Goal: Task Accomplishment & Management: Manage account settings

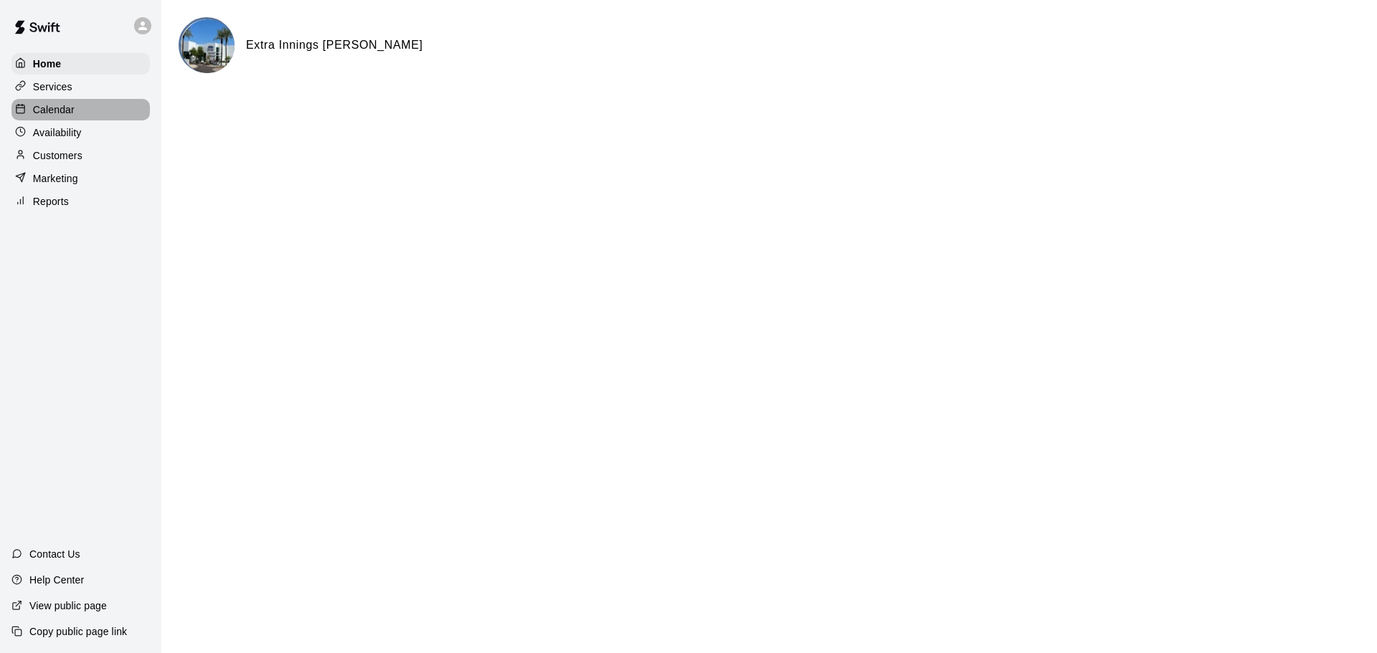
click at [74, 117] on div "Calendar" at bounding box center [80, 110] width 138 height 22
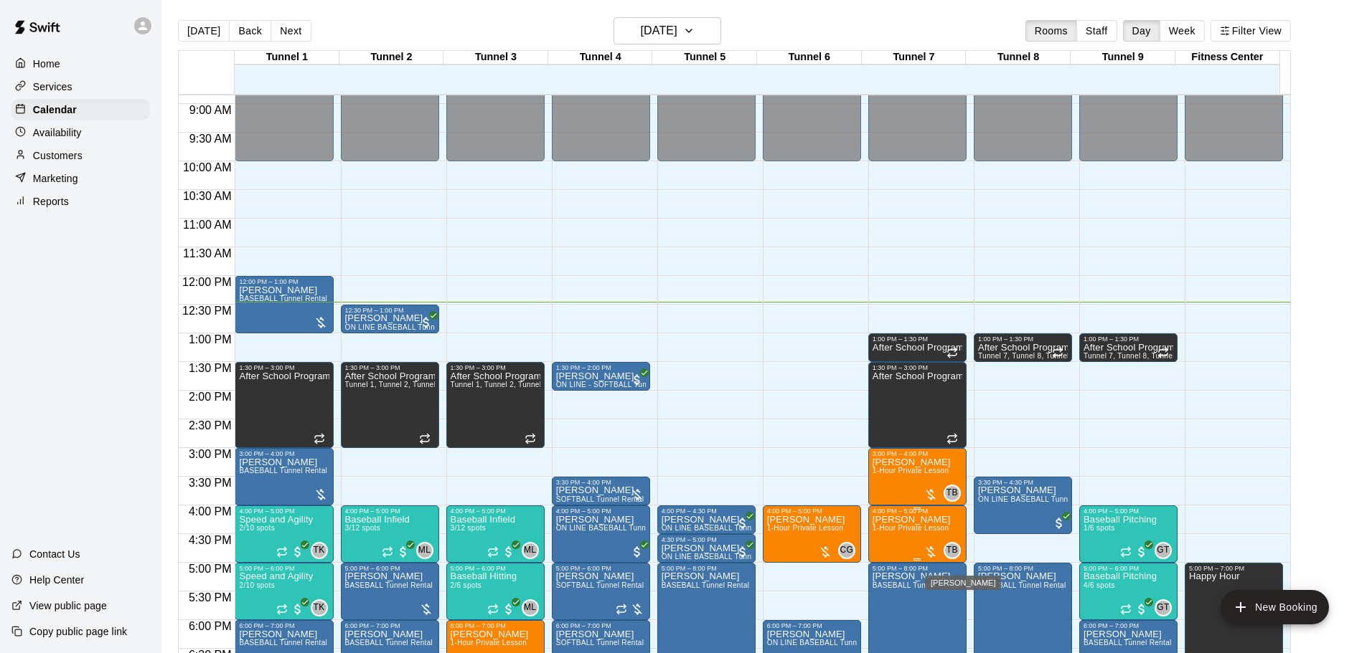
scroll to position [499, 0]
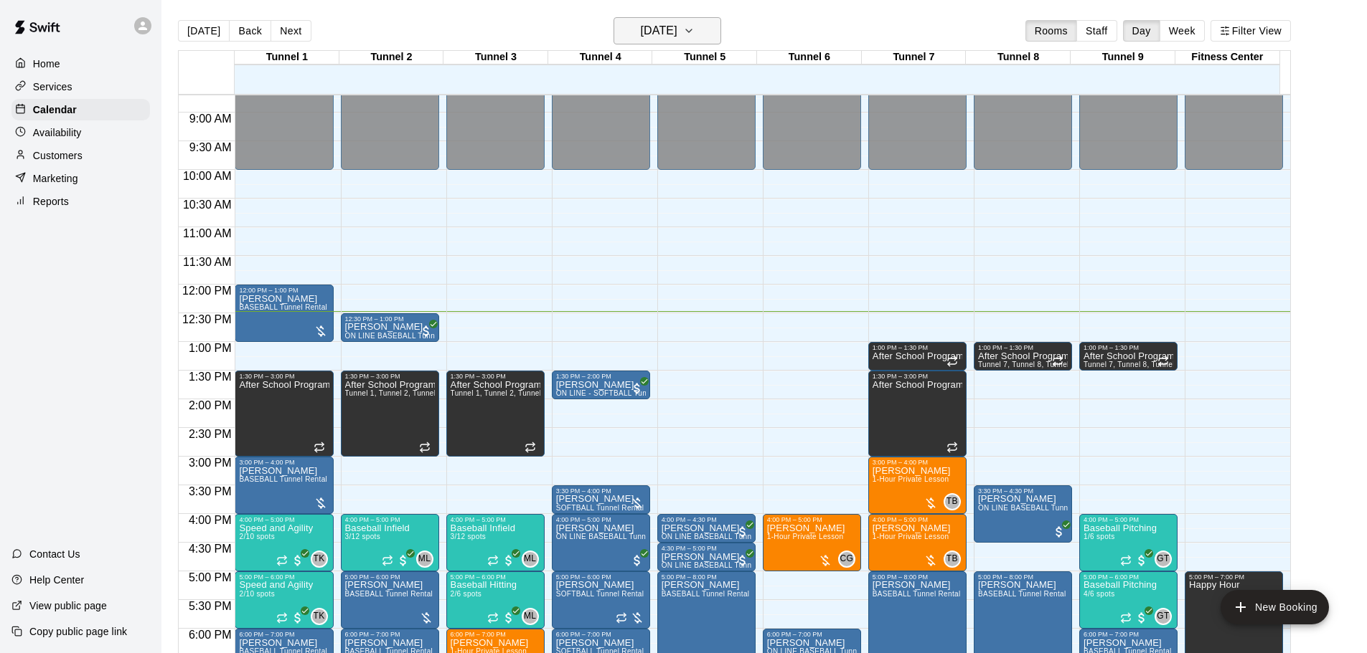
click at [703, 20] on button "[DATE]" at bounding box center [667, 30] width 108 height 27
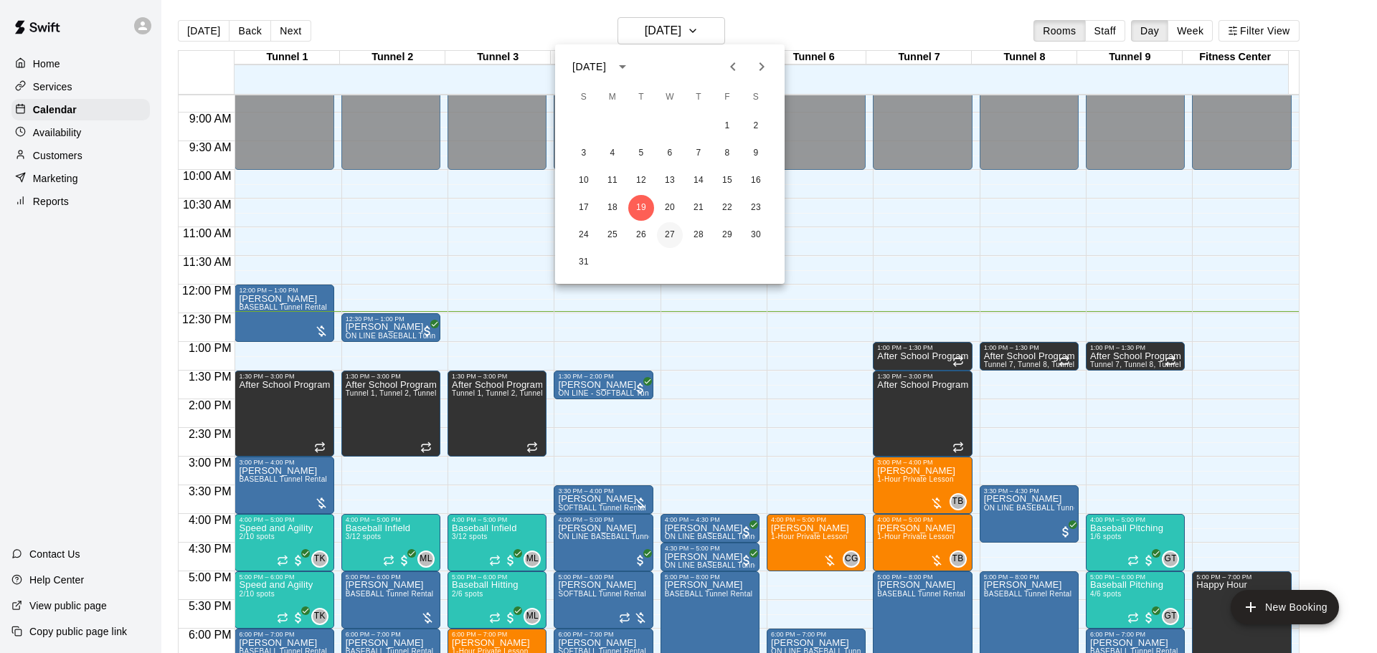
drag, startPoint x: 671, startPoint y: 227, endPoint x: 674, endPoint y: 240, distance: 12.7
click at [671, 228] on button "27" at bounding box center [670, 235] width 26 height 26
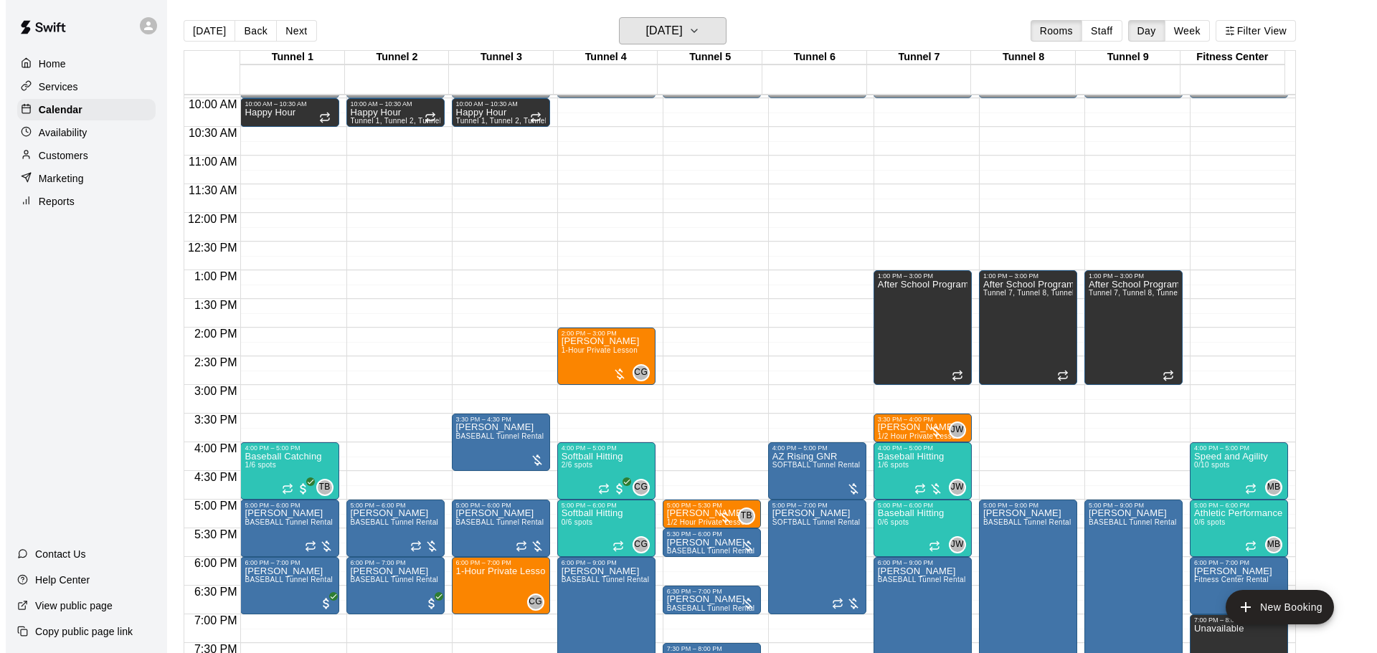
scroll to position [643, 0]
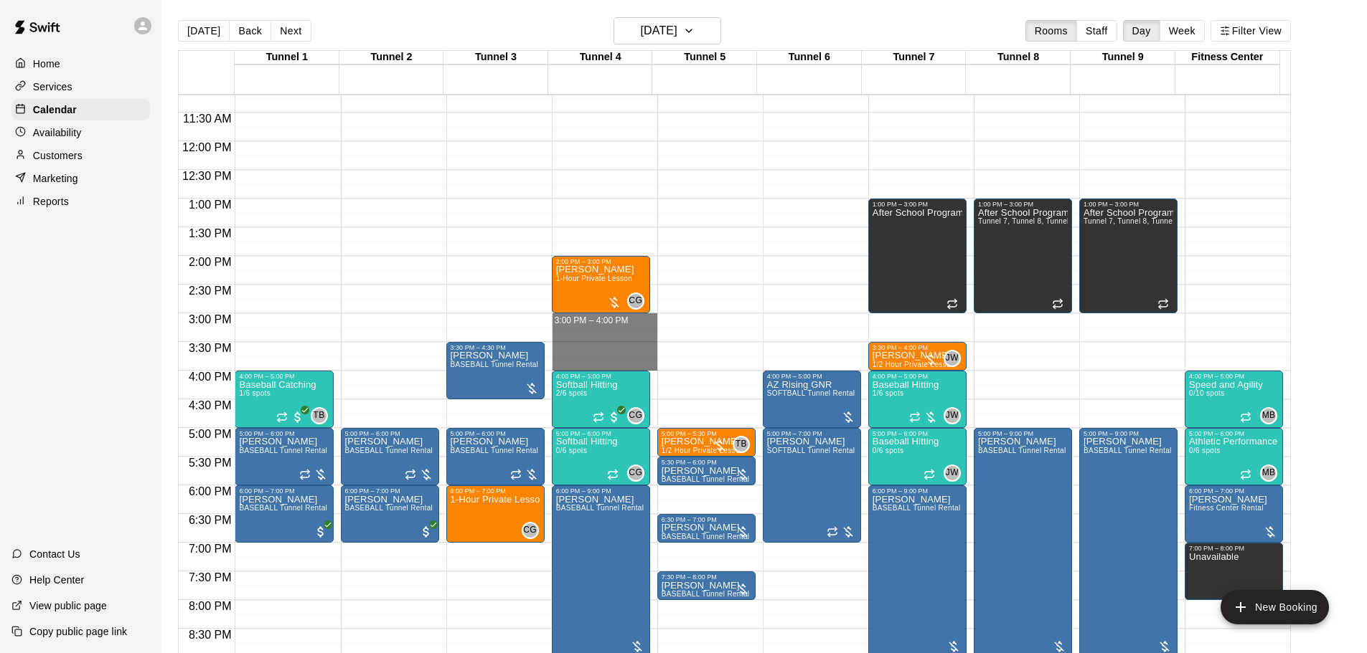
drag, startPoint x: 599, startPoint y: 321, endPoint x: 600, endPoint y: 359, distance: 38.7
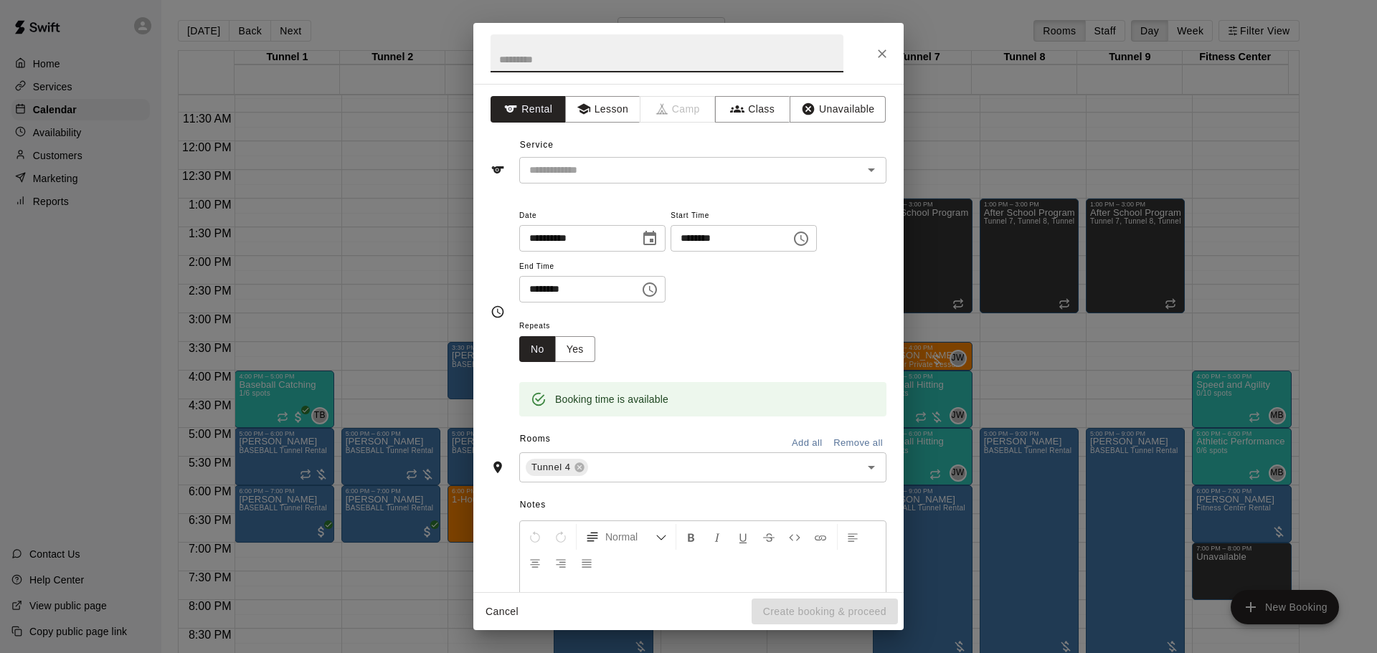
drag, startPoint x: 585, startPoint y: 65, endPoint x: 587, endPoint y: 80, distance: 14.6
click at [587, 80] on h2 at bounding box center [666, 53] width 387 height 61
click at [603, 118] on button "Lesson" at bounding box center [602, 109] width 75 height 27
click at [605, 161] on input "text" at bounding box center [682, 170] width 316 height 18
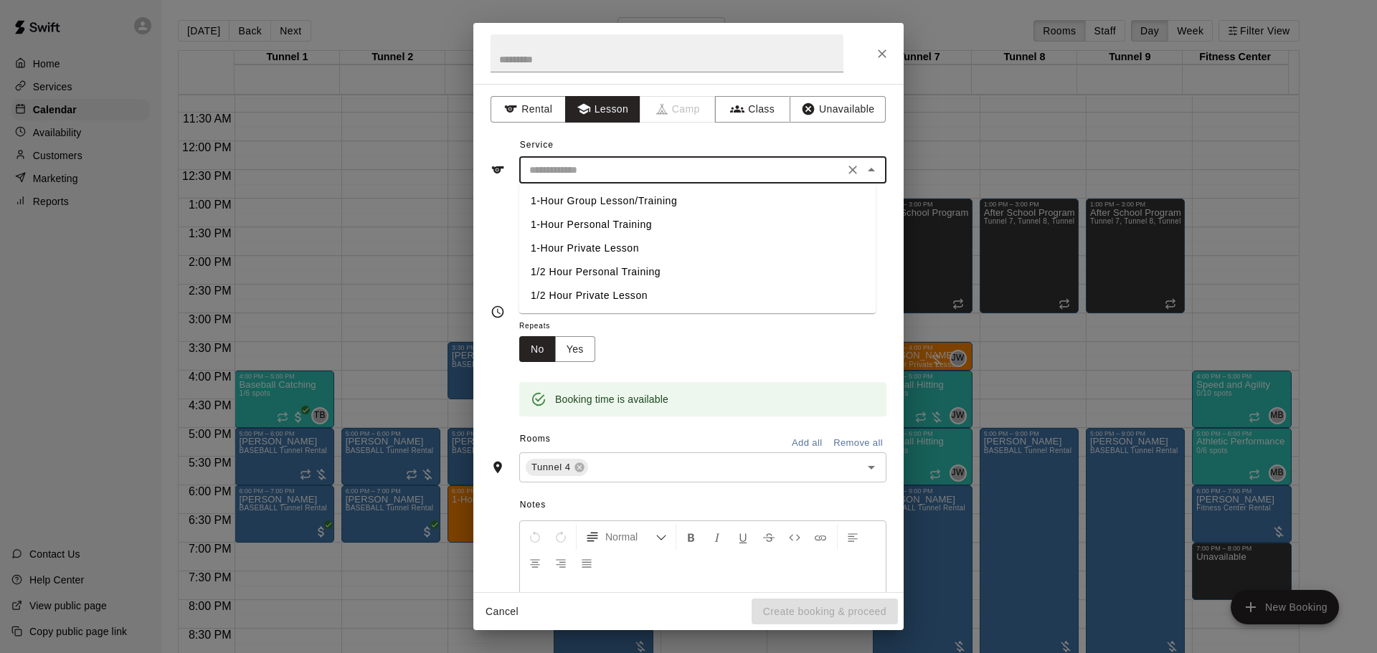
click at [610, 244] on li "1-Hour Private Lesson" at bounding box center [697, 249] width 357 height 24
type input "**********"
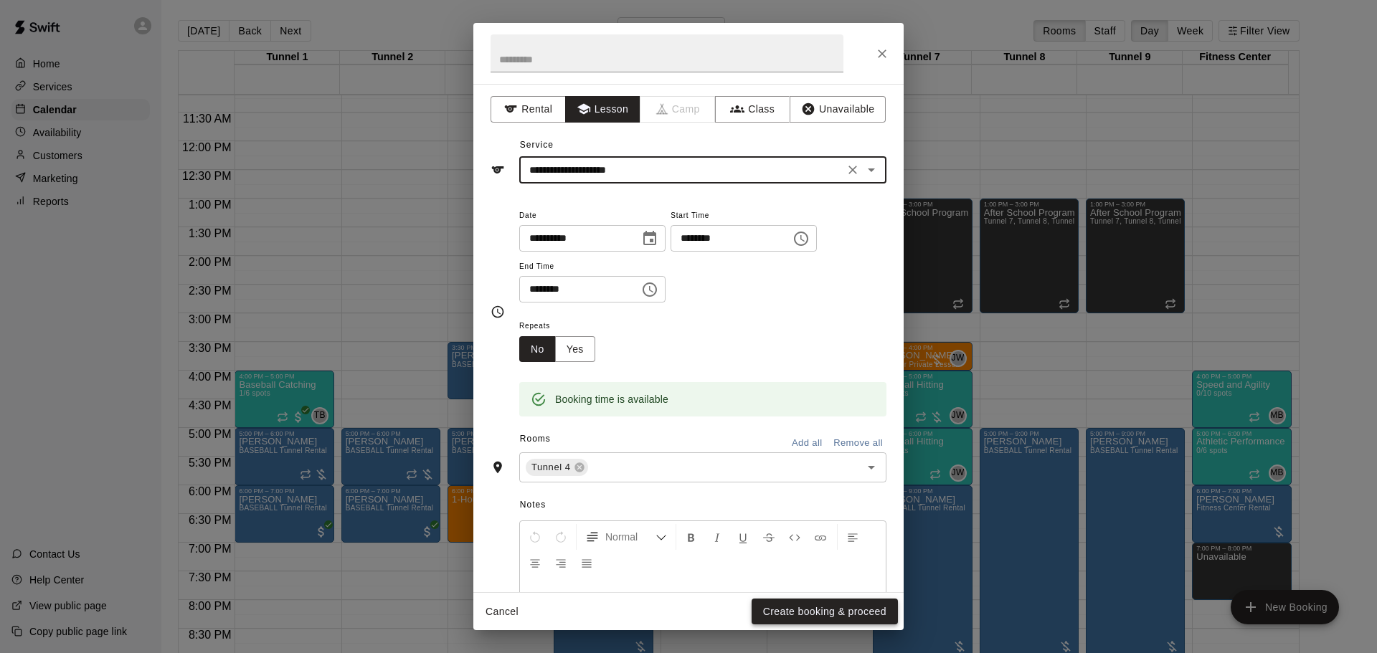
click at [829, 610] on button "Create booking & proceed" at bounding box center [825, 612] width 146 height 27
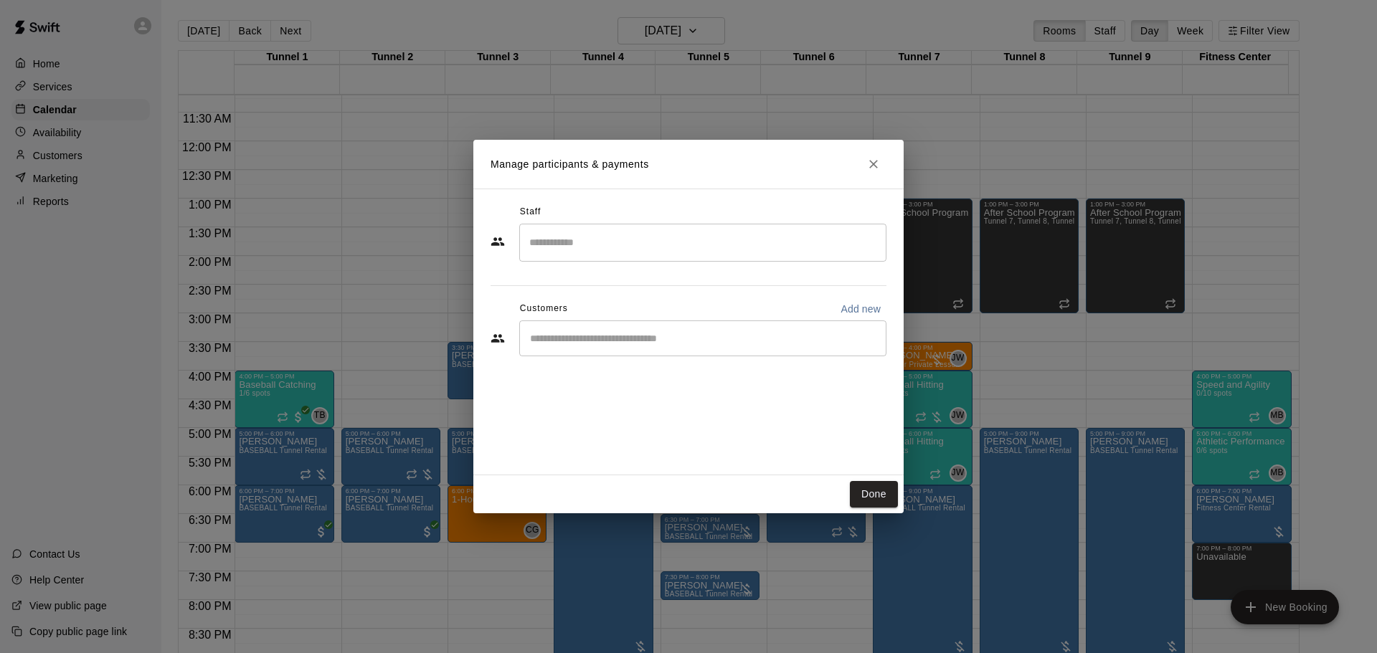
click at [629, 260] on div "​" at bounding box center [702, 243] width 367 height 38
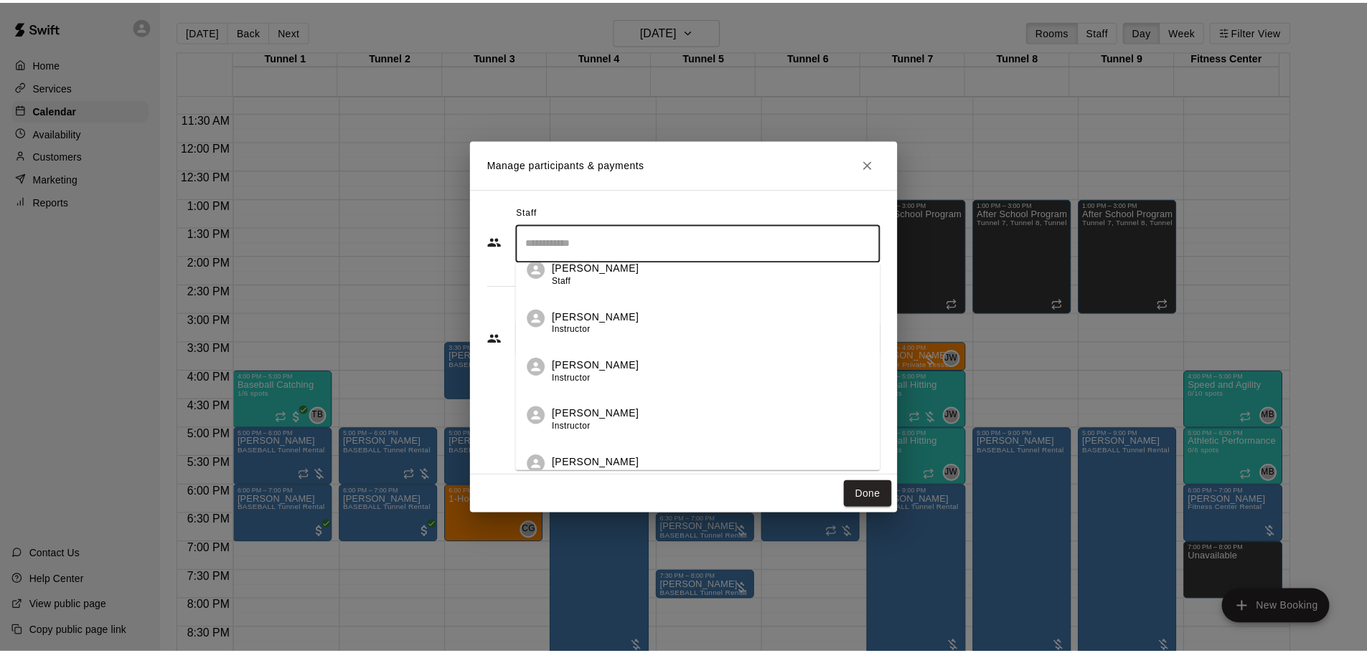
scroll to position [287, 0]
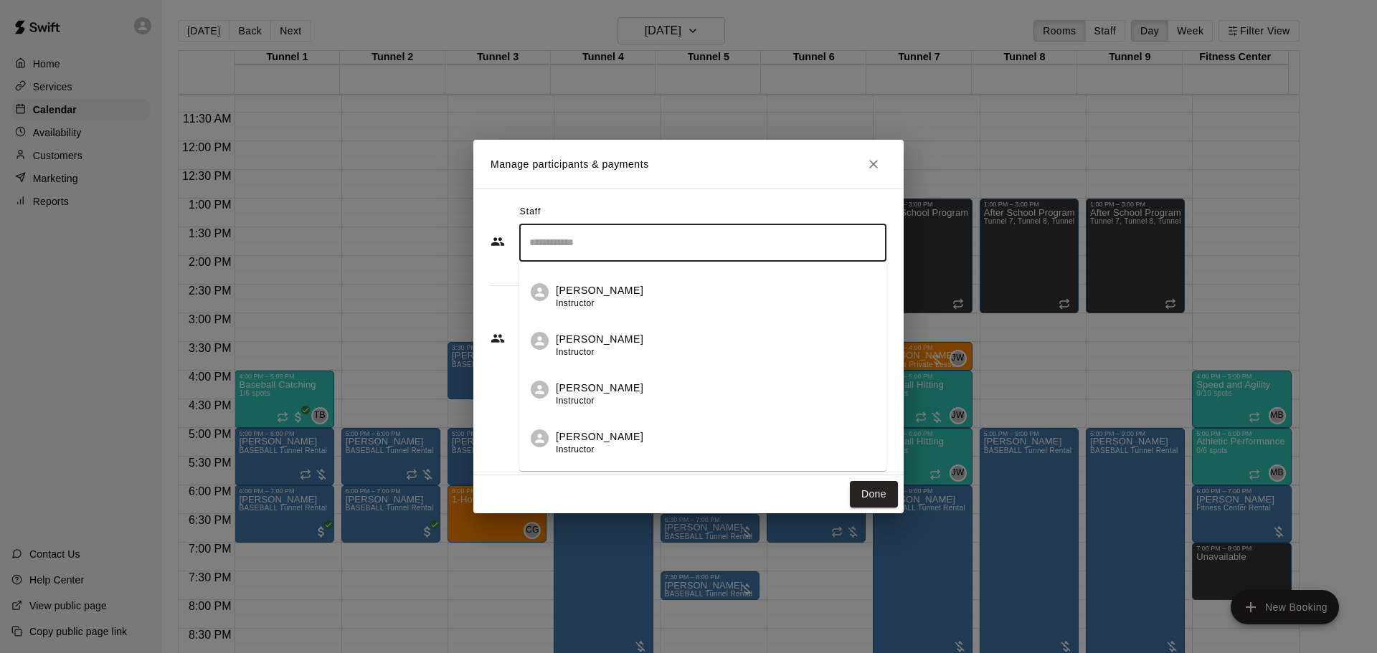
click at [660, 295] on div "Corrin Green Instructor" at bounding box center [715, 297] width 319 height 28
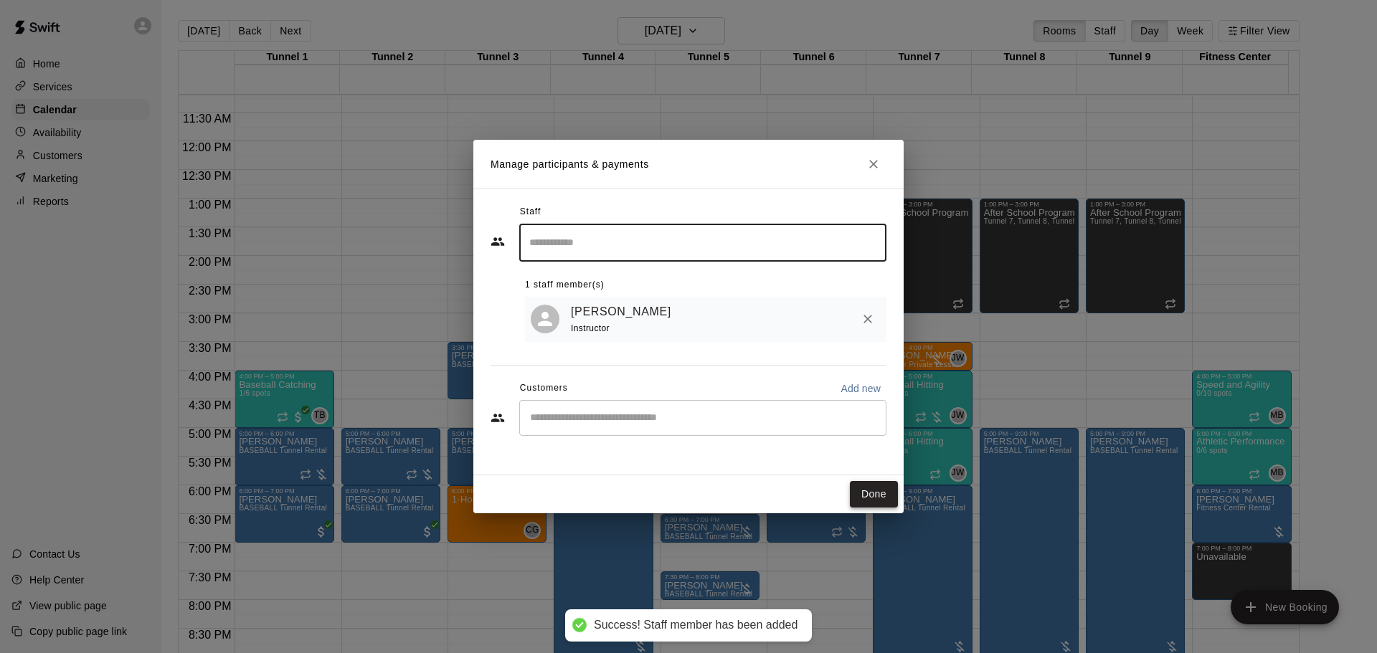
click at [878, 490] on button "Done" at bounding box center [874, 494] width 48 height 27
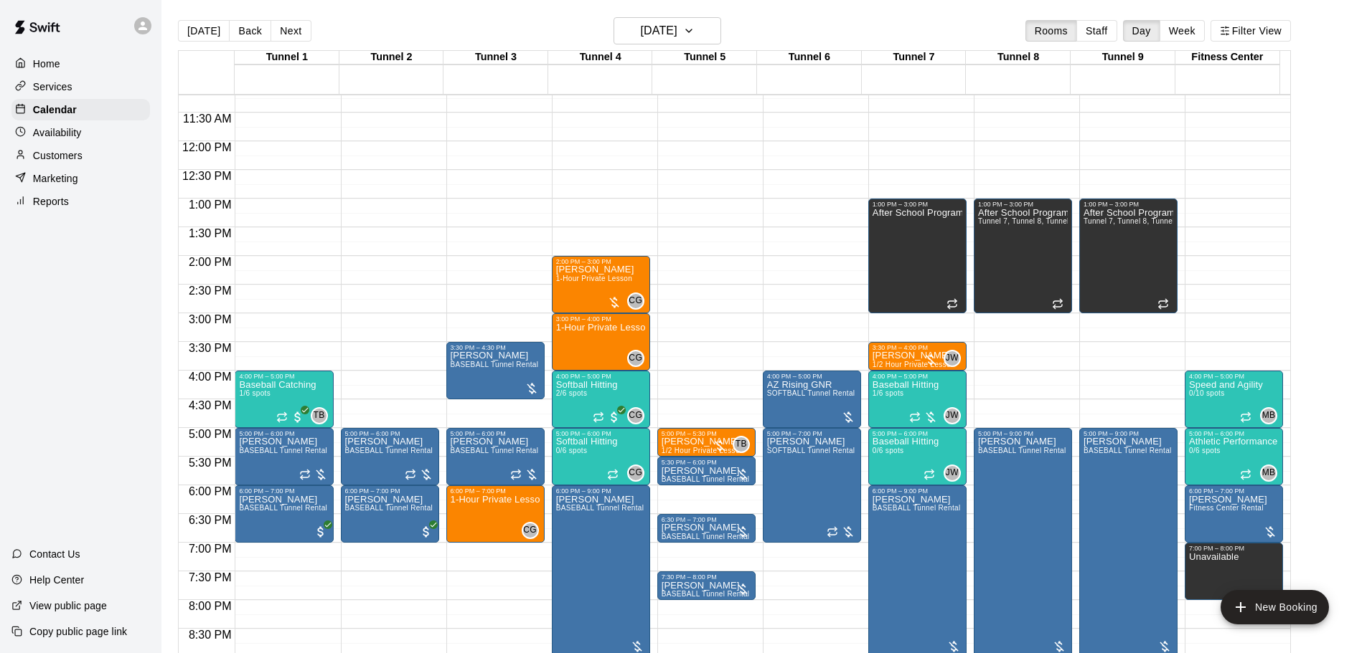
drag, startPoint x: 268, startPoint y: 34, endPoint x: 276, endPoint y: 33, distance: 8.7
click at [270, 34] on button "Next" at bounding box center [290, 31] width 40 height 22
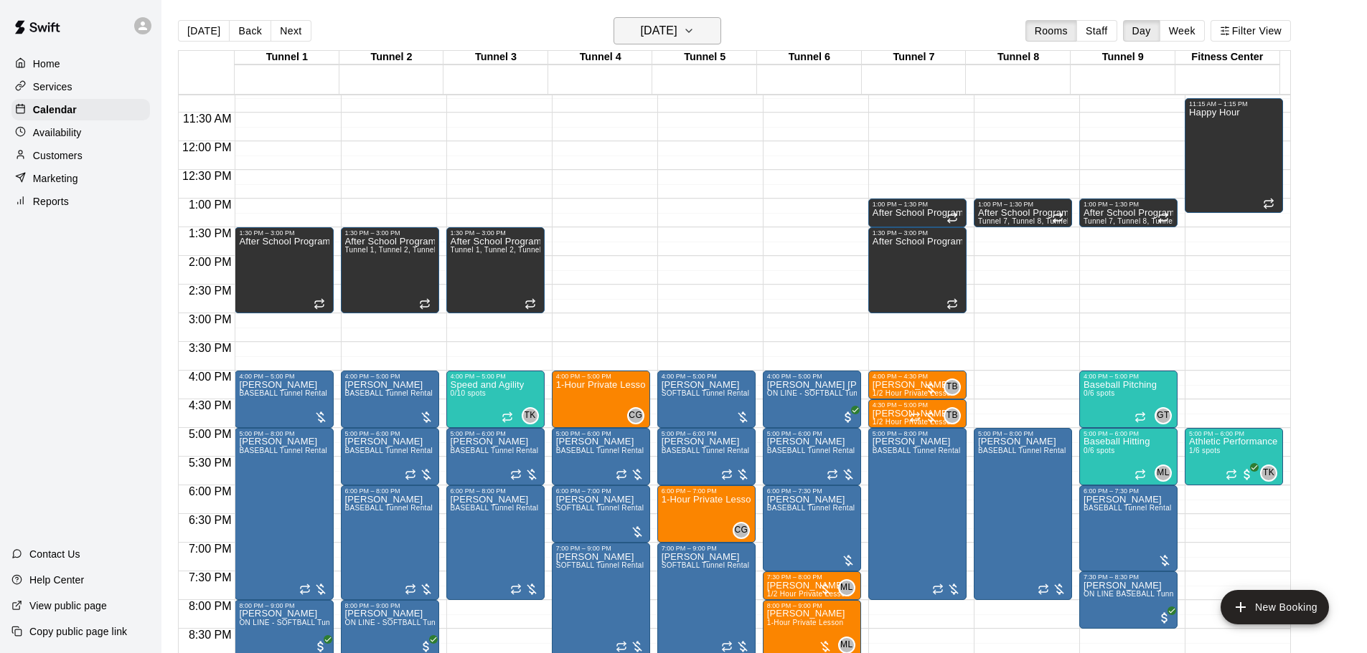
click at [677, 27] on h6 "Thursday Aug 28" at bounding box center [659, 31] width 37 height 20
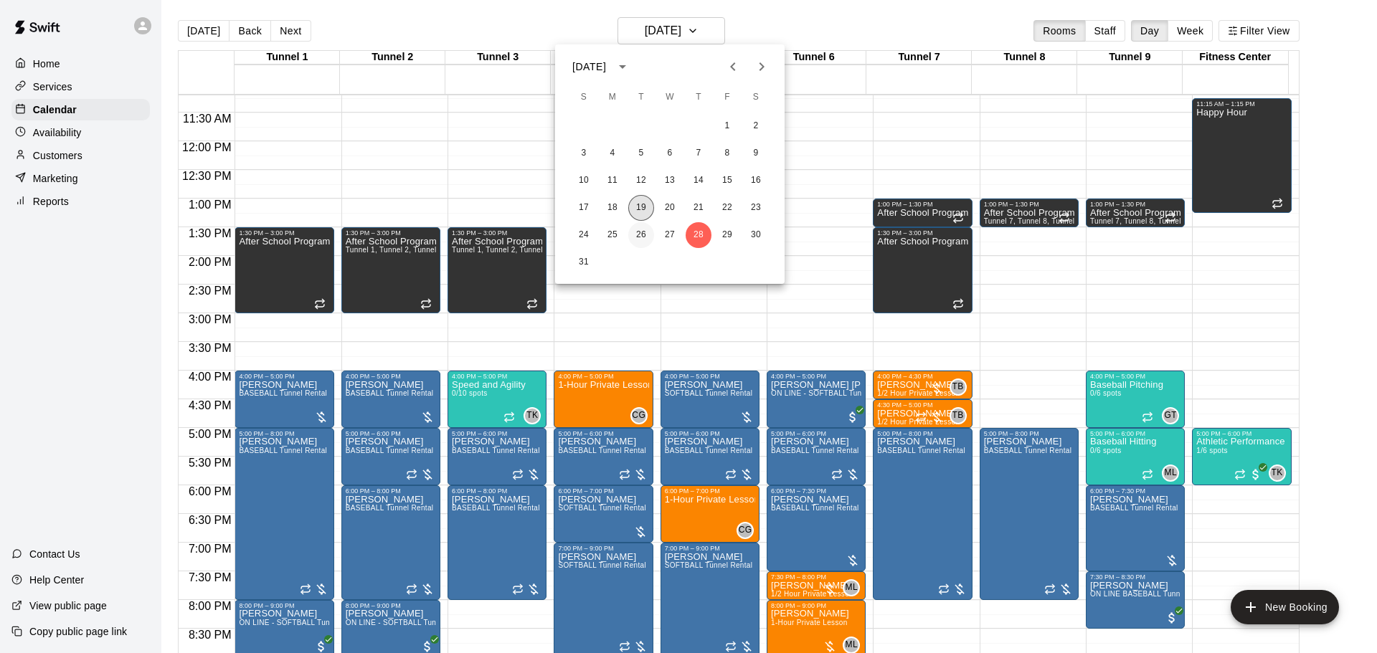
click at [641, 207] on button "19" at bounding box center [641, 208] width 26 height 26
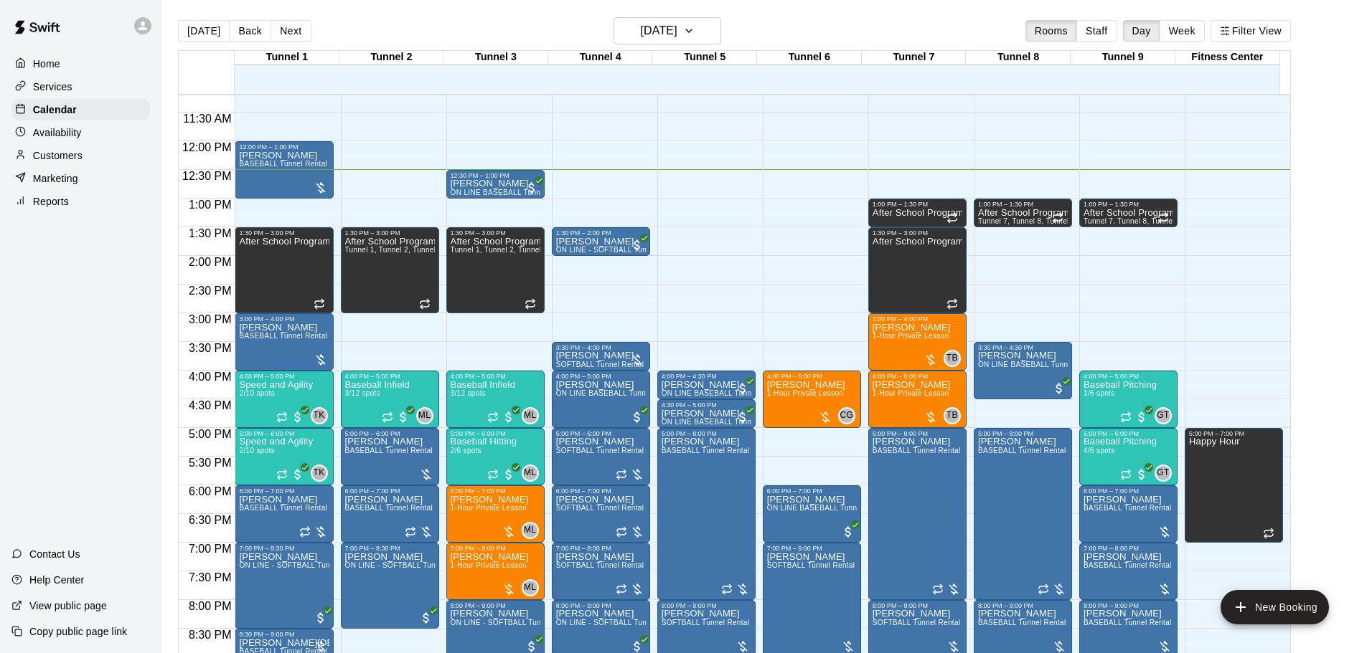
click at [730, 33] on div "Today Back Next Tuesday Aug 19 Rooms Staff Day Week Filter View" at bounding box center [734, 33] width 1113 height 33
click at [694, 39] on icon "button" at bounding box center [688, 30] width 11 height 17
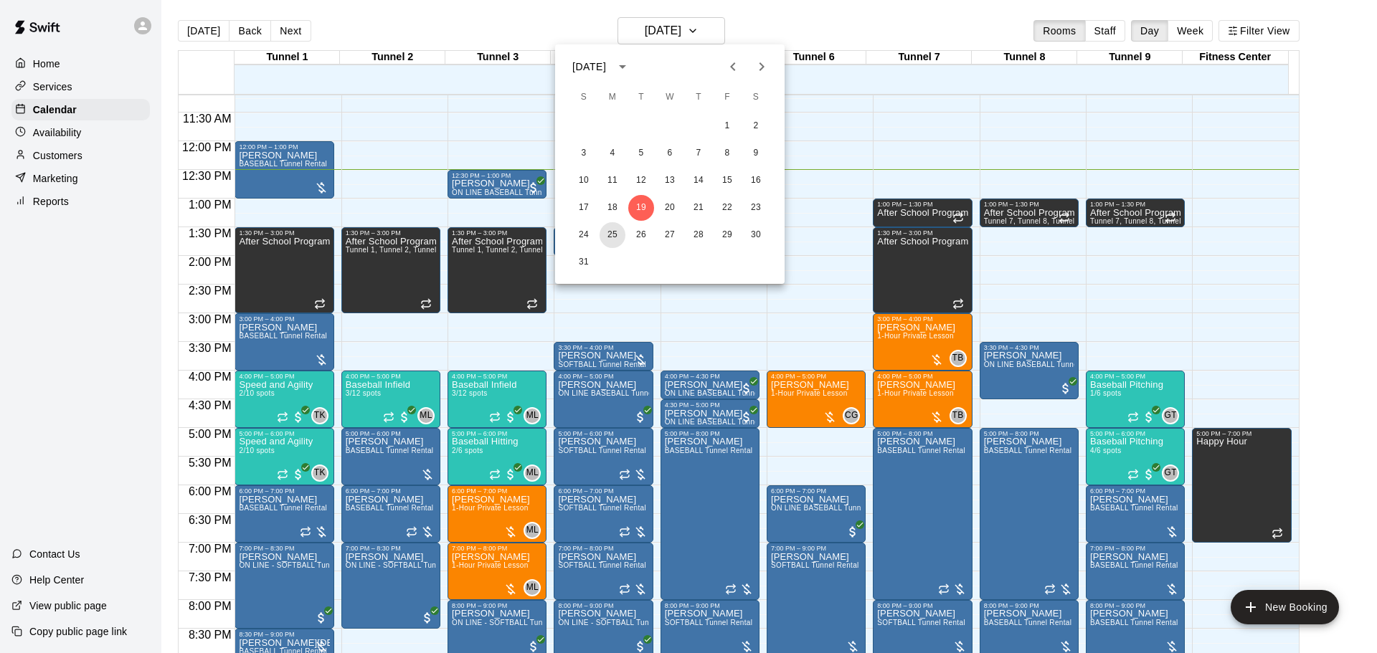
click at [609, 236] on button "25" at bounding box center [613, 235] width 26 height 26
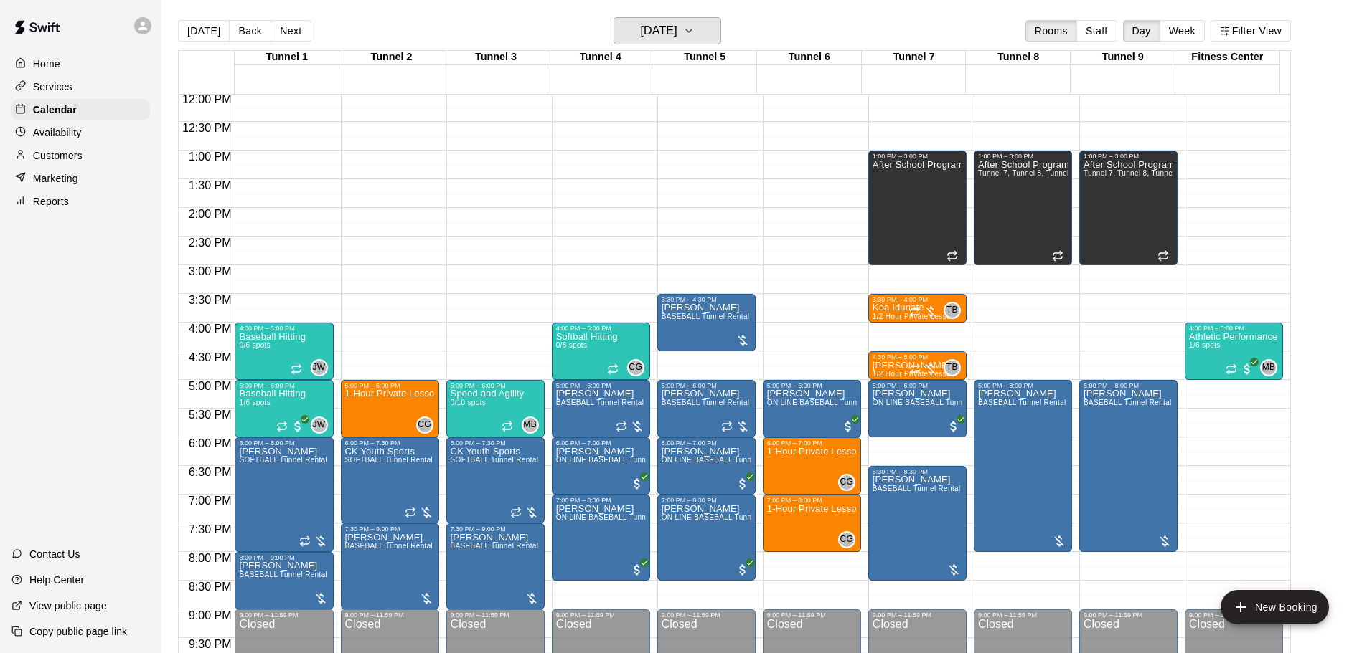
scroll to position [714, 0]
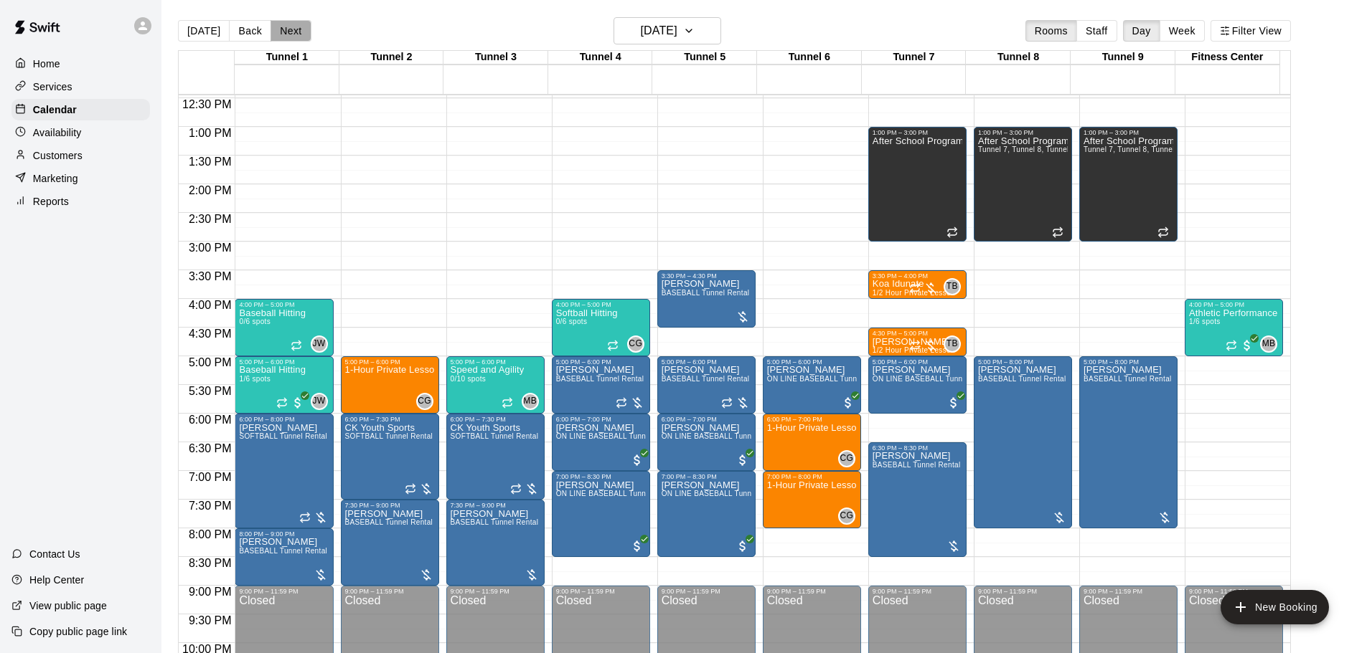
click at [291, 30] on button "Next" at bounding box center [290, 31] width 40 height 22
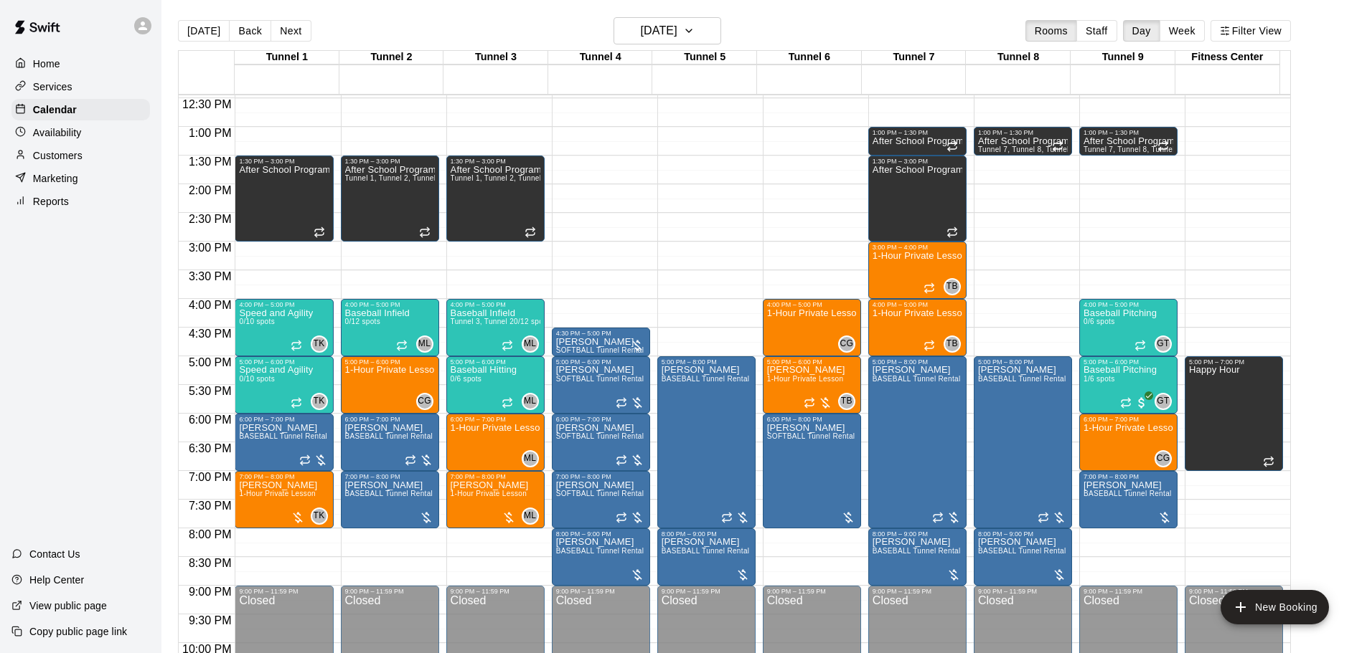
click at [283, 24] on button "Next" at bounding box center [290, 31] width 40 height 22
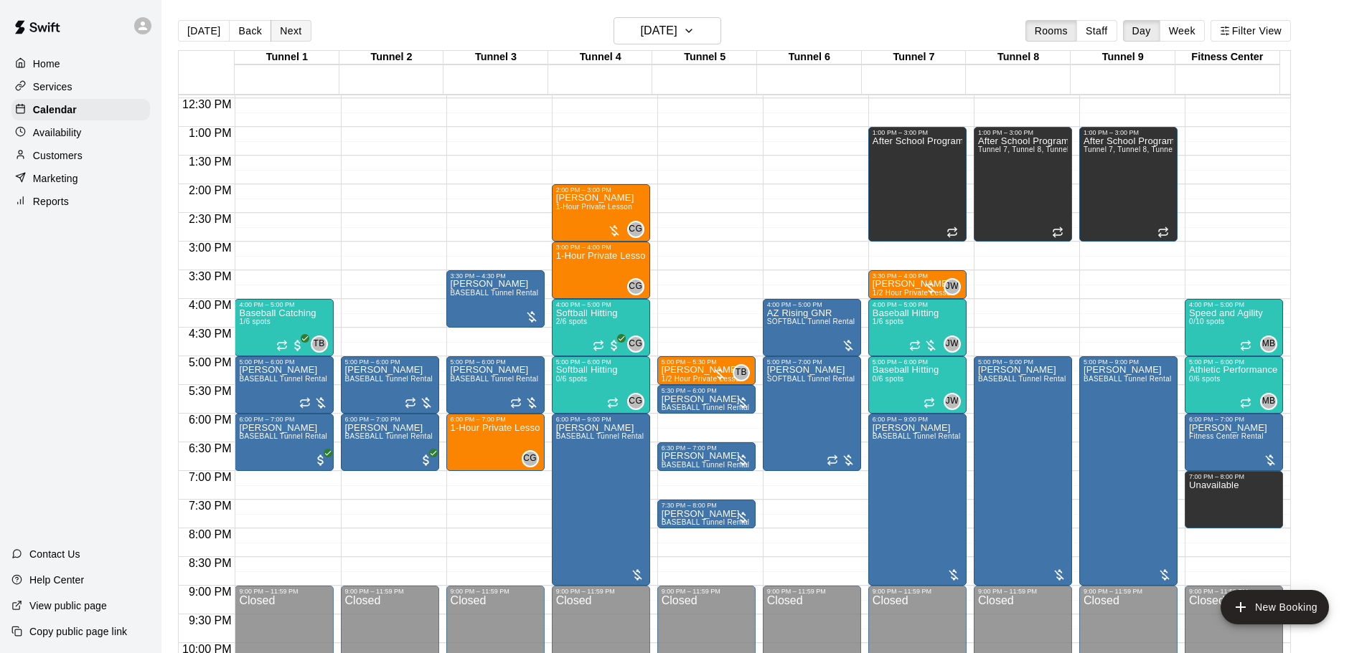
click at [278, 30] on button "Next" at bounding box center [290, 31] width 40 height 22
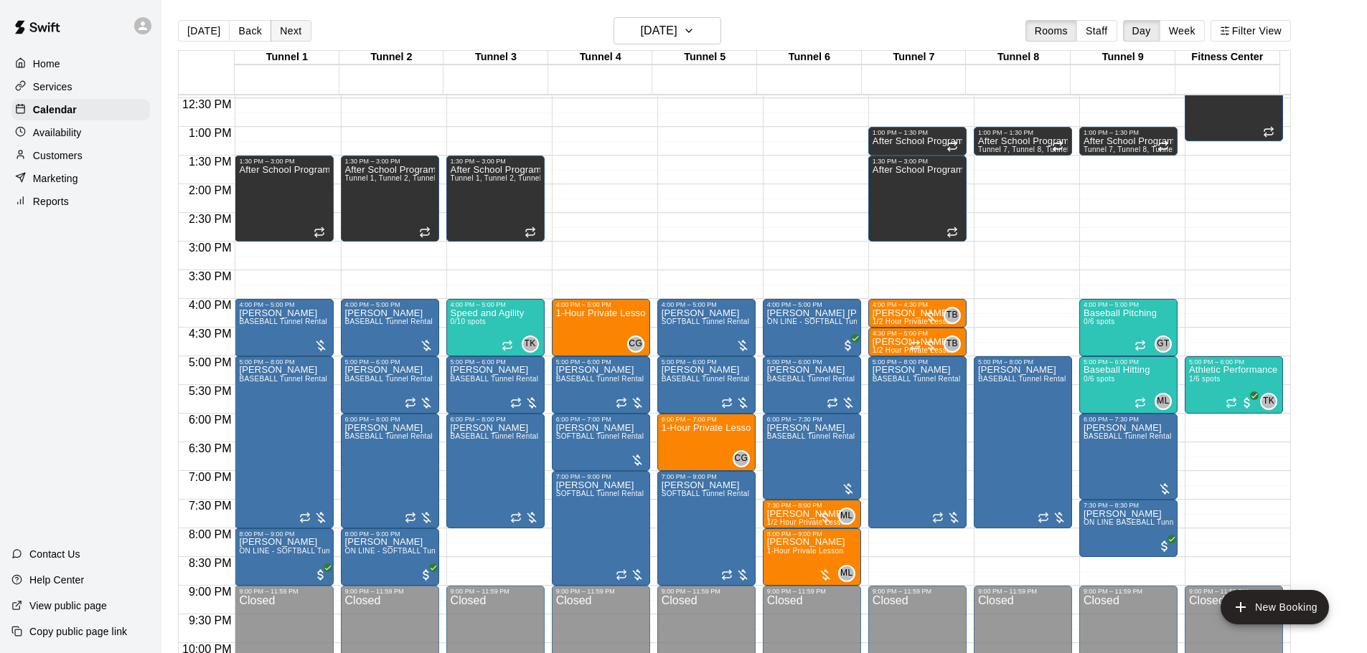
click at [295, 27] on button "Next" at bounding box center [290, 31] width 40 height 22
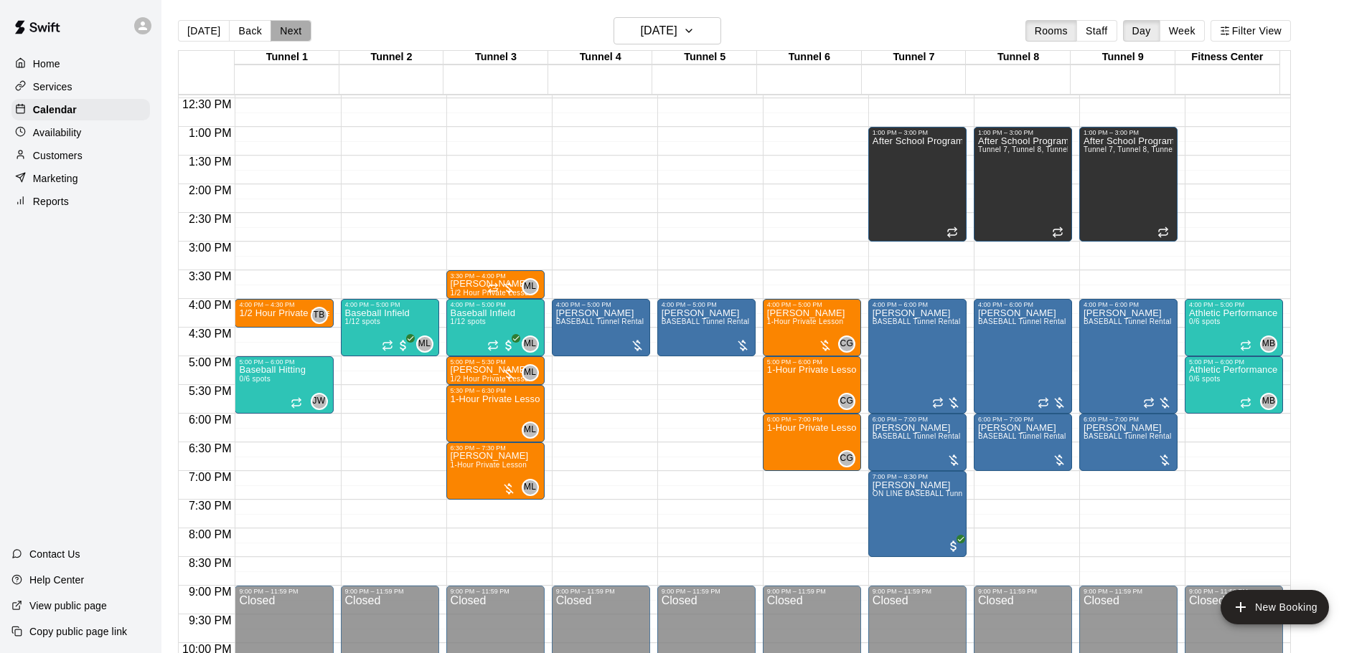
click at [291, 27] on button "Next" at bounding box center [290, 31] width 40 height 22
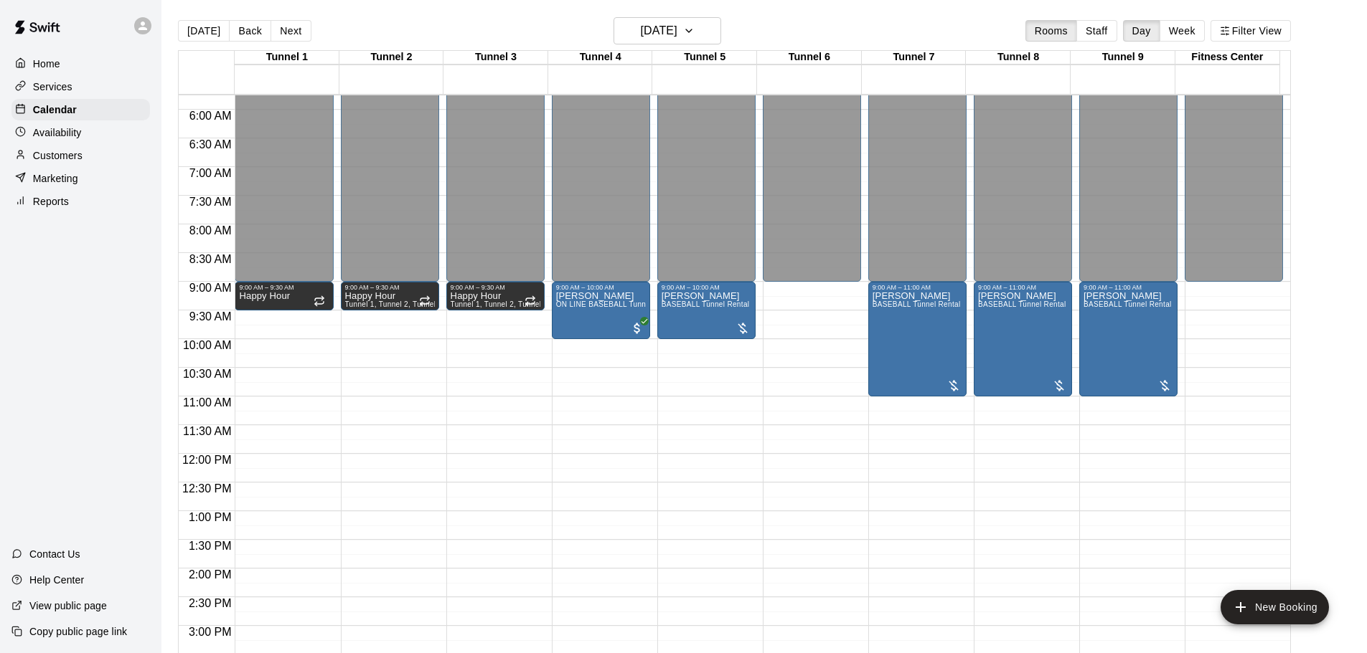
scroll to position [356, 0]
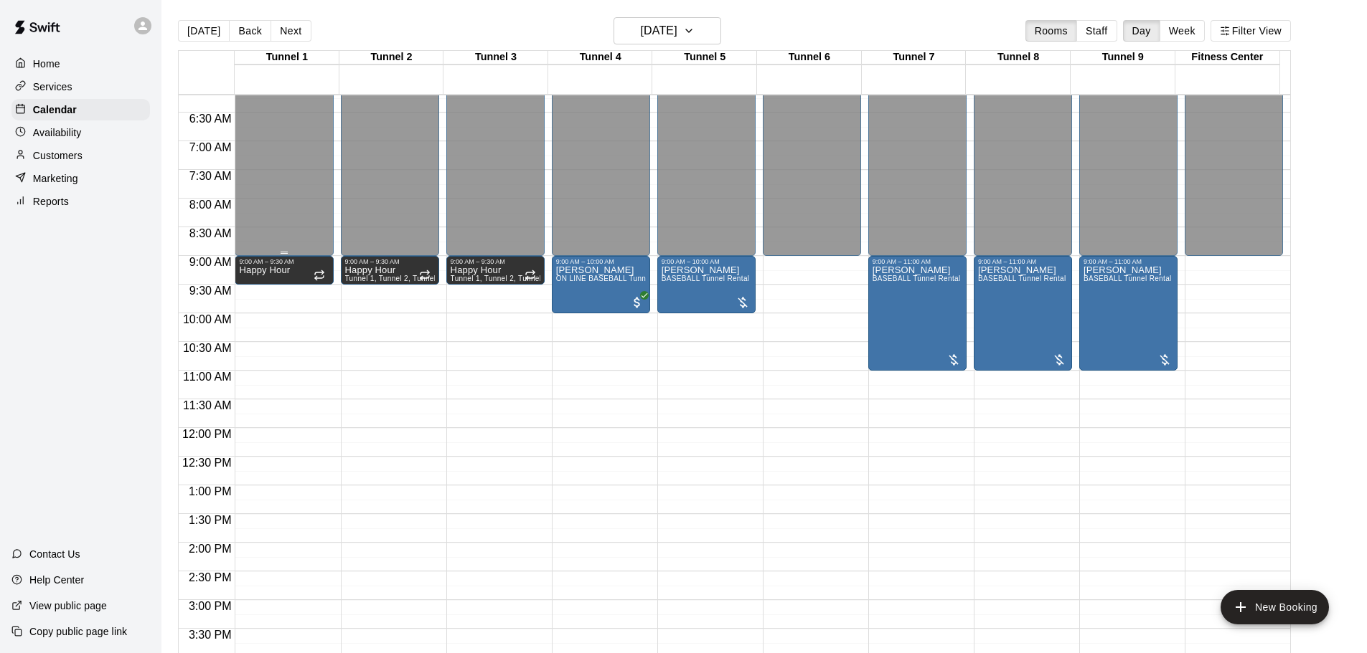
drag, startPoint x: 197, startPoint y: 25, endPoint x: 321, endPoint y: 195, distance: 210.5
click at [197, 25] on button "[DATE]" at bounding box center [204, 31] width 52 height 22
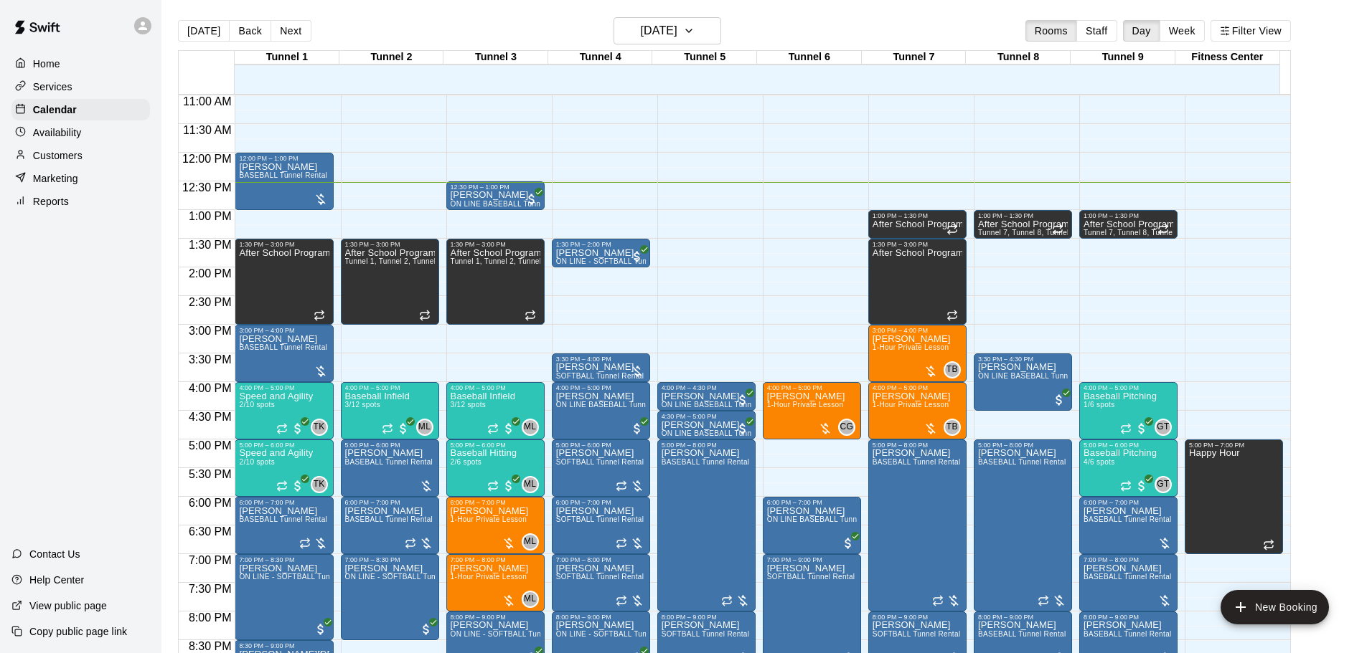
scroll to position [571, 0]
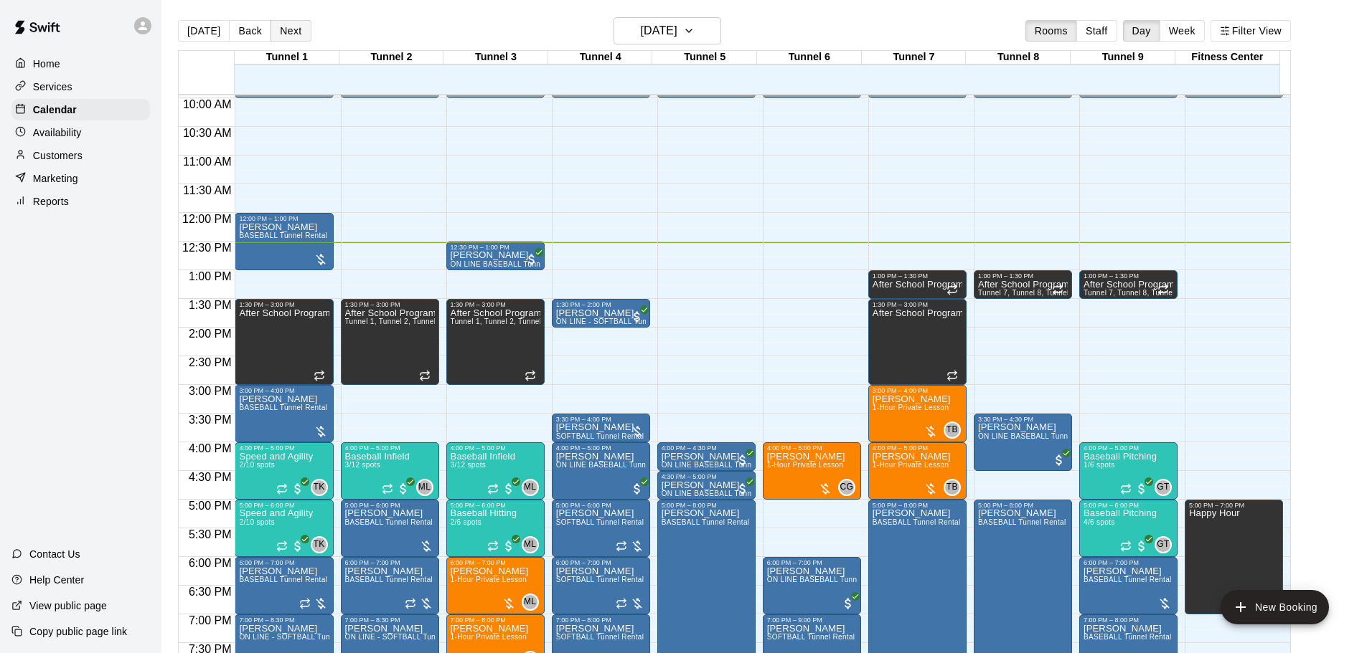
click at [295, 24] on button "Next" at bounding box center [290, 31] width 40 height 22
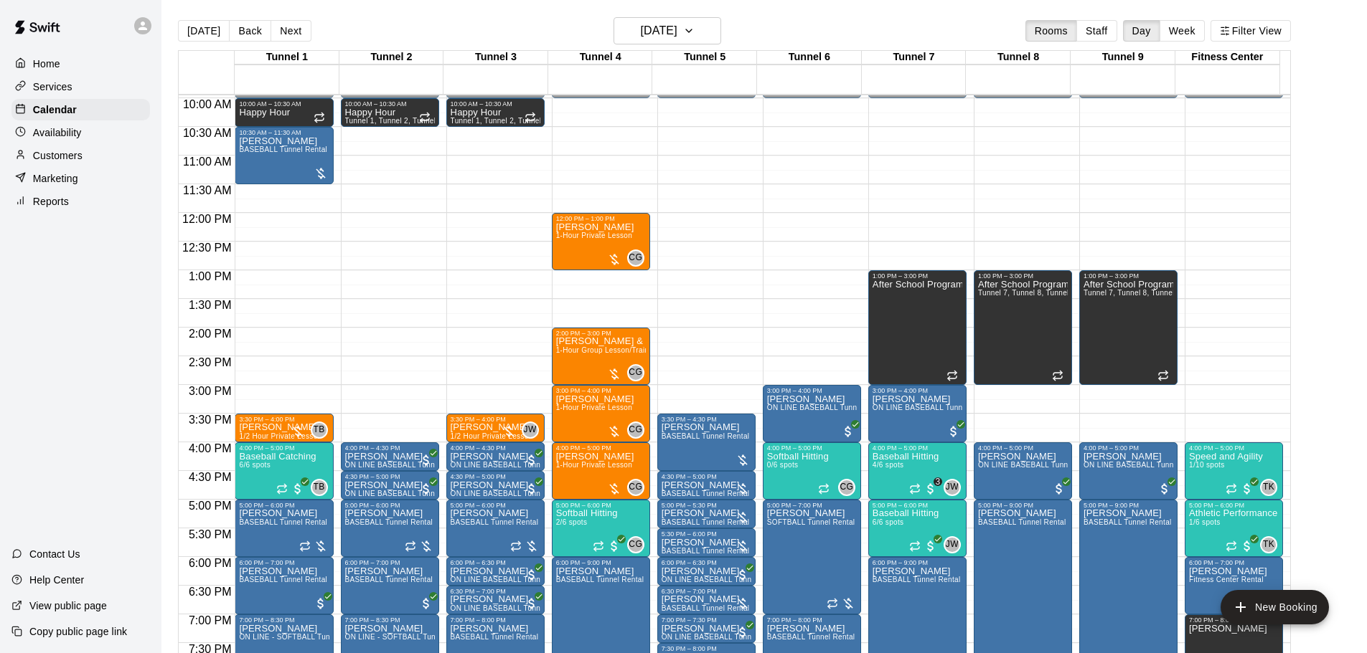
scroll to position [499, 0]
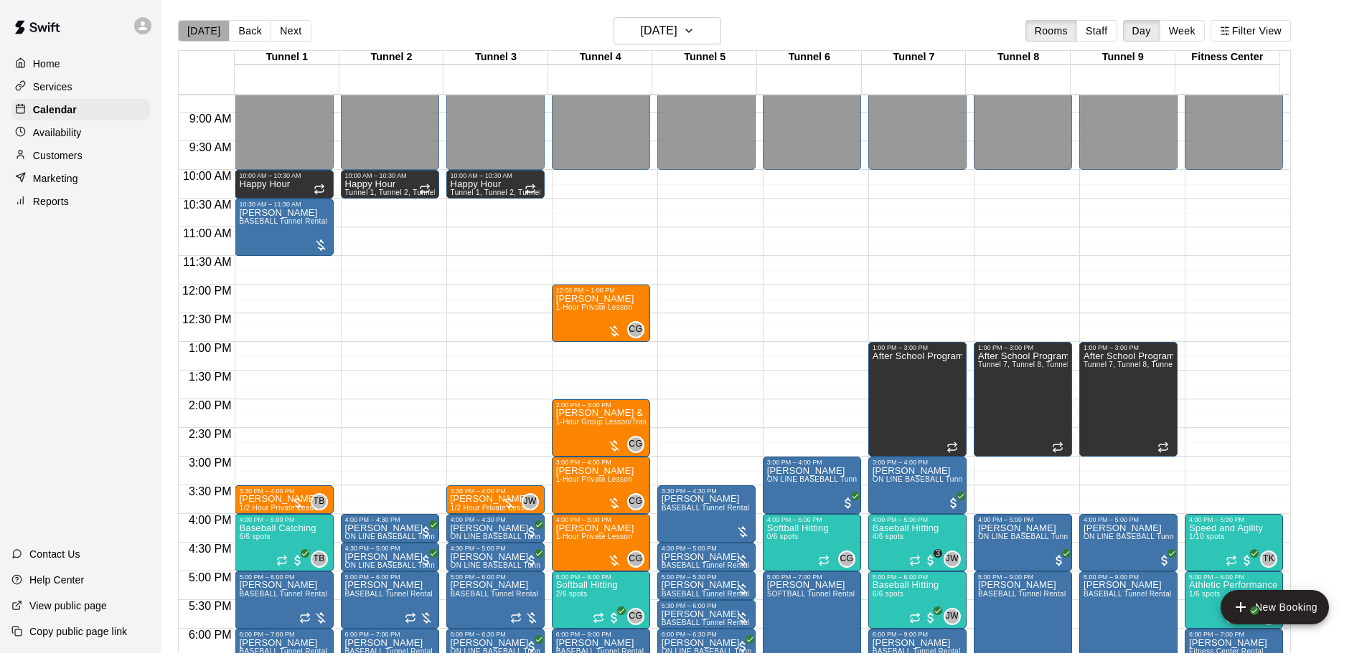
click at [216, 33] on button "[DATE]" at bounding box center [204, 31] width 52 height 22
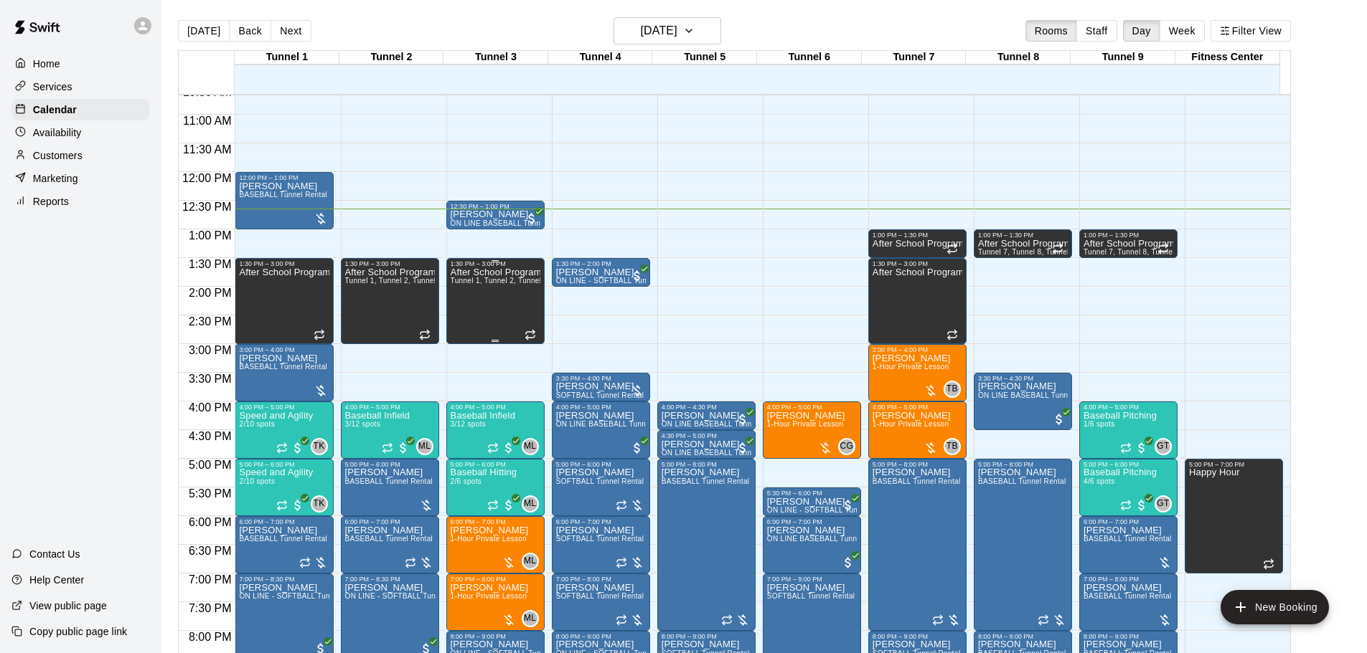
scroll to position [643, 0]
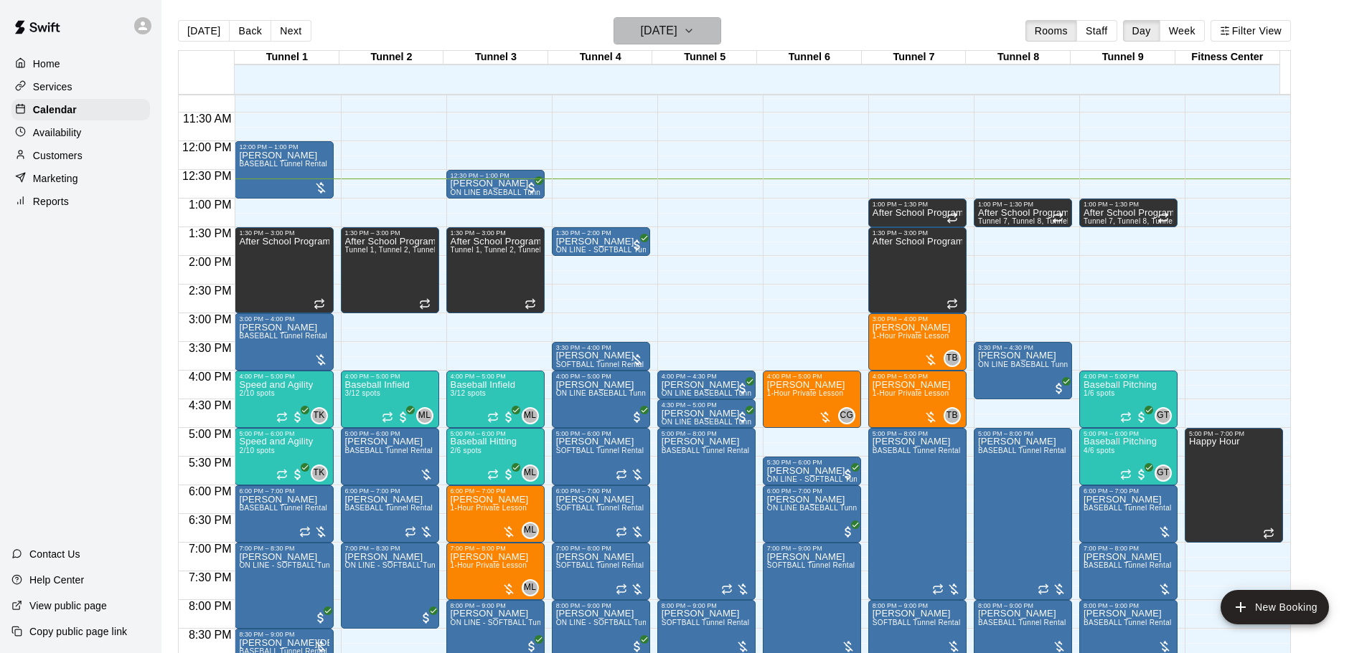
click at [647, 39] on h6 "[DATE]" at bounding box center [659, 31] width 37 height 20
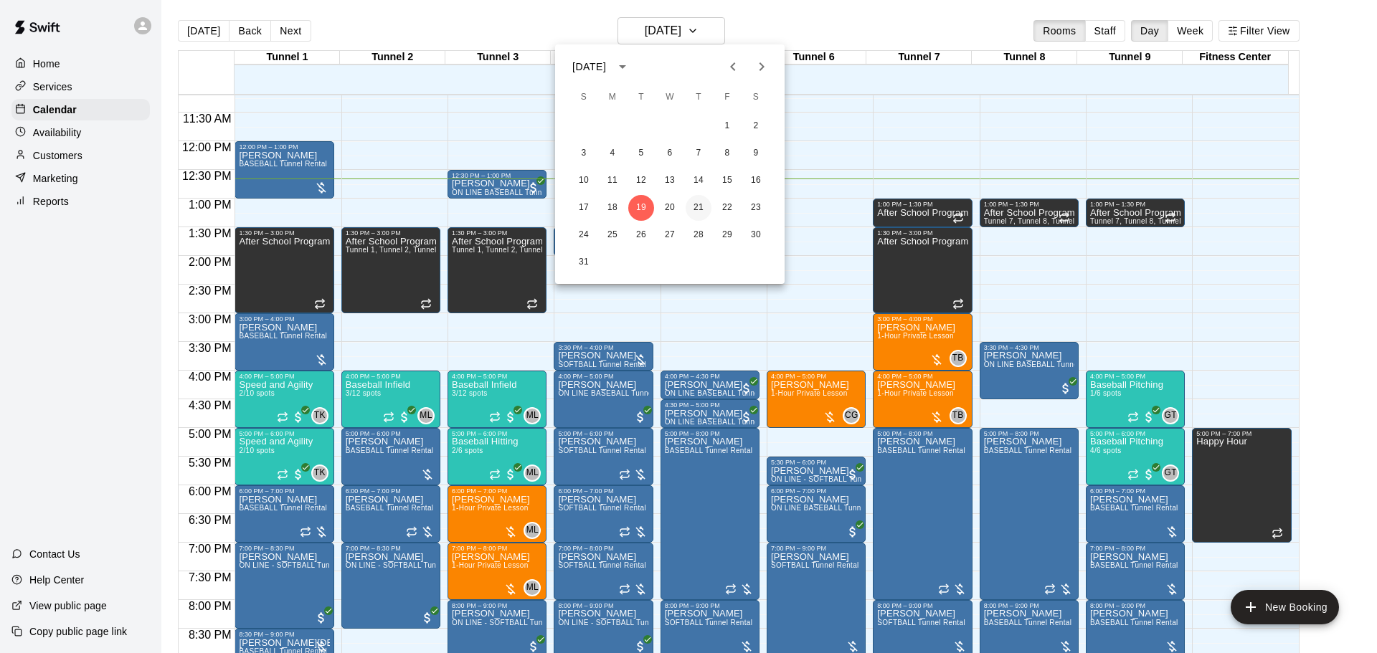
click at [706, 209] on button "21" at bounding box center [699, 208] width 26 height 26
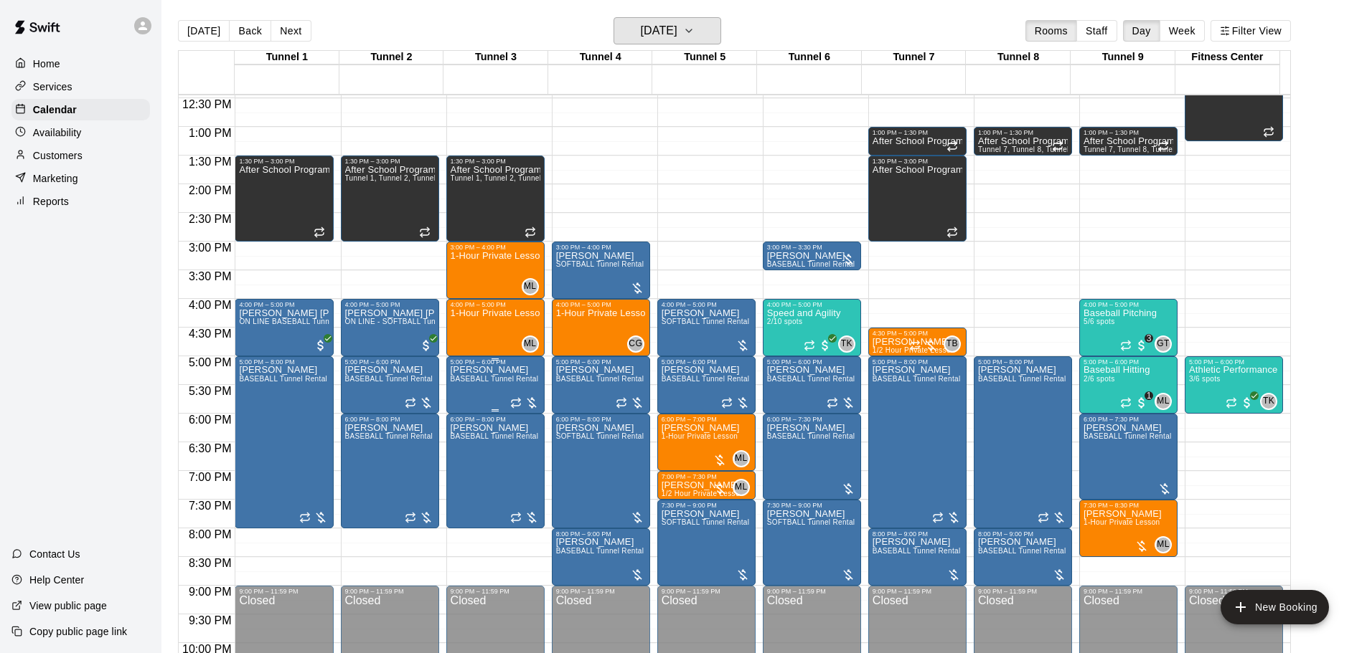
scroll to position [786, 0]
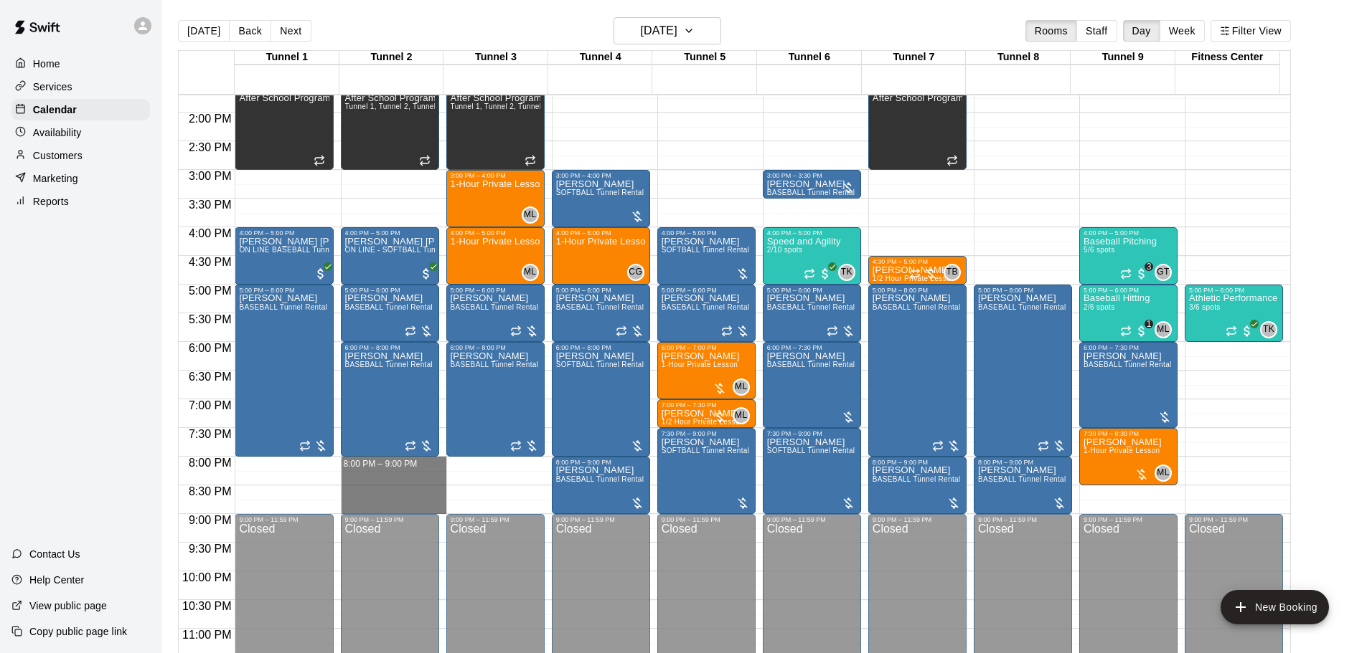
drag, startPoint x: 393, startPoint y: 463, endPoint x: 392, endPoint y: 506, distance: 43.8
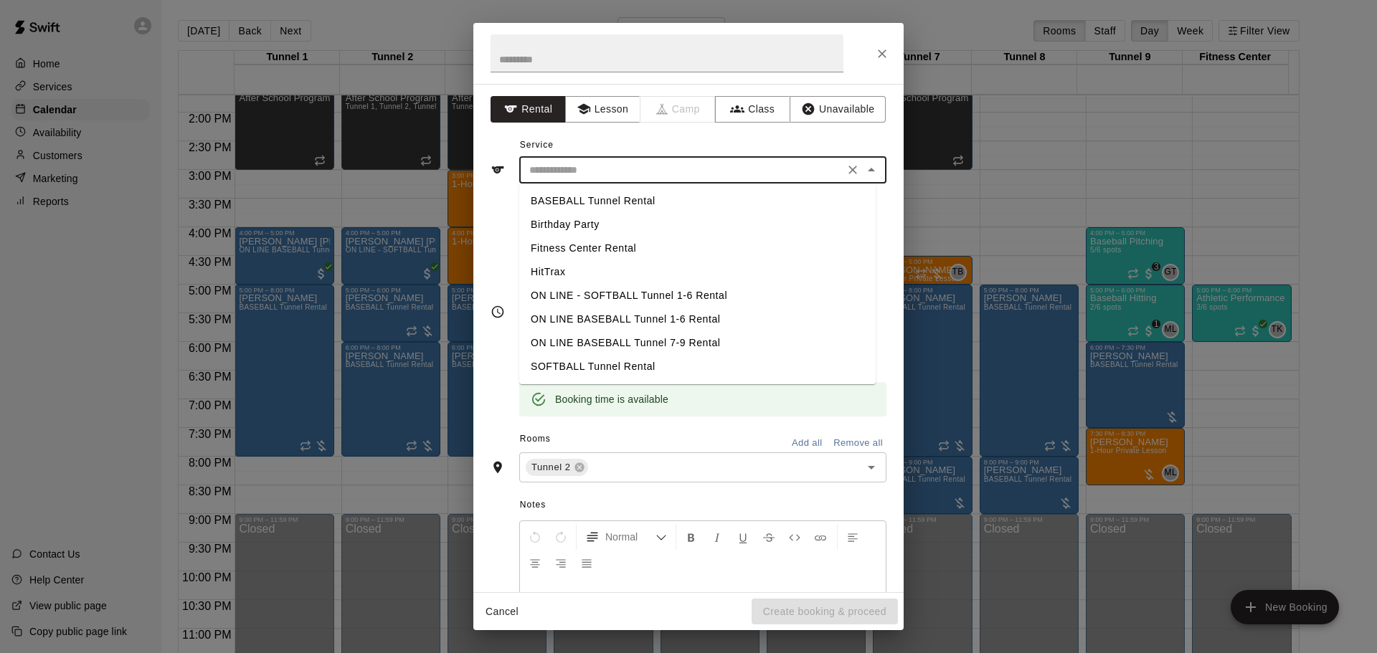
click at [600, 176] on input "text" at bounding box center [682, 170] width 316 height 18
click at [608, 201] on li "BASEBALL Tunnel Rental" at bounding box center [697, 201] width 357 height 24
type input "**********"
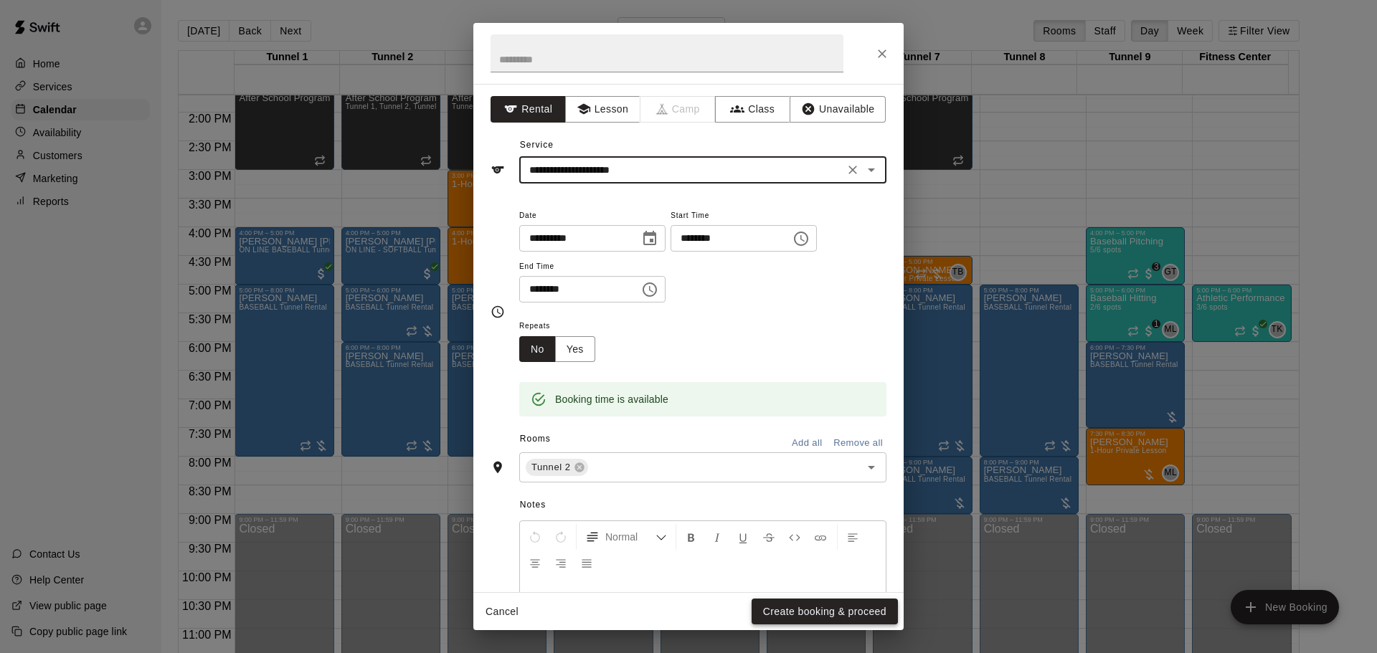
click at [818, 600] on button "Create booking & proceed" at bounding box center [825, 612] width 146 height 27
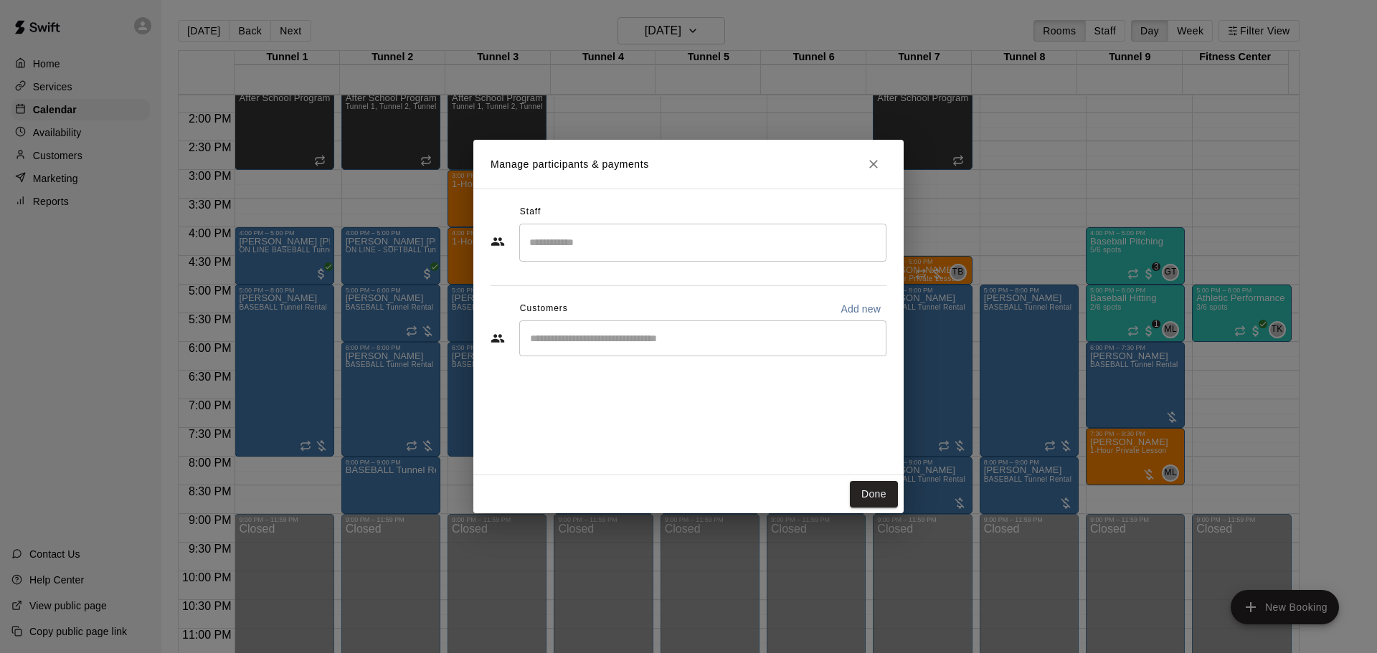
click at [613, 332] on input "Start typing to search customers..." at bounding box center [703, 338] width 354 height 14
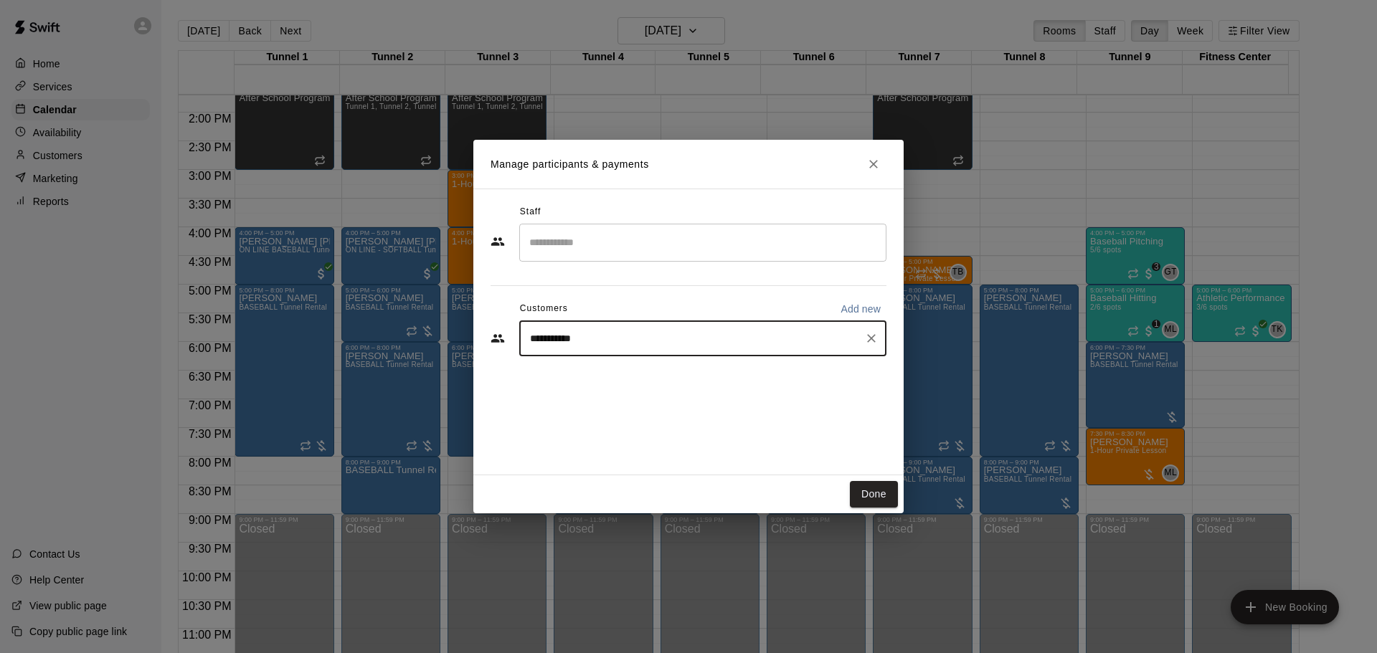
type input "**********"
click at [717, 377] on p "MVP 25 Membership" at bounding box center [719, 371] width 79 height 12
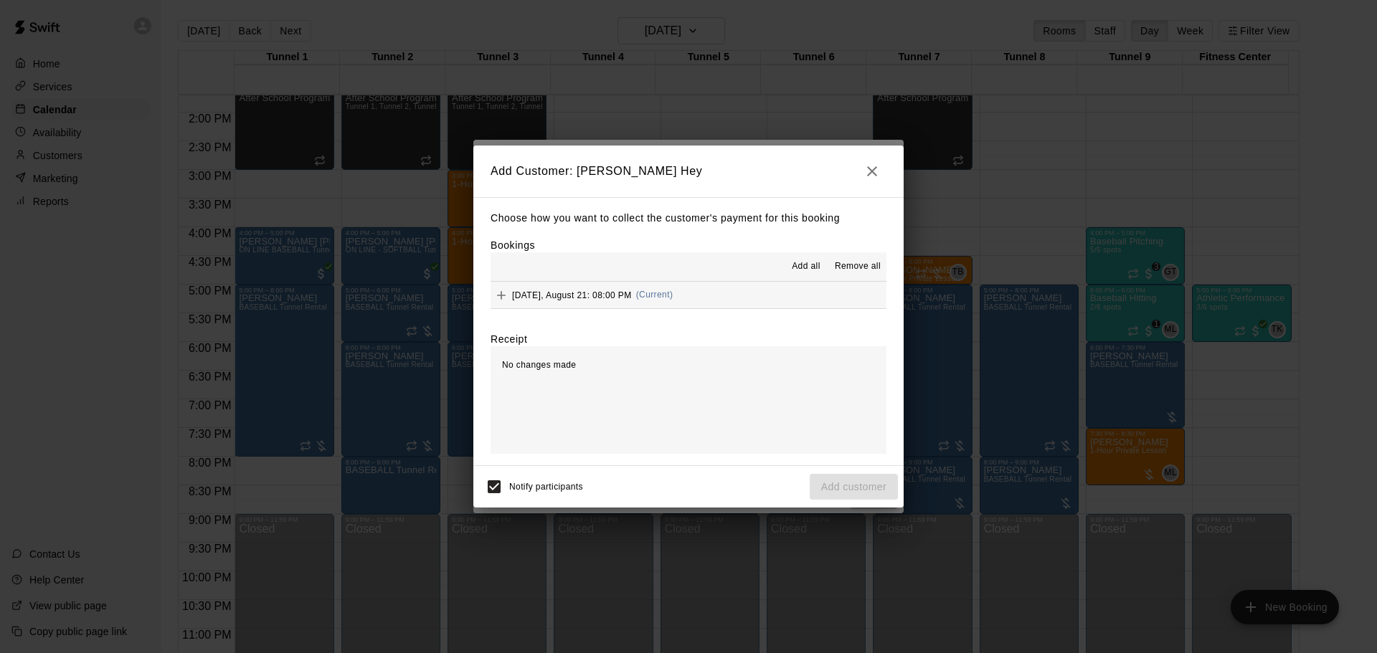
click at [771, 298] on button "Thursday, August 21: 08:00 PM (Current)" at bounding box center [689, 295] width 396 height 27
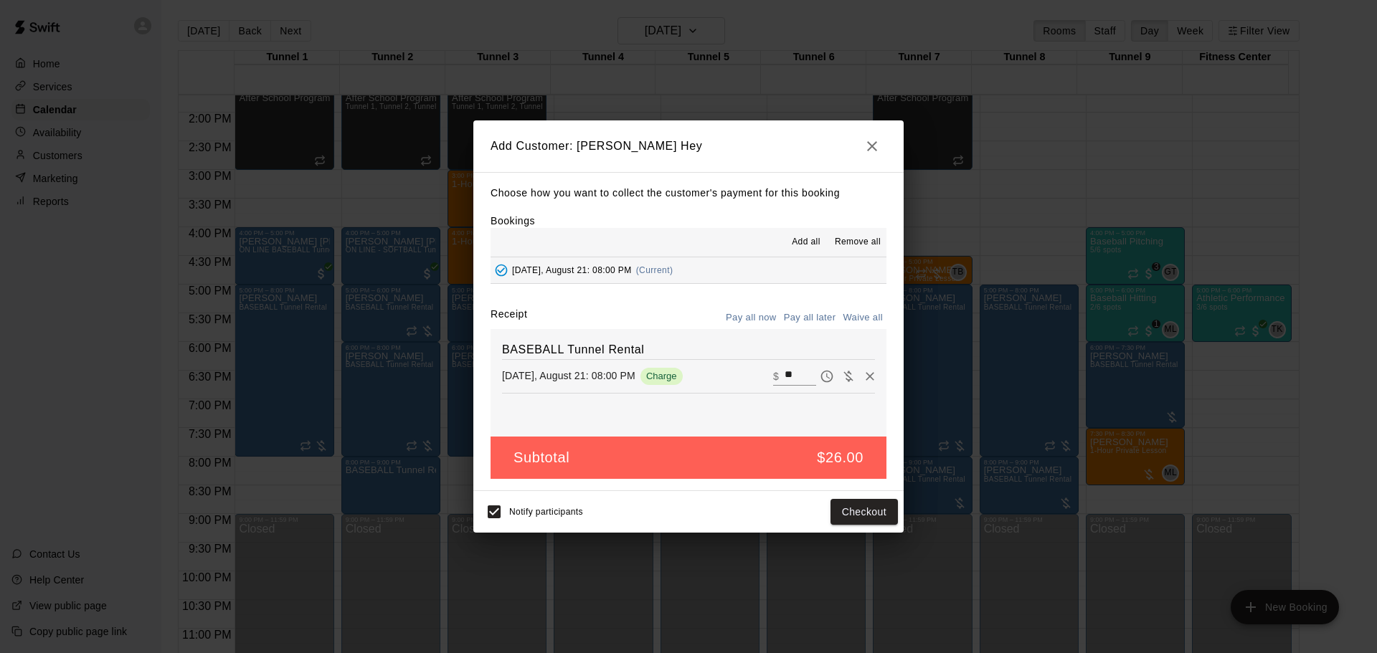
click at [794, 318] on button "Pay all later" at bounding box center [810, 318] width 60 height 22
click at [869, 524] on button "Add customer" at bounding box center [854, 512] width 88 height 27
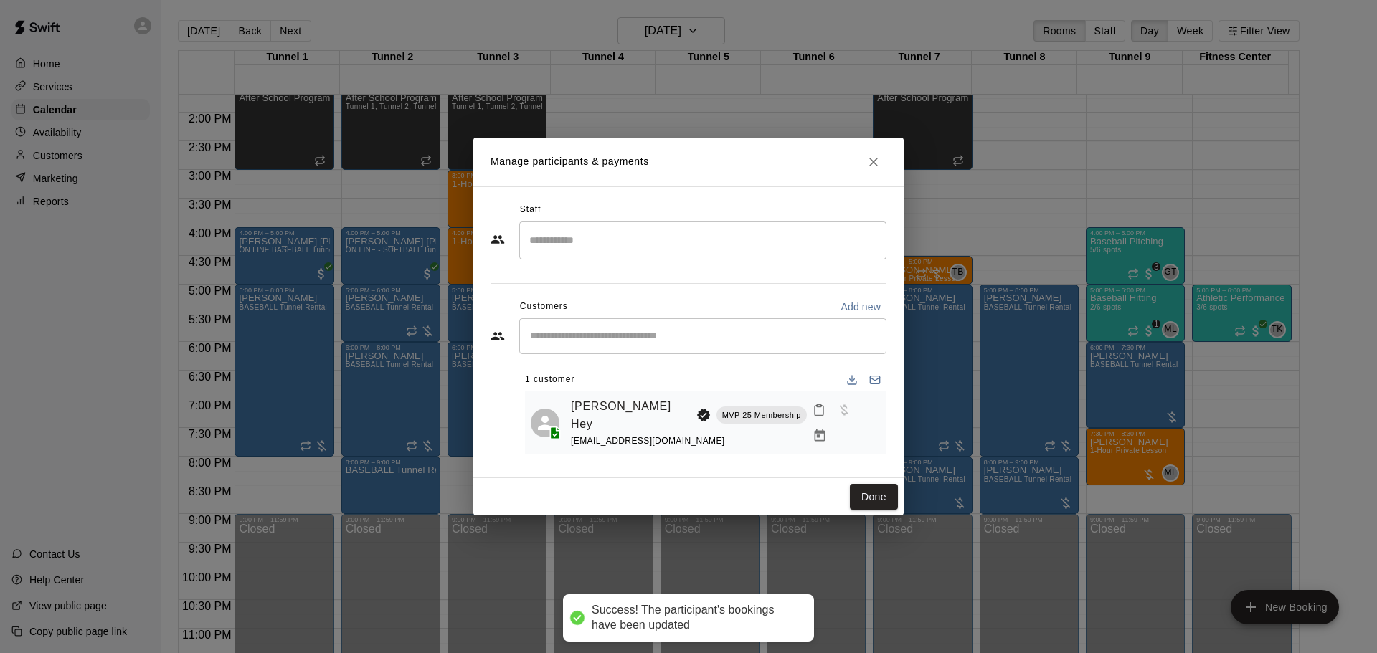
click at [872, 492] on button "Done" at bounding box center [874, 497] width 48 height 27
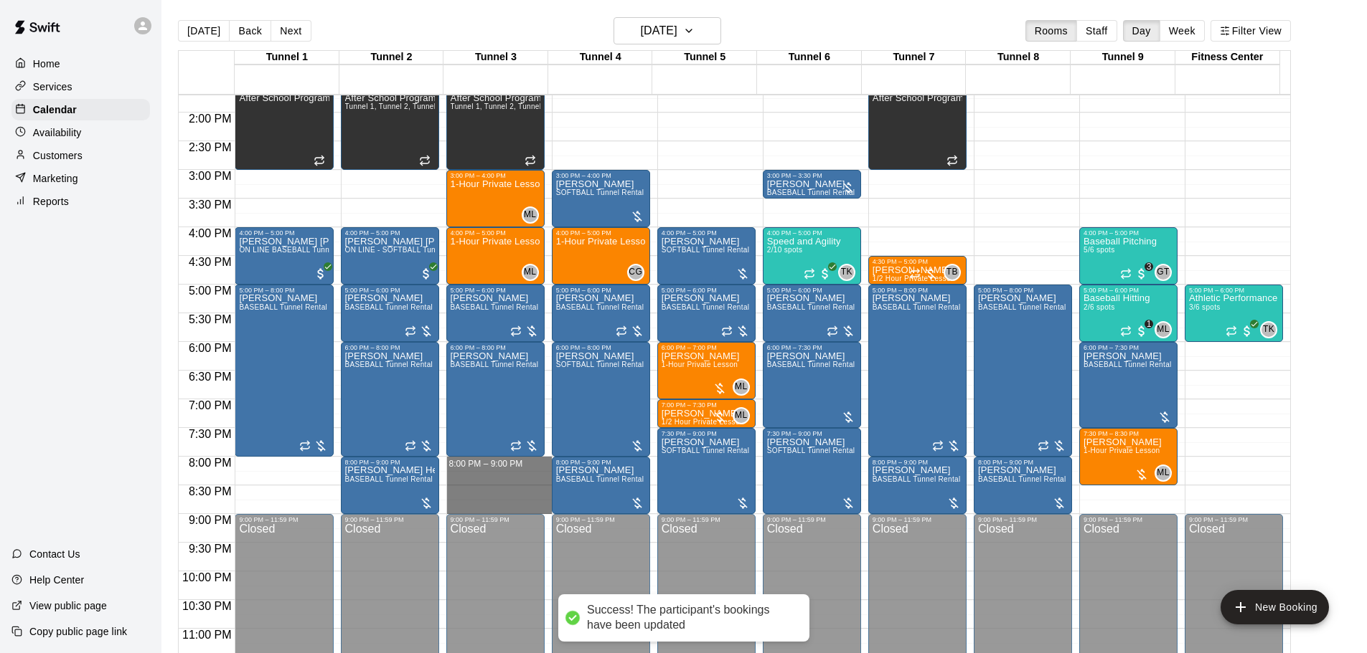
drag, startPoint x: 488, startPoint y: 463, endPoint x: 490, endPoint y: 509, distance: 45.2
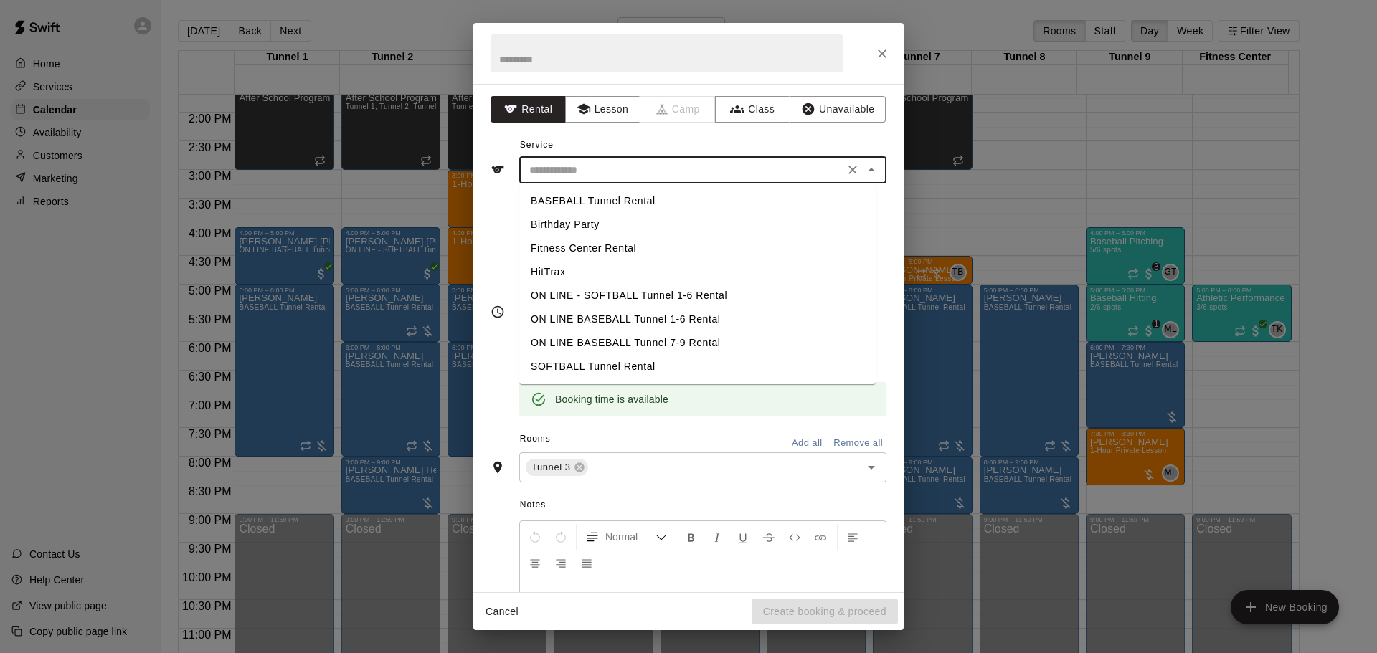
click at [596, 174] on input "text" at bounding box center [682, 170] width 316 height 18
click at [602, 194] on li "BASEBALL Tunnel Rental" at bounding box center [697, 201] width 357 height 24
type input "**********"
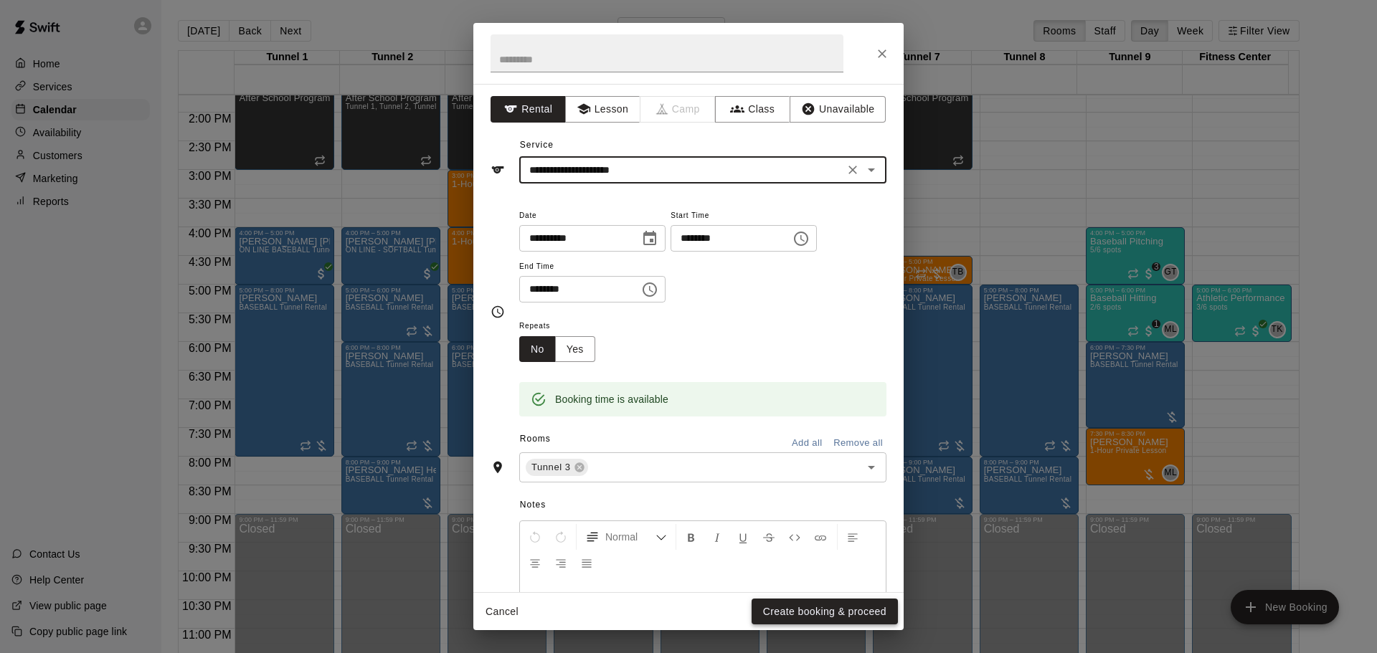
click at [780, 605] on button "Create booking & proceed" at bounding box center [825, 612] width 146 height 27
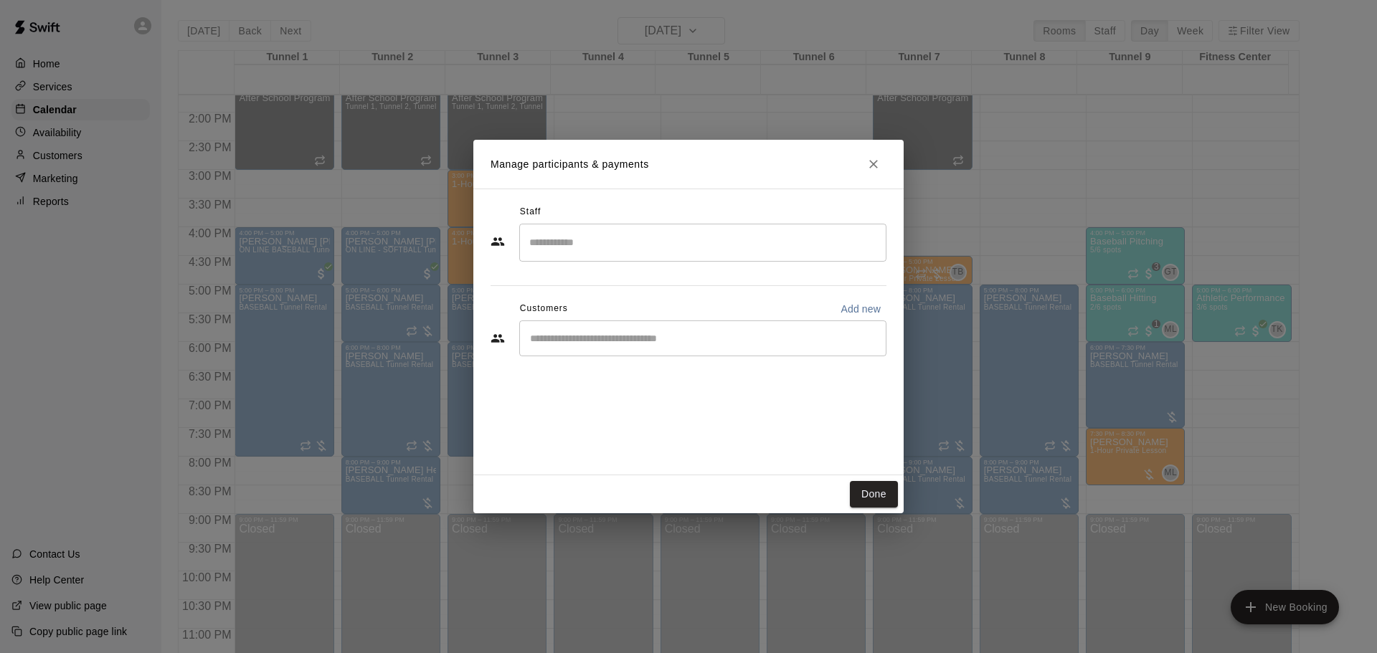
click at [635, 349] on div "​" at bounding box center [702, 339] width 367 height 36
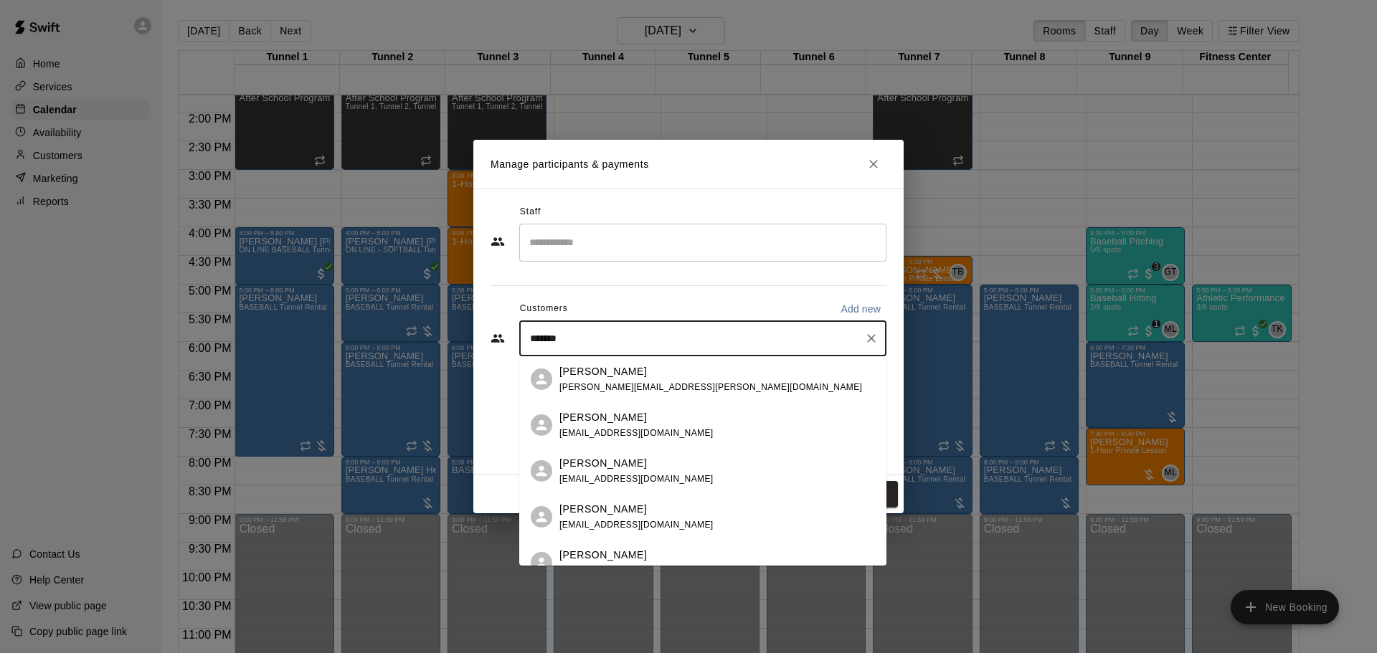
type input "********"
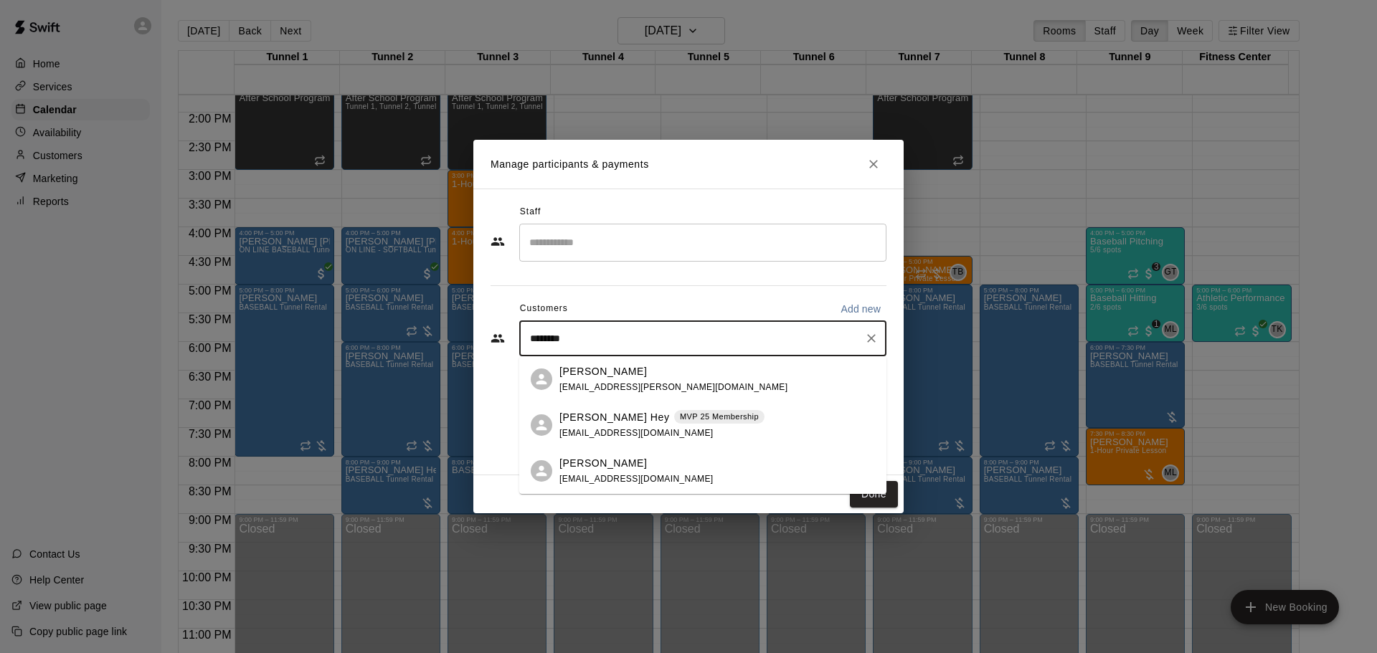
click at [635, 413] on p "Travis Vande Hey" at bounding box center [615, 417] width 110 height 15
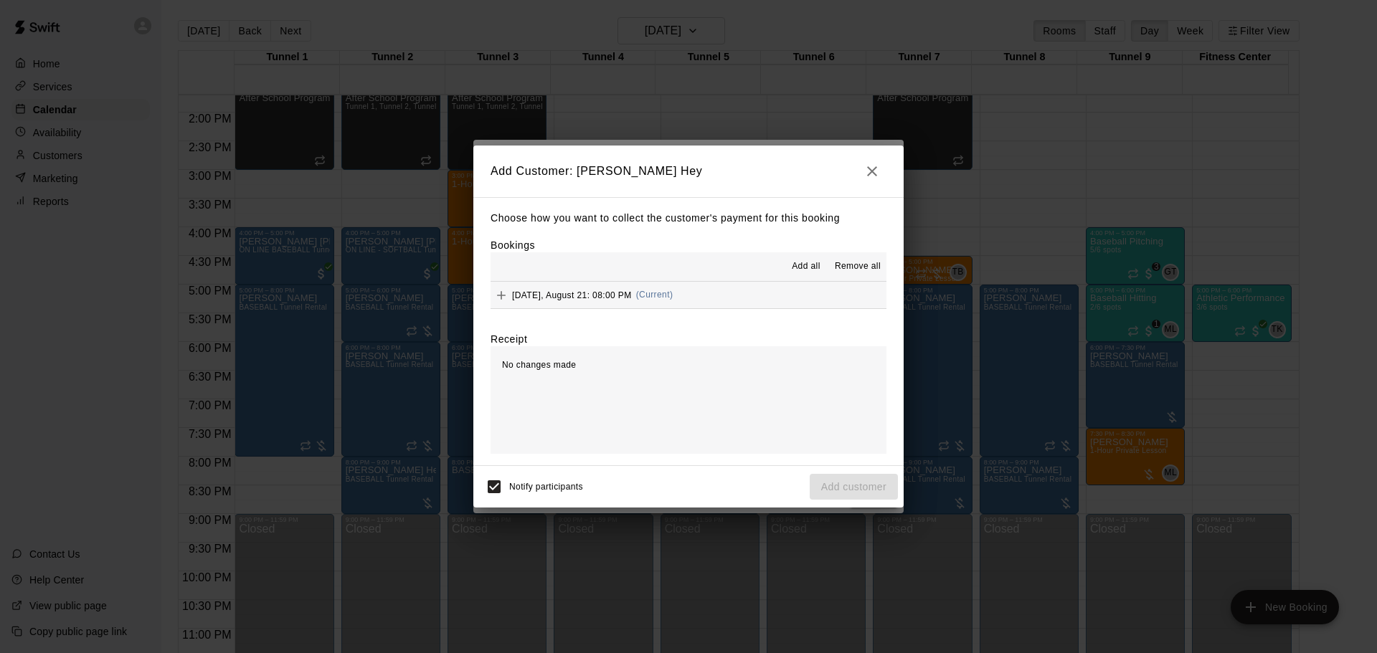
click at [699, 291] on button "Thursday, August 21: 08:00 PM (Current)" at bounding box center [689, 295] width 396 height 27
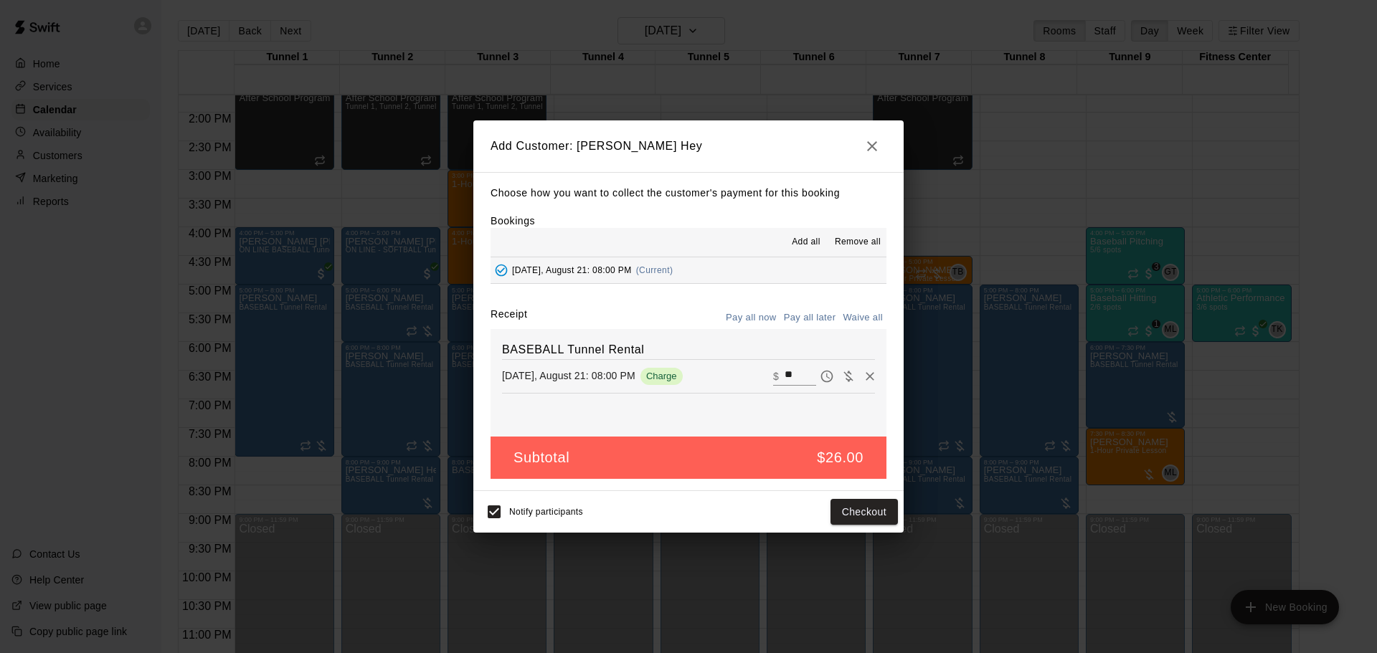
click at [814, 311] on button "Pay all later" at bounding box center [810, 318] width 60 height 22
click at [854, 509] on button "Add customer" at bounding box center [854, 512] width 88 height 27
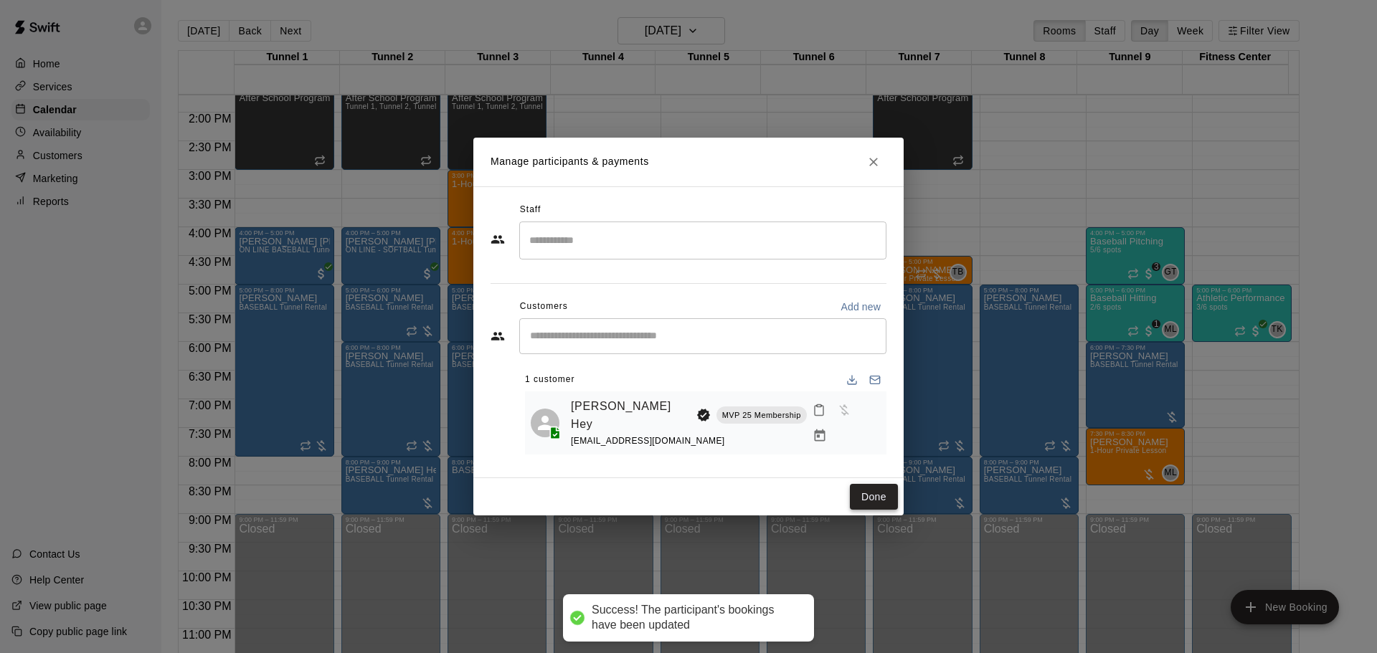
click at [867, 484] on button "Done" at bounding box center [874, 497] width 48 height 27
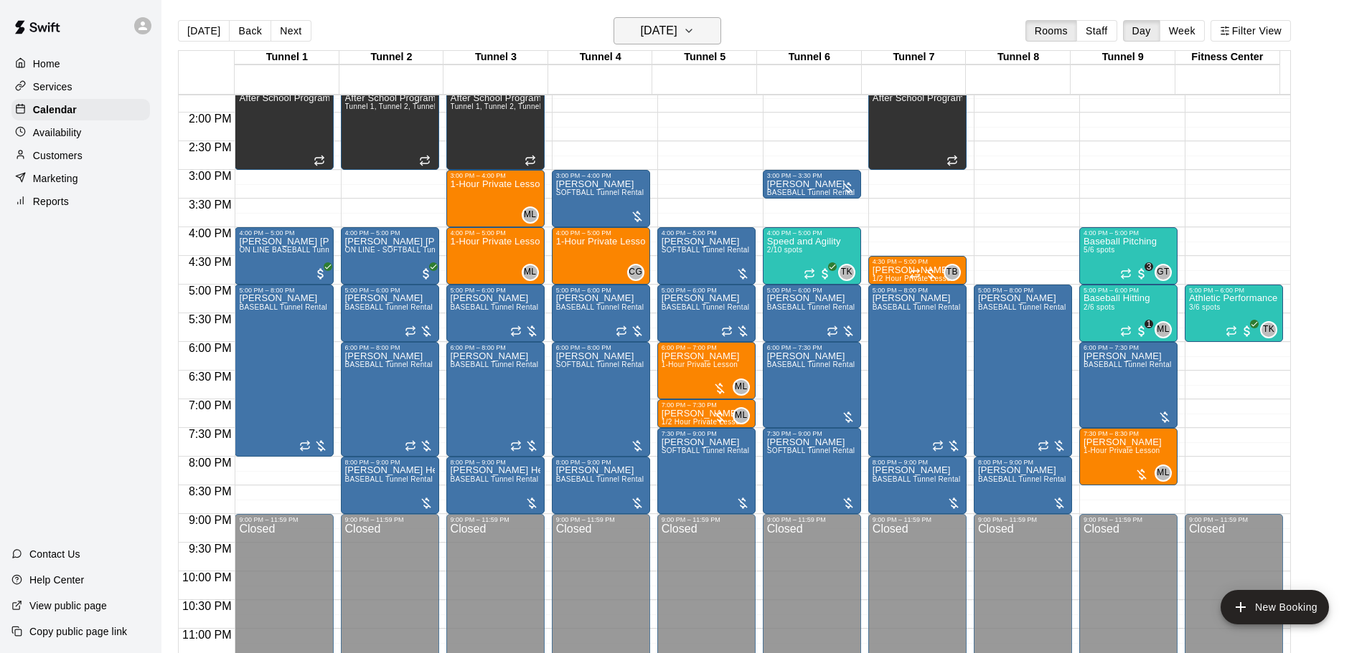
click at [677, 34] on h6 "Thursday Aug 21" at bounding box center [659, 31] width 37 height 20
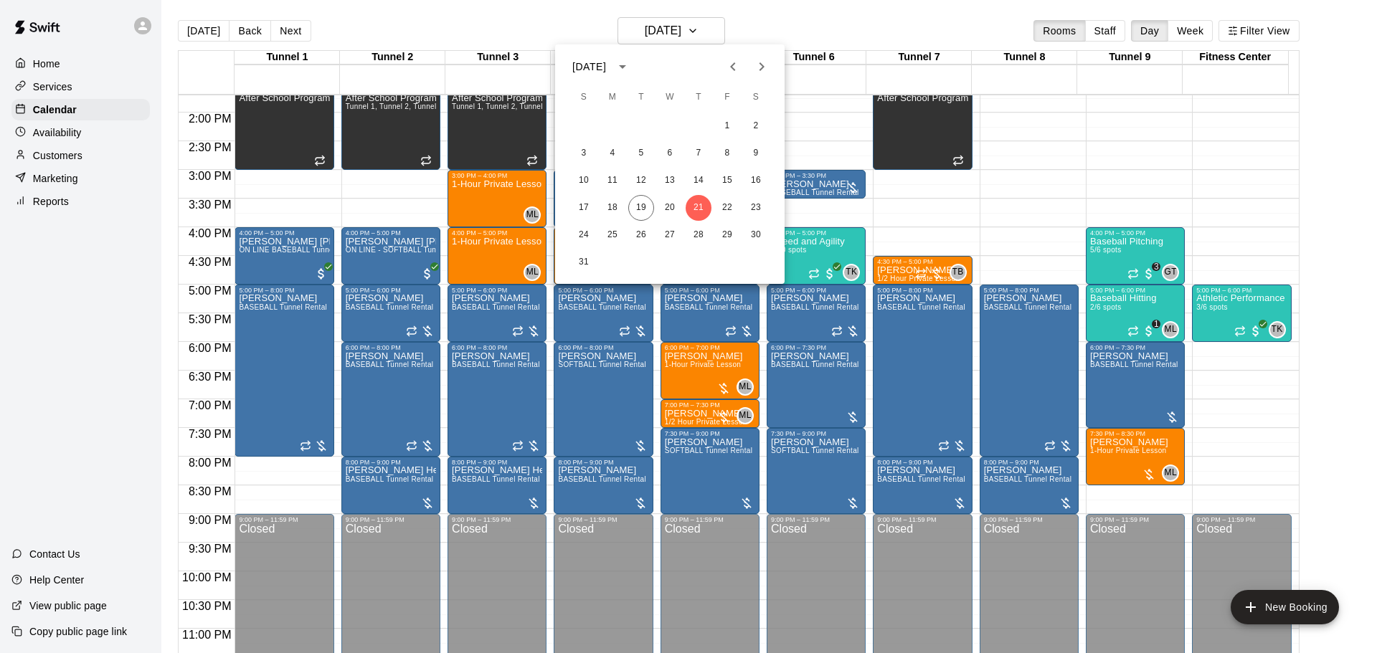
click at [770, 14] on div at bounding box center [688, 326] width 1377 height 653
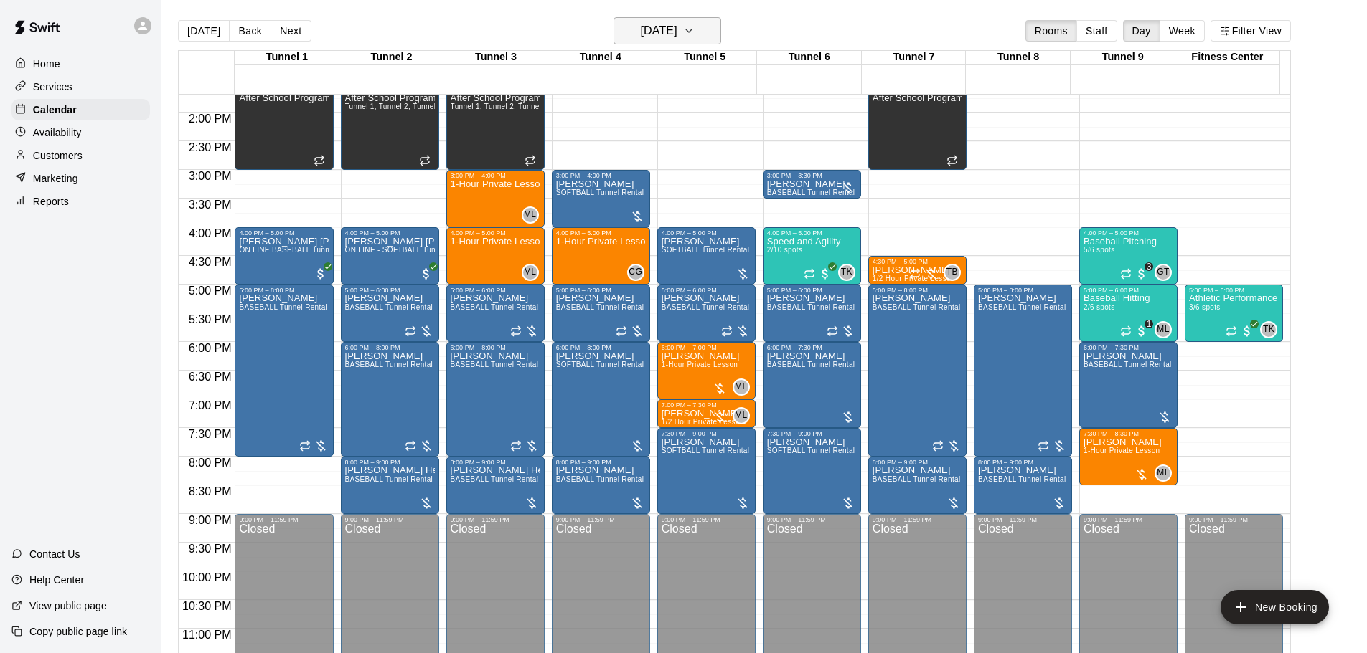
click at [677, 30] on h6 "Thursday Aug 21" at bounding box center [659, 31] width 37 height 20
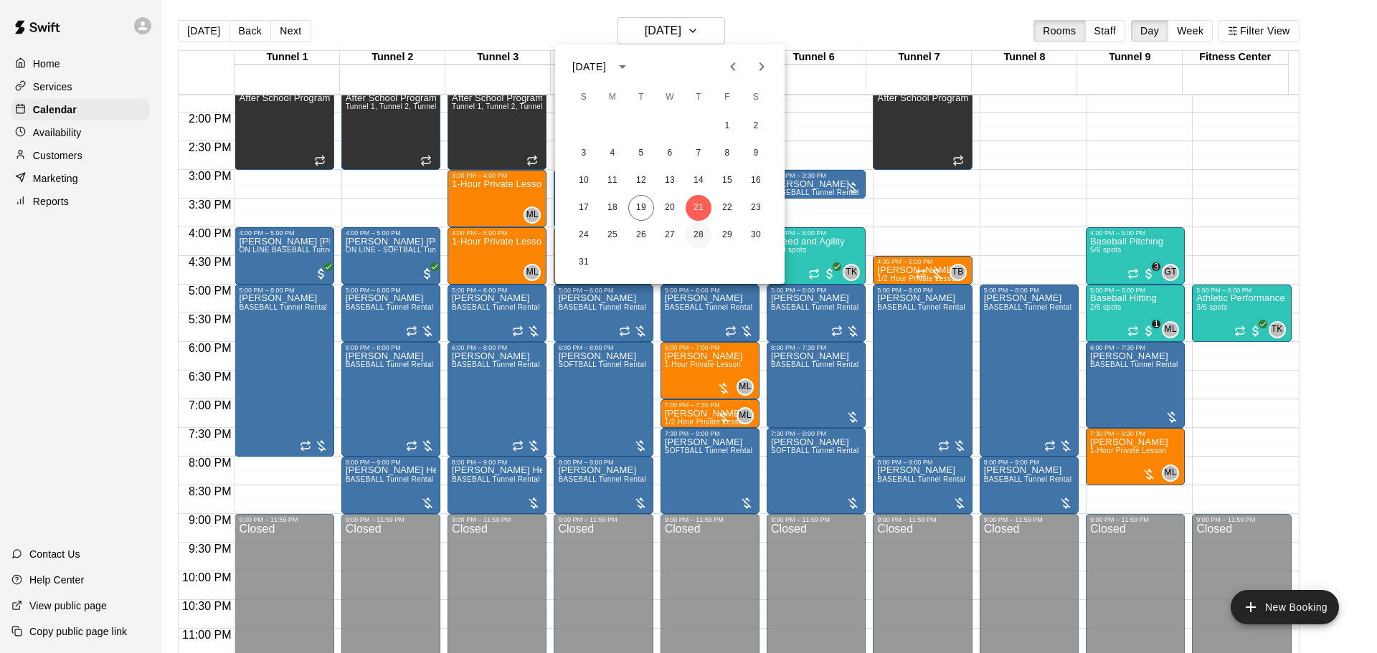
click at [692, 230] on button "28" at bounding box center [699, 235] width 26 height 26
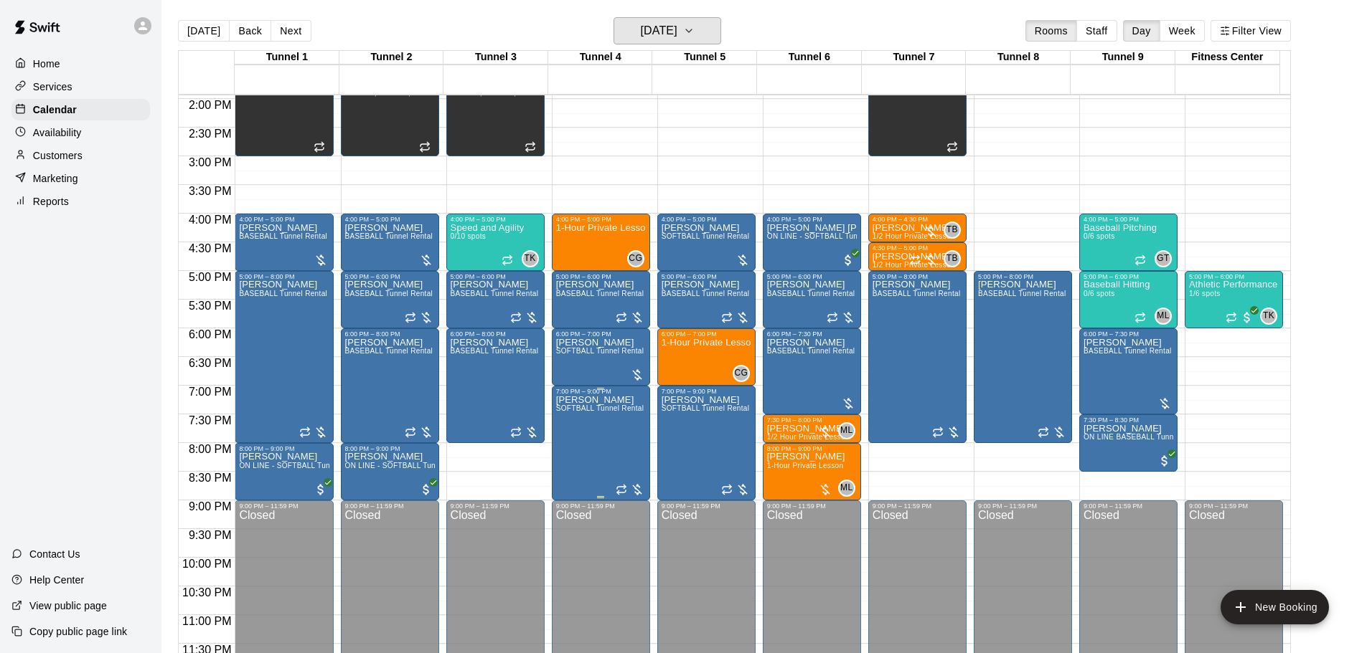
scroll to position [804, 0]
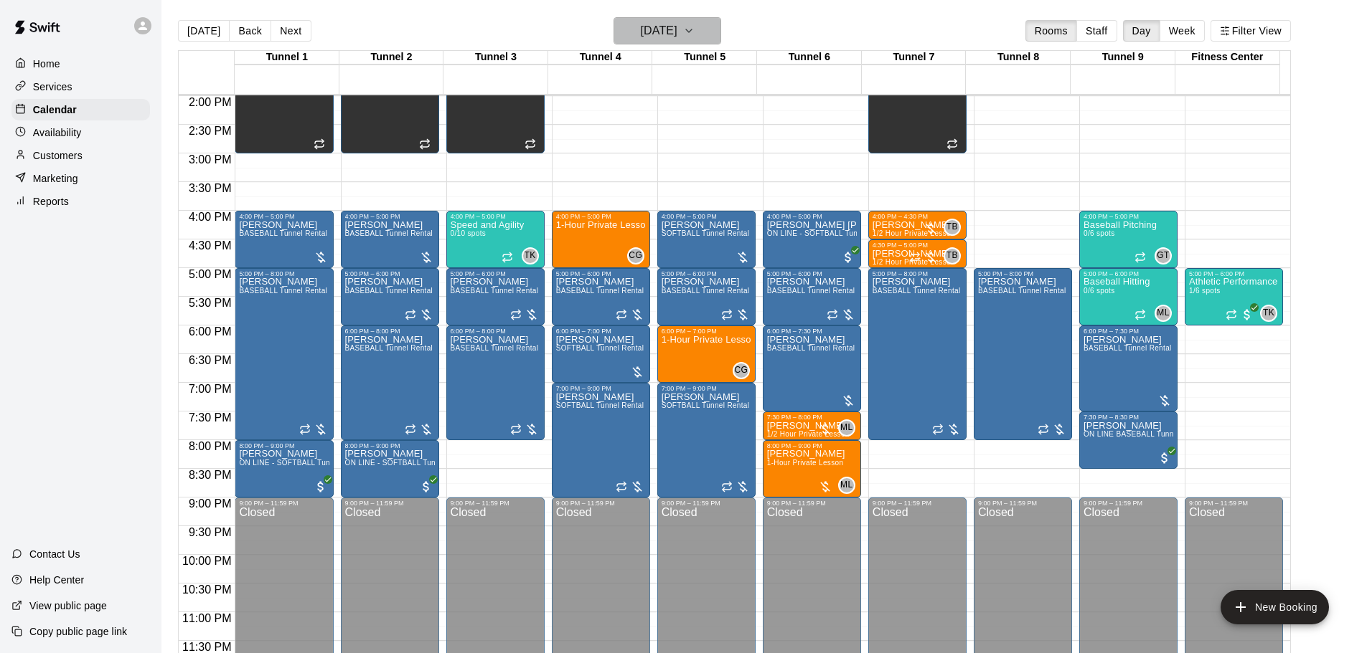
click at [677, 35] on h6 "Thursday Aug 28" at bounding box center [659, 31] width 37 height 20
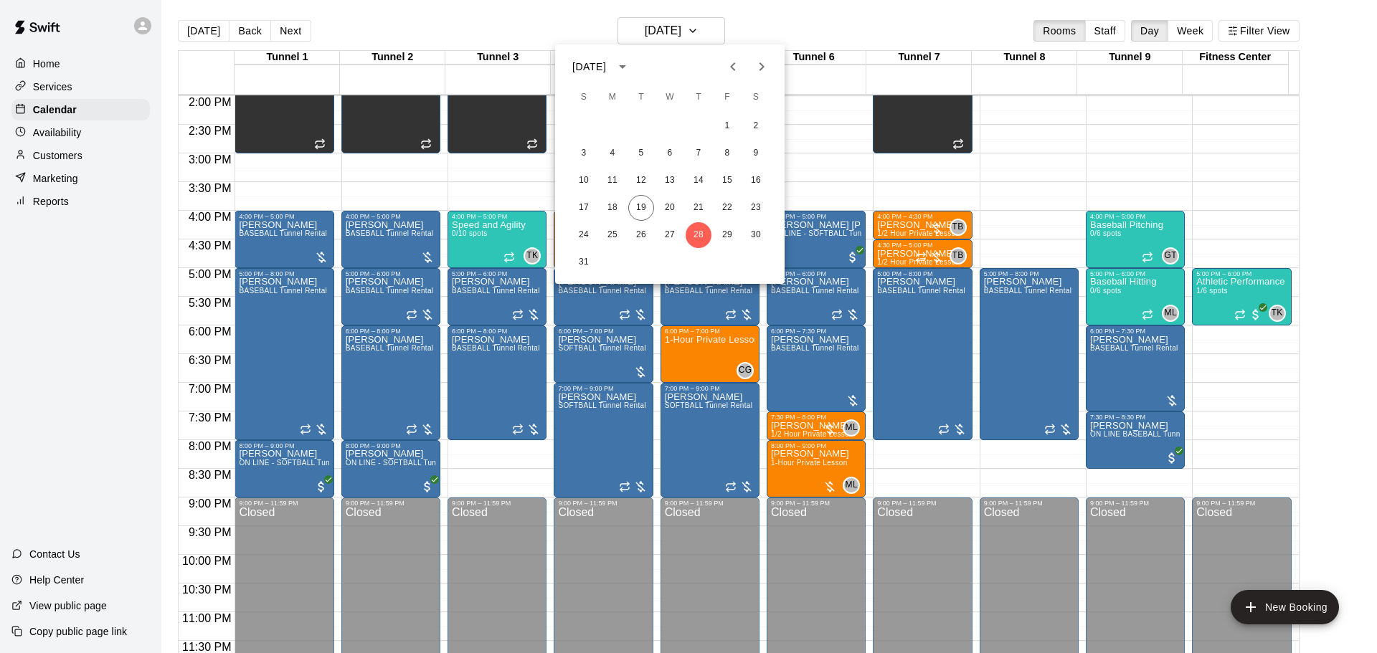
click at [756, 29] on div at bounding box center [688, 326] width 1377 height 653
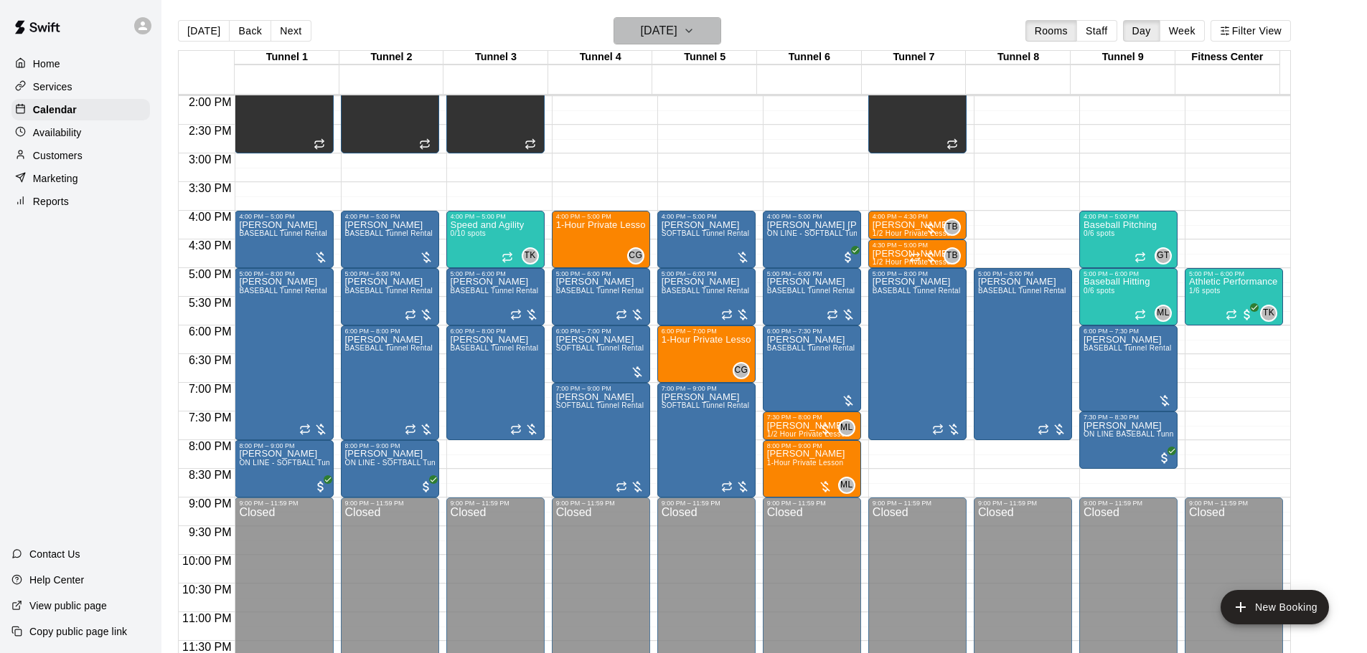
click at [694, 33] on icon "button" at bounding box center [688, 30] width 11 height 17
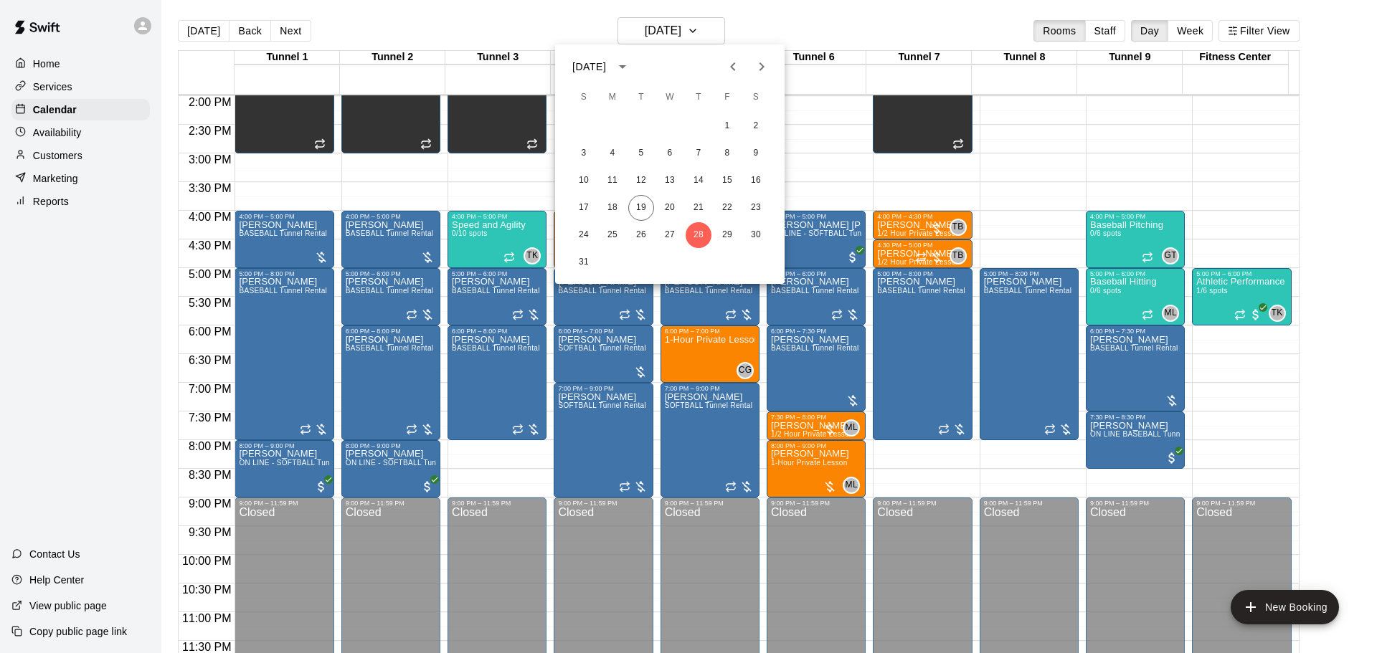
click at [768, 65] on icon "Next month" at bounding box center [761, 66] width 17 height 17
click at [707, 120] on button "4" at bounding box center [699, 126] width 26 height 26
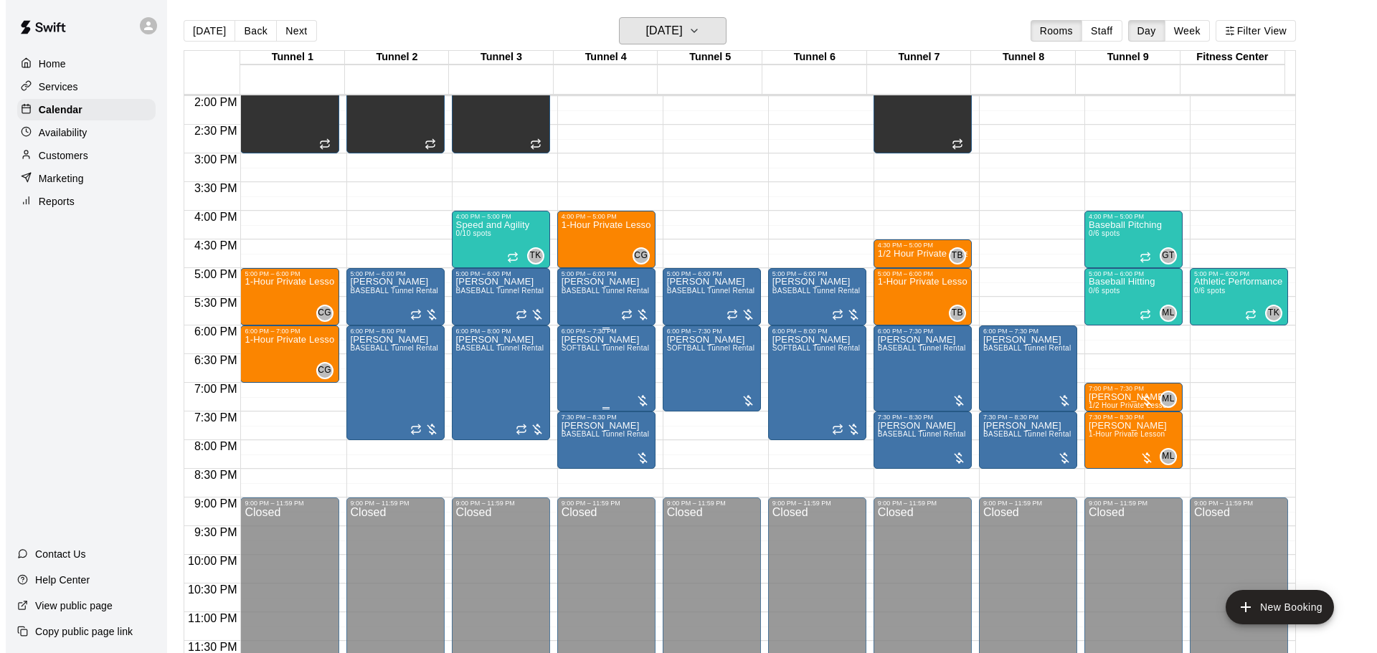
scroll to position [23, 0]
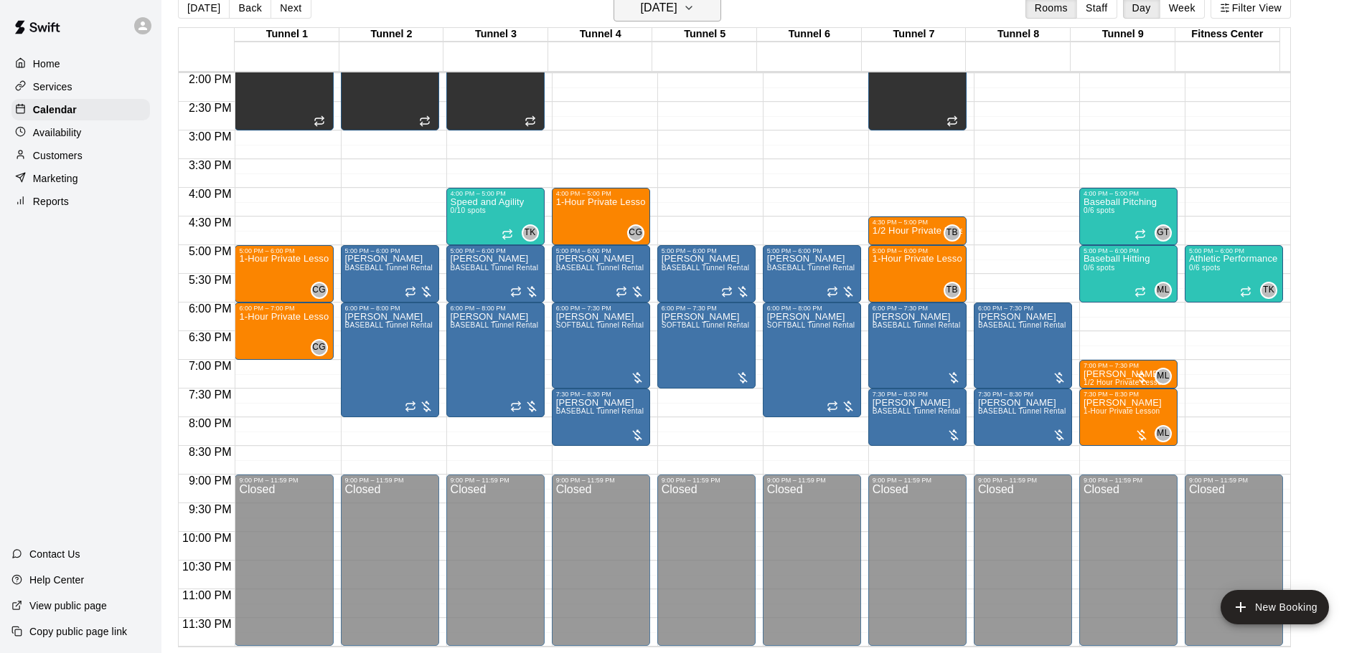
click at [677, 4] on h6 "Thursday Sep 04" at bounding box center [659, 8] width 37 height 20
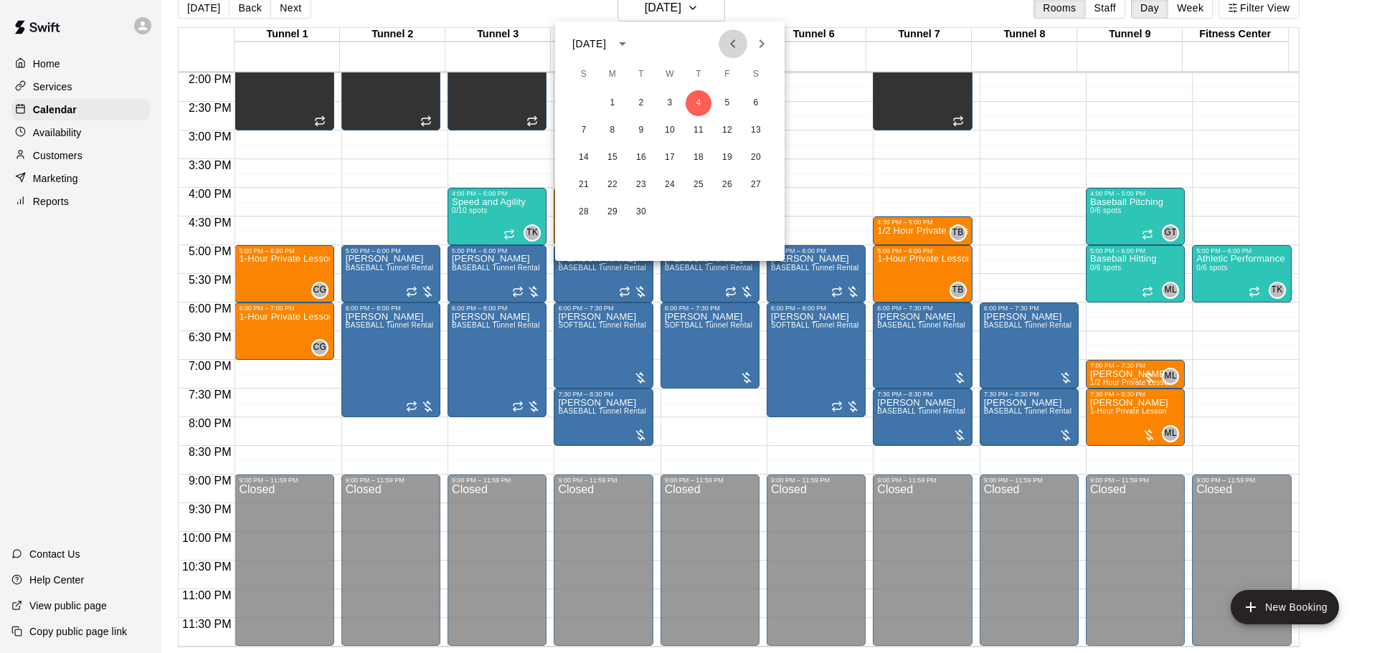
click at [744, 43] on button "Previous month" at bounding box center [733, 43] width 29 height 29
click at [646, 208] on button "26" at bounding box center [641, 212] width 26 height 26
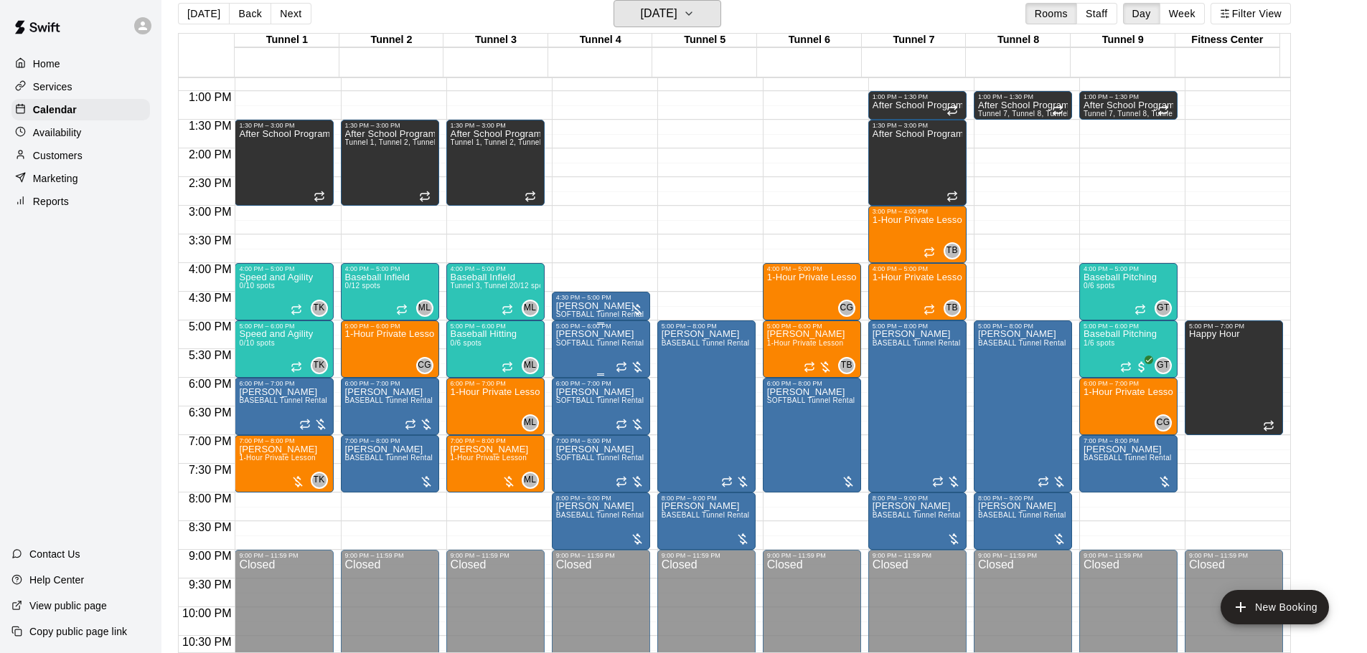
scroll to position [732, 0]
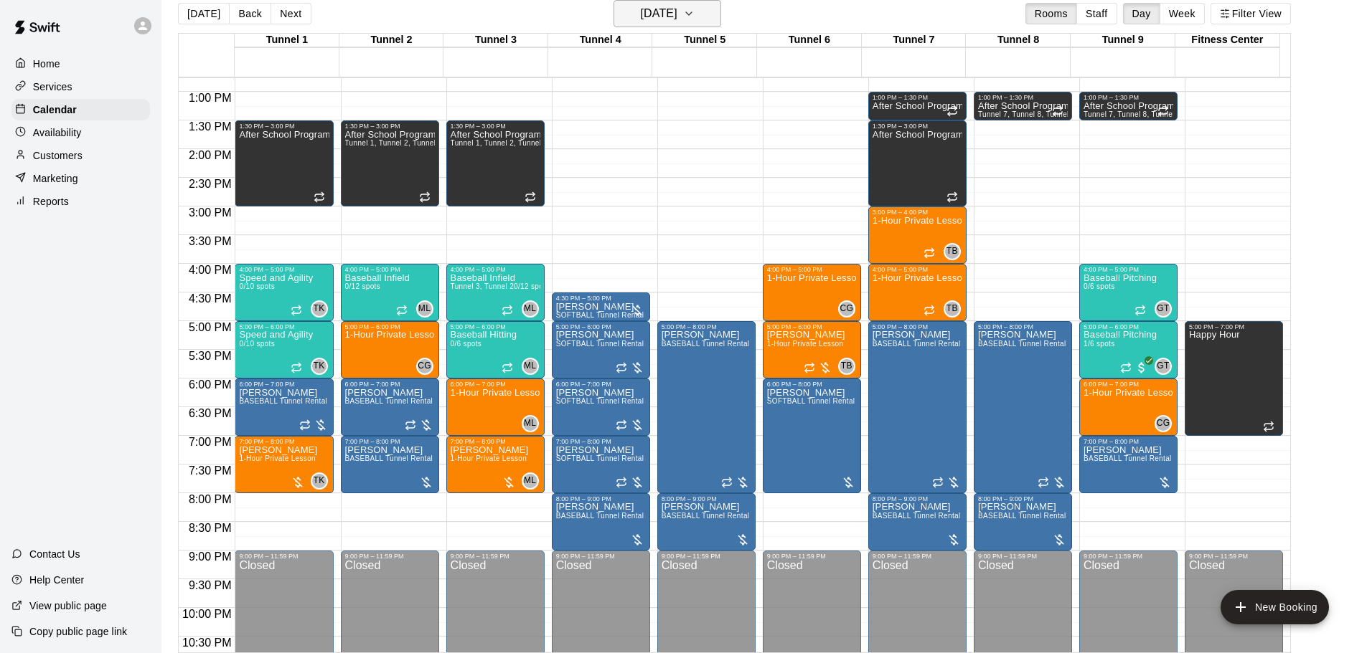
click at [692, 3] on button "Tuesday Aug 26" at bounding box center [667, 13] width 108 height 27
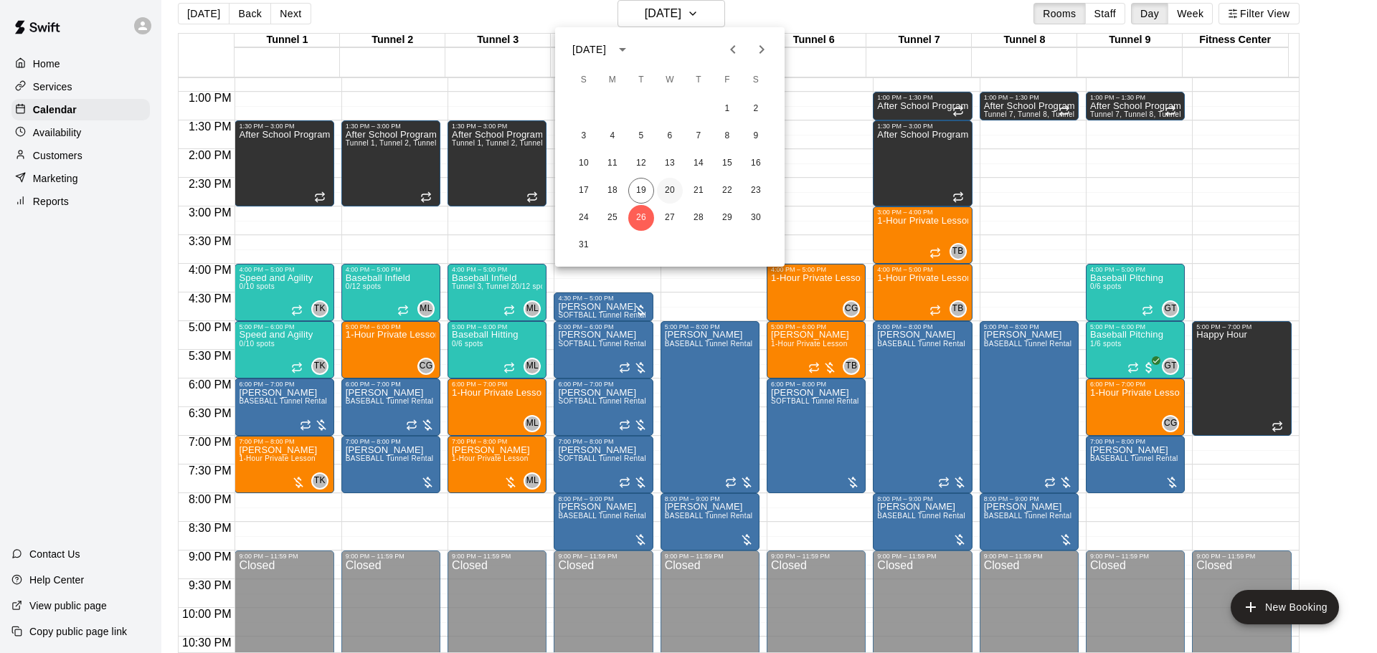
click at [672, 179] on button "20" at bounding box center [670, 191] width 26 height 26
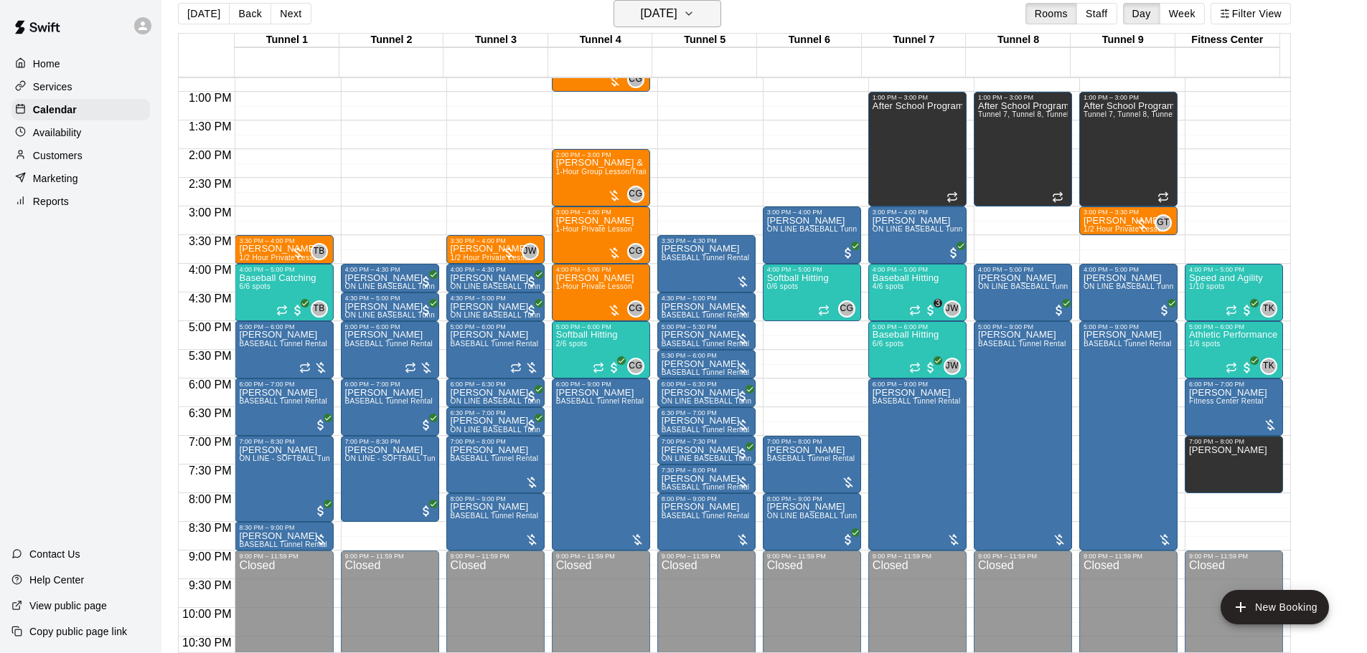
click at [641, 11] on h6 "Wednesday Aug 20" at bounding box center [659, 14] width 37 height 20
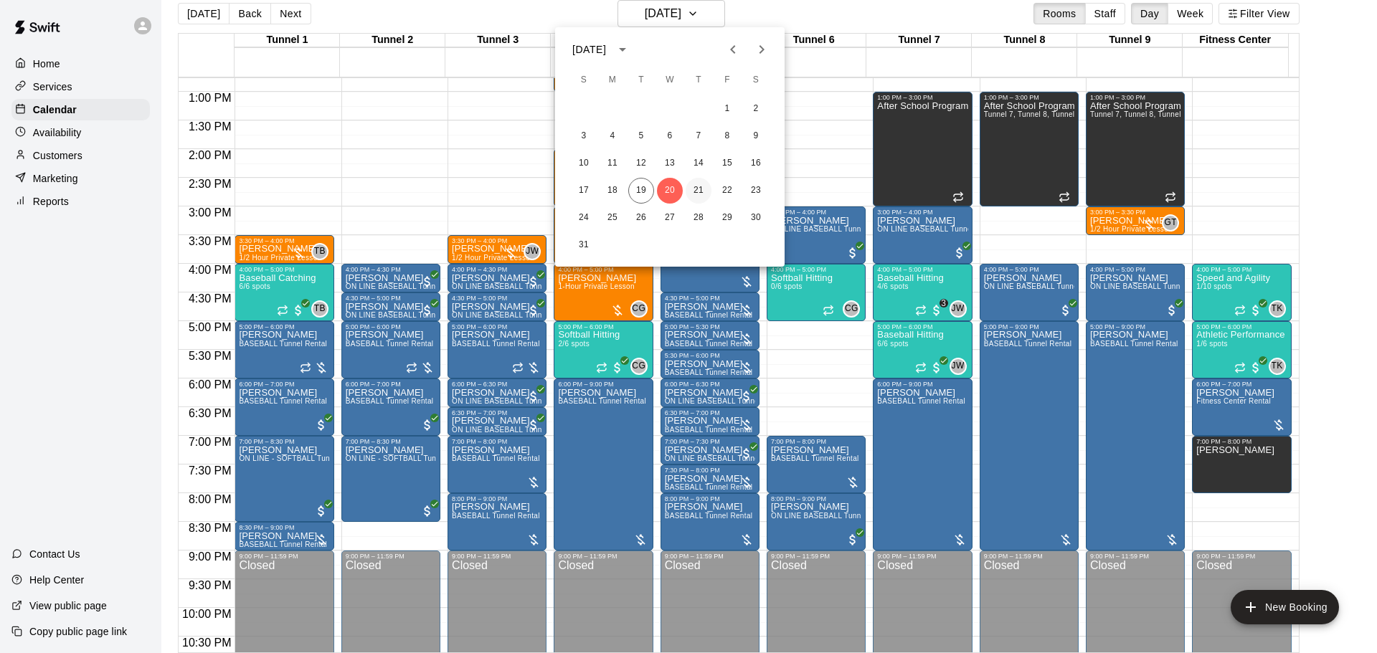
click at [704, 189] on button "21" at bounding box center [699, 191] width 26 height 26
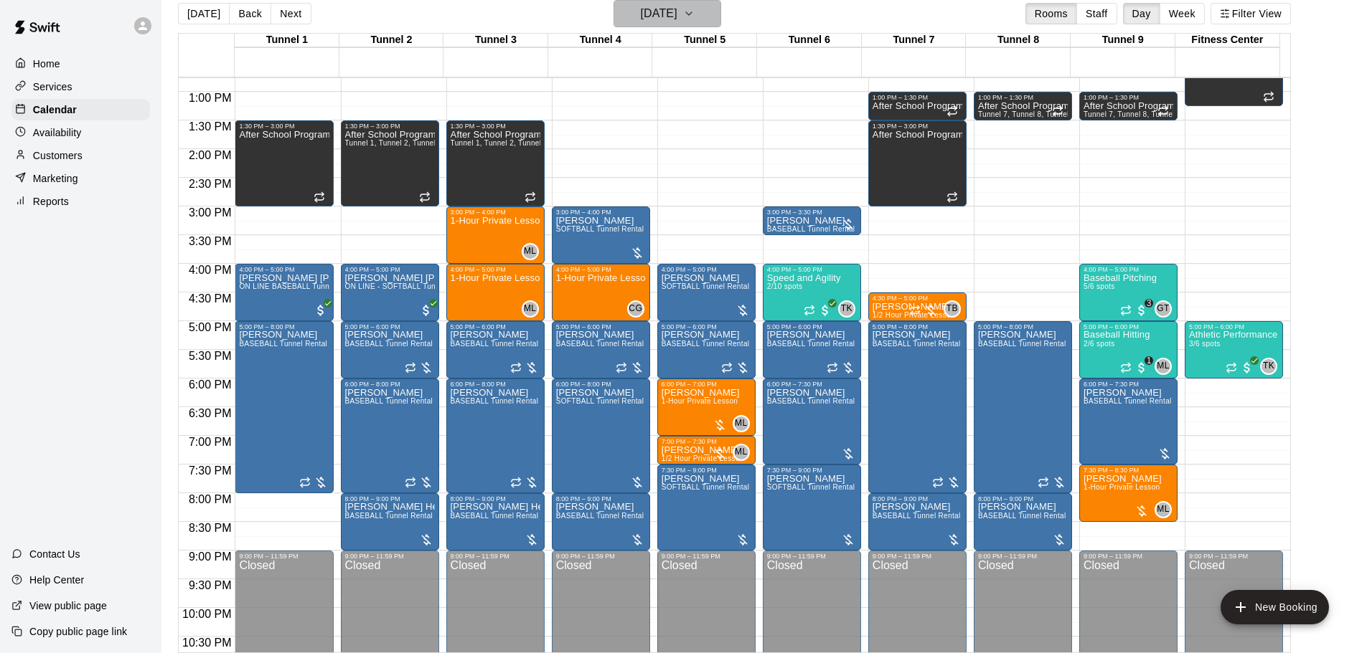
click at [677, 14] on h6 "Thursday Aug 21" at bounding box center [659, 14] width 37 height 20
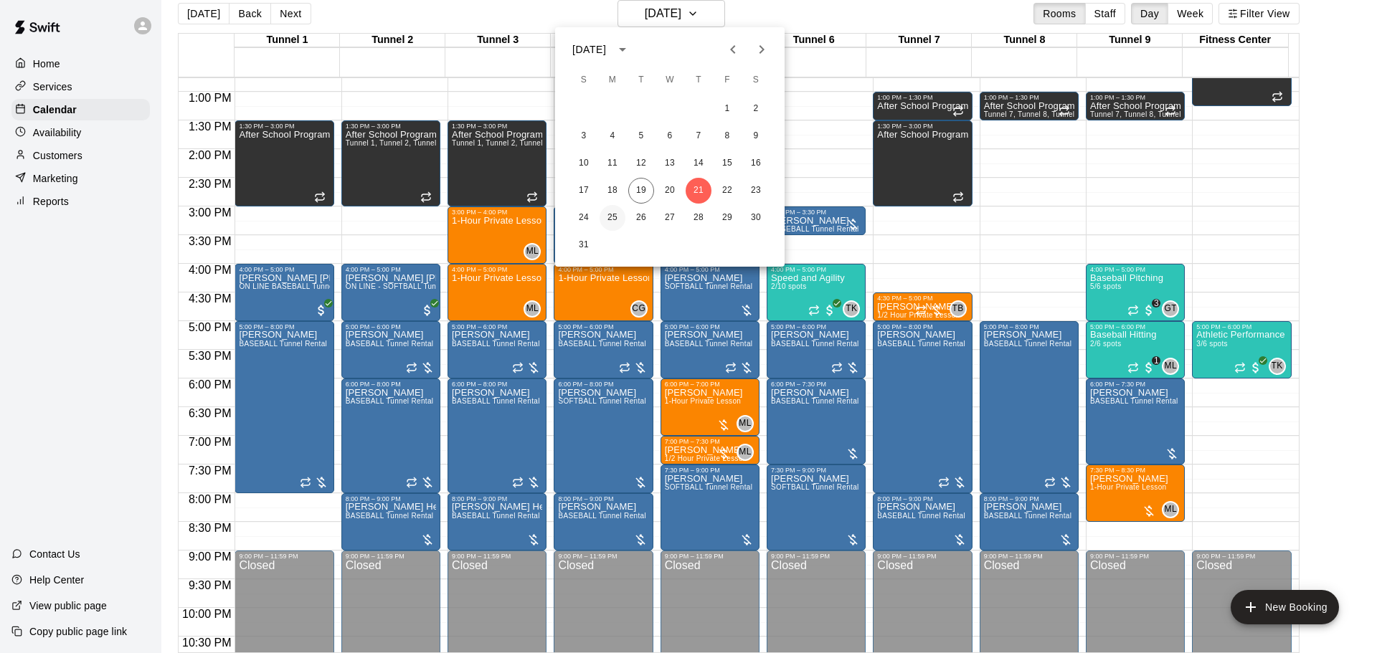
click at [605, 216] on button "25" at bounding box center [613, 218] width 26 height 26
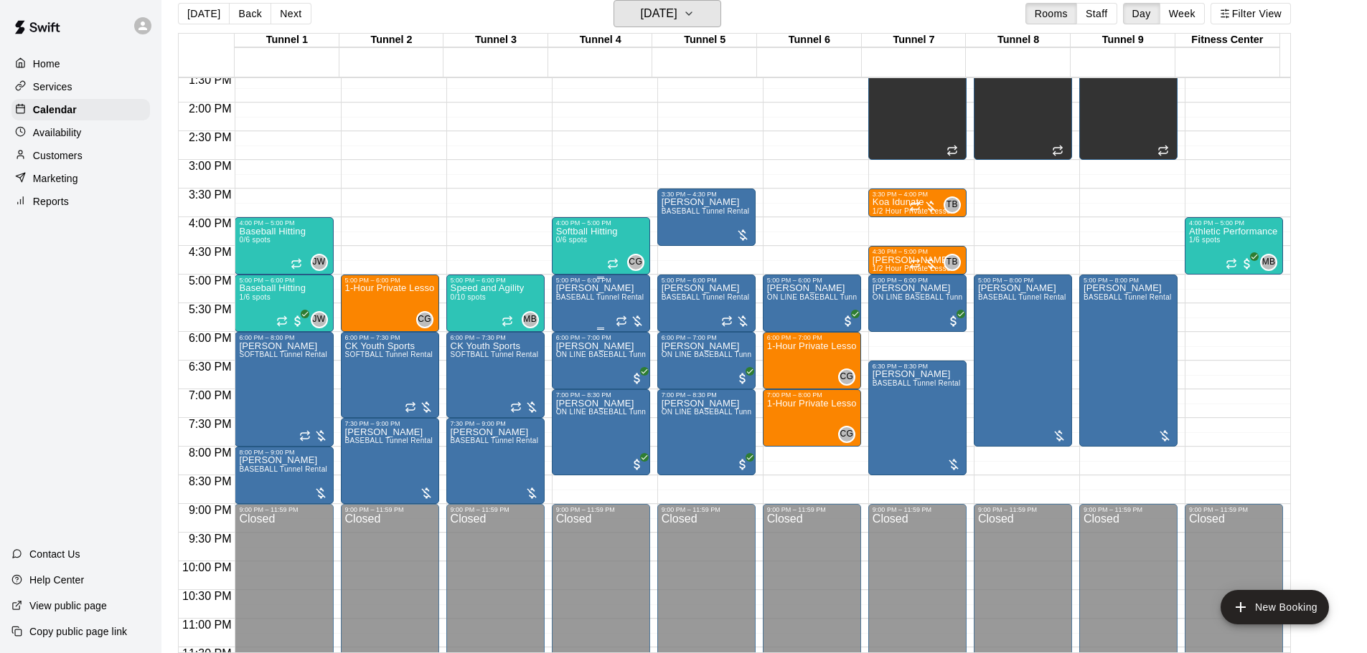
scroll to position [804, 0]
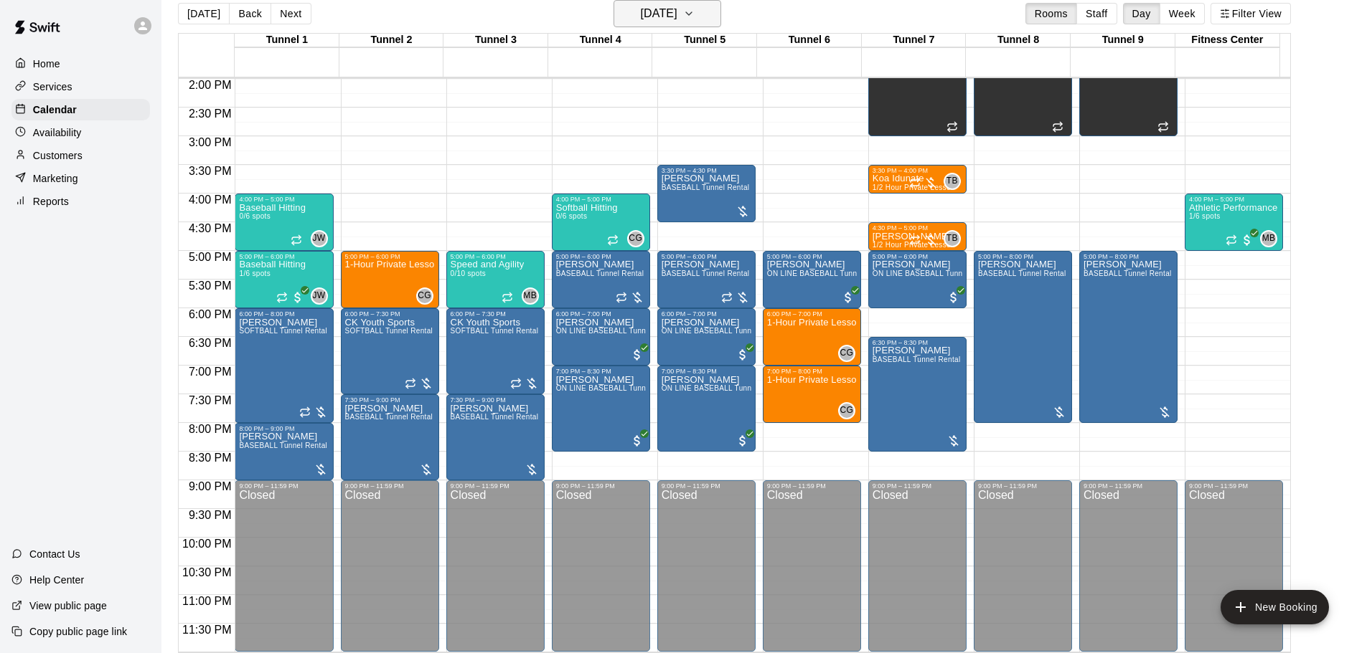
click at [689, 24] on button "Monday Aug 25" at bounding box center [667, 13] width 108 height 27
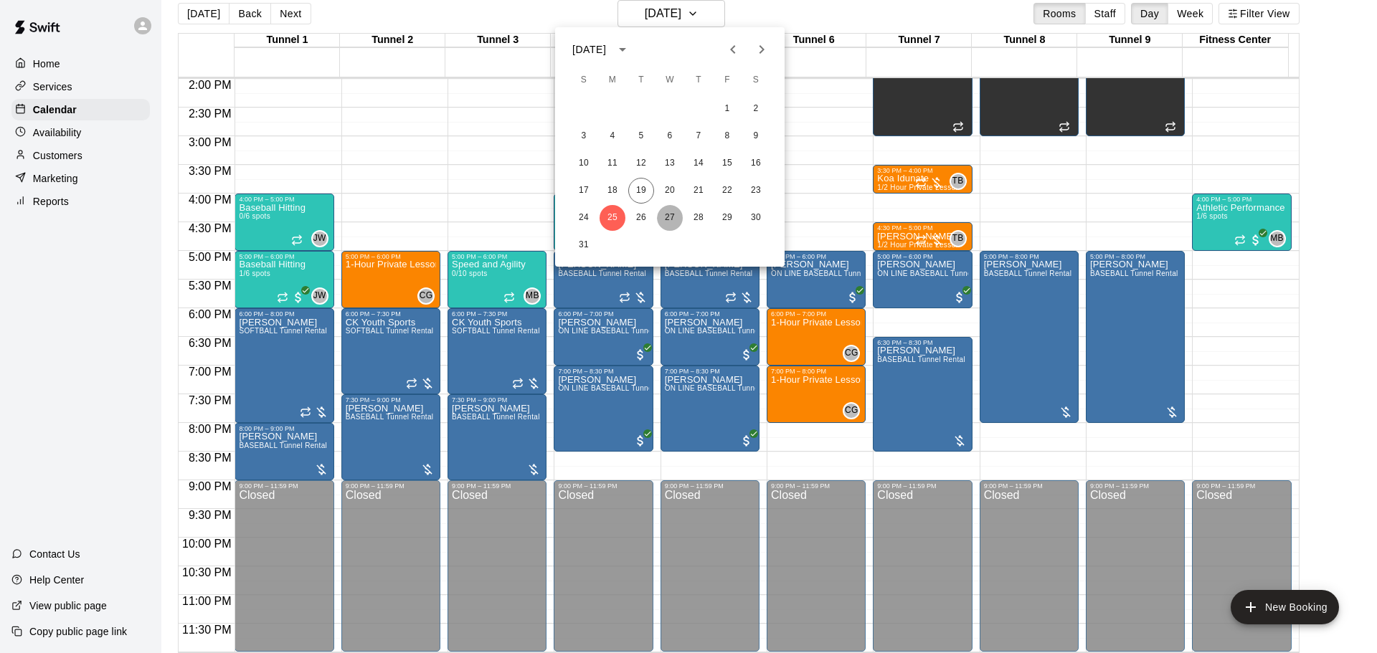
click at [661, 220] on button "27" at bounding box center [670, 218] width 26 height 26
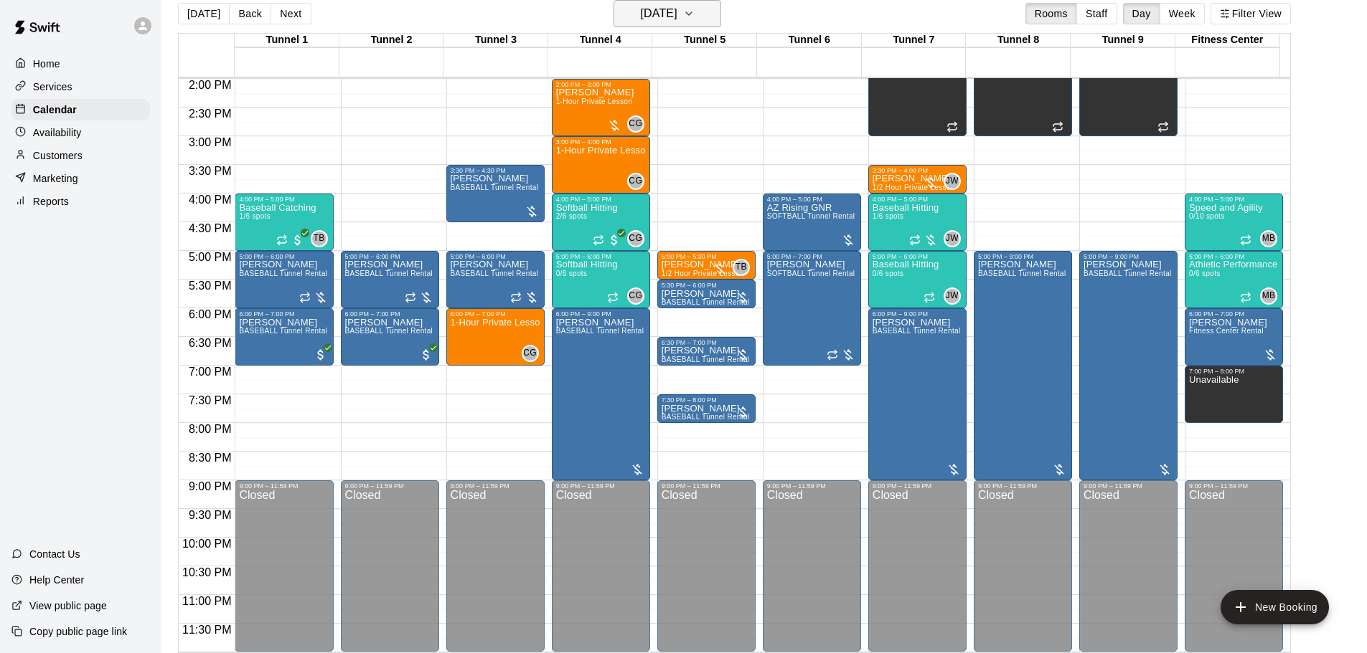
click at [677, 23] on h6 "Wednesday Aug 27" at bounding box center [659, 14] width 37 height 20
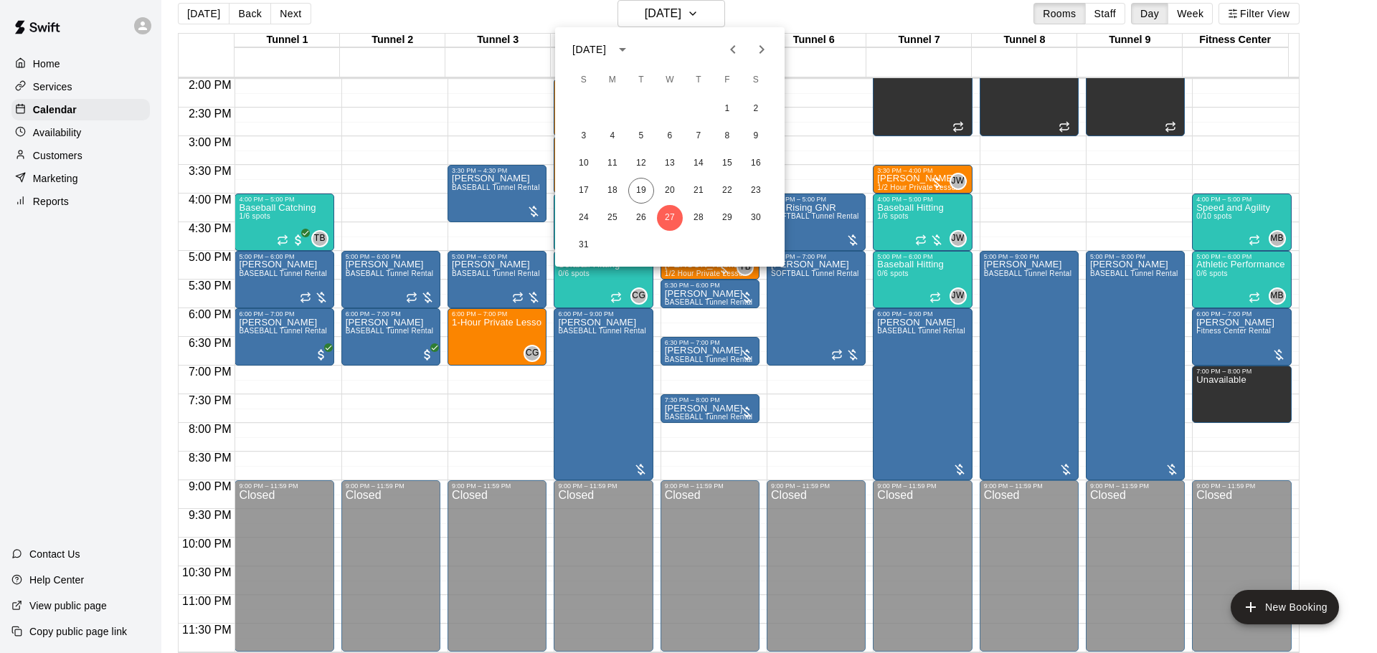
click at [707, 7] on div at bounding box center [688, 326] width 1377 height 653
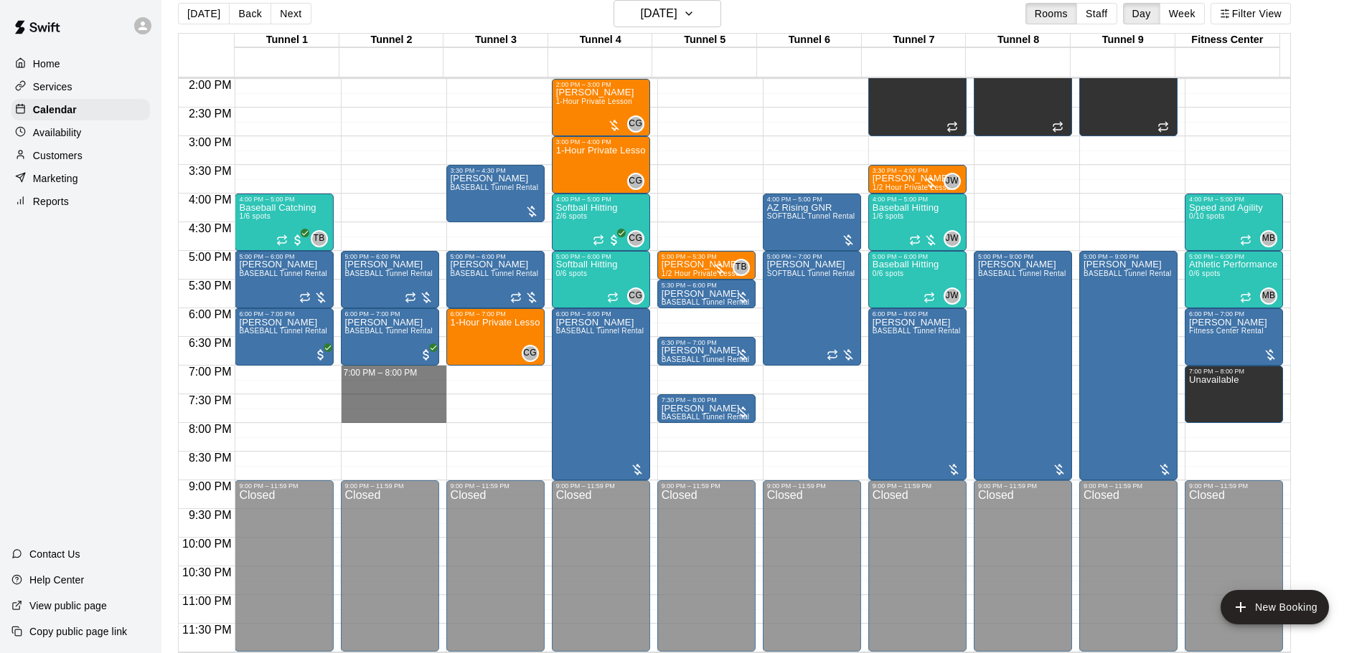
drag, startPoint x: 386, startPoint y: 370, endPoint x: 386, endPoint y: 418, distance: 48.1
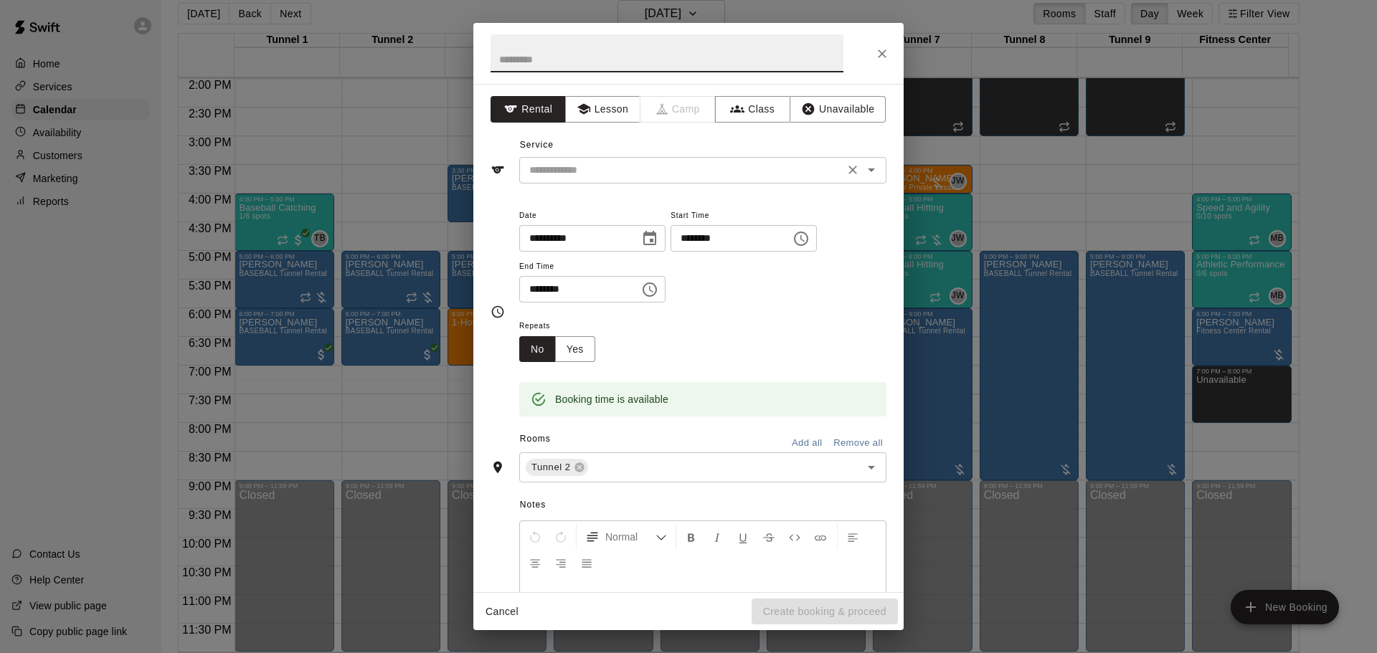
click at [560, 179] on input "text" at bounding box center [682, 170] width 316 height 18
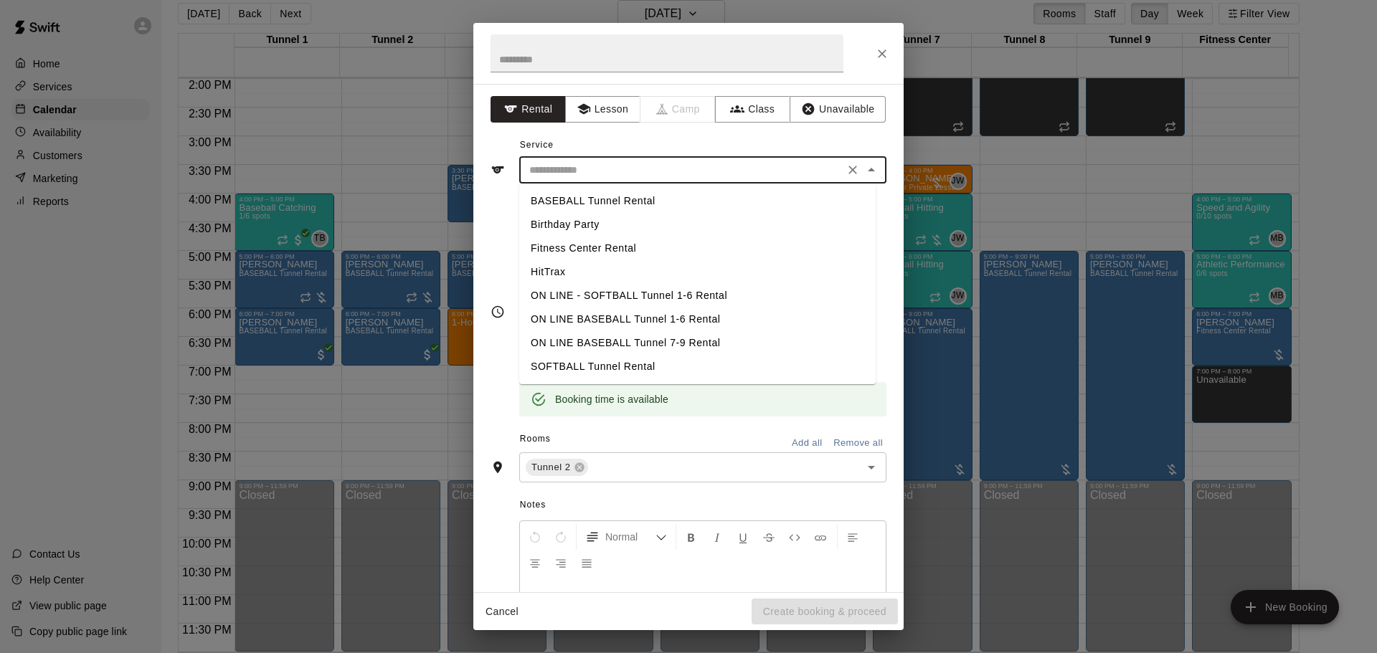
click at [580, 202] on li "BASEBALL Tunnel Rental" at bounding box center [697, 201] width 357 height 24
type input "**********"
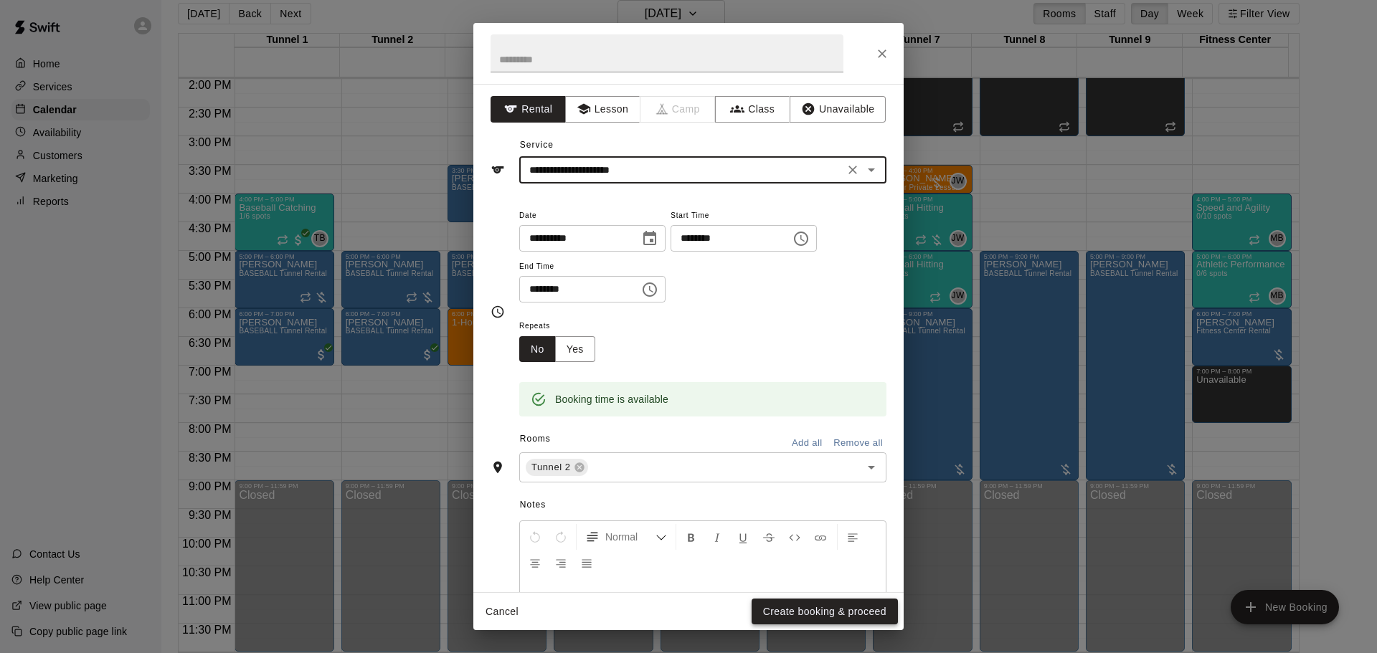
click at [789, 605] on button "Create booking & proceed" at bounding box center [825, 612] width 146 height 27
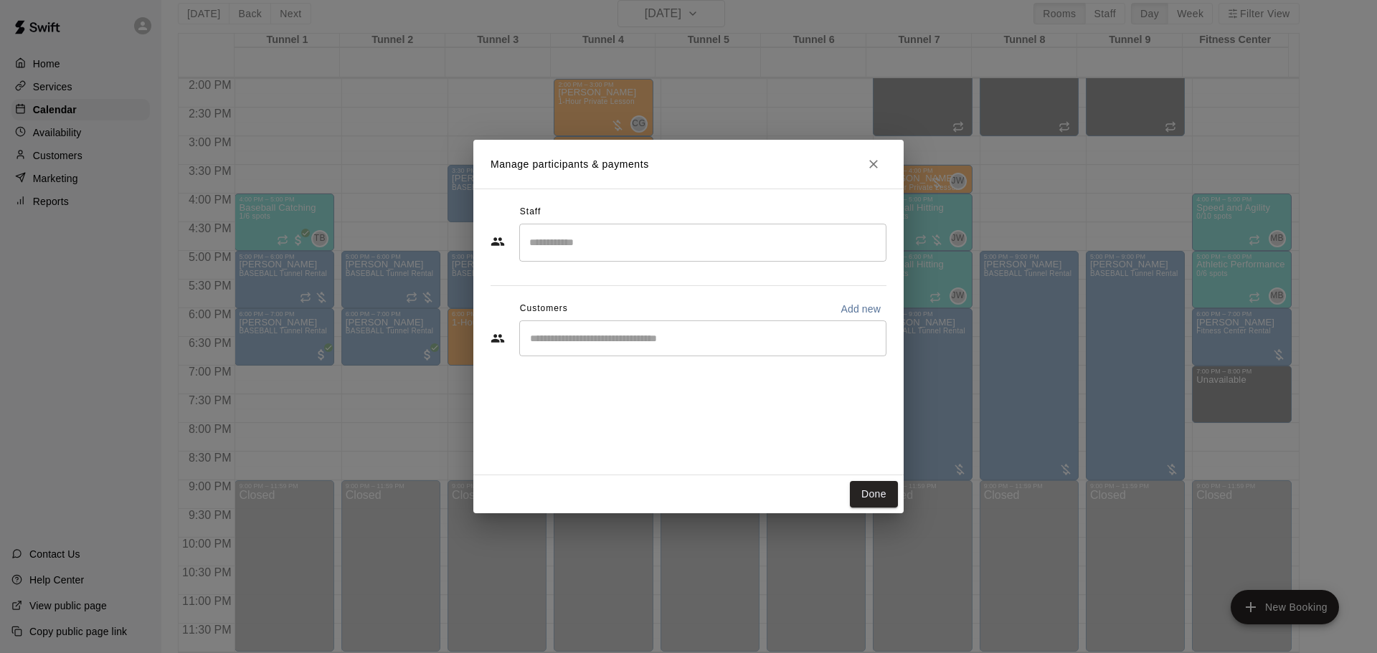
click at [604, 341] on input "Start typing to search customers..." at bounding box center [703, 338] width 354 height 14
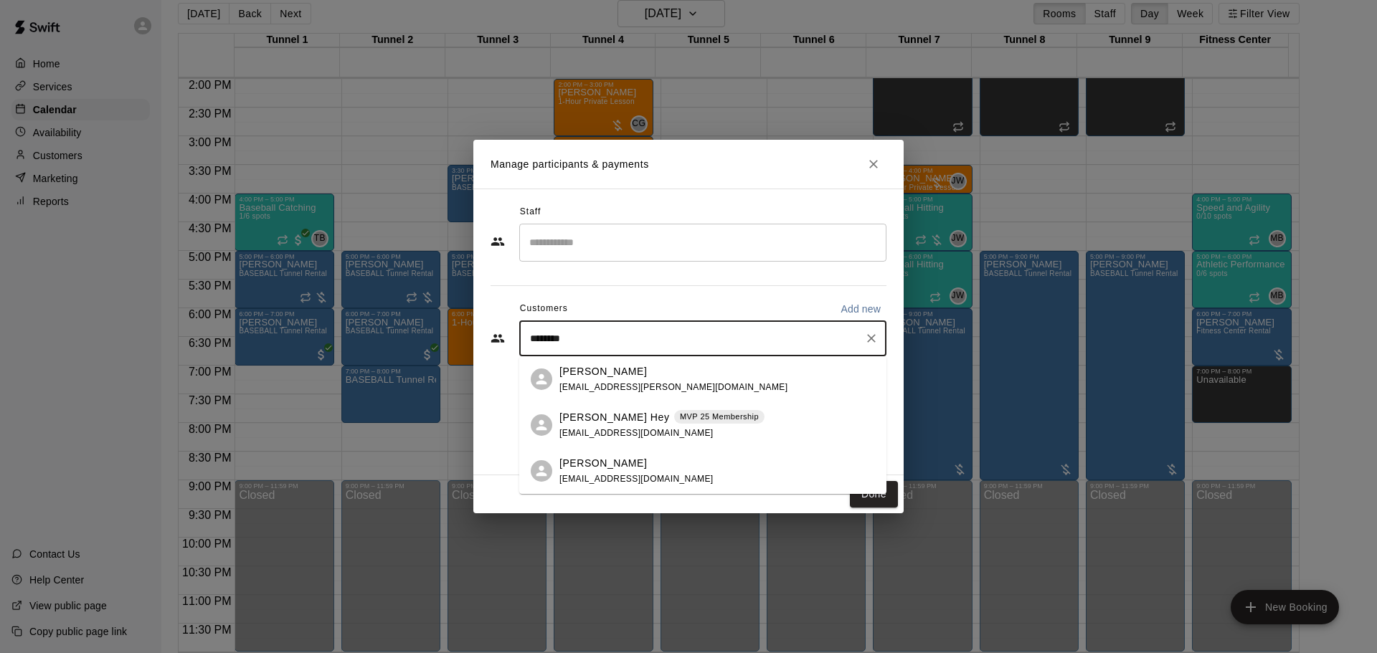
type input "*********"
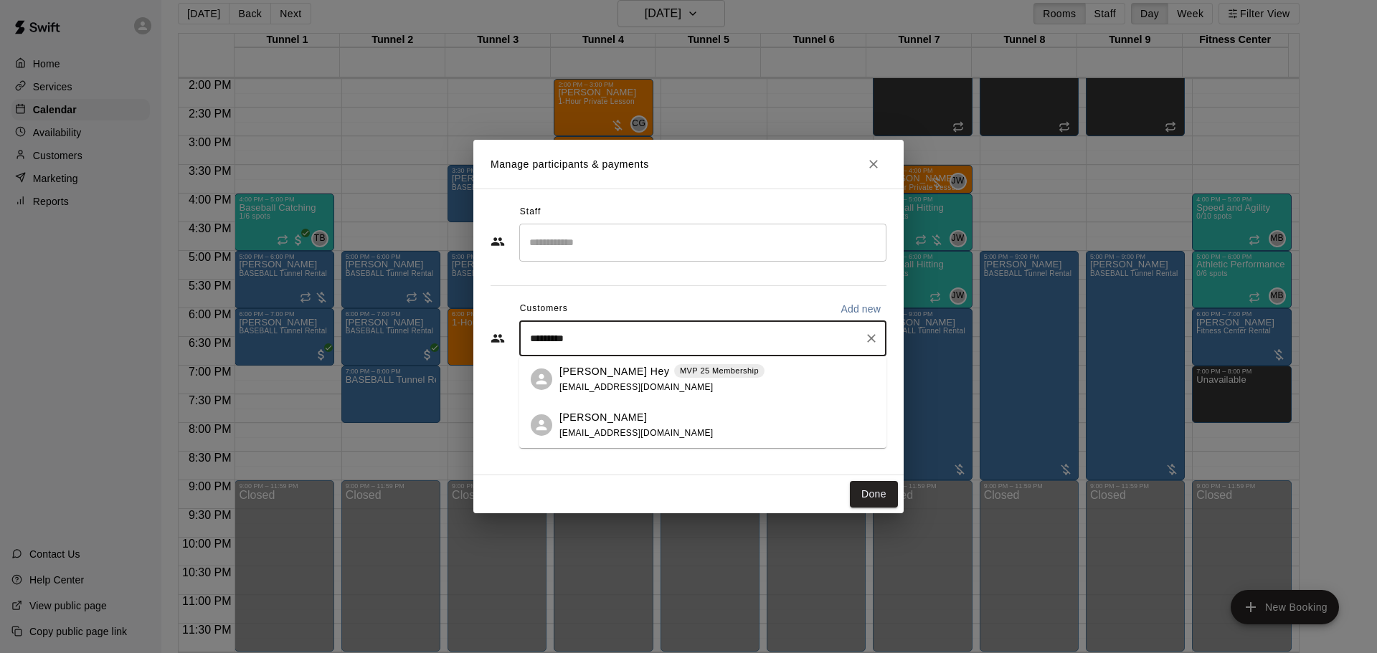
click at [627, 377] on p "[PERSON_NAME] Hey" at bounding box center [615, 371] width 110 height 15
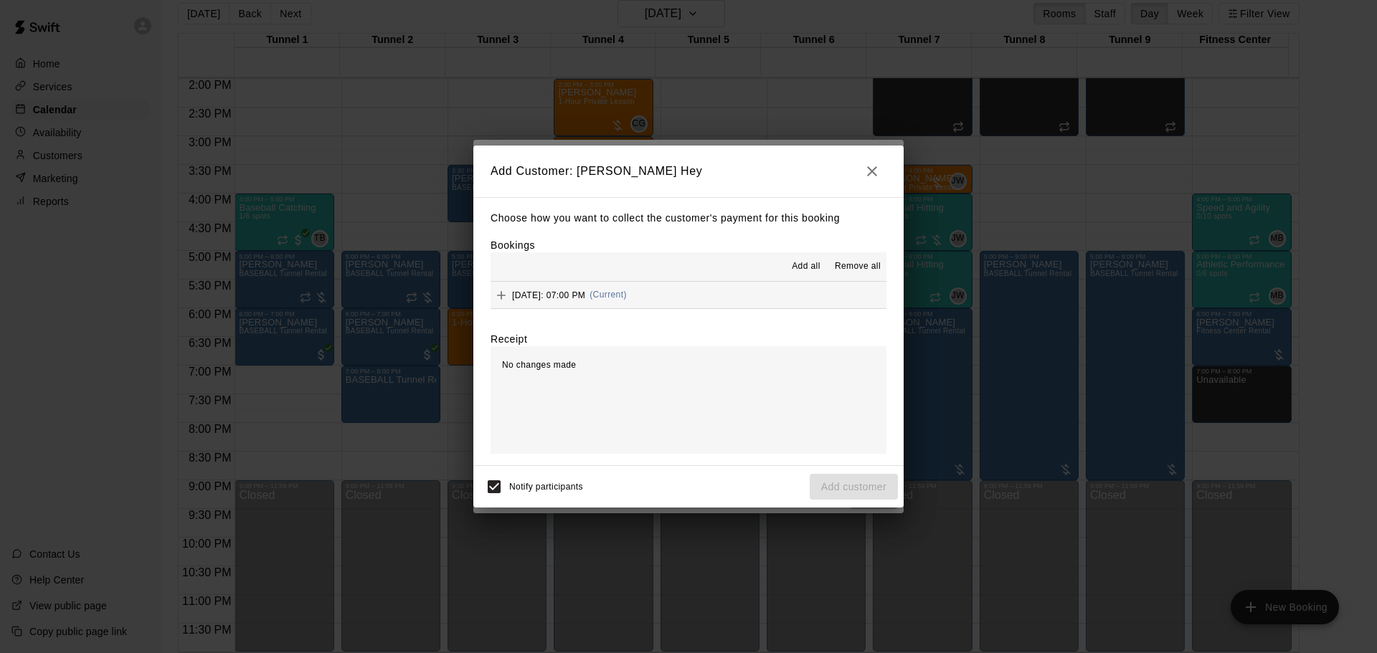
click at [627, 286] on div "Wednesday, August 27: 07:00 PM (Current)" at bounding box center [559, 296] width 136 height 22
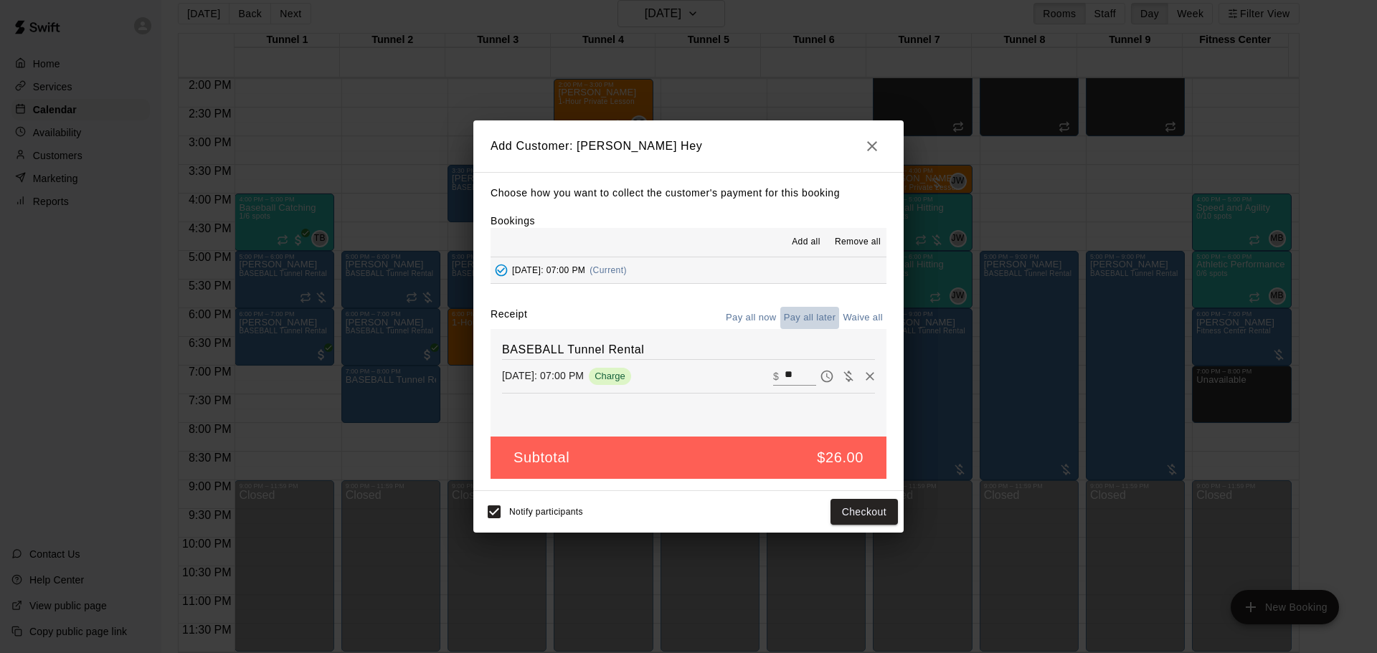
click at [800, 319] on button "Pay all later" at bounding box center [810, 318] width 60 height 22
click at [849, 514] on button "Add customer" at bounding box center [854, 512] width 88 height 27
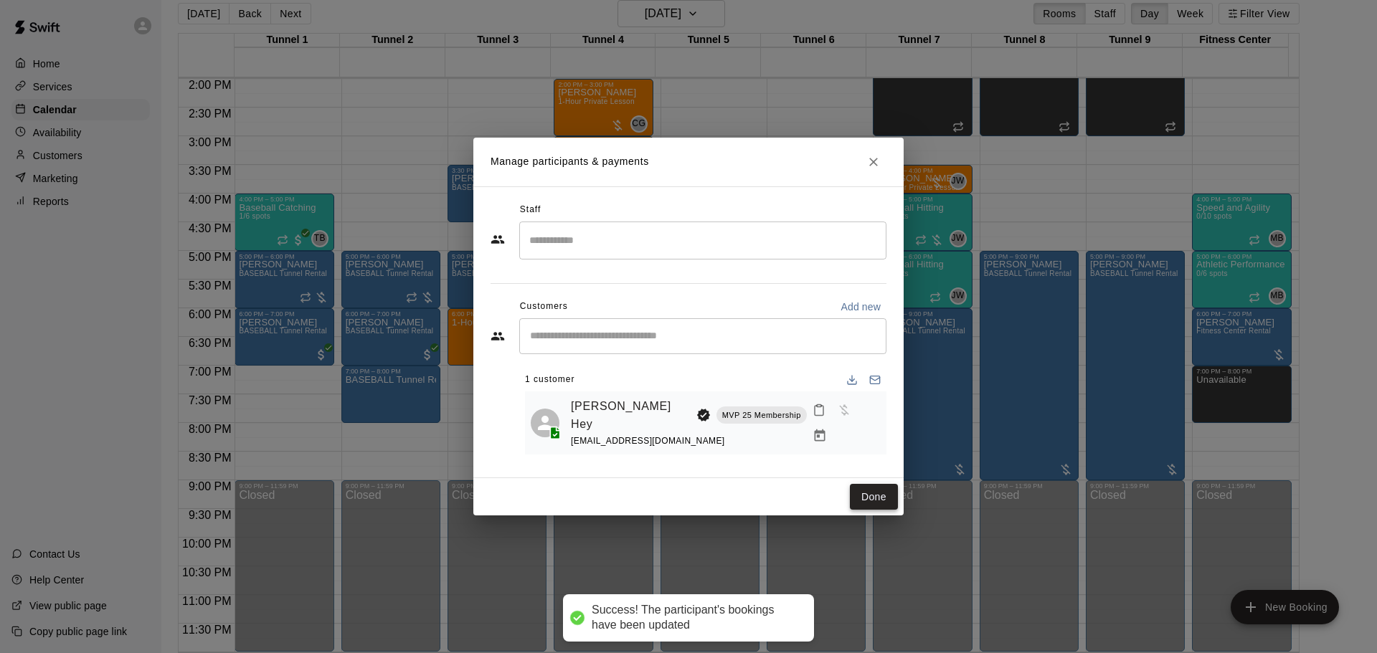
click at [869, 487] on button "Done" at bounding box center [874, 497] width 48 height 27
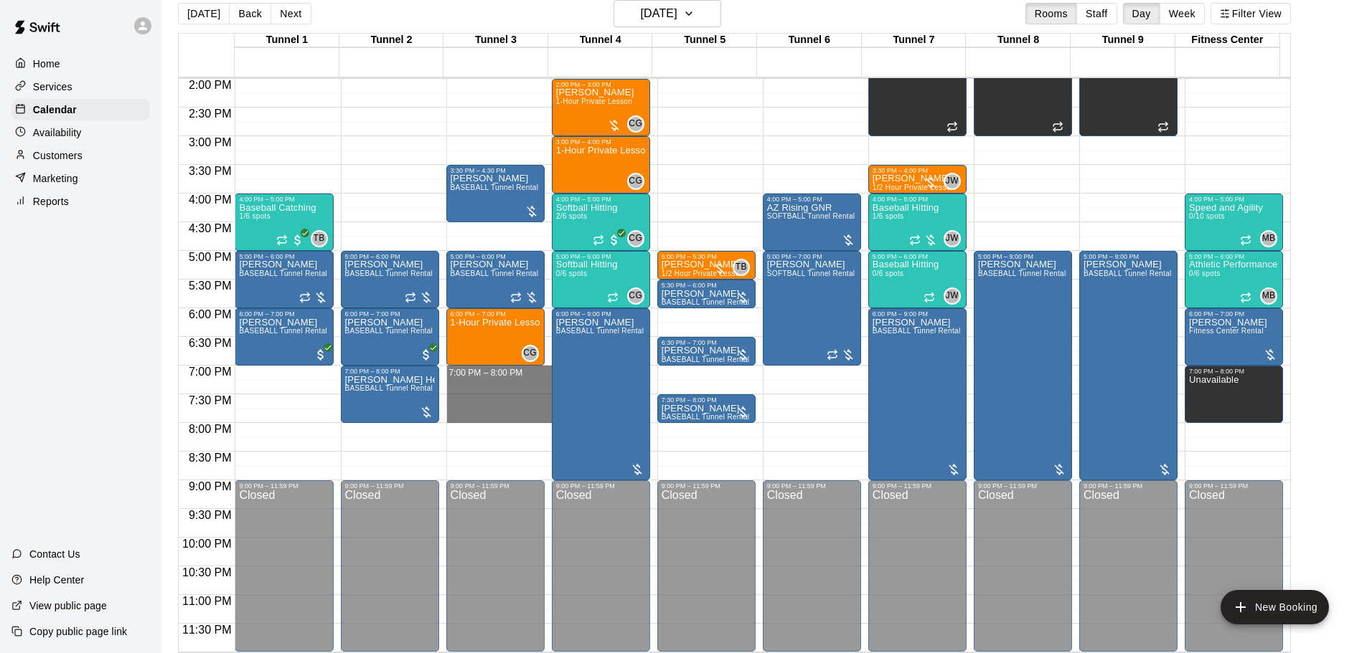
drag, startPoint x: 486, startPoint y: 372, endPoint x: 491, endPoint y: 415, distance: 43.3
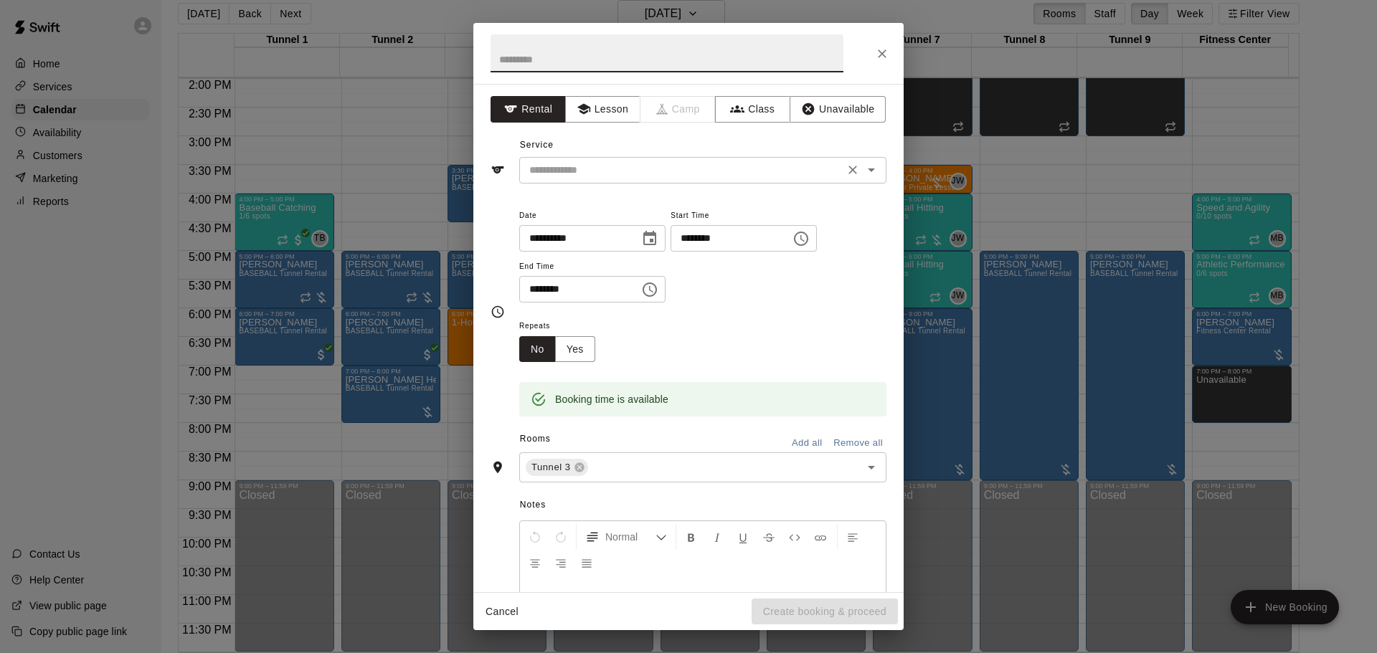
click at [587, 173] on input "text" at bounding box center [682, 170] width 316 height 18
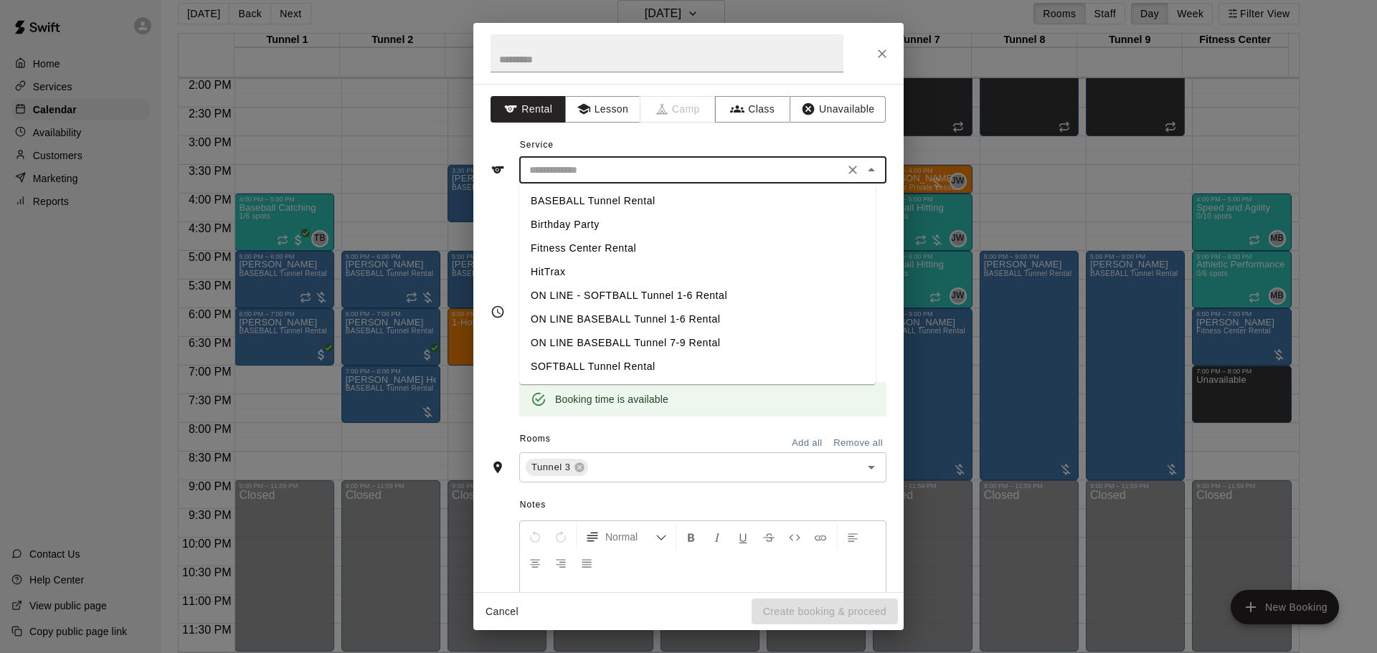
click at [603, 198] on li "BASEBALL Tunnel Rental" at bounding box center [697, 201] width 357 height 24
type input "**********"
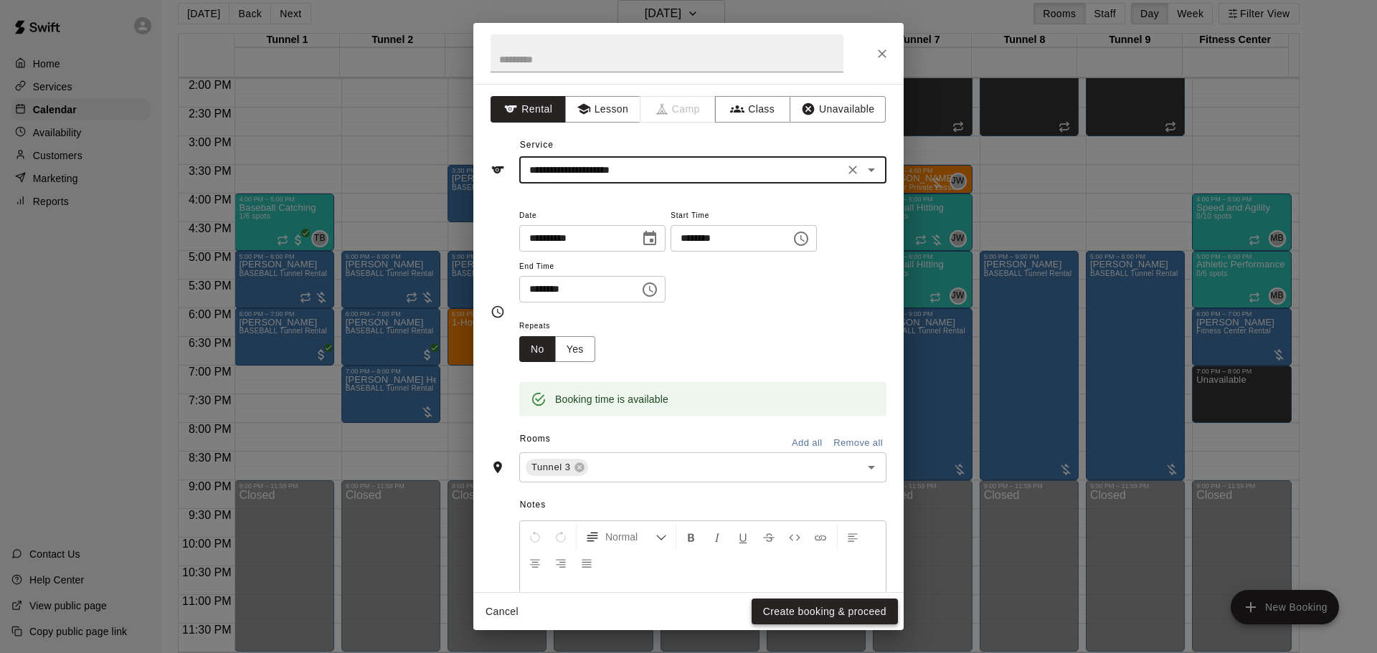
click at [800, 610] on button "Create booking & proceed" at bounding box center [825, 612] width 146 height 27
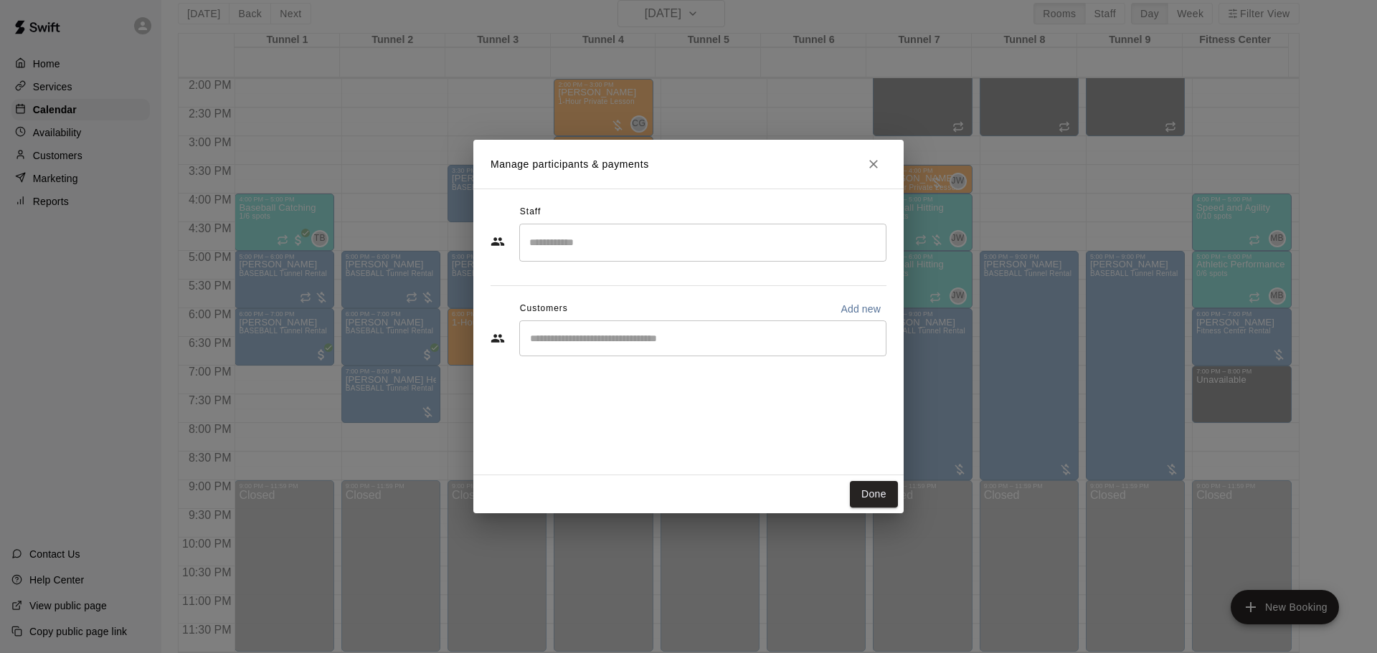
click at [654, 342] on input "Start typing to search customers..." at bounding box center [703, 338] width 354 height 14
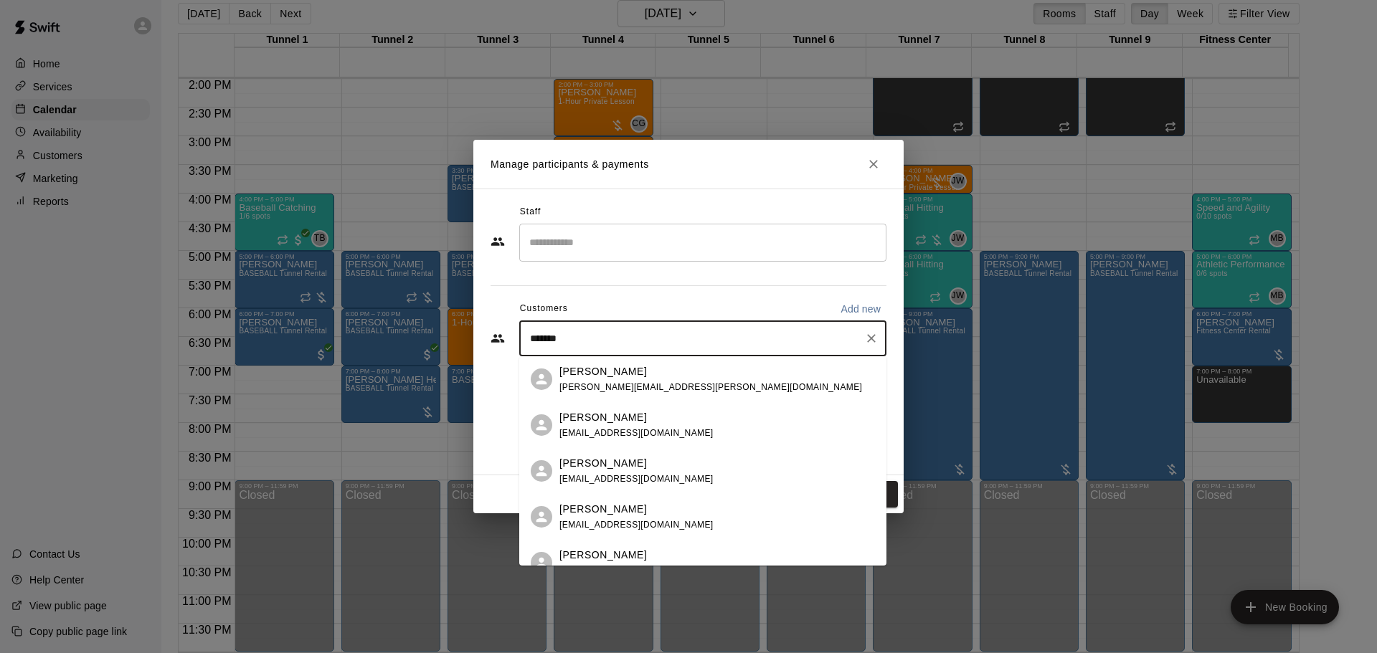
type input "********"
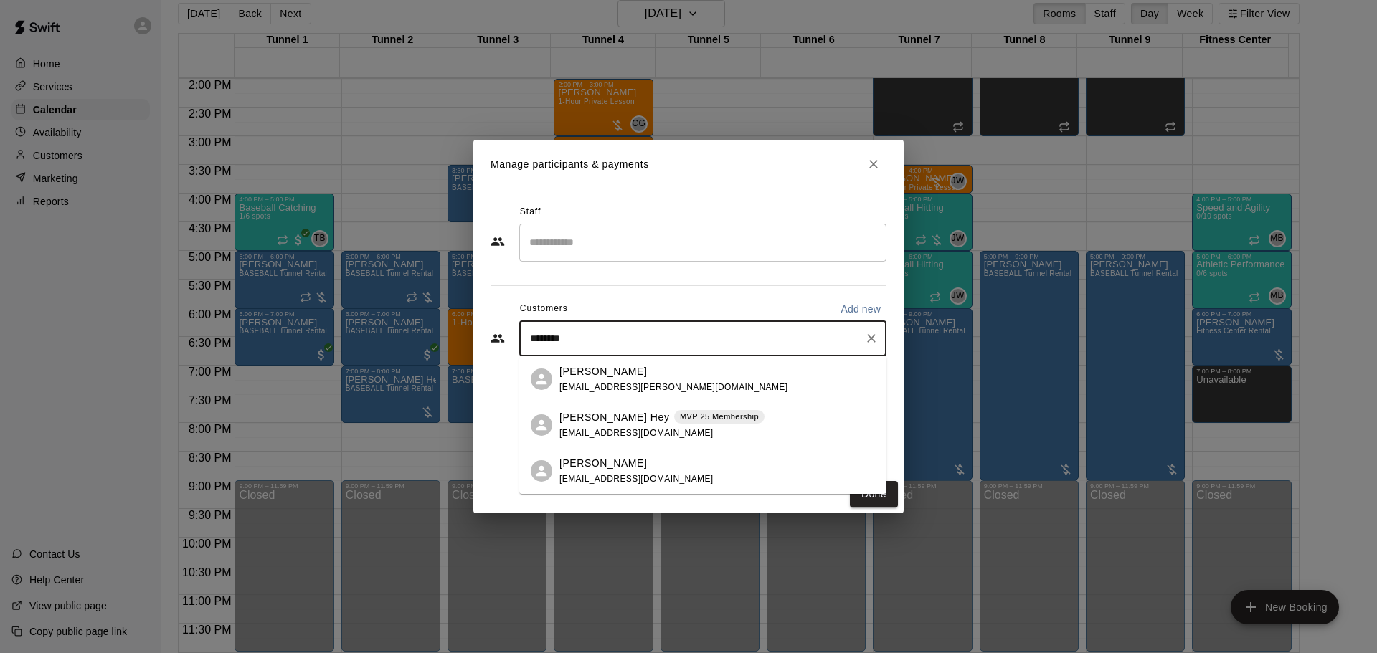
click at [619, 429] on span "travisvandehey@hotmail.com" at bounding box center [637, 433] width 154 height 10
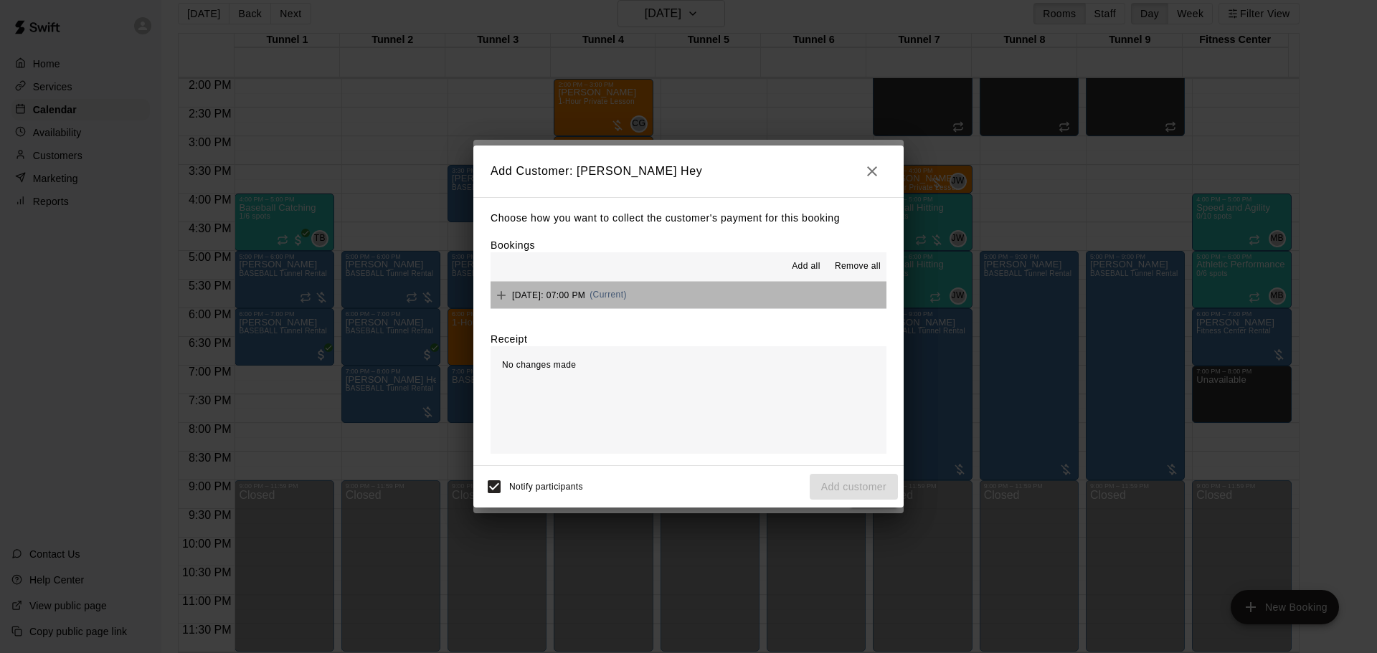
click at [712, 306] on button "Wednesday, August 27: 07:00 PM (Current)" at bounding box center [689, 295] width 396 height 27
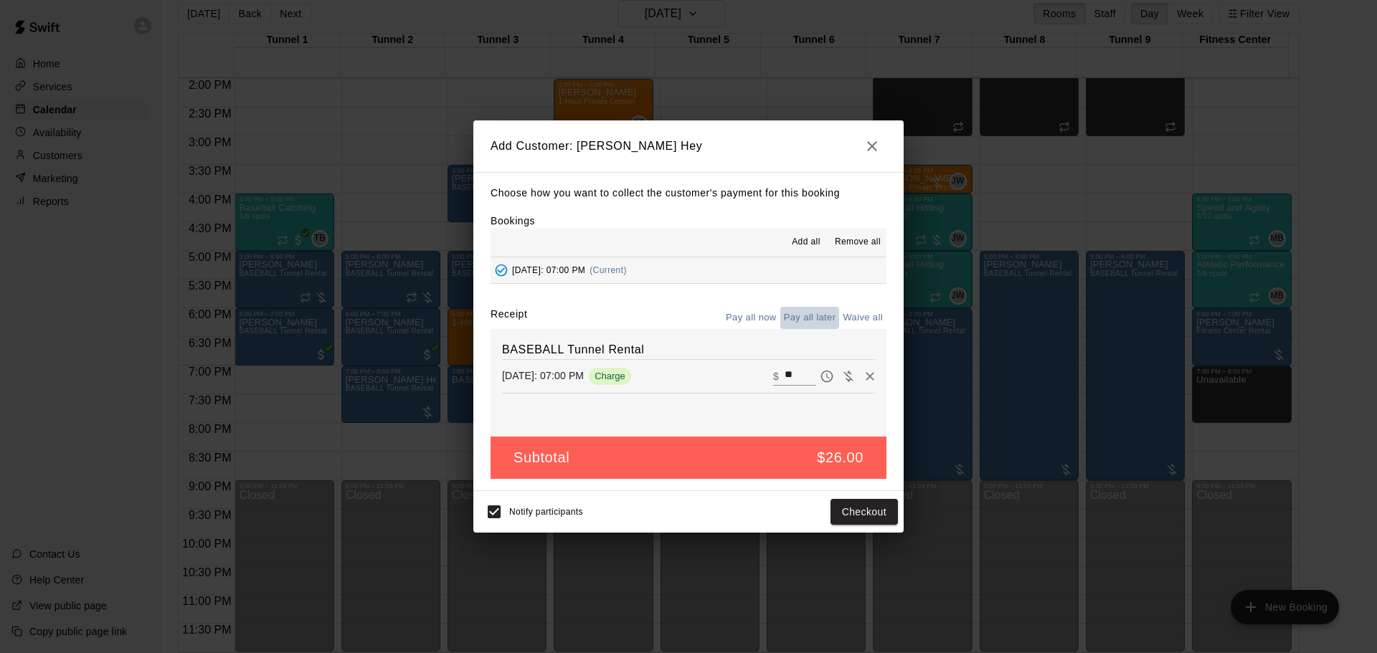
click at [801, 324] on button "Pay all later" at bounding box center [810, 318] width 60 height 22
click at [849, 513] on button "Add customer" at bounding box center [854, 512] width 88 height 27
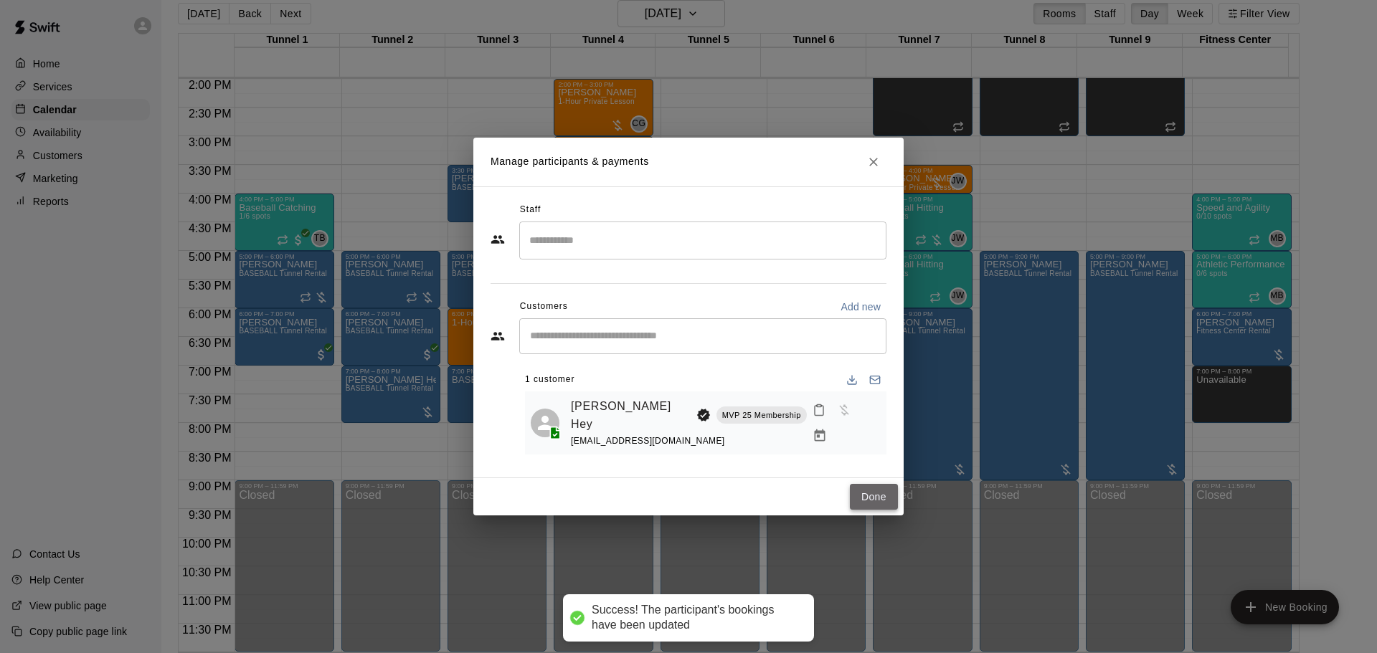
click at [876, 484] on button "Done" at bounding box center [874, 497] width 48 height 27
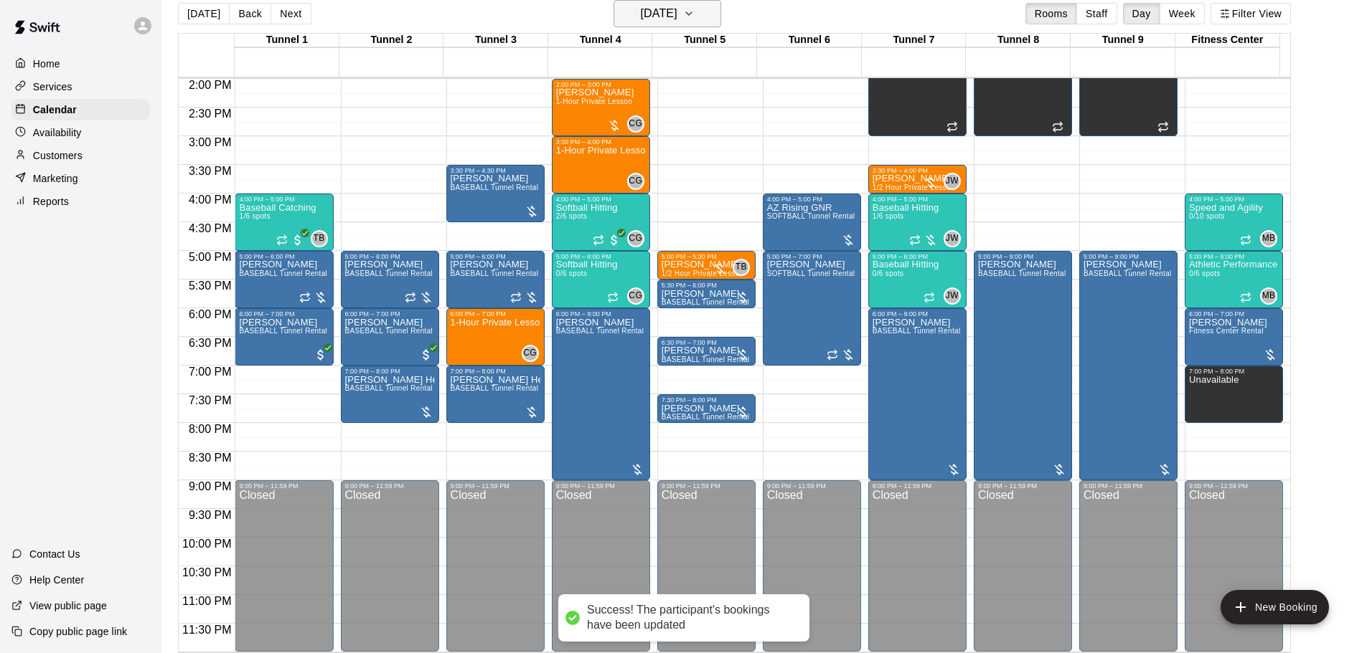
click at [677, 16] on h6 "Wednesday Aug 27" at bounding box center [659, 14] width 37 height 20
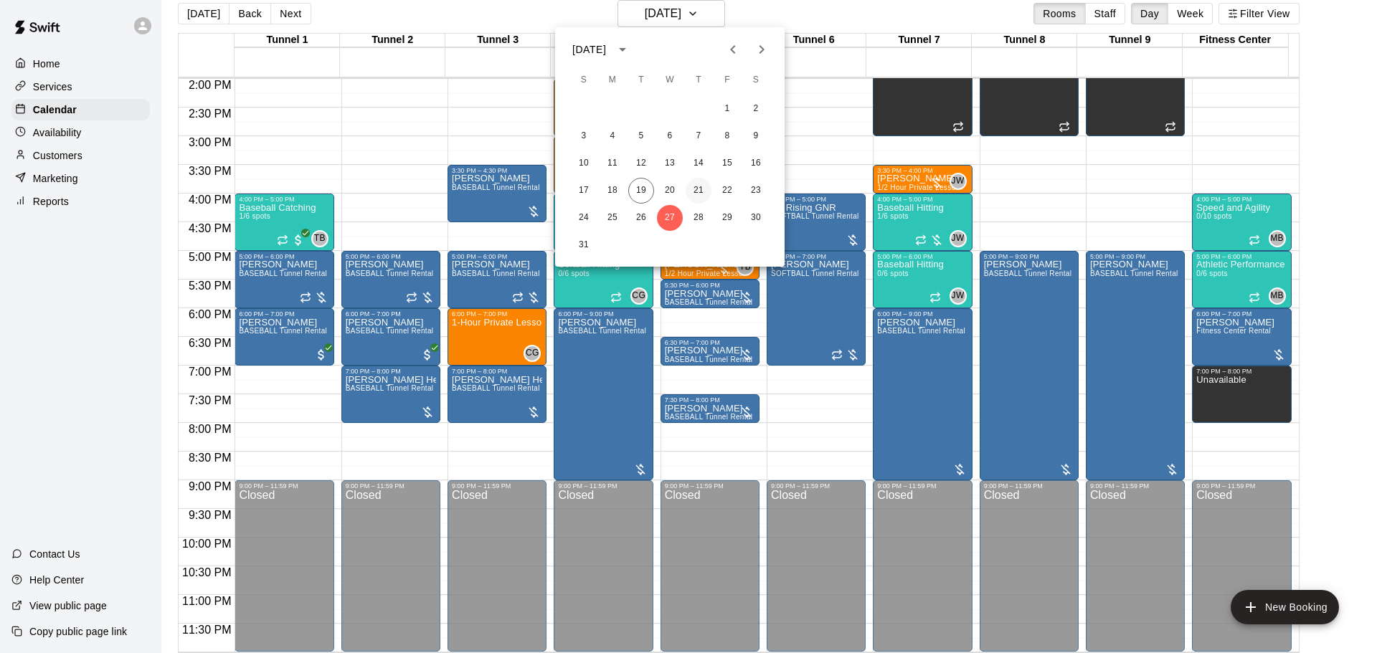
click at [707, 189] on button "21" at bounding box center [699, 191] width 26 height 26
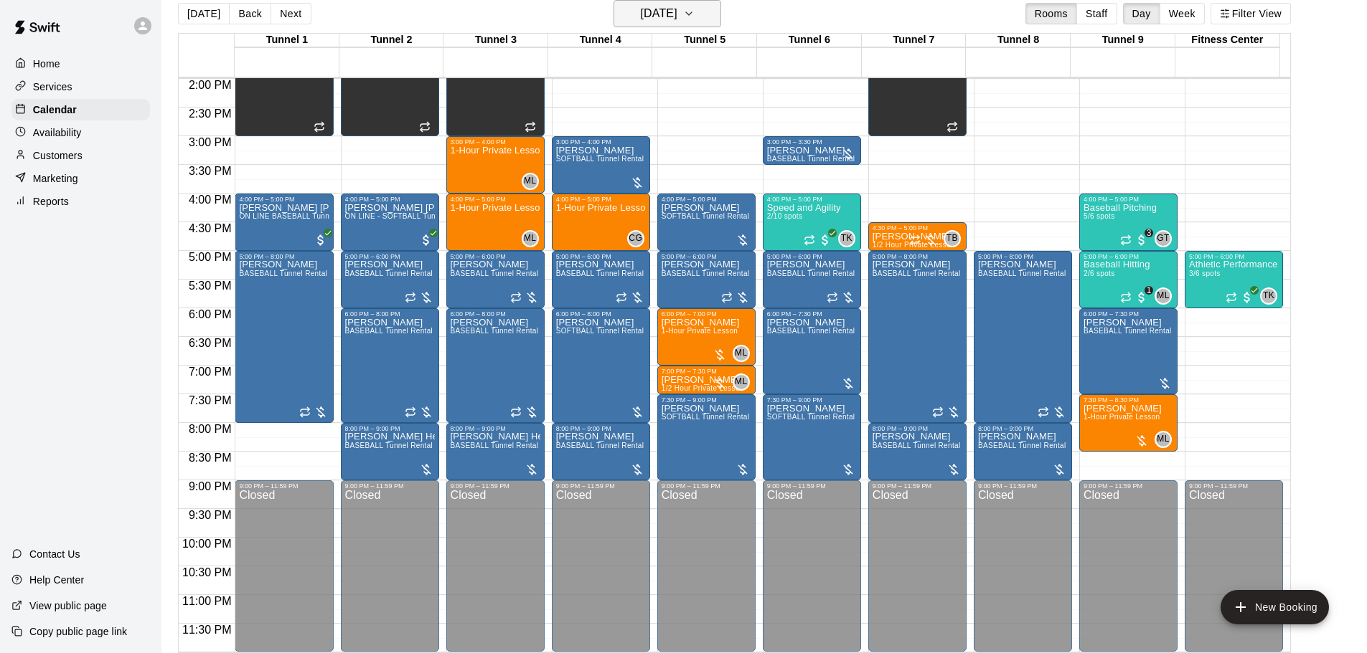
click at [694, 7] on icon "button" at bounding box center [688, 13] width 11 height 17
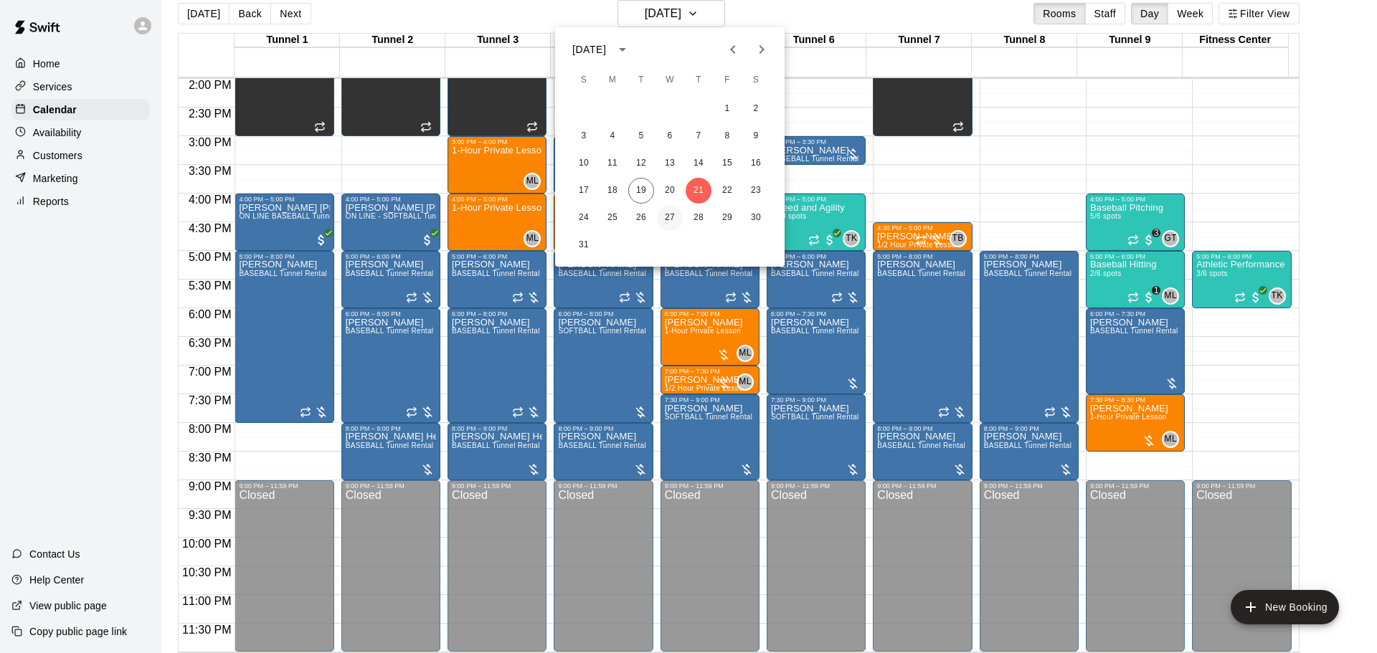
click at [669, 217] on button "27" at bounding box center [670, 218] width 26 height 26
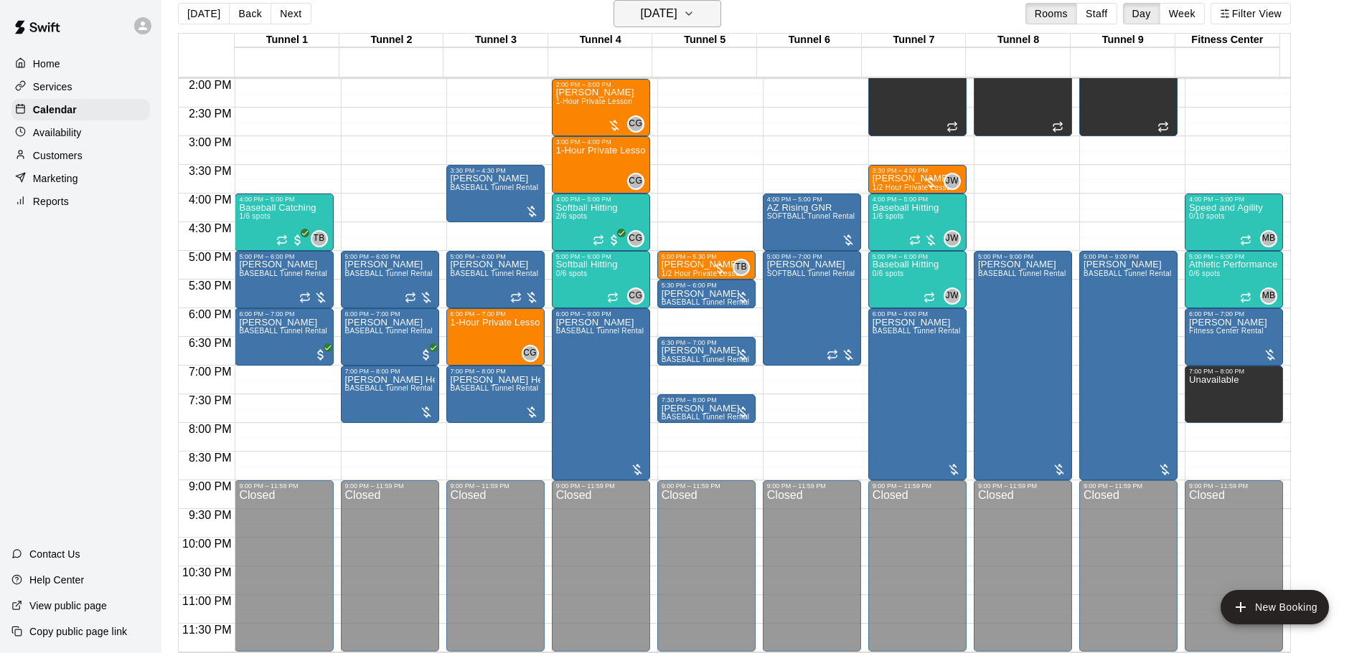
click at [677, 14] on h6 "Wednesday Aug 27" at bounding box center [659, 14] width 37 height 20
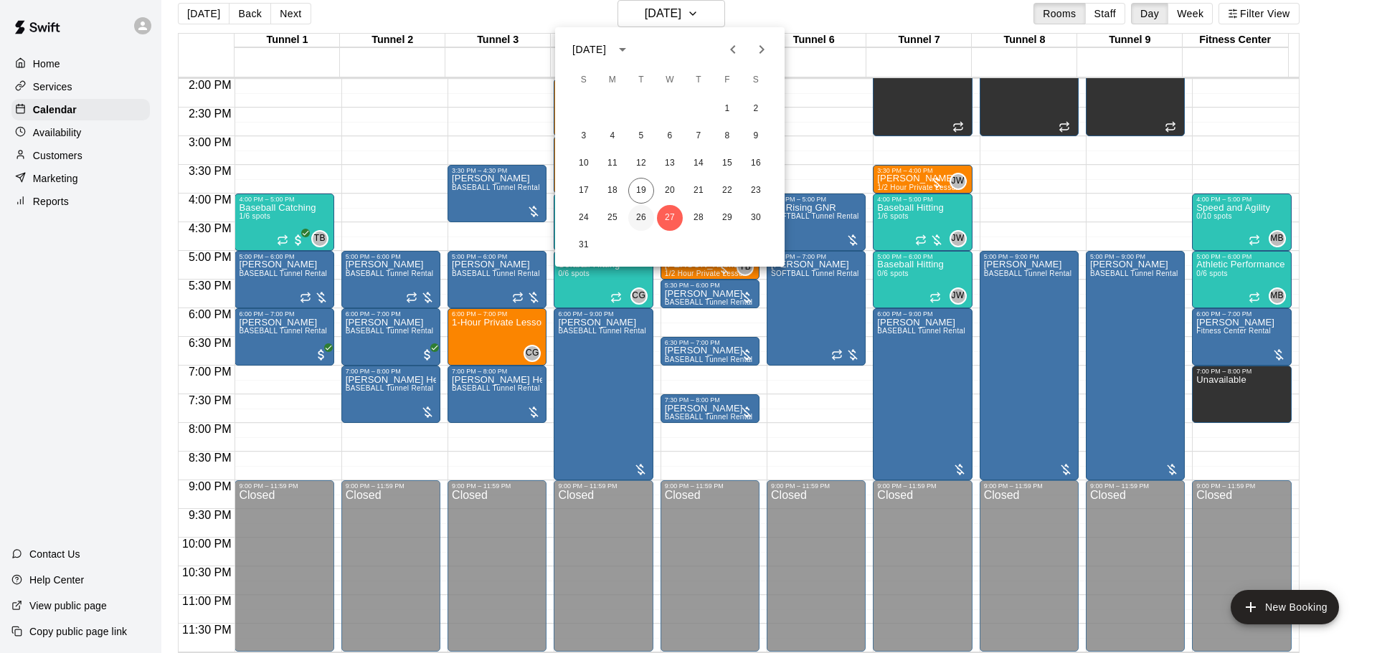
click at [641, 219] on button "26" at bounding box center [641, 218] width 26 height 26
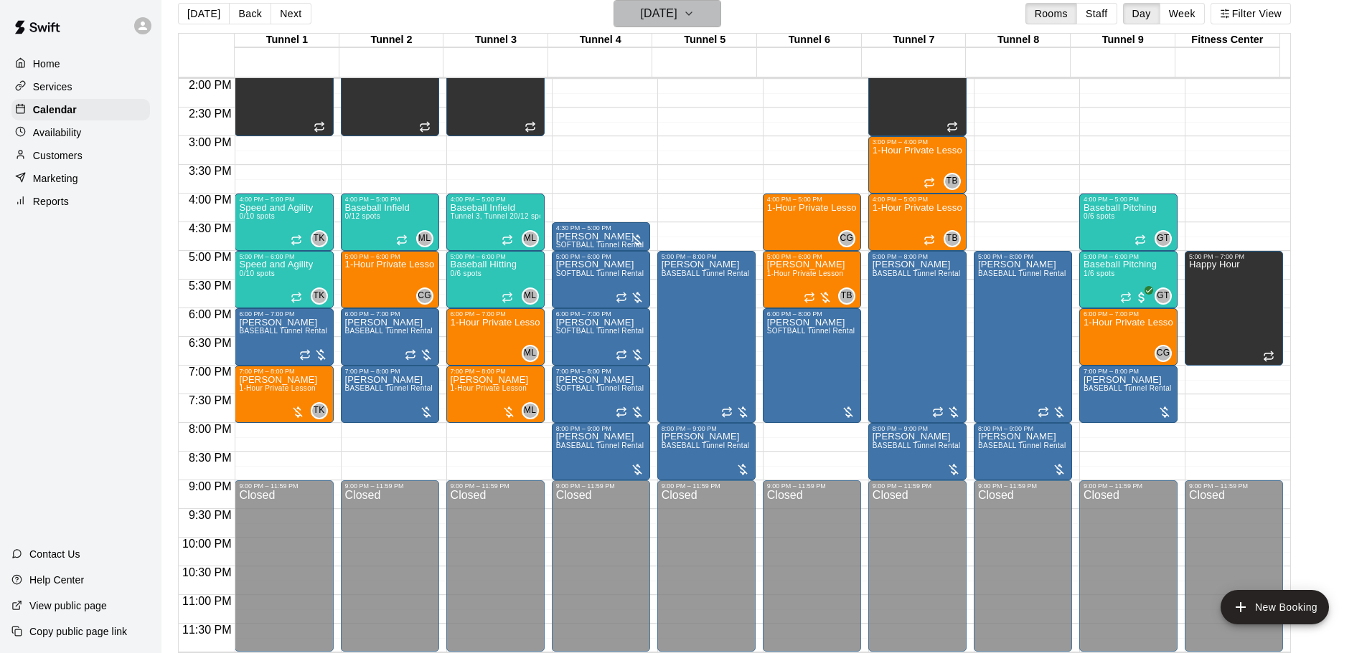
click at [661, 11] on h6 "Tuesday Aug 26" at bounding box center [659, 14] width 37 height 20
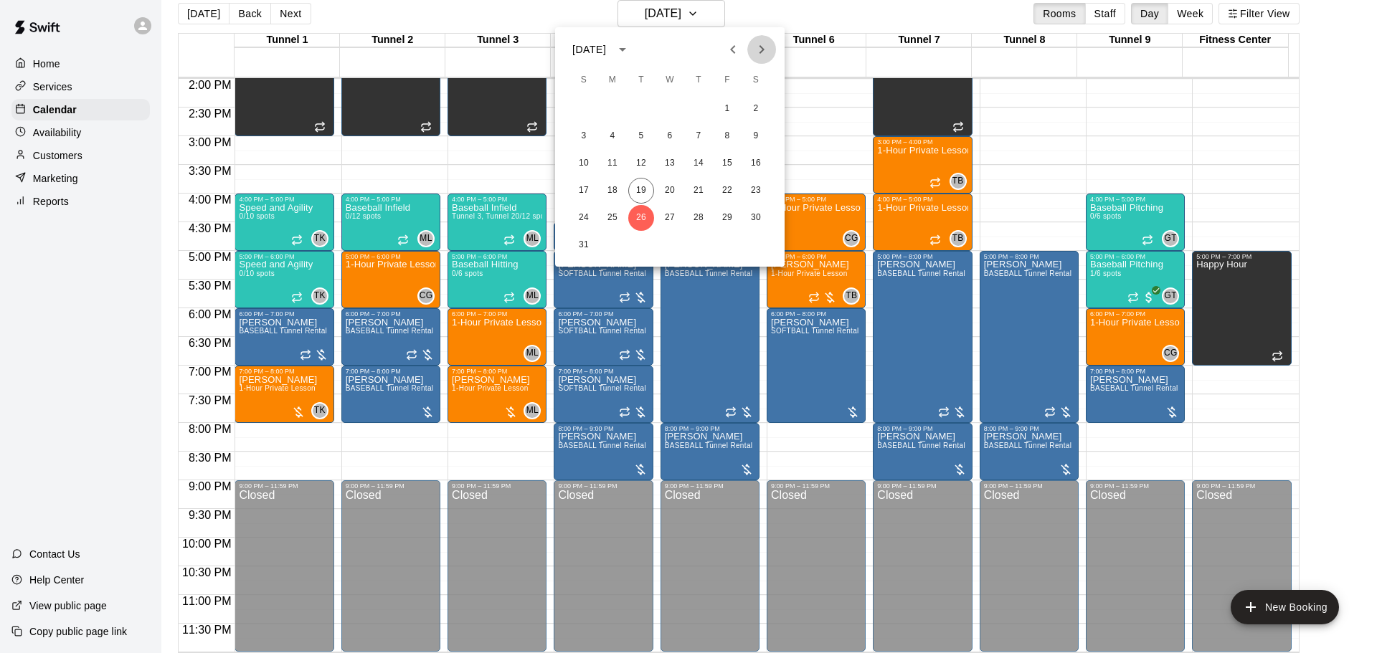
click at [771, 47] on button "Next month" at bounding box center [761, 49] width 29 height 29
click at [707, 109] on button "4" at bounding box center [699, 109] width 26 height 26
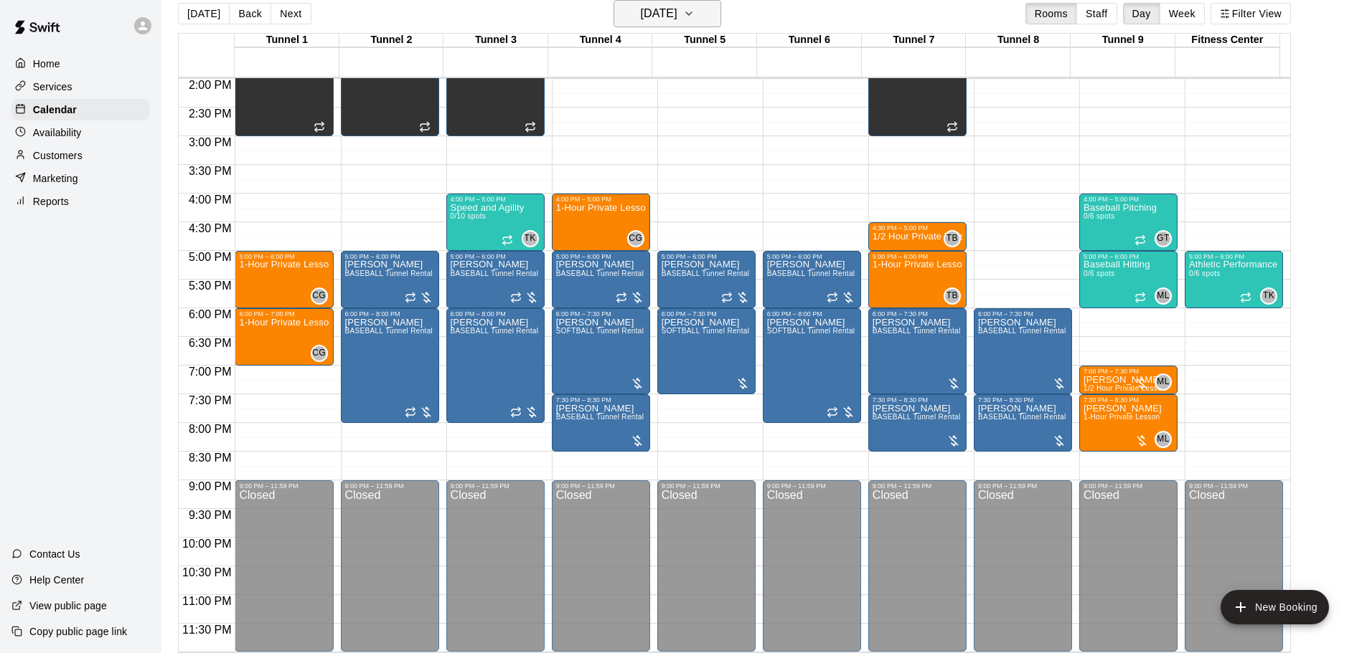
click at [708, 12] on button "Thursday Sep 04" at bounding box center [667, 13] width 108 height 27
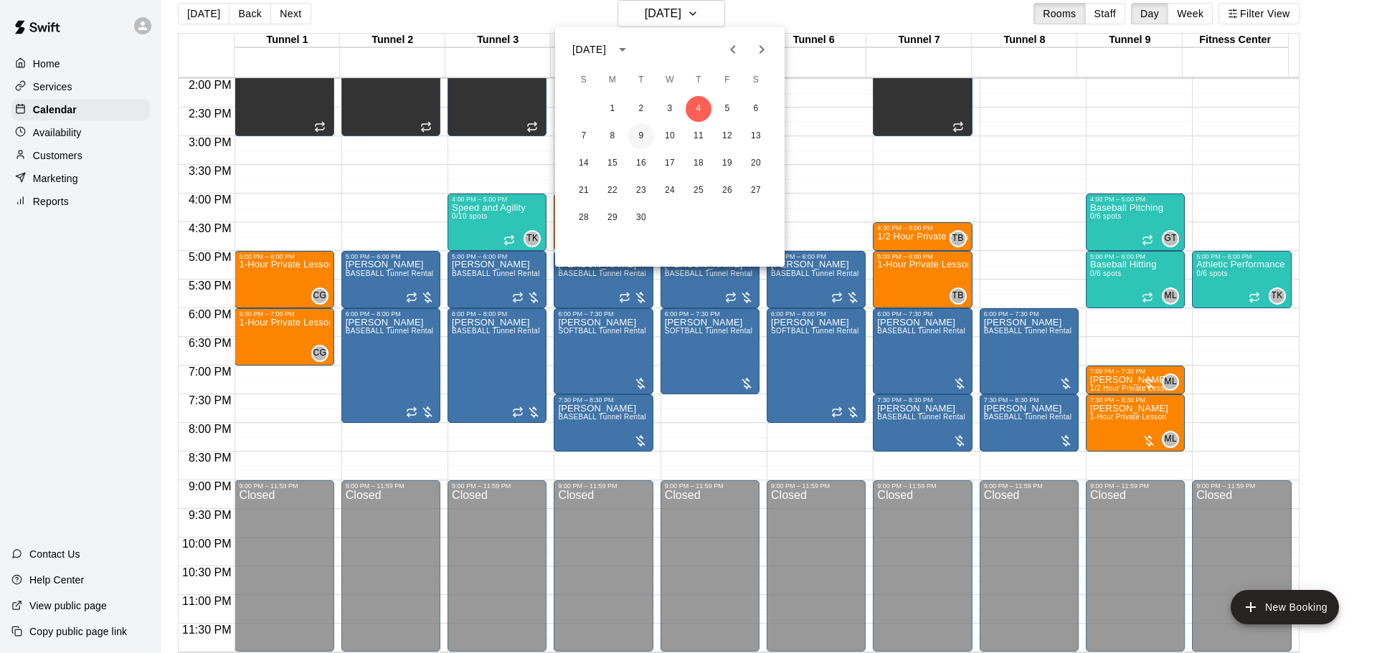
click at [637, 134] on button "9" at bounding box center [641, 136] width 26 height 26
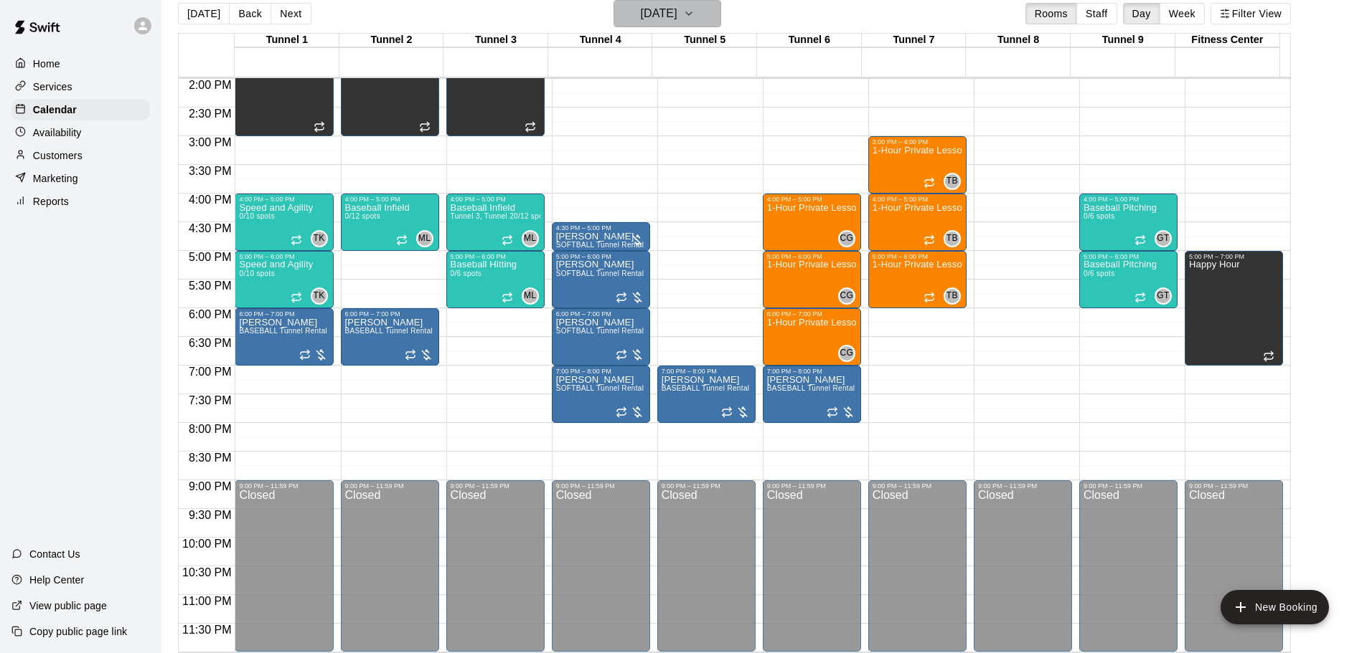
click at [677, 4] on h6 "Tuesday Sep 09" at bounding box center [659, 14] width 37 height 20
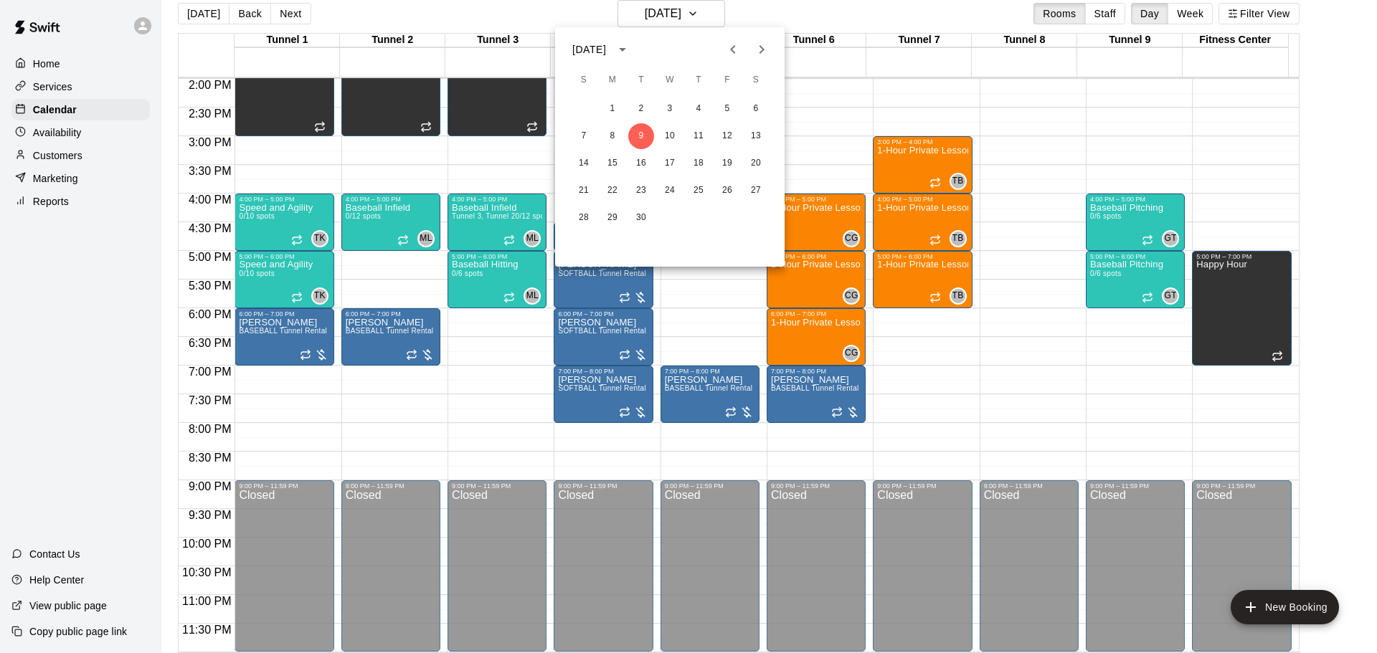
click at [367, 17] on div at bounding box center [688, 326] width 1377 height 653
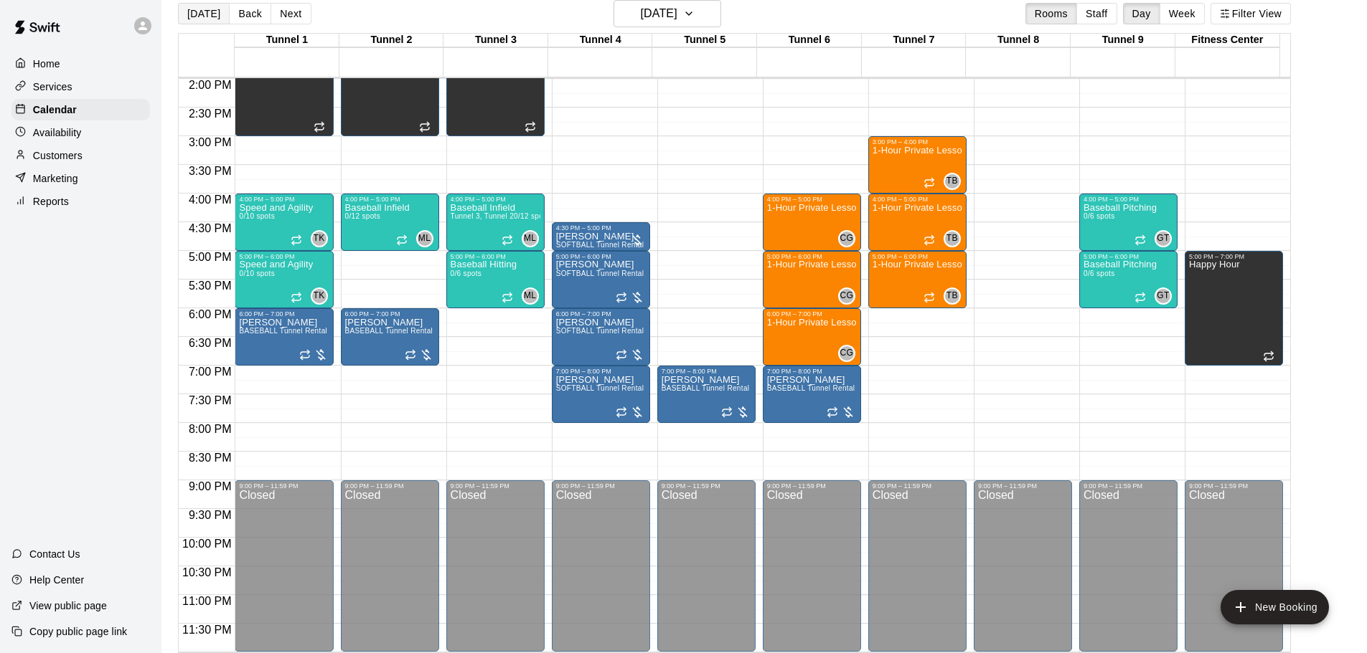
click at [199, 12] on button "[DATE]" at bounding box center [204, 14] width 52 height 22
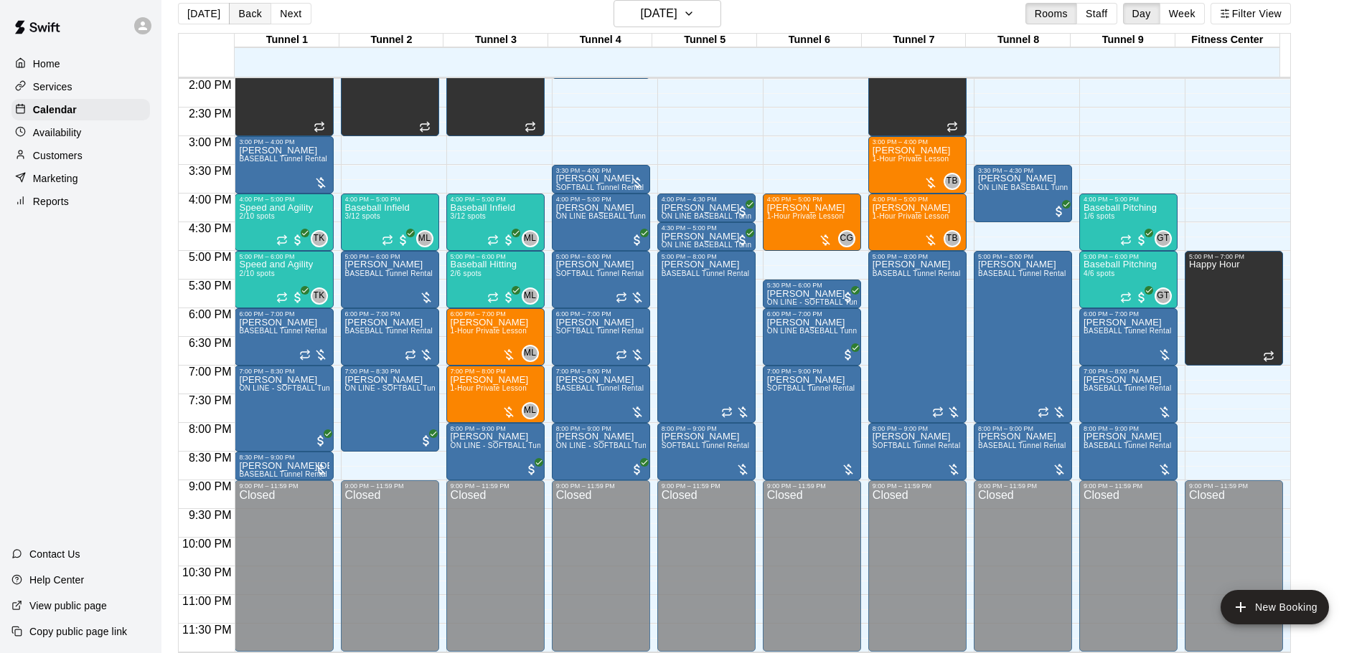
click at [229, 15] on button "Back" at bounding box center [250, 14] width 42 height 22
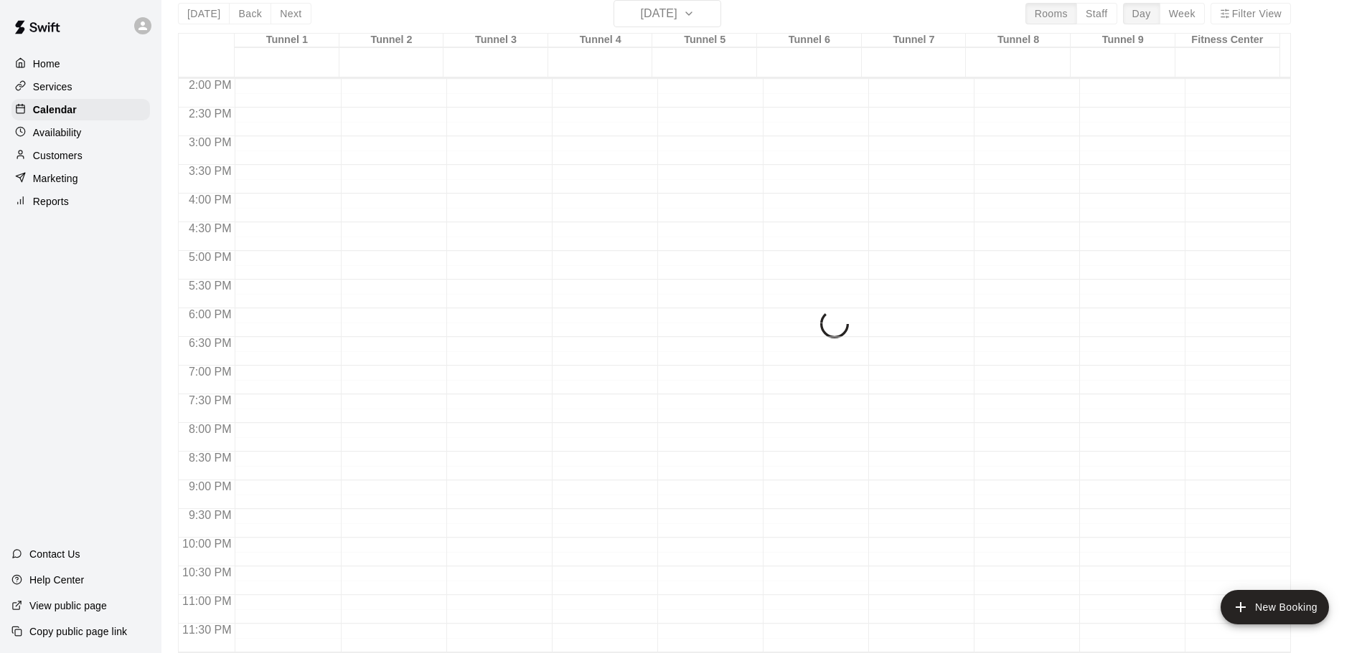
scroll to position [23, 0]
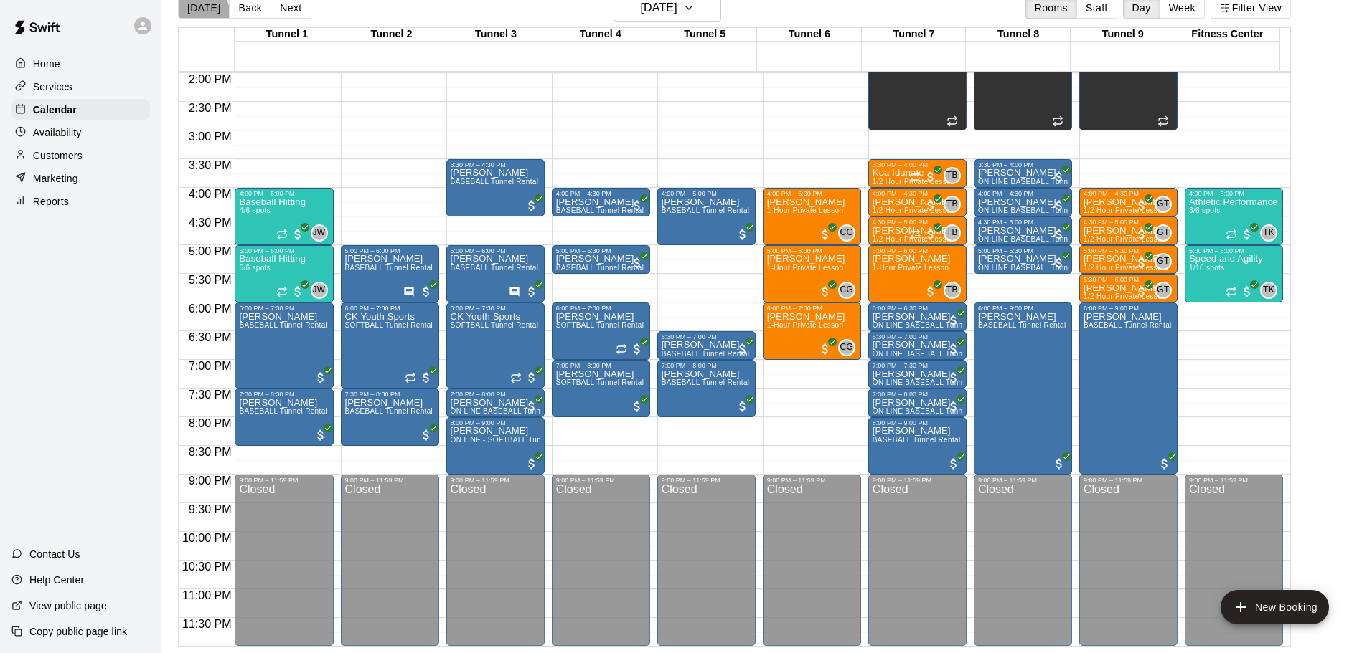
click at [197, 14] on button "[DATE]" at bounding box center [204, 8] width 52 height 22
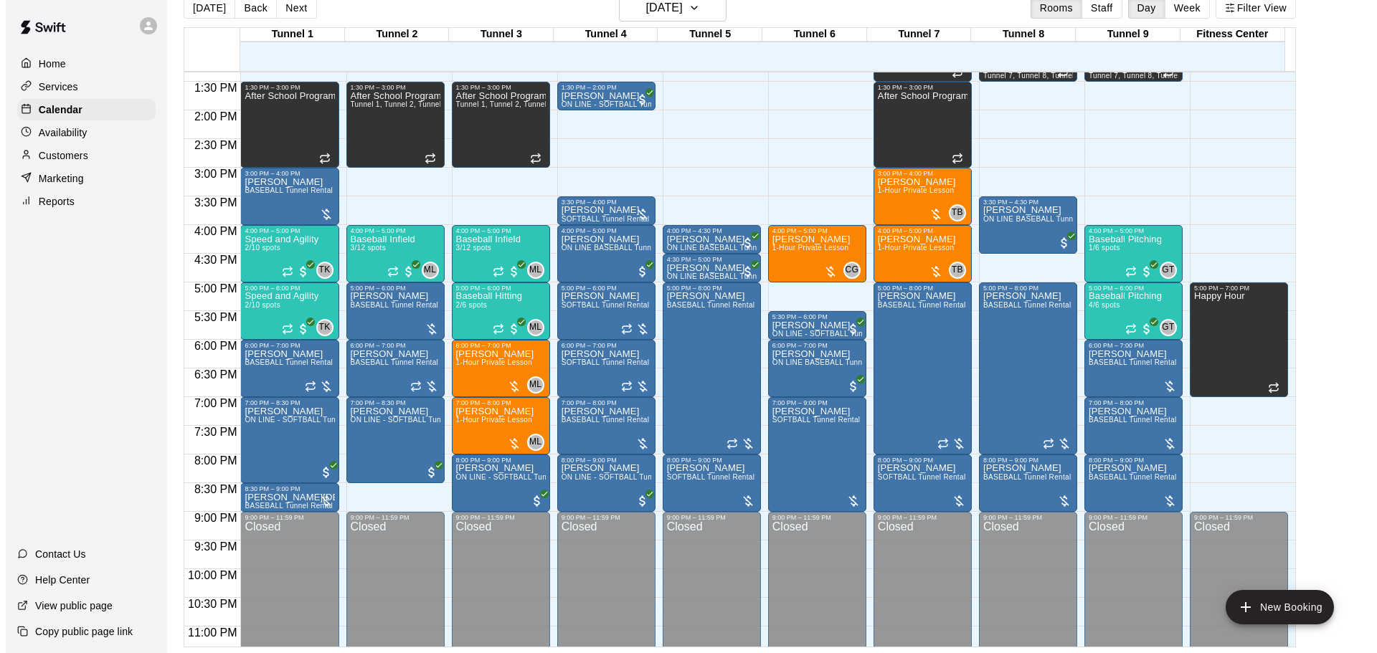
scroll to position [732, 0]
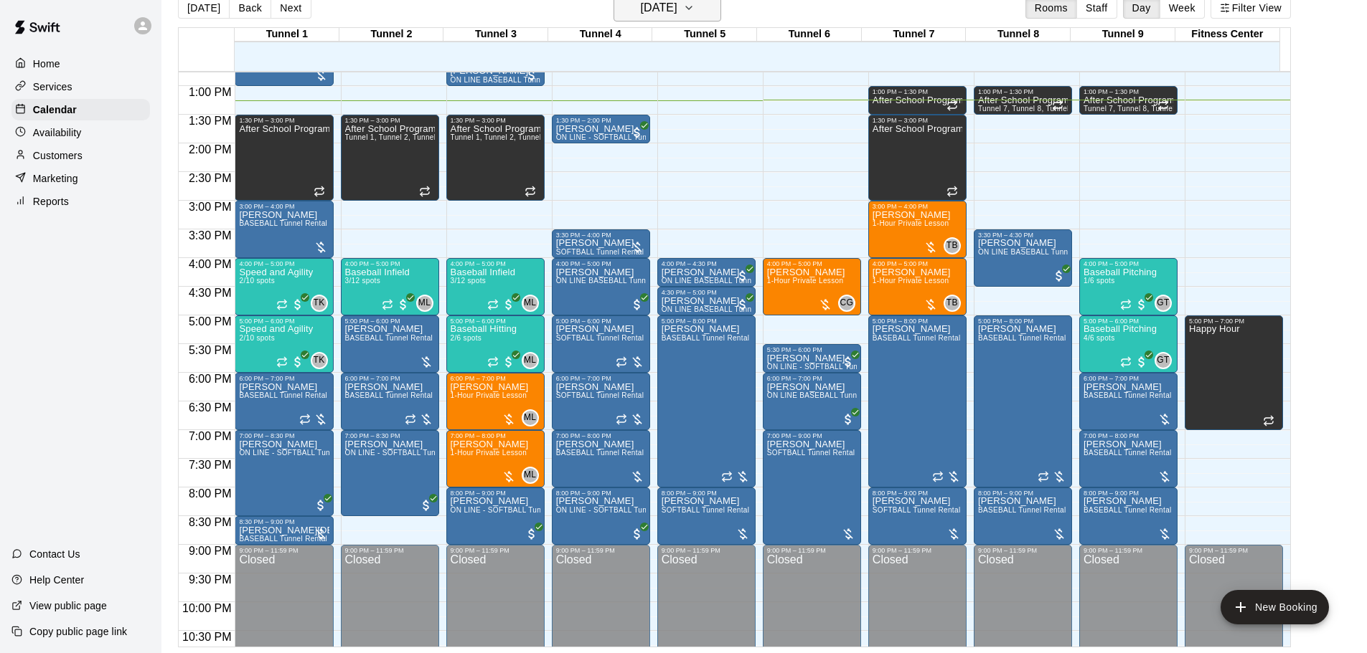
click at [677, 11] on h6 "[DATE]" at bounding box center [659, 8] width 37 height 20
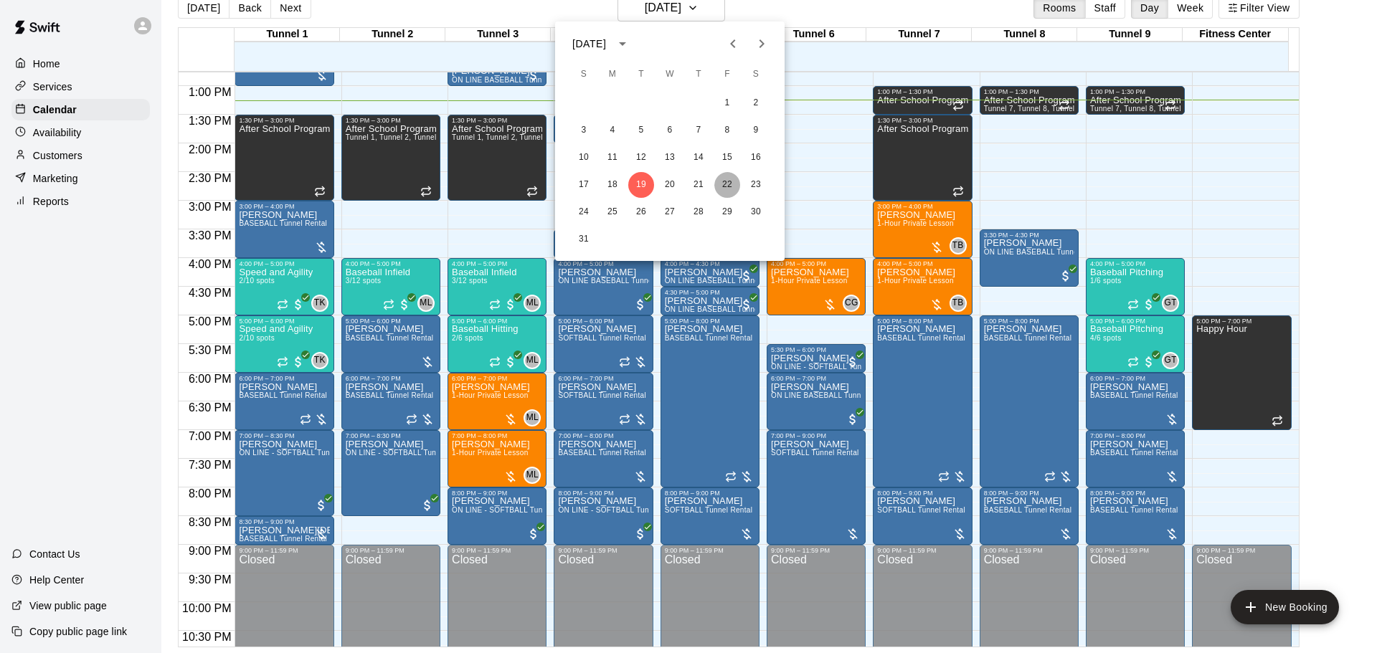
click at [728, 186] on button "22" at bounding box center [727, 185] width 26 height 26
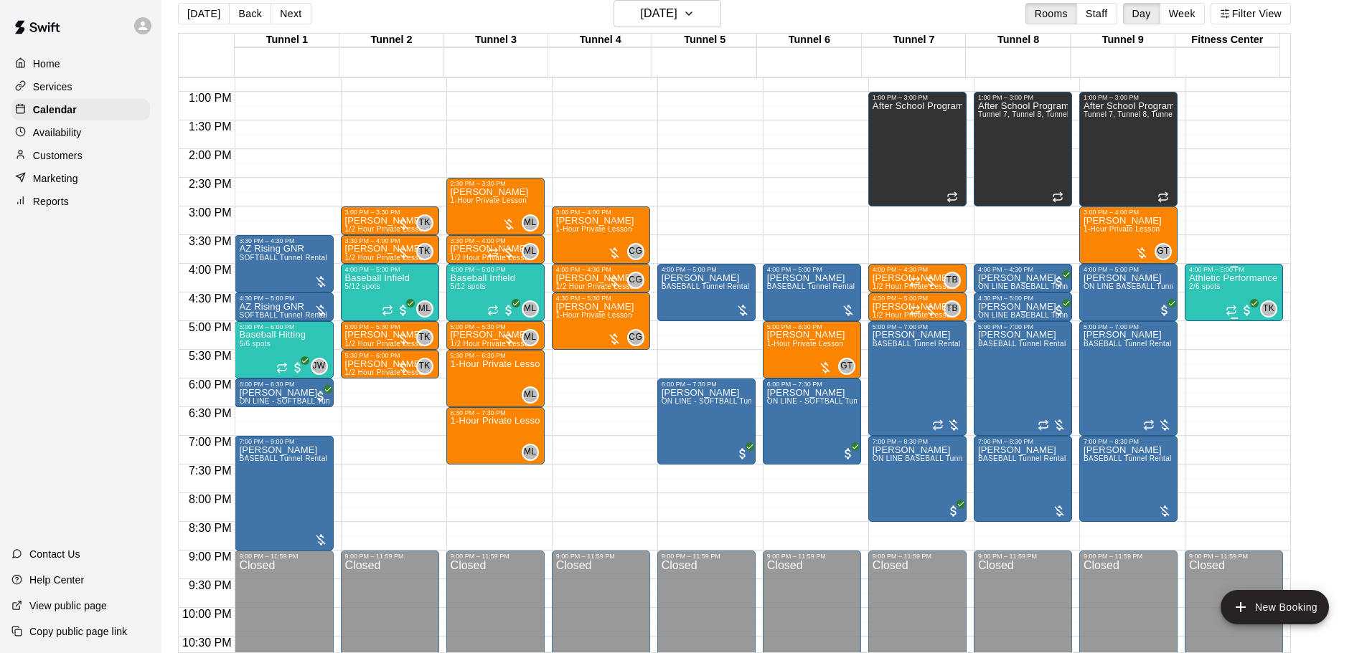
click at [1227, 293] on div "Athletic Performance 2/6 spots" at bounding box center [1233, 599] width 88 height 653
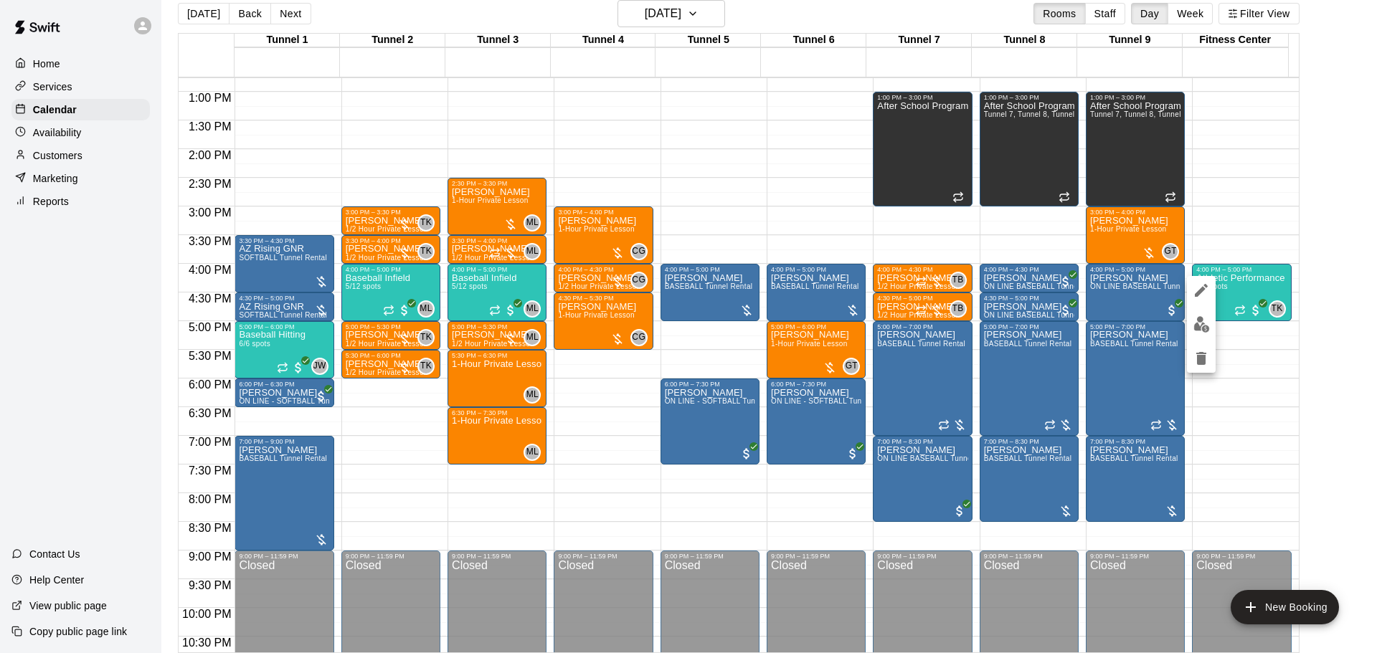
click at [1208, 427] on div at bounding box center [688, 326] width 1377 height 653
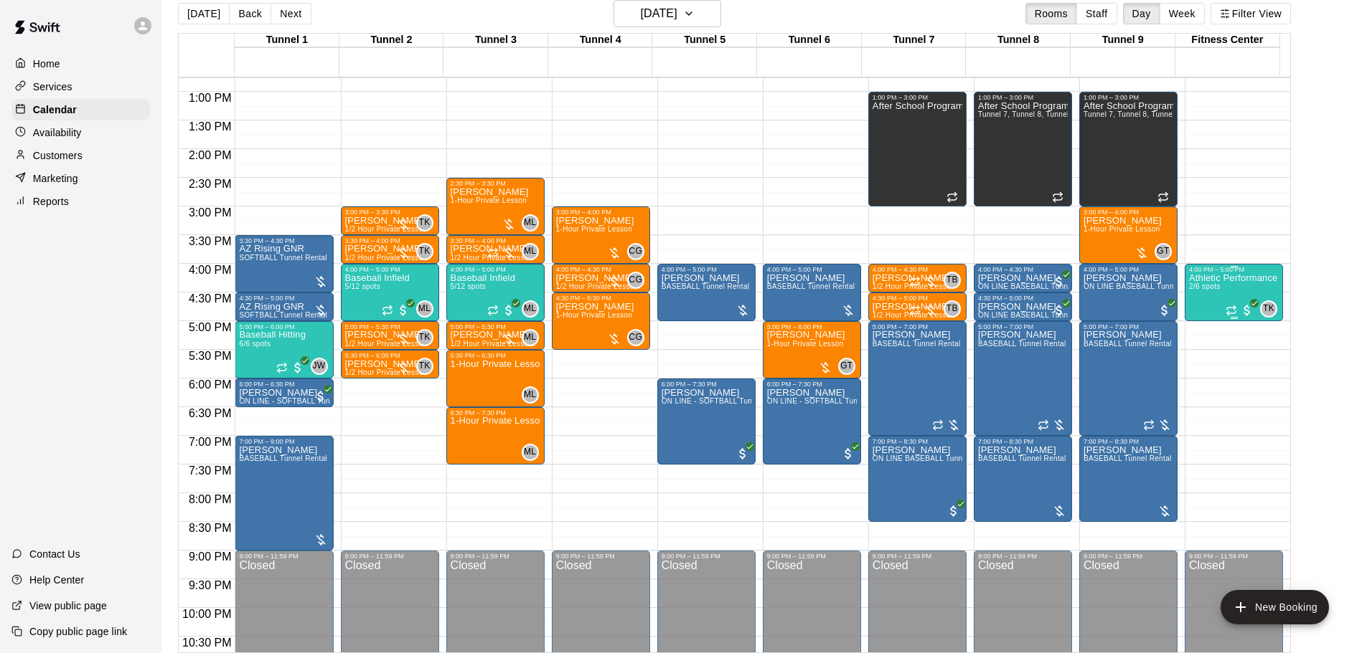
click at [1240, 294] on div "Athletic Performance 2/6 spots" at bounding box center [1233, 599] width 88 height 653
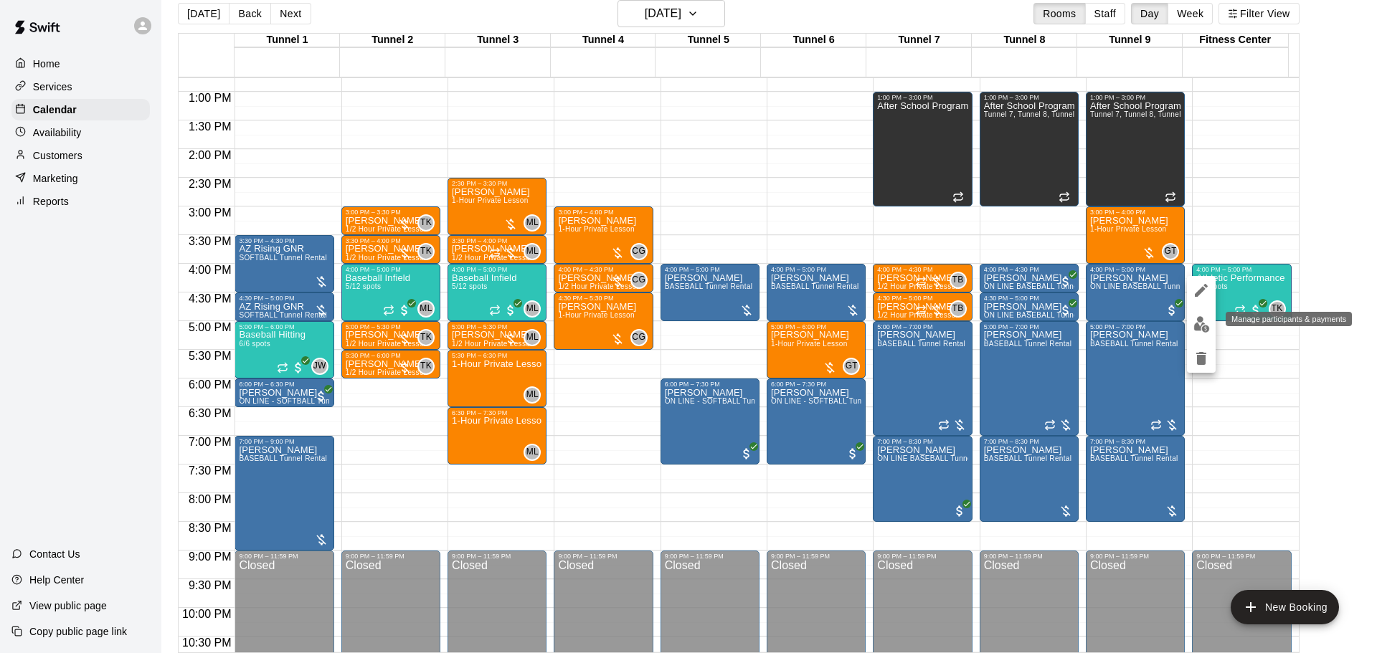
click at [1202, 329] on img "edit" at bounding box center [1202, 324] width 16 height 16
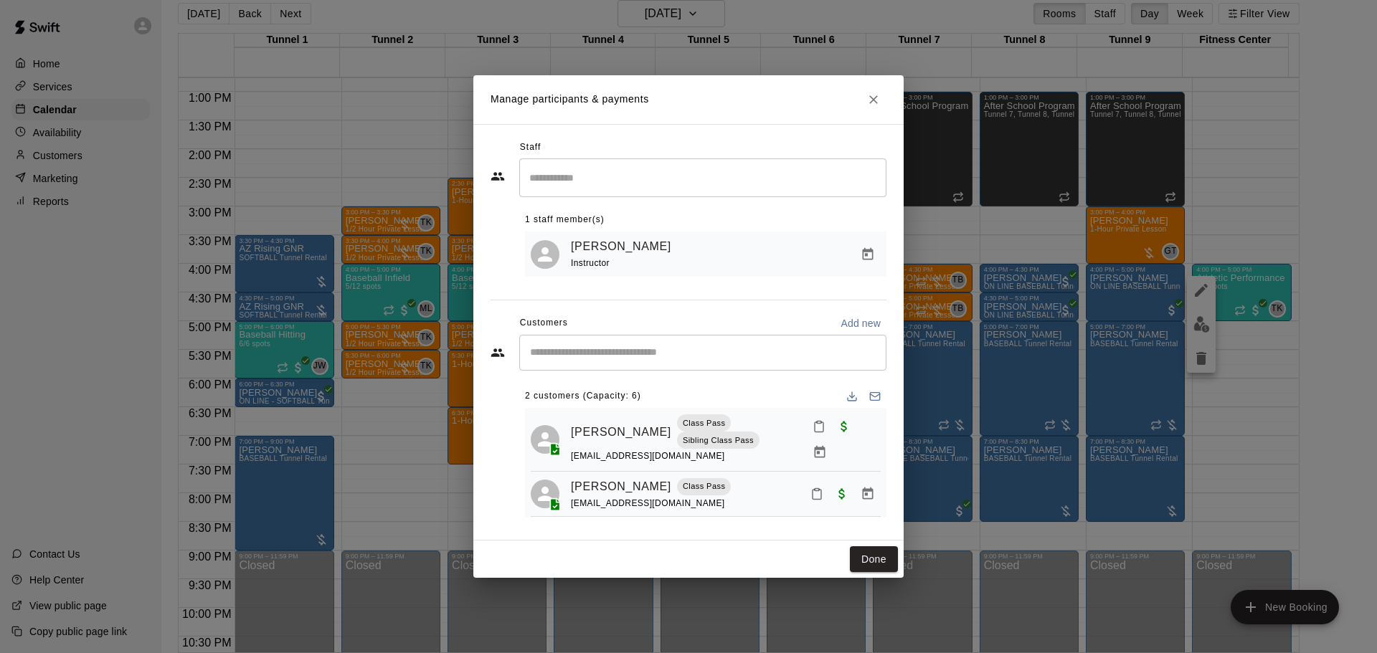
click at [755, 183] on input "Search staff" at bounding box center [703, 177] width 354 height 25
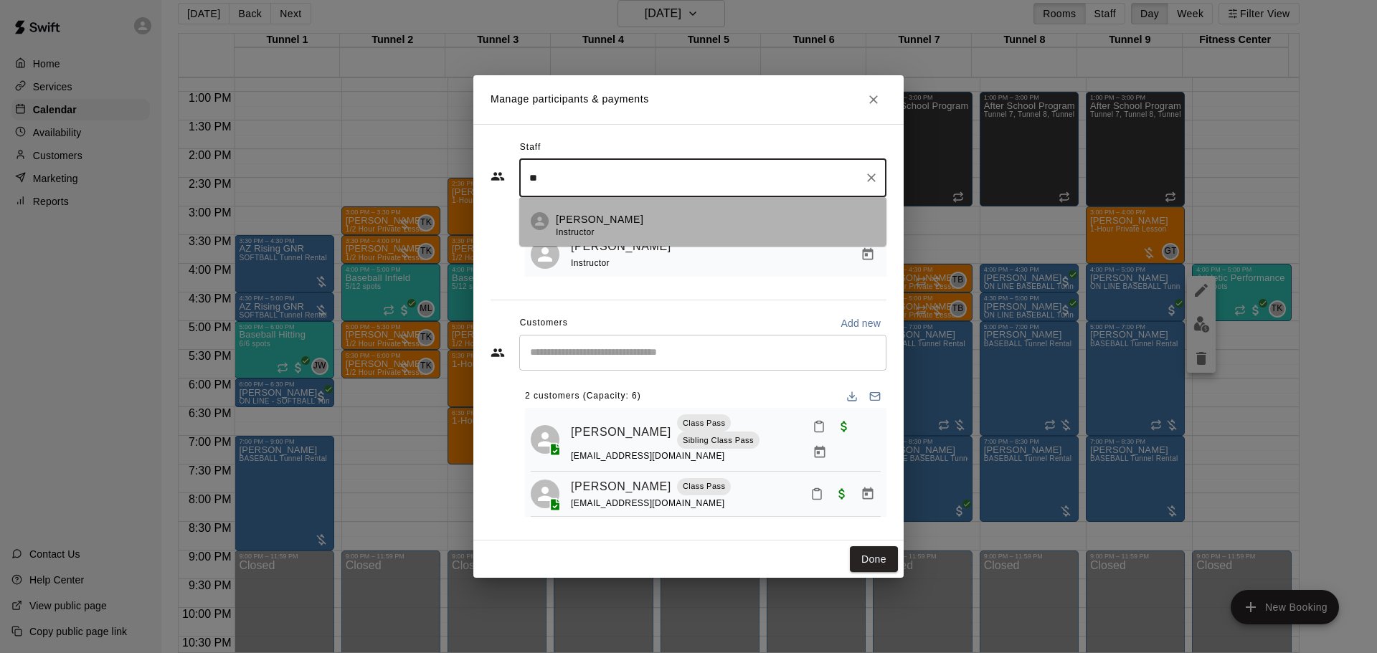
click at [680, 227] on div "Joey Wozniak Instructor" at bounding box center [715, 226] width 319 height 28
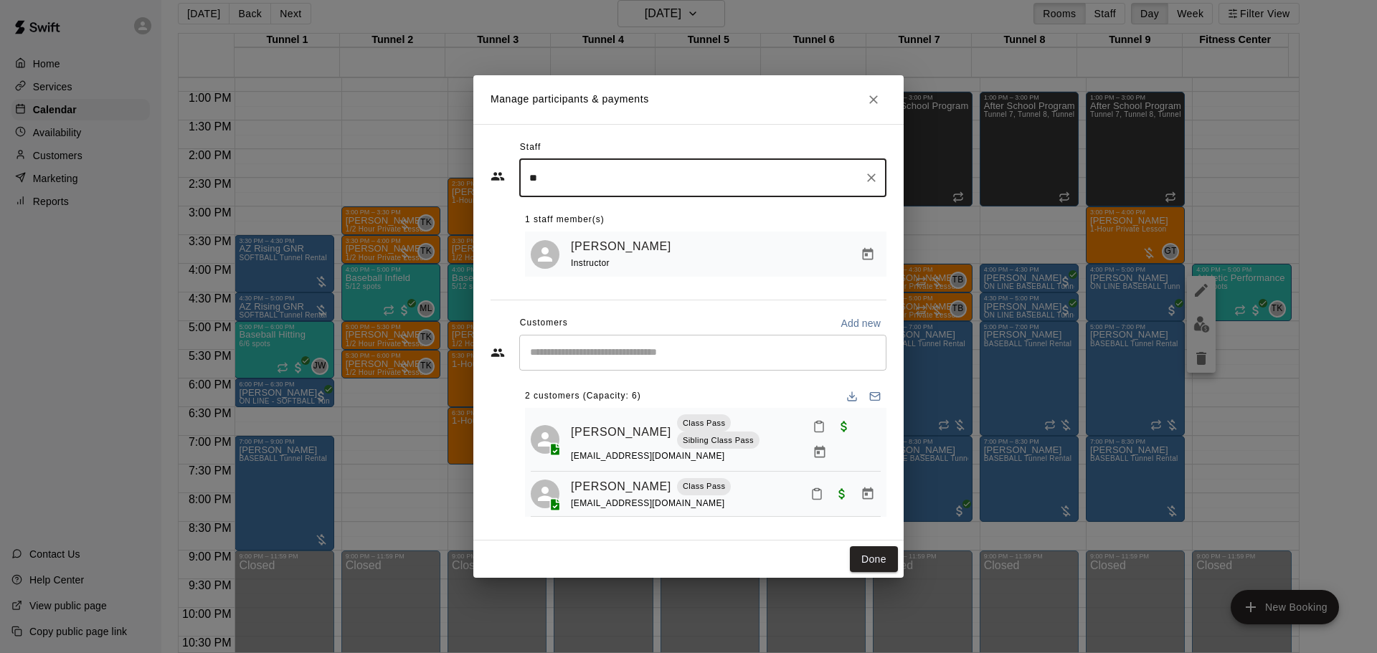
type input "**"
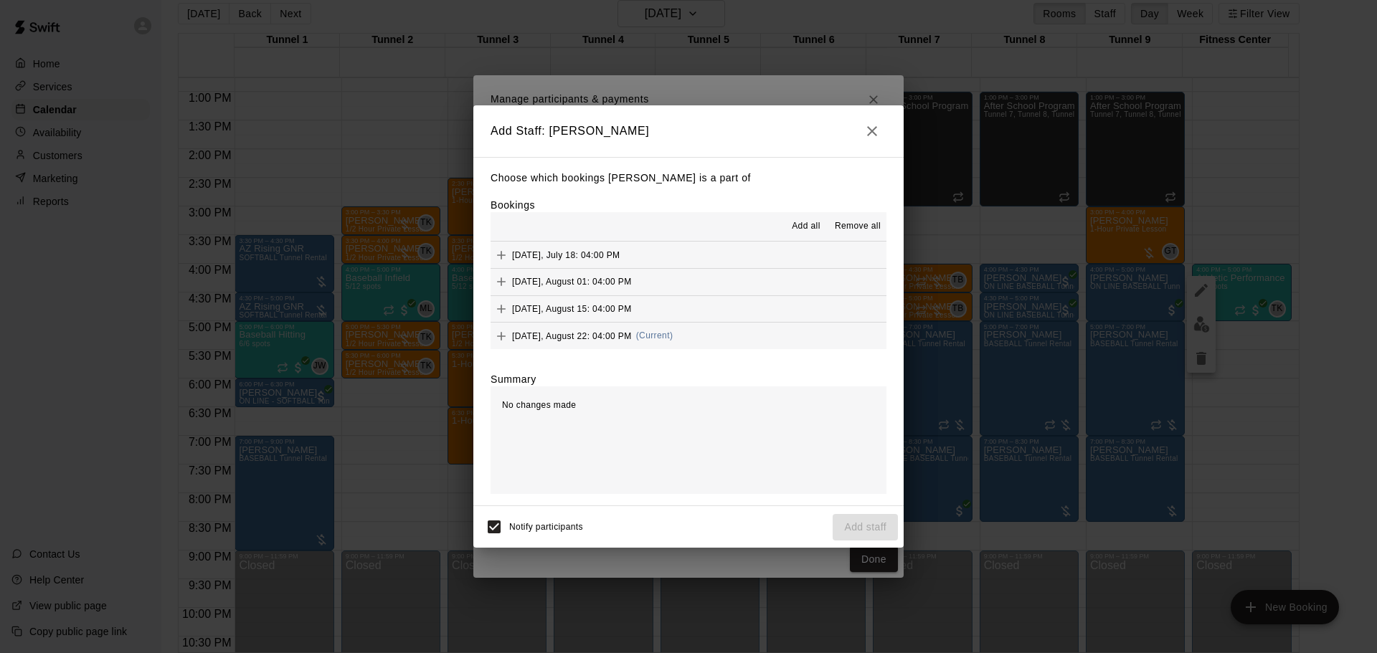
click at [717, 331] on button "Friday, August 22: 04:00 PM (Current)" at bounding box center [689, 336] width 396 height 27
click at [879, 532] on button "Add staff" at bounding box center [865, 527] width 65 height 27
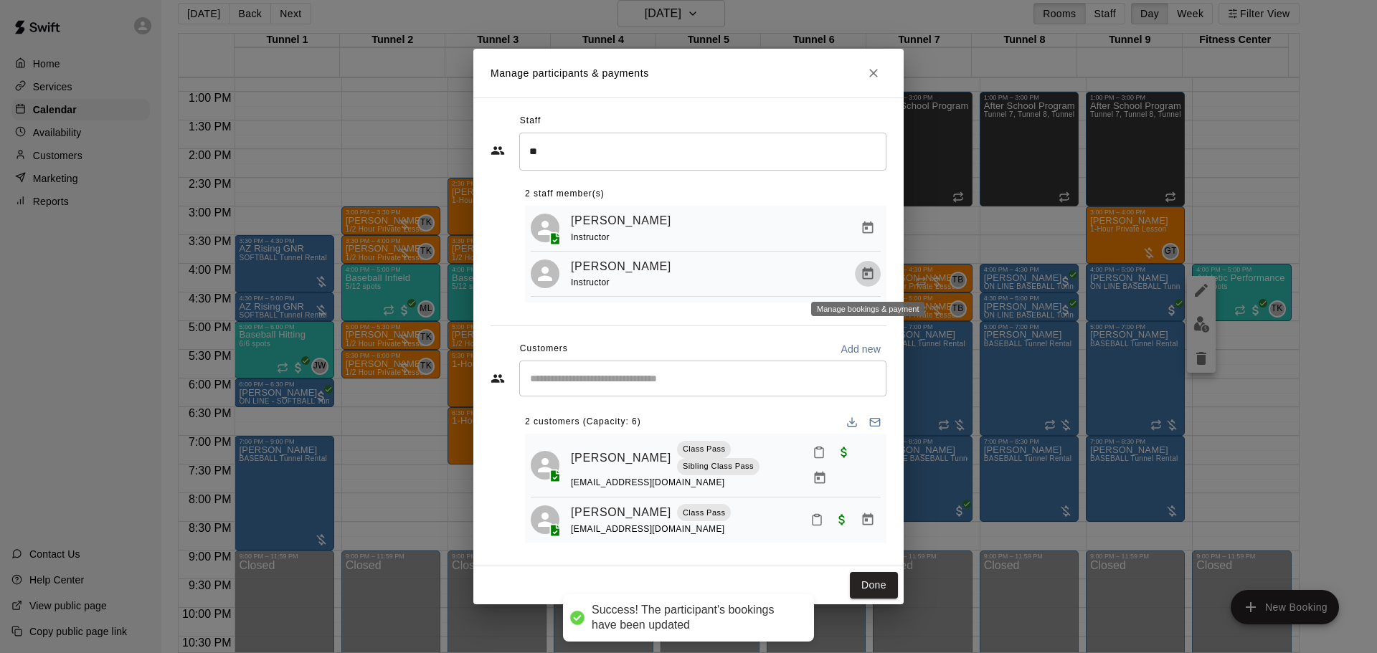
click at [864, 278] on icon "Manage bookings & payment" at bounding box center [868, 274] width 11 height 12
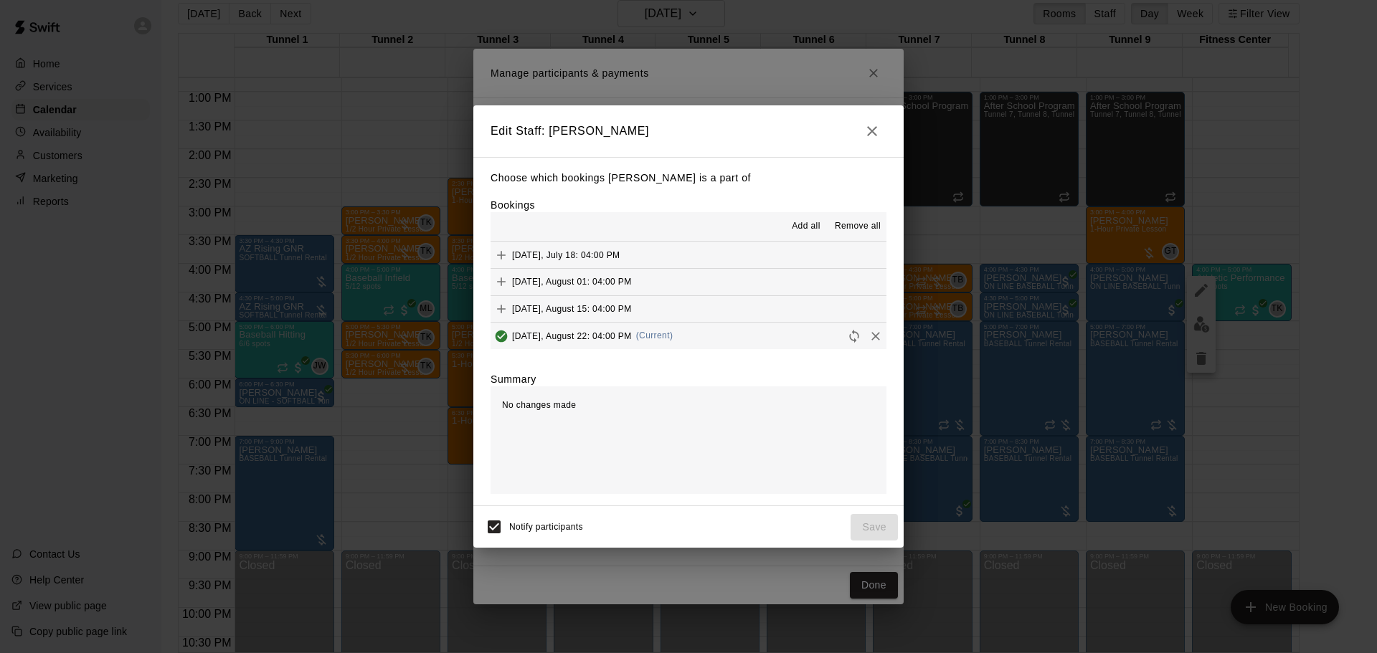
click at [869, 341] on icon "Remove" at bounding box center [876, 336] width 14 height 14
click at [872, 532] on button "Save" at bounding box center [874, 527] width 47 height 27
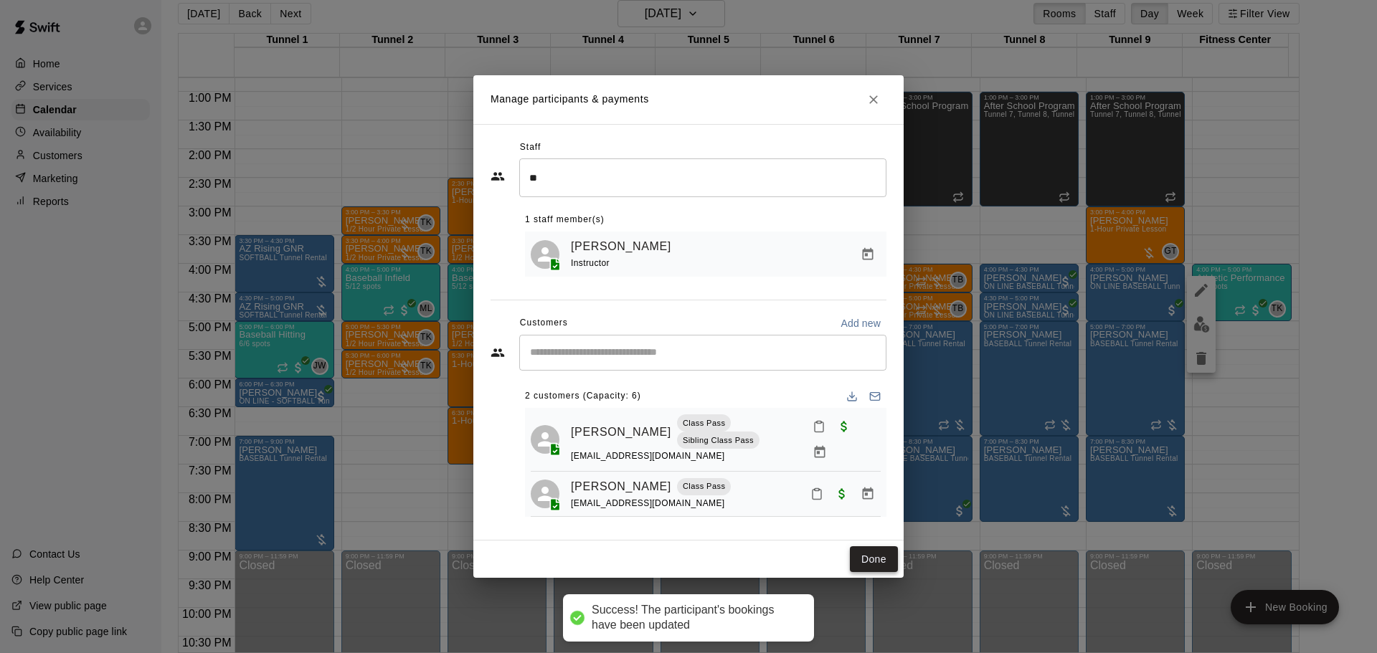
click at [884, 547] on button "Done" at bounding box center [874, 560] width 48 height 27
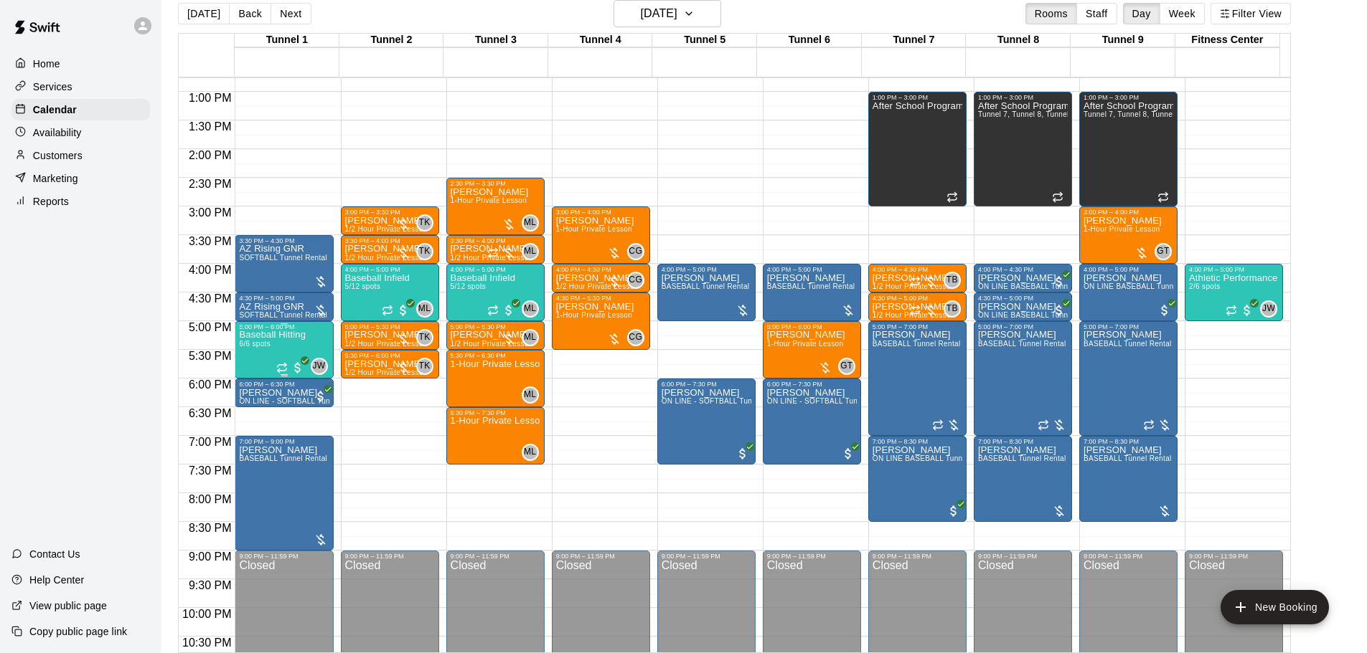
click at [283, 347] on div "Baseball Hitting 6/6 spots" at bounding box center [272, 657] width 67 height 653
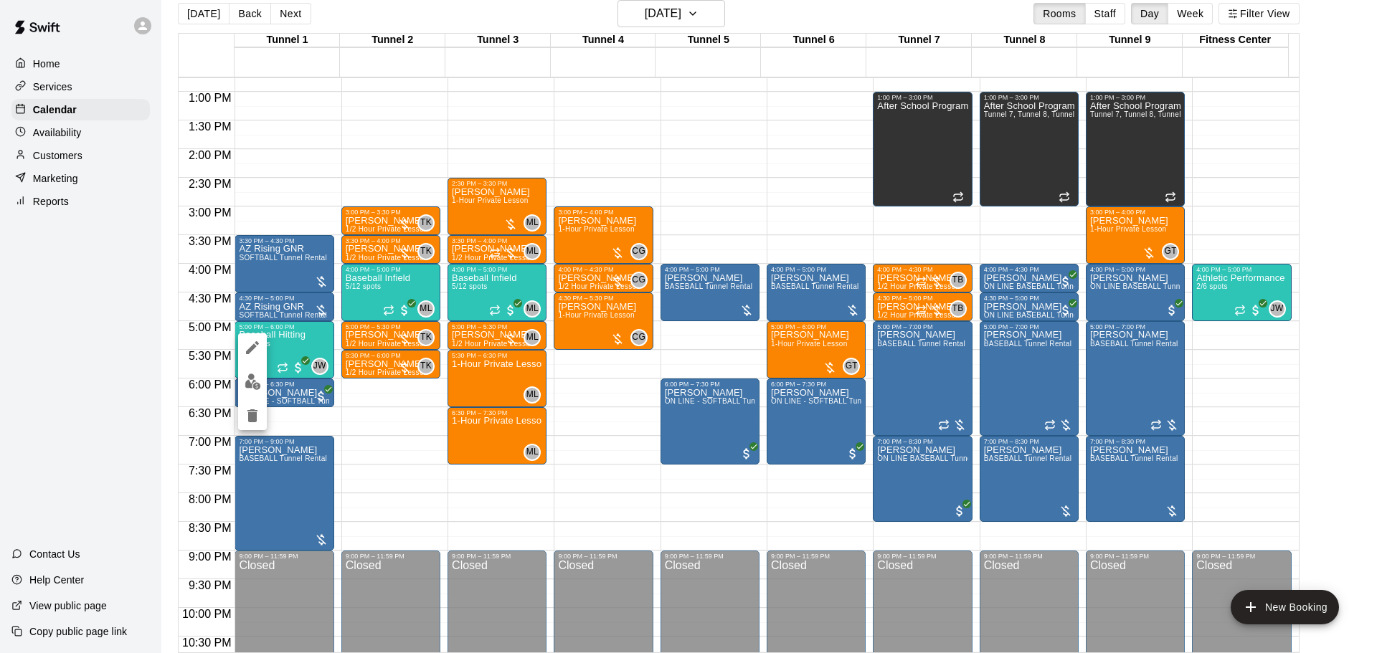
click at [255, 377] on img "edit" at bounding box center [253, 382] width 16 height 16
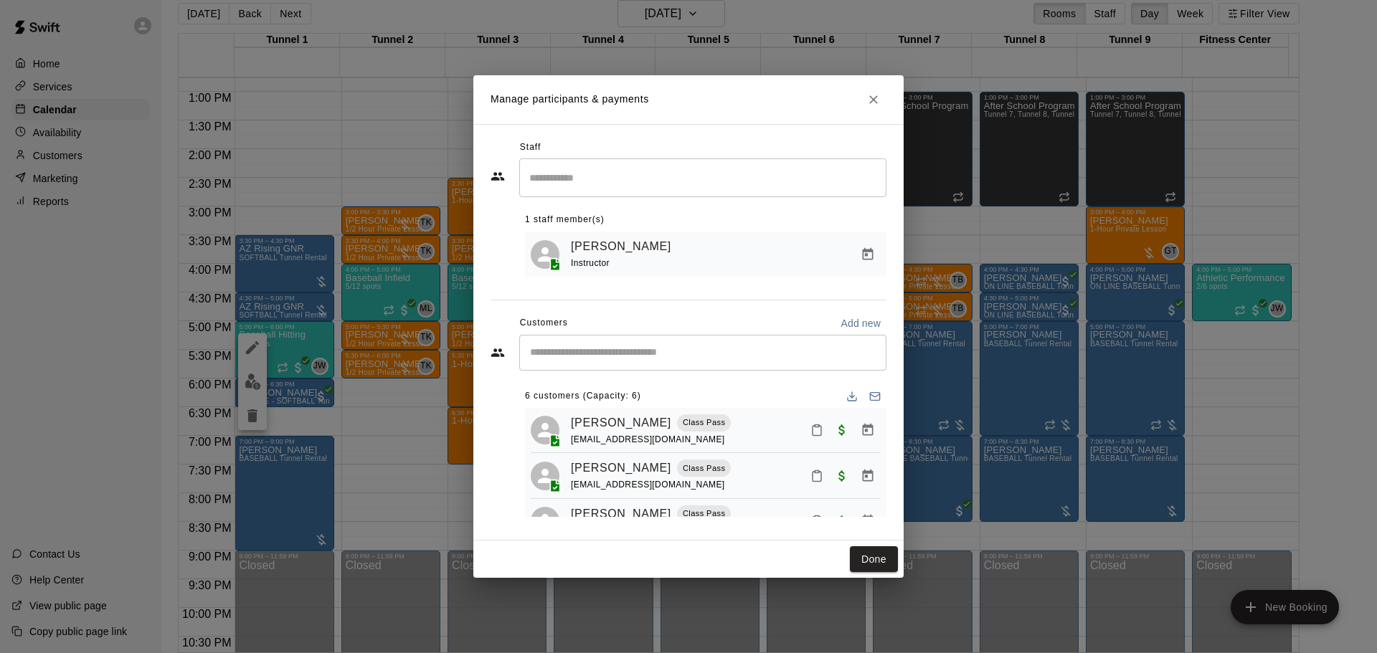
click at [611, 197] on div "1 staff member(s) Joey Wozniak Instructor" at bounding box center [706, 236] width 362 height 79
click at [605, 186] on input "Search staff" at bounding box center [703, 177] width 354 height 25
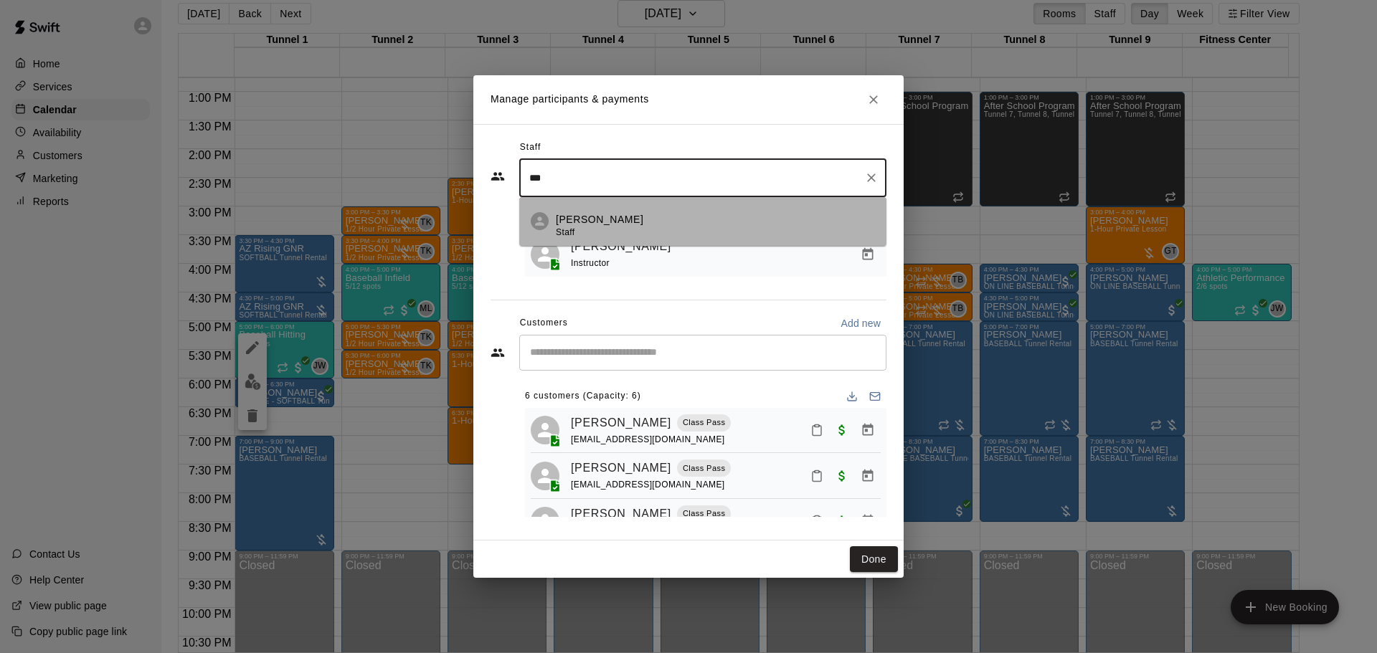
click at [602, 215] on p "Tate Budnick" at bounding box center [600, 219] width 88 height 15
type input "***"
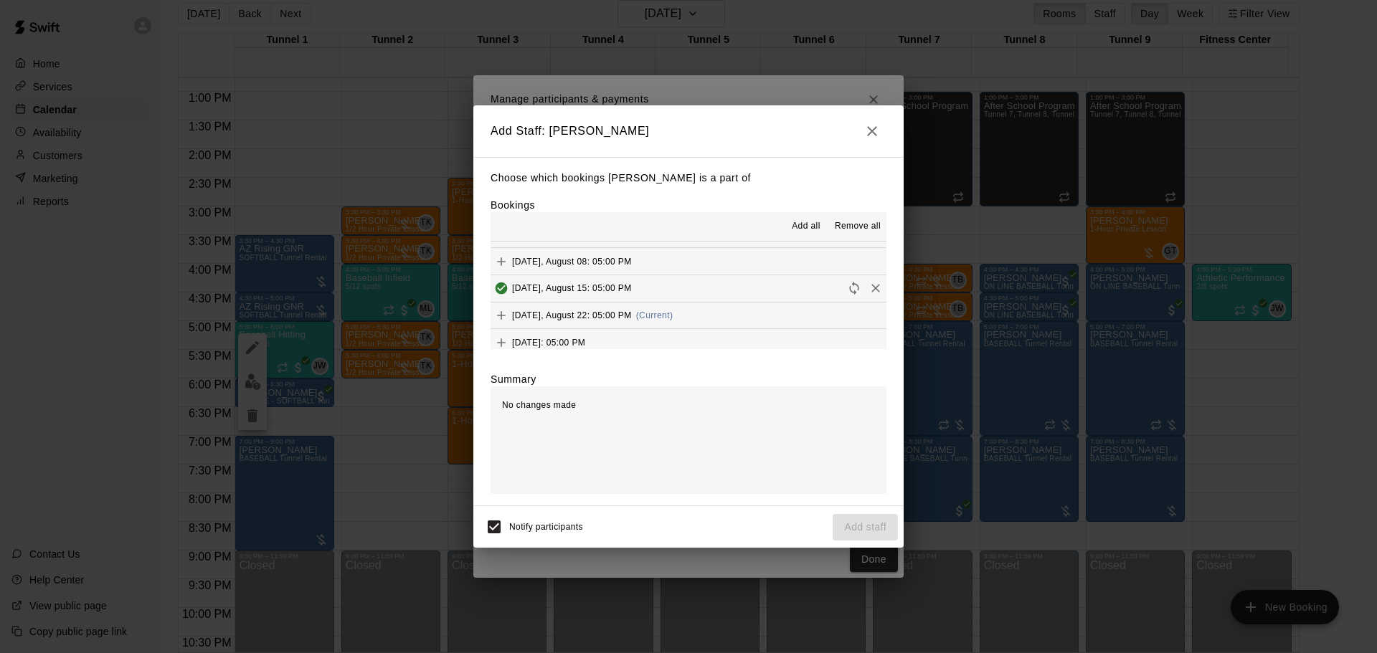
scroll to position [1153, 0]
click at [781, 324] on button "Friday, August 22: 05:00 PM (Current)" at bounding box center [689, 317] width 396 height 27
click at [882, 534] on button "Add staff" at bounding box center [865, 527] width 65 height 27
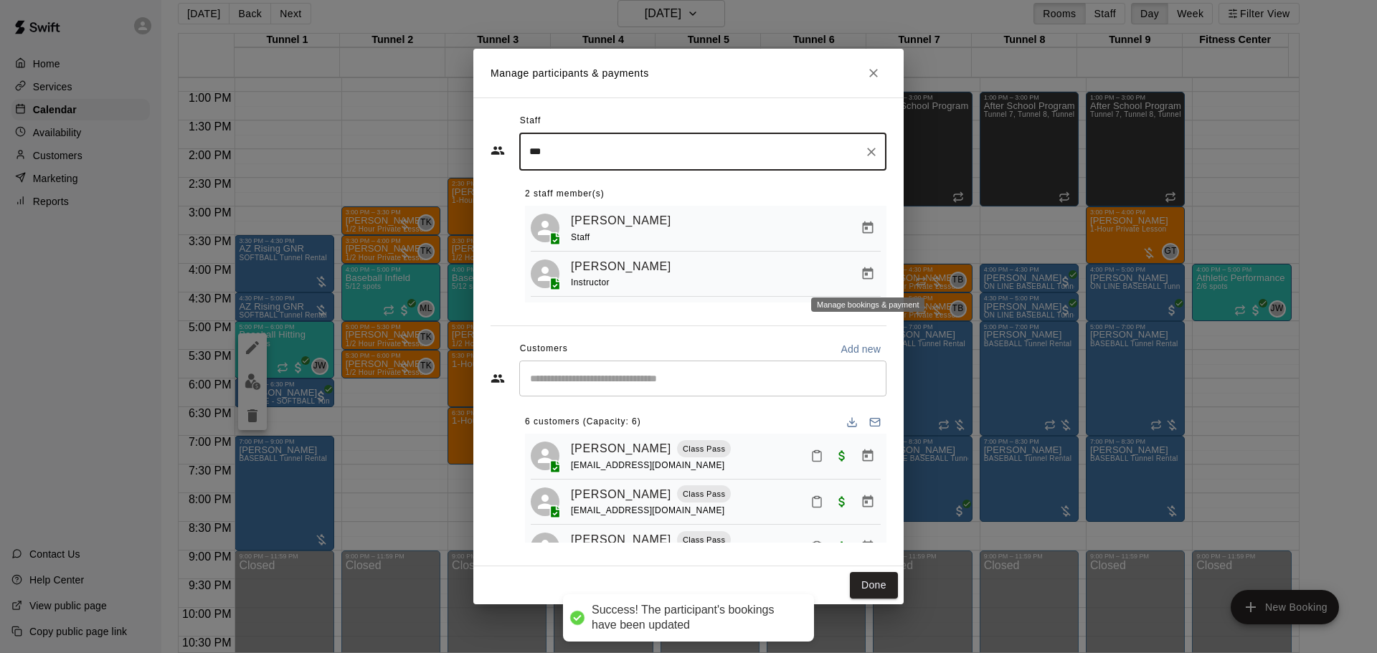
click at [877, 277] on button "Manage bookings & payment" at bounding box center [868, 274] width 26 height 26
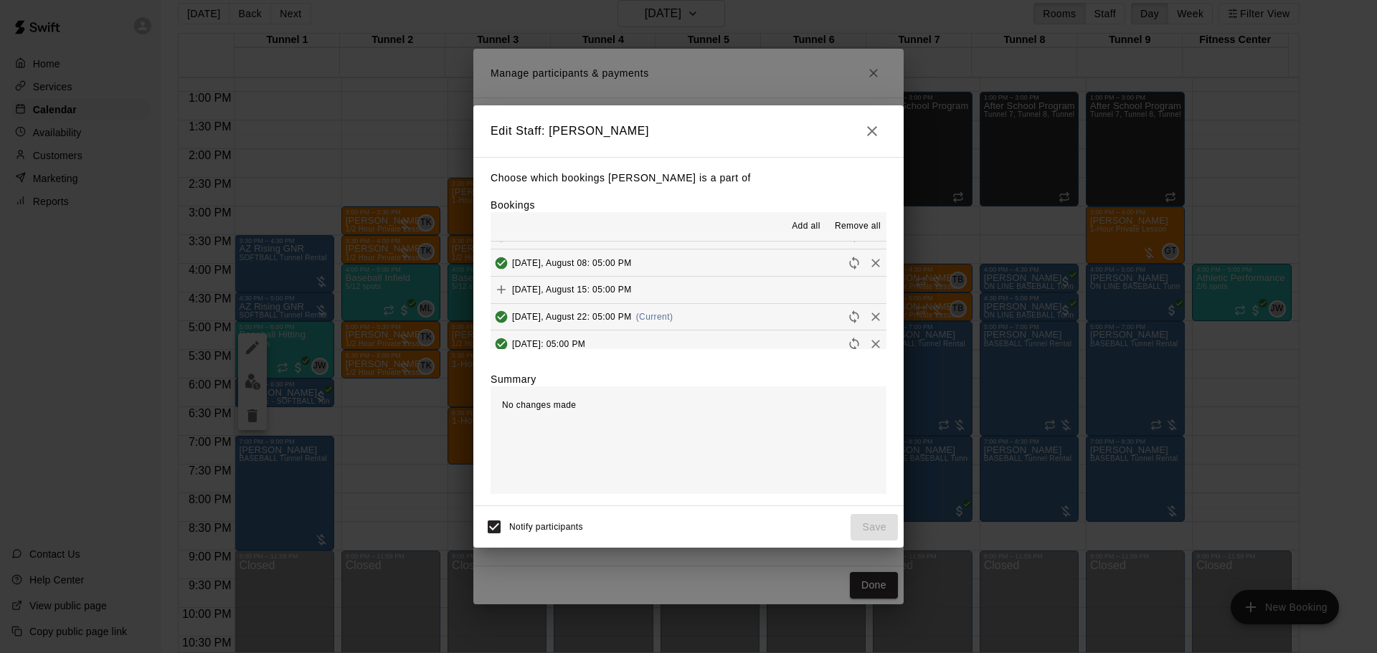
click at [869, 318] on icon "Remove" at bounding box center [876, 317] width 14 height 14
click at [886, 523] on button "Save" at bounding box center [874, 527] width 47 height 27
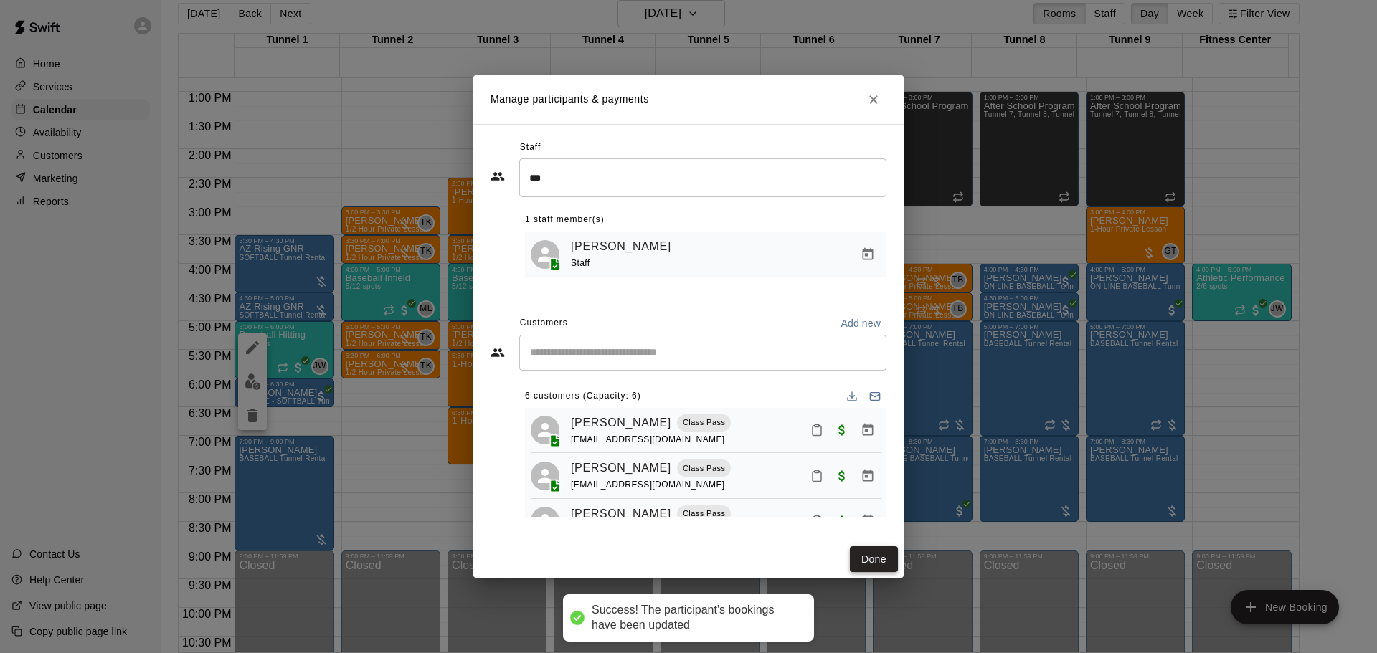
click at [877, 556] on button "Done" at bounding box center [874, 560] width 48 height 27
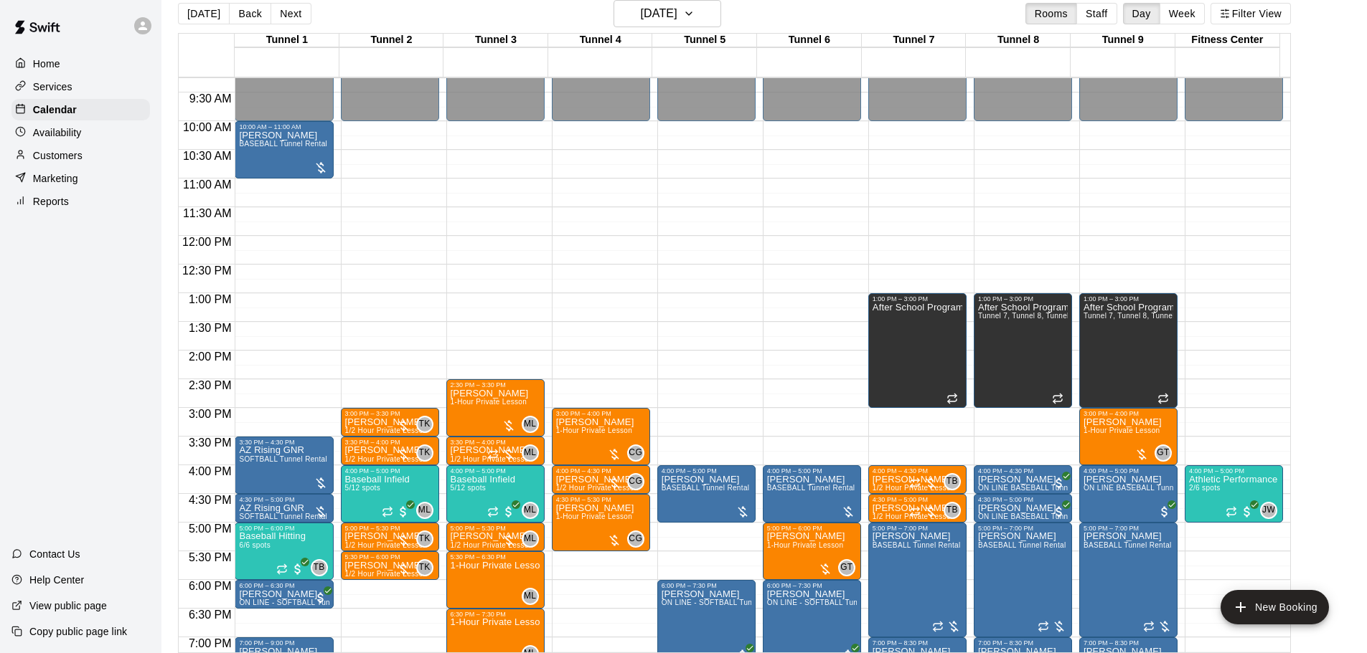
scroll to position [445, 0]
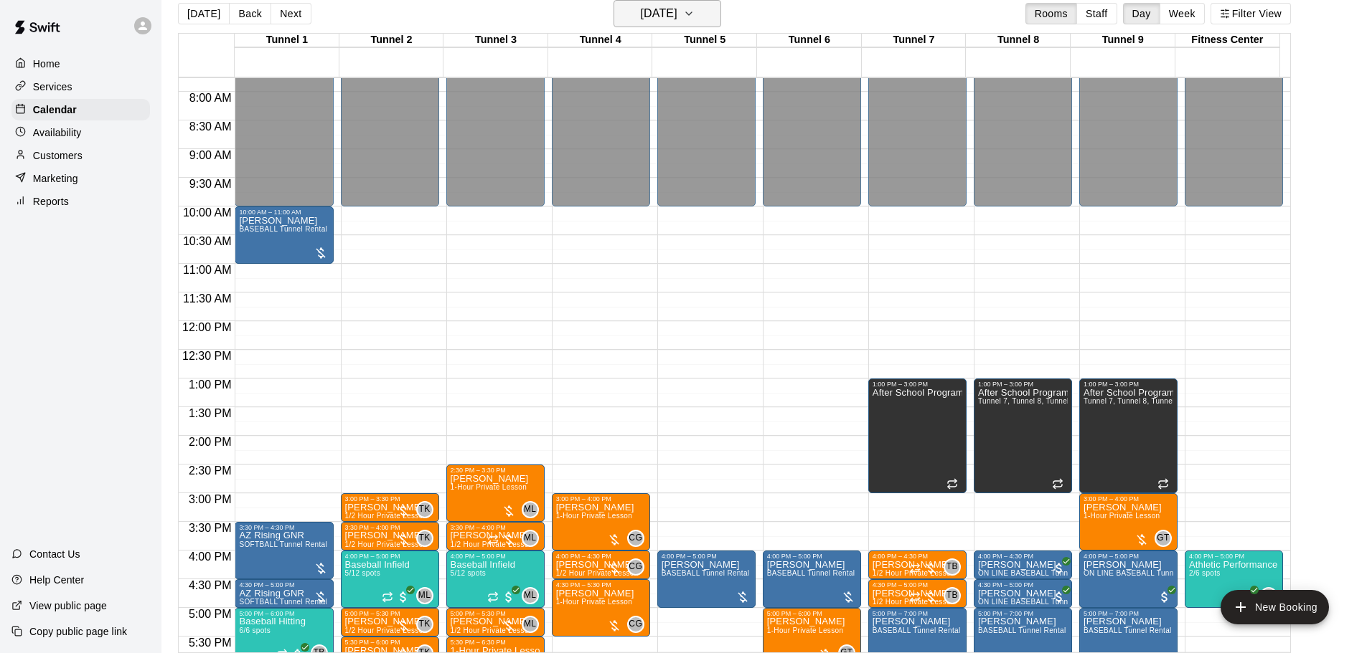
click at [677, 11] on h6 "Friday Aug 22" at bounding box center [659, 14] width 37 height 20
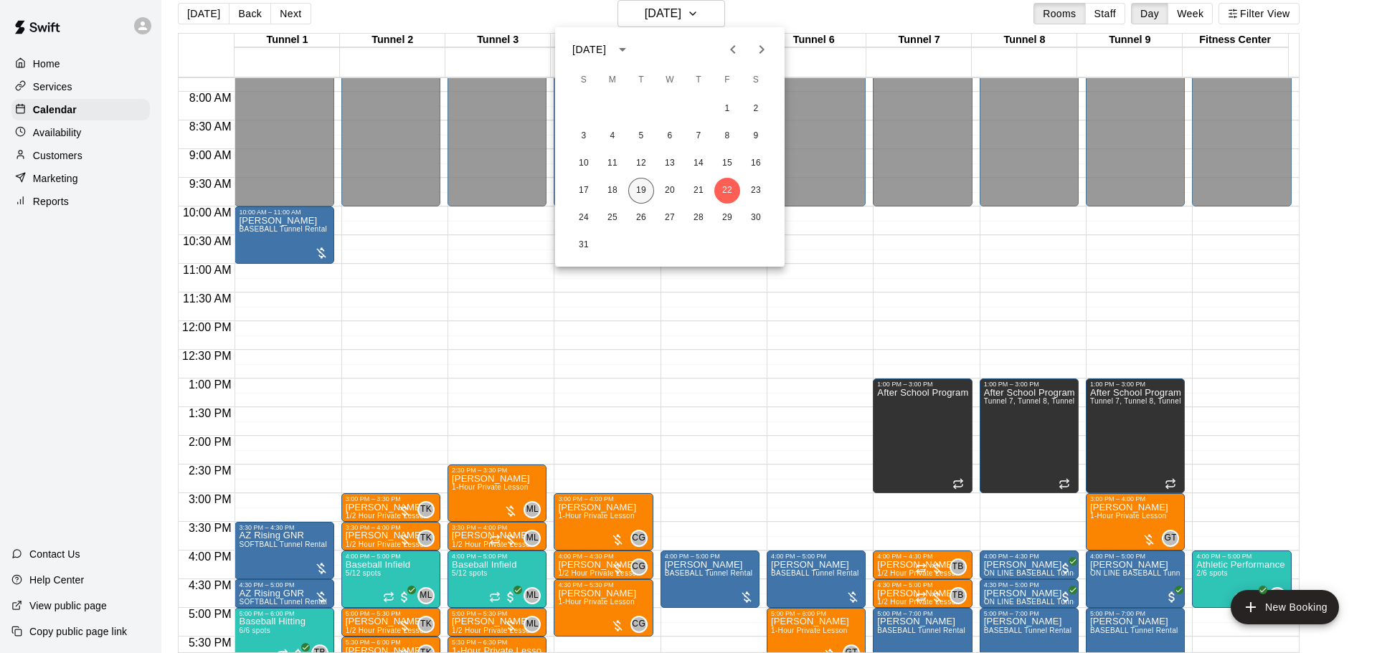
click at [643, 190] on button "19" at bounding box center [641, 191] width 26 height 26
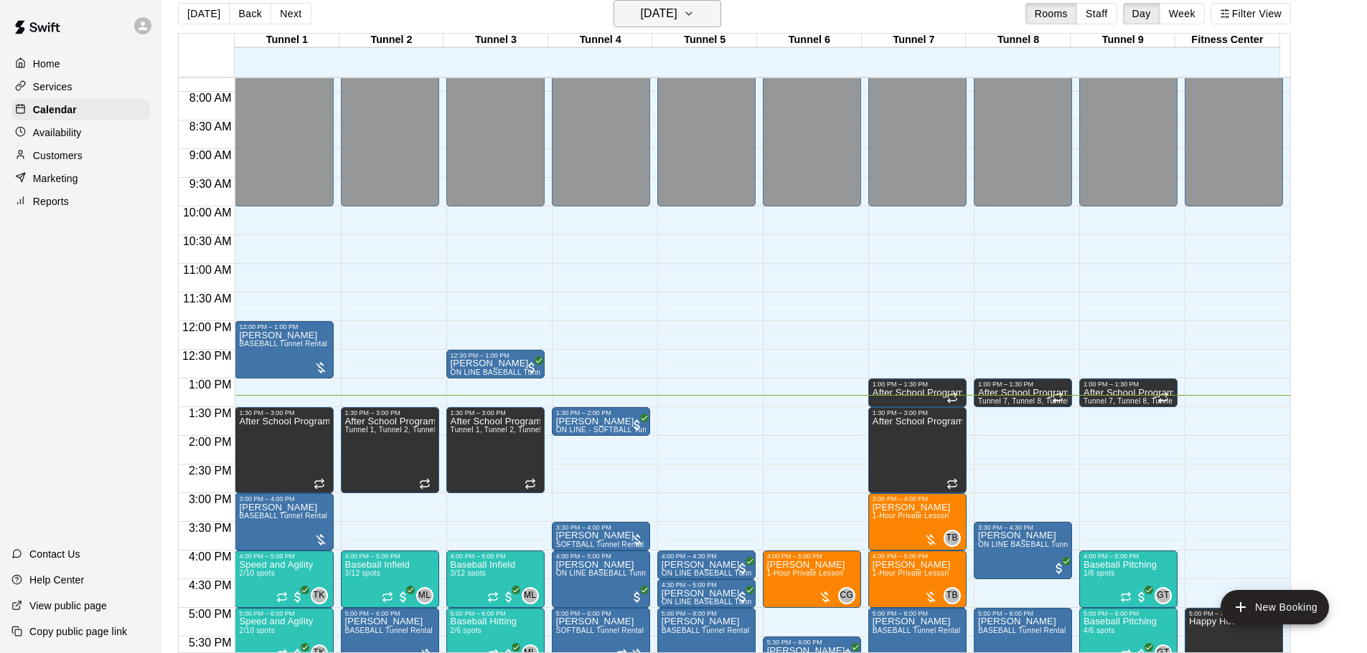
click at [677, 10] on h6 "[DATE]" at bounding box center [659, 14] width 37 height 20
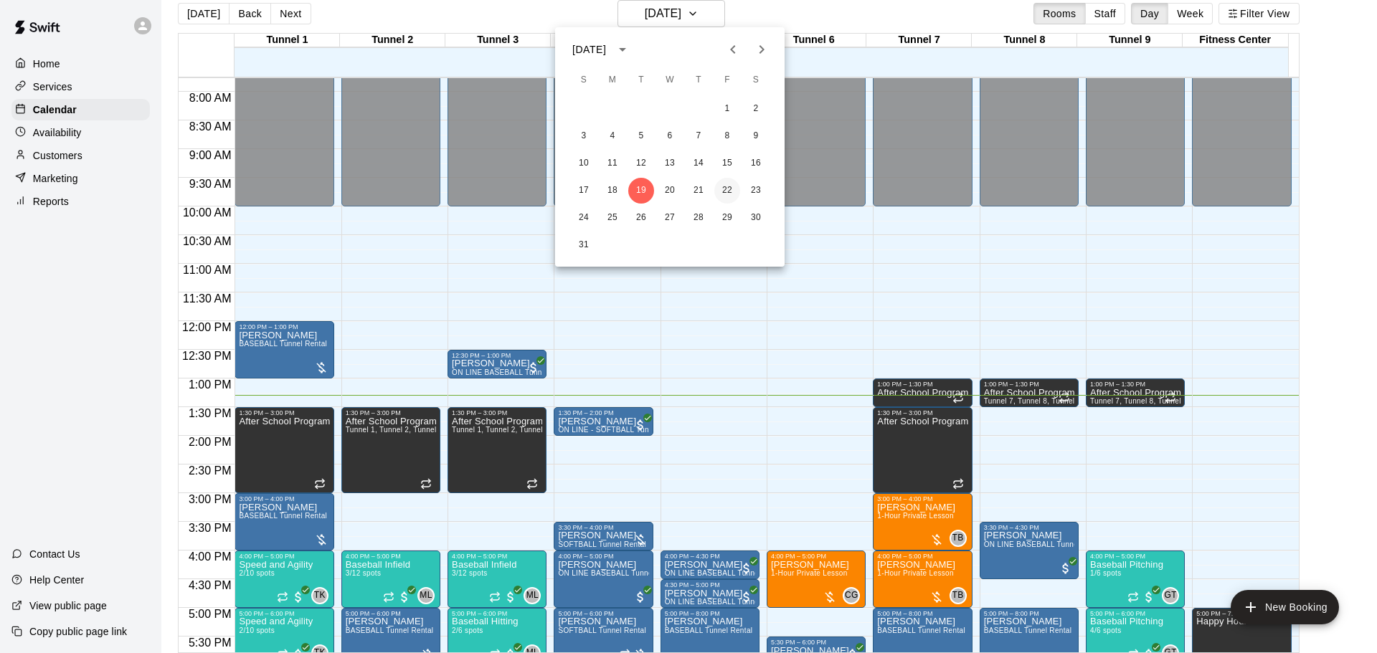
click at [717, 186] on button "22" at bounding box center [727, 191] width 26 height 26
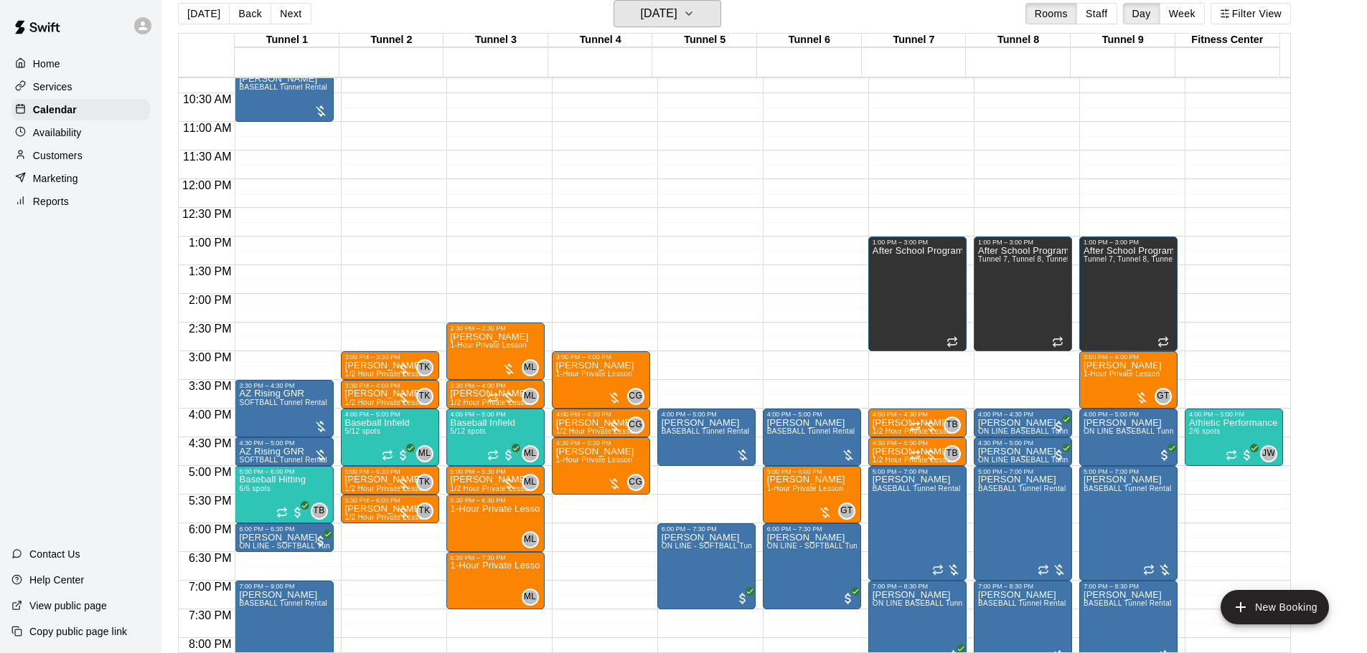
scroll to position [589, 0]
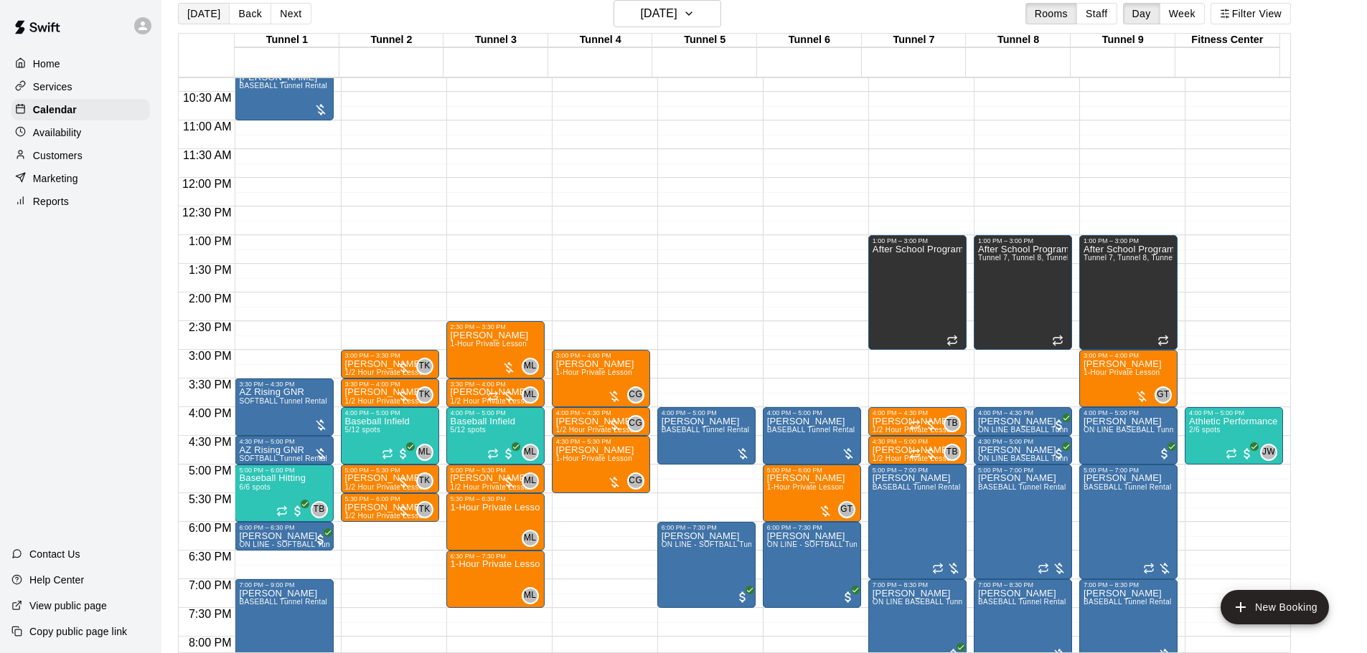
click at [204, 17] on button "[DATE]" at bounding box center [204, 14] width 52 height 22
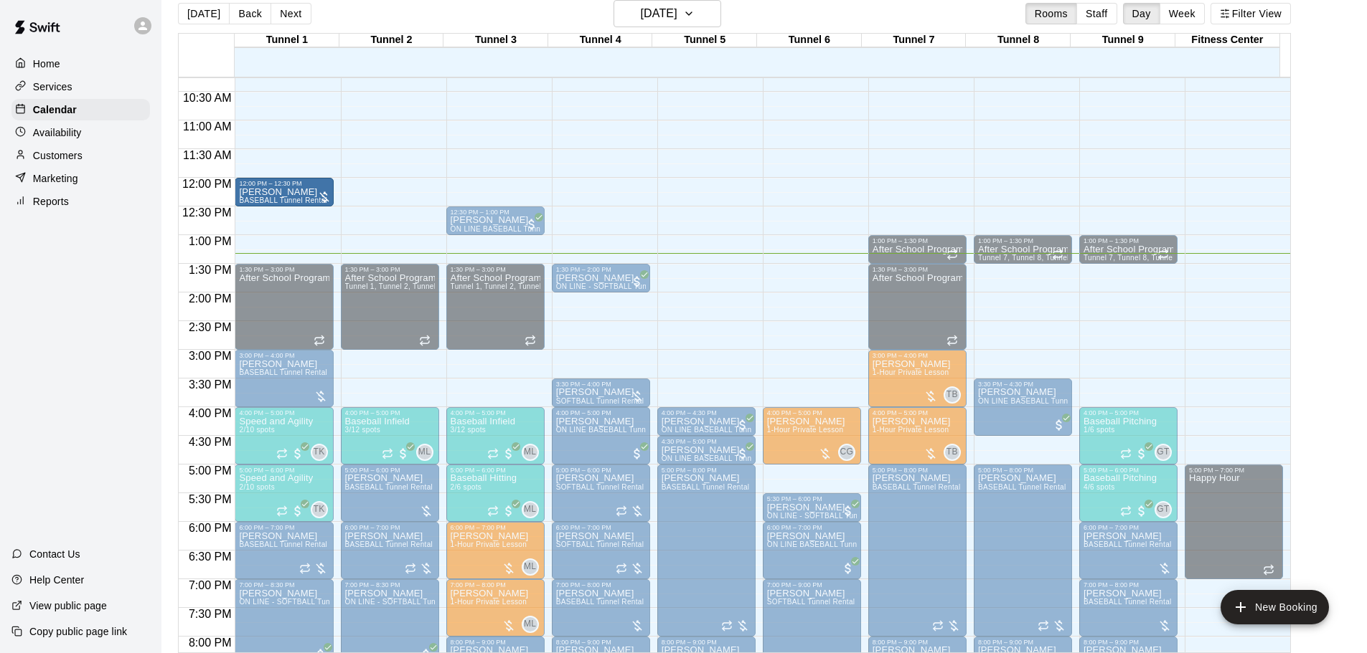
drag, startPoint x: 283, startPoint y: 233, endPoint x: 283, endPoint y: 217, distance: 16.5
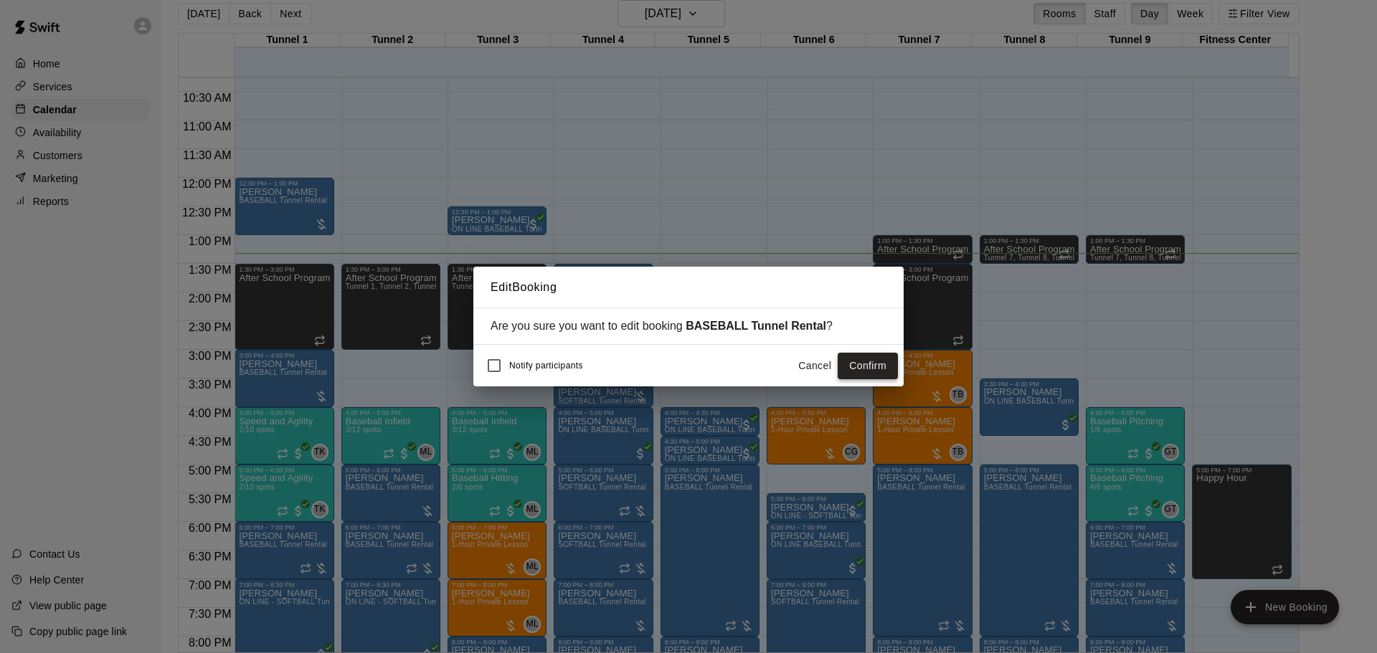
click at [854, 367] on button "Confirm" at bounding box center [868, 366] width 60 height 27
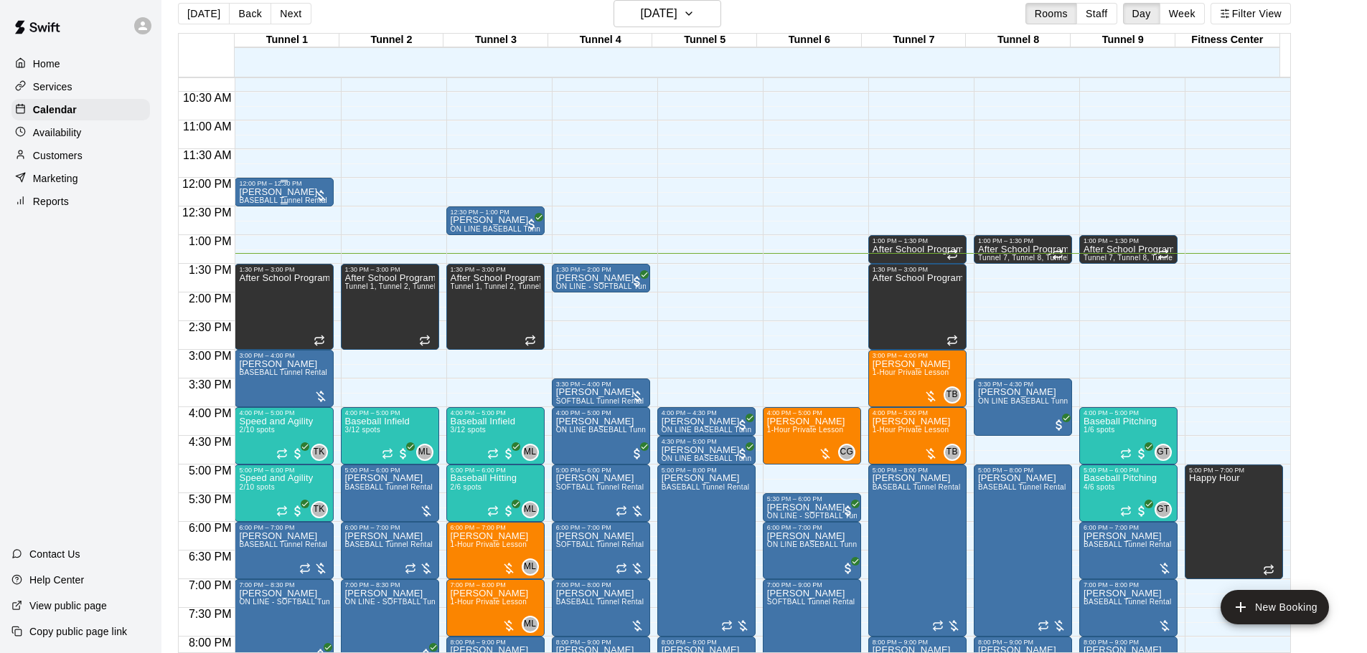
click at [273, 199] on span "BASEBALL Tunnel Rental" at bounding box center [283, 201] width 88 height 8
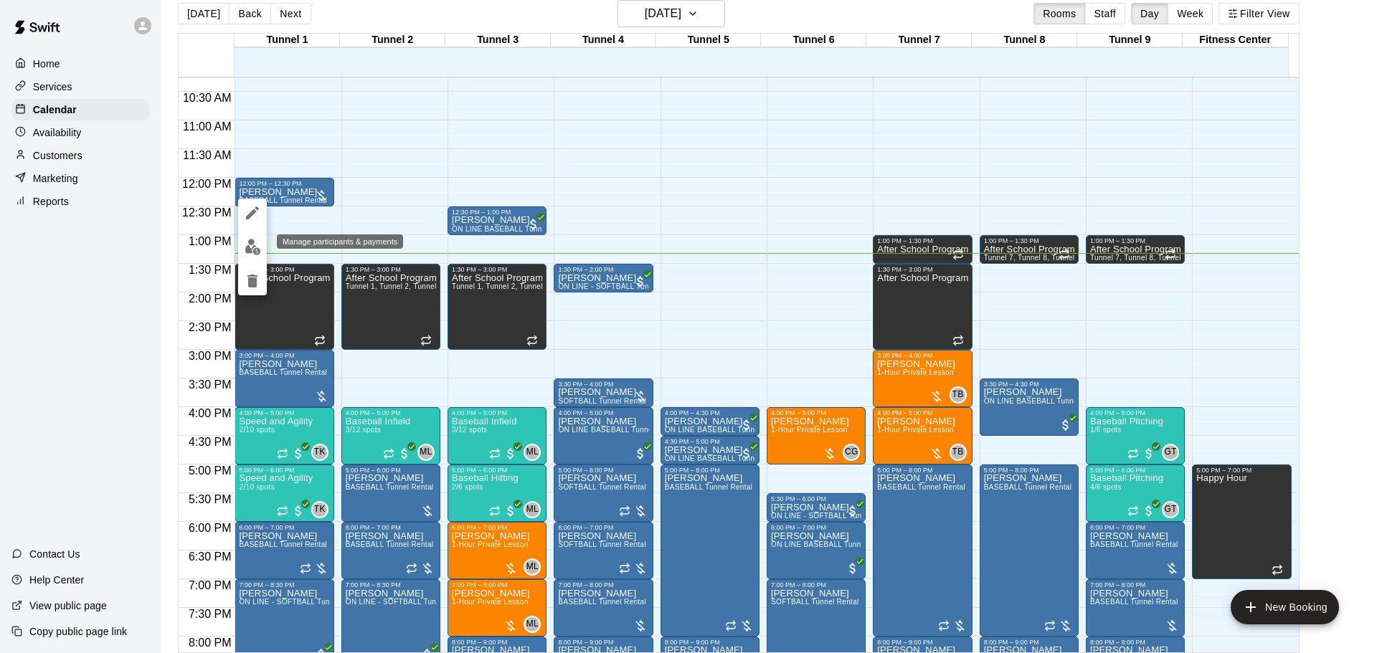
click at [260, 249] on button "edit" at bounding box center [252, 247] width 29 height 28
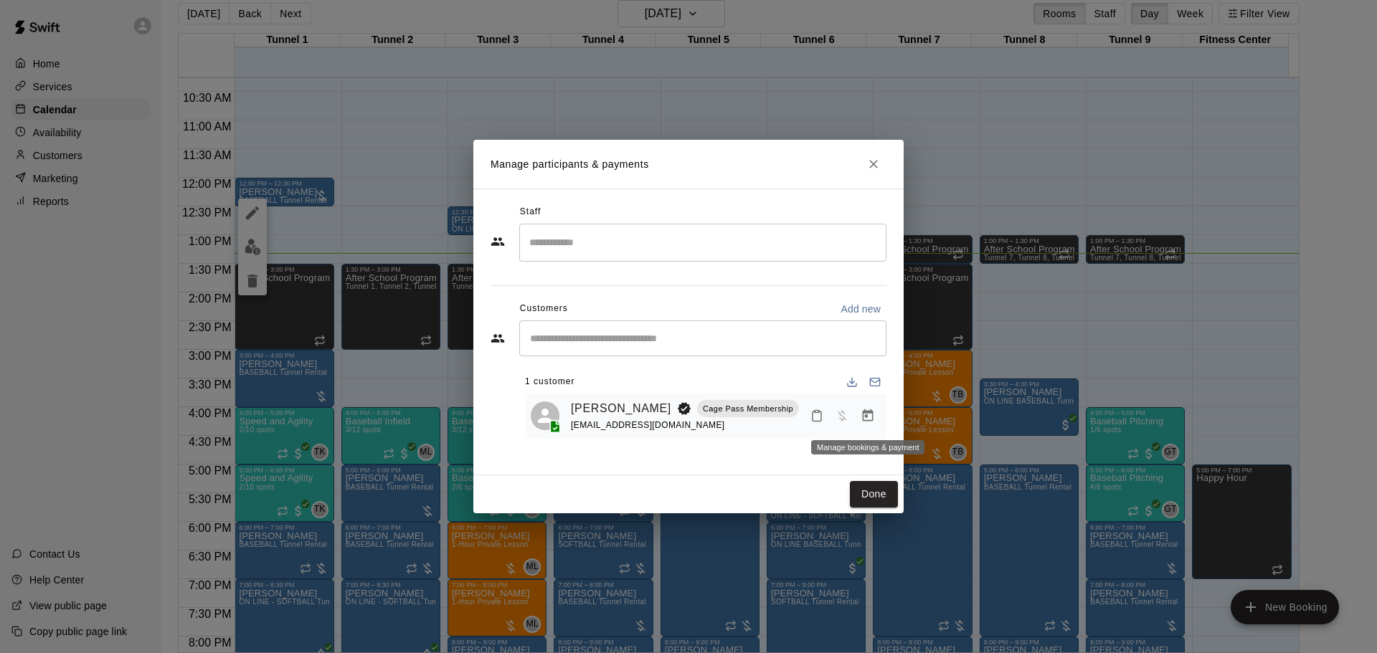
click at [866, 425] on button "Manage bookings & payment" at bounding box center [868, 416] width 26 height 26
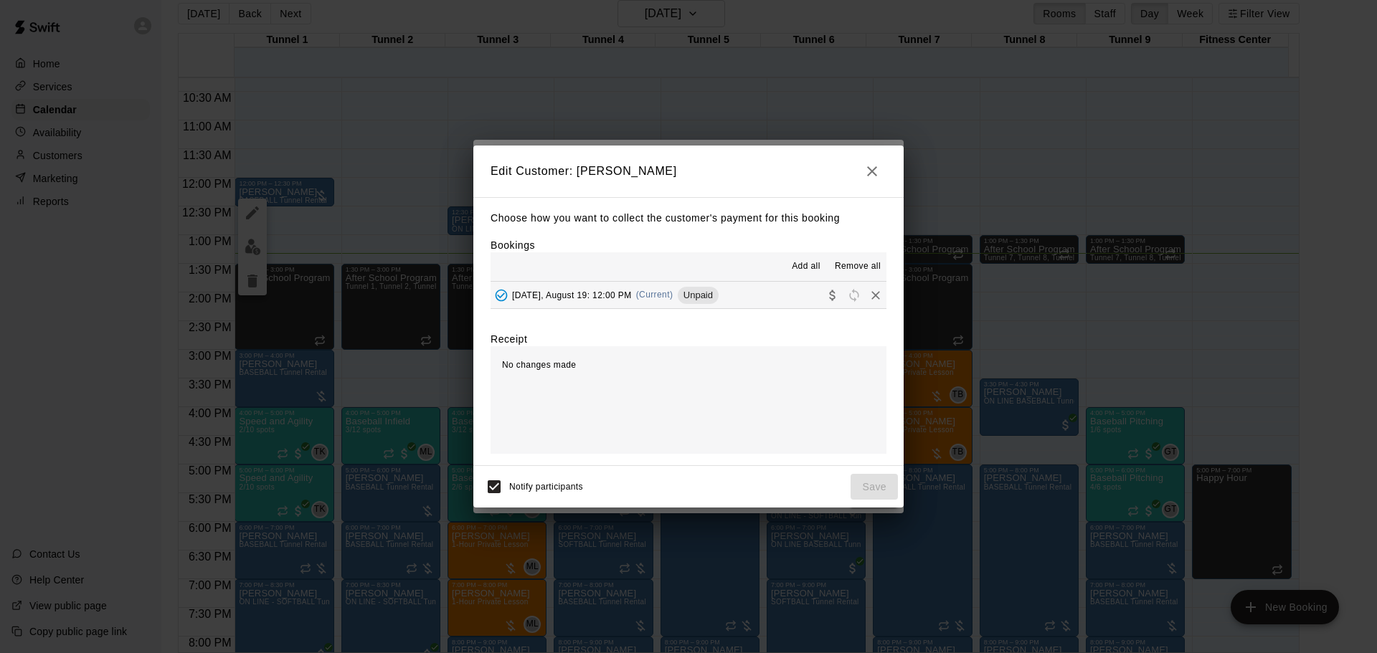
click at [826, 294] on icon "Collect payment" at bounding box center [833, 295] width 14 height 14
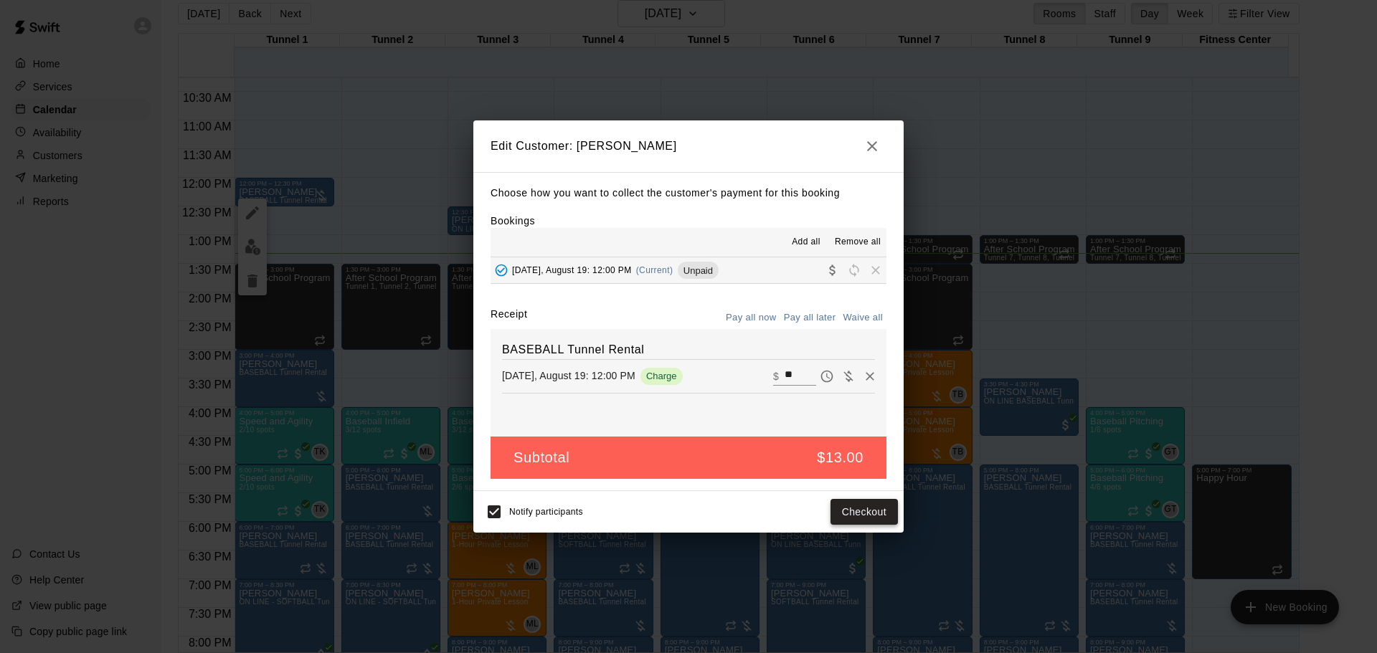
click at [867, 509] on button "Checkout" at bounding box center [864, 512] width 67 height 27
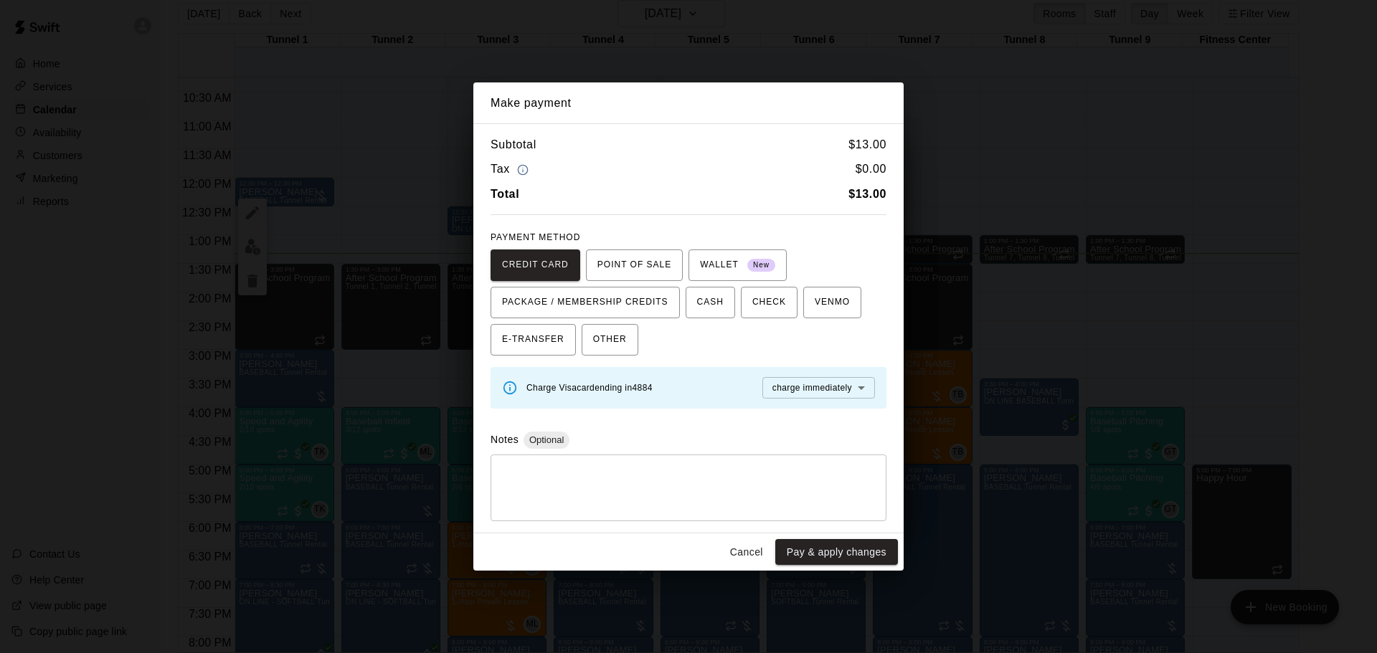
click at [864, 550] on button "Pay & apply changes" at bounding box center [836, 552] width 123 height 27
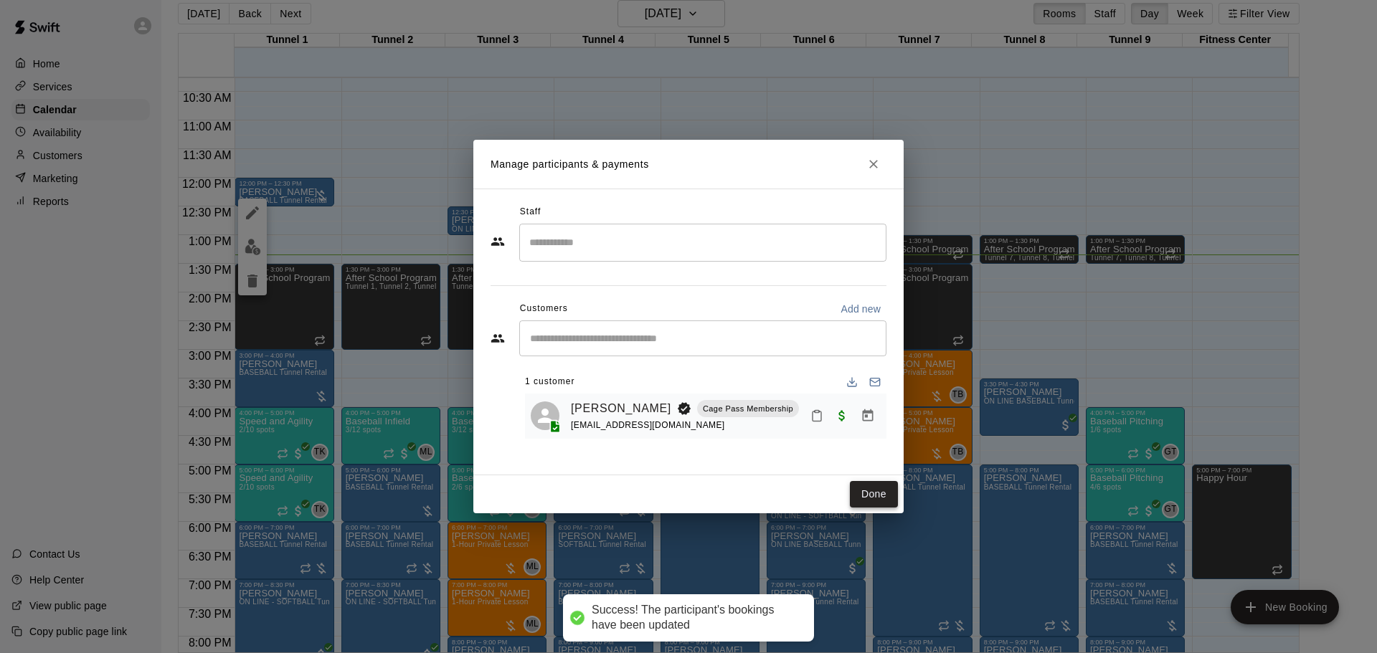
click at [884, 488] on button "Done" at bounding box center [874, 494] width 48 height 27
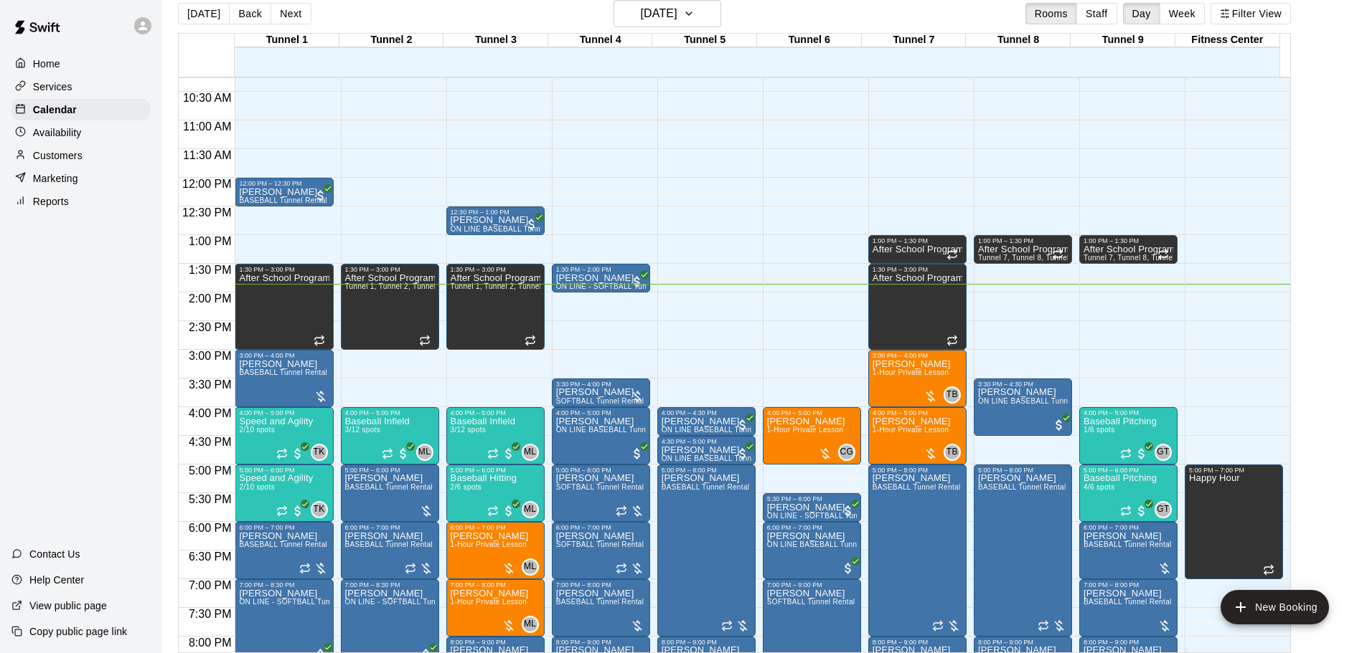
drag, startPoint x: 669, startPoint y: -4, endPoint x: 663, endPoint y: 15, distance: 20.4
click at [669, 0] on html "Home Services Calendar Availability Customers Marketing Reports Contact Us Help…" at bounding box center [683, 321] width 1367 height 676
click at [661, 23] on h6 "[DATE]" at bounding box center [659, 14] width 37 height 20
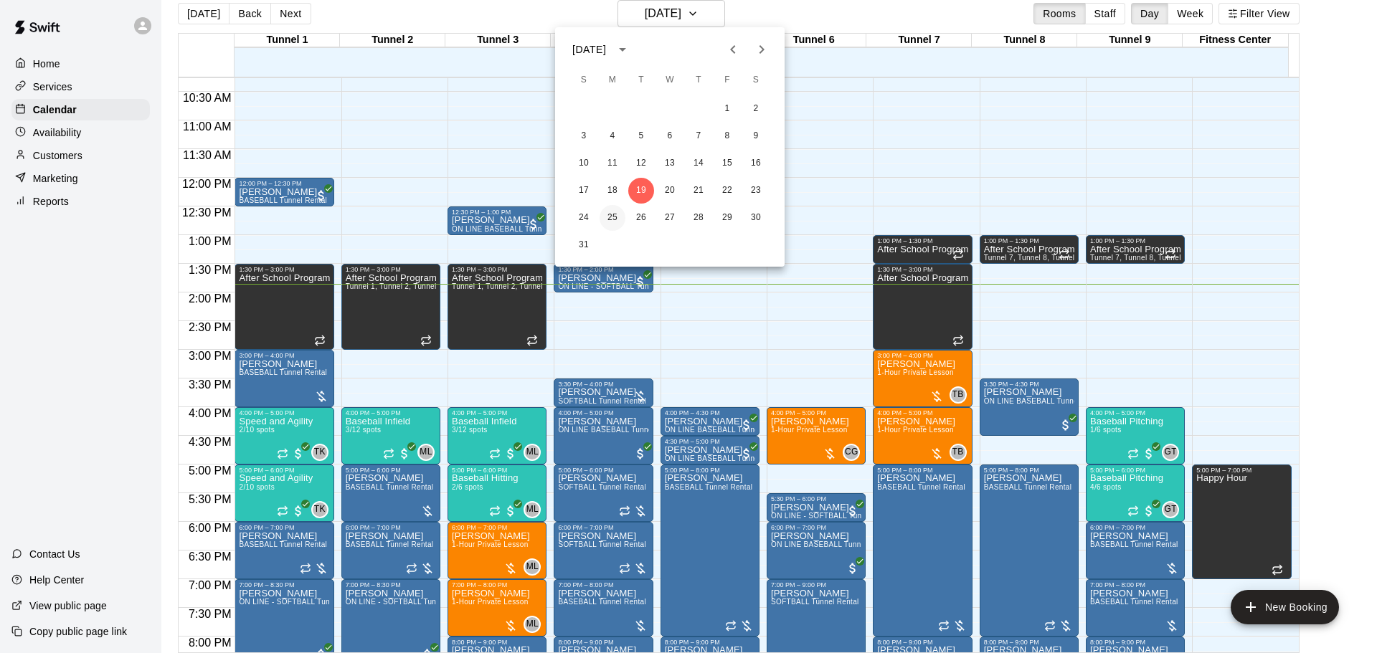
click at [612, 221] on button "25" at bounding box center [613, 218] width 26 height 26
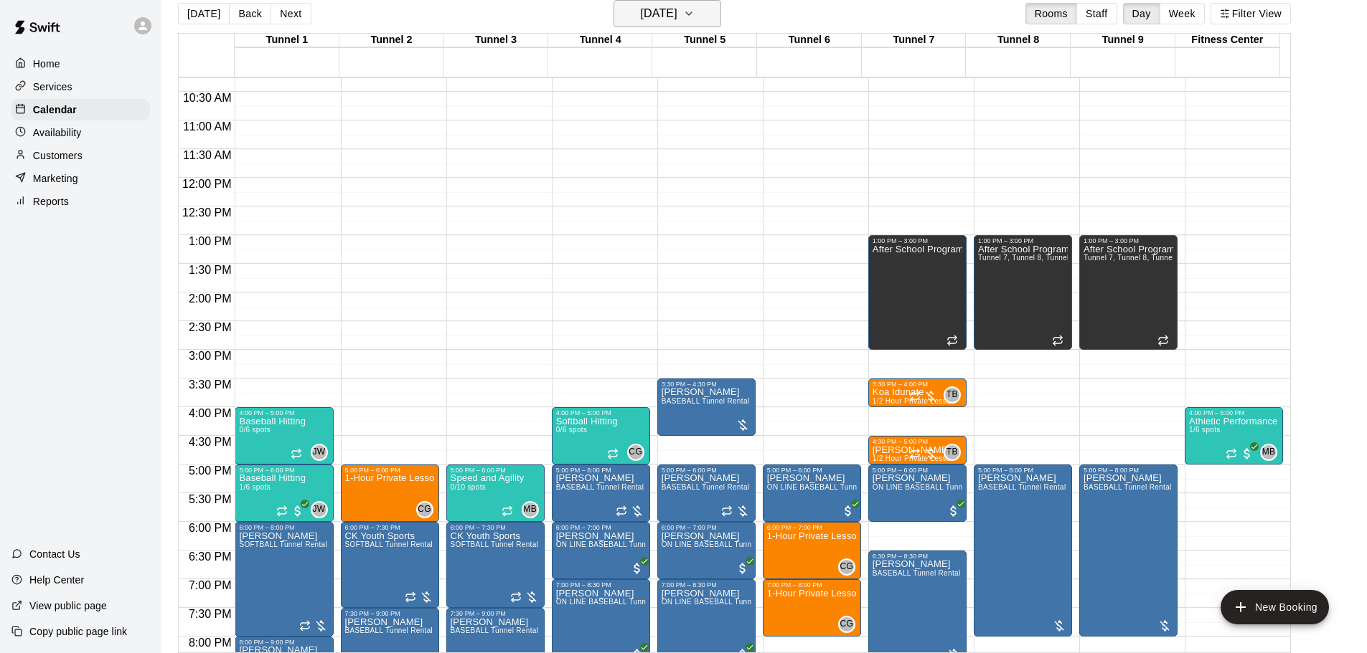
click at [677, 11] on h6 "Monday Aug 25" at bounding box center [659, 14] width 37 height 20
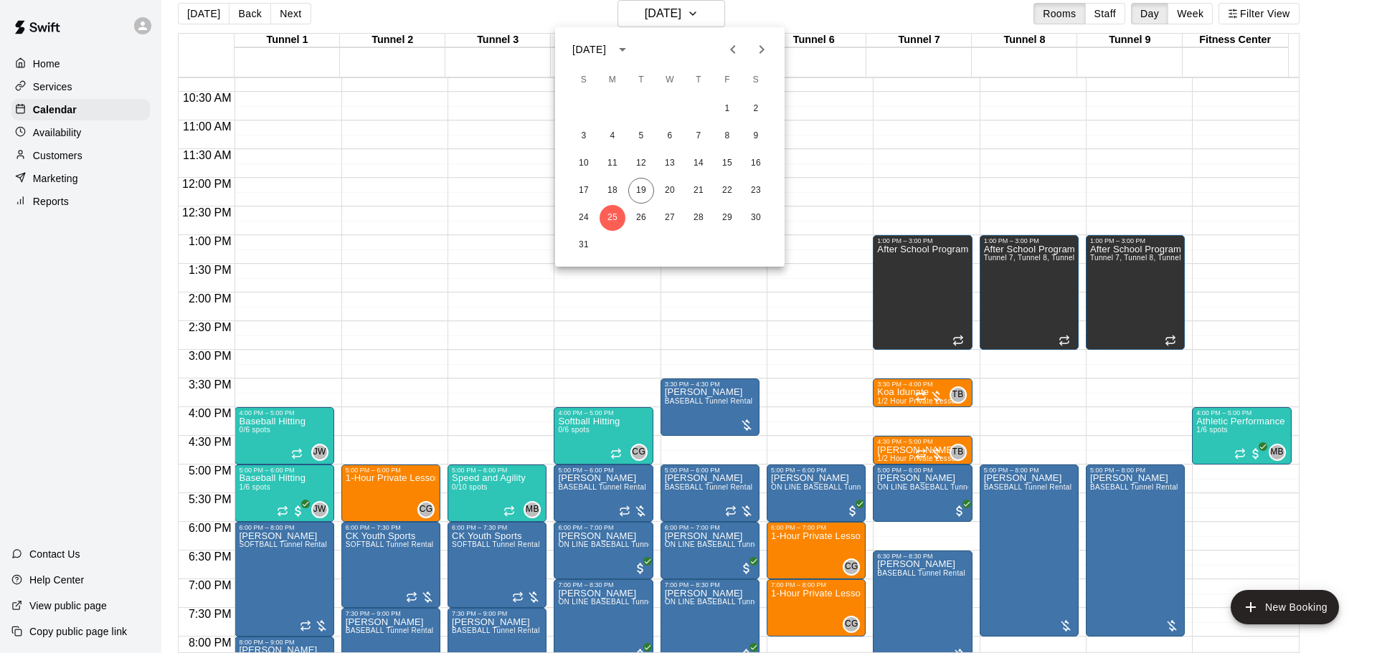
click at [748, 47] on button "Next month" at bounding box center [761, 49] width 29 height 29
click at [612, 103] on button "1" at bounding box center [613, 109] width 26 height 26
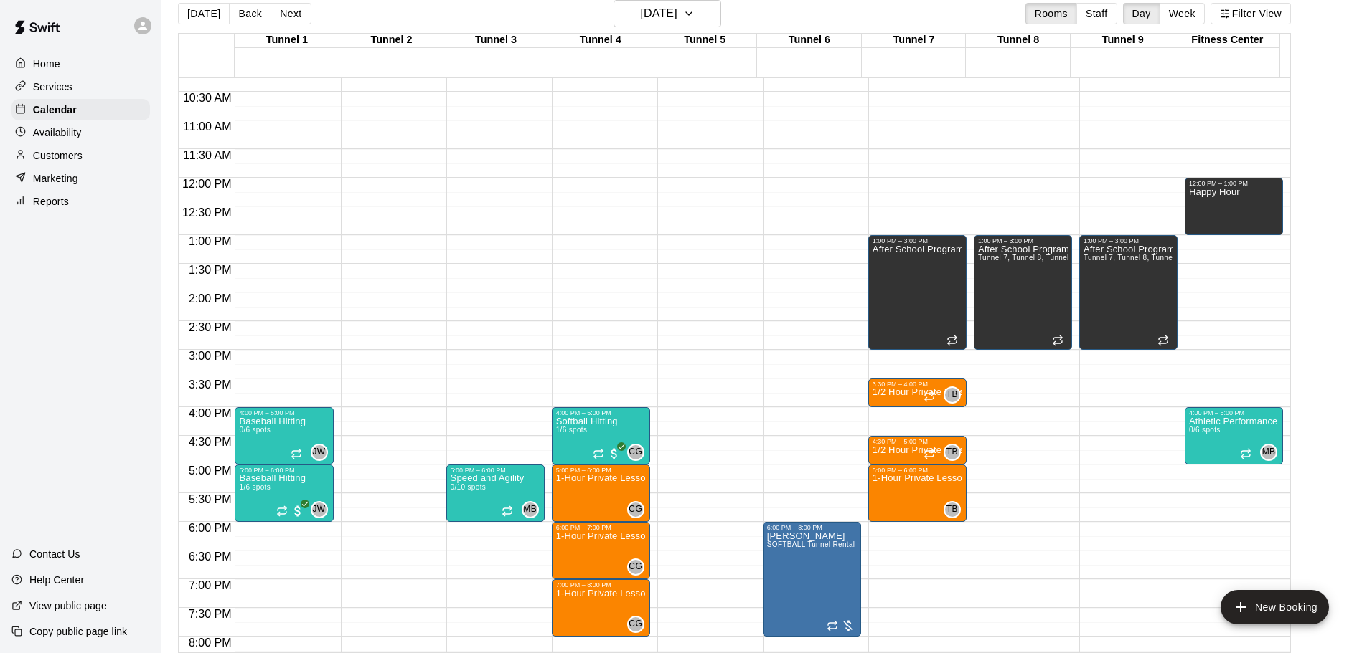
click at [270, 12] on button "Next" at bounding box center [290, 14] width 40 height 22
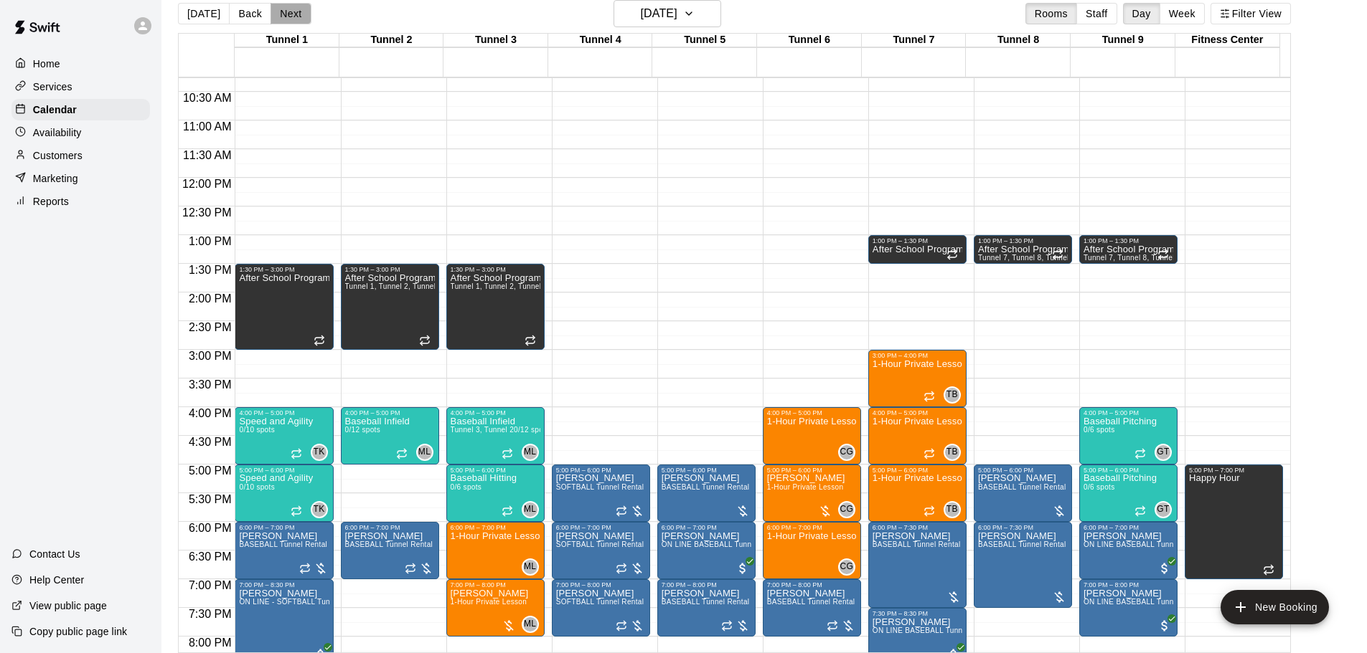
click at [278, 21] on button "Next" at bounding box center [290, 14] width 40 height 22
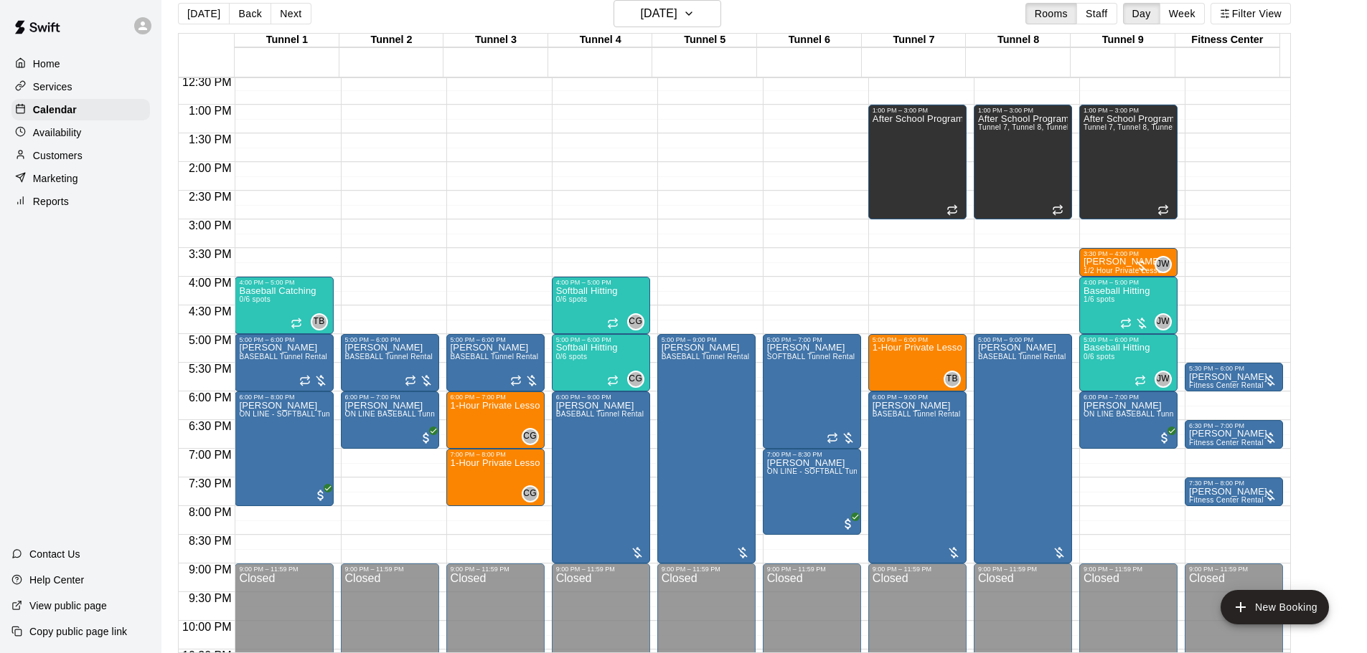
scroll to position [732, 0]
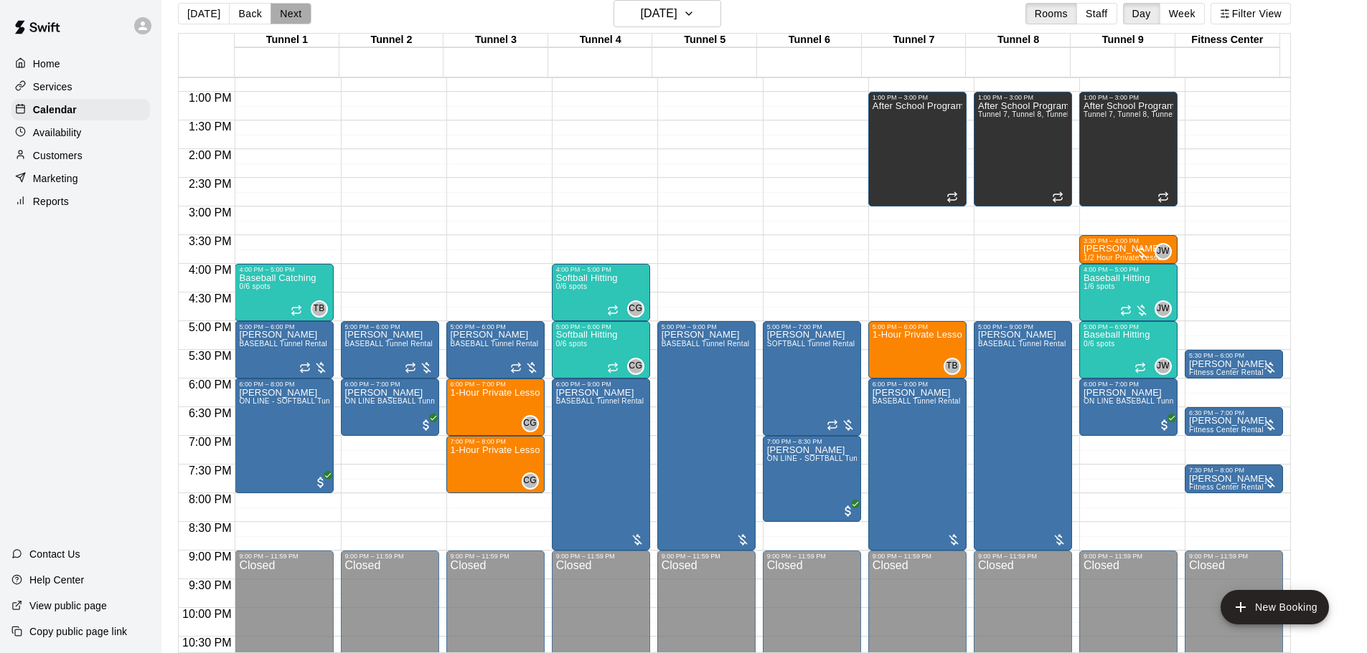
click at [296, 14] on button "Next" at bounding box center [290, 14] width 40 height 22
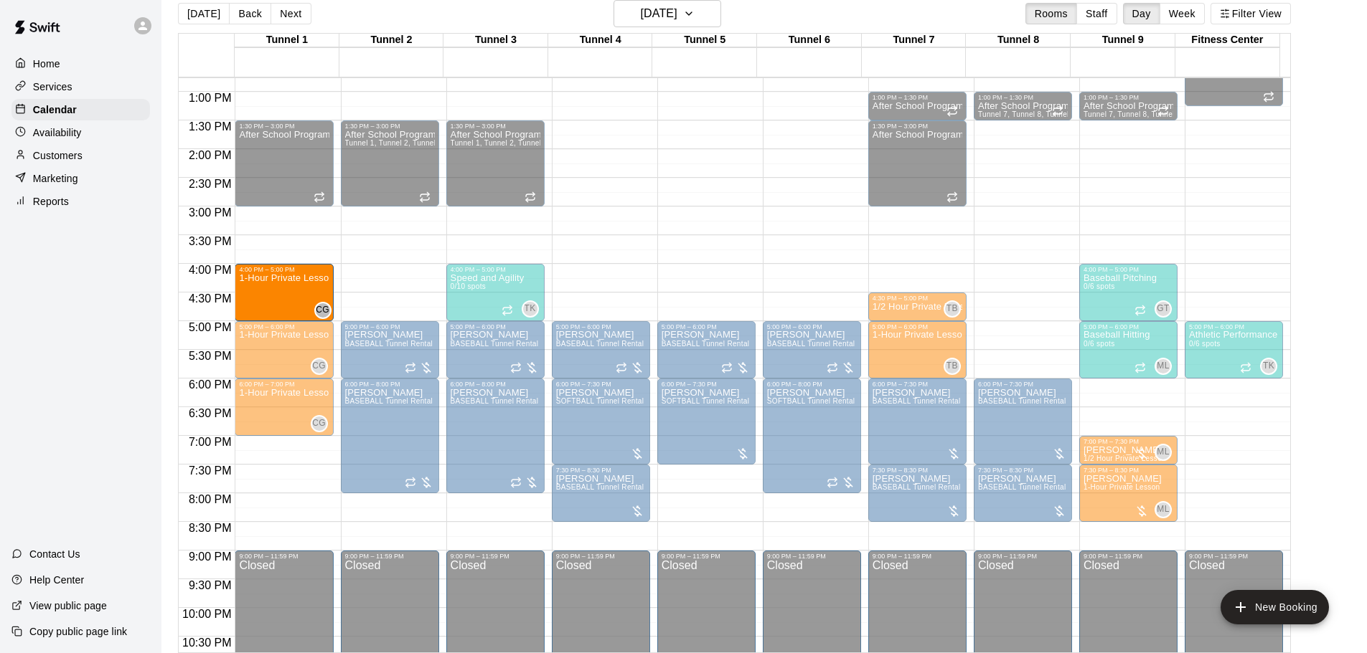
drag, startPoint x: 610, startPoint y: 296, endPoint x: 334, endPoint y: 303, distance: 276.3
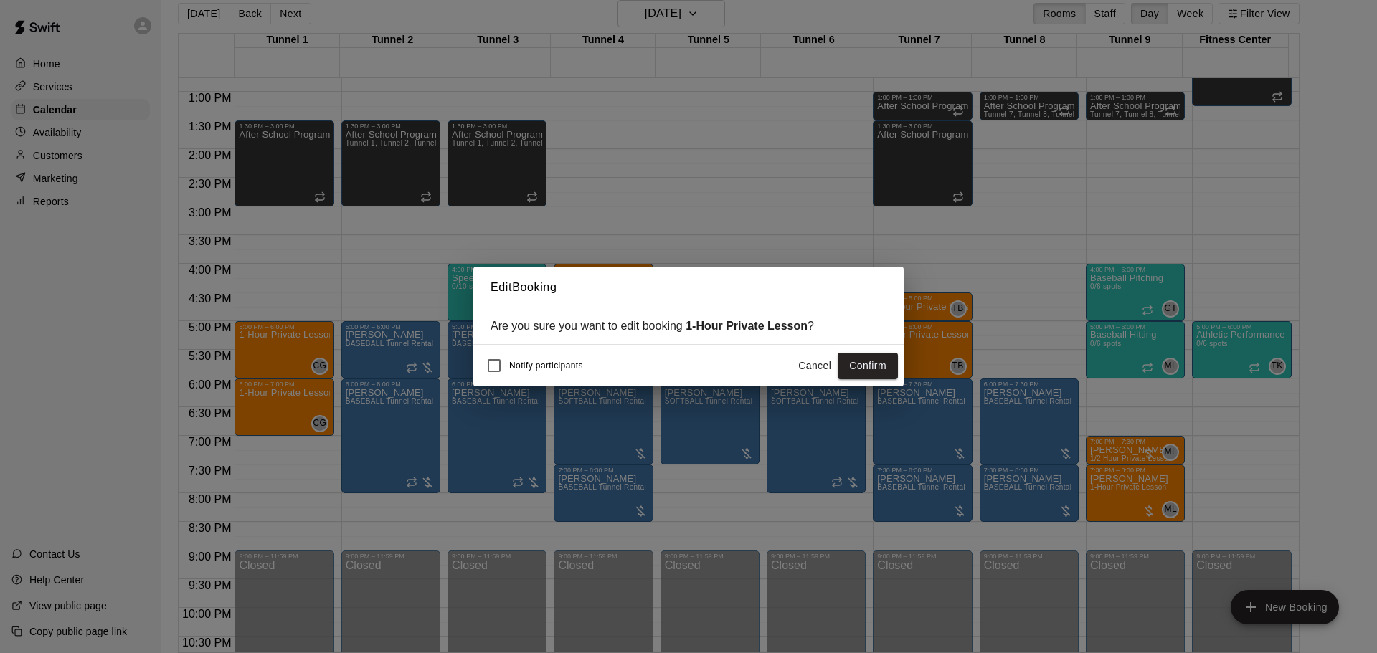
click at [872, 369] on button "Confirm" at bounding box center [868, 366] width 60 height 27
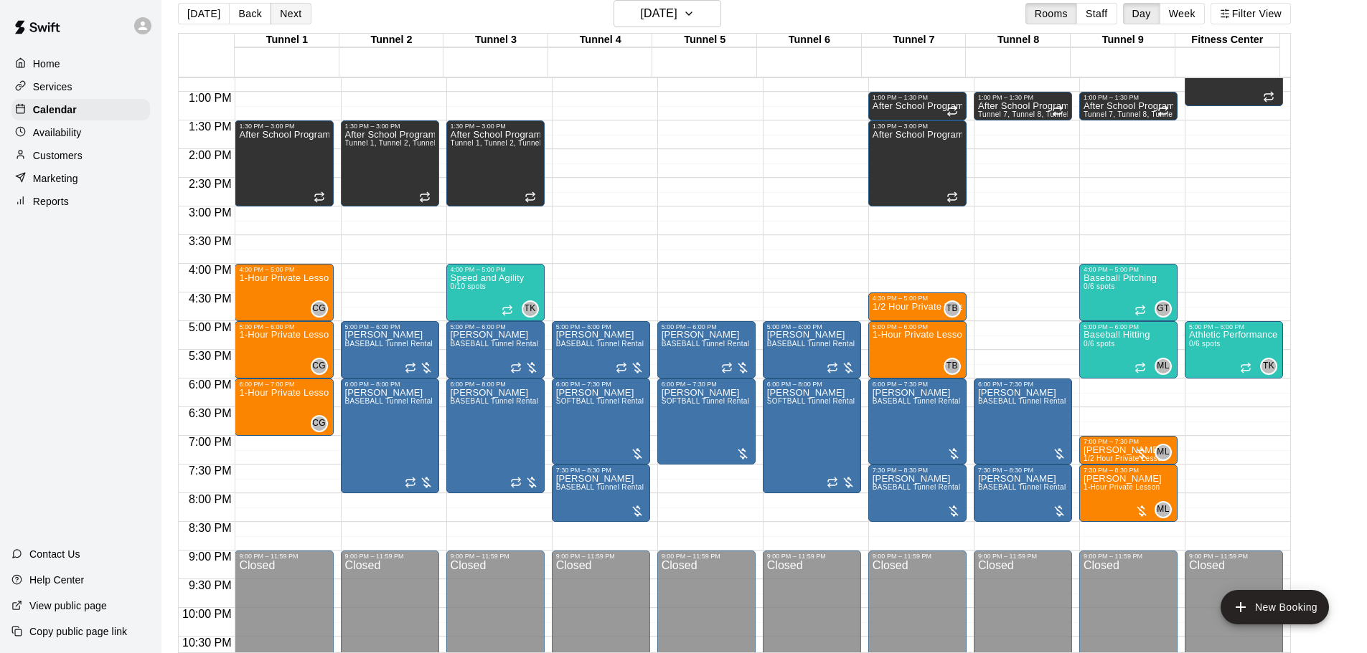
click at [281, 16] on button "Next" at bounding box center [290, 14] width 40 height 22
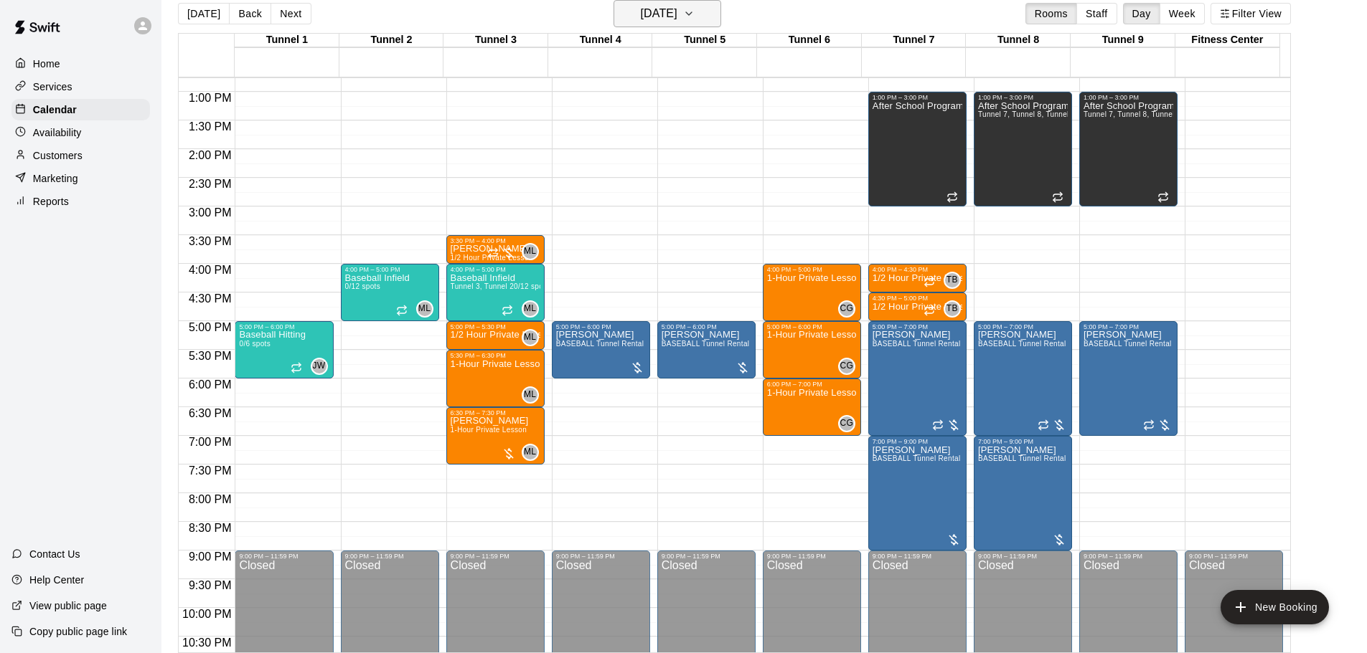
click at [654, 12] on h6 "Friday Sep 05" at bounding box center [659, 14] width 37 height 20
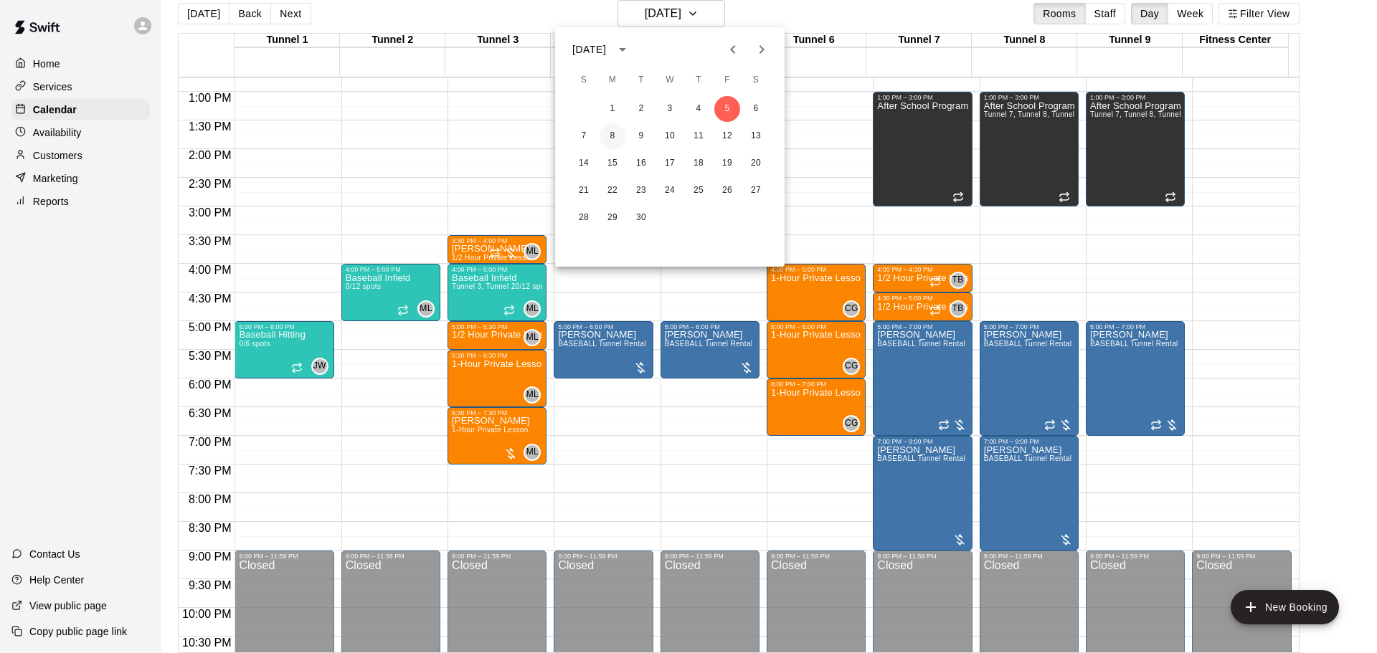
click at [623, 141] on button "8" at bounding box center [613, 136] width 26 height 26
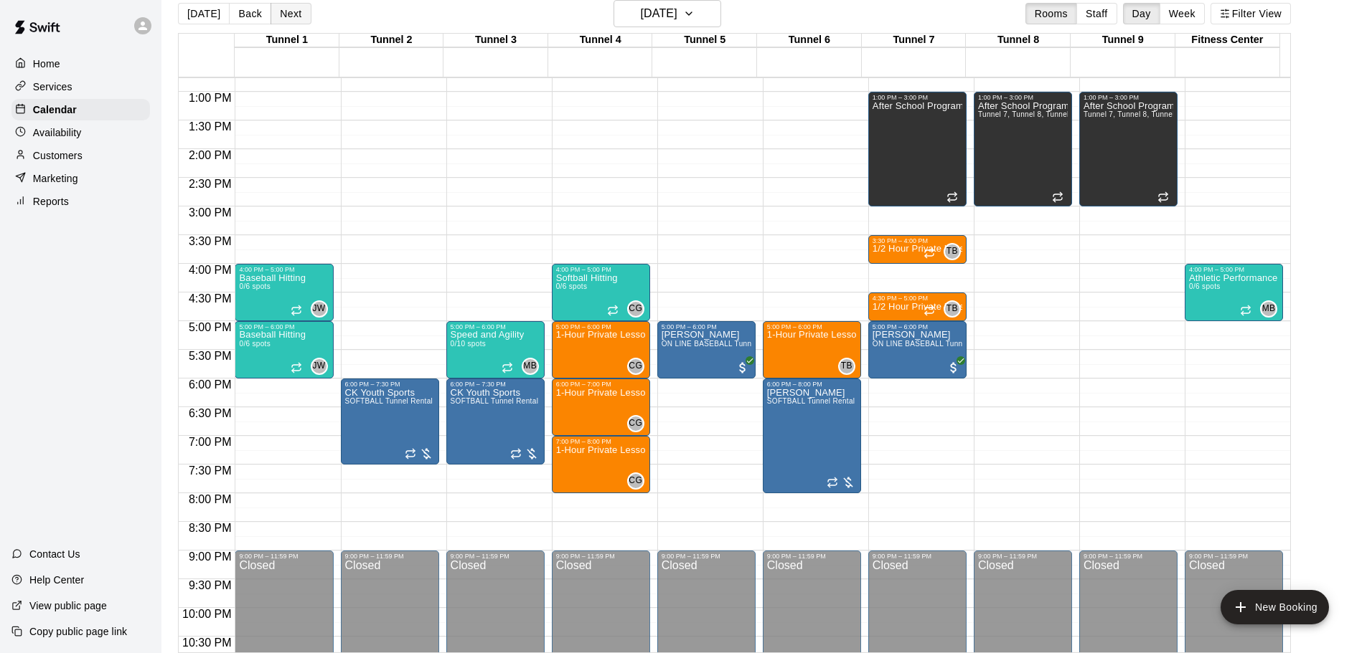
click at [287, 22] on button "Next" at bounding box center [290, 14] width 40 height 22
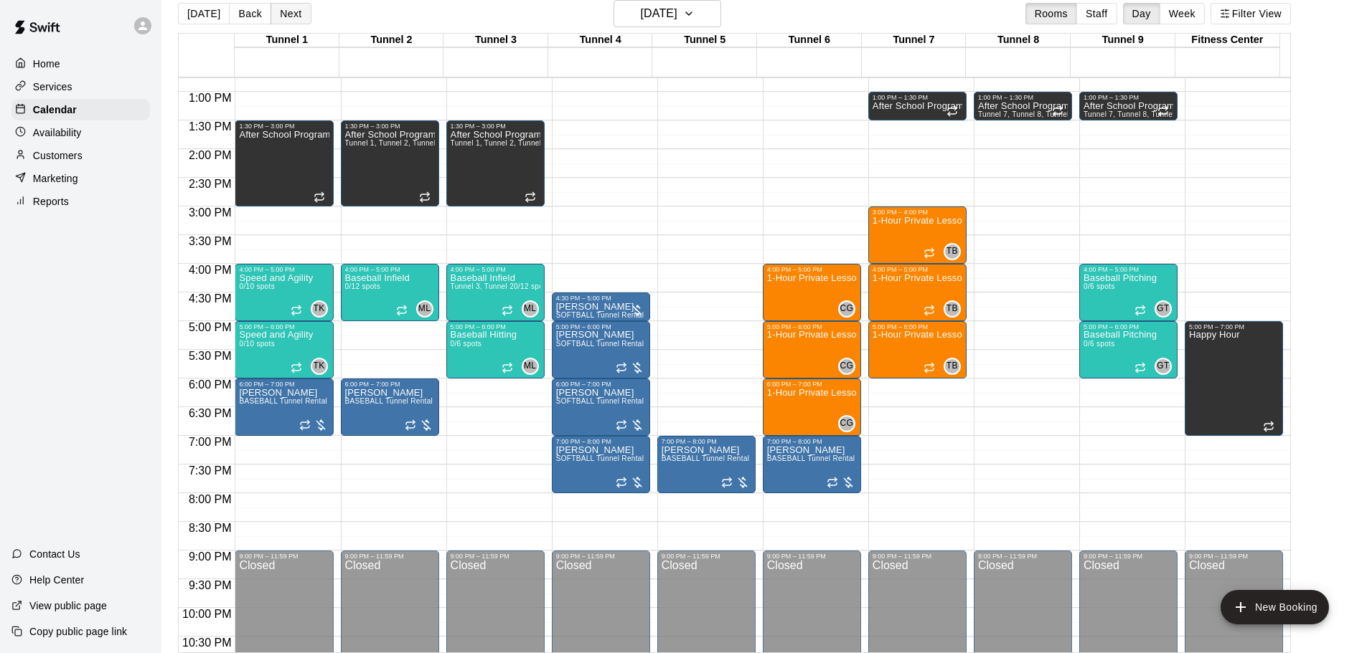
click at [283, 6] on button "Next" at bounding box center [290, 14] width 40 height 22
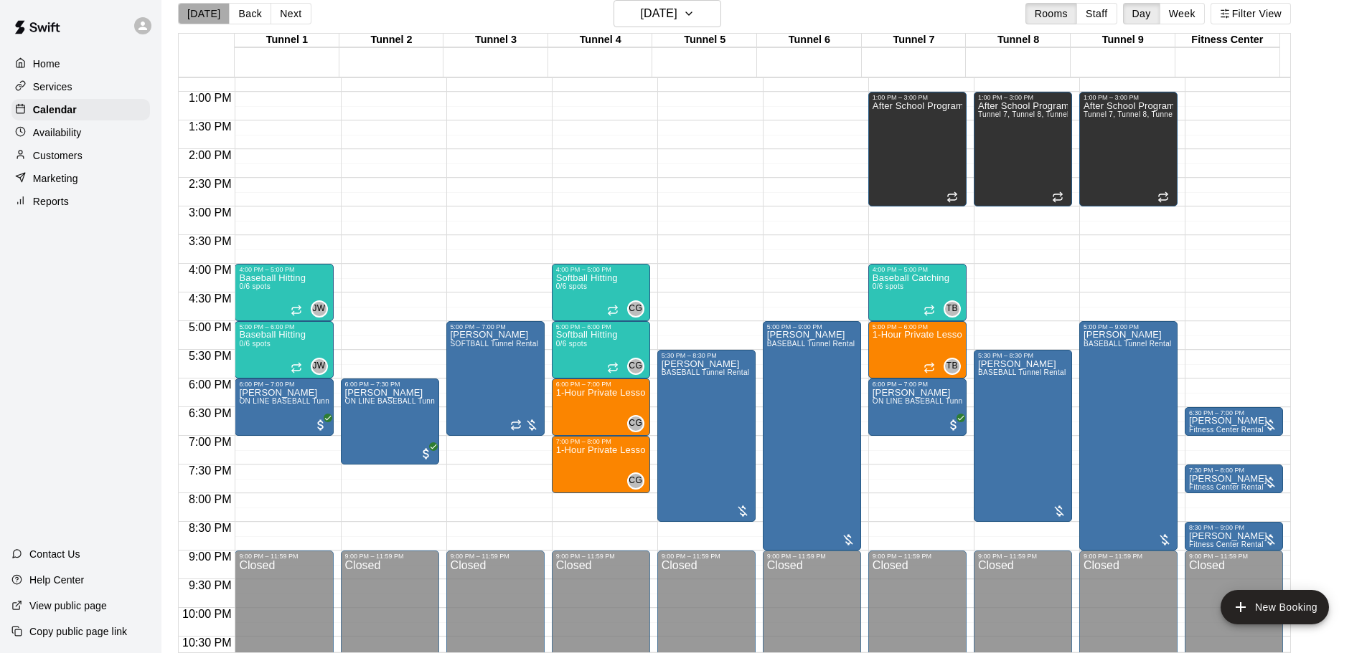
click at [207, 19] on button "[DATE]" at bounding box center [204, 14] width 52 height 22
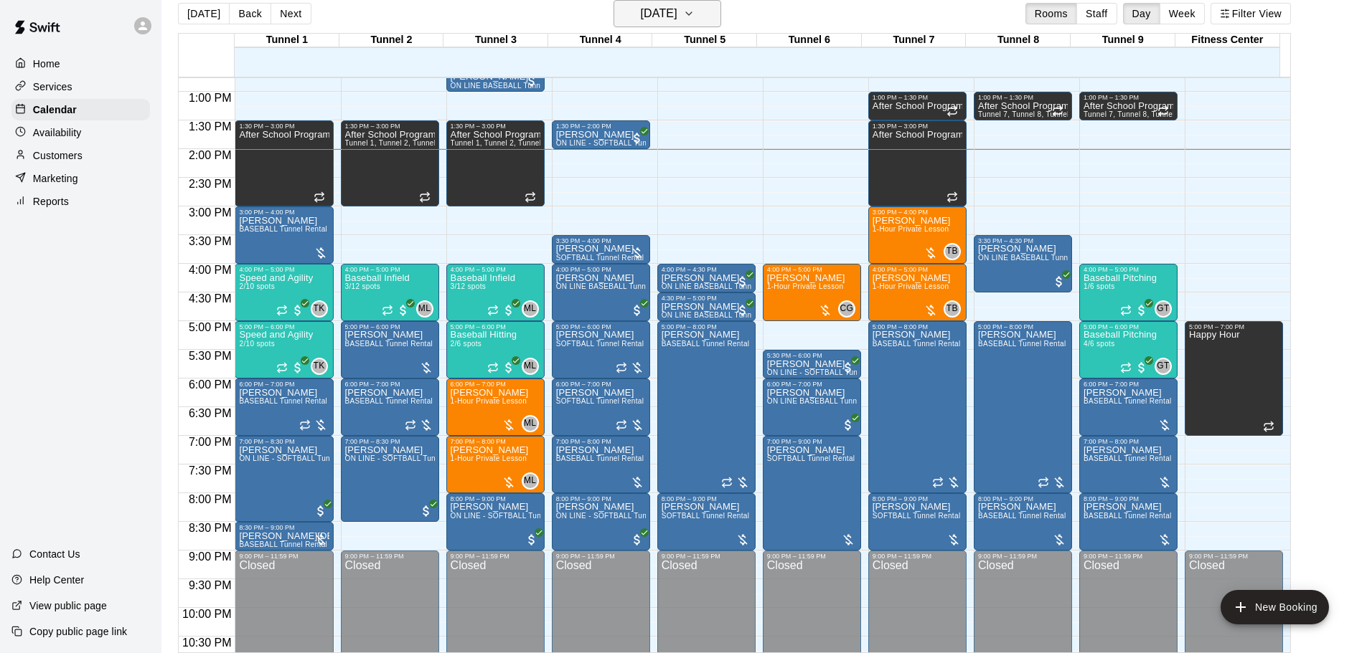
click at [694, 18] on icon "button" at bounding box center [688, 13] width 11 height 17
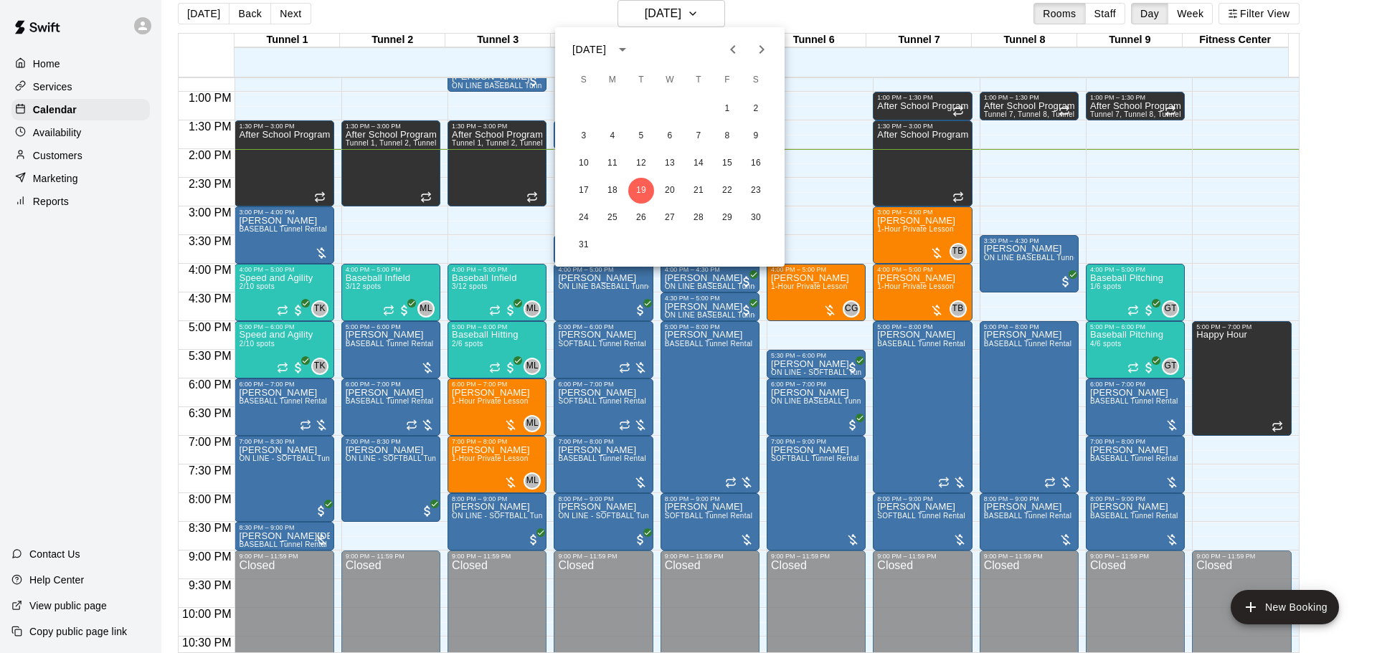
click at [695, 14] on div at bounding box center [688, 326] width 1377 height 653
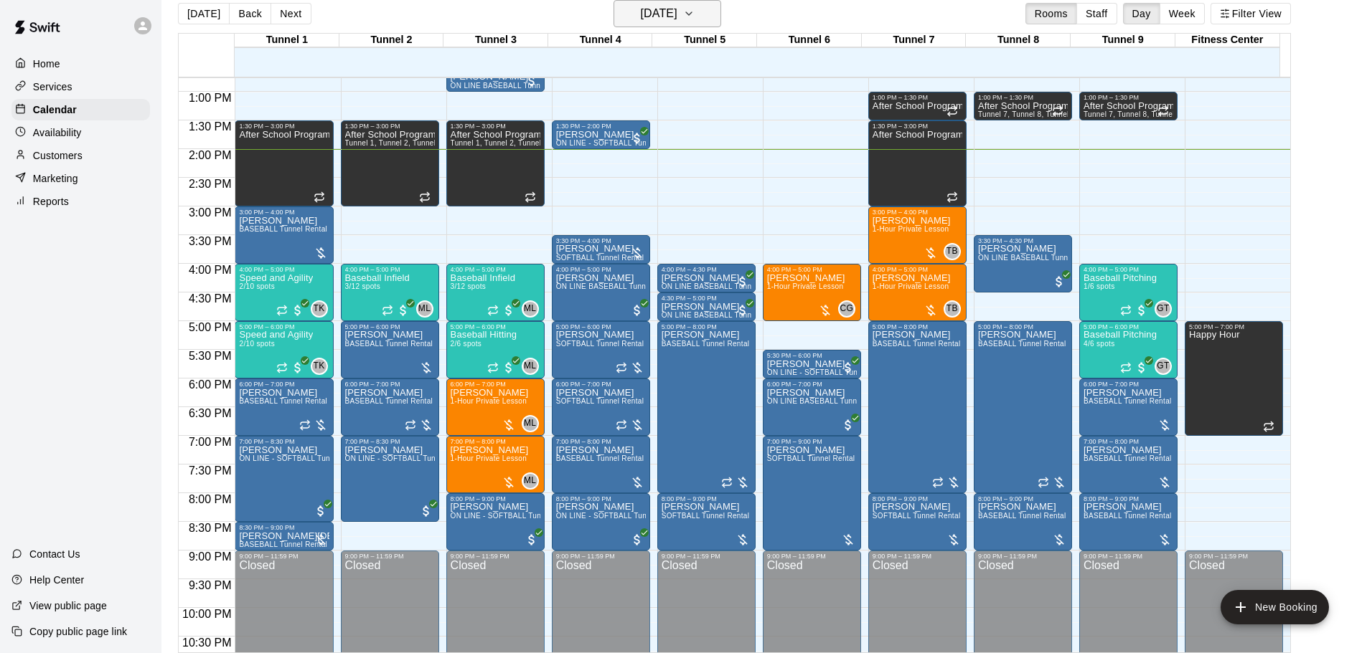
click at [674, 19] on h6 "[DATE]" at bounding box center [659, 14] width 37 height 20
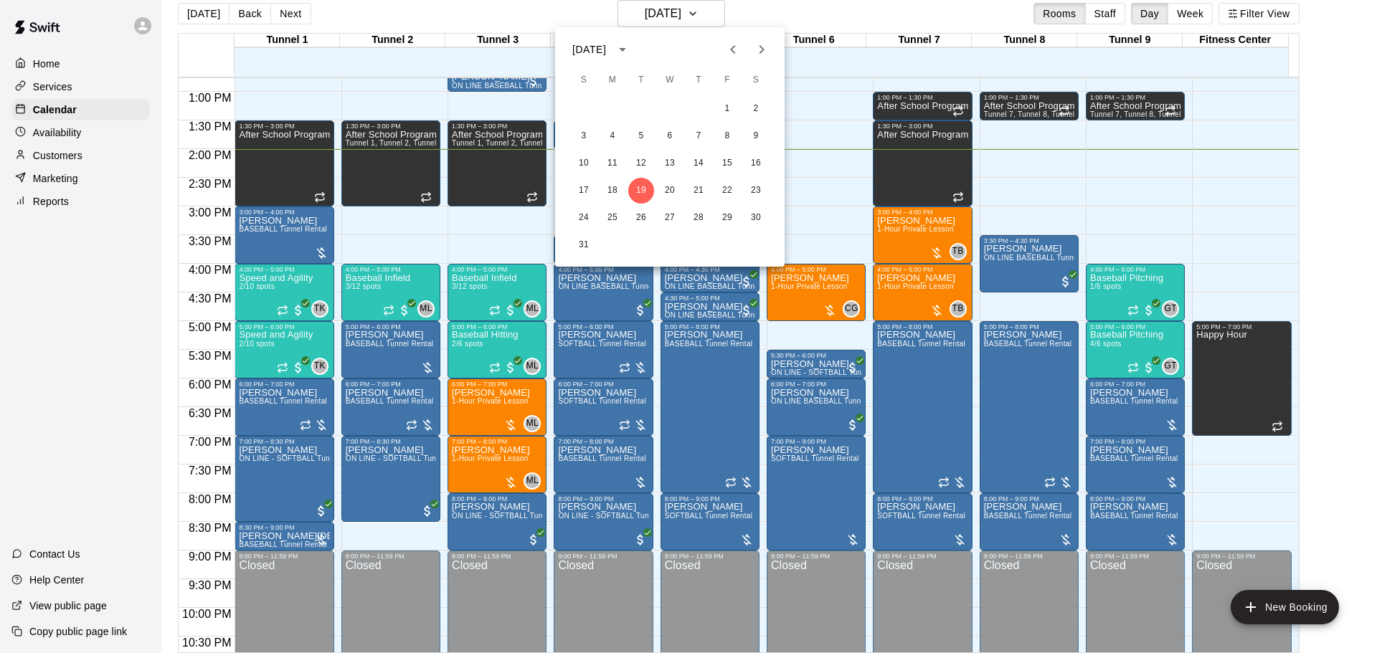
click at [686, 14] on div at bounding box center [688, 326] width 1377 height 653
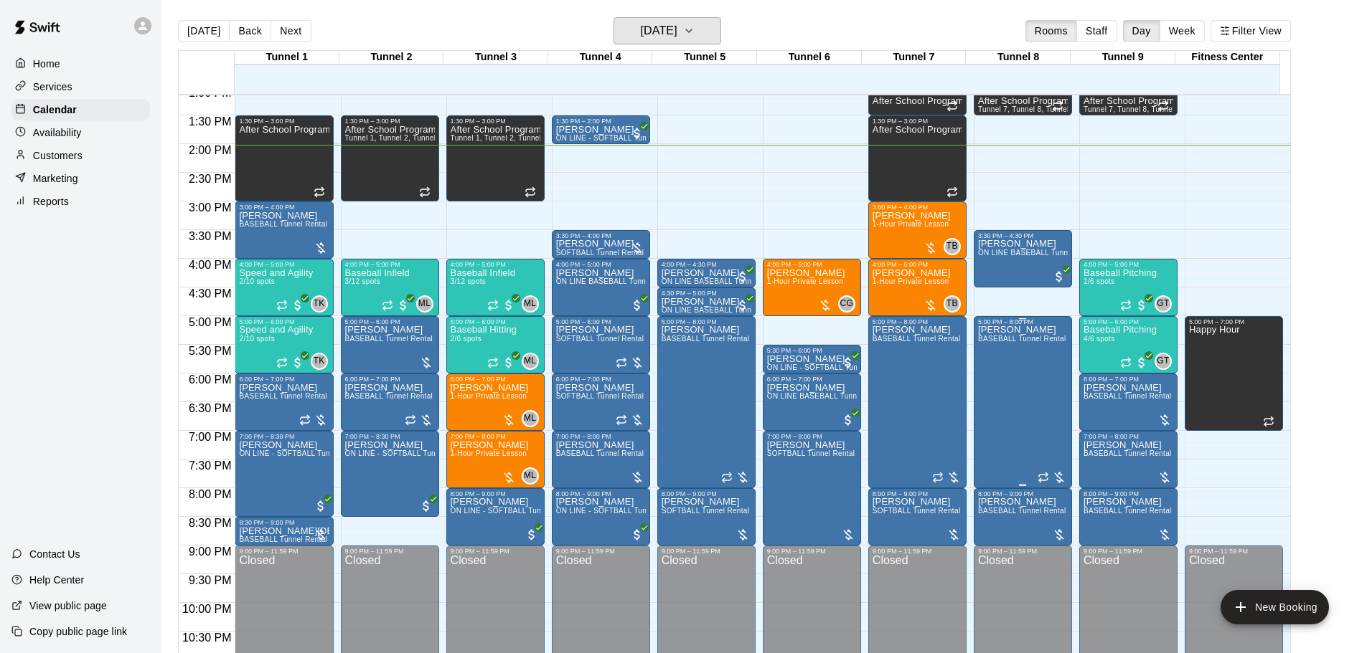
scroll to position [611, 0]
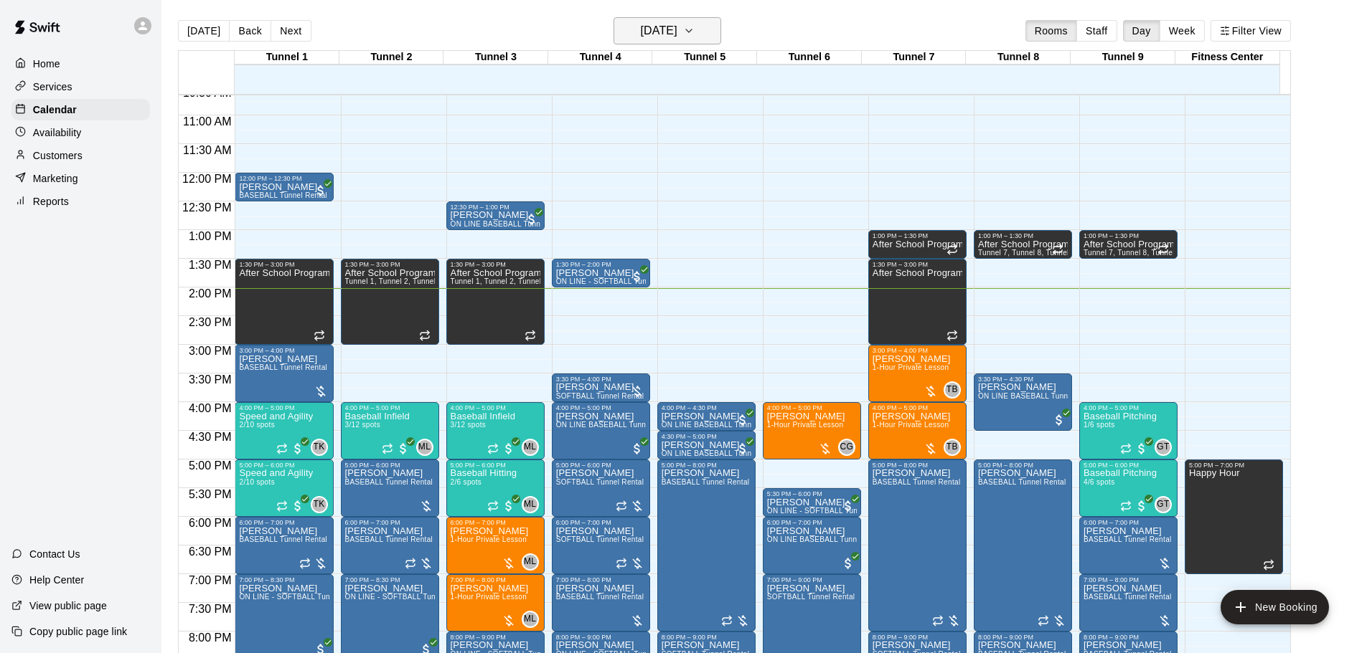
click at [677, 27] on h6 "[DATE]" at bounding box center [659, 31] width 37 height 20
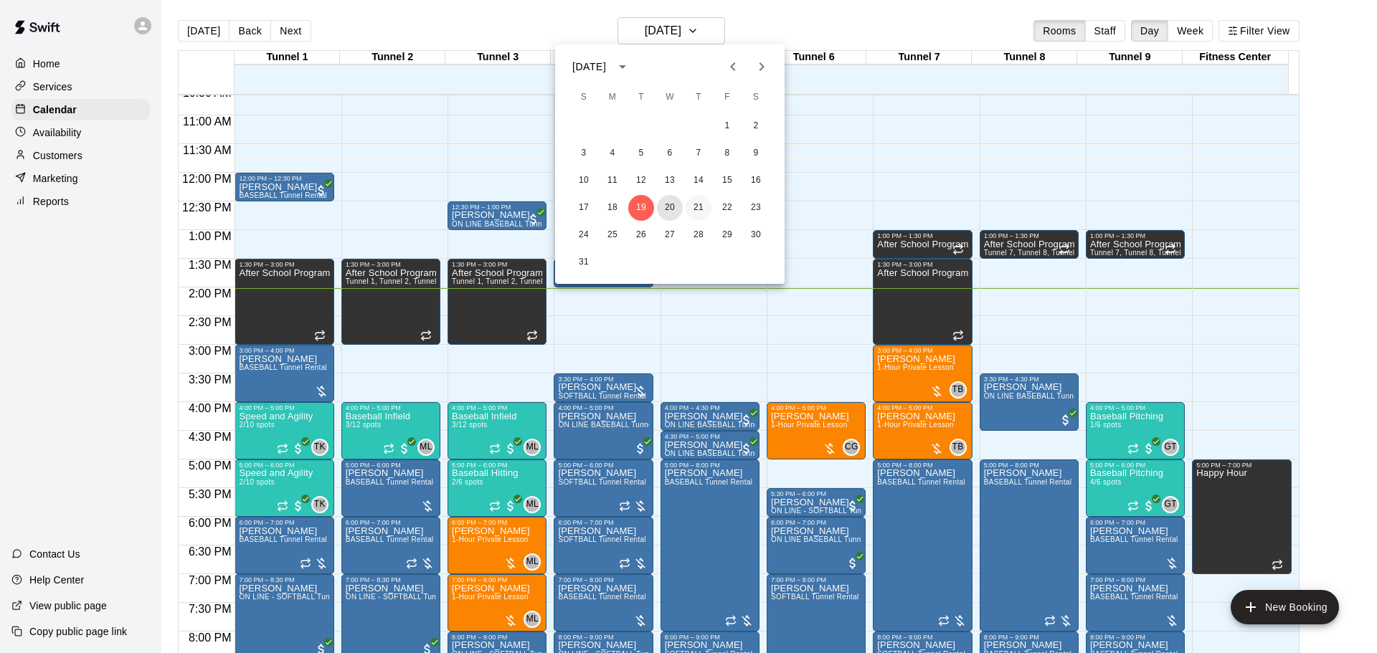
click at [673, 208] on button "20" at bounding box center [670, 208] width 26 height 26
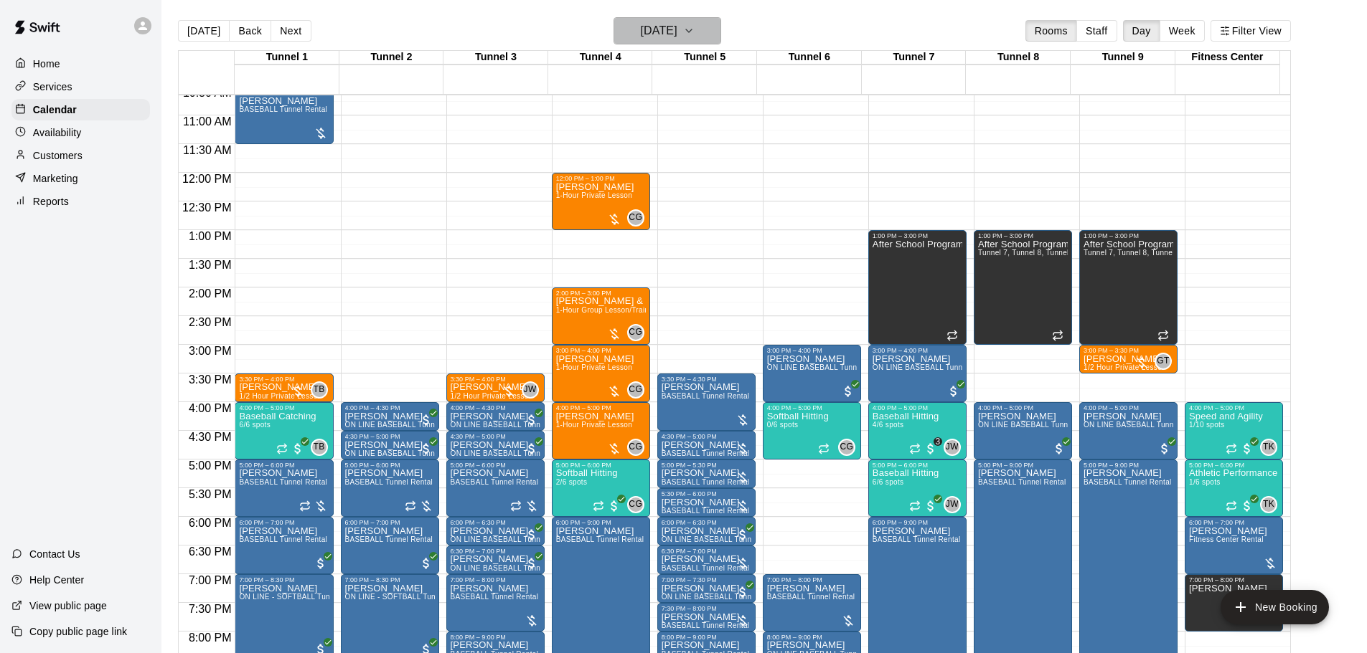
click at [694, 34] on icon "button" at bounding box center [688, 30] width 11 height 17
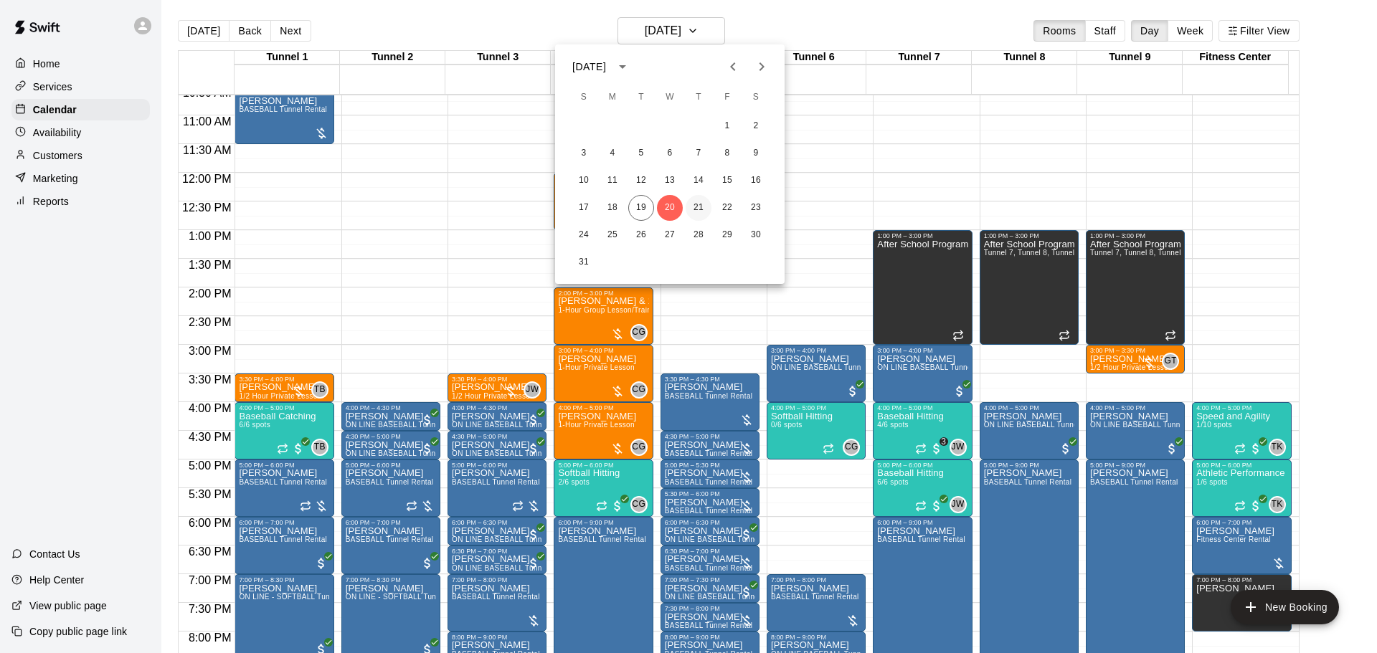
click at [705, 207] on button "21" at bounding box center [699, 208] width 26 height 26
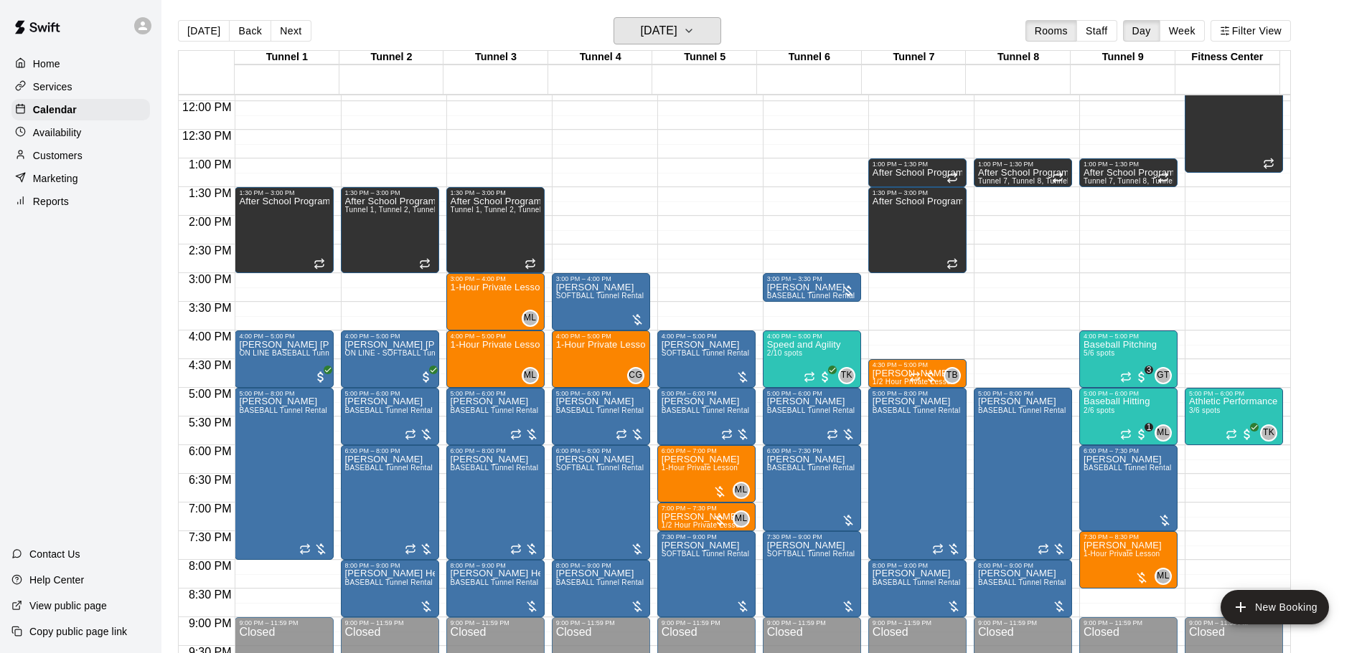
scroll to position [755, 0]
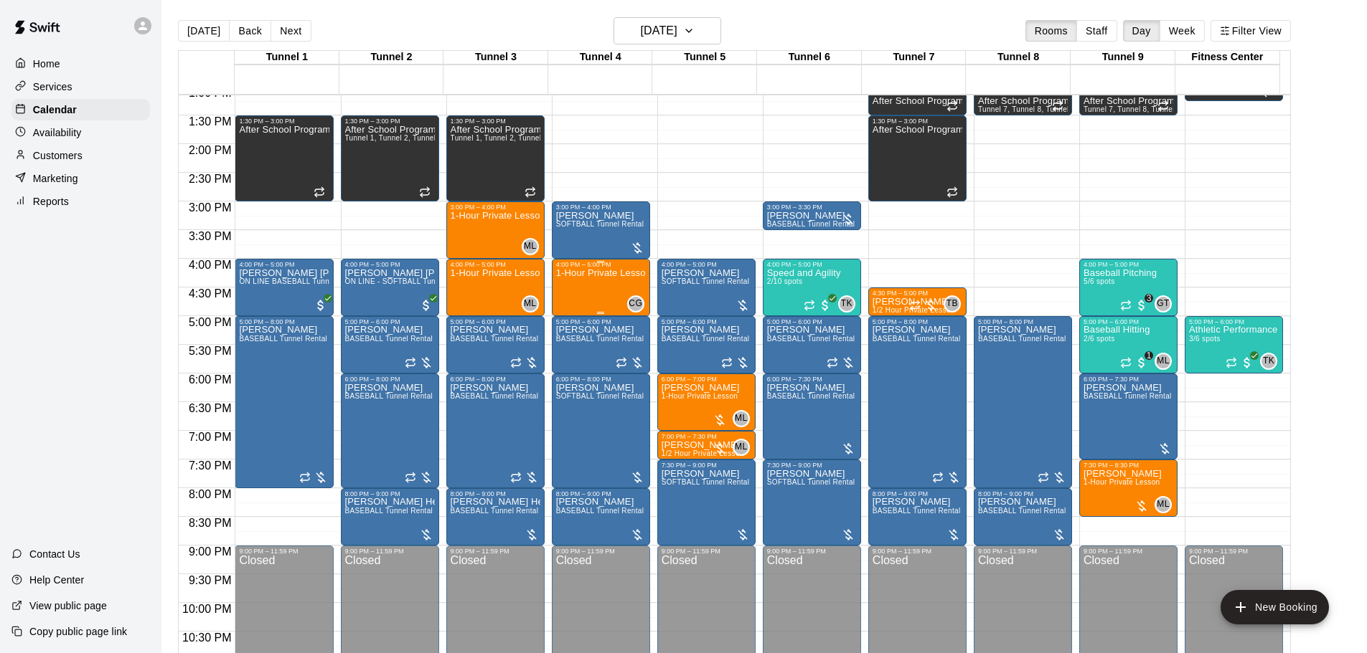
click at [612, 288] on div "1-Hour Private Lesson" at bounding box center [601, 594] width 90 height 653
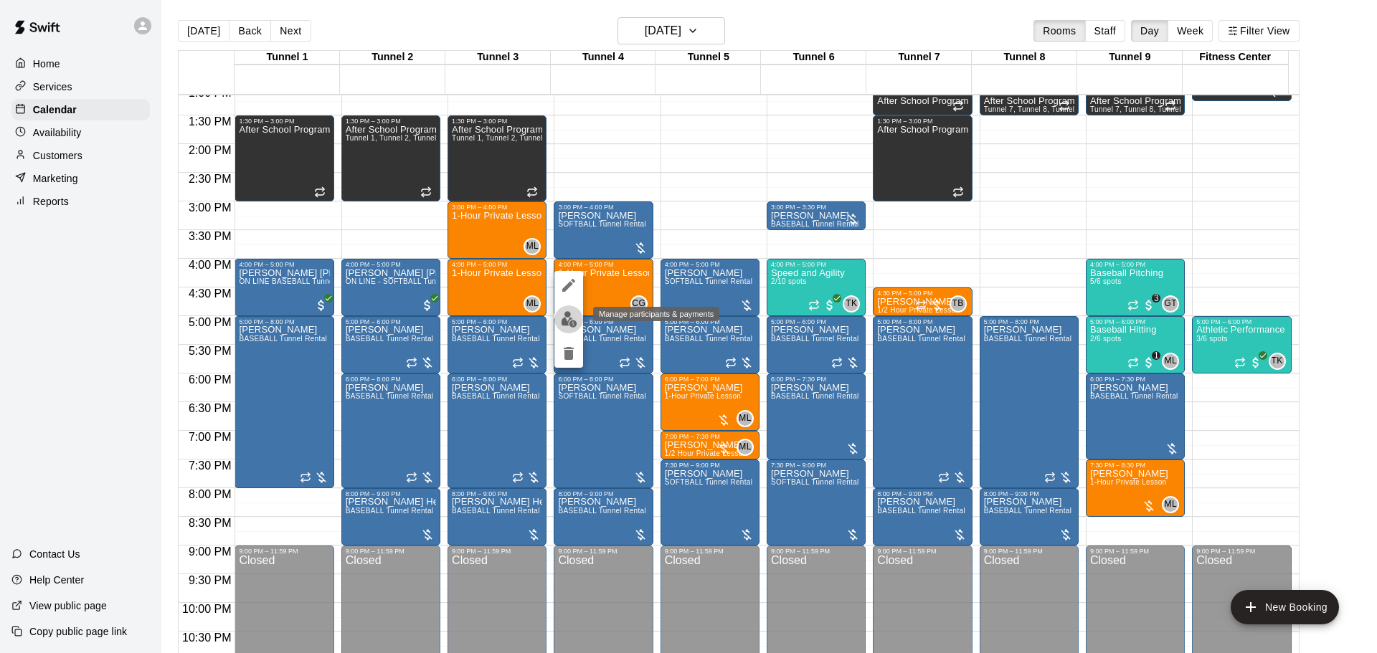
click at [568, 324] on img "edit" at bounding box center [569, 319] width 16 height 16
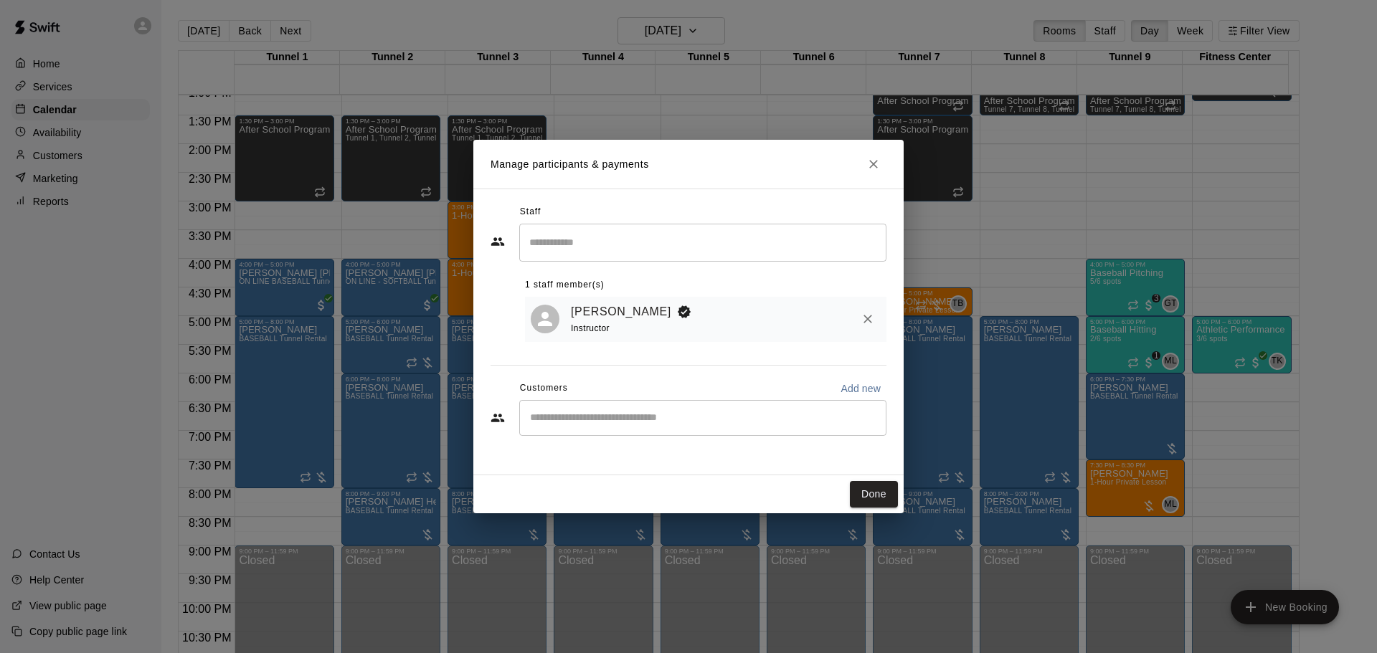
click at [605, 421] on input "Start typing to search customers..." at bounding box center [703, 418] width 354 height 14
type input "*****"
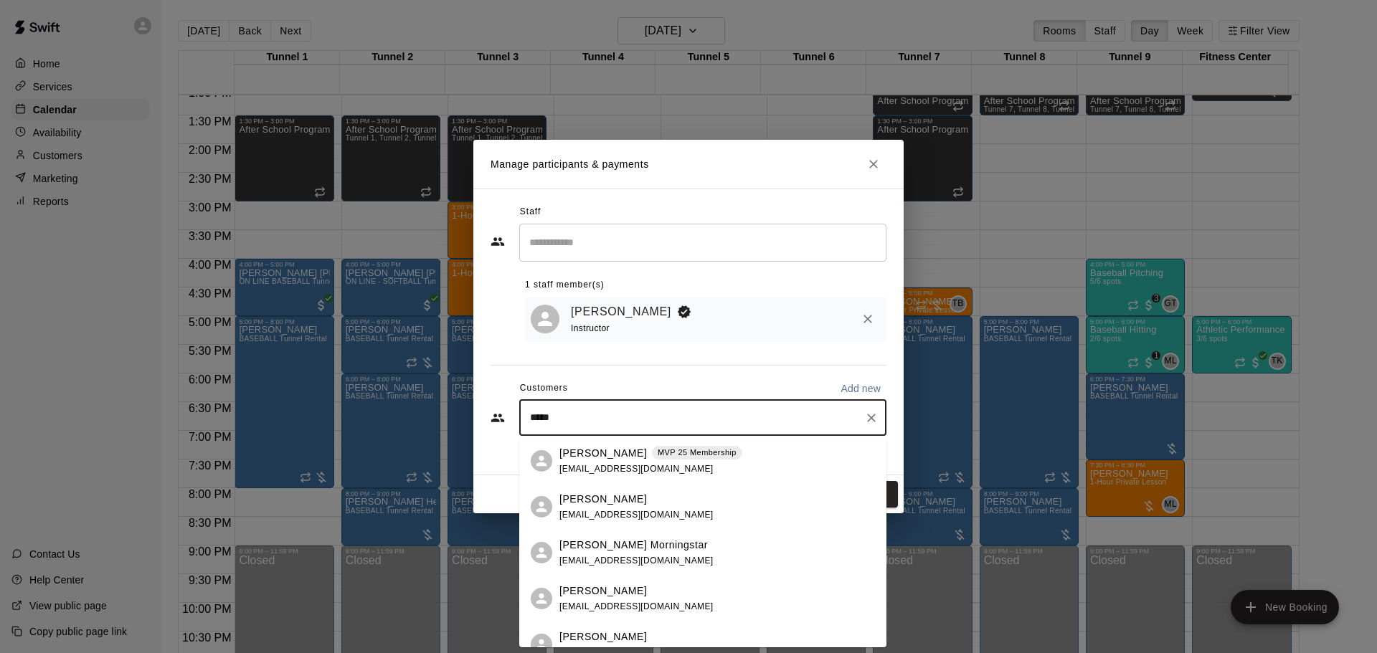
click at [610, 446] on div "Joe Meyer MVP 25 Membership" at bounding box center [651, 453] width 183 height 15
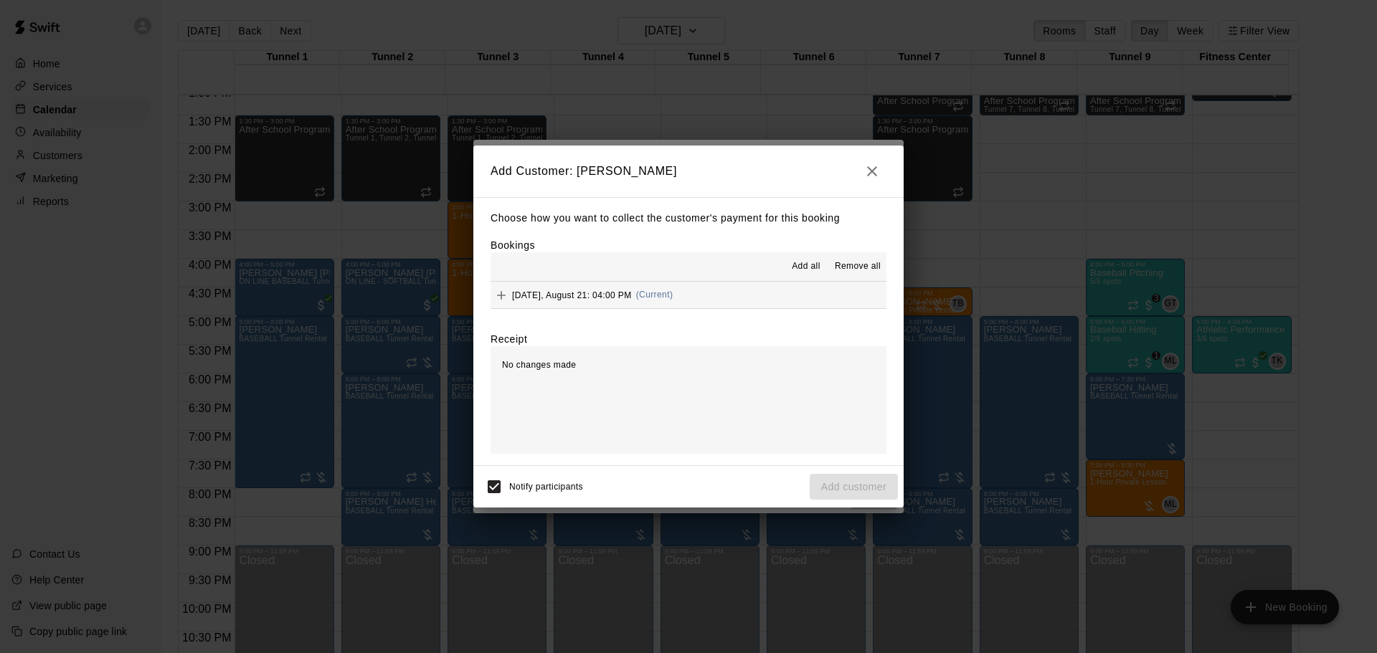
click at [669, 298] on span "(Current)" at bounding box center [654, 295] width 37 height 10
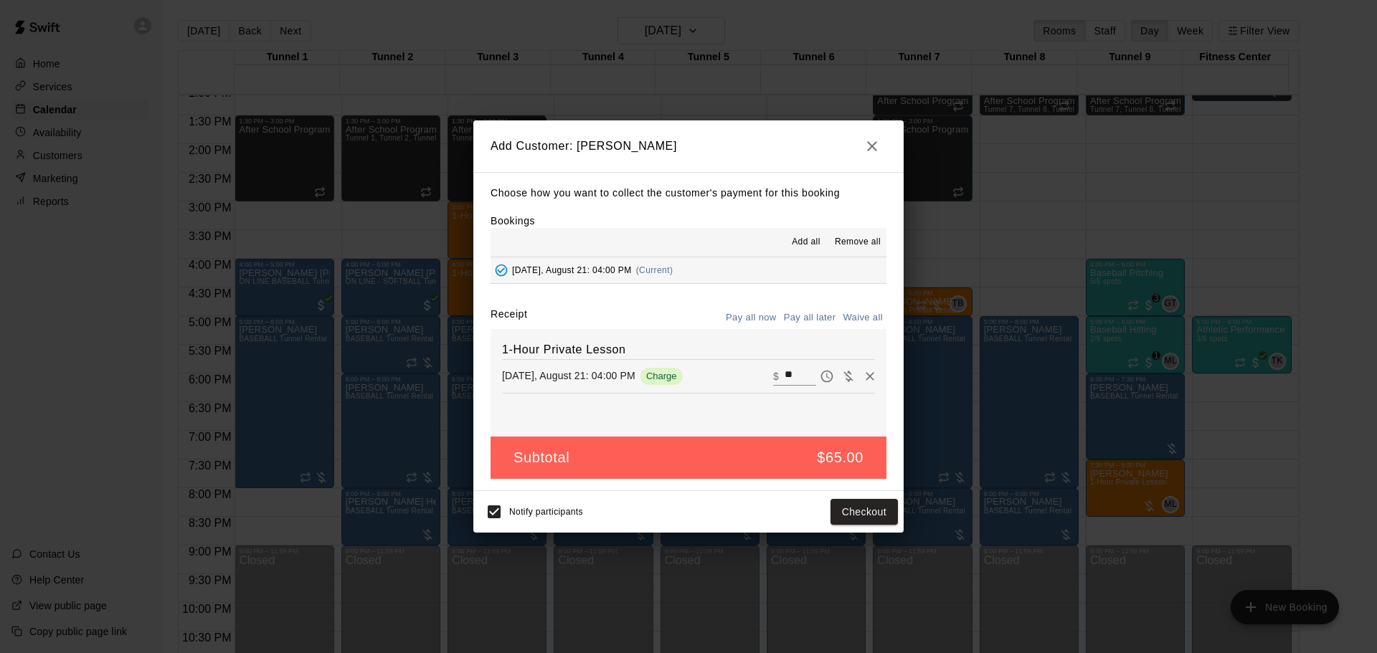
click at [812, 314] on button "Pay all later" at bounding box center [810, 318] width 60 height 22
click at [851, 511] on button "Add customer" at bounding box center [854, 512] width 88 height 27
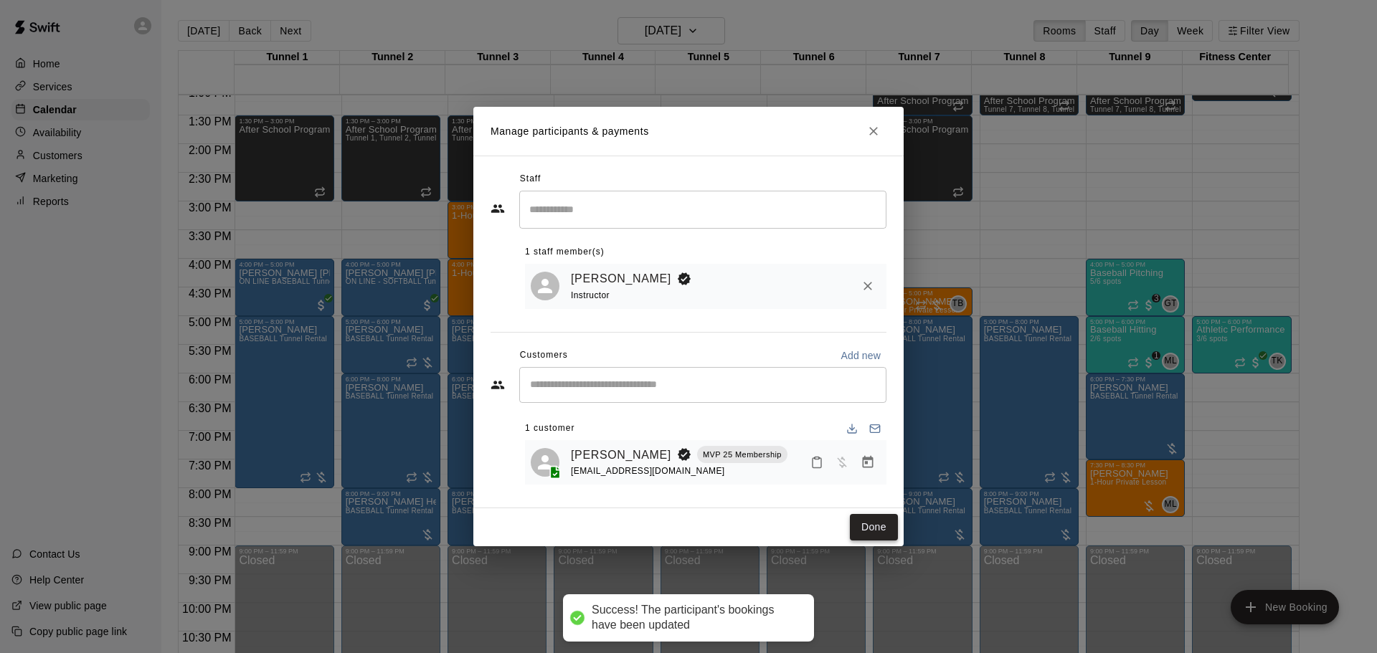
click at [869, 521] on button "Done" at bounding box center [874, 527] width 48 height 27
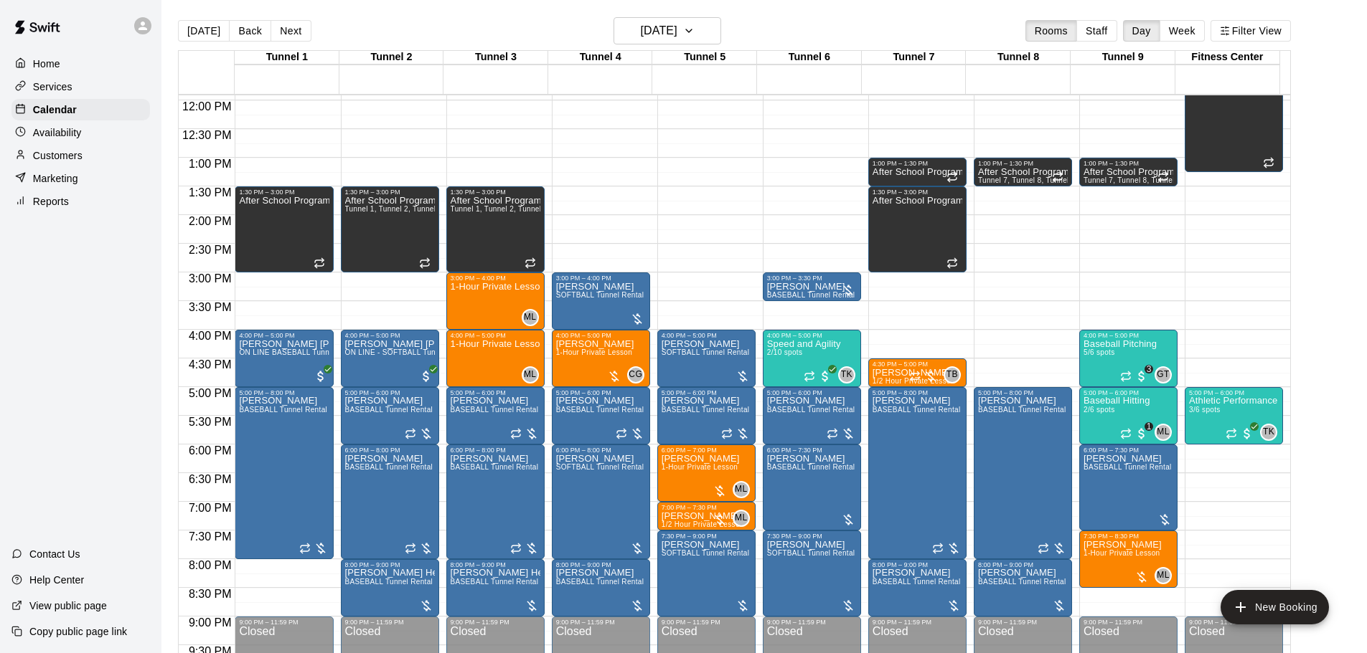
scroll to position [683, 0]
click at [209, 29] on button "[DATE]" at bounding box center [204, 31] width 52 height 22
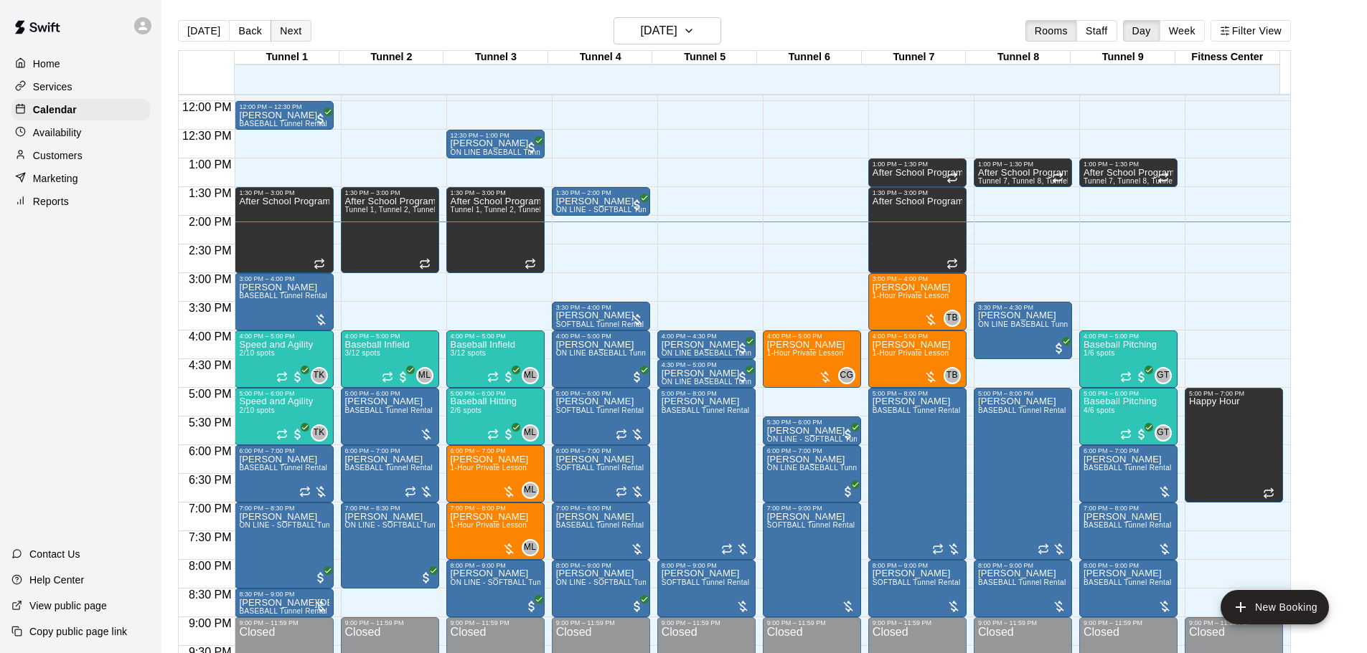
click at [296, 27] on button "Next" at bounding box center [290, 31] width 40 height 22
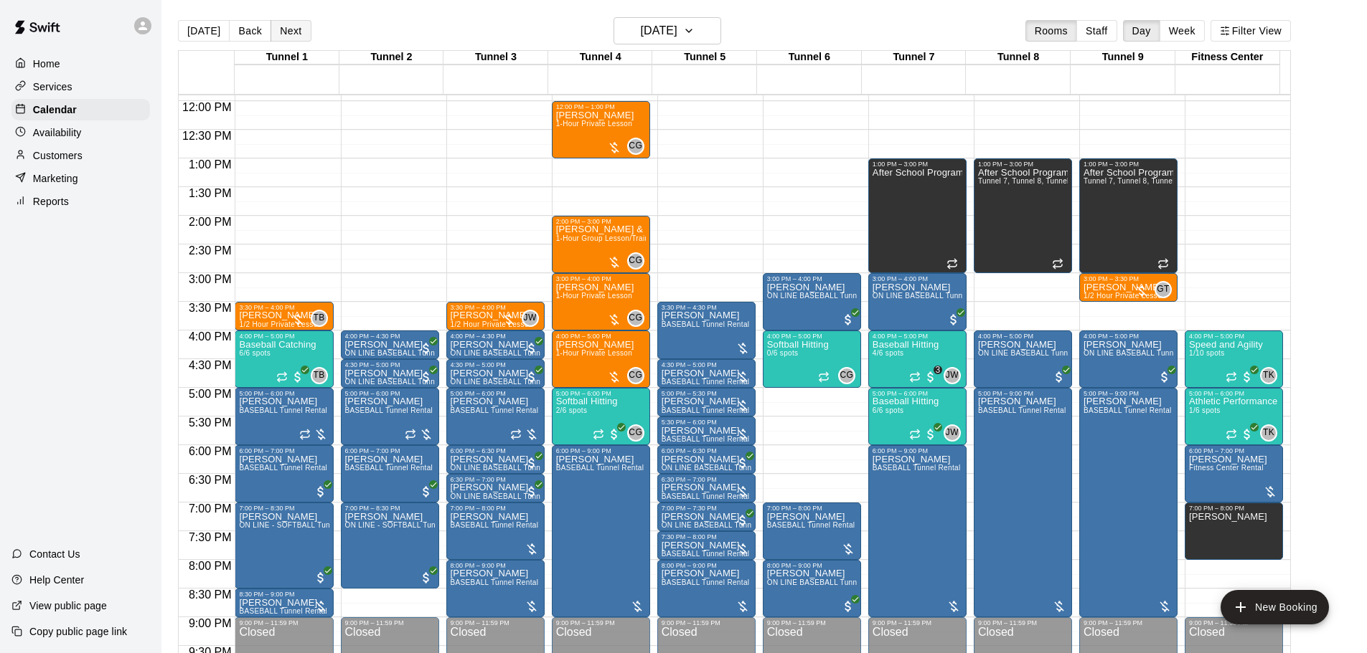
click at [293, 31] on button "Next" at bounding box center [290, 31] width 40 height 22
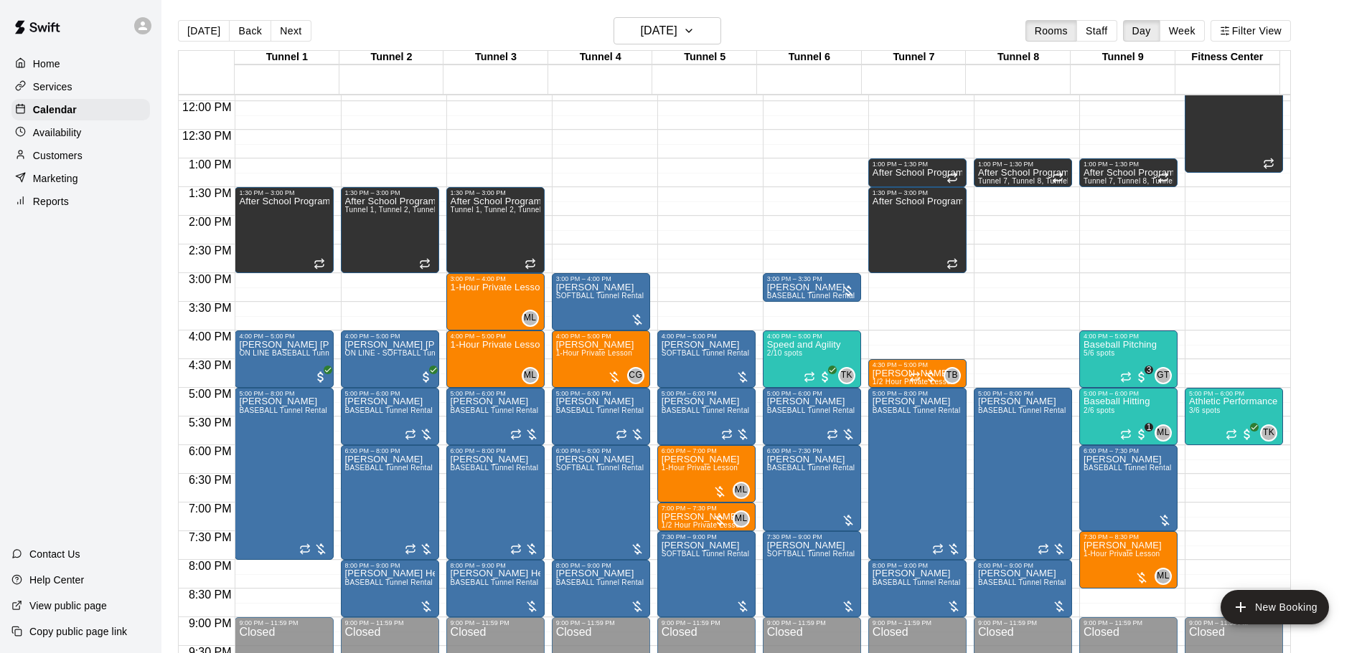
click at [198, 22] on button "[DATE]" at bounding box center [204, 31] width 52 height 22
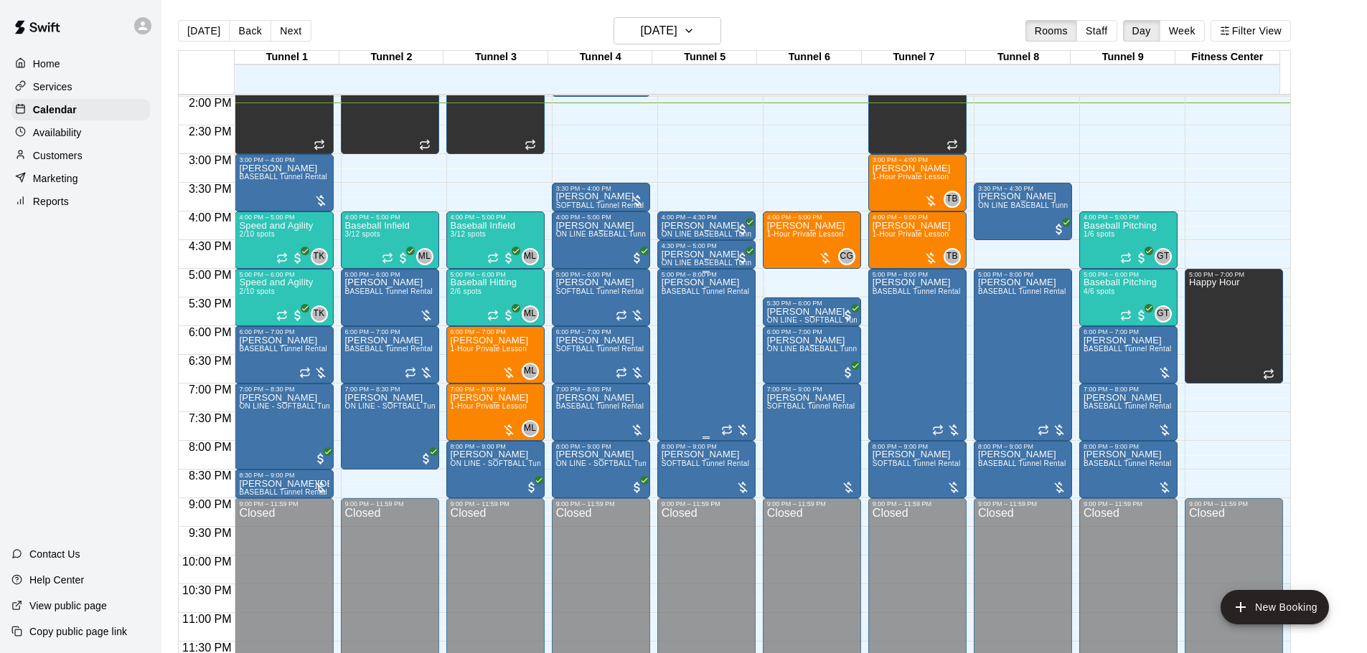
scroll to position [804, 0]
click at [656, 34] on h6 "[DATE]" at bounding box center [659, 31] width 37 height 20
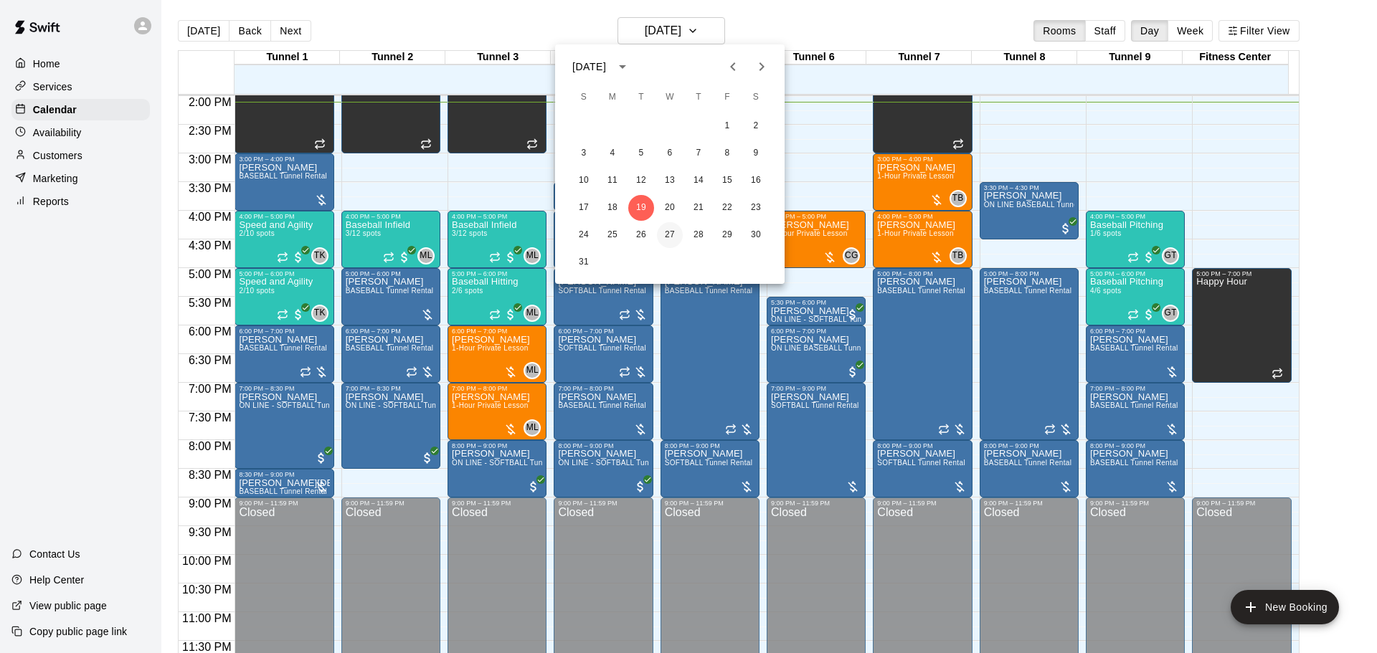
click at [671, 234] on button "27" at bounding box center [670, 235] width 26 height 26
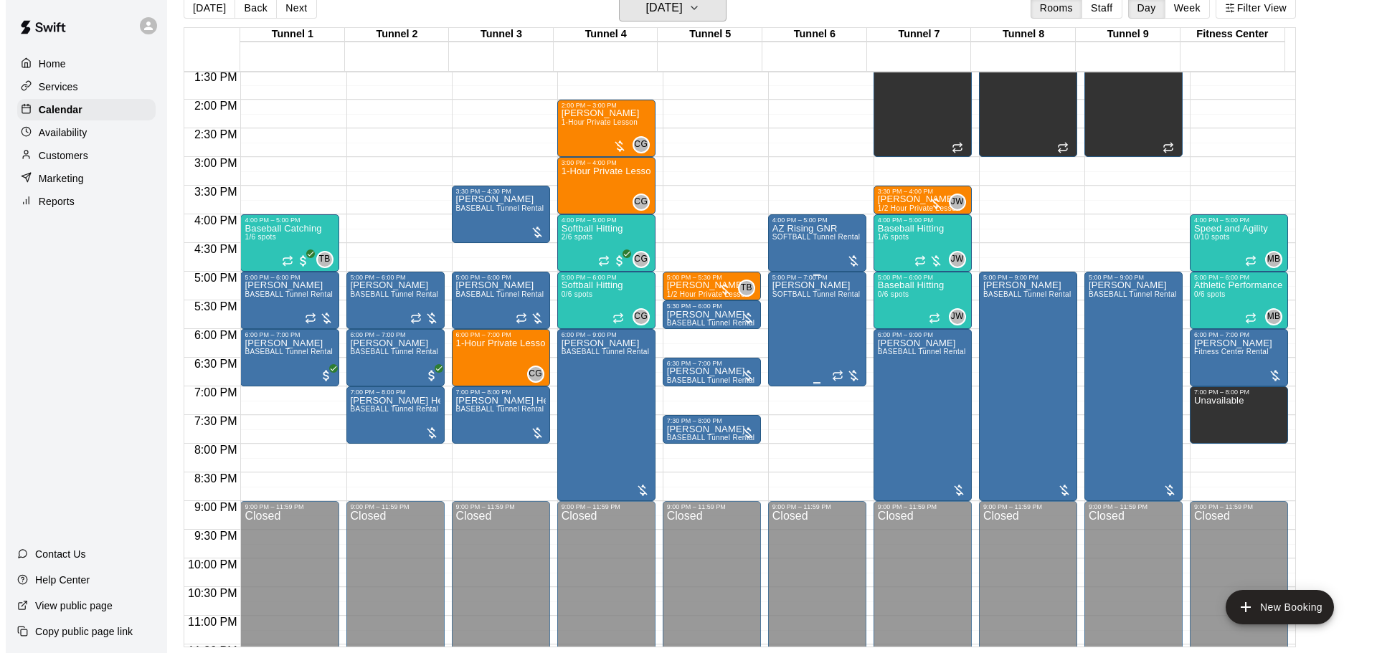
scroll to position [732, 0]
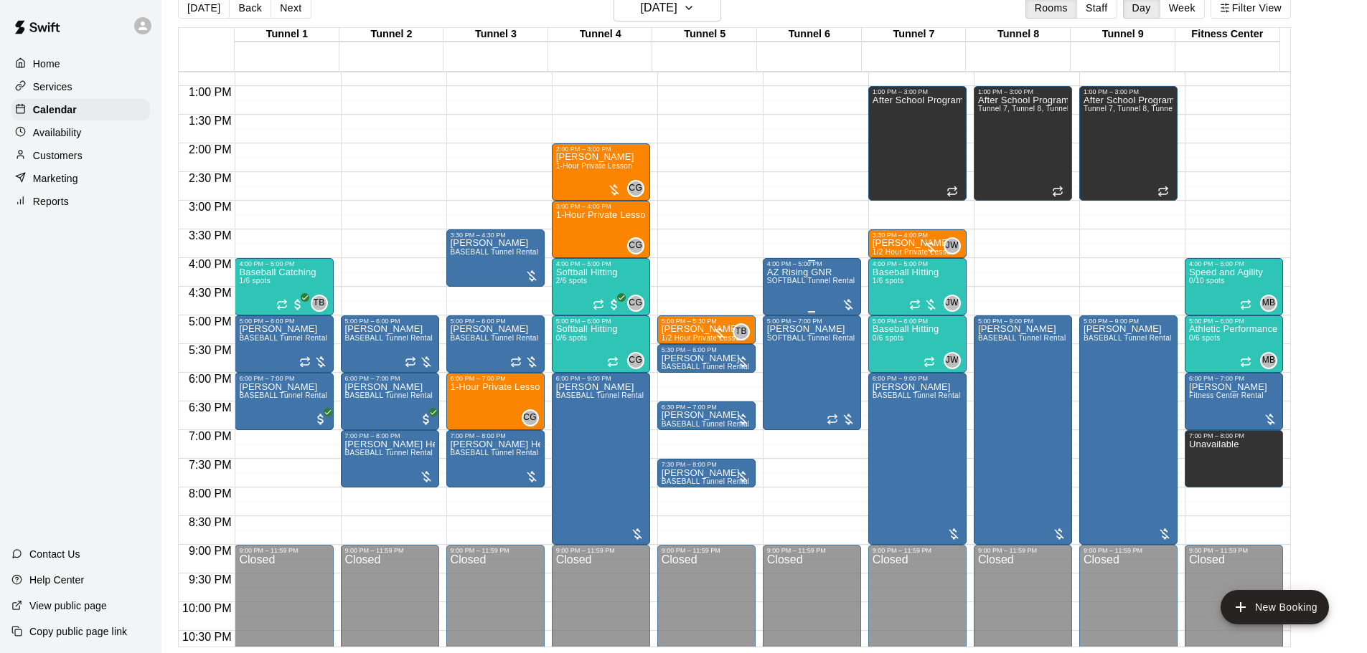
click at [798, 285] on span "SOFTBALL Tunnel Rental" at bounding box center [811, 281] width 88 height 8
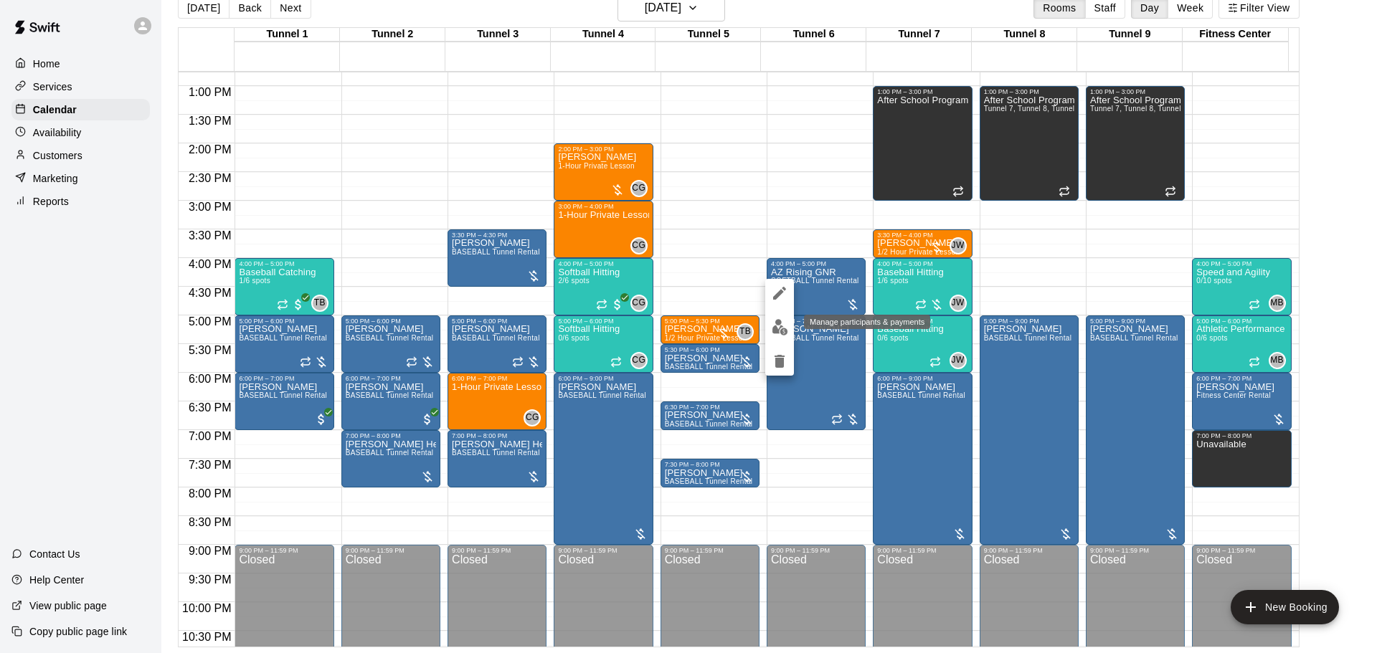
click at [772, 329] on img "edit" at bounding box center [780, 327] width 16 height 16
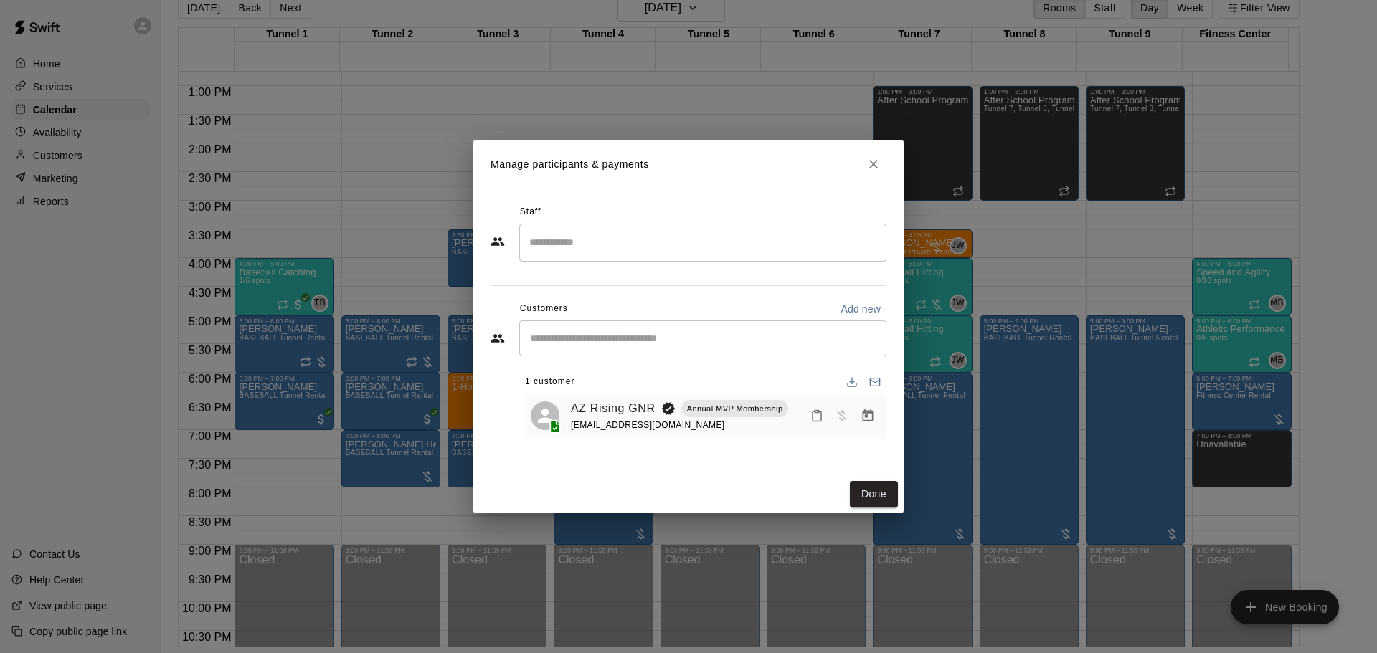
drag, startPoint x: 880, startPoint y: 497, endPoint x: 888, endPoint y: 519, distance: 22.9
click at [880, 497] on button "Done" at bounding box center [874, 494] width 48 height 27
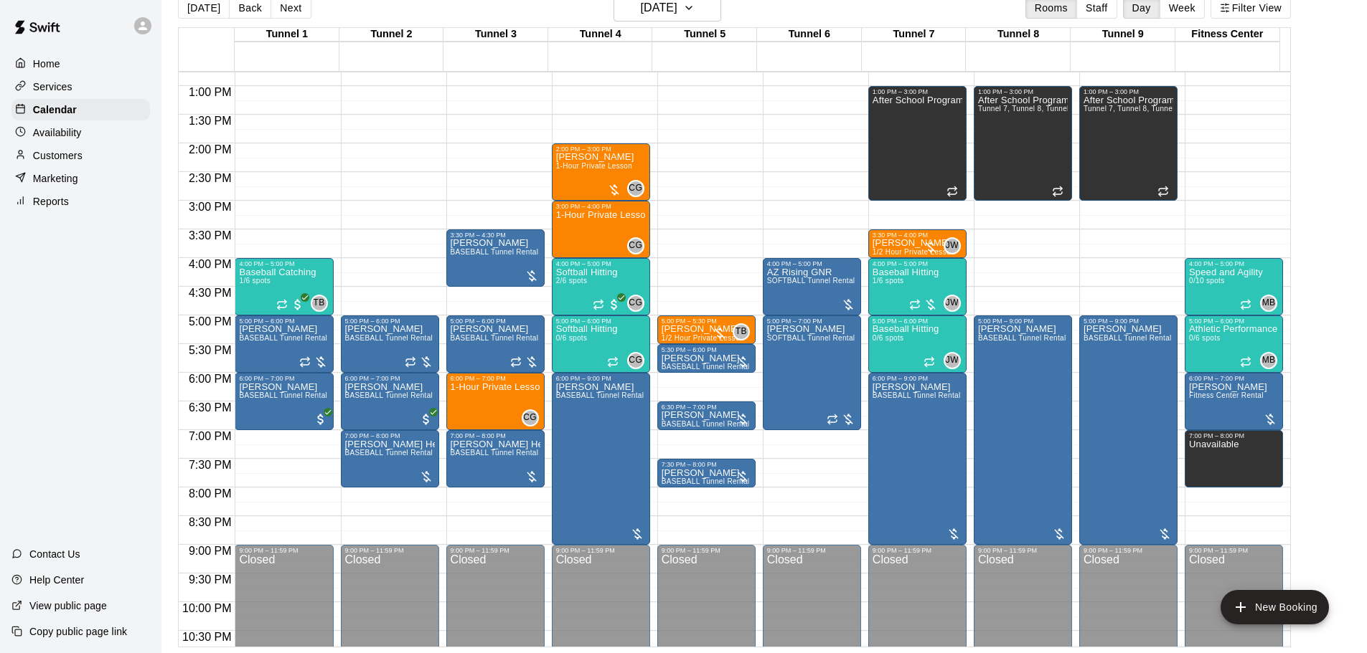
click at [676, 22] on div "Today Back Next Wednesday Aug 27 Rooms Staff Day Week Filter View" at bounding box center [734, 10] width 1113 height 33
click at [677, 10] on h6 "Wednesday Aug 27" at bounding box center [659, 8] width 37 height 20
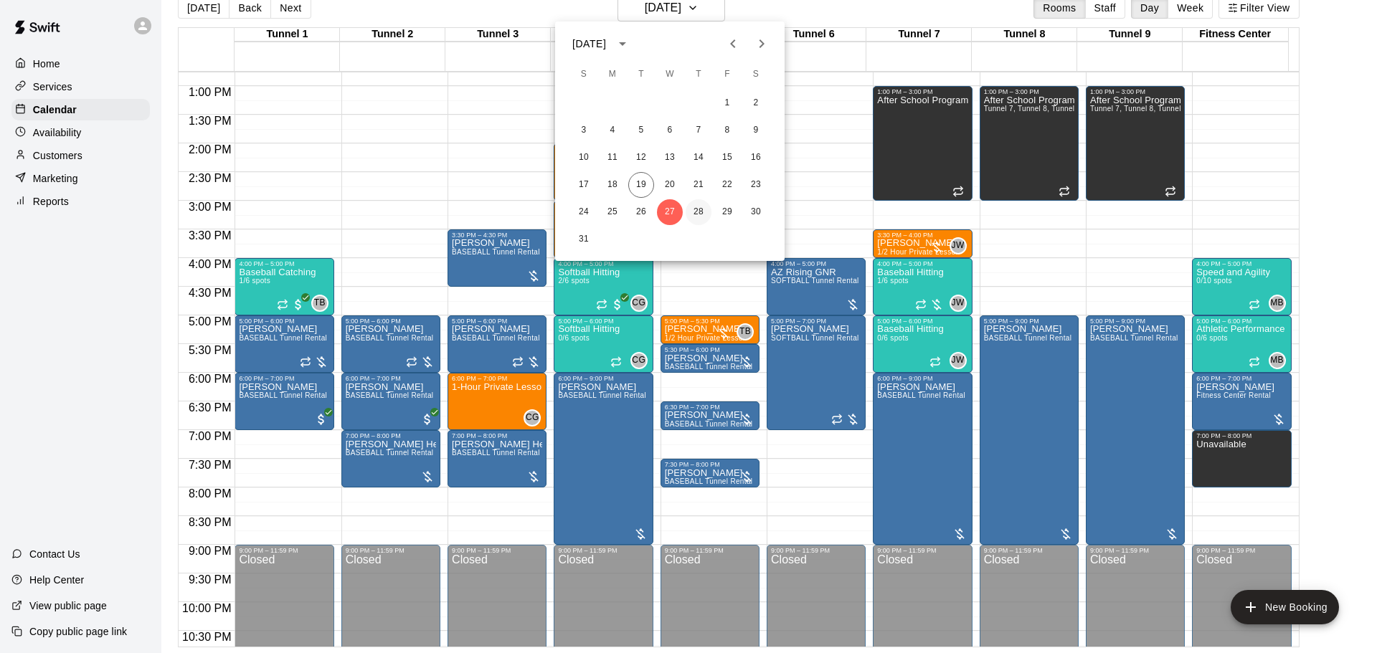
click at [692, 204] on button "28" at bounding box center [699, 212] width 26 height 26
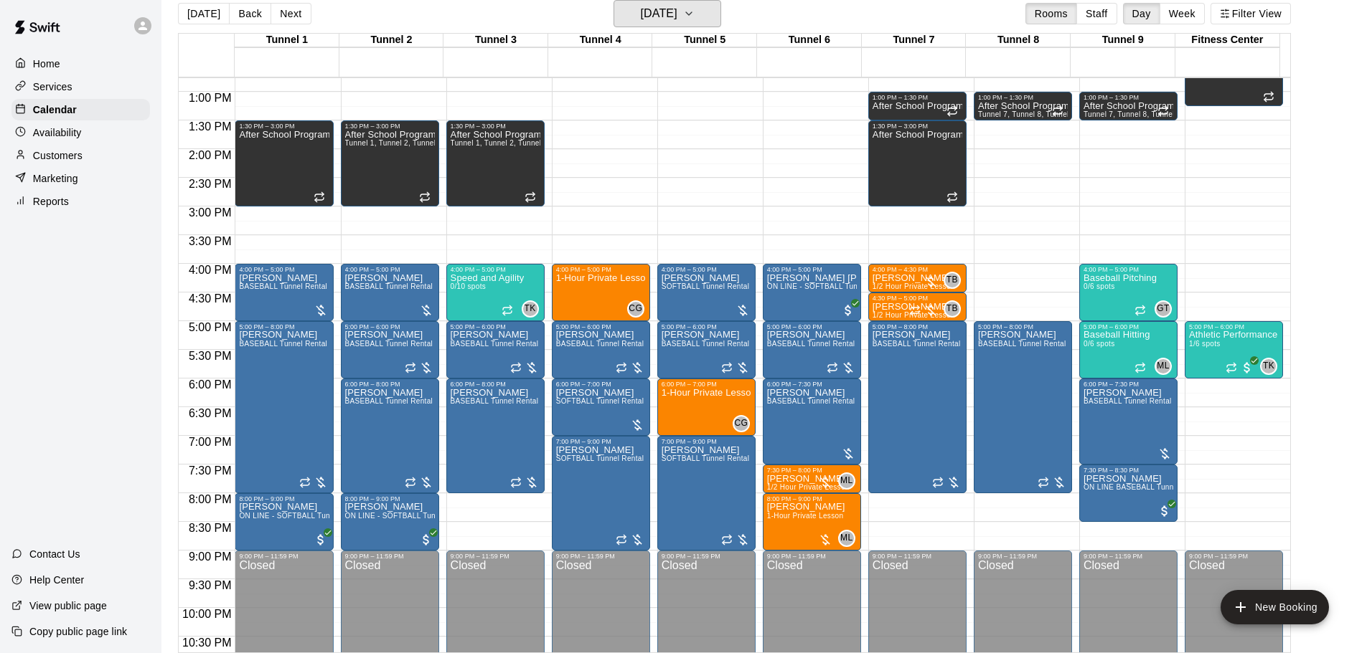
scroll to position [804, 0]
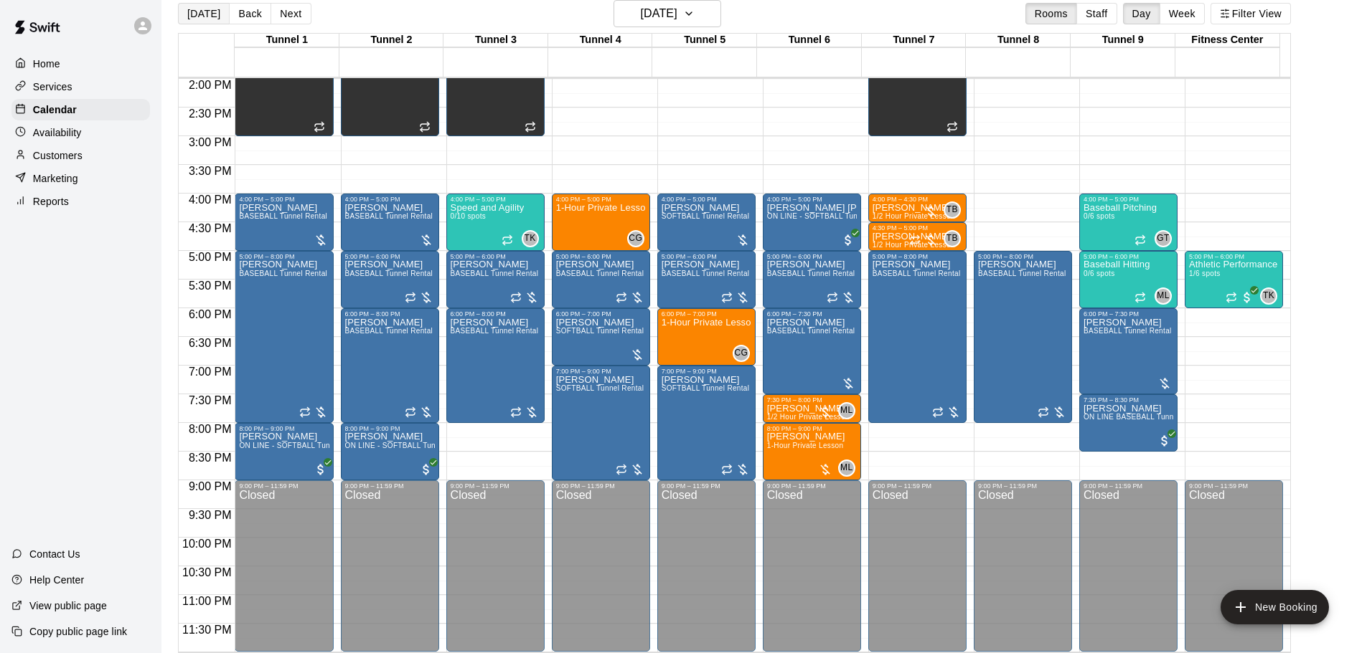
click at [202, 15] on button "[DATE]" at bounding box center [204, 14] width 52 height 22
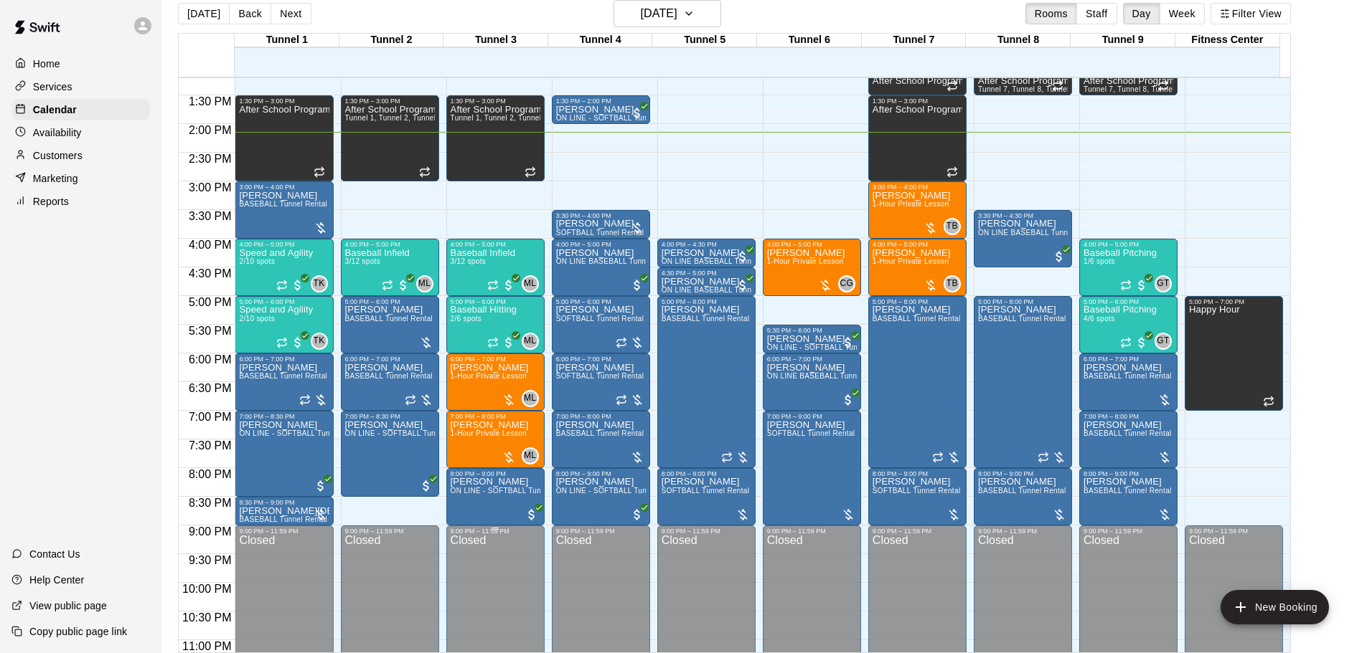
scroll to position [732, 0]
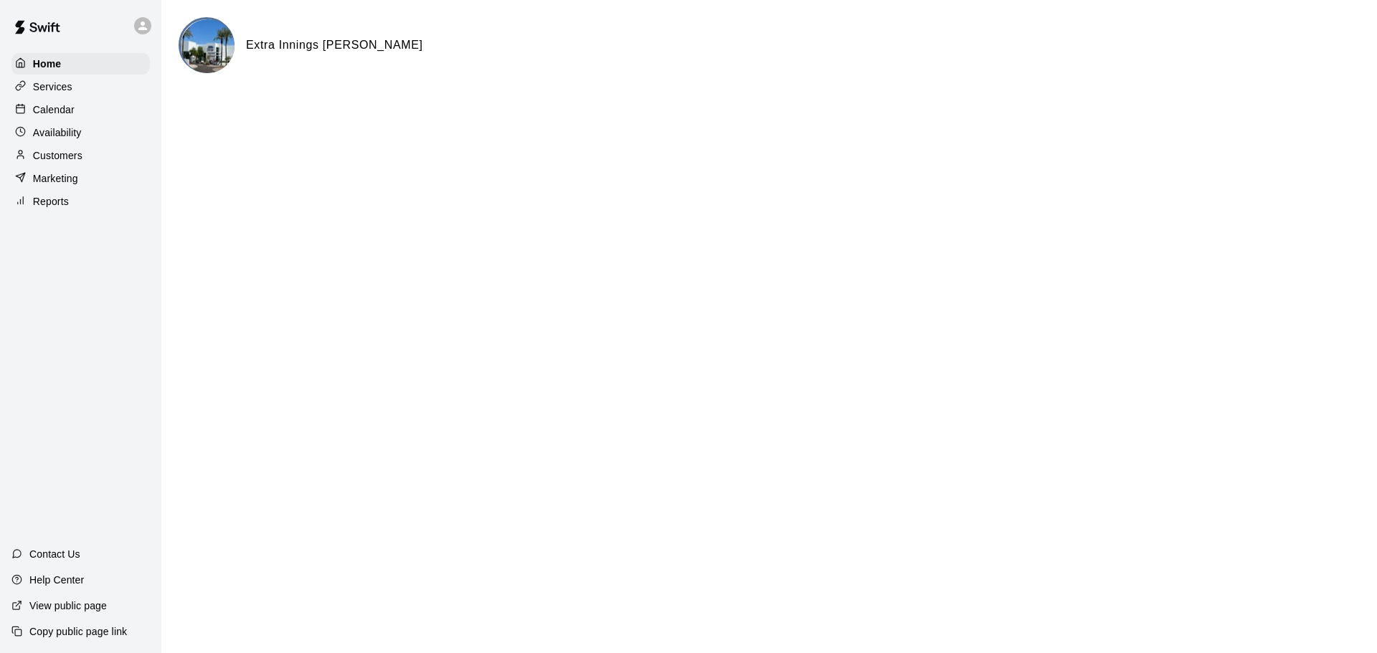
click at [57, 104] on p "Calendar" at bounding box center [54, 110] width 42 height 14
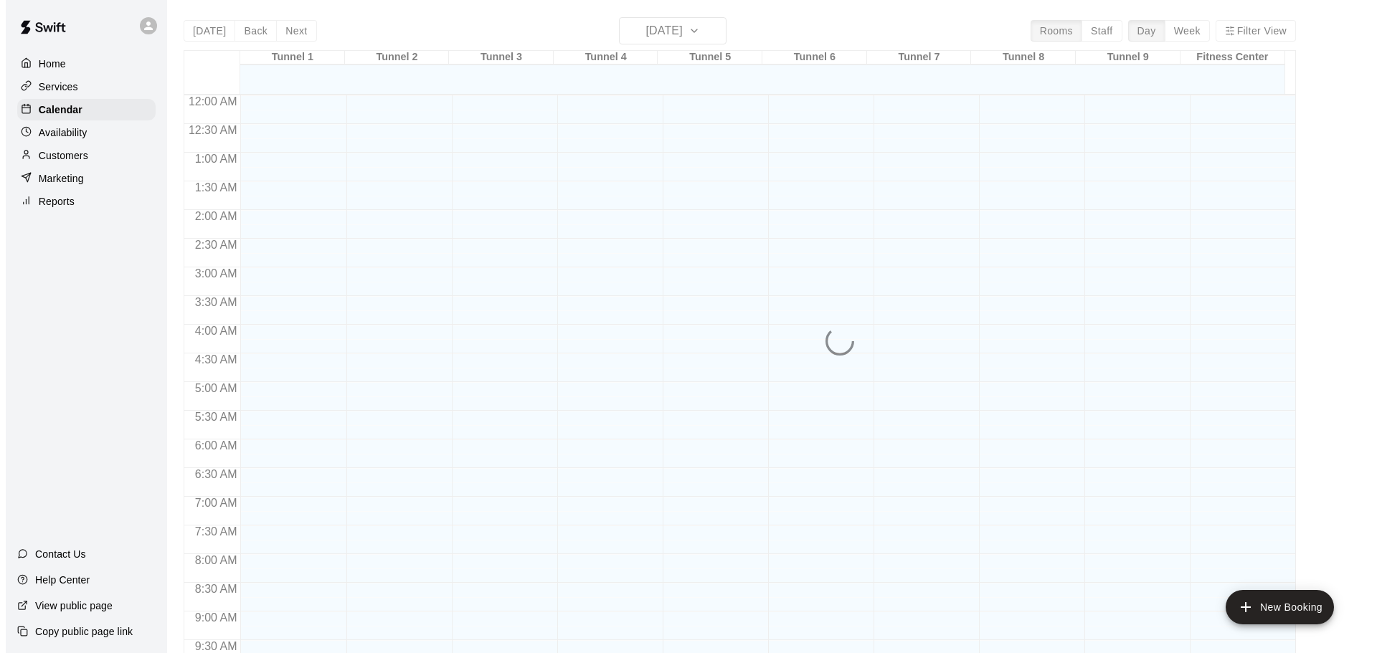
scroll to position [760, 0]
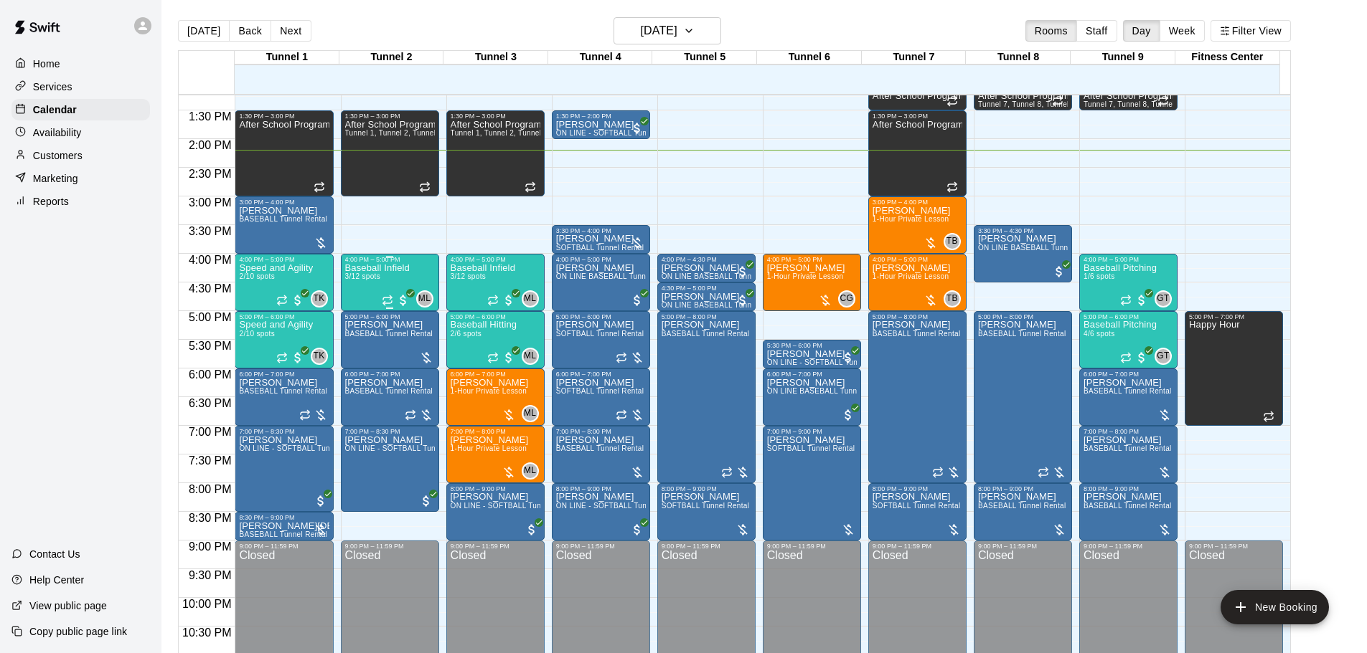
click at [416, 275] on div "Baseball Infield 3/12 spots ML 0" at bounding box center [390, 589] width 90 height 653
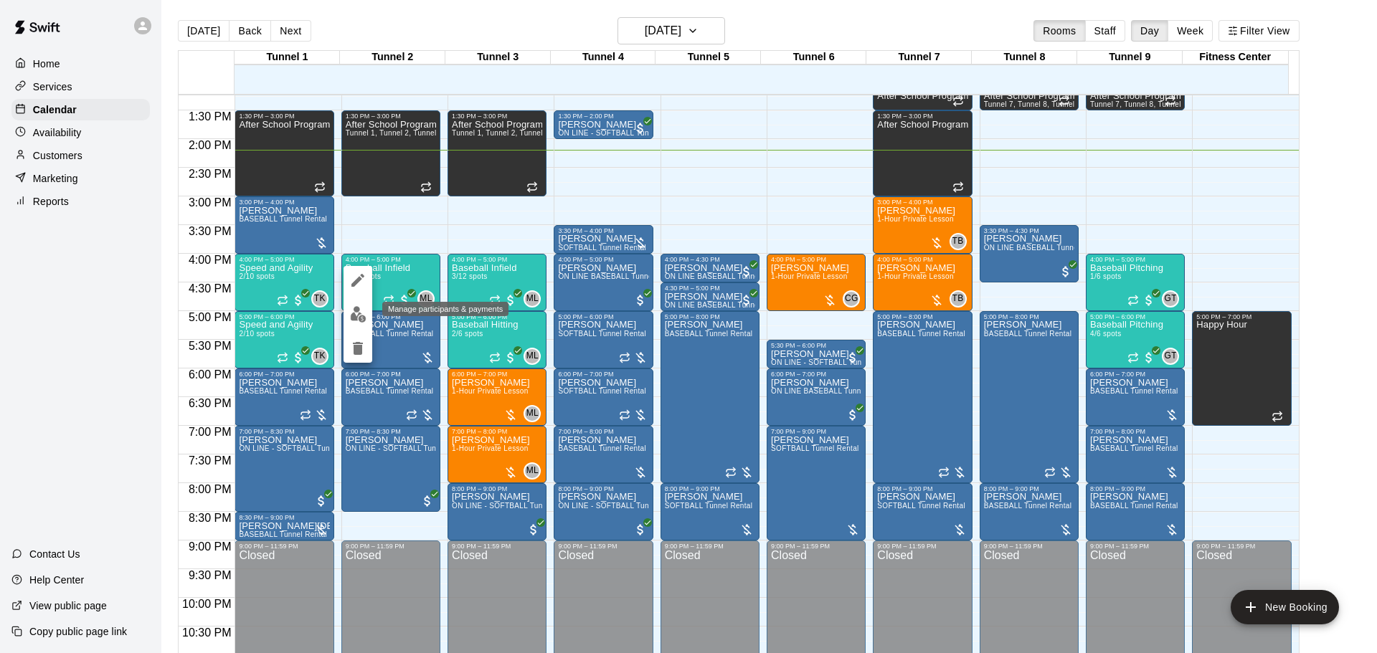
click at [356, 321] on img "edit" at bounding box center [358, 314] width 16 height 16
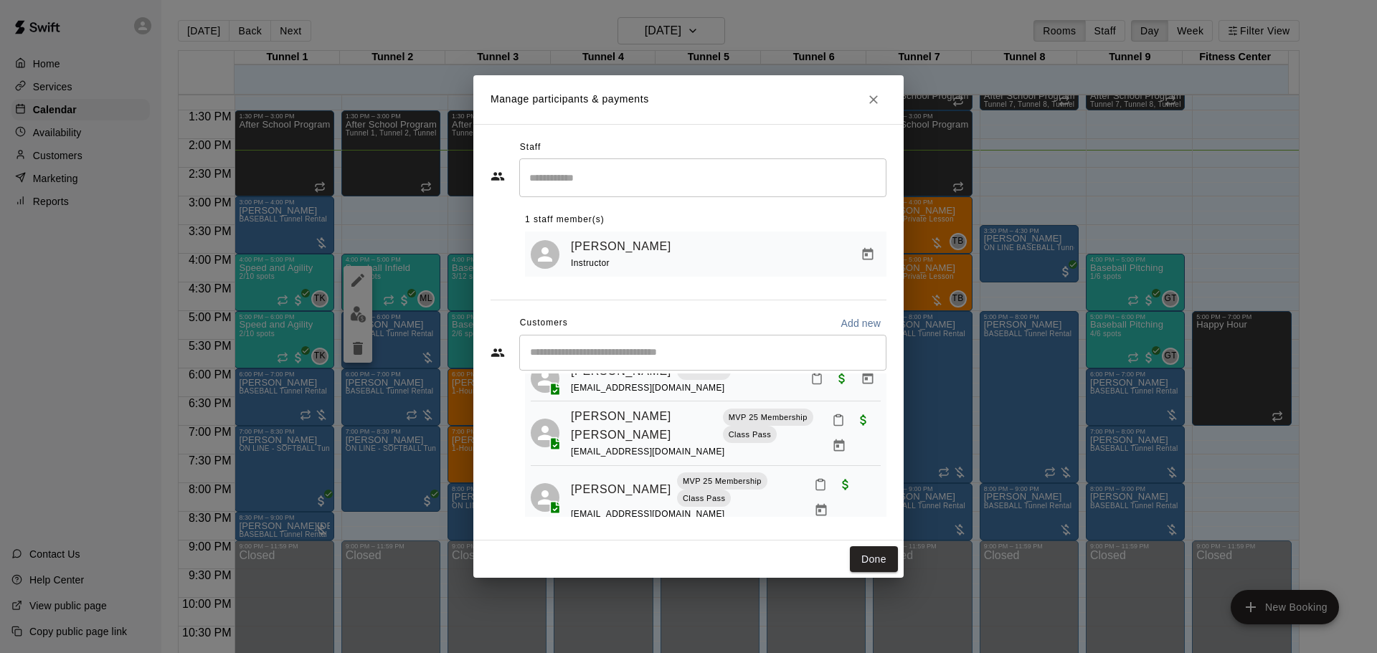
scroll to position [77, 0]
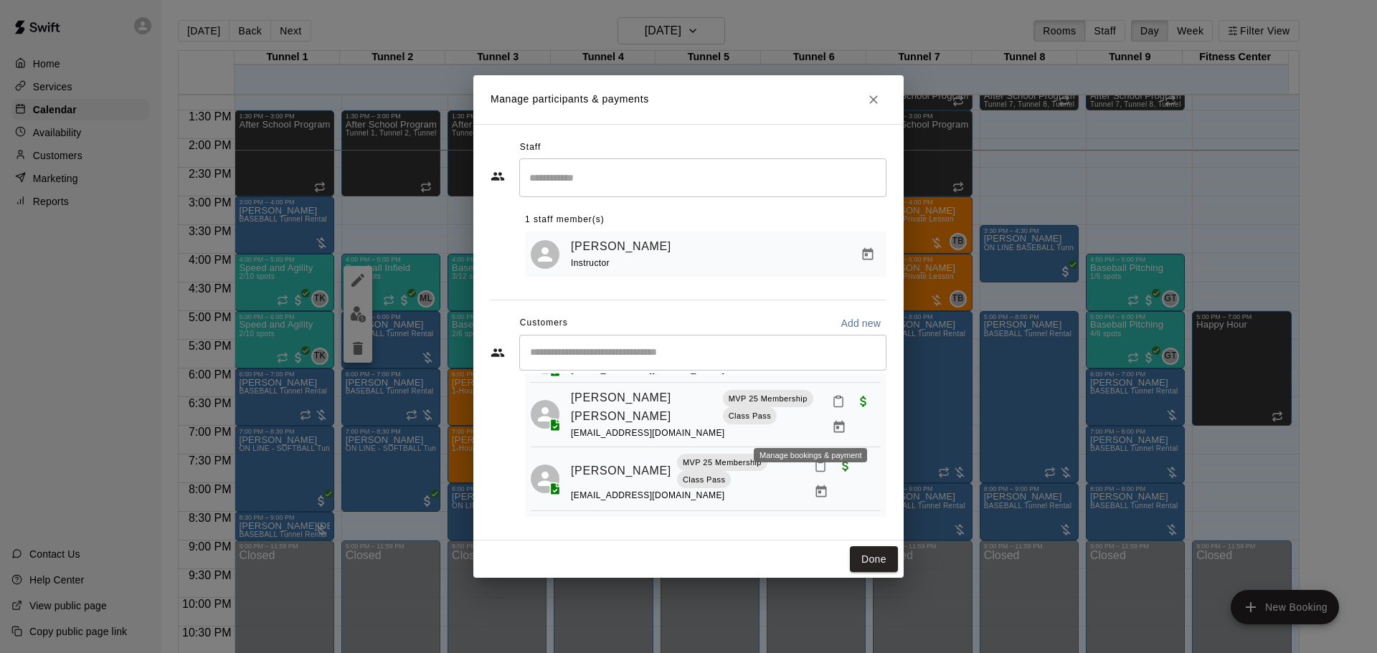
click at [832, 422] on icon "Manage bookings & payment" at bounding box center [839, 427] width 14 height 14
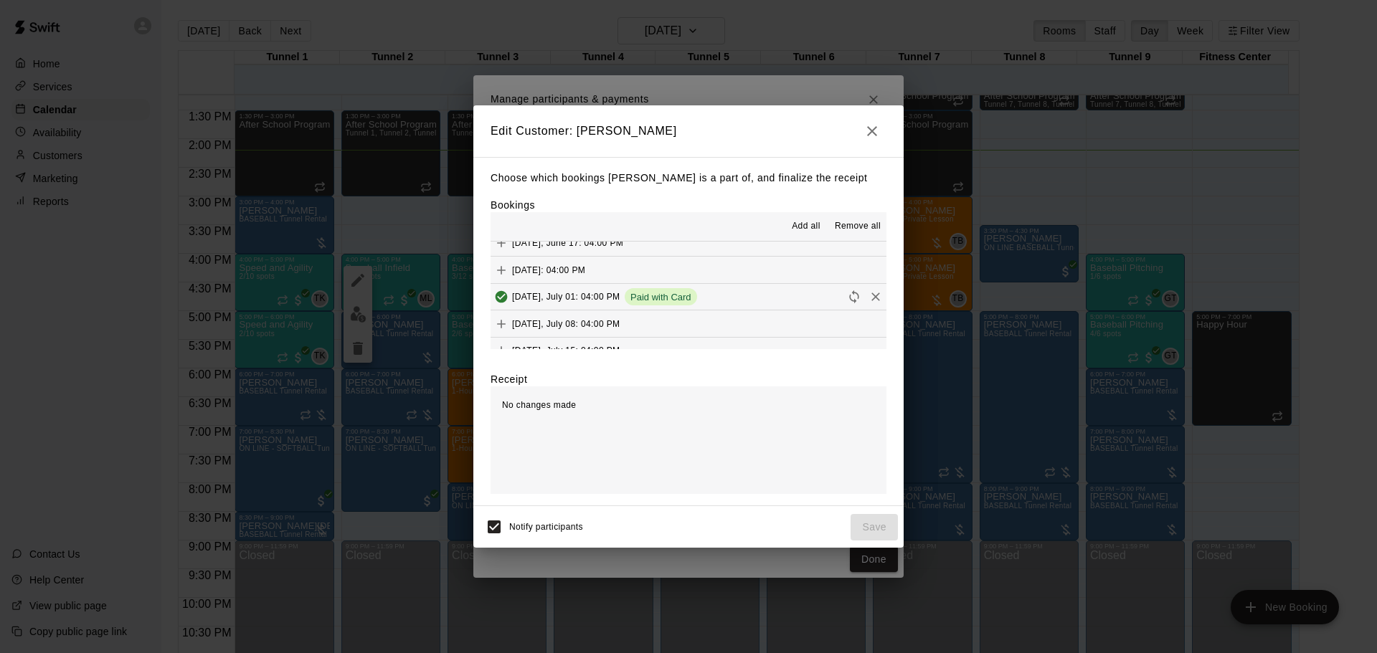
scroll to position [933, 0]
click at [869, 295] on icon "Remove" at bounding box center [876, 295] width 14 height 14
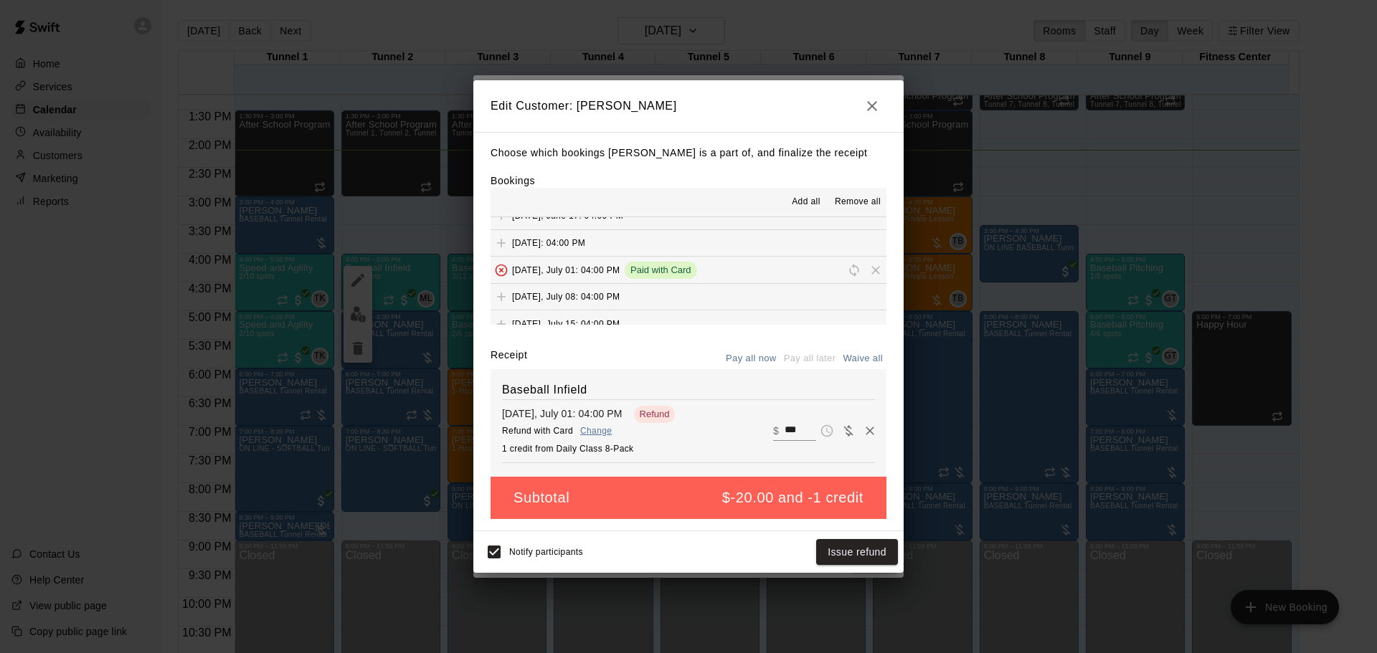
click at [872, 98] on icon "button" at bounding box center [872, 106] width 17 height 17
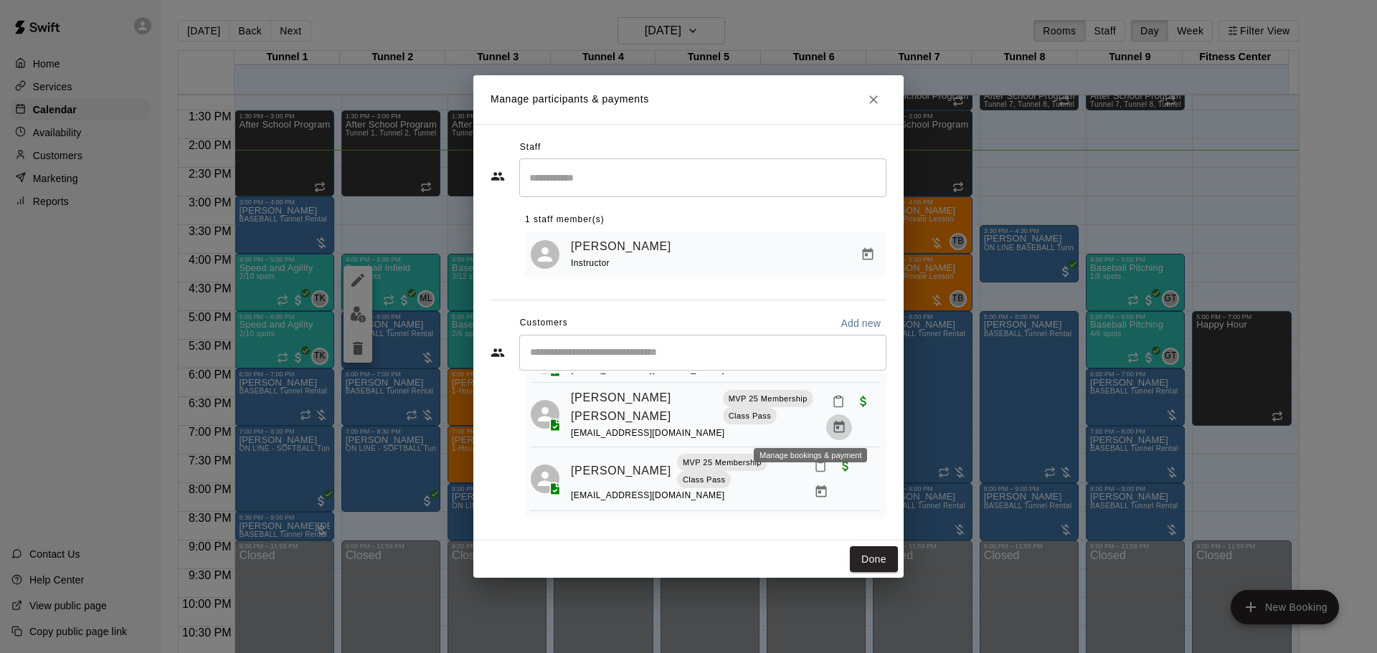
click at [832, 420] on icon "Manage bookings & payment" at bounding box center [839, 427] width 14 height 14
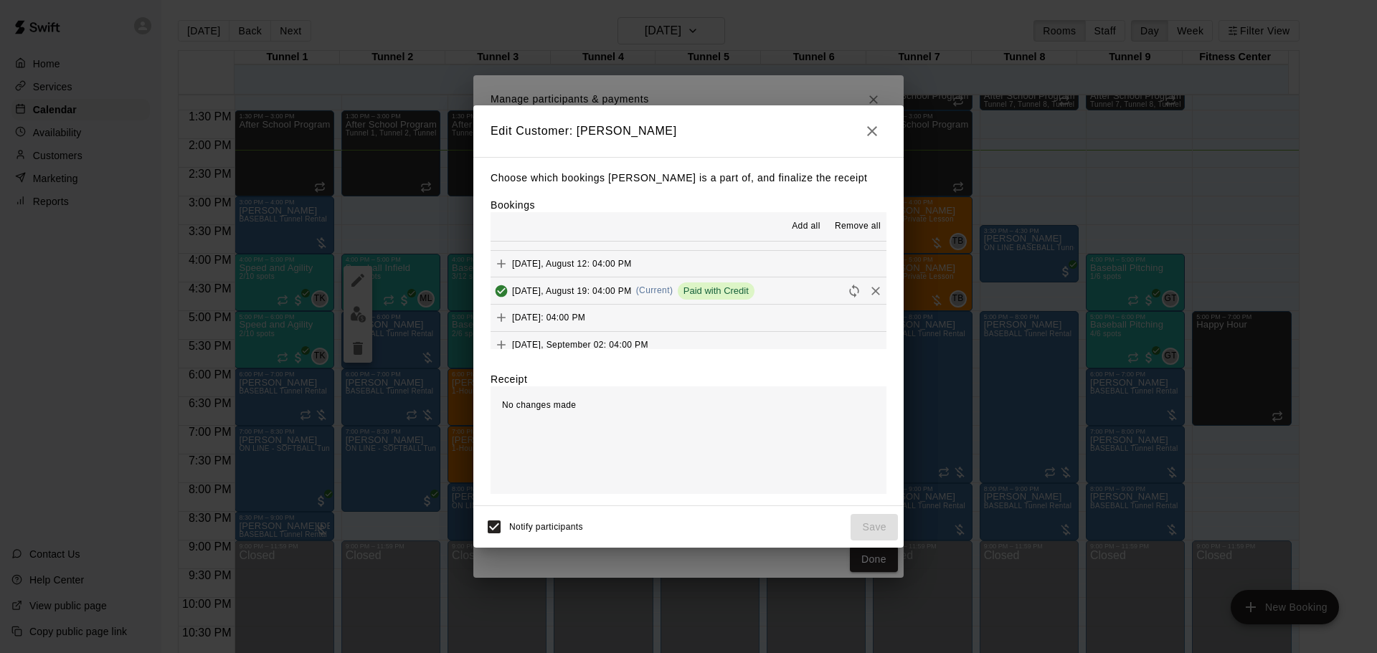
scroll to position [1100, 0]
click at [869, 318] on icon "Remove" at bounding box center [876, 317] width 14 height 14
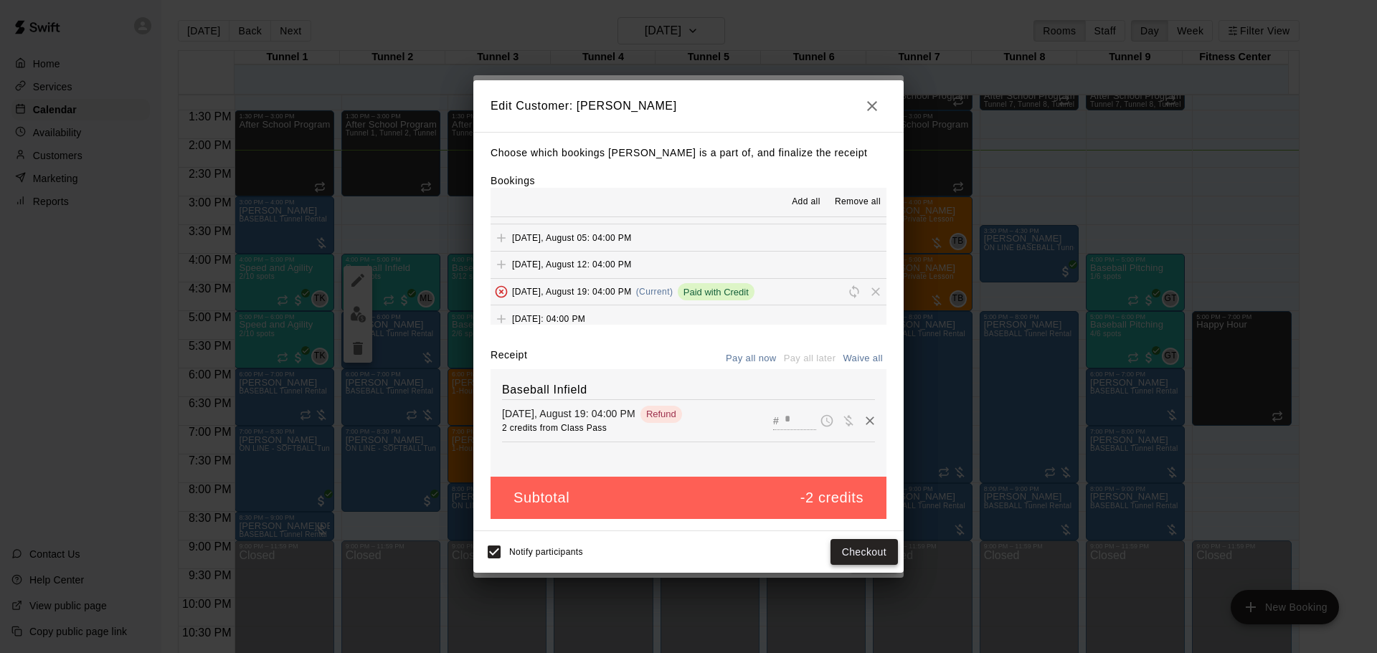
click at [867, 555] on button "Checkout" at bounding box center [864, 552] width 67 height 27
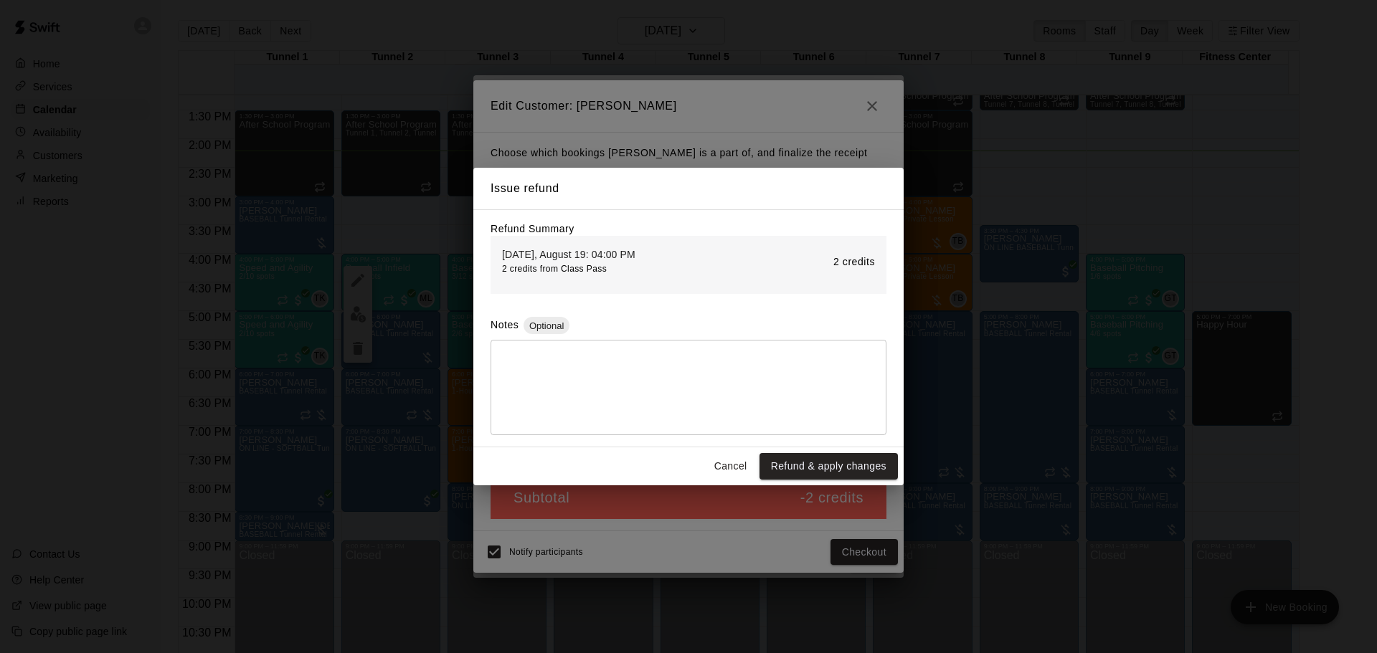
click at [844, 462] on button "Refund & apply changes" at bounding box center [829, 466] width 138 height 27
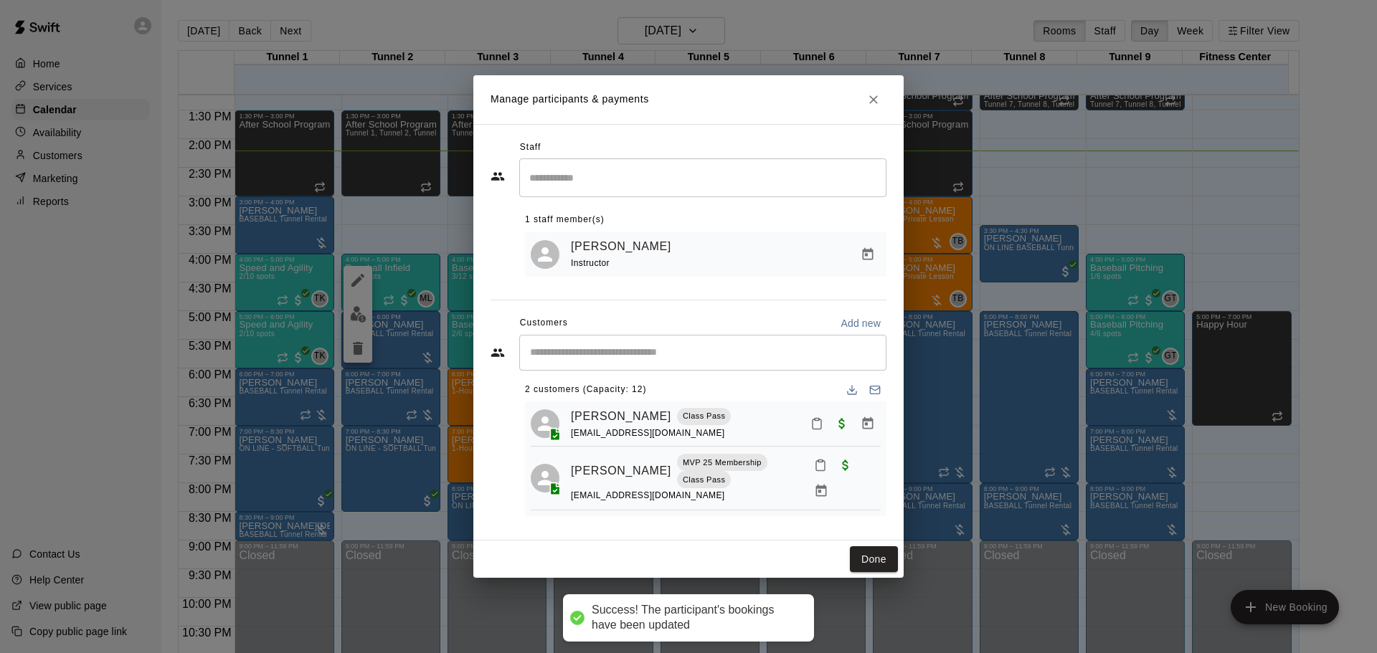
scroll to position [11, 0]
click at [872, 552] on button "Done" at bounding box center [874, 560] width 48 height 27
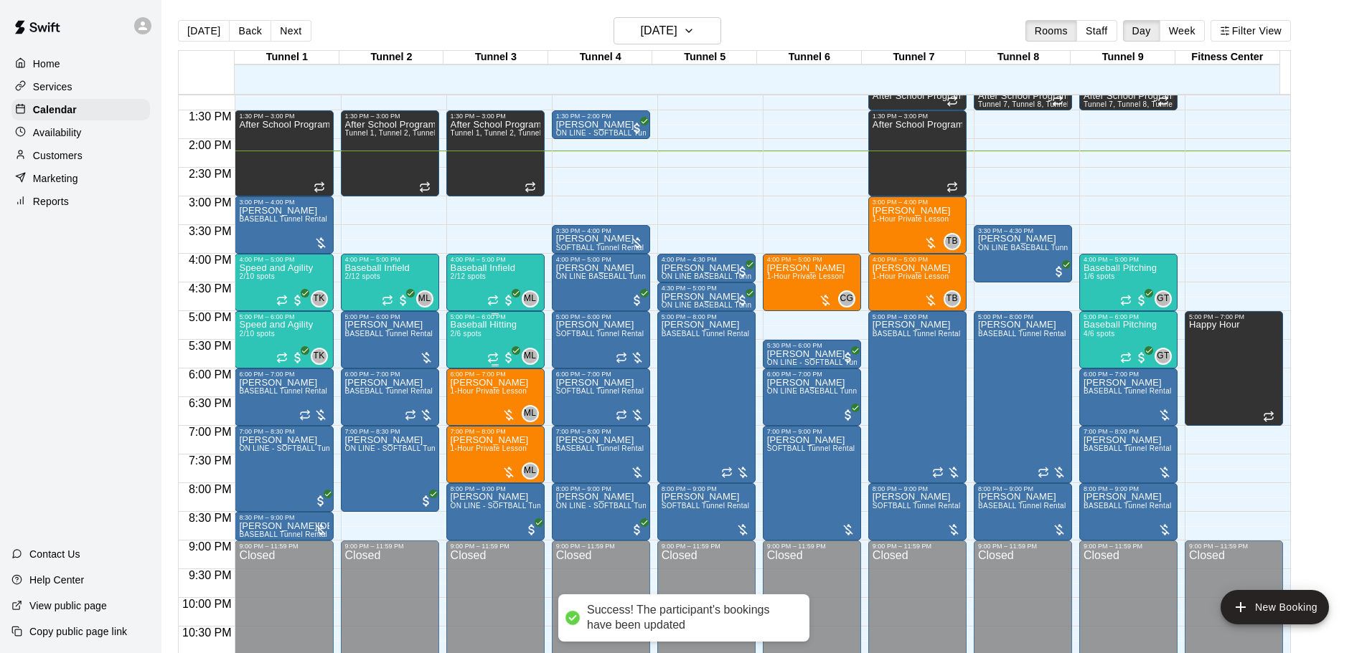
click at [494, 341] on div "Baseball Hitting 2/6 spots" at bounding box center [483, 647] width 67 height 653
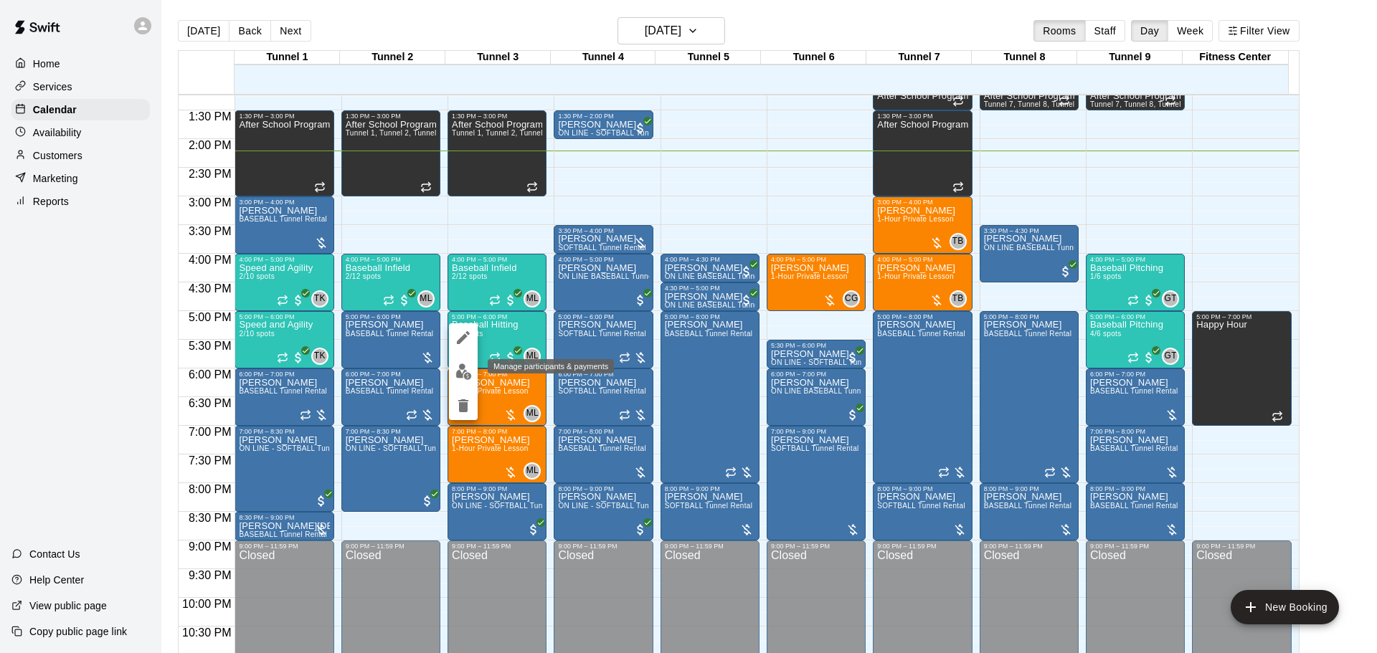
click at [463, 371] on img "edit" at bounding box center [464, 372] width 16 height 16
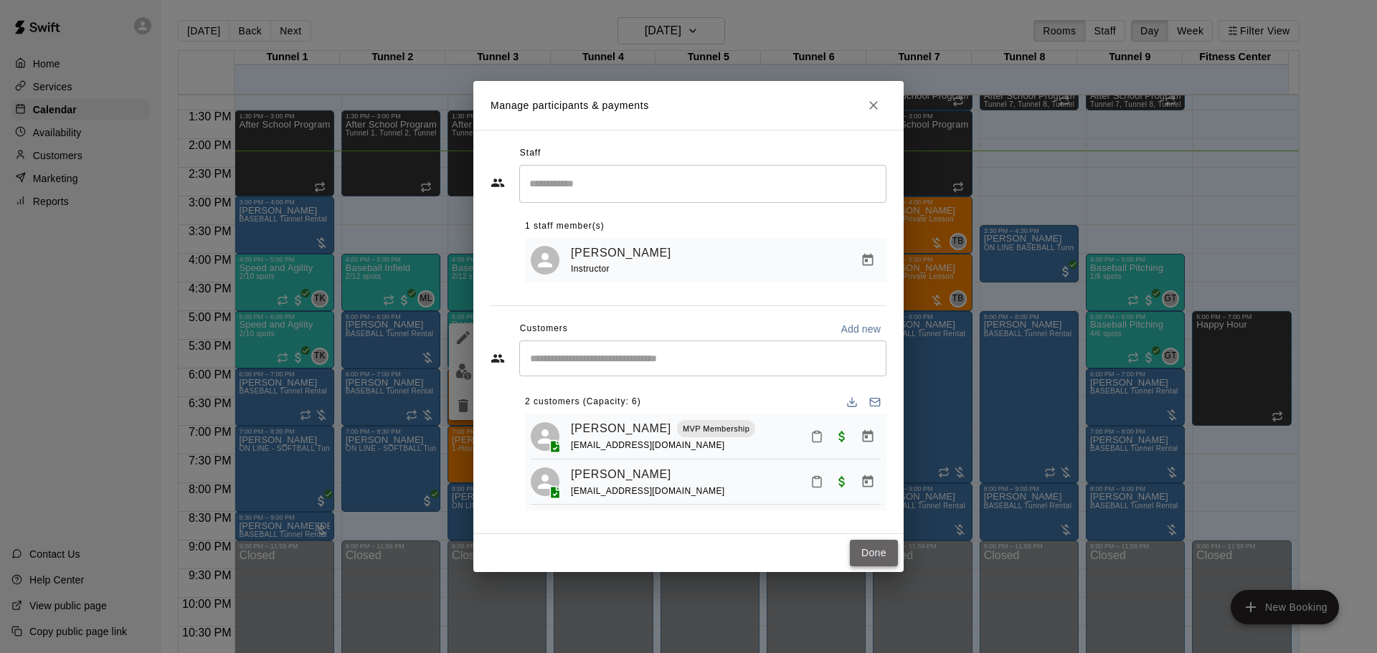
click at [861, 560] on button "Done" at bounding box center [874, 553] width 48 height 27
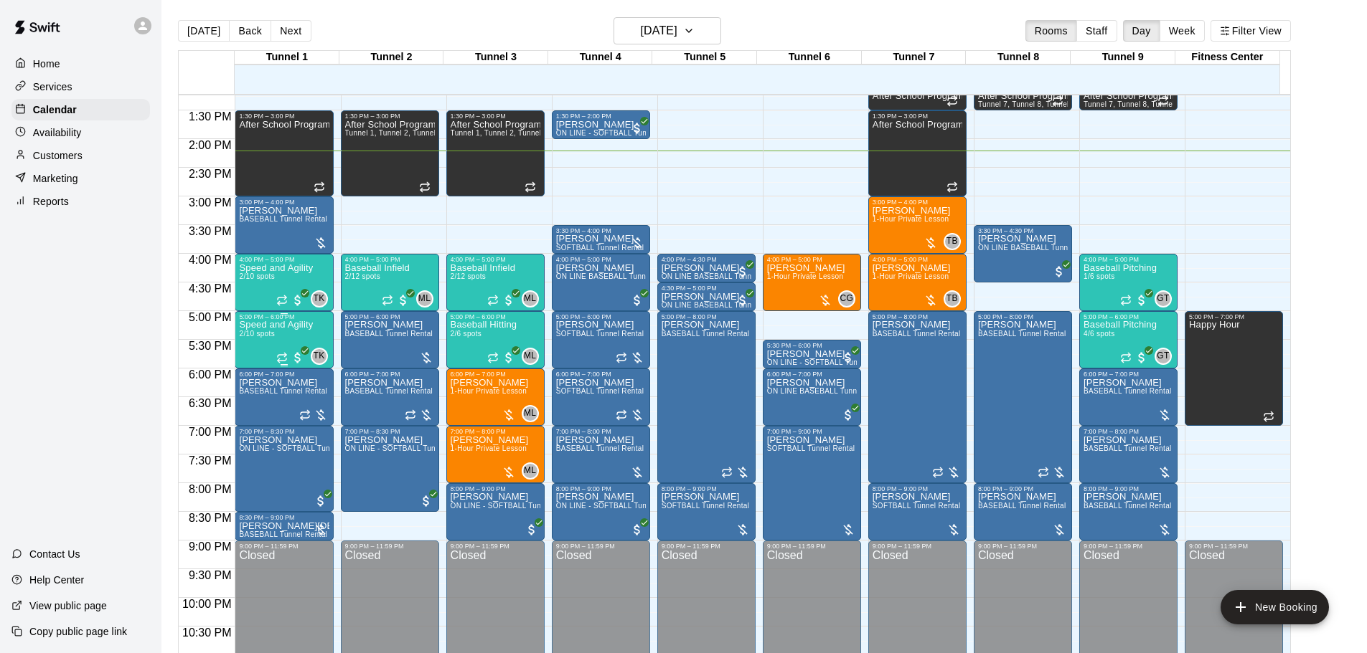
click at [284, 325] on p "Speed and Agility" at bounding box center [276, 325] width 74 height 0
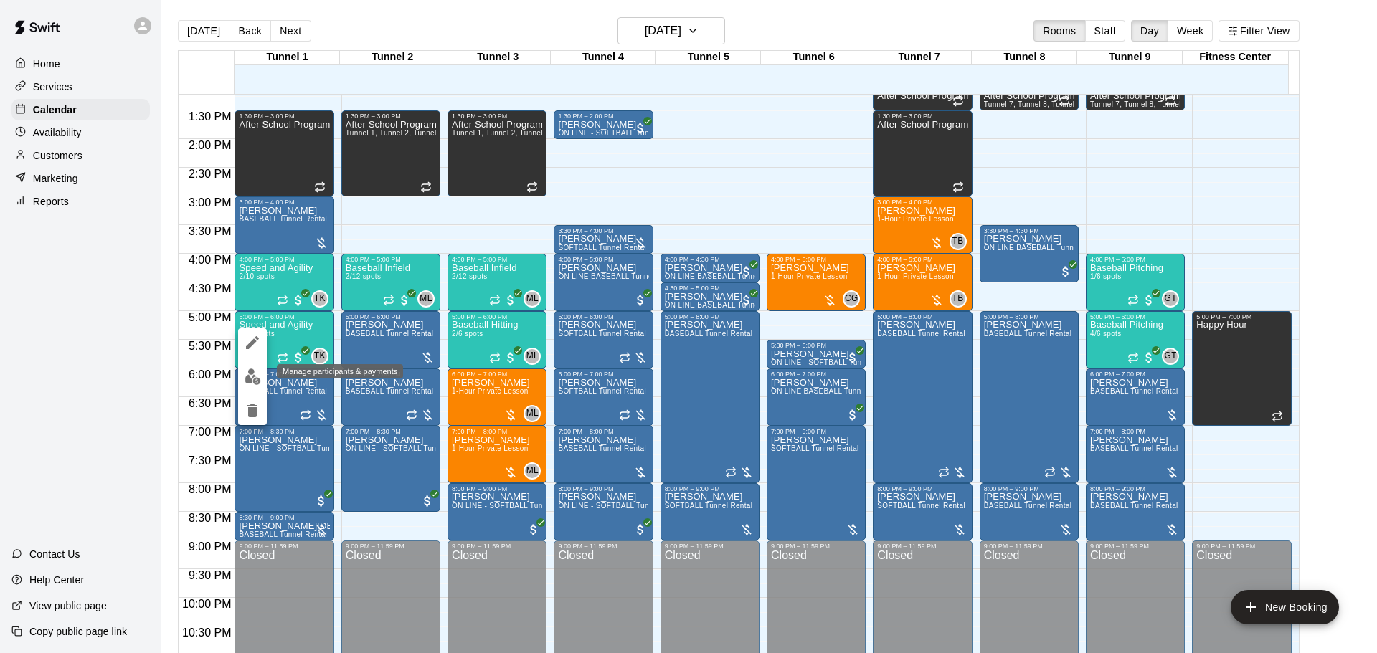
click at [250, 382] on img "edit" at bounding box center [253, 377] width 16 height 16
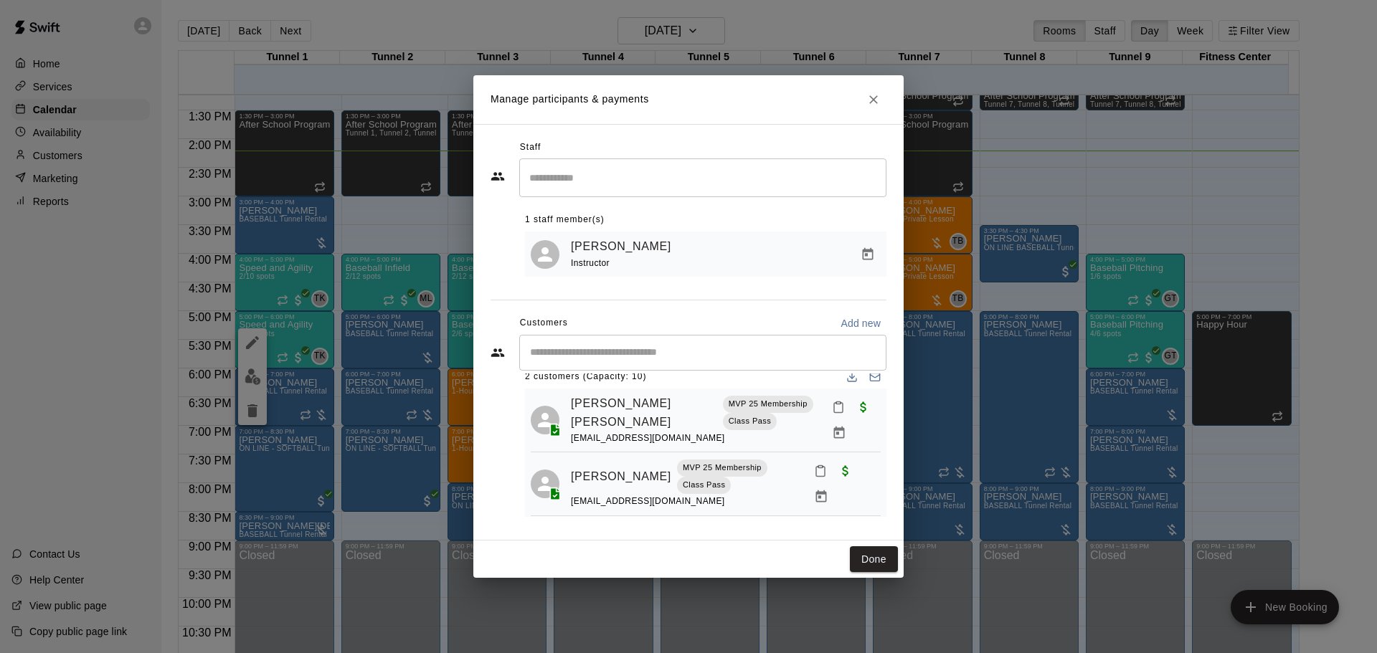
scroll to position [29, 0]
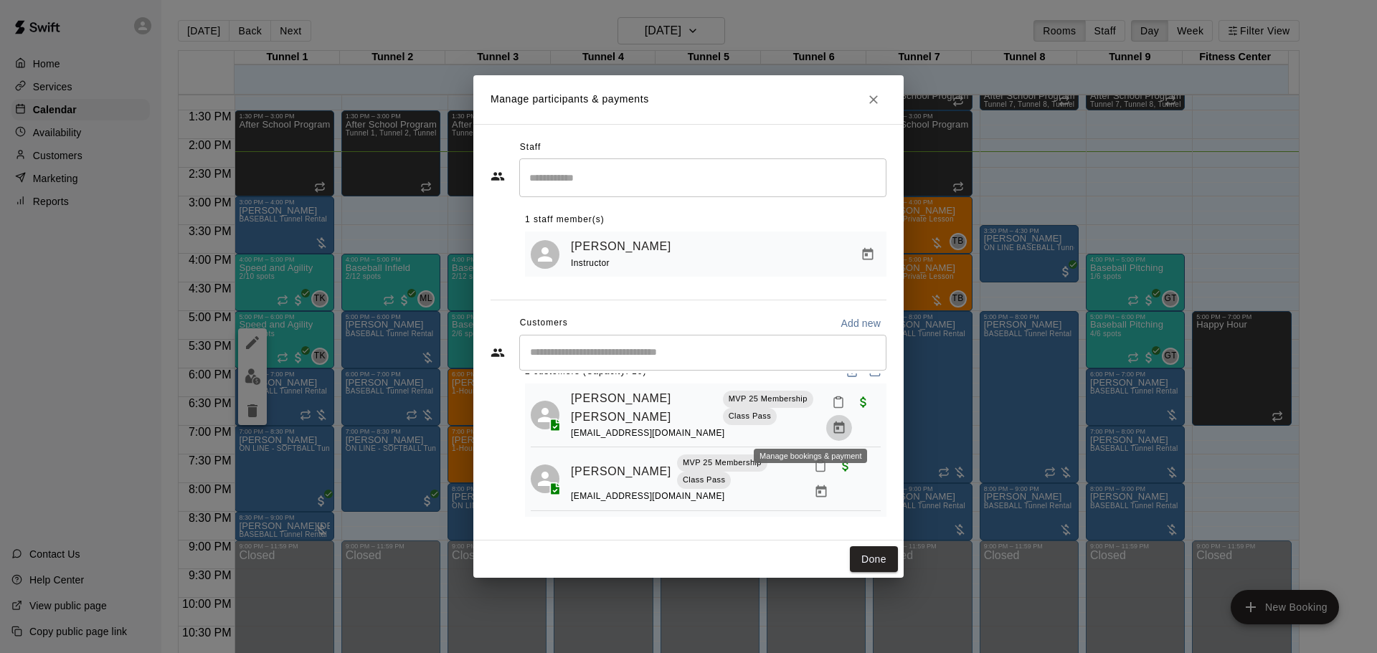
click at [832, 430] on icon "Manage bookings & payment" at bounding box center [839, 428] width 14 height 14
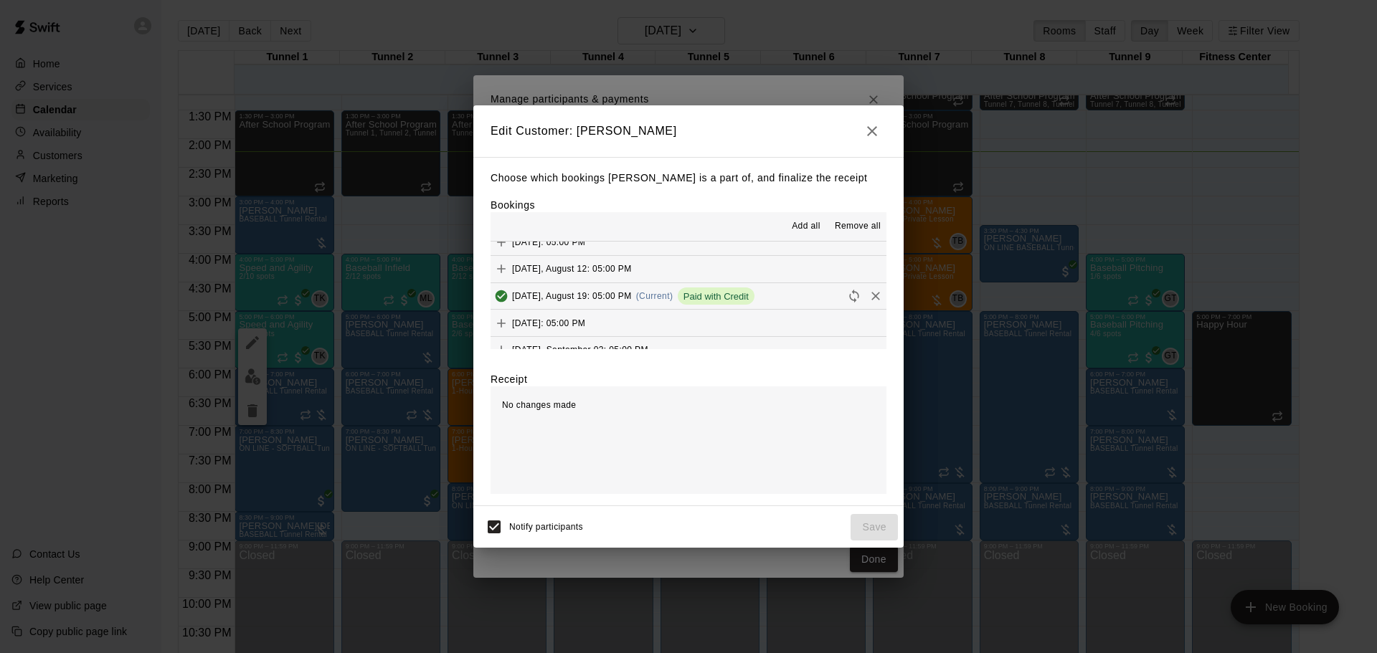
scroll to position [287, 0]
click at [869, 316] on icon "Remove" at bounding box center [876, 319] width 14 height 14
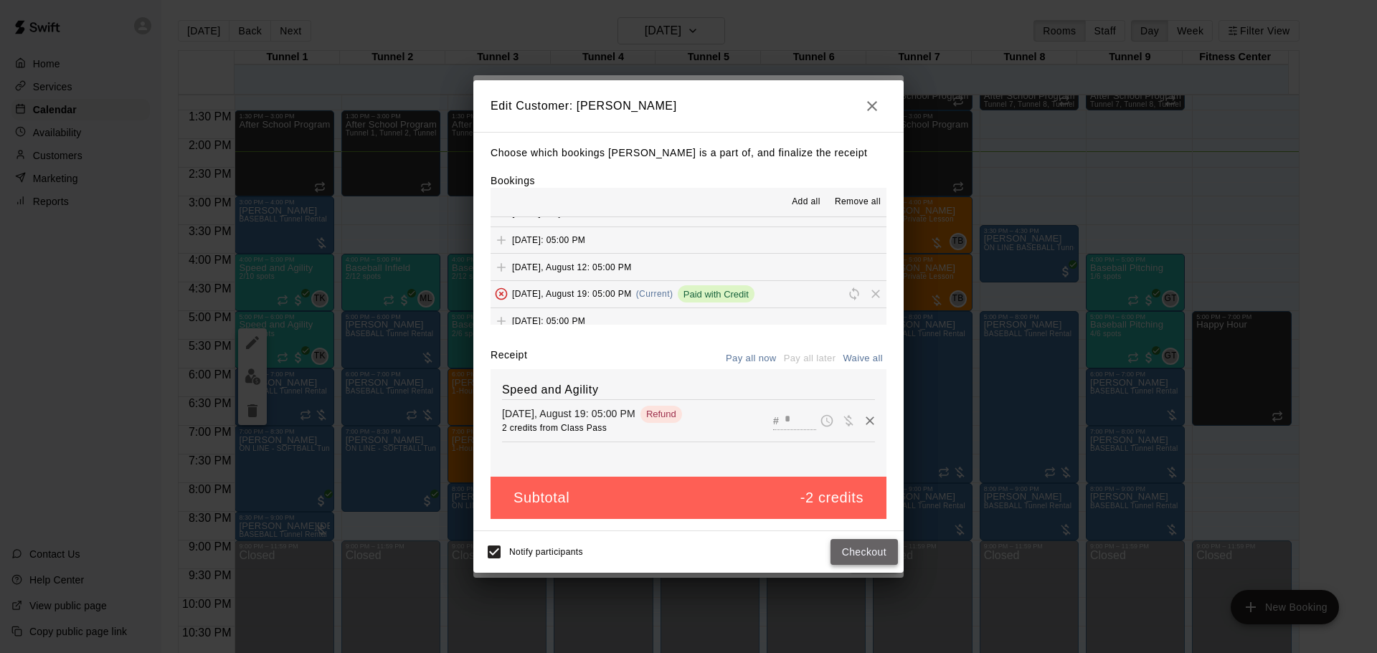
click at [859, 552] on button "Checkout" at bounding box center [864, 552] width 67 height 27
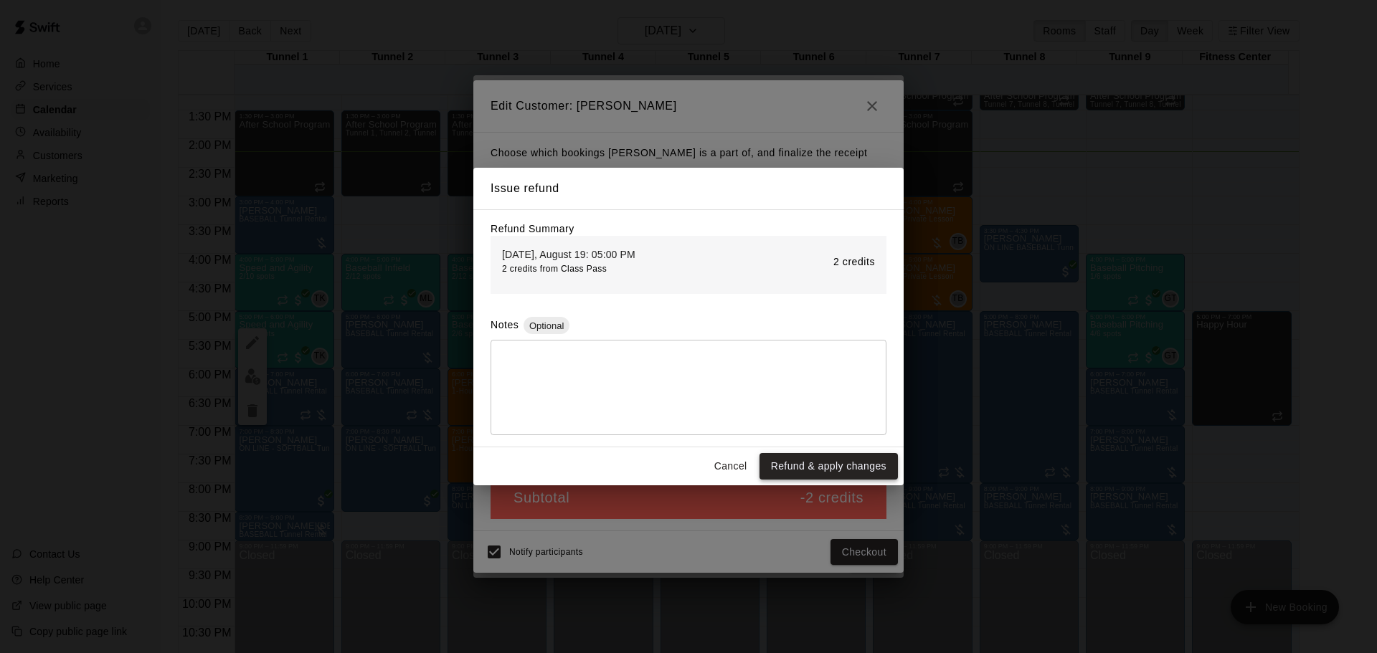
click at [834, 463] on button "Refund & apply changes" at bounding box center [829, 466] width 138 height 27
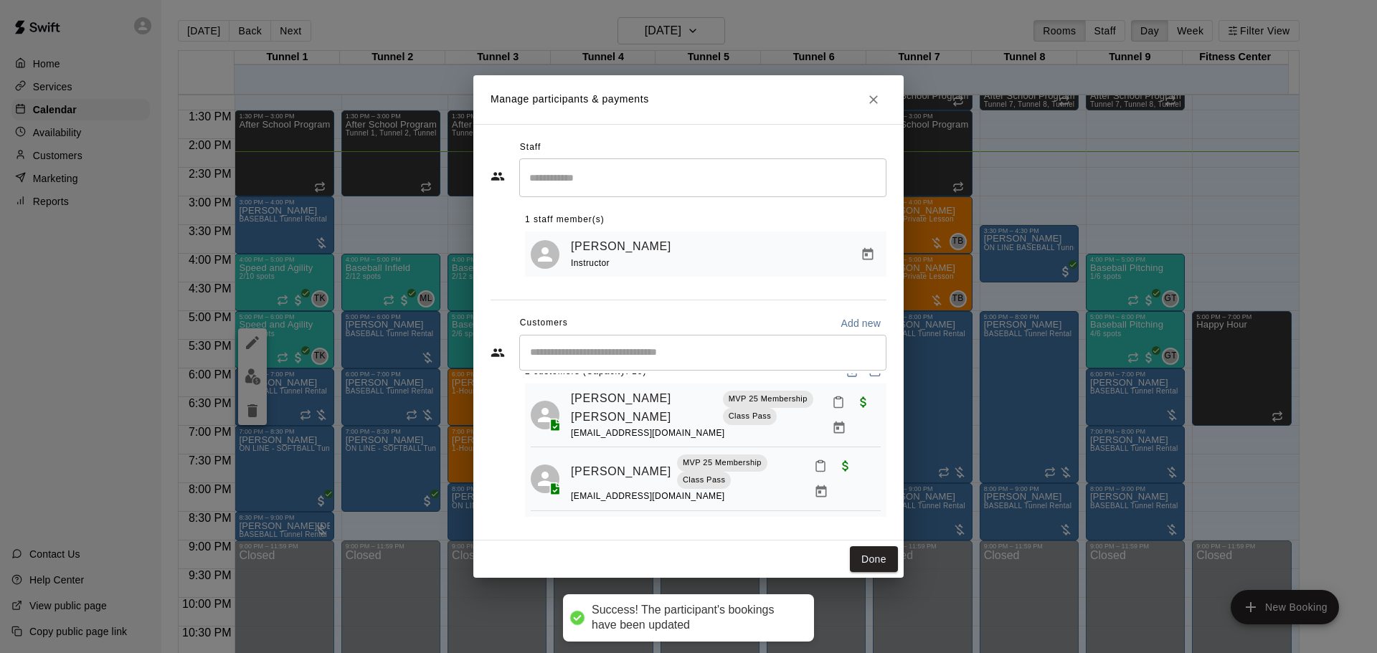
scroll to position [0, 0]
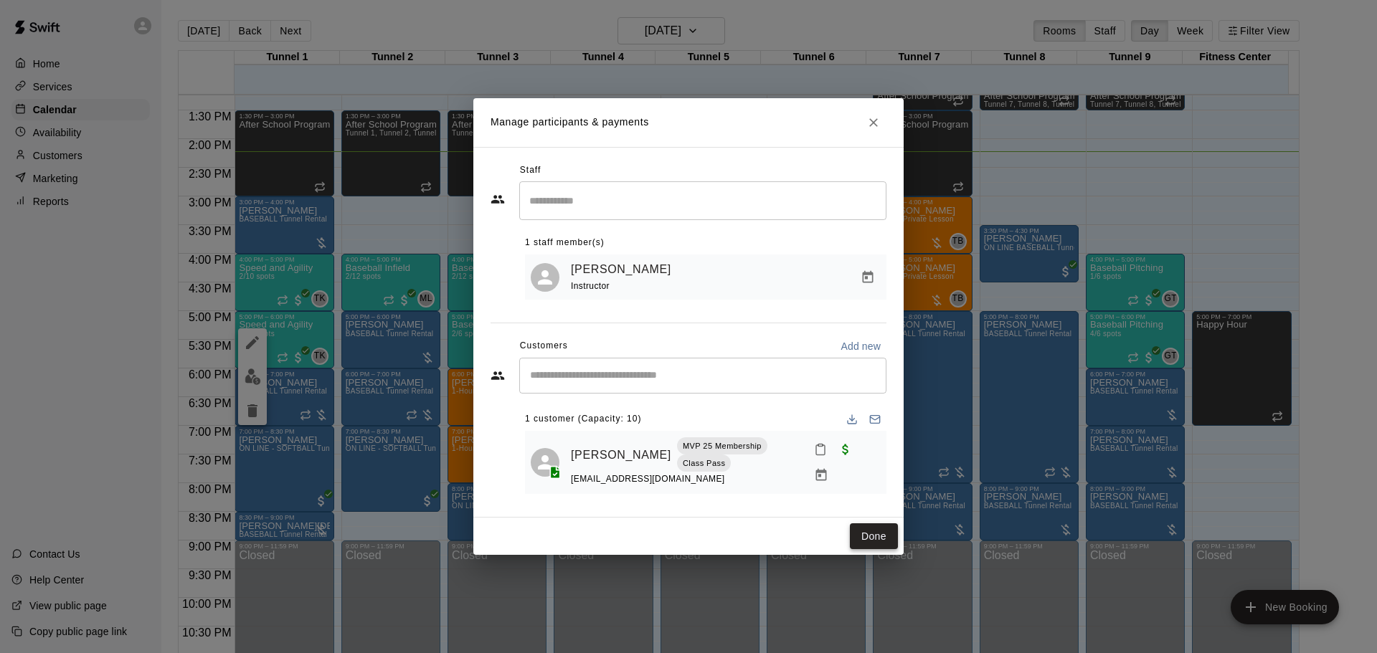
click at [867, 532] on button "Done" at bounding box center [874, 537] width 48 height 27
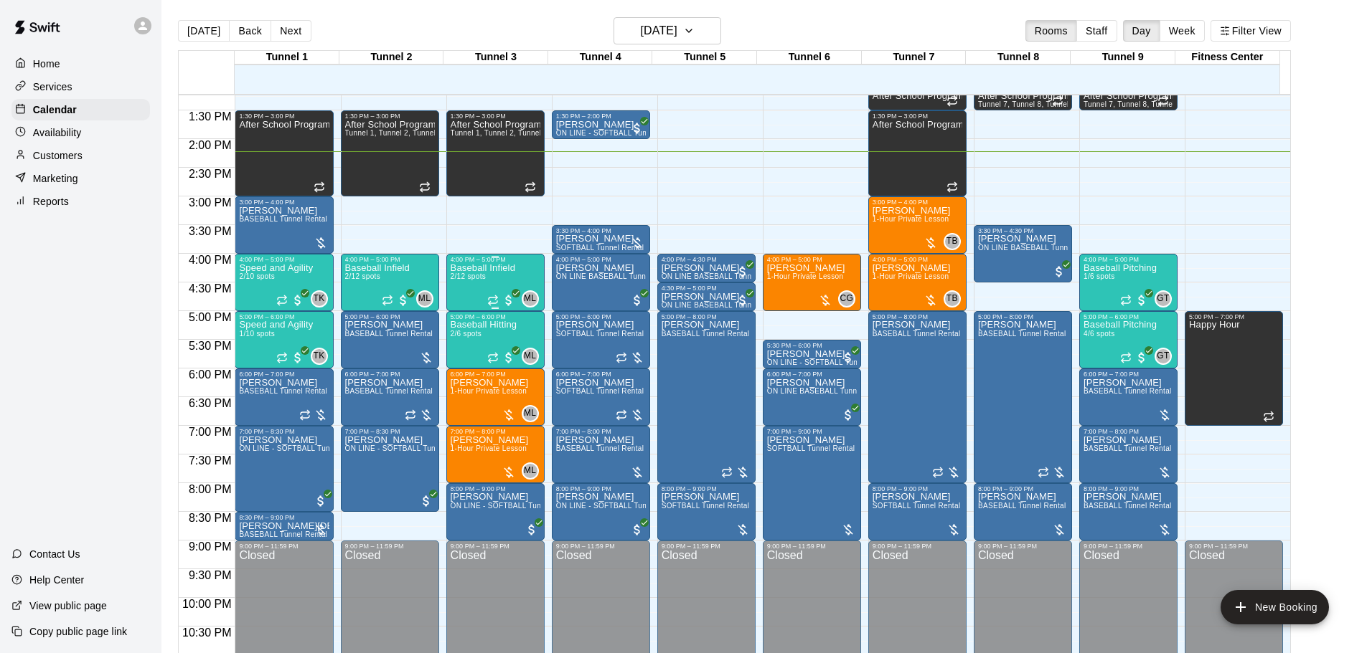
click at [481, 280] on span "2/12 spots" at bounding box center [467, 277] width 35 height 8
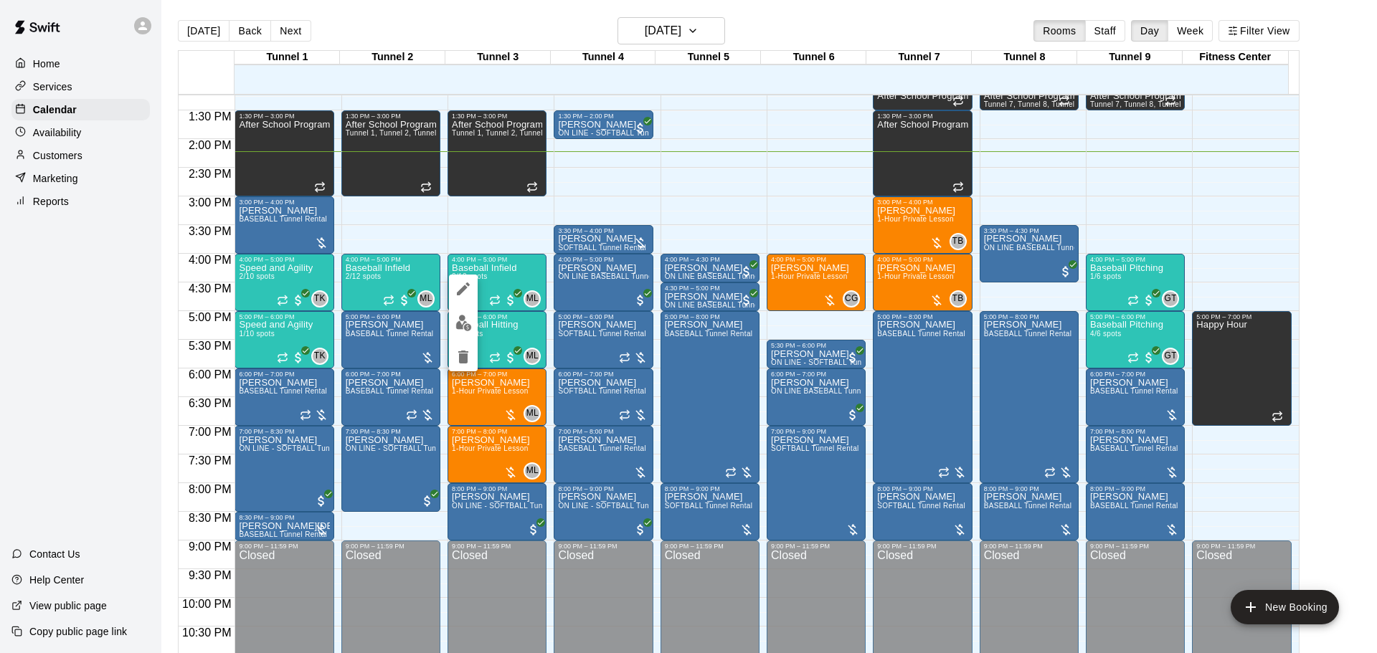
click at [462, 321] on img "edit" at bounding box center [464, 323] width 16 height 16
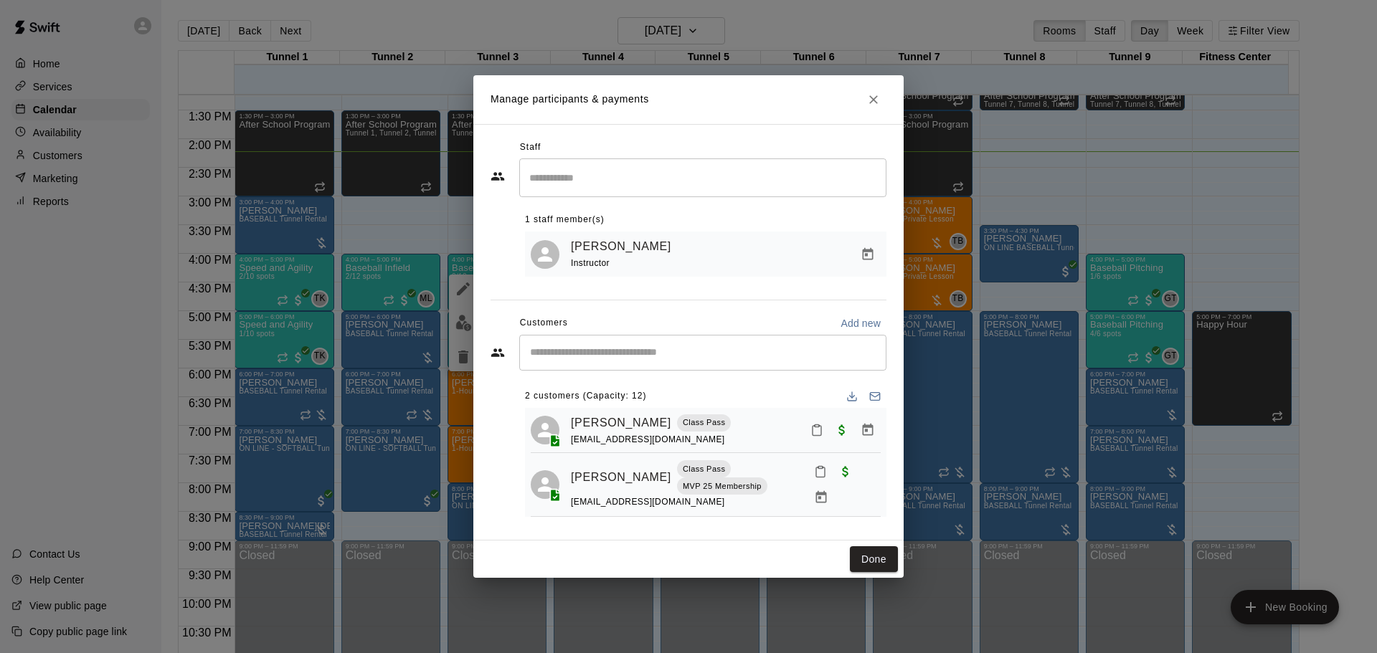
drag, startPoint x: 882, startPoint y: 560, endPoint x: 788, endPoint y: 519, distance: 102.2
click at [882, 560] on button "Done" at bounding box center [874, 560] width 48 height 27
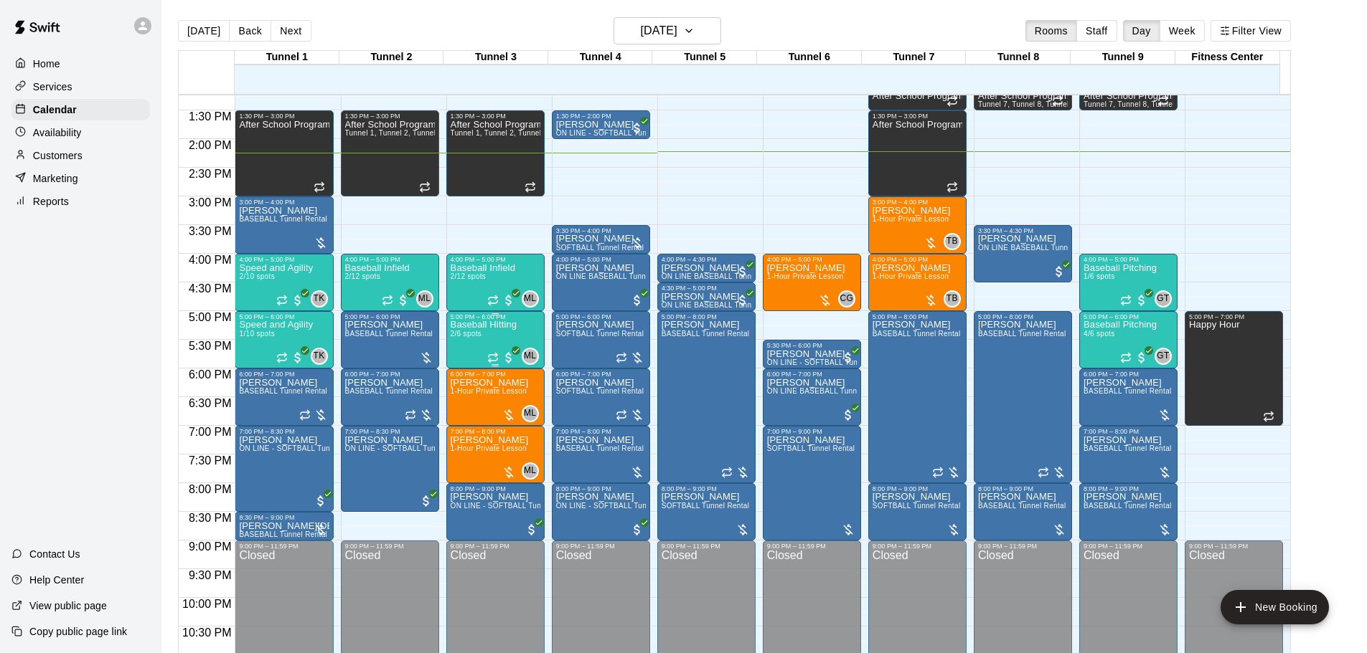
click at [481, 344] on div "Baseball Hitting 2/6 spots" at bounding box center [483, 647] width 67 height 653
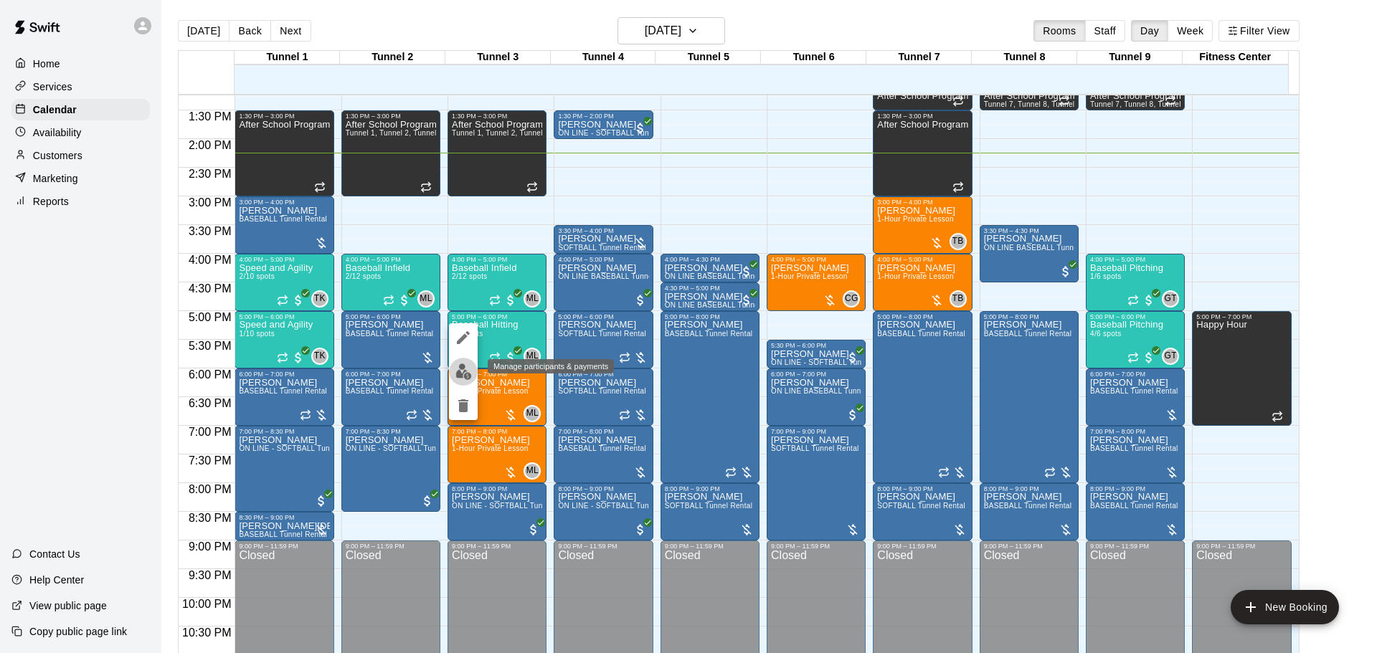
click at [462, 374] on img "edit" at bounding box center [464, 372] width 16 height 16
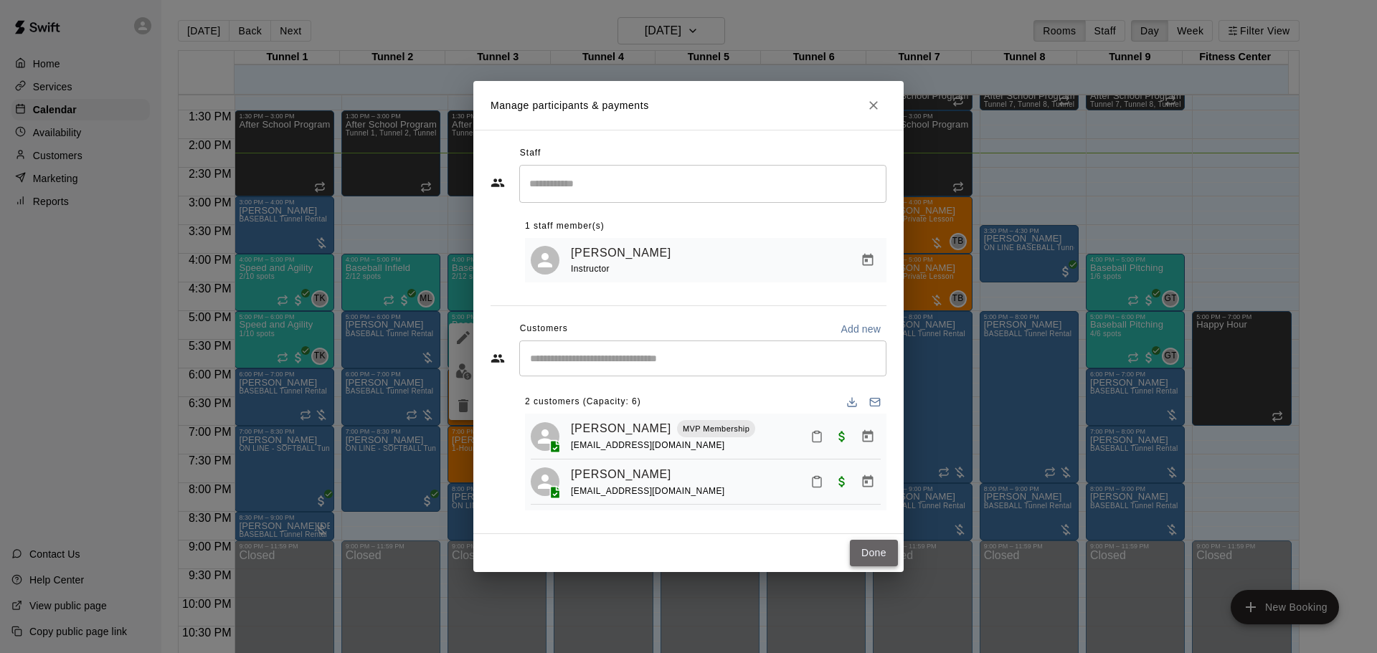
click at [887, 545] on button "Done" at bounding box center [874, 553] width 48 height 27
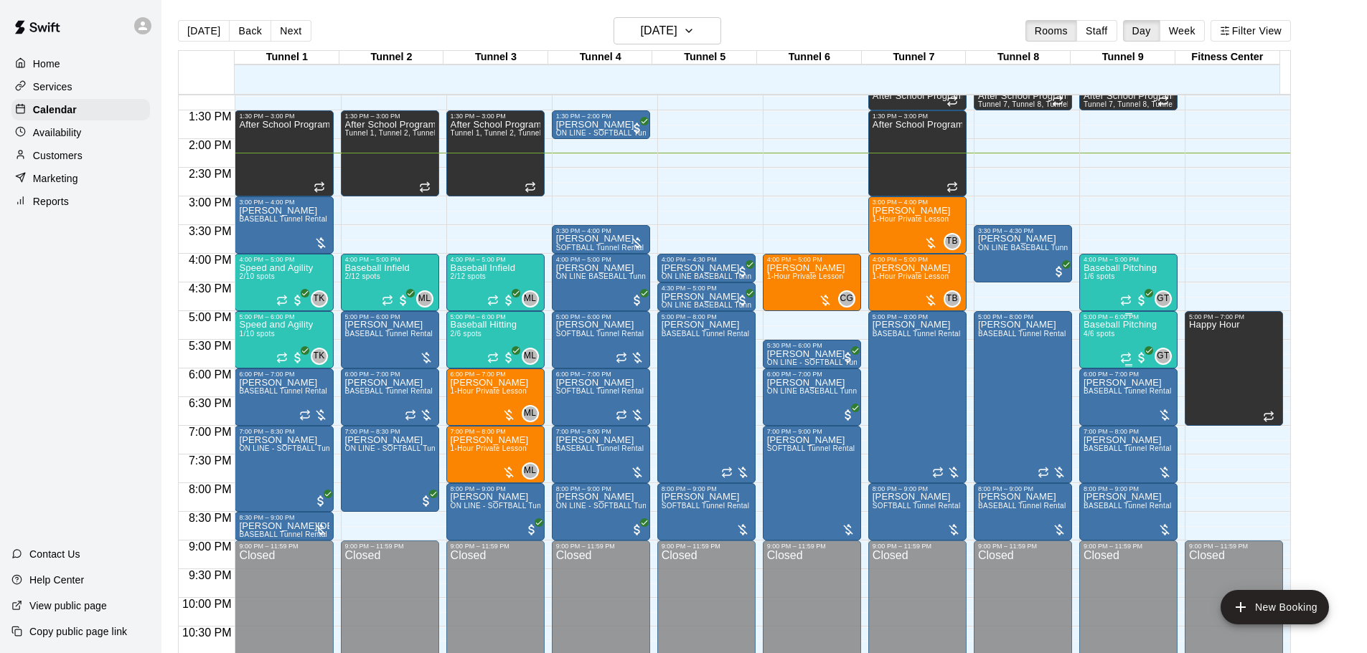
click at [1136, 342] on div "Baseball Pitching 4/6 spots" at bounding box center [1119, 647] width 73 height 653
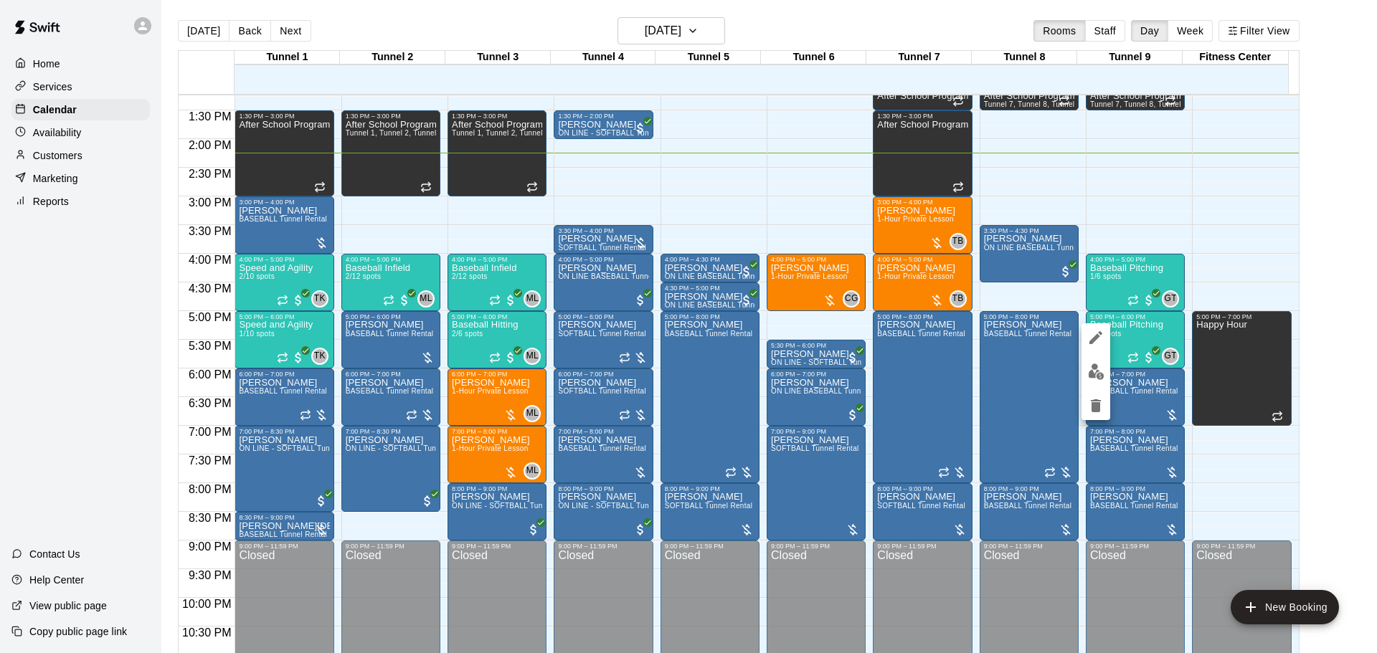
click at [1088, 379] on img "edit" at bounding box center [1096, 372] width 16 height 16
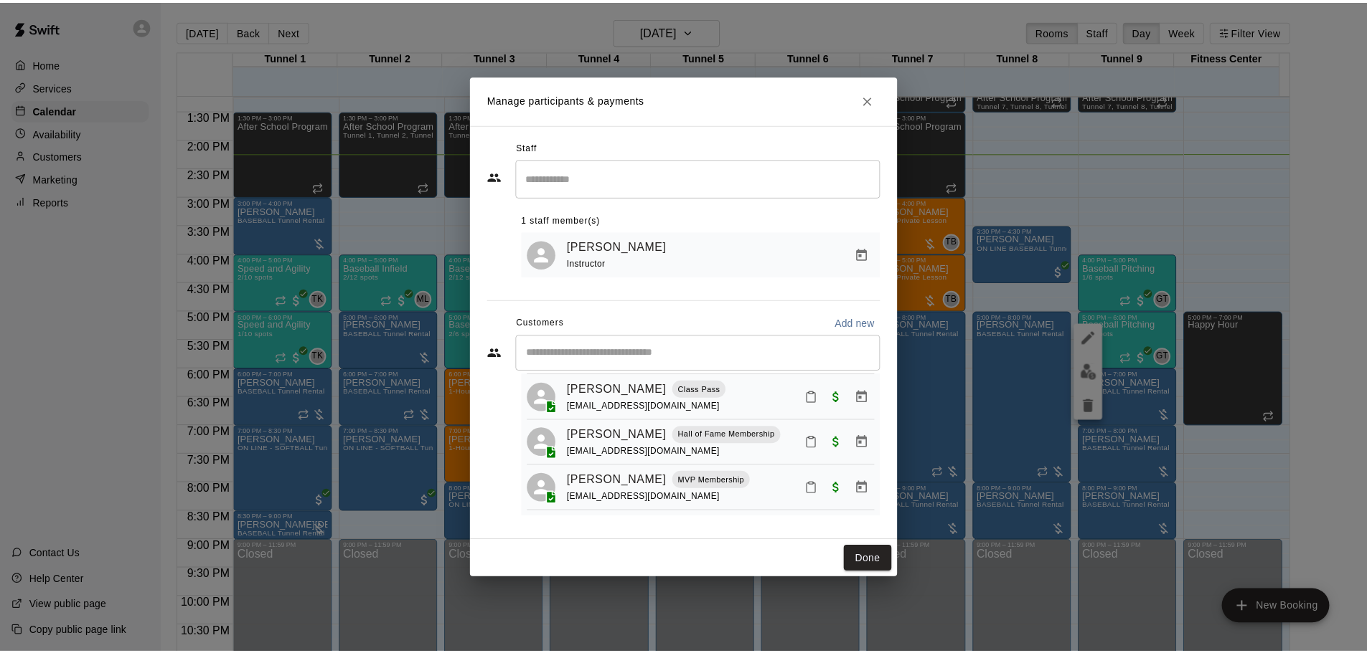
scroll to position [88, 0]
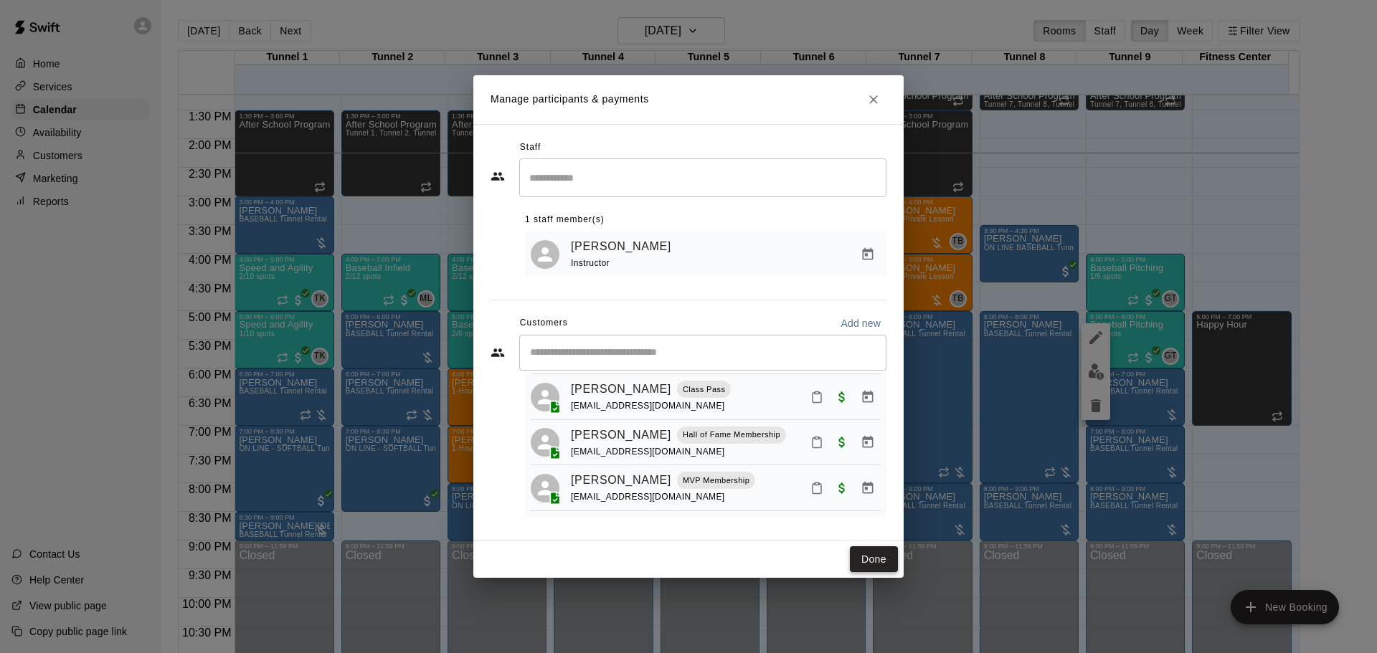
click at [887, 548] on button "Done" at bounding box center [874, 560] width 48 height 27
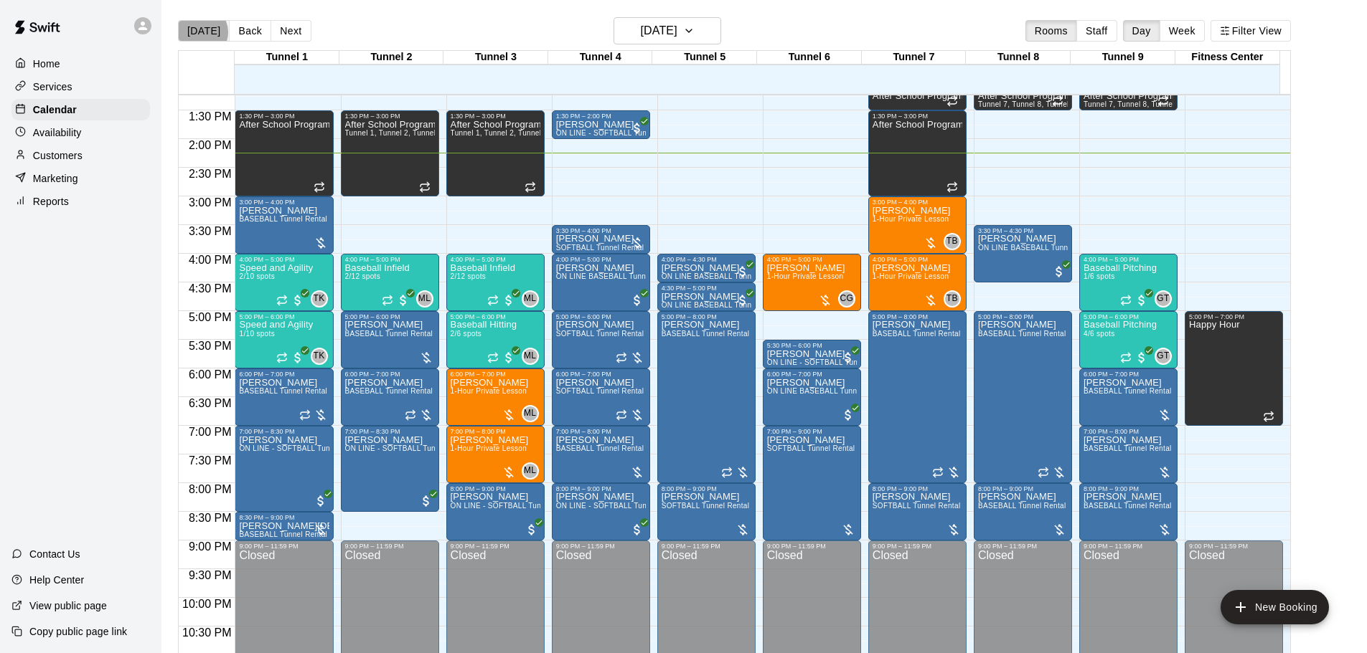
click at [199, 32] on button "[DATE]" at bounding box center [204, 31] width 52 height 22
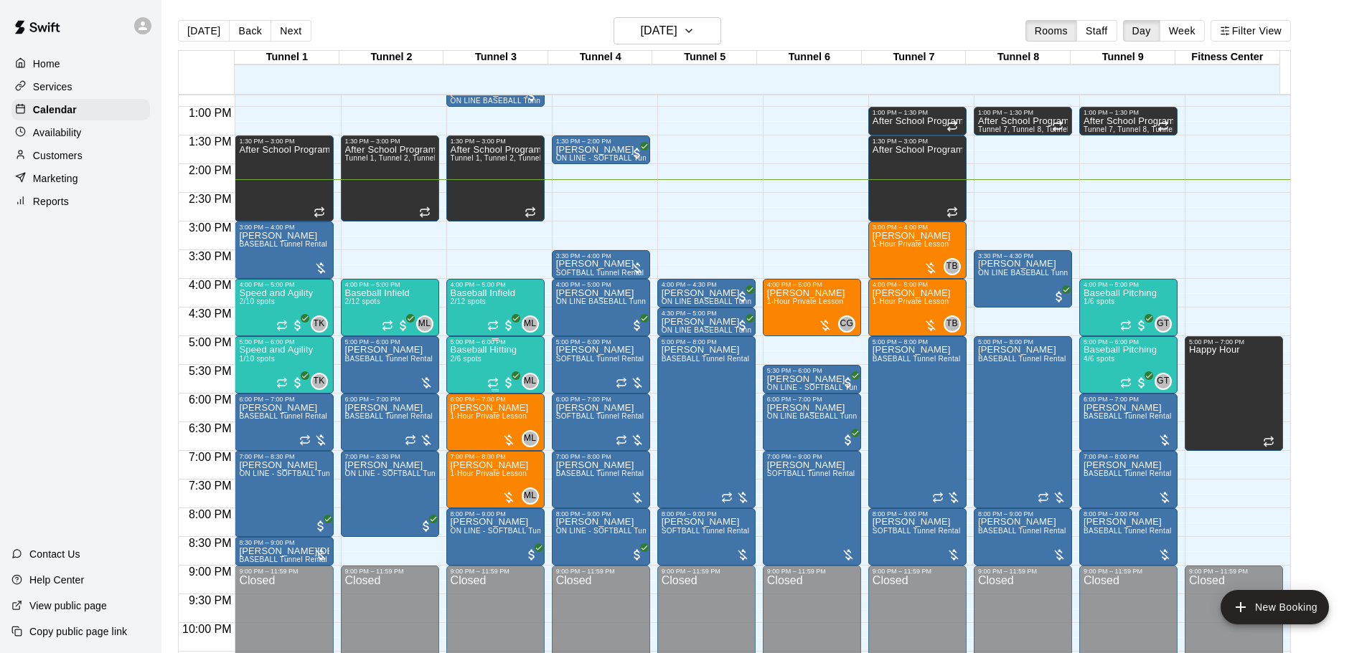
scroll to position [760, 0]
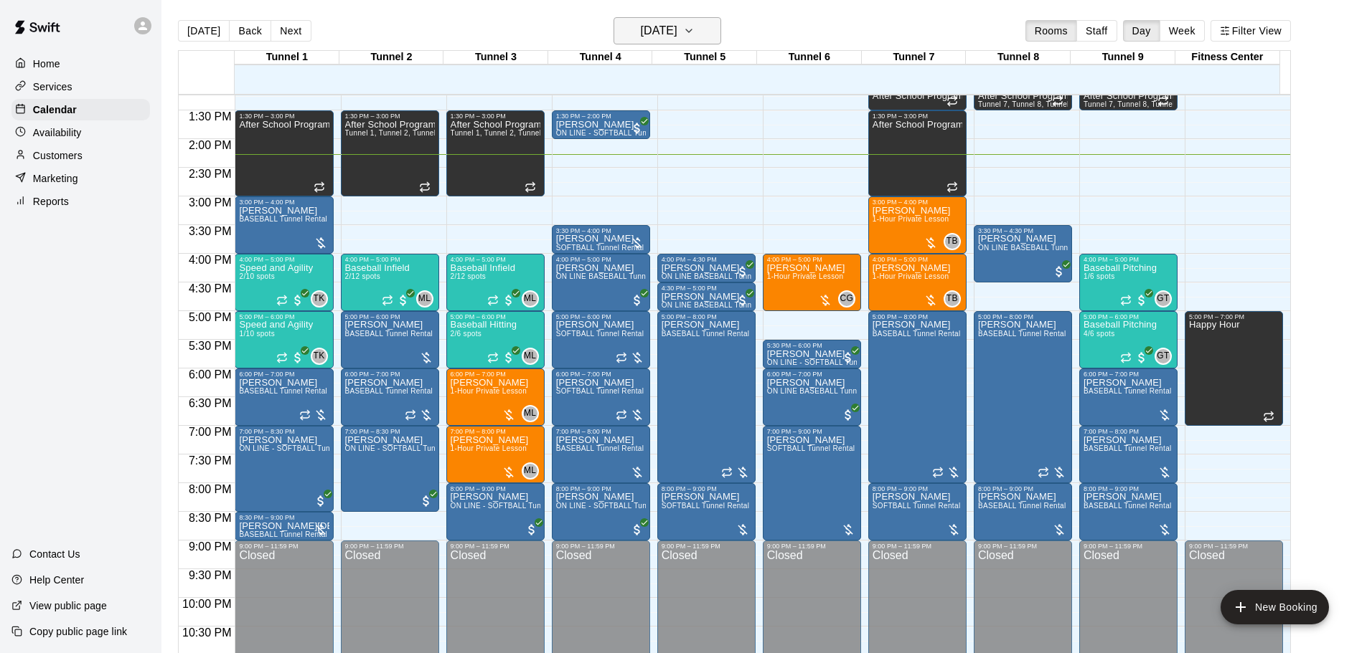
click at [677, 40] on h6 "[DATE]" at bounding box center [659, 31] width 37 height 20
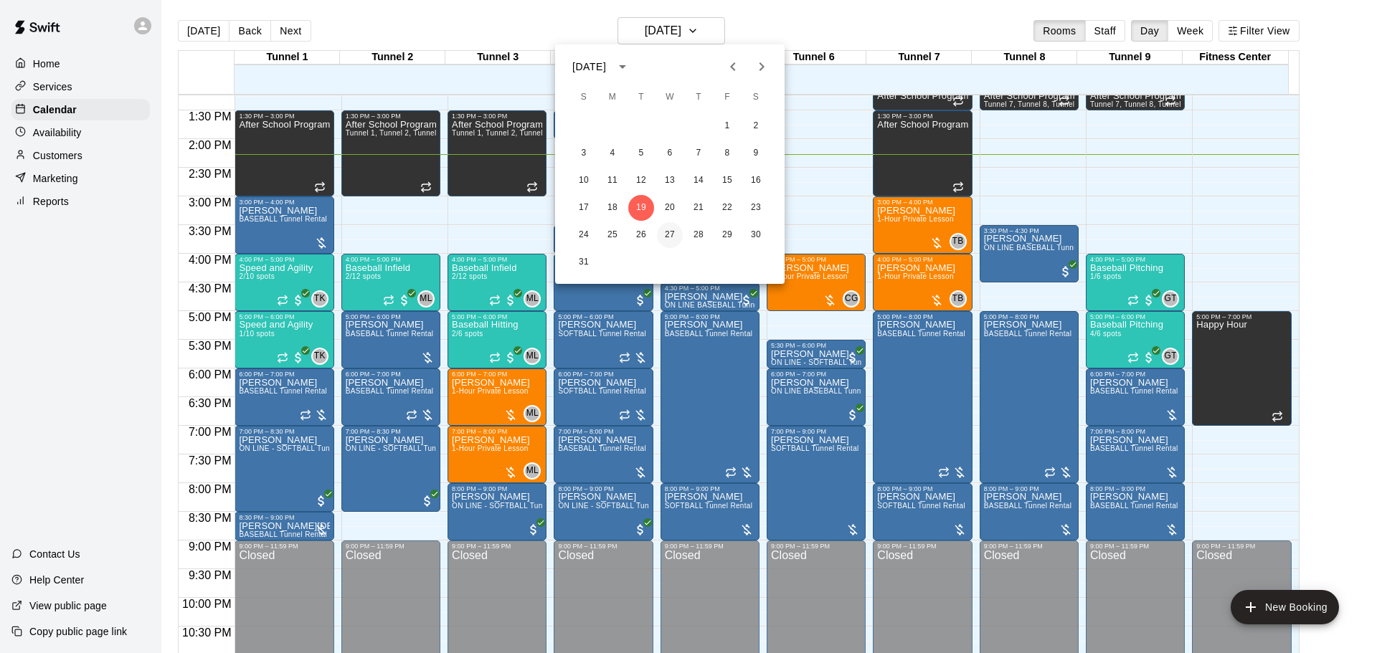
click at [670, 238] on button "27" at bounding box center [670, 235] width 26 height 26
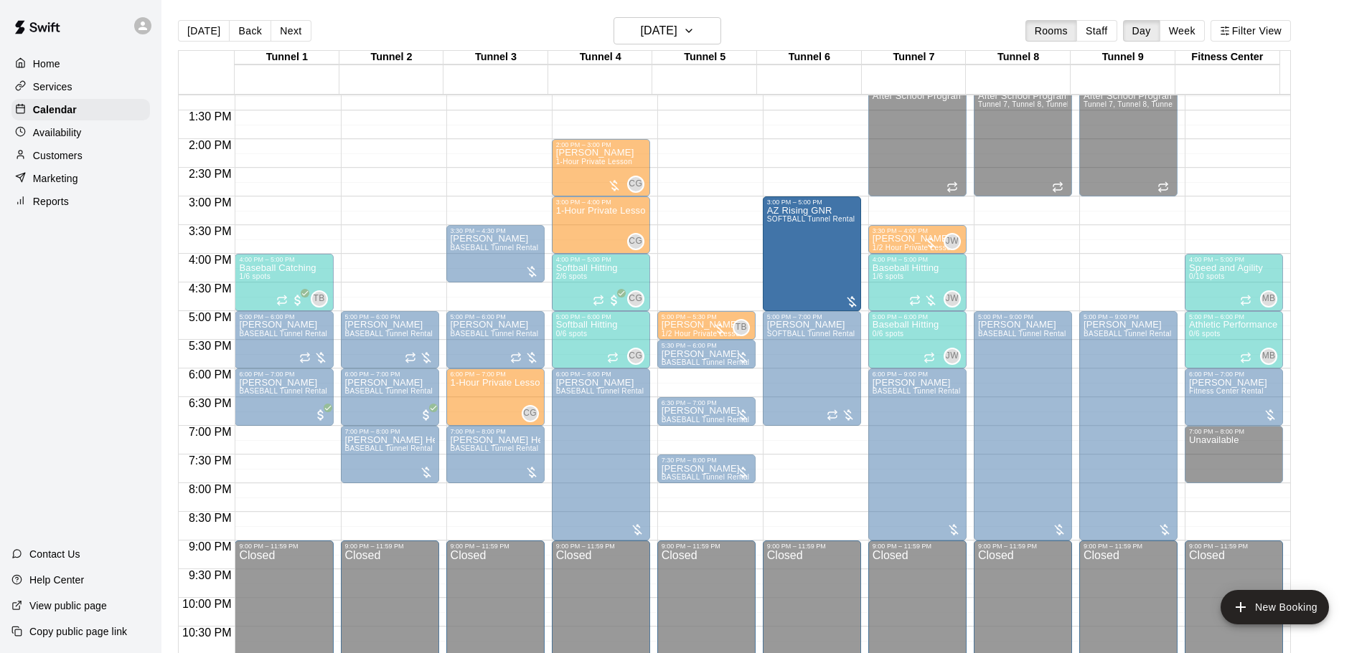
drag, startPoint x: 808, startPoint y: 257, endPoint x: 806, endPoint y: 209, distance: 48.1
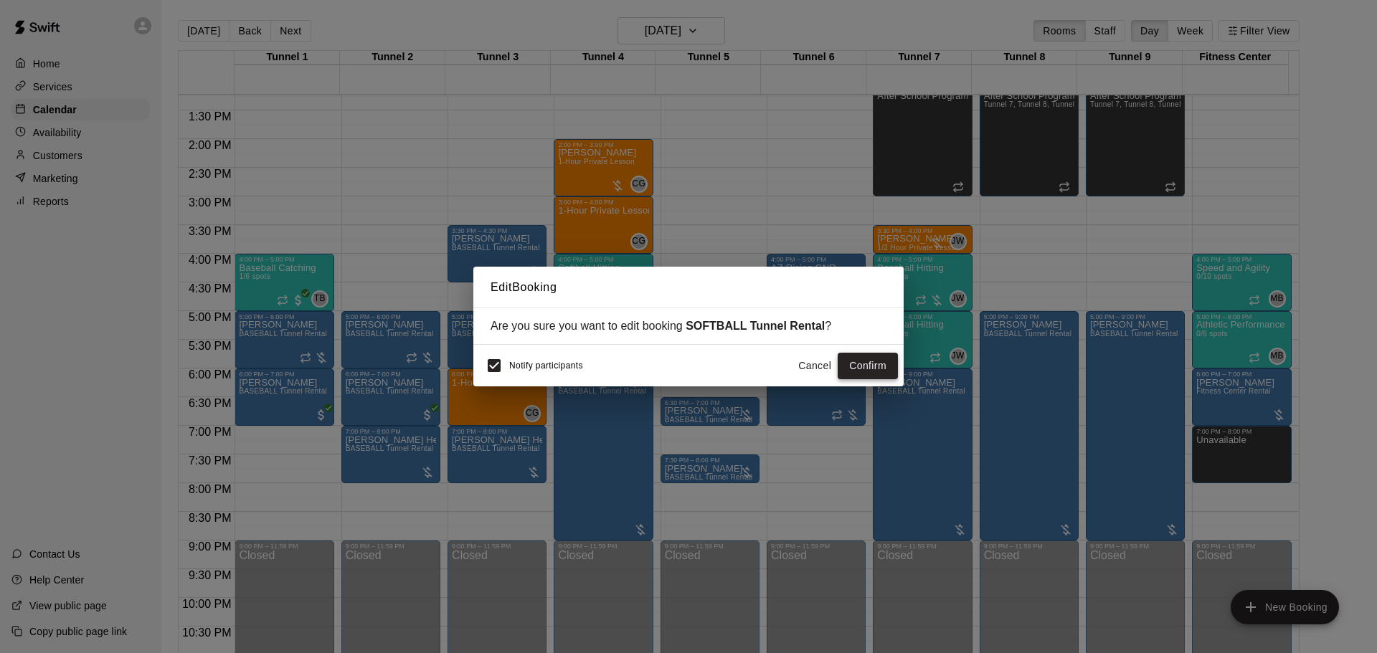
click at [850, 362] on button "Confirm" at bounding box center [868, 366] width 60 height 27
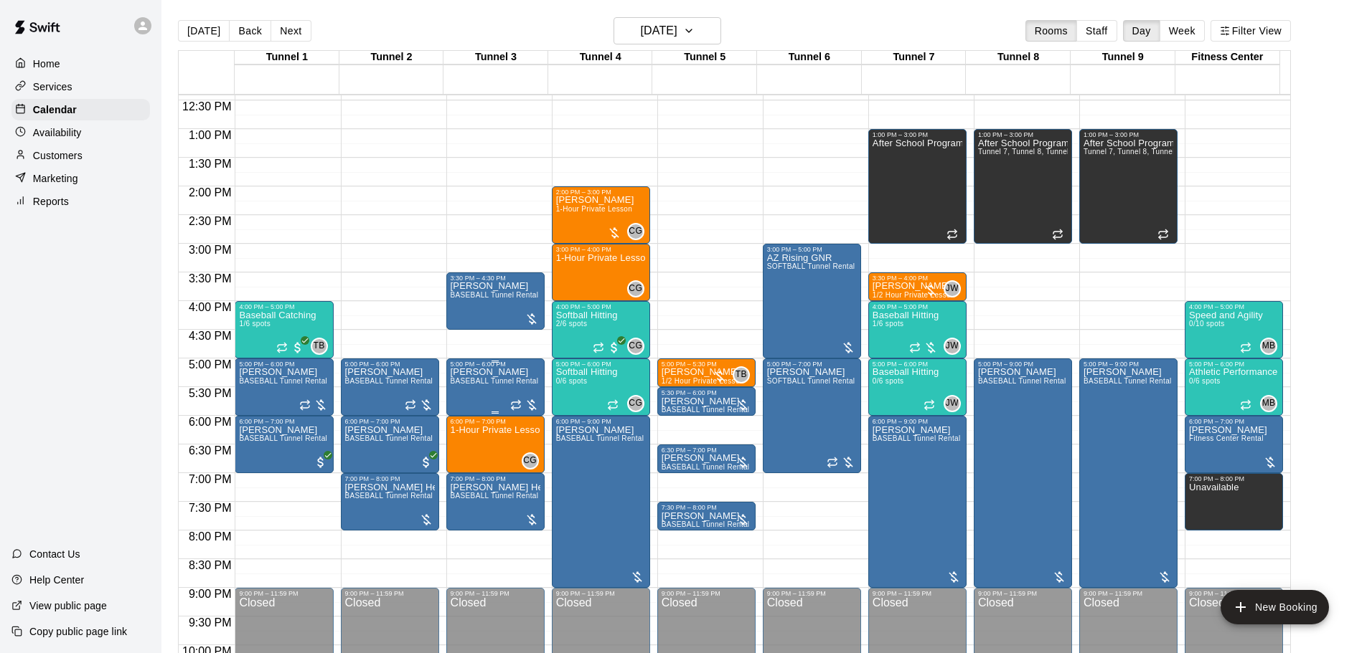
scroll to position [688, 0]
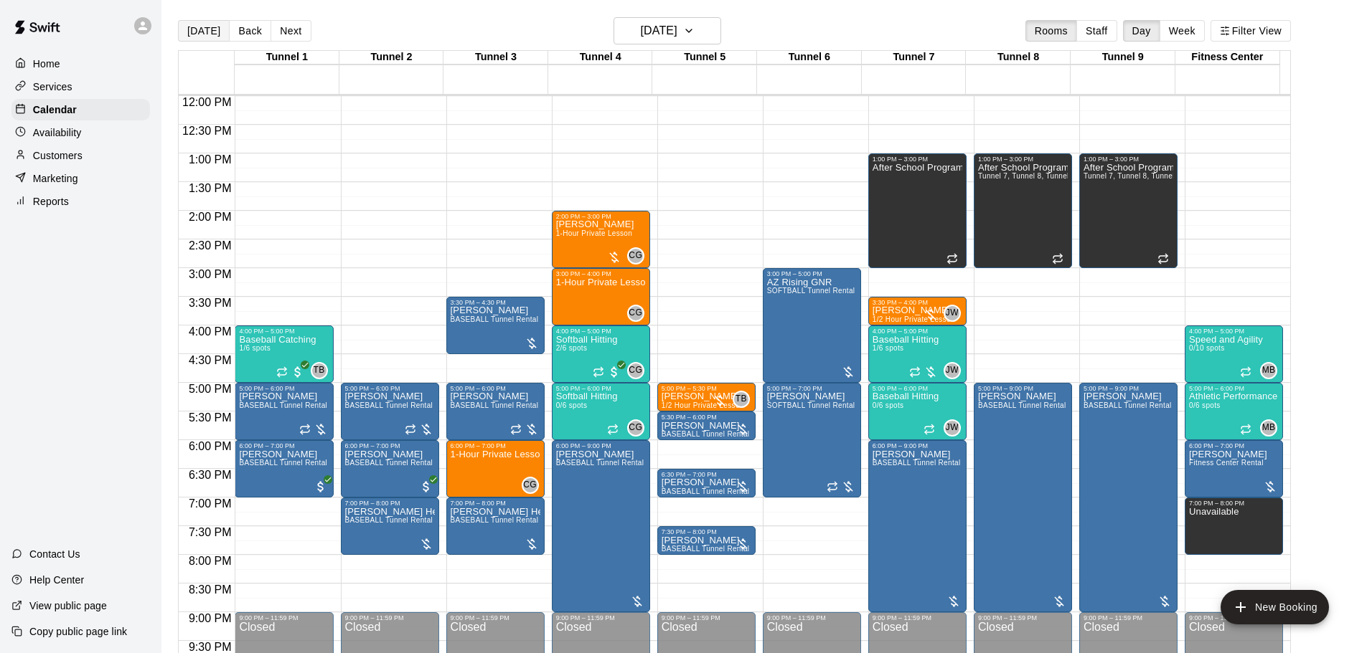
click at [191, 38] on button "[DATE]" at bounding box center [204, 31] width 52 height 22
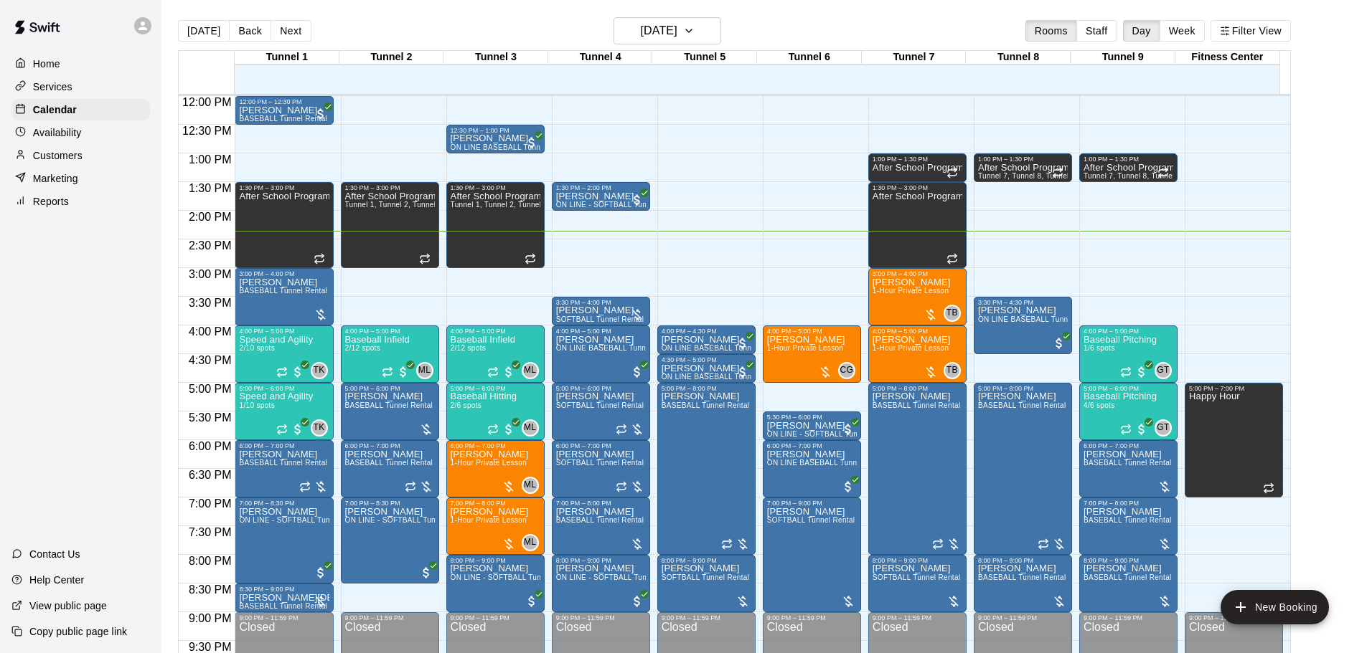
click at [254, 0] on html "Home Services Calendar Availability Customers Marketing Reports Contact Us Help…" at bounding box center [683, 338] width 1367 height 676
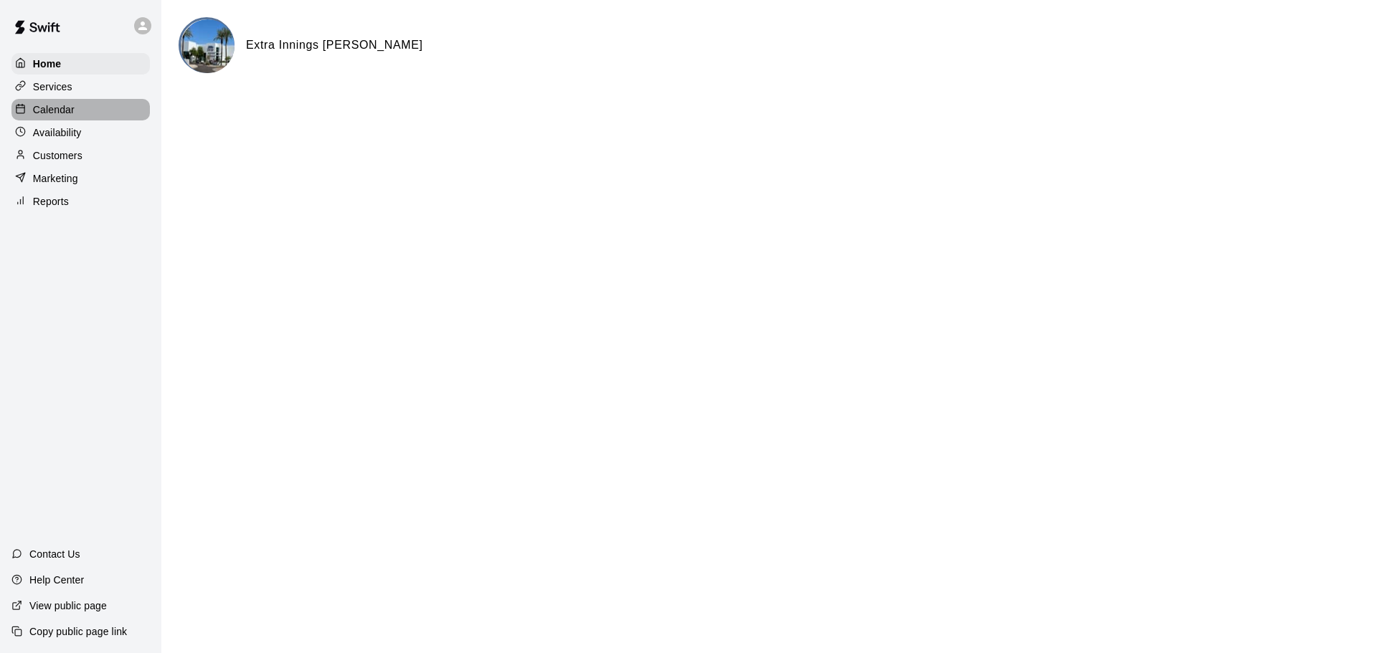
click at [94, 116] on div "Calendar" at bounding box center [80, 110] width 138 height 22
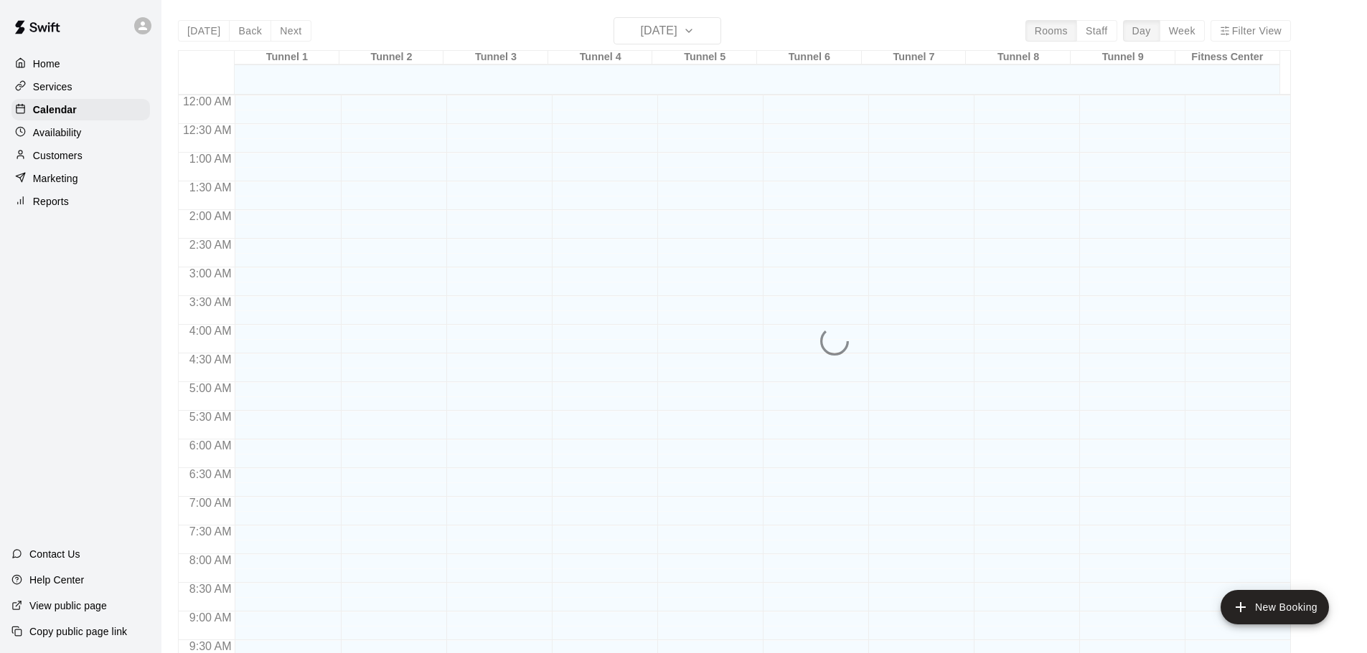
scroll to position [760, 0]
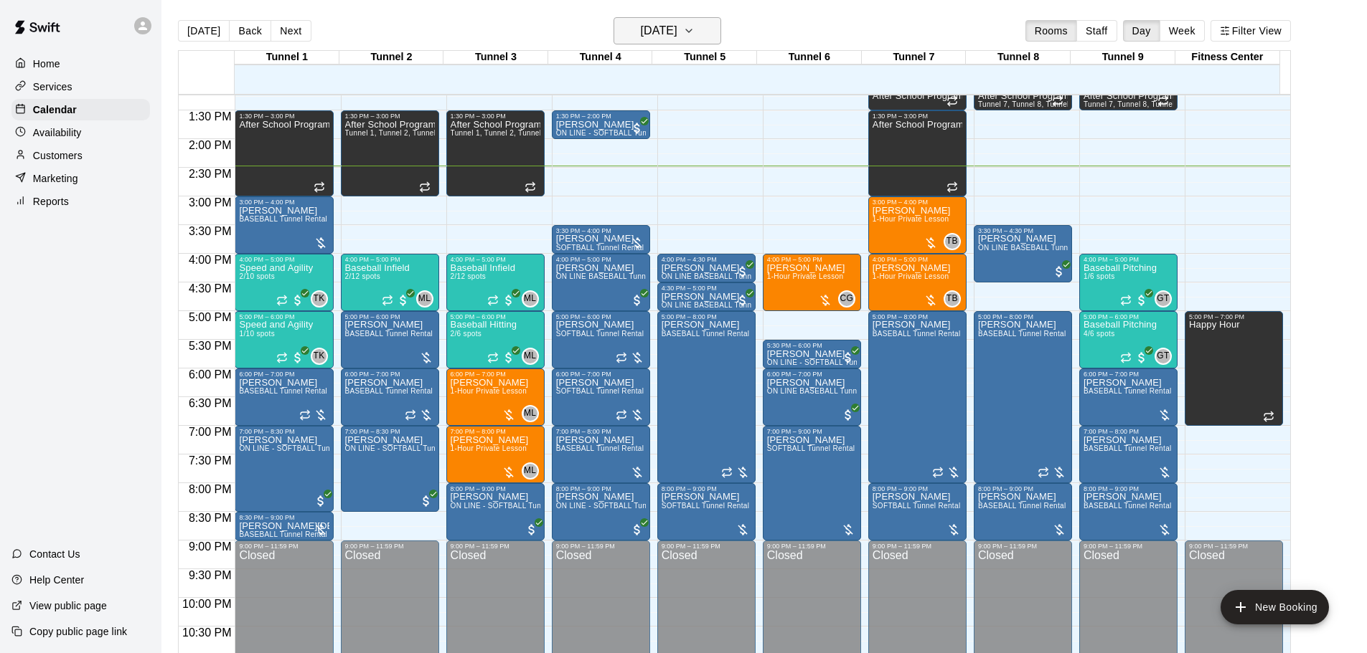
click at [662, 37] on h6 "[DATE]" at bounding box center [659, 31] width 37 height 20
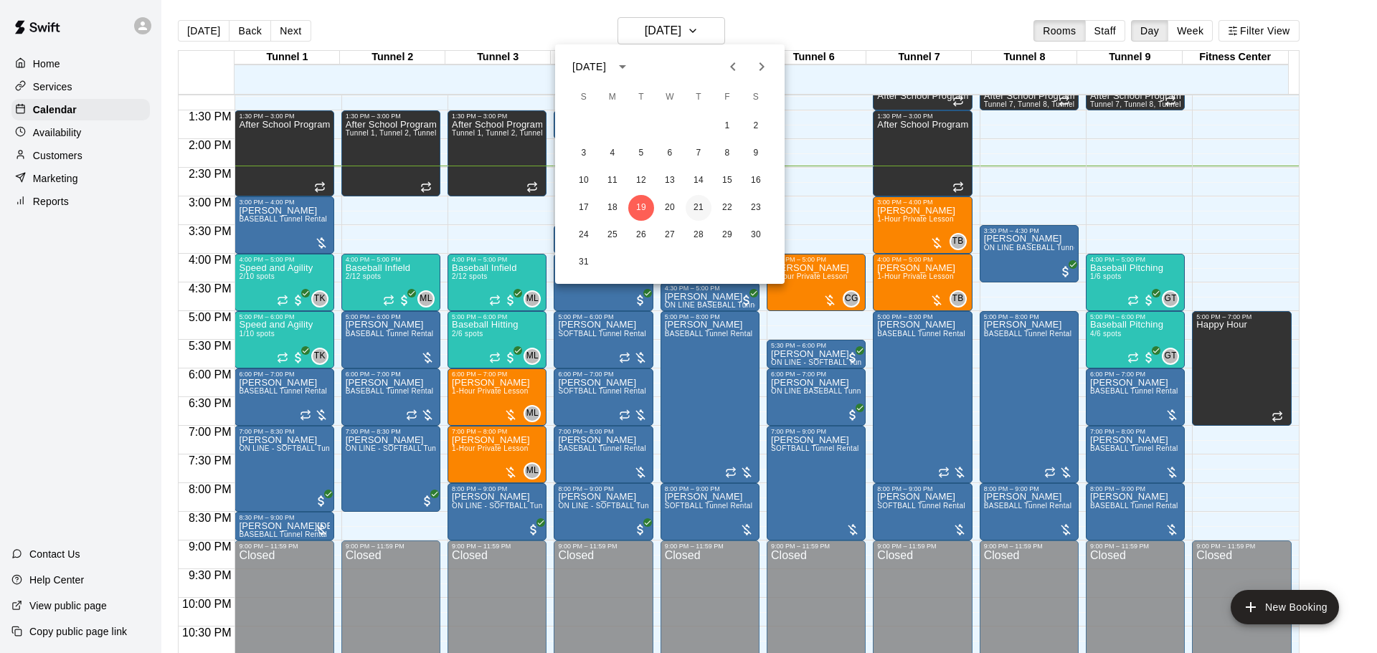
click at [702, 200] on button "21" at bounding box center [699, 208] width 26 height 26
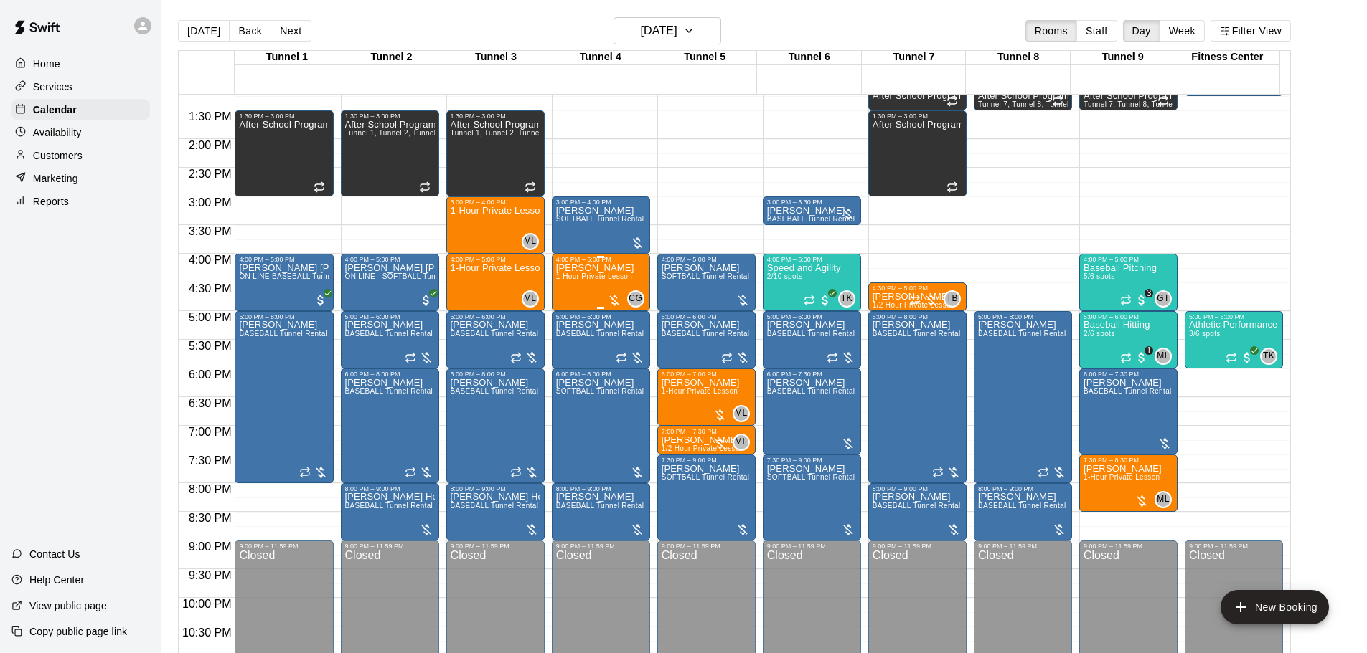
click at [595, 294] on div "Joe Meyer 1-Hour Private Lesson" at bounding box center [595, 589] width 78 height 653
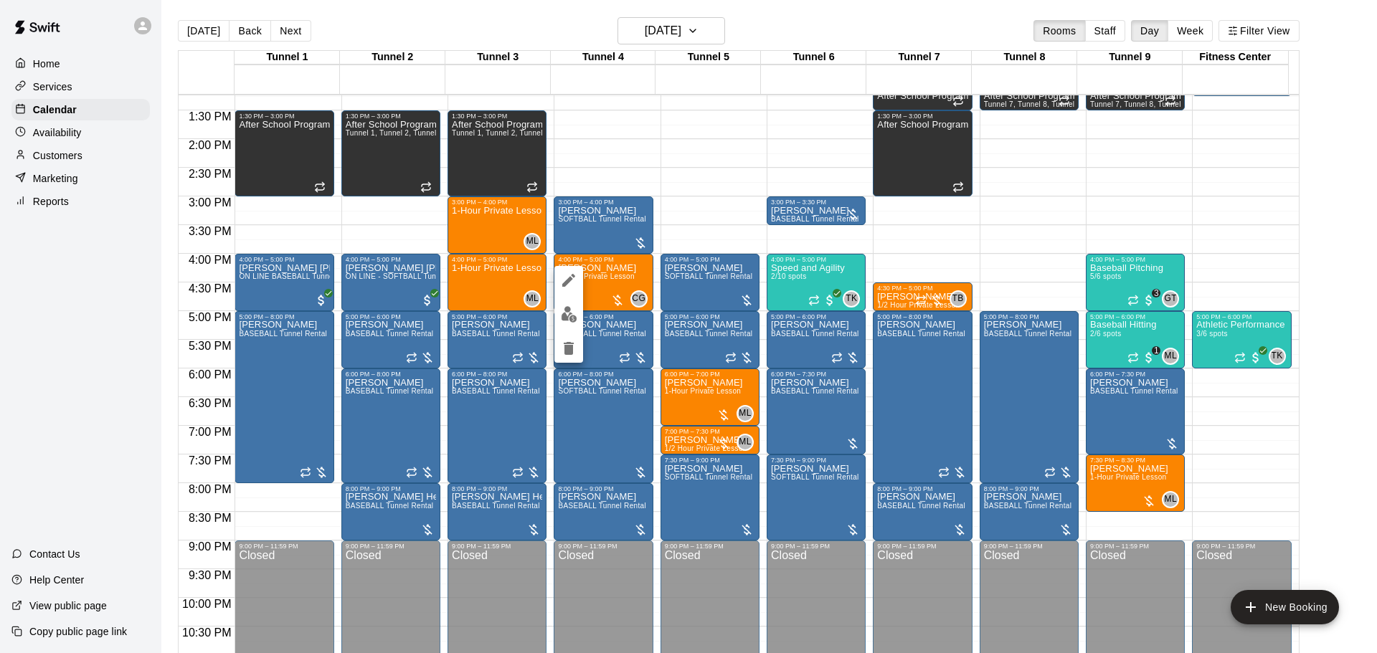
click at [565, 320] on img "edit" at bounding box center [569, 314] width 16 height 16
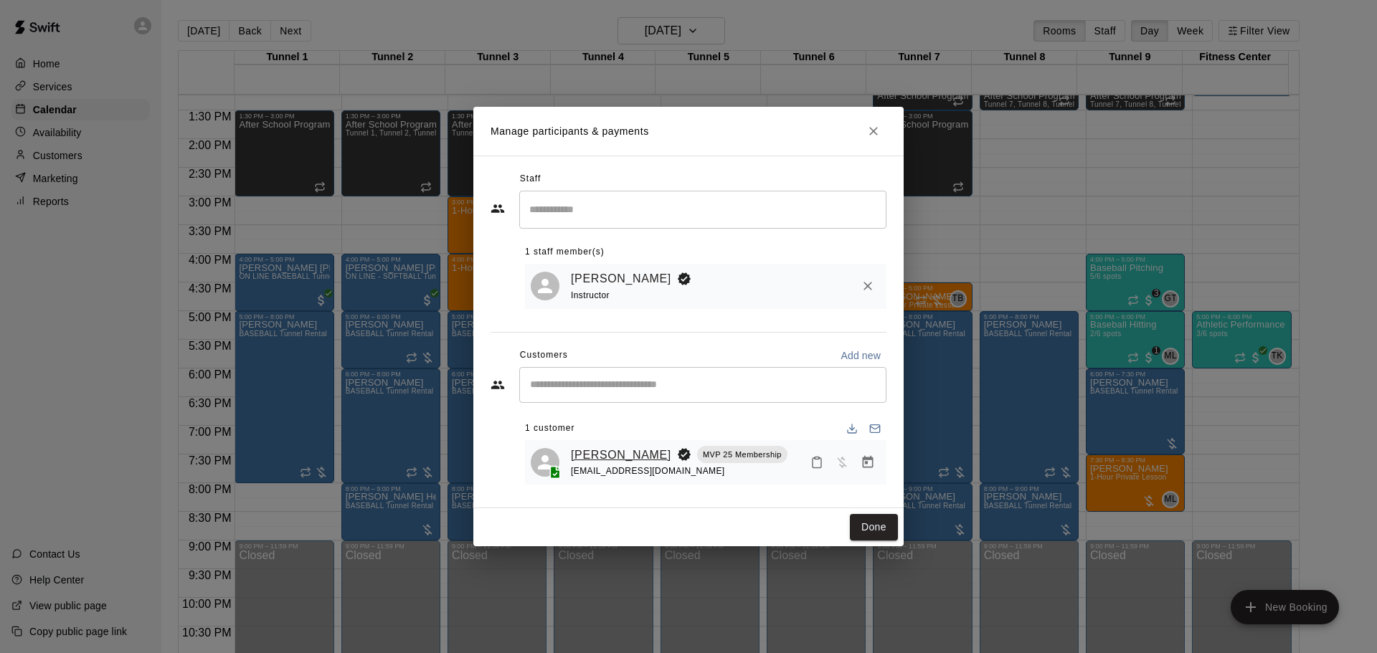
click at [609, 448] on link "Joe Meyer" at bounding box center [621, 455] width 100 height 19
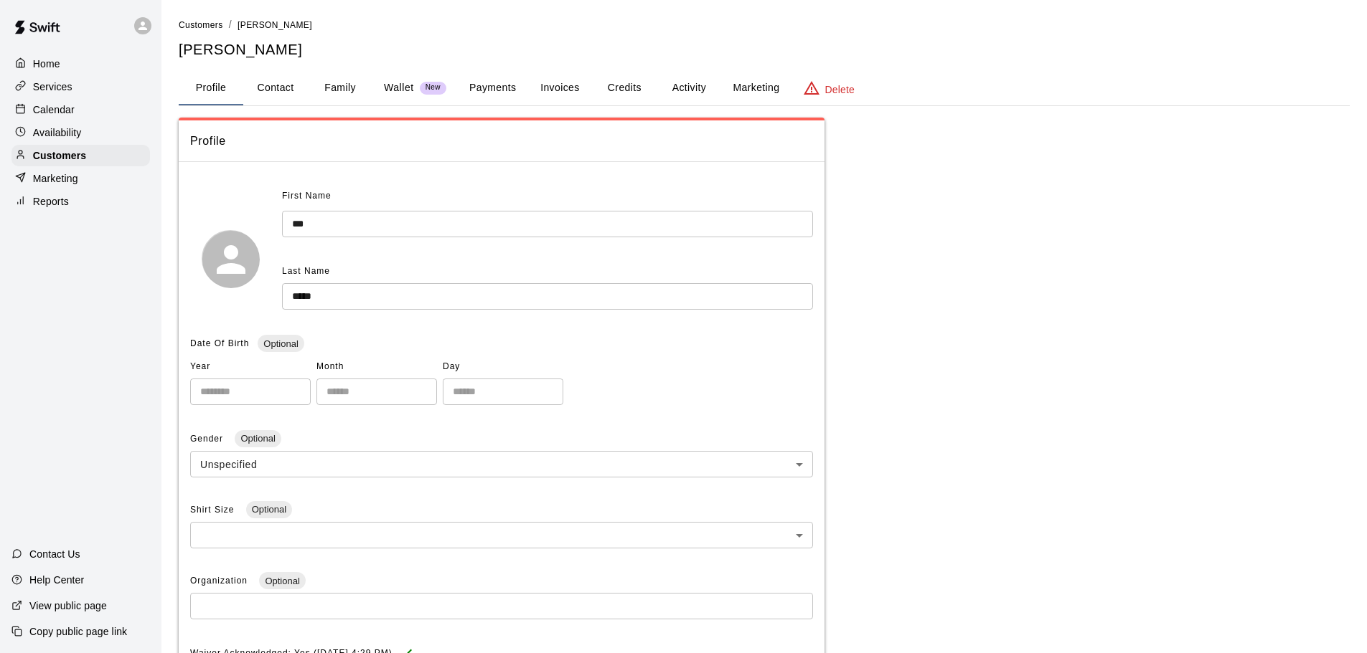
click at [344, 85] on button "Family" at bounding box center [340, 88] width 65 height 34
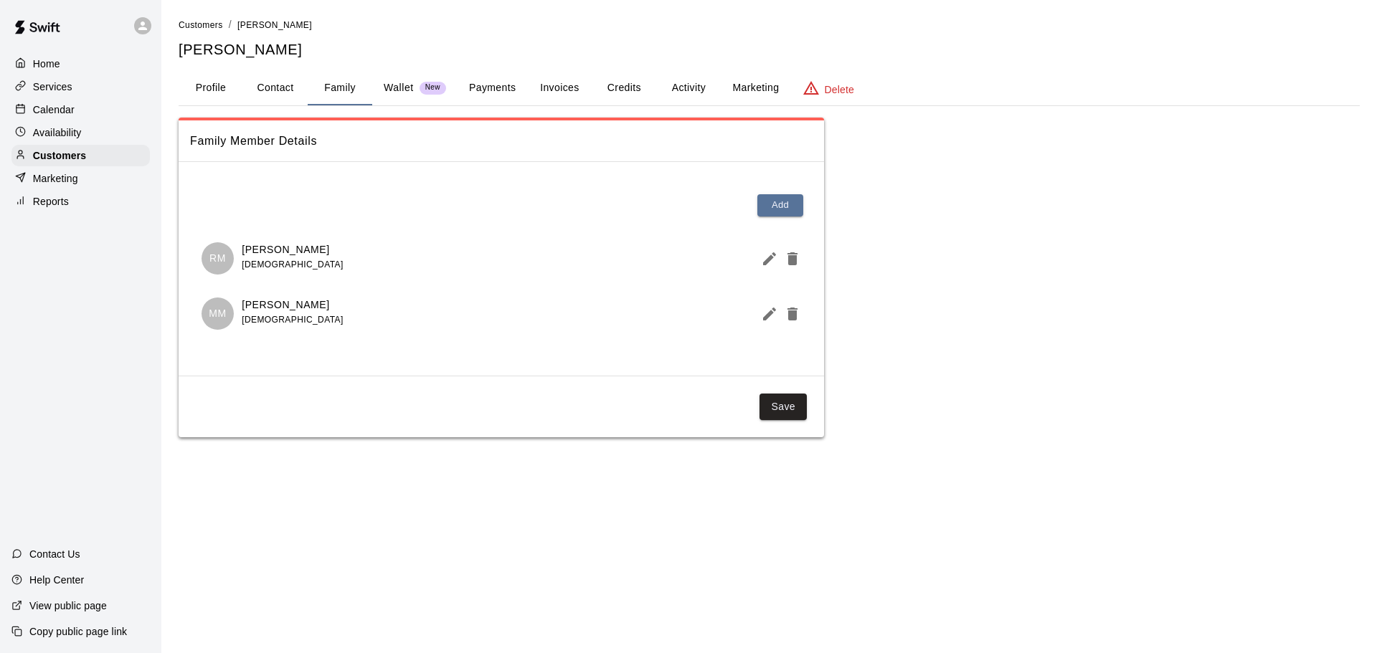
click at [84, 108] on div "Calendar" at bounding box center [80, 110] width 138 height 22
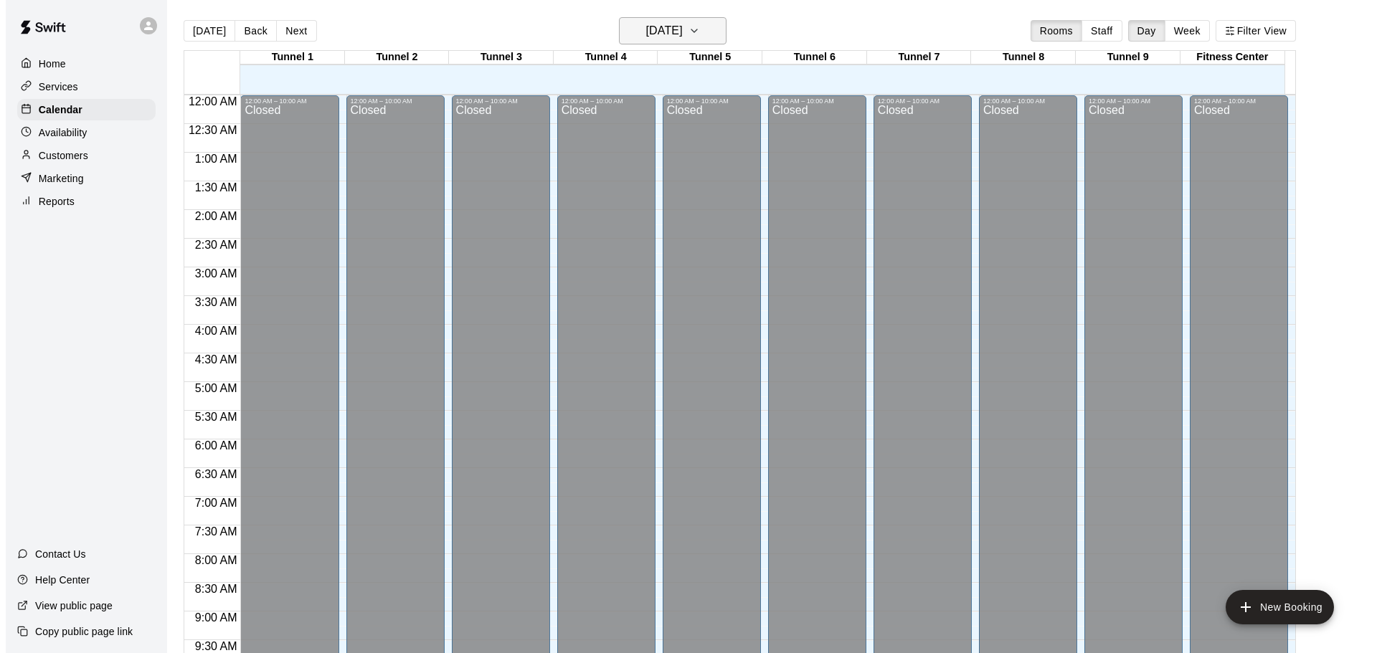
scroll to position [760, 0]
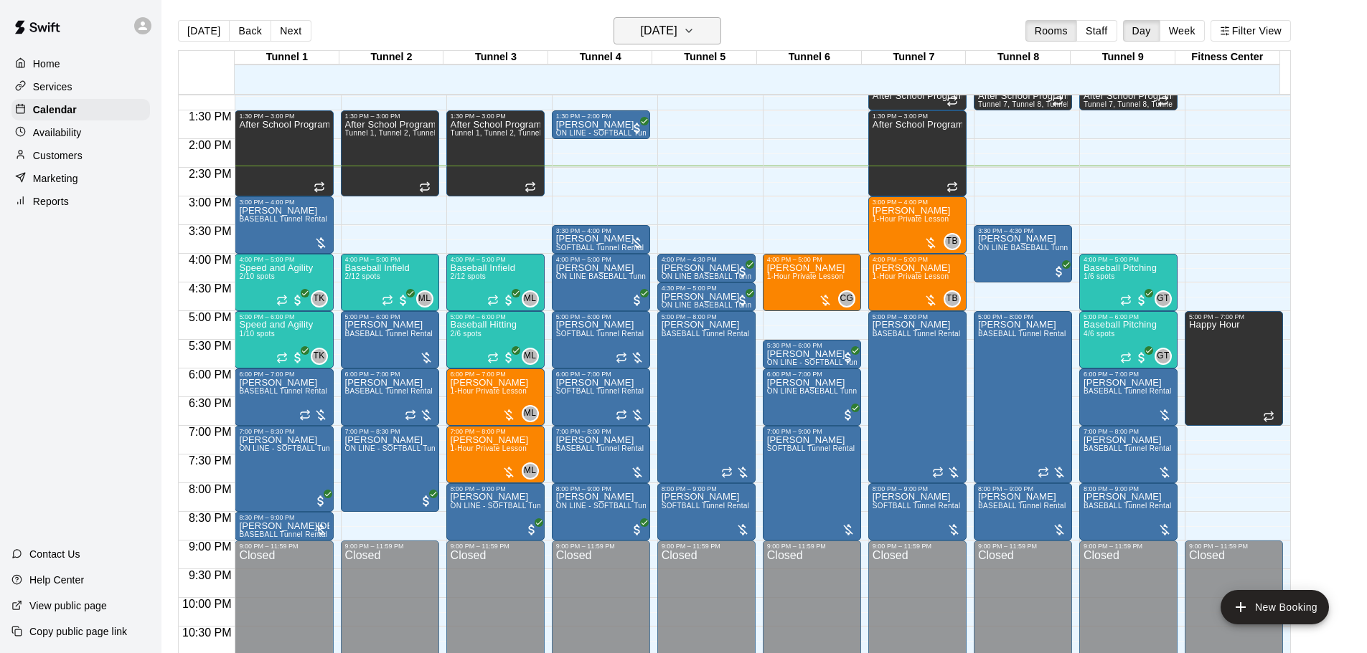
click at [694, 27] on icon "button" at bounding box center [688, 30] width 11 height 17
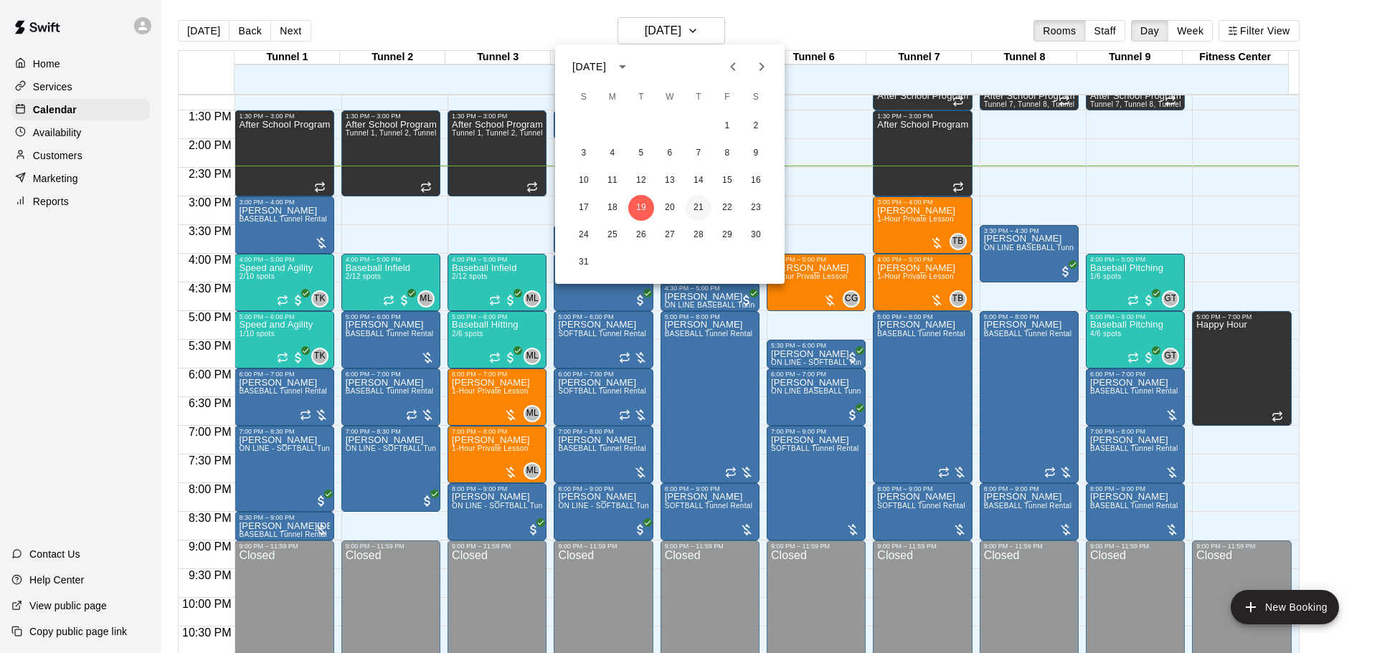
click at [692, 210] on button "21" at bounding box center [699, 208] width 26 height 26
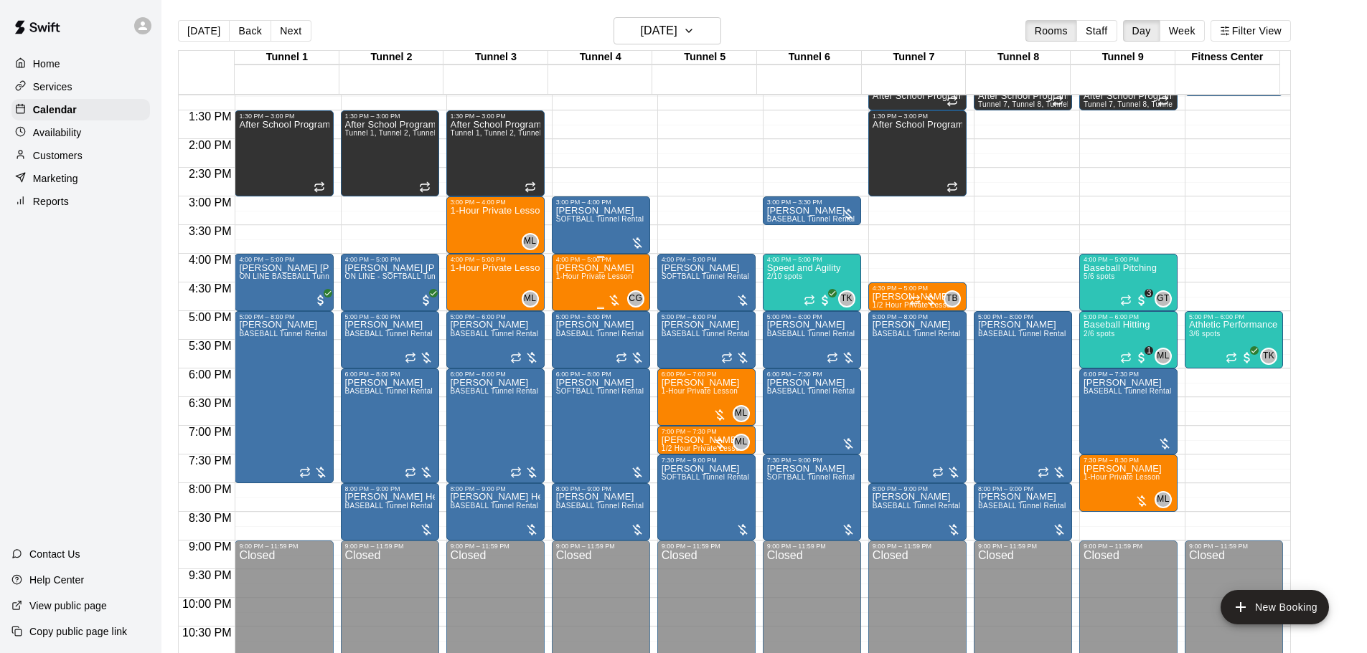
click at [623, 296] on div "CG 0" at bounding box center [625, 299] width 37 height 17
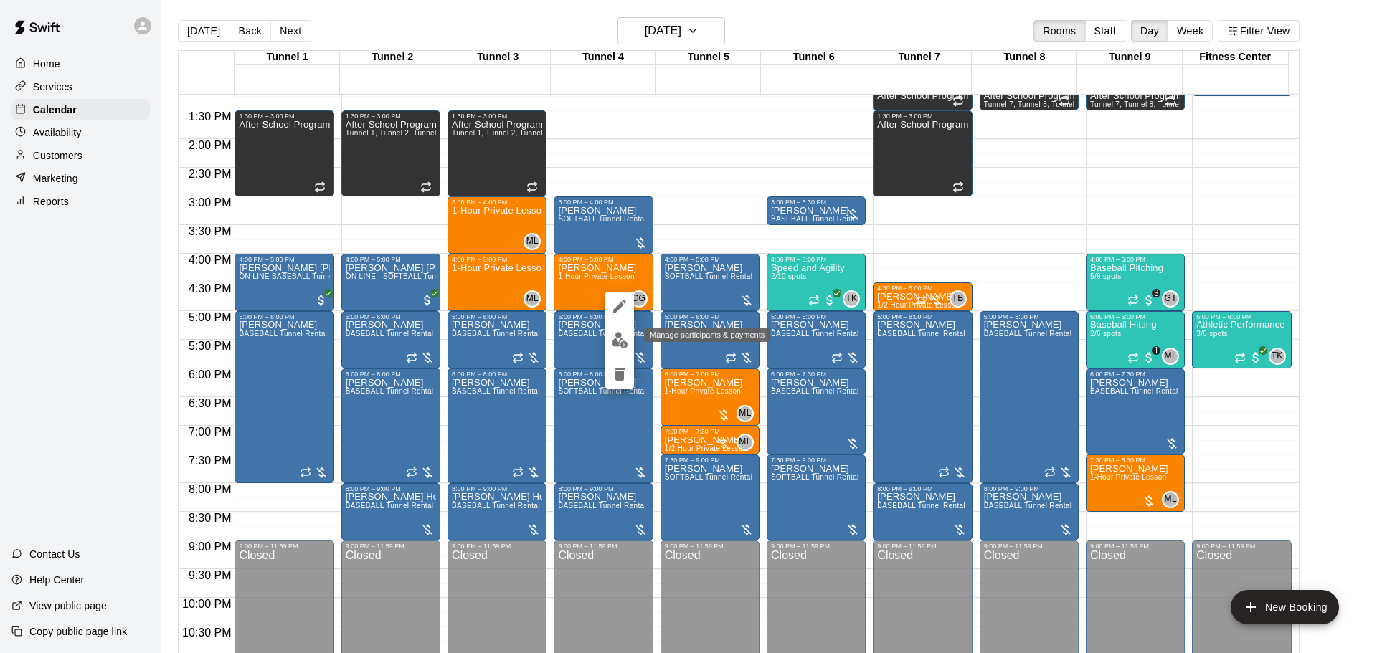
click at [618, 343] on img "edit" at bounding box center [620, 340] width 16 height 16
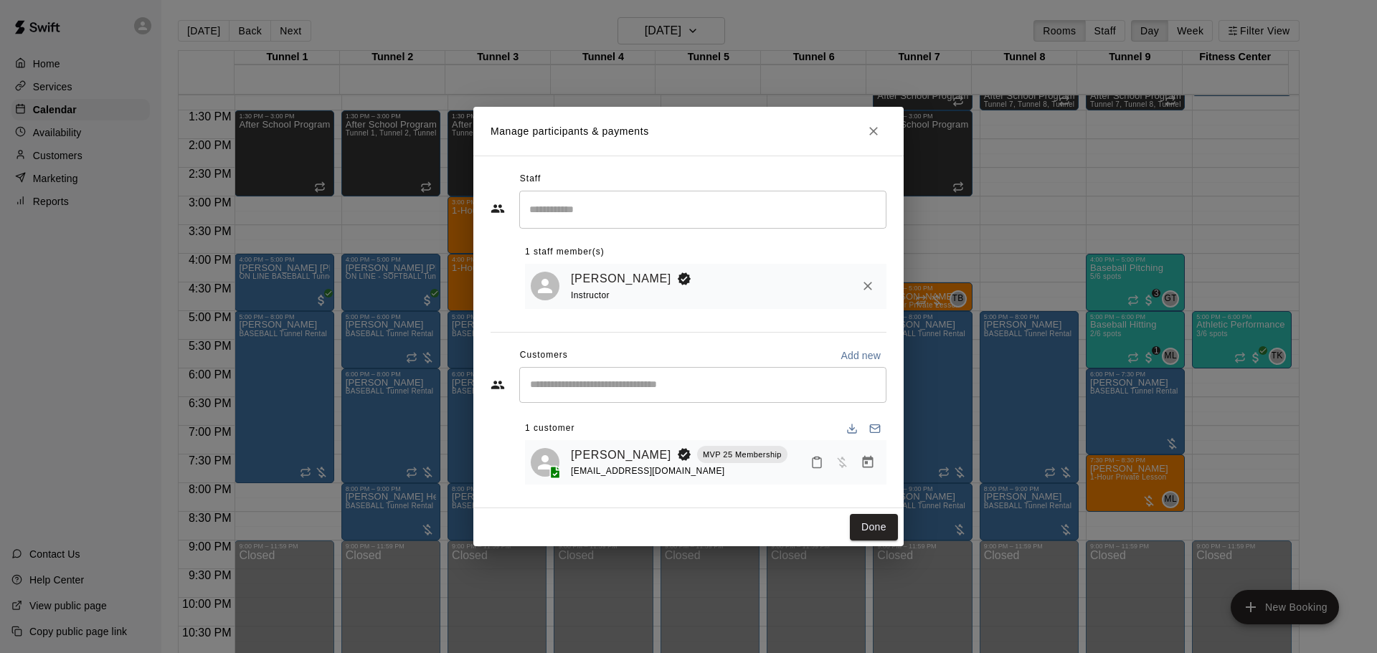
click at [590, 399] on div "​" at bounding box center [702, 385] width 367 height 36
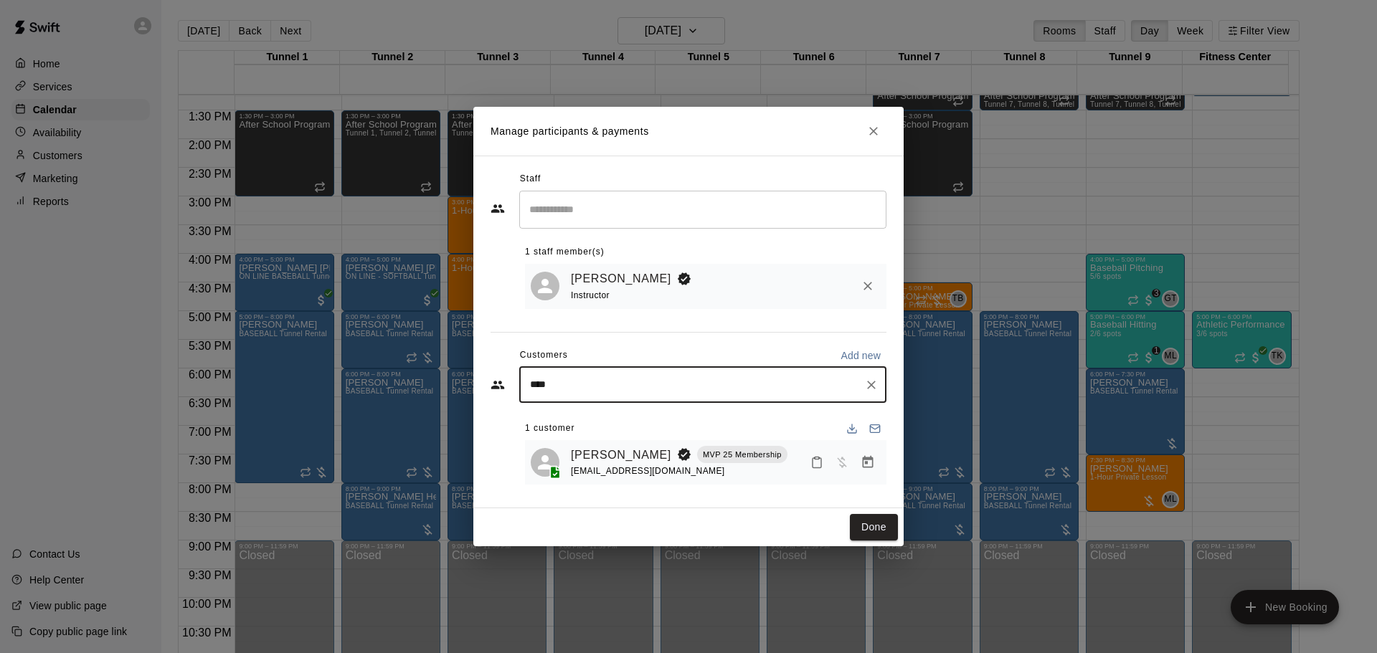
type input "*****"
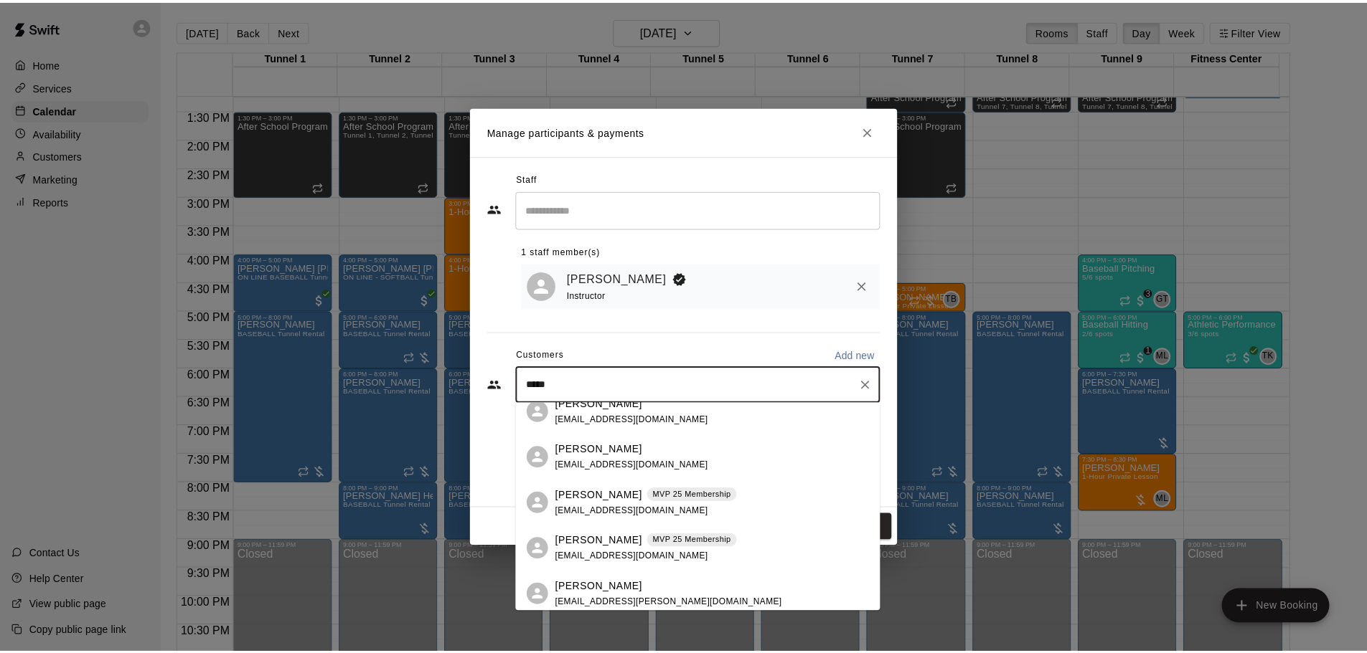
scroll to position [571, 0]
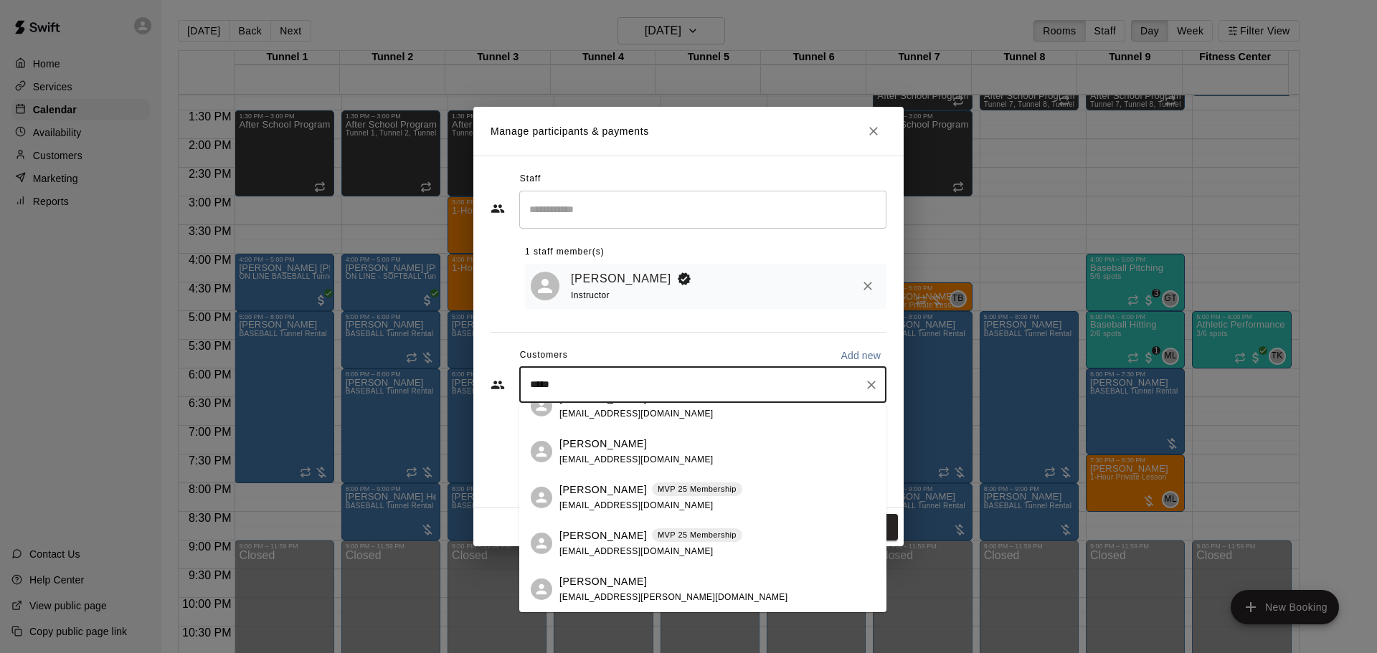
click at [658, 536] on p "MVP 25 Membership" at bounding box center [697, 535] width 79 height 12
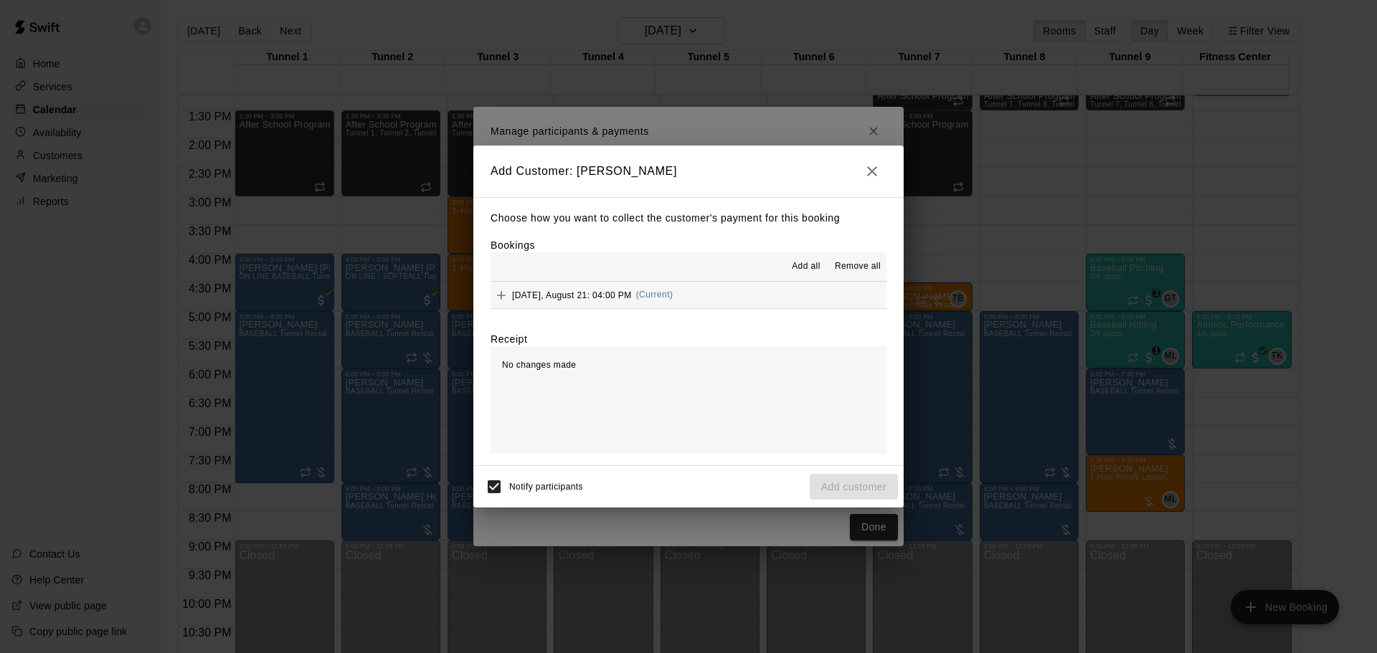
click at [750, 301] on button "Thursday, August 21: 04:00 PM (Current)" at bounding box center [689, 295] width 396 height 27
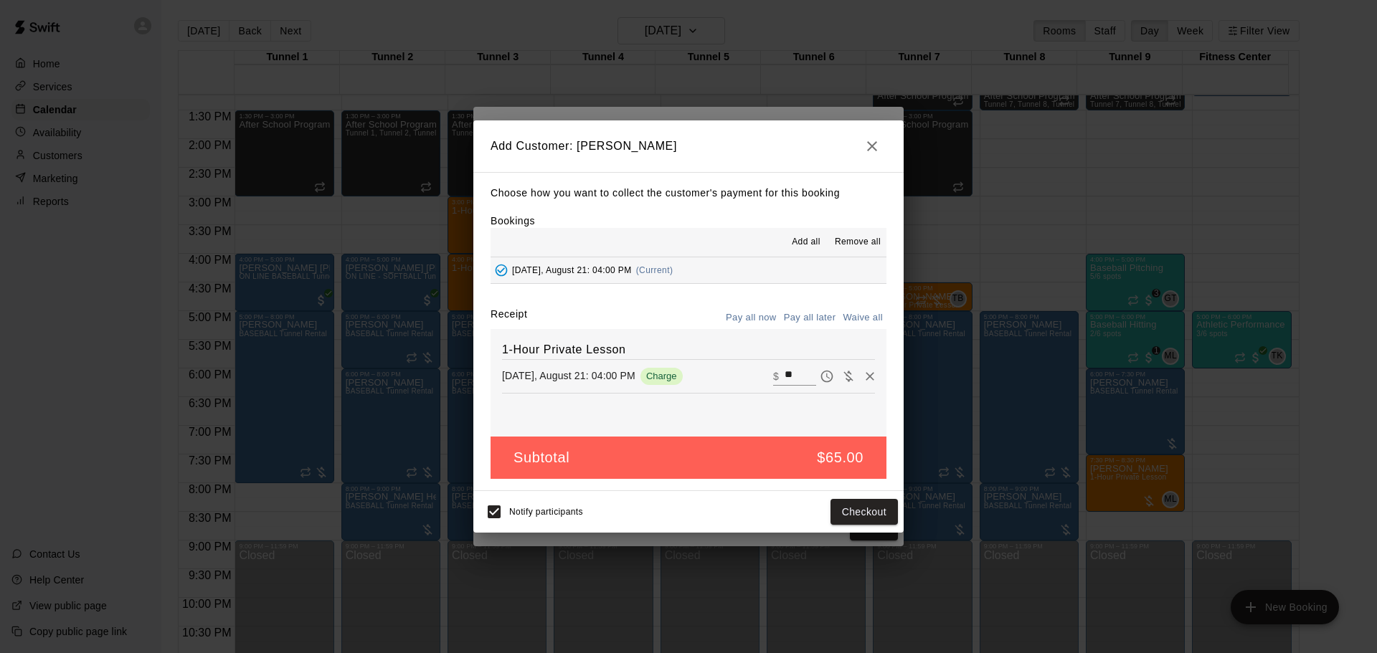
click at [804, 326] on button "Pay all later" at bounding box center [810, 318] width 60 height 22
click at [829, 501] on button "Add customer" at bounding box center [854, 512] width 88 height 27
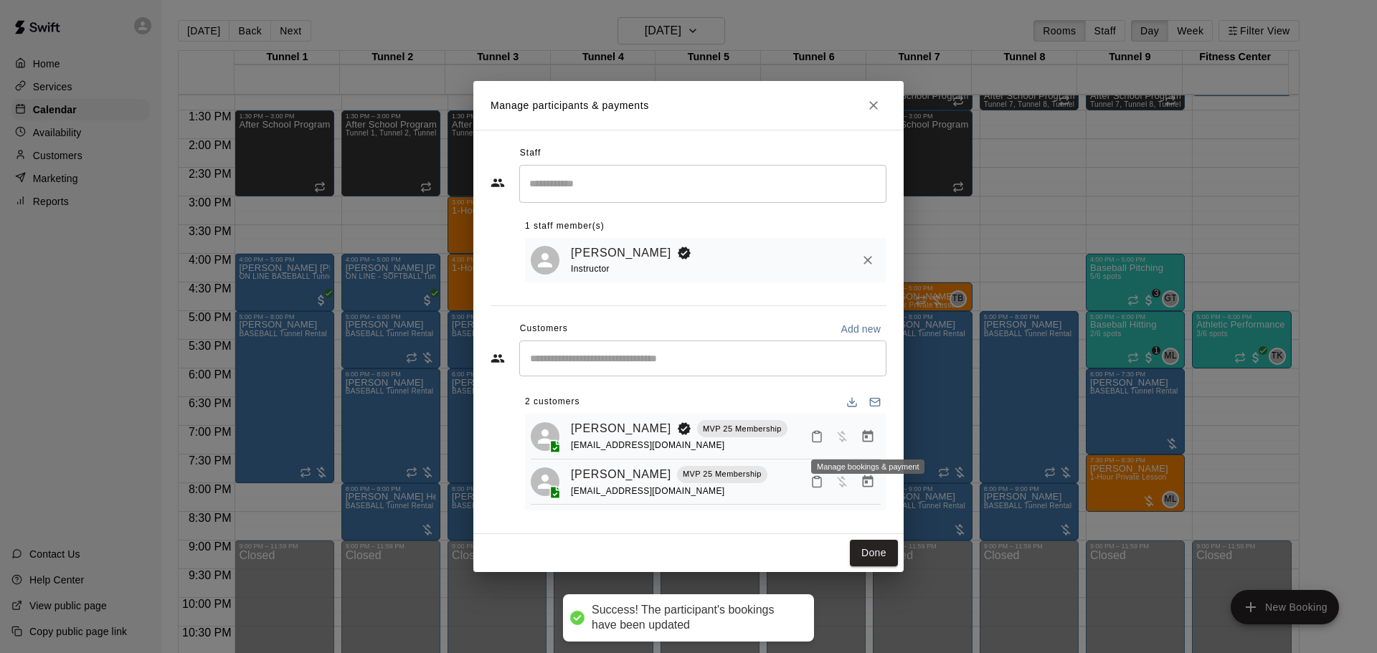
click at [863, 432] on icon "Manage bookings & payment" at bounding box center [868, 436] width 11 height 12
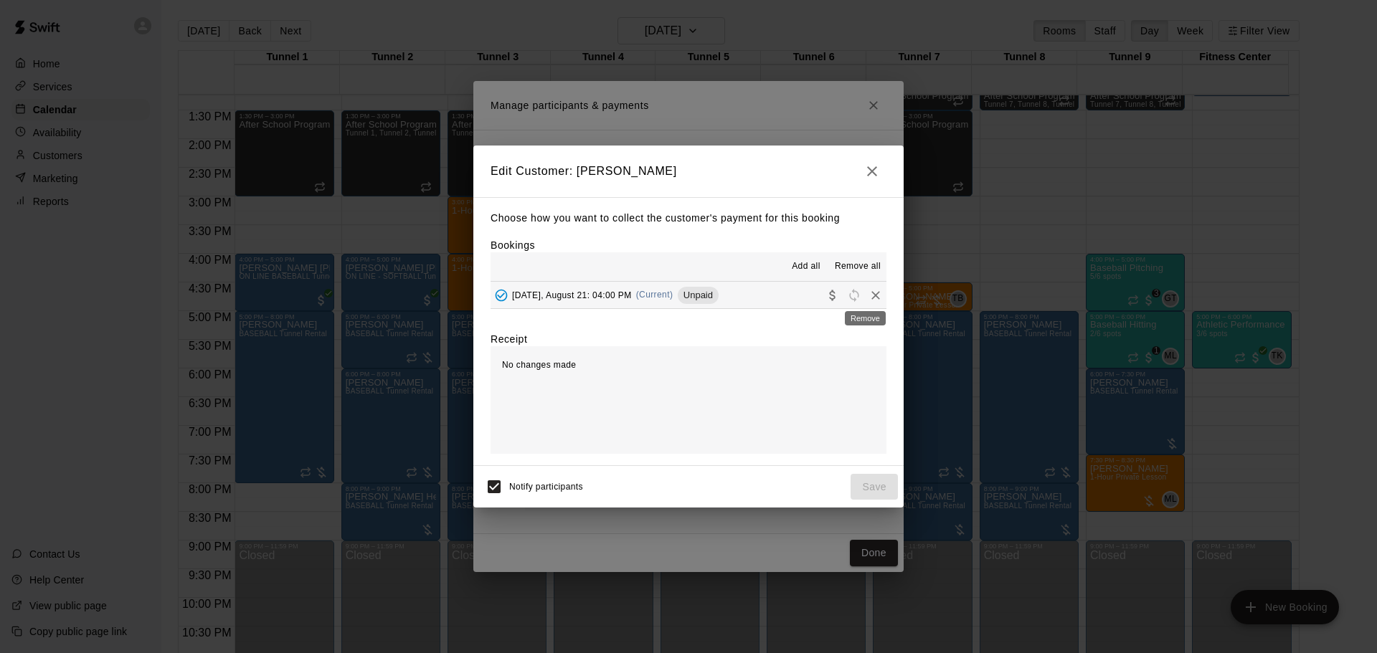
click at [872, 295] on icon "Remove" at bounding box center [876, 295] width 14 height 14
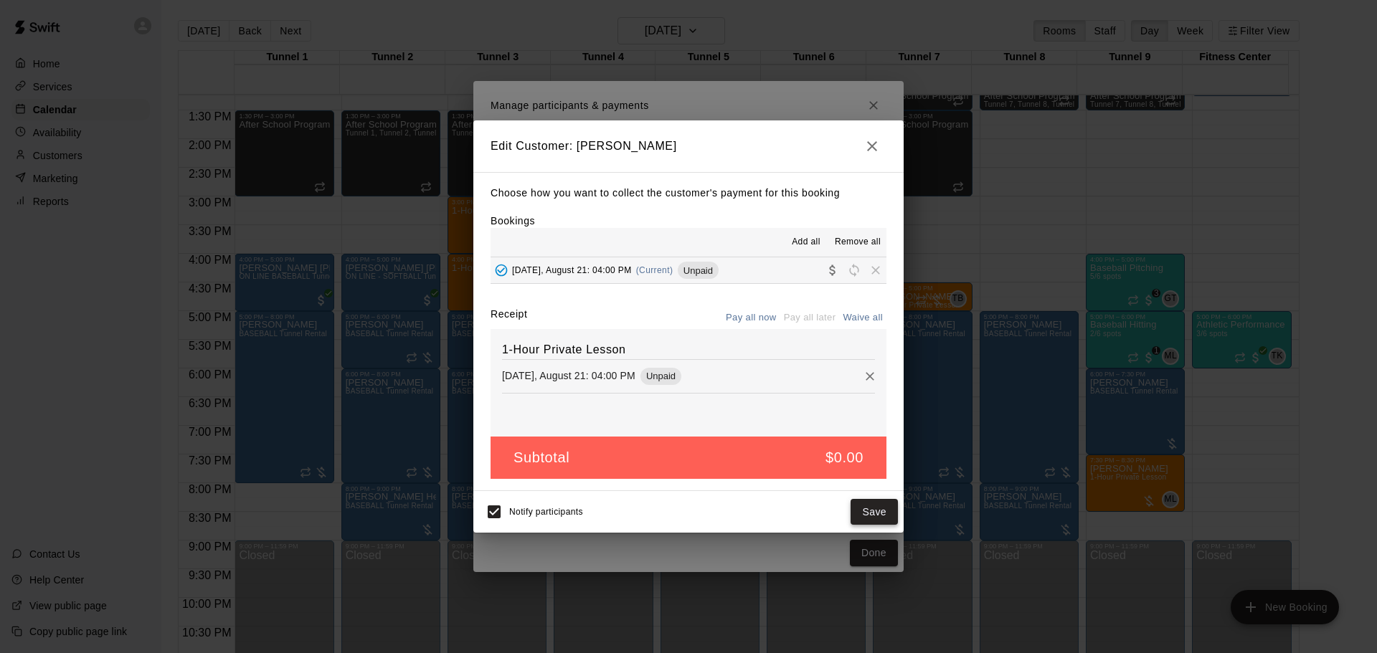
click at [875, 514] on button "Save" at bounding box center [874, 512] width 47 height 27
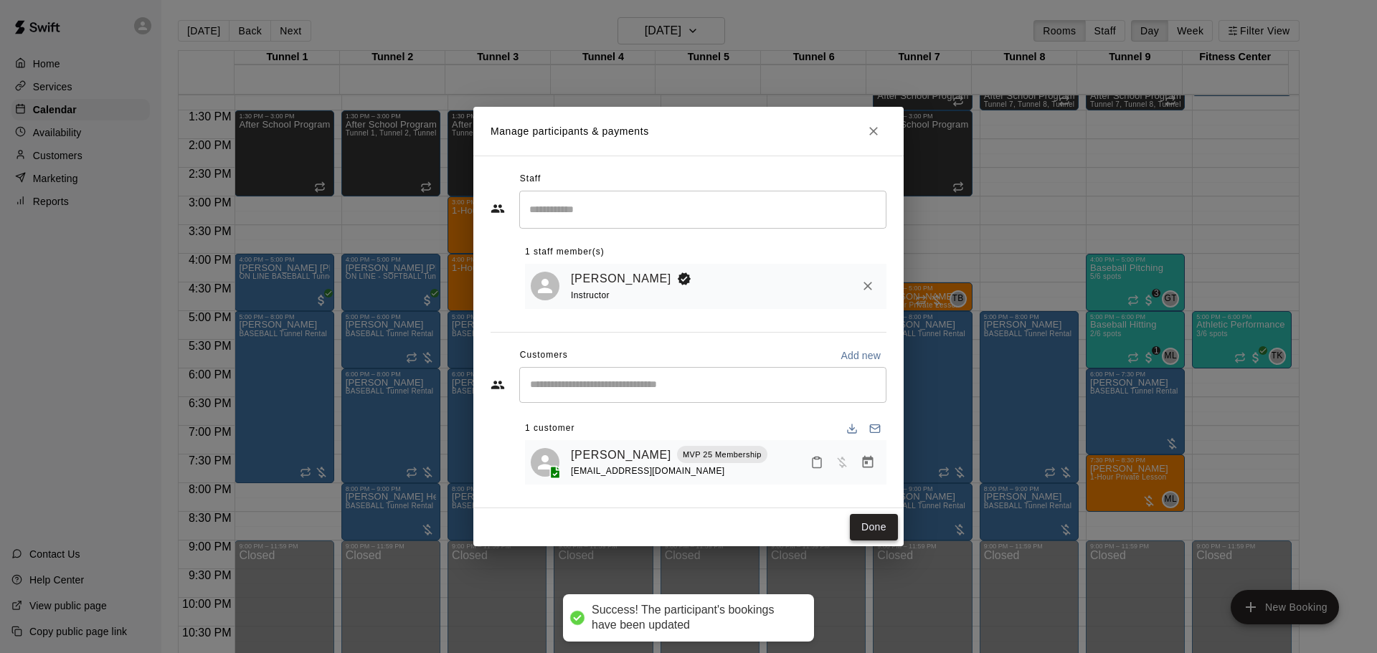
click at [864, 527] on button "Done" at bounding box center [874, 527] width 48 height 27
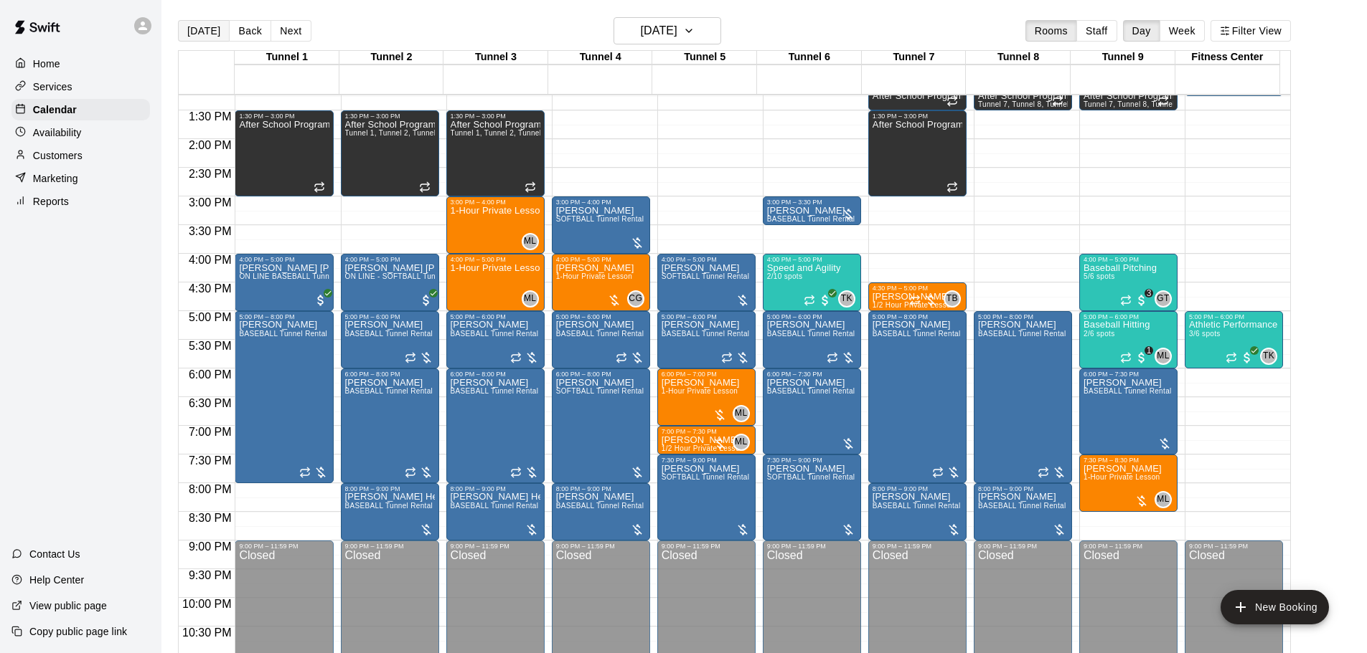
click at [211, 30] on button "[DATE]" at bounding box center [204, 31] width 52 height 22
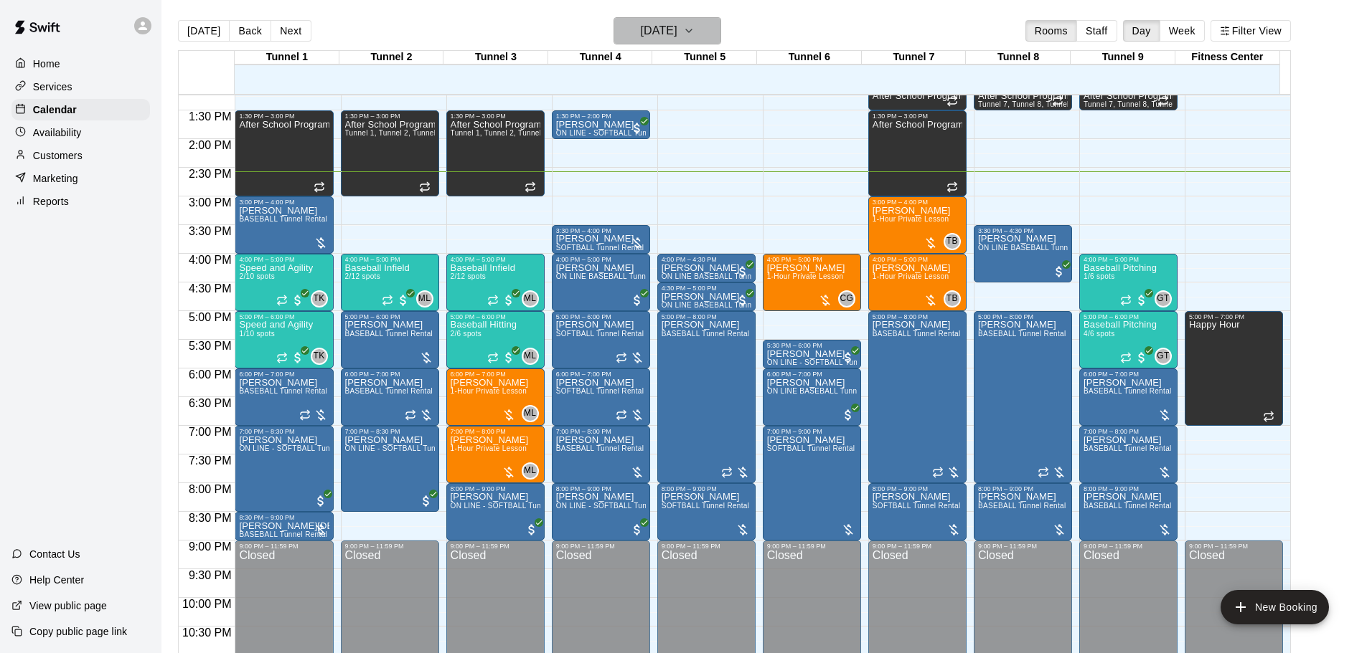
click at [675, 24] on h6 "[DATE]" at bounding box center [659, 31] width 37 height 20
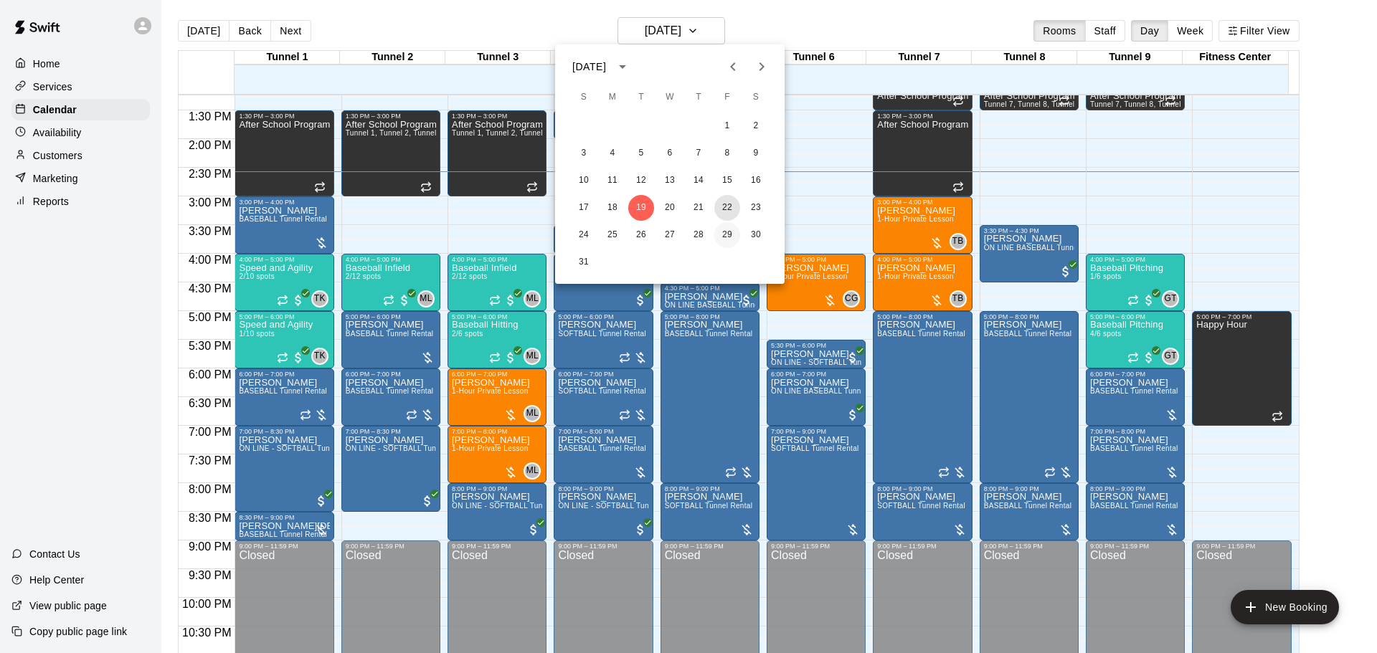
click at [732, 212] on button "22" at bounding box center [727, 208] width 26 height 26
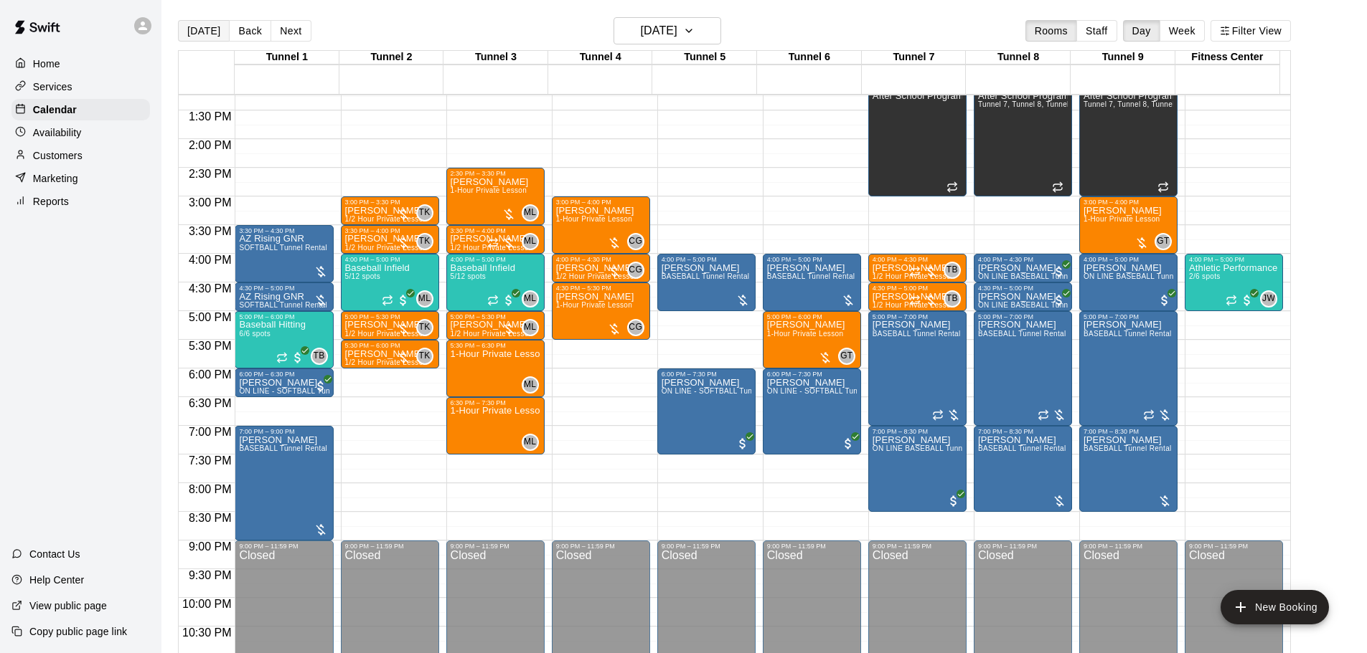
click at [188, 30] on button "[DATE]" at bounding box center [204, 31] width 52 height 22
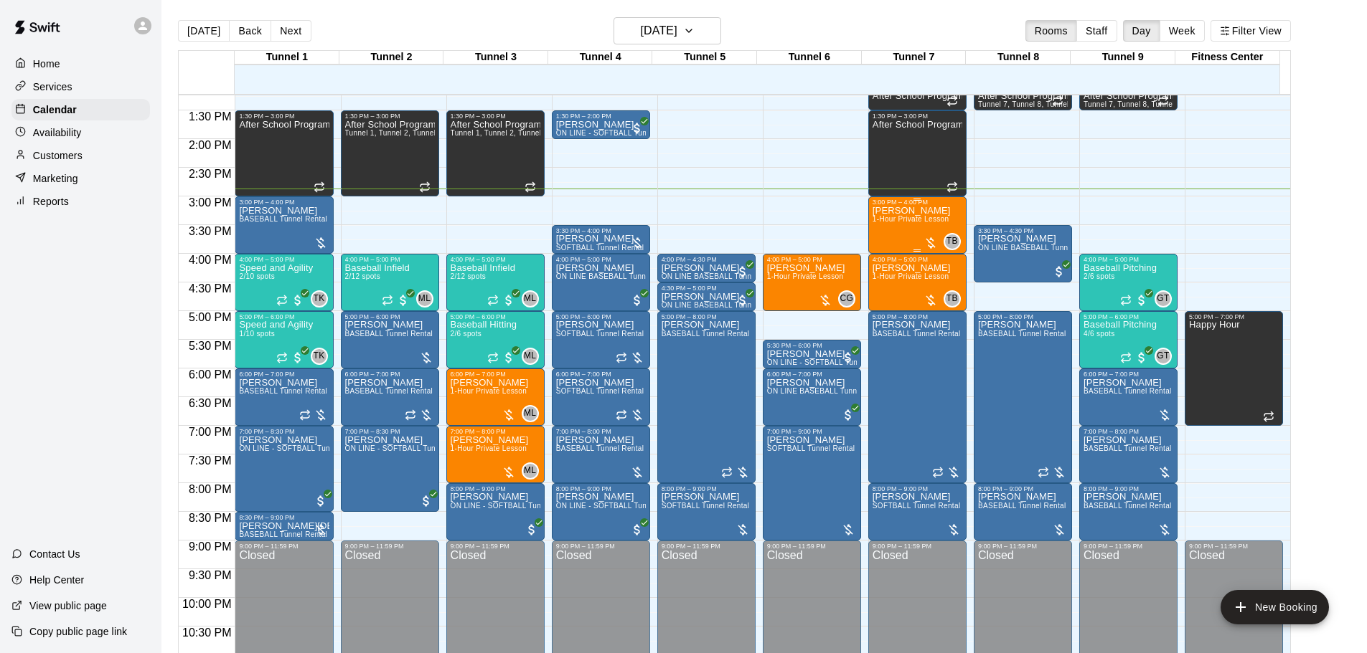
click at [907, 220] on span "1-Hour Private Lesson" at bounding box center [910, 219] width 77 height 8
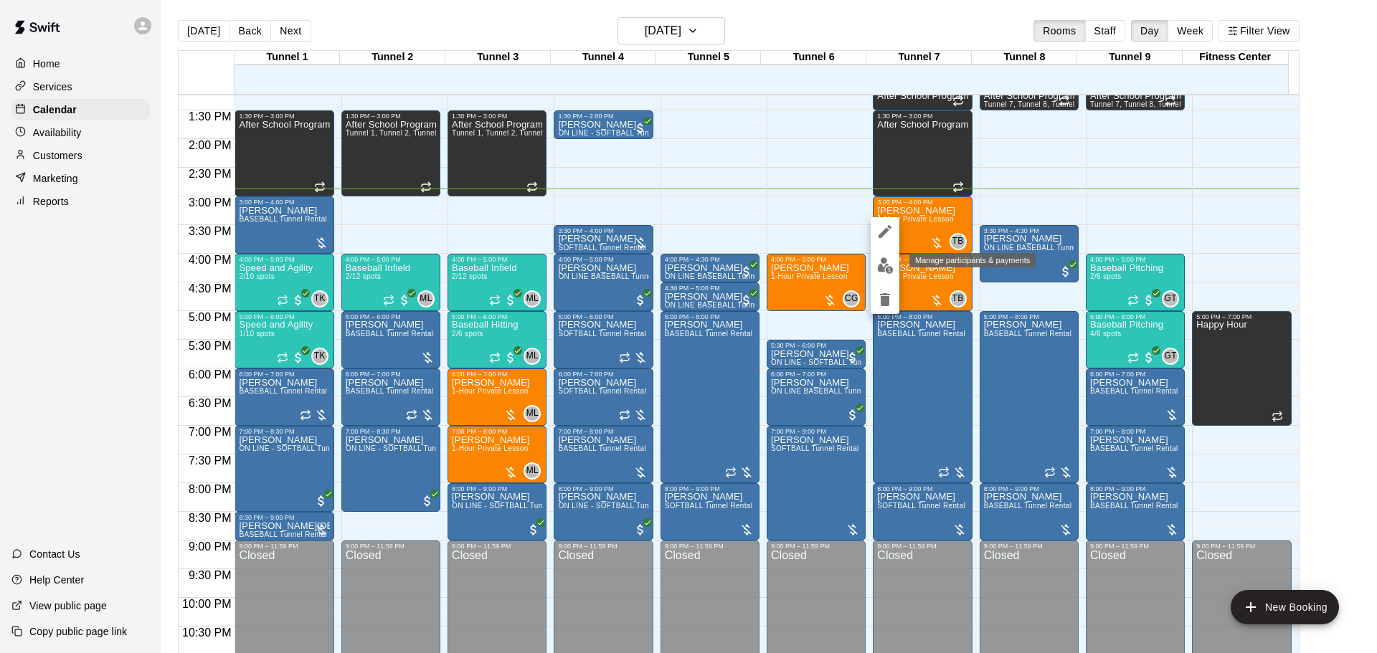
click at [889, 270] on img "edit" at bounding box center [885, 266] width 16 height 16
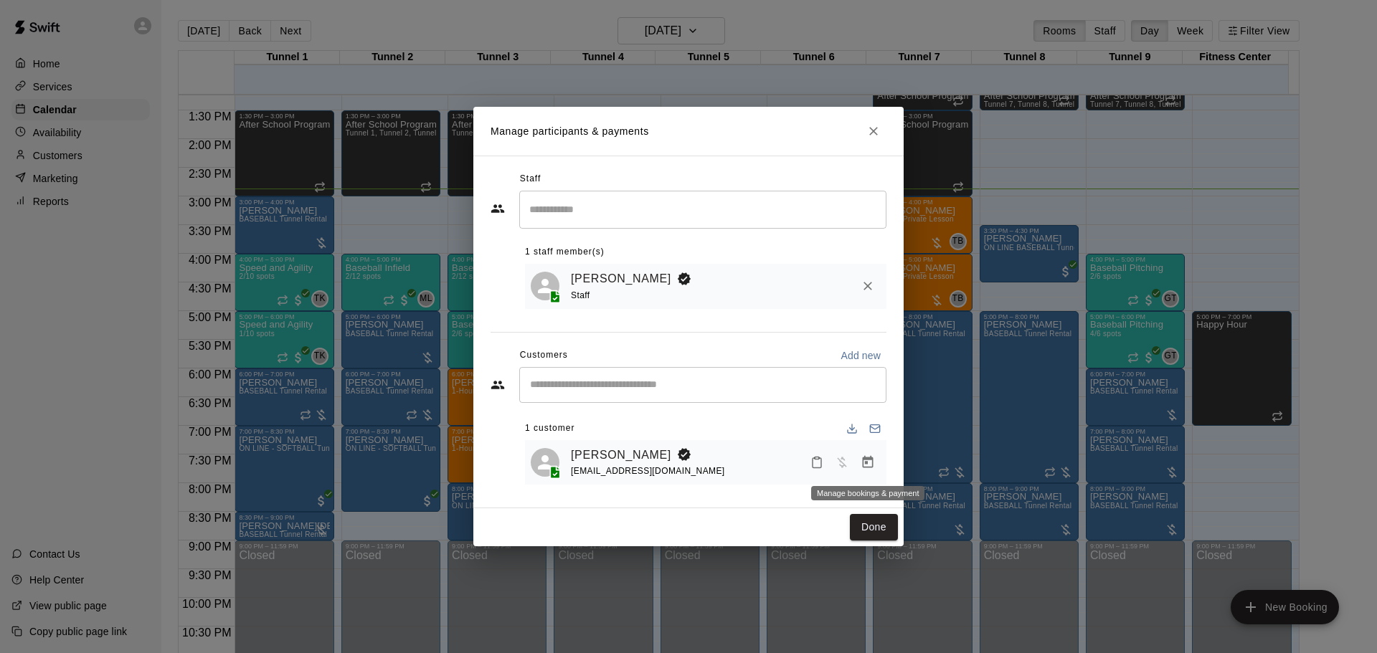
click at [864, 465] on icon "Manage bookings & payment" at bounding box center [868, 462] width 11 height 12
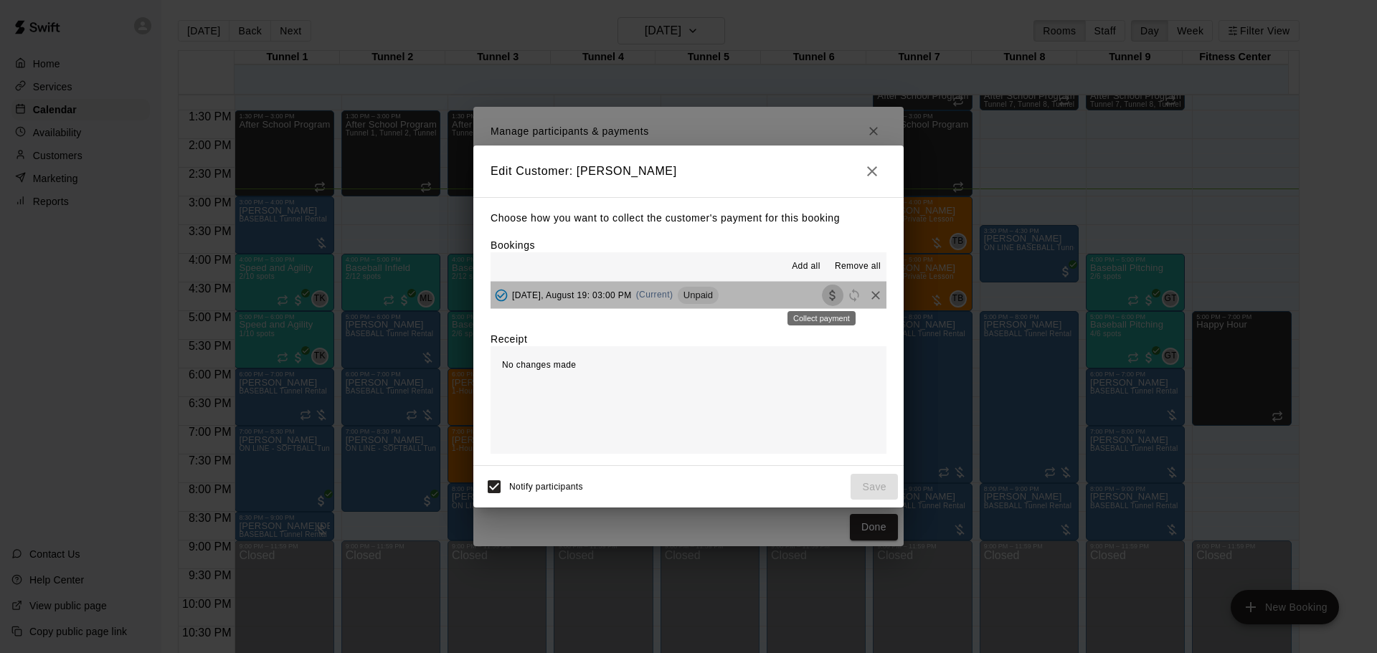
click at [826, 297] on icon "Collect payment" at bounding box center [833, 295] width 14 height 14
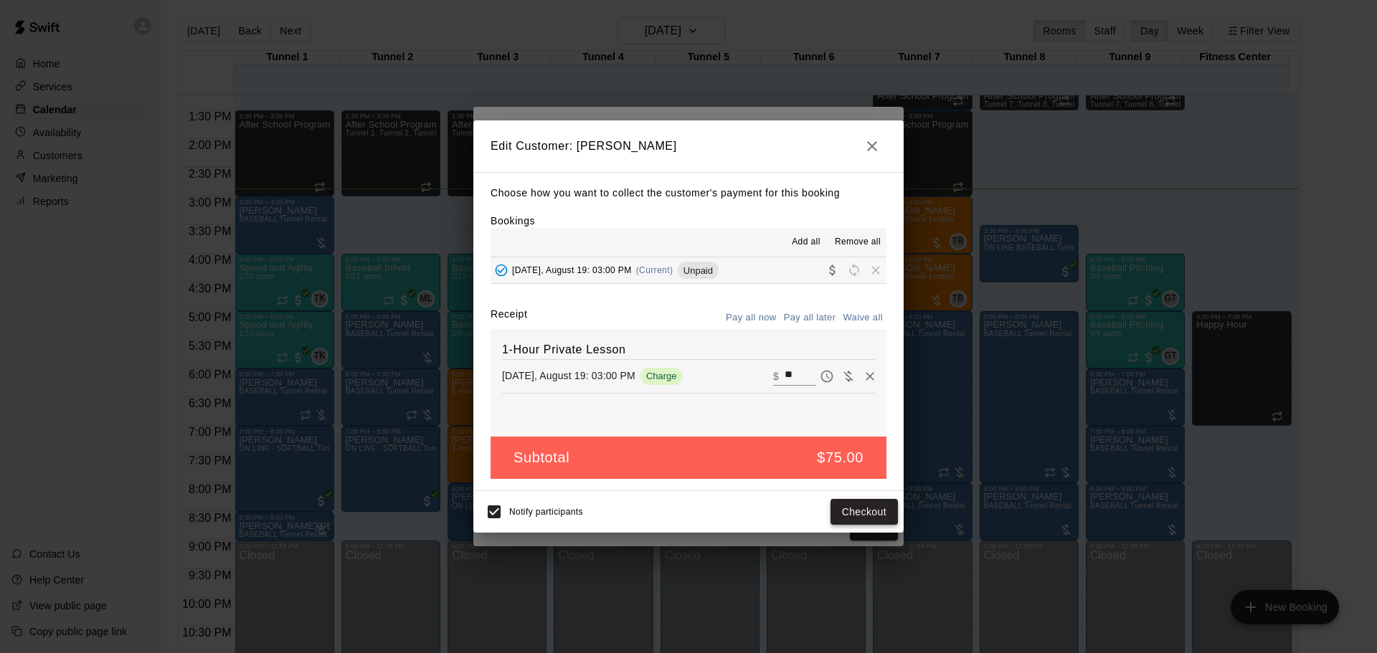
click at [857, 514] on button "Checkout" at bounding box center [864, 512] width 67 height 27
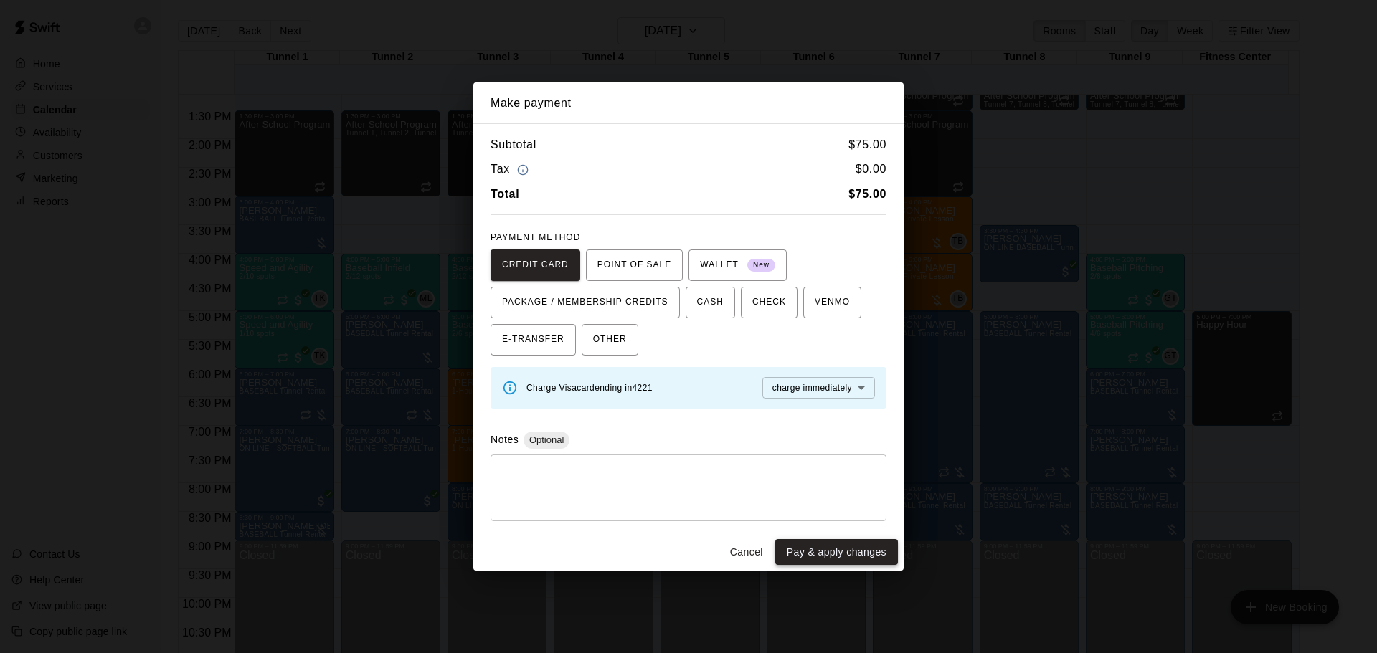
click at [851, 544] on button "Pay & apply changes" at bounding box center [836, 552] width 123 height 27
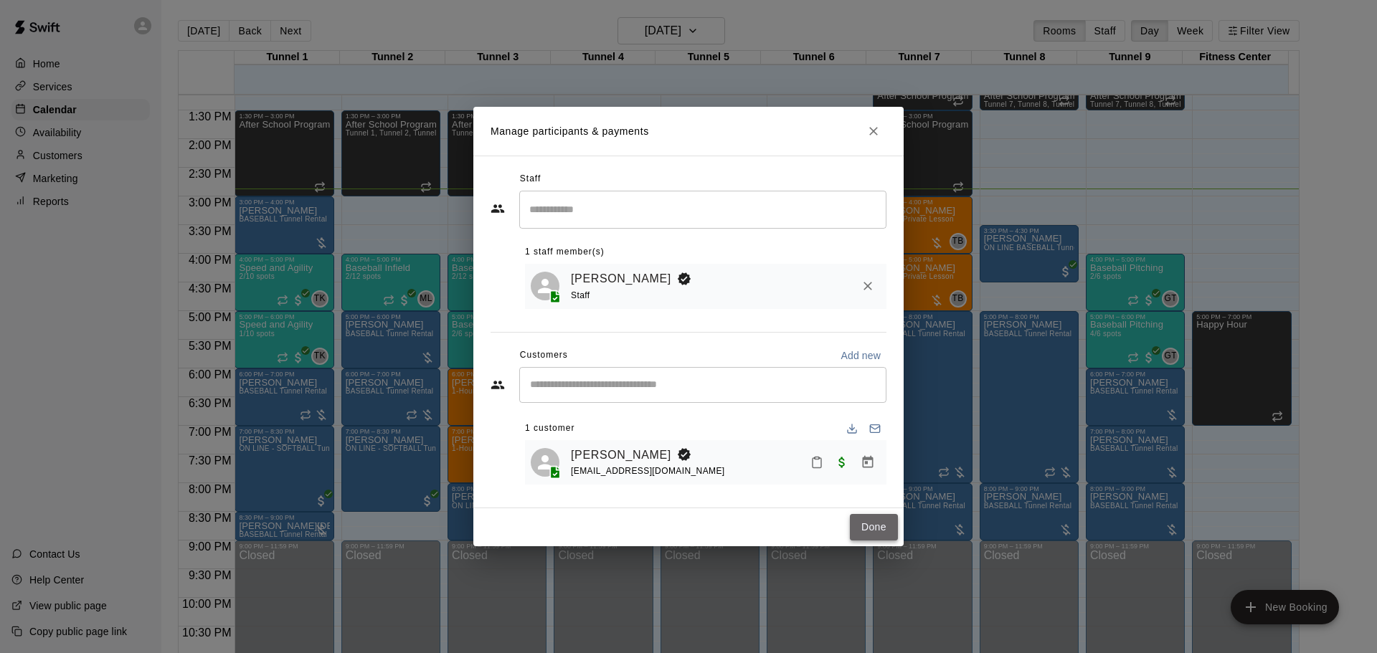
click at [869, 523] on button "Done" at bounding box center [874, 527] width 48 height 27
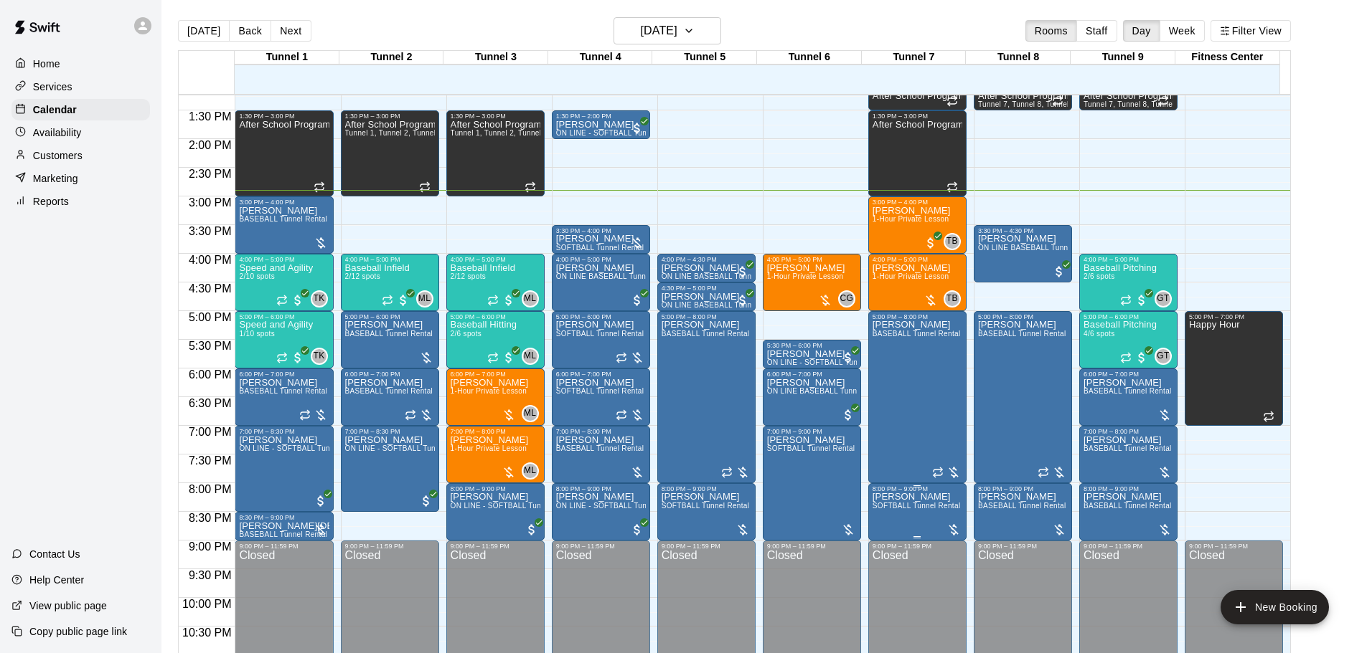
drag, startPoint x: 872, startPoint y: 527, endPoint x: 874, endPoint y: 542, distance: 15.1
drag, startPoint x: 874, startPoint y: 542, endPoint x: 1321, endPoint y: 139, distance: 601.4
click at [1316, 143] on main "Today Back Next Tuesday Aug 19 Rooms Staff Day Week Filter View Tunnel 1 19 Tue…" at bounding box center [764, 343] width 1194 height 653
drag, startPoint x: 1334, startPoint y: 232, endPoint x: 1339, endPoint y: 184, distance: 47.6
click at [1341, 184] on main "Today Back Next Tuesday Aug 19 Rooms Staff Day Week Filter View Tunnel 1 19 Tue…" at bounding box center [764, 343] width 1194 height 653
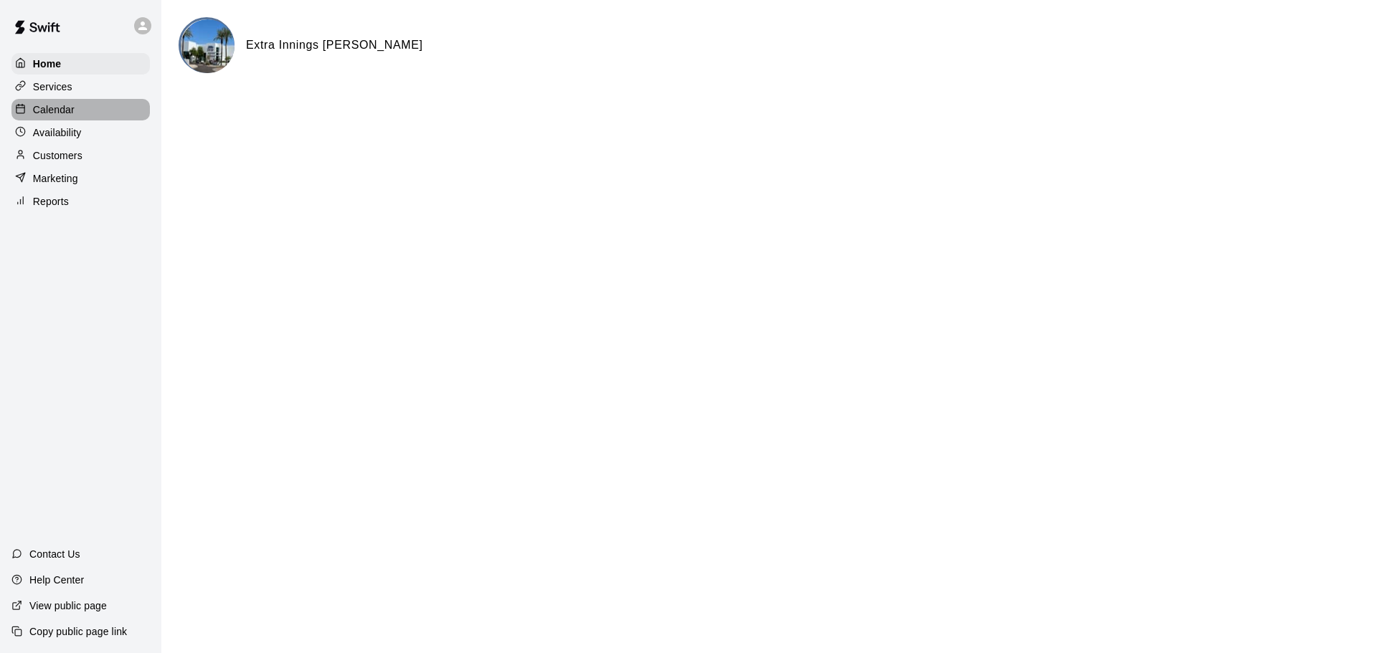
click at [73, 115] on p "Calendar" at bounding box center [54, 110] width 42 height 14
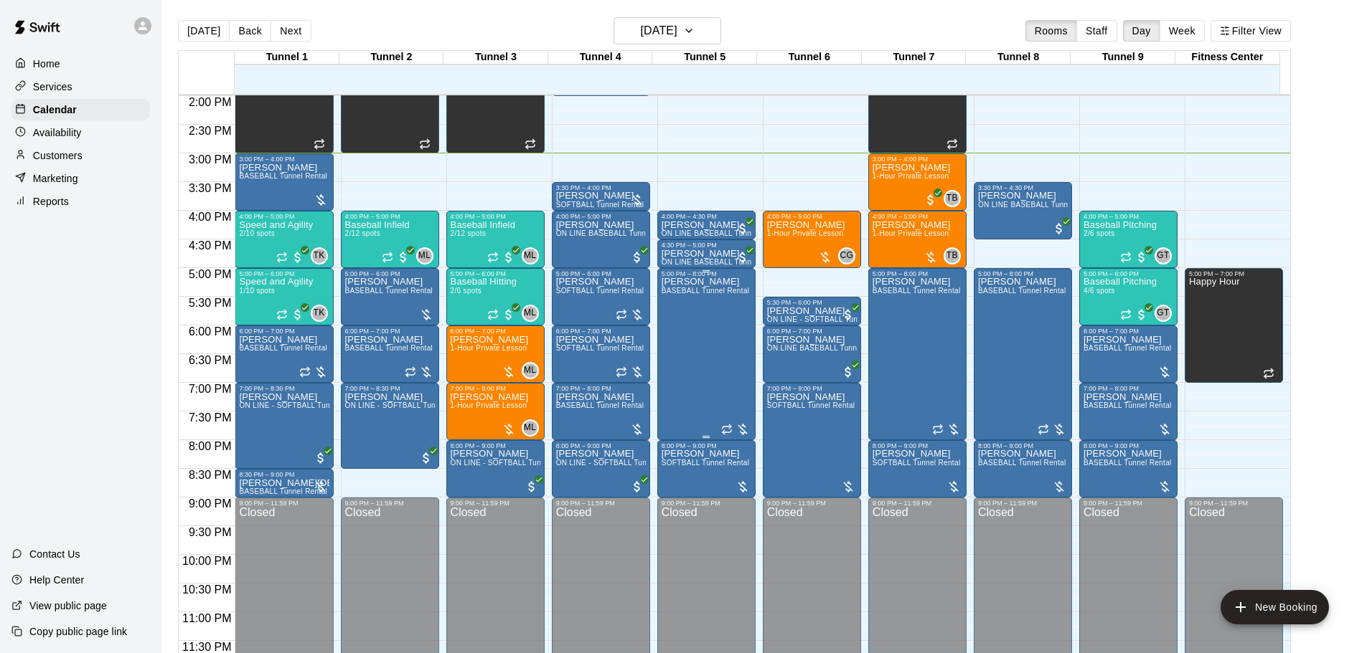
scroll to position [732, 0]
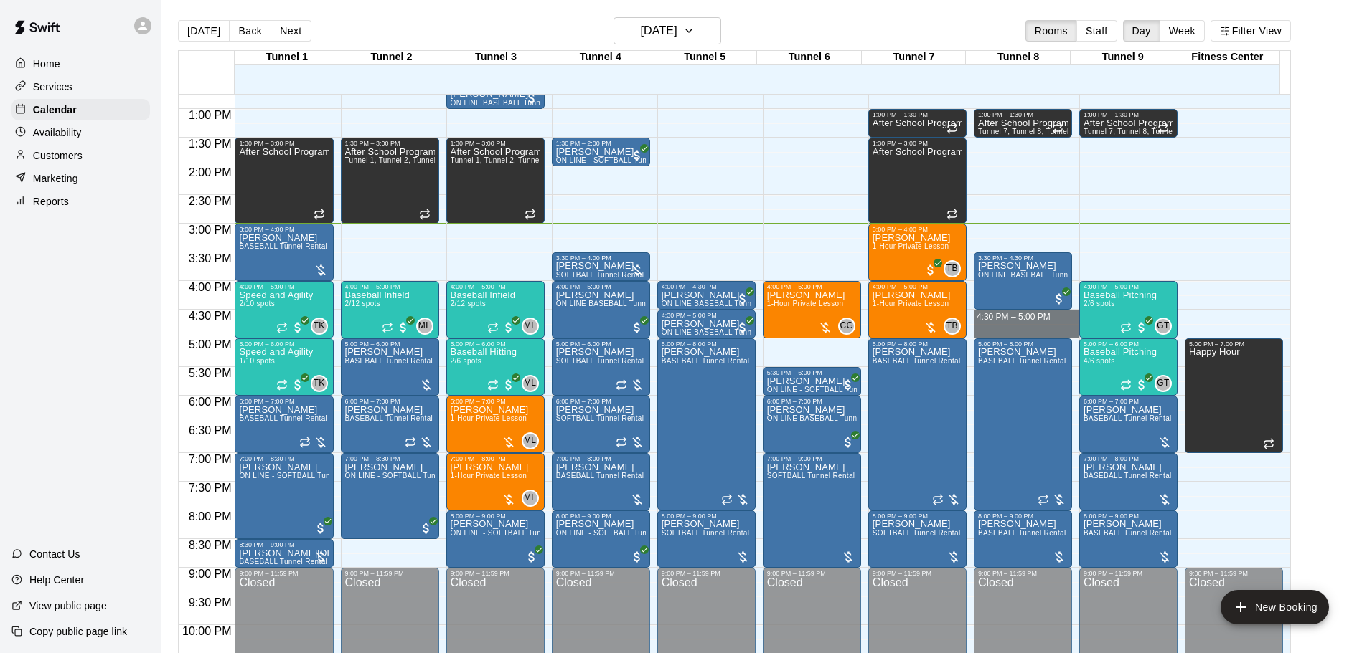
drag, startPoint x: 1021, startPoint y: 316, endPoint x: 1019, endPoint y: 326, distance: 10.1
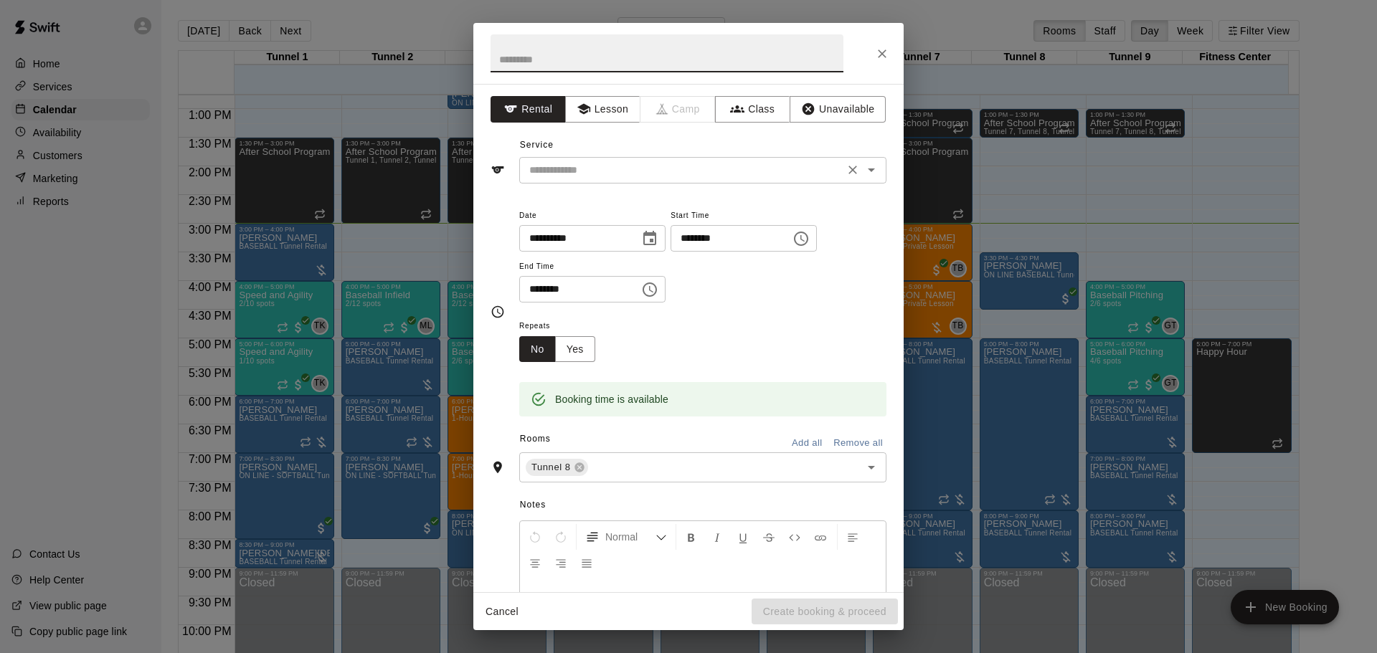
click at [650, 169] on input "text" at bounding box center [682, 170] width 316 height 18
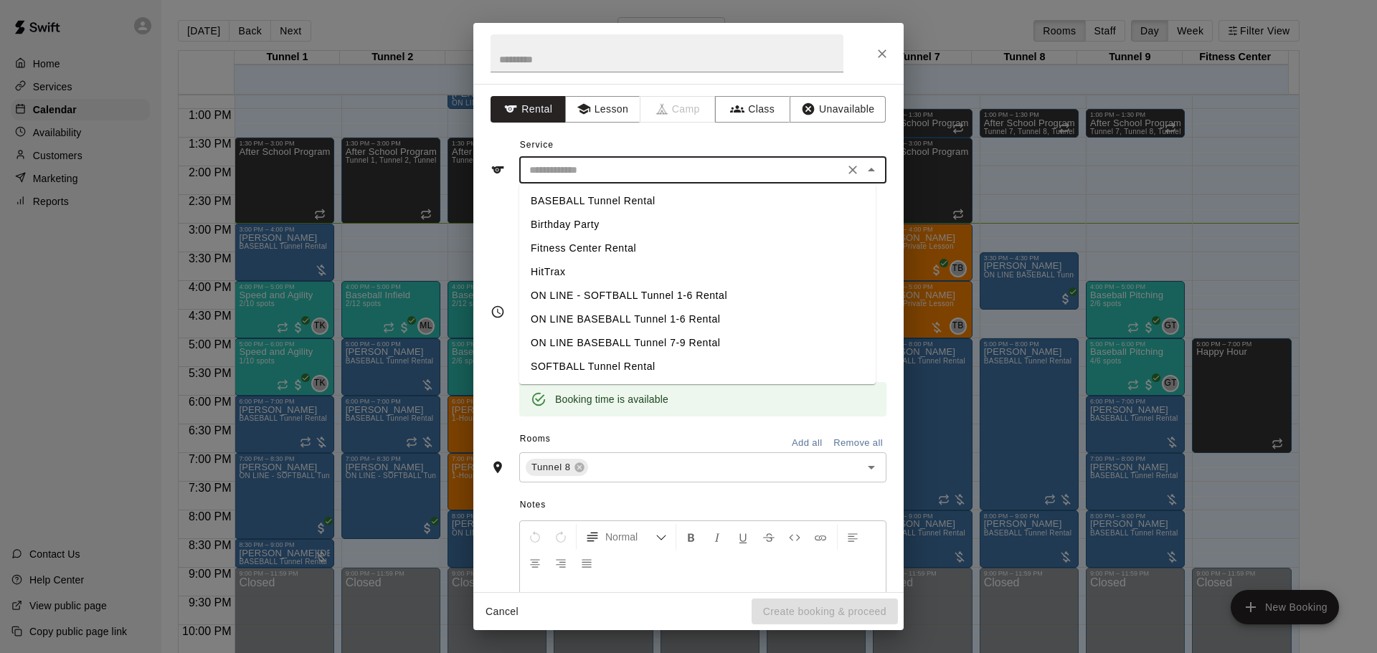
click at [638, 192] on li "BASEBALL Tunnel Rental" at bounding box center [697, 201] width 357 height 24
type input "**********"
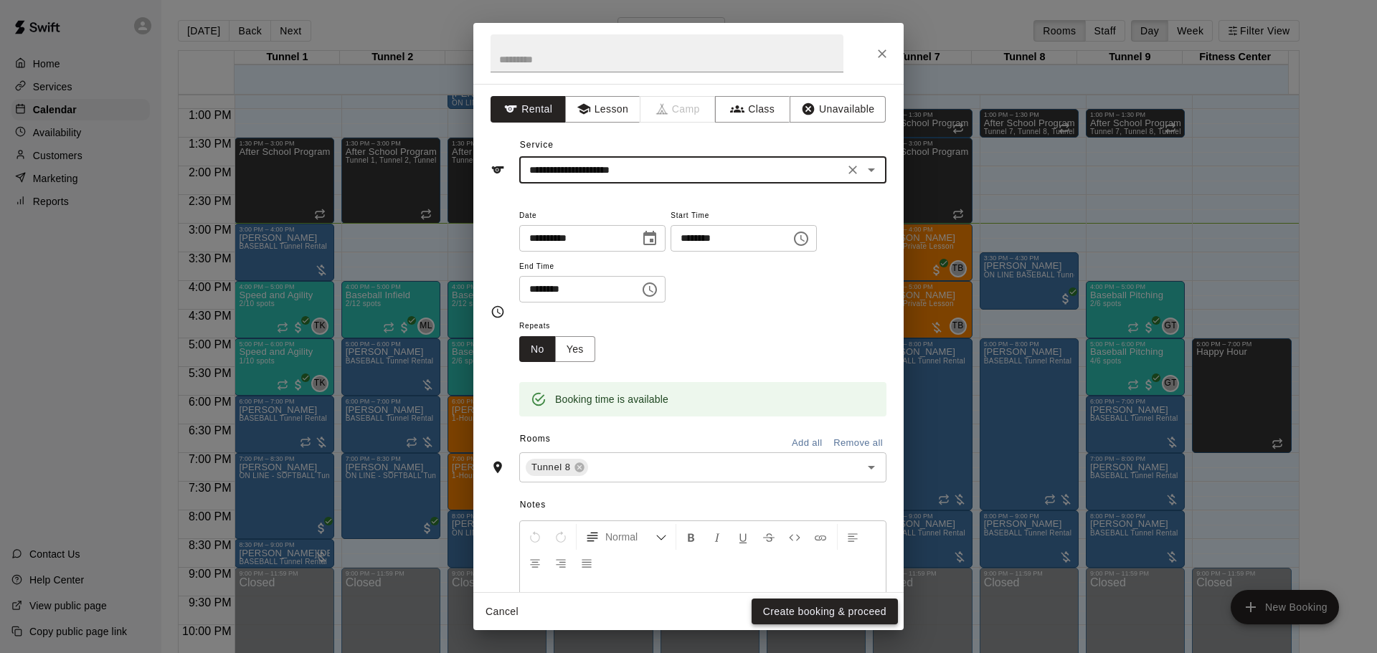
click at [799, 618] on button "Create booking & proceed" at bounding box center [825, 612] width 146 height 27
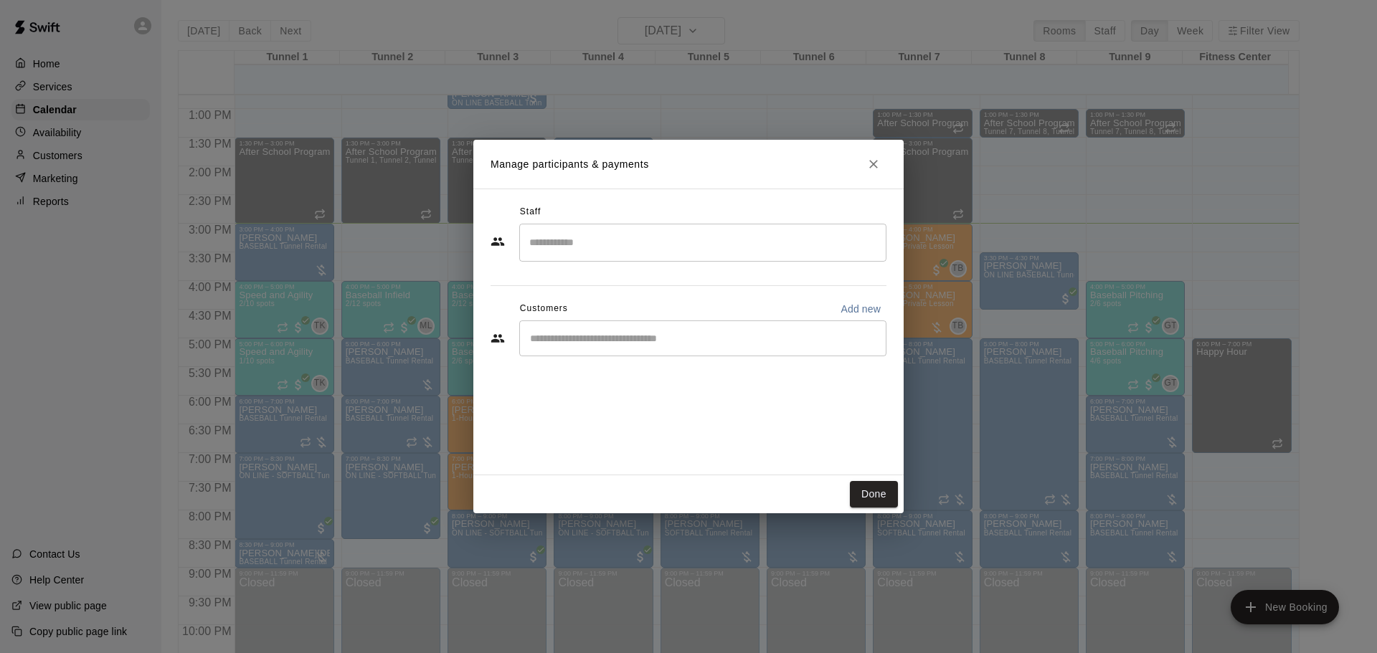
click at [608, 332] on input "Start typing to search customers..." at bounding box center [703, 338] width 354 height 14
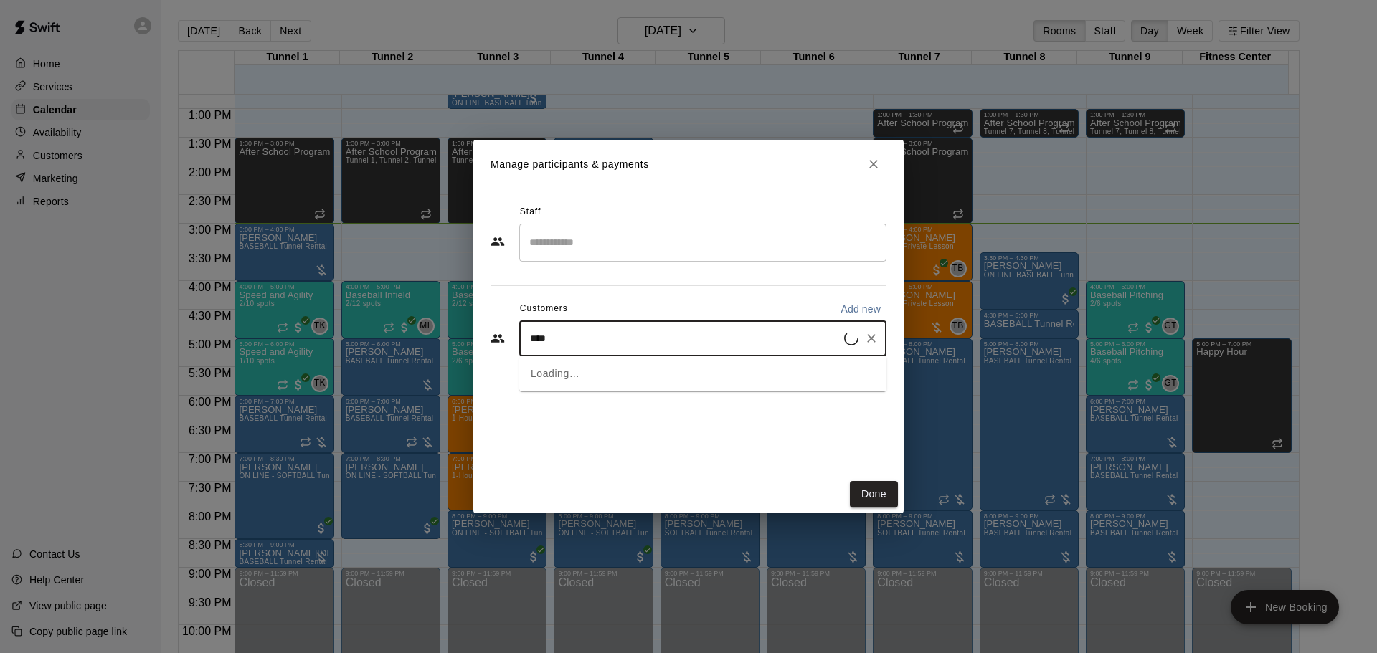
type input "****"
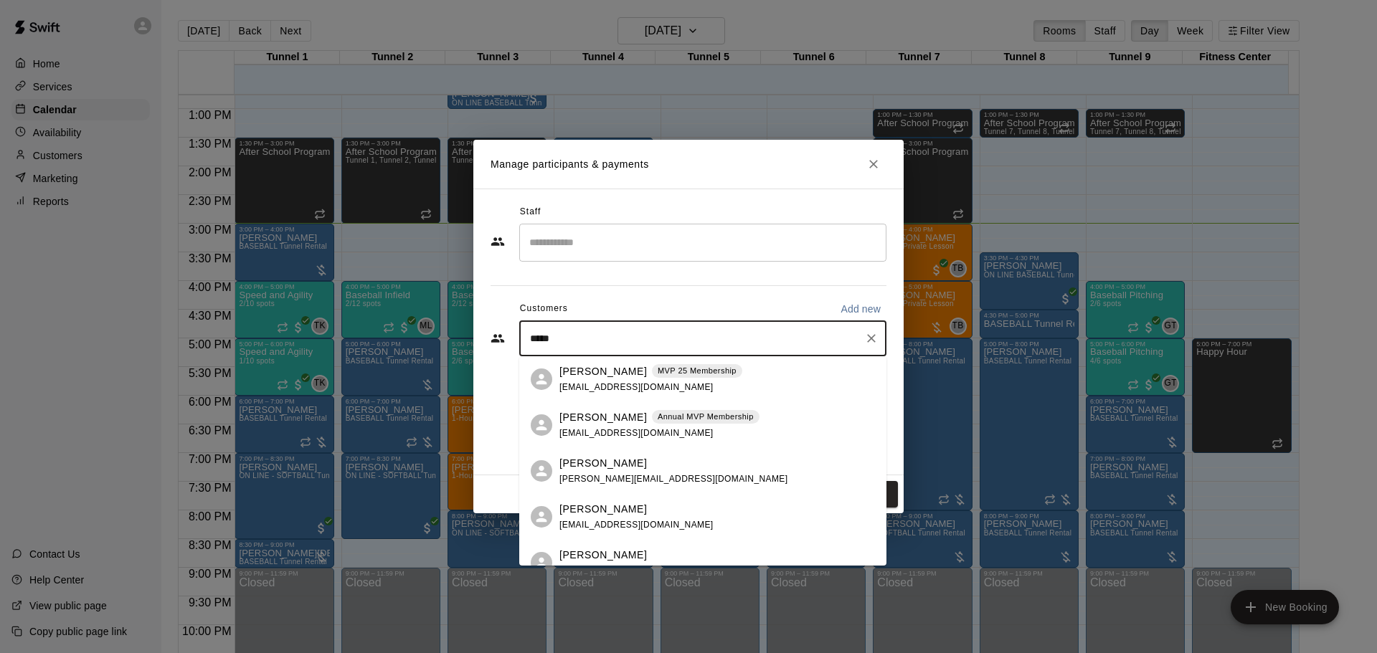
click at [613, 379] on div "Joey Pfremmer MVP 25 Membership jojo3130@gmail.com" at bounding box center [651, 379] width 183 height 31
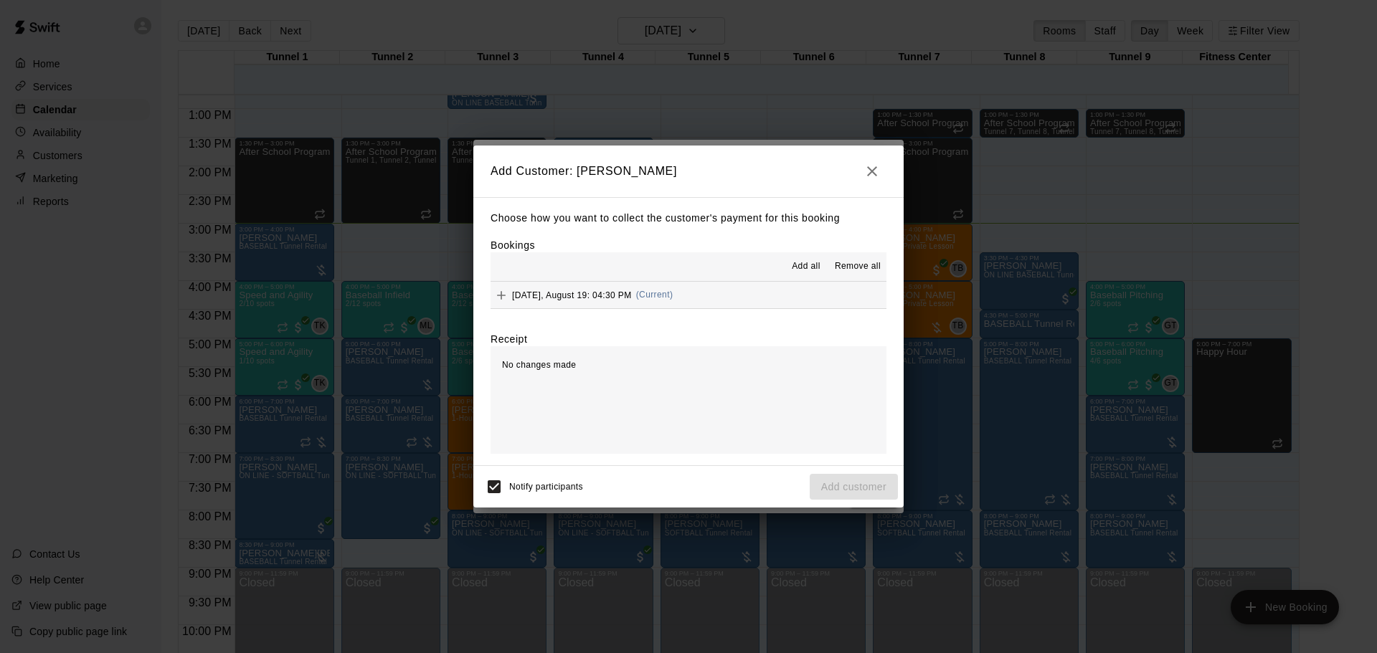
click at [682, 298] on button "Tuesday, August 19: 04:30 PM (Current)" at bounding box center [689, 295] width 396 height 27
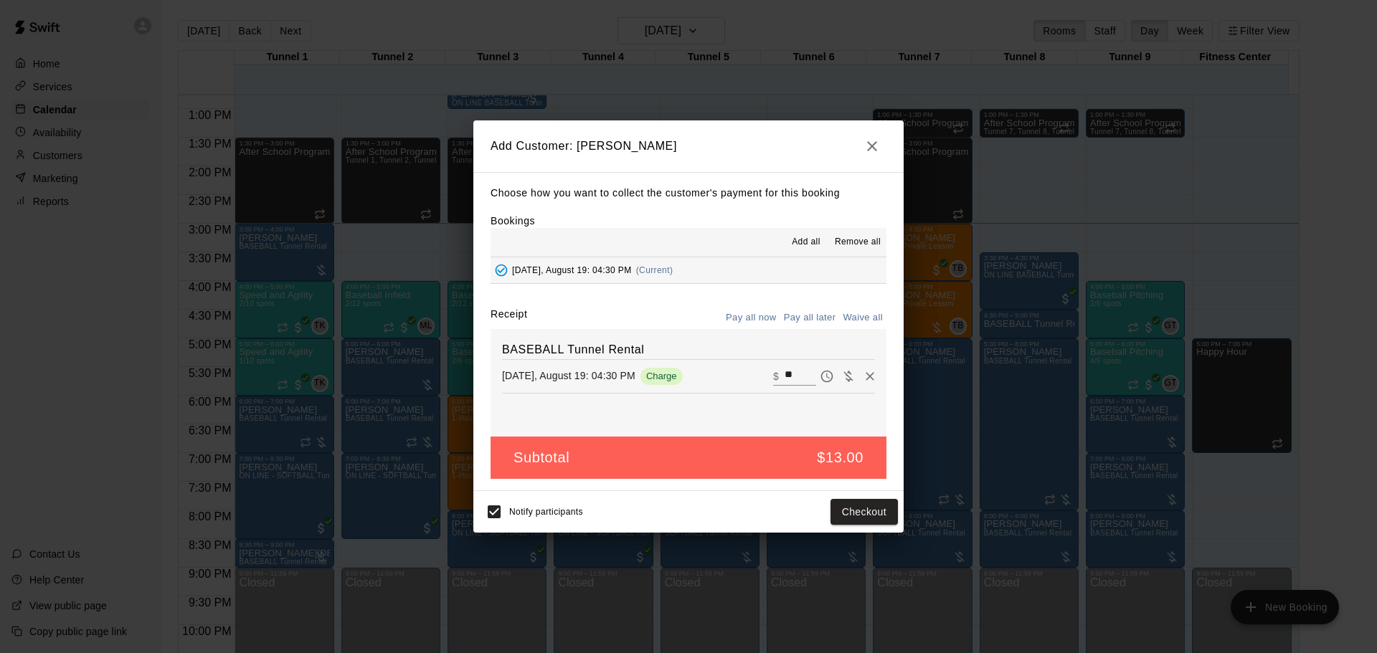
click at [801, 322] on button "Pay all later" at bounding box center [810, 318] width 60 height 22
click at [883, 514] on button "Add customer" at bounding box center [854, 512] width 88 height 27
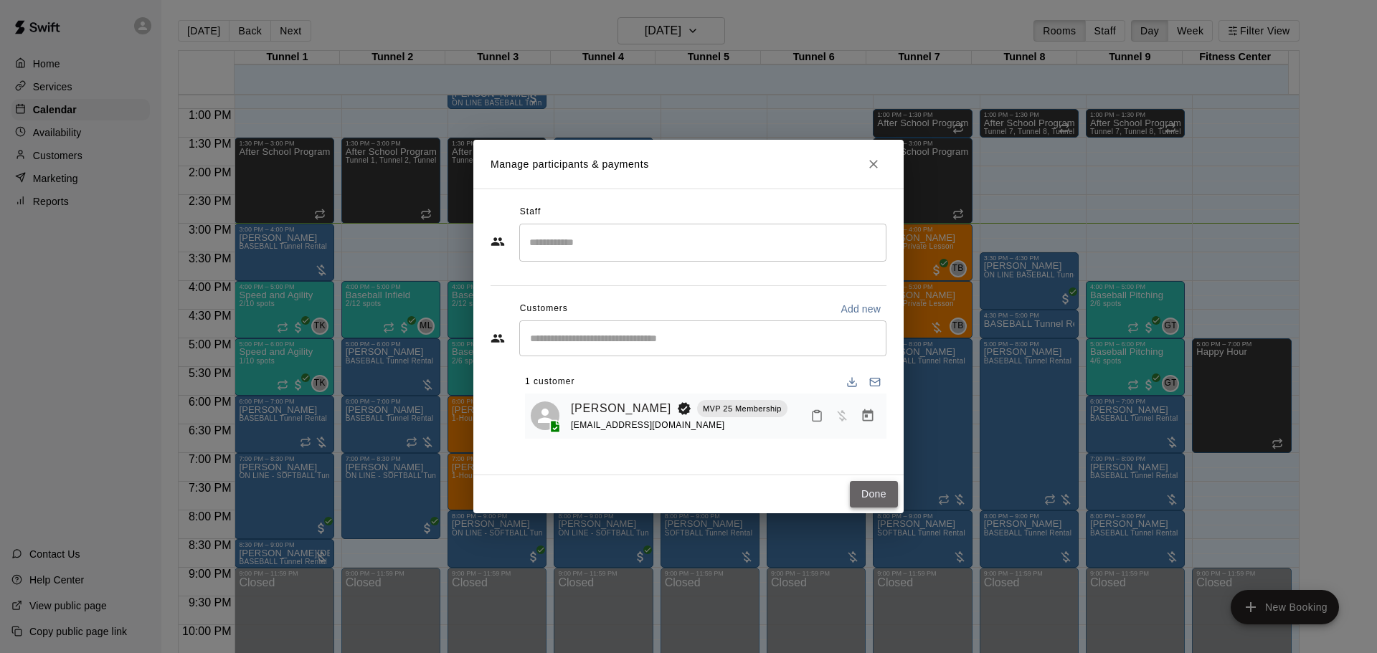
click at [872, 502] on button "Done" at bounding box center [874, 494] width 48 height 27
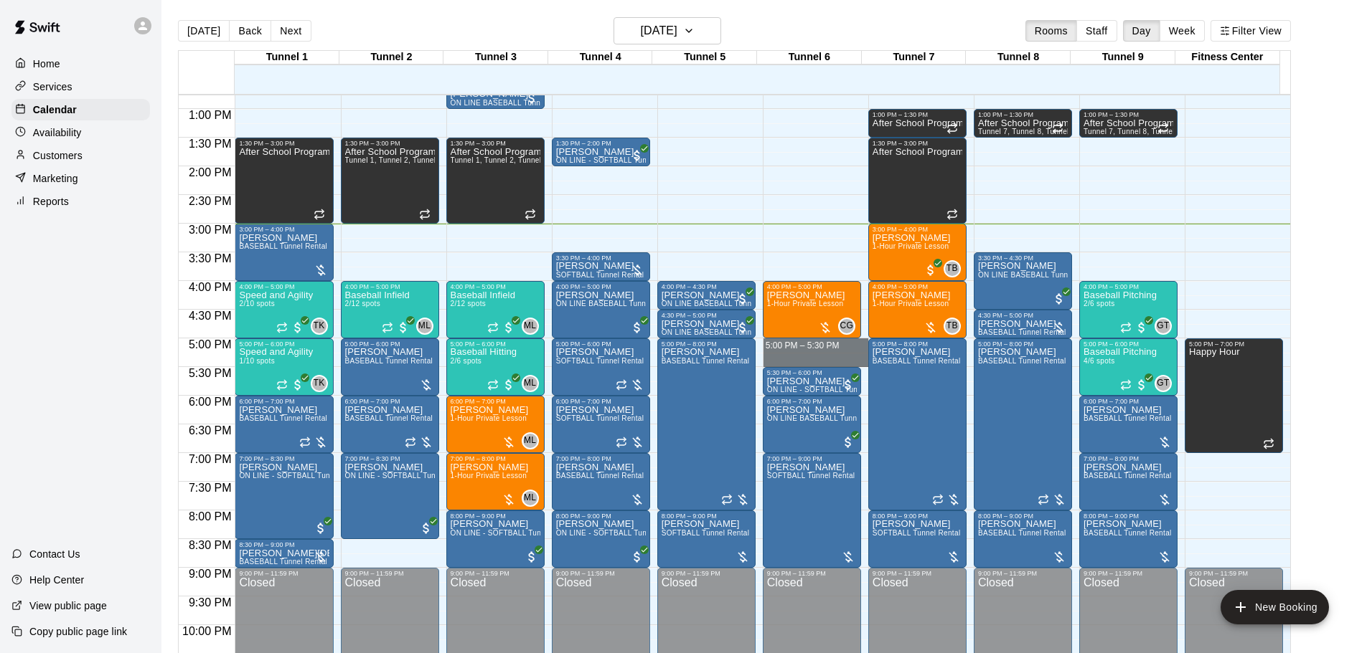
drag, startPoint x: 812, startPoint y: 342, endPoint x: 812, endPoint y: 356, distance: 13.6
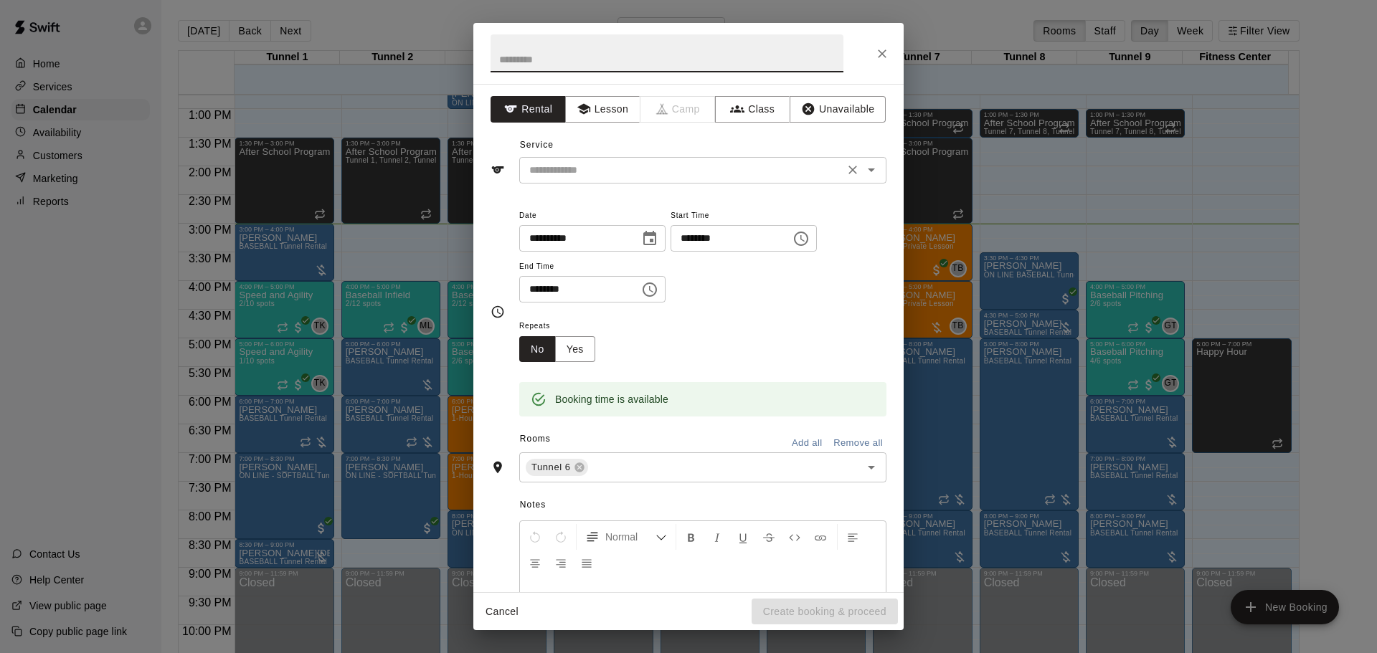
click at [609, 166] on input "text" at bounding box center [682, 170] width 316 height 18
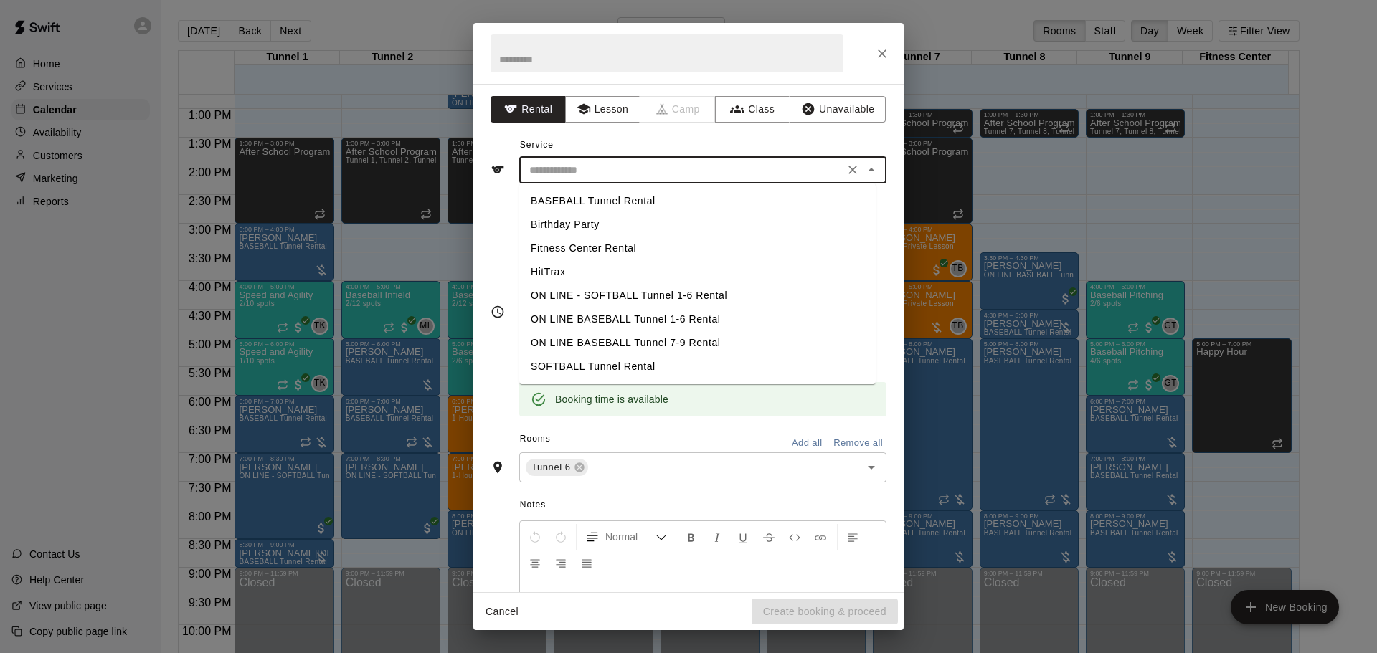
click at [620, 197] on li "BASEBALL Tunnel Rental" at bounding box center [697, 201] width 357 height 24
type input "**********"
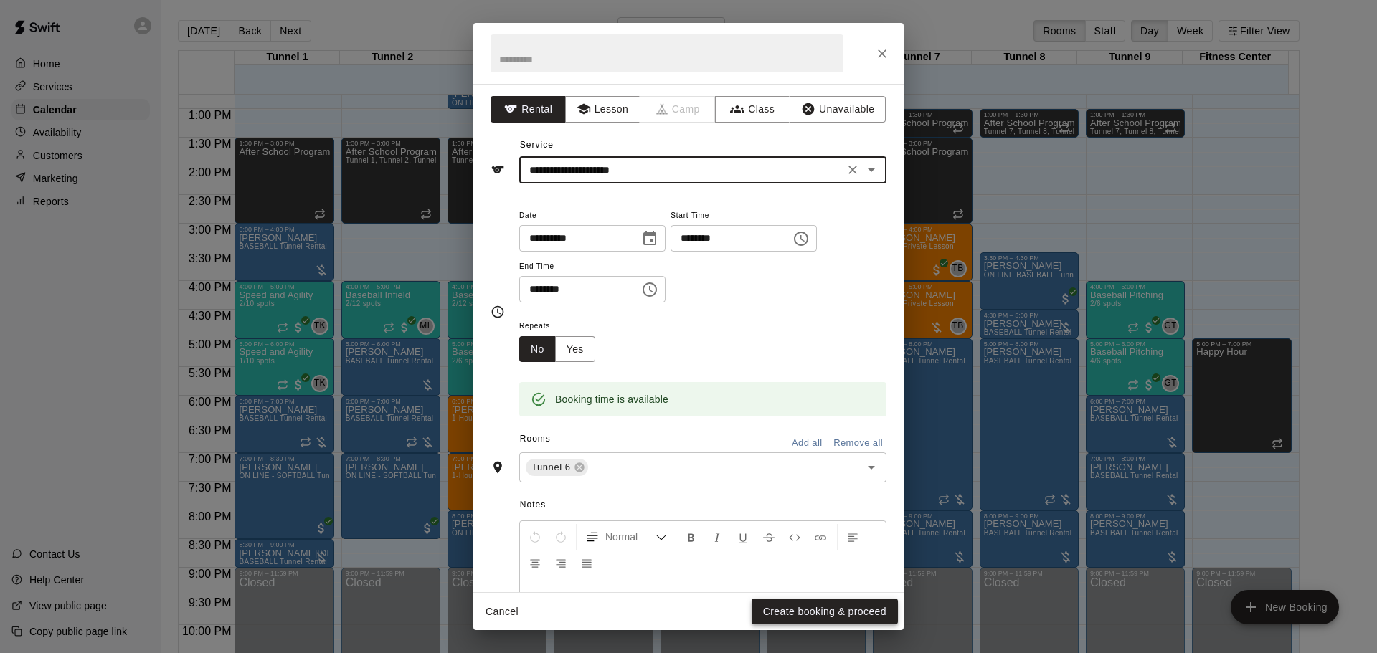
click at [867, 621] on button "Create booking & proceed" at bounding box center [825, 612] width 146 height 27
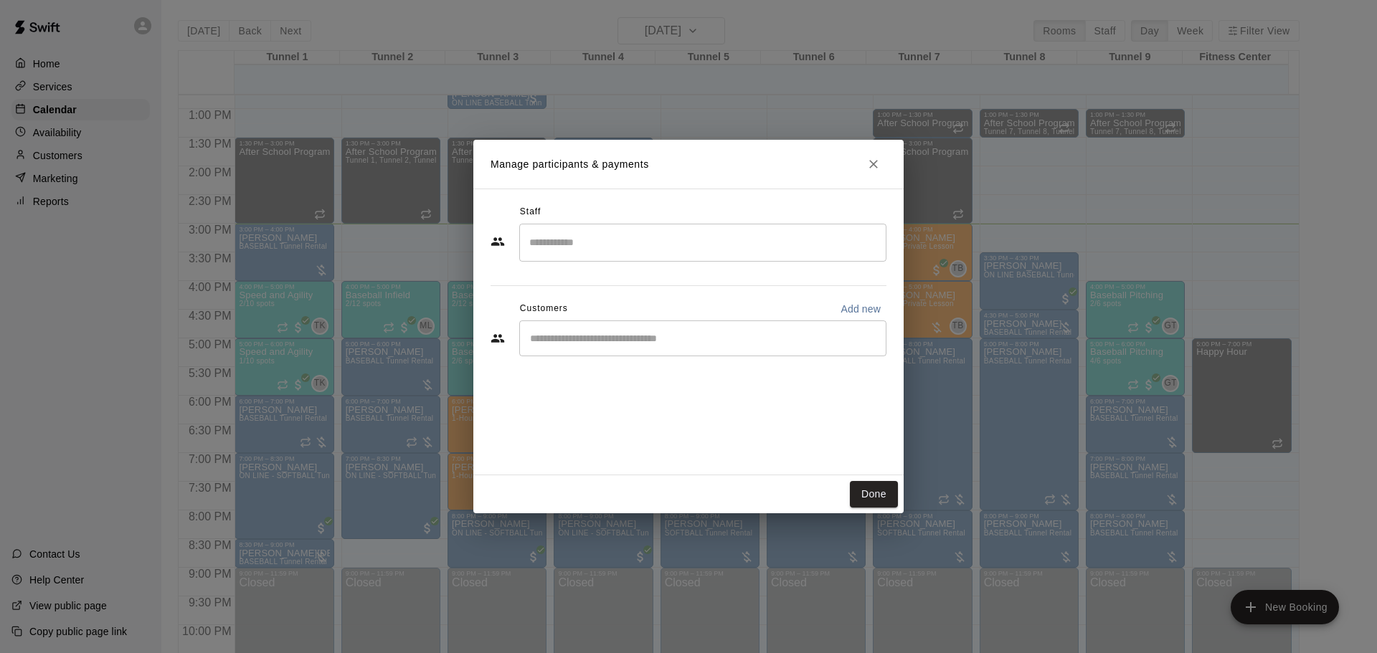
click at [880, 500] on button "Done" at bounding box center [874, 494] width 48 height 27
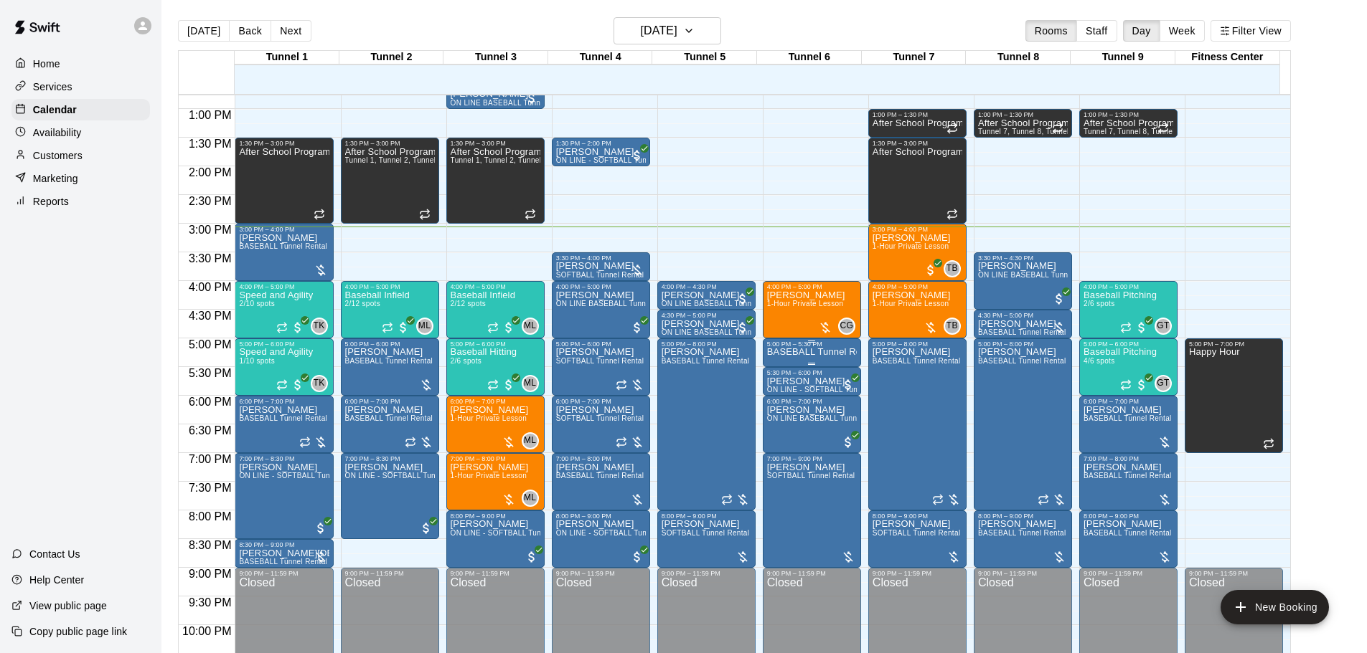
click at [806, 352] on p "BASEBALL Tunnel Rental" at bounding box center [812, 352] width 90 height 0
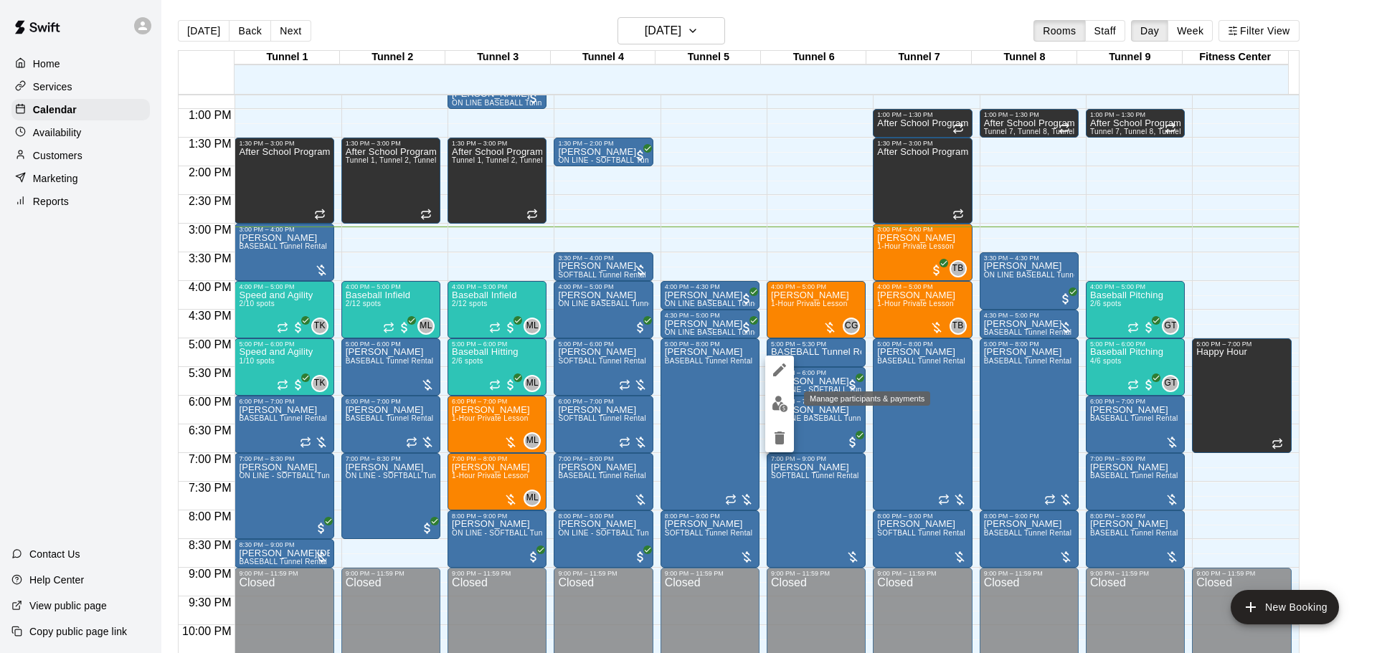
click at [779, 404] on img "edit" at bounding box center [780, 404] width 16 height 16
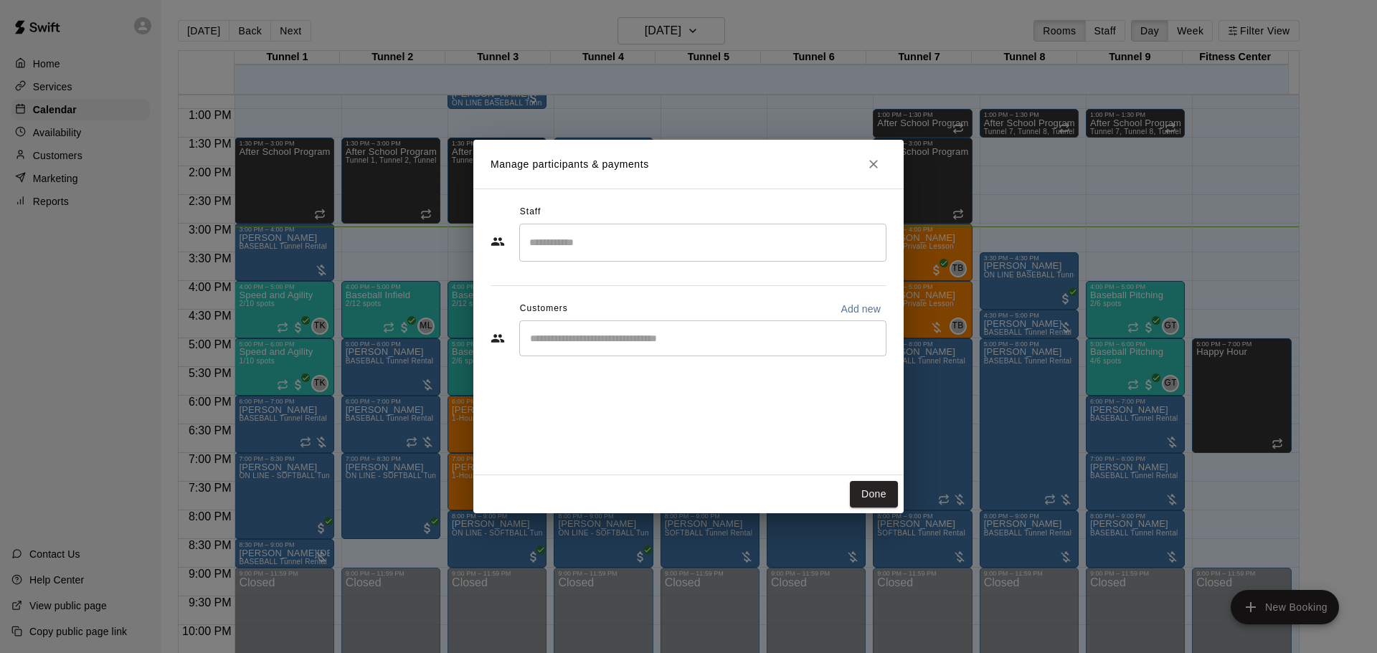
click at [618, 334] on input "Start typing to search customers..." at bounding box center [703, 338] width 354 height 14
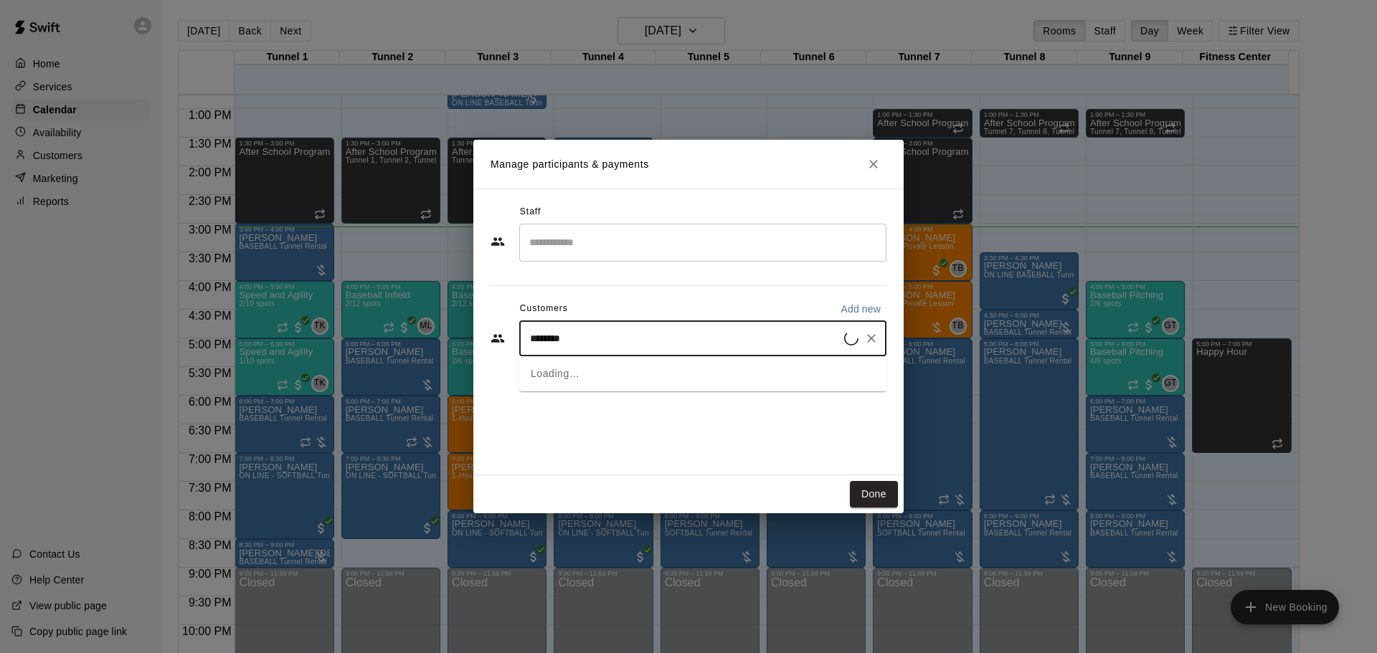
type input "*********"
click at [623, 381] on div "Blake Longacre amrcnmd@gmail.com" at bounding box center [637, 379] width 154 height 31
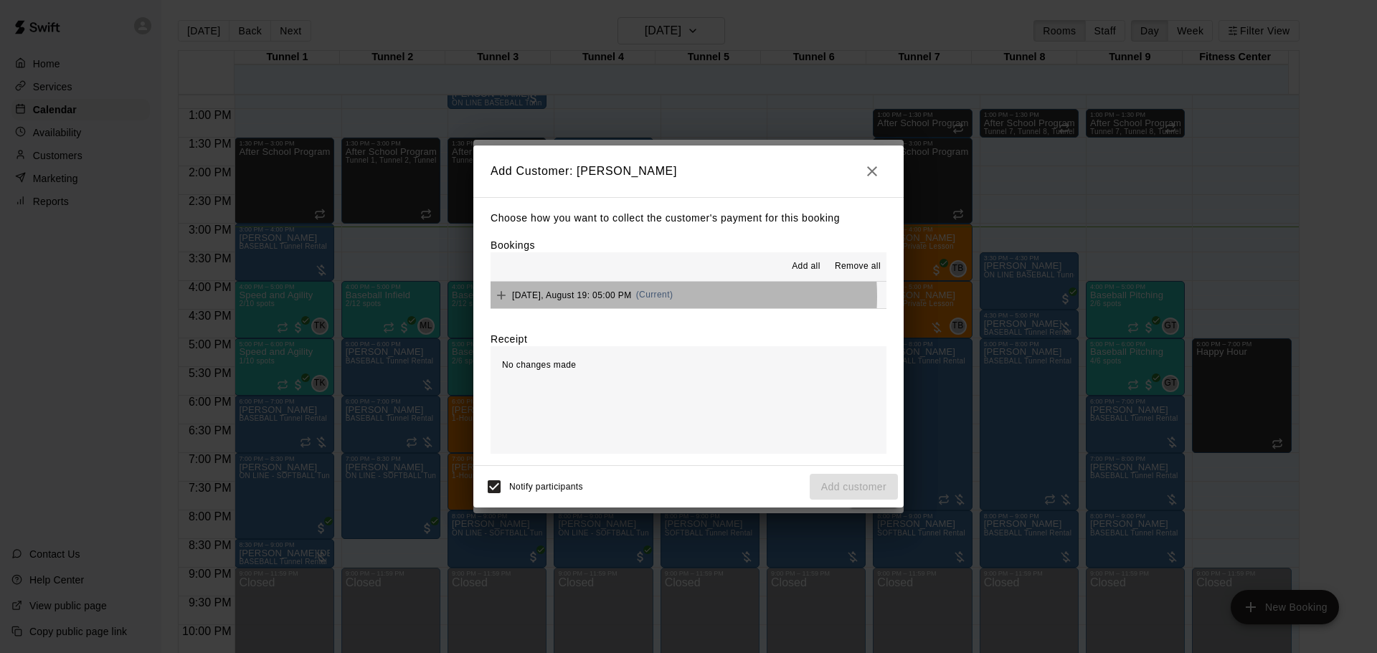
click at [656, 298] on span "(Current)" at bounding box center [654, 295] width 37 height 10
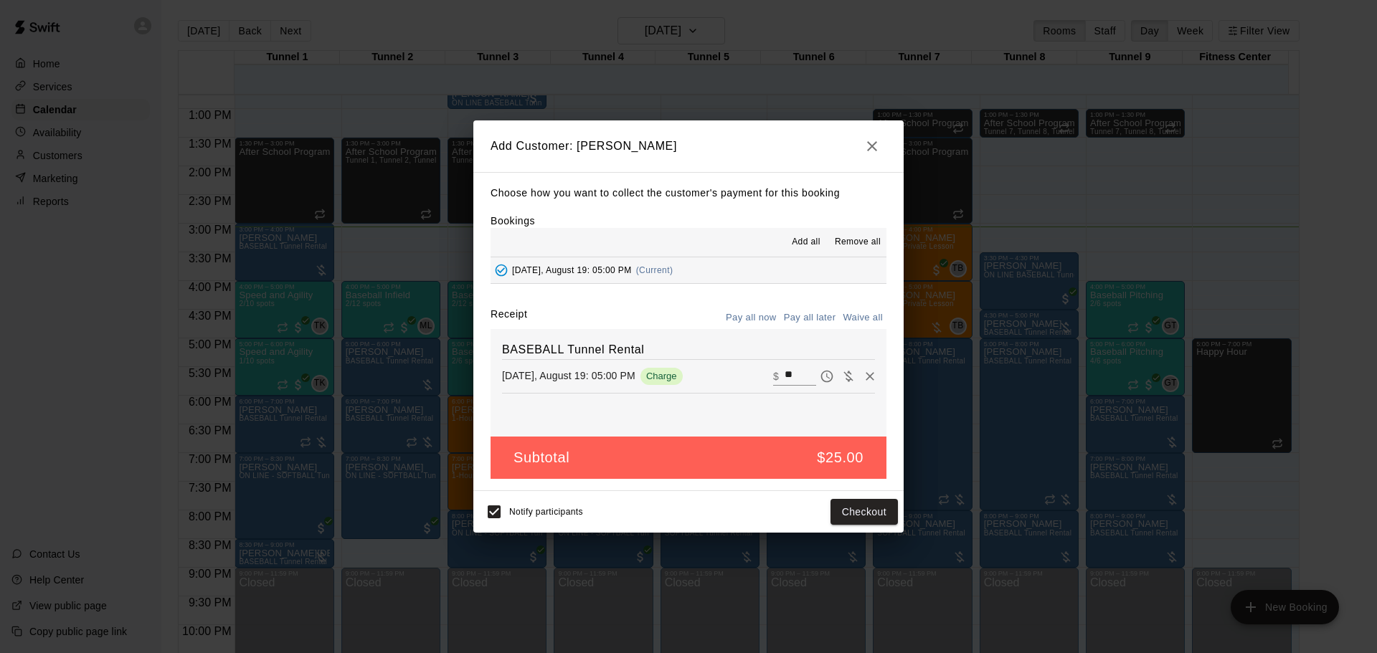
click at [811, 324] on button "Pay all later" at bounding box center [810, 318] width 60 height 22
click at [870, 516] on button "Add customer" at bounding box center [854, 512] width 88 height 27
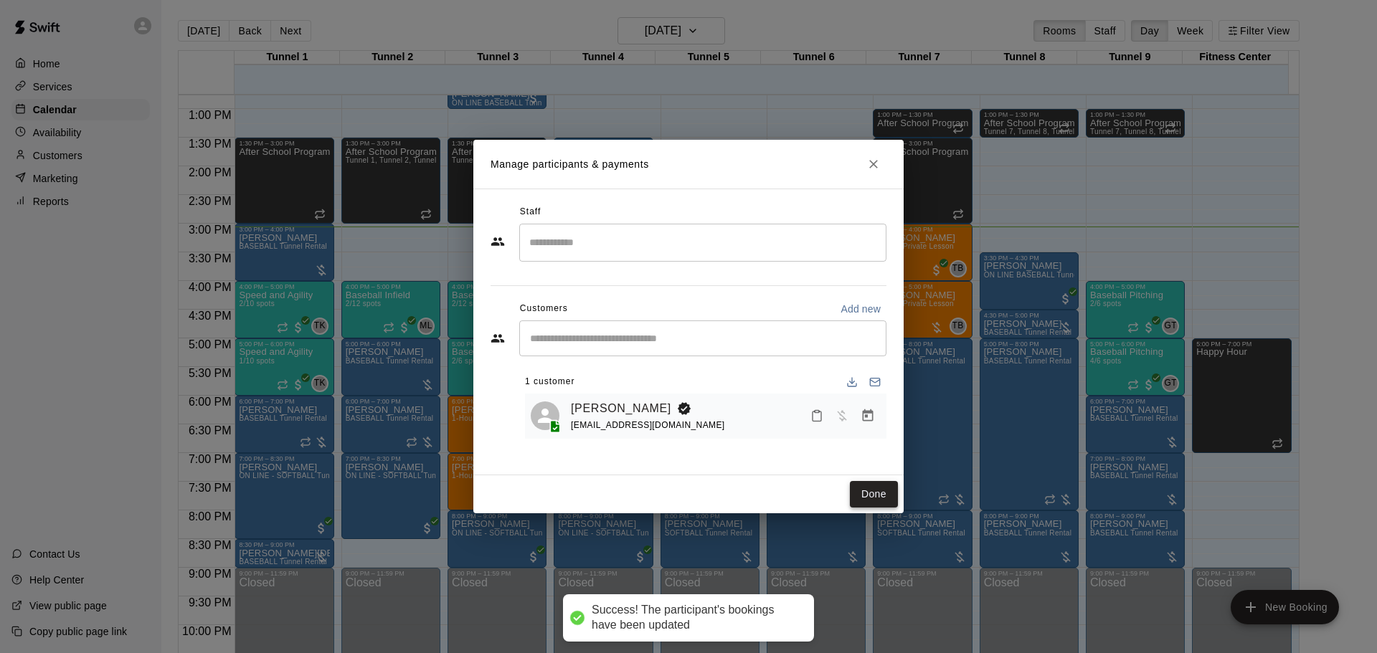
click at [878, 497] on button "Done" at bounding box center [874, 494] width 48 height 27
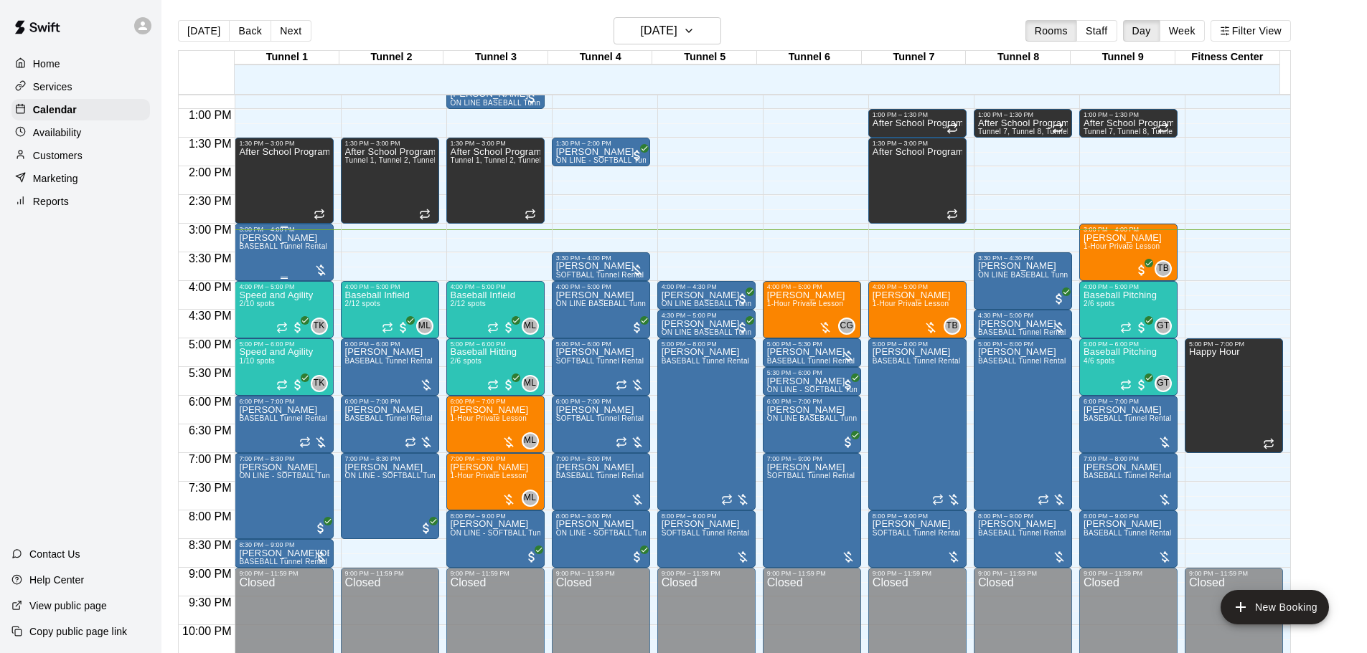
click at [289, 258] on div "Joey Wozniak BASEBALL Tunnel Rental" at bounding box center [283, 559] width 88 height 653
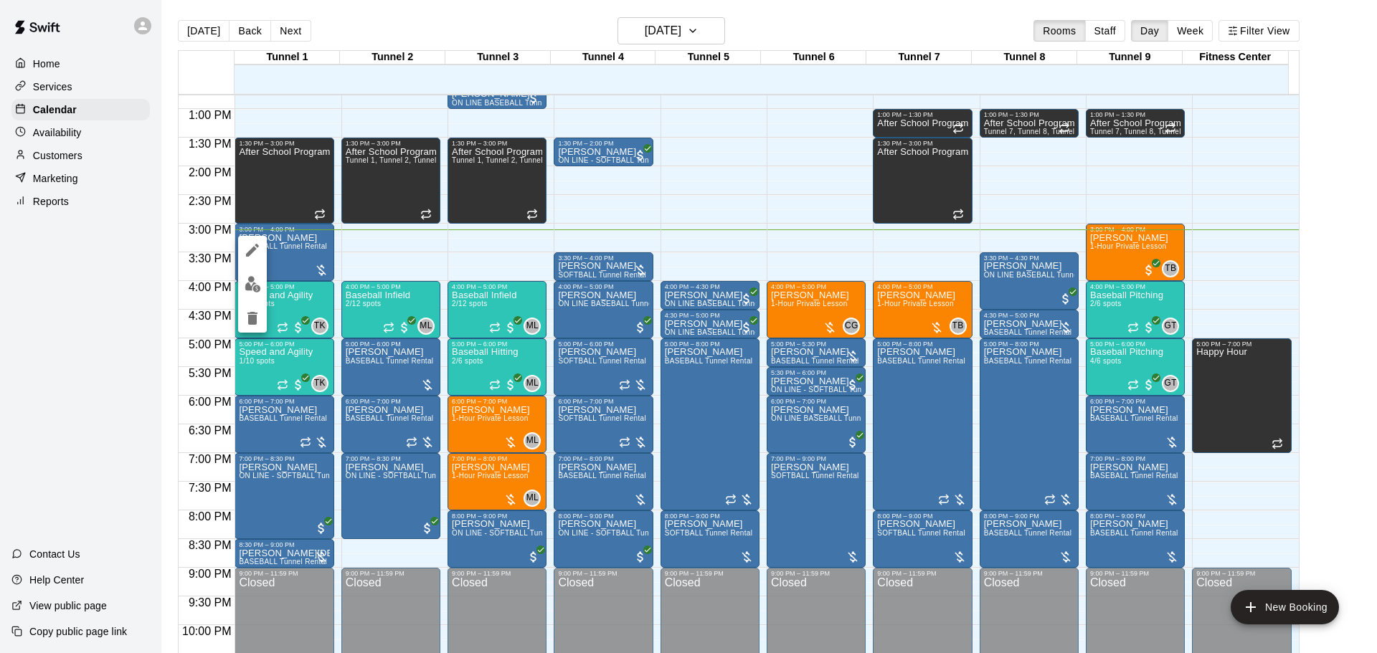
click at [258, 293] on button "edit" at bounding box center [252, 284] width 29 height 28
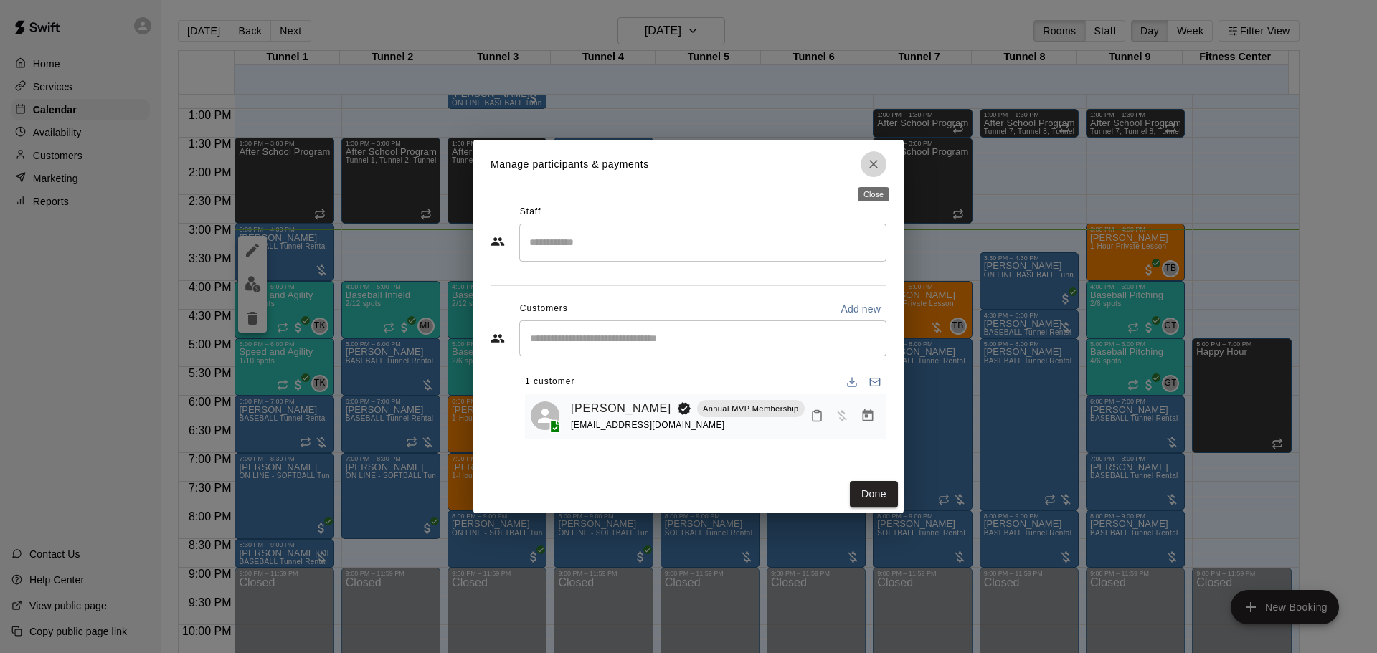
click at [872, 164] on icon "Close" at bounding box center [874, 164] width 14 height 14
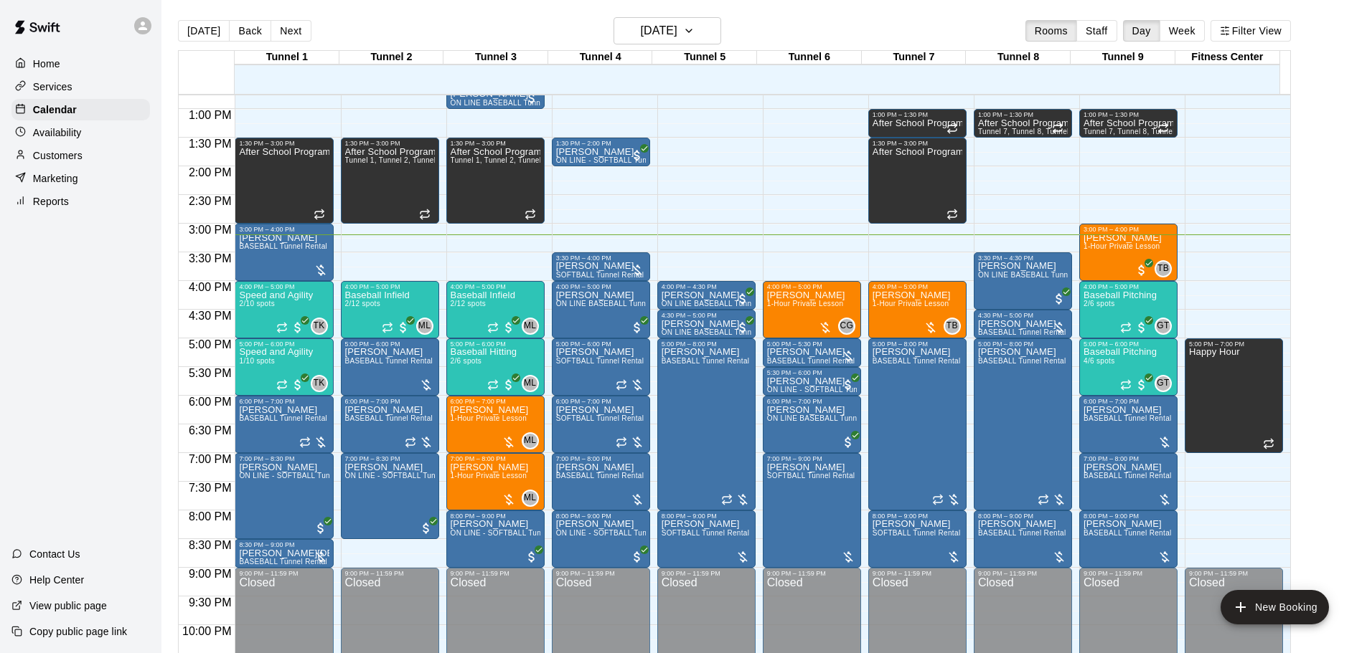
click at [296, 25] on button "Next" at bounding box center [290, 31] width 40 height 22
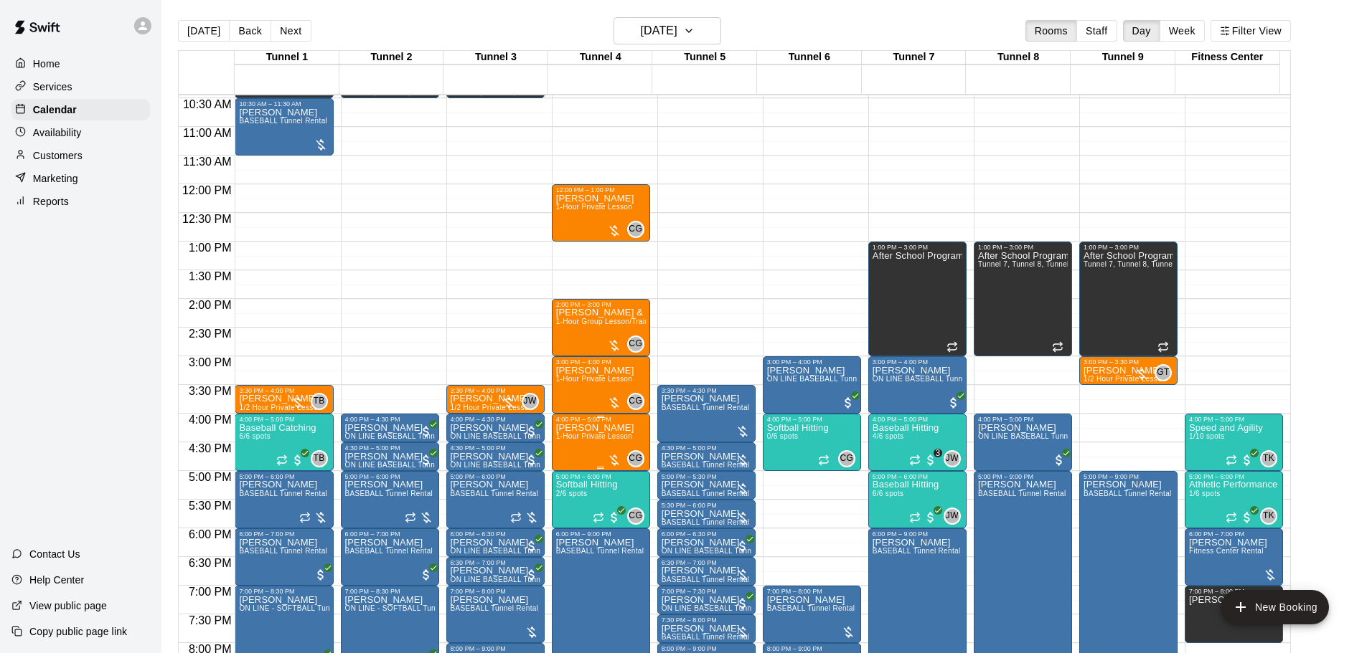
scroll to position [589, 0]
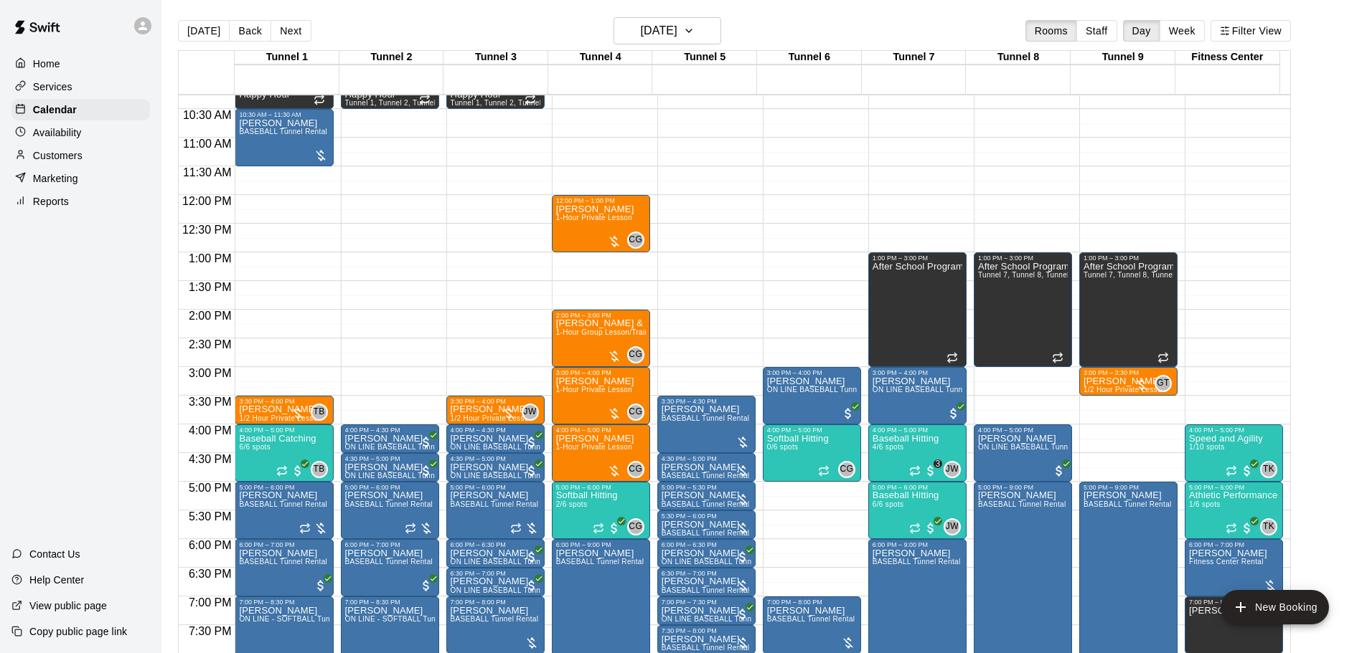
drag, startPoint x: 197, startPoint y: 28, endPoint x: 748, endPoint y: 220, distance: 583.9
click at [197, 28] on button "[DATE]" at bounding box center [204, 31] width 52 height 22
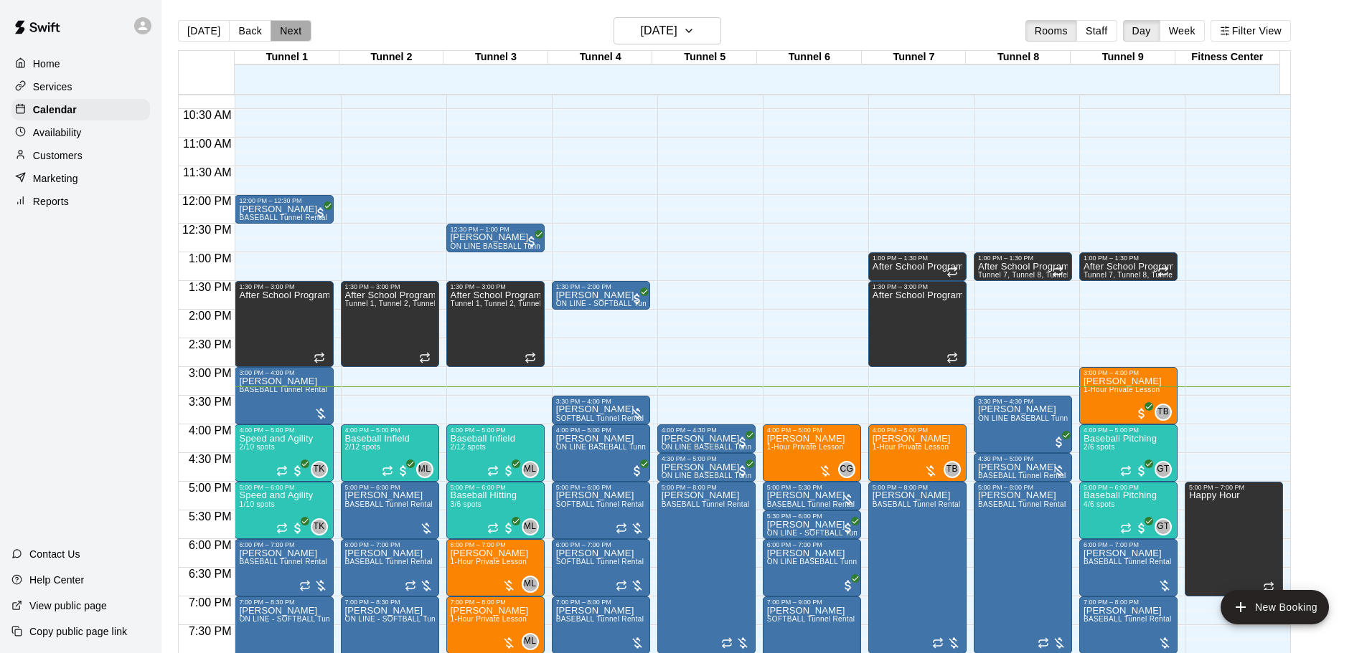
click at [284, 21] on button "Next" at bounding box center [290, 31] width 40 height 22
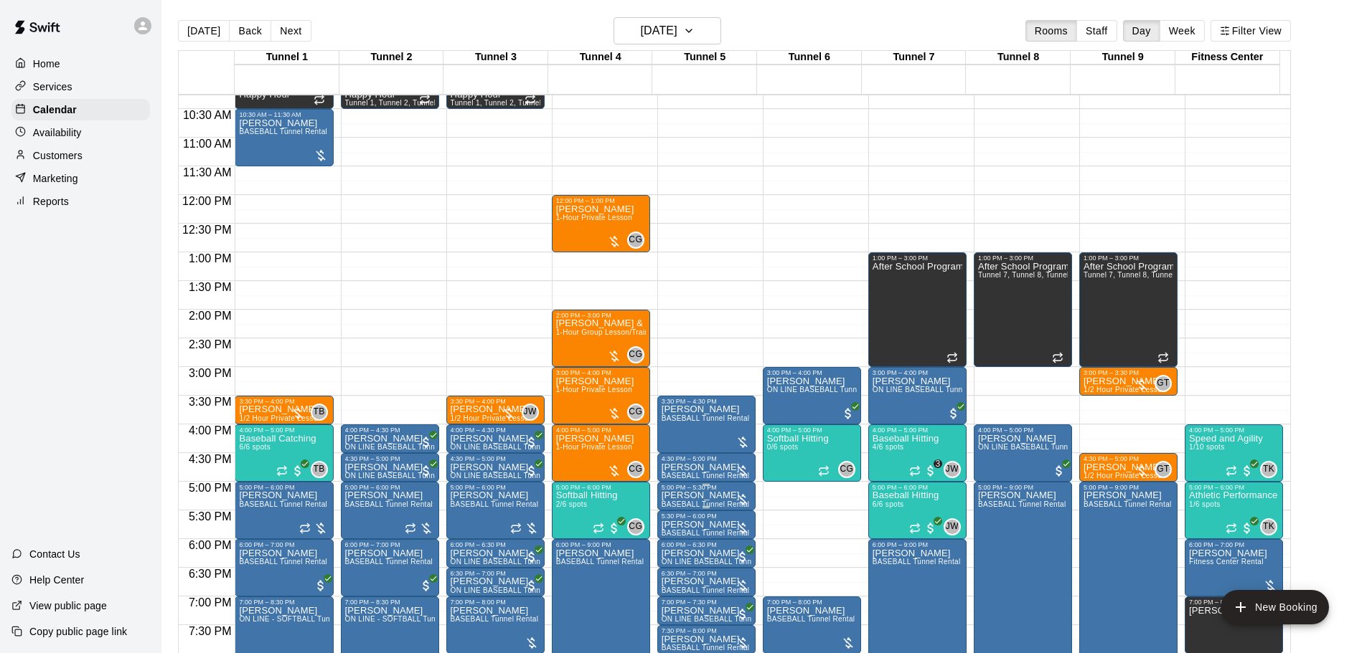
scroll to position [661, 0]
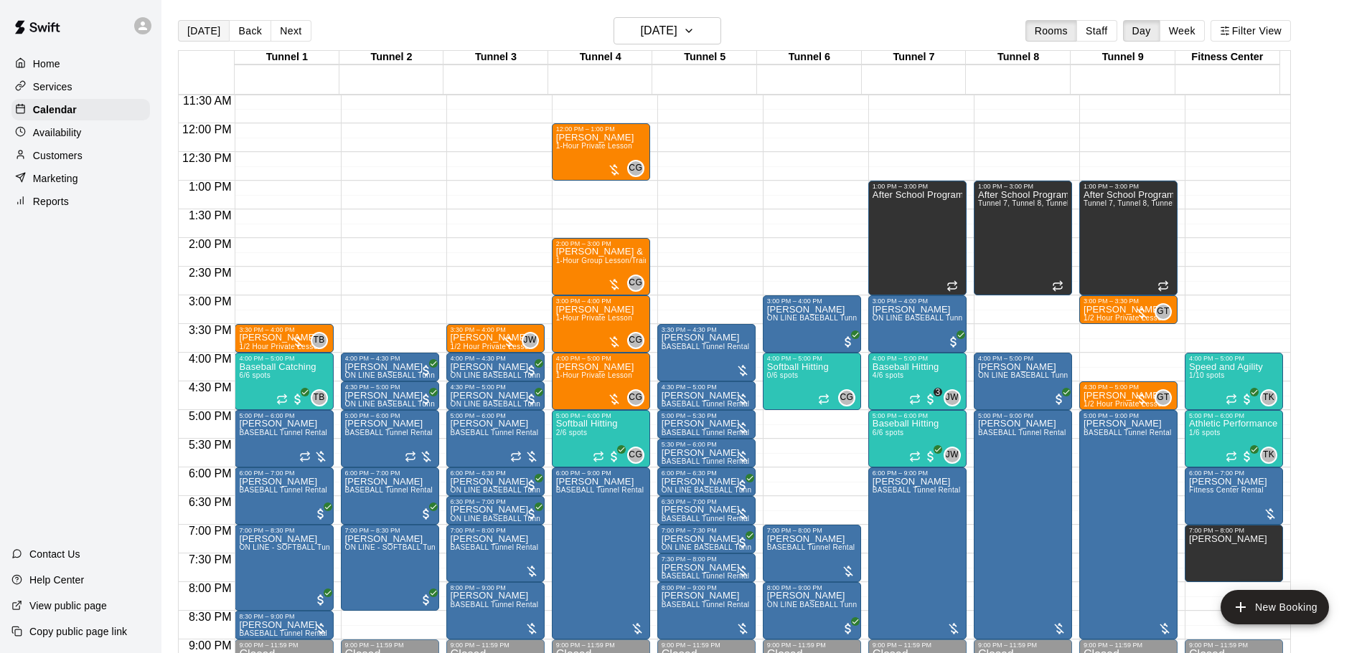
click at [198, 26] on button "[DATE]" at bounding box center [204, 31] width 52 height 22
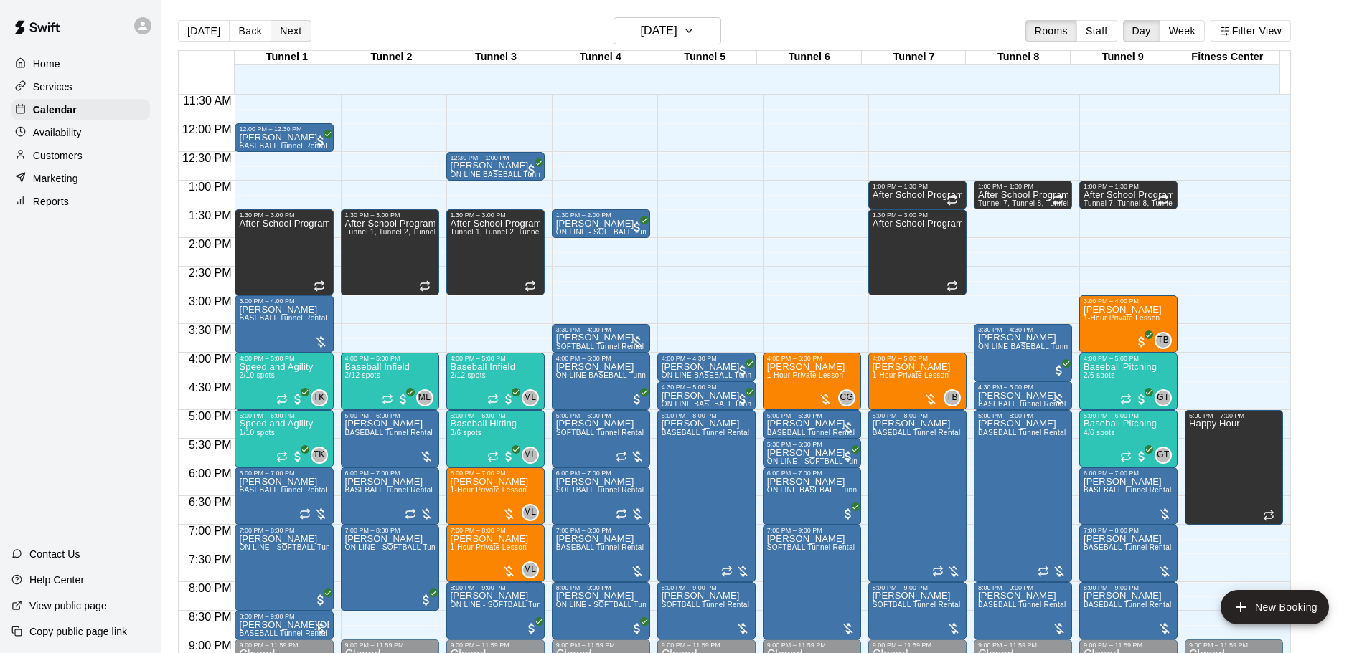
click at [301, 30] on button "Next" at bounding box center [290, 31] width 40 height 22
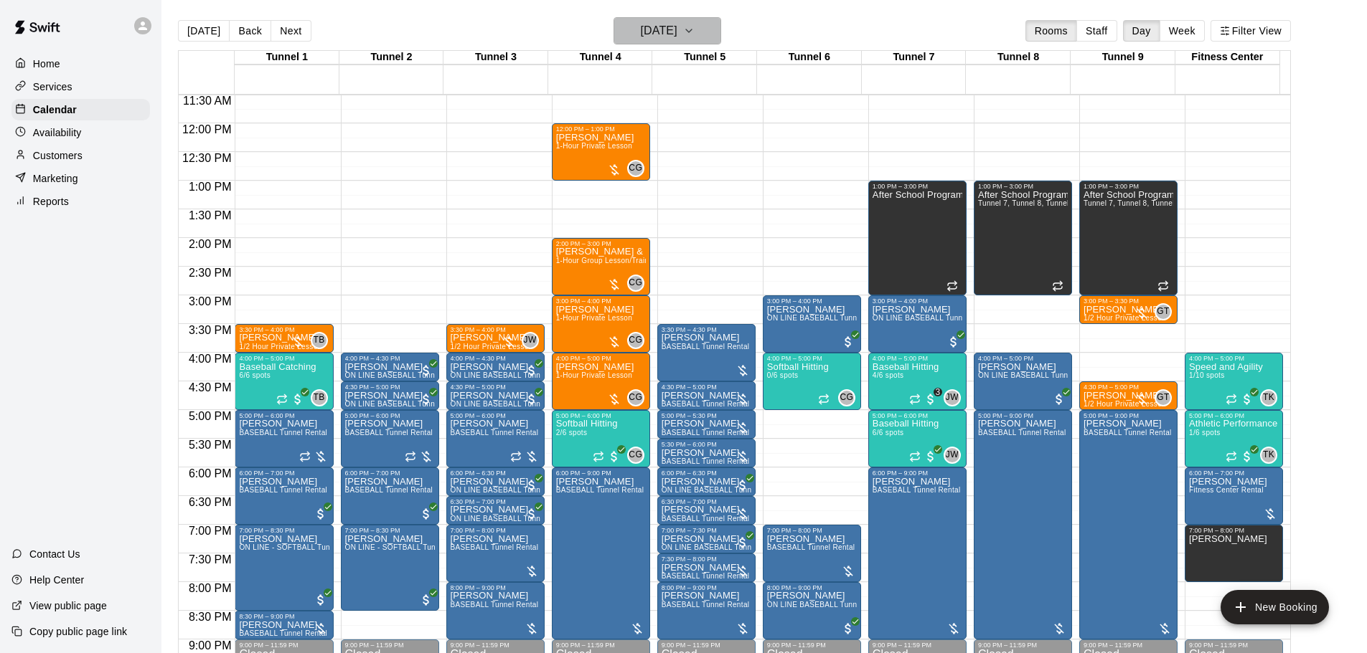
click at [644, 38] on h6 "Wednesday Aug 20" at bounding box center [659, 31] width 37 height 20
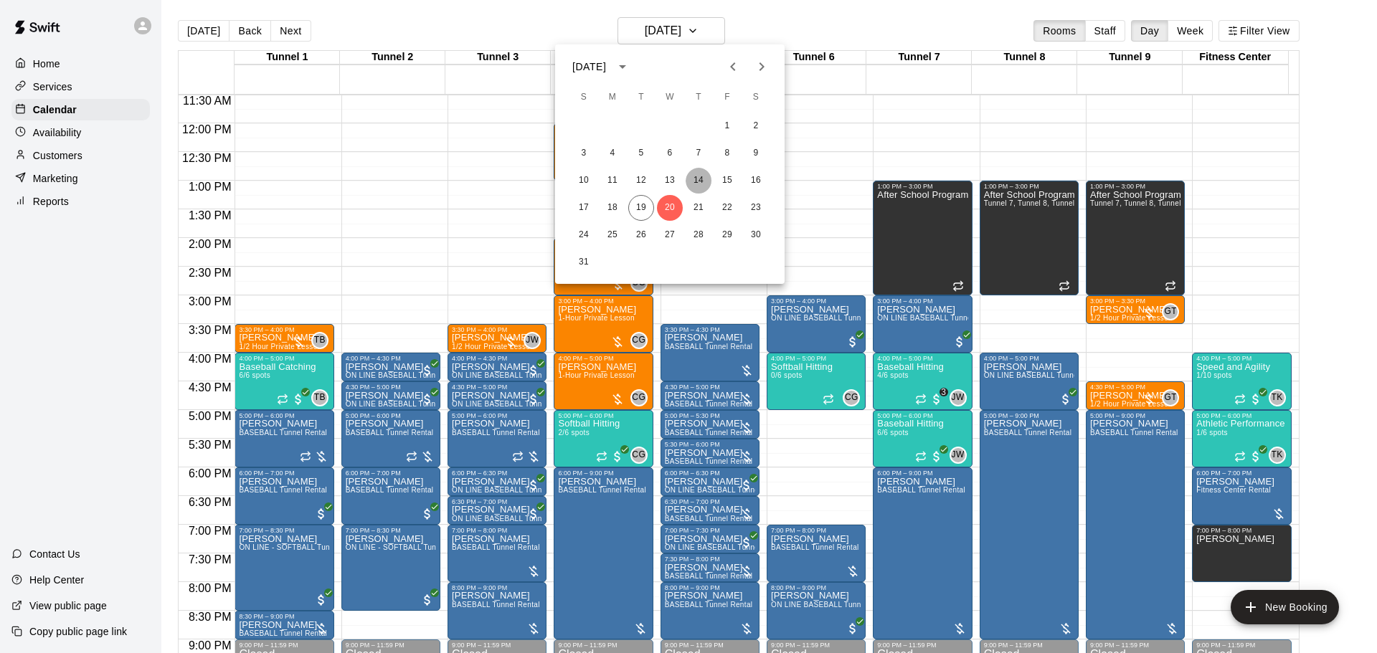
click at [697, 187] on button "14" at bounding box center [699, 181] width 26 height 26
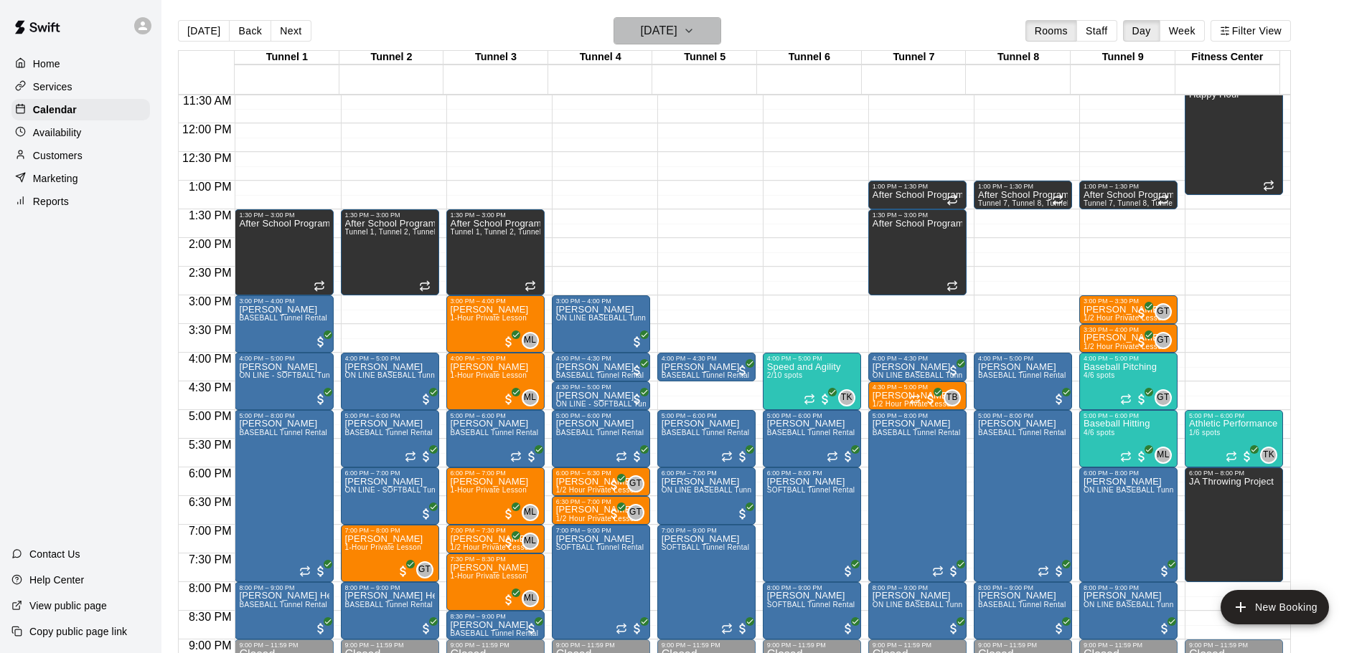
click at [677, 37] on h6 "Thursday Aug 14" at bounding box center [659, 31] width 37 height 20
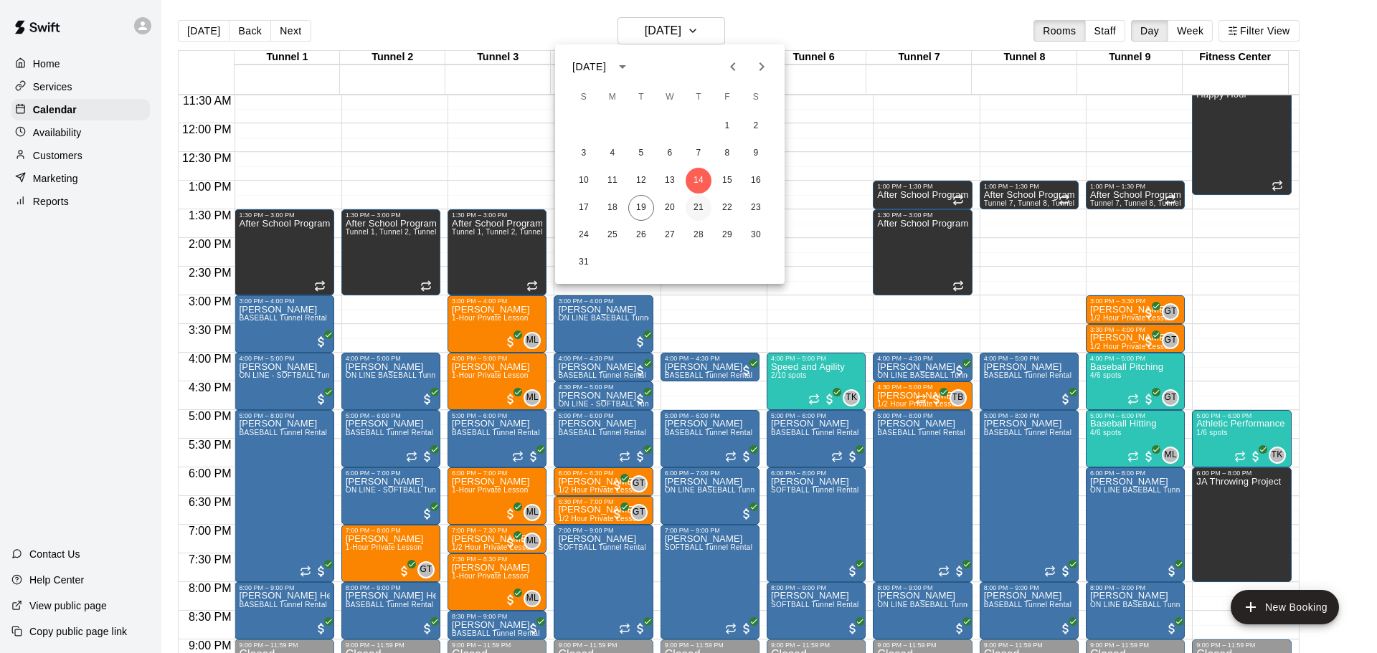
click at [694, 205] on button "21" at bounding box center [699, 208] width 26 height 26
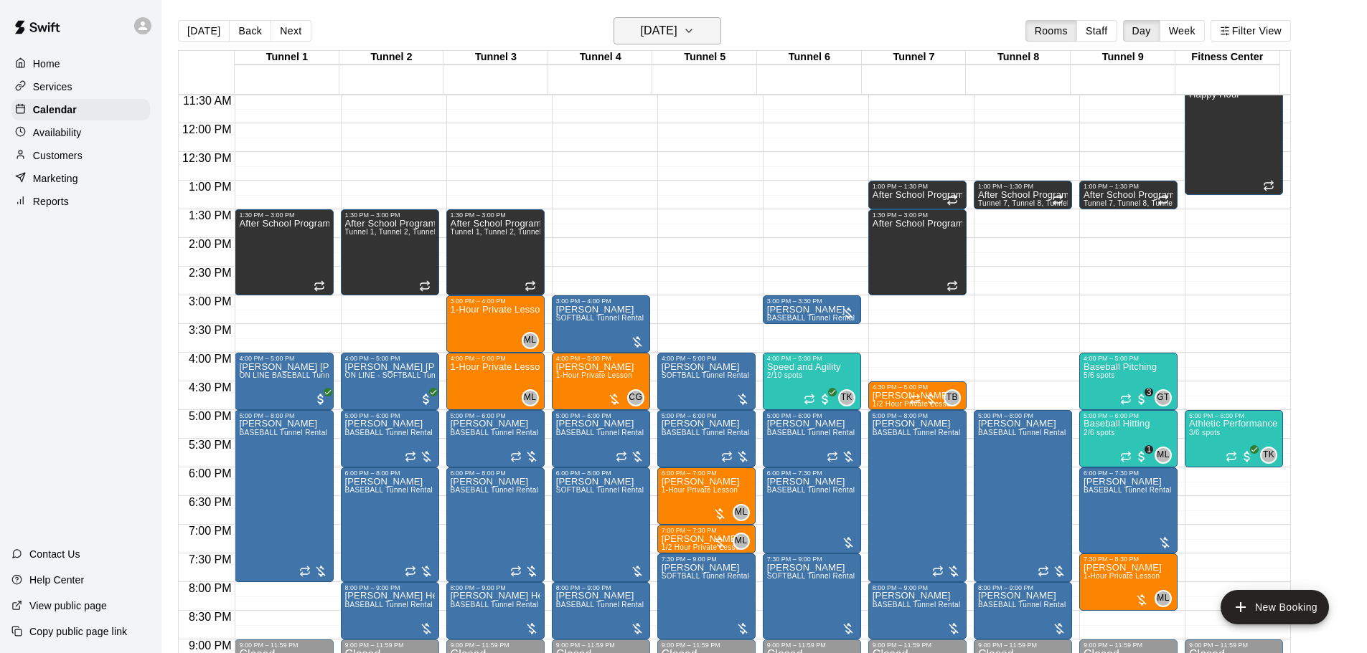
click at [656, 28] on h6 "[DATE]" at bounding box center [659, 31] width 37 height 20
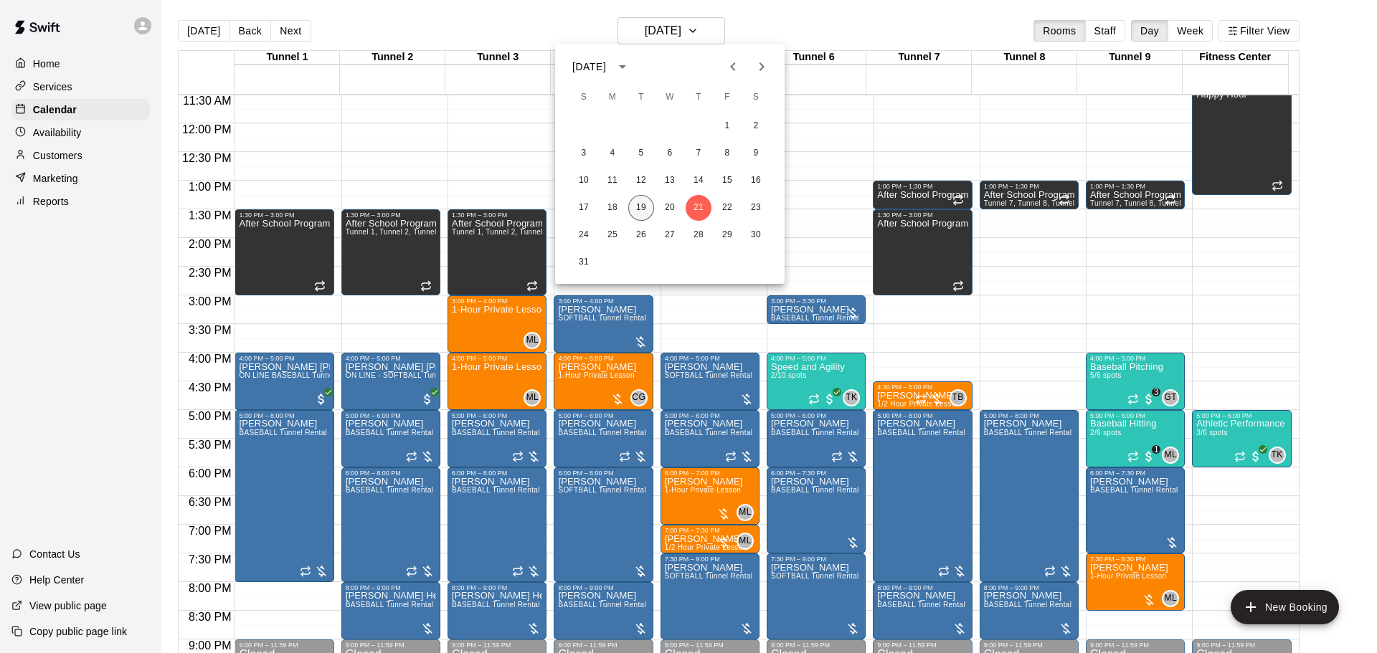
click at [643, 207] on button "19" at bounding box center [641, 208] width 26 height 26
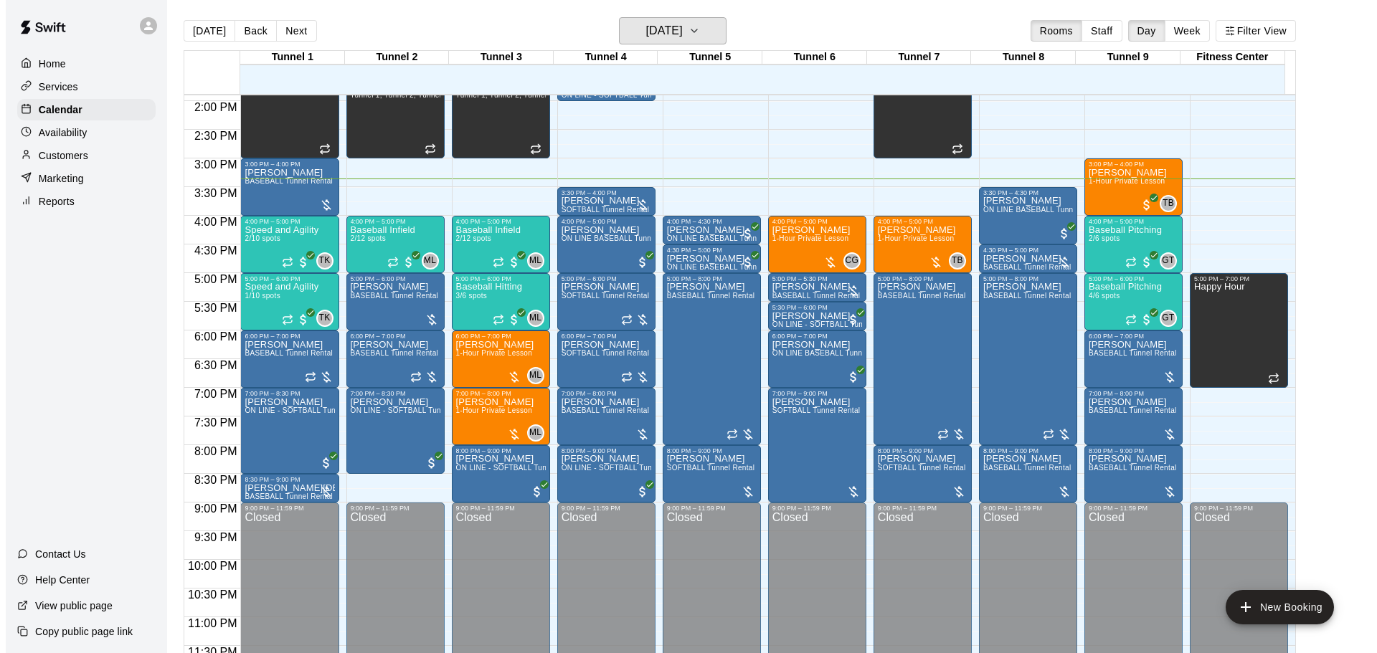
scroll to position [804, 0]
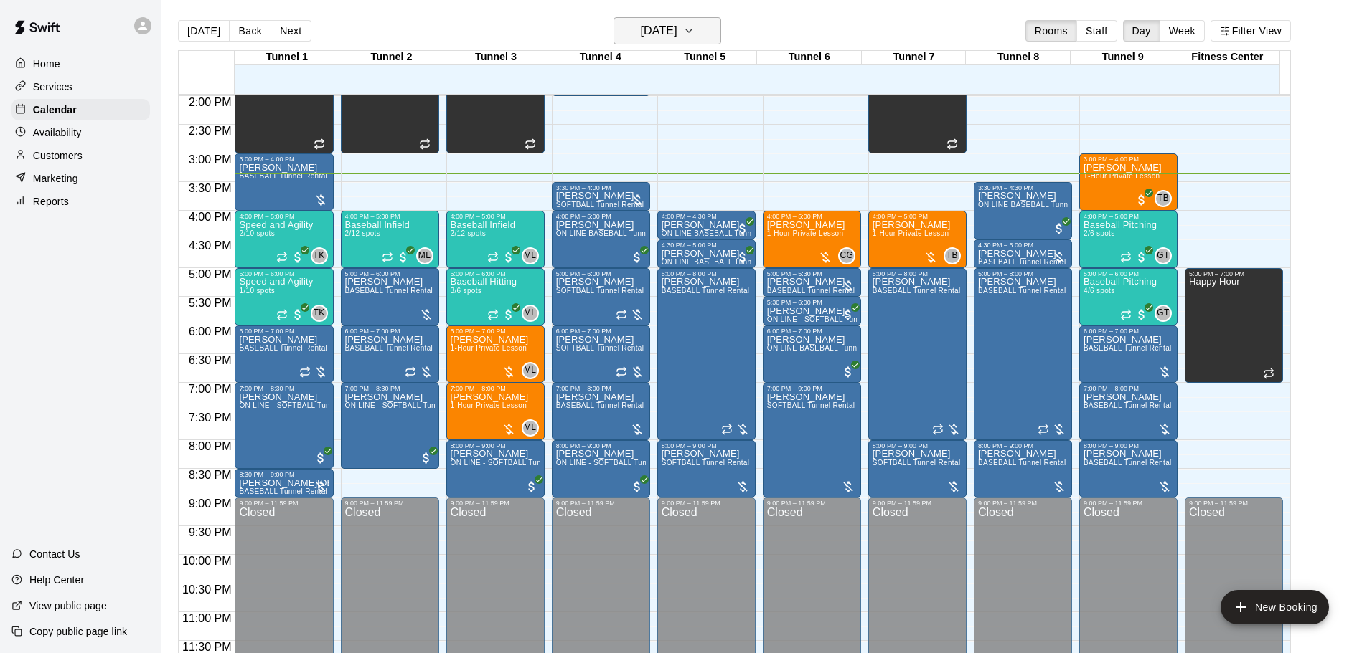
click at [708, 42] on button "[DATE]" at bounding box center [667, 30] width 108 height 27
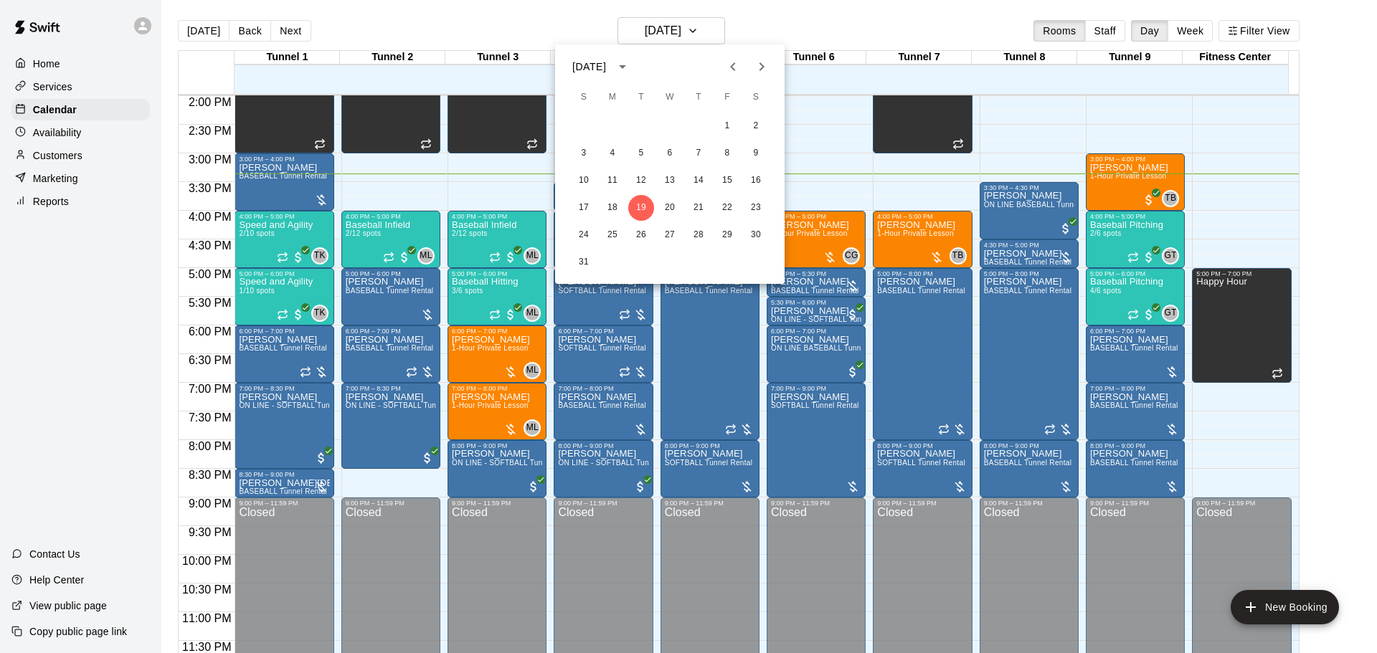
click at [752, 71] on button "Next month" at bounding box center [761, 66] width 29 height 29
click at [631, 72] on icon "calendar view is open, switch to year view" at bounding box center [622, 66] width 17 height 17
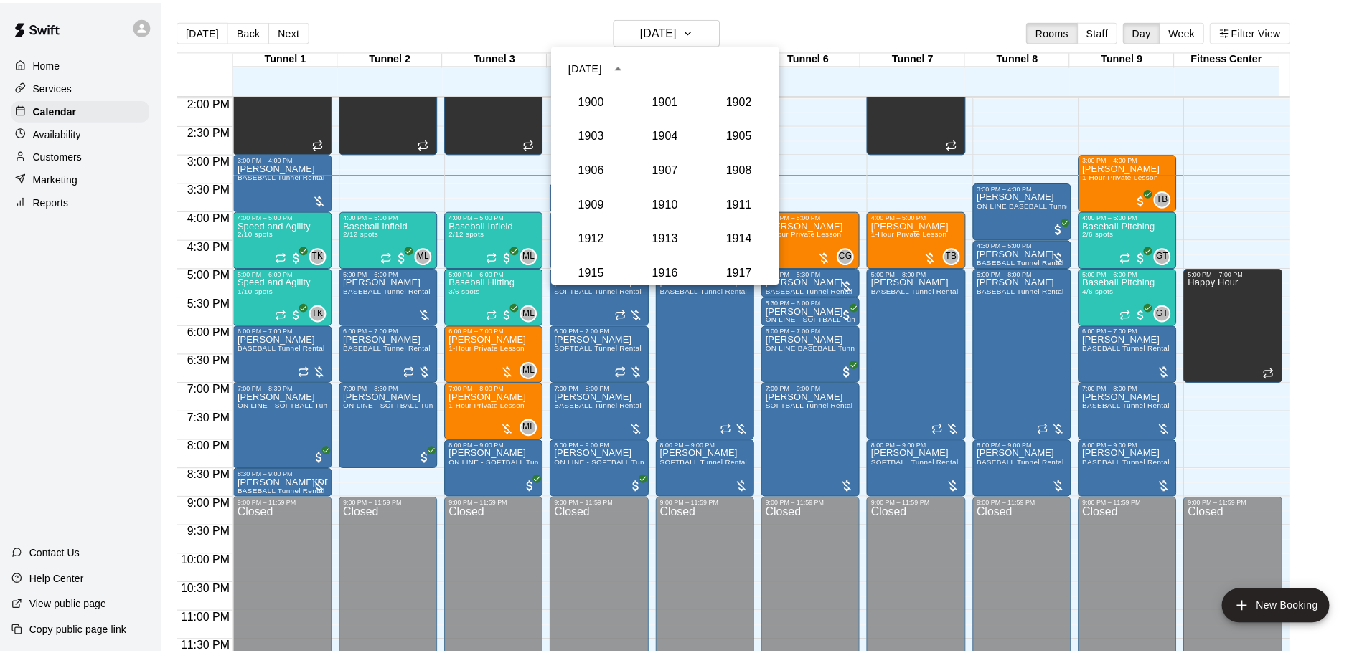
scroll to position [1328, 0]
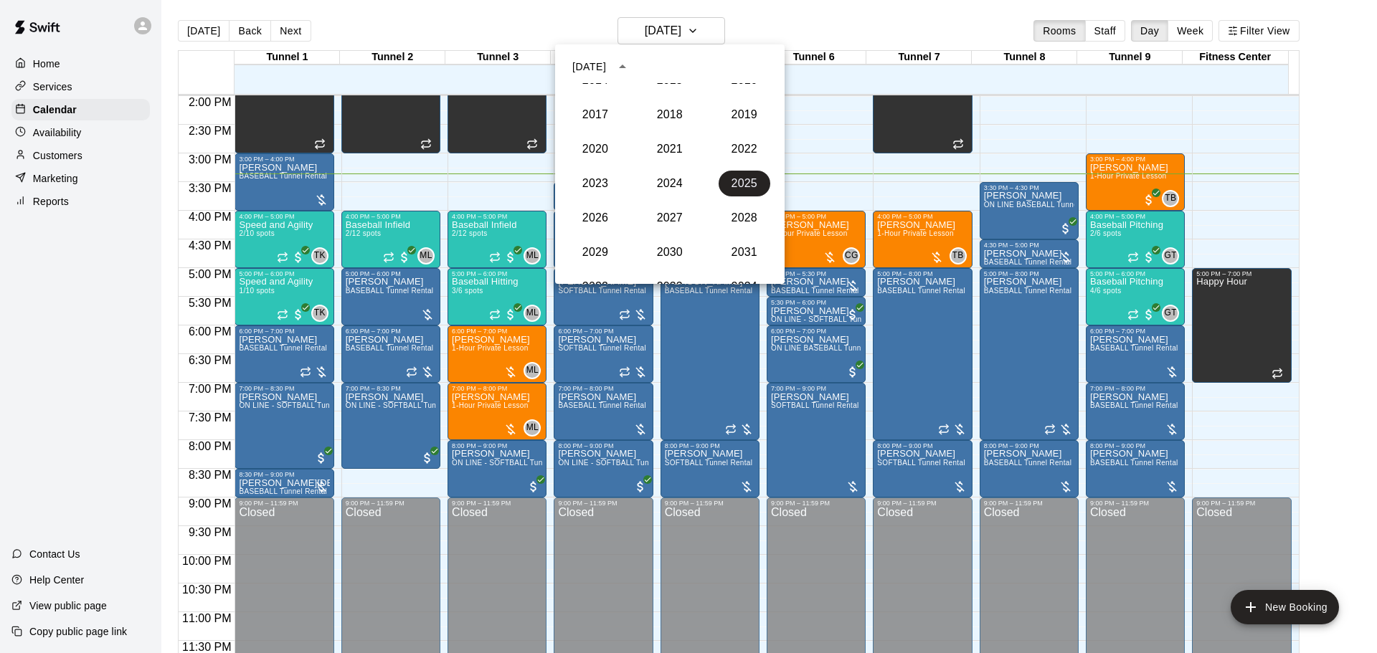
click at [536, 23] on div at bounding box center [688, 326] width 1377 height 653
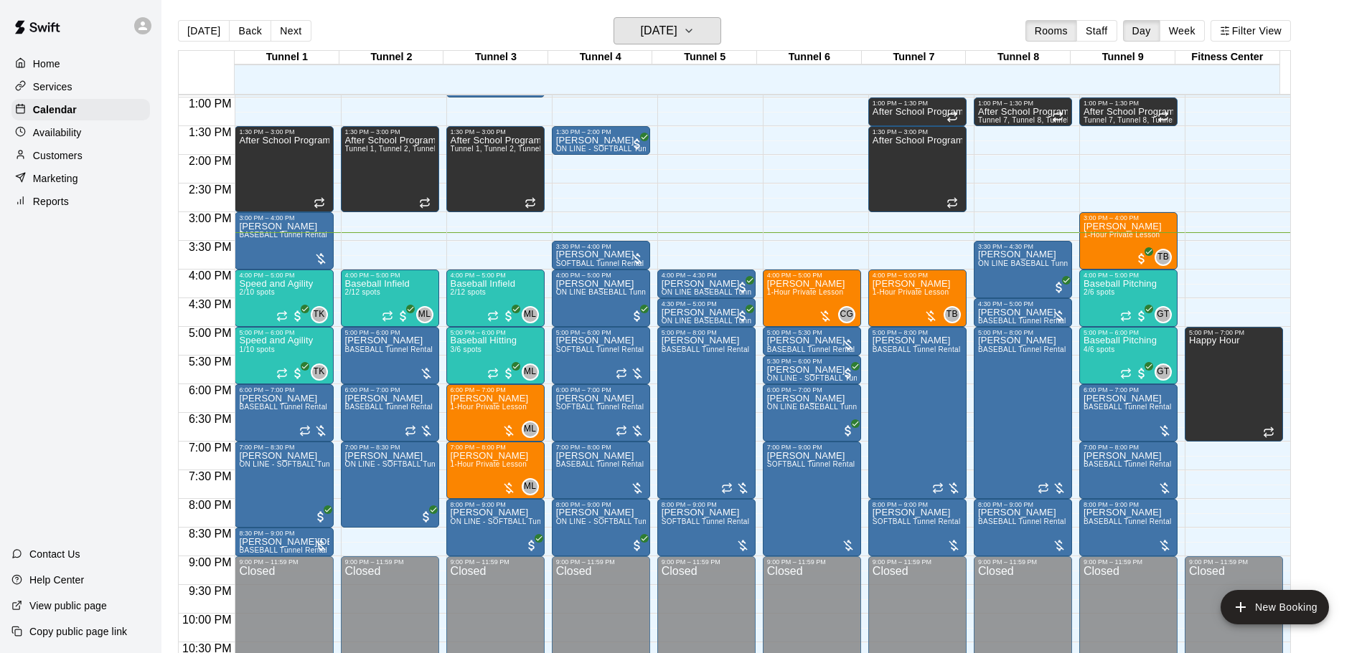
scroll to position [661, 0]
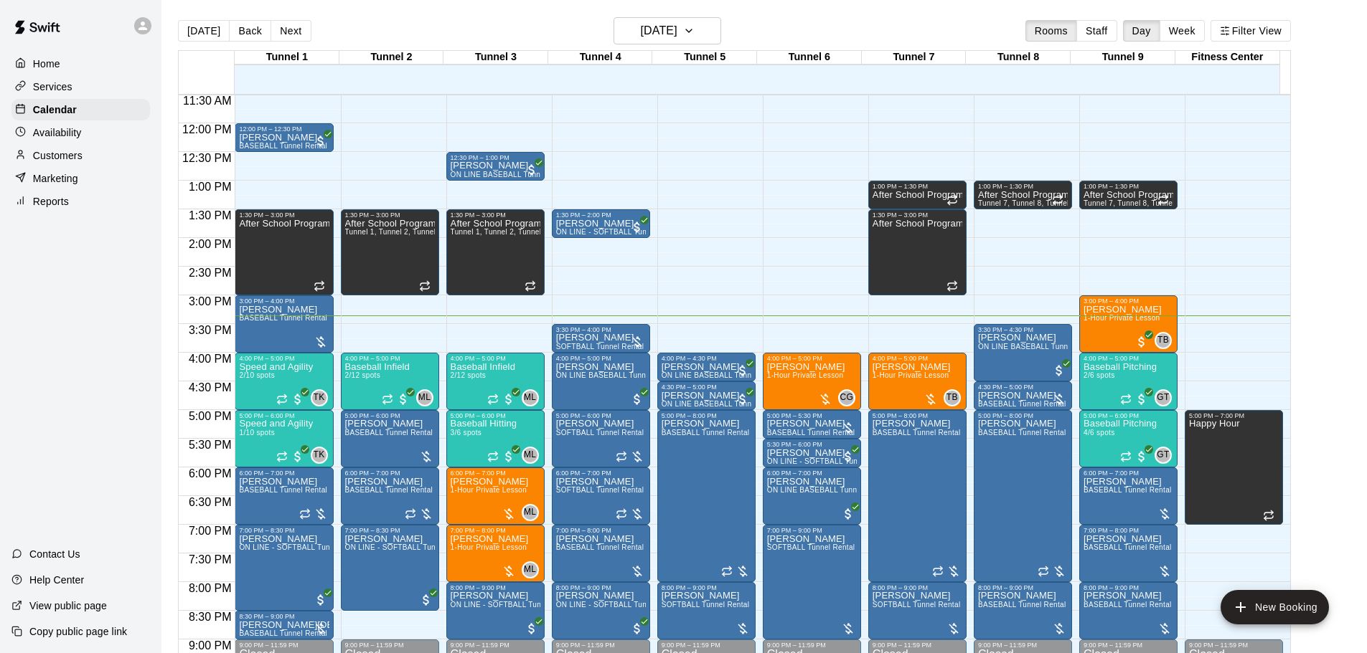
click at [199, 29] on button "[DATE]" at bounding box center [204, 31] width 52 height 22
click at [666, 34] on h6 "[DATE]" at bounding box center [659, 31] width 37 height 20
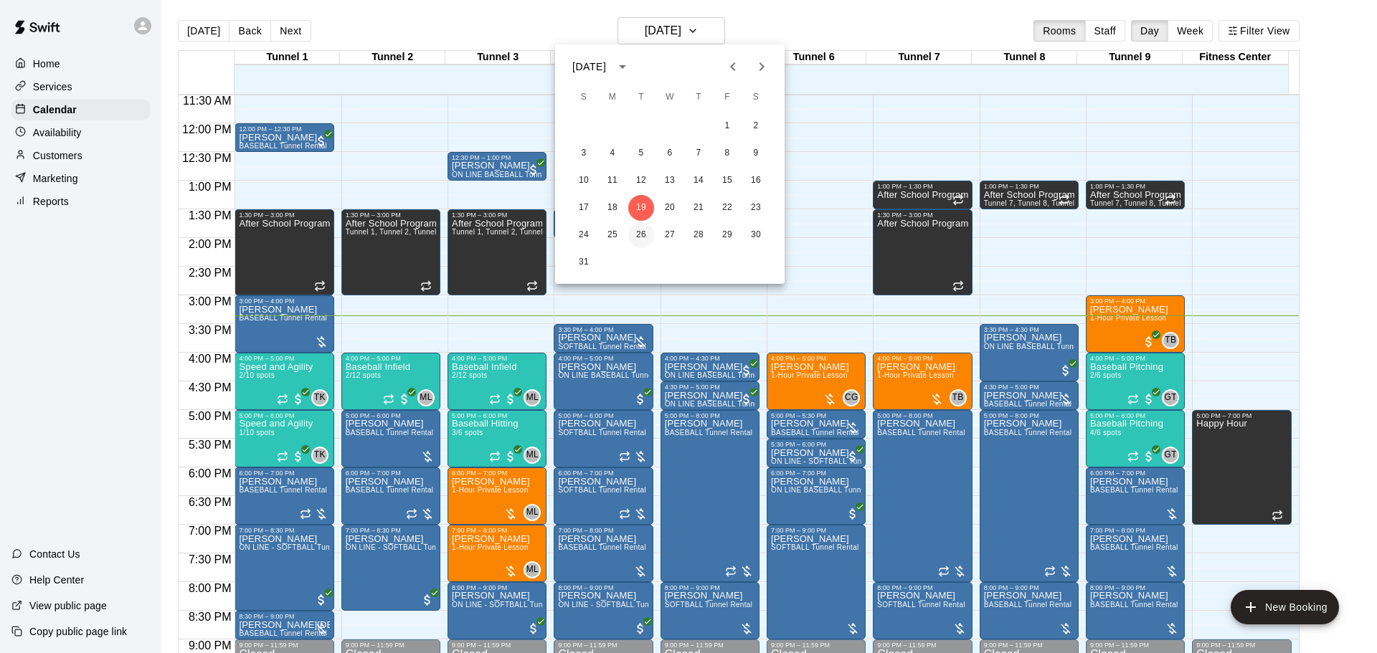
click at [643, 234] on button "26" at bounding box center [641, 235] width 26 height 26
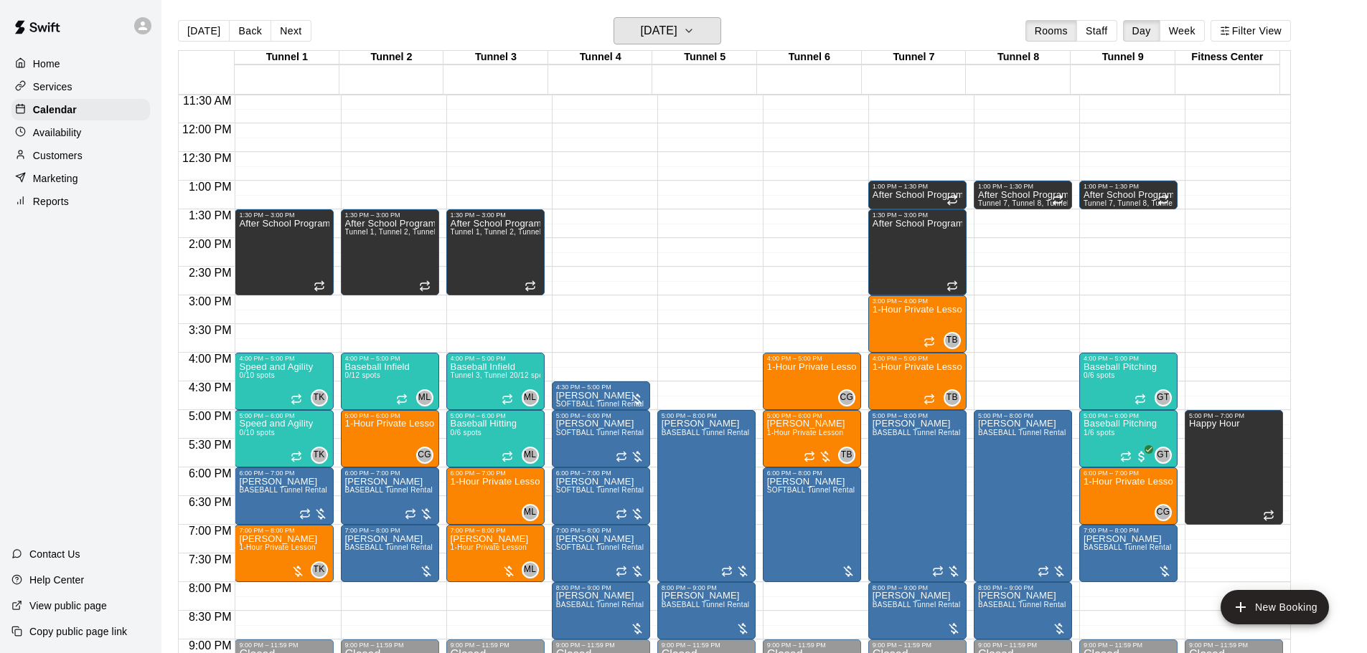
scroll to position [732, 0]
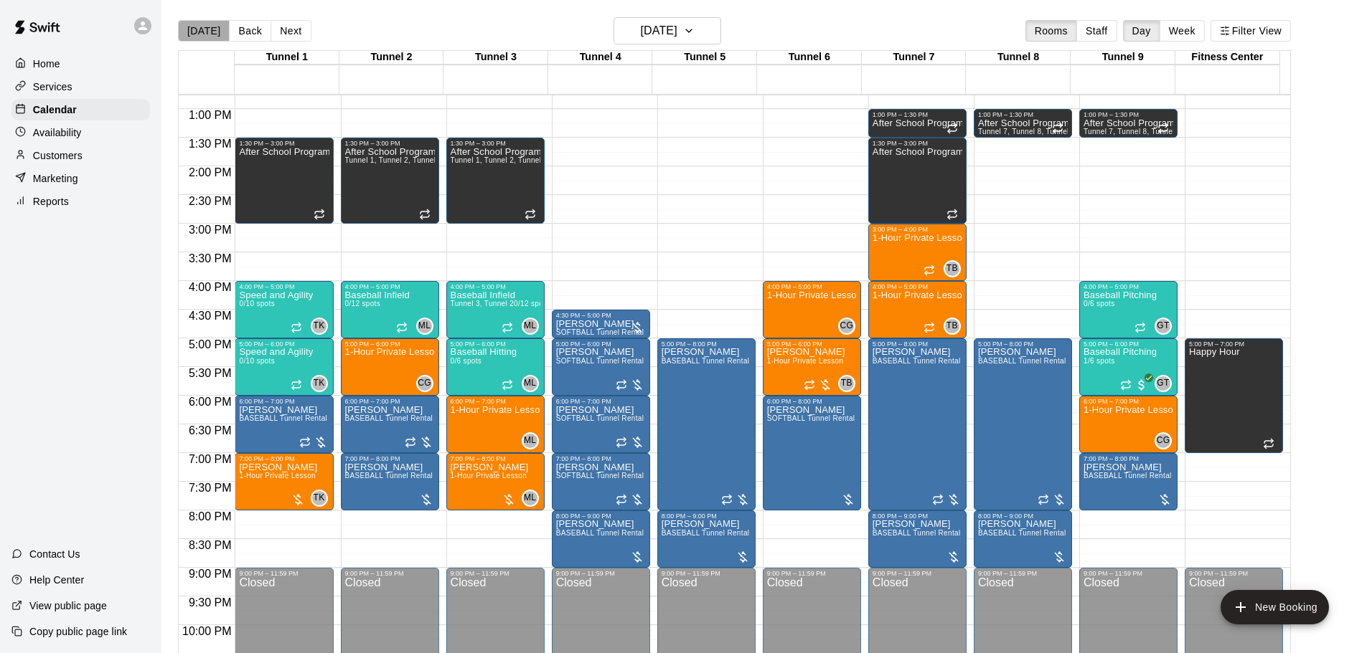
click at [211, 31] on button "[DATE]" at bounding box center [204, 31] width 52 height 22
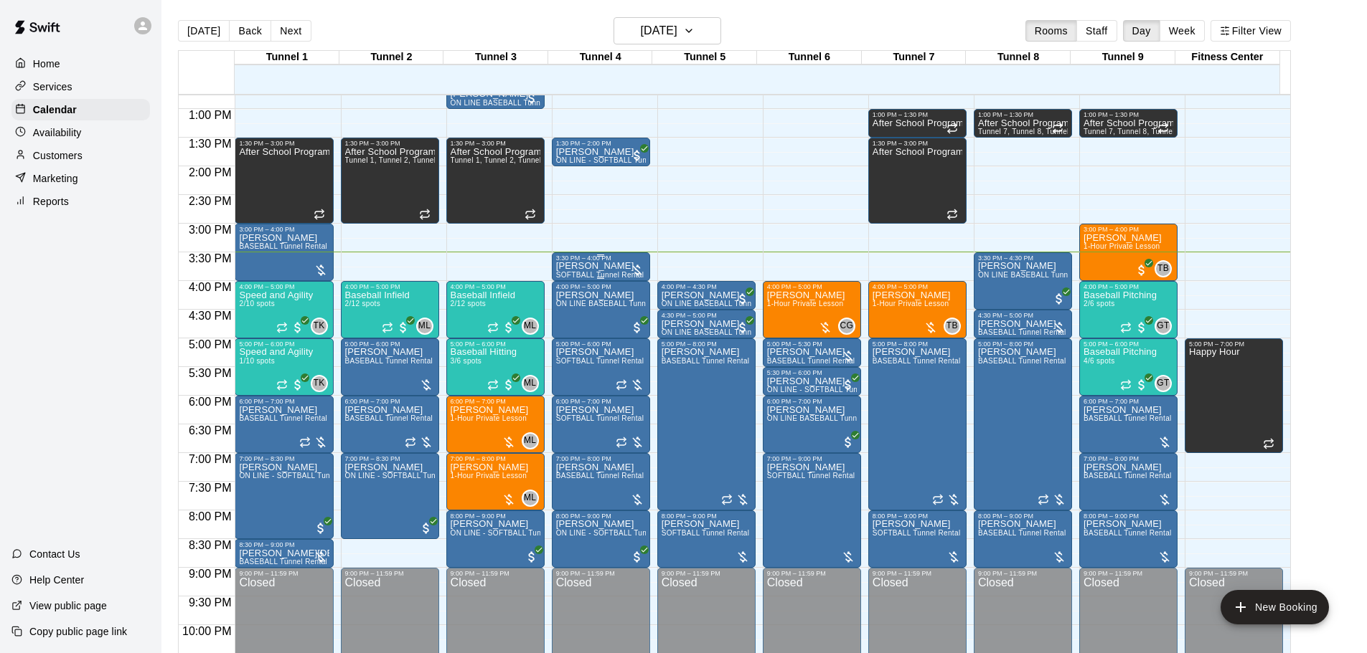
click at [589, 277] on span "SOFTBALL Tunnel Rental" at bounding box center [600, 275] width 88 height 8
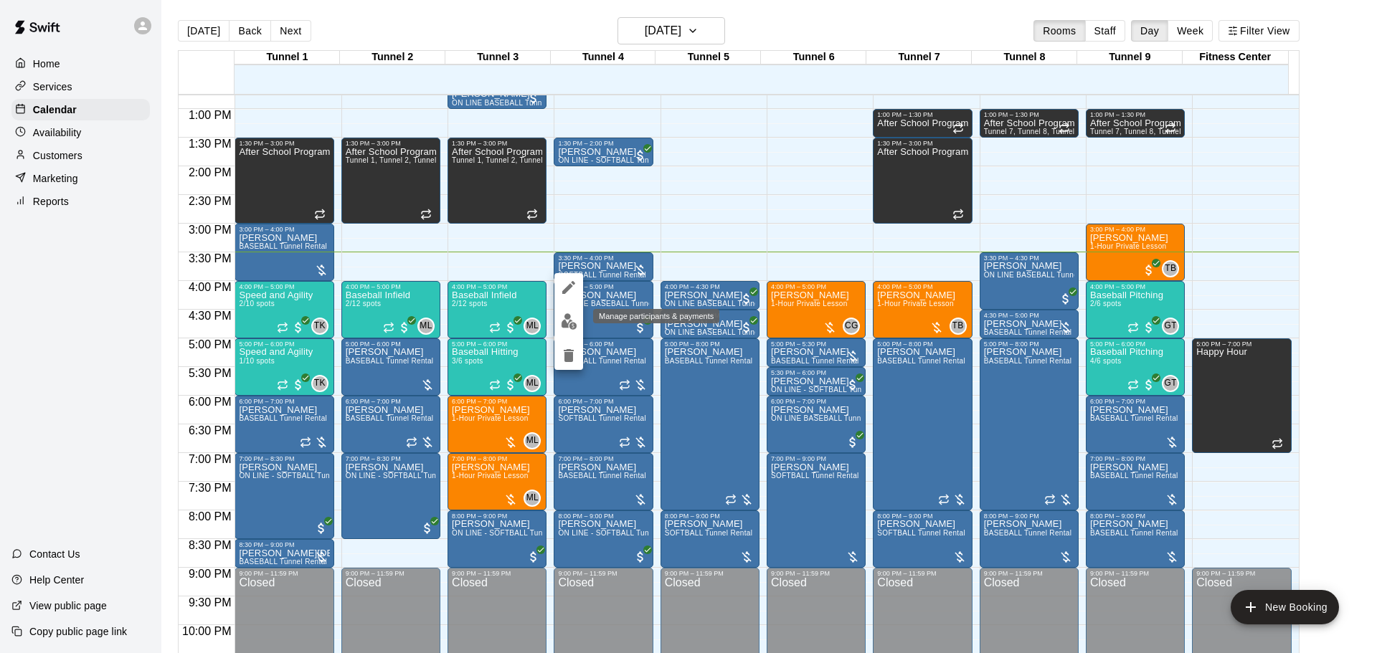
click at [565, 319] on img "edit" at bounding box center [569, 321] width 16 height 16
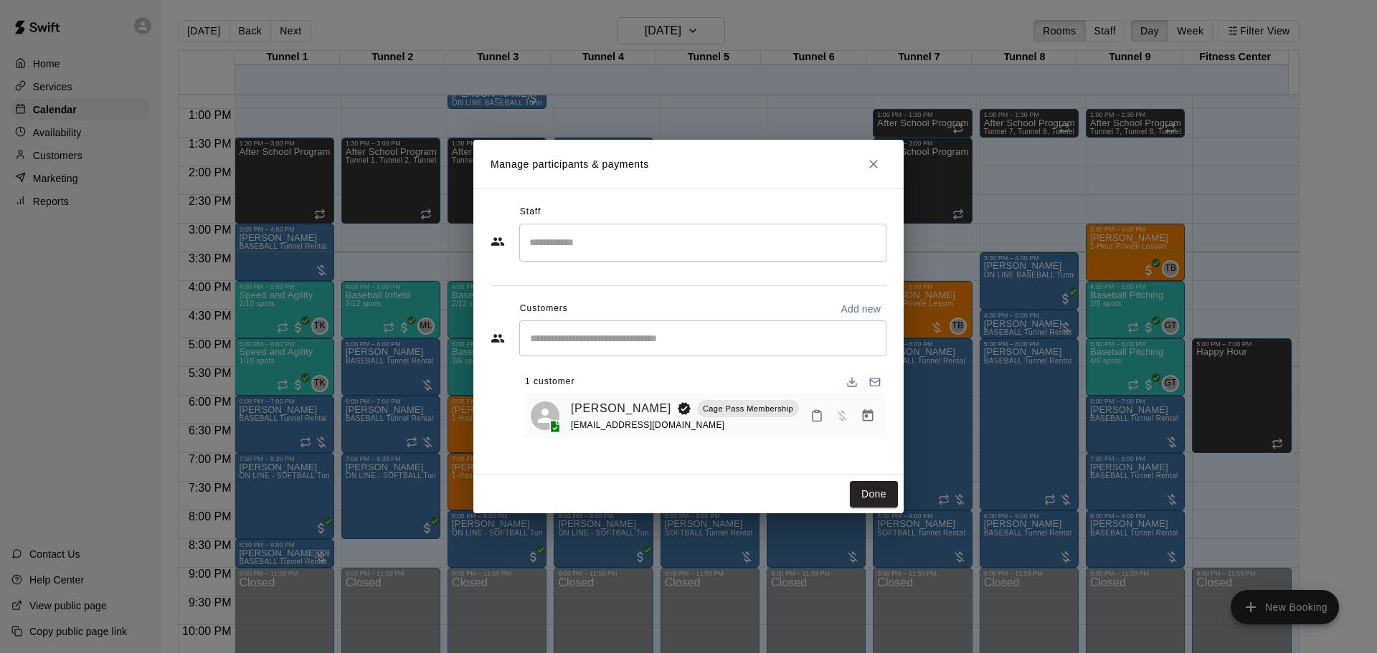
click at [869, 396] on div "Mike Parker Cage Pass Membership amymparker01@gmail.com" at bounding box center [706, 416] width 362 height 45
click at [872, 412] on icon "Manage bookings & payment" at bounding box center [868, 416] width 11 height 12
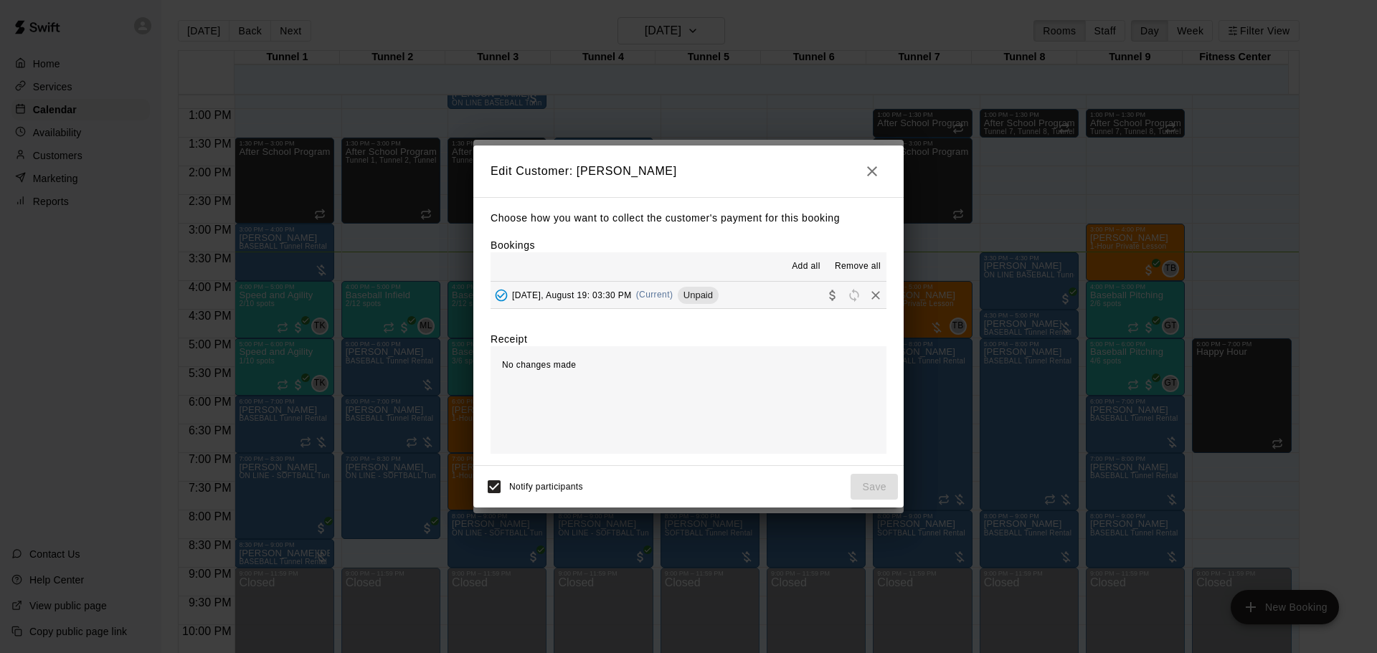
click at [826, 298] on icon "Collect payment" at bounding box center [833, 295] width 14 height 14
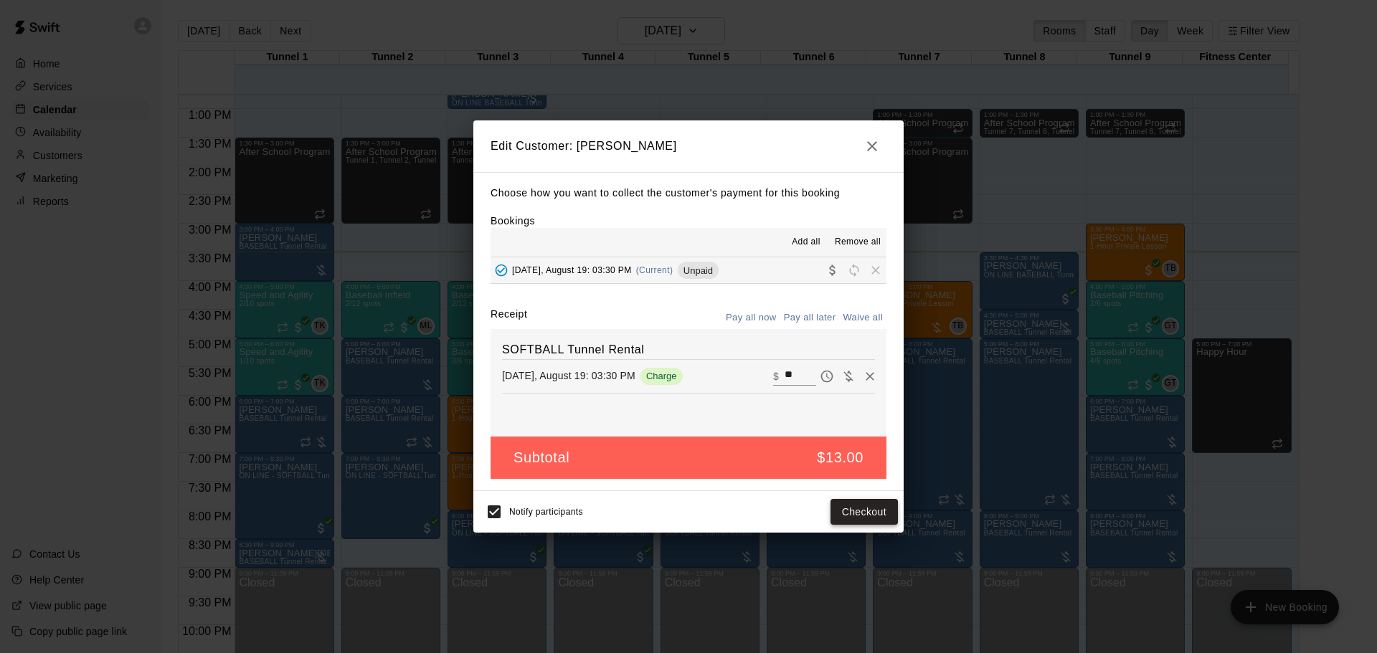
click at [863, 509] on button "Checkout" at bounding box center [864, 512] width 67 height 27
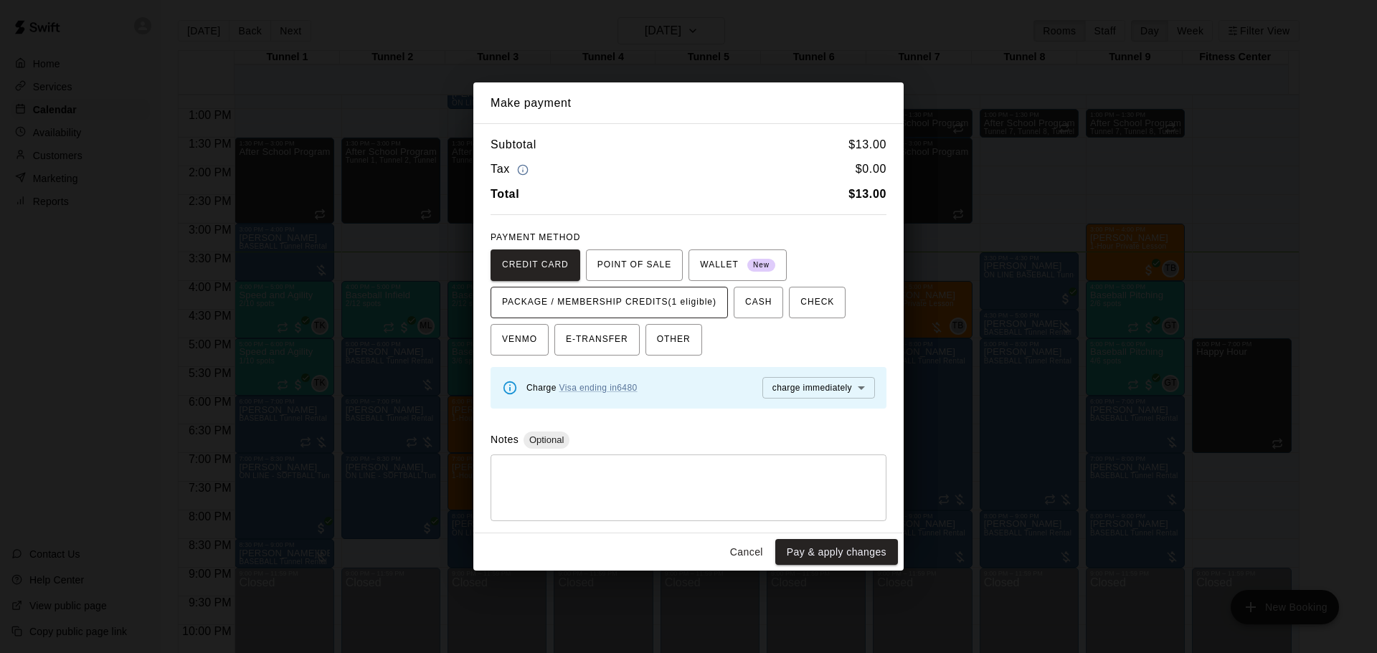
click at [697, 310] on span "PACKAGE / MEMBERSHIP CREDITS (1 eligible)" at bounding box center [609, 302] width 214 height 23
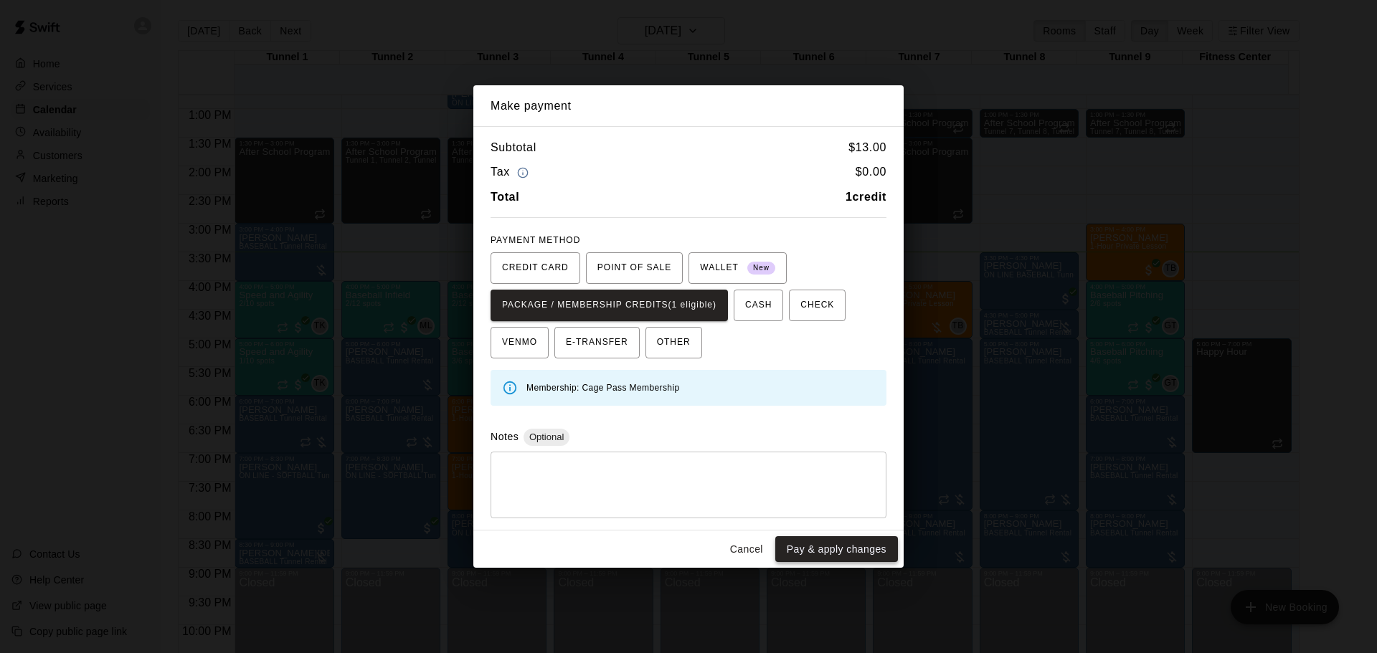
click at [813, 547] on button "Pay & apply changes" at bounding box center [836, 550] width 123 height 27
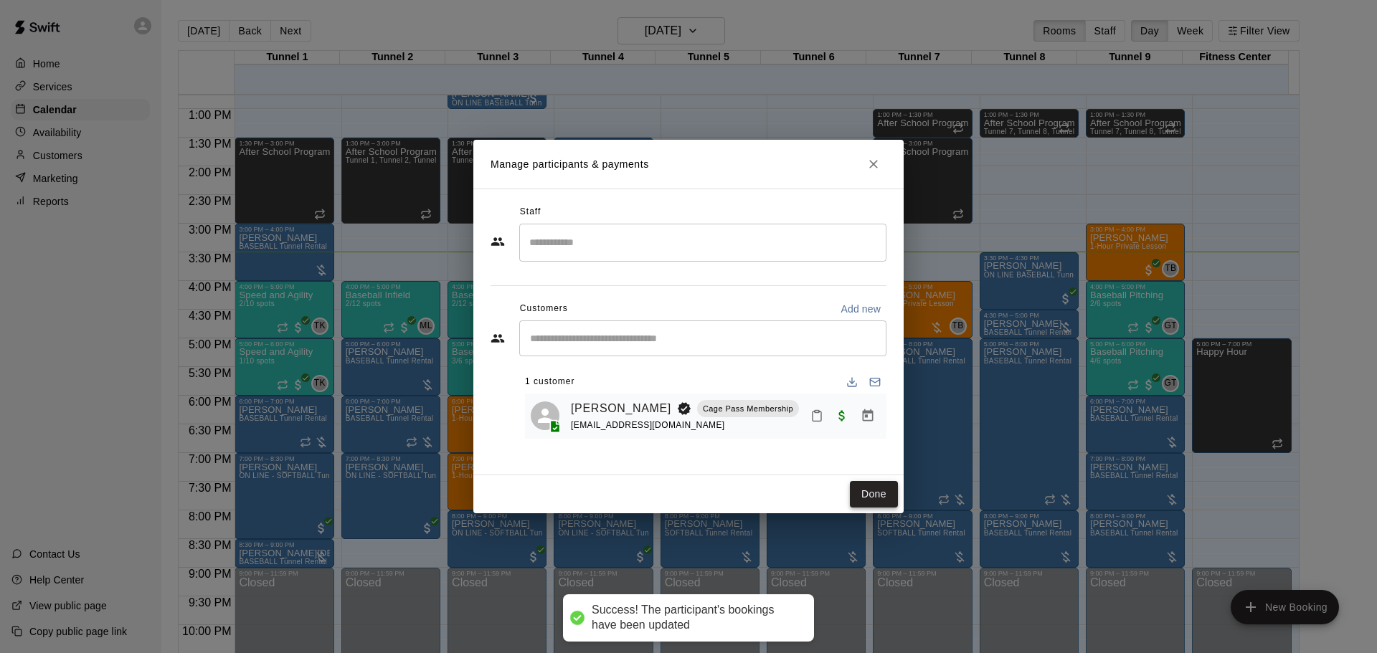
click at [858, 499] on button "Done" at bounding box center [874, 494] width 48 height 27
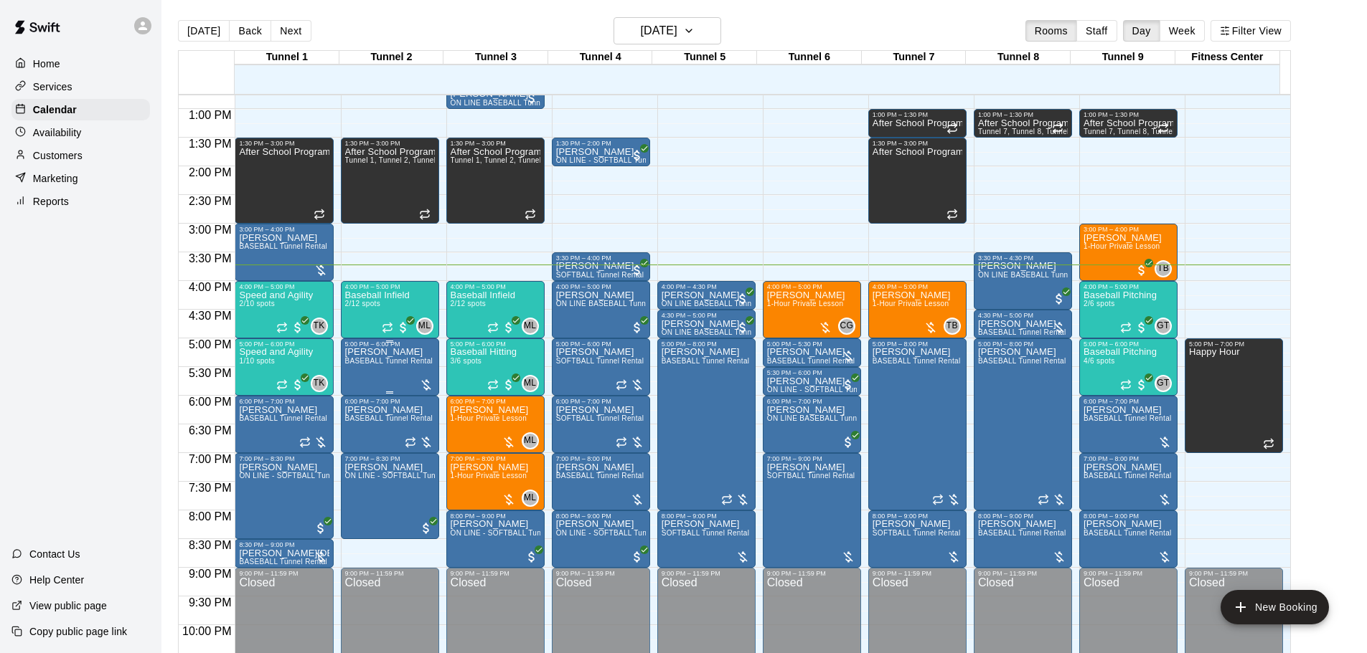
click at [396, 363] on span "BASEBALL Tunnel Rental" at bounding box center [389, 361] width 88 height 8
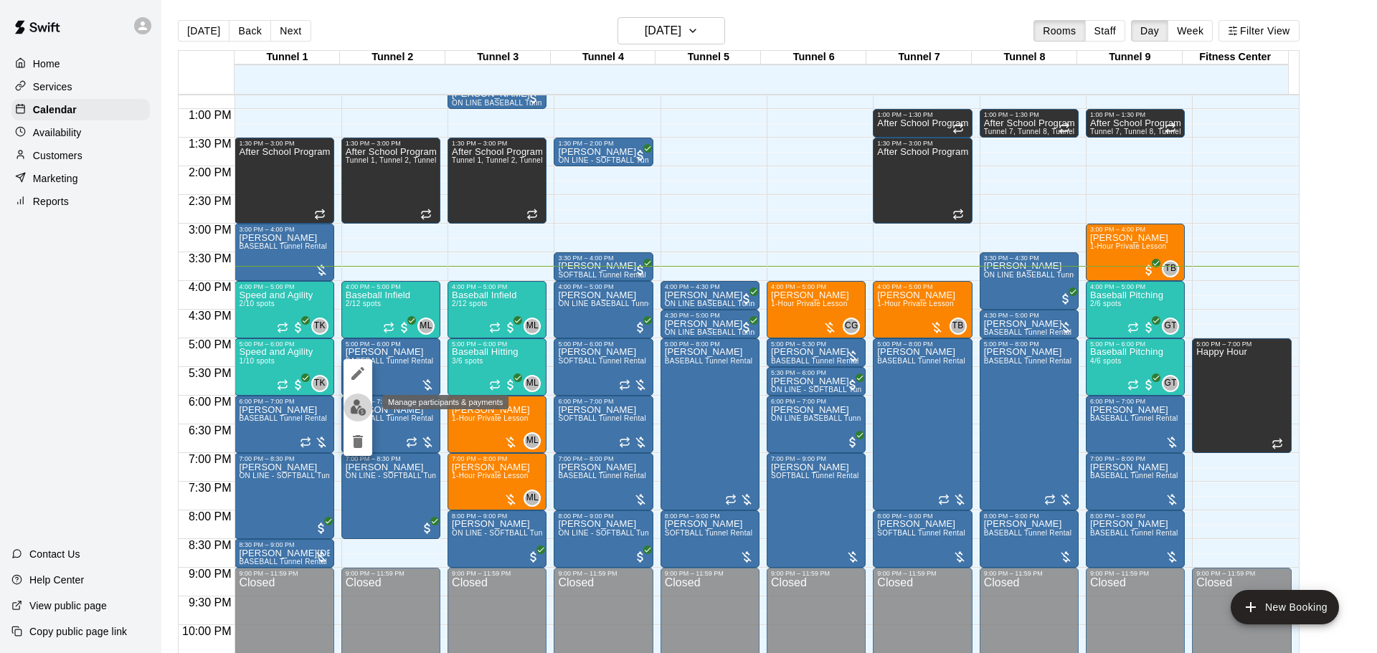
click at [359, 407] on img "edit" at bounding box center [358, 408] width 16 height 16
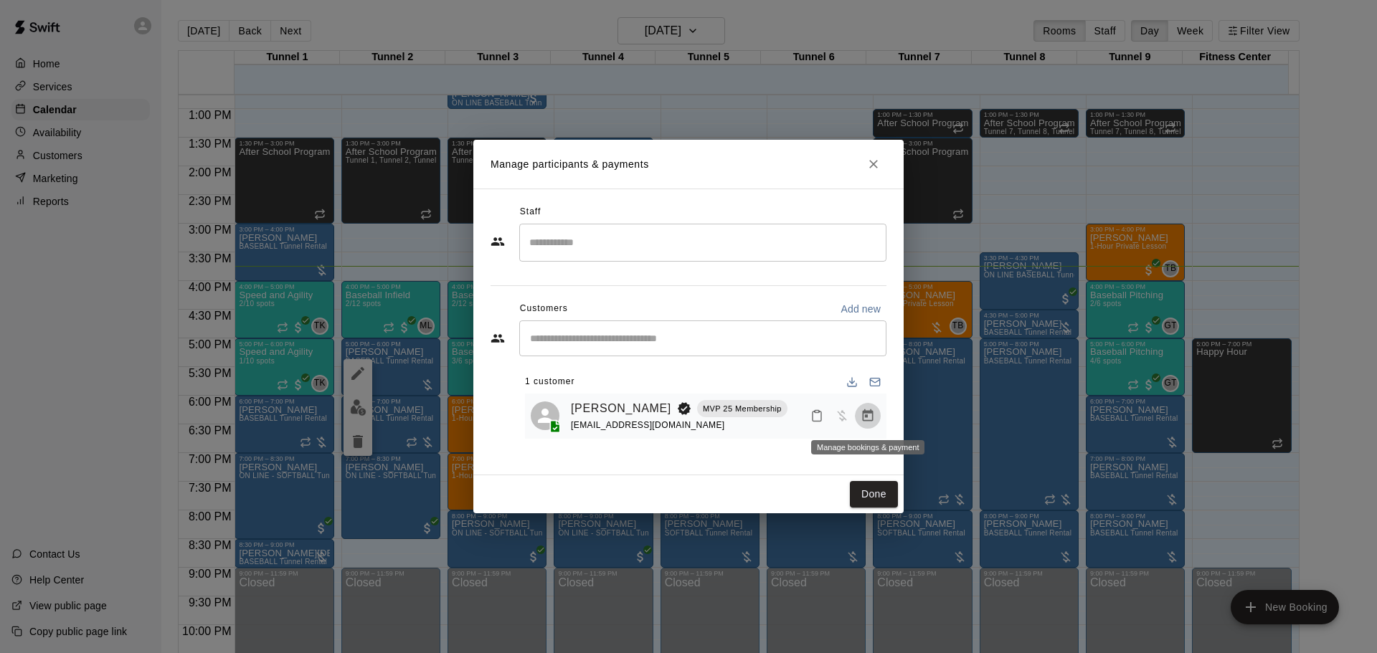
click at [867, 412] on icon "Manage bookings & payment" at bounding box center [868, 416] width 14 height 14
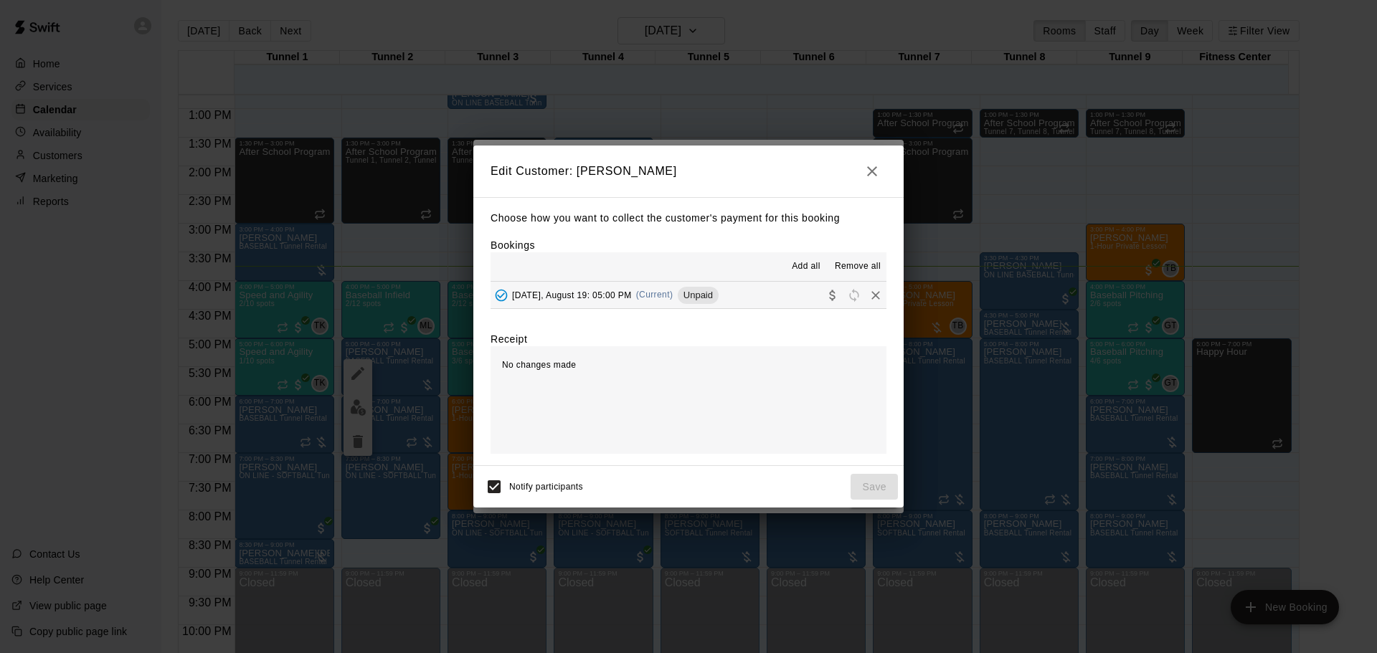
click at [822, 294] on button "Collect payment" at bounding box center [833, 296] width 22 height 22
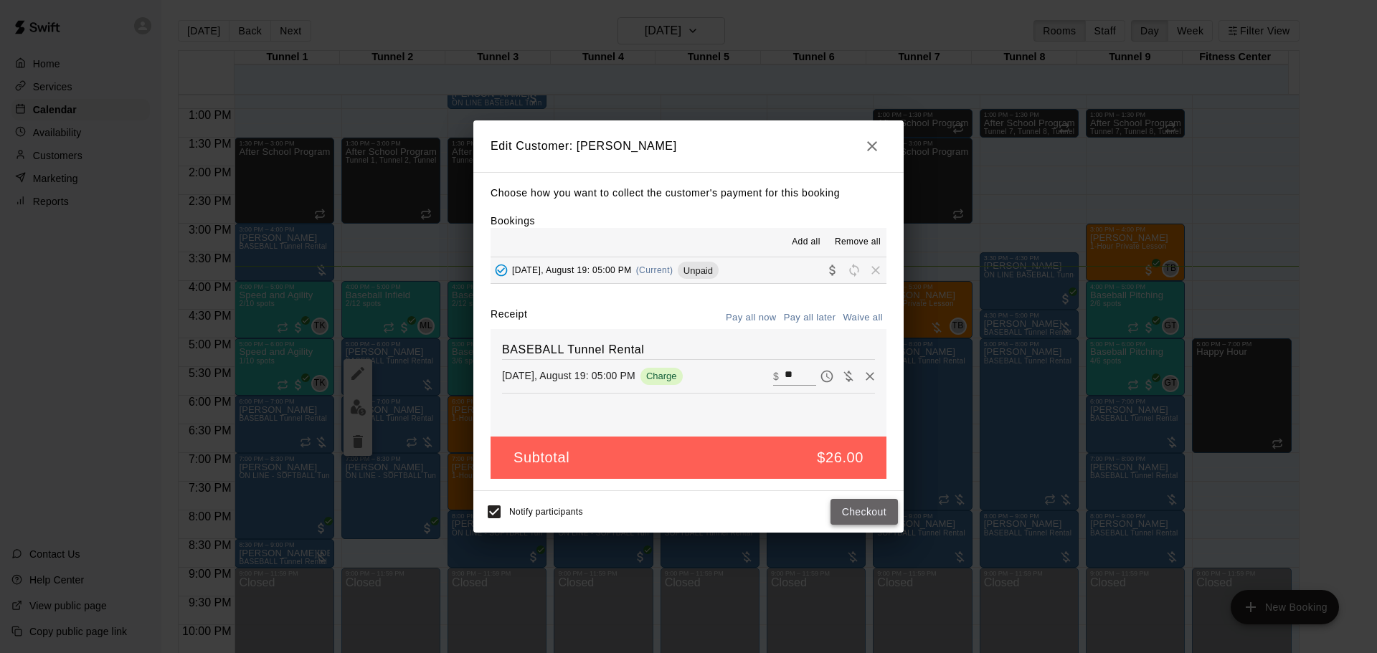
click at [877, 511] on button "Checkout" at bounding box center [864, 512] width 67 height 27
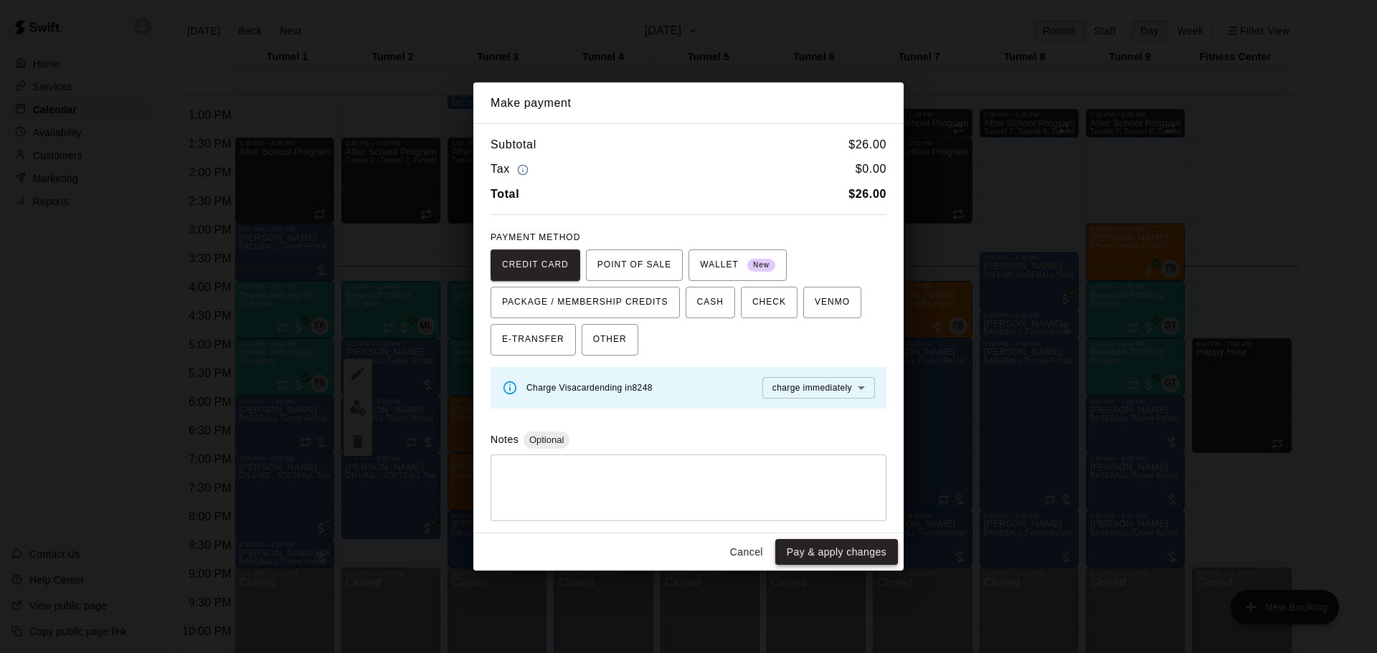
click at [874, 554] on button "Pay & apply changes" at bounding box center [836, 552] width 123 height 27
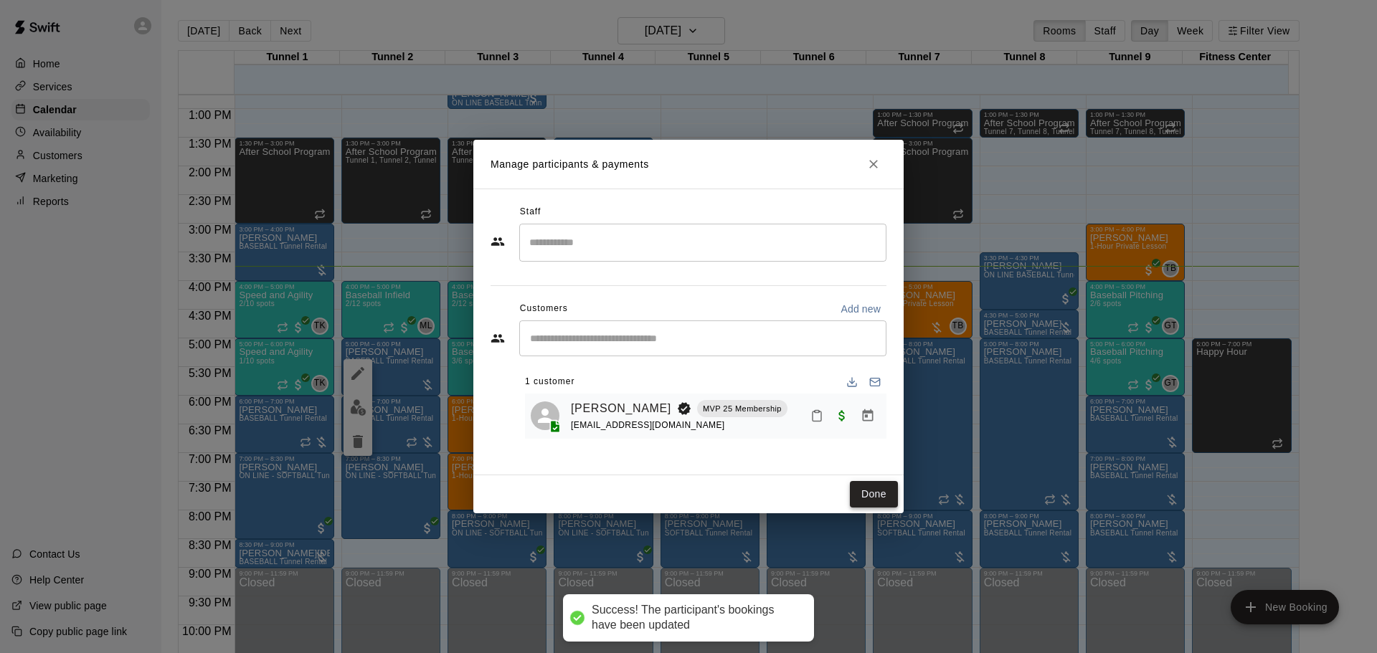
click at [882, 493] on button "Done" at bounding box center [874, 494] width 48 height 27
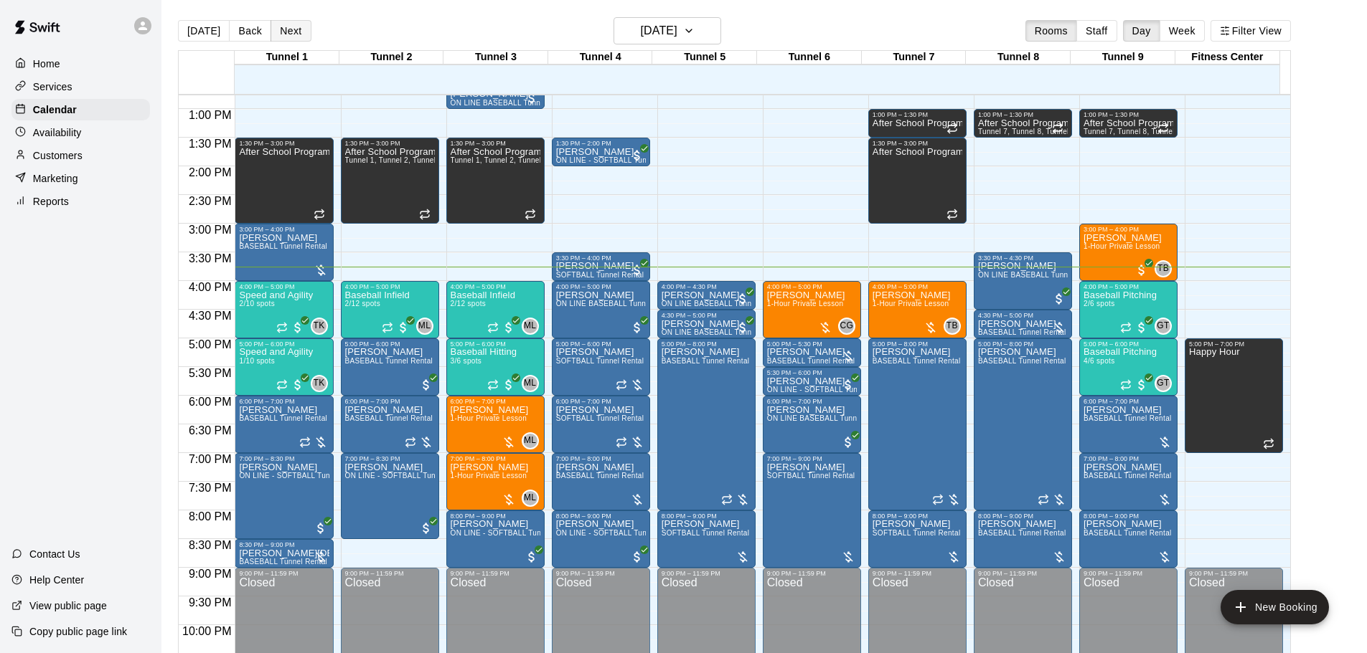
click at [280, 31] on button "Next" at bounding box center [290, 31] width 40 height 22
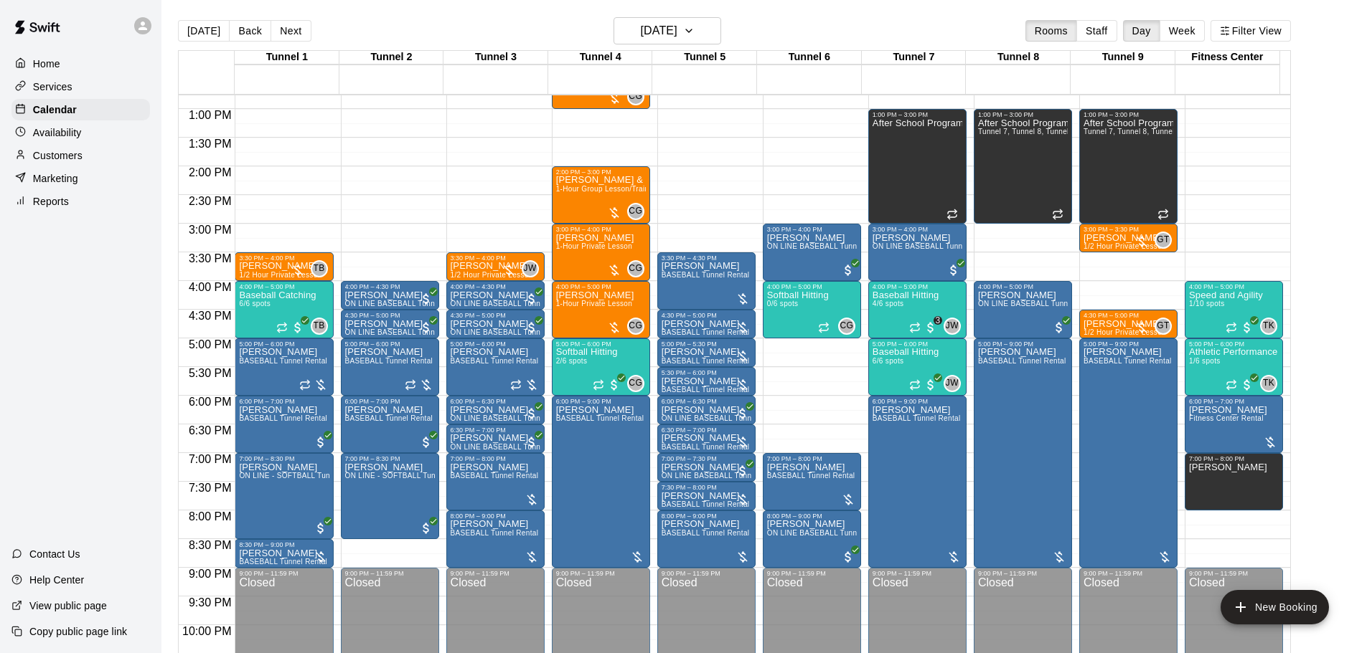
scroll to position [661, 0]
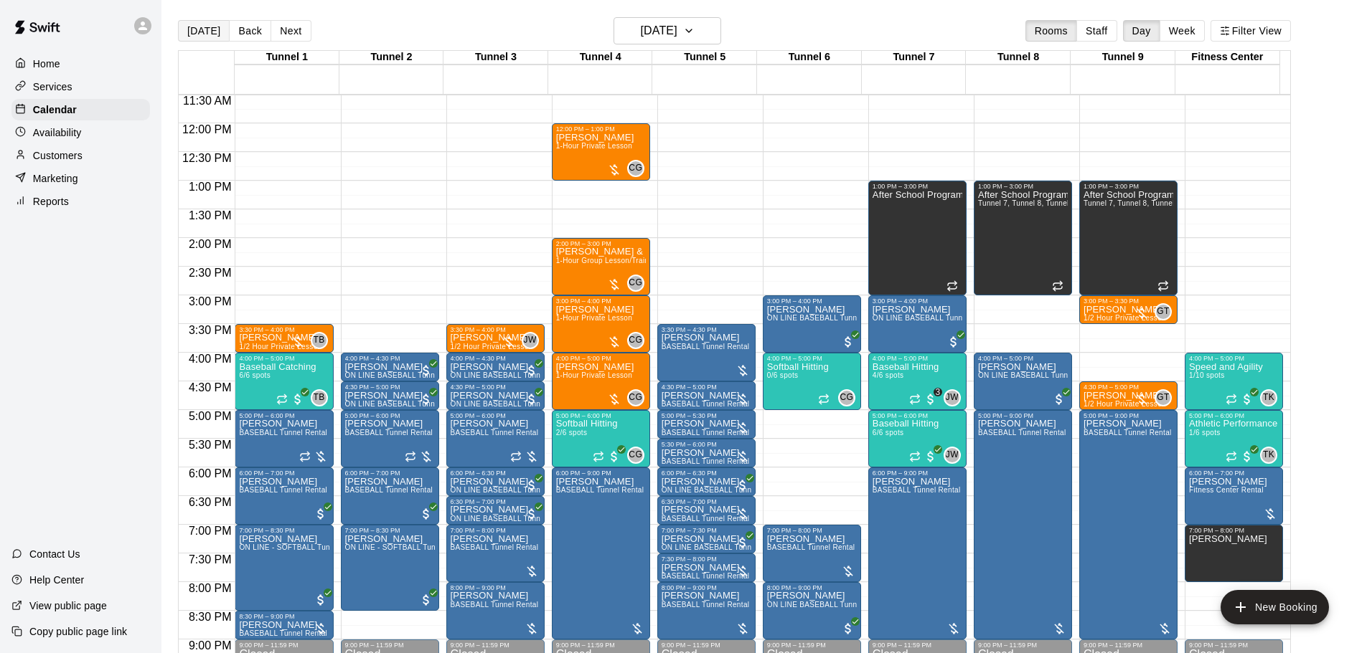
click at [214, 21] on button "[DATE]" at bounding box center [204, 31] width 52 height 22
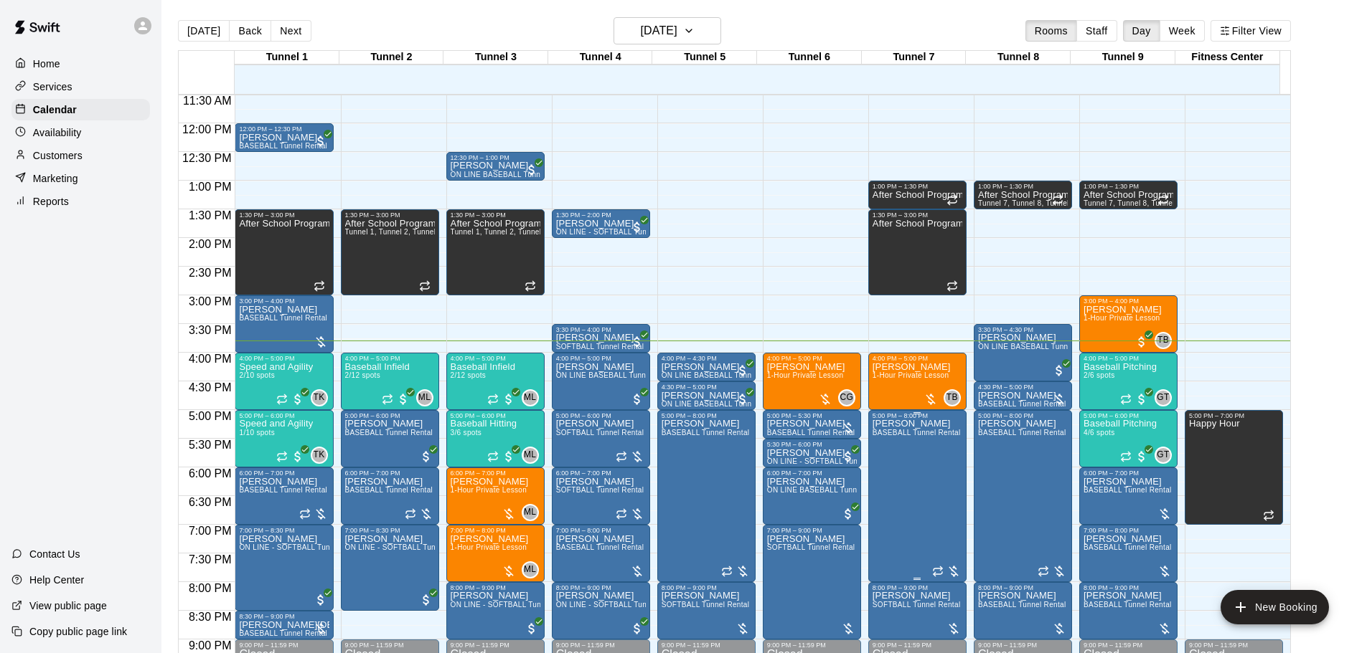
scroll to position [732, 0]
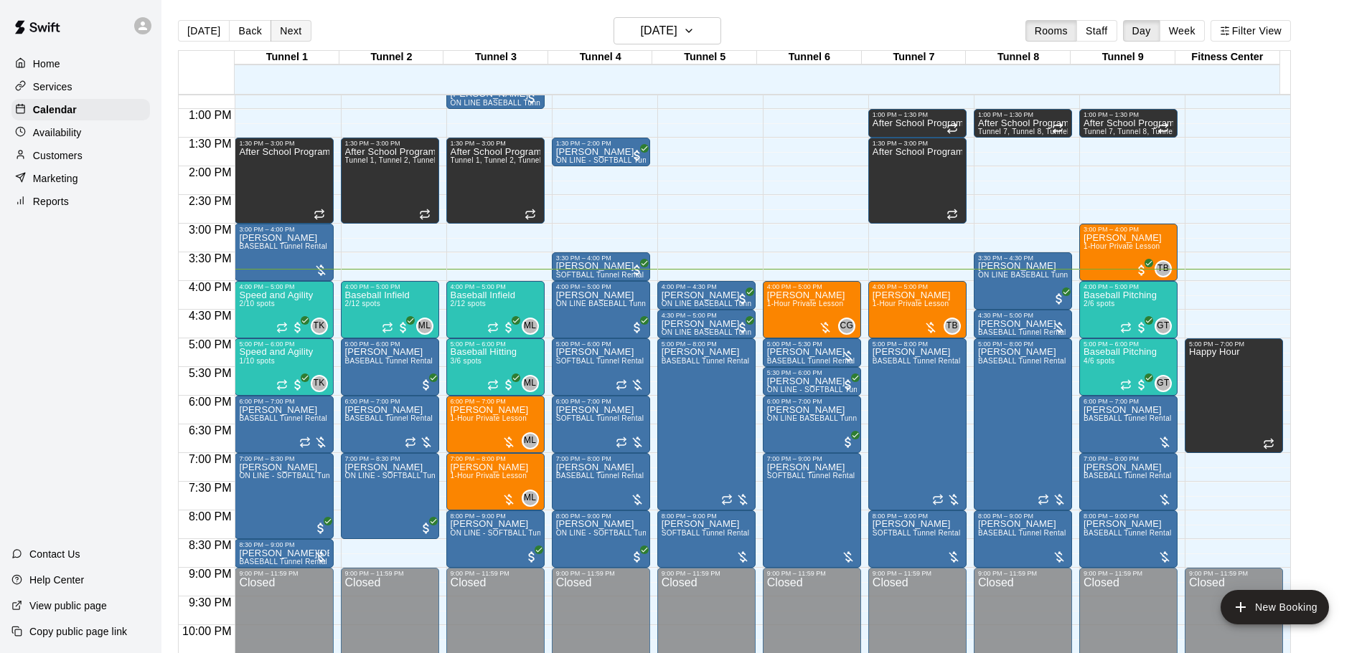
click at [291, 30] on button "Next" at bounding box center [290, 31] width 40 height 22
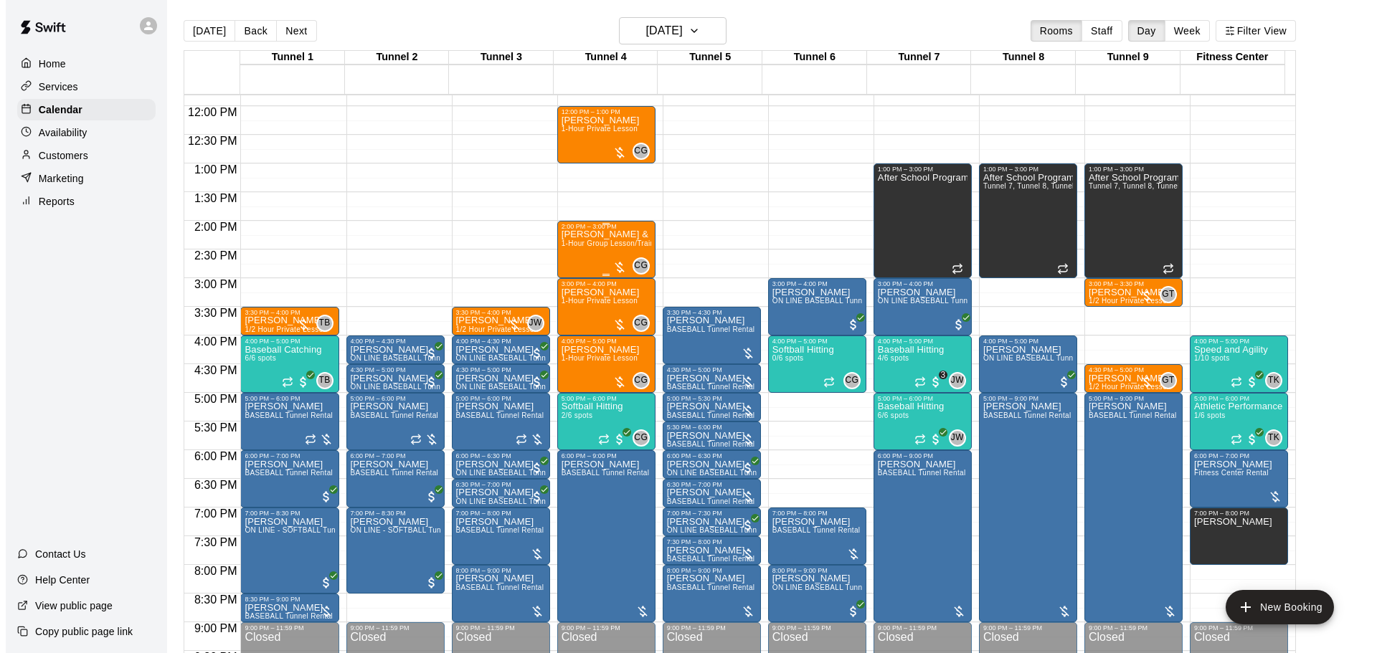
scroll to position [589, 0]
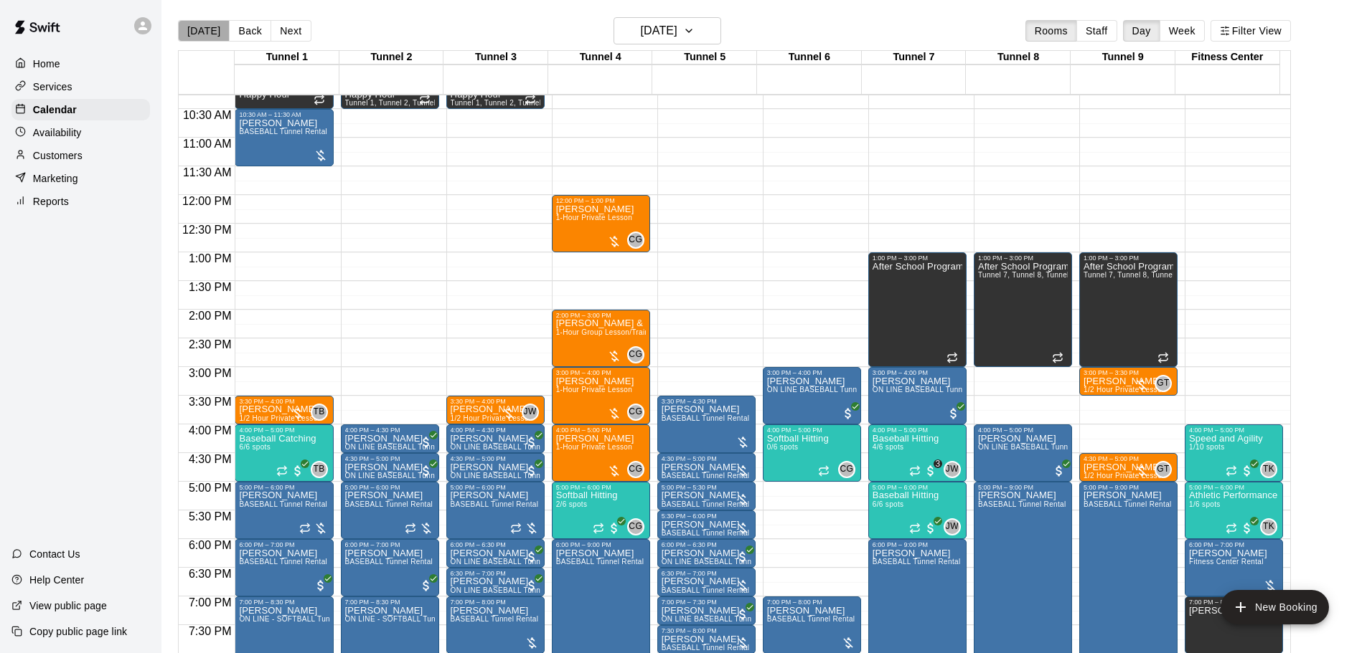
click at [214, 26] on button "[DATE]" at bounding box center [204, 31] width 52 height 22
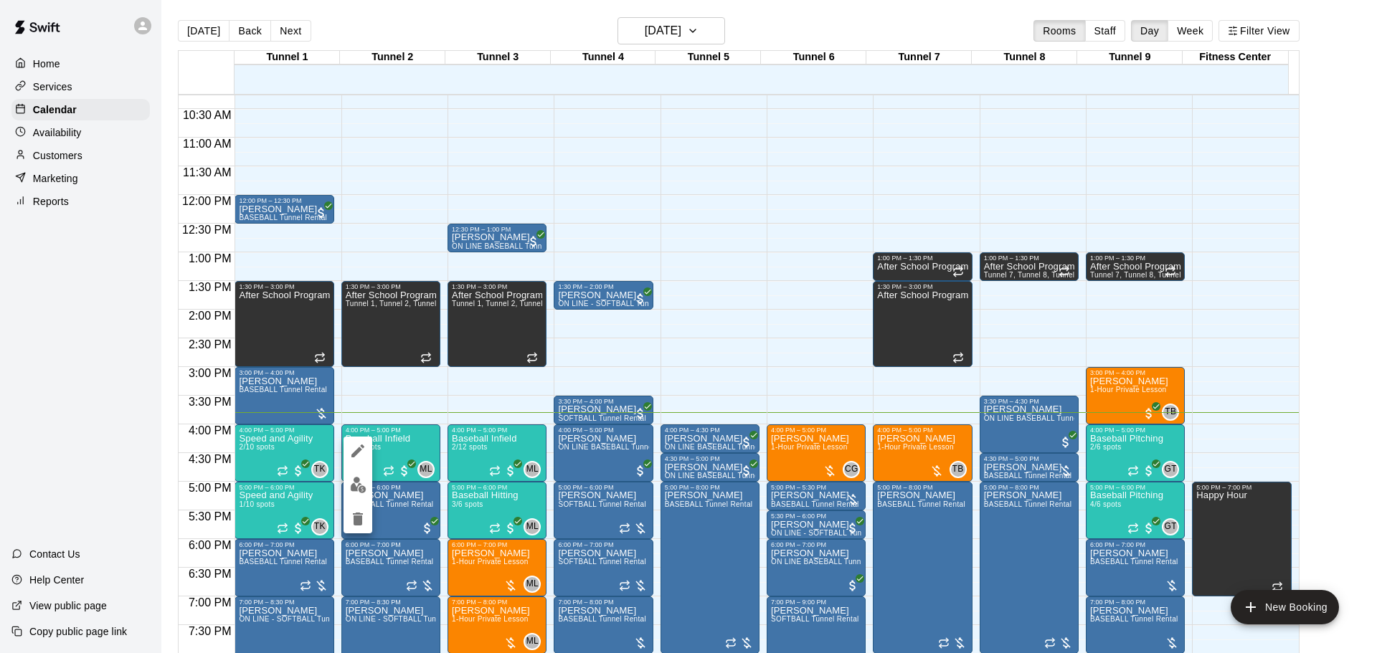
click at [351, 489] on img "edit" at bounding box center [358, 485] width 16 height 16
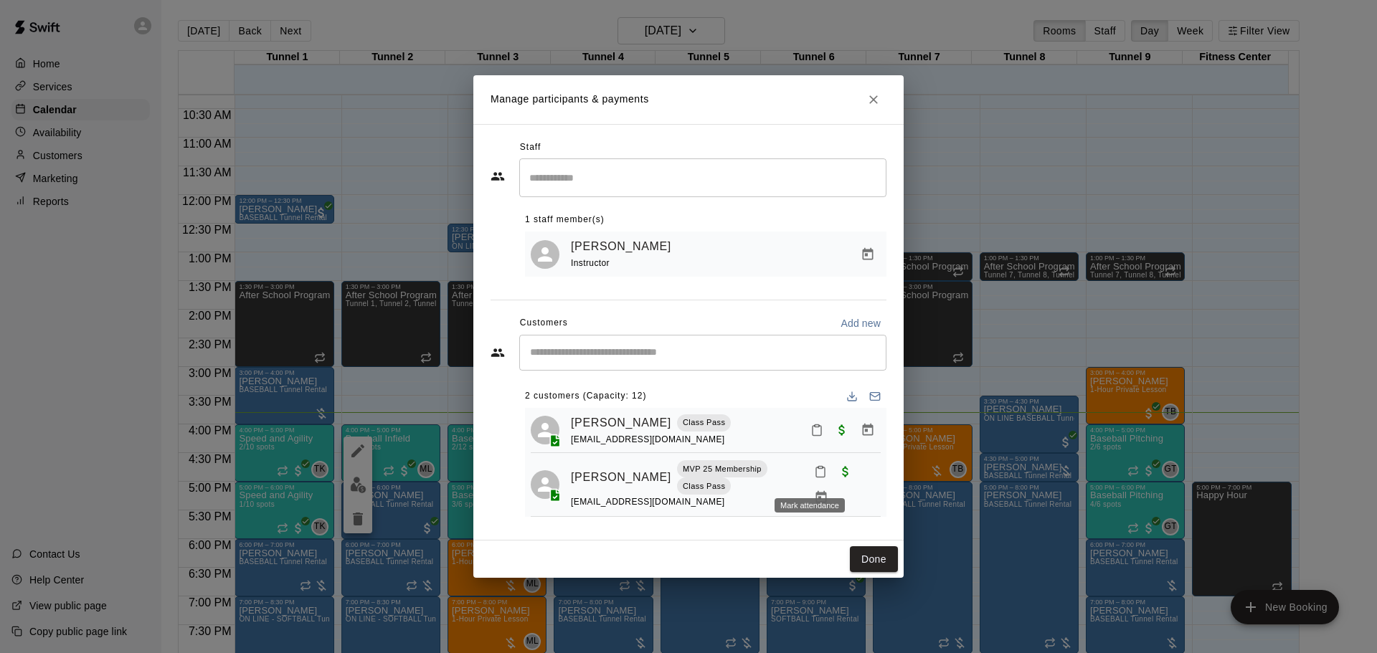
click at [814, 476] on icon "Mark attendance" at bounding box center [820, 472] width 13 height 13
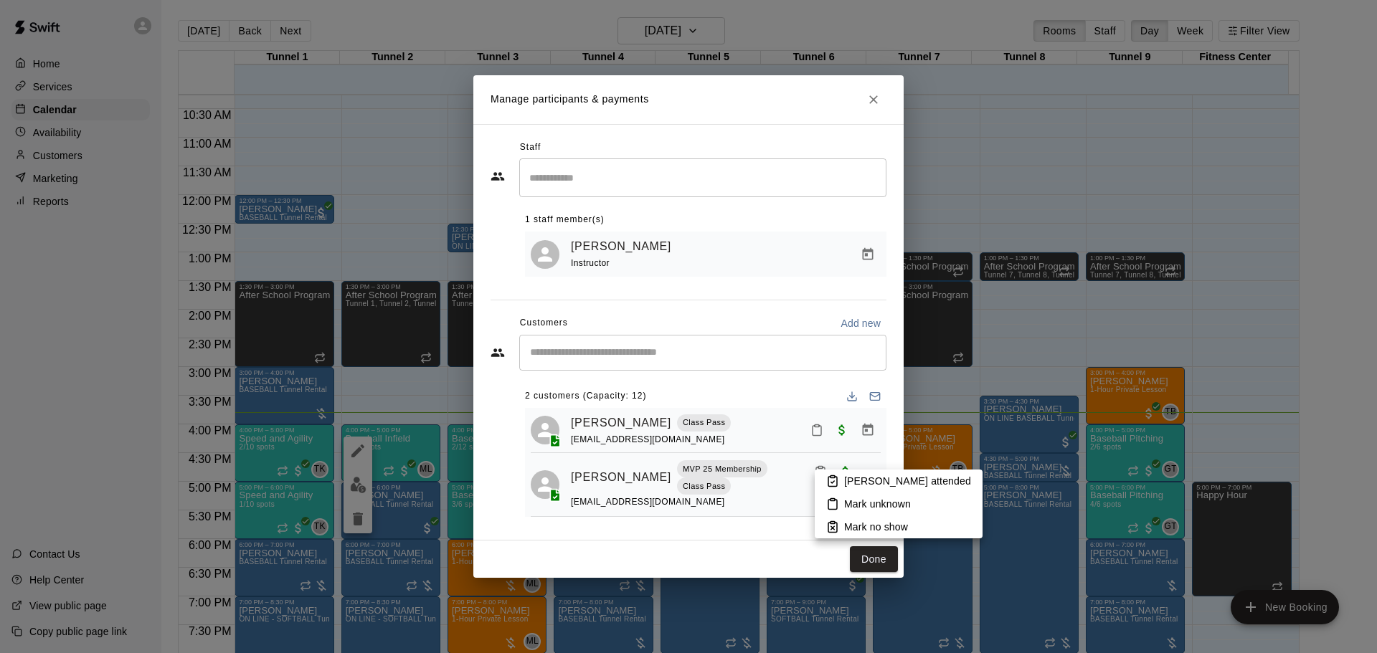
click at [831, 478] on rect at bounding box center [833, 477] width 4 height 2
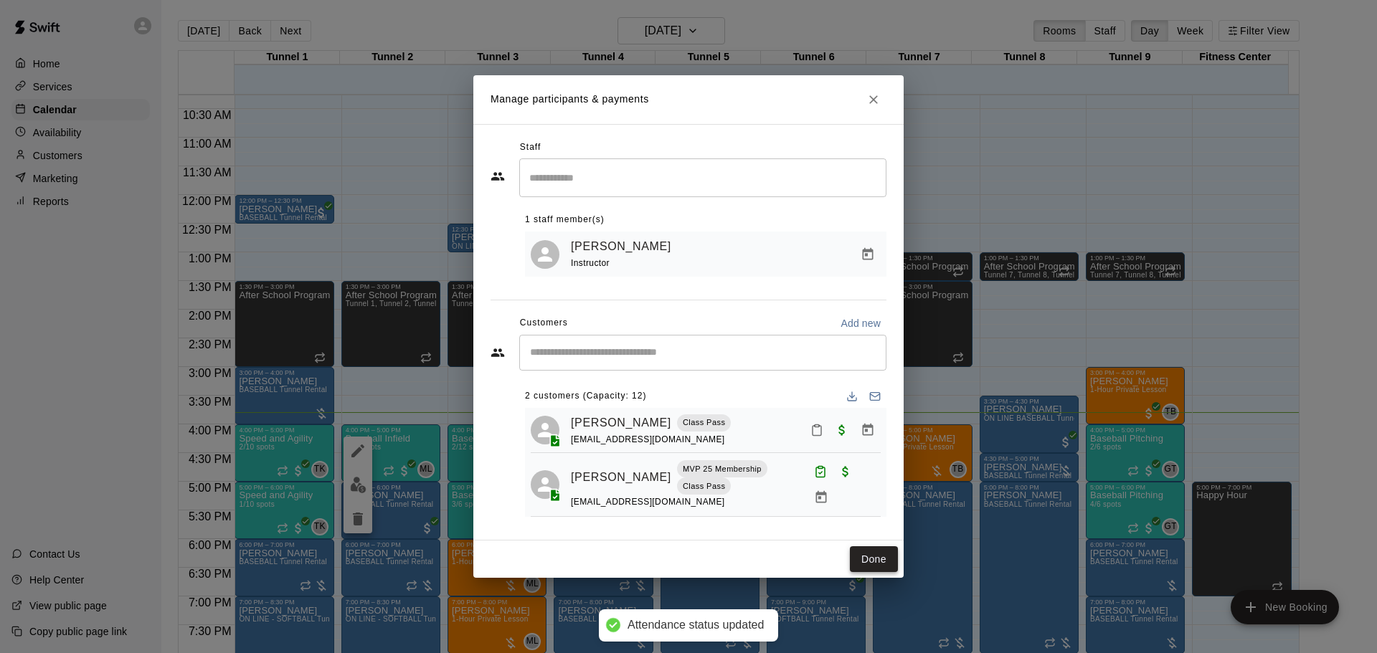
click at [862, 554] on button "Done" at bounding box center [874, 560] width 48 height 27
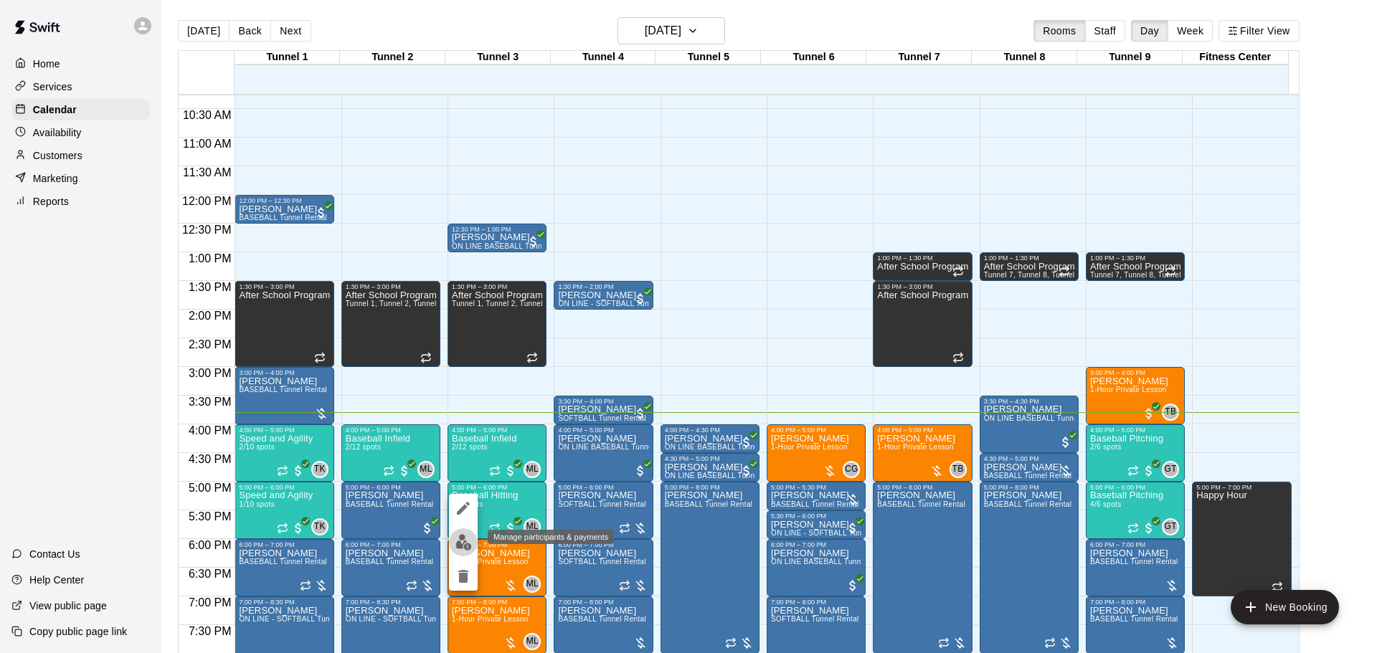
click at [470, 539] on img "edit" at bounding box center [464, 542] width 16 height 16
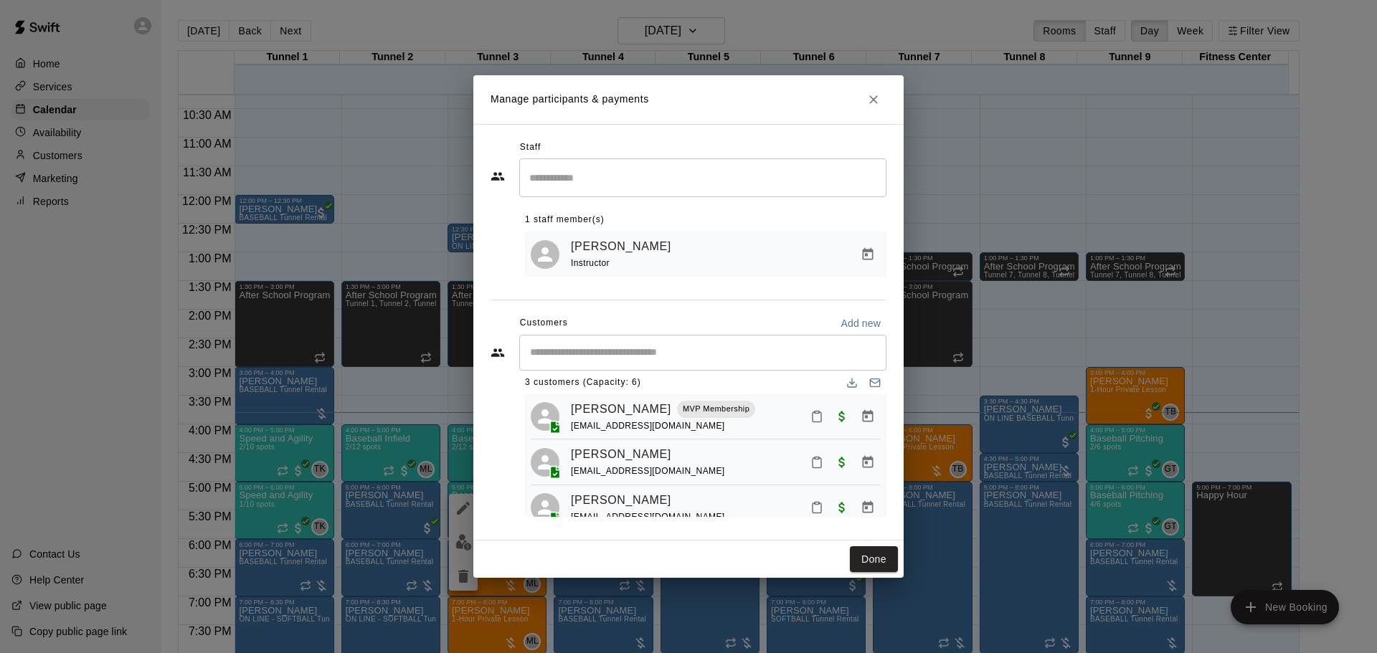
scroll to position [0, 0]
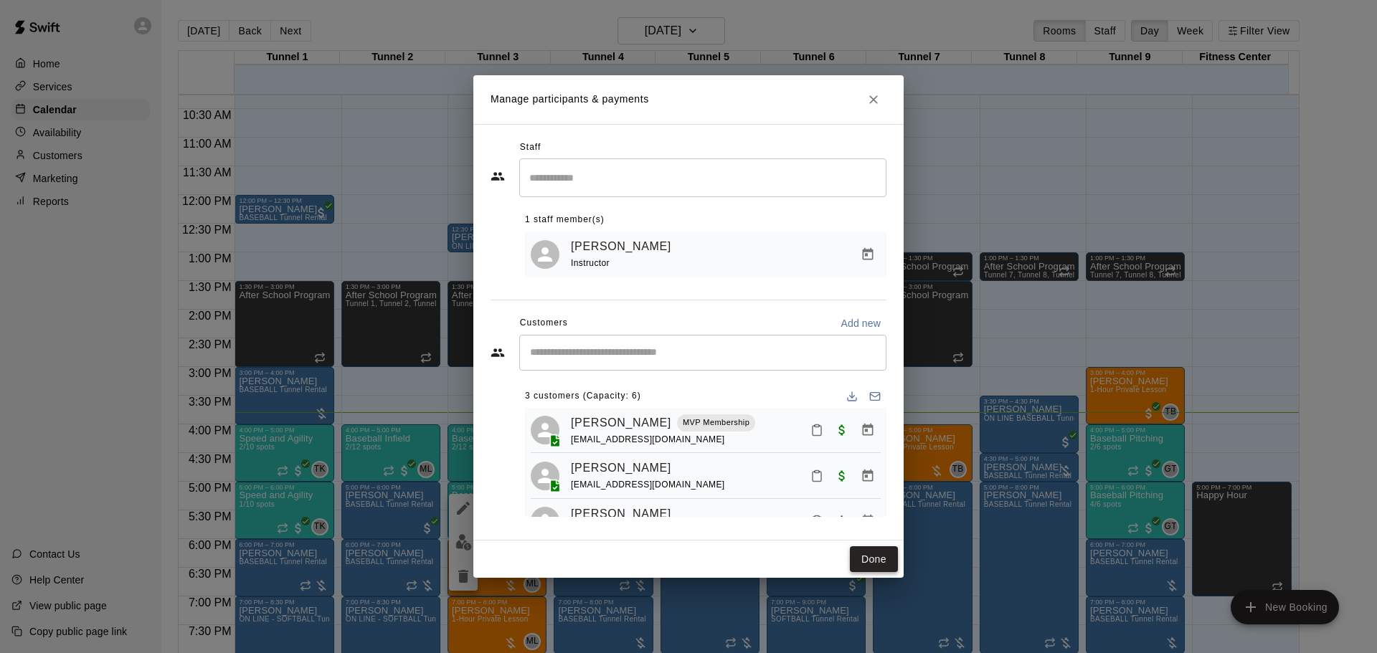
click at [871, 558] on button "Done" at bounding box center [874, 560] width 48 height 27
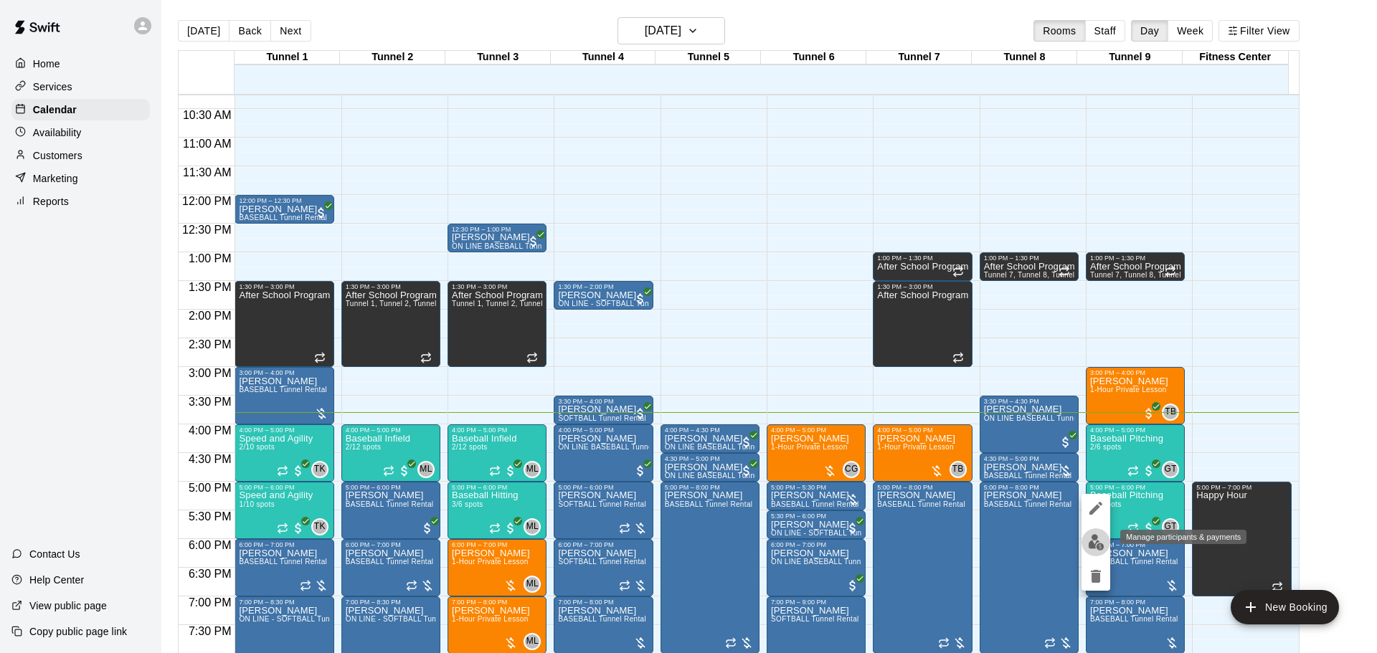
click at [1100, 541] on img "edit" at bounding box center [1096, 542] width 16 height 16
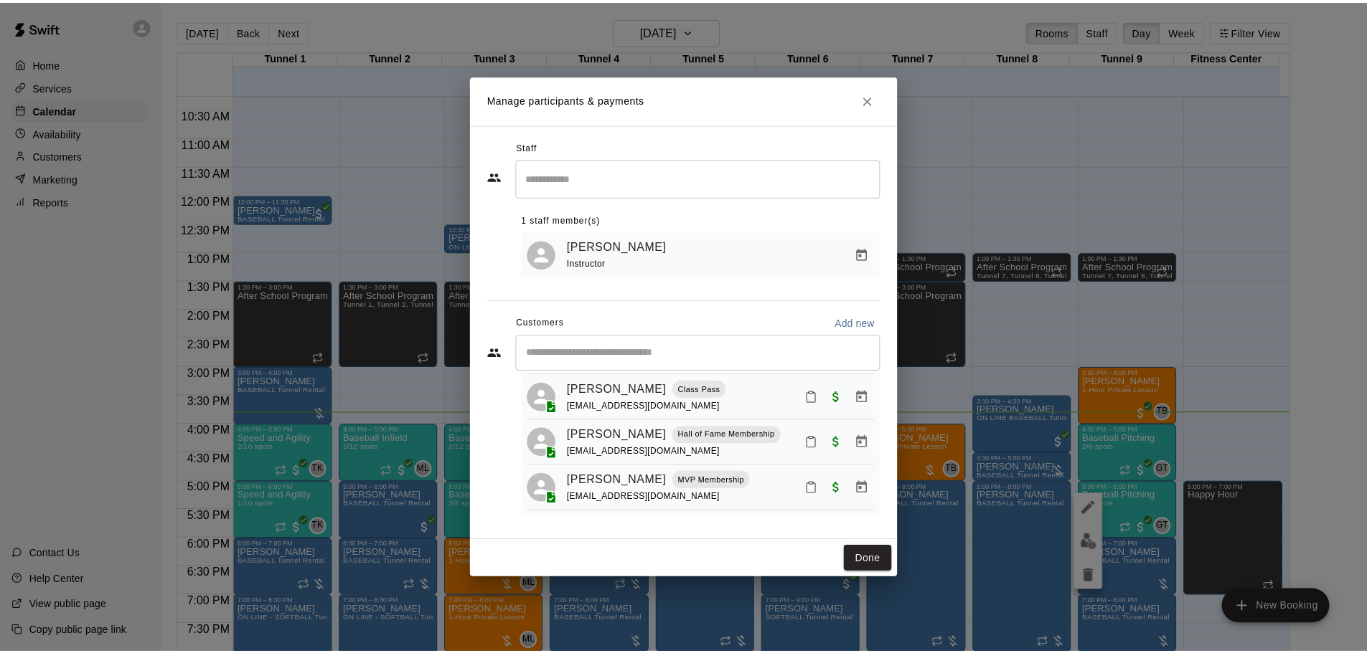
scroll to position [88, 0]
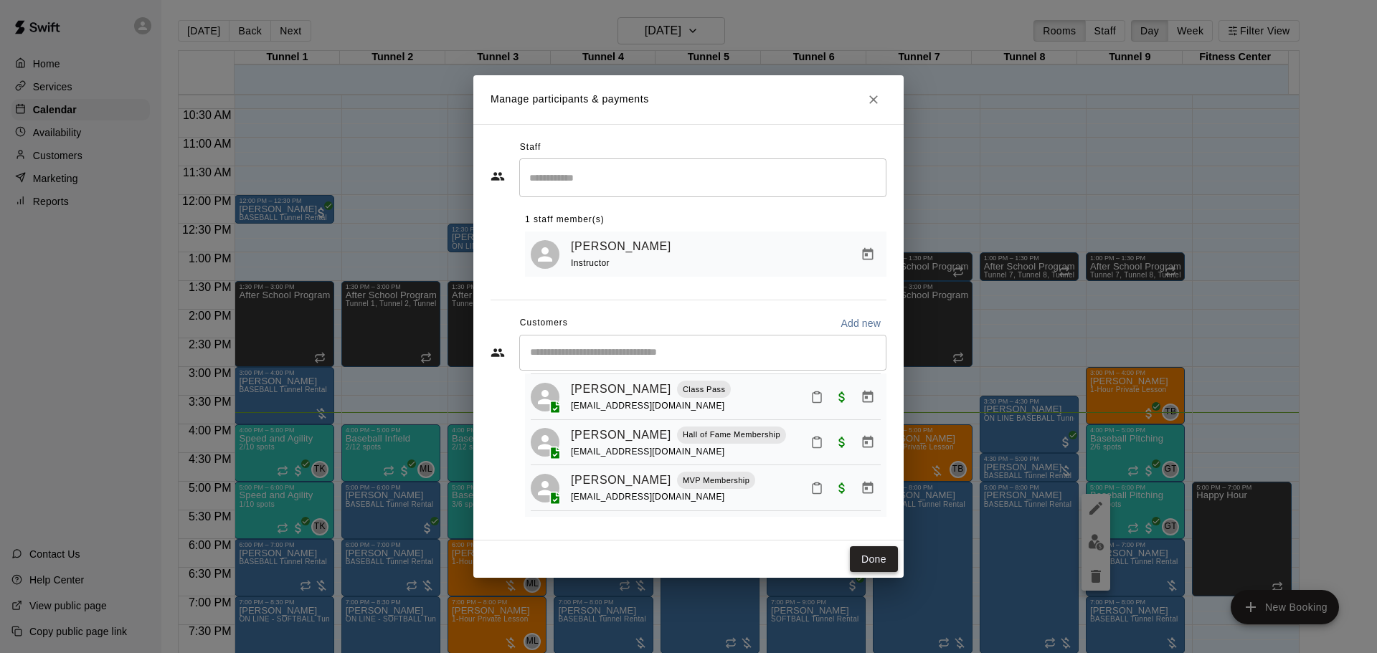
click at [881, 564] on button "Done" at bounding box center [874, 560] width 48 height 27
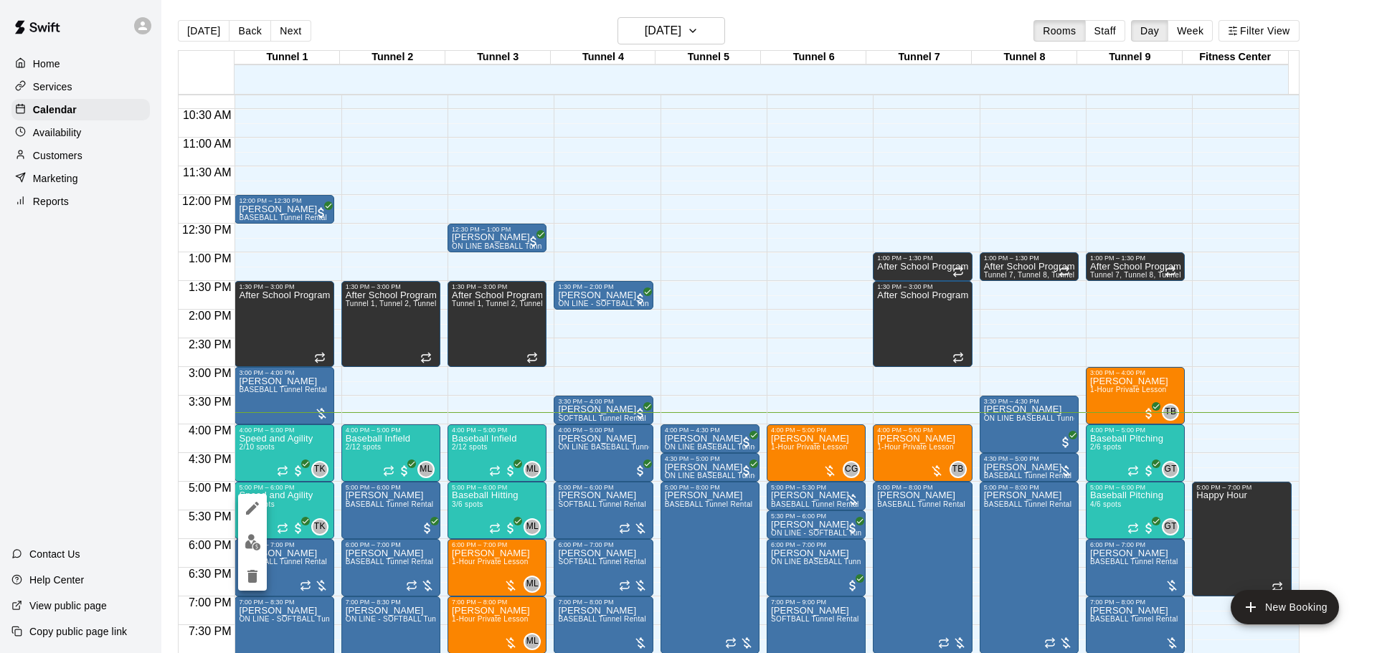
click at [260, 540] on button "edit" at bounding box center [252, 543] width 29 height 28
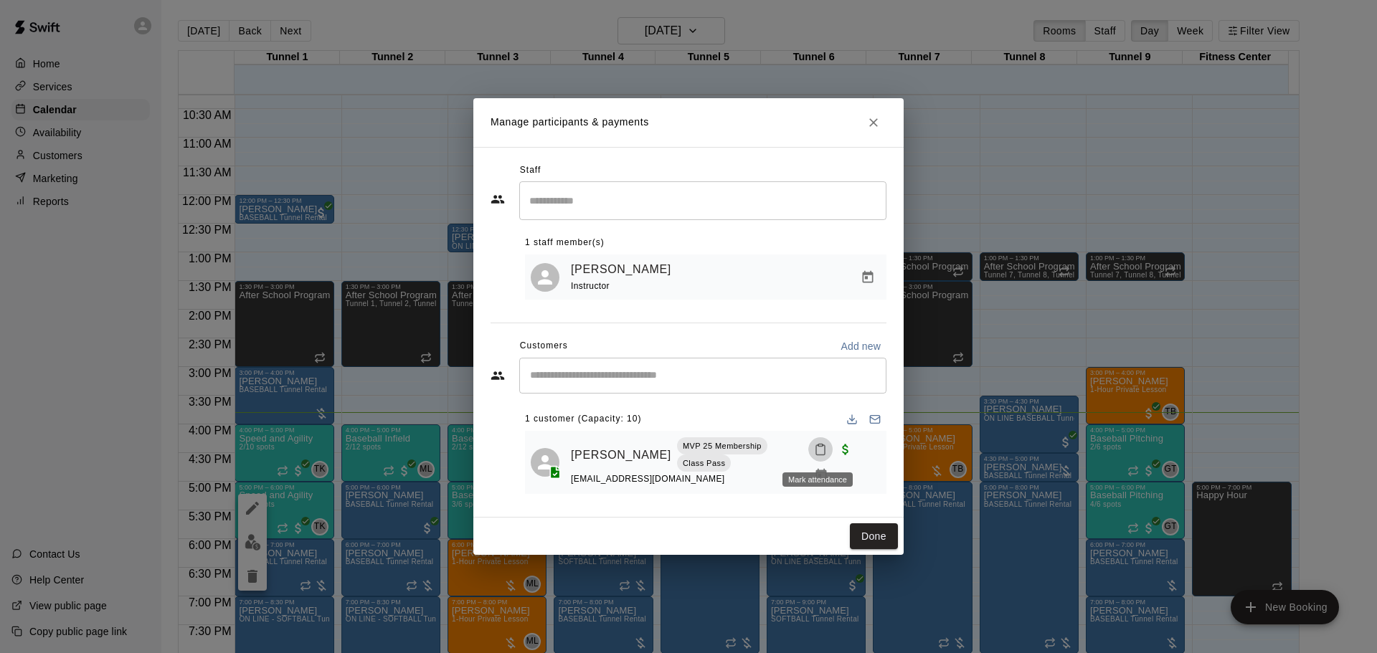
click at [816, 448] on icon "Mark attendance" at bounding box center [820, 450] width 9 height 10
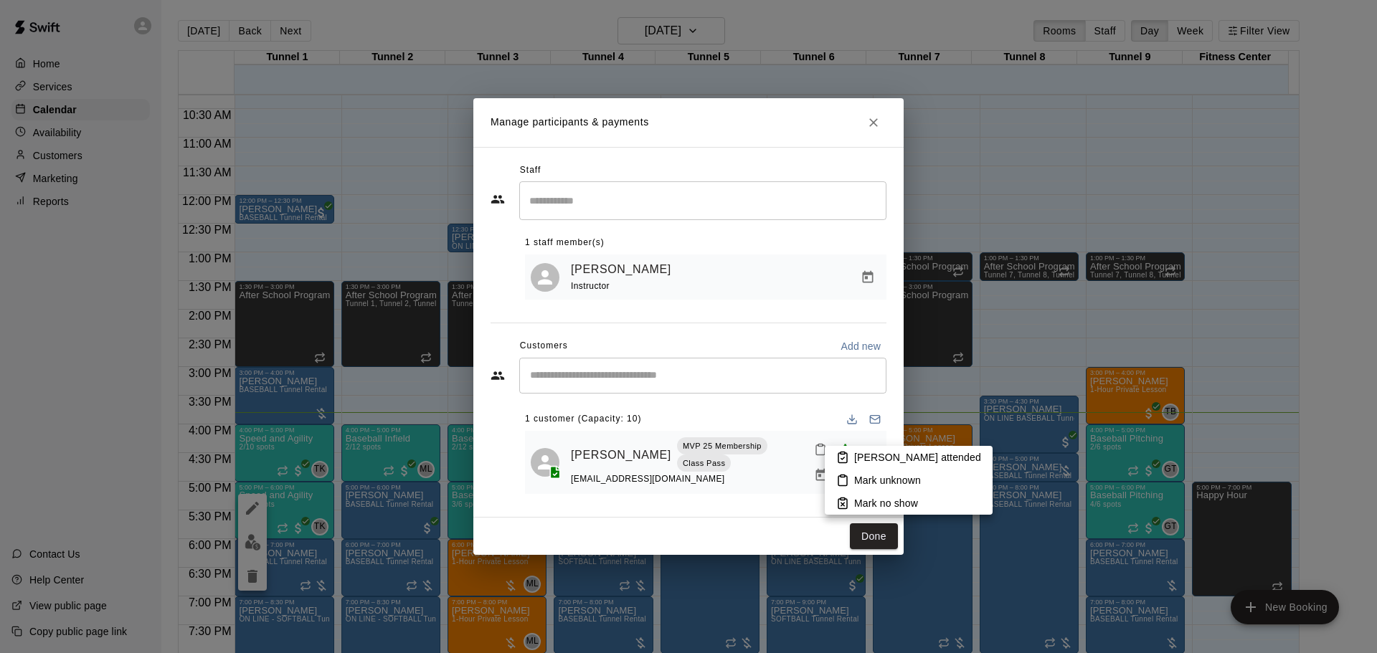
click at [846, 458] on icon at bounding box center [842, 457] width 13 height 13
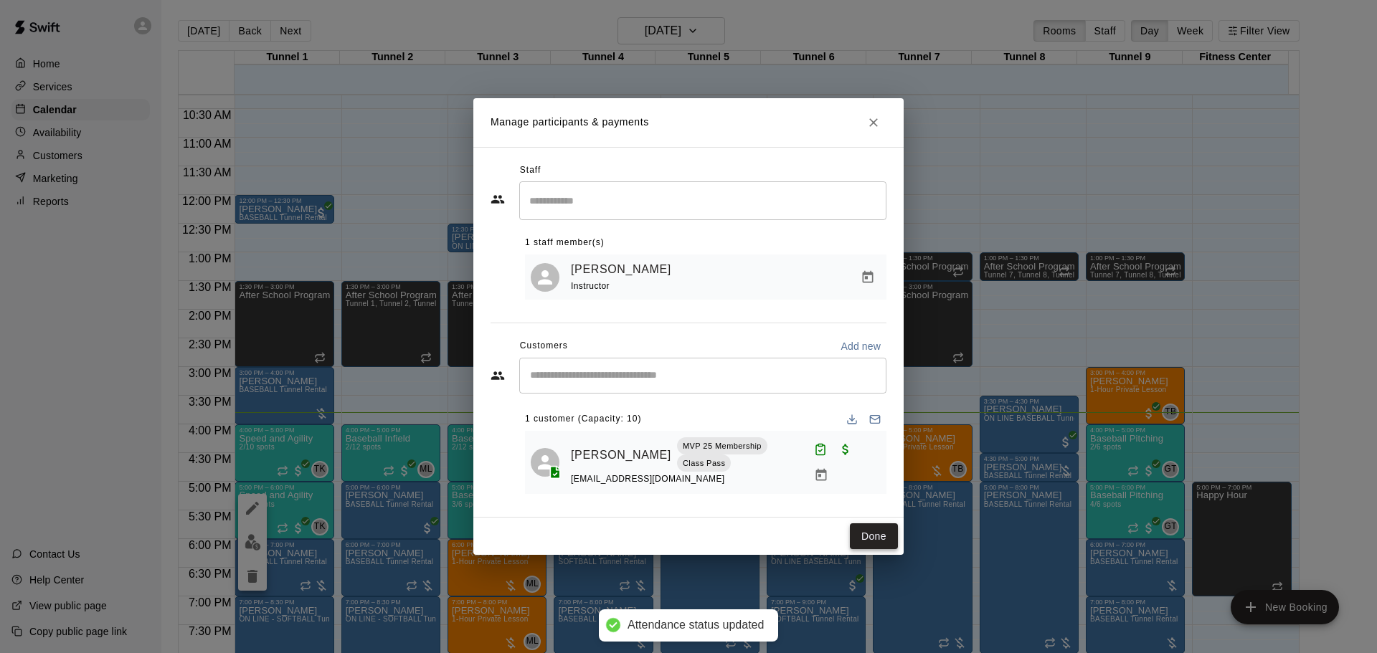
click at [877, 532] on button "Done" at bounding box center [874, 537] width 48 height 27
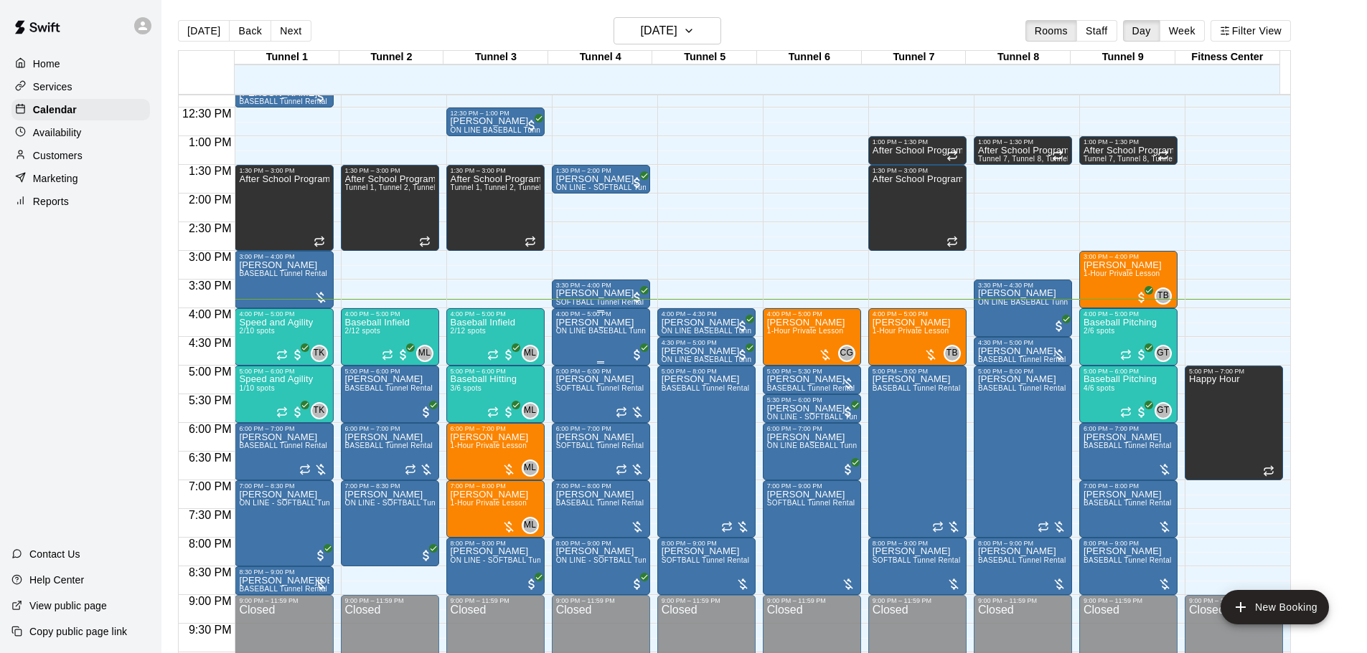
scroll to position [804, 0]
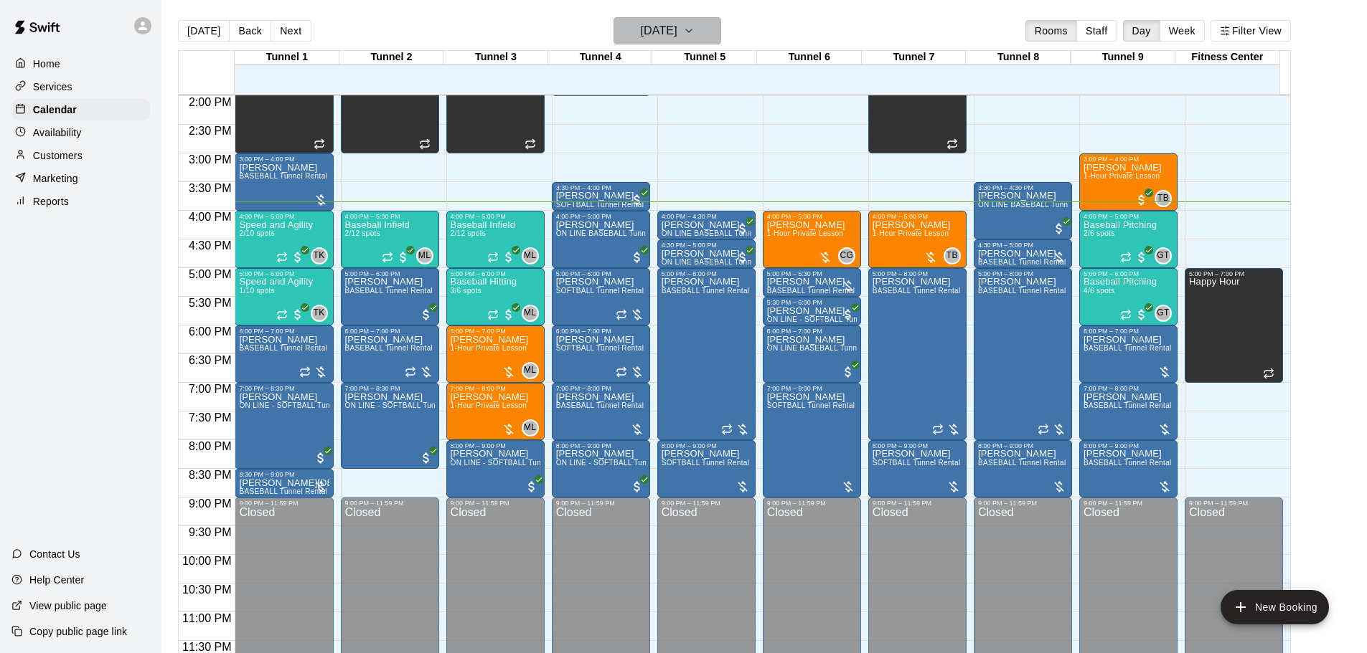
click at [677, 32] on h6 "[DATE]" at bounding box center [659, 31] width 37 height 20
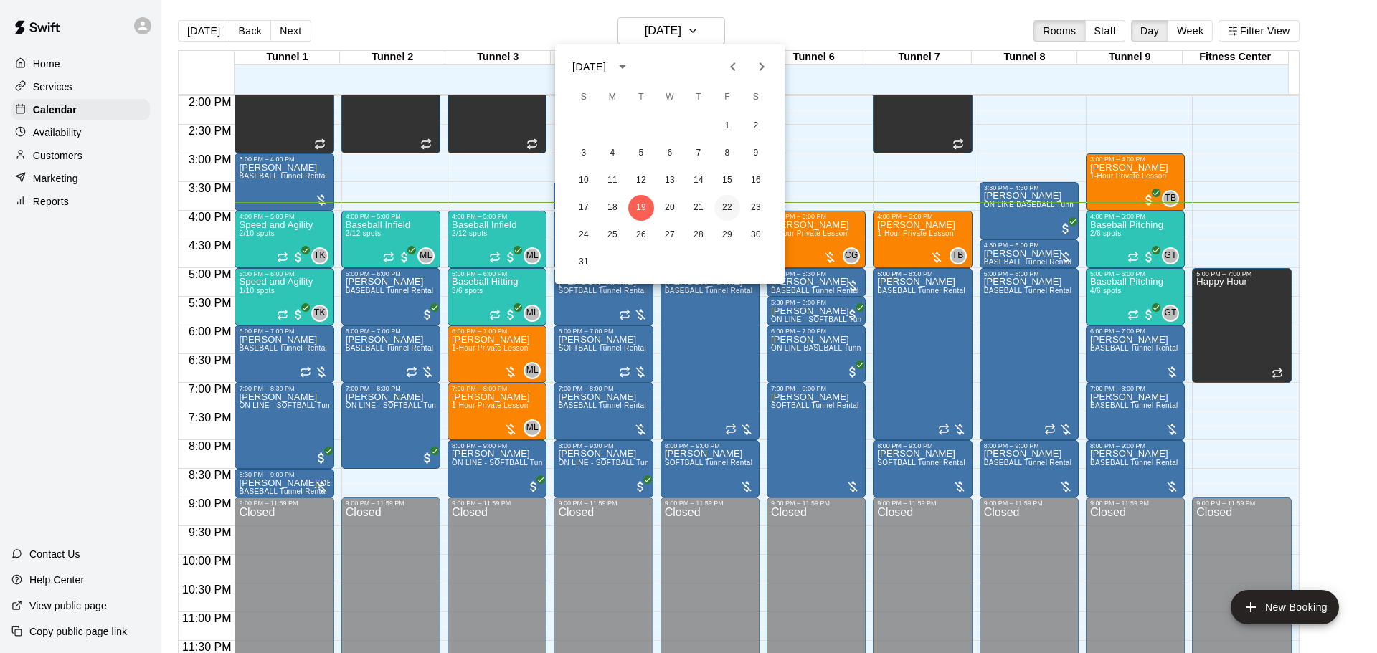
click at [725, 209] on button "22" at bounding box center [727, 208] width 26 height 26
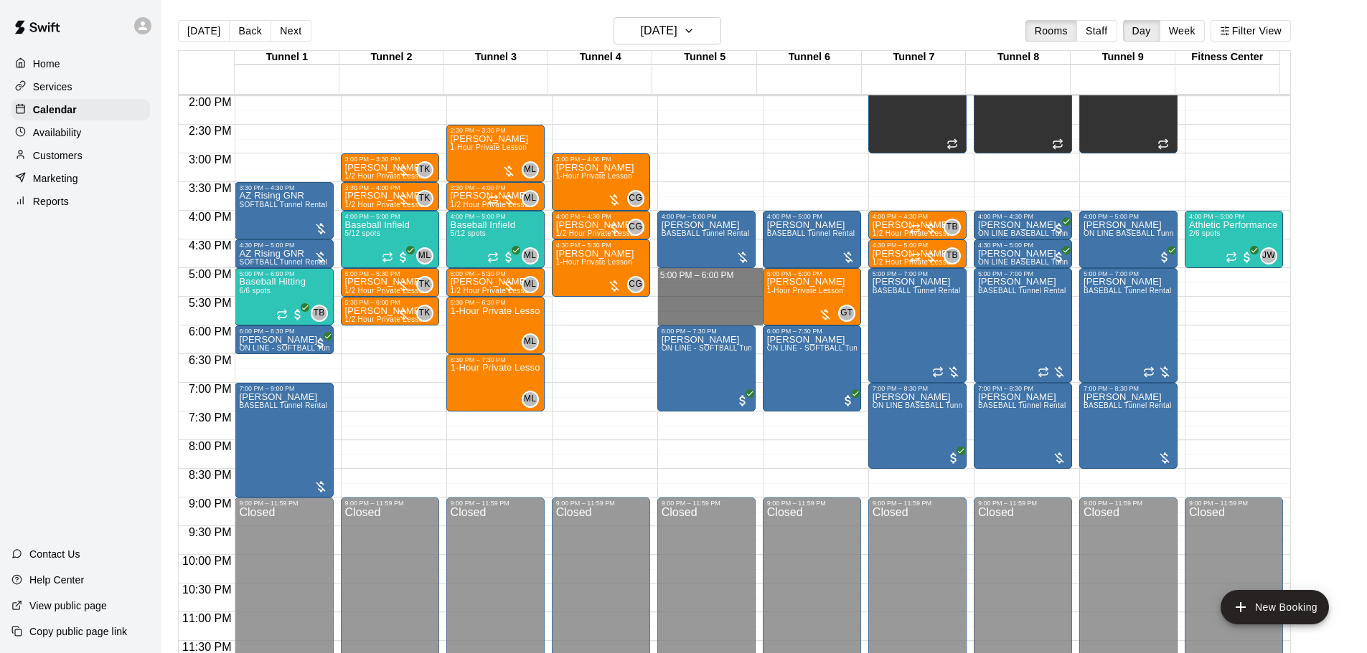
drag, startPoint x: 677, startPoint y: 276, endPoint x: 693, endPoint y: 317, distance: 43.8
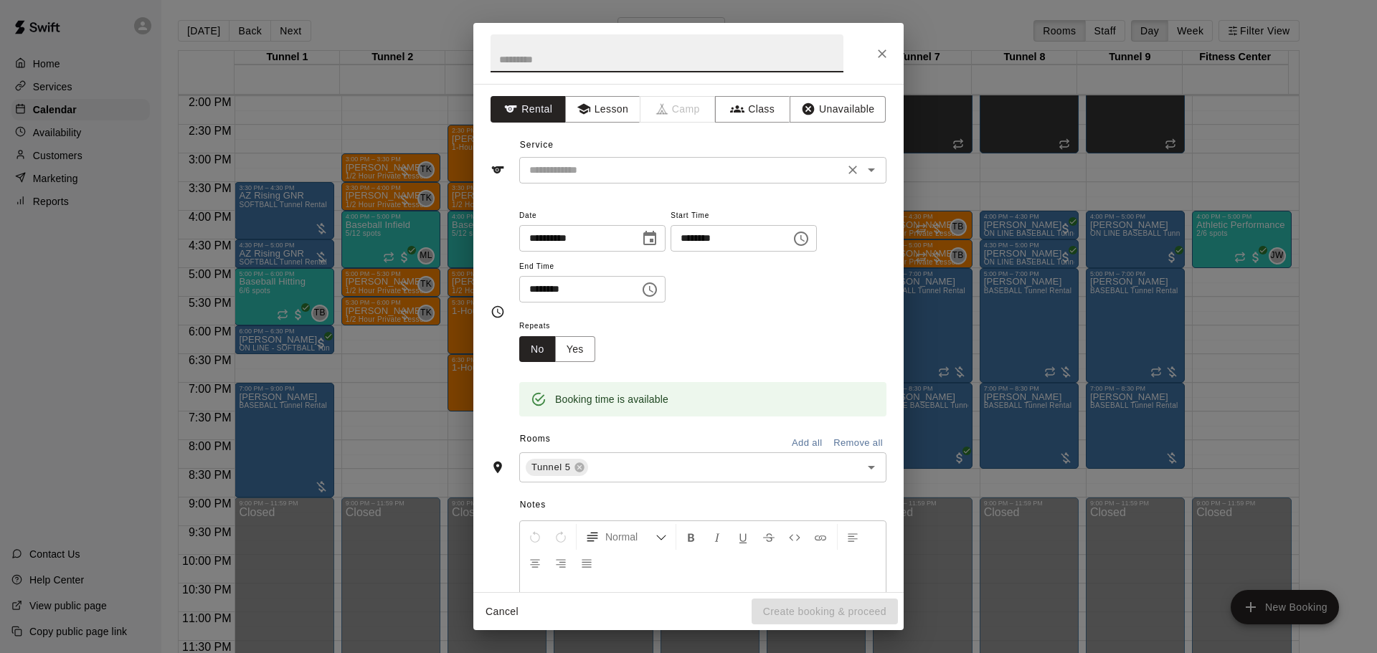
click at [606, 169] on input "text" at bounding box center [682, 170] width 316 height 18
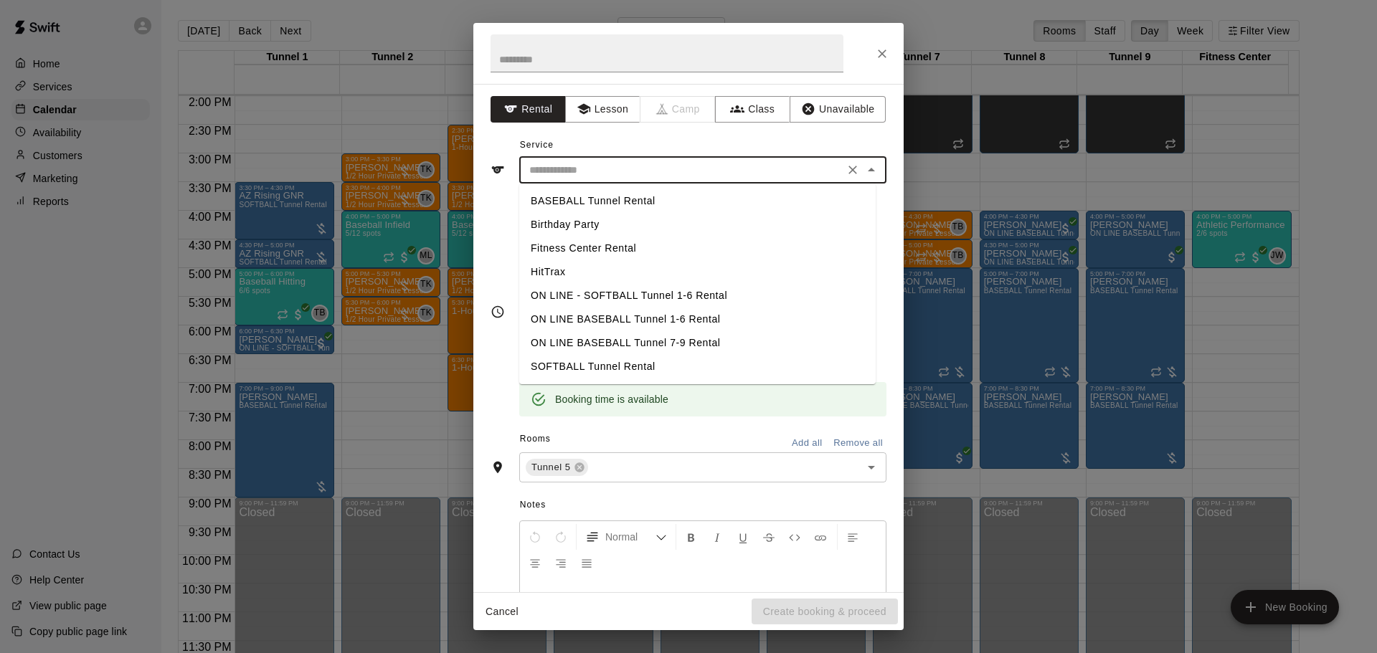
click at [609, 365] on li "SOFTBALL Tunnel Rental" at bounding box center [697, 367] width 357 height 24
type input "**********"
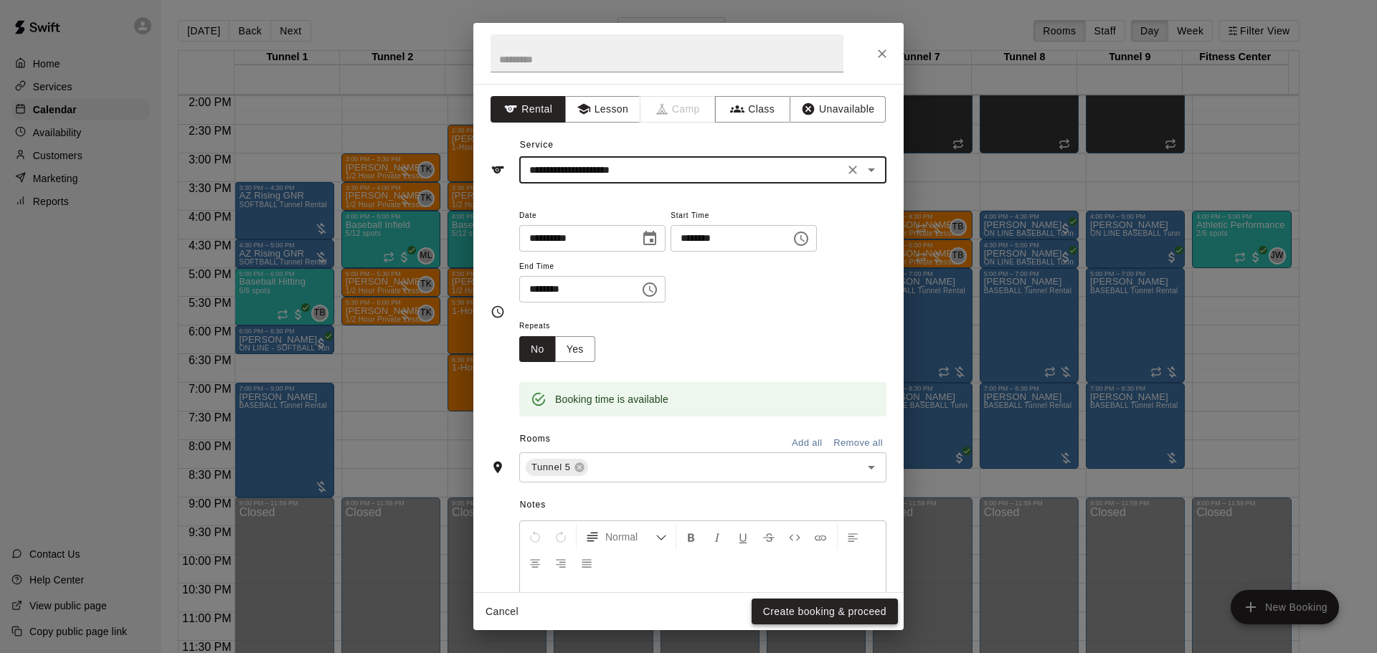
click at [823, 610] on button "Create booking & proceed" at bounding box center [825, 612] width 146 height 27
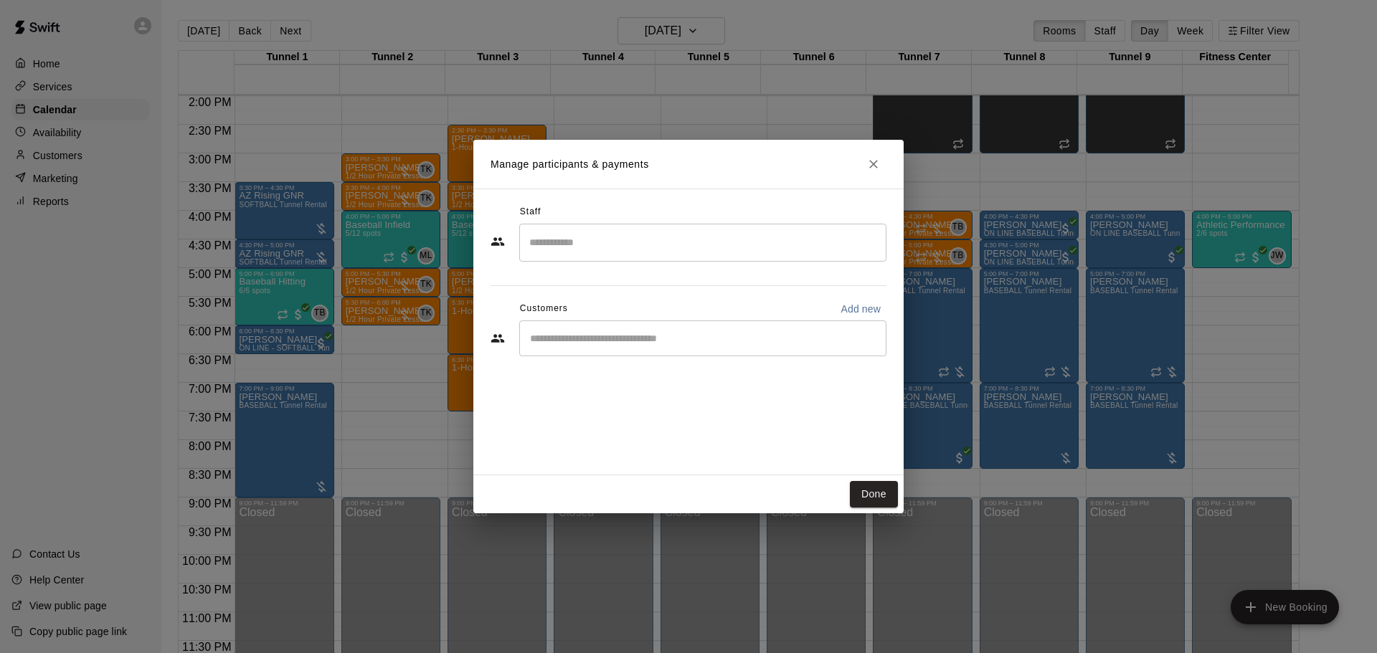
click at [647, 348] on div "​" at bounding box center [702, 339] width 367 height 36
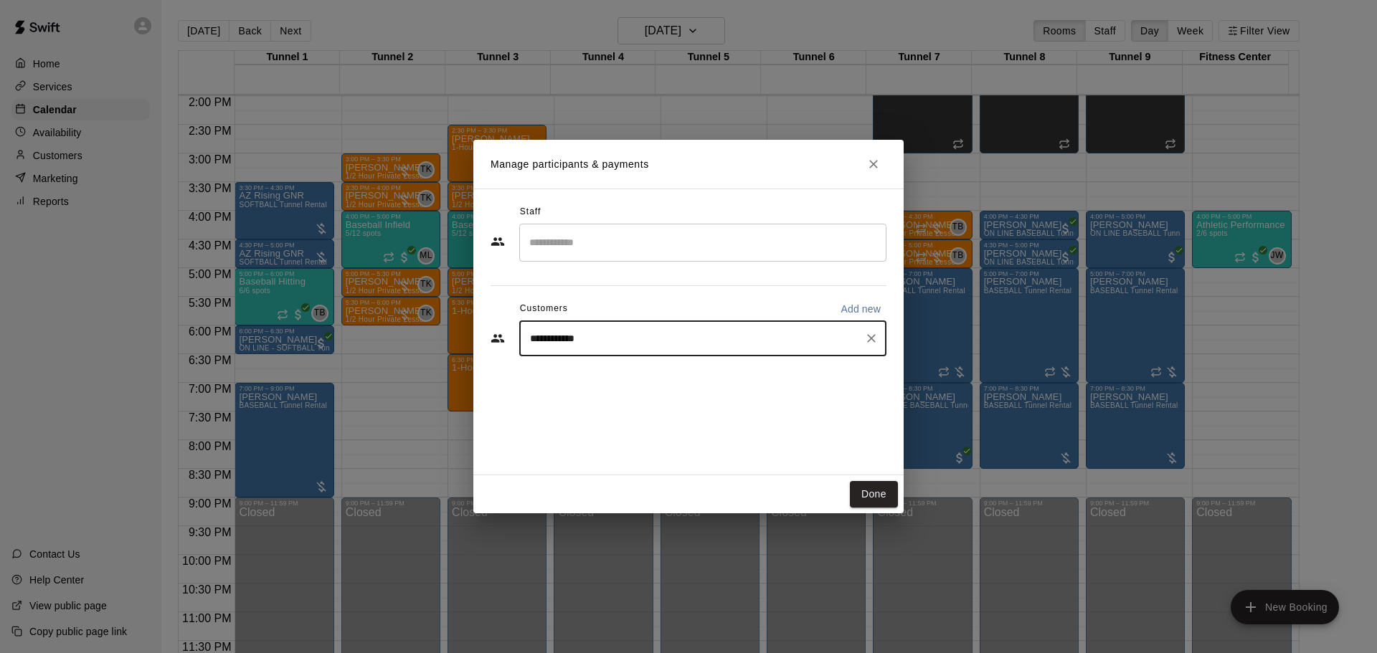
drag, startPoint x: 565, startPoint y: 336, endPoint x: 491, endPoint y: 349, distance: 75.8
click at [494, 351] on div "**********" at bounding box center [689, 339] width 396 height 36
type input "****"
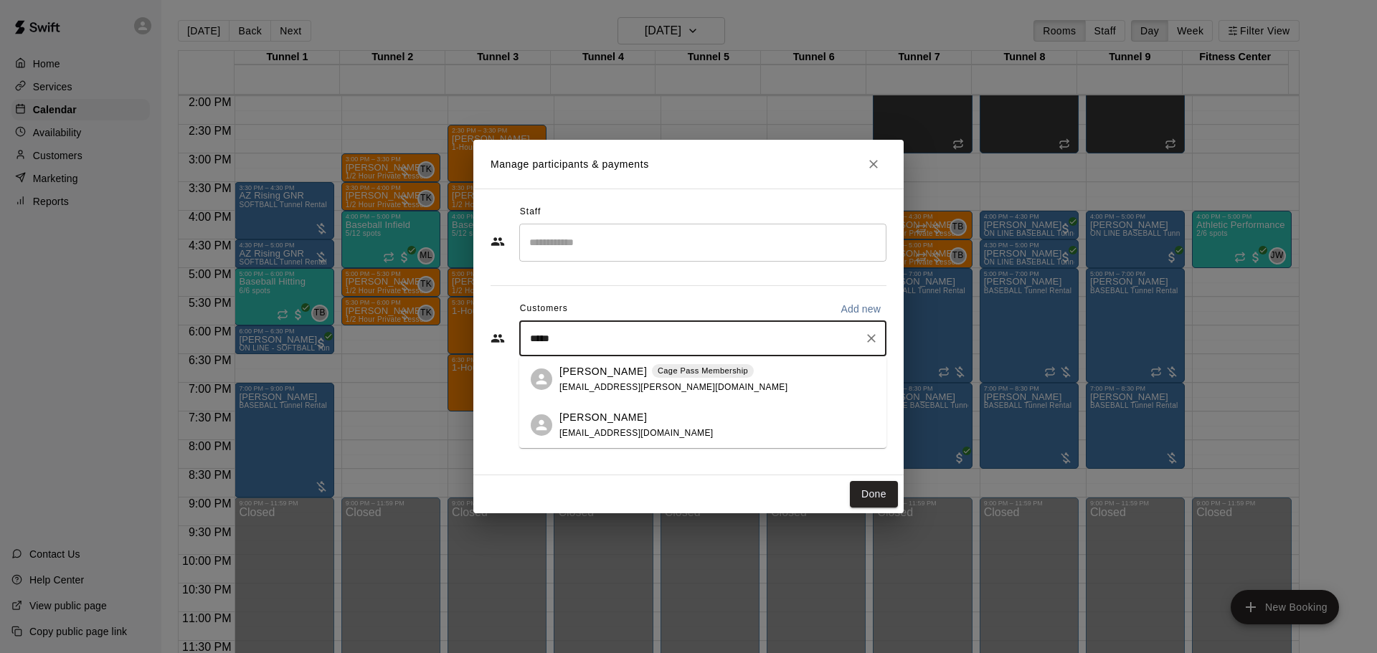
click at [614, 384] on span "riss.grijalva@gmail.com" at bounding box center [674, 387] width 228 height 10
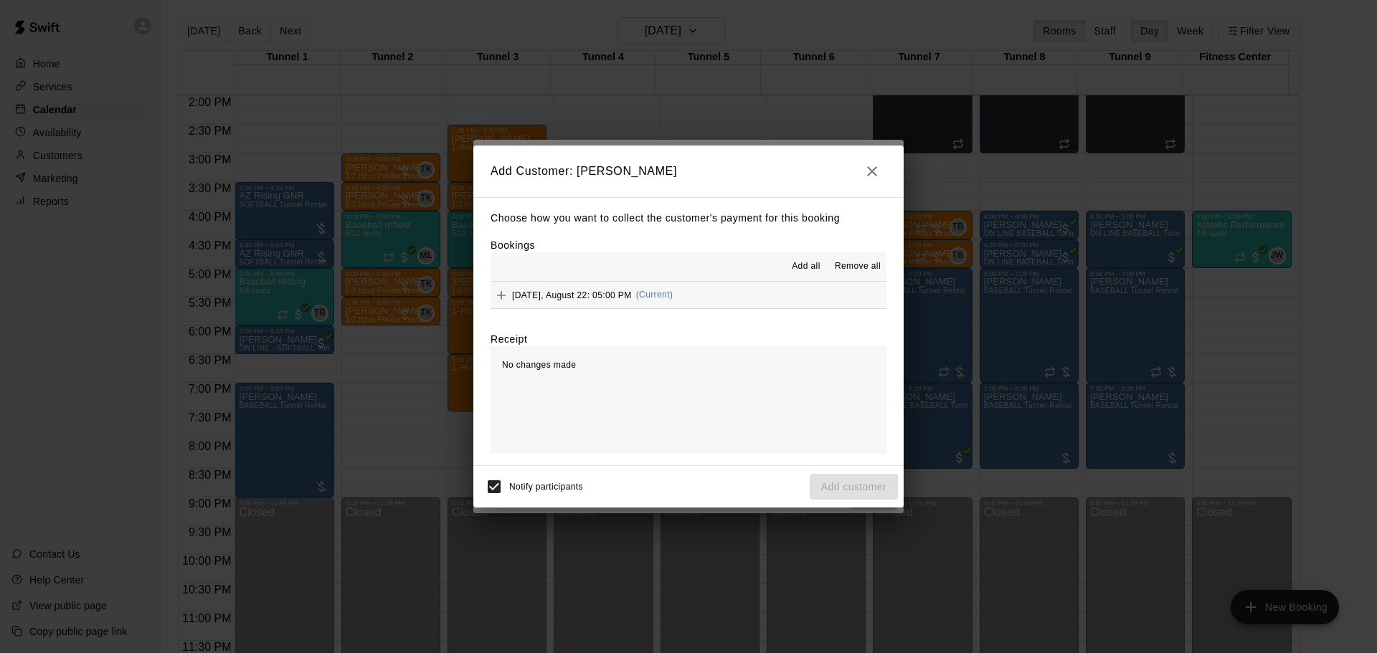
click at [712, 291] on button "Friday, August 22: 05:00 PM (Current)" at bounding box center [689, 295] width 396 height 27
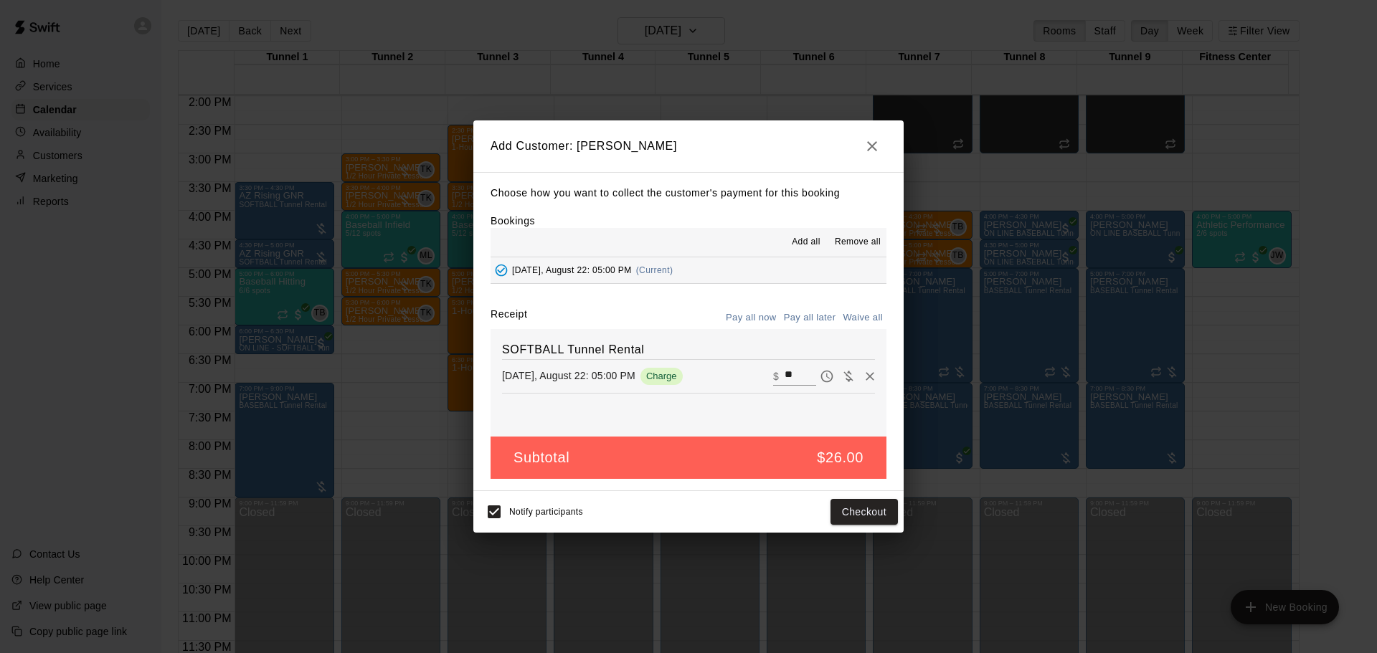
click at [804, 323] on button "Pay all later" at bounding box center [810, 318] width 60 height 22
click at [855, 507] on button "Add customer" at bounding box center [854, 512] width 88 height 27
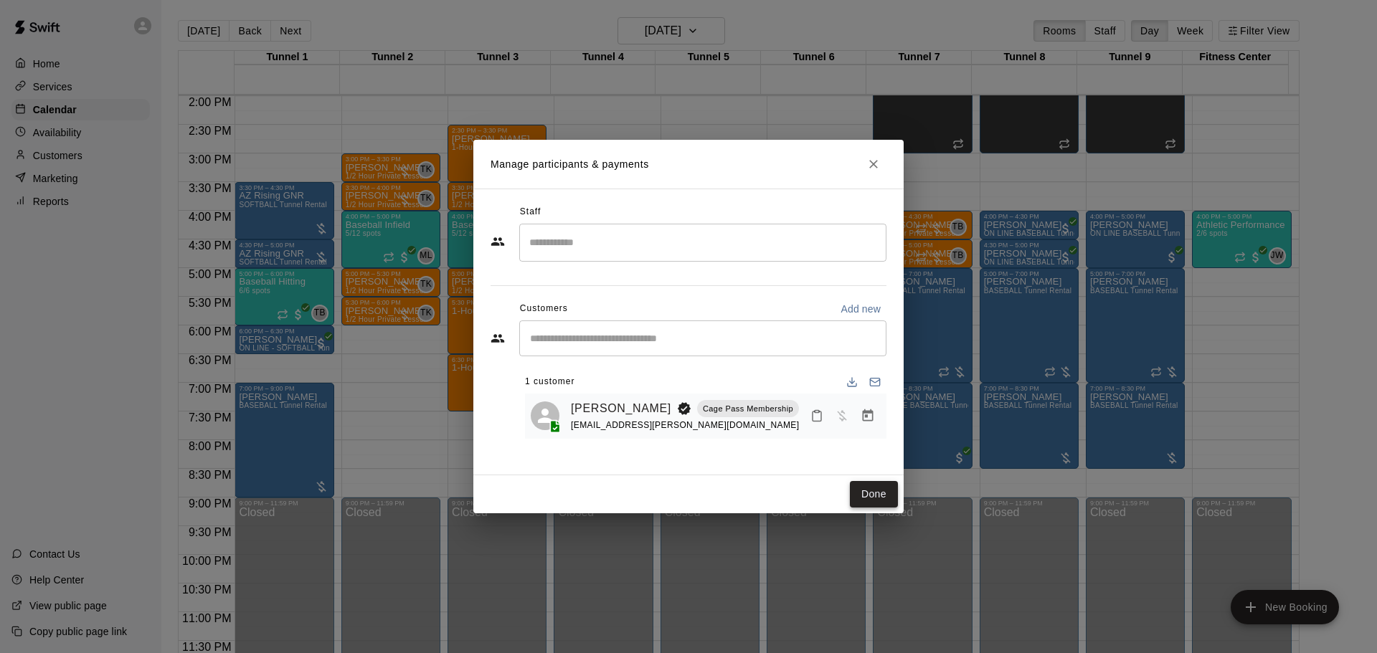
click at [877, 497] on button "Done" at bounding box center [874, 494] width 48 height 27
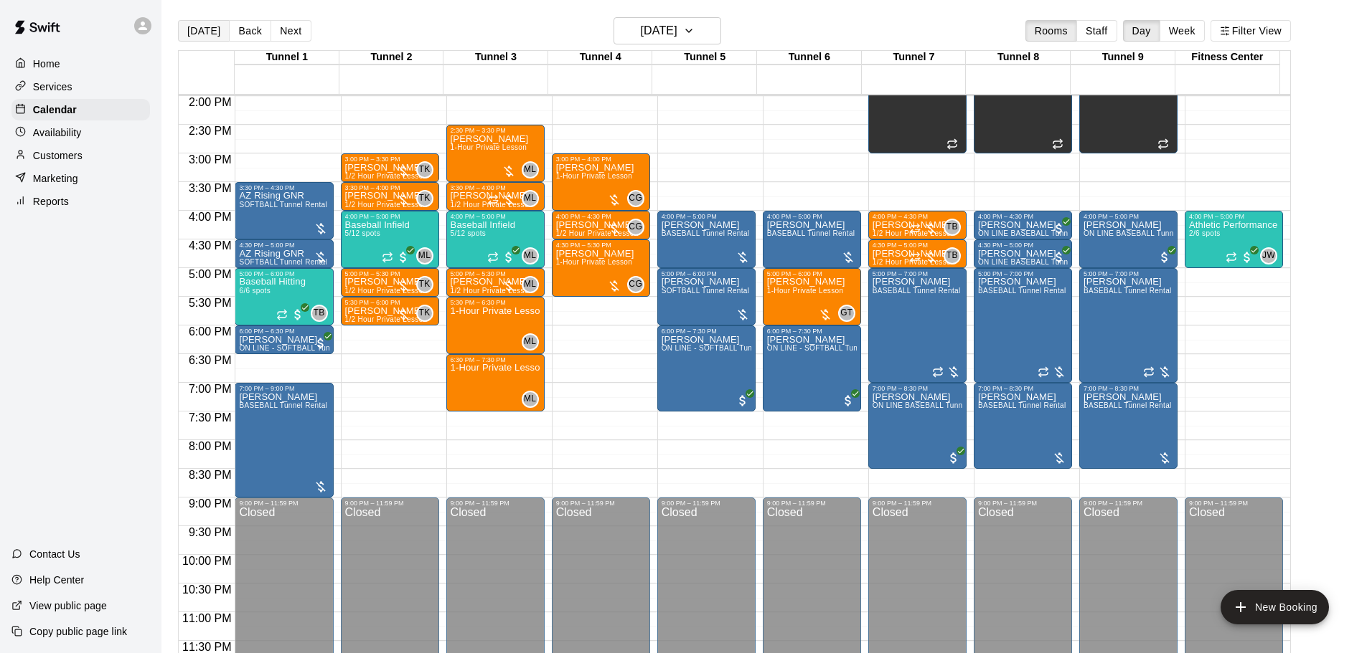
click at [185, 34] on button "[DATE]" at bounding box center [204, 31] width 52 height 22
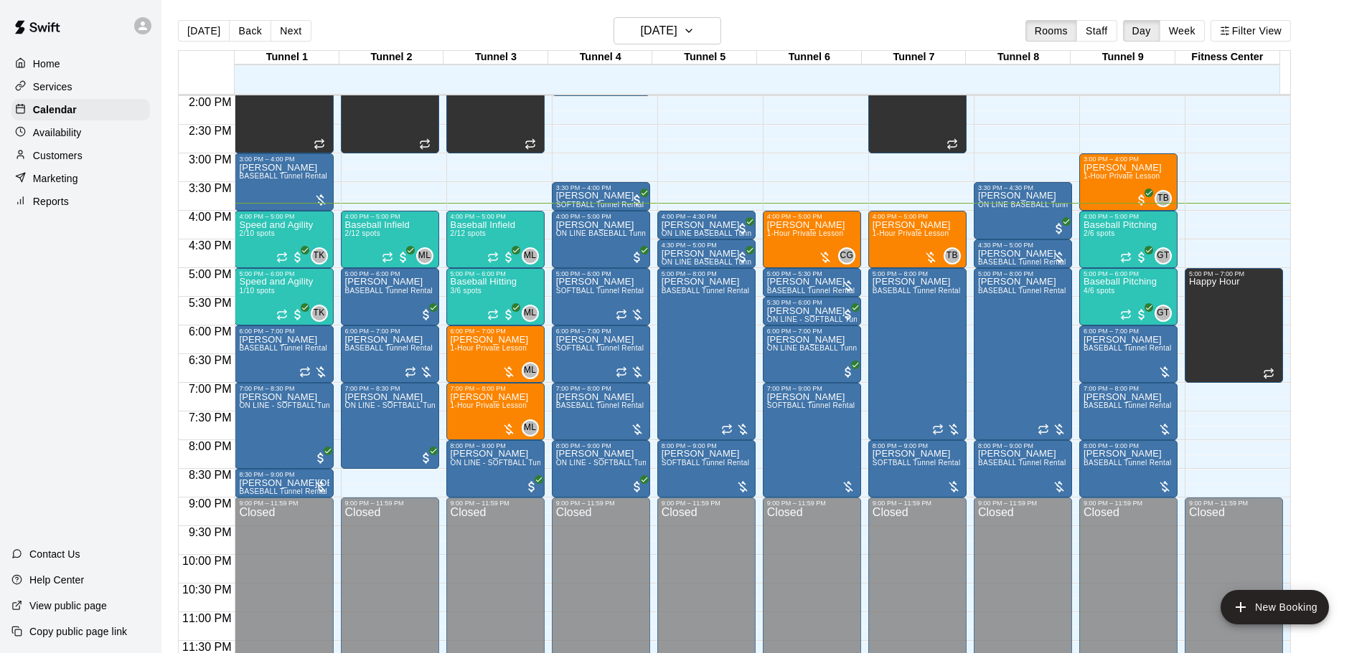
click at [539, 27] on div "Today Back Next Tuesday Aug 19 Rooms Staff Day Week Filter View" at bounding box center [734, 33] width 1113 height 33
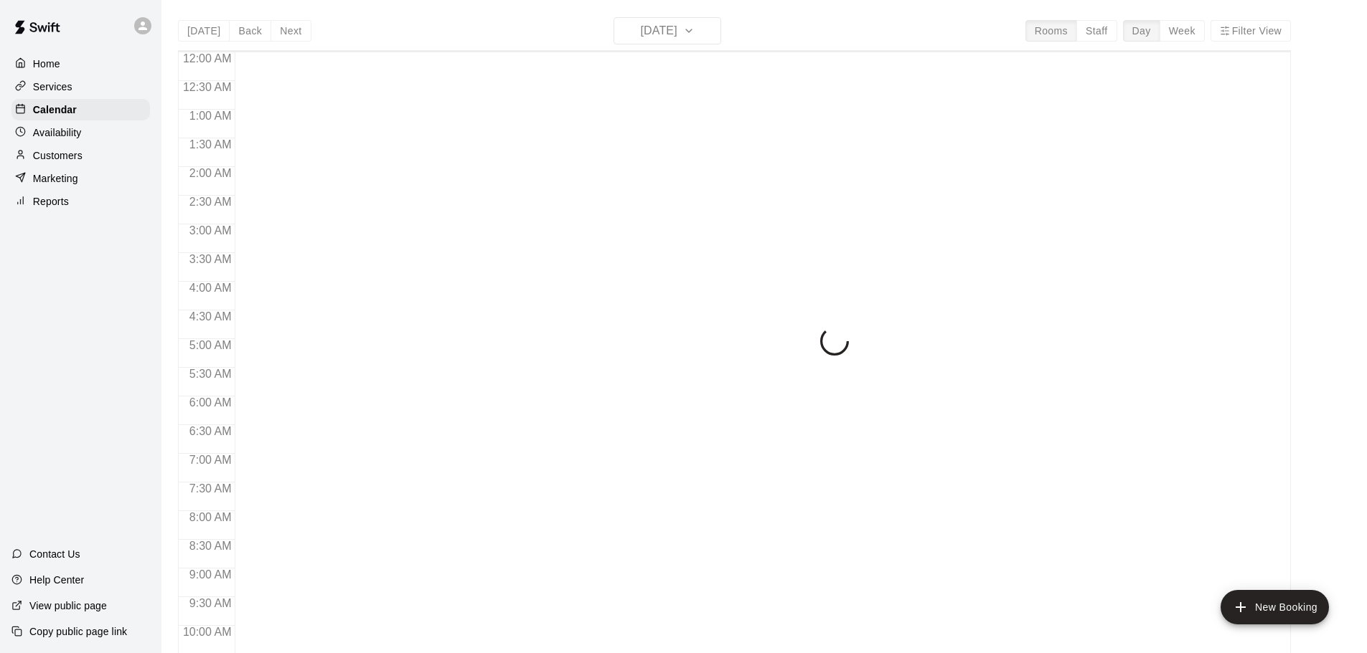
scroll to position [760, 0]
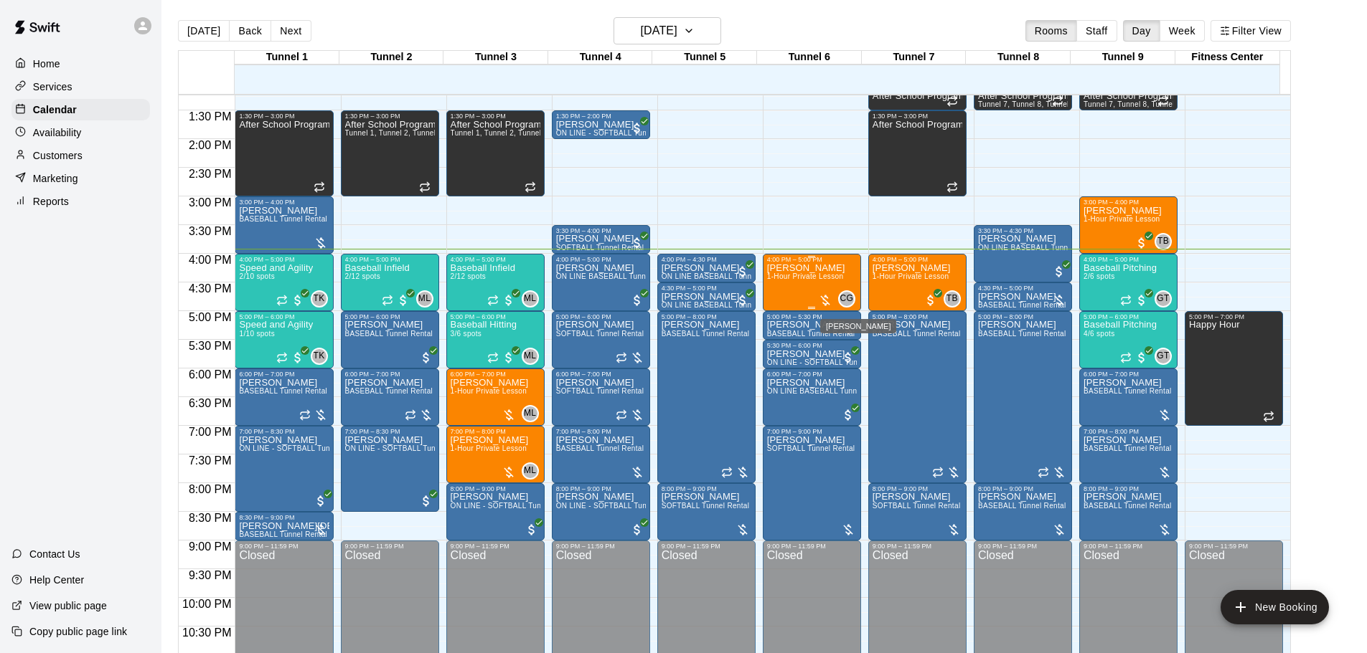
click at [844, 299] on span "CG" at bounding box center [846, 299] width 14 height 14
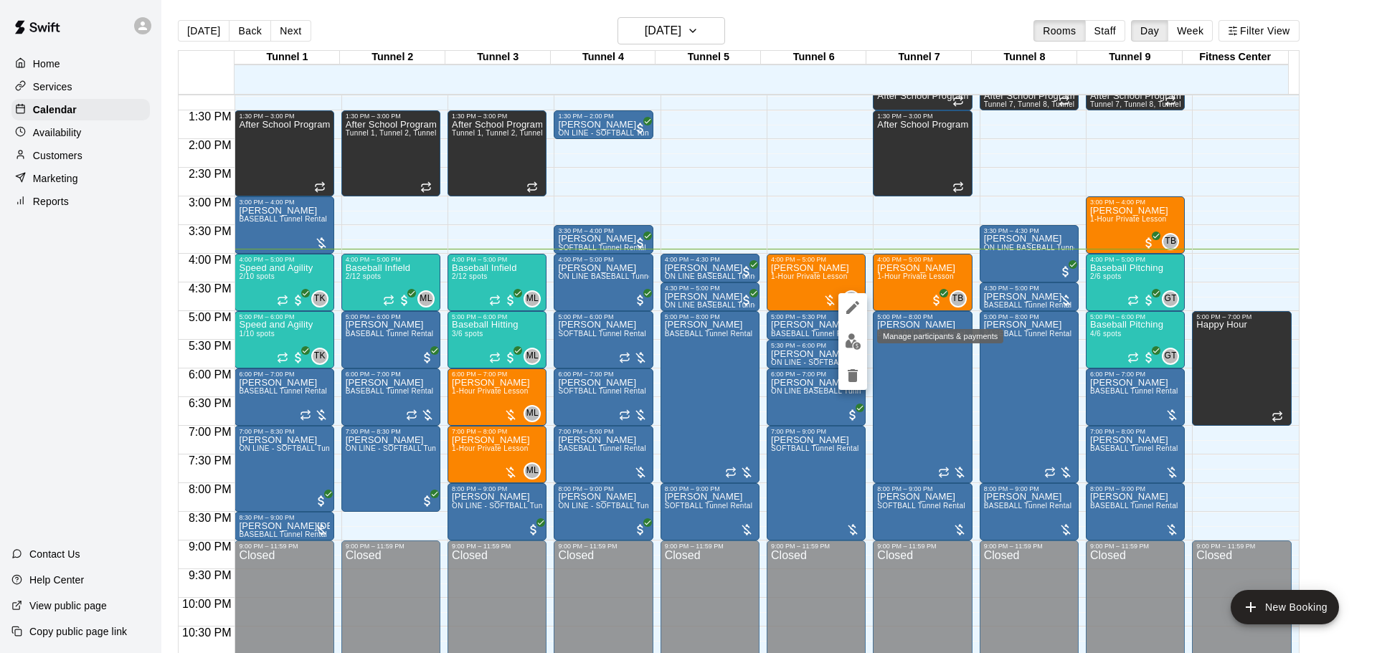
click at [852, 336] on img "edit" at bounding box center [853, 342] width 16 height 16
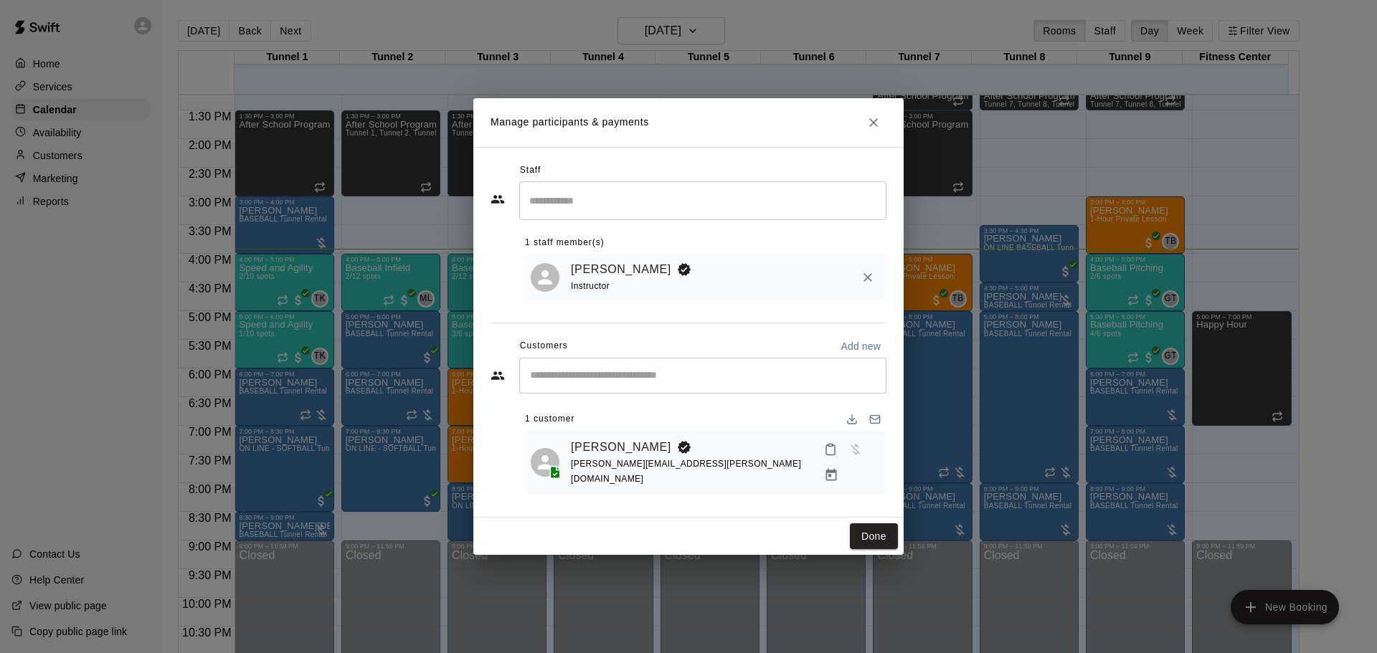
click at [844, 473] on button "Manage bookings & payment" at bounding box center [831, 476] width 26 height 26
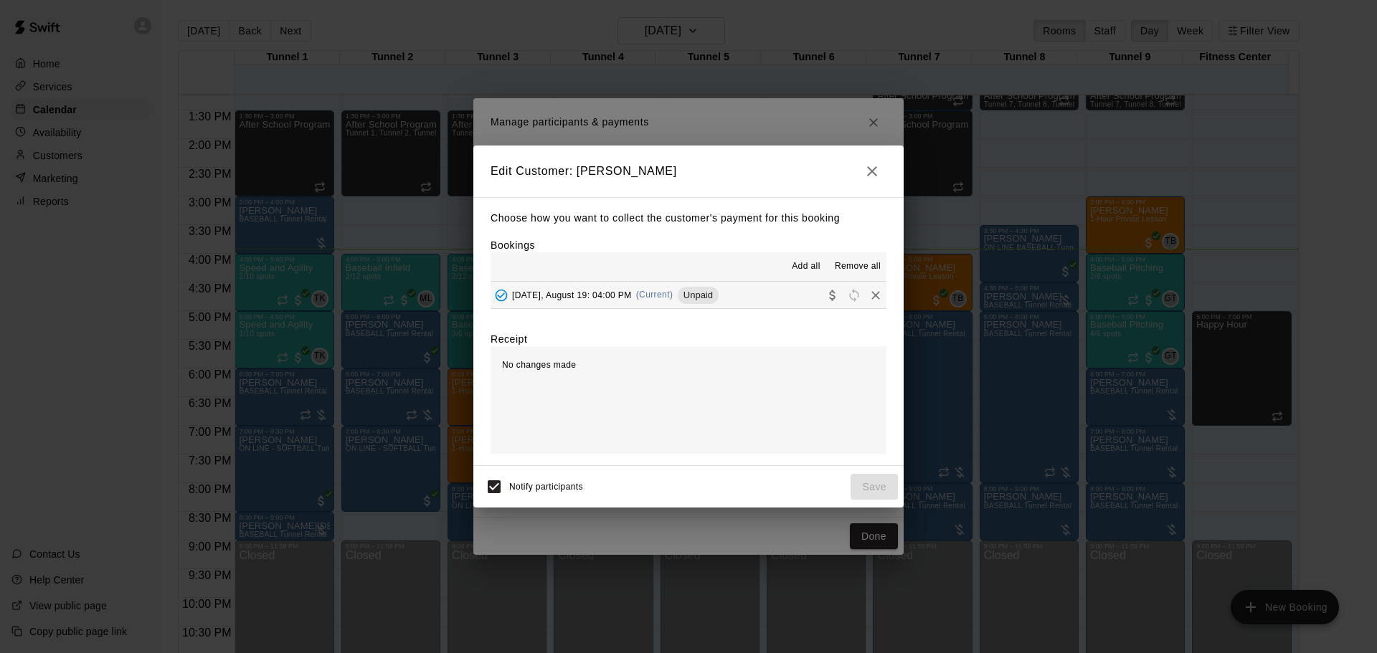
click at [780, 300] on button "[DATE], August 19: 04:00 PM (Current) Unpaid" at bounding box center [689, 295] width 396 height 27
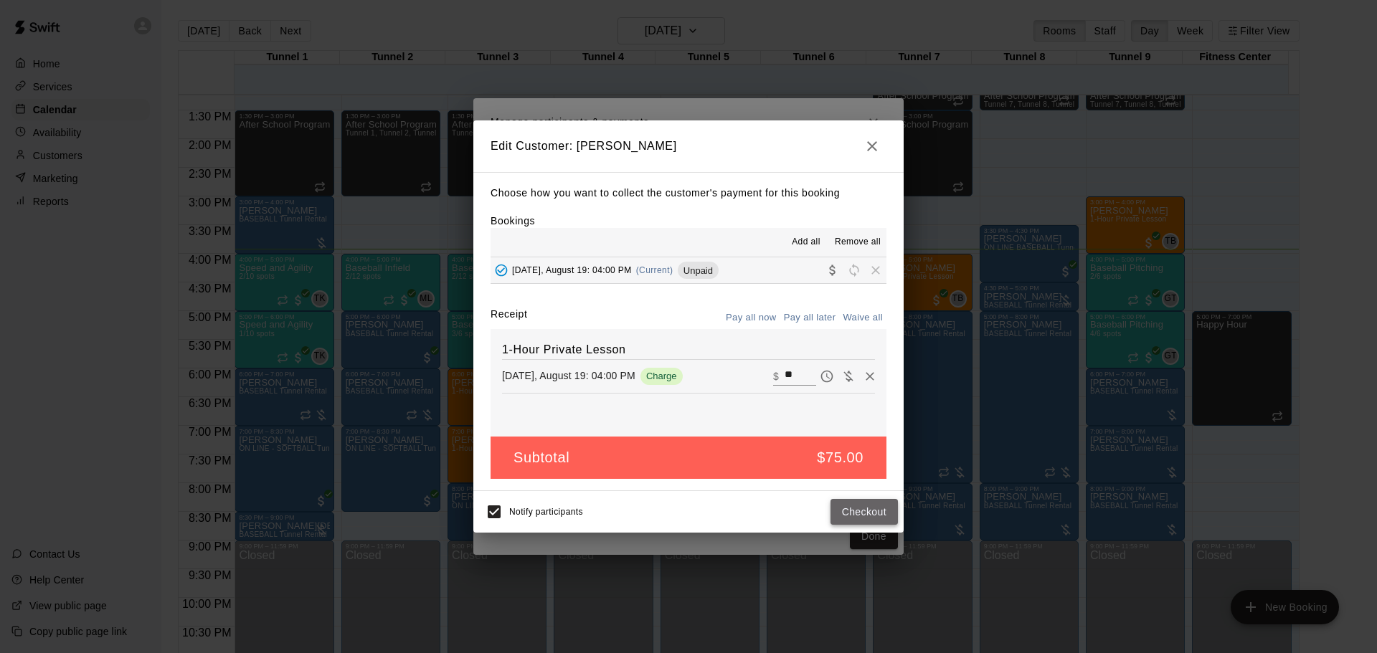
click at [854, 511] on button "Checkout" at bounding box center [864, 512] width 67 height 27
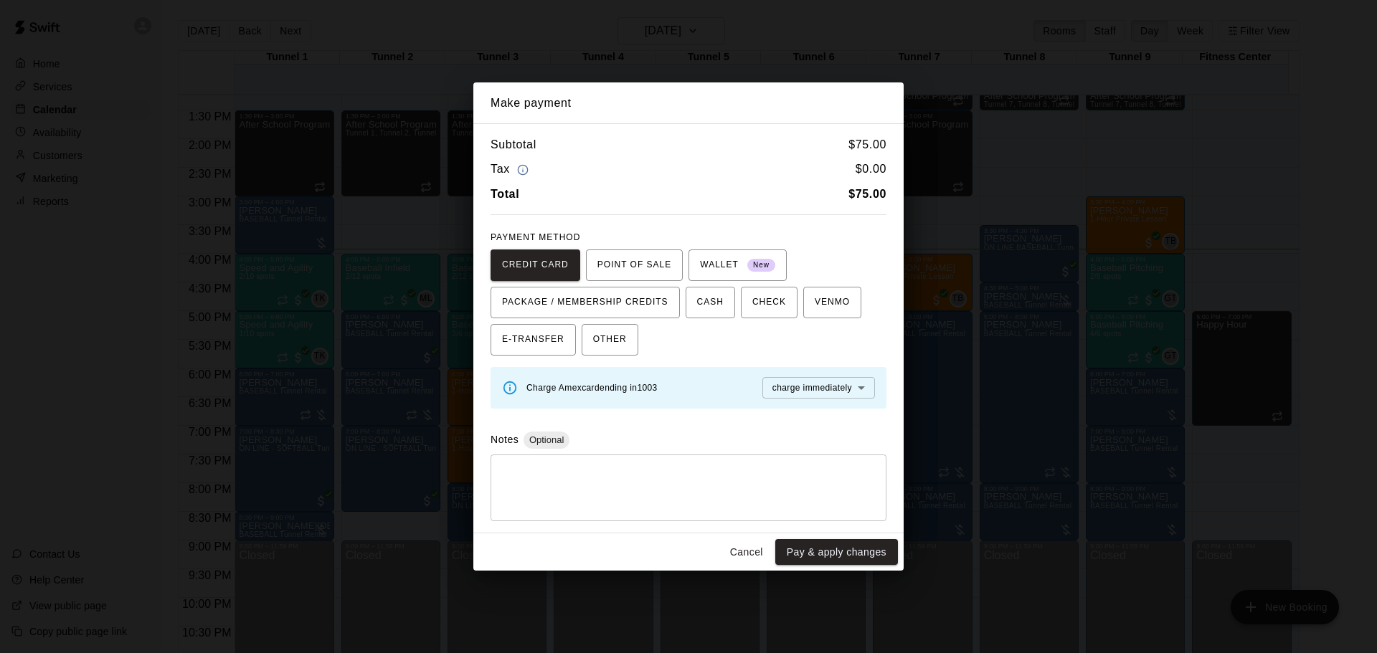
click at [758, 549] on button "Cancel" at bounding box center [747, 552] width 46 height 27
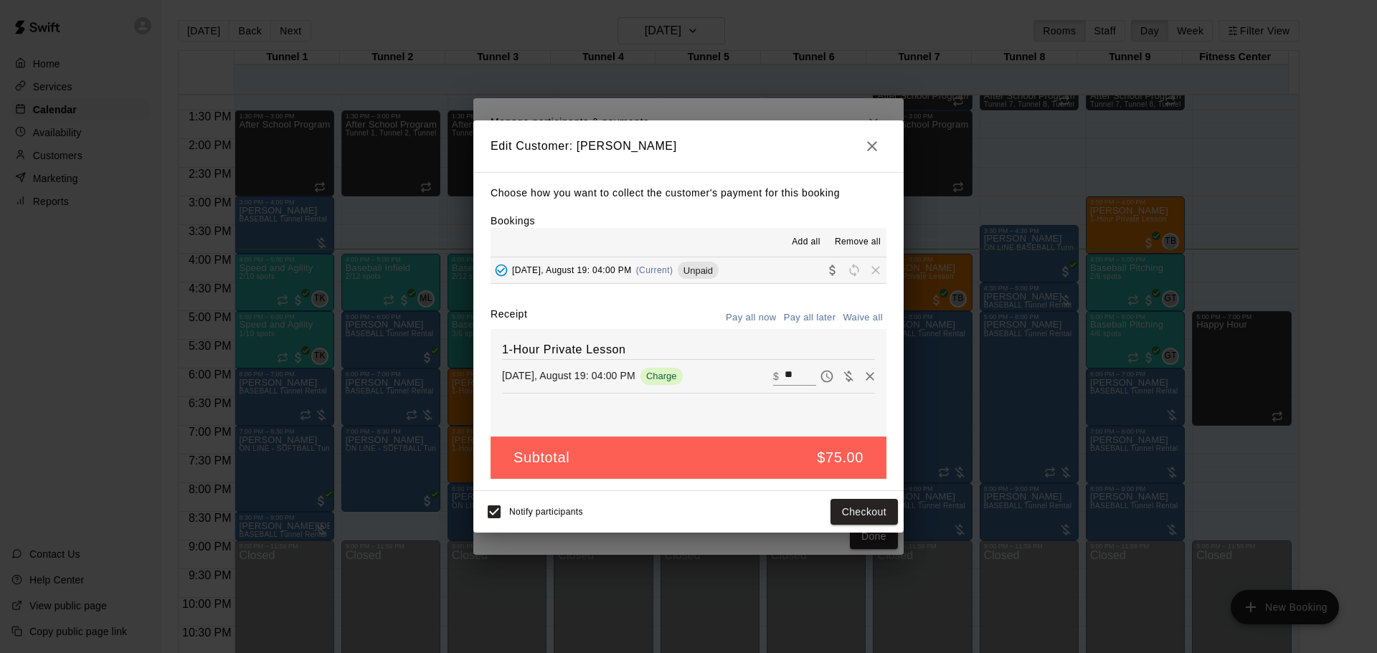
click at [882, 150] on button "button" at bounding box center [872, 146] width 29 height 29
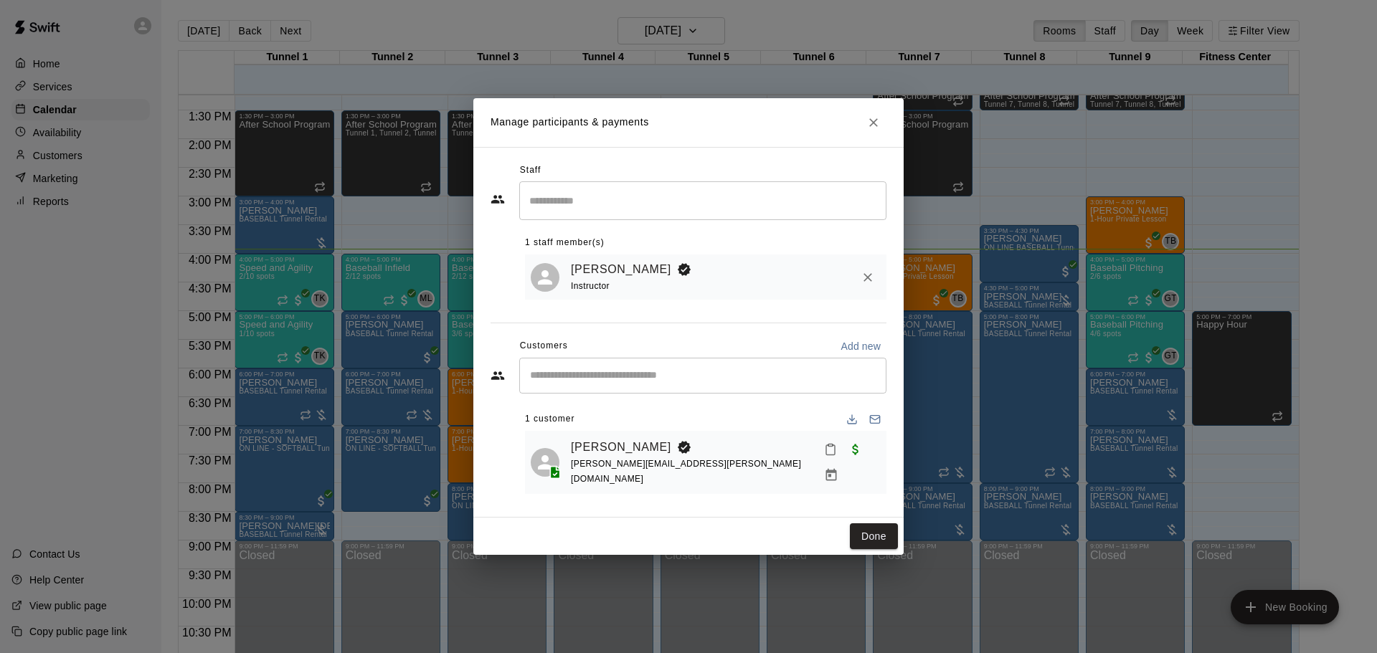
click at [876, 136] on button "Close" at bounding box center [874, 123] width 26 height 26
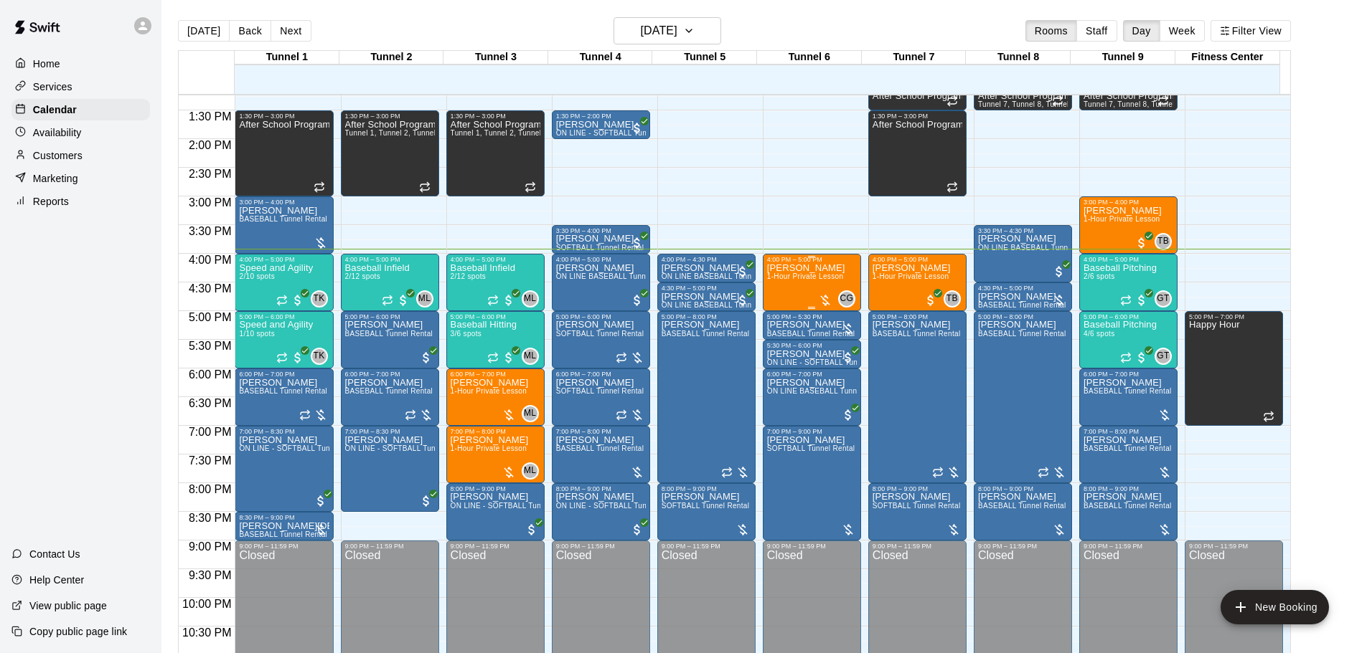
click at [794, 277] on span "1-Hour Private Lesson" at bounding box center [805, 277] width 77 height 8
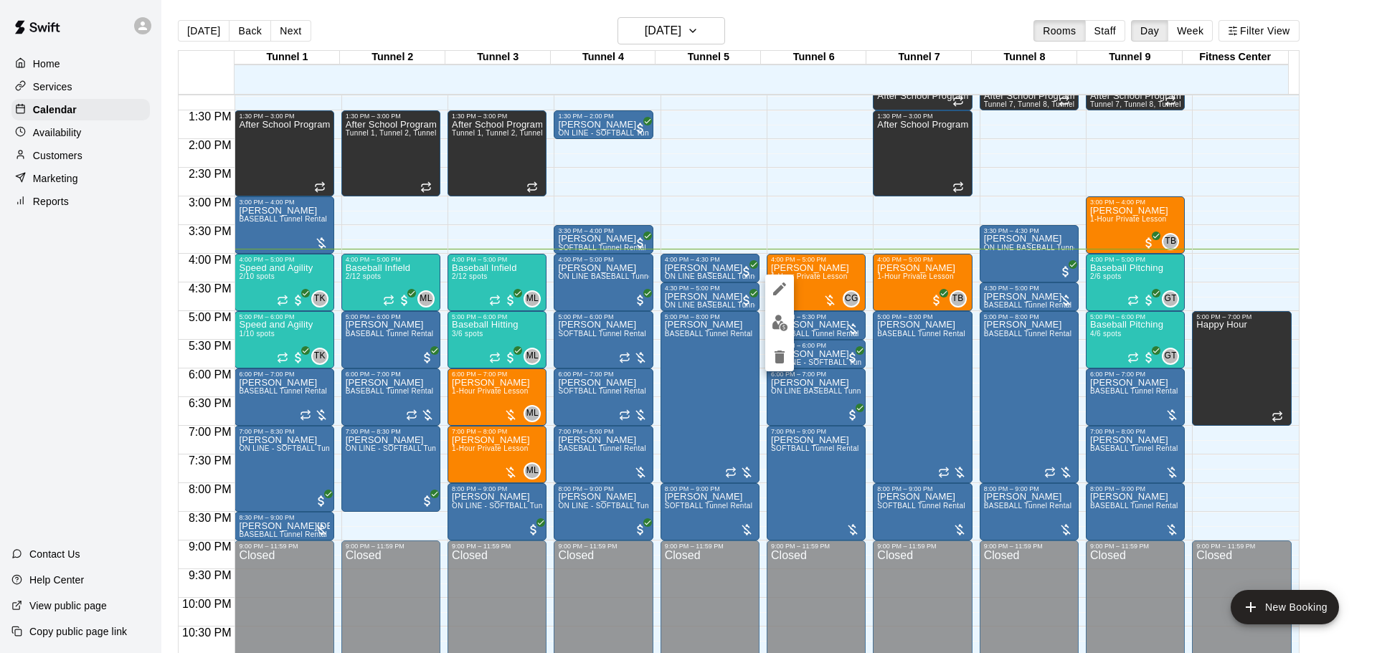
click at [840, 238] on div at bounding box center [688, 326] width 1377 height 653
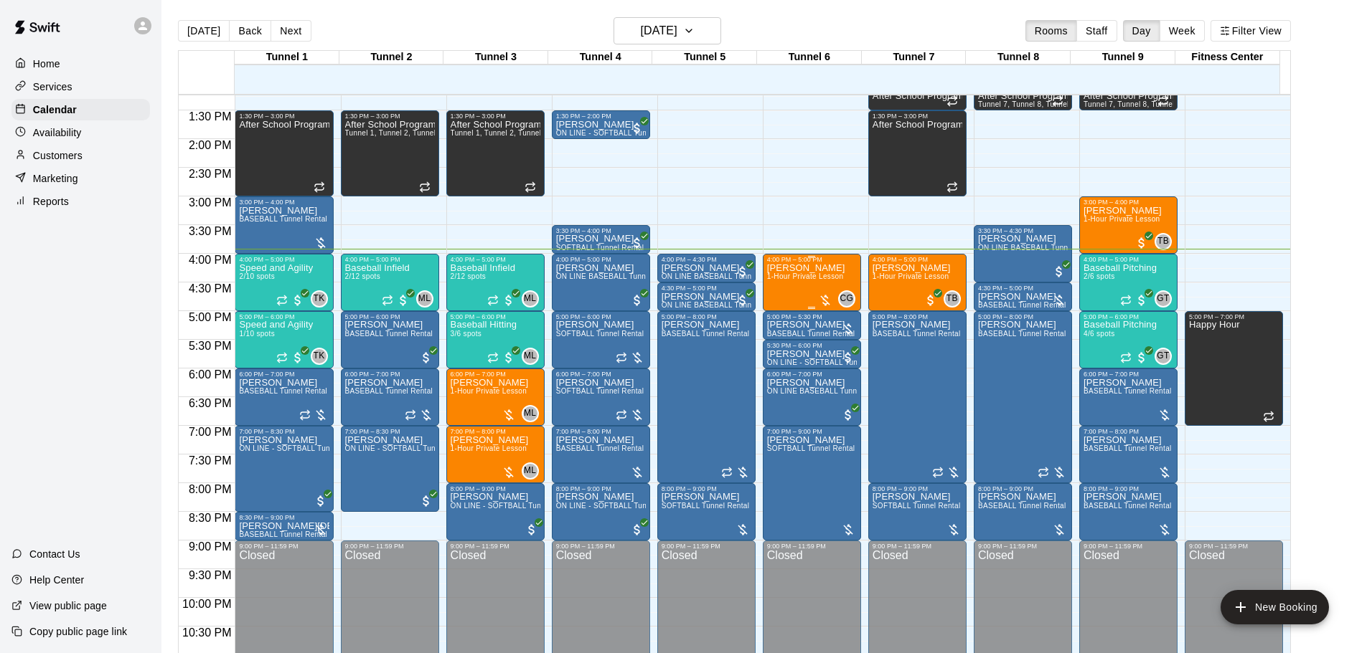
click at [840, 272] on div "[PERSON_NAME] 1-Hour Private Lesson" at bounding box center [806, 589] width 78 height 653
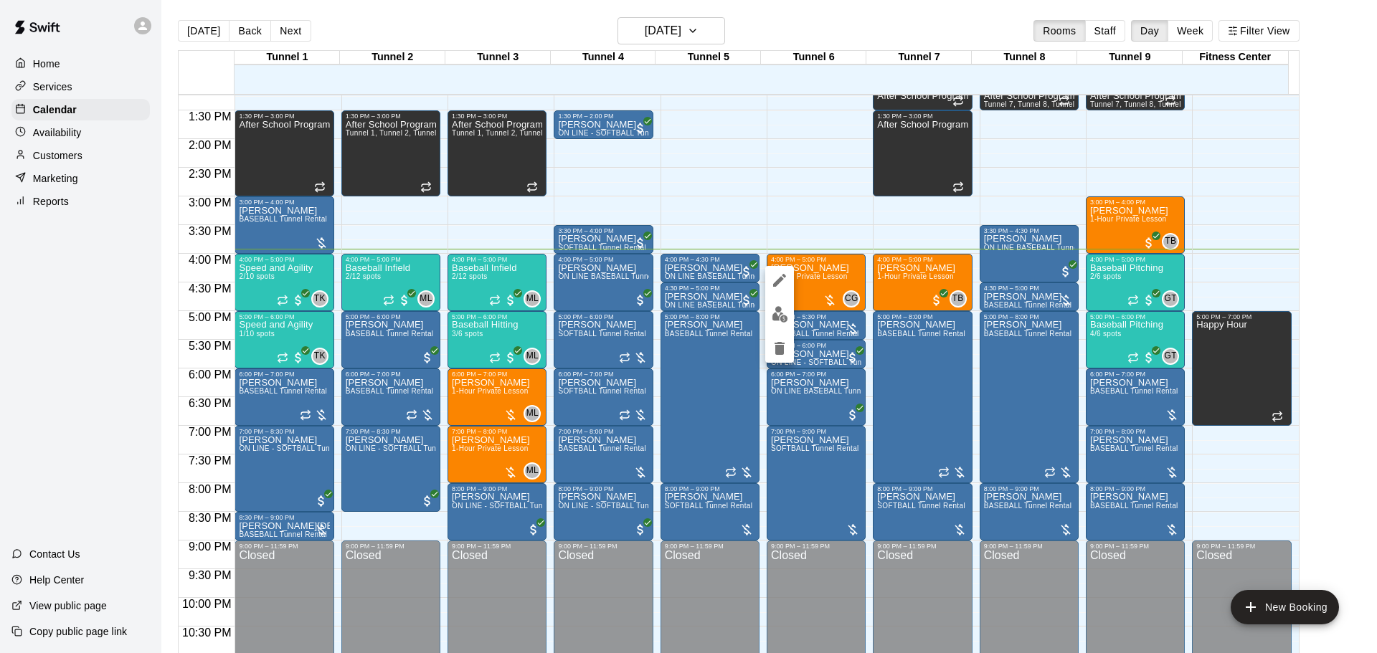
click at [797, 323] on div at bounding box center [688, 326] width 1377 height 653
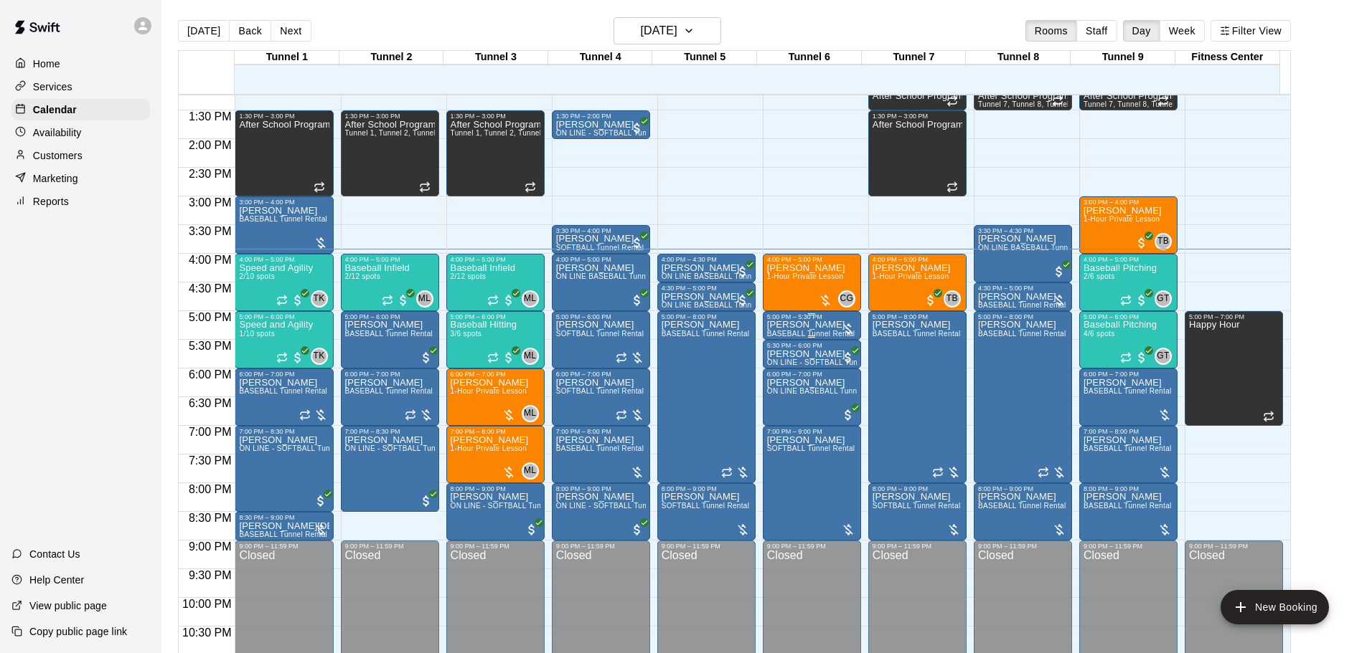
click at [791, 317] on div "5:00 PM – 5:30 PM" at bounding box center [812, 316] width 90 height 7
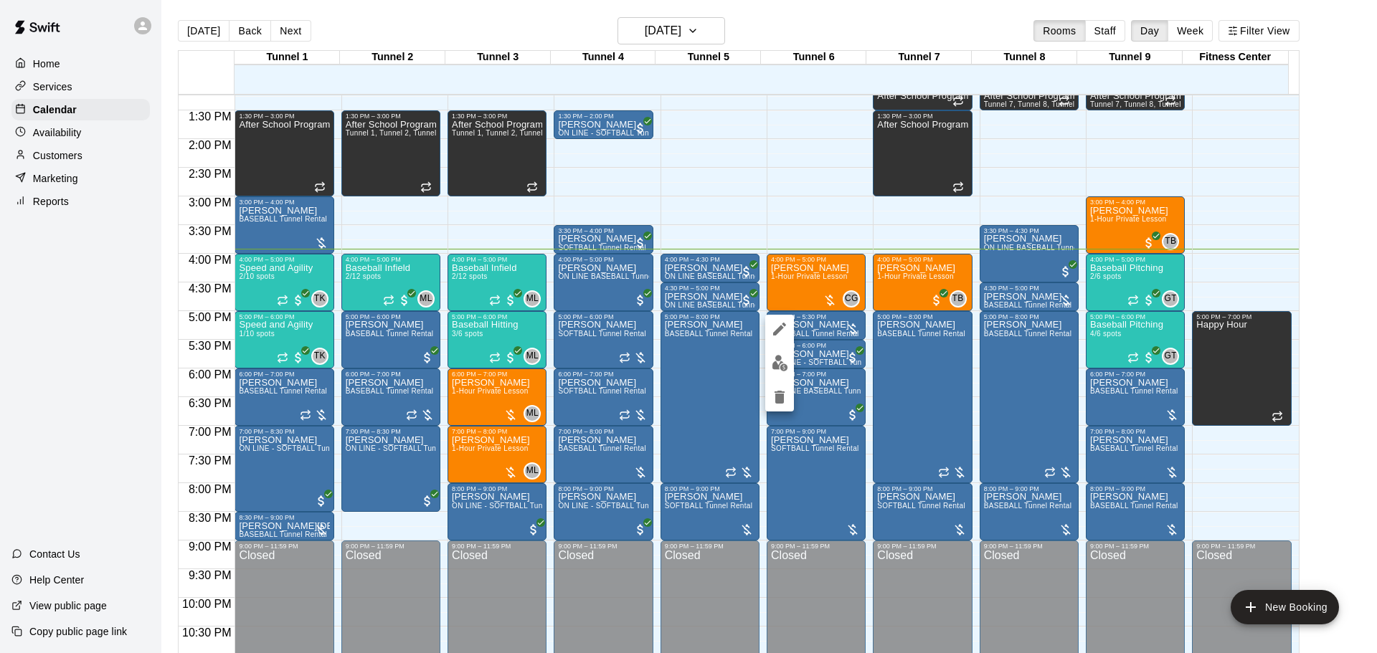
click at [798, 274] on div at bounding box center [688, 326] width 1377 height 653
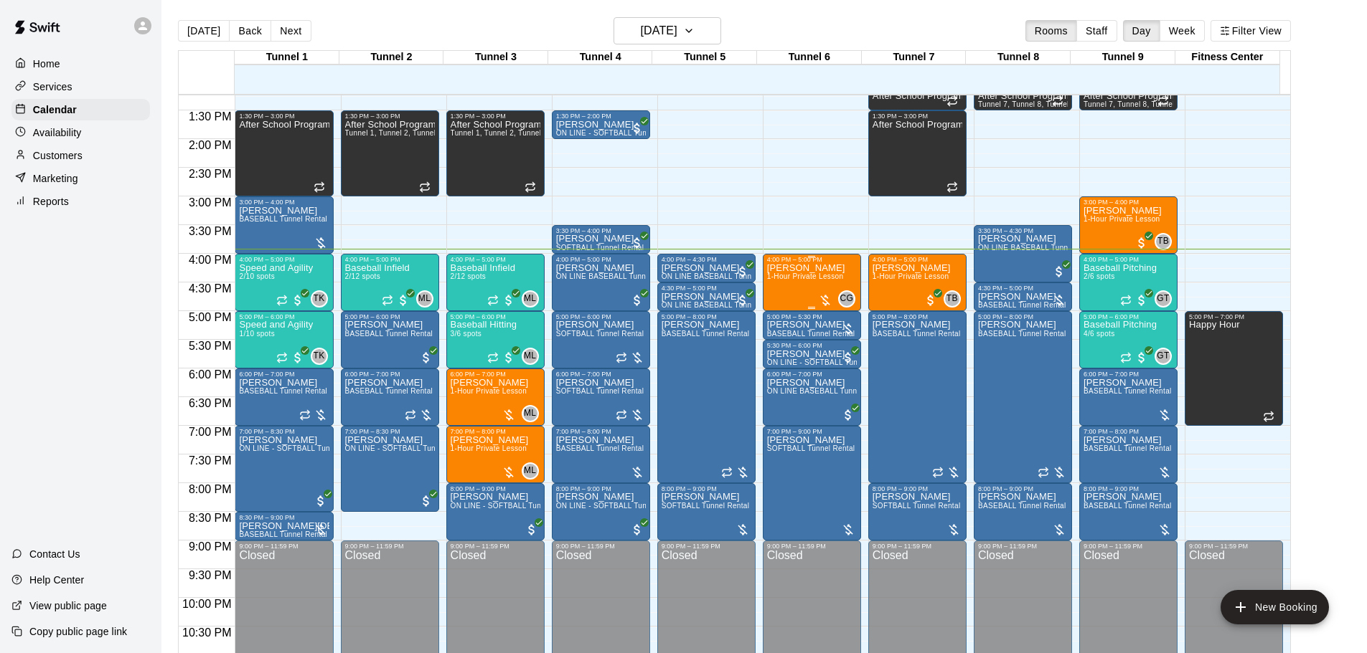
click at [798, 280] on span "1-Hour Private Lesson" at bounding box center [805, 277] width 77 height 8
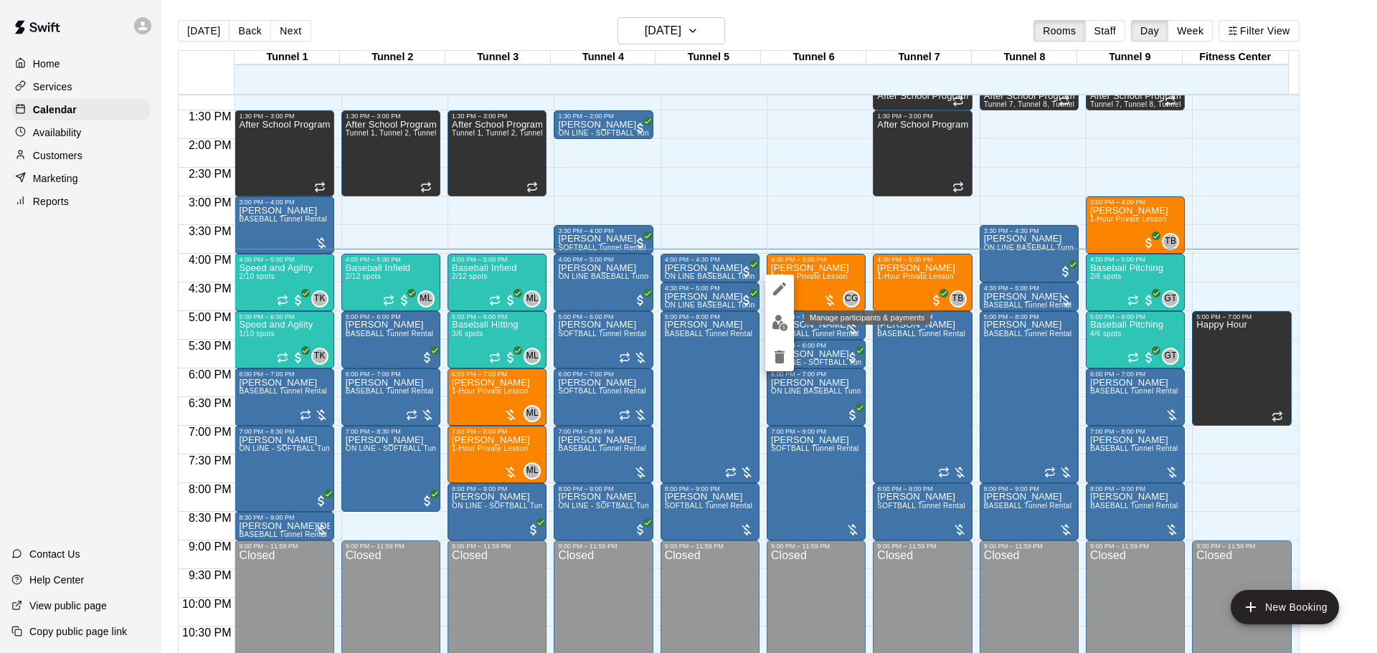
click at [791, 318] on button "edit" at bounding box center [779, 323] width 29 height 28
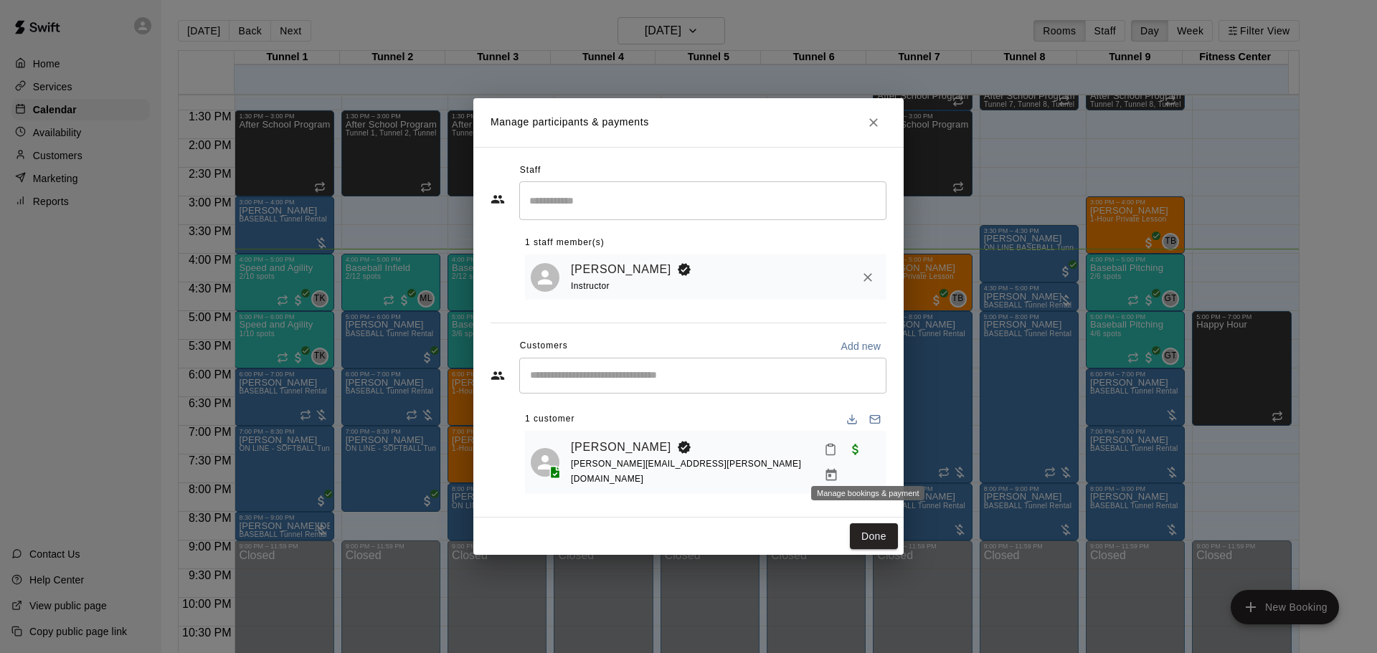
click at [844, 466] on button "Manage bookings & payment" at bounding box center [831, 476] width 26 height 26
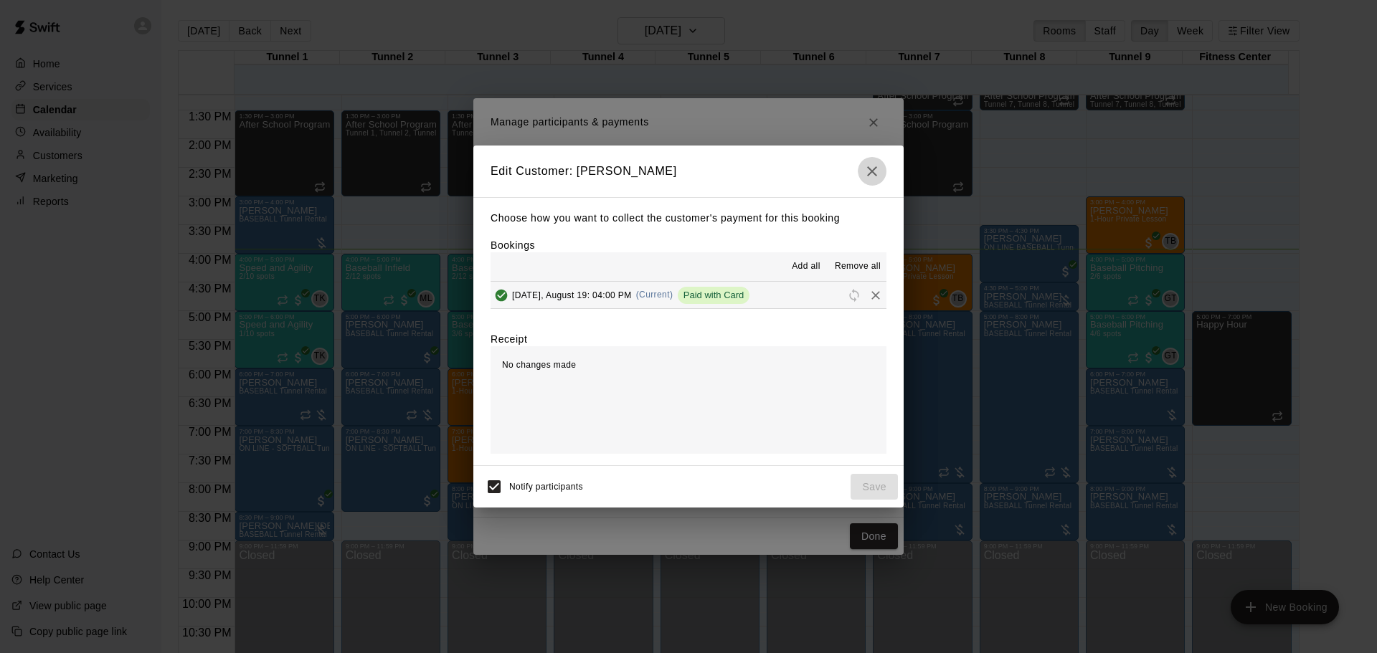
click at [861, 169] on button "button" at bounding box center [872, 171] width 29 height 29
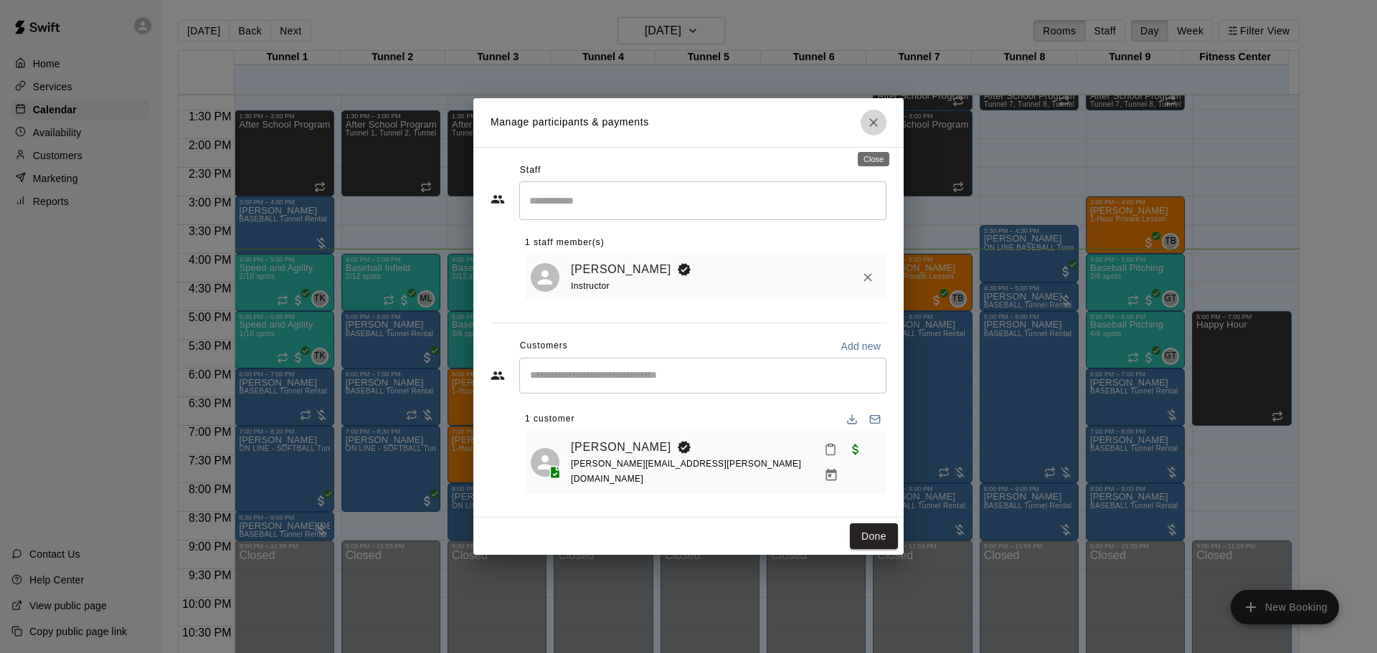
click at [882, 133] on button "Close" at bounding box center [874, 123] width 26 height 26
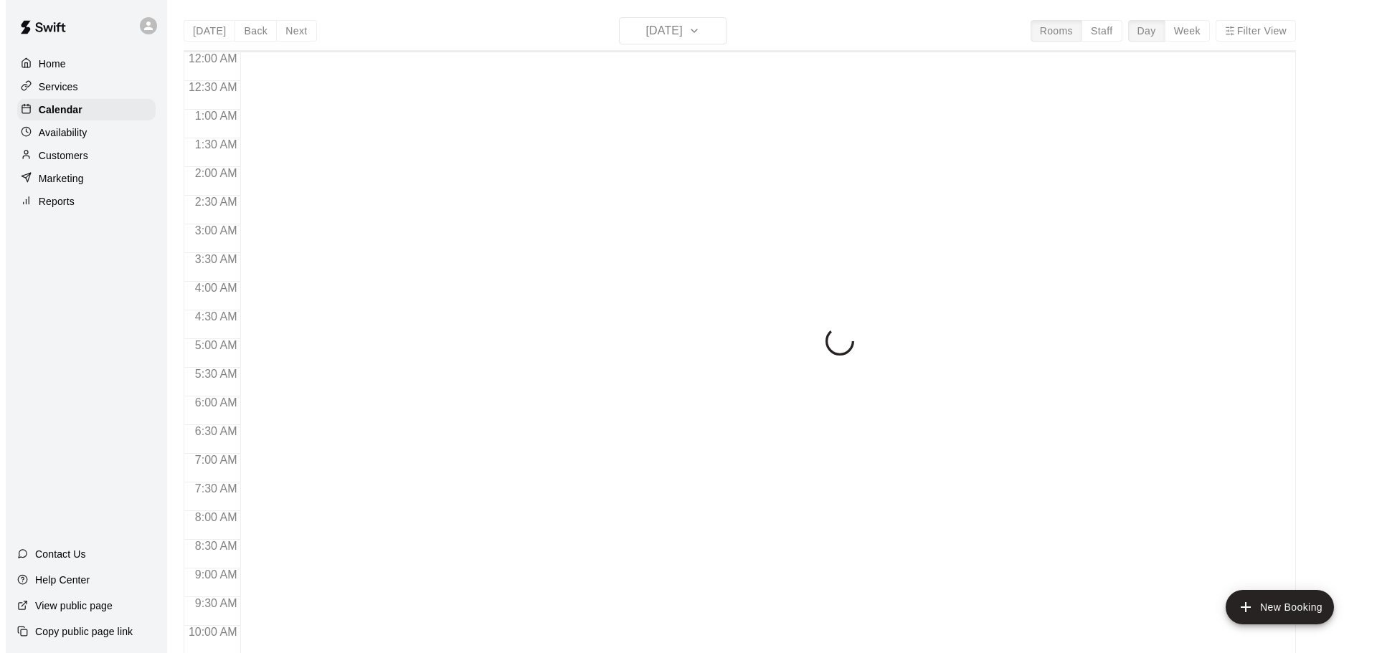
scroll to position [760, 0]
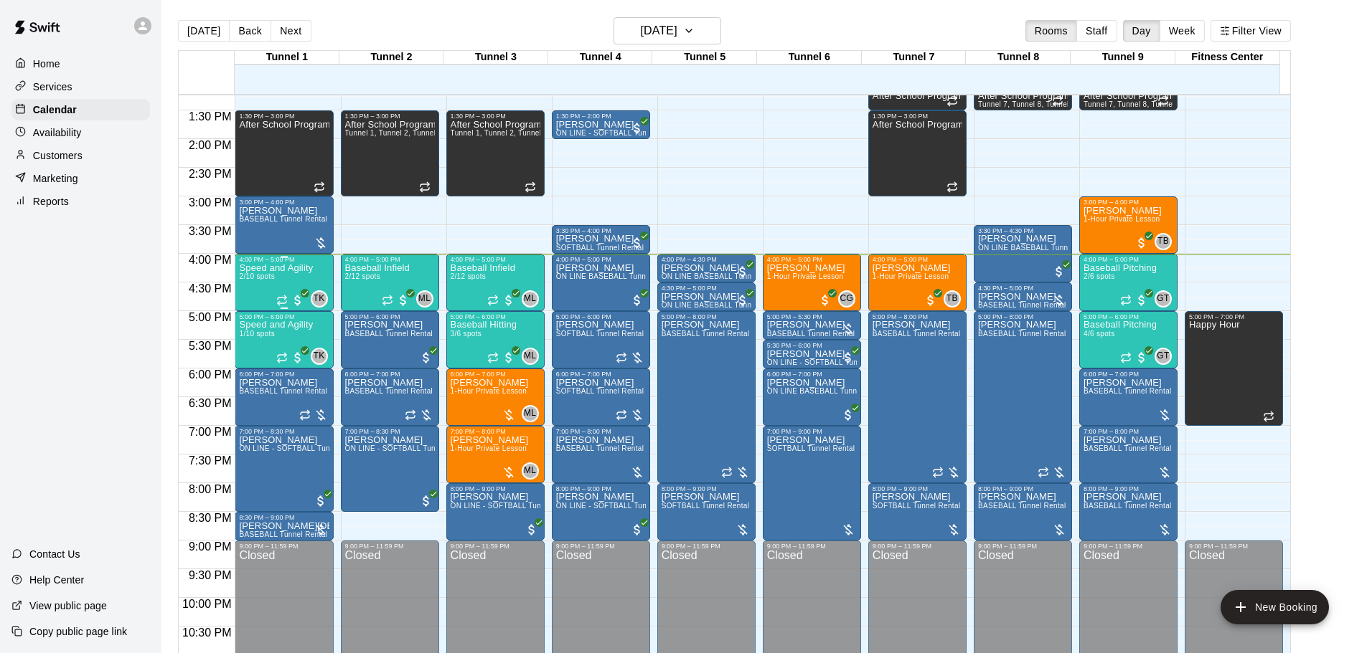
drag, startPoint x: 729, startPoint y: 47, endPoint x: 311, endPoint y: 288, distance: 482.7
click at [311, 288] on div "Speed and Agility 2/10 spots" at bounding box center [276, 589] width 74 height 653
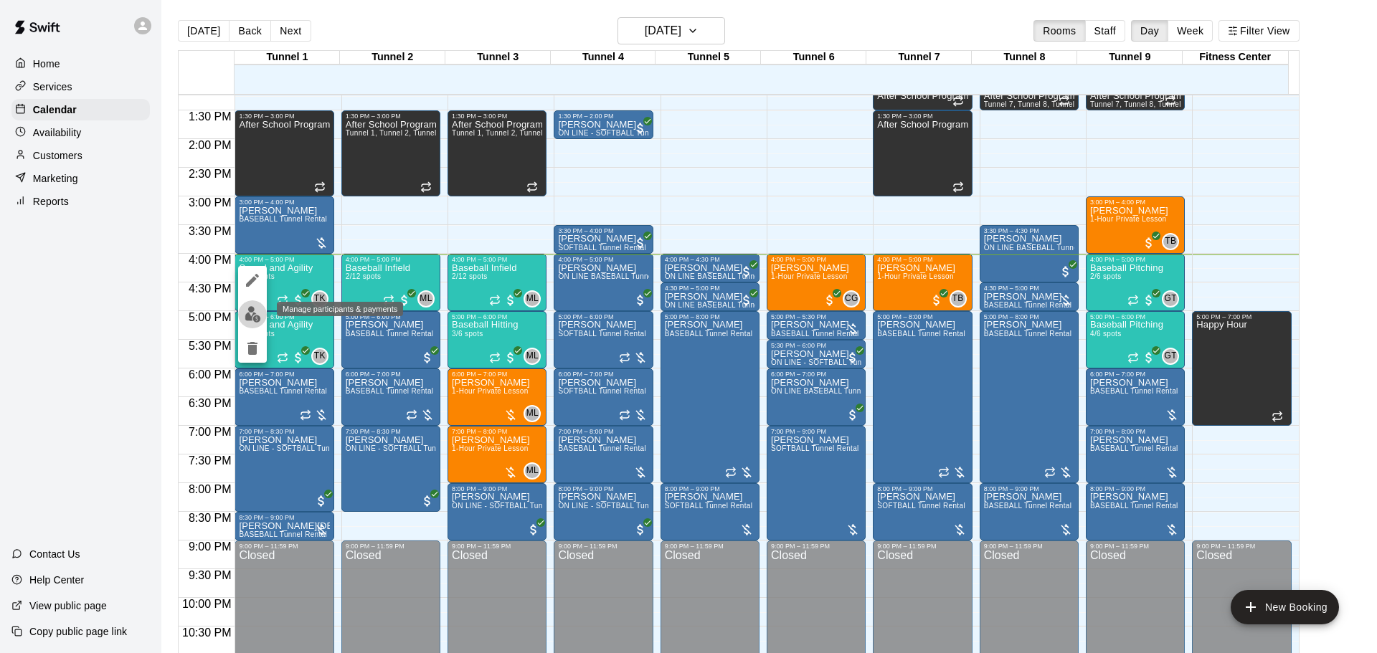
click at [247, 315] on img "edit" at bounding box center [253, 314] width 16 height 16
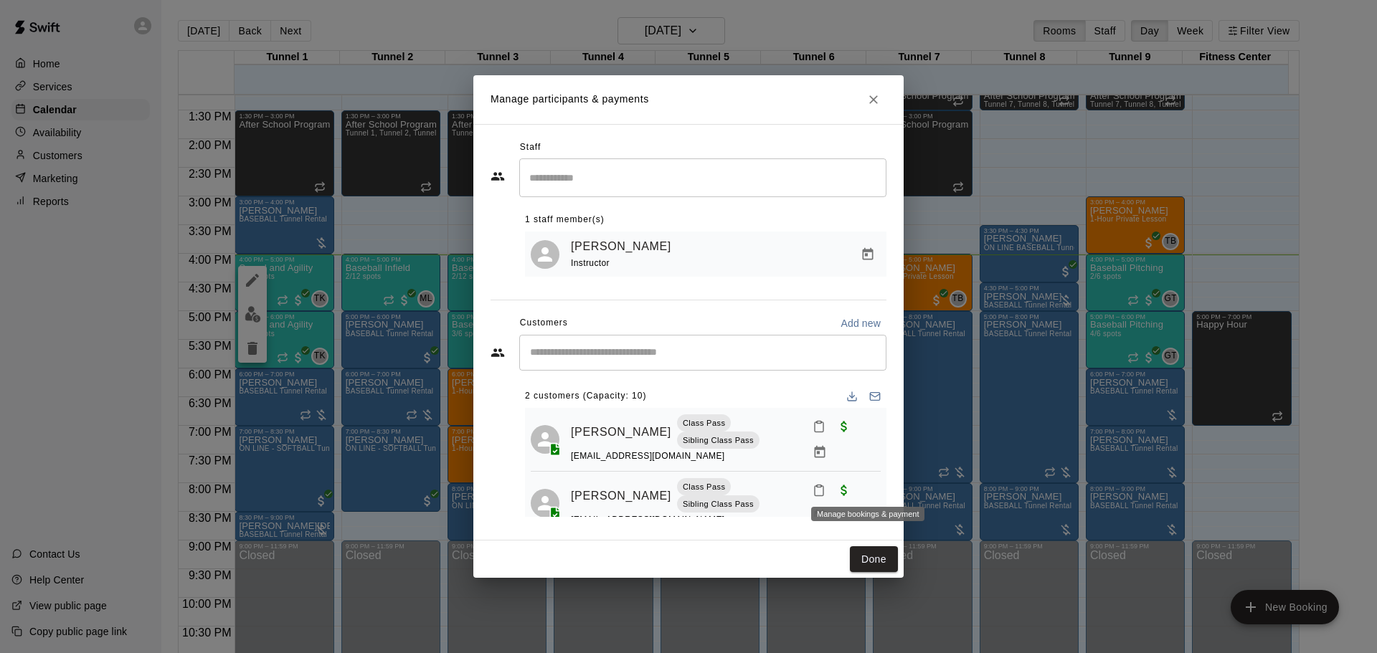
click at [827, 509] on icon "Manage bookings & payment" at bounding box center [820, 516] width 14 height 14
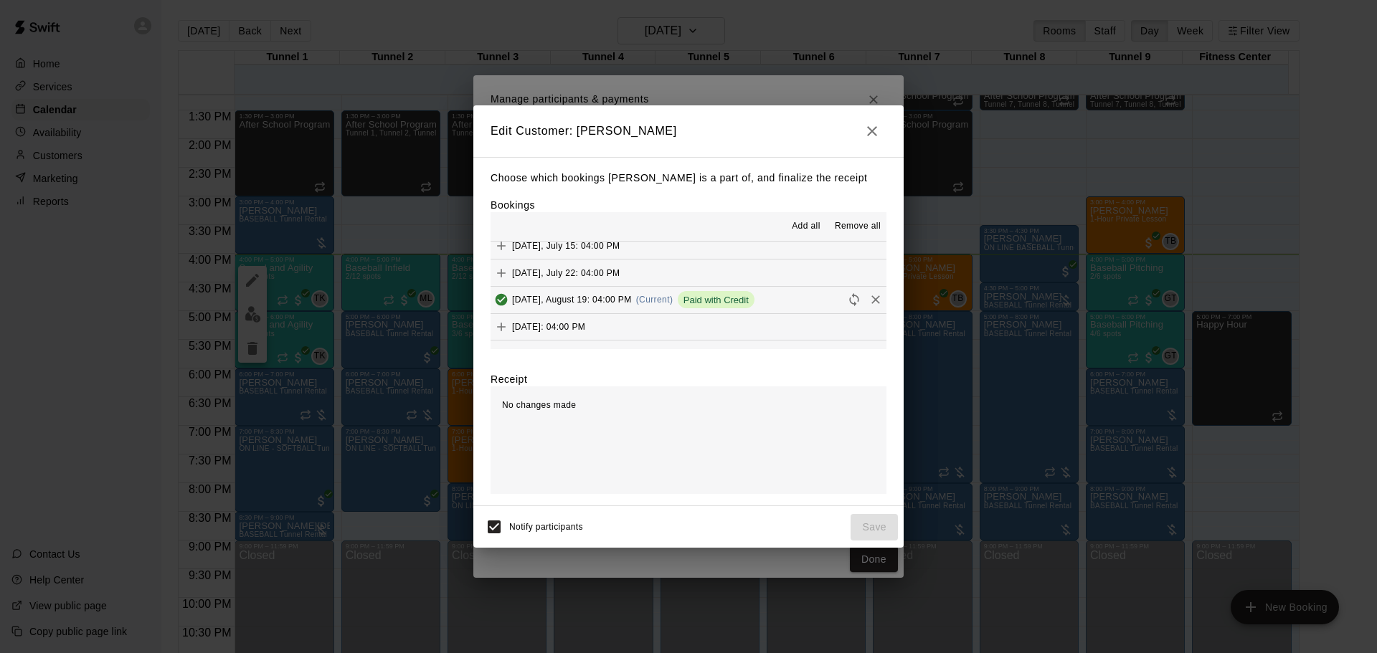
scroll to position [359, 0]
click at [872, 140] on button "button" at bounding box center [872, 131] width 29 height 29
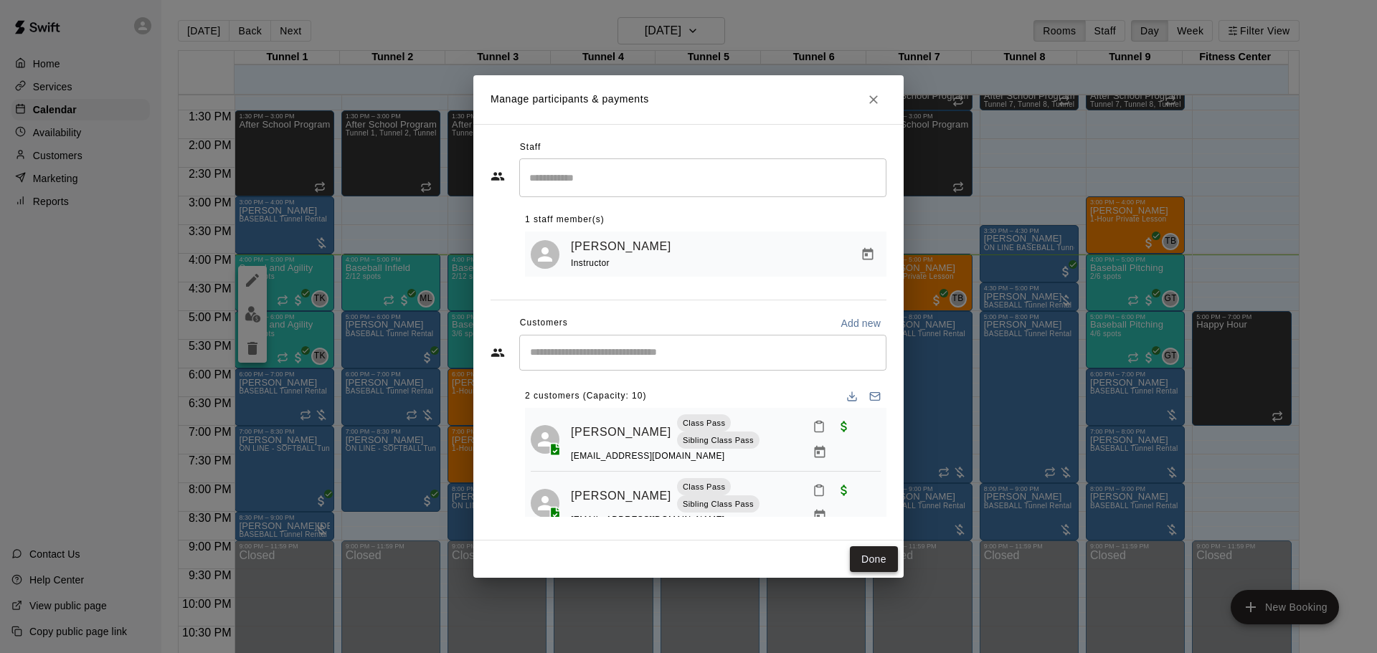
click at [882, 558] on button "Done" at bounding box center [874, 560] width 48 height 27
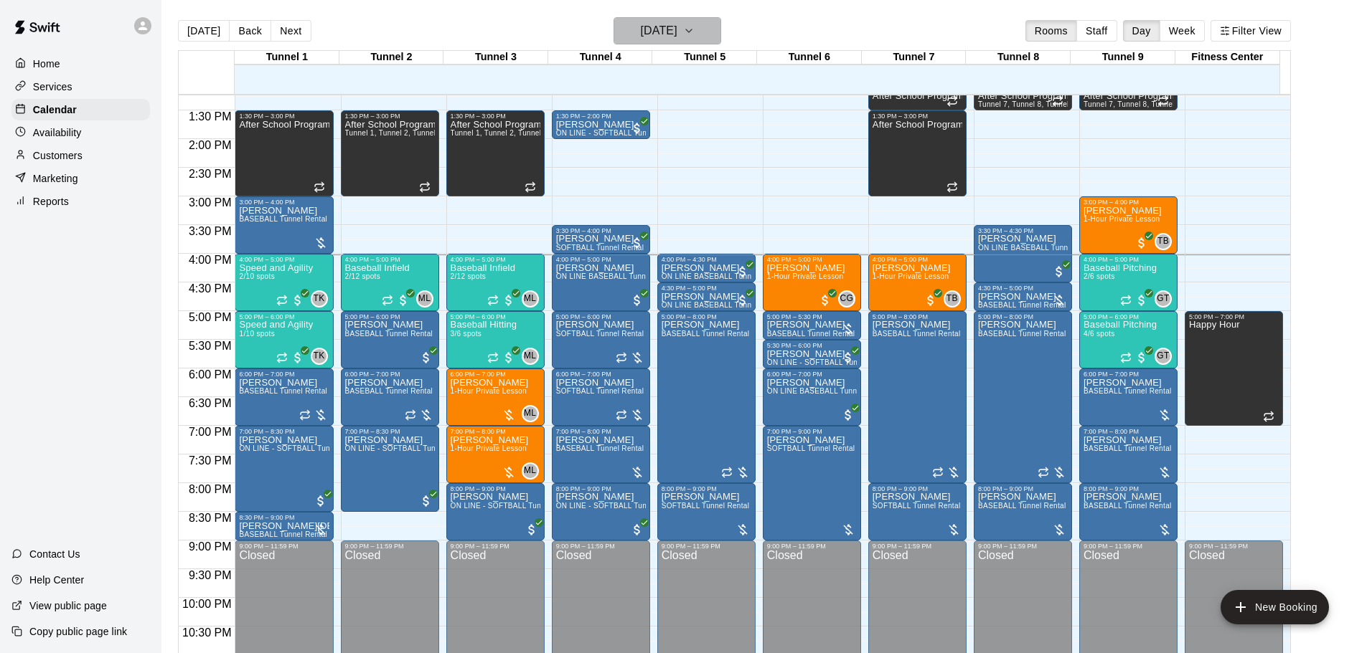
click at [668, 37] on h6 "[DATE]" at bounding box center [659, 31] width 37 height 20
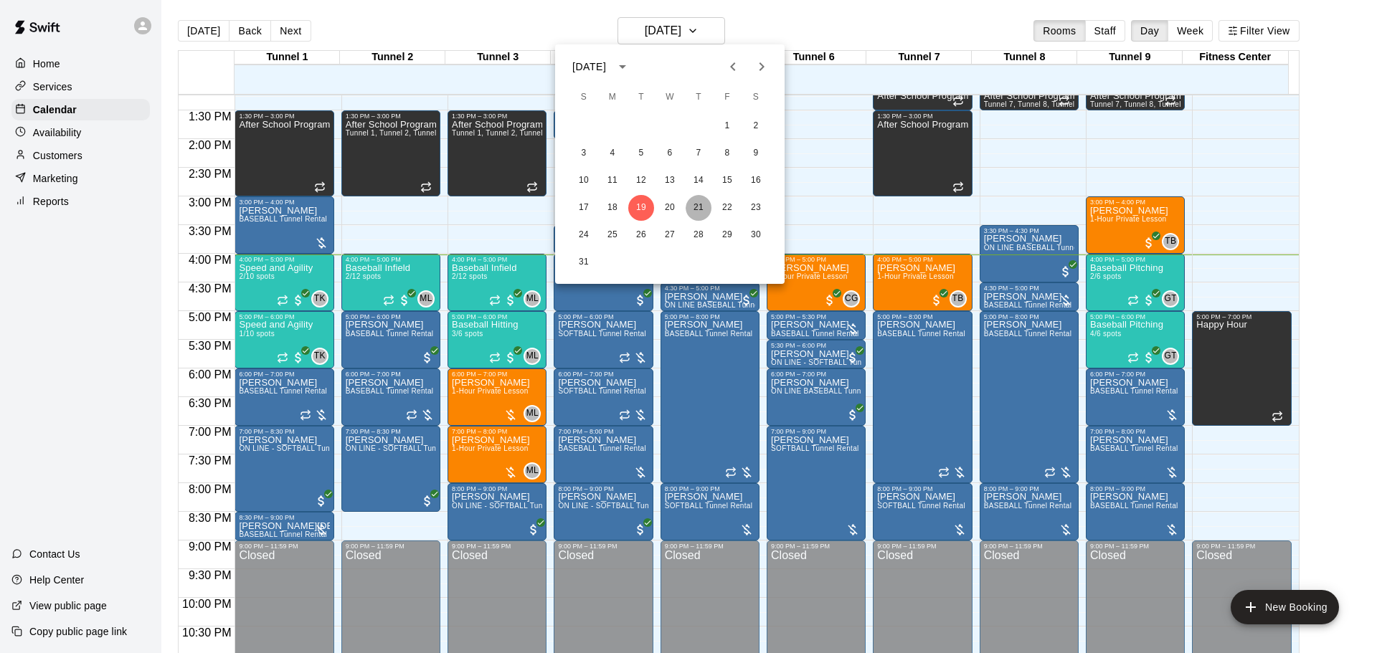
click at [694, 207] on button "21" at bounding box center [699, 208] width 26 height 26
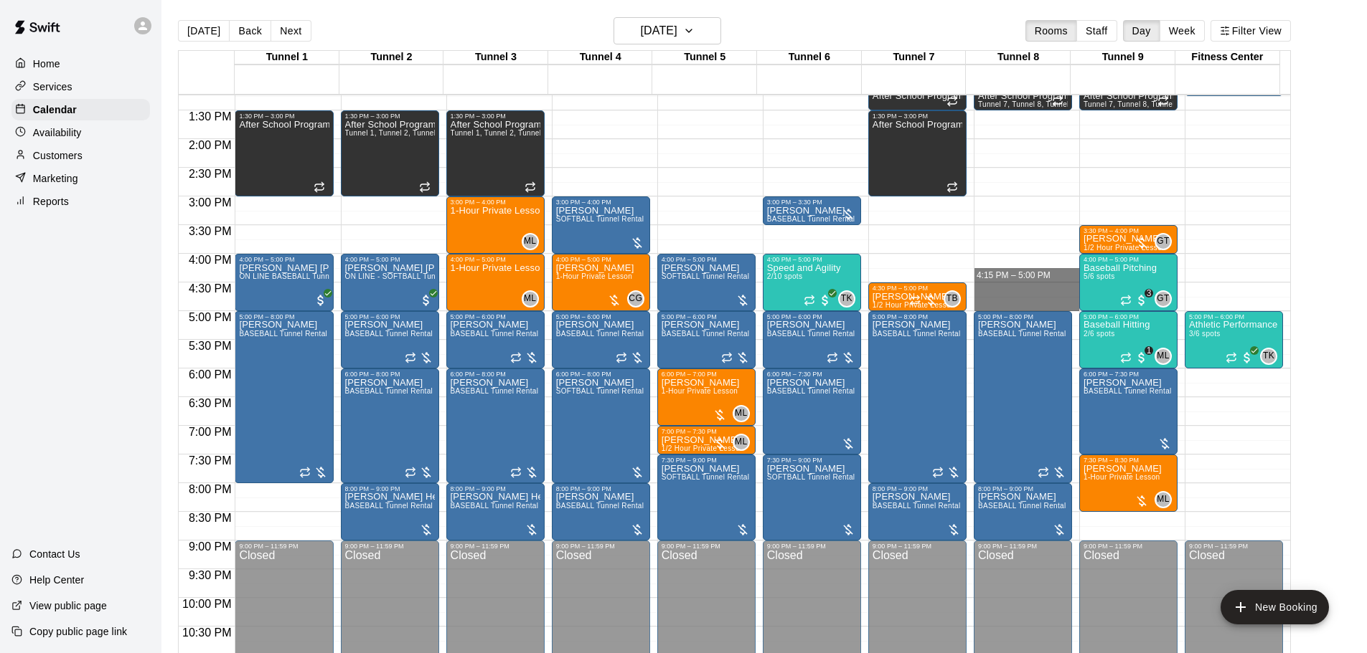
drag, startPoint x: 987, startPoint y: 265, endPoint x: 988, endPoint y: 303, distance: 38.7
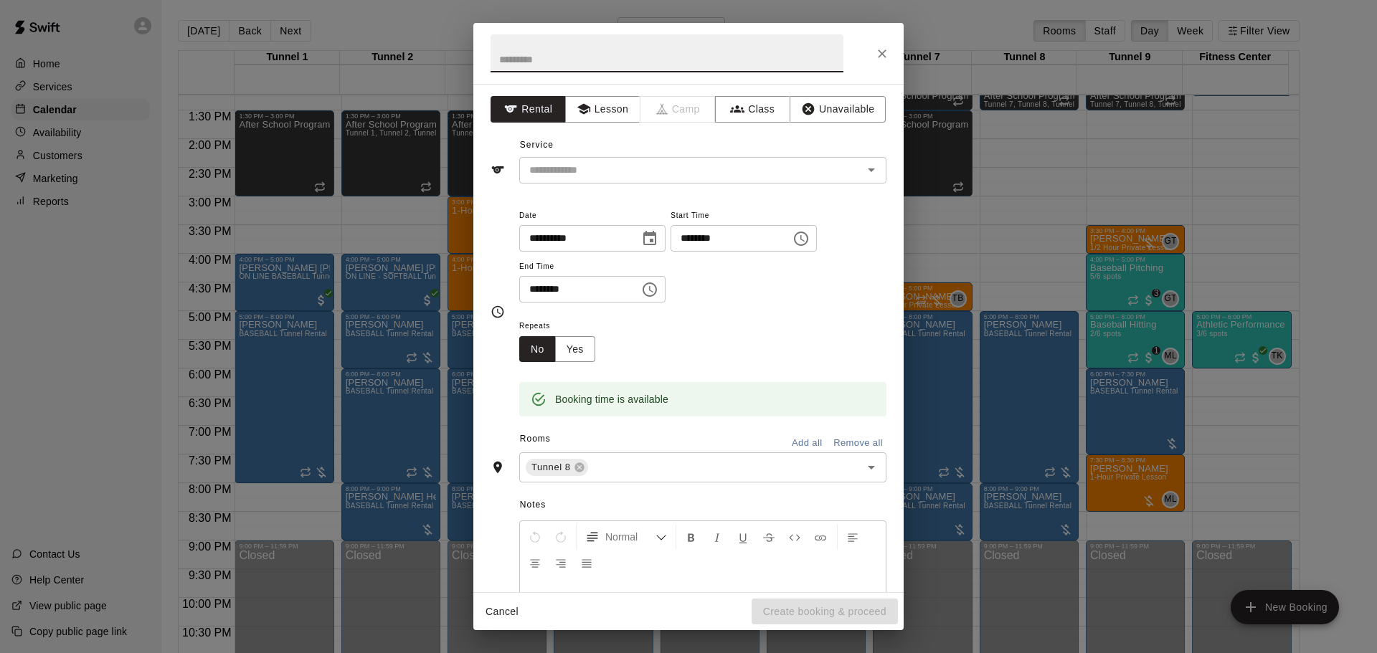
click at [881, 60] on icon "Close" at bounding box center [882, 54] width 14 height 14
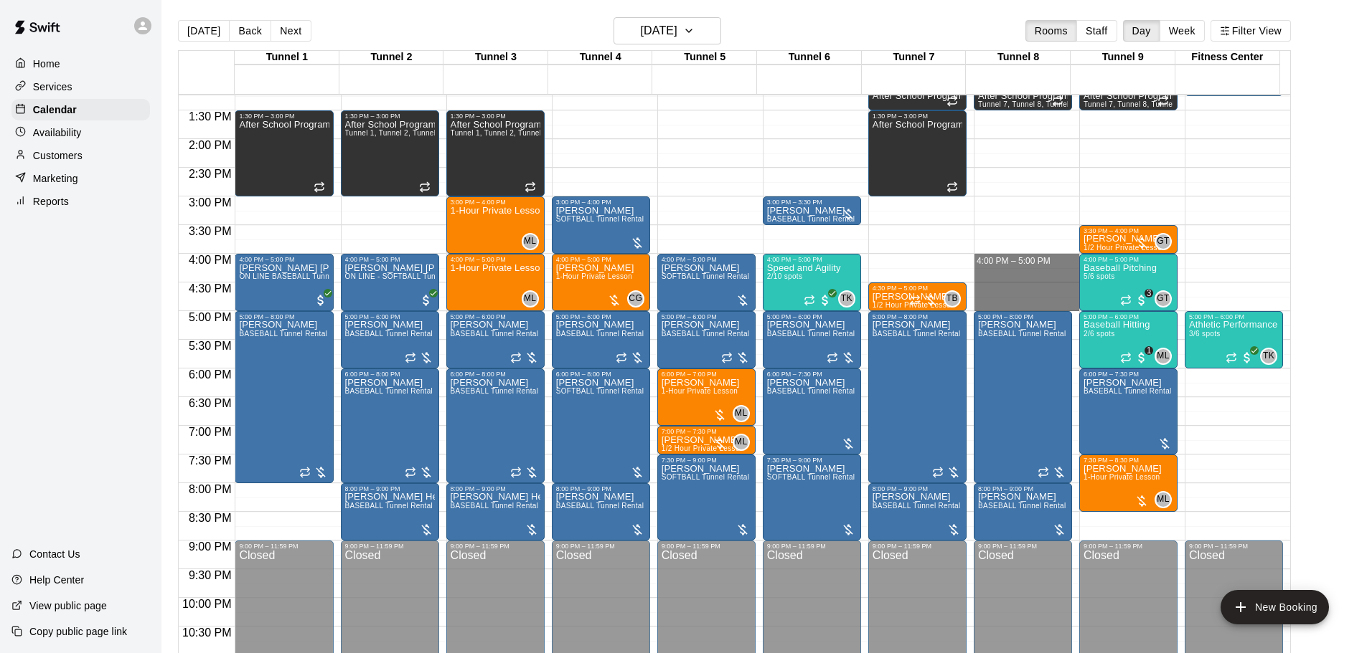
drag, startPoint x: 982, startPoint y: 257, endPoint x: 992, endPoint y: 301, distance: 45.6
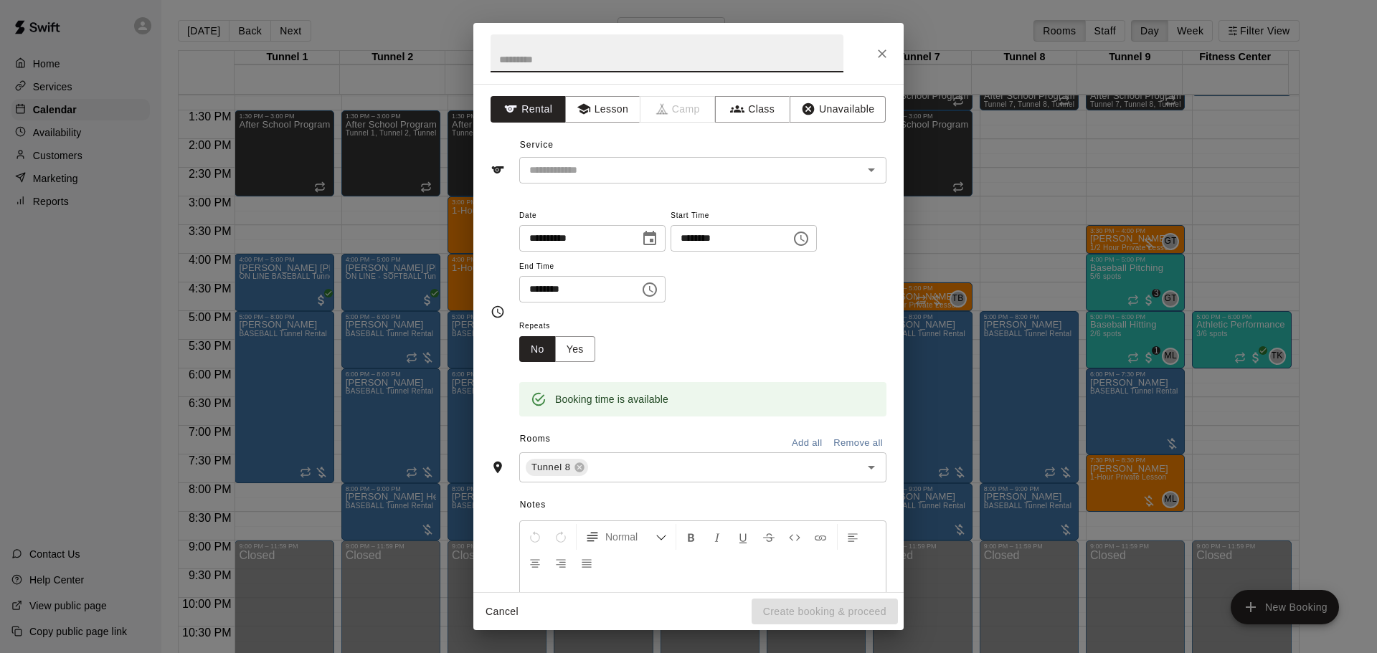
click at [615, 155] on div "Service ​" at bounding box center [689, 158] width 396 height 49
click at [618, 169] on input "text" at bounding box center [682, 170] width 316 height 18
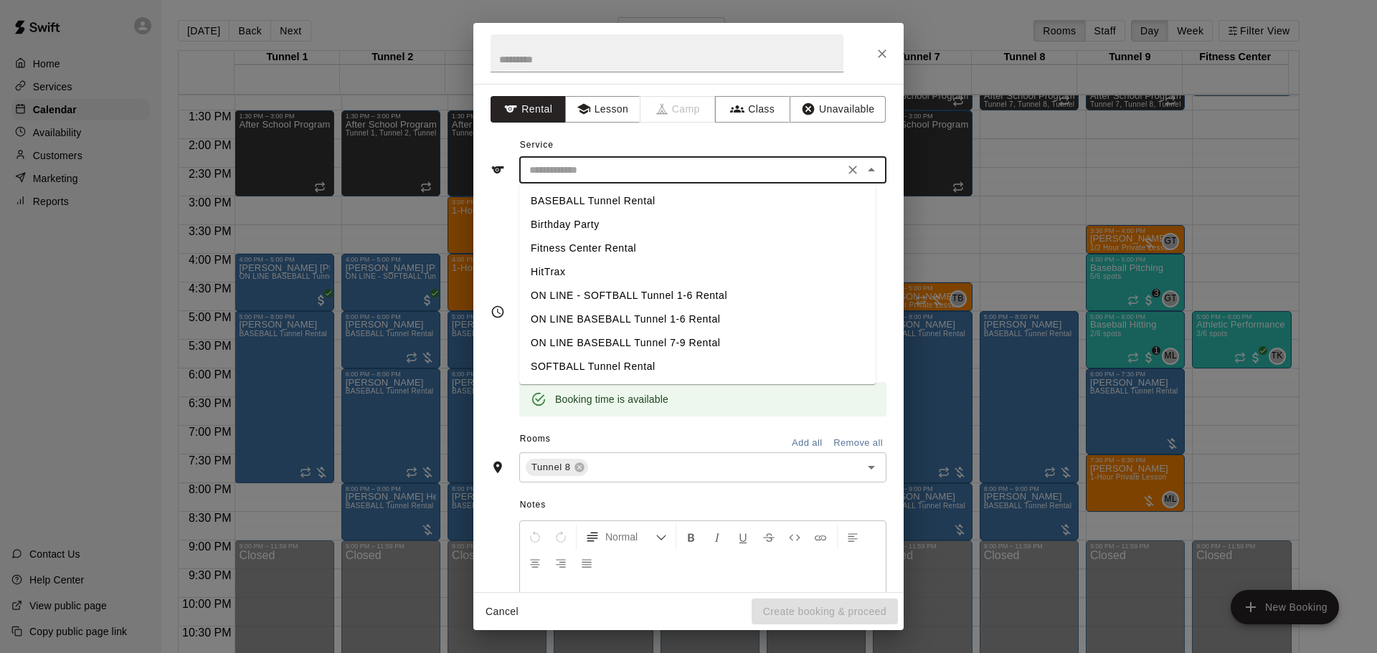
click at [577, 368] on li "SOFTBALL Tunnel Rental" at bounding box center [697, 367] width 357 height 24
type input "**********"
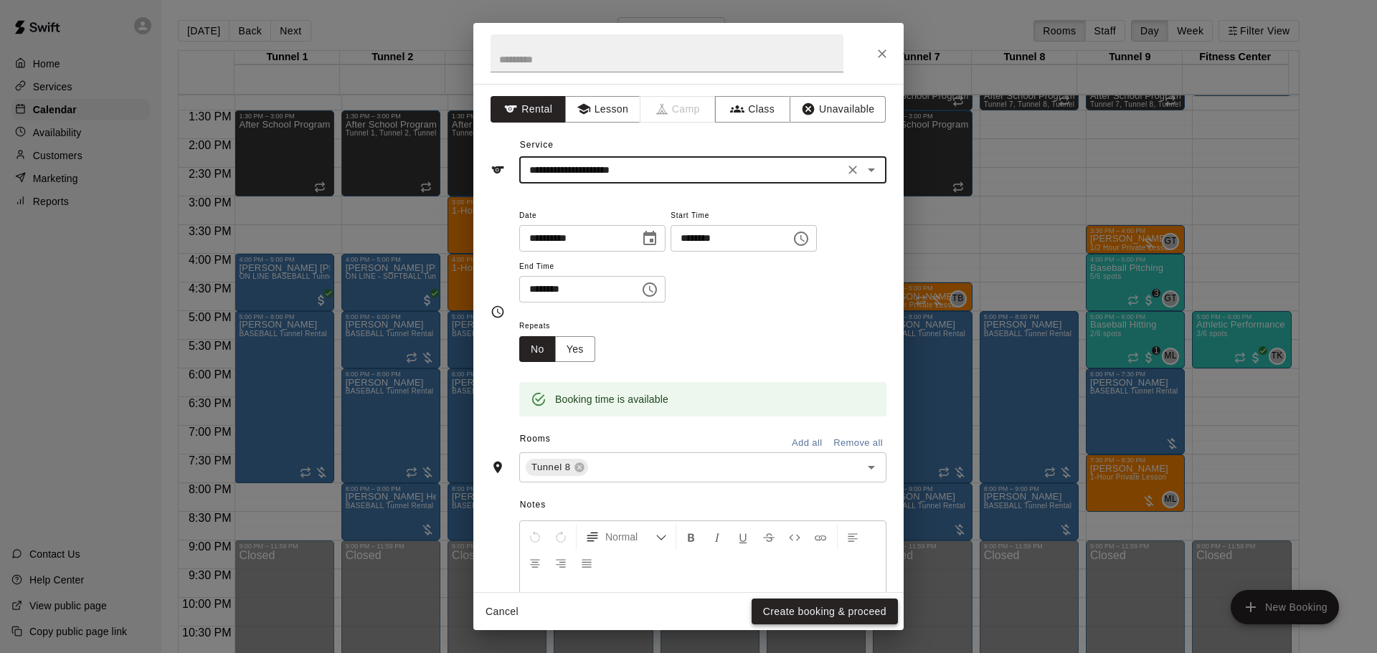
click at [792, 617] on button "Create booking & proceed" at bounding box center [825, 612] width 146 height 27
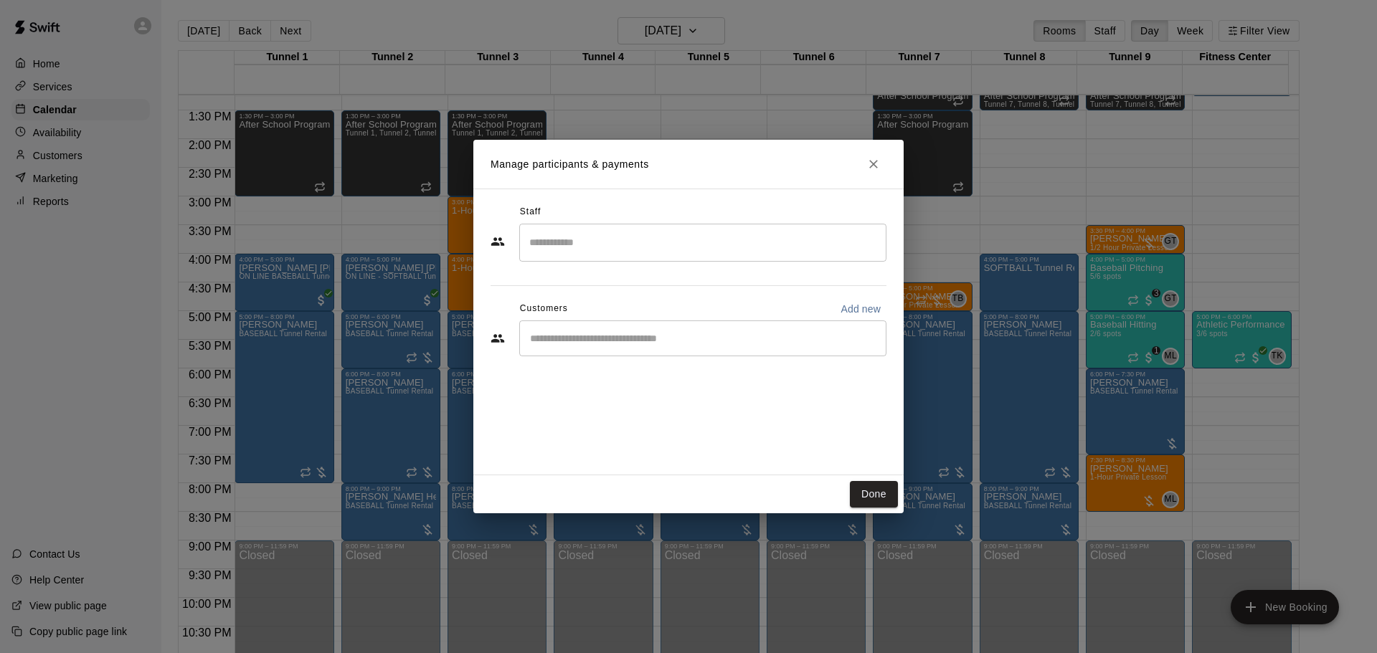
click at [653, 339] on input "Start typing to search customers..." at bounding box center [703, 338] width 354 height 14
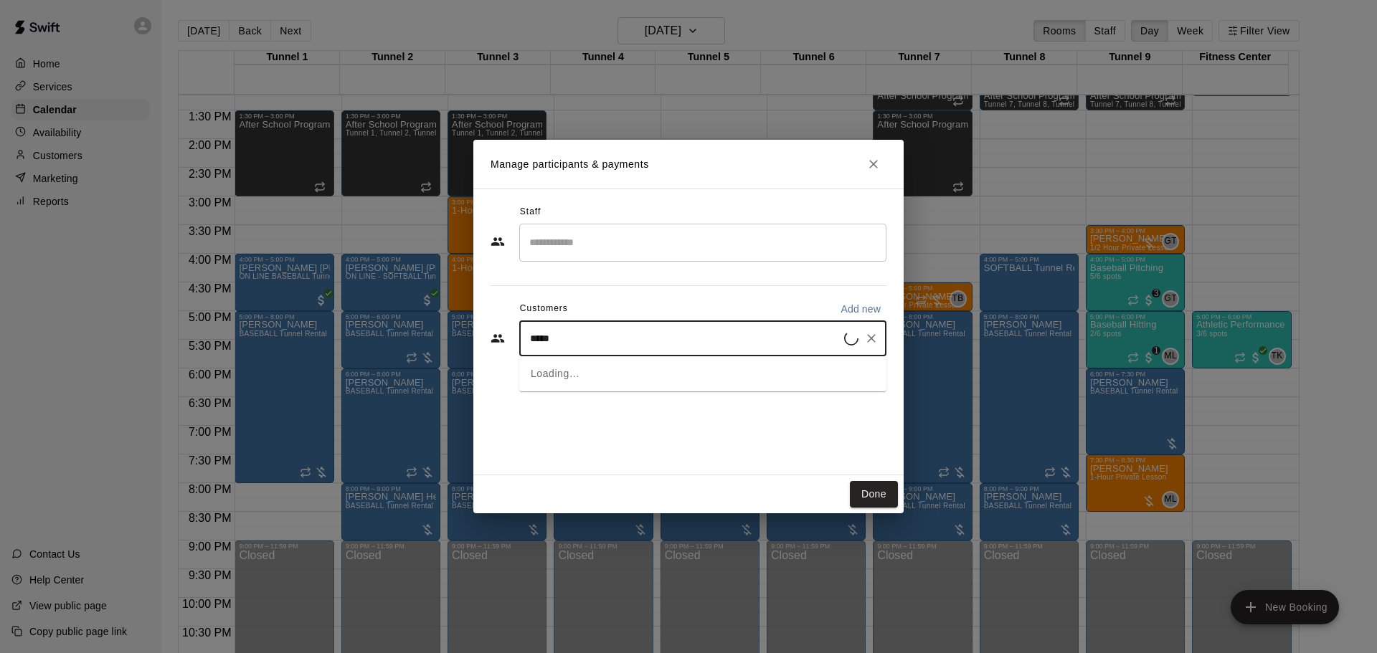
type input "******"
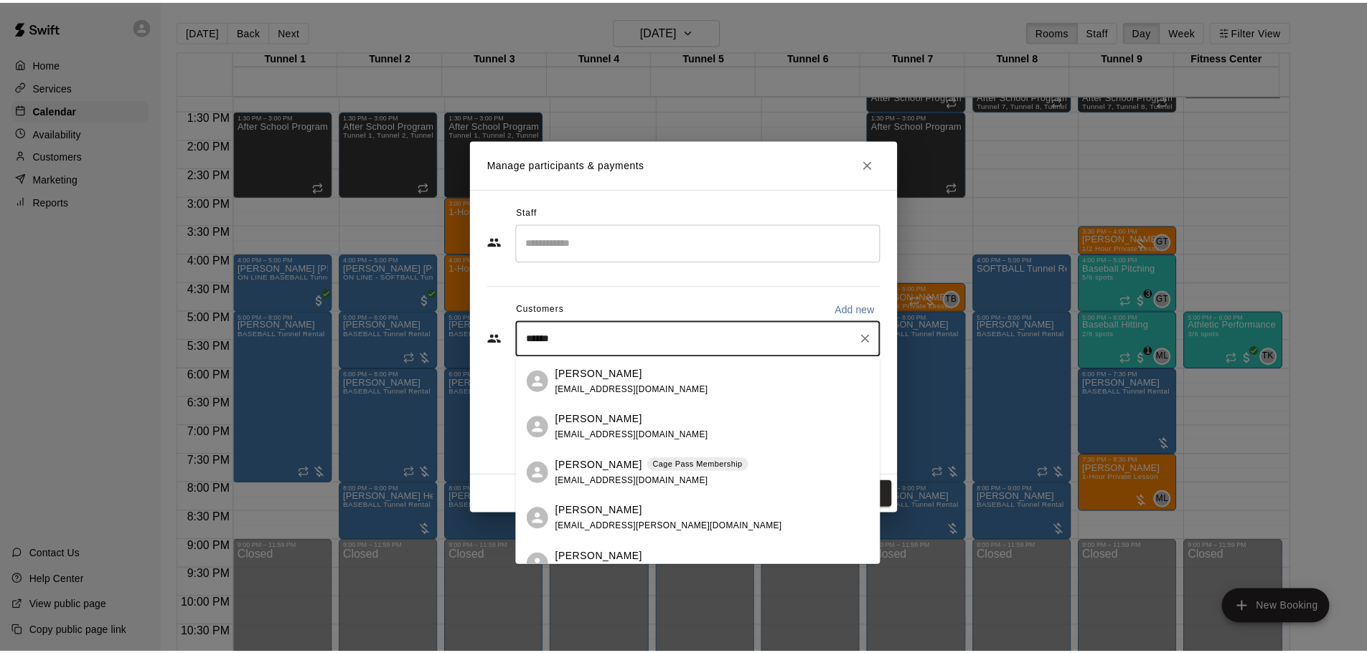
scroll to position [215, 0]
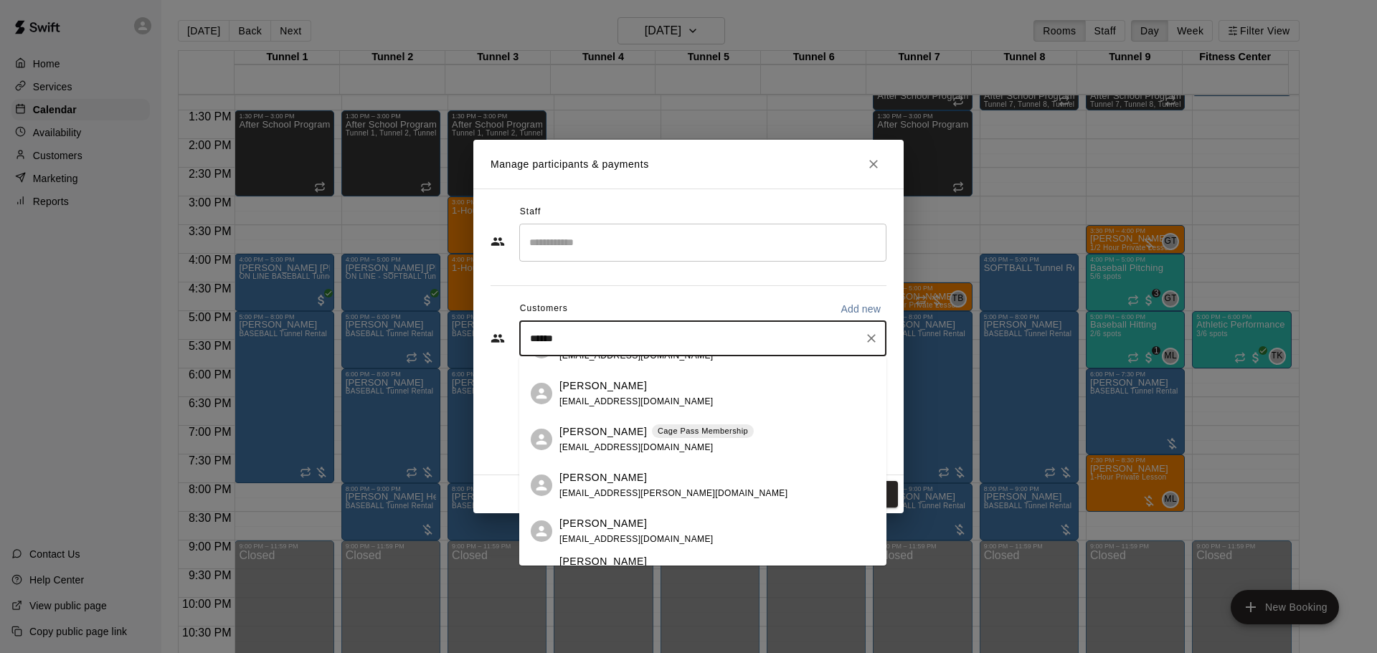
click at [604, 449] on span "amymparker01@gmail.com" at bounding box center [637, 448] width 154 height 10
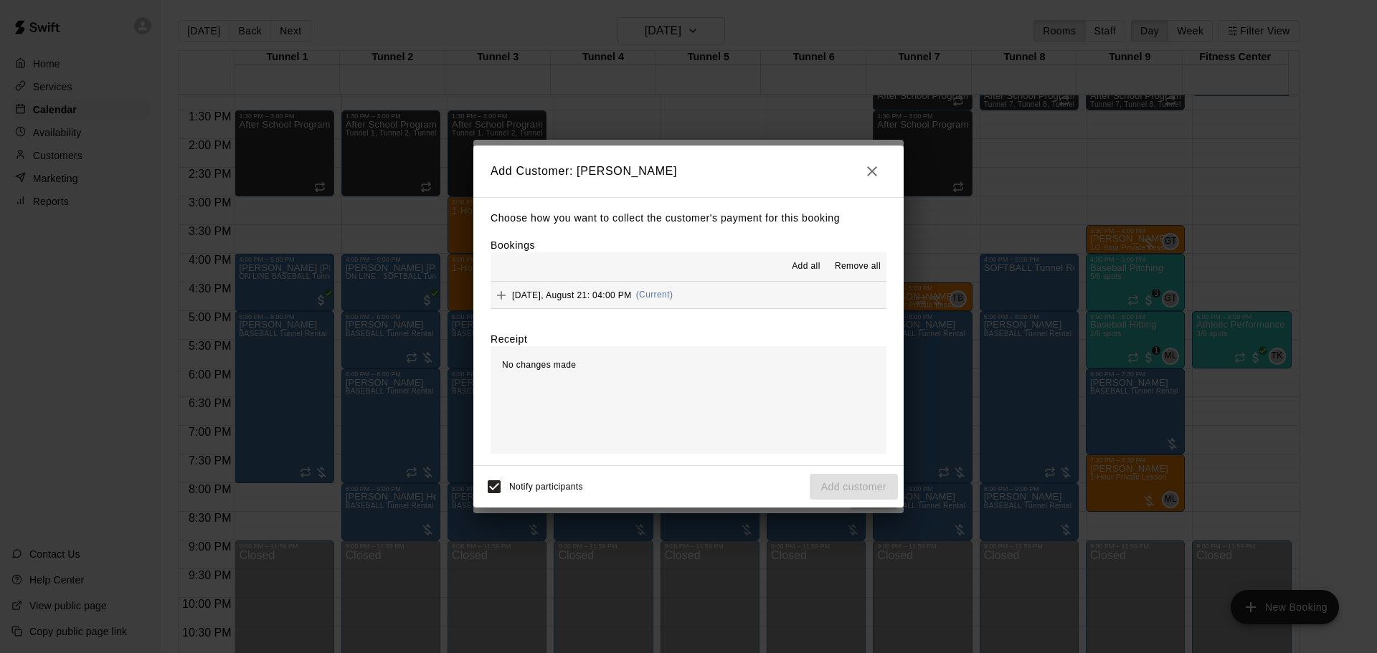
click at [713, 295] on button "Thursday, August 21: 04:00 PM (Current)" at bounding box center [689, 295] width 396 height 27
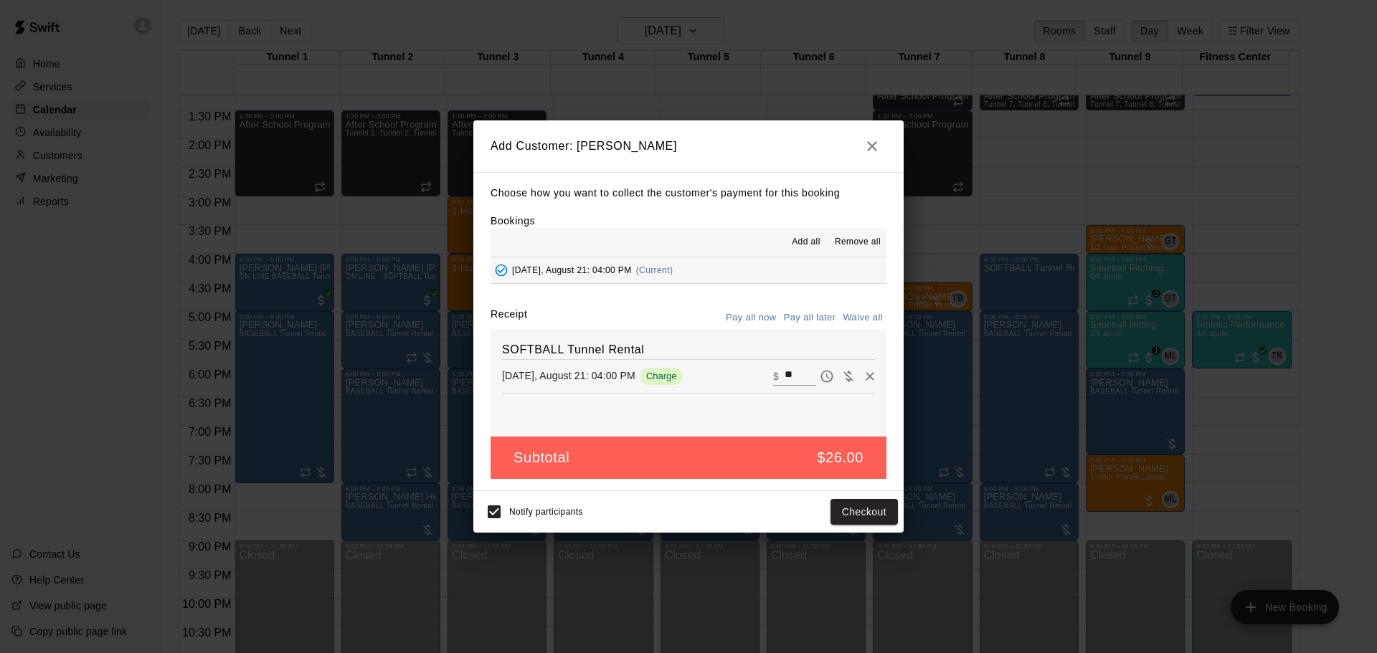
click at [794, 321] on button "Pay all later" at bounding box center [810, 318] width 60 height 22
click at [870, 510] on button "Add customer" at bounding box center [854, 512] width 88 height 27
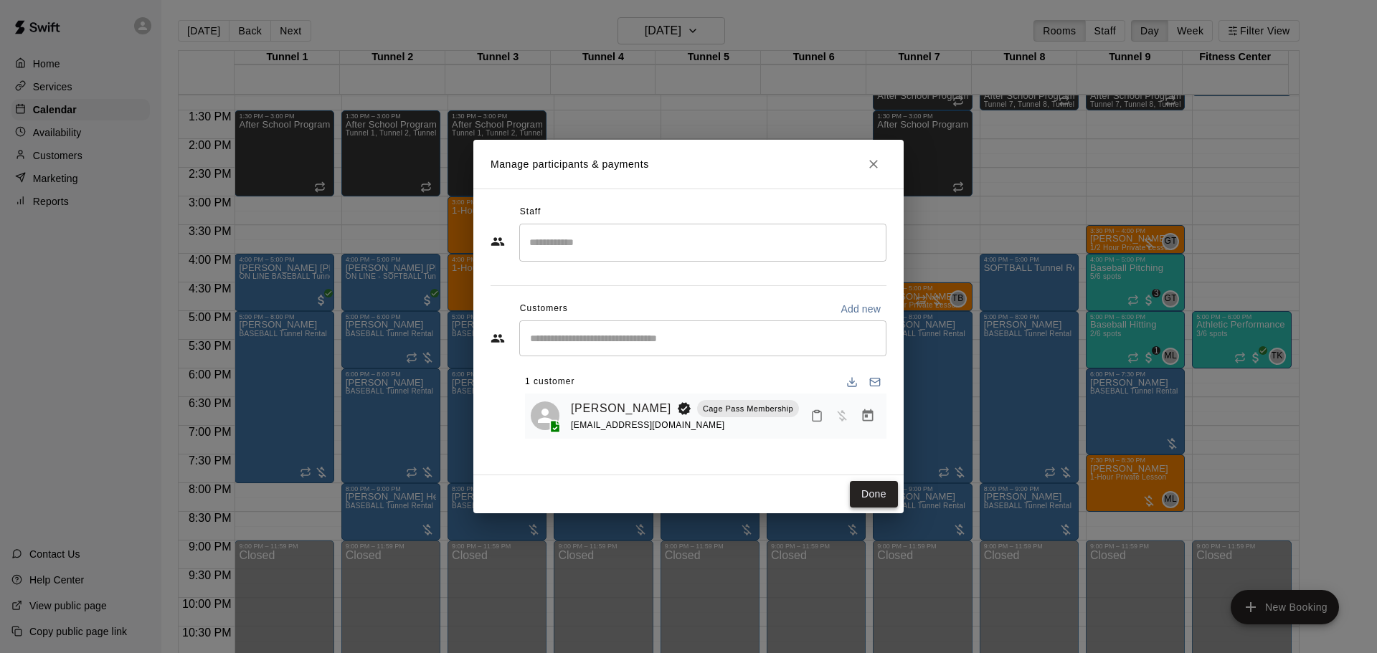
click at [867, 504] on button "Done" at bounding box center [874, 494] width 48 height 27
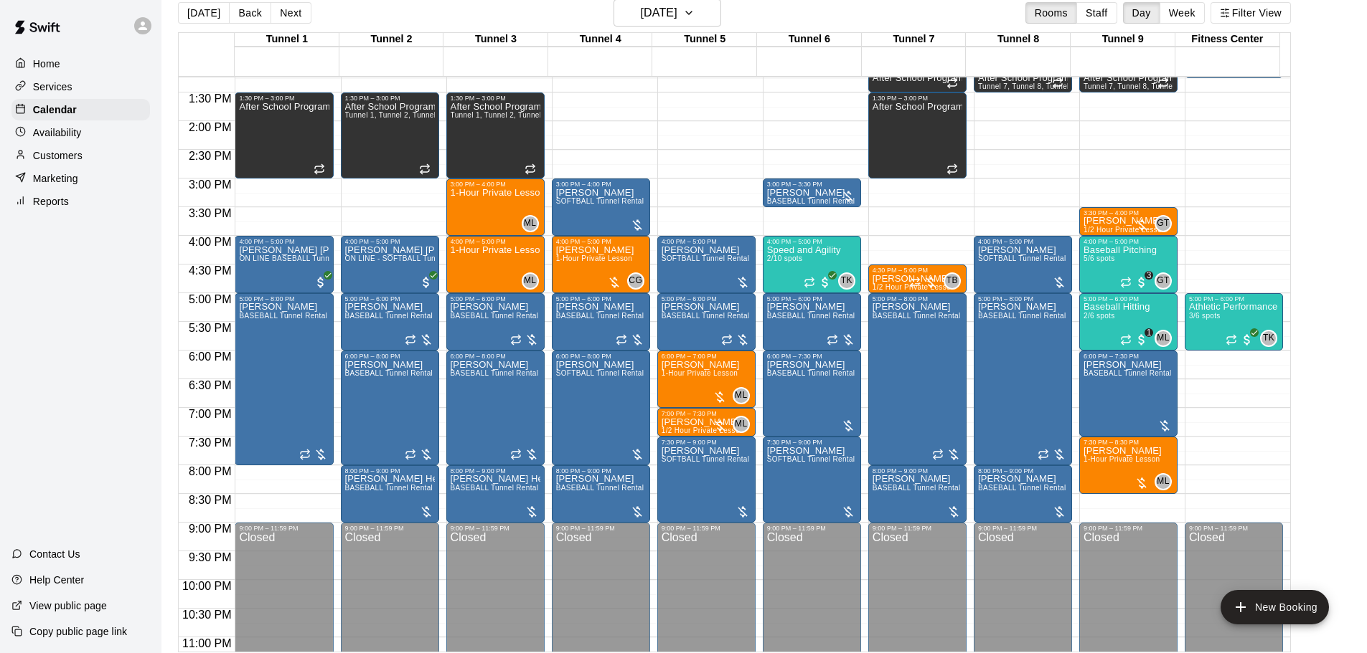
scroll to position [23, 0]
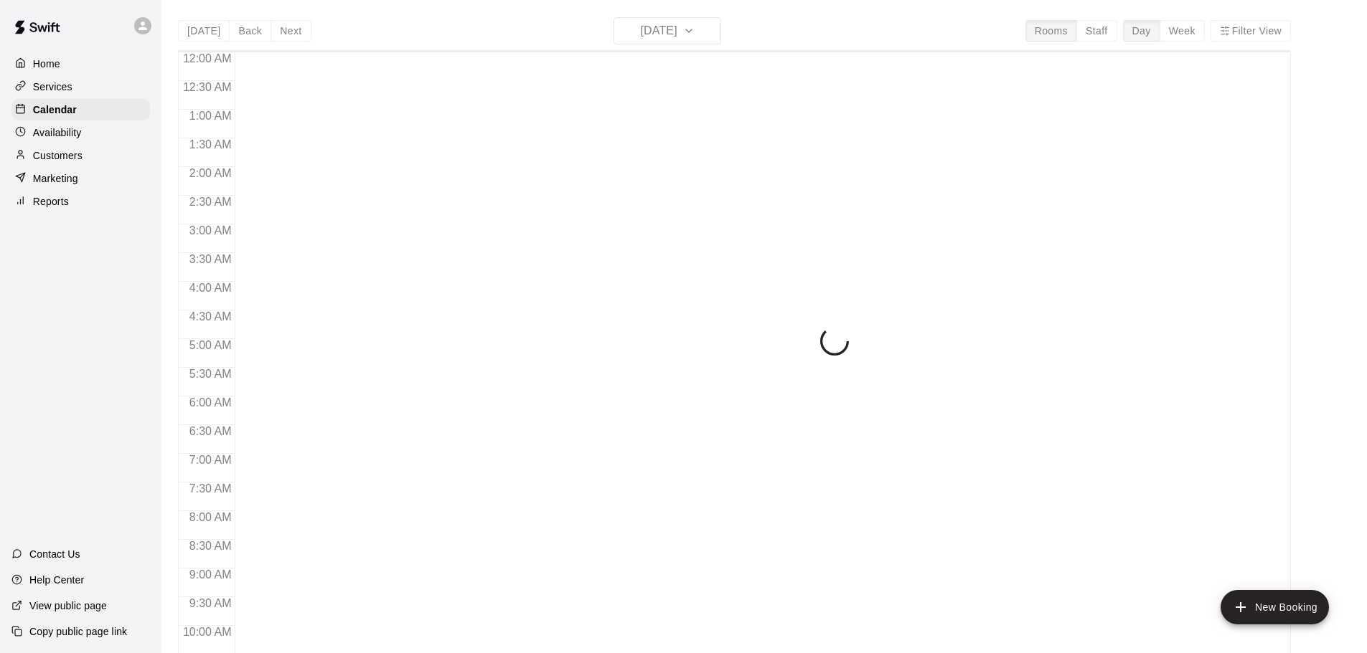
scroll to position [760, 0]
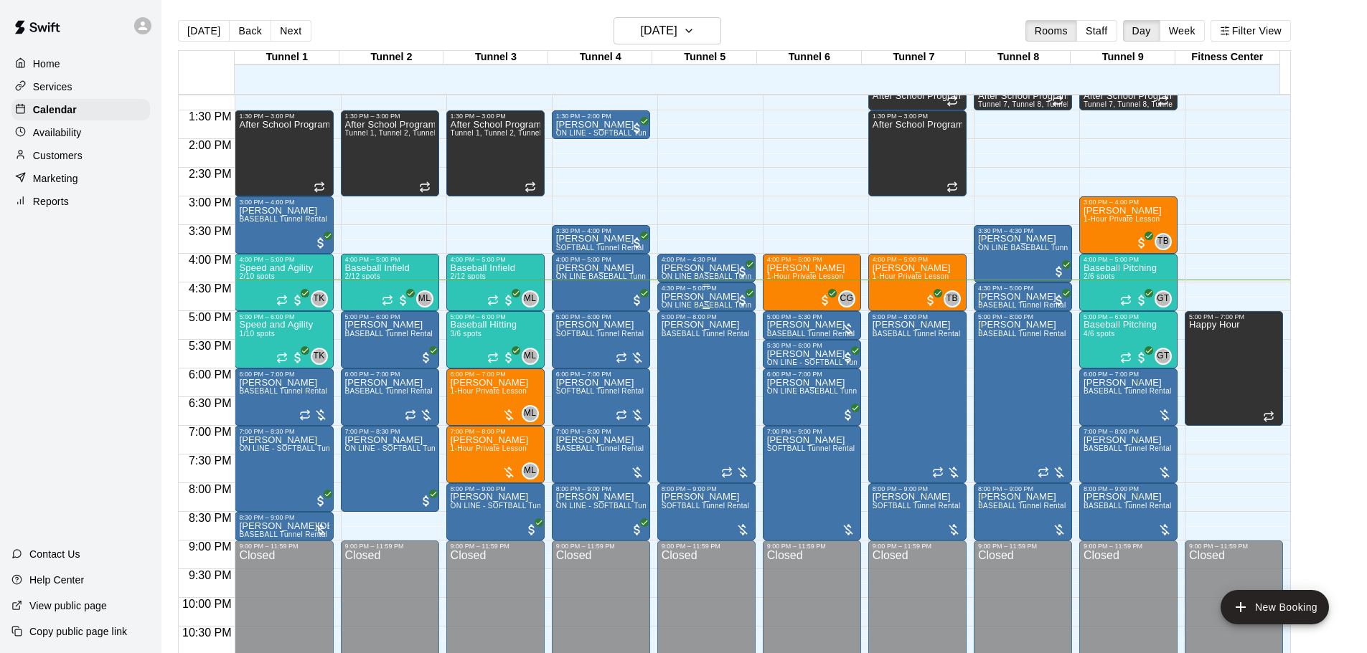
click at [715, 303] on div "[PERSON_NAME] ON LINE BASEBALL Tunnel 1-6 Rental" at bounding box center [706, 618] width 90 height 653
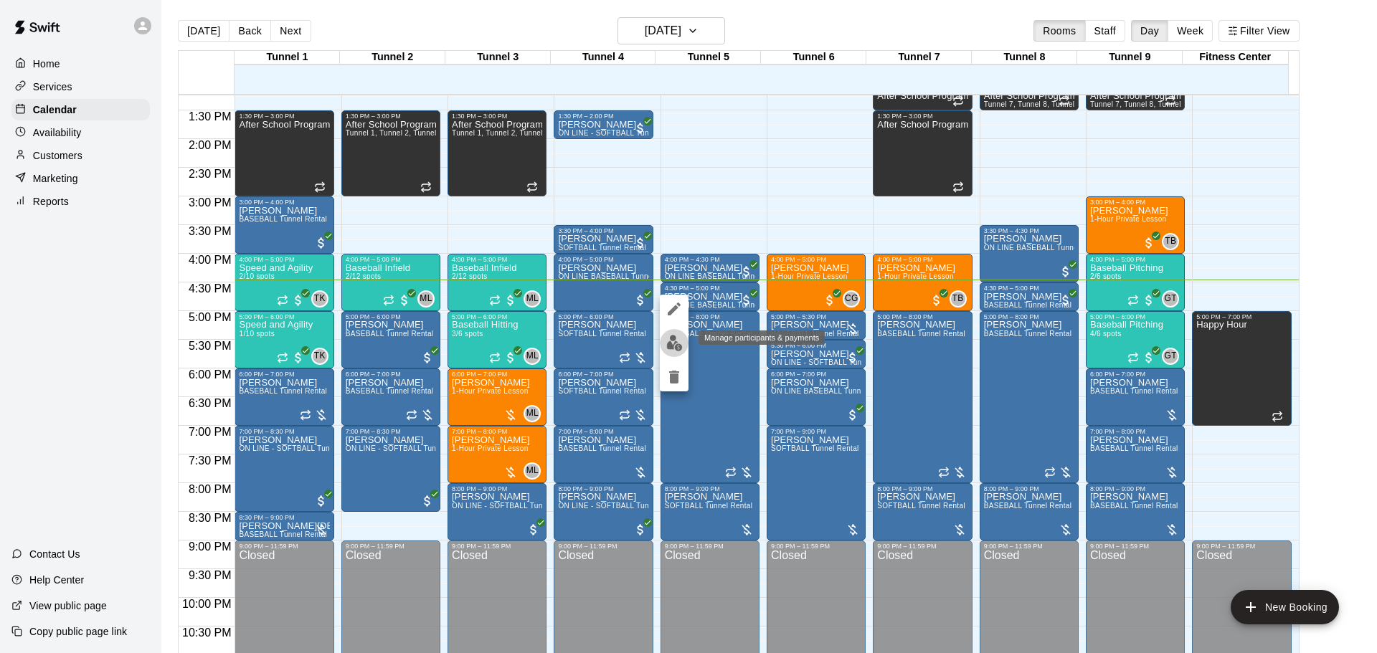
click at [680, 344] on img "edit" at bounding box center [674, 343] width 16 height 16
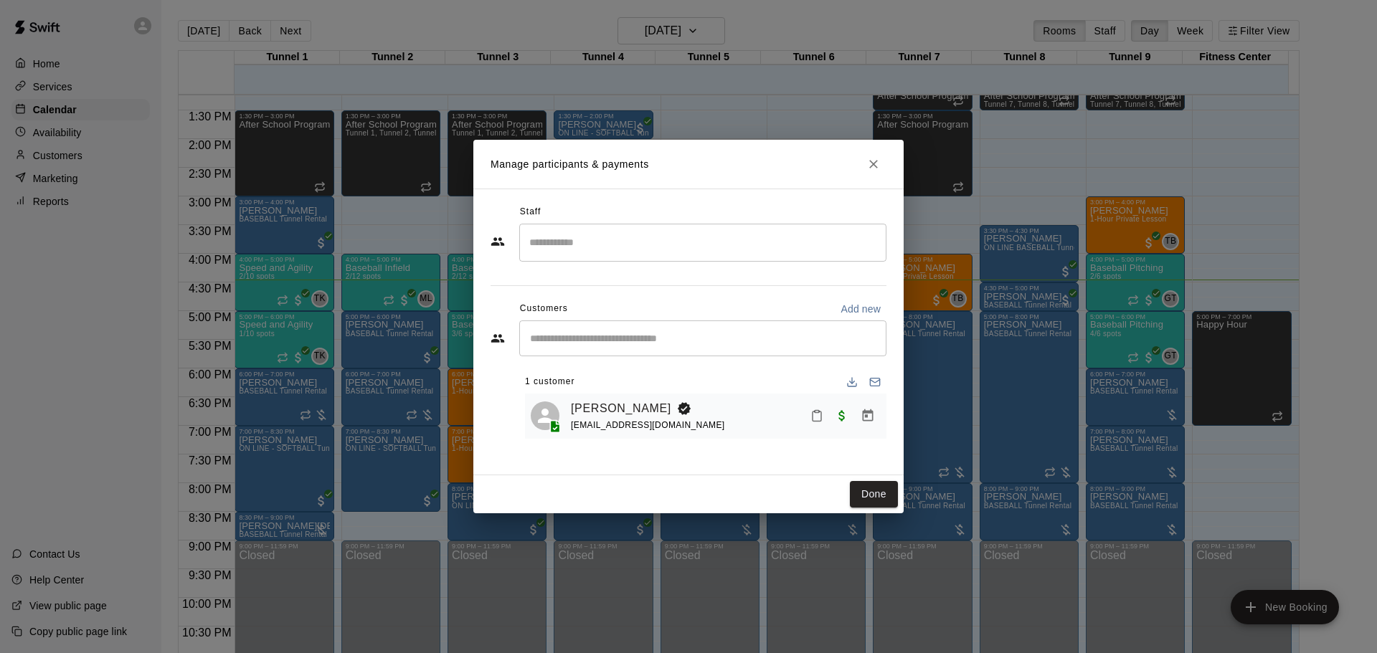
click at [862, 421] on icon "Manage bookings & payment" at bounding box center [868, 416] width 14 height 14
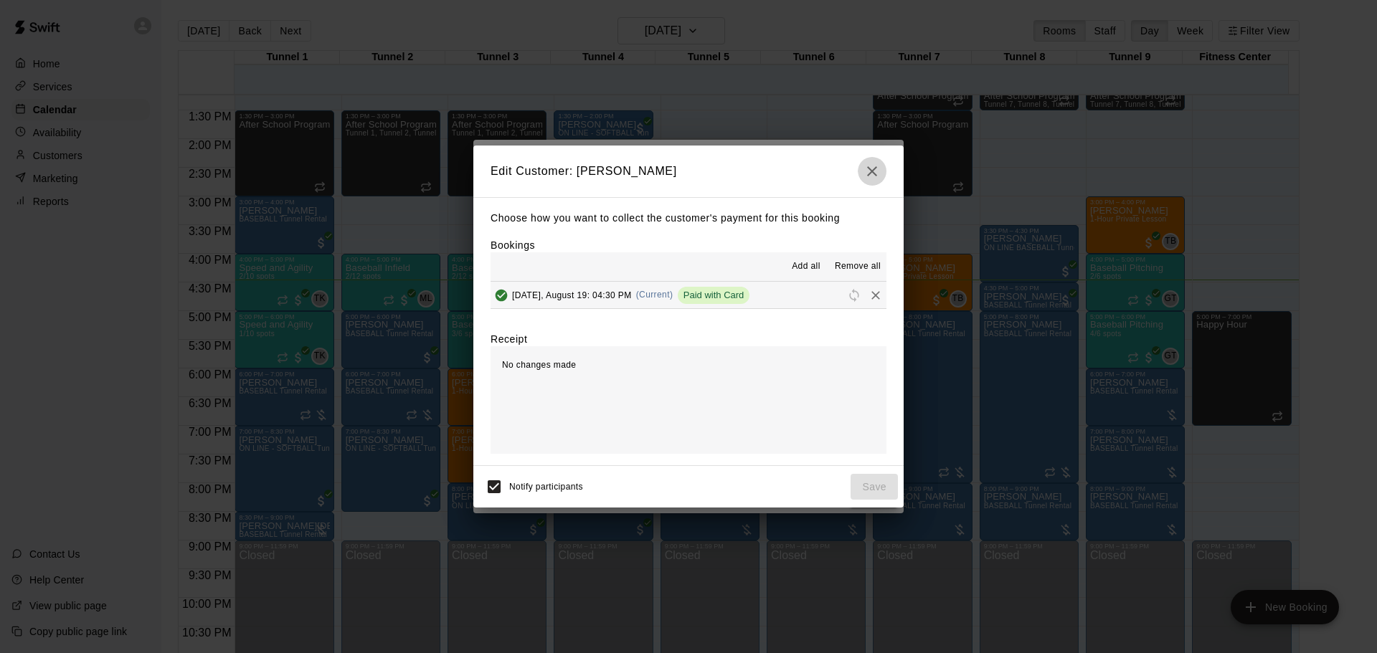
click at [862, 171] on button "button" at bounding box center [872, 171] width 29 height 29
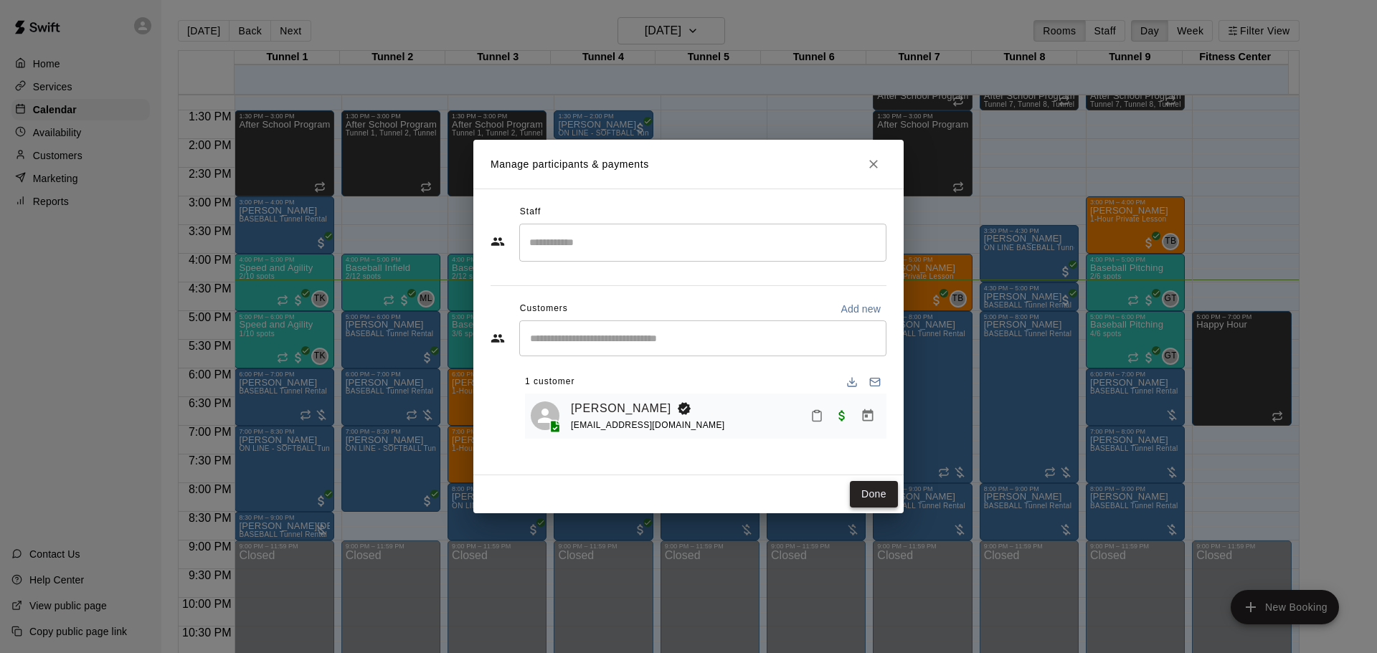
click at [854, 494] on button "Done" at bounding box center [874, 494] width 48 height 27
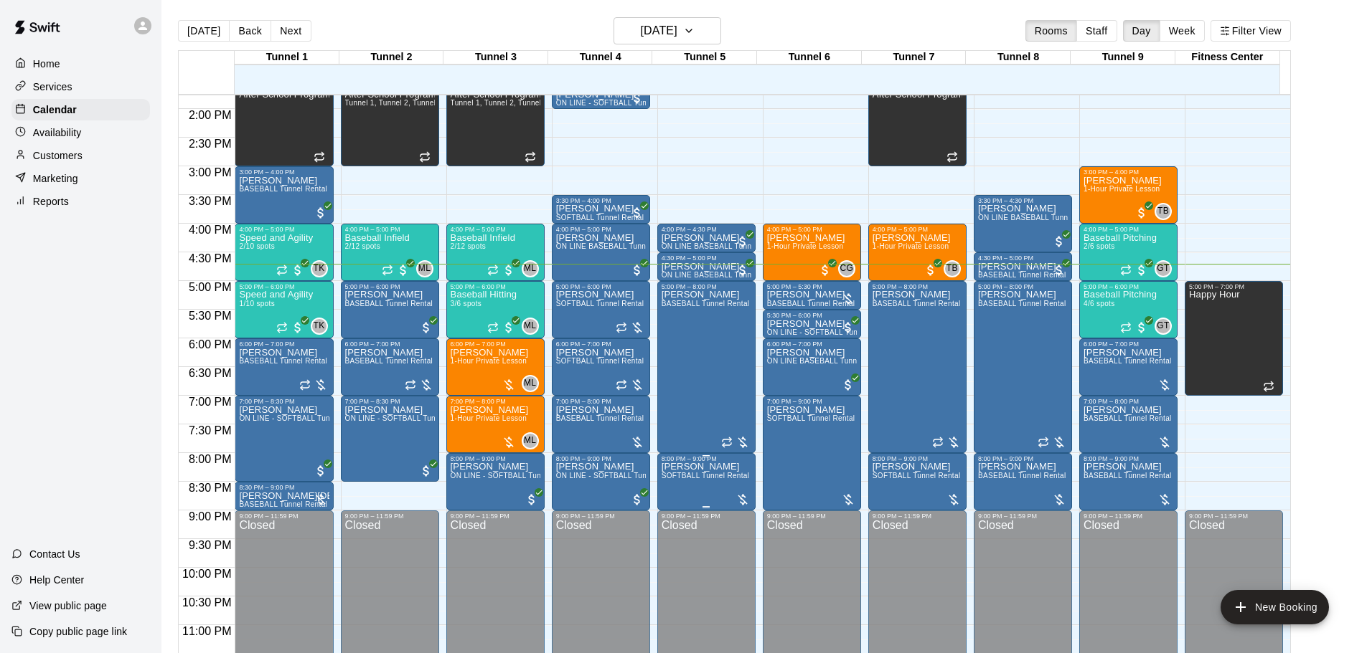
scroll to position [804, 0]
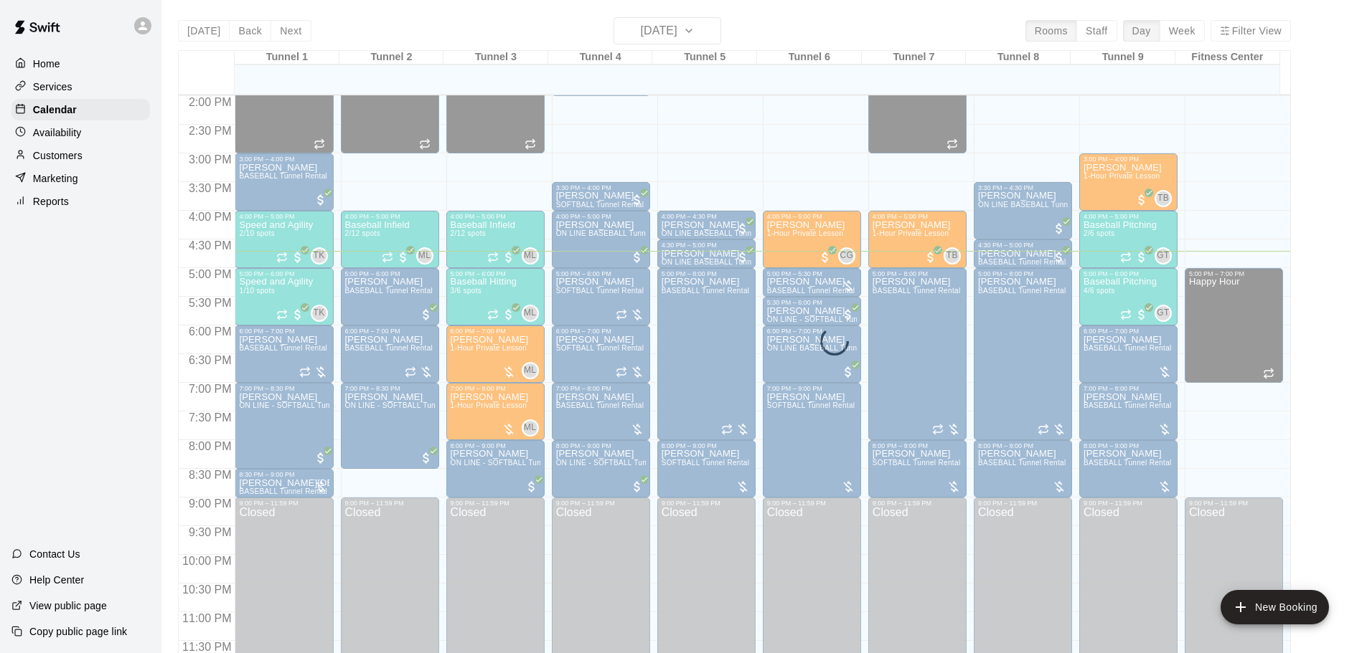
click at [661, 38] on div "[DATE] Back [DATE][DATE] Rooms Staff Day Week Filter View Tunnel 1 19 [GEOGRAPH…" at bounding box center [734, 343] width 1113 height 653
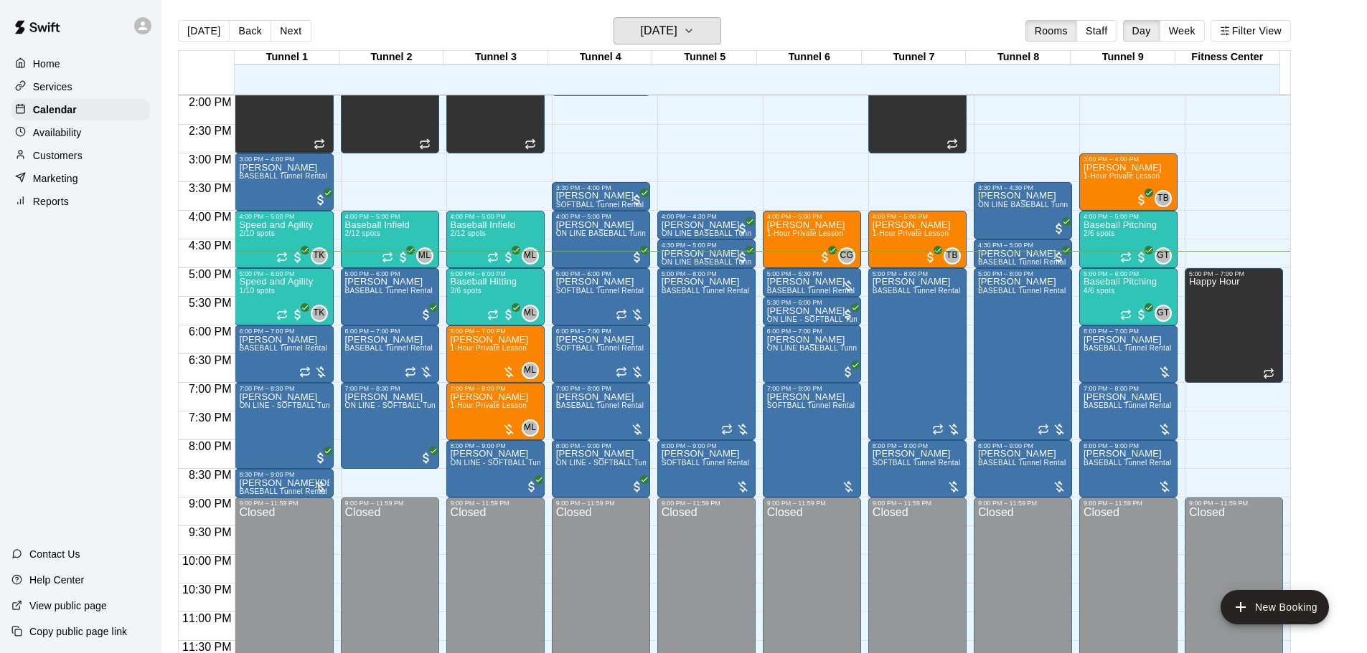
click at [660, 38] on h6 "[DATE]" at bounding box center [659, 31] width 37 height 20
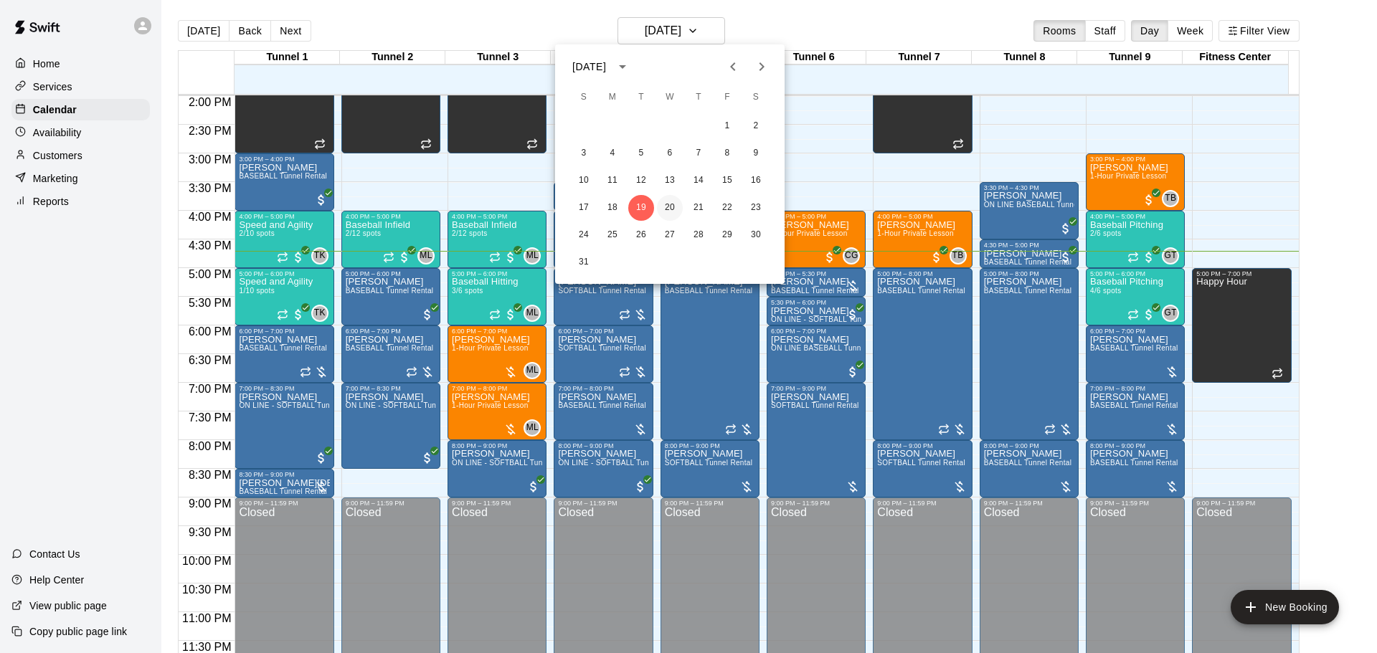
click at [665, 204] on button "20" at bounding box center [670, 208] width 26 height 26
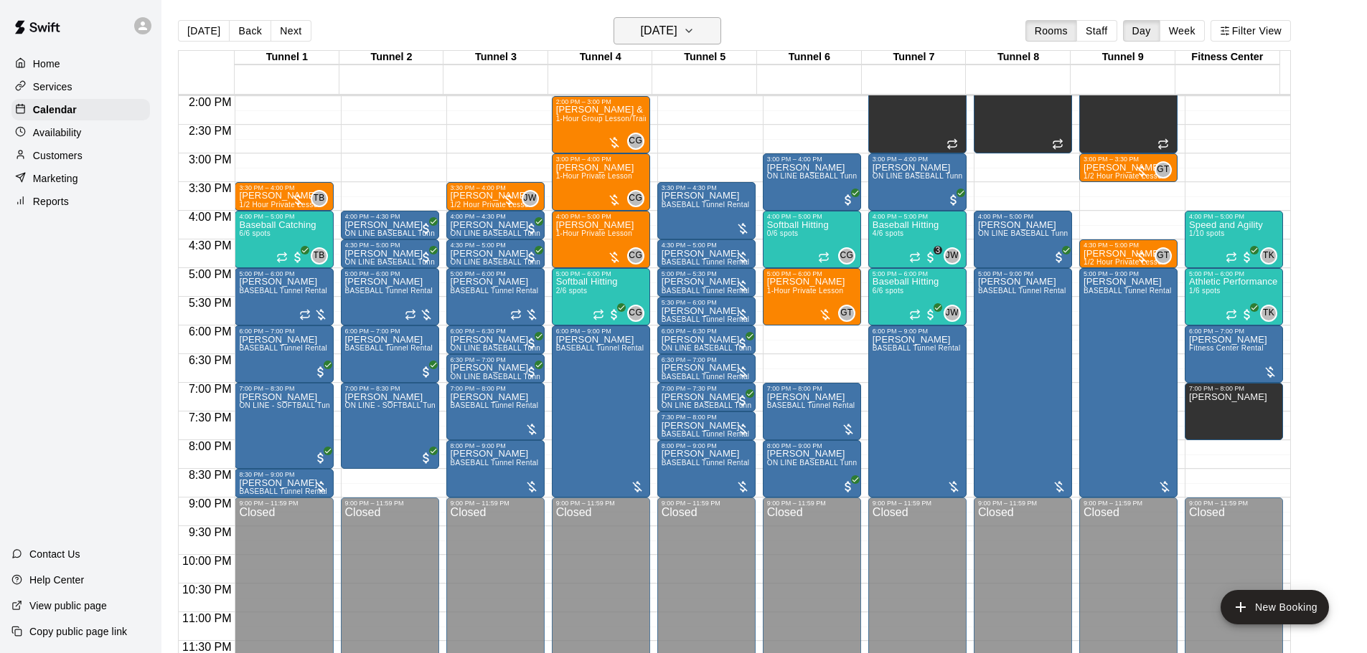
click at [650, 32] on h6 "[DATE]" at bounding box center [659, 31] width 37 height 20
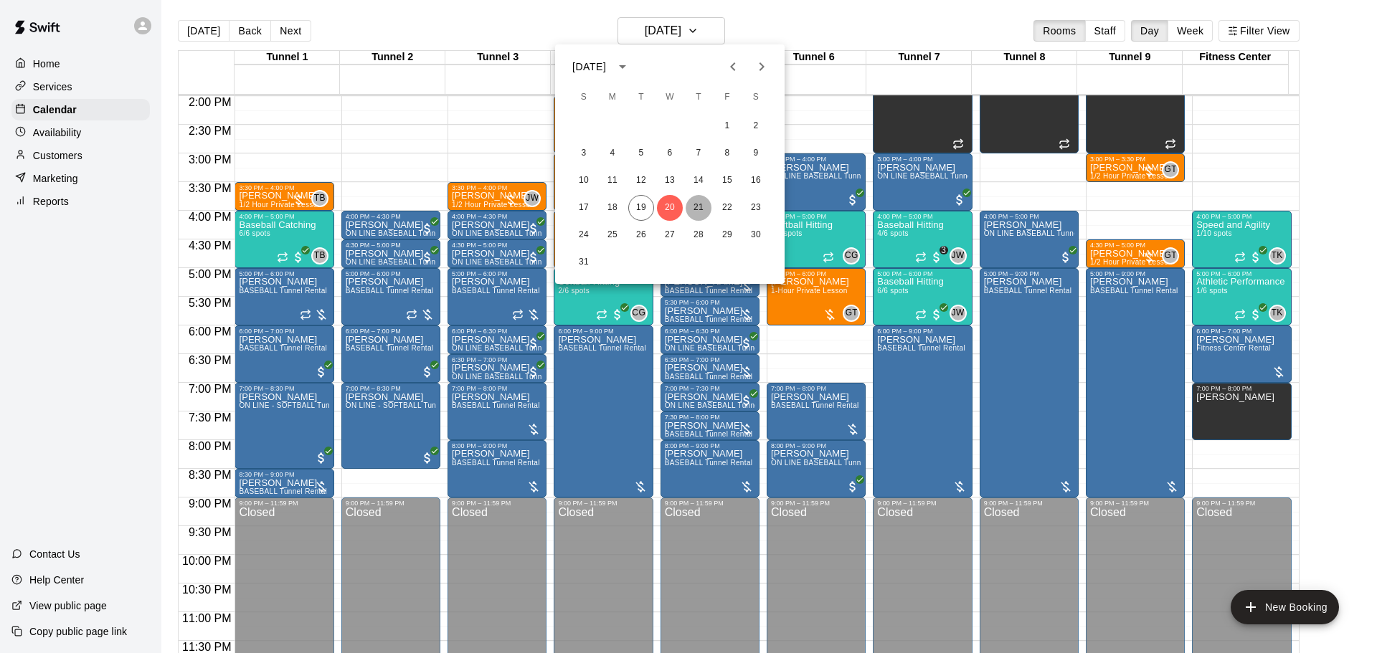
click at [693, 207] on button "21" at bounding box center [699, 208] width 26 height 26
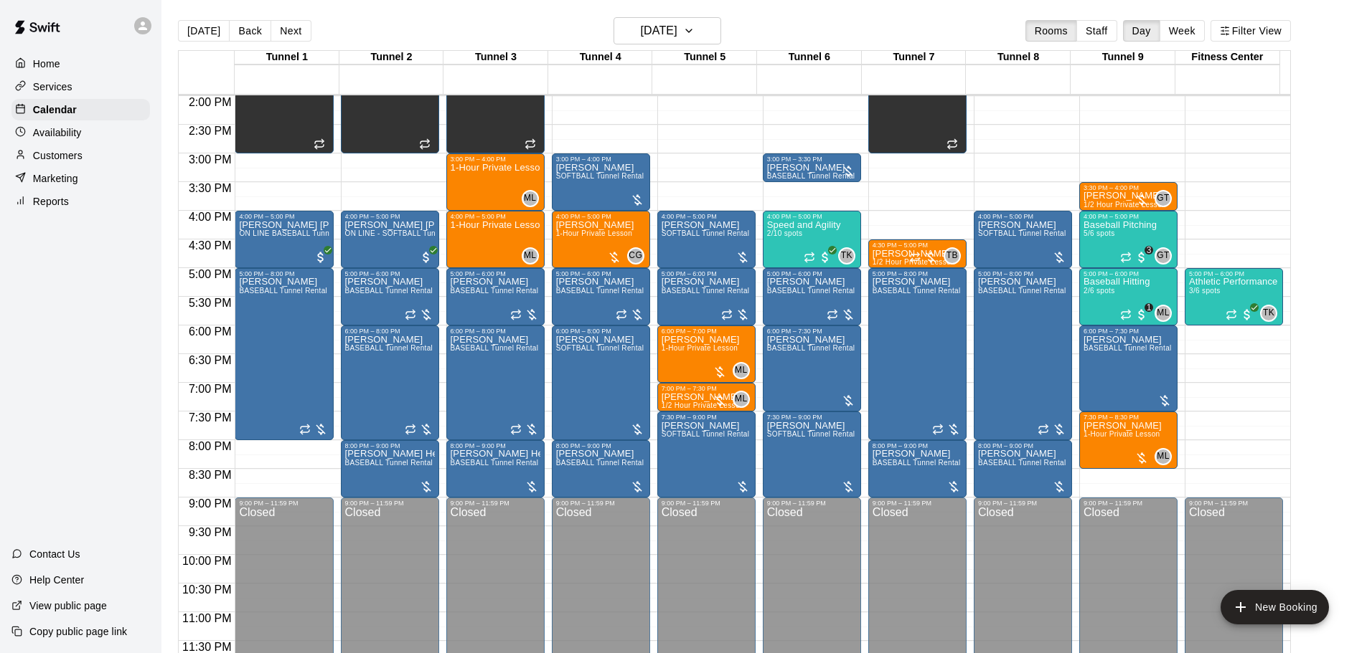
click at [283, 39] on button "Next" at bounding box center [290, 31] width 40 height 22
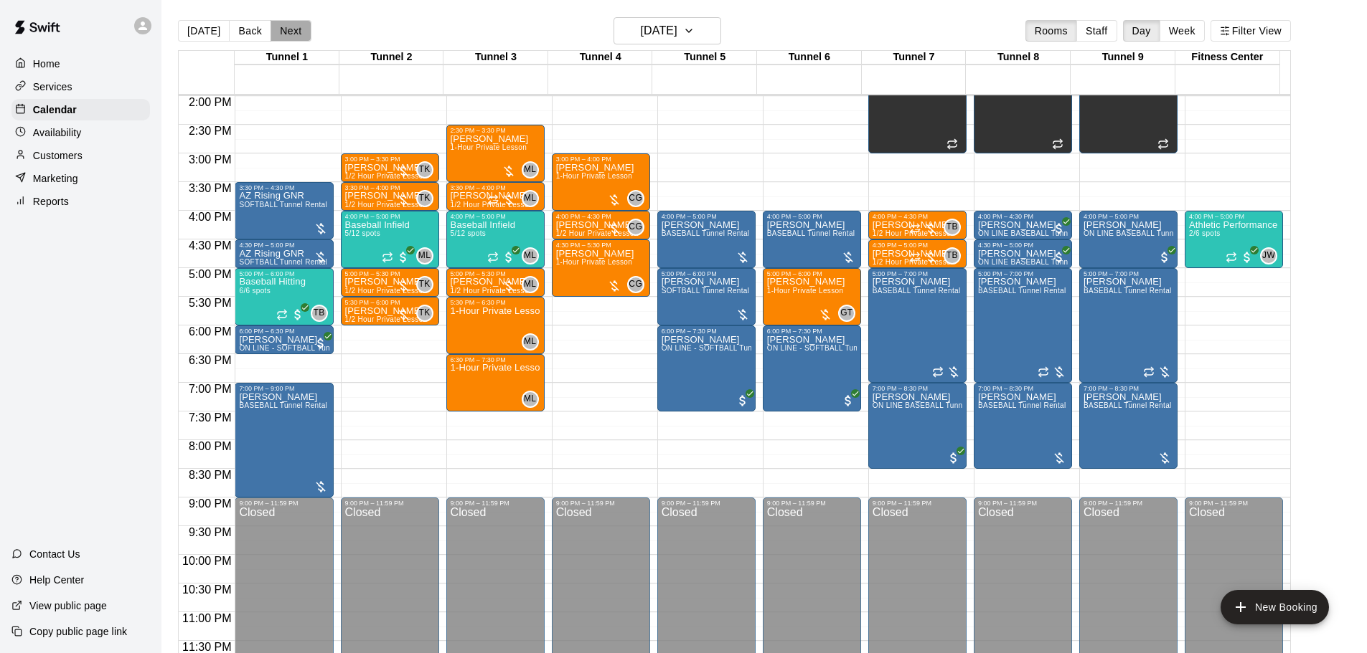
click at [283, 28] on button "Next" at bounding box center [290, 31] width 40 height 22
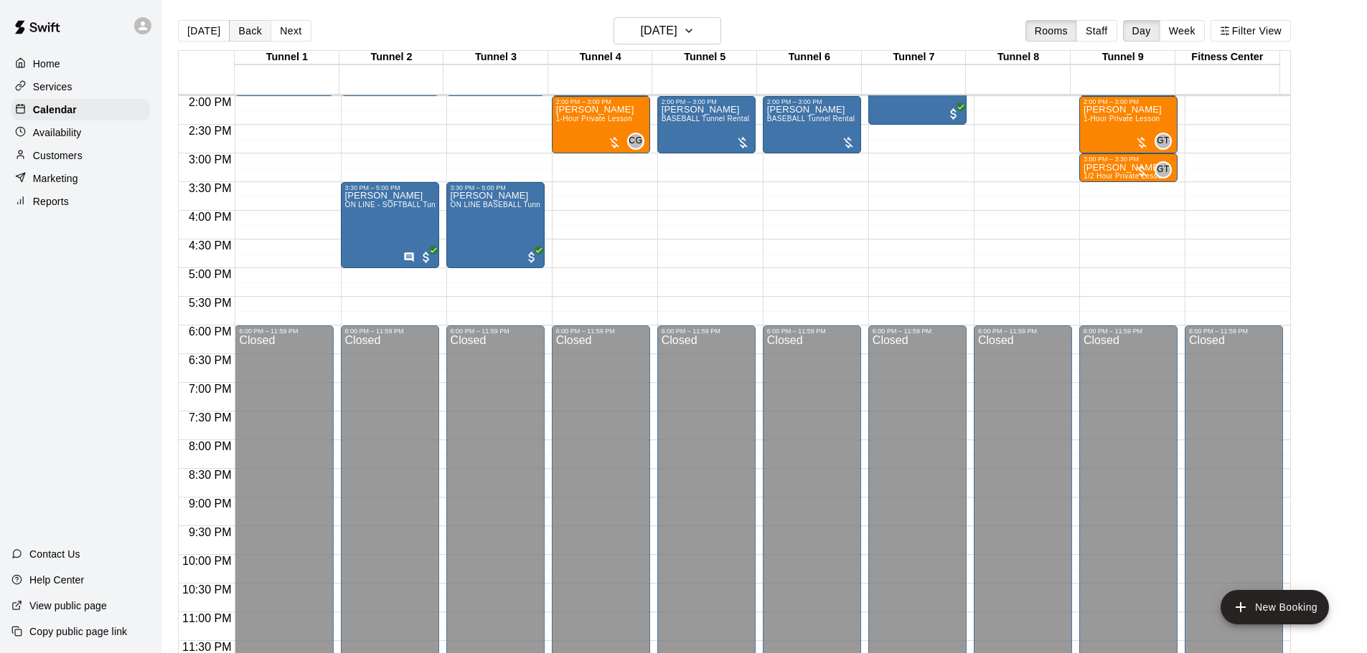
click at [249, 29] on button "Back" at bounding box center [250, 31] width 42 height 22
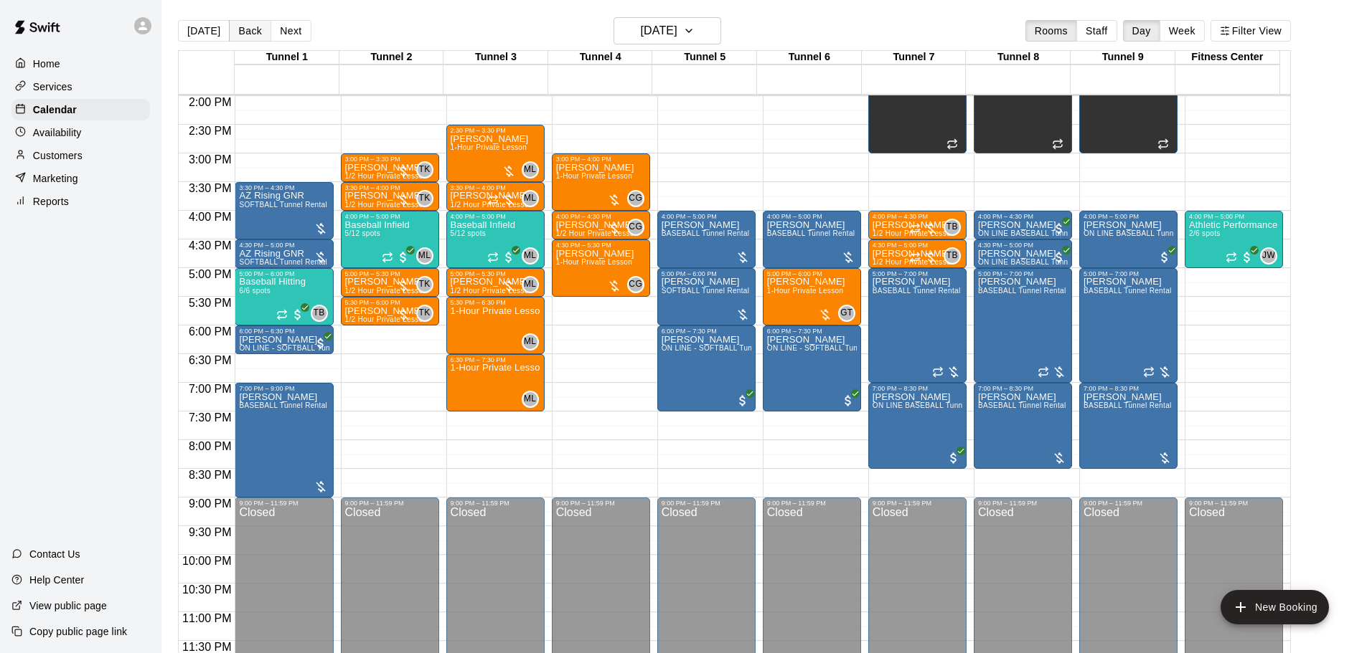
click at [249, 29] on button "Back" at bounding box center [250, 31] width 42 height 22
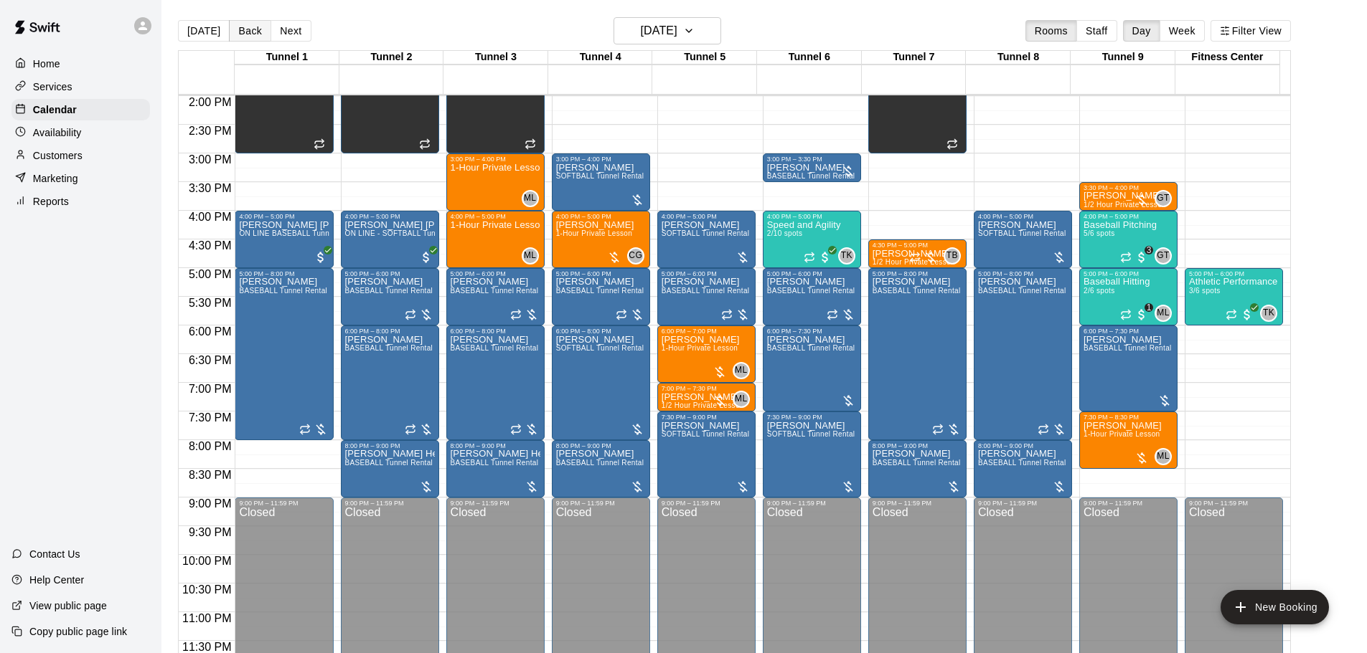
click at [249, 29] on button "Back" at bounding box center [250, 31] width 42 height 22
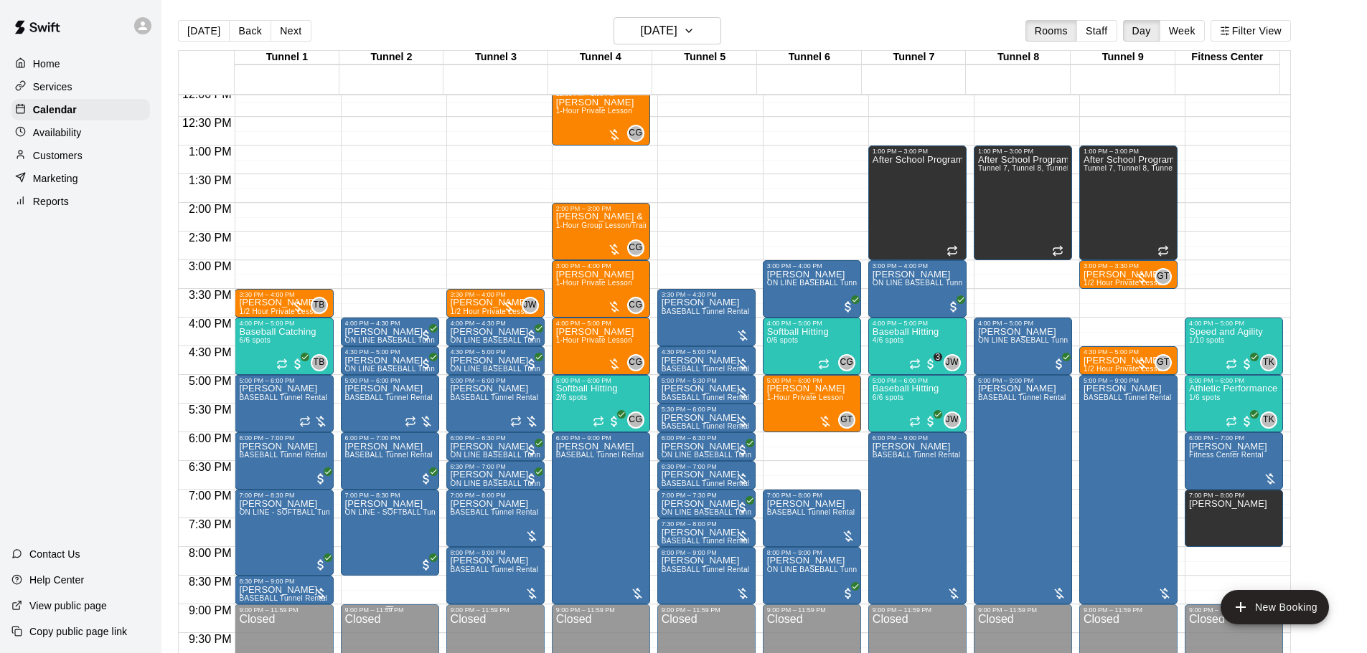
scroll to position [732, 0]
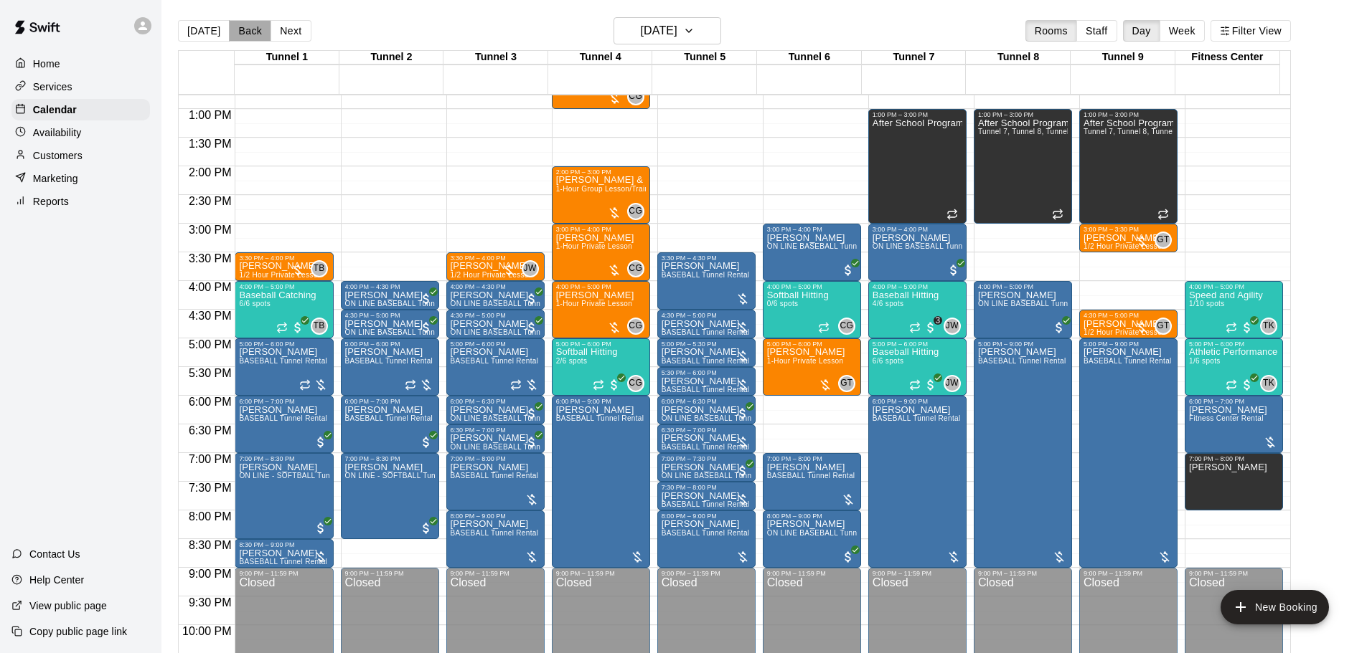
click at [255, 34] on button "Back" at bounding box center [250, 31] width 42 height 22
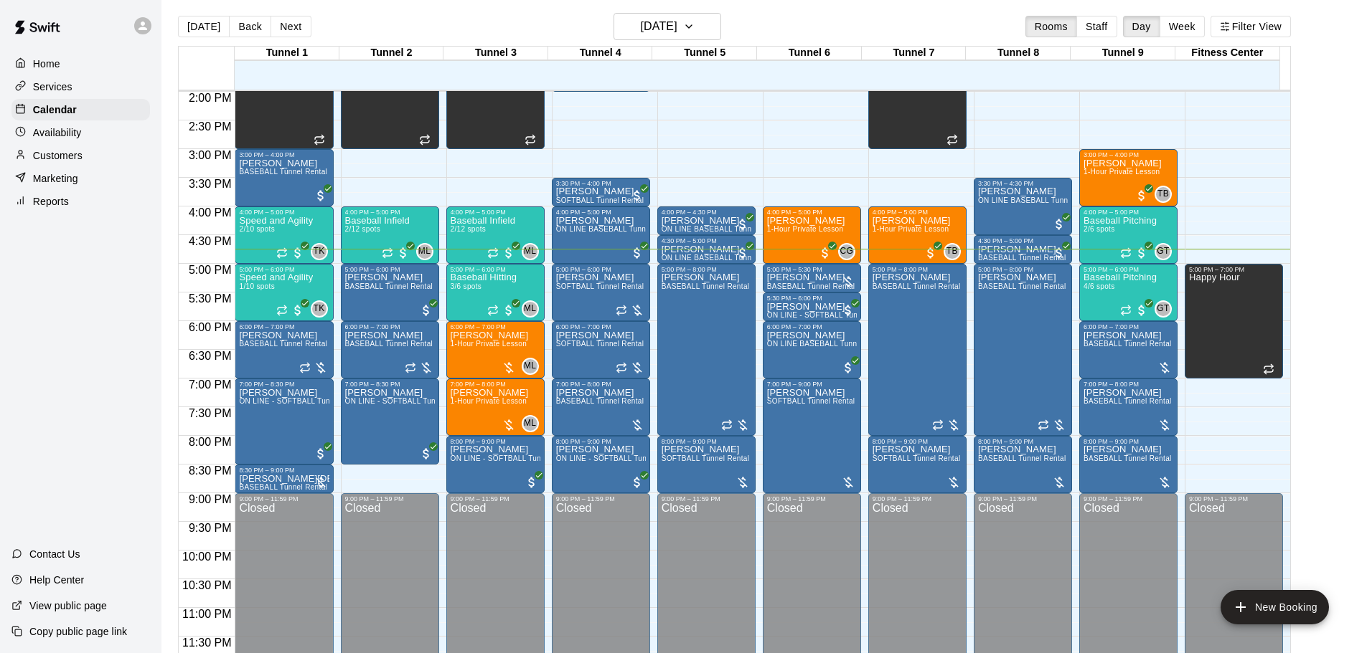
scroll to position [0, 0]
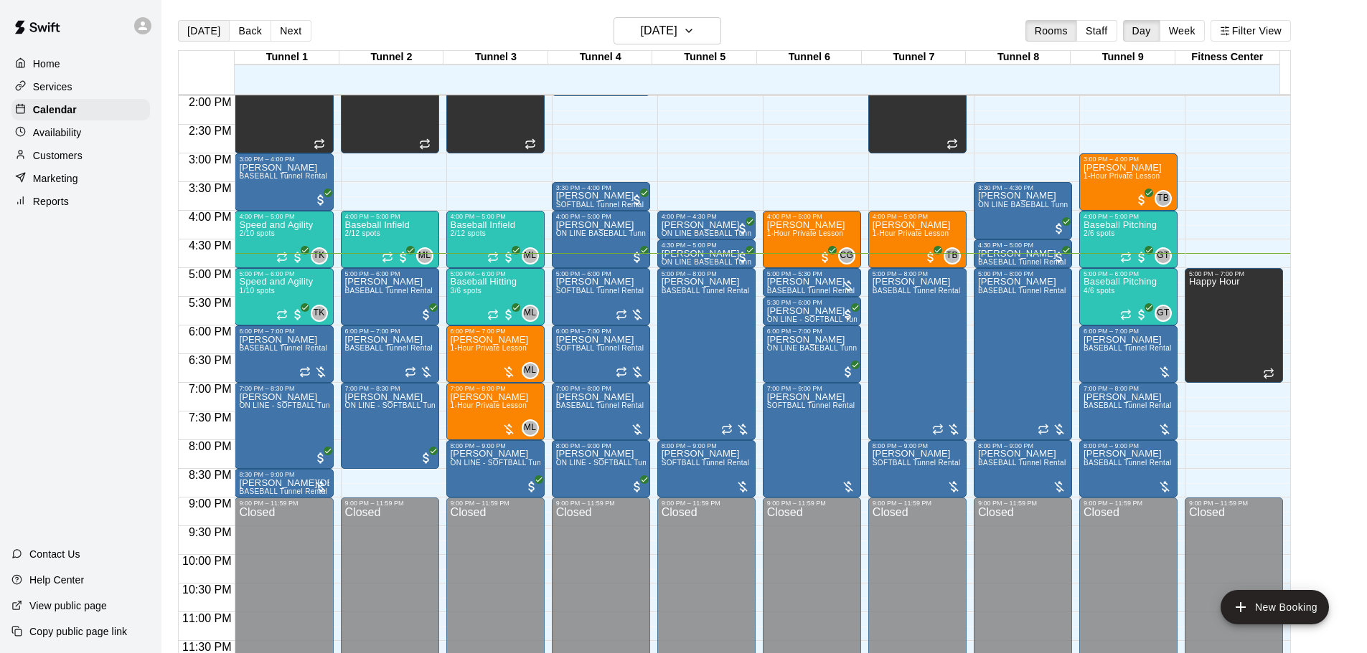
click at [204, 32] on button "[DATE]" at bounding box center [204, 31] width 52 height 22
click at [217, 28] on button "[DATE]" at bounding box center [204, 31] width 52 height 22
click at [812, 272] on div at bounding box center [811, 271] width 7 height 2
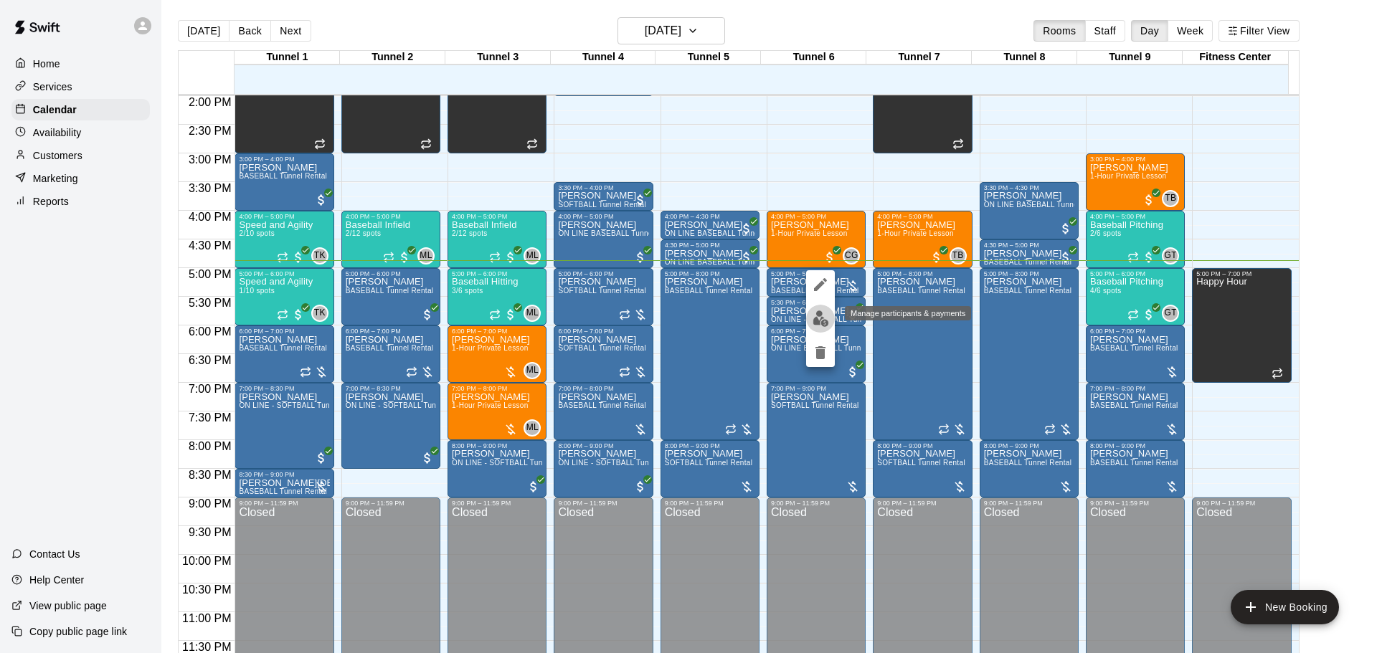
click at [818, 310] on button "edit" at bounding box center [820, 319] width 29 height 28
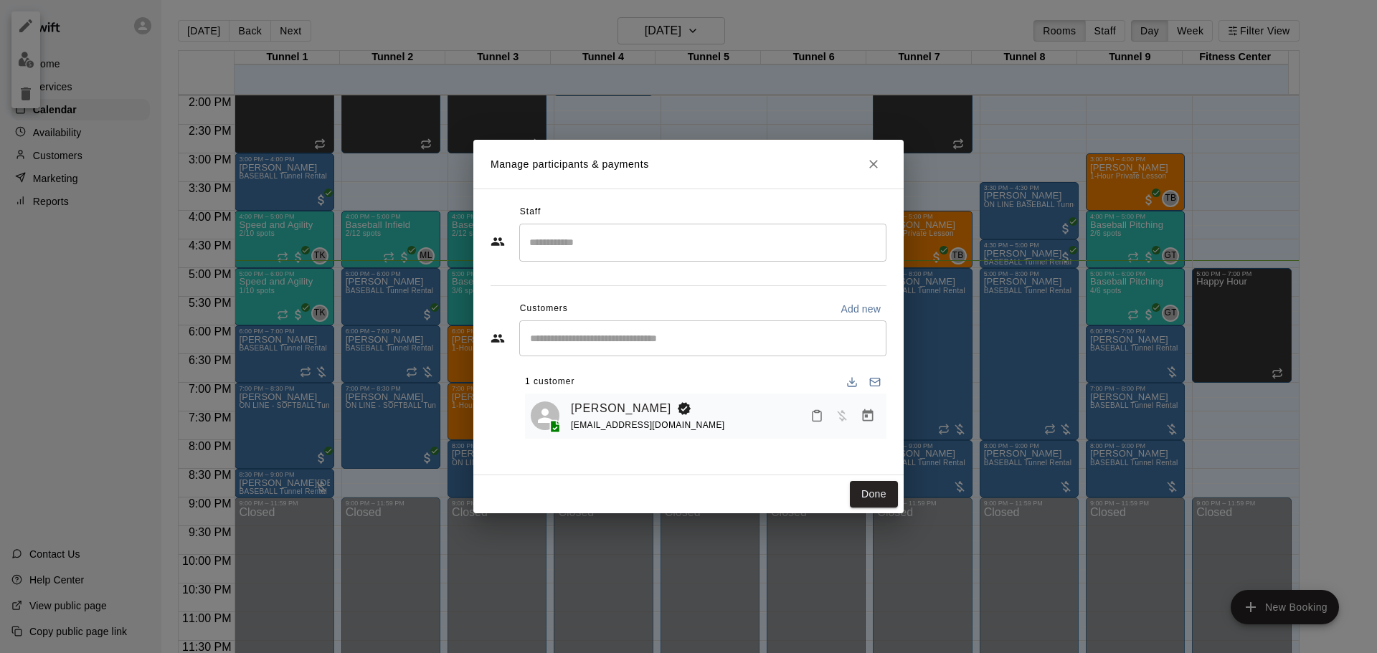
click at [886, 169] on h2 "Manage participants & payments" at bounding box center [688, 164] width 430 height 49
click at [875, 167] on icon "Close" at bounding box center [874, 164] width 14 height 14
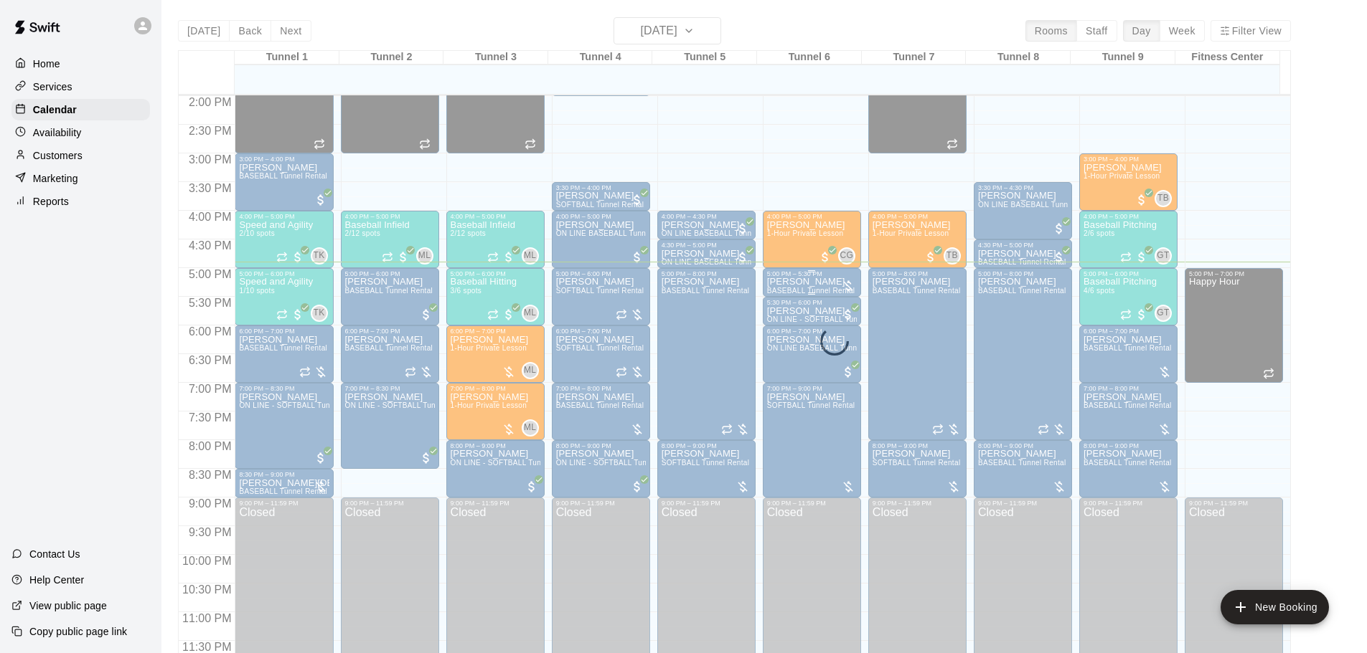
click at [802, 275] on div "5:00 PM – 5:30 PM" at bounding box center [812, 273] width 90 height 7
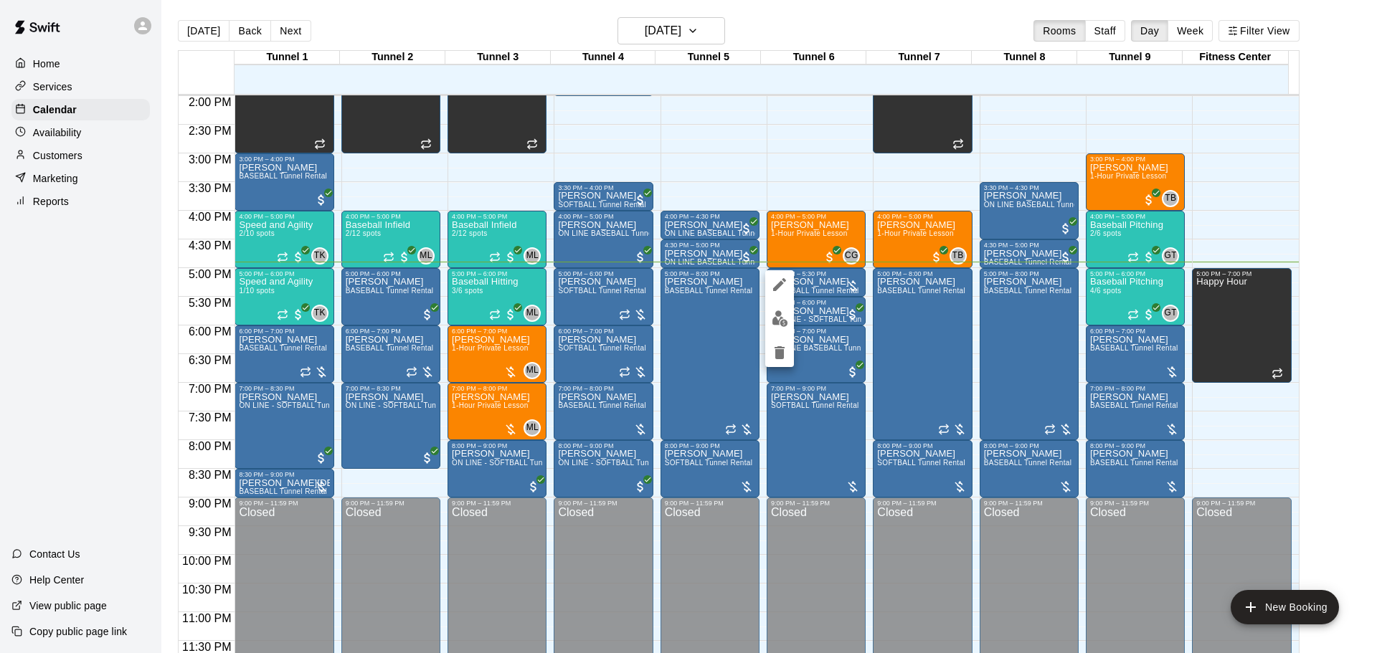
click at [808, 283] on div at bounding box center [688, 326] width 1377 height 653
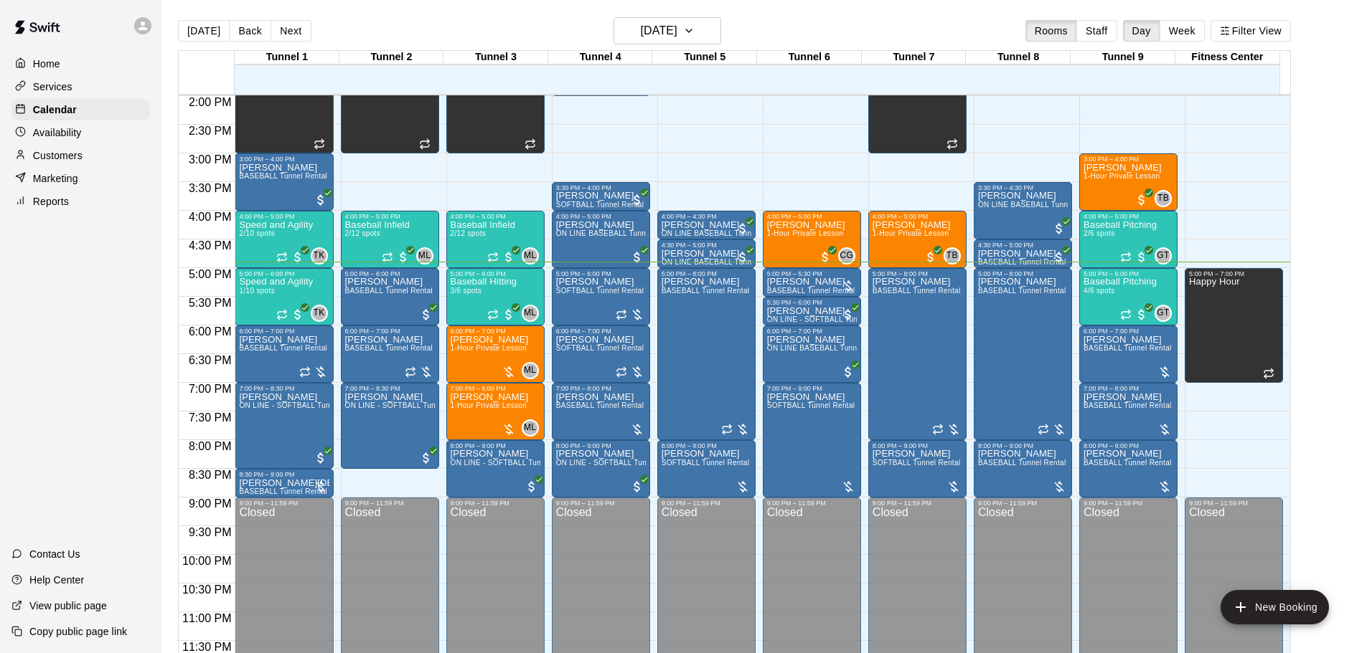
click at [808, 282] on p "[PERSON_NAME]" at bounding box center [811, 282] width 88 height 0
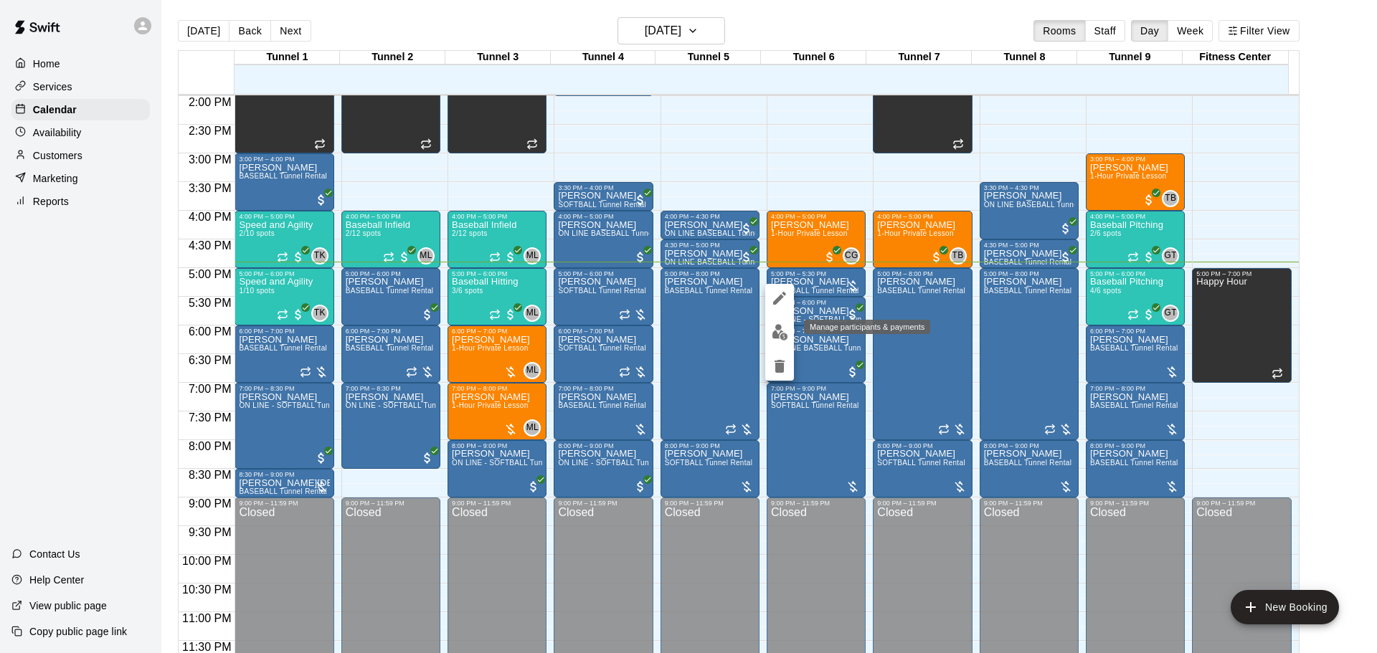
click at [785, 324] on button "edit" at bounding box center [779, 332] width 29 height 28
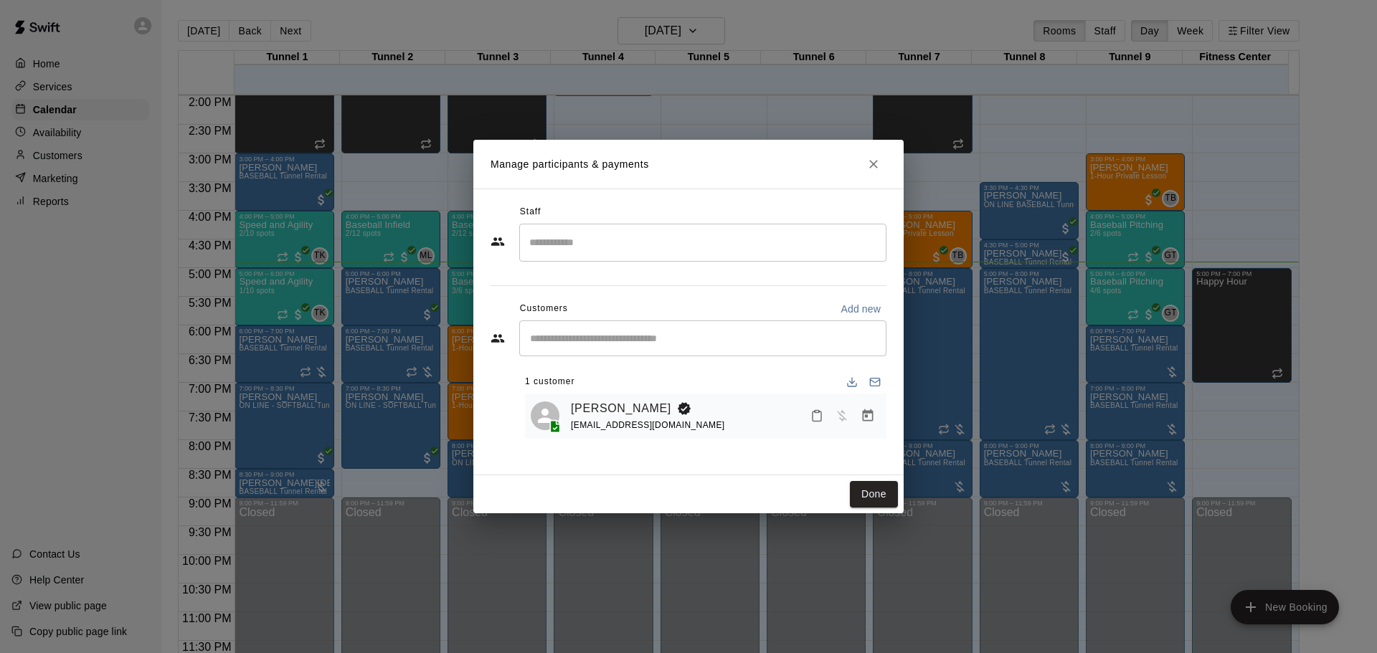
click at [872, 422] on icon "Manage bookings & payment" at bounding box center [868, 416] width 11 height 12
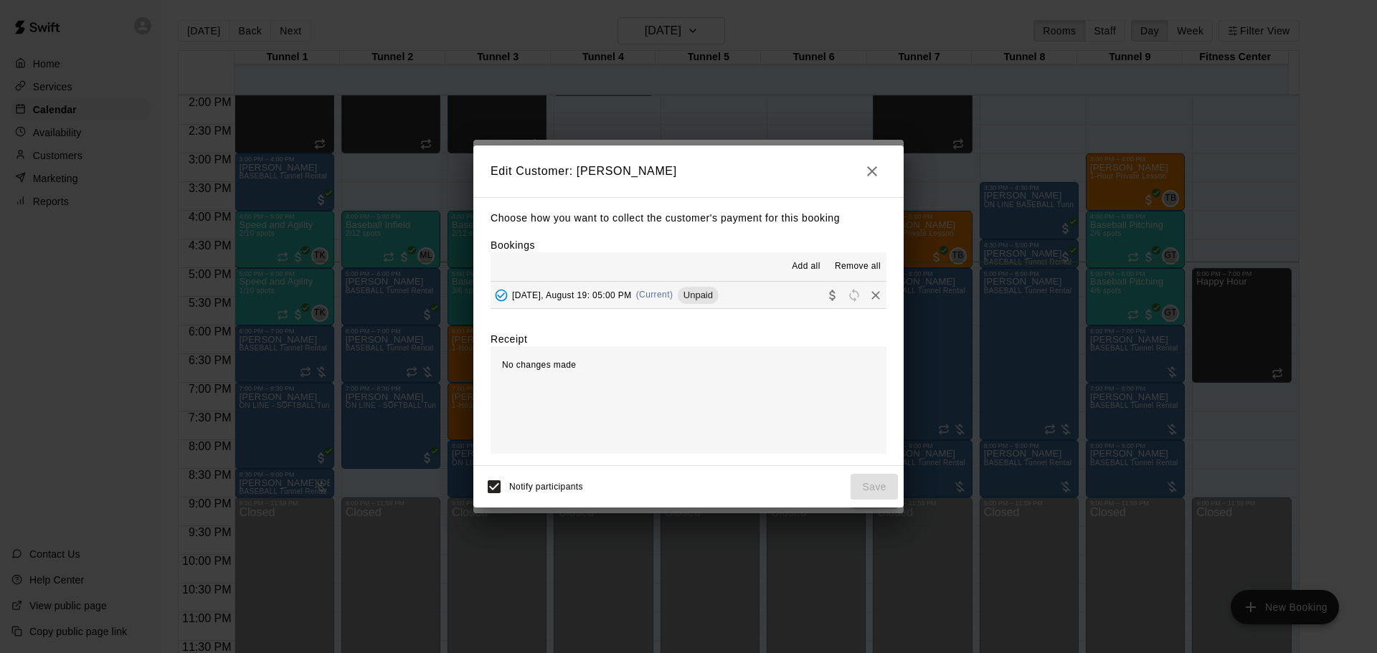
click at [725, 300] on button "[DATE], August 19: 05:00 PM (Current) Unpaid" at bounding box center [689, 295] width 396 height 27
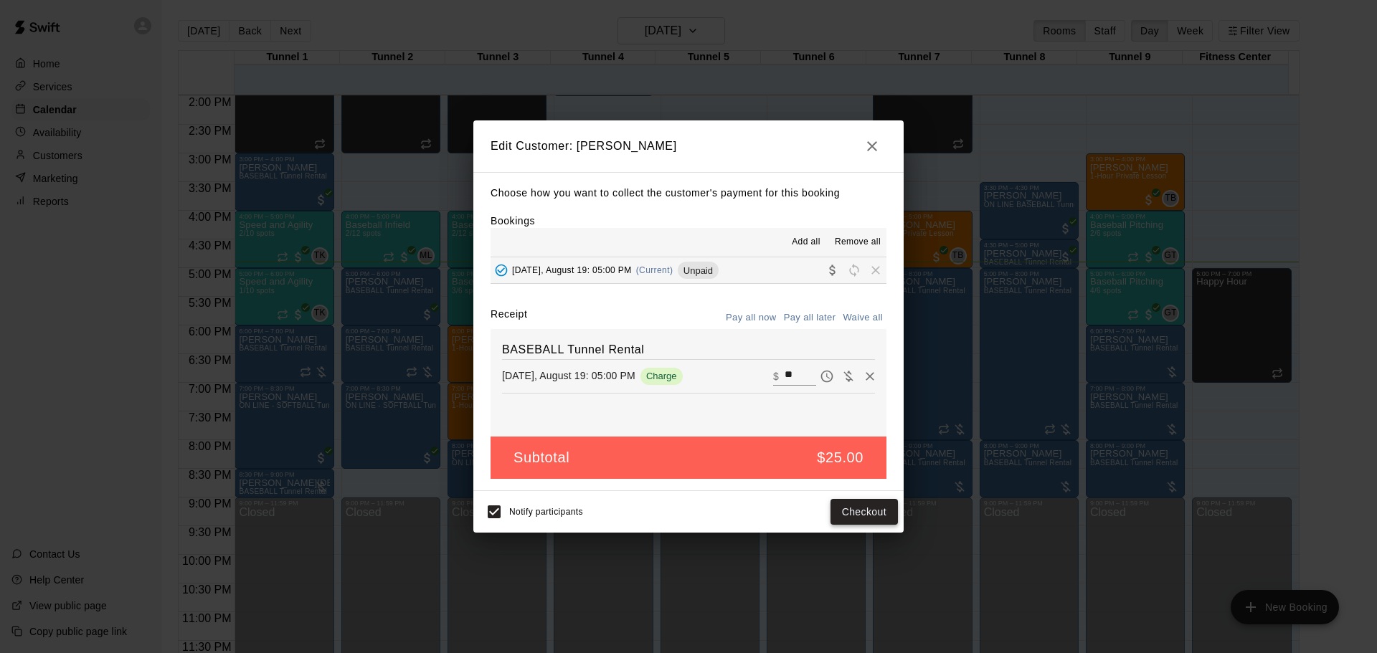
click at [846, 507] on button "Checkout" at bounding box center [864, 512] width 67 height 27
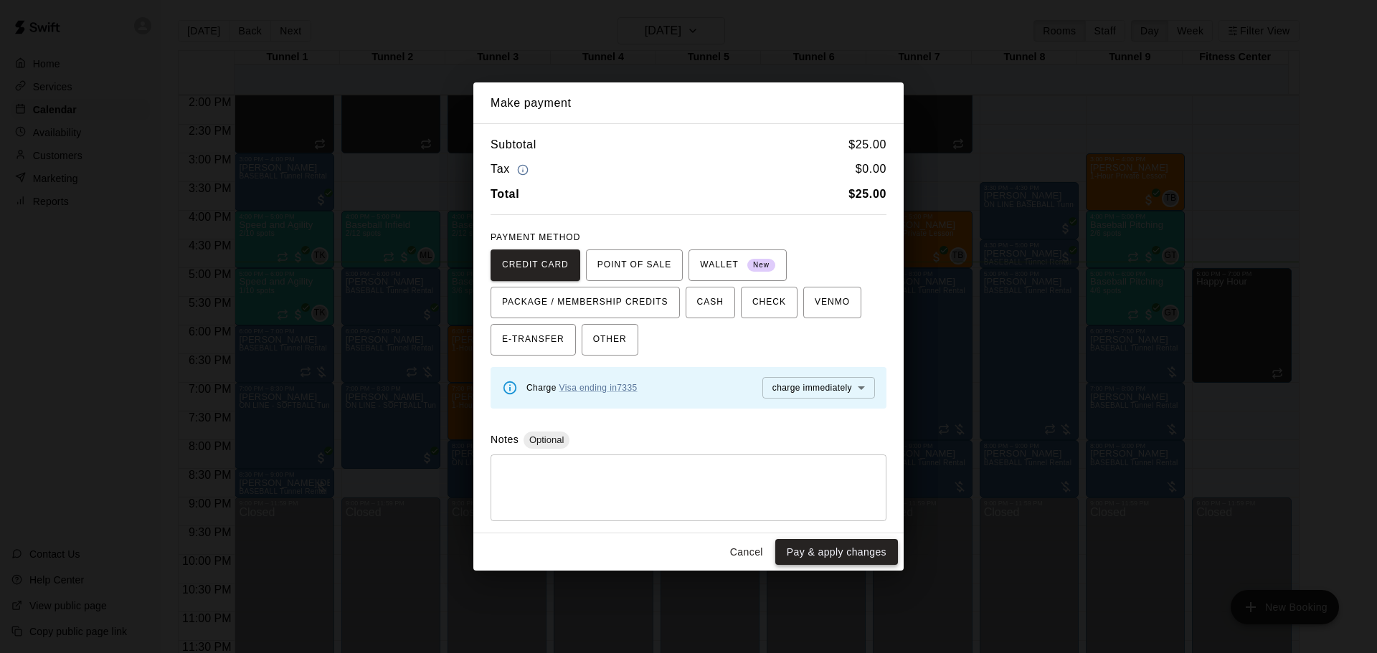
click at [818, 549] on button "Pay & apply changes" at bounding box center [836, 552] width 123 height 27
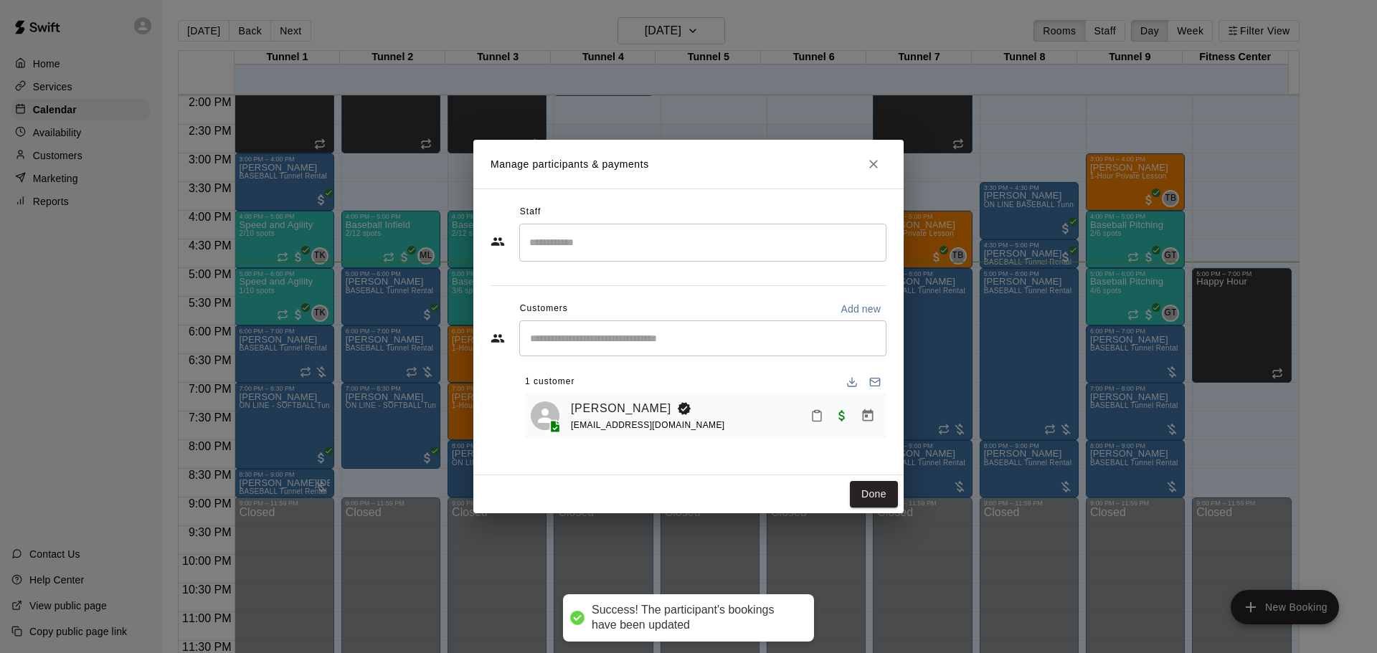
click at [855, 514] on div "Manage participants & payments Staff ​ Customers Add new ​ 1 customer [PERSON_N…" at bounding box center [688, 326] width 1377 height 653
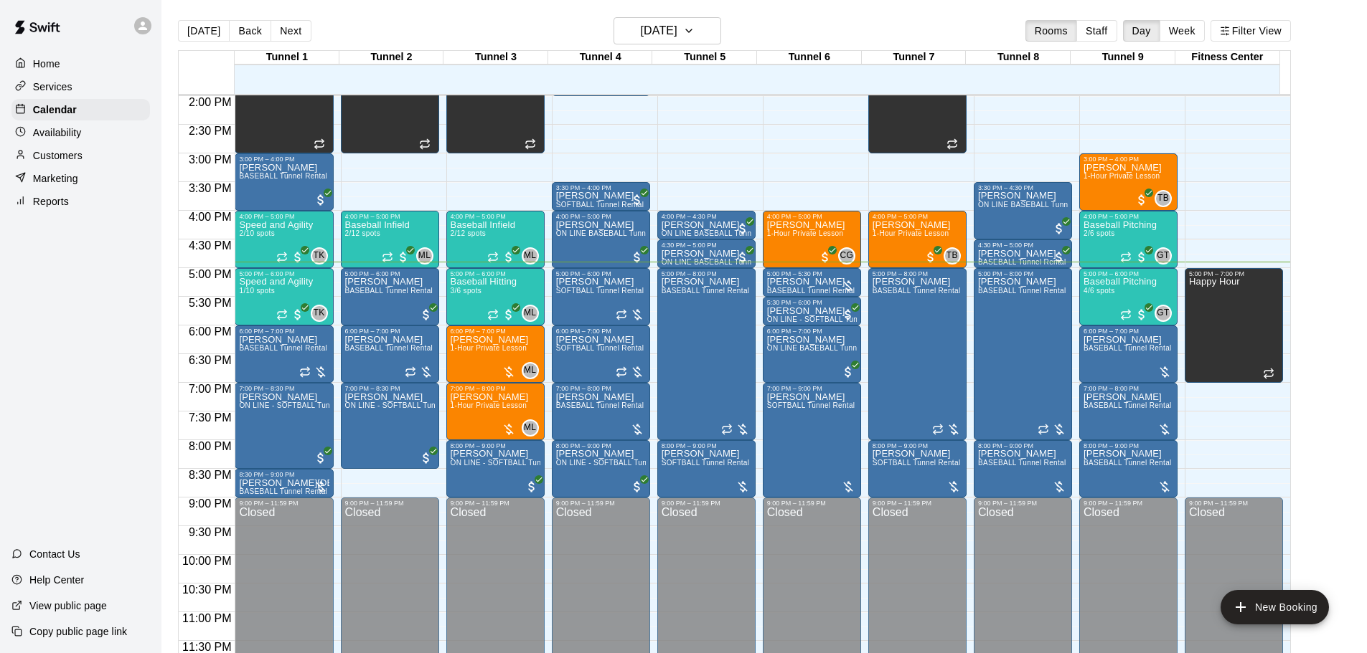
click at [774, 24] on div "Today Back Next Tuesday Aug 19 Rooms Staff Day Week Filter View" at bounding box center [734, 33] width 1113 height 33
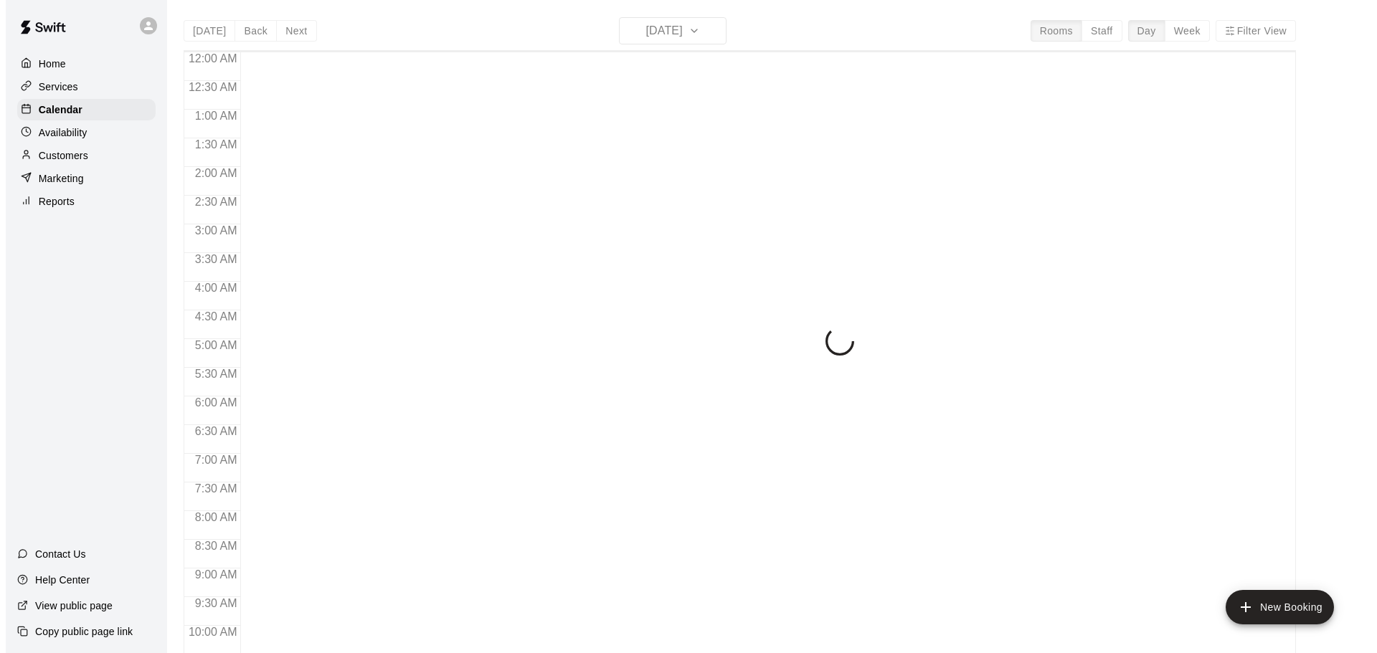
scroll to position [760, 0]
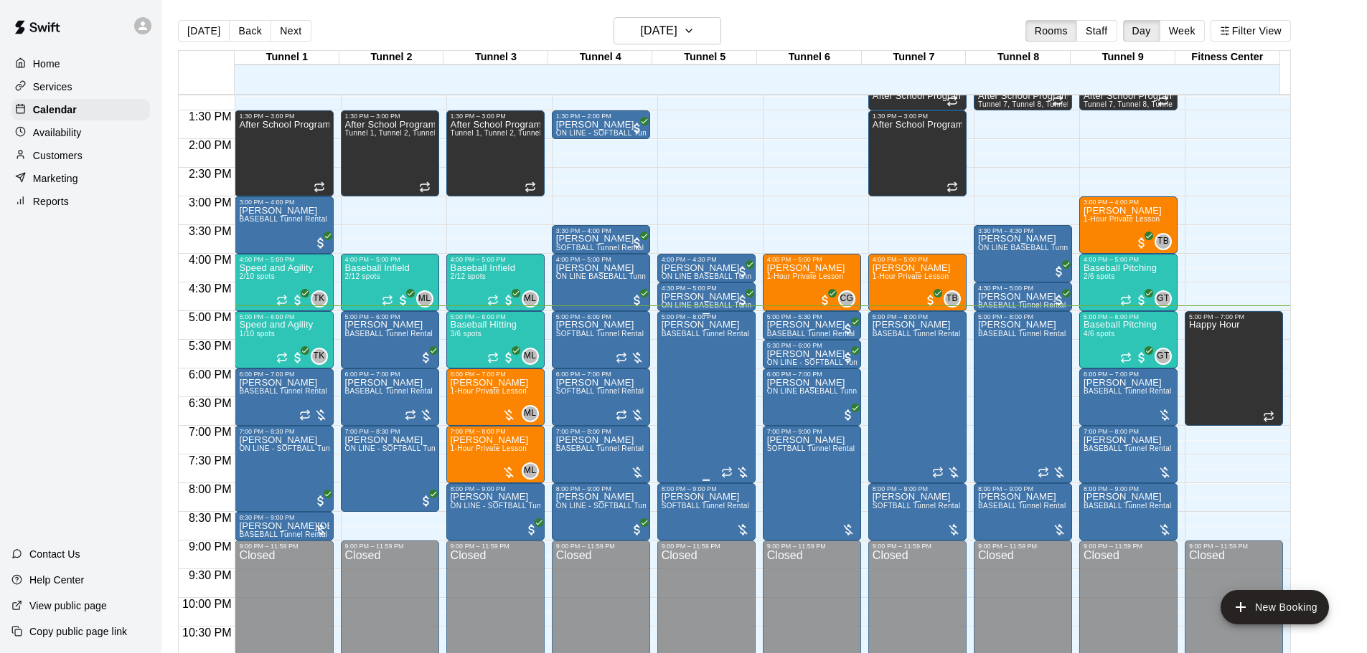
click at [711, 379] on div "[PERSON_NAME] BASEBALL Tunnel Rental" at bounding box center [705, 647] width 88 height 653
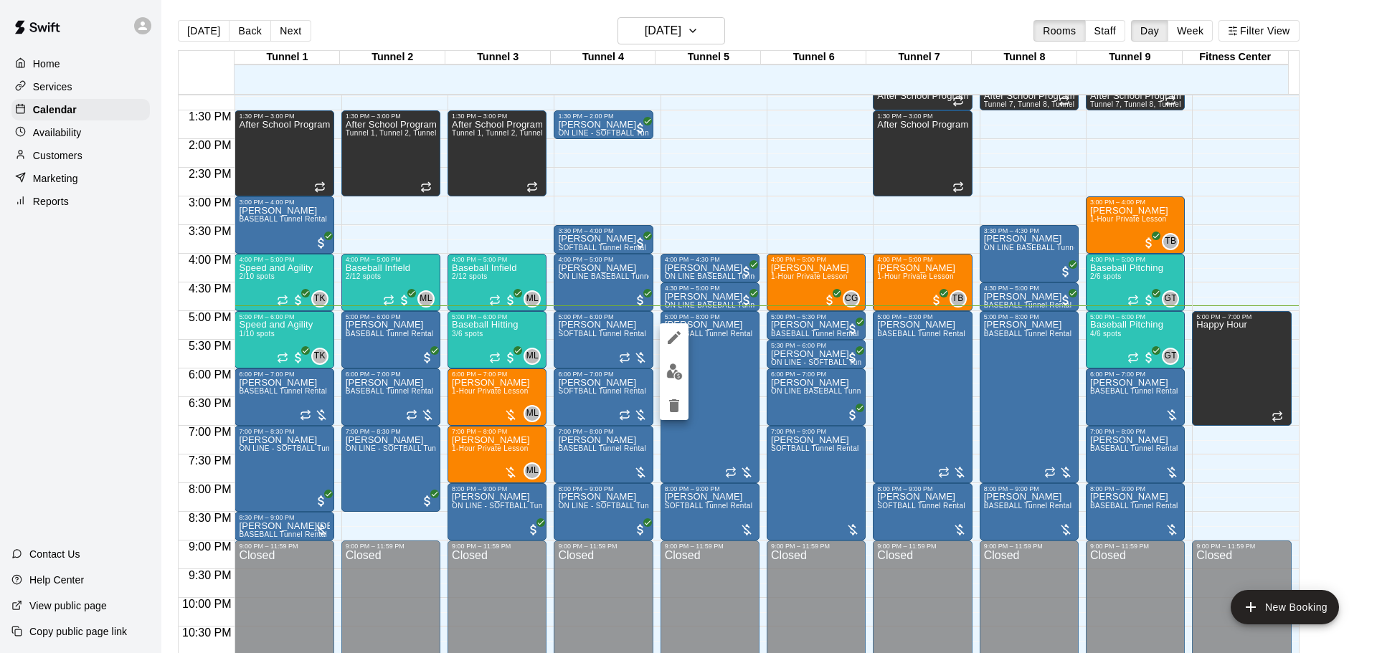
click at [681, 372] on img "edit" at bounding box center [674, 372] width 16 height 16
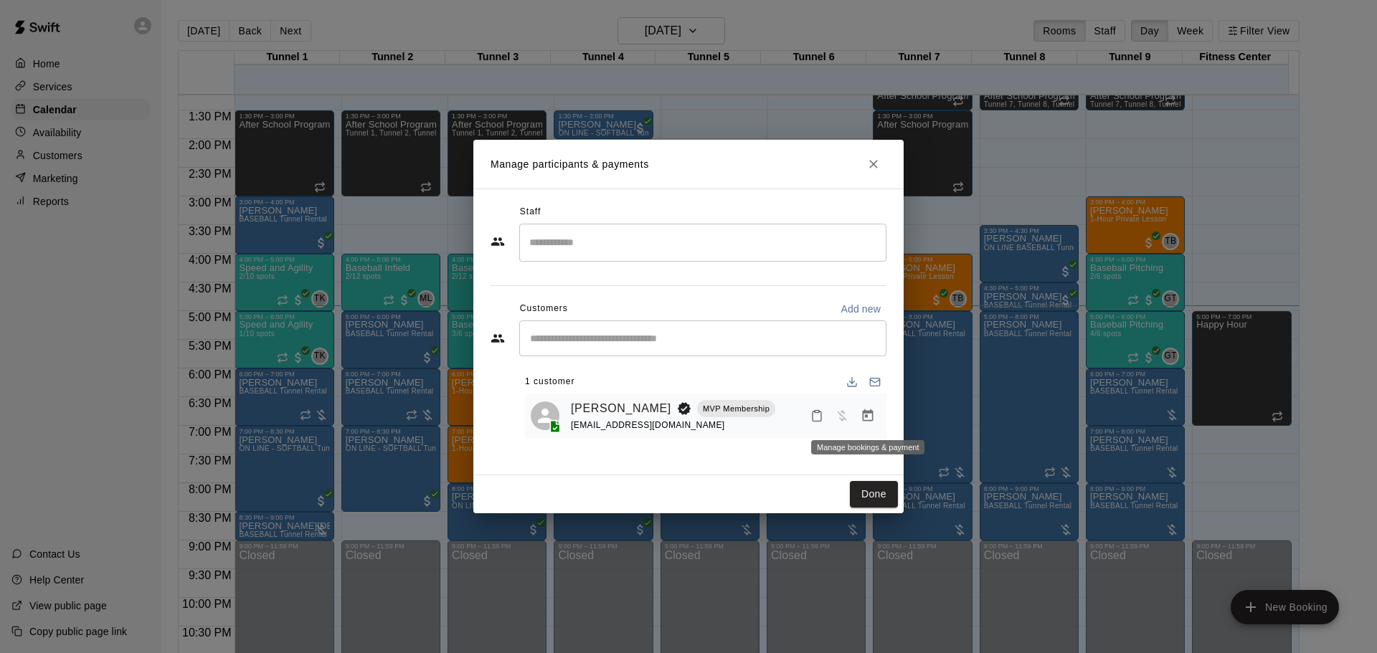
click at [862, 415] on icon "Manage bookings & payment" at bounding box center [868, 416] width 14 height 14
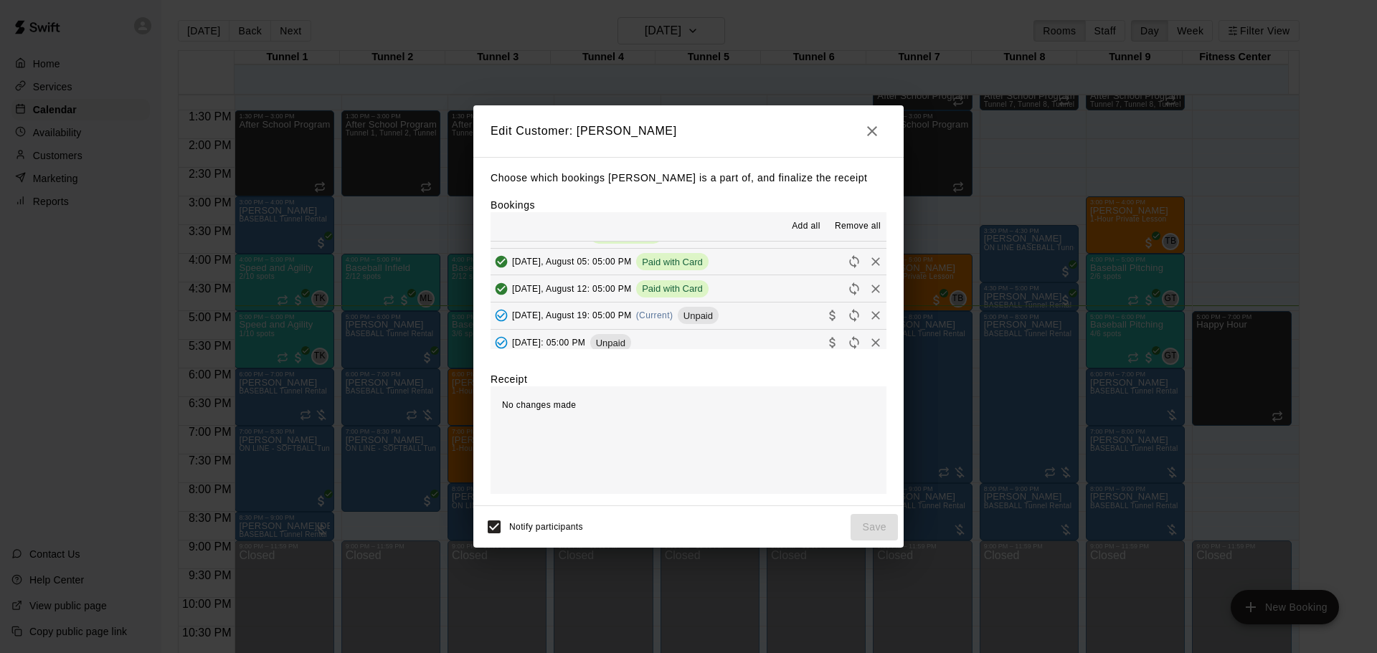
scroll to position [108, 0]
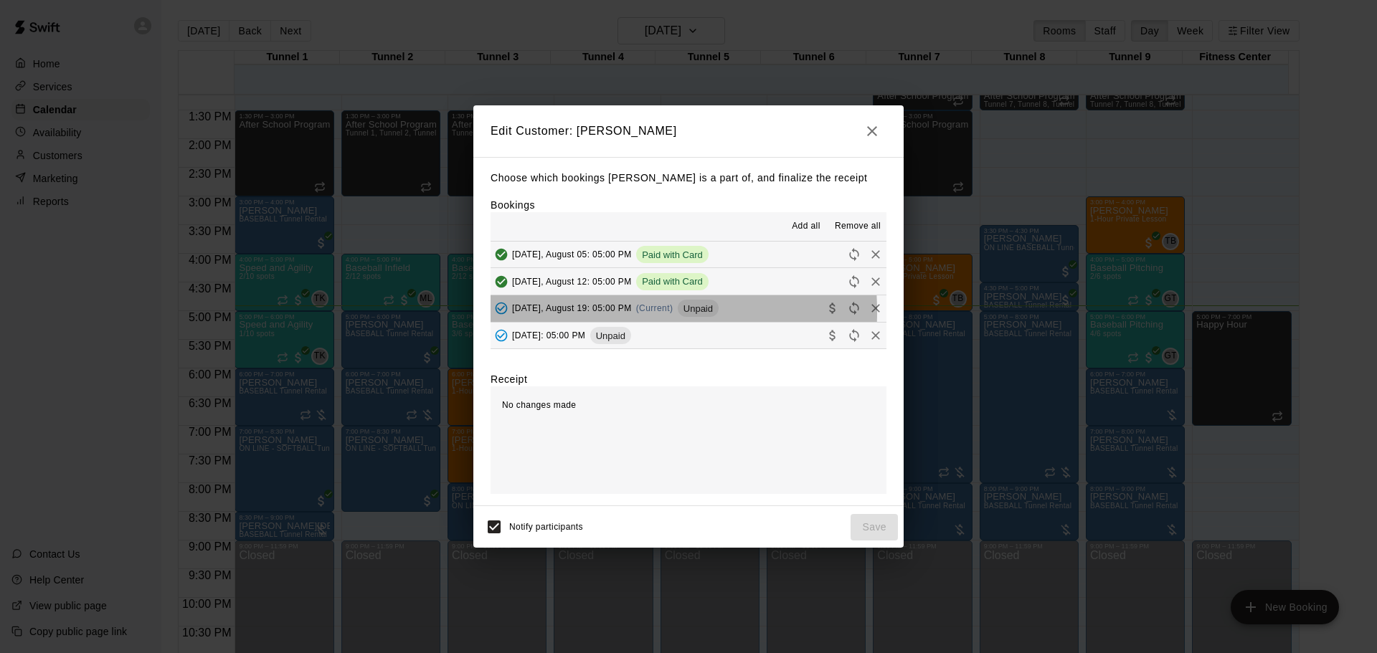
click at [587, 313] on span "Tuesday, August 19: 05:00 PM" at bounding box center [572, 308] width 120 height 10
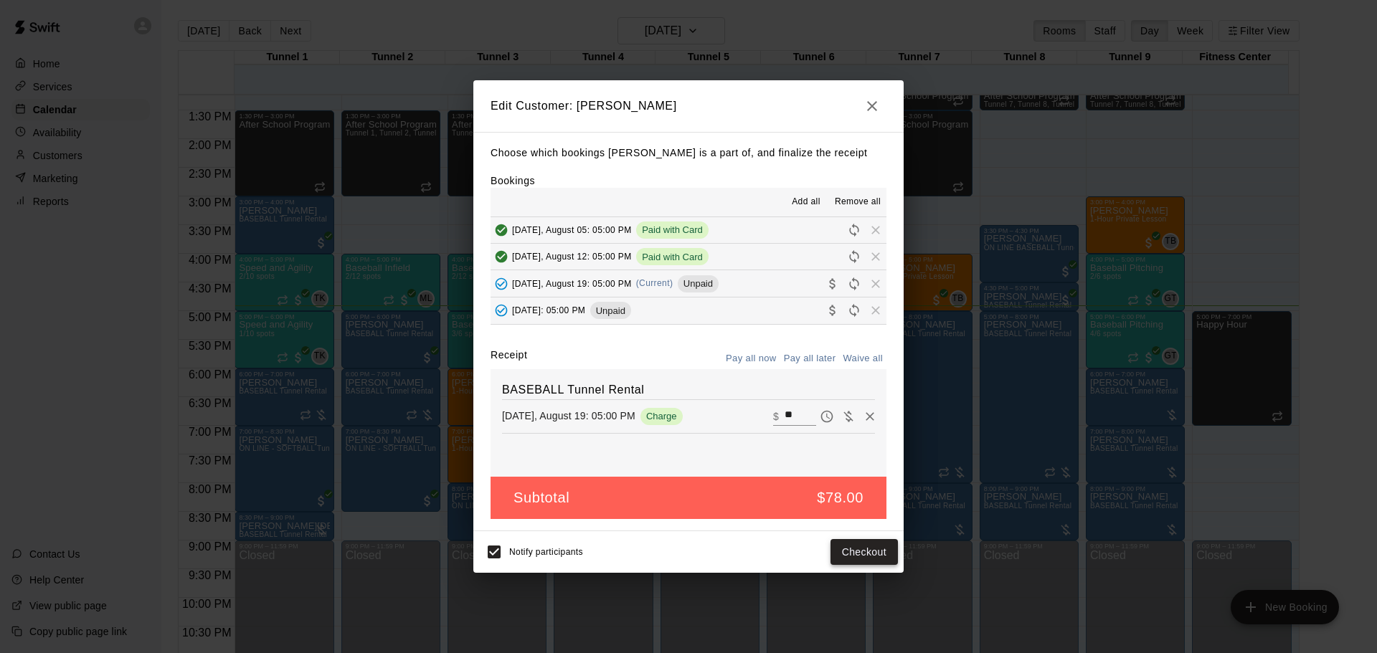
click at [849, 549] on button "Checkout" at bounding box center [864, 552] width 67 height 27
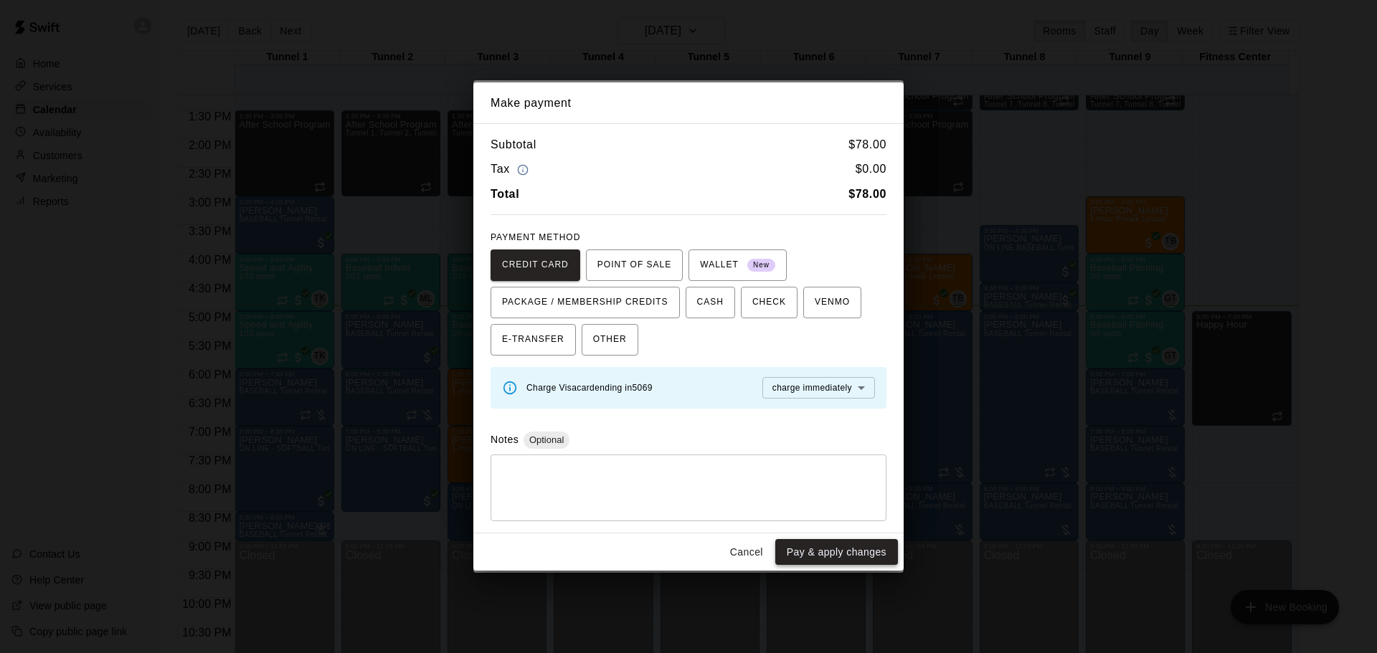
click at [844, 545] on button "Pay & apply changes" at bounding box center [836, 552] width 123 height 27
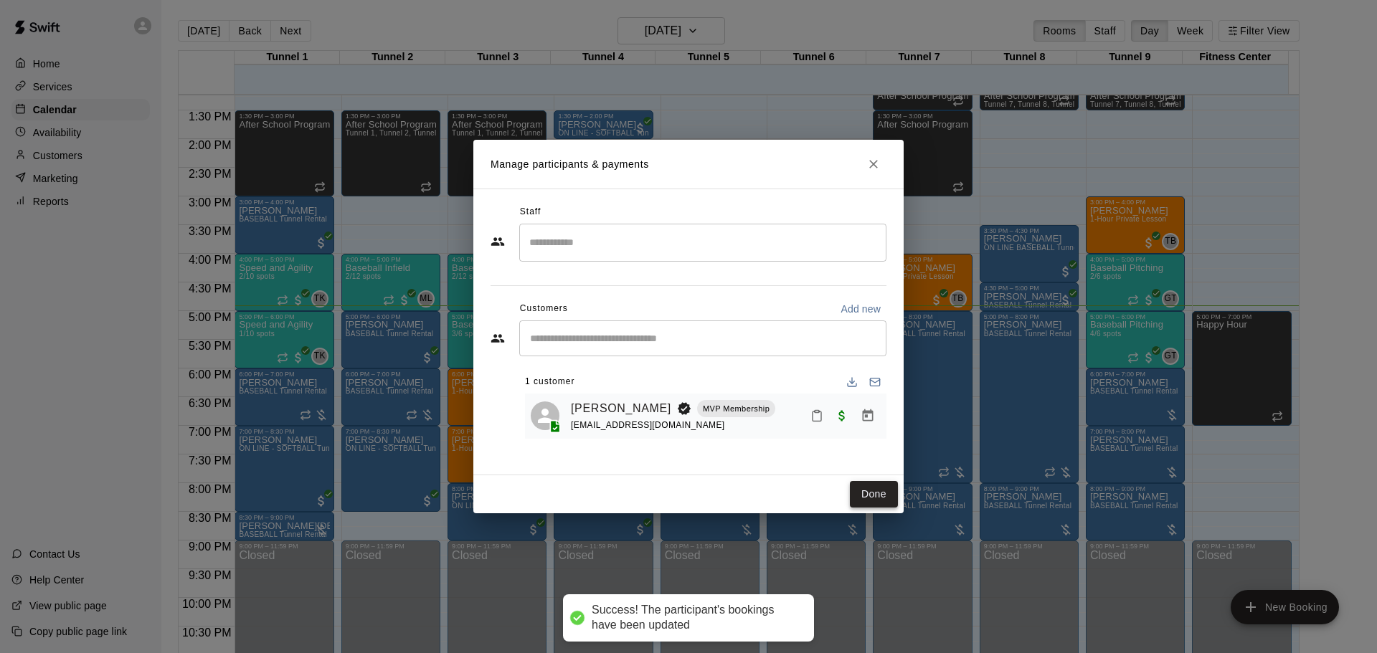
click at [882, 496] on button "Done" at bounding box center [874, 494] width 48 height 27
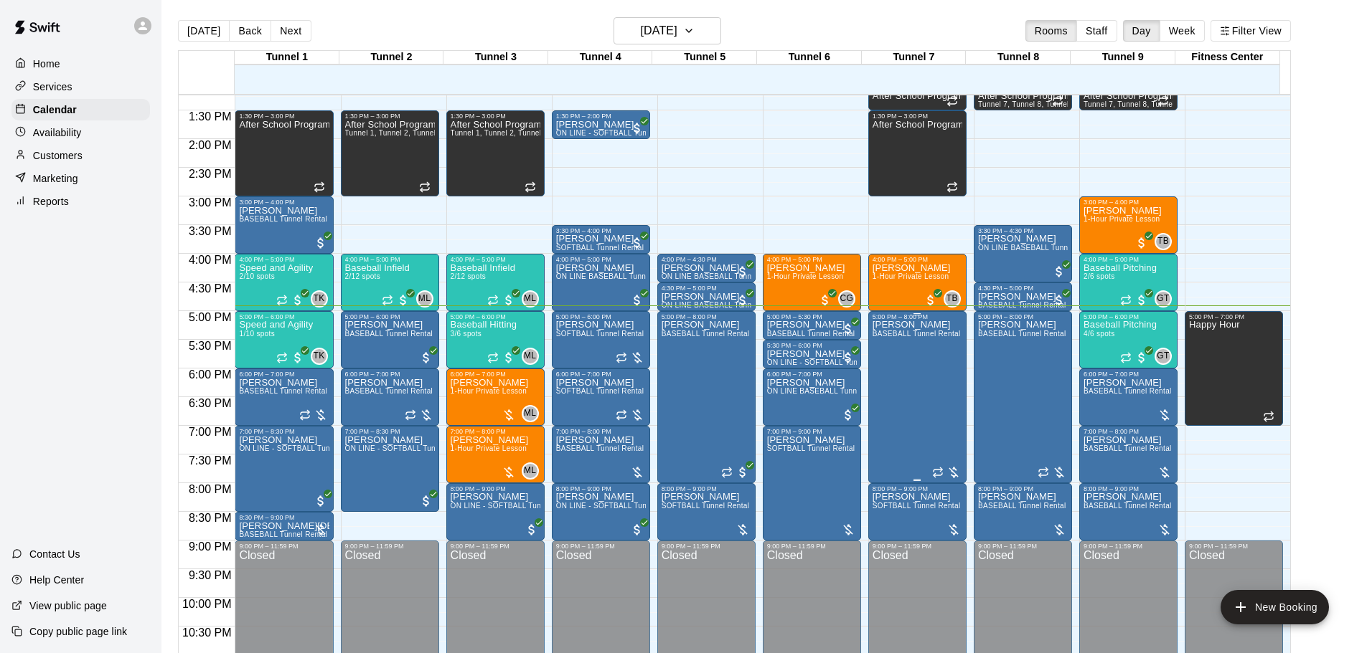
click at [893, 384] on div "Victor Hall BASEBALL Tunnel Rental" at bounding box center [916, 647] width 88 height 653
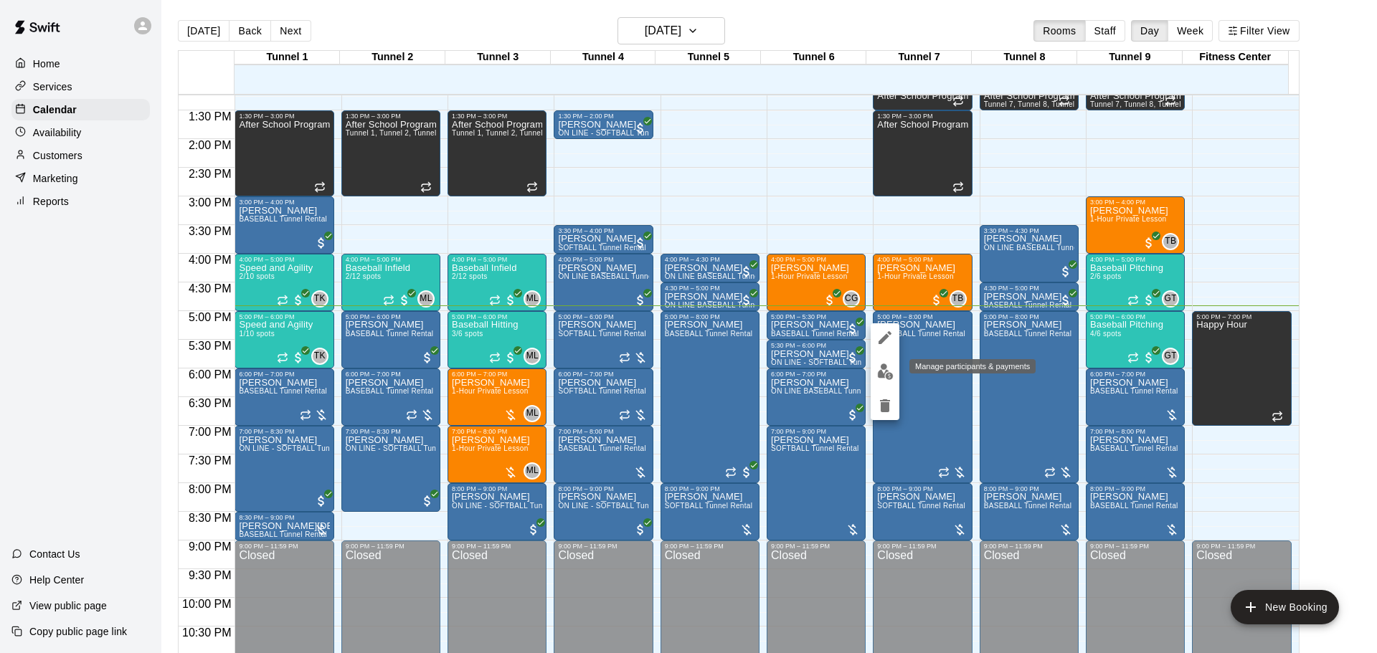
click at [881, 377] on img "edit" at bounding box center [885, 372] width 16 height 16
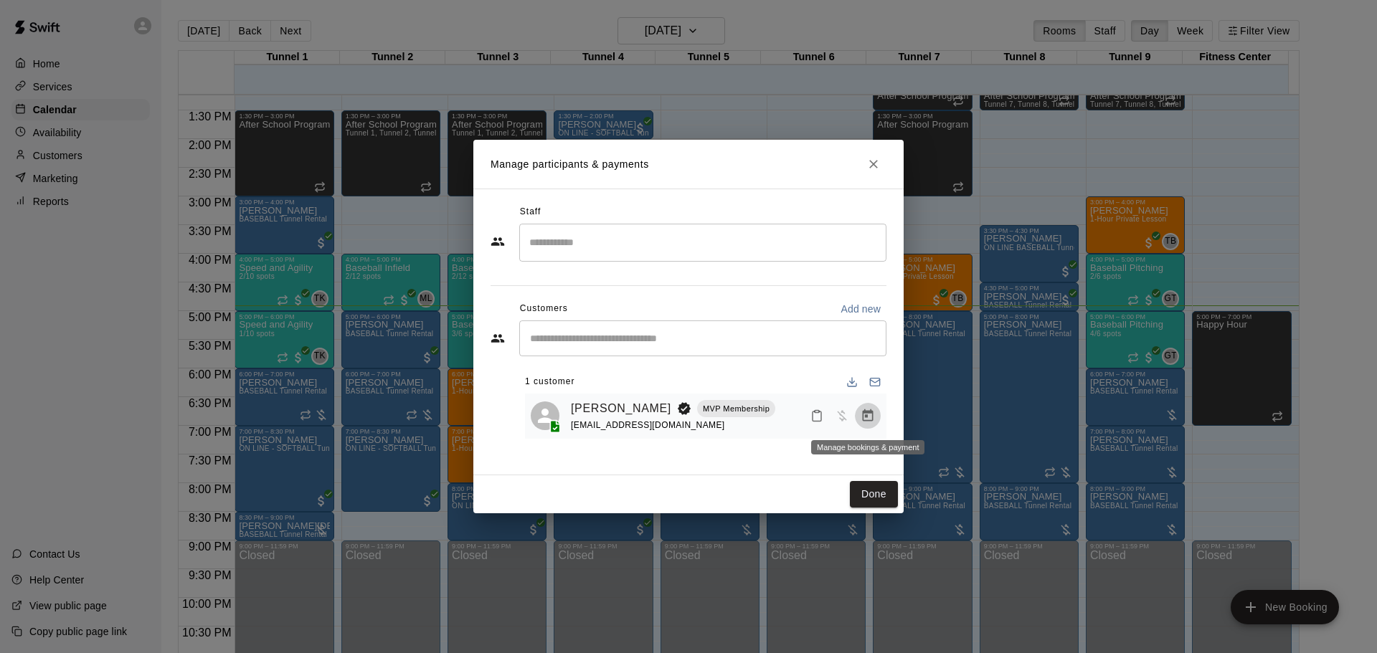
click at [862, 415] on icon "Manage bookings & payment" at bounding box center [868, 416] width 14 height 14
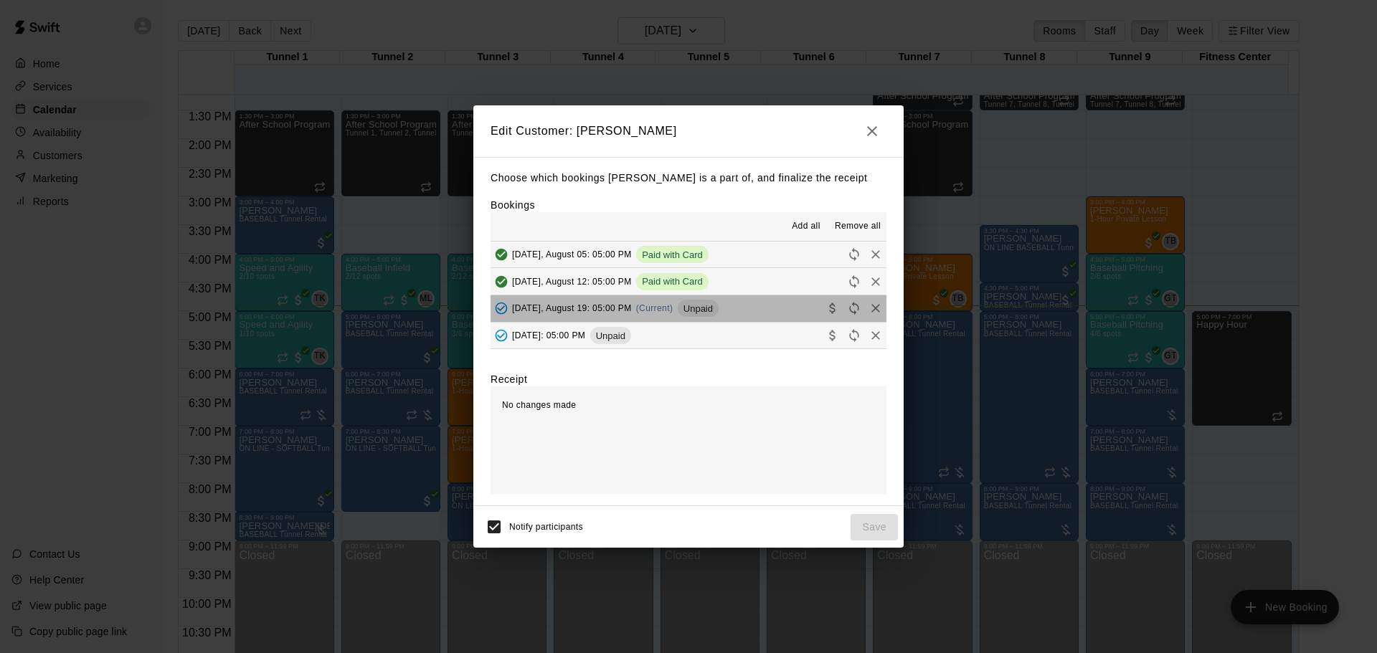
click at [693, 305] on span "Unpaid" at bounding box center [698, 308] width 41 height 11
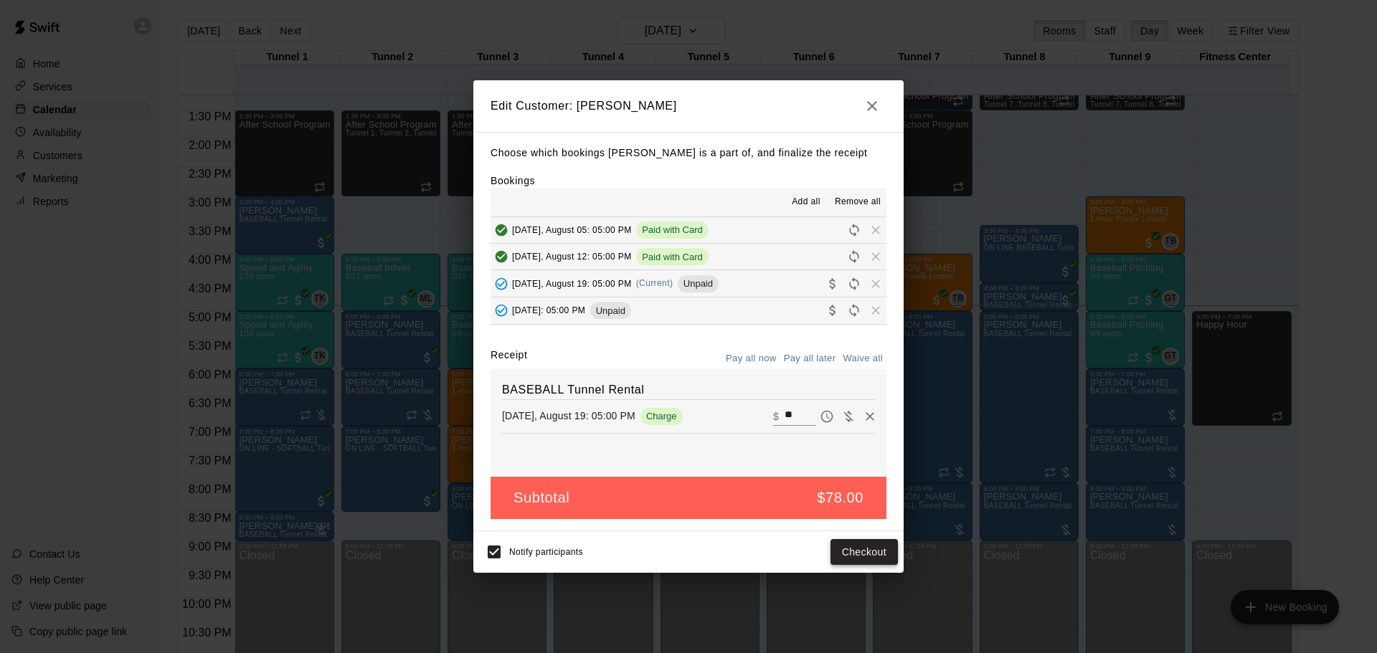
click at [860, 550] on button "Checkout" at bounding box center [864, 552] width 67 height 27
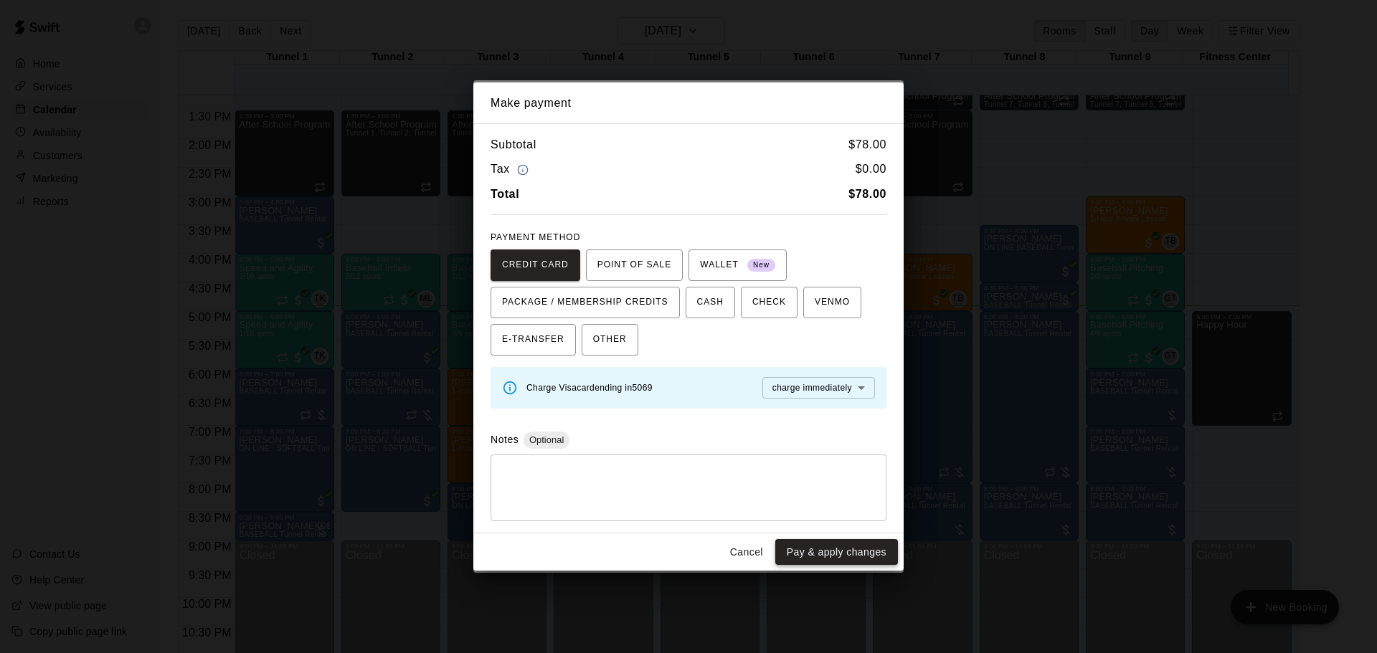
click at [829, 544] on button "Pay & apply changes" at bounding box center [836, 552] width 123 height 27
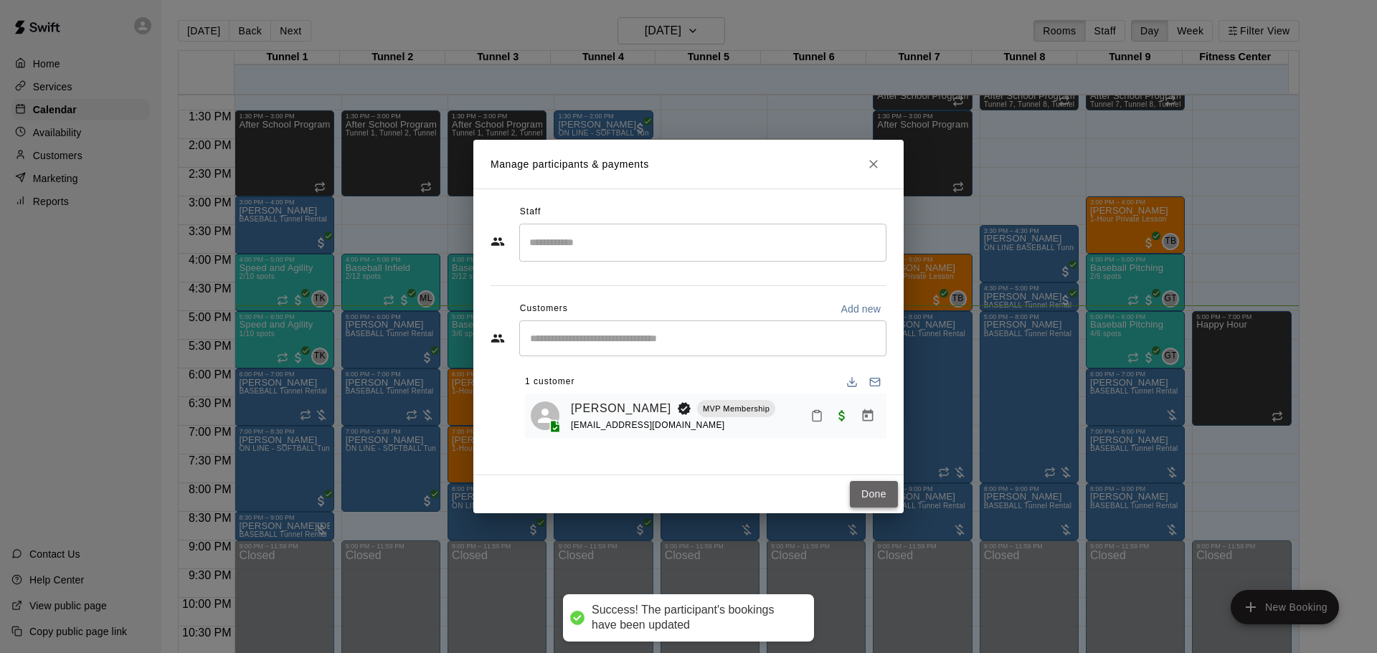
click at [881, 498] on button "Done" at bounding box center [874, 494] width 48 height 27
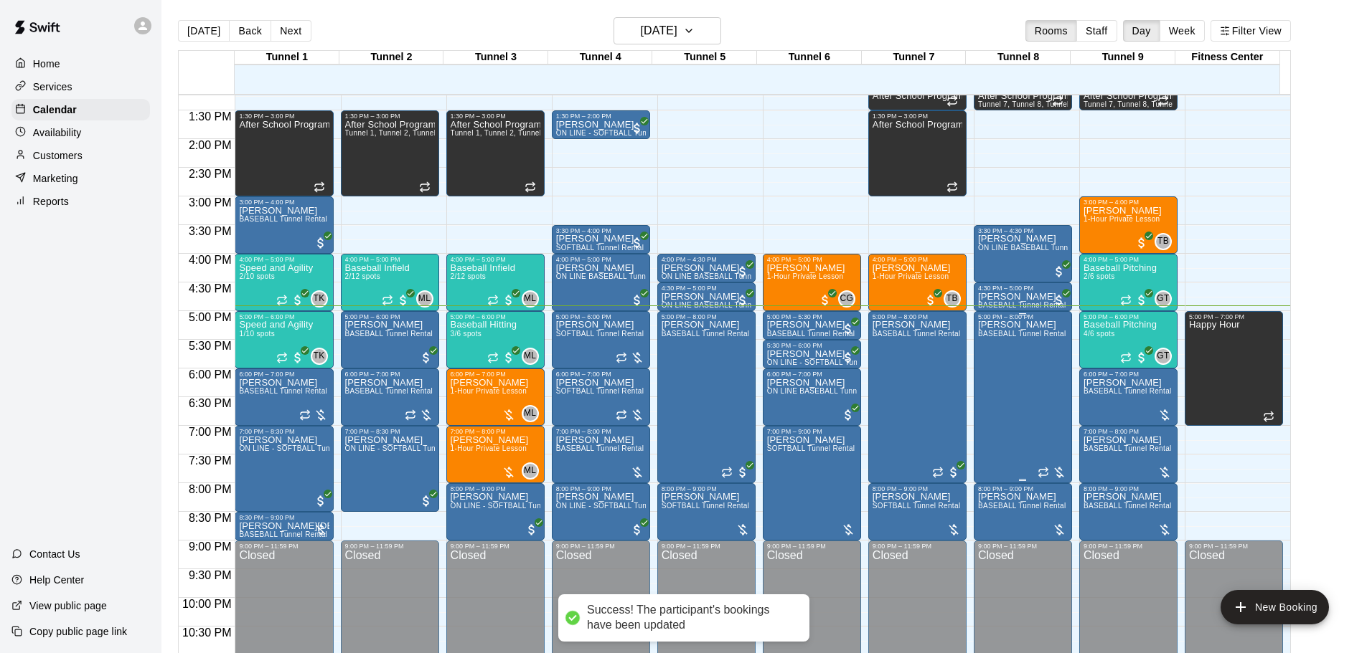
click at [1014, 413] on div "[PERSON_NAME] BASEBALL Tunnel Rental" at bounding box center [1022, 647] width 88 height 653
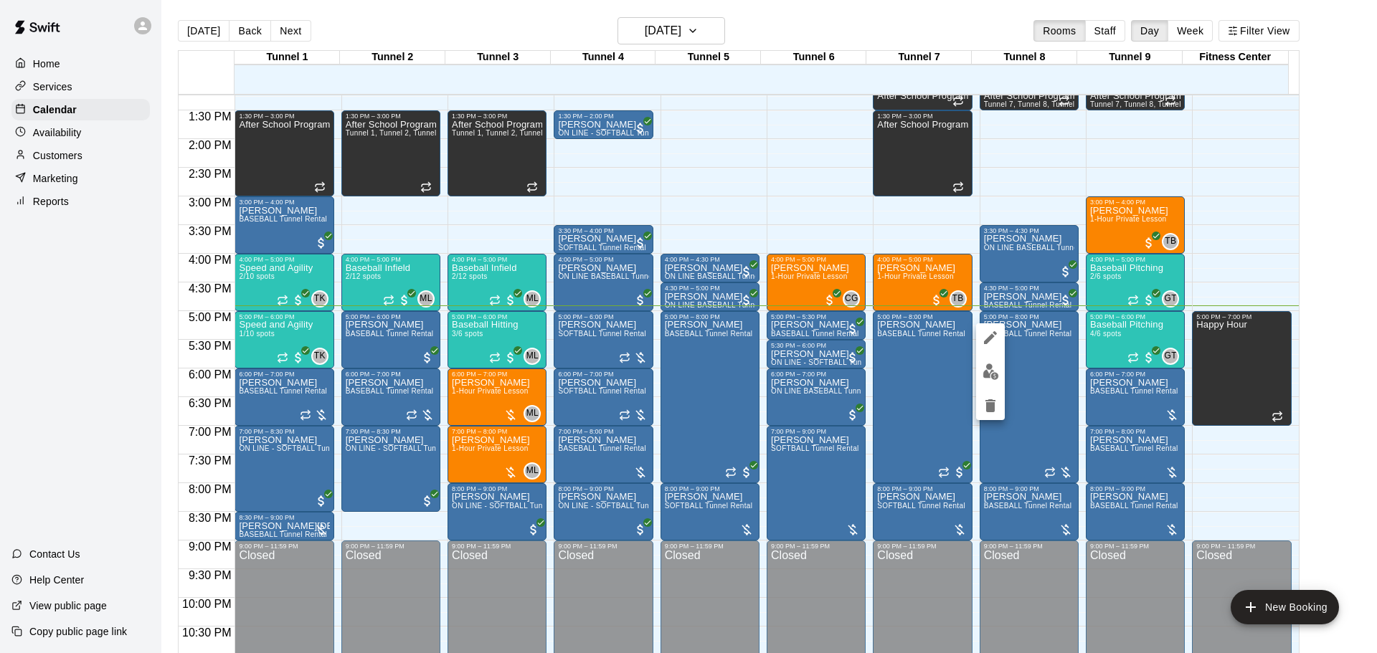
click at [995, 380] on button "edit" at bounding box center [990, 372] width 29 height 28
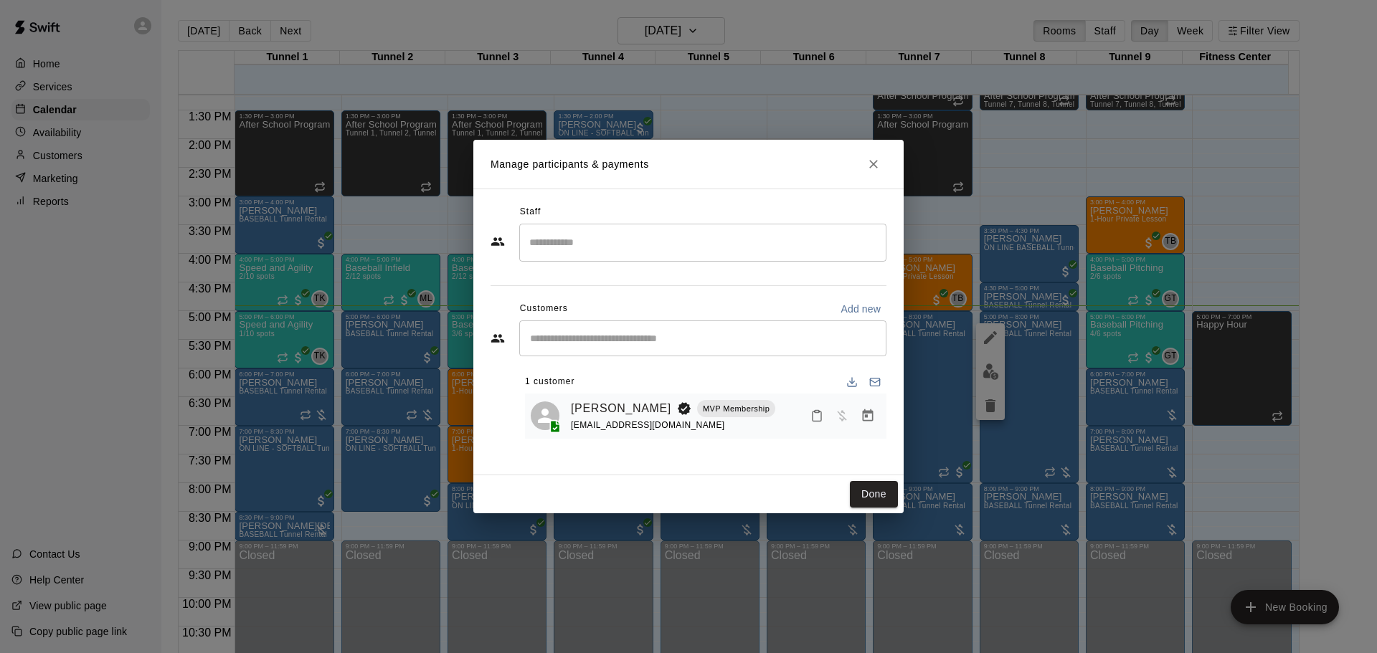
click at [867, 420] on icon "Manage bookings & payment" at bounding box center [868, 416] width 14 height 14
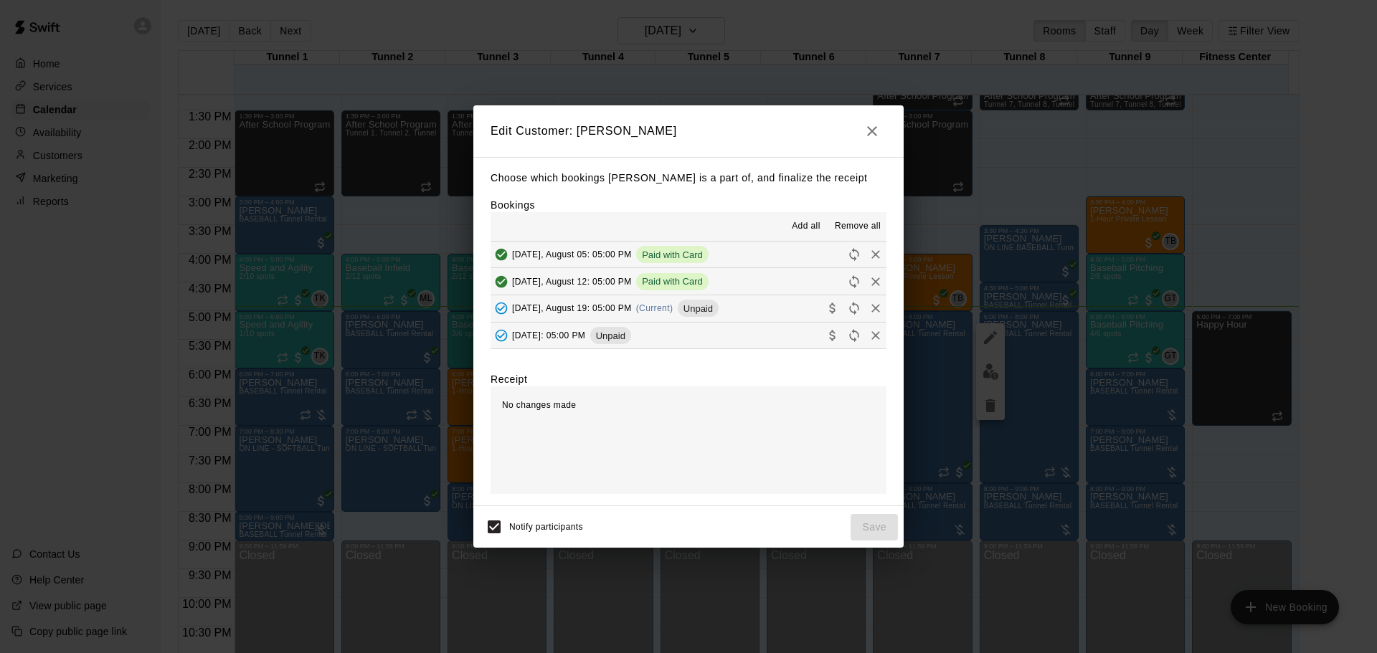
click at [716, 306] on span "Unpaid" at bounding box center [698, 308] width 41 height 11
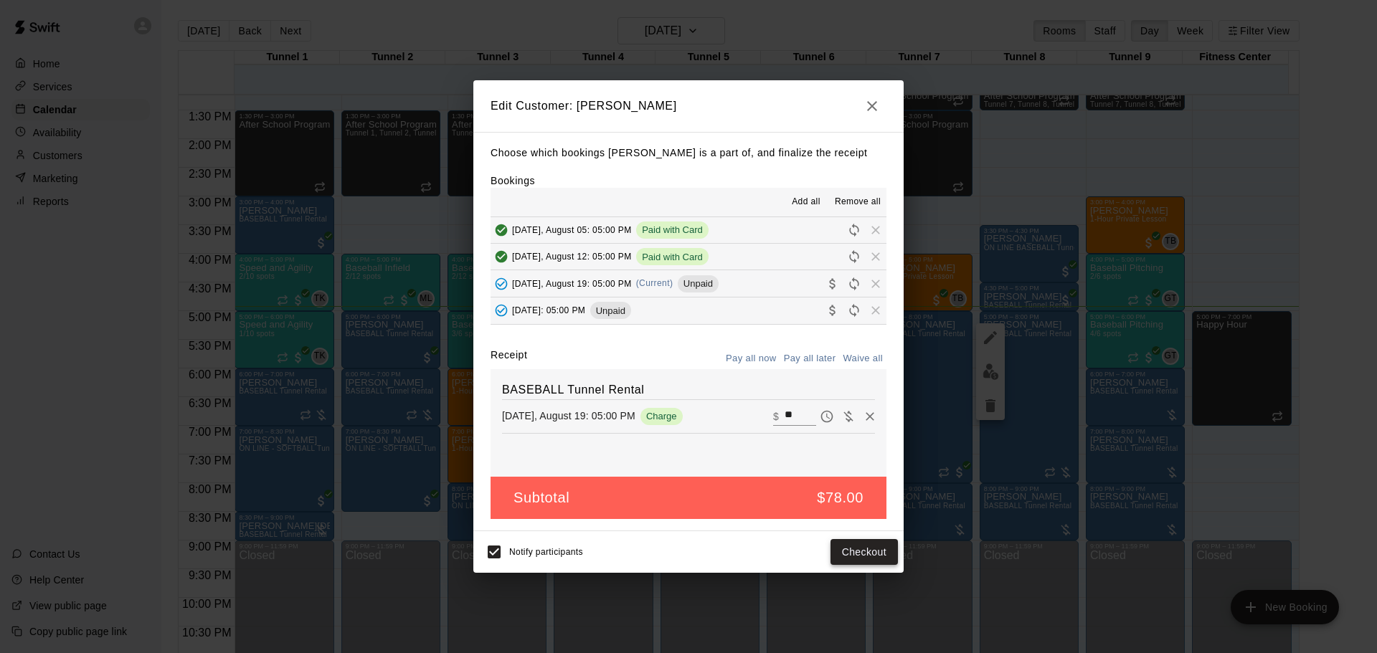
click at [854, 544] on button "Checkout" at bounding box center [864, 552] width 67 height 27
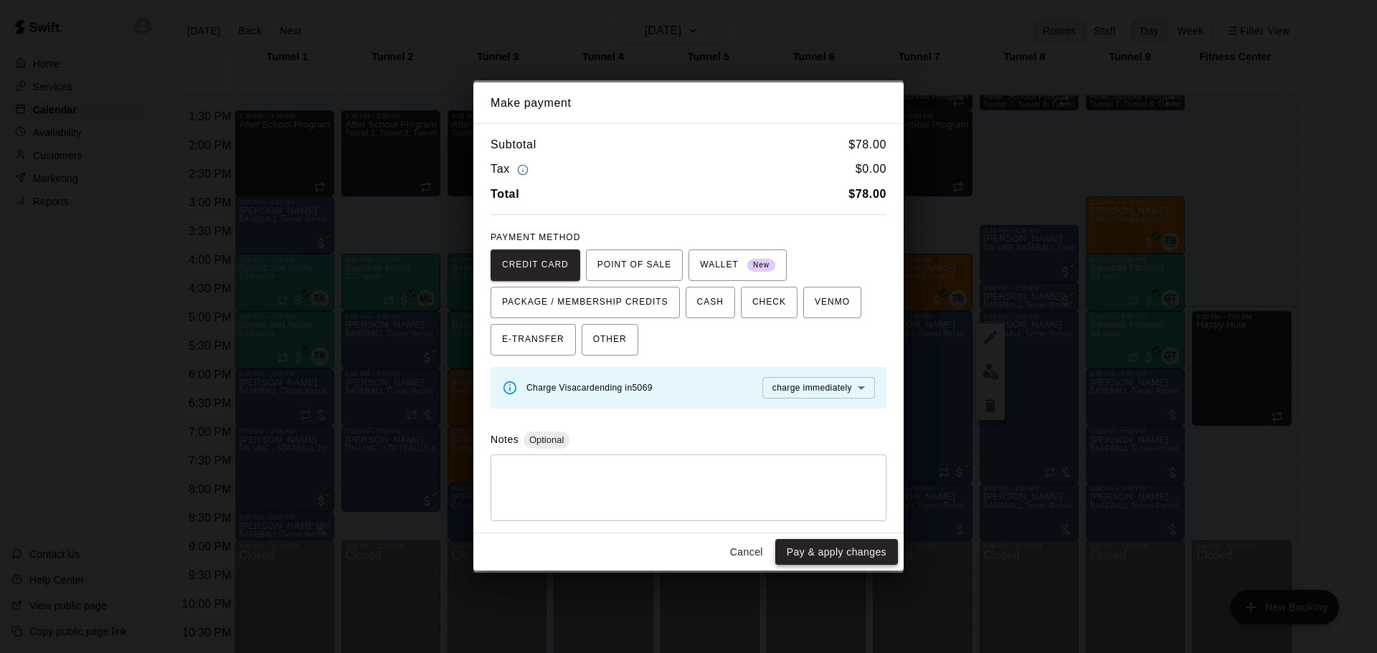
click at [847, 551] on button "Pay & apply changes" at bounding box center [836, 552] width 123 height 27
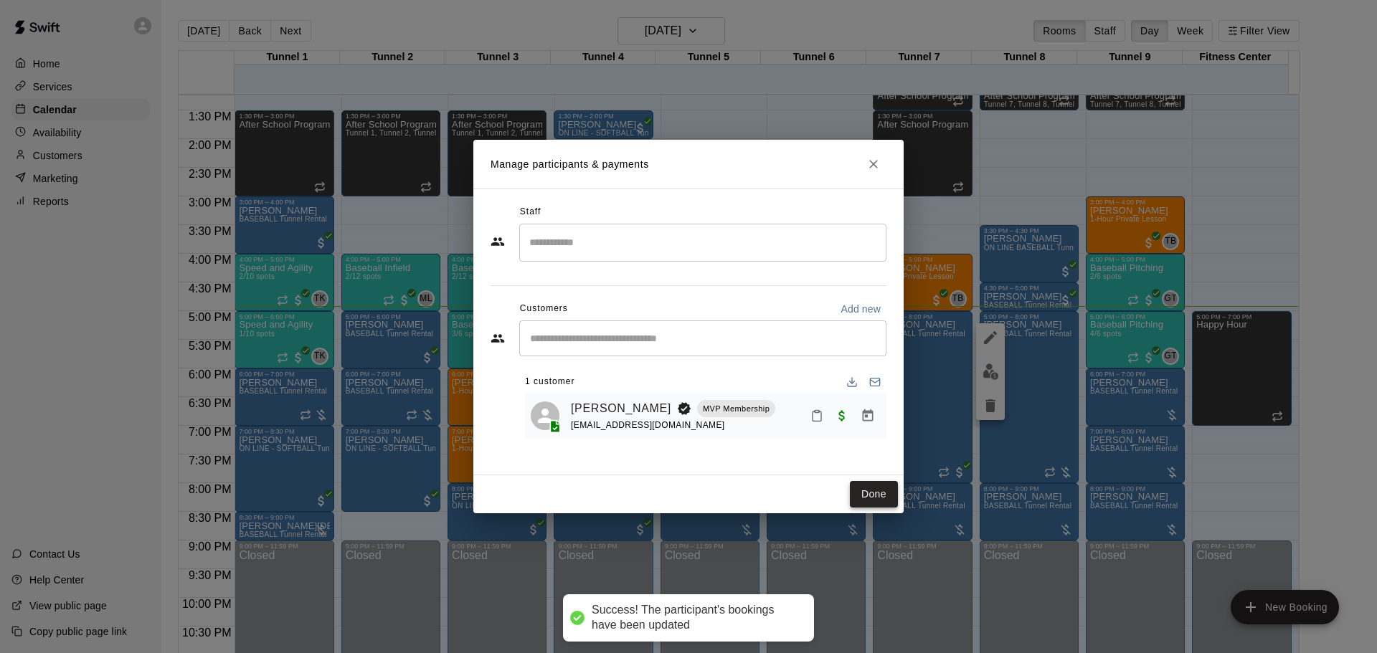
click at [880, 499] on button "Done" at bounding box center [874, 494] width 48 height 27
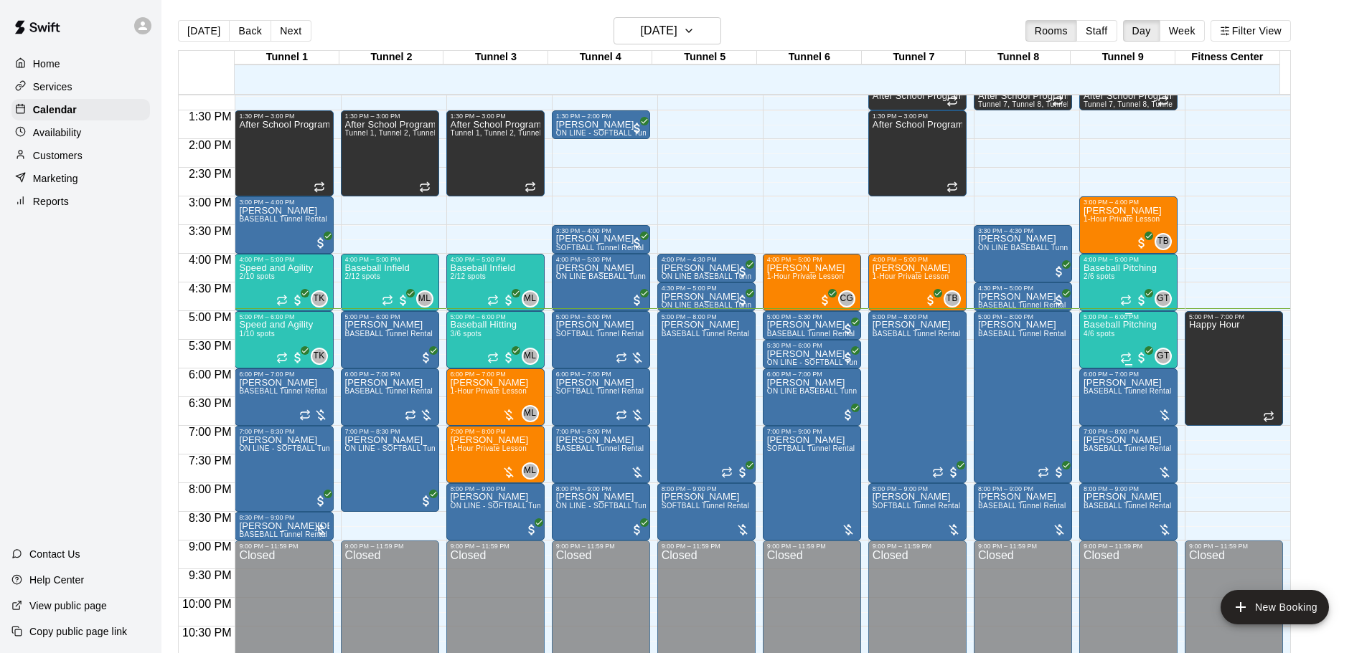
click at [1103, 325] on p "Baseball Pitching" at bounding box center [1119, 325] width 73 height 0
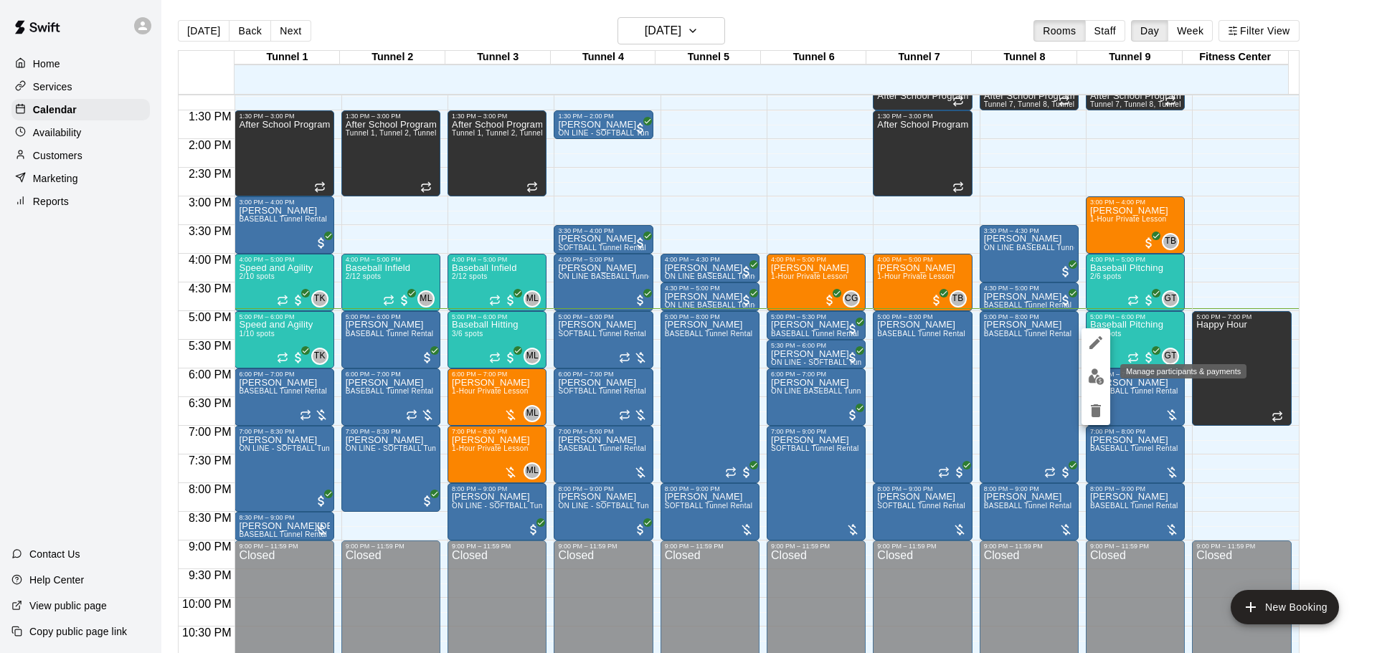
click at [1095, 382] on img "edit" at bounding box center [1096, 377] width 16 height 16
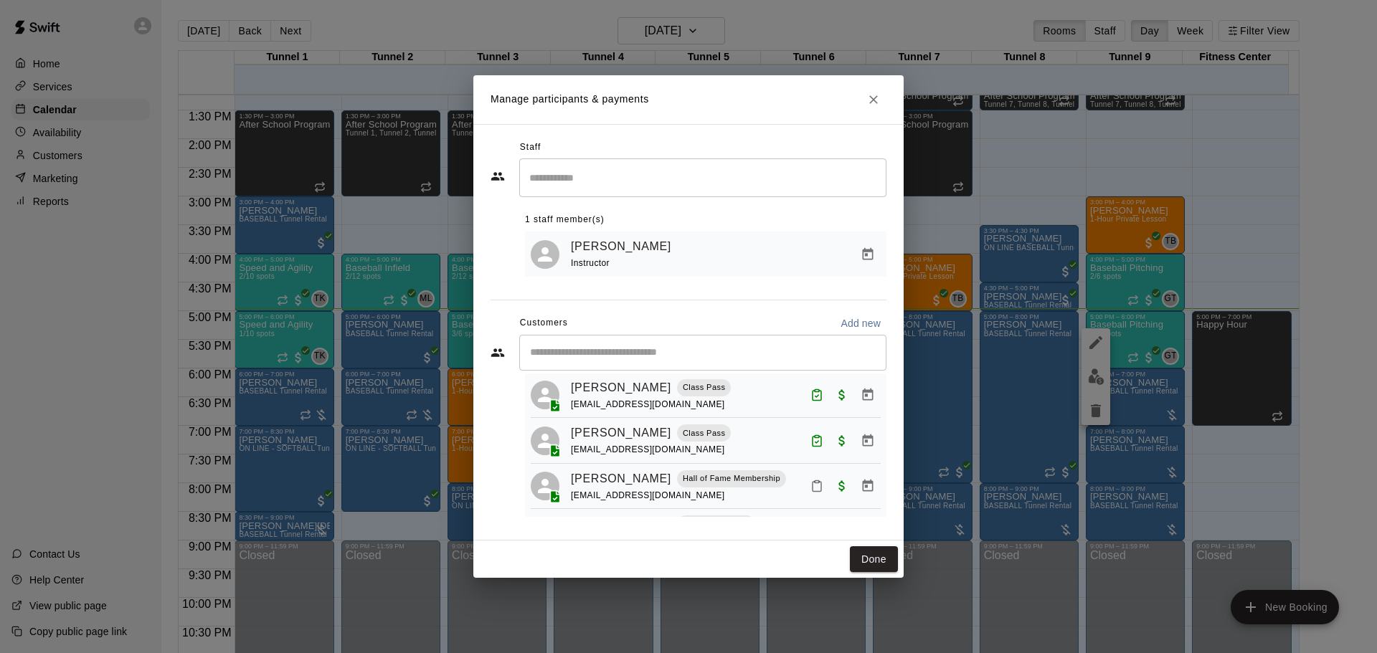
scroll to position [88, 0]
click at [878, 562] on button "Done" at bounding box center [874, 560] width 48 height 27
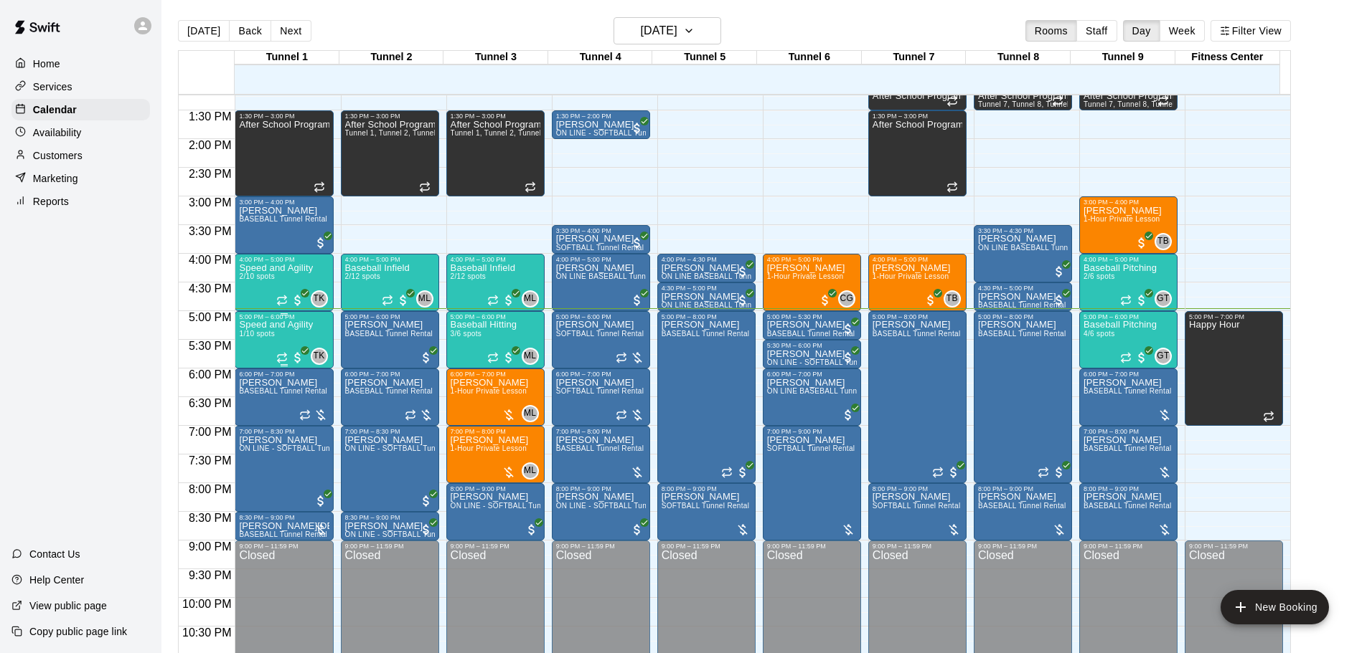
click at [260, 325] on p "Speed and Agility" at bounding box center [276, 325] width 74 height 0
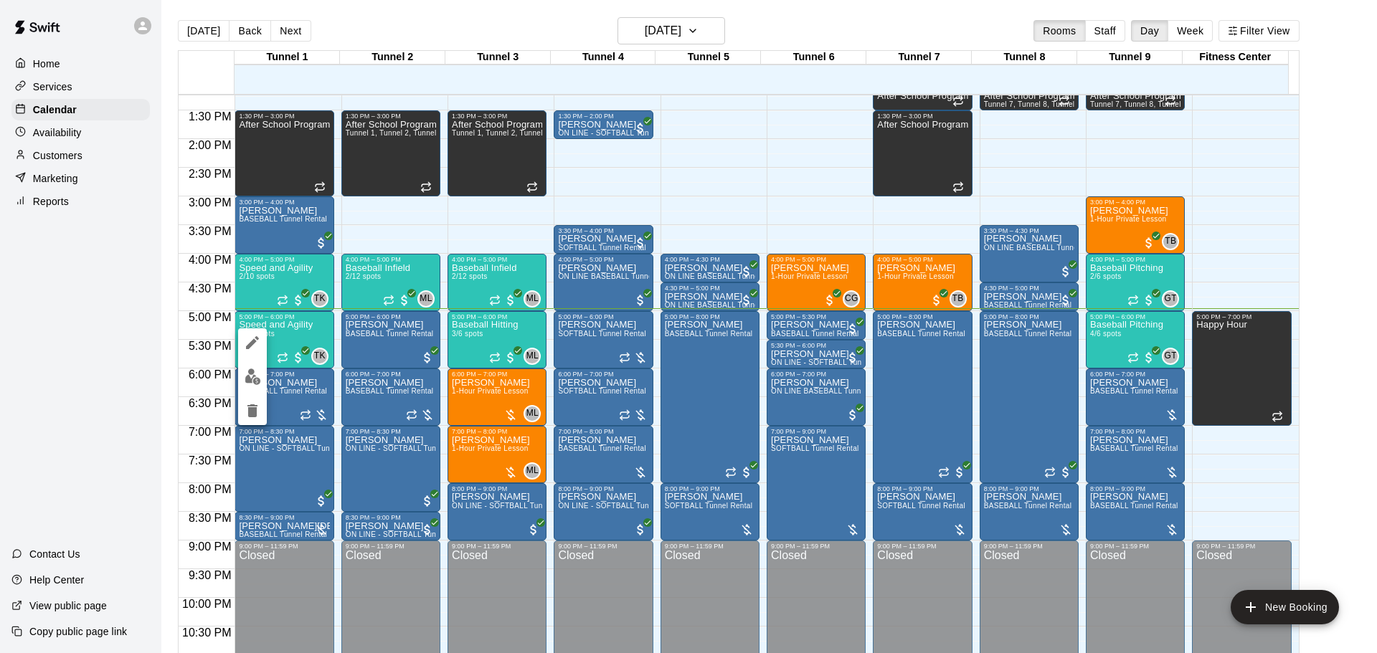
click at [261, 369] on button "edit" at bounding box center [252, 377] width 29 height 28
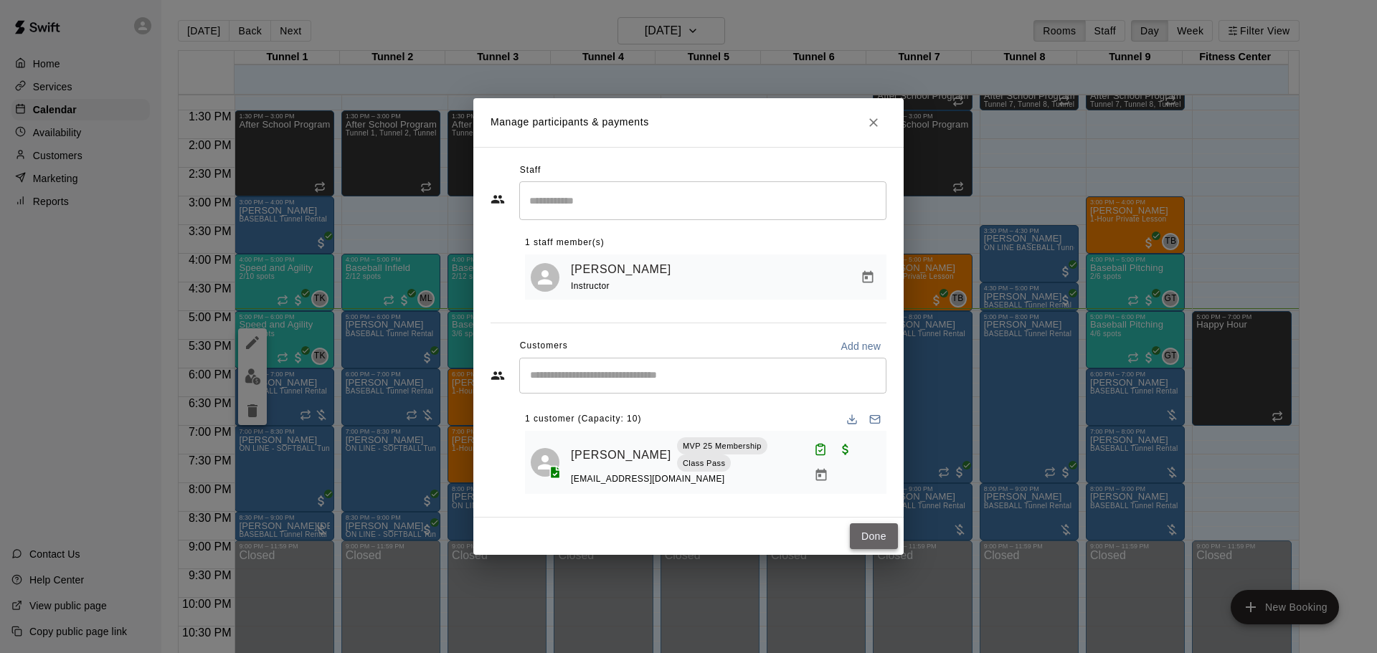
click at [884, 541] on button "Done" at bounding box center [874, 537] width 48 height 27
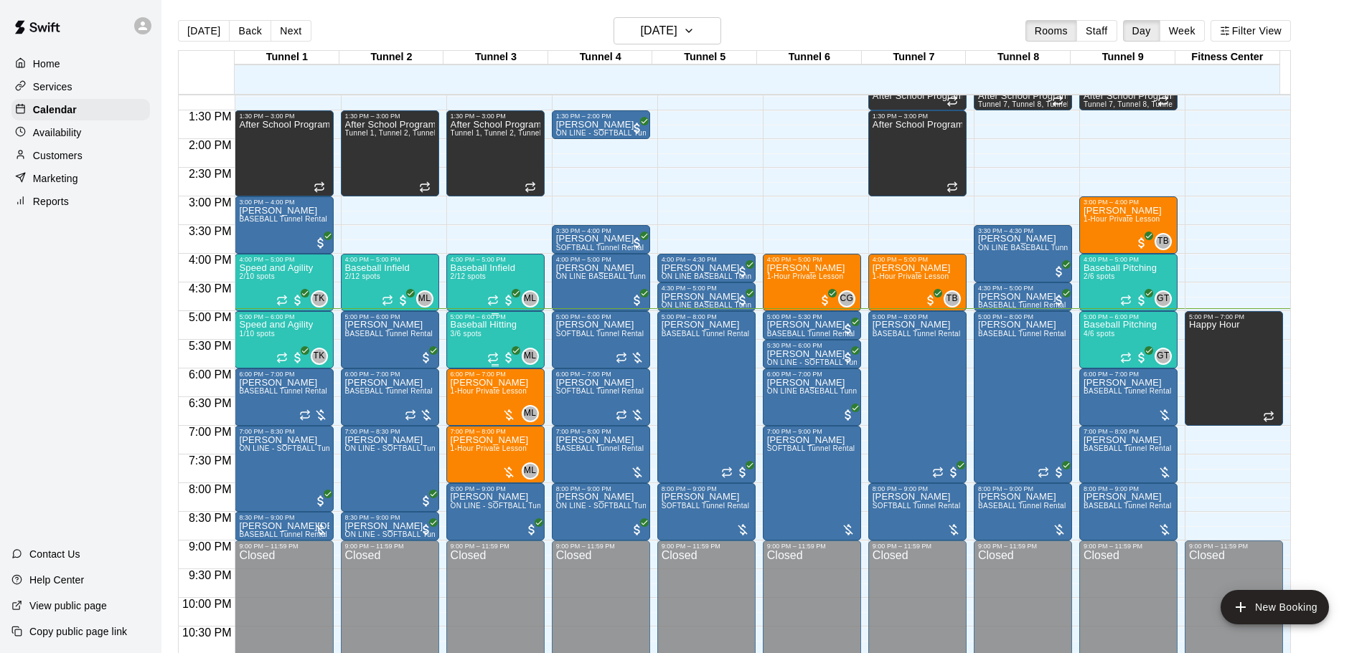
click at [509, 325] on p "Baseball Hitting" at bounding box center [483, 325] width 67 height 0
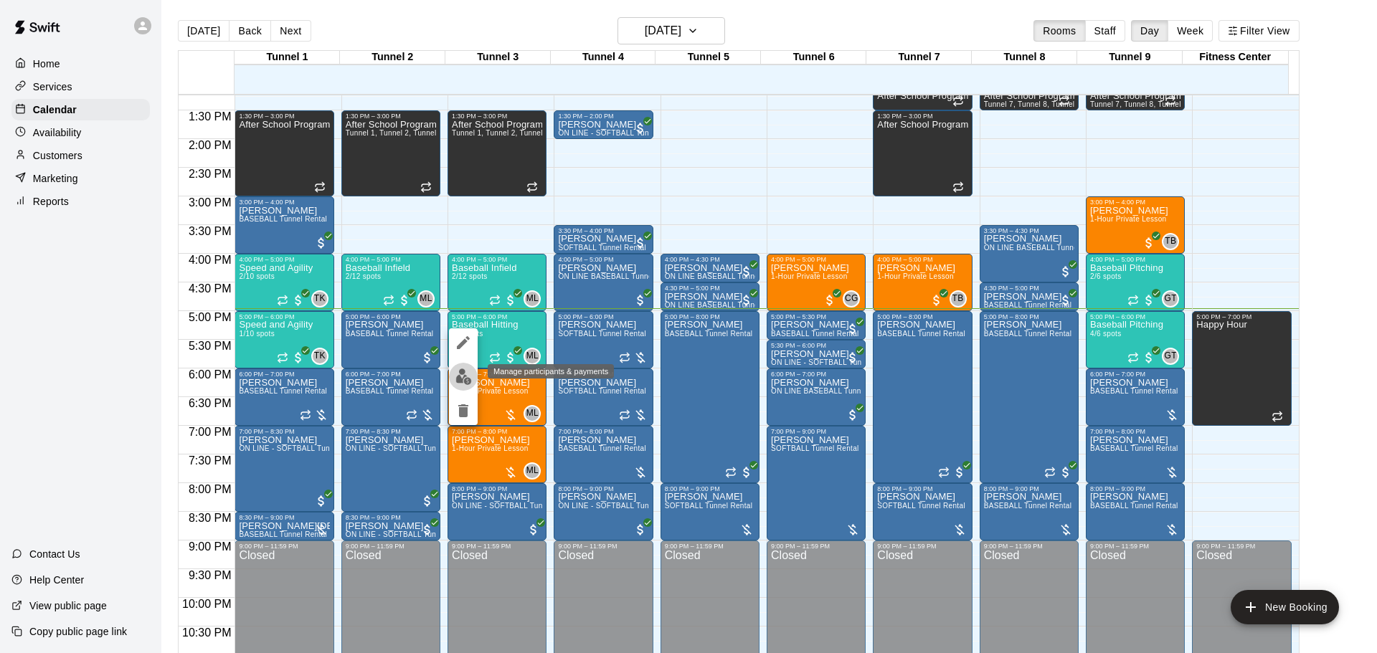
click at [461, 374] on img "edit" at bounding box center [464, 377] width 16 height 16
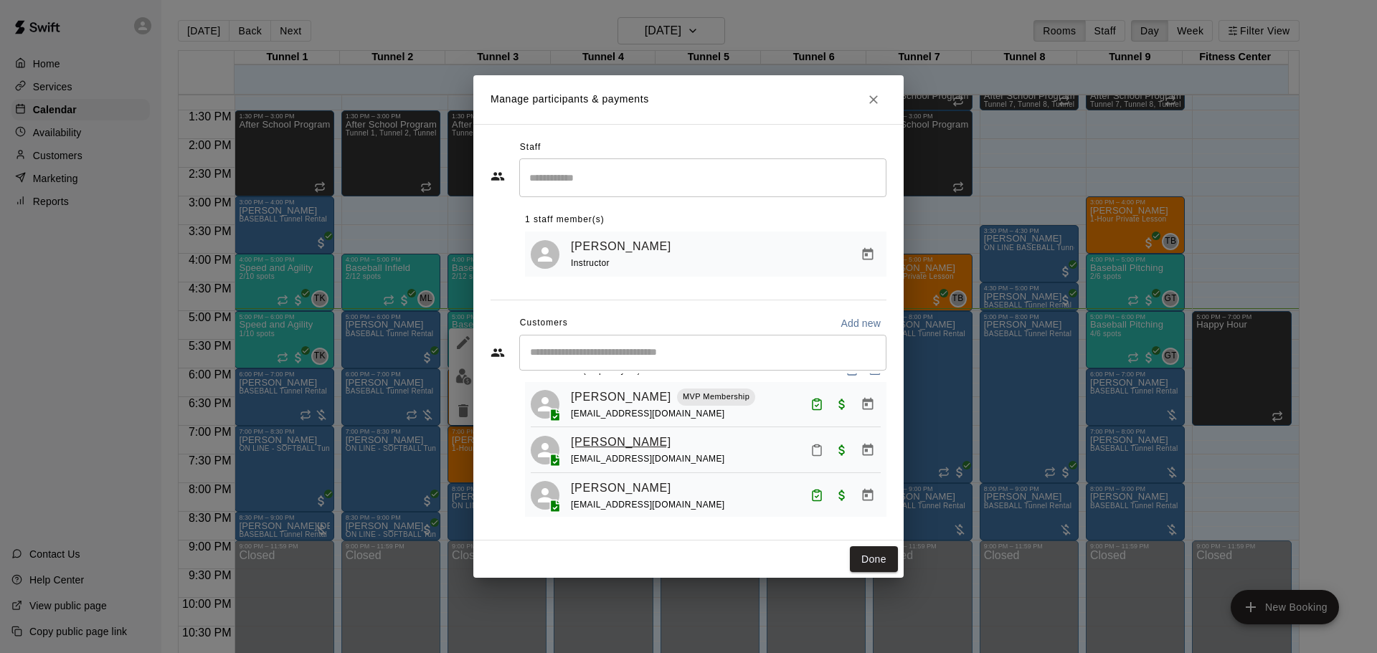
scroll to position [40, 0]
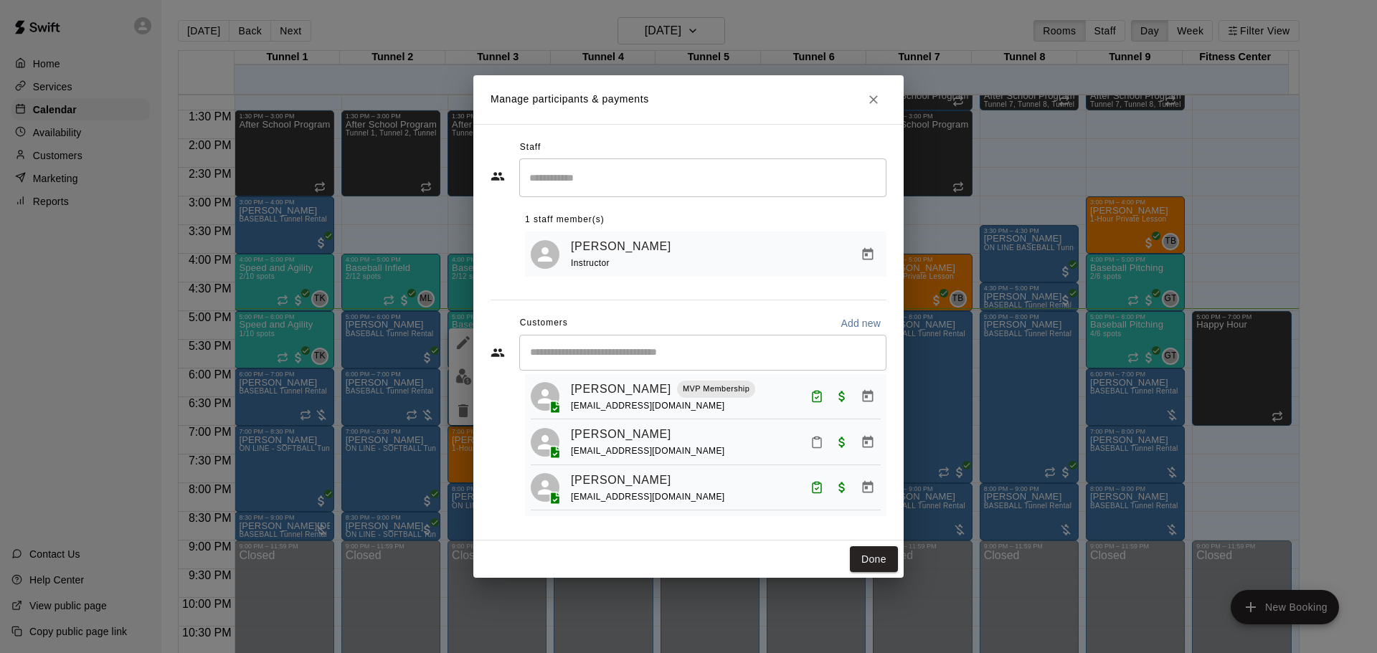
click at [590, 354] on input "Start typing to search customers..." at bounding box center [703, 353] width 354 height 14
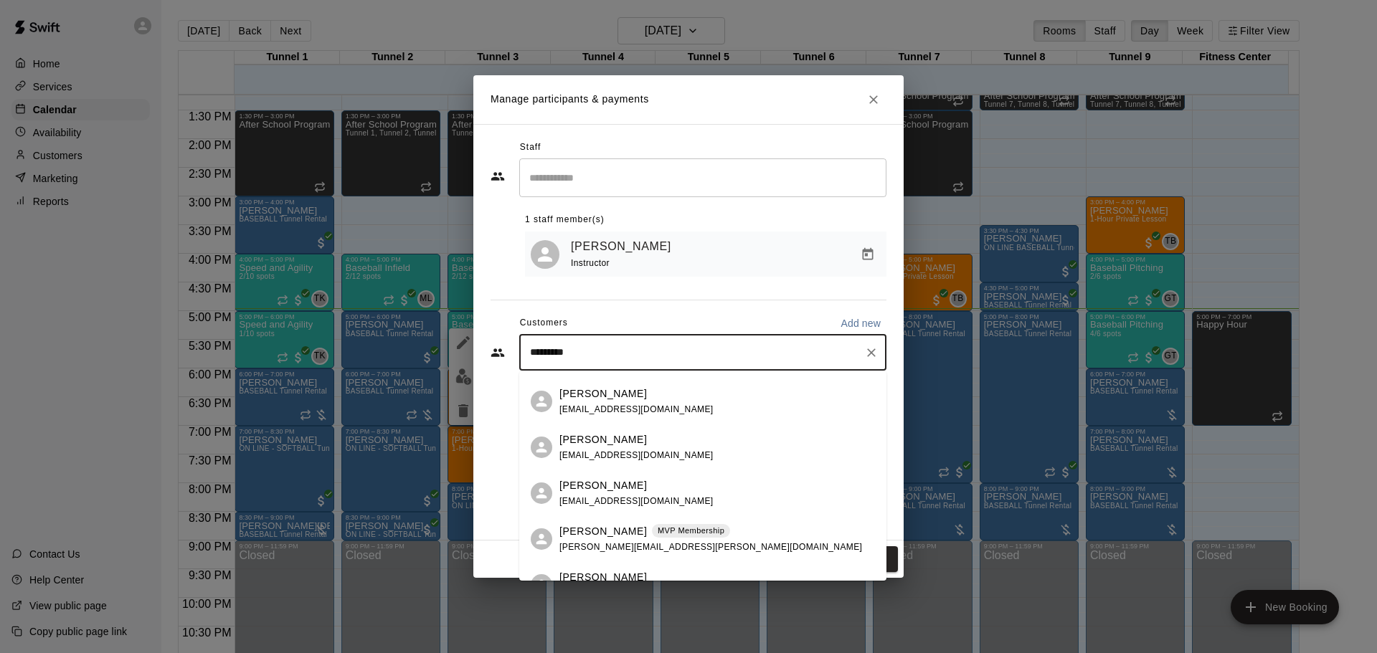
scroll to position [502, 0]
click at [531, 354] on input "********" at bounding box center [692, 353] width 333 height 14
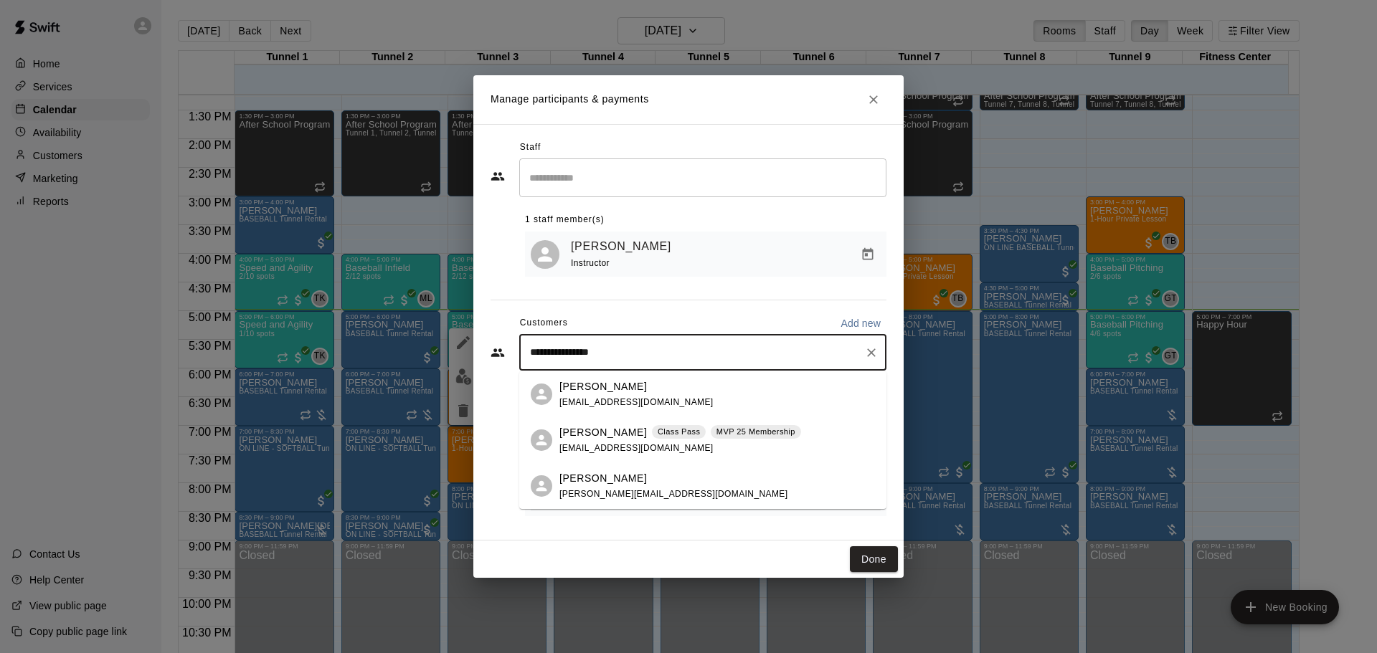
type input "**********"
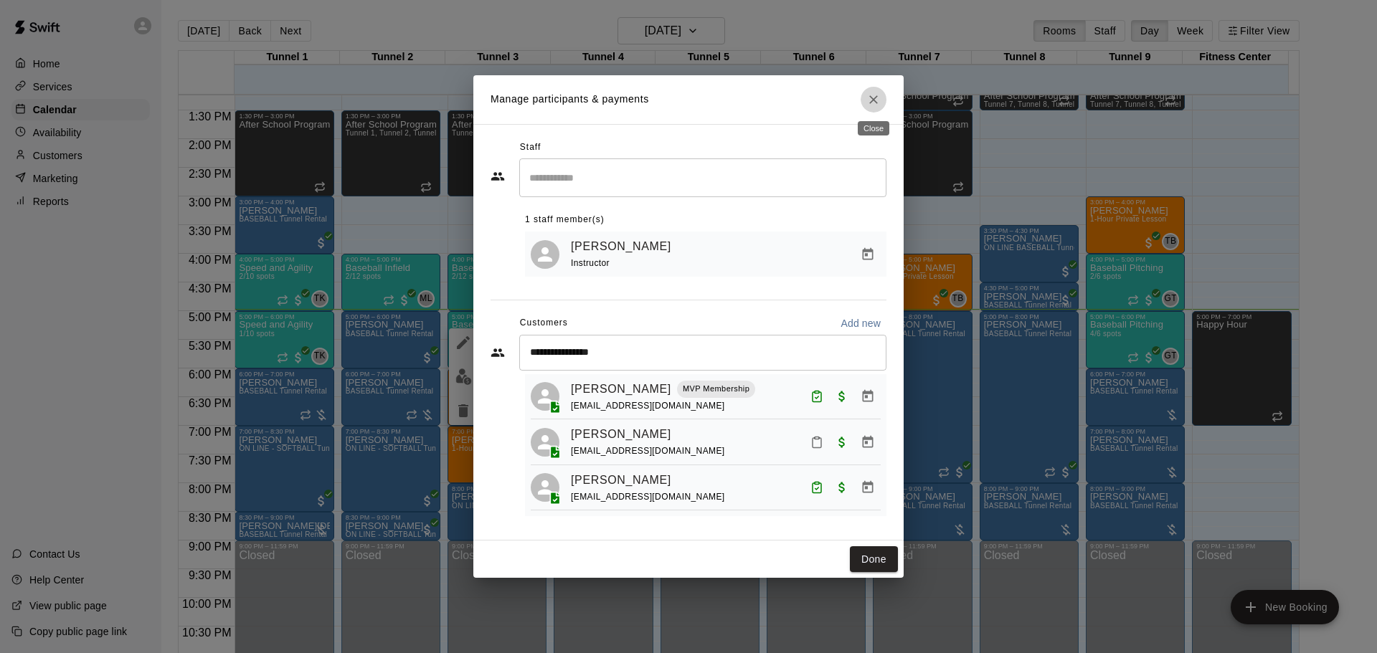
click at [869, 95] on icon "Close" at bounding box center [874, 100] width 14 height 14
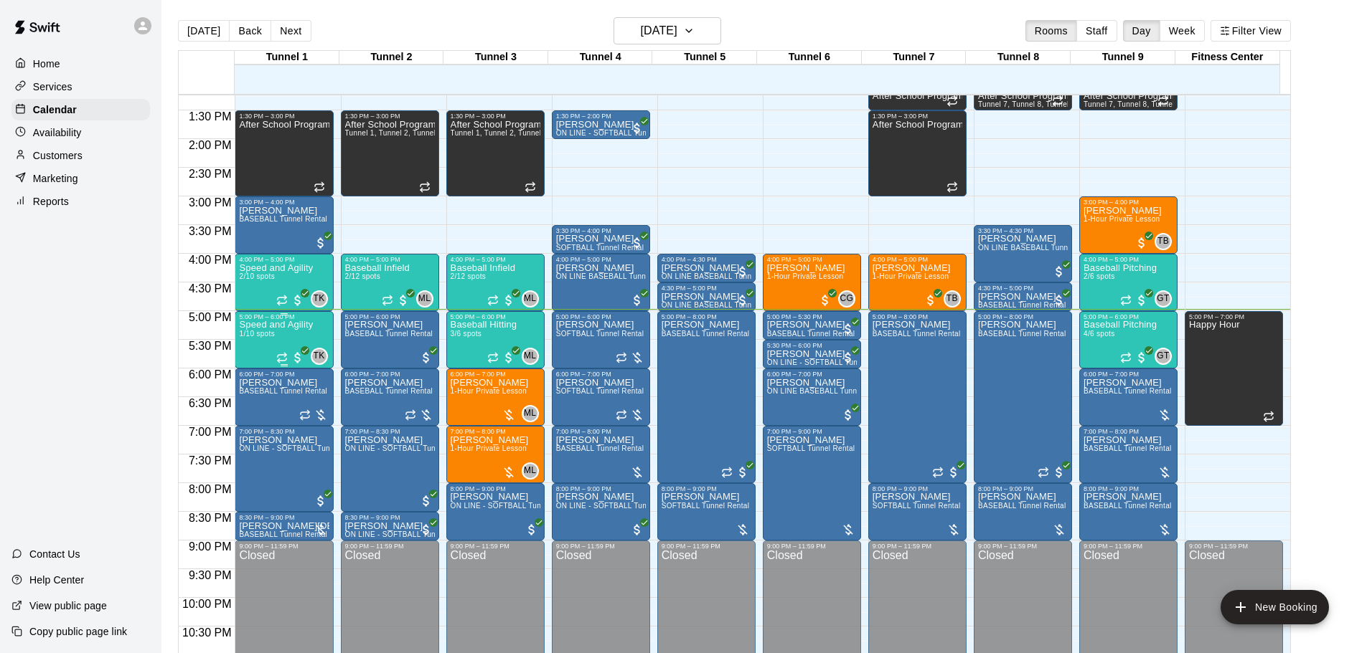
click at [318, 336] on div "Speed and Agility 1/10 spots TK 0" at bounding box center [284, 647] width 90 height 653
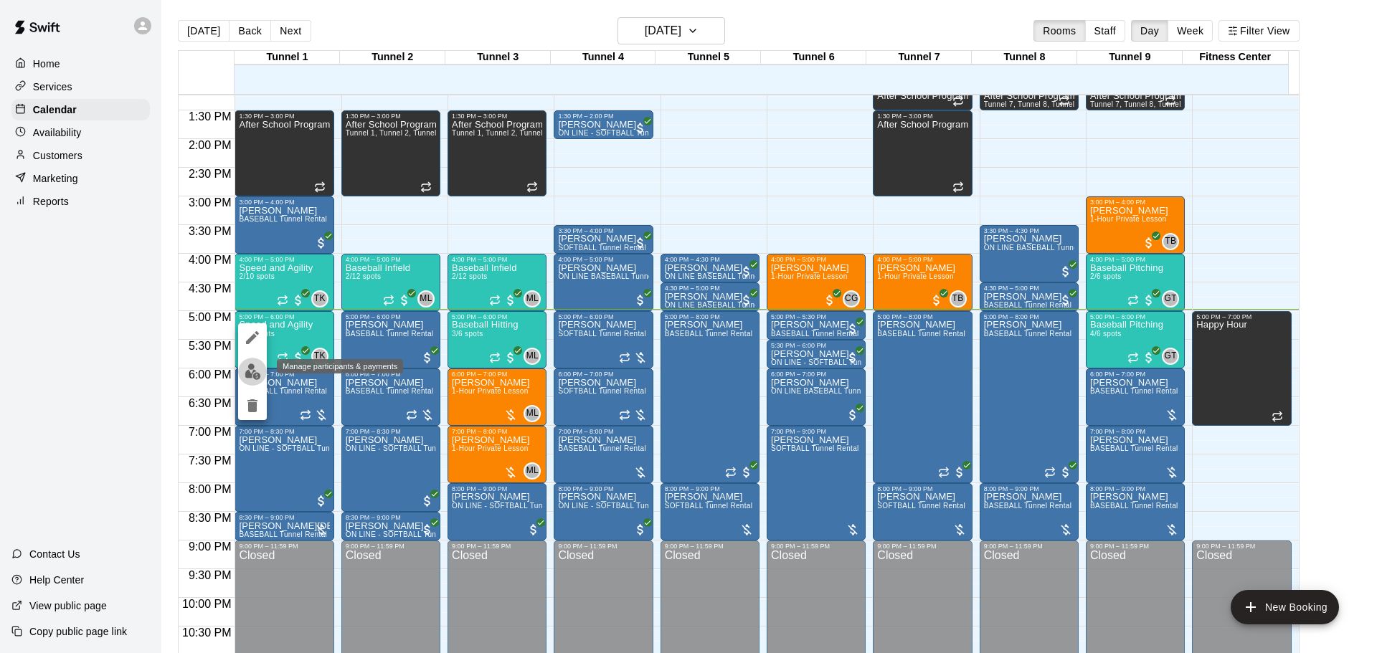
click at [256, 370] on img "edit" at bounding box center [253, 372] width 16 height 16
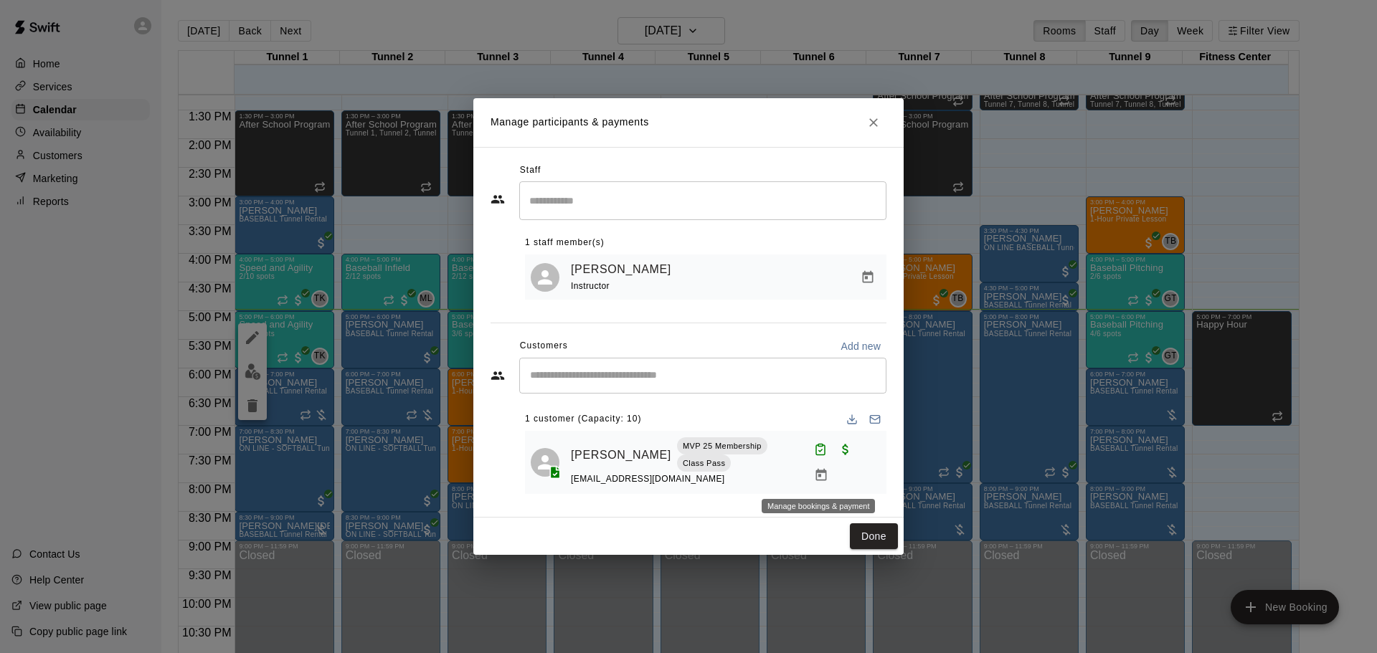
click at [820, 477] on icon "Manage bookings & payment" at bounding box center [821, 475] width 14 height 14
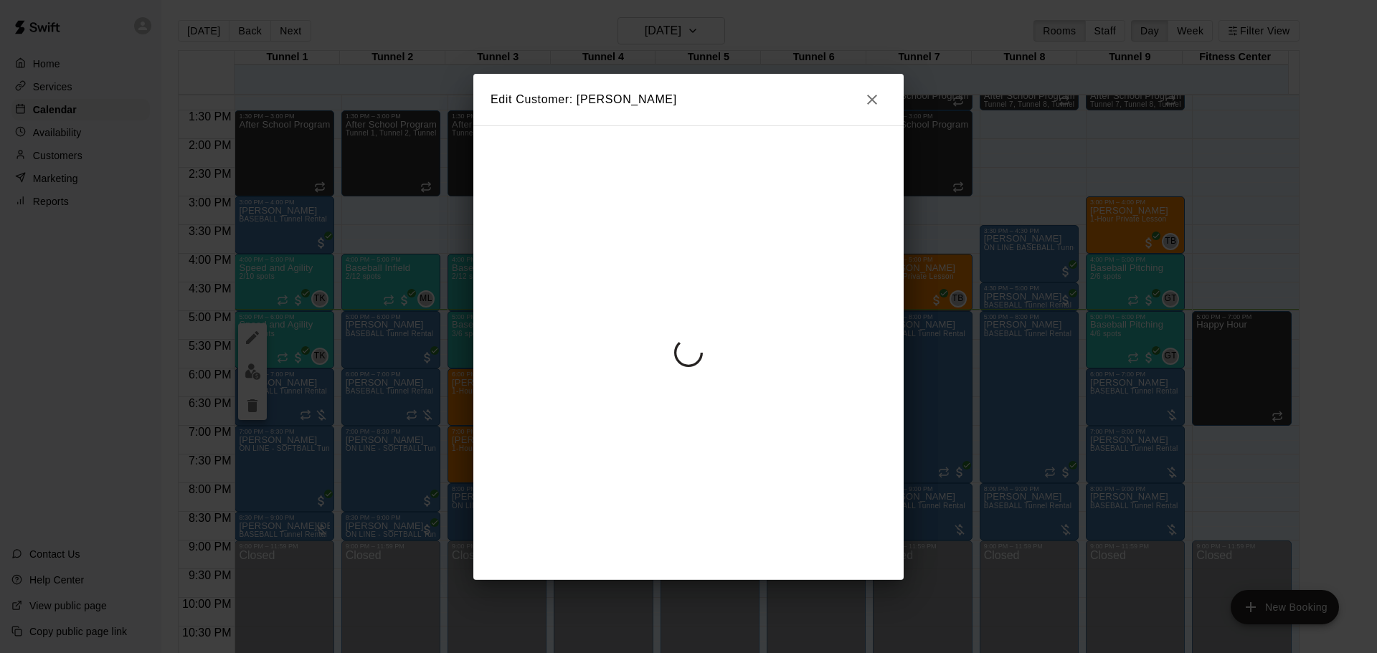
drag, startPoint x: 871, startPoint y: 98, endPoint x: 864, endPoint y: 107, distance: 10.8
click at [872, 99] on icon "button" at bounding box center [872, 100] width 10 height 10
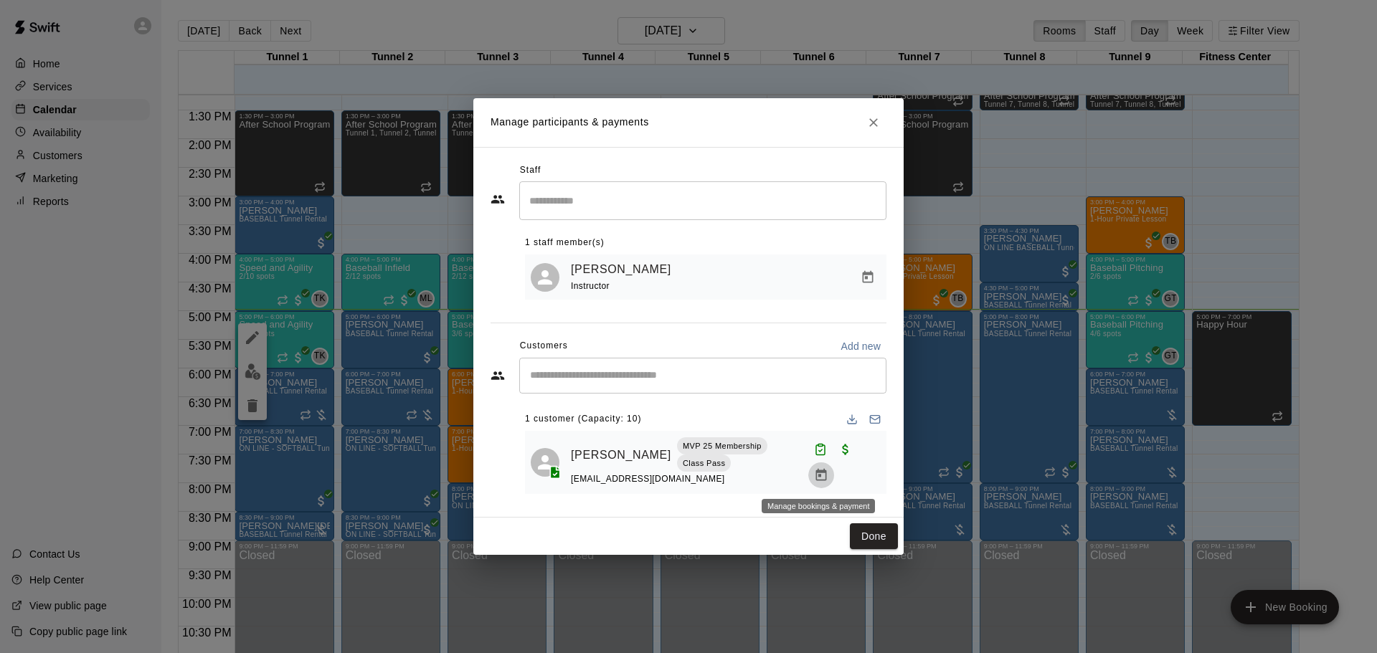
click at [809, 473] on button "Manage bookings & payment" at bounding box center [821, 476] width 26 height 26
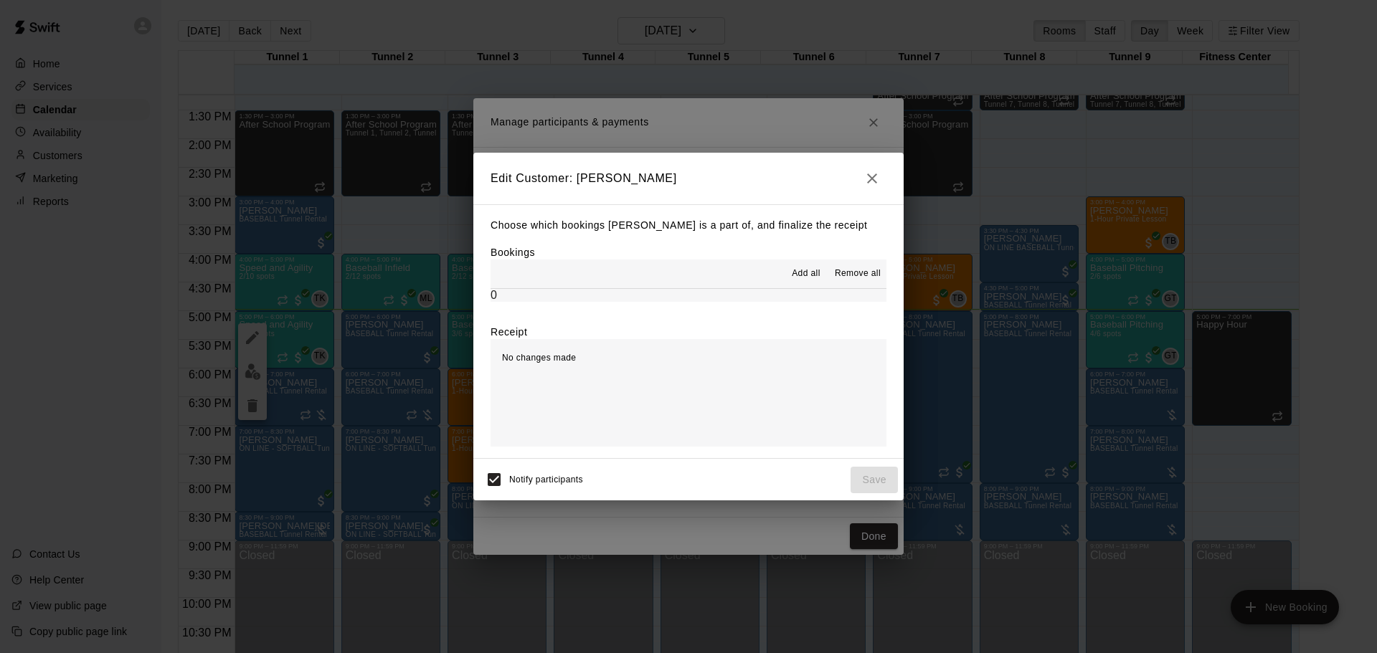
click at [871, 193] on h2 "Edit Customer: Robert Williams" at bounding box center [688, 179] width 430 height 52
click at [869, 184] on icon "button" at bounding box center [872, 178] width 17 height 17
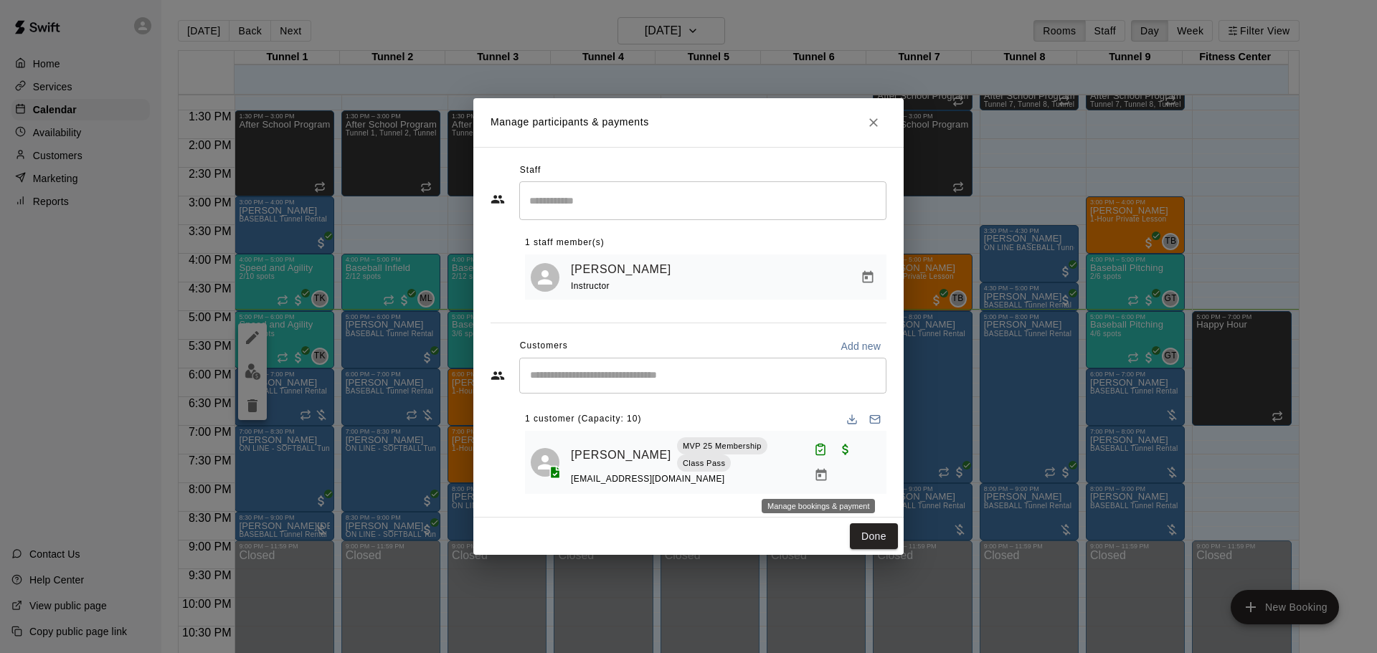
click at [816, 478] on icon "Manage bookings & payment" at bounding box center [821, 475] width 14 height 14
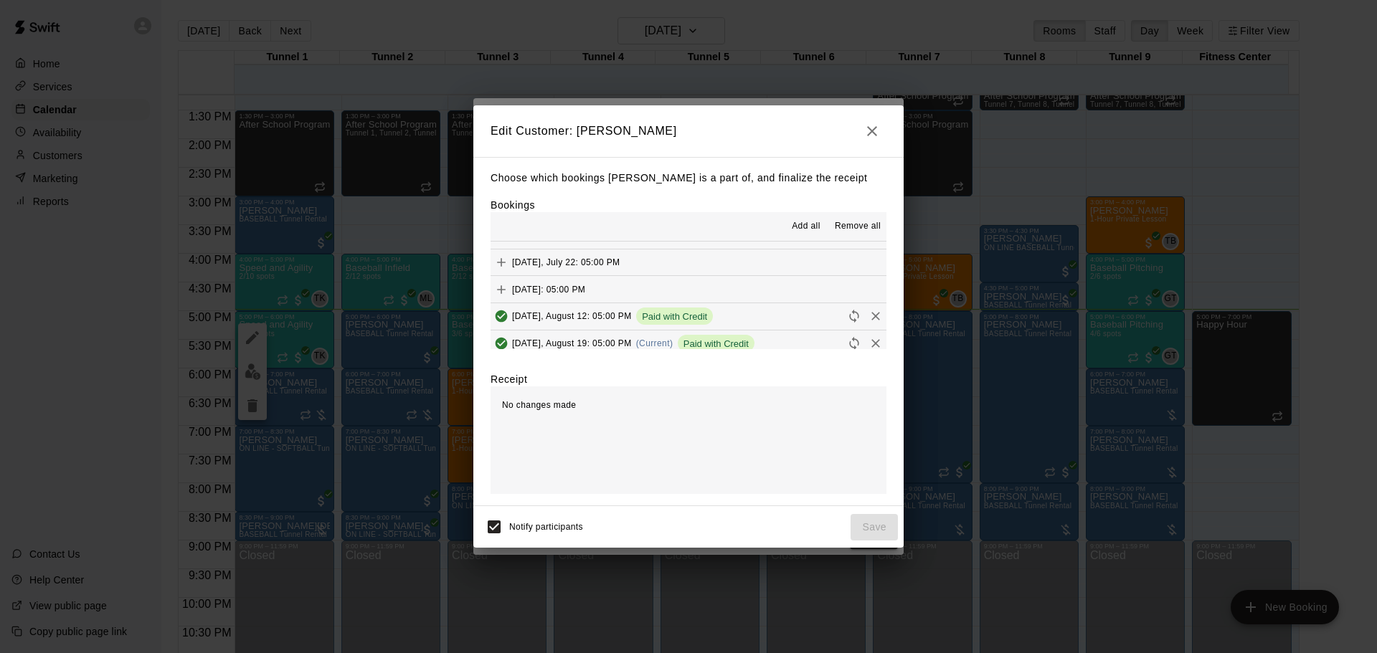
scroll to position [287, 0]
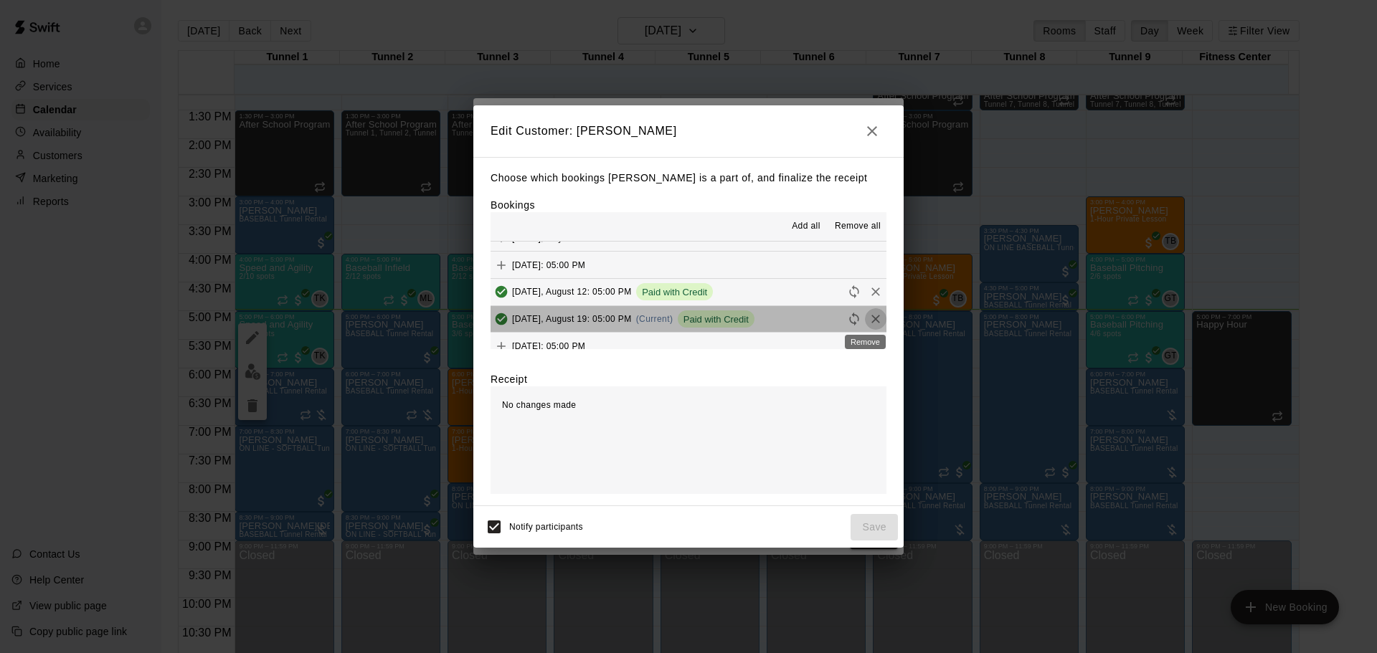
click at [869, 320] on icon "Remove" at bounding box center [876, 319] width 14 height 14
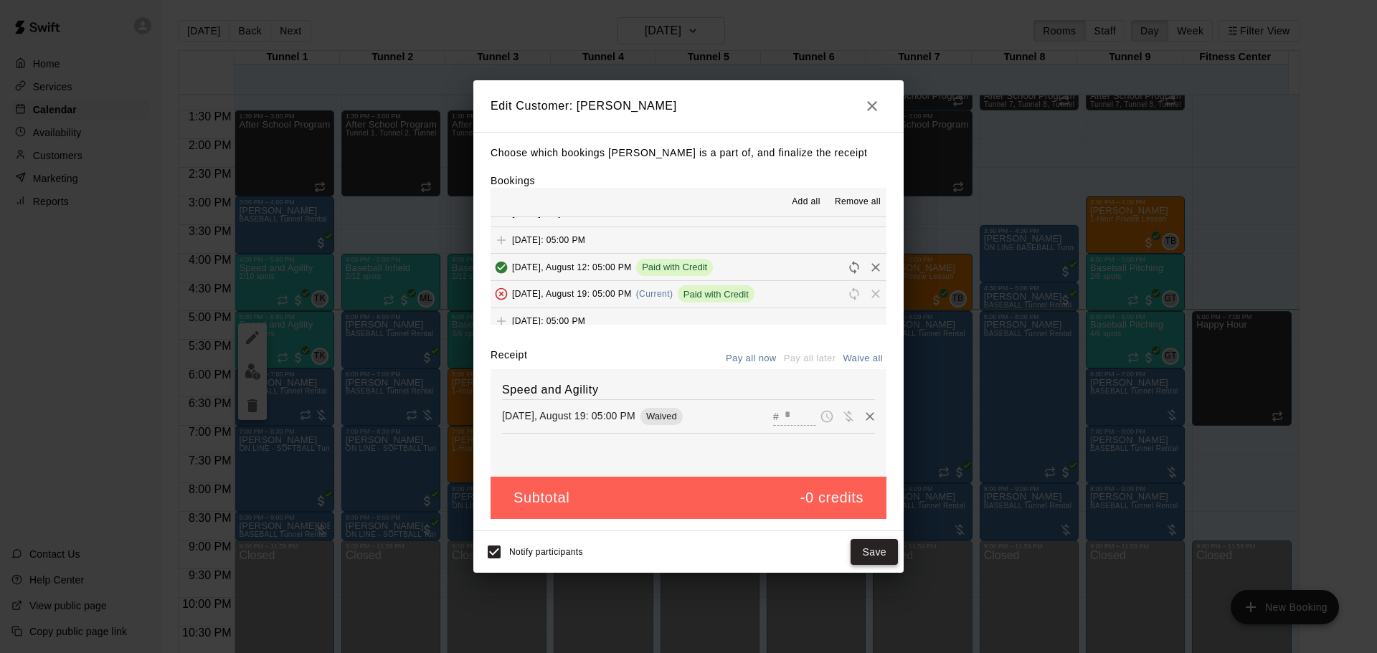
click at [860, 552] on button "Save" at bounding box center [874, 552] width 47 height 27
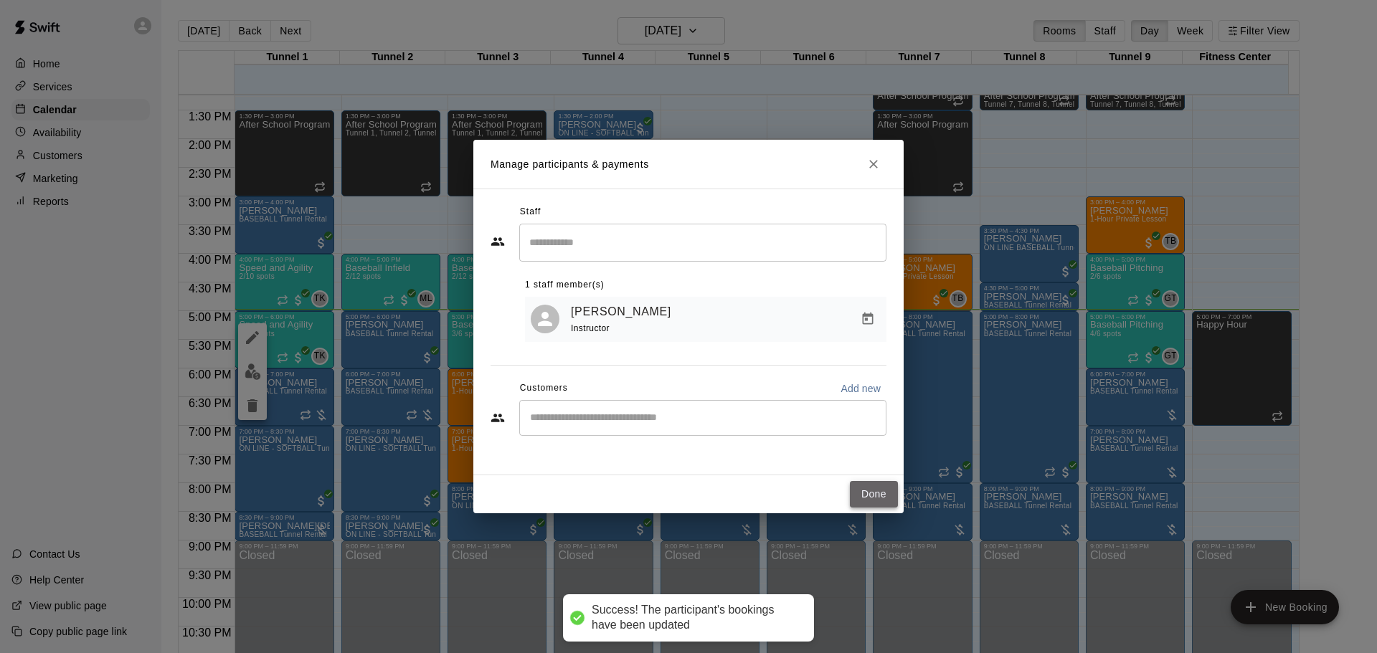
click at [854, 494] on button "Done" at bounding box center [874, 494] width 48 height 27
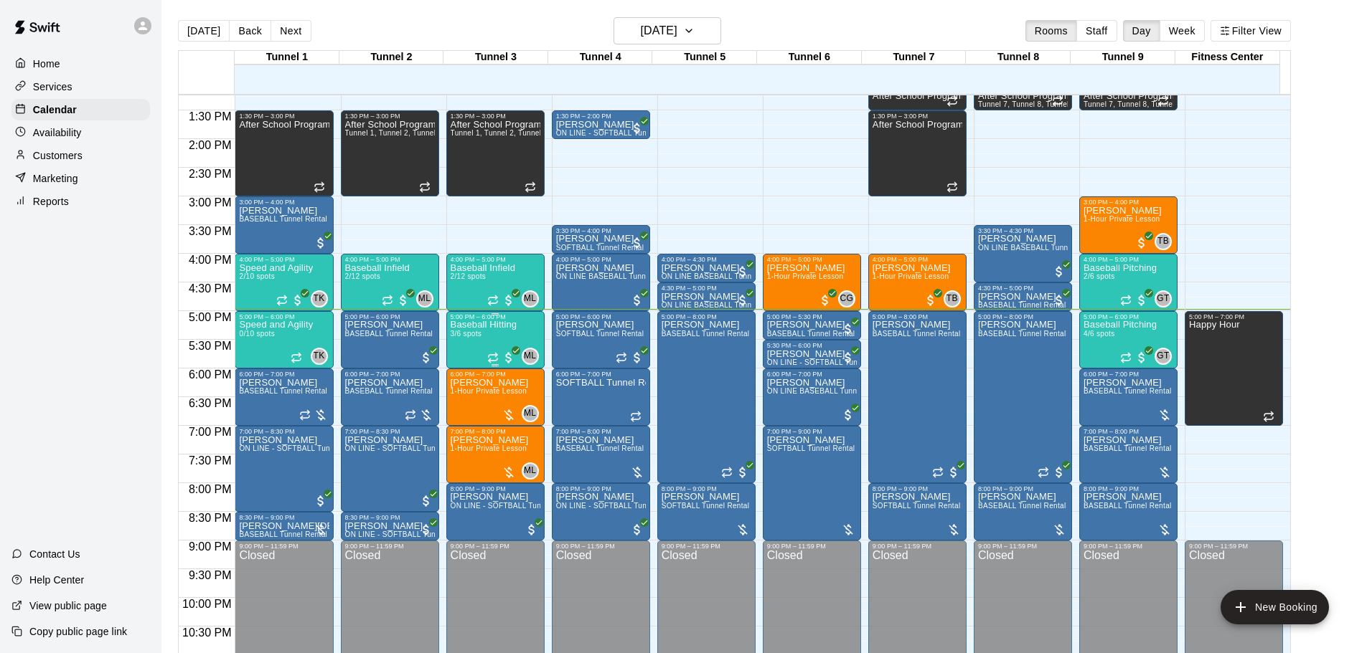
click at [484, 334] on div "Baseball Hitting 3/6 spots" at bounding box center [483, 647] width 67 height 653
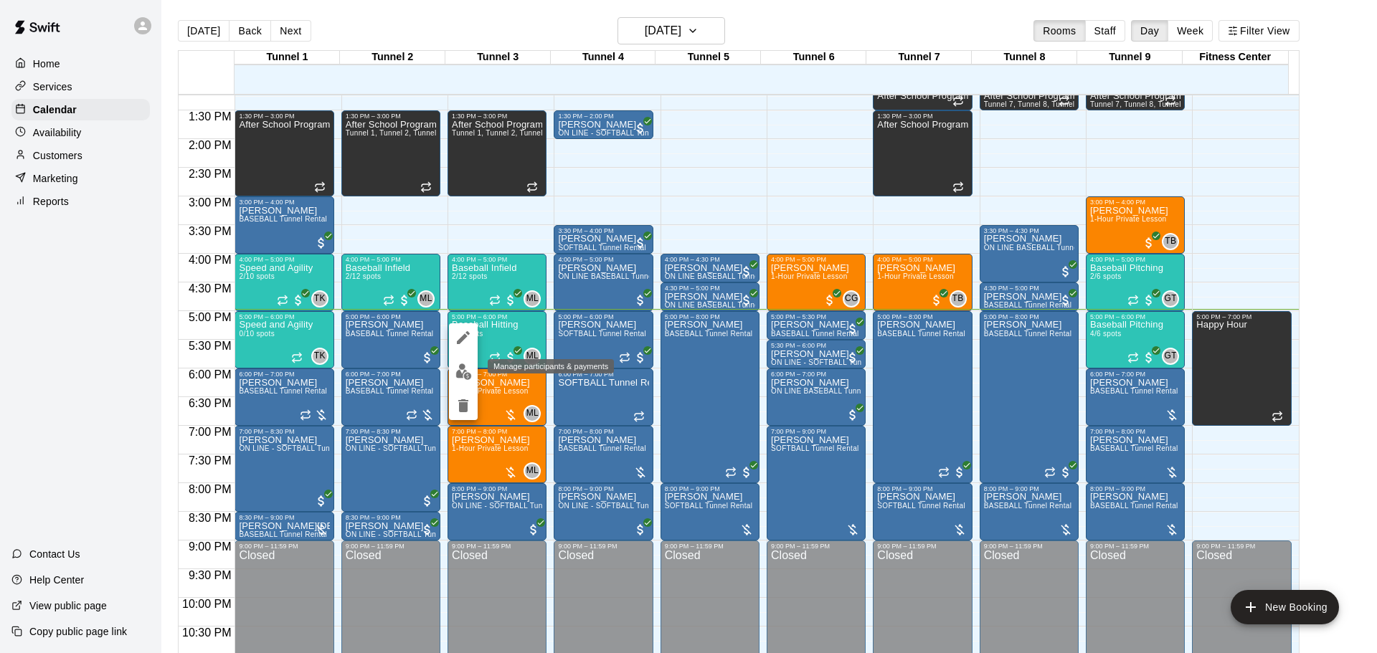
click at [464, 371] on img "edit" at bounding box center [464, 372] width 16 height 16
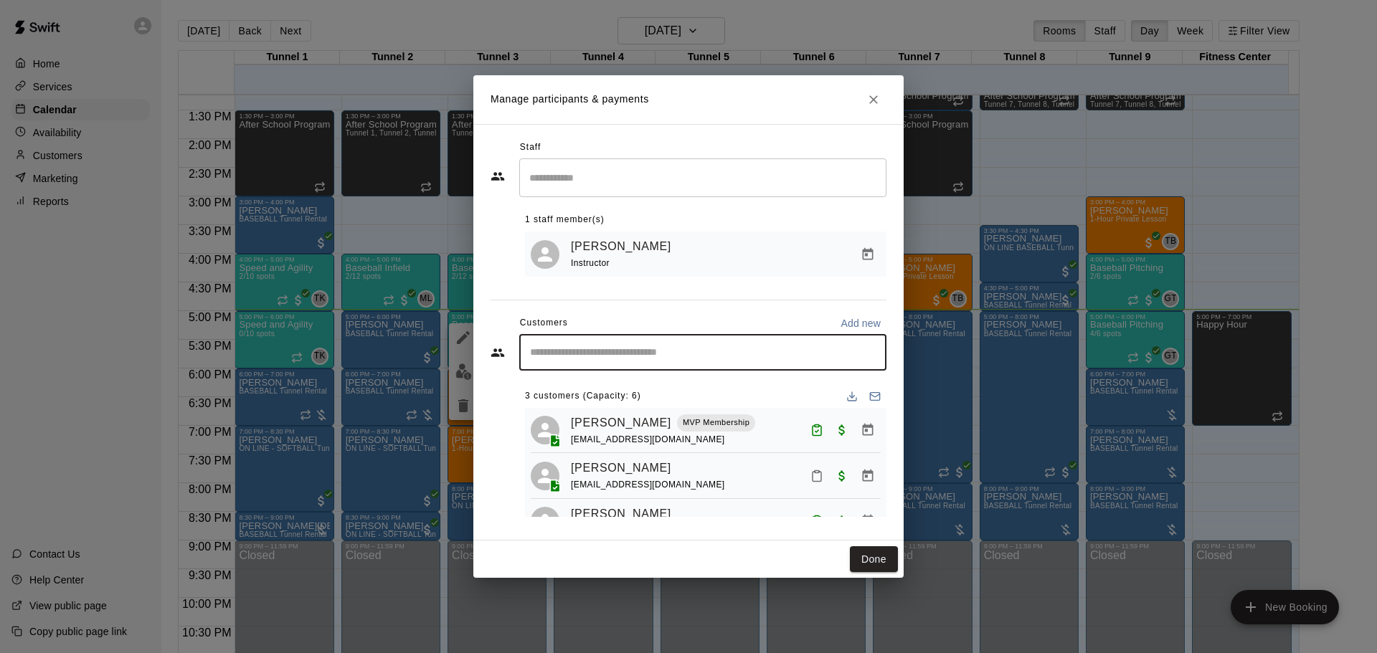
click at [598, 362] on div "​" at bounding box center [702, 353] width 367 height 36
type input "**********"
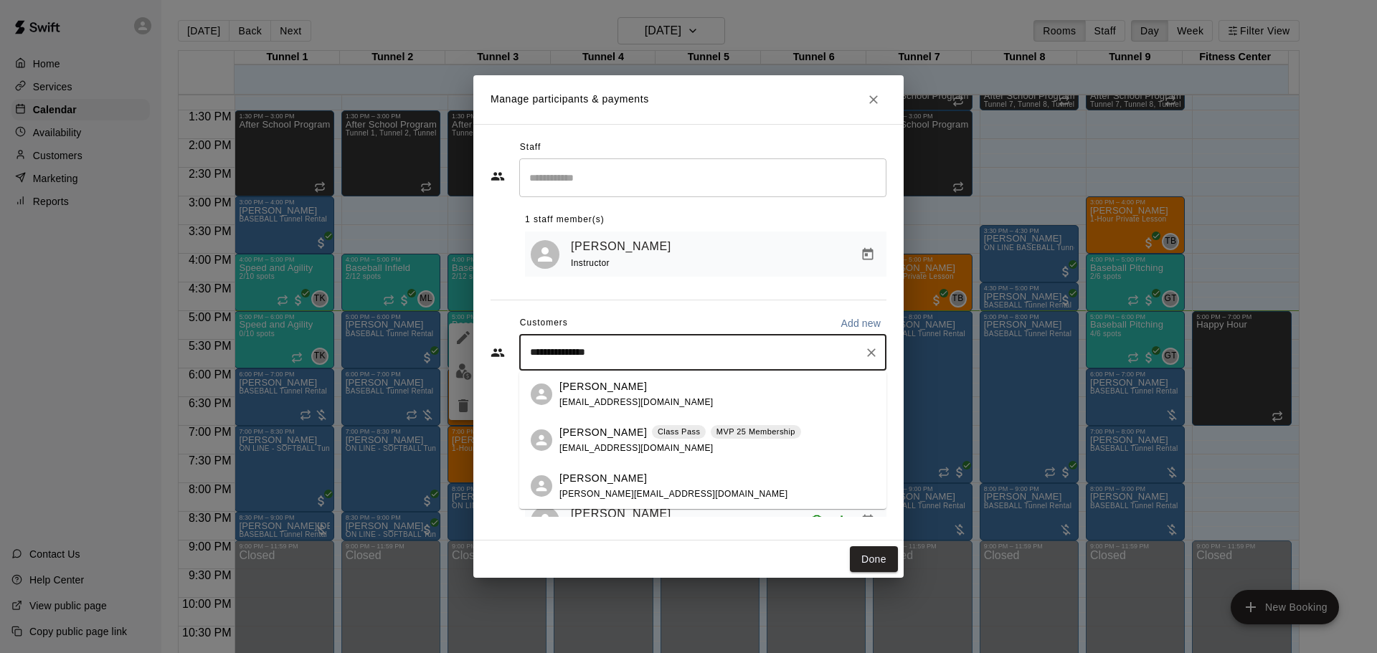
click at [592, 429] on p "Walker Williams" at bounding box center [604, 432] width 88 height 15
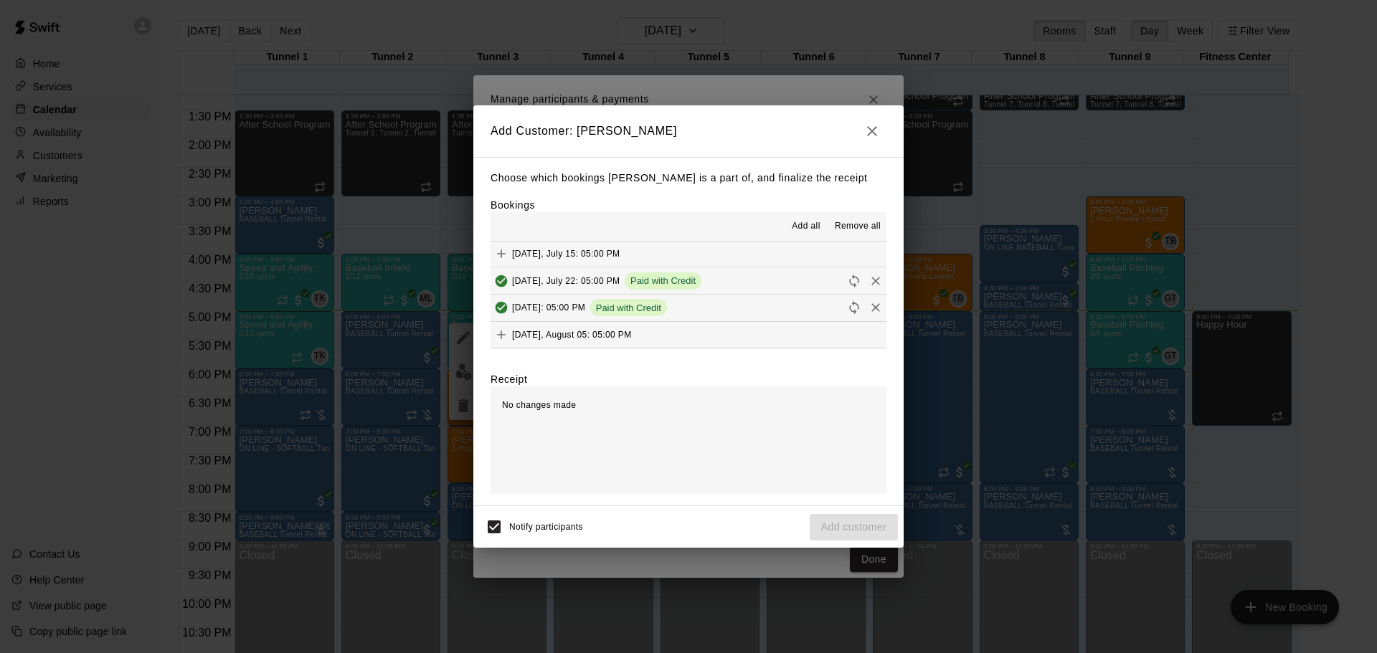
scroll to position [1045, 0]
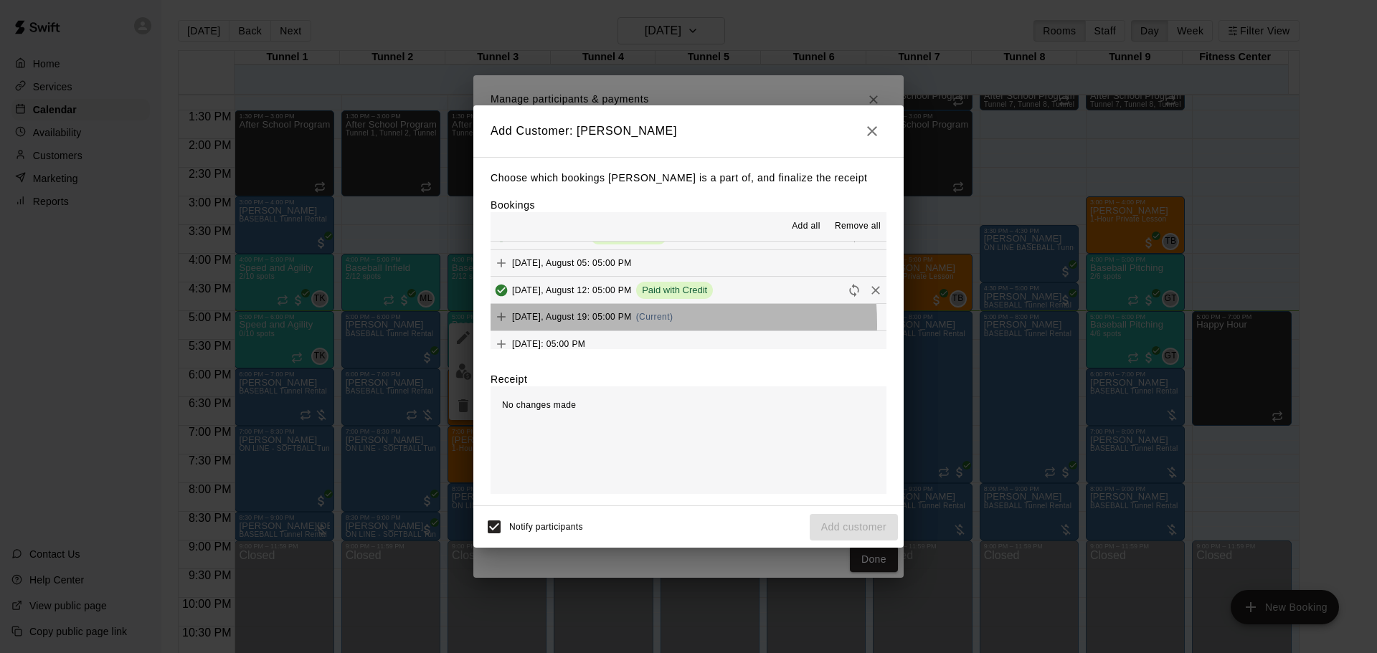
click at [610, 326] on div "Tuesday, August 19: 05:00 PM (Current)" at bounding box center [582, 317] width 182 height 22
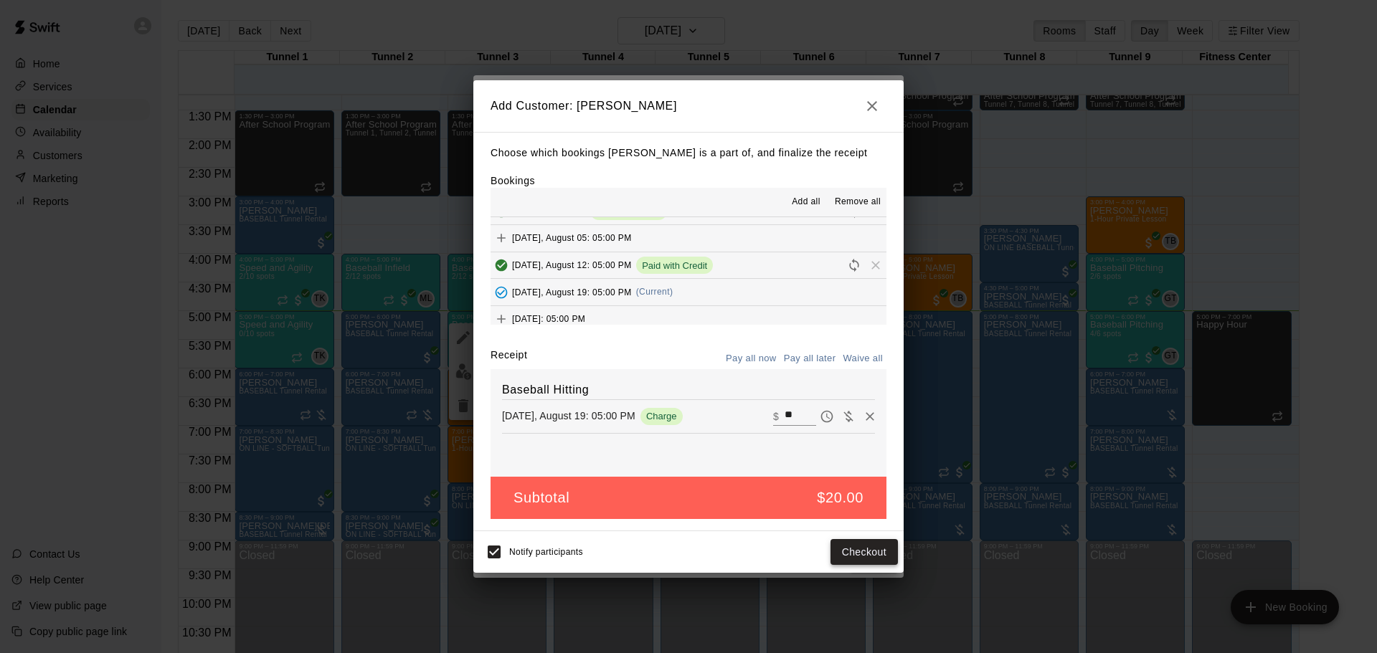
click at [860, 547] on button "Checkout" at bounding box center [864, 552] width 67 height 27
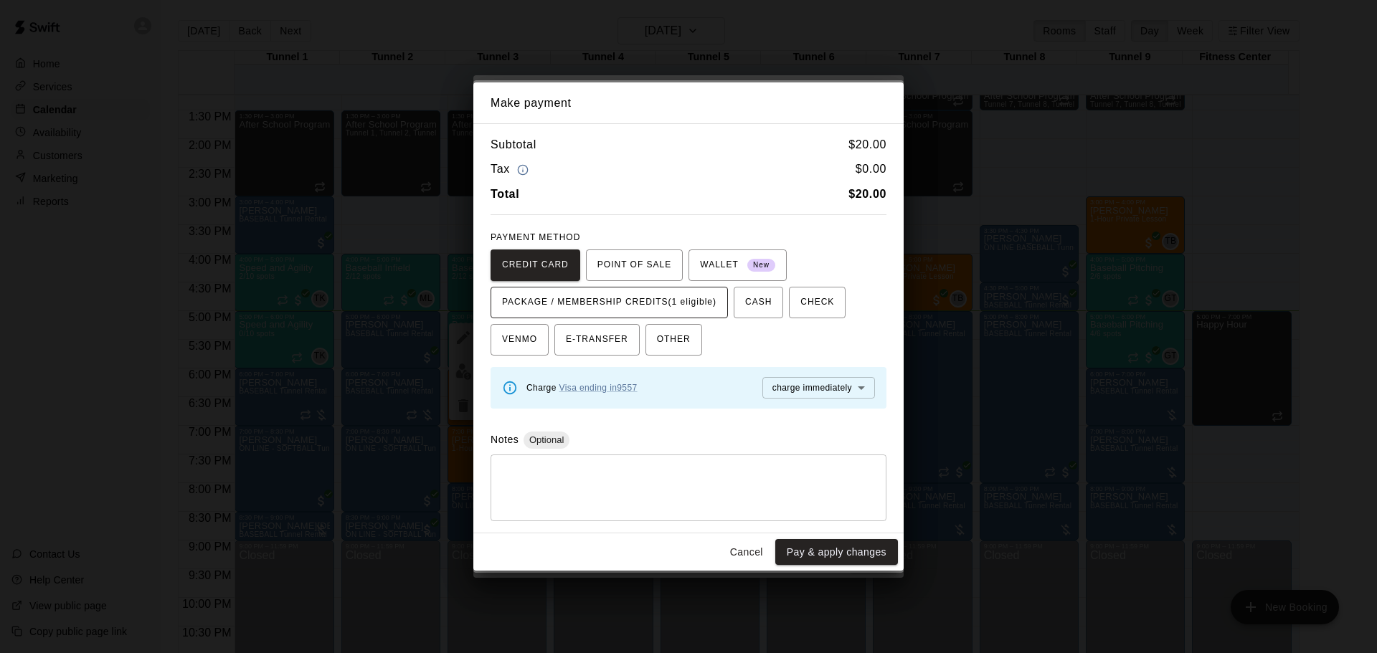
click at [574, 304] on span "PACKAGE / MEMBERSHIP CREDITS (1 eligible)" at bounding box center [609, 302] width 214 height 23
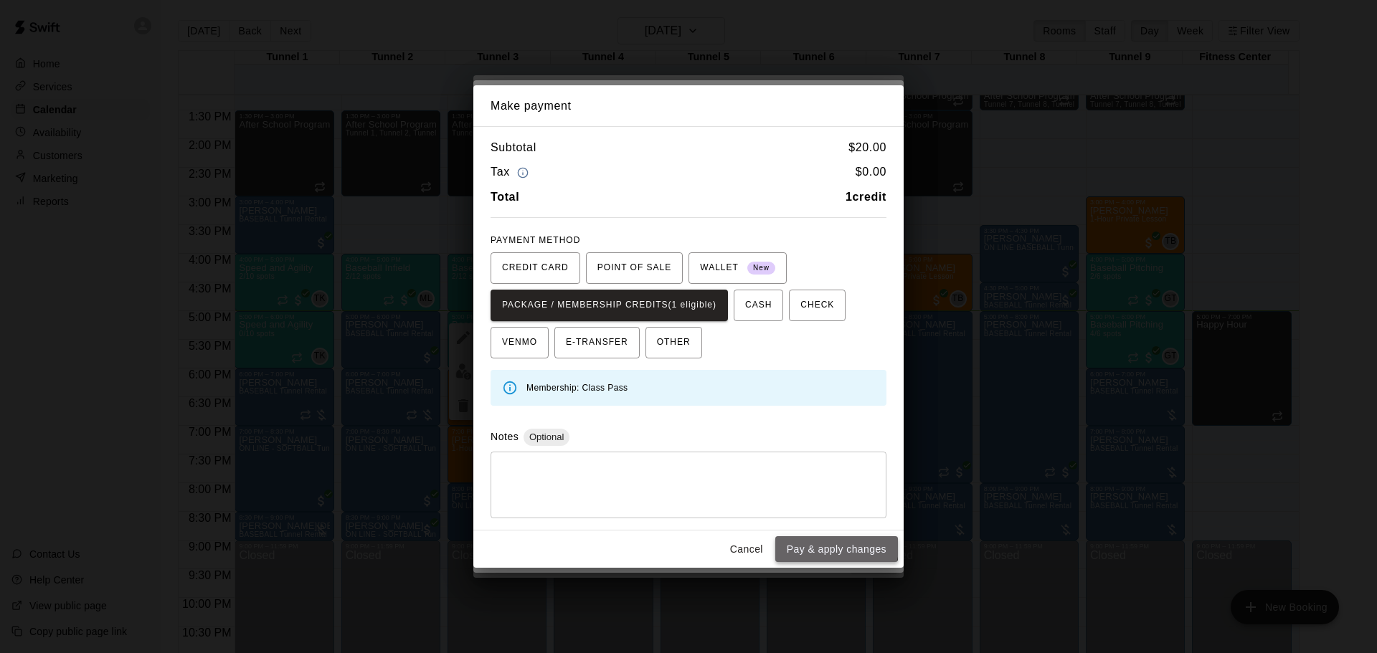
click at [836, 547] on button "Pay & apply changes" at bounding box center [836, 550] width 123 height 27
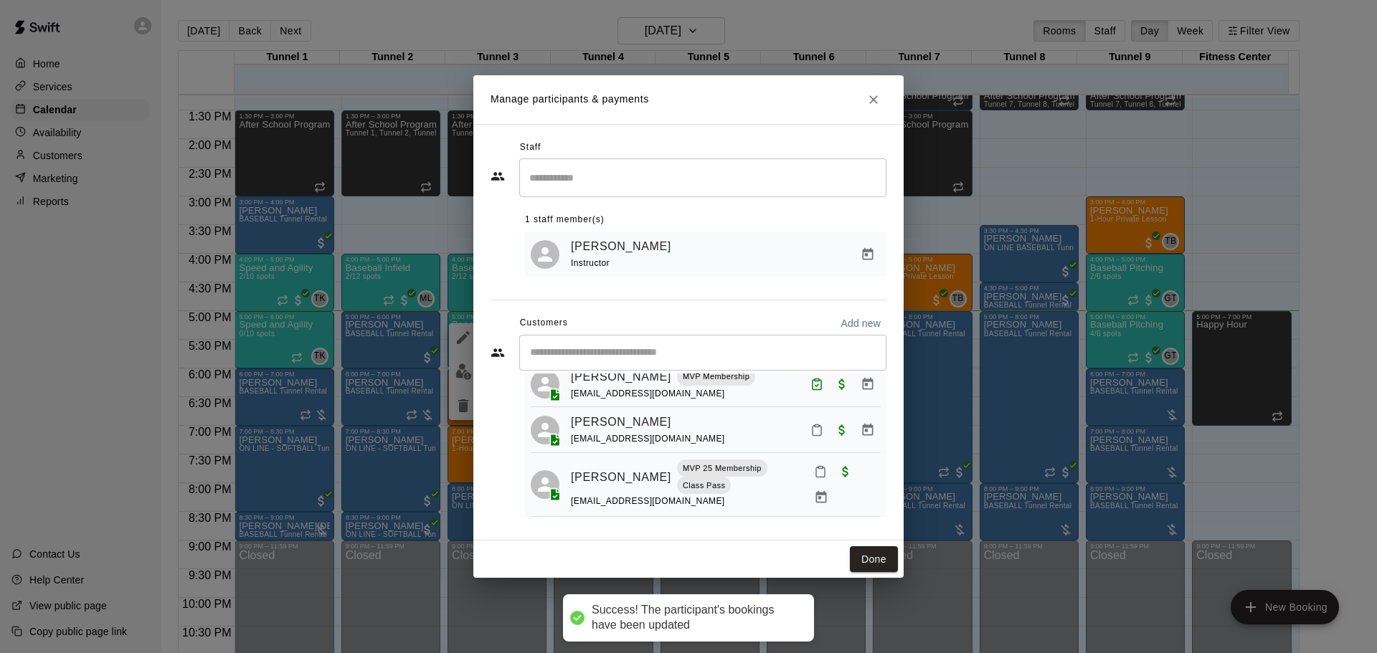
scroll to position [106, 0]
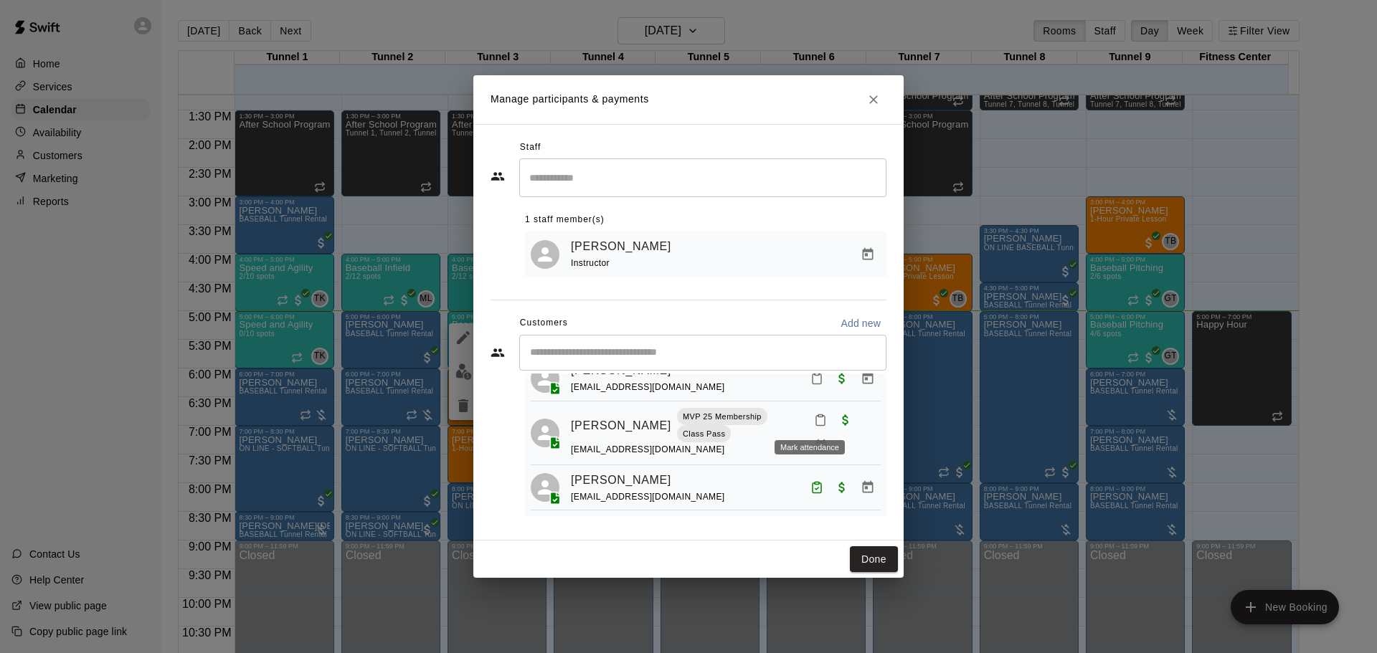
click at [814, 417] on icon "Mark attendance" at bounding box center [820, 420] width 13 height 13
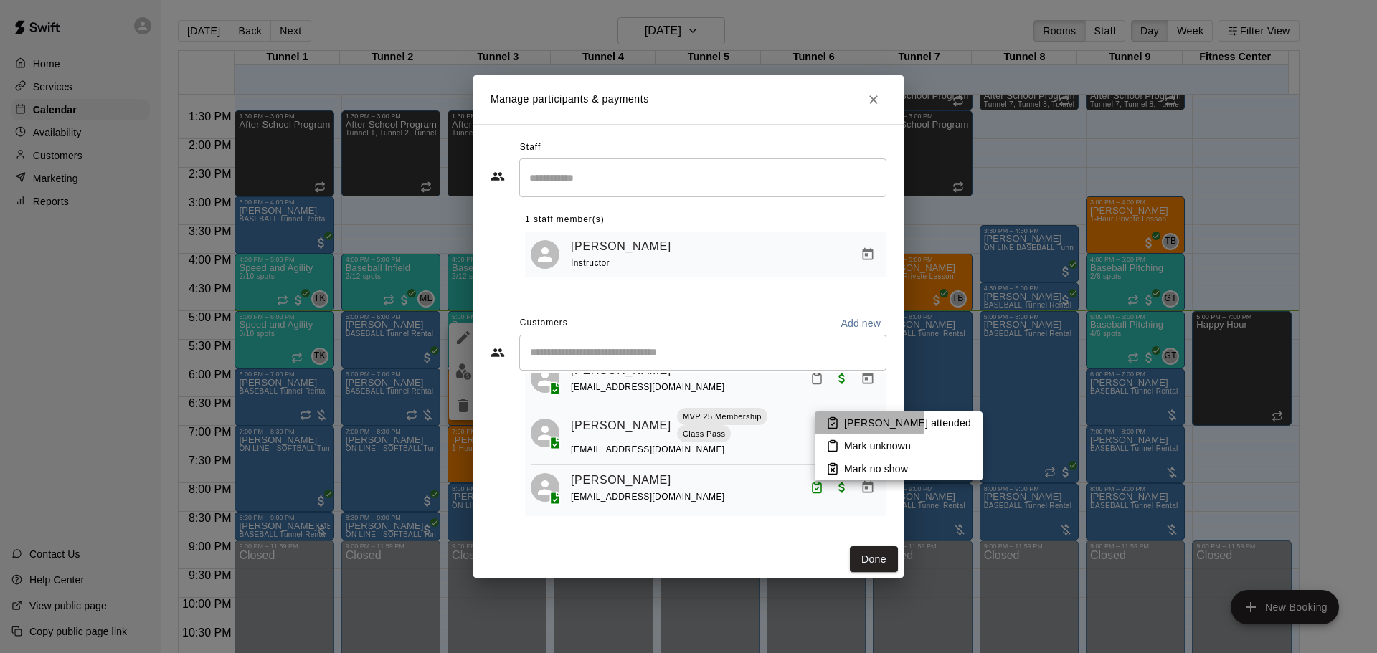
click at [841, 422] on li "Mark attended" at bounding box center [899, 423] width 168 height 23
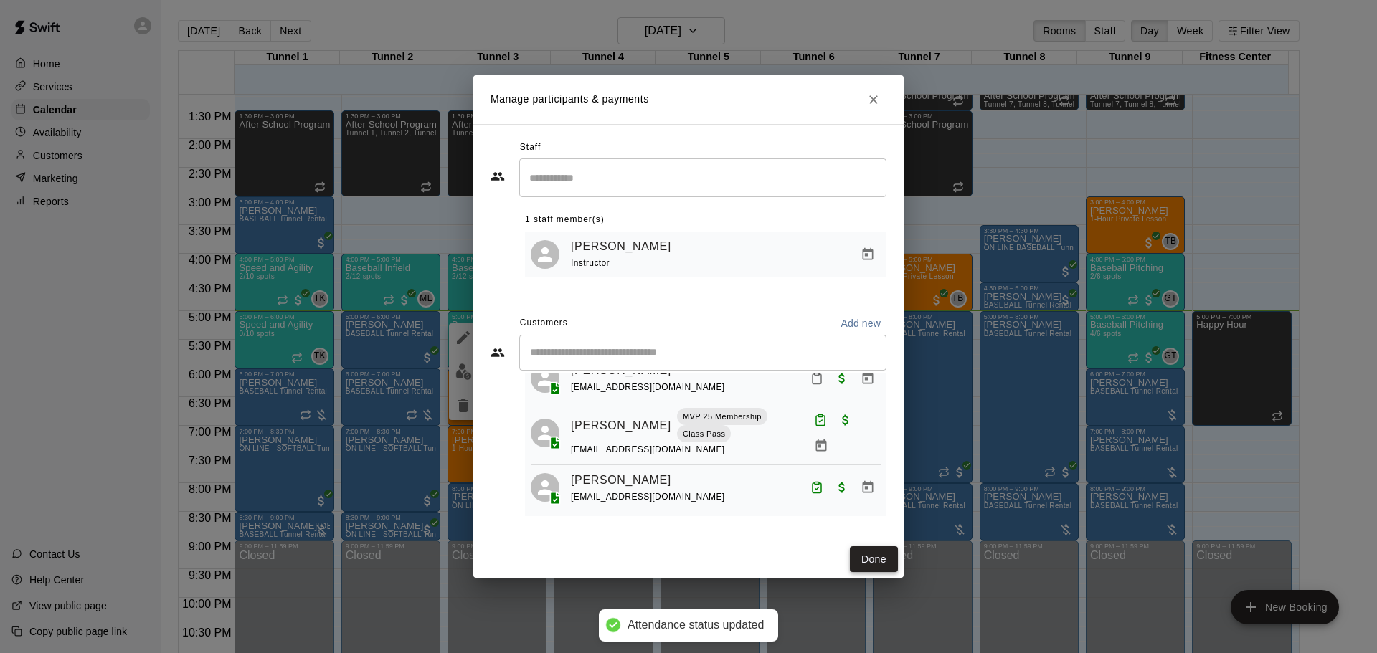
click at [878, 557] on button "Done" at bounding box center [874, 560] width 48 height 27
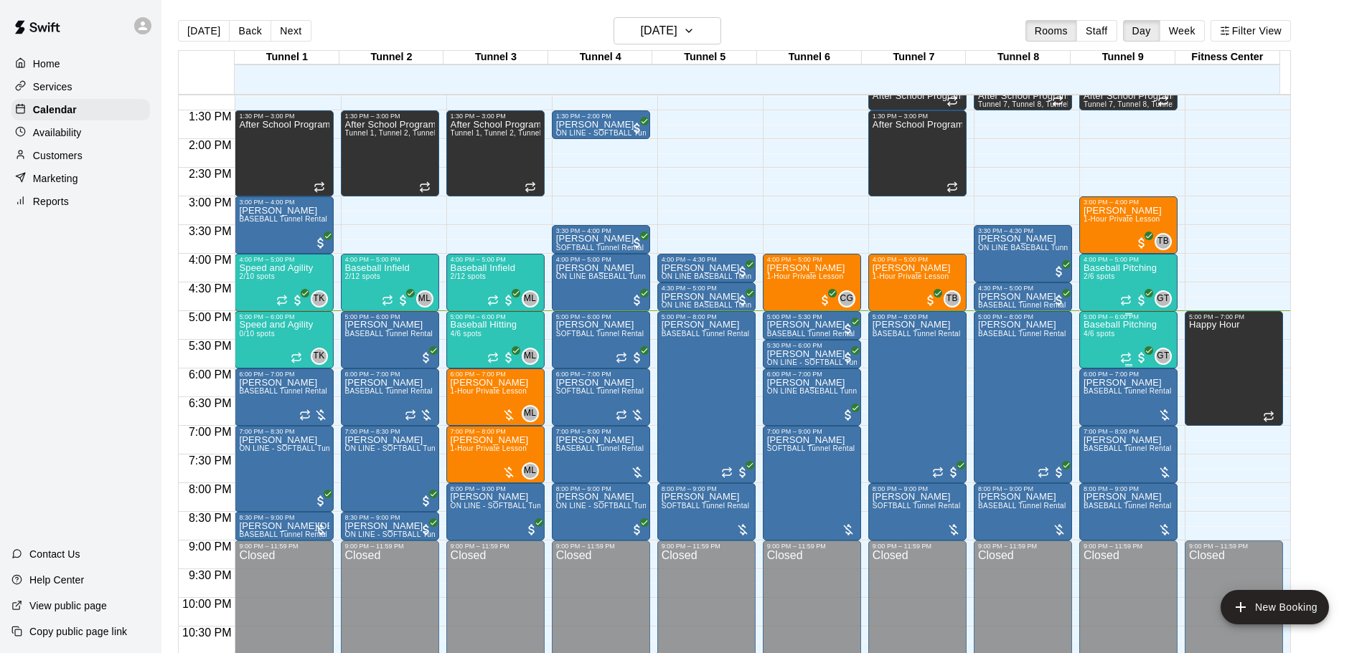
click at [1098, 338] on span "4/6 spots" at bounding box center [1099, 334] width 32 height 8
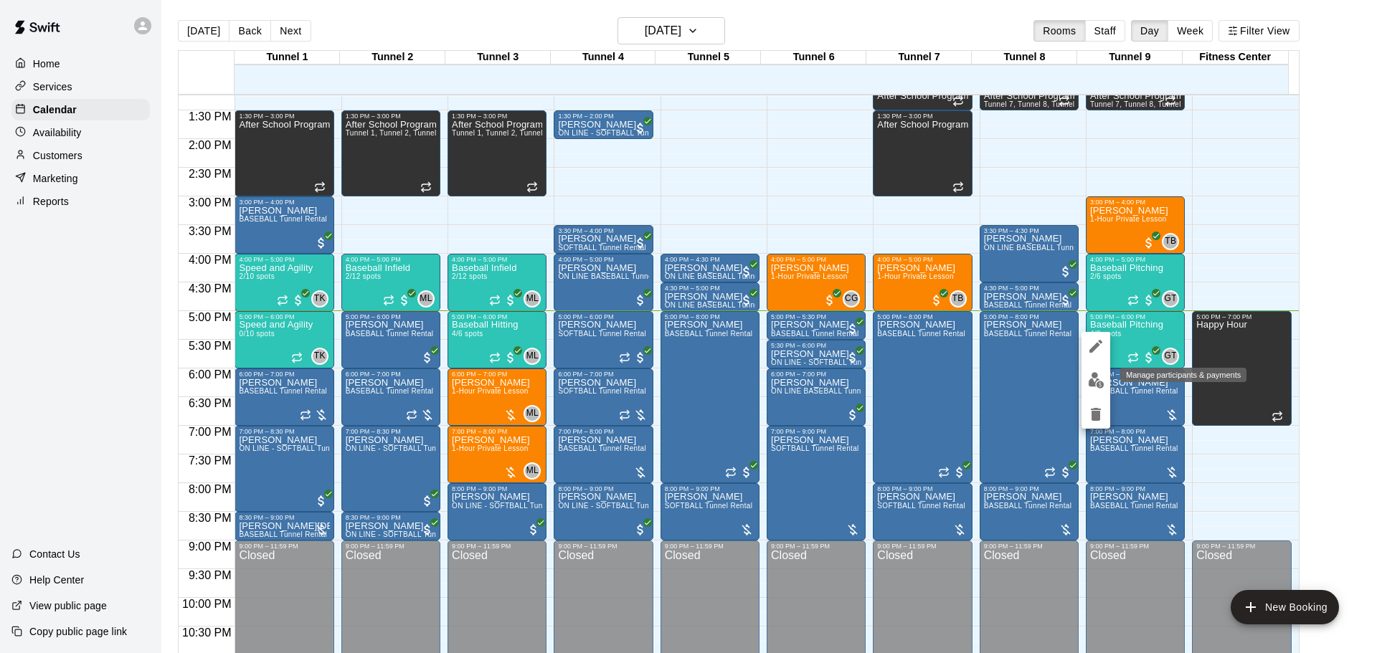
click at [1097, 378] on img "edit" at bounding box center [1096, 380] width 16 height 16
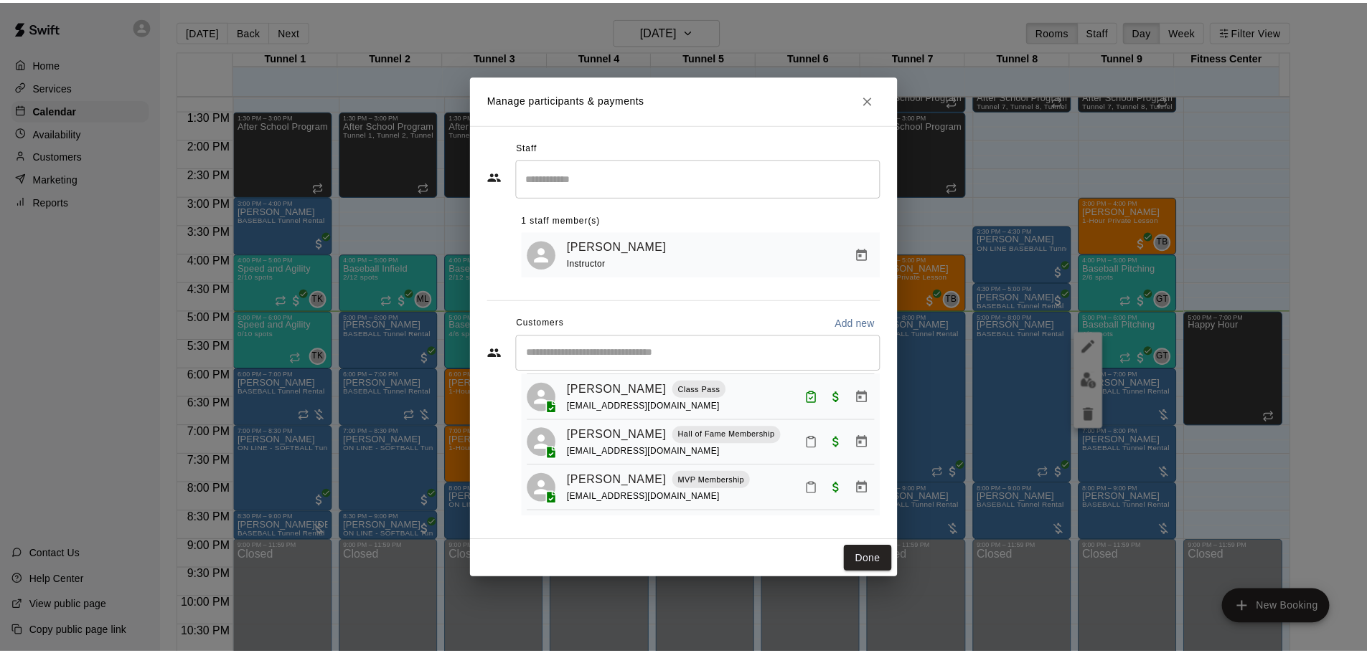
scroll to position [88, 0]
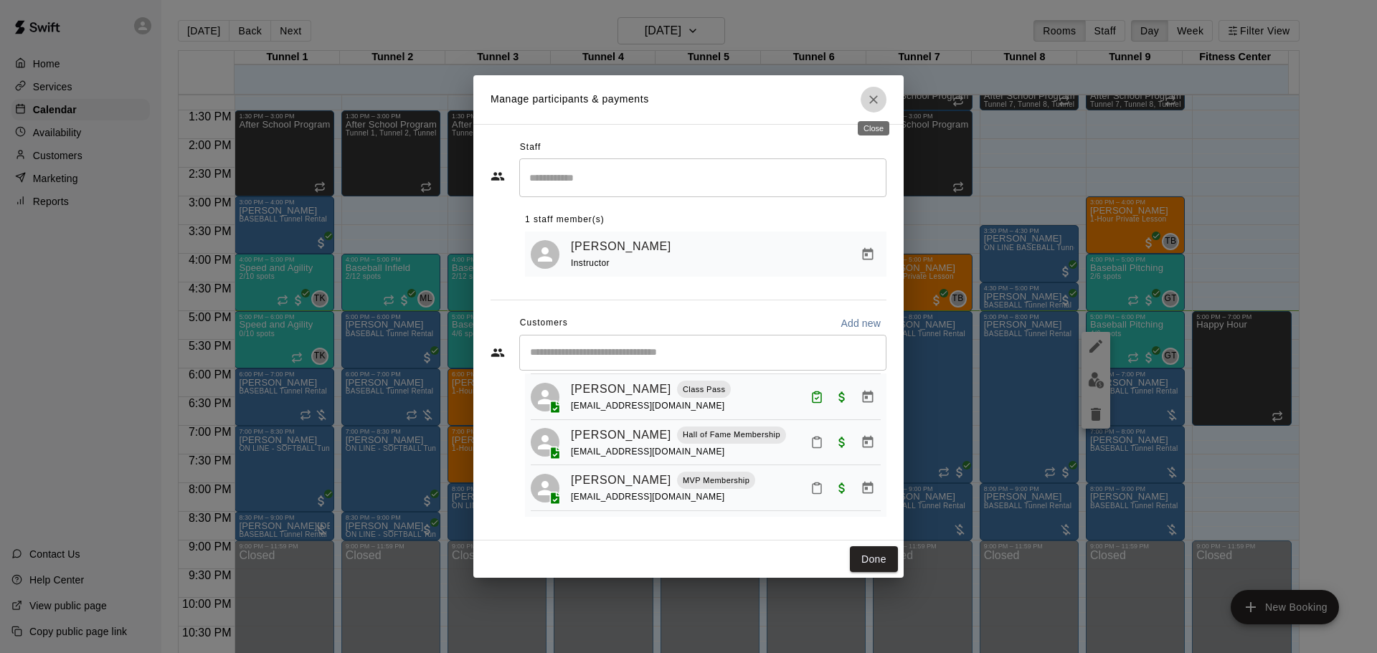
click at [875, 100] on icon "Close" at bounding box center [873, 99] width 9 height 9
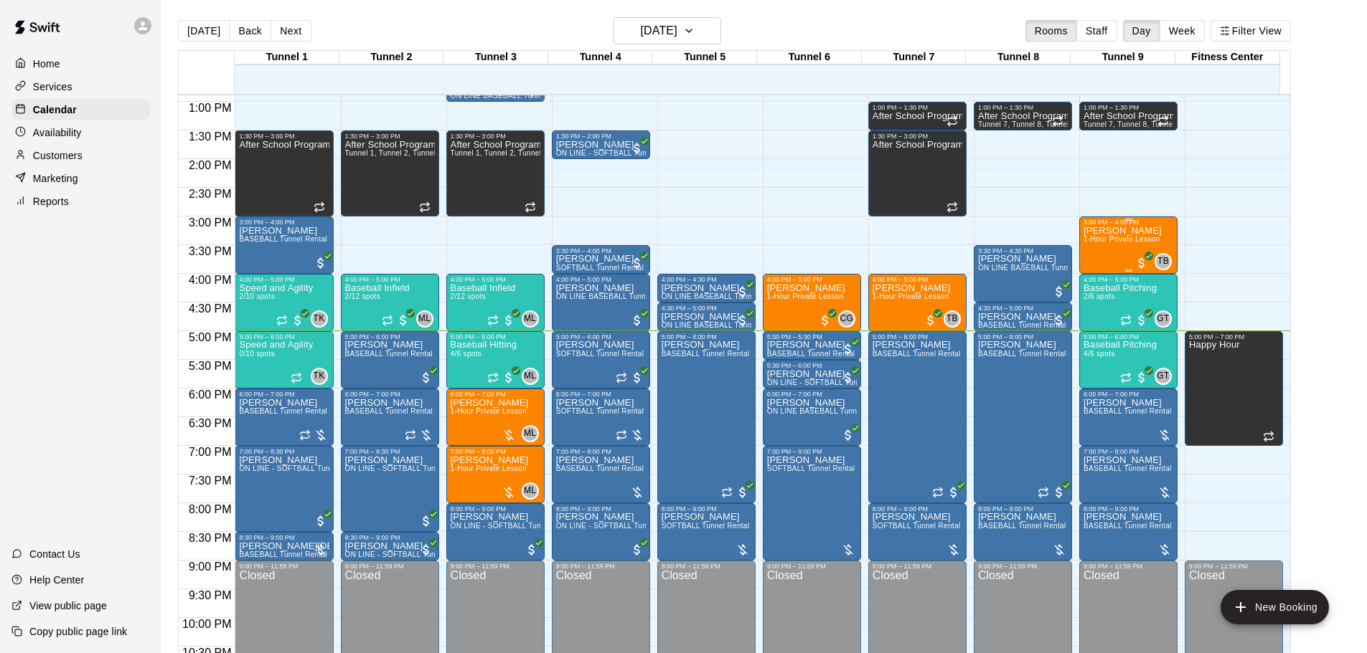
scroll to position [760, 0]
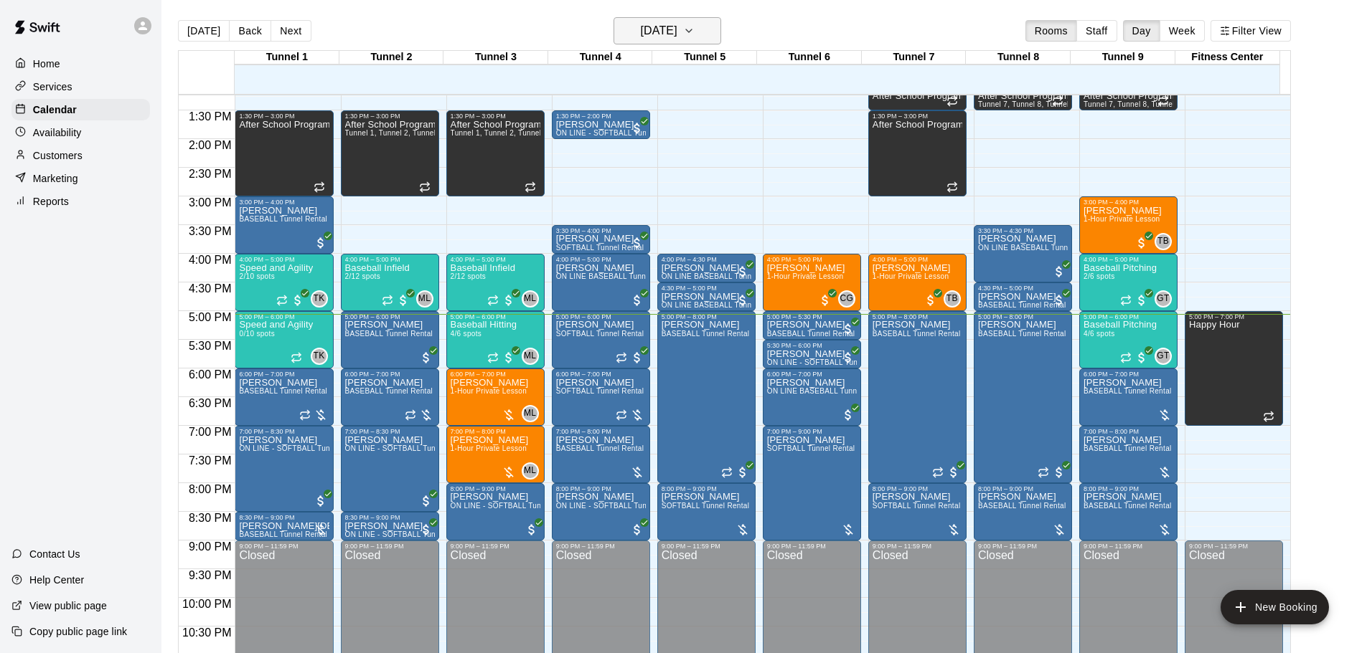
click at [694, 29] on icon "button" at bounding box center [688, 30] width 11 height 17
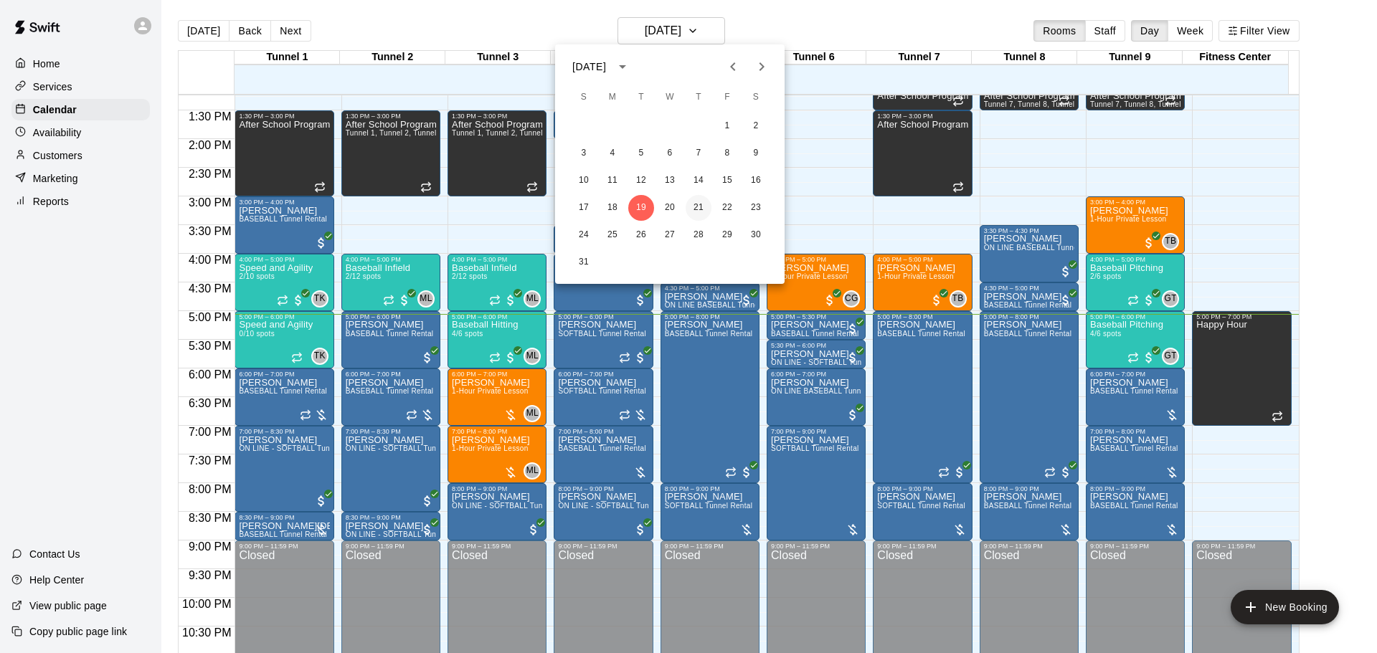
click at [689, 217] on div "17 18 19 20 21 22 23" at bounding box center [670, 208] width 230 height 26
click at [693, 208] on button "21" at bounding box center [699, 208] width 26 height 26
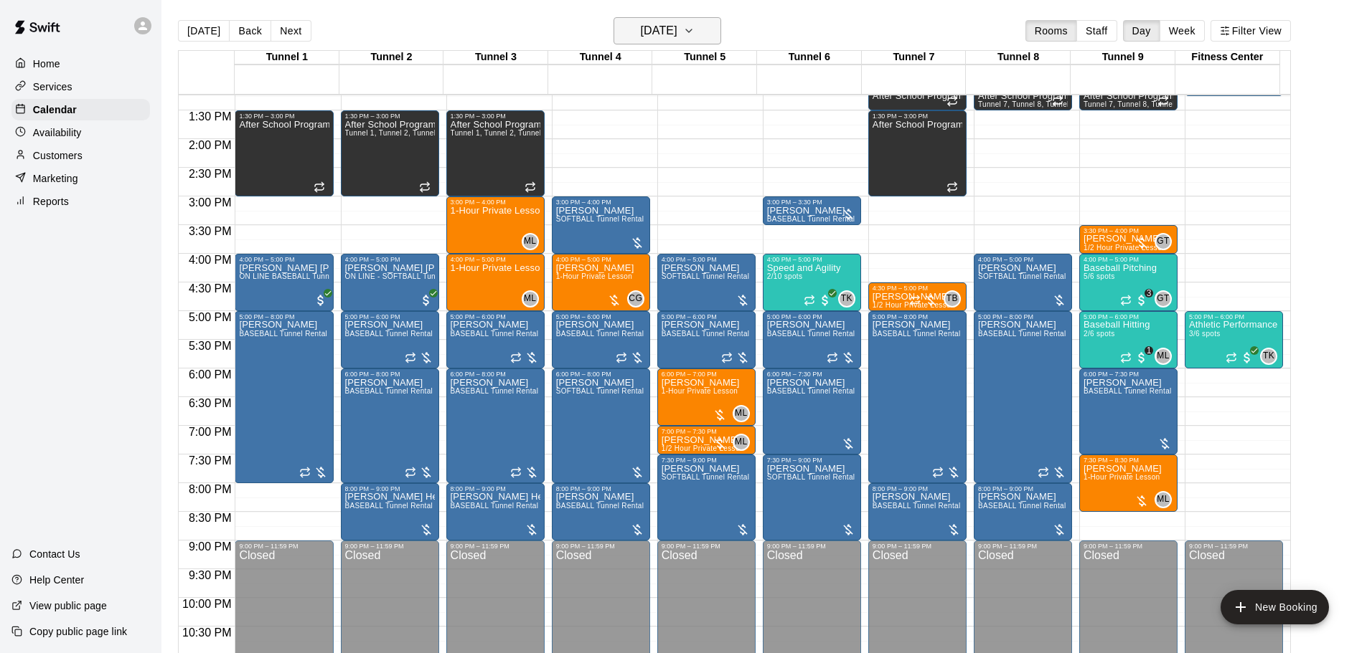
click at [641, 27] on h6 "[DATE]" at bounding box center [659, 31] width 37 height 20
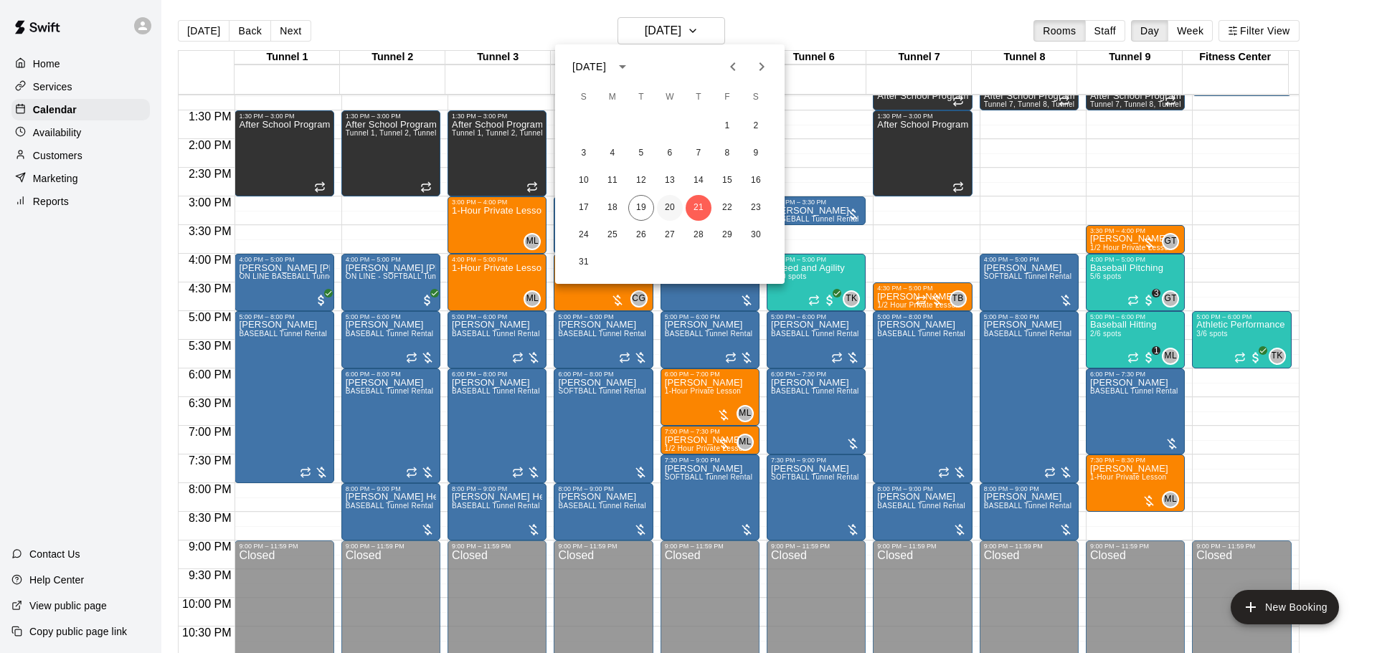
click at [668, 210] on button "20" at bounding box center [670, 208] width 26 height 26
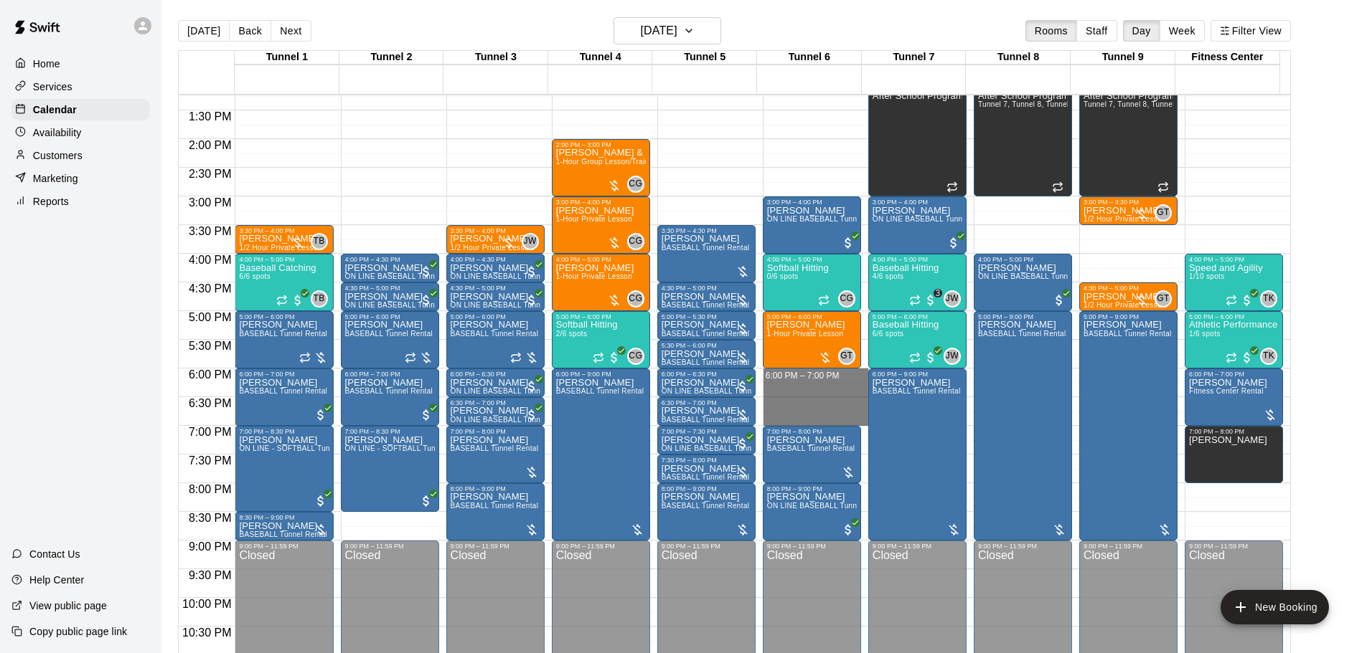
drag, startPoint x: 806, startPoint y: 372, endPoint x: 810, endPoint y: 417, distance: 46.1
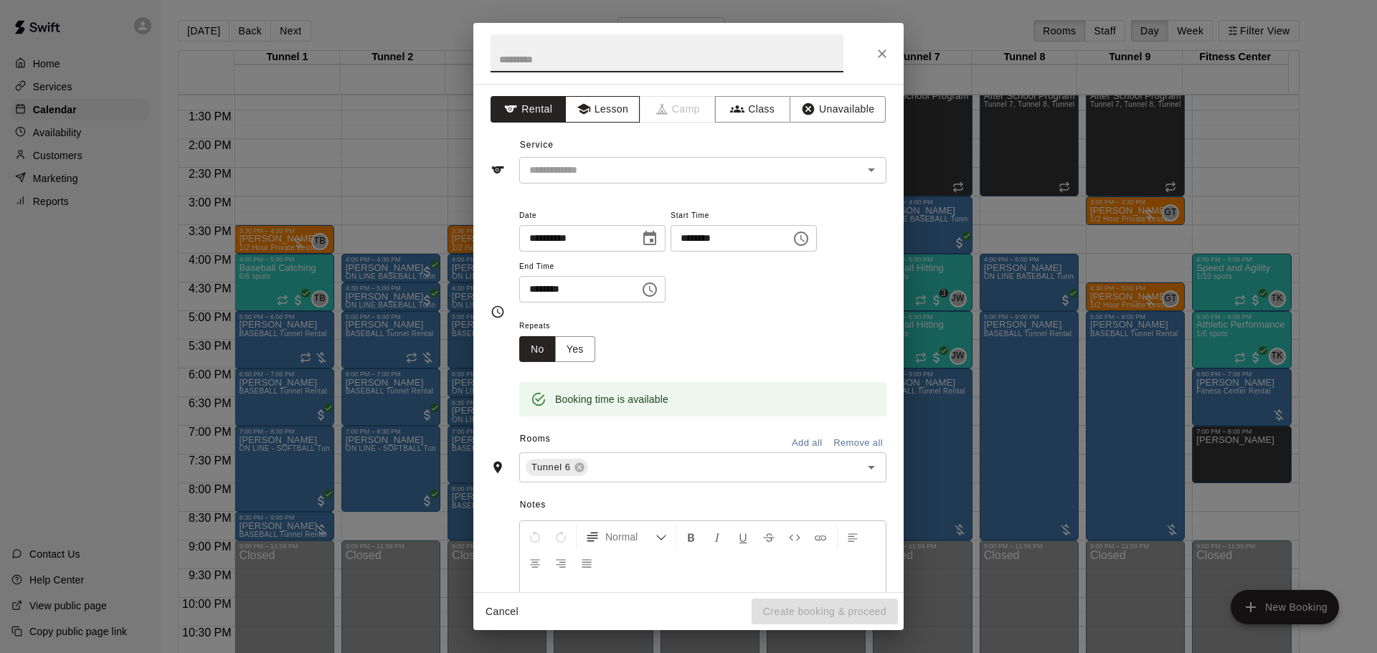
click at [605, 115] on button "Lesson" at bounding box center [602, 109] width 75 height 27
click at [612, 167] on input "text" at bounding box center [682, 170] width 316 height 18
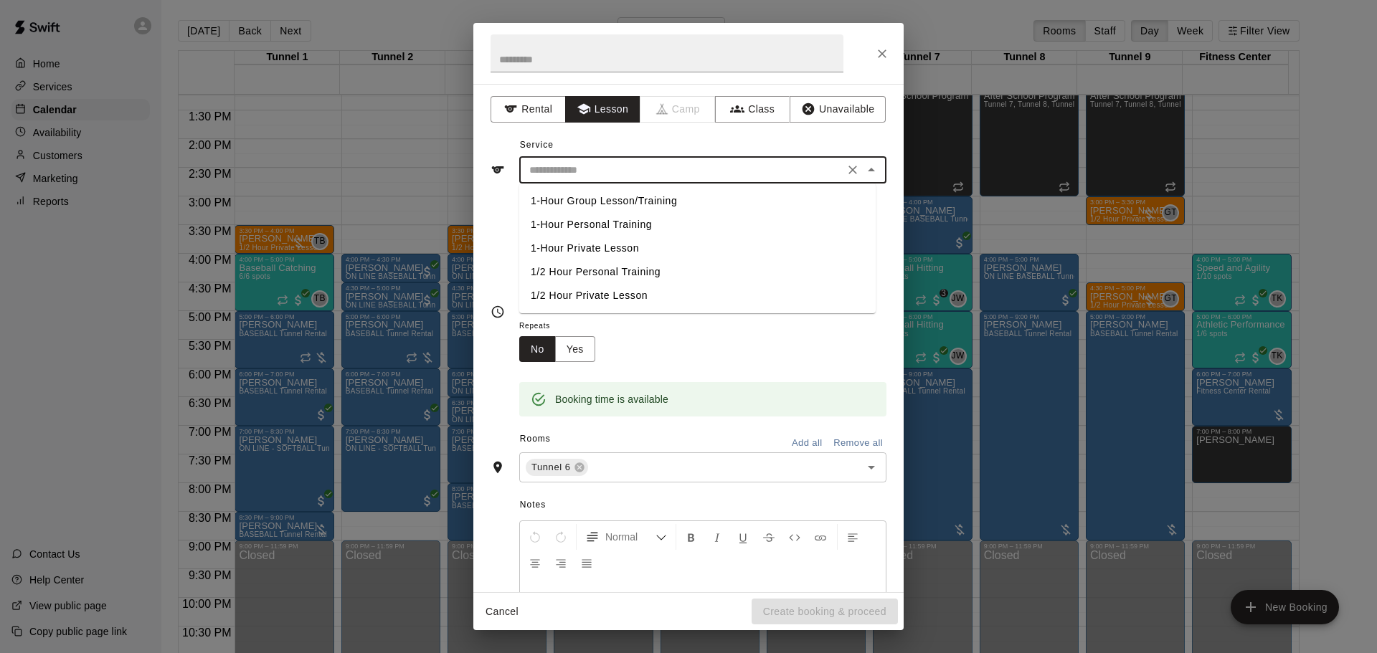
click at [619, 245] on li "1-Hour Private Lesson" at bounding box center [697, 249] width 357 height 24
type input "**********"
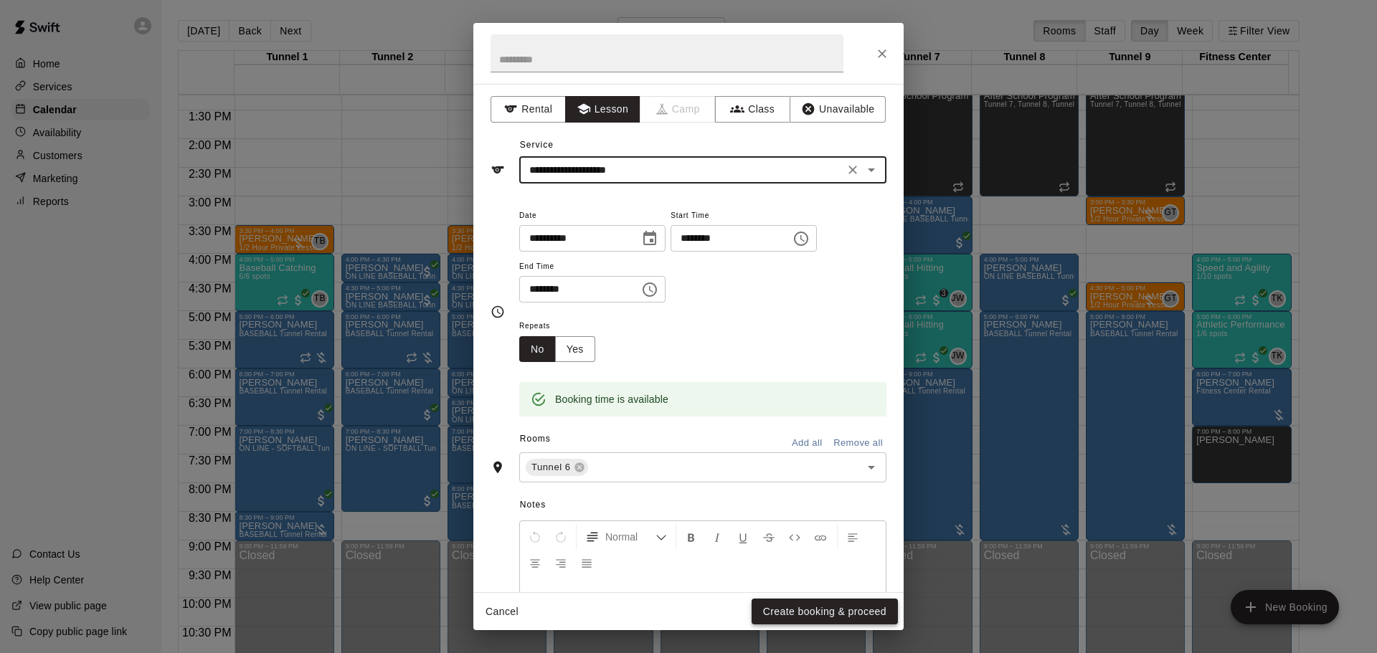
click at [800, 618] on button "Create booking & proceed" at bounding box center [825, 612] width 146 height 27
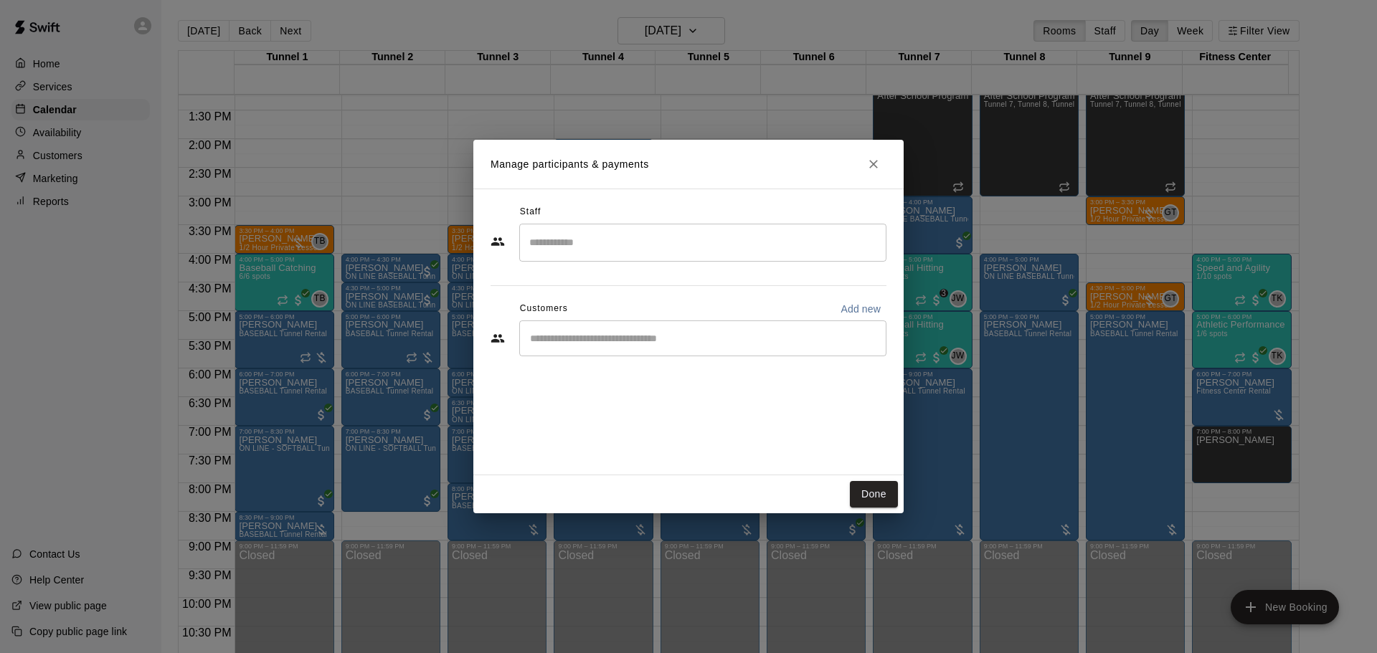
click at [605, 241] on input "Search staff" at bounding box center [703, 242] width 354 height 25
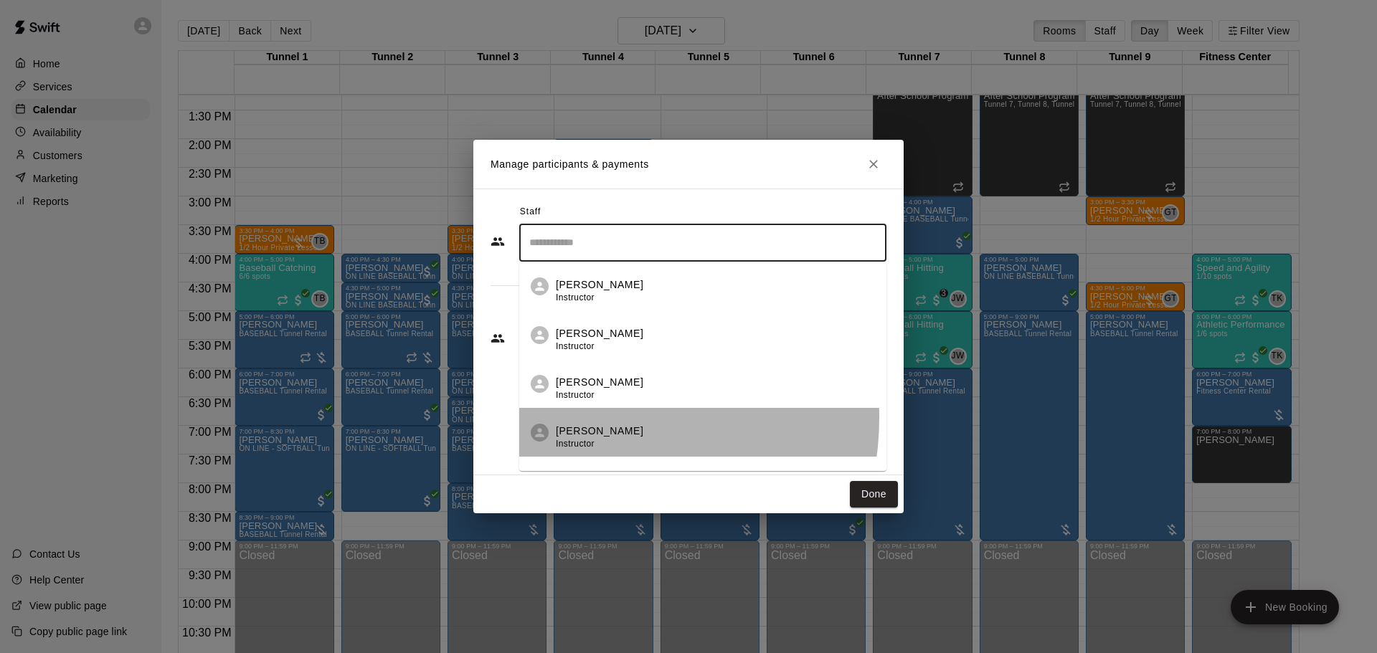
click at [590, 418] on li "Trey Kamachi Instructor" at bounding box center [702, 432] width 367 height 49
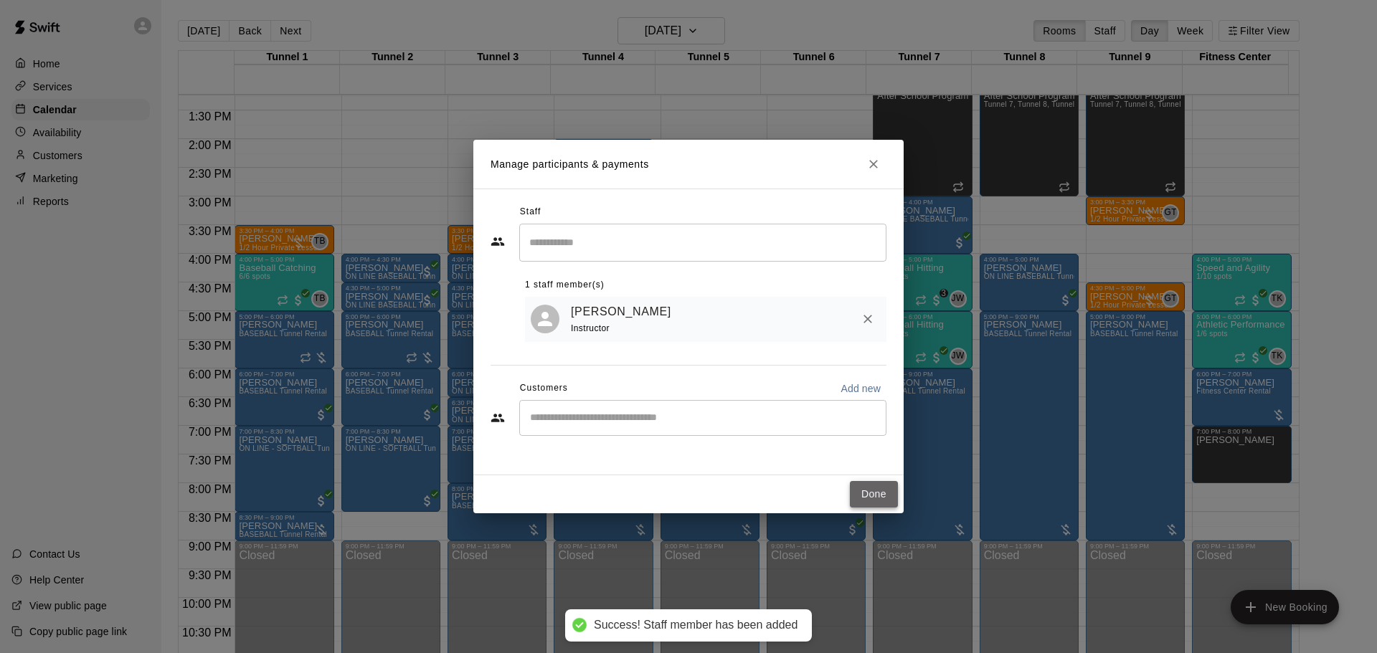
click at [874, 492] on button "Done" at bounding box center [874, 494] width 48 height 27
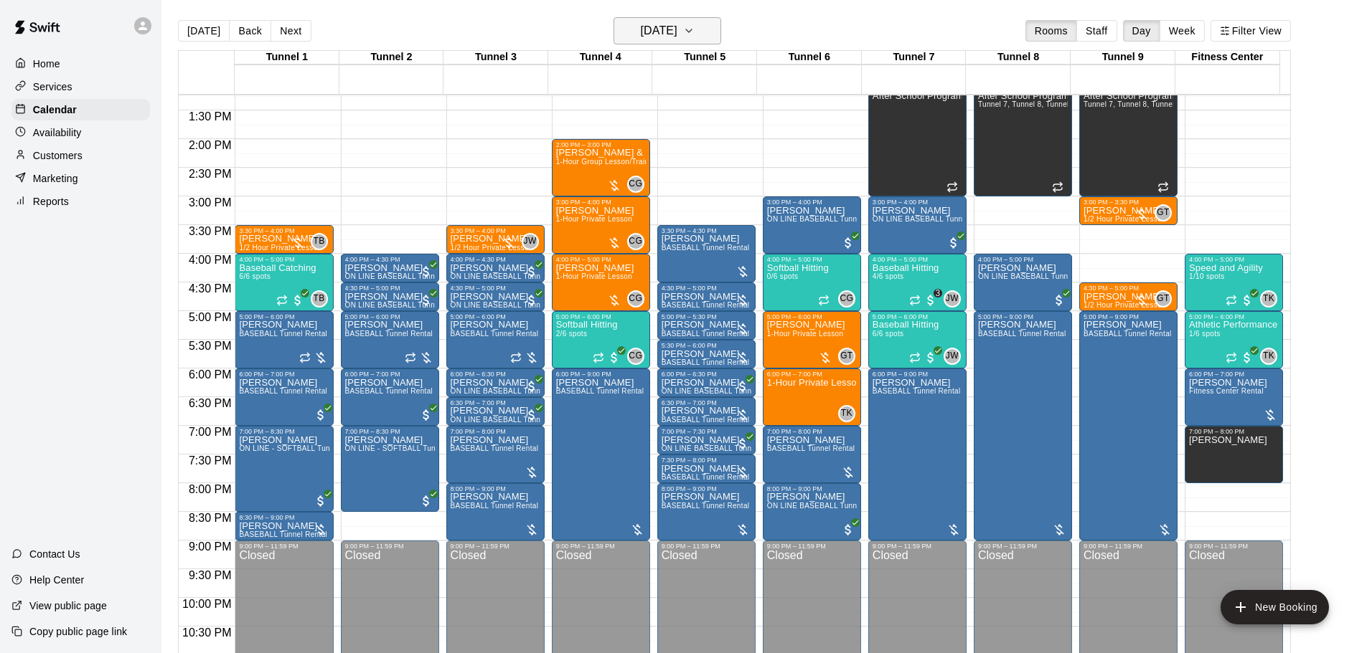
click at [641, 21] on h6 "[DATE]" at bounding box center [659, 31] width 37 height 20
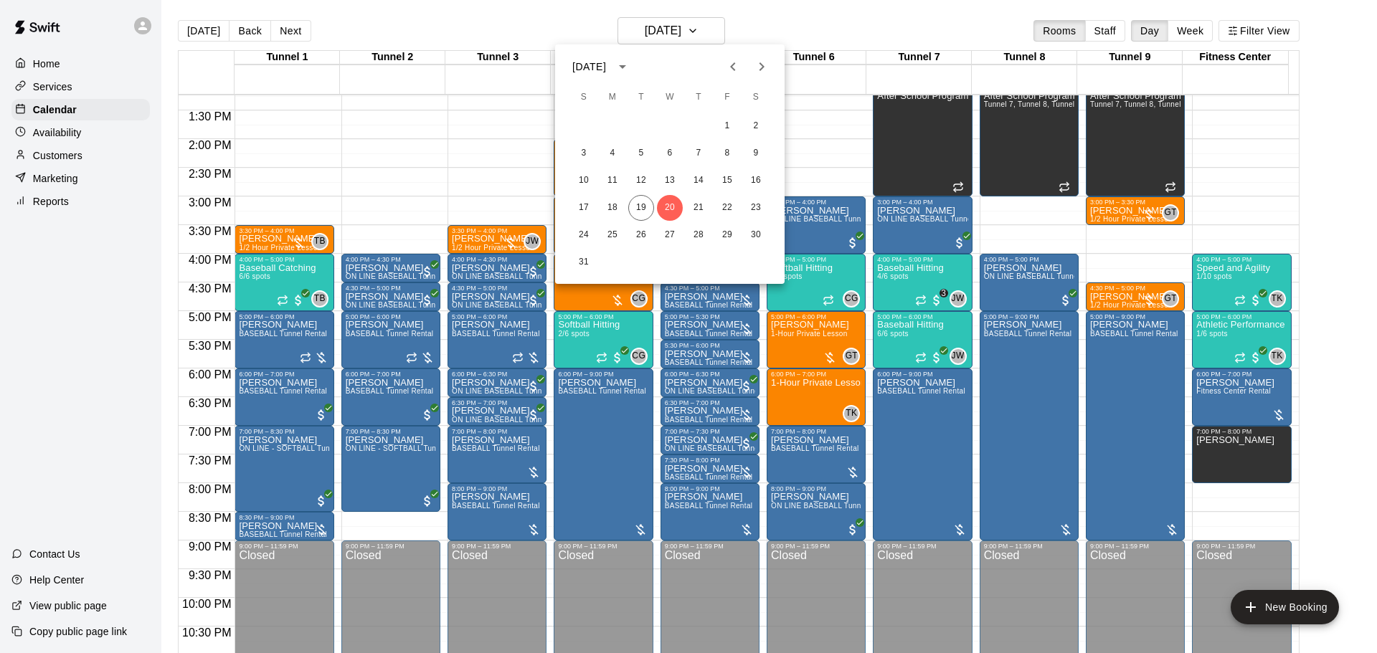
click at [1211, 288] on div at bounding box center [688, 326] width 1377 height 653
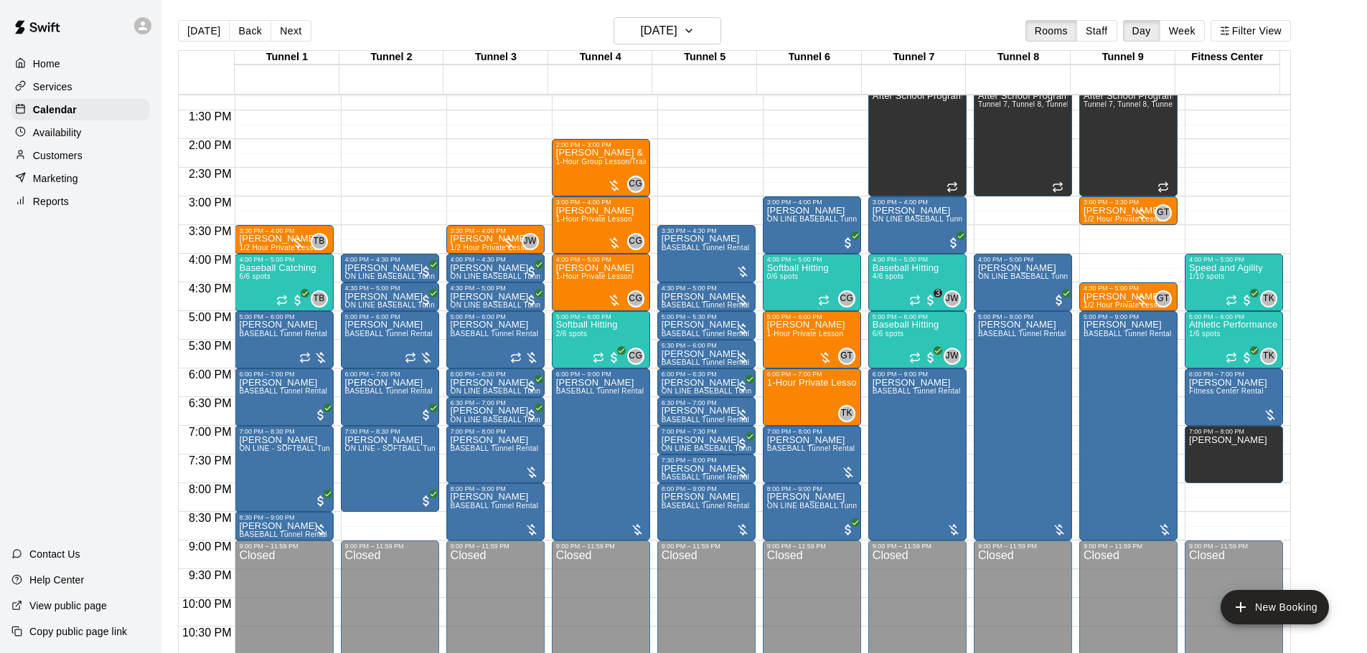
click at [1212, 278] on span "1/10 spots" at bounding box center [1206, 277] width 35 height 8
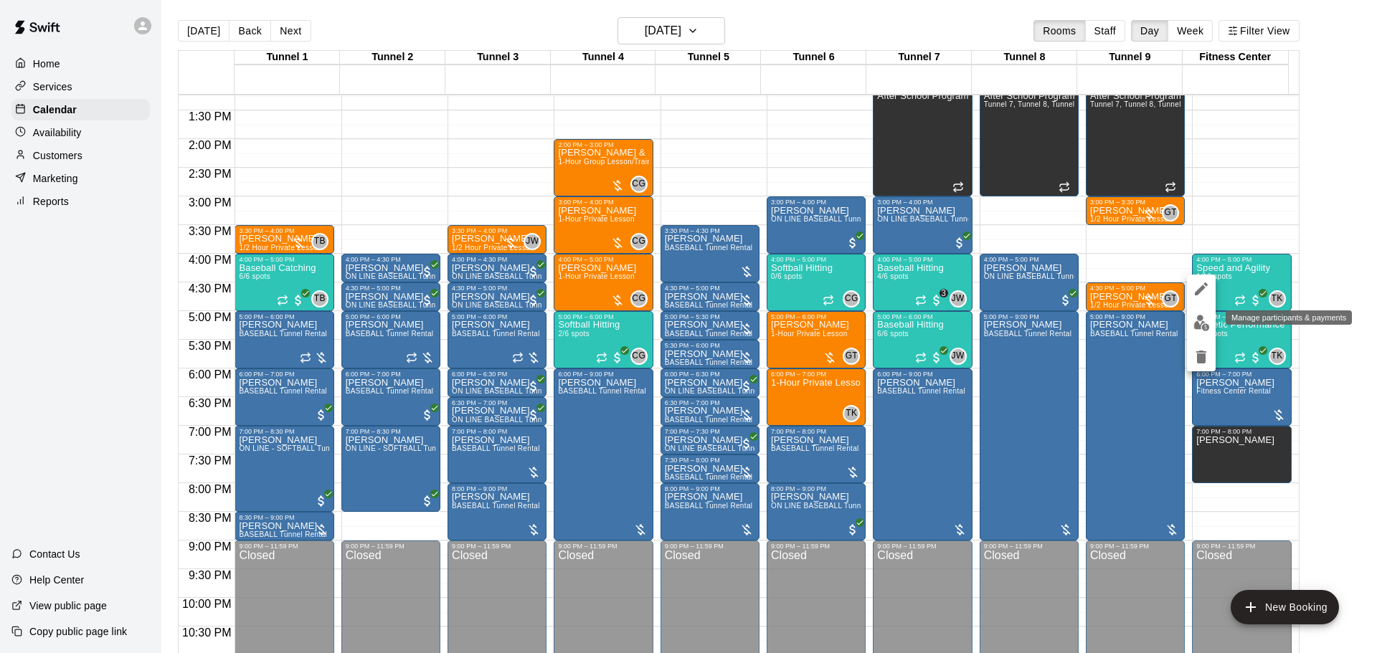
click at [1195, 324] on img "edit" at bounding box center [1202, 323] width 16 height 16
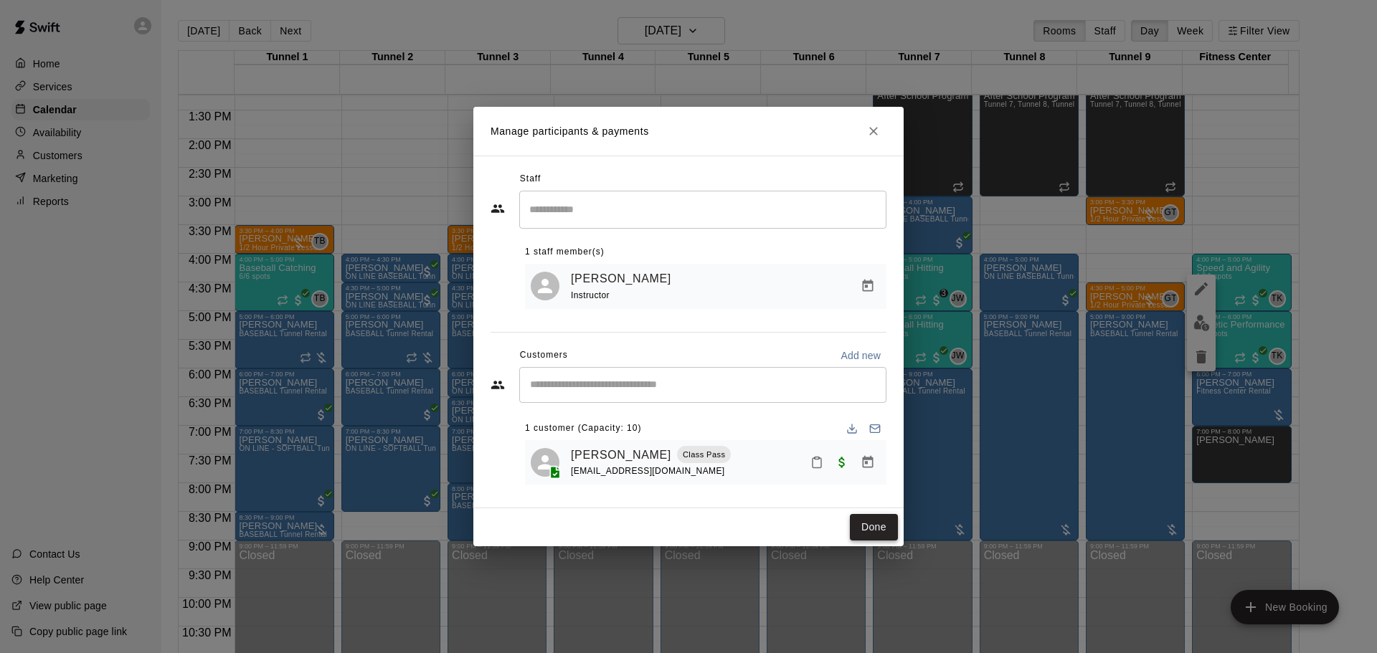
click at [862, 527] on button "Done" at bounding box center [874, 527] width 48 height 27
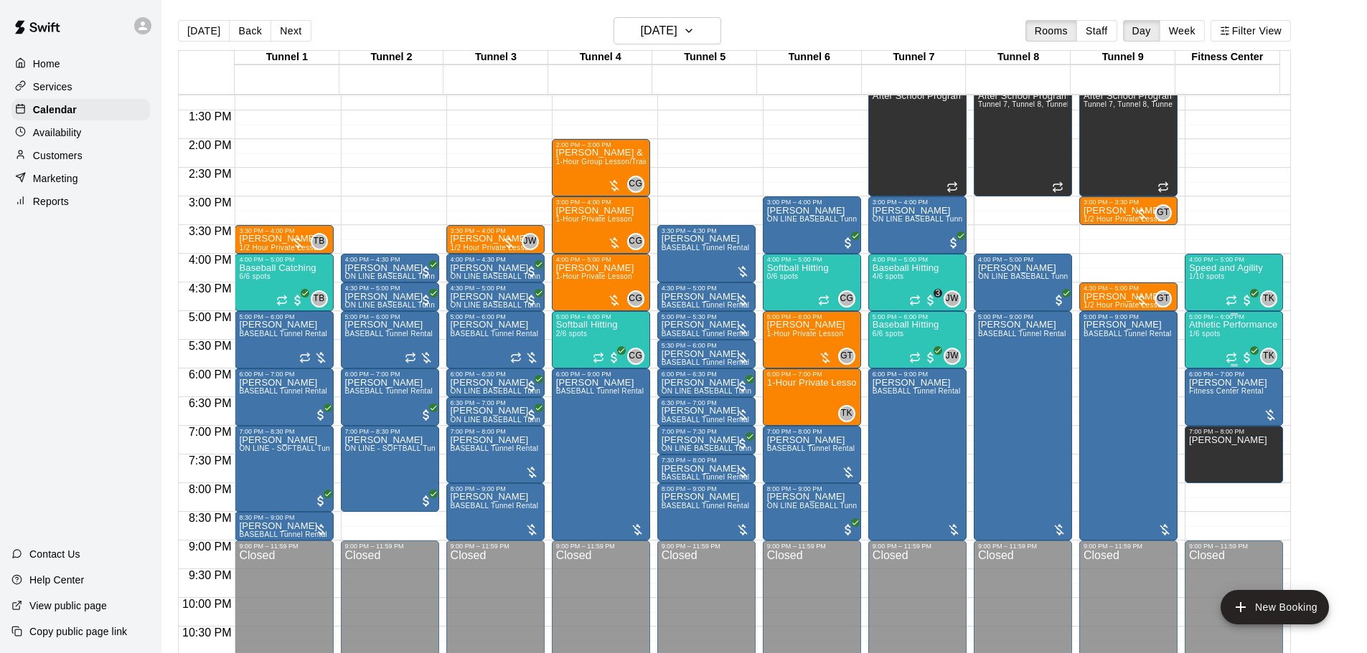
click at [1227, 337] on div "Athletic Performance 1/6 spots" at bounding box center [1233, 647] width 88 height 653
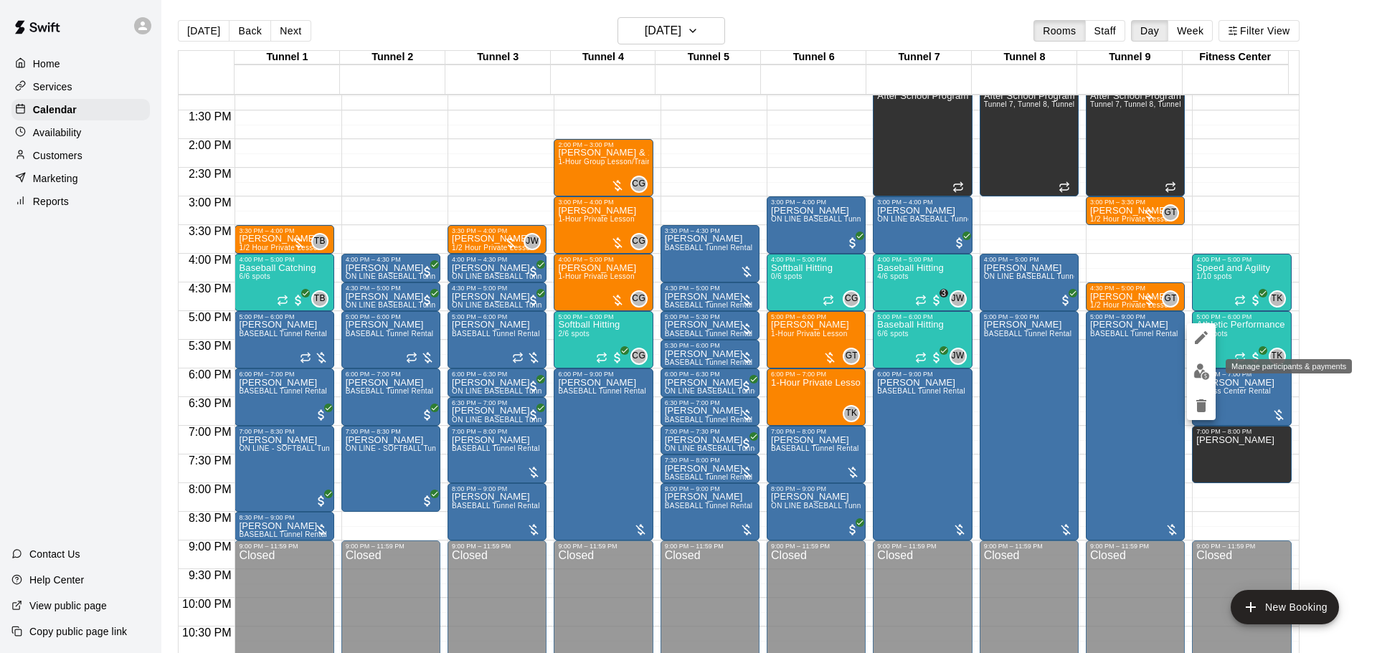
click at [1211, 375] on button "edit" at bounding box center [1201, 372] width 29 height 28
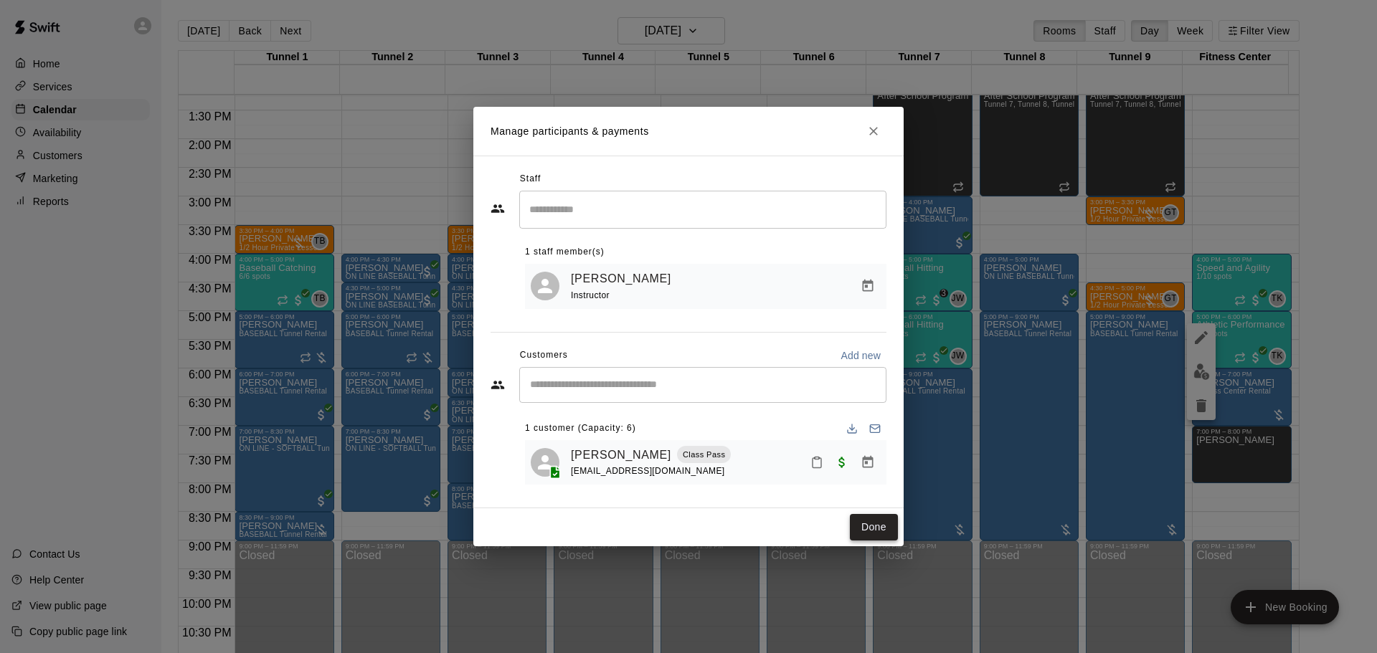
click at [867, 524] on button "Done" at bounding box center [874, 527] width 48 height 27
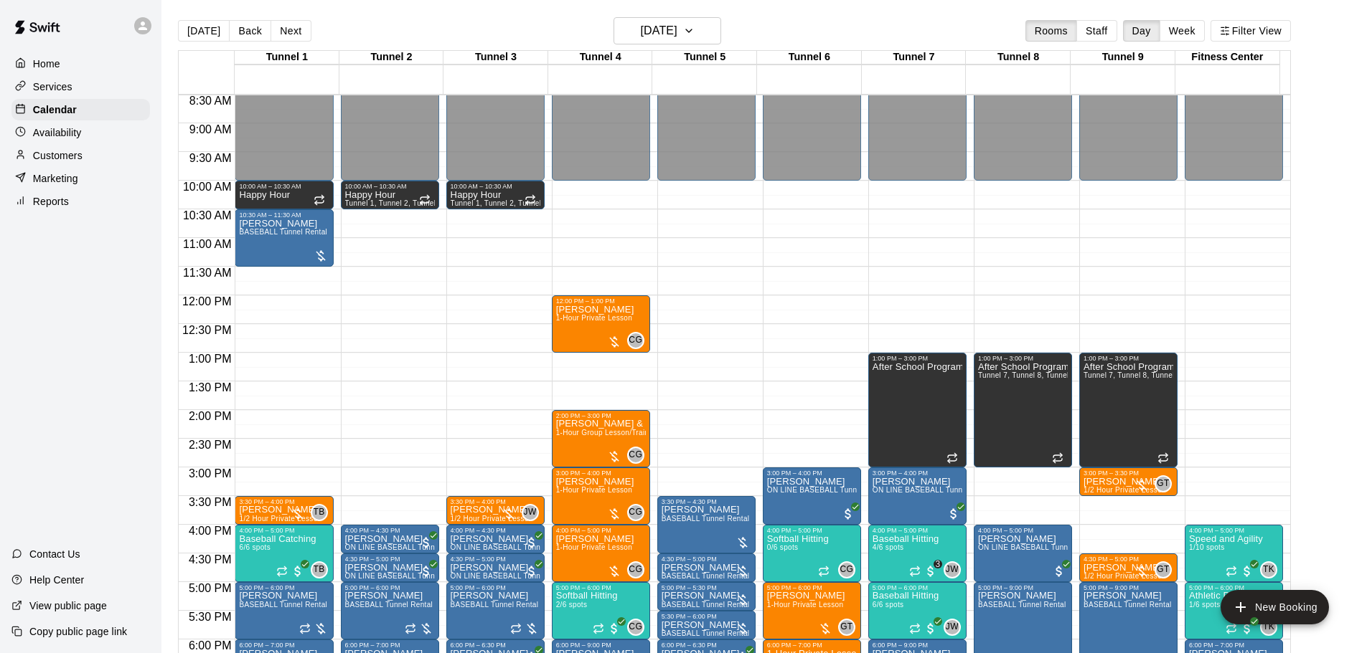
scroll to position [517, 0]
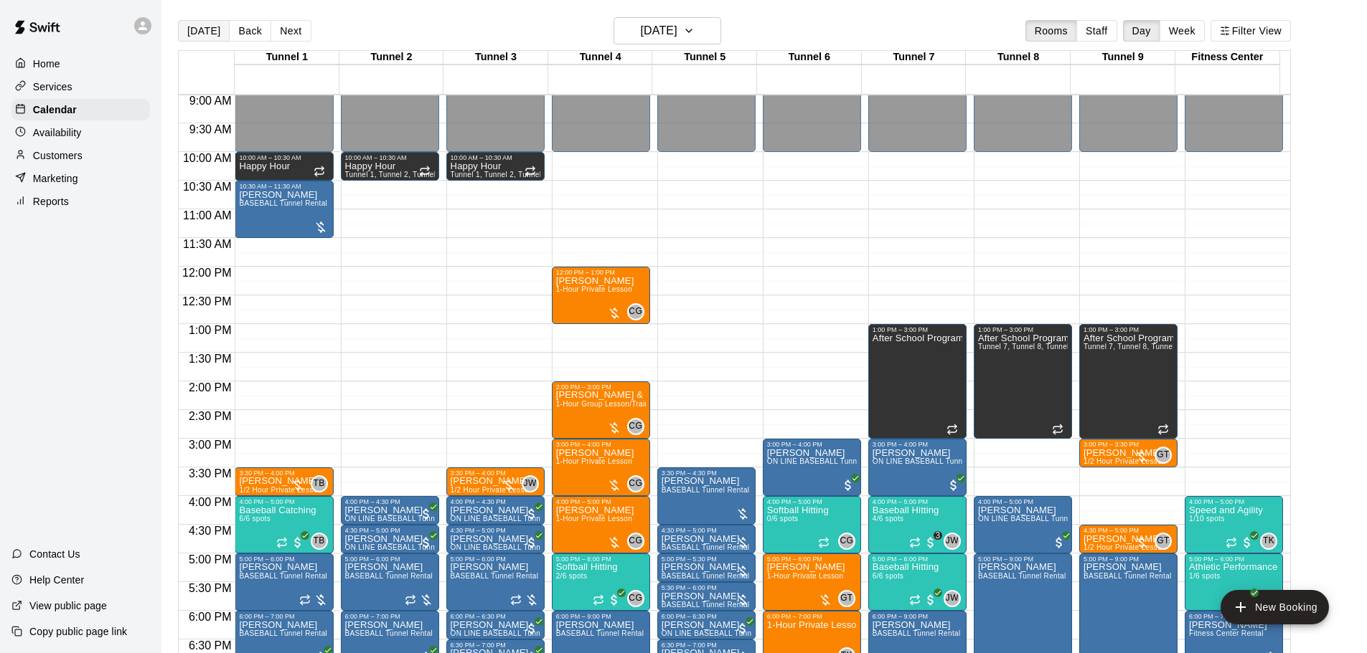
click at [206, 32] on button "[DATE]" at bounding box center [204, 31] width 52 height 22
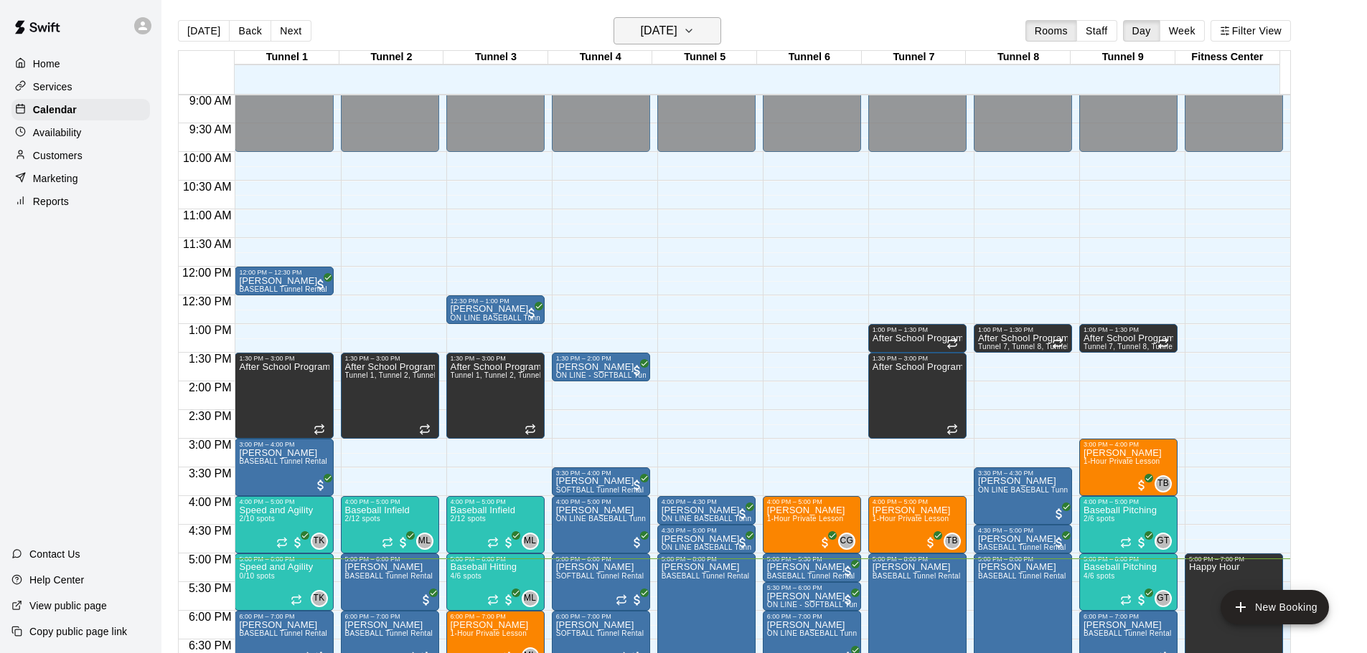
click at [677, 25] on h6 "[DATE]" at bounding box center [659, 31] width 37 height 20
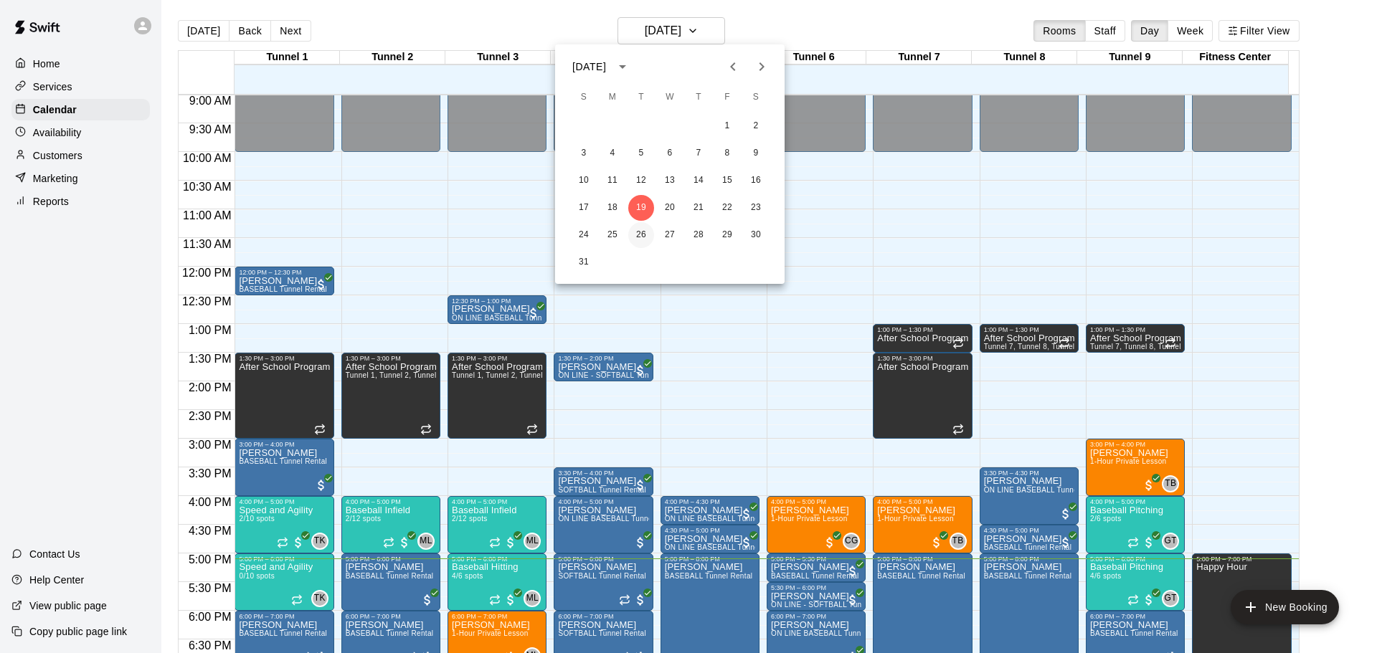
click at [643, 242] on button "26" at bounding box center [641, 235] width 26 height 26
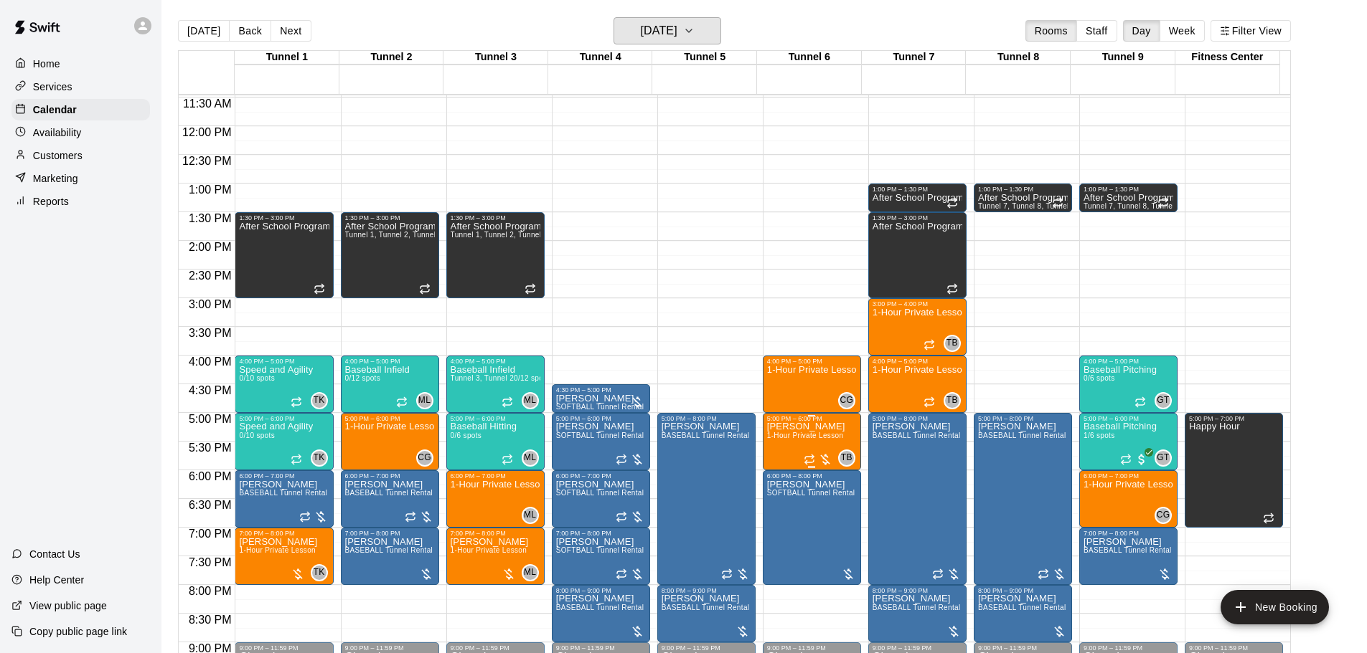
scroll to position [661, 0]
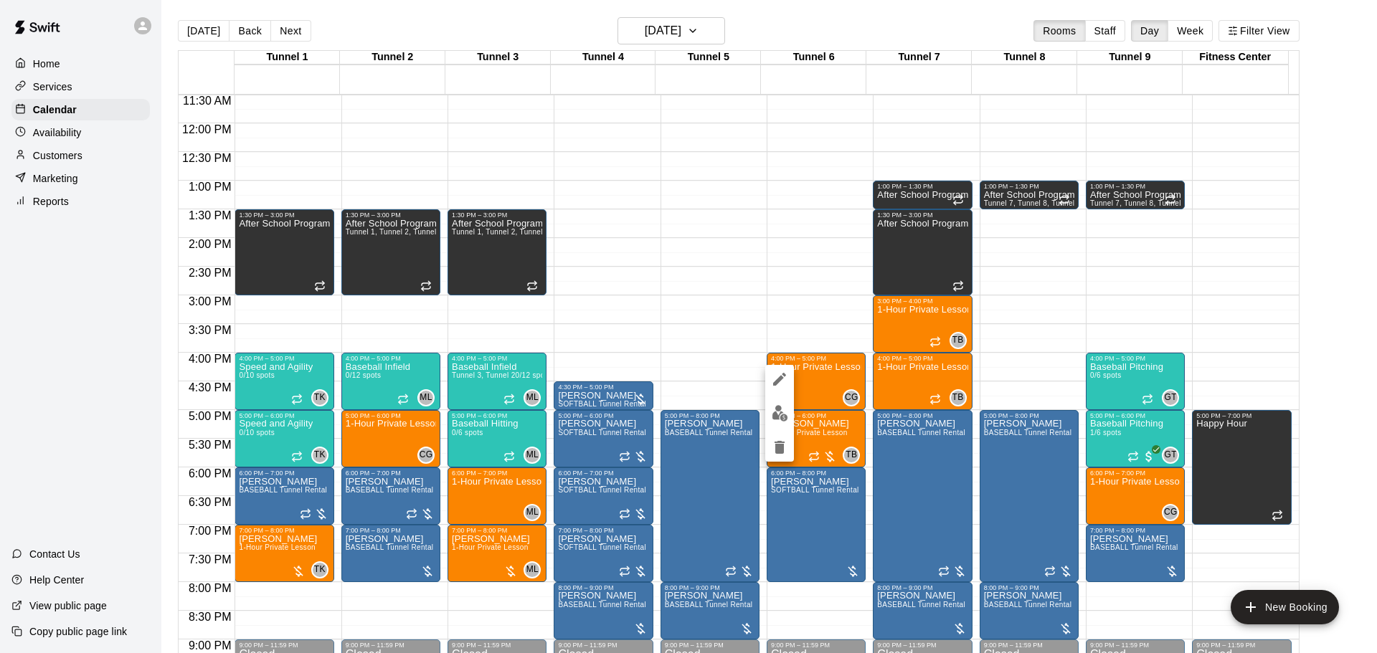
click at [780, 413] on img "edit" at bounding box center [780, 413] width 16 height 16
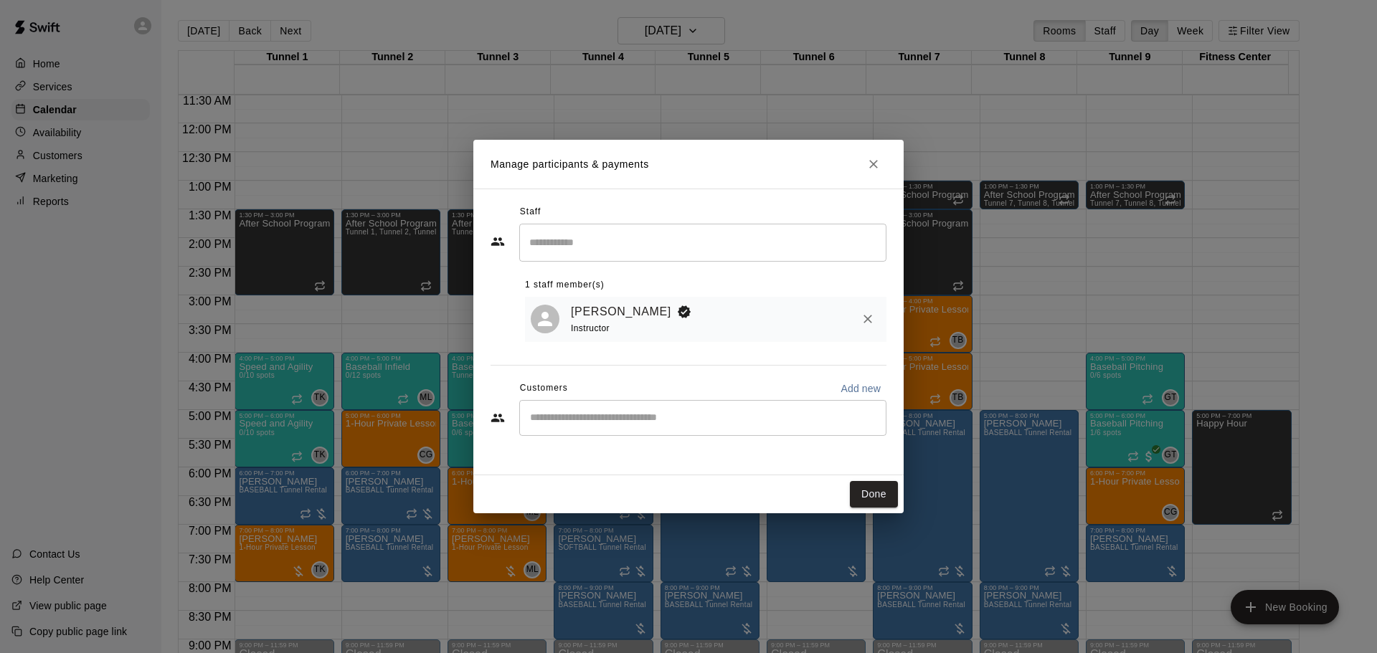
click at [606, 412] on div "​" at bounding box center [702, 418] width 367 height 36
type input "*****"
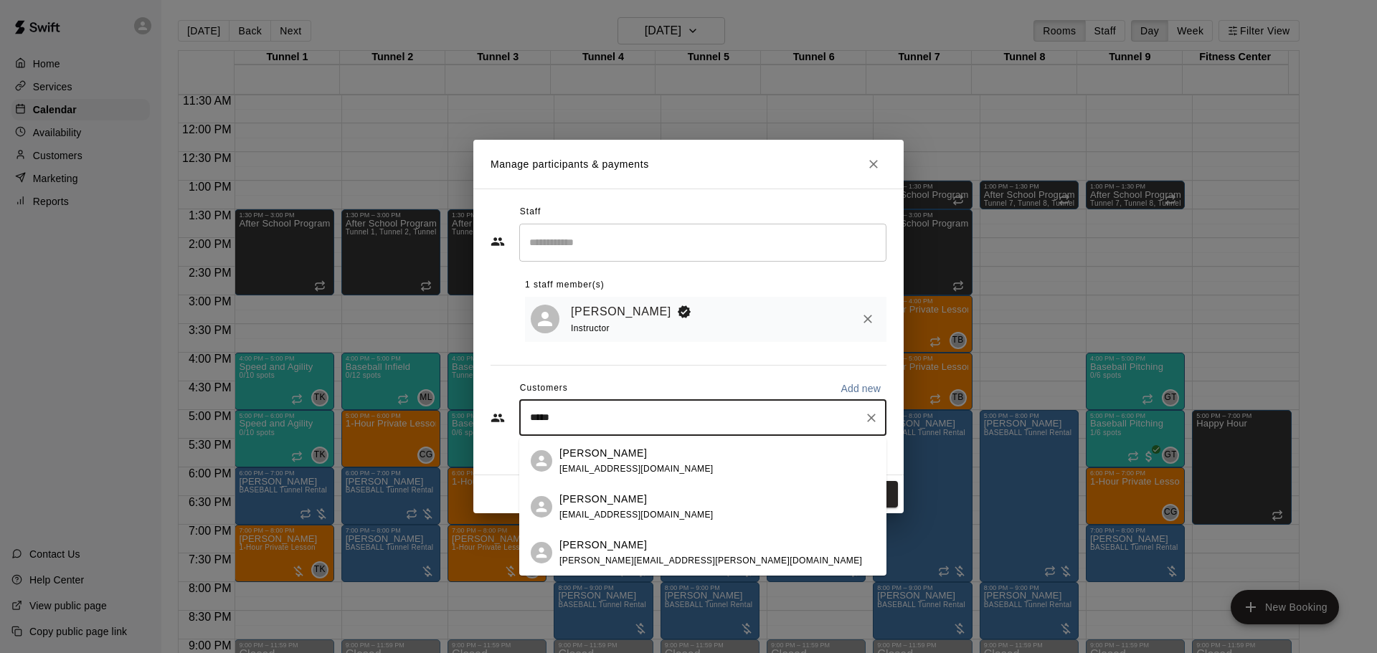
click at [623, 536] on div "Robert Ervin robert.ervin@cfafranchisee.com" at bounding box center [702, 553] width 367 height 46
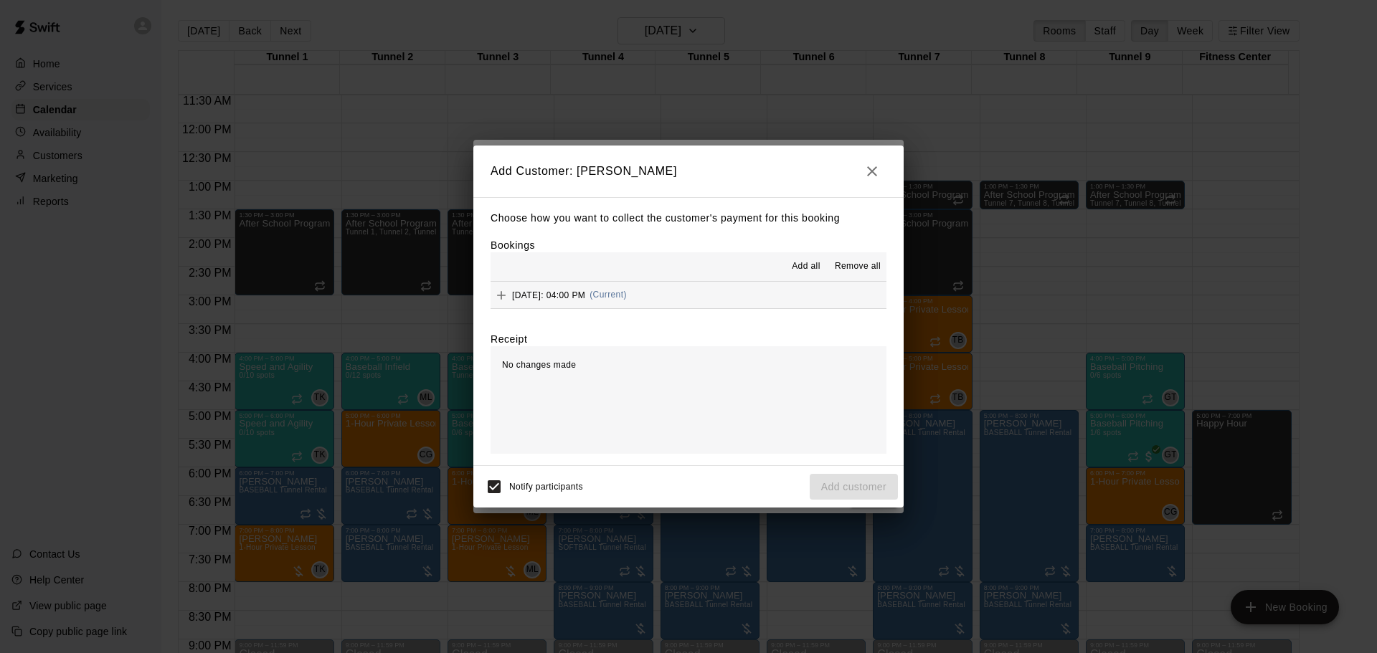
click at [713, 280] on div "Add all Remove all" at bounding box center [689, 267] width 396 height 29
click at [717, 287] on button "Tuesday, August 26: 04:00 PM (Current)" at bounding box center [689, 295] width 396 height 27
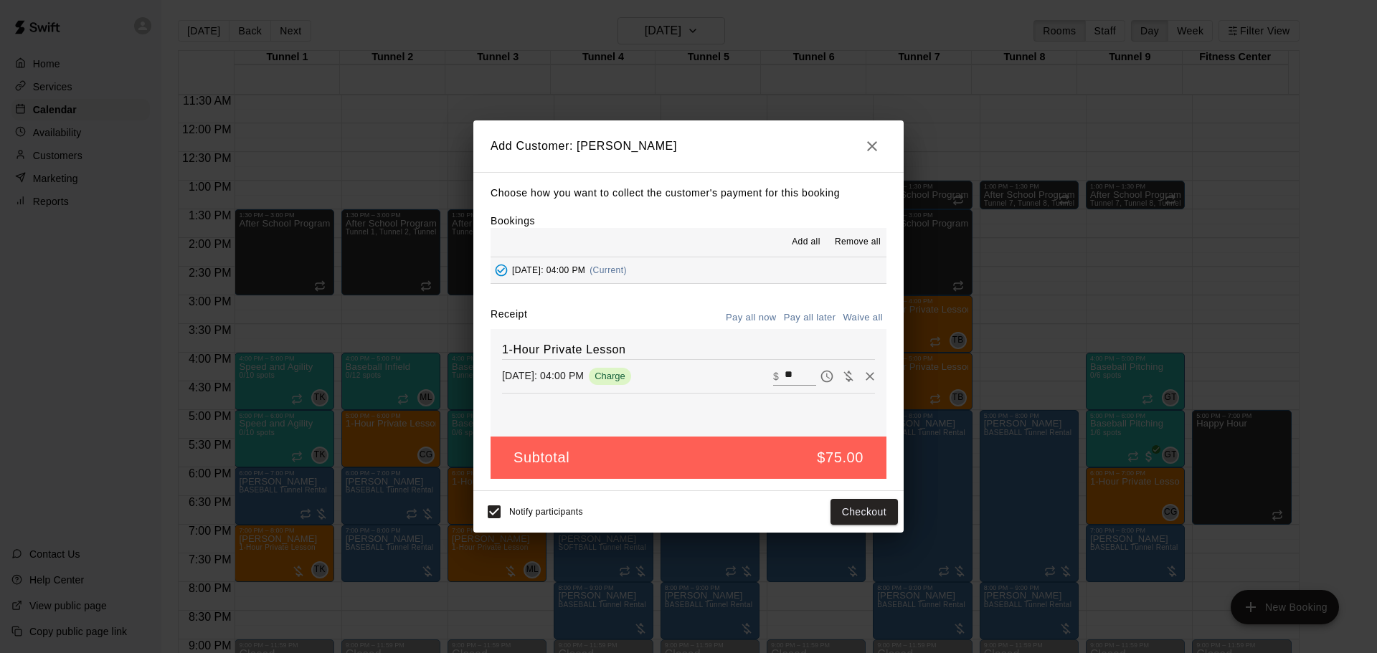
click at [809, 317] on button "Pay all later" at bounding box center [810, 318] width 60 height 22
click at [841, 514] on button "Add customer" at bounding box center [854, 512] width 88 height 27
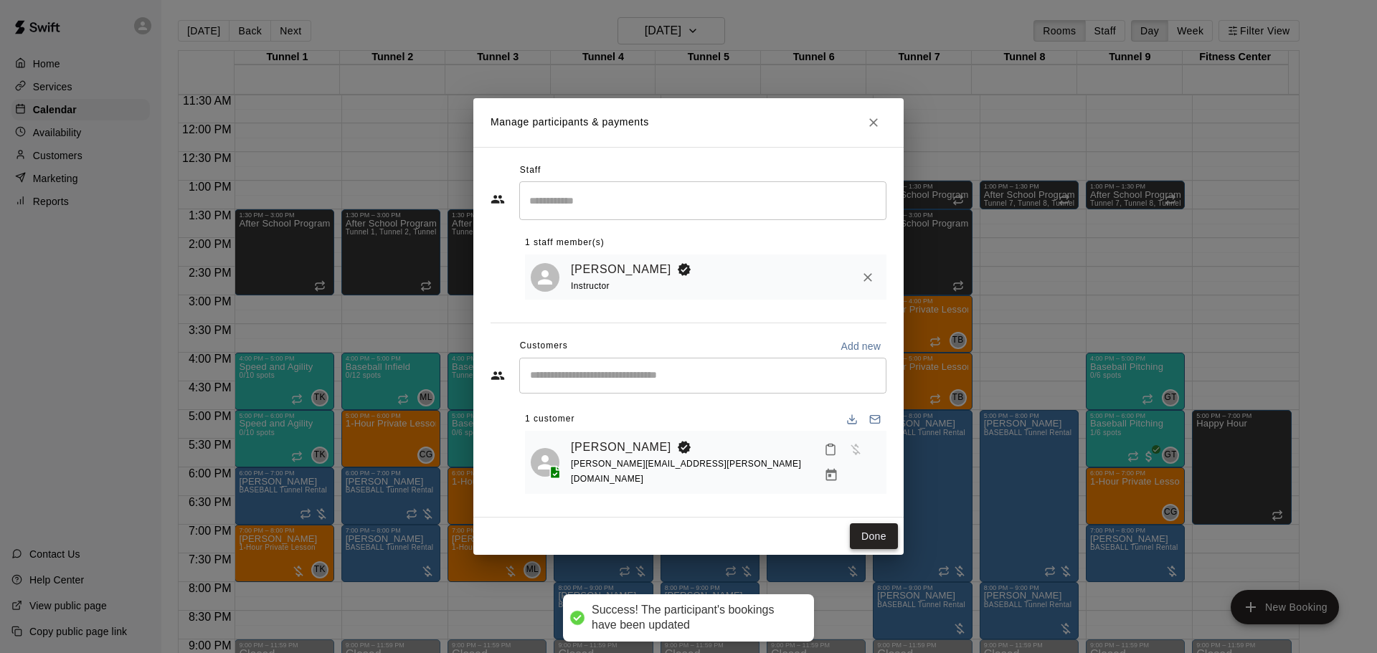
click at [872, 524] on button "Done" at bounding box center [874, 537] width 48 height 27
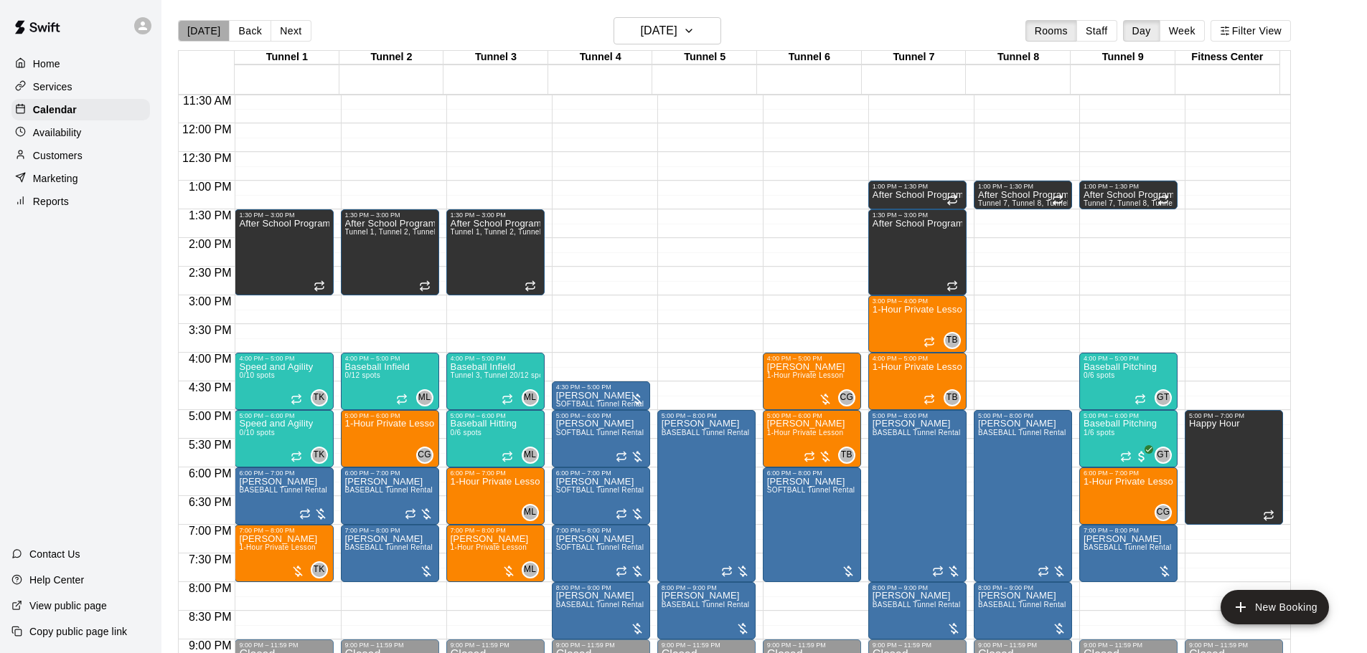
click at [211, 33] on button "[DATE]" at bounding box center [204, 31] width 52 height 22
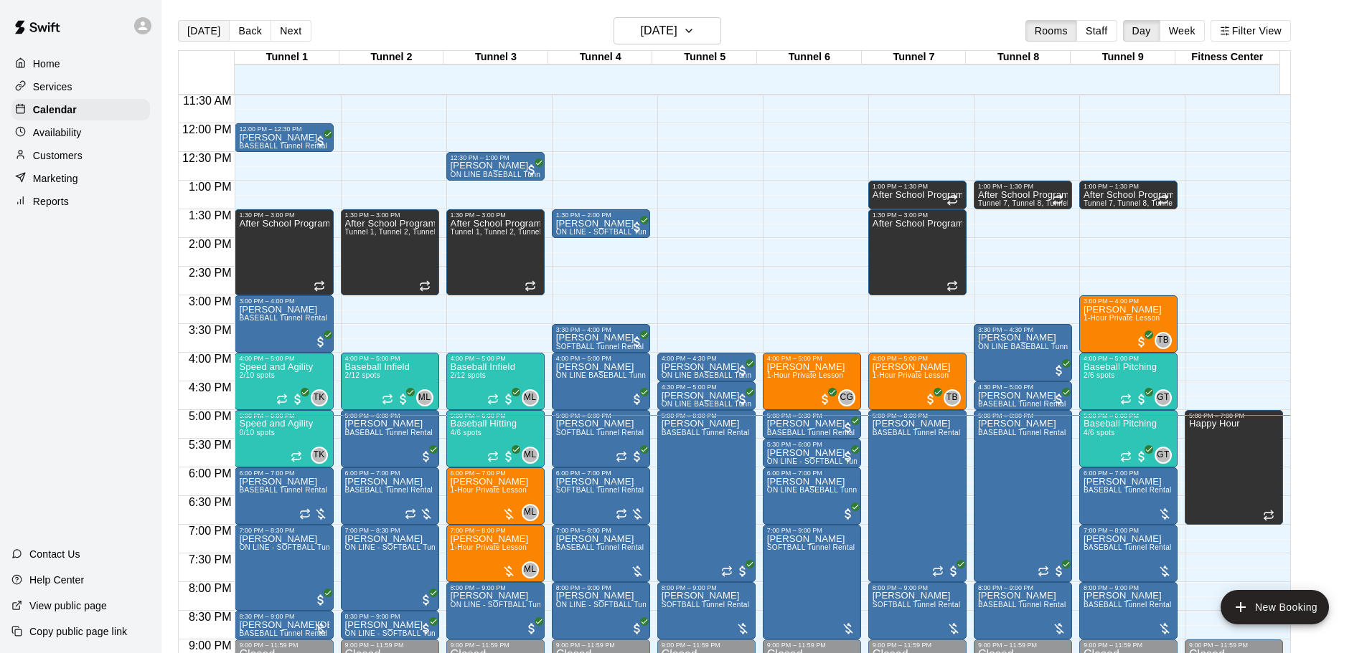
click at [184, 35] on button "[DATE]" at bounding box center [204, 31] width 52 height 22
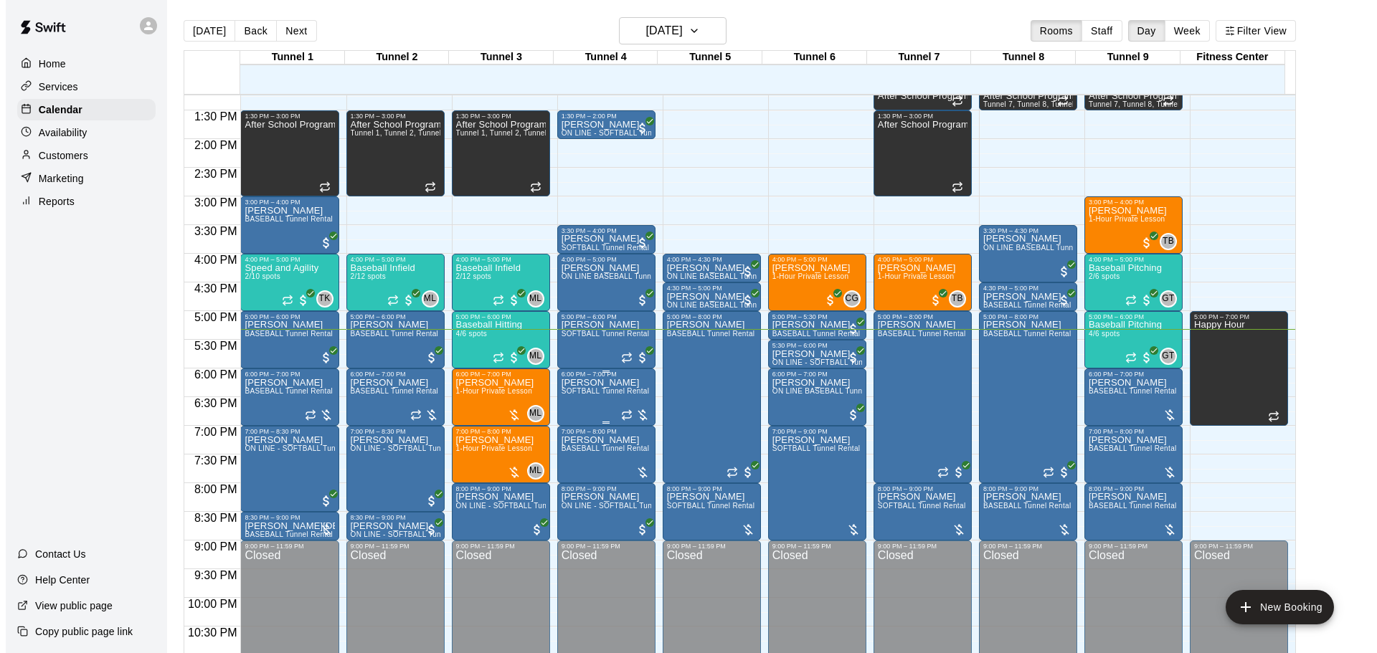
scroll to position [804, 0]
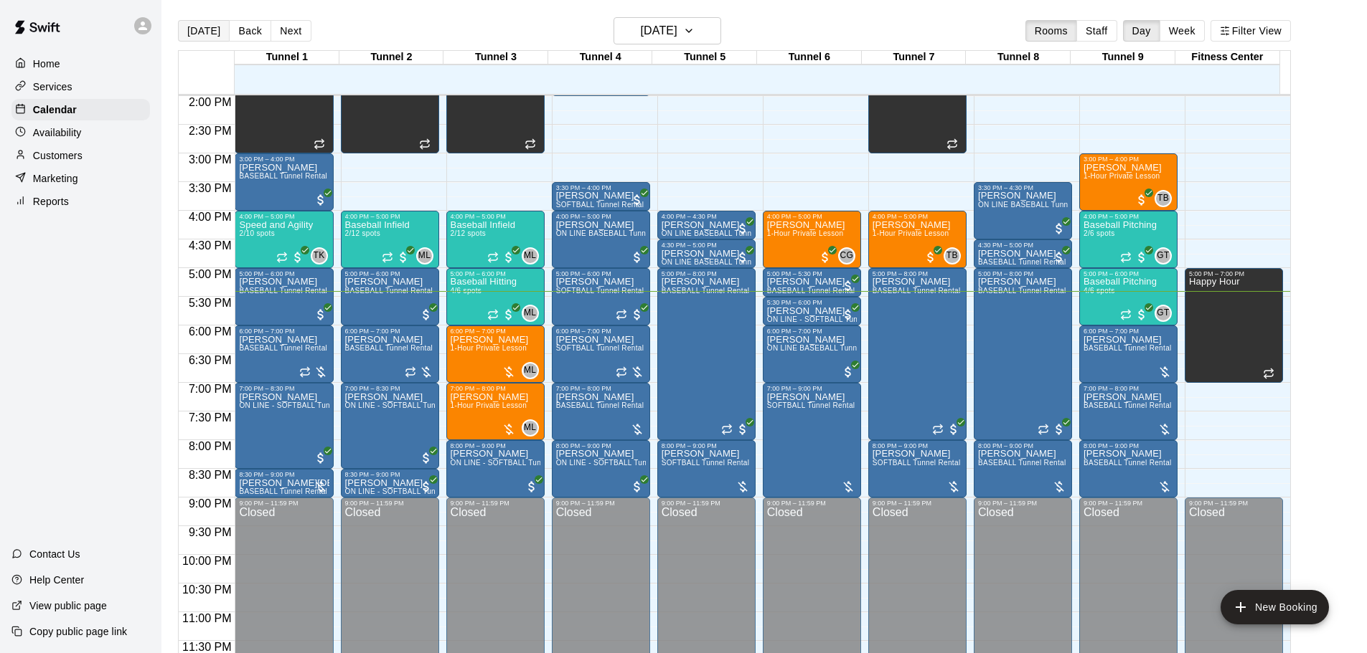
click at [209, 29] on button "[DATE]" at bounding box center [204, 31] width 52 height 22
click at [278, 30] on button "Next" at bounding box center [290, 31] width 40 height 22
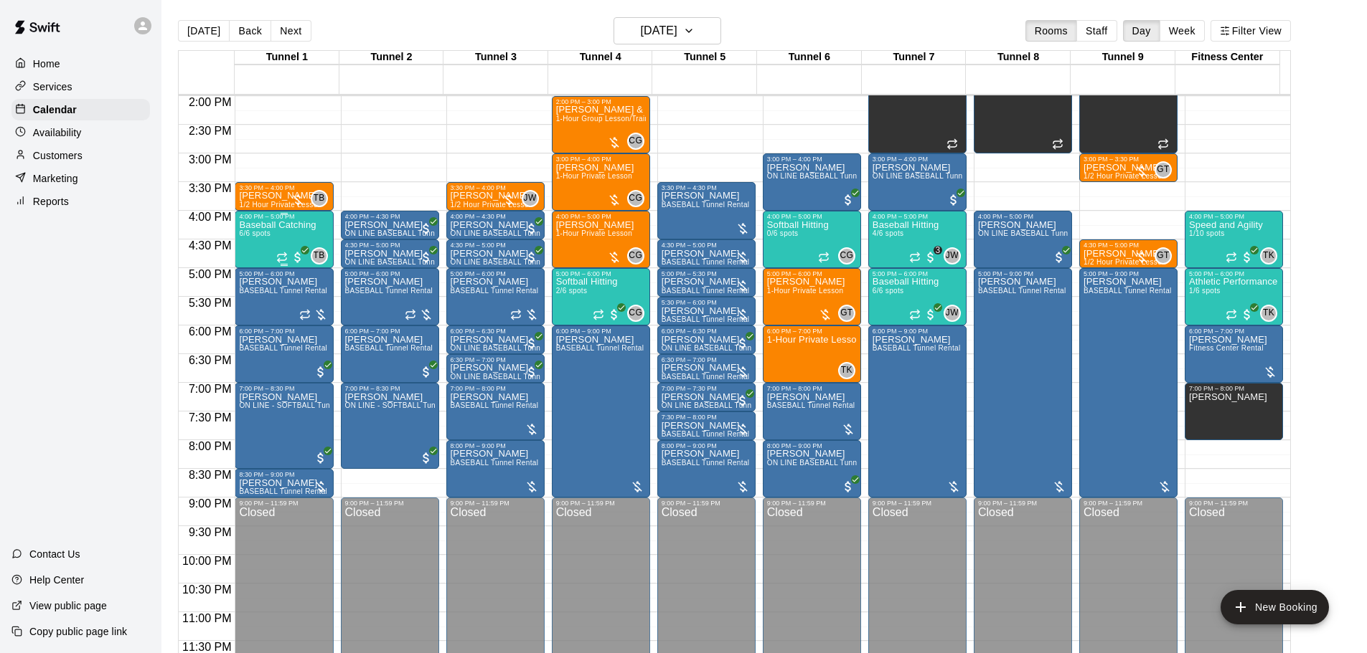
click at [312, 231] on div "Baseball Catching 6/6 spots" at bounding box center [277, 546] width 77 height 653
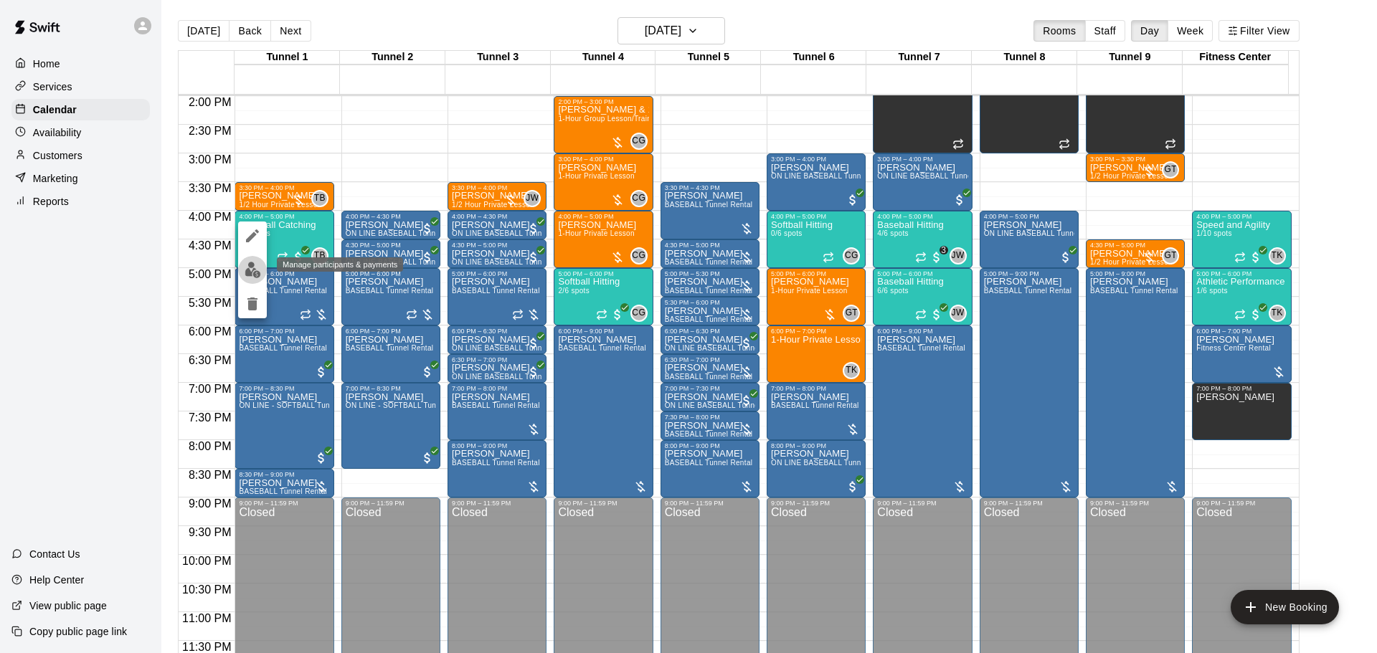
click at [243, 268] on button "edit" at bounding box center [252, 270] width 29 height 28
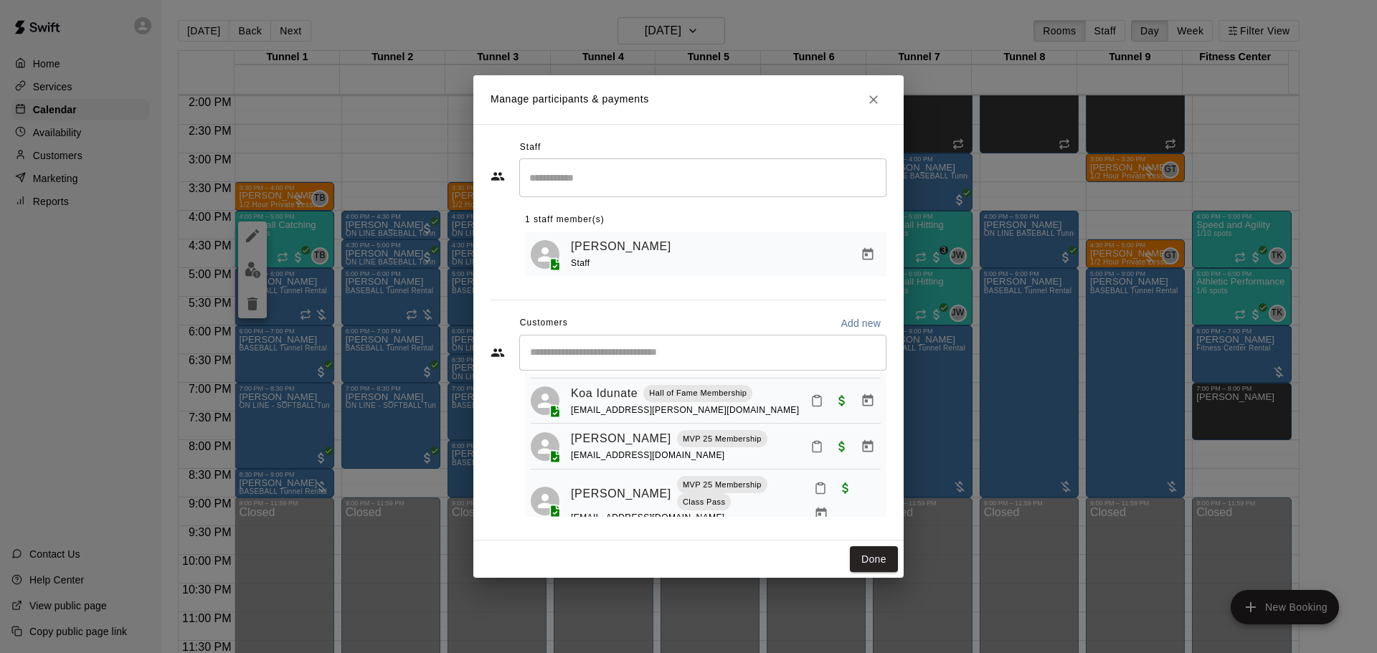
scroll to position [202, 0]
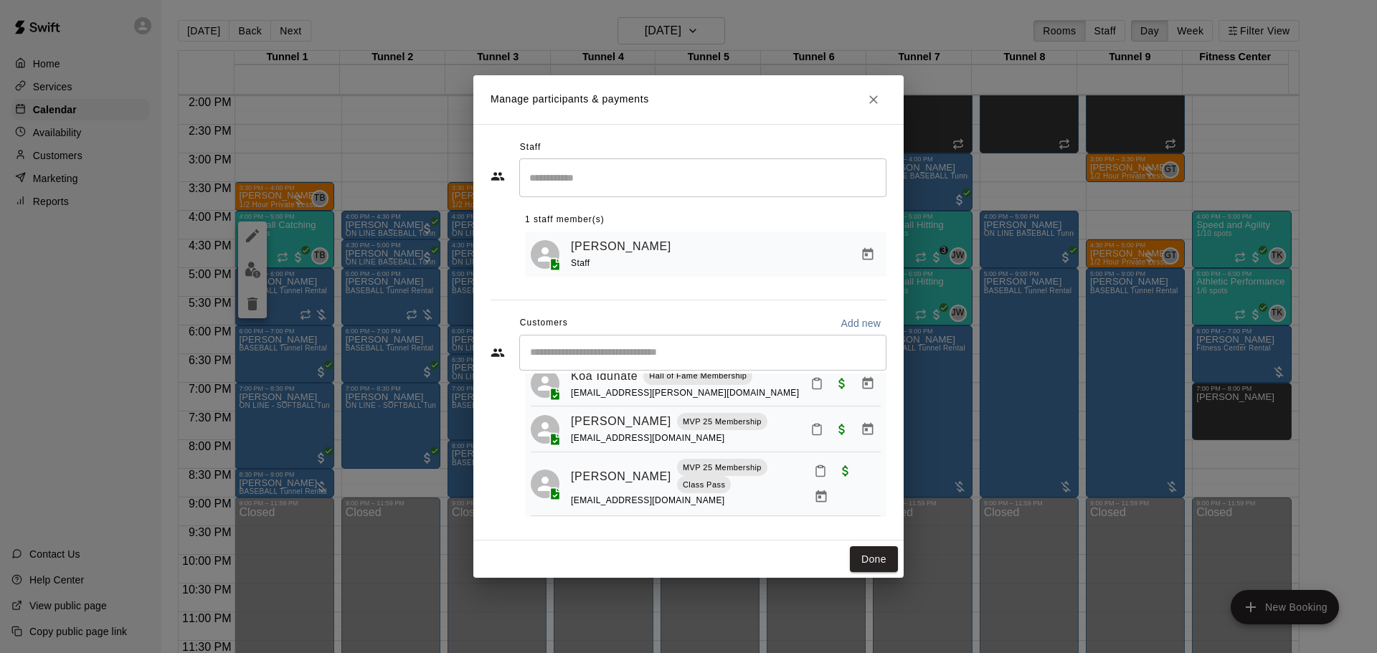
click at [808, 489] on button "Manage bookings & payment" at bounding box center [821, 497] width 26 height 26
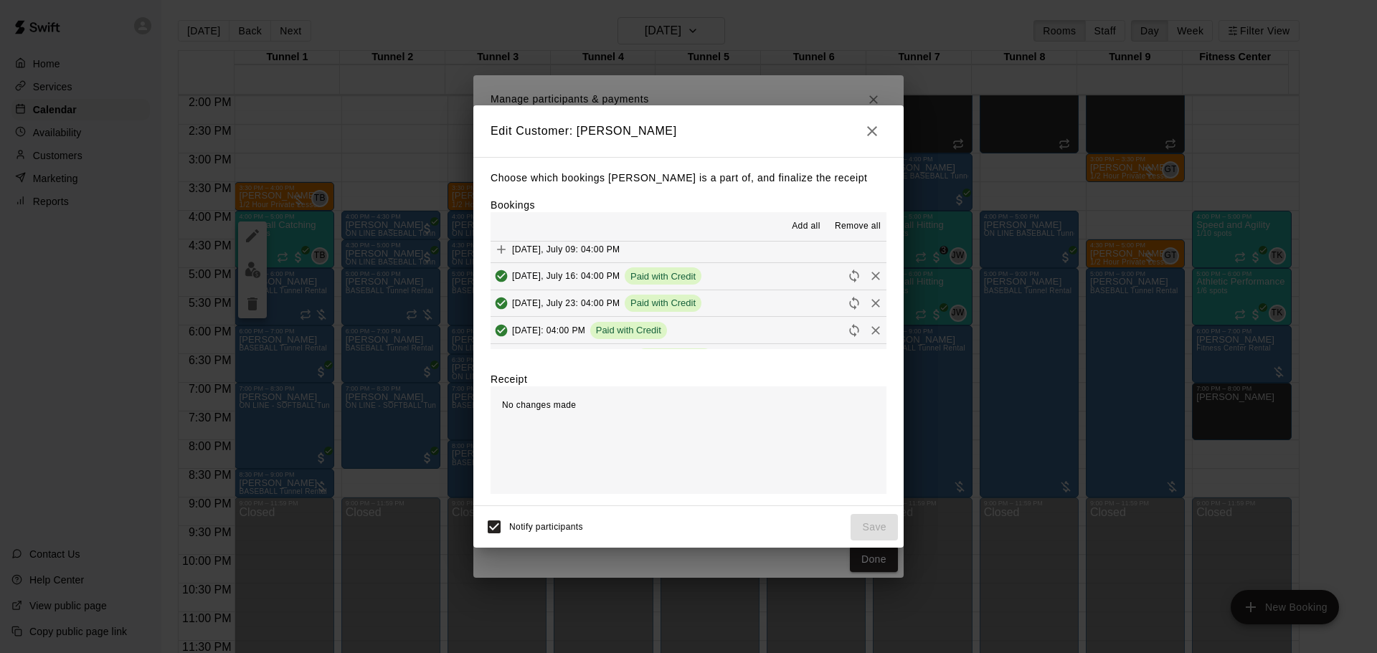
scroll to position [933, 0]
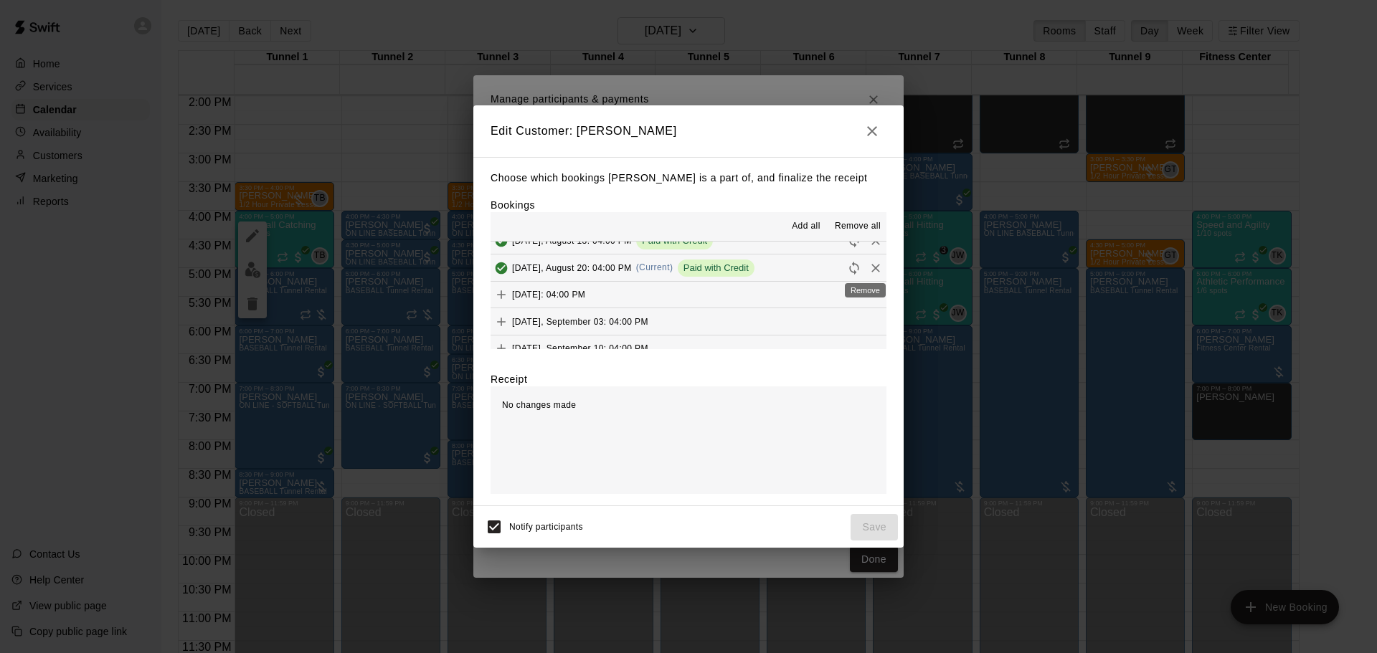
click at [872, 263] on icon "Remove" at bounding box center [876, 268] width 14 height 14
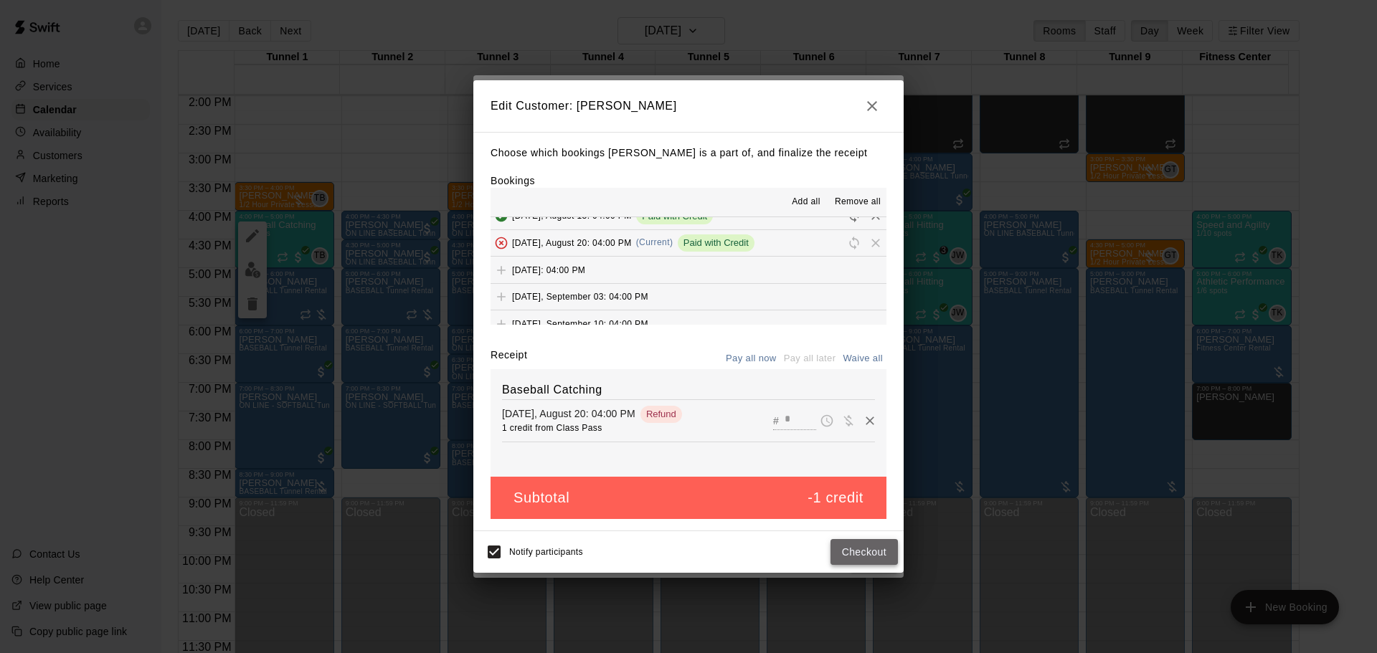
click at [877, 550] on button "Checkout" at bounding box center [864, 552] width 67 height 27
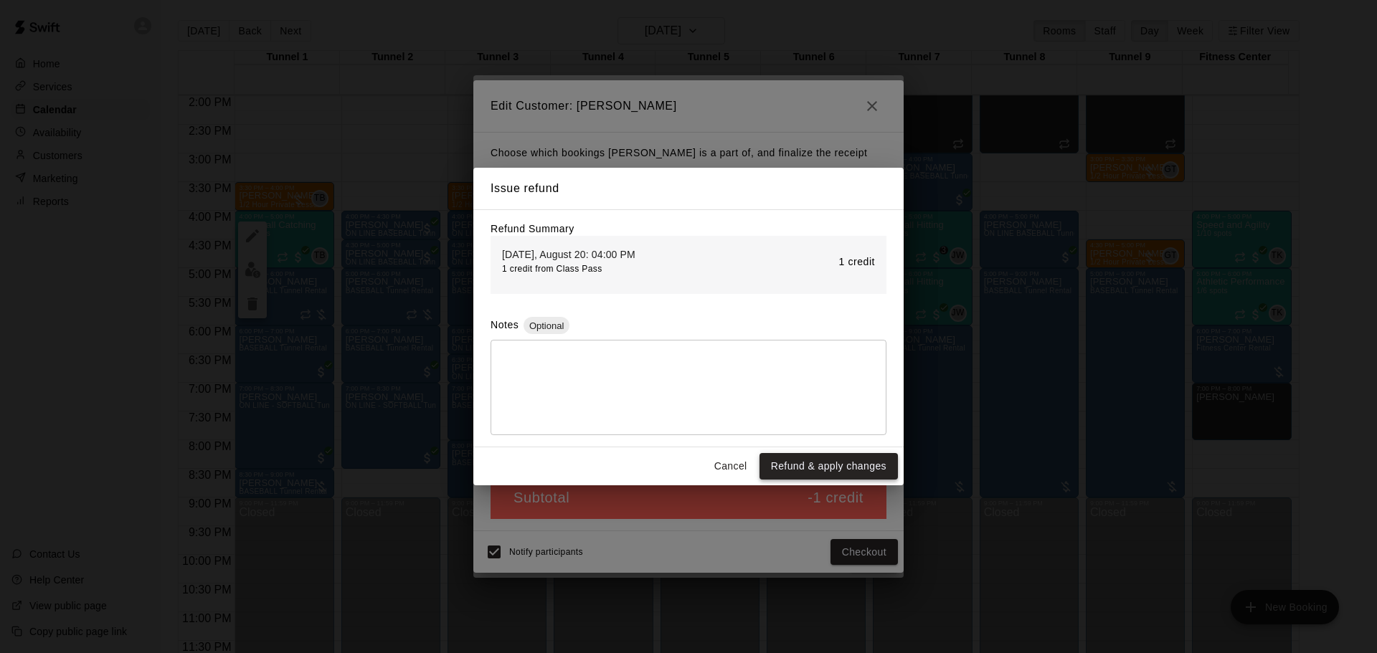
click at [834, 470] on button "Refund & apply changes" at bounding box center [829, 466] width 138 height 27
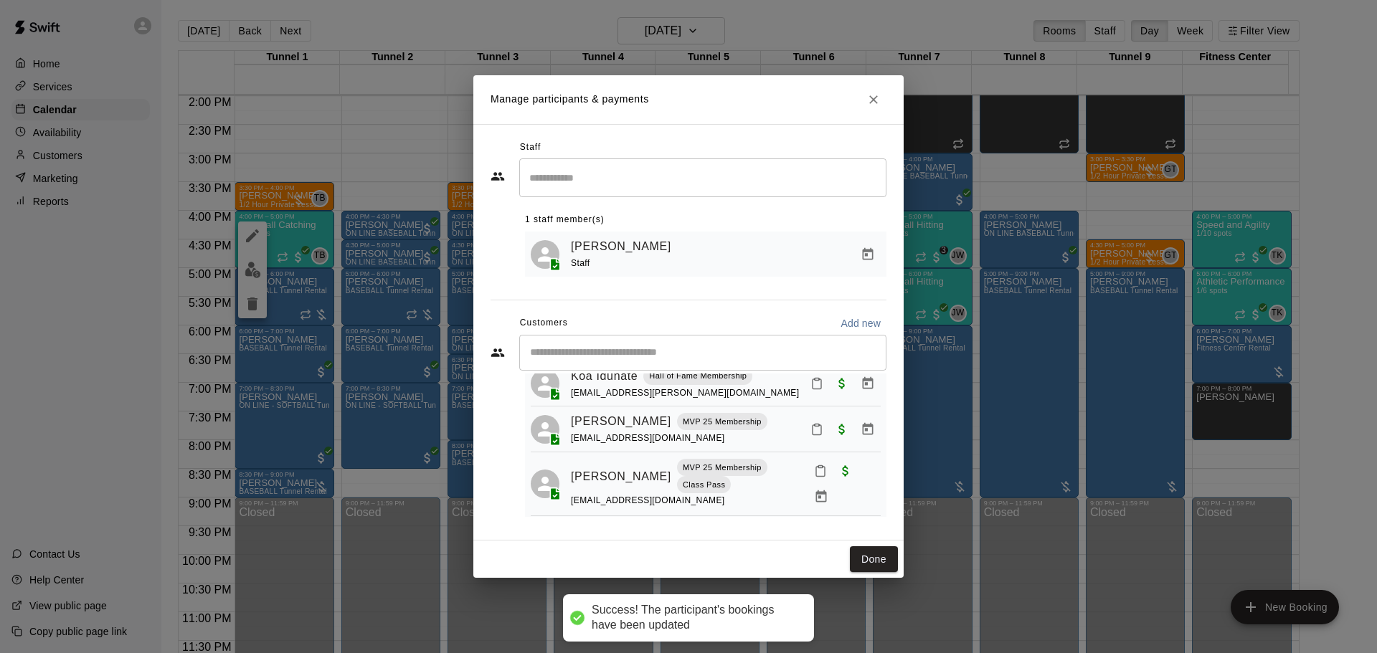
scroll to position [136, 0]
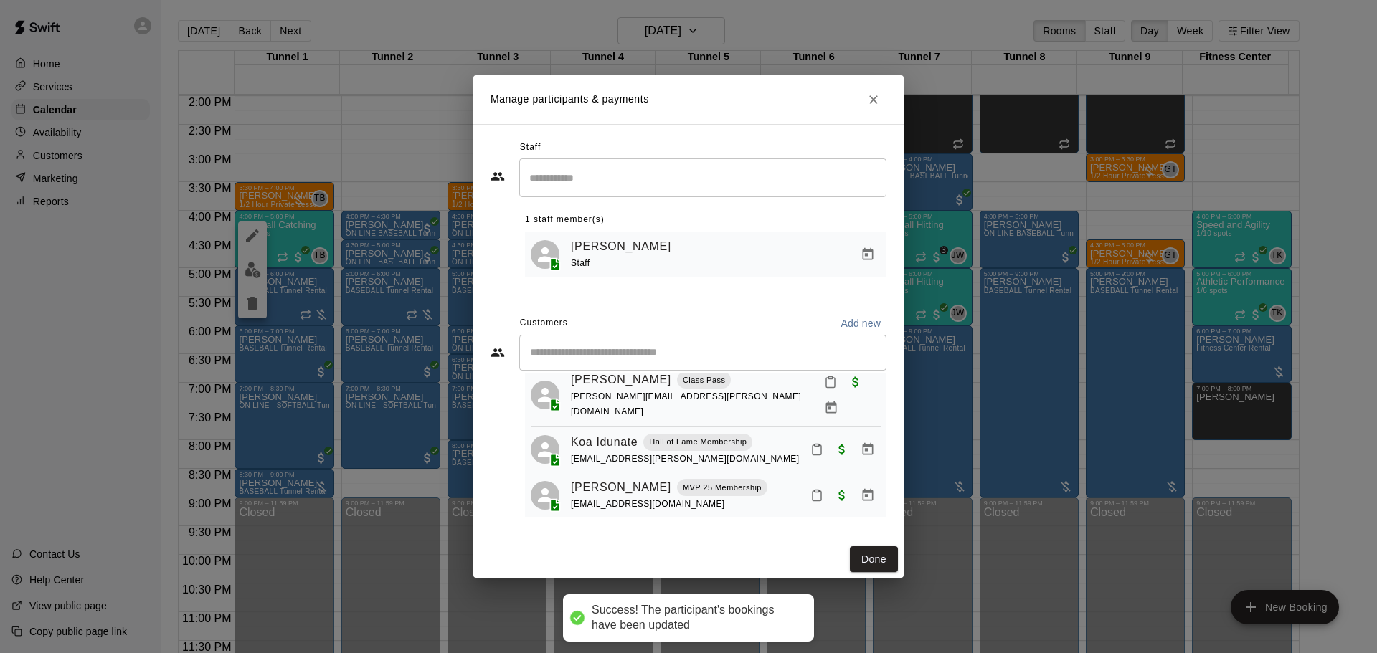
click at [879, 100] on icon "Close" at bounding box center [874, 100] width 14 height 14
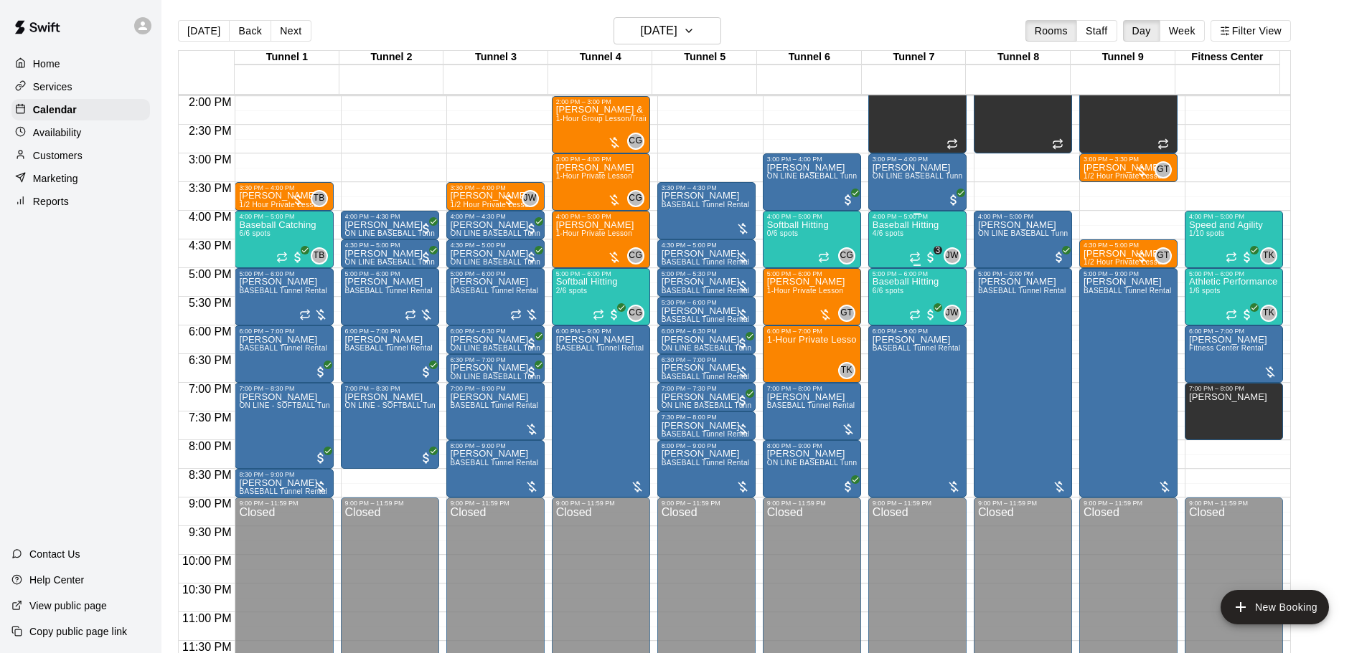
click at [917, 225] on p "Baseball Hitting" at bounding box center [905, 225] width 67 height 0
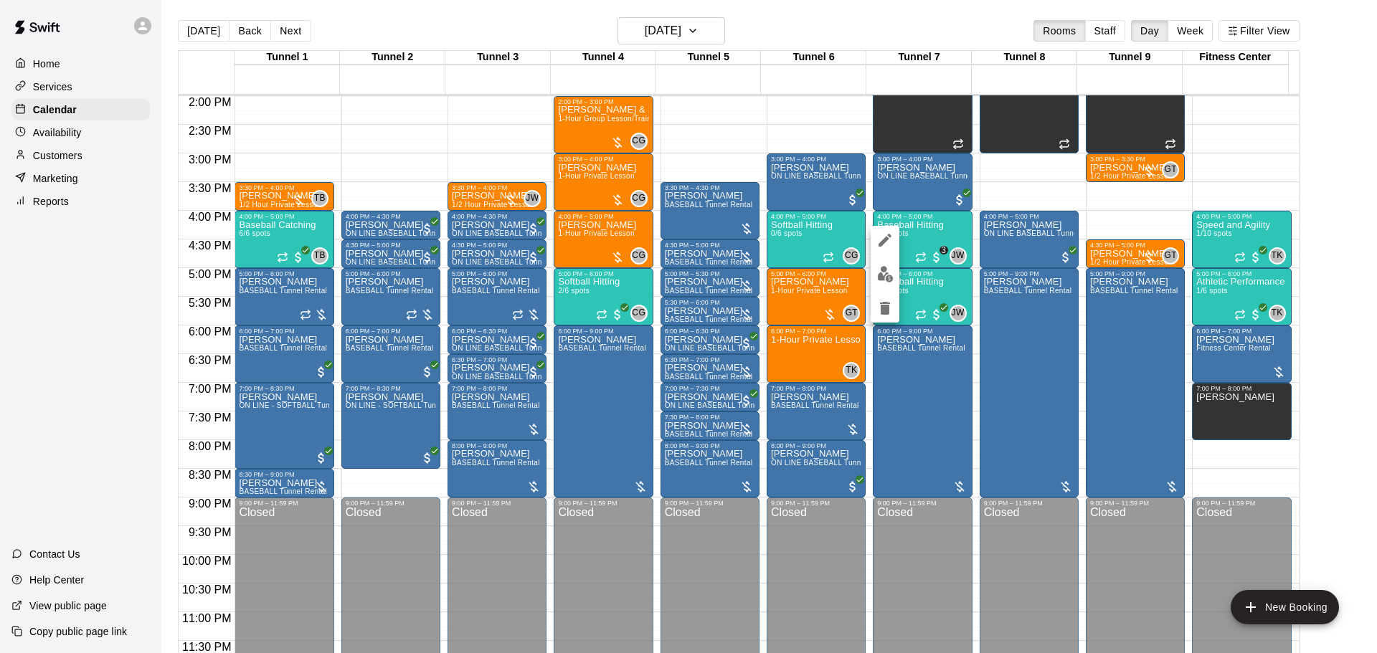
click at [884, 278] on img "edit" at bounding box center [885, 274] width 16 height 16
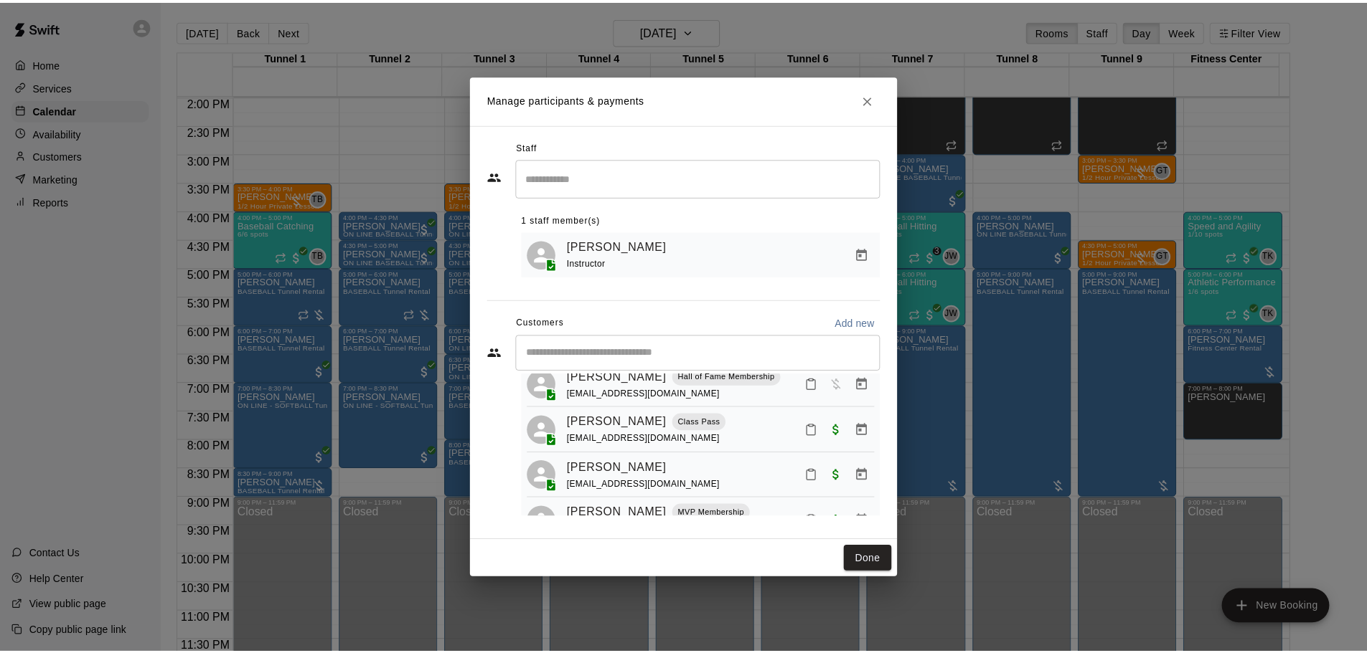
scroll to position [106, 0]
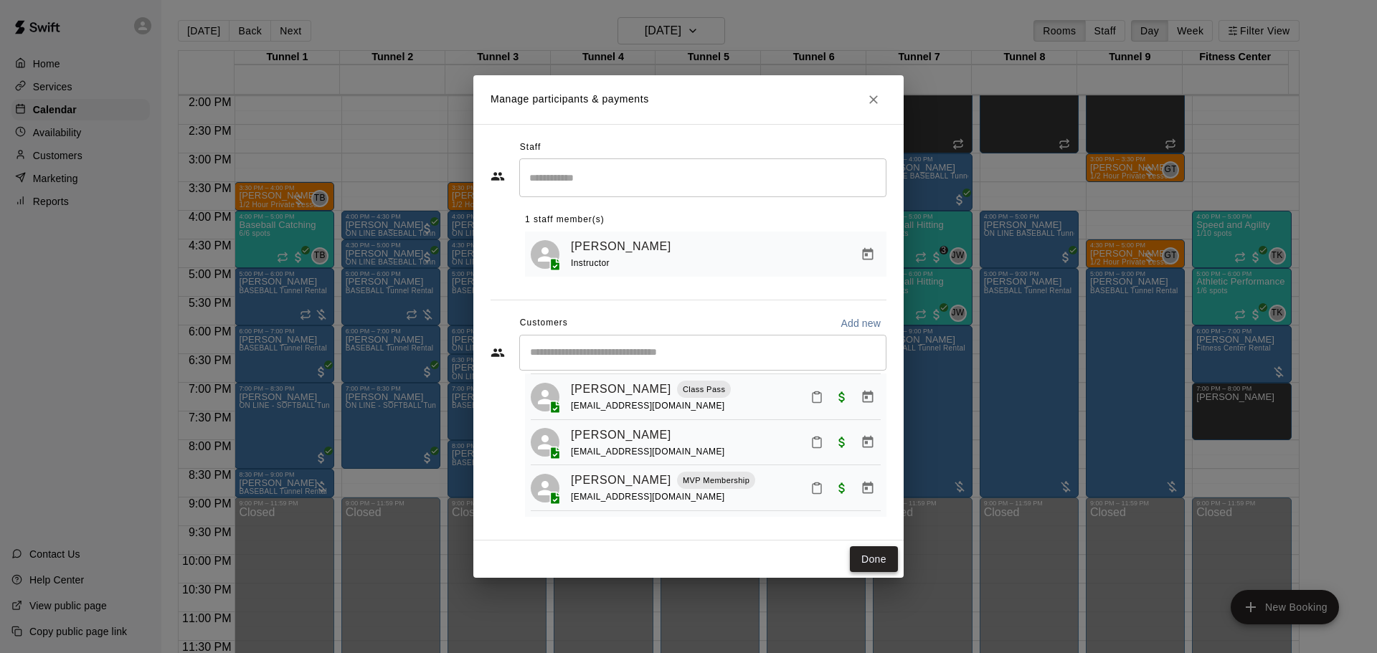
click at [857, 562] on button "Done" at bounding box center [874, 560] width 48 height 27
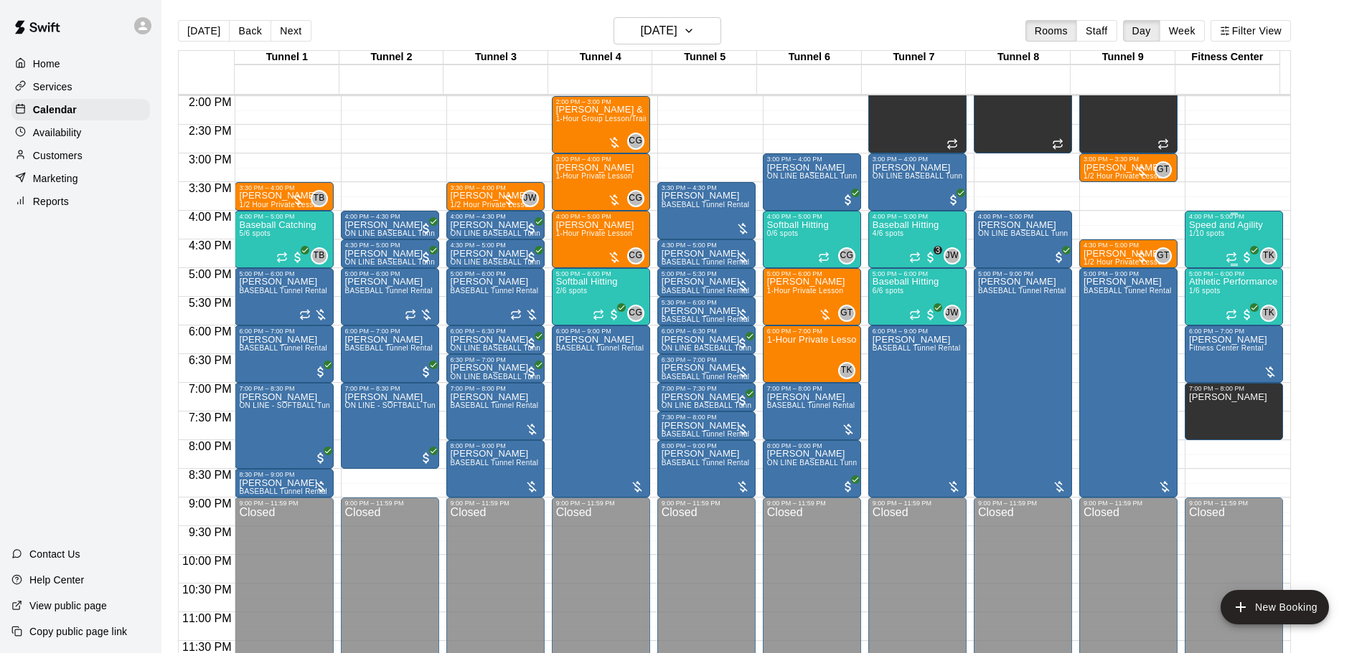
click at [1203, 235] on span "1/10 spots" at bounding box center [1206, 234] width 35 height 8
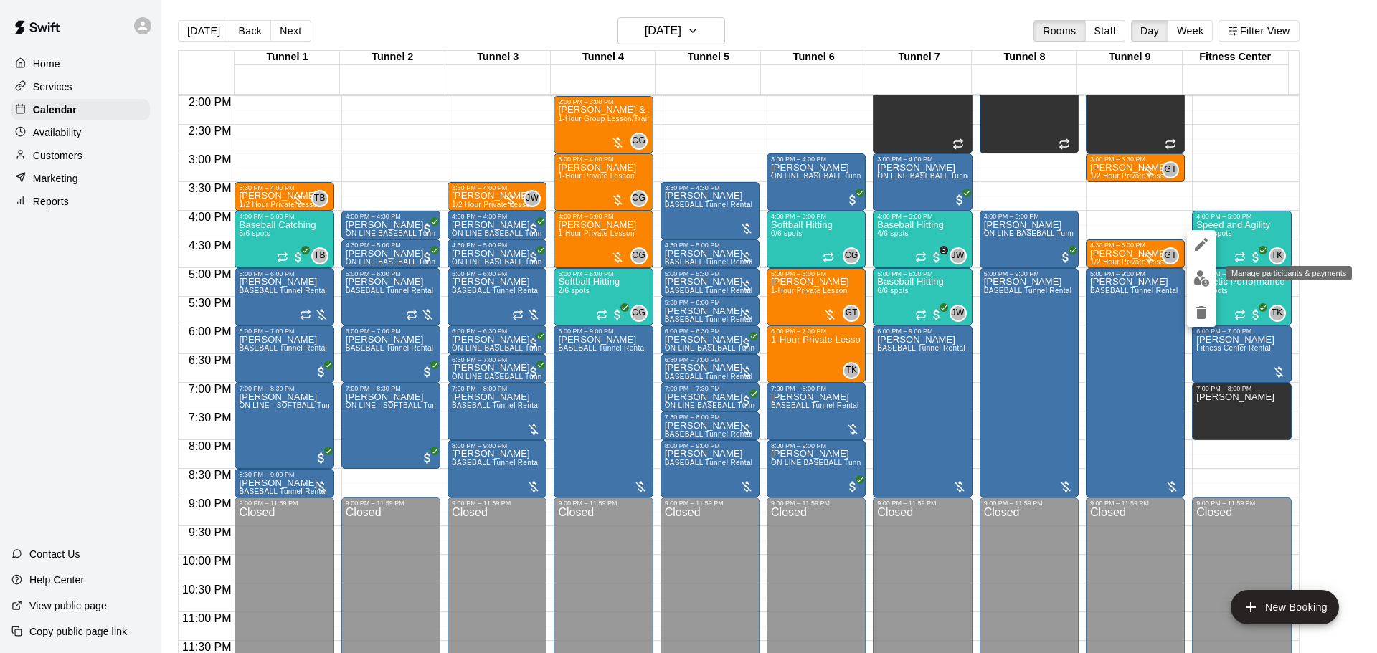
click at [1191, 274] on button "edit" at bounding box center [1201, 279] width 29 height 28
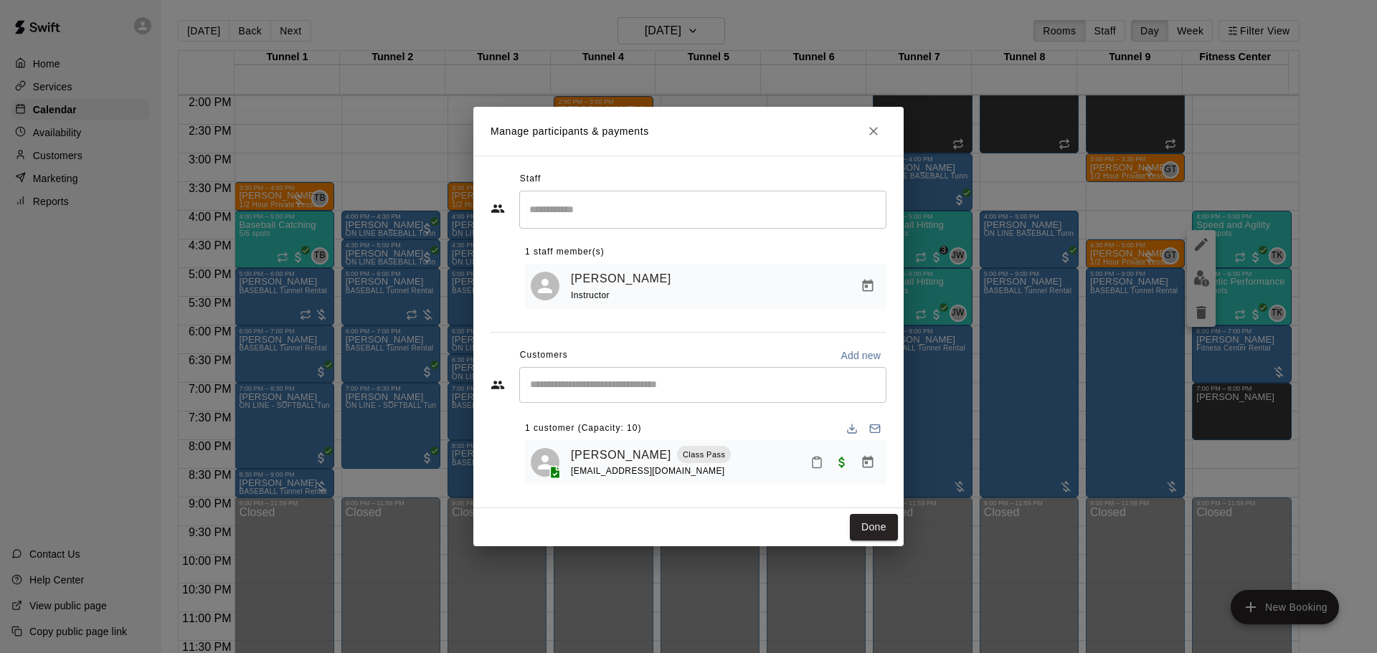
click at [871, 129] on icon "Close" at bounding box center [874, 131] width 14 height 14
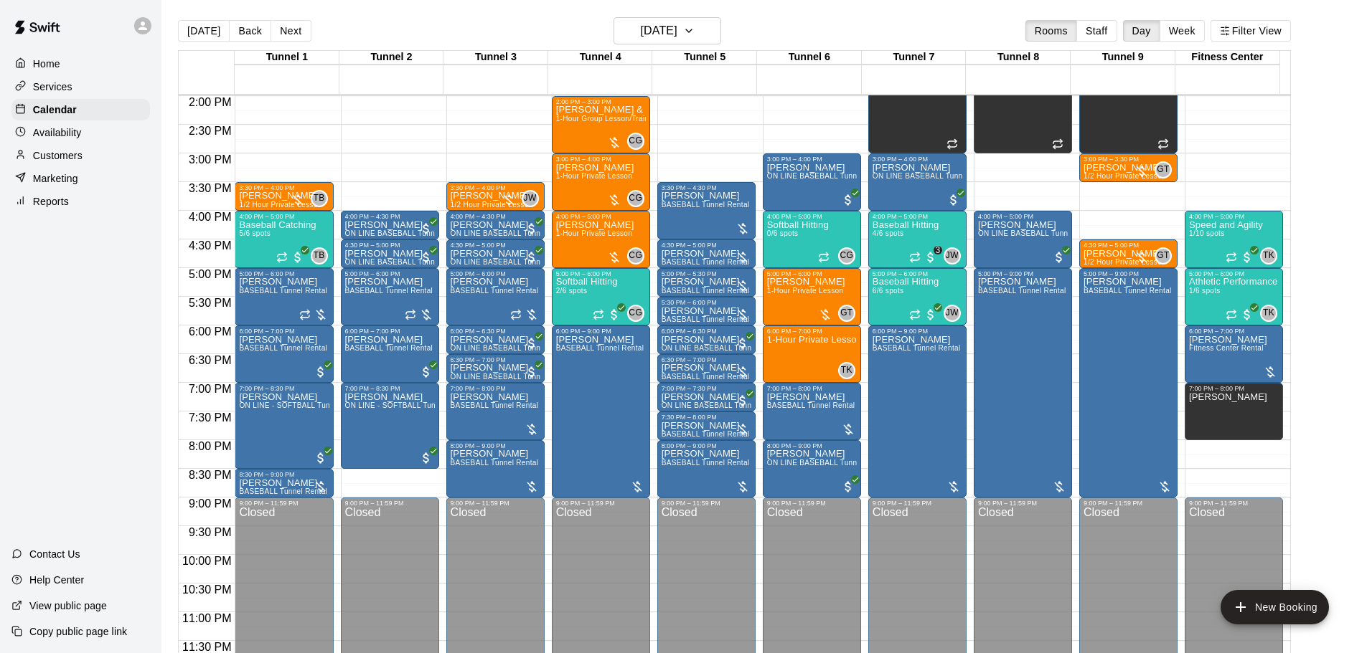
click at [132, 335] on div "Home Services Calendar Availability Customers Marketing Reports Contact Us Help…" at bounding box center [80, 326] width 161 height 653
click at [196, 34] on button "[DATE]" at bounding box center [204, 31] width 52 height 22
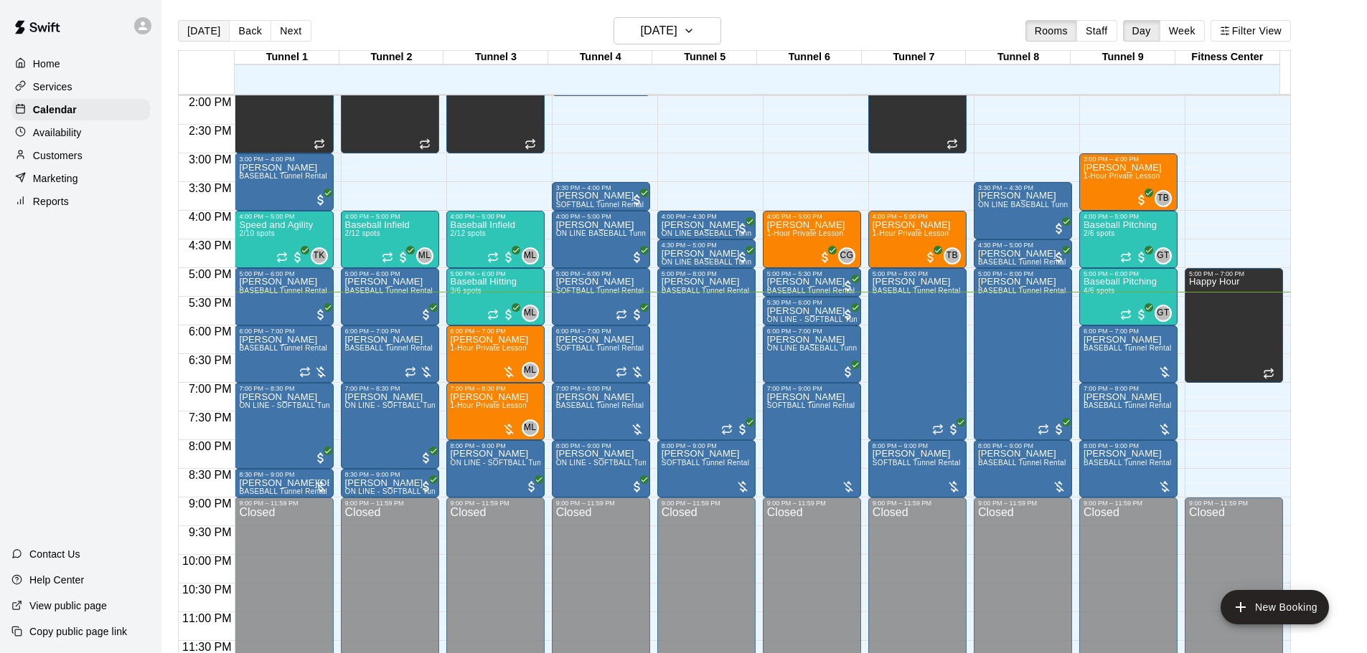
click at [196, 34] on button "[DATE]" at bounding box center [204, 31] width 52 height 22
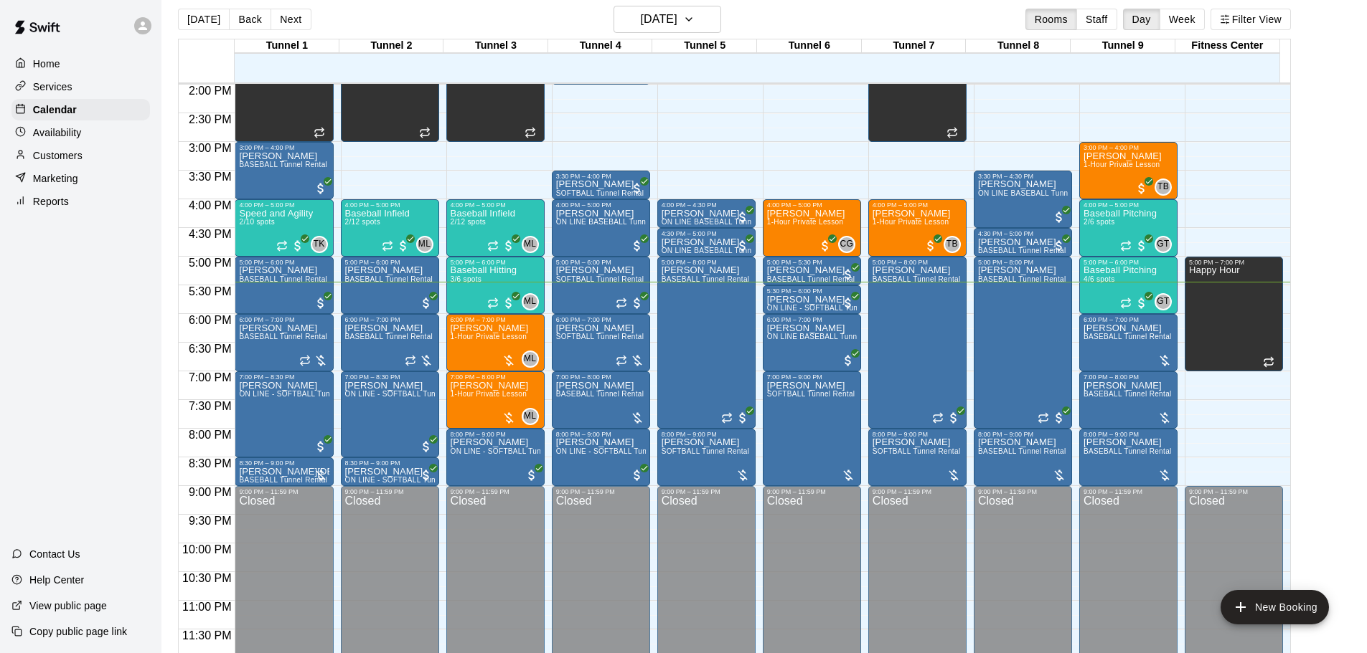
scroll to position [0, 0]
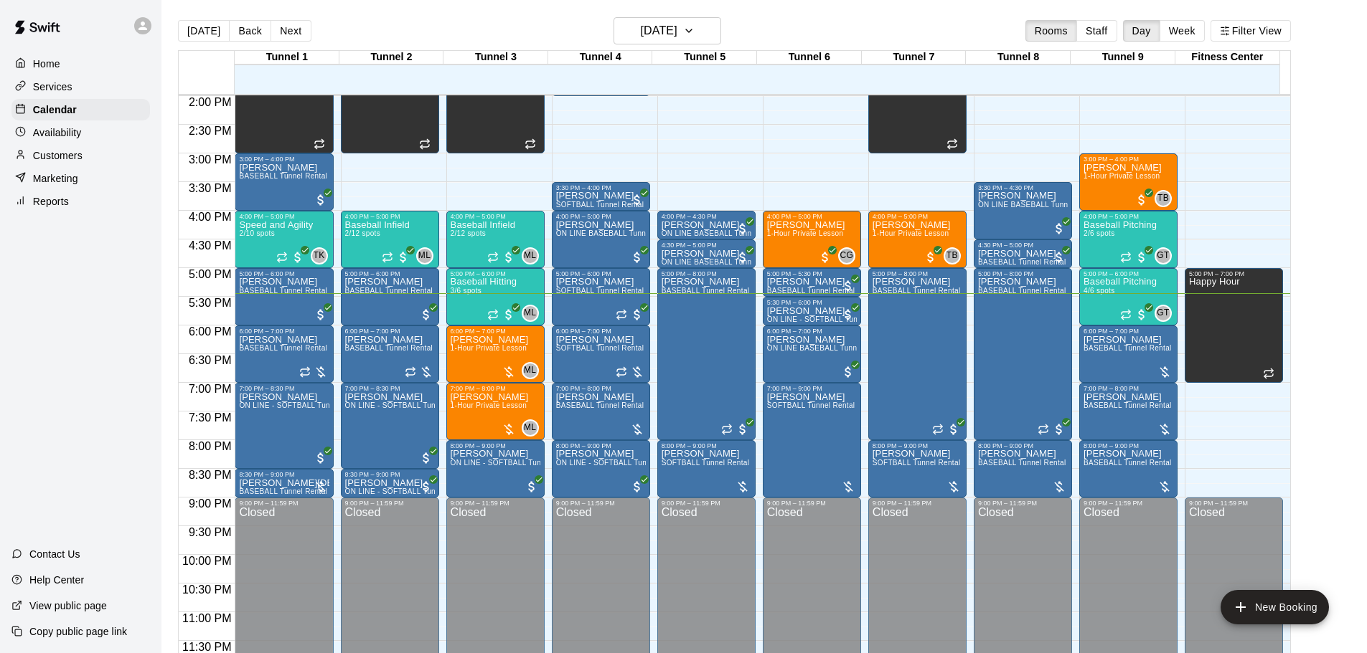
click at [283, 16] on main "[DATE] Back [DATE][DATE] Rooms Staff Day Week Filter View Tunnel 1 19 [GEOGRAPH…" at bounding box center [763, 338] width 1205 height 676
click at [283, 25] on button "Next" at bounding box center [290, 31] width 40 height 22
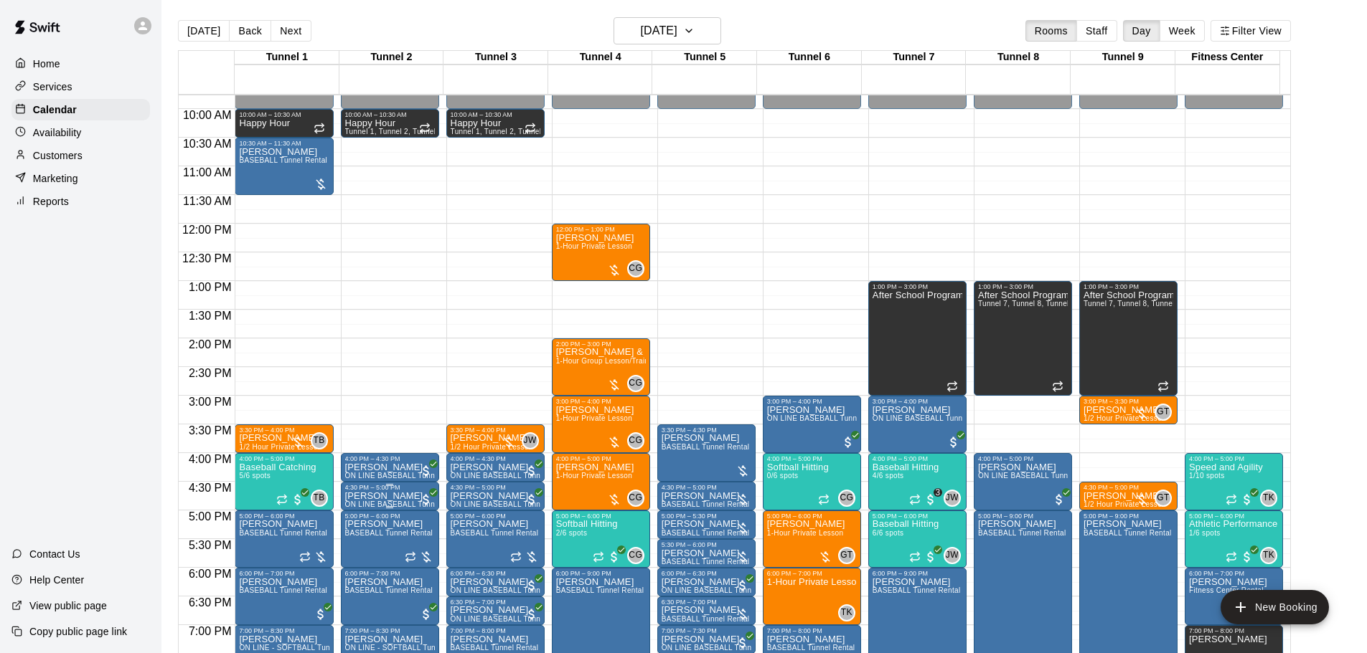
scroll to position [517, 0]
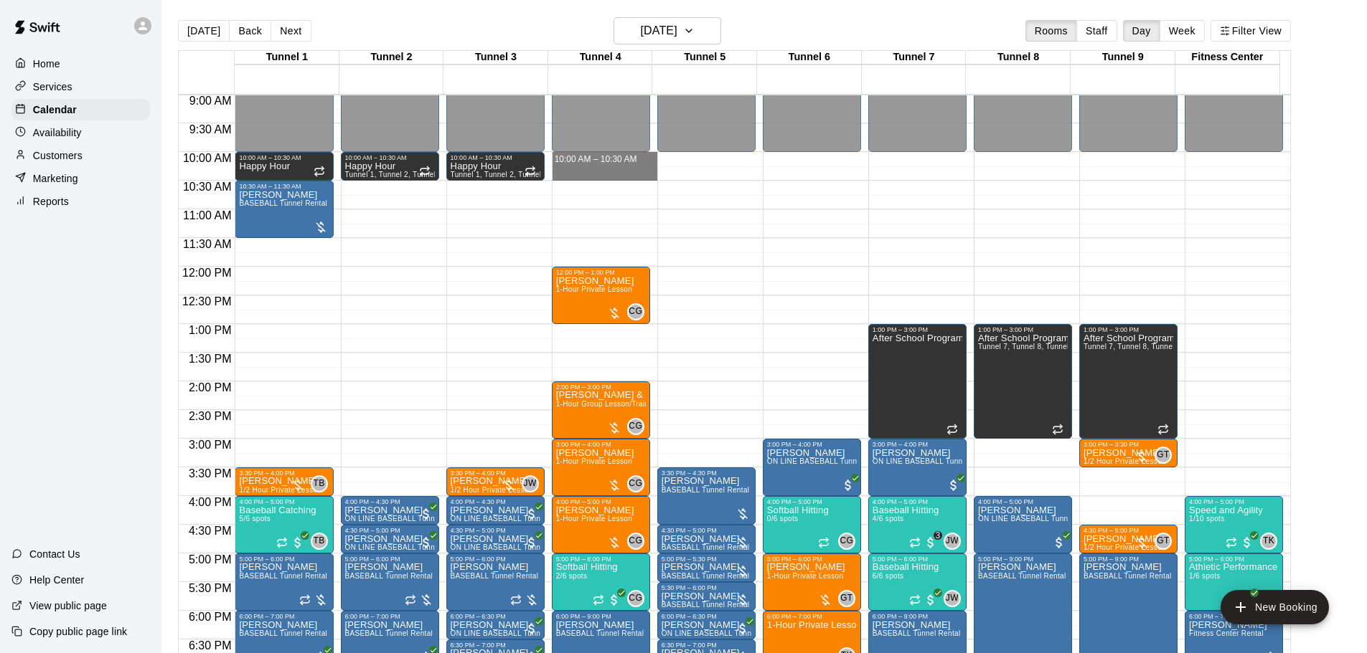
drag, startPoint x: 586, startPoint y: 160, endPoint x: 591, endPoint y: 169, distance: 10.6
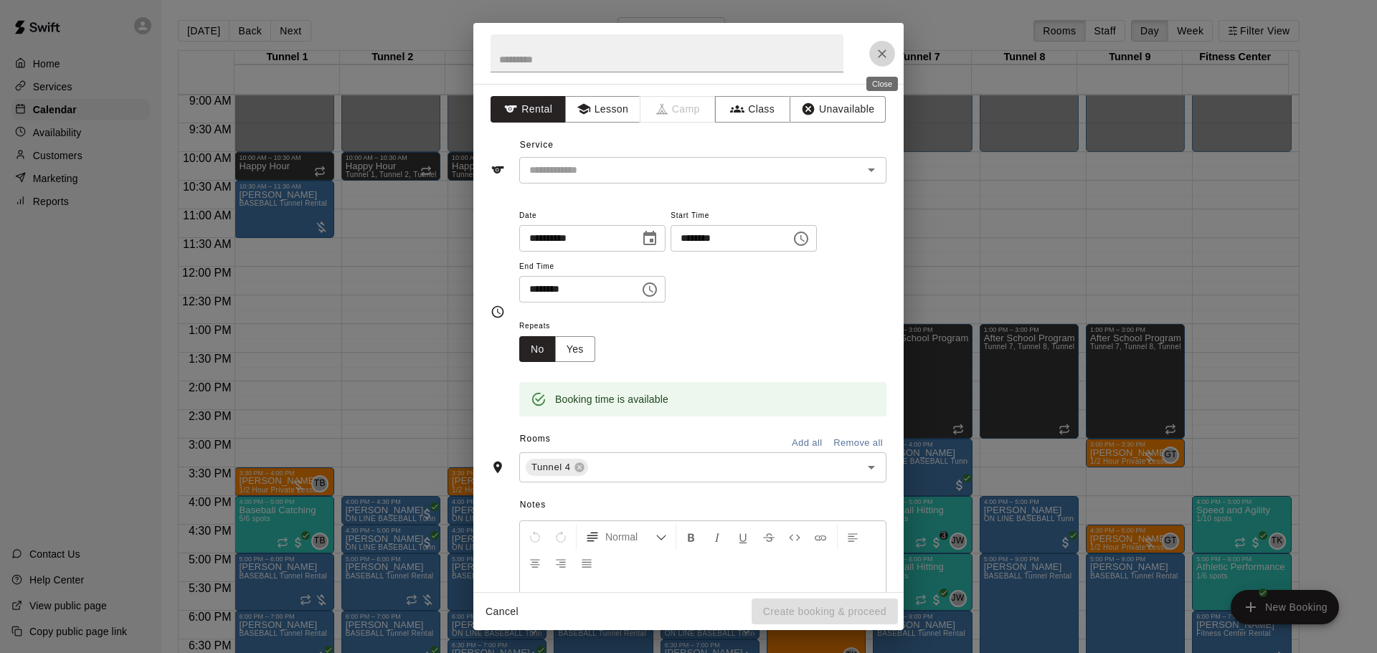
click at [876, 49] on icon "Close" at bounding box center [882, 54] width 14 height 14
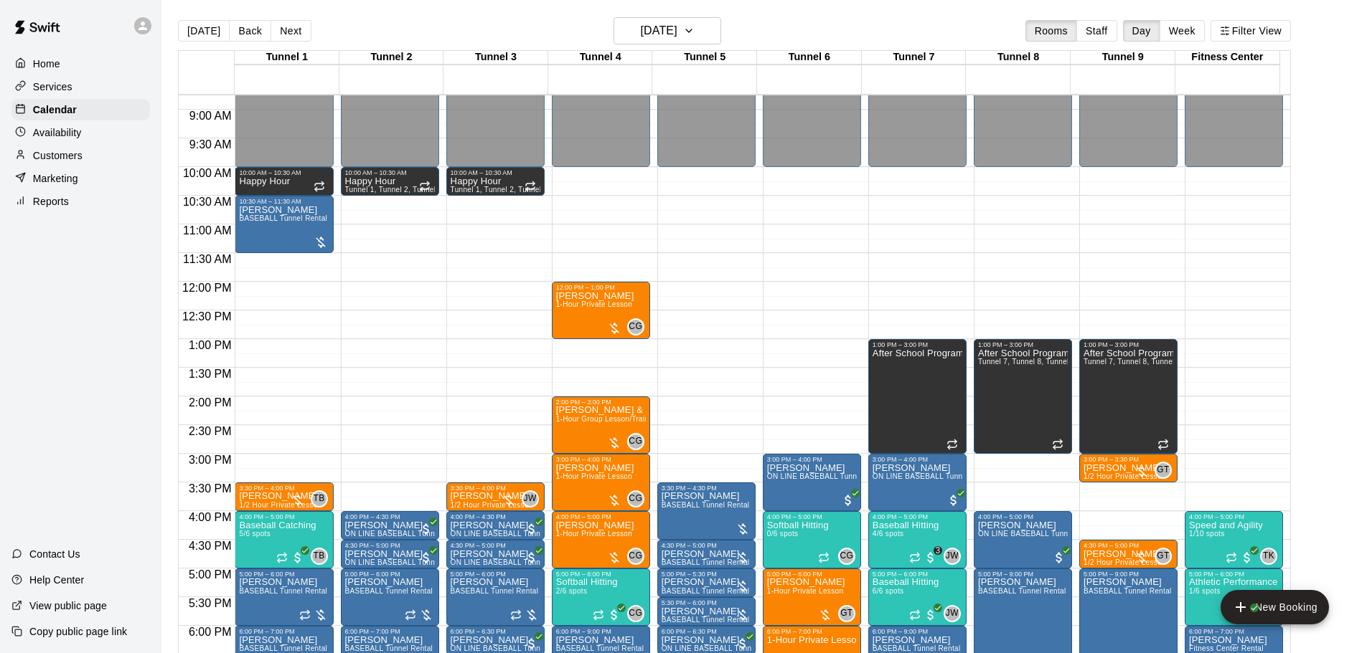
scroll to position [574, 0]
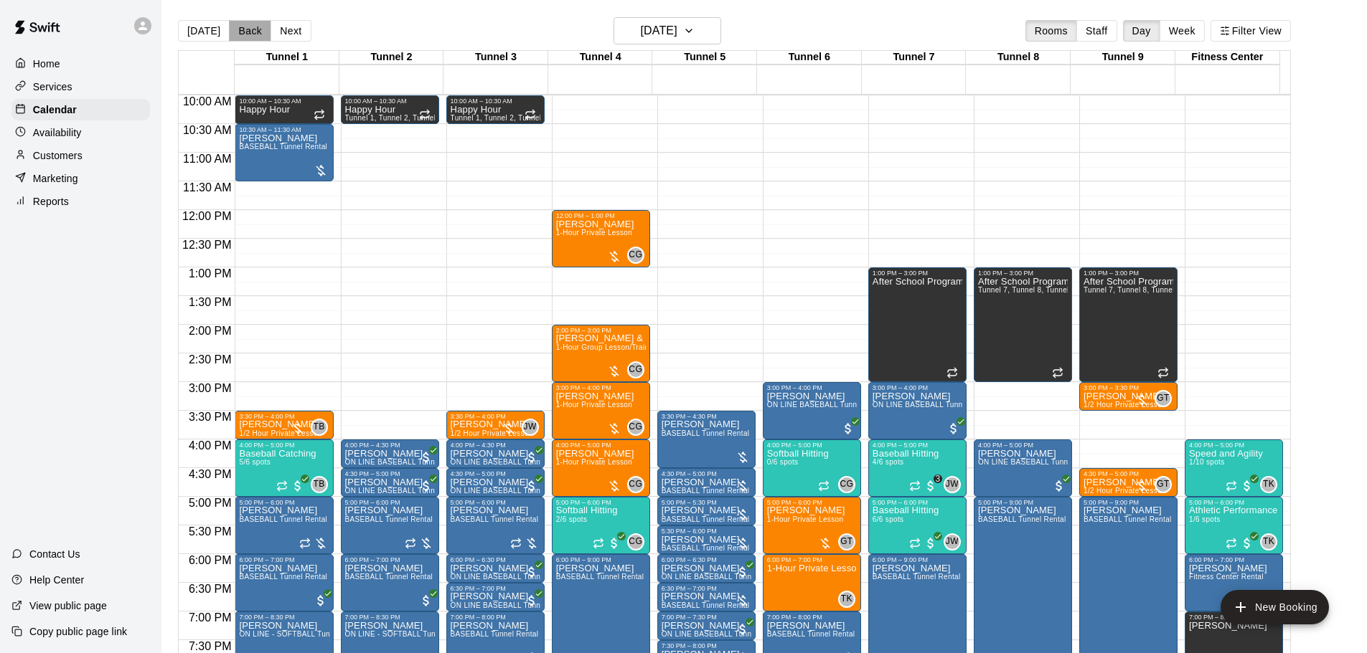
click at [229, 27] on button "Back" at bounding box center [250, 31] width 42 height 22
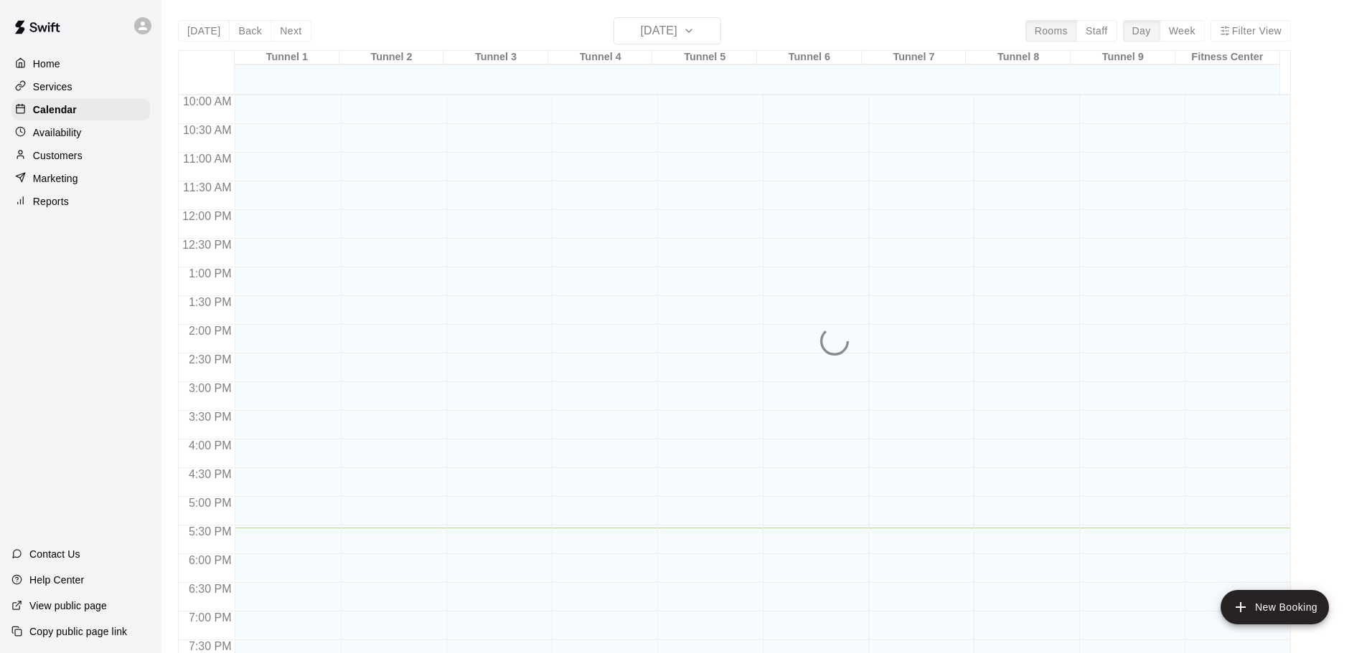
click at [210, 29] on div "Today Back Next Tuesday Aug 19 Rooms Staff Day Week Filter View Tunnel 1 19 Tue…" at bounding box center [734, 343] width 1113 height 653
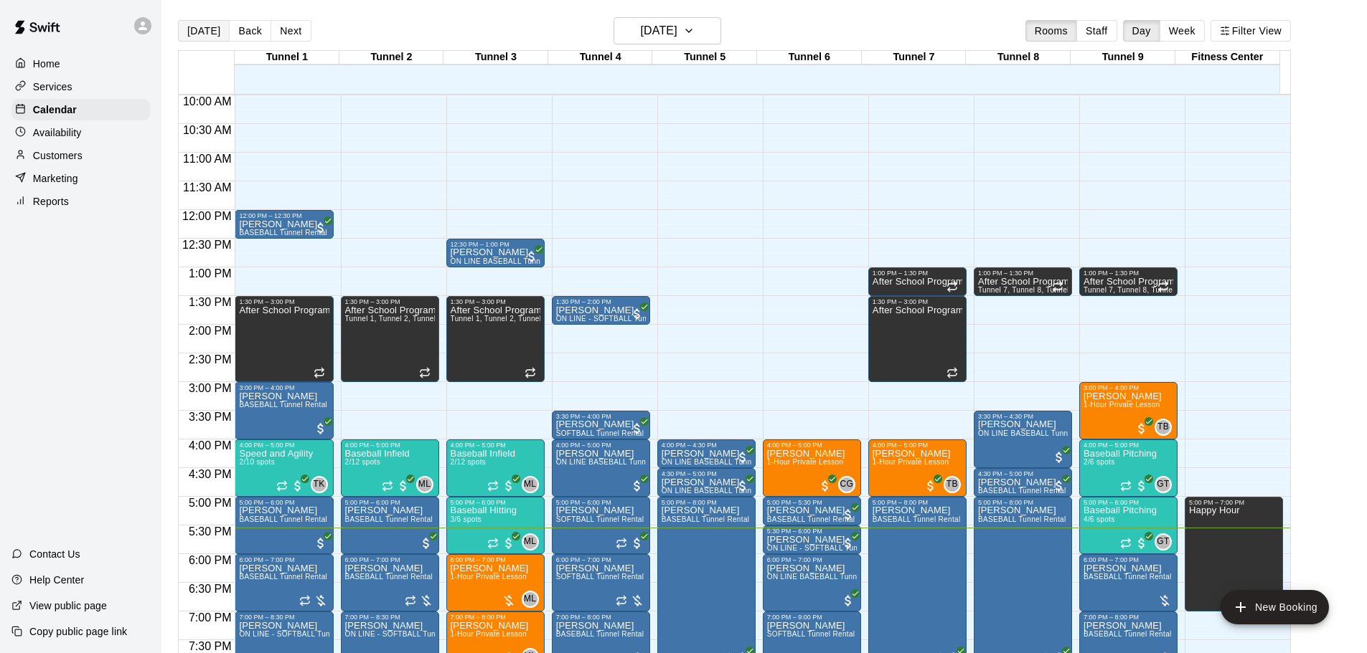
click at [202, 34] on main "Today Back Next Tuesday Aug 19 Rooms Staff Day Week Filter View Tunnel 1 19 Tue…" at bounding box center [763, 338] width 1205 height 676
click at [202, 34] on button "[DATE]" at bounding box center [204, 31] width 52 height 22
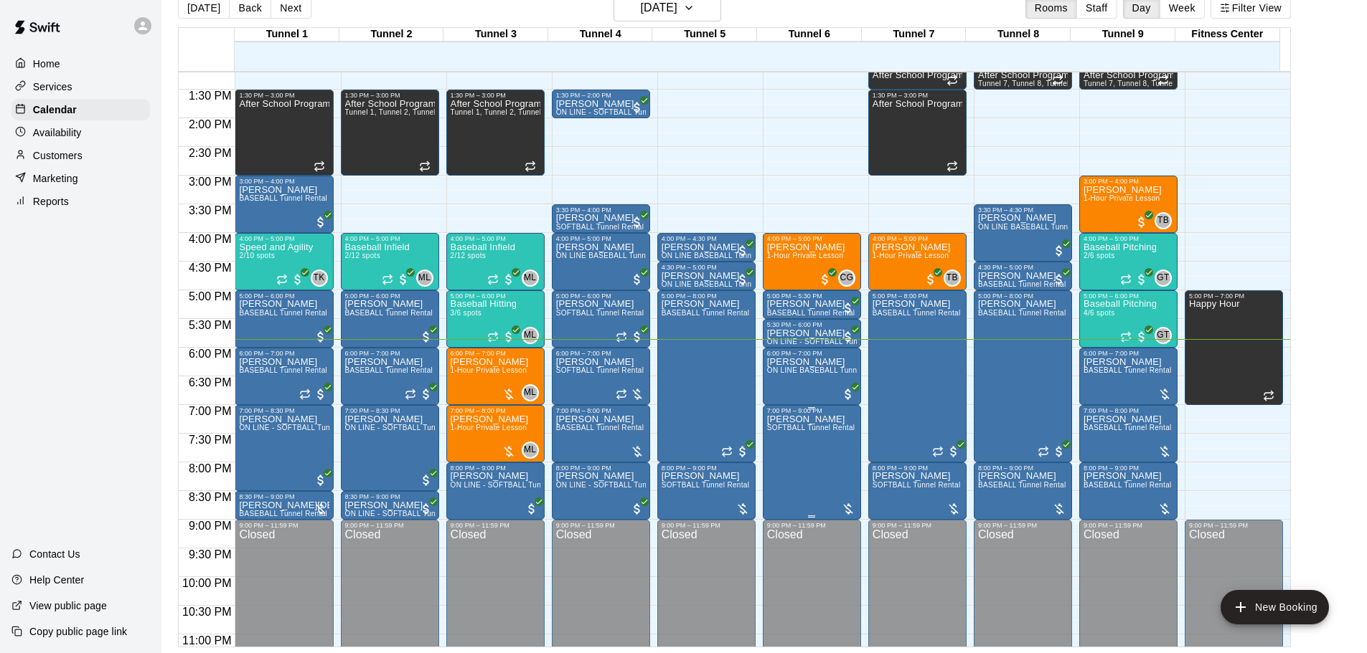
scroll to position [732, 0]
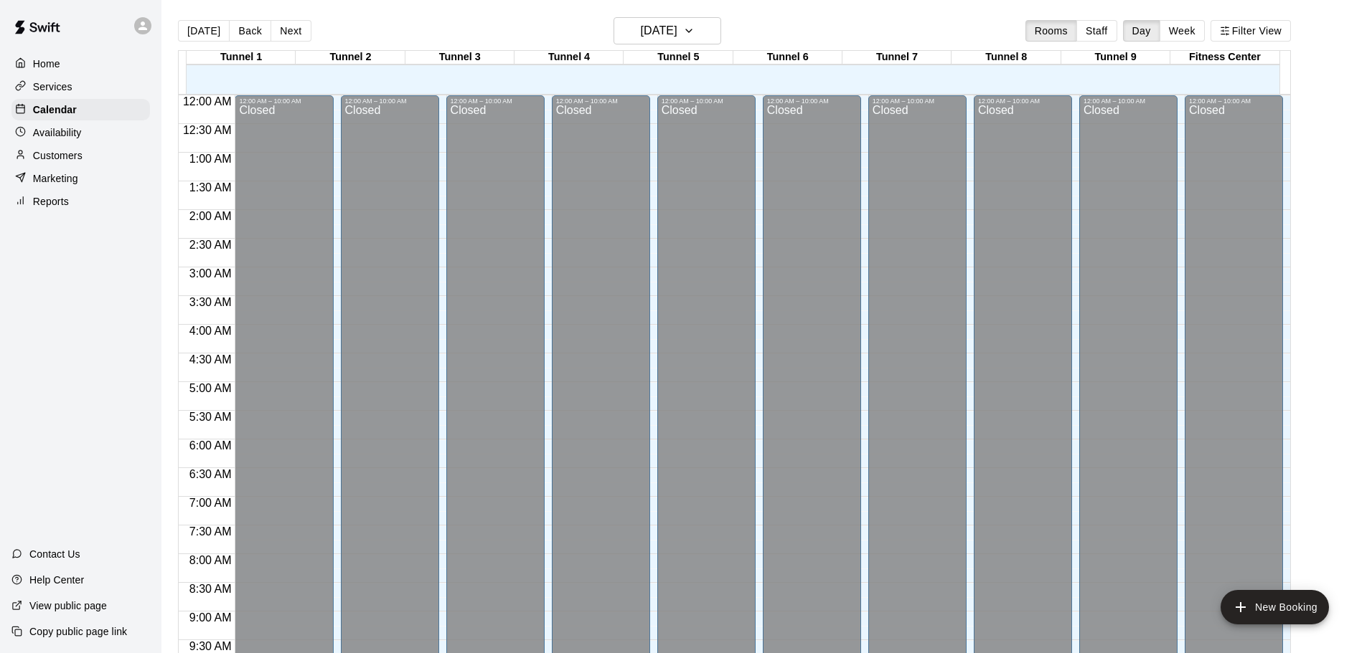
scroll to position [760, 0]
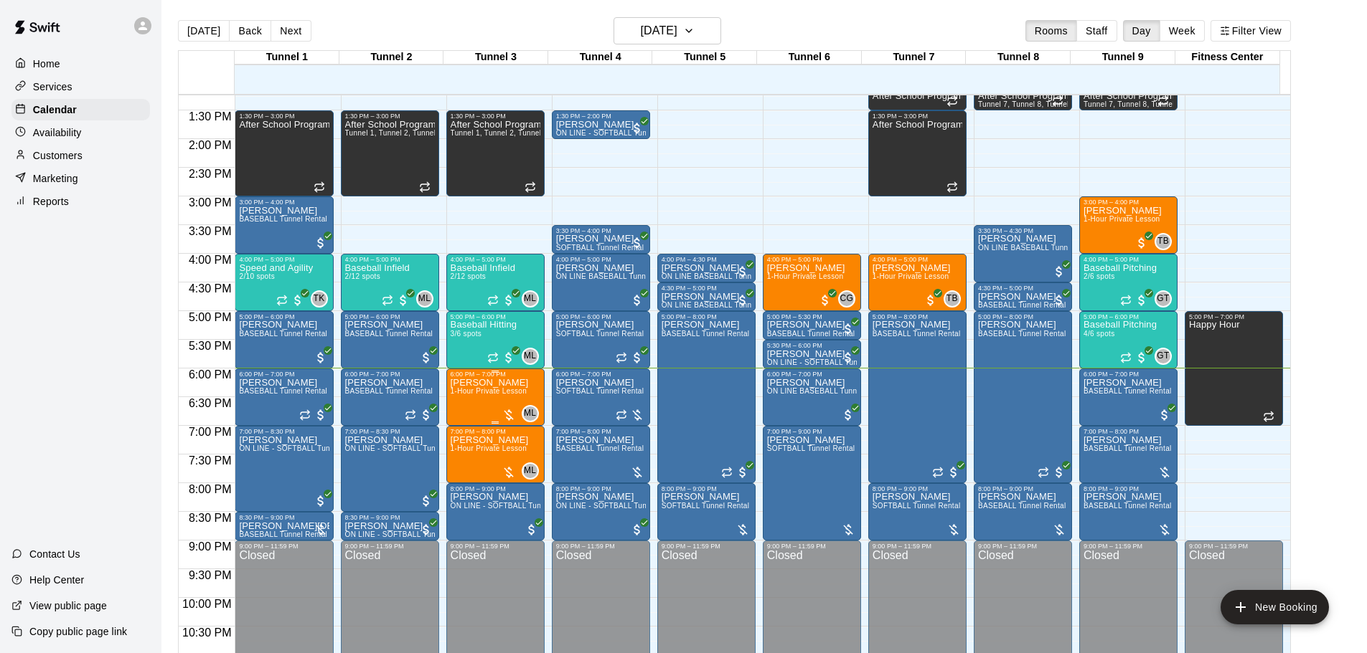
click at [506, 394] on span "1-Hour Private Lesson" at bounding box center [488, 391] width 77 height 8
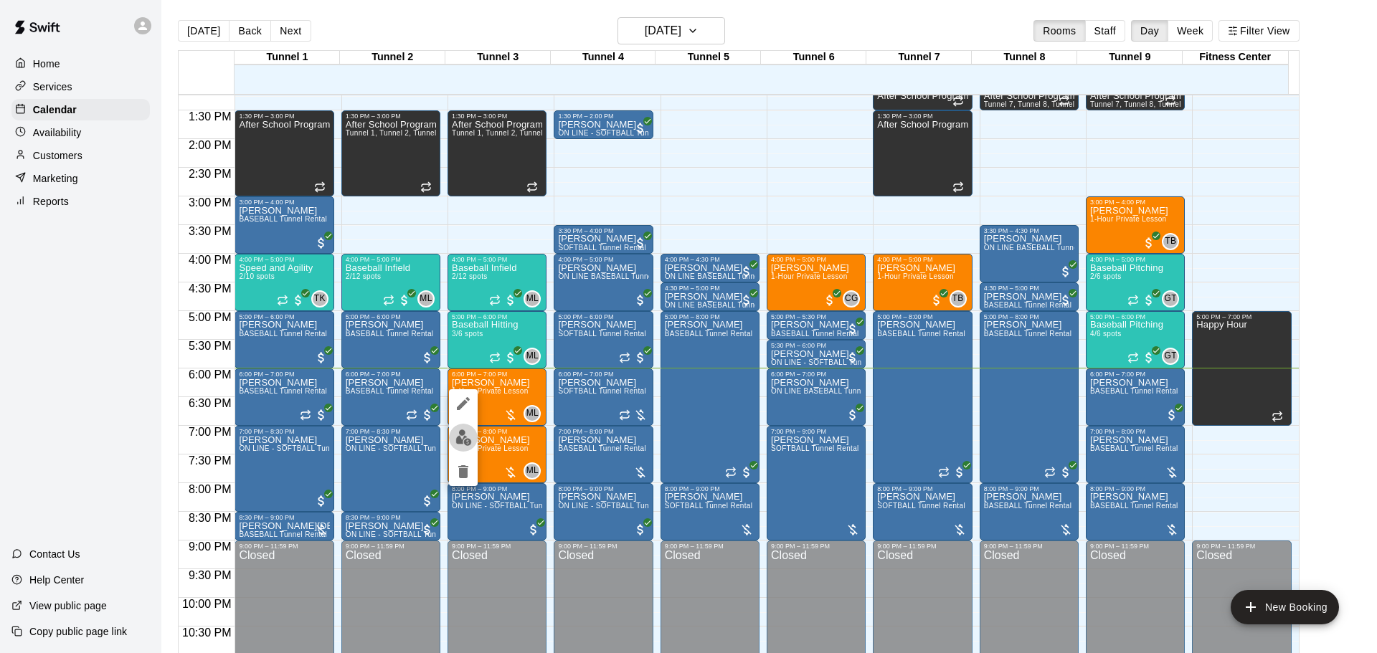
click at [468, 433] on img "edit" at bounding box center [464, 438] width 16 height 16
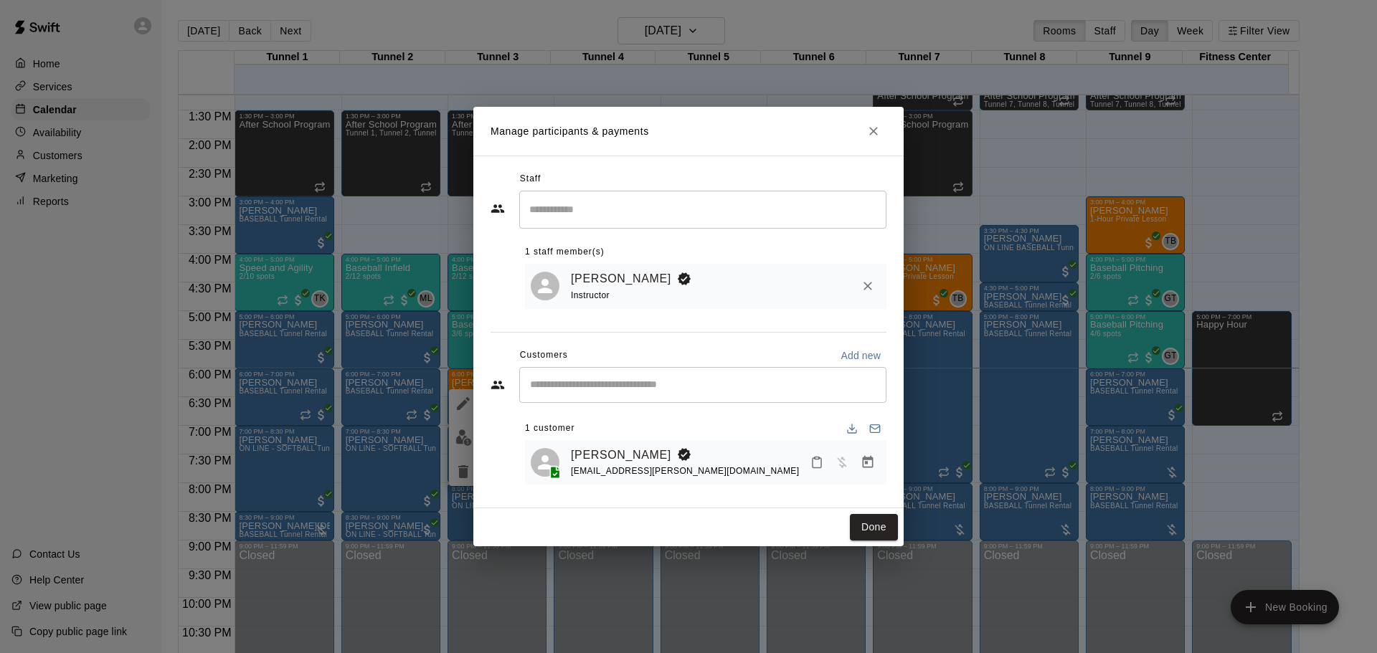
click at [869, 462] on icon "Manage bookings & payment" at bounding box center [868, 463] width 14 height 14
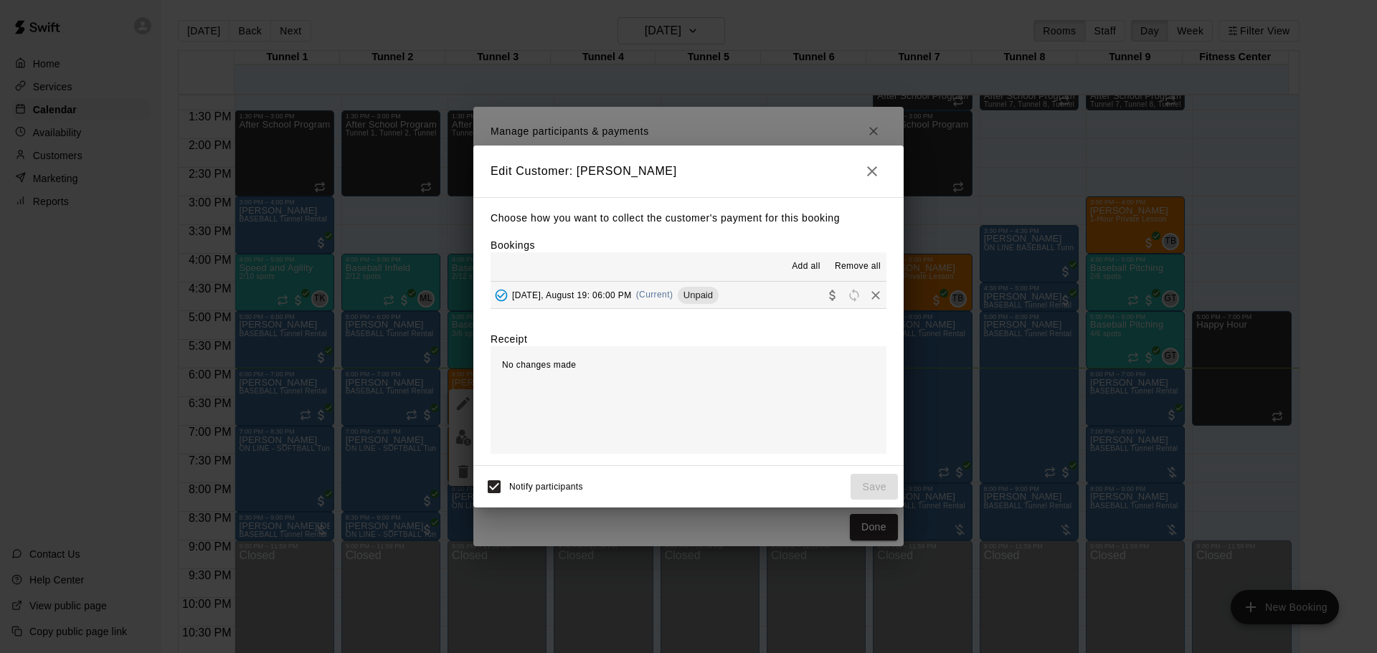
click at [750, 299] on button "[DATE], August 19: 06:00 PM (Current) Unpaid" at bounding box center [689, 295] width 396 height 27
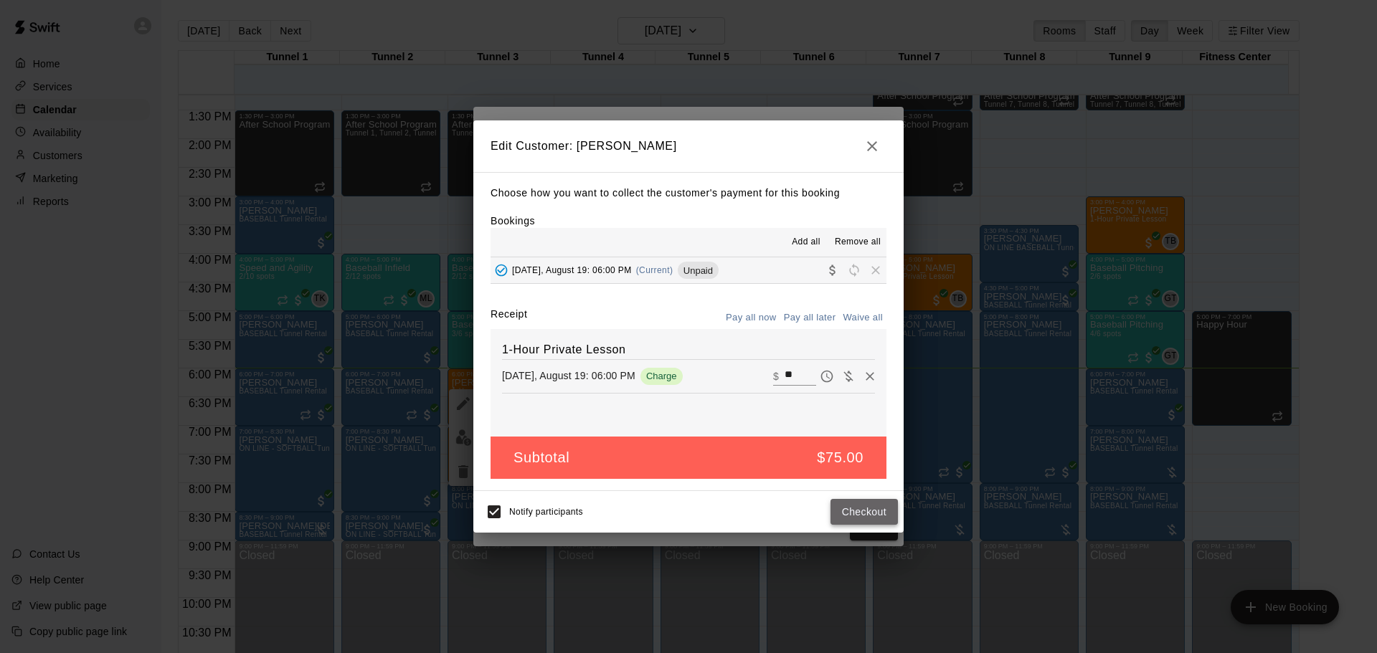
click at [873, 513] on button "Checkout" at bounding box center [864, 512] width 67 height 27
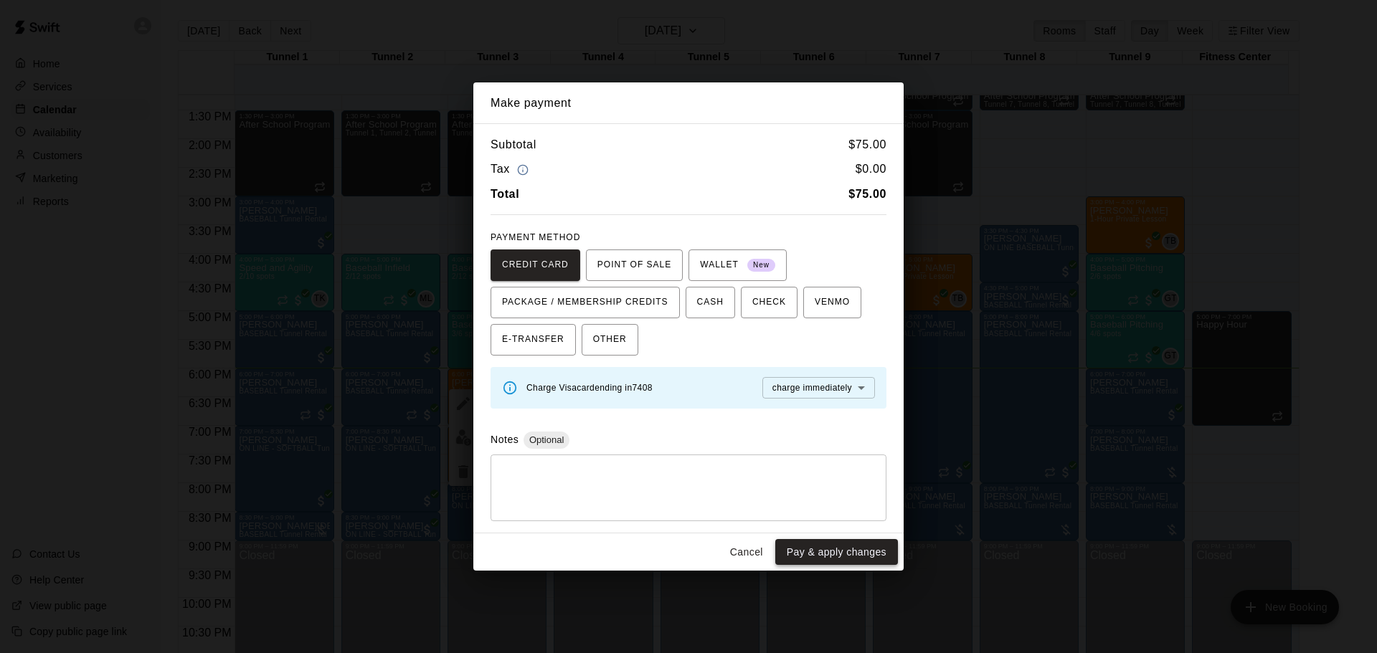
click at [850, 553] on button "Pay & apply changes" at bounding box center [836, 552] width 123 height 27
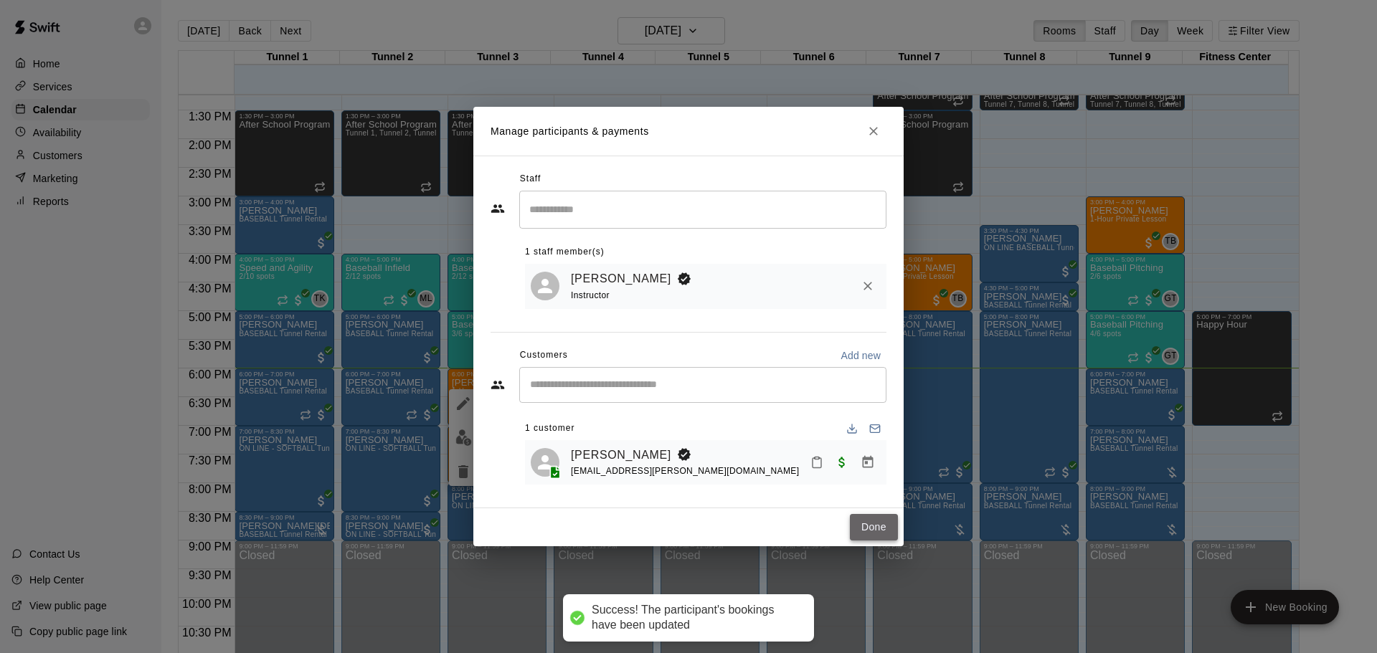
click at [878, 533] on button "Done" at bounding box center [874, 527] width 48 height 27
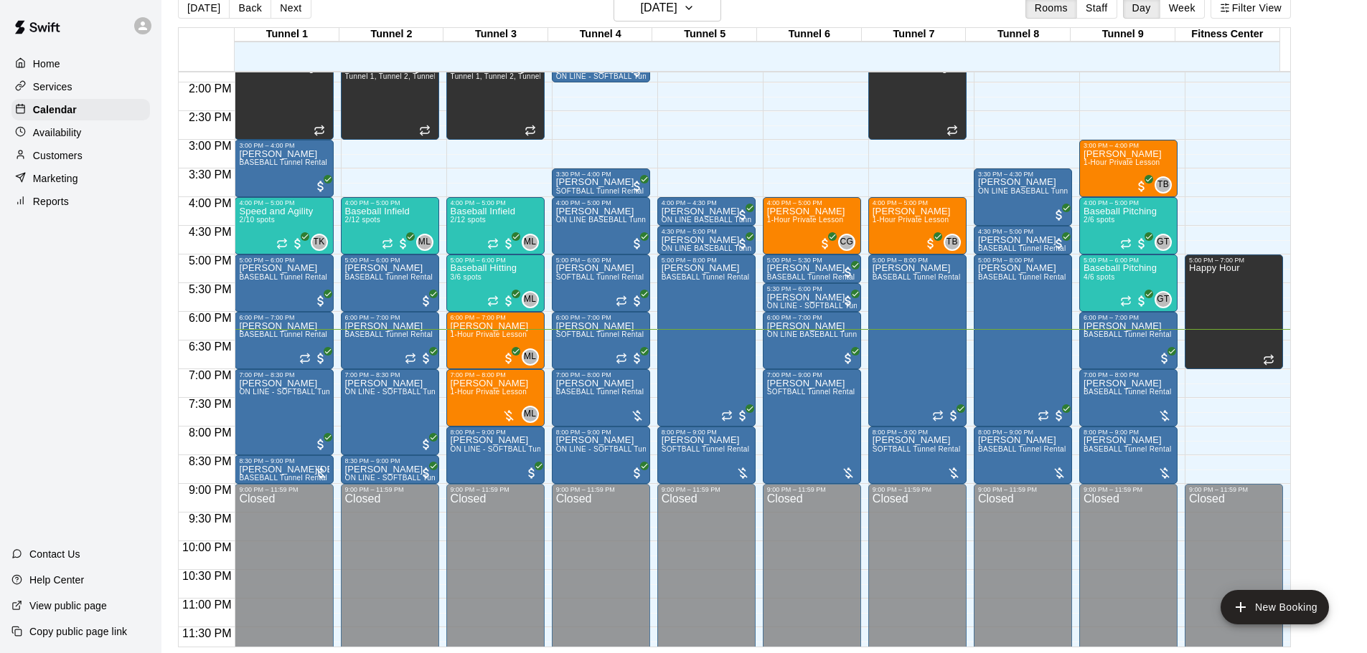
scroll to position [804, 0]
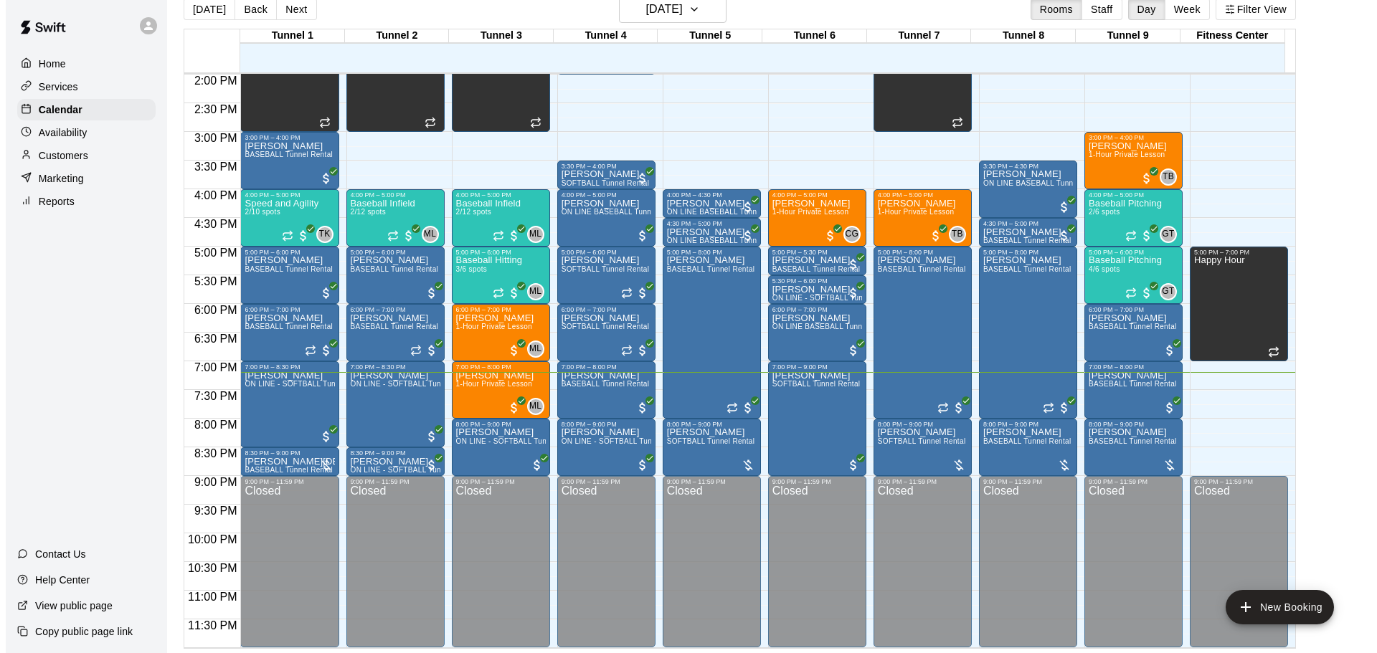
scroll to position [23, 0]
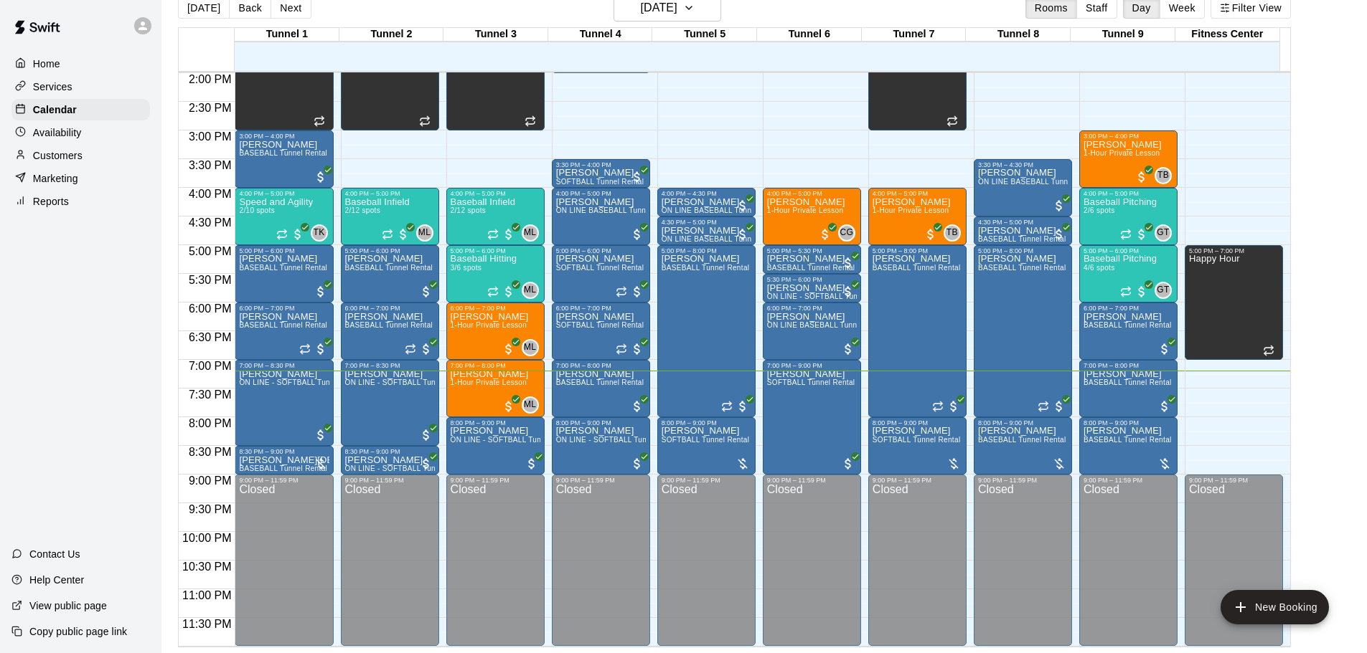
click at [297, 16] on button "Next" at bounding box center [290, 8] width 40 height 22
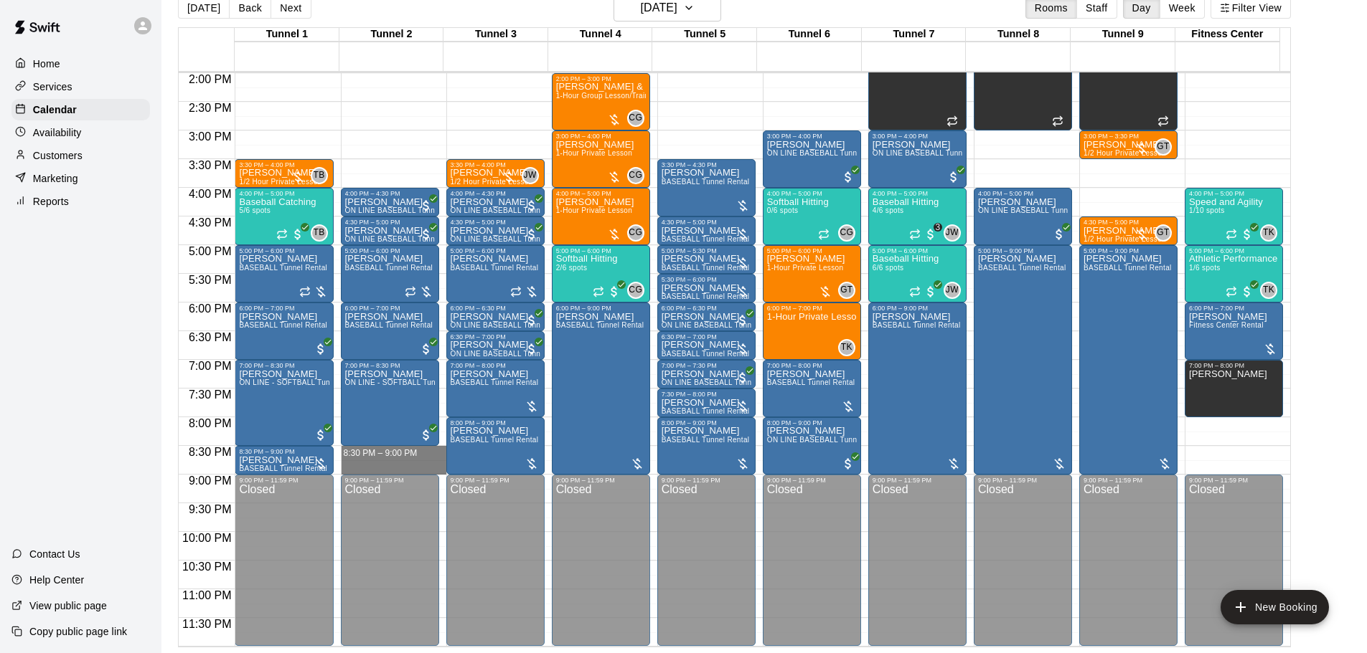
drag, startPoint x: 389, startPoint y: 455, endPoint x: 399, endPoint y: 468, distance: 16.9
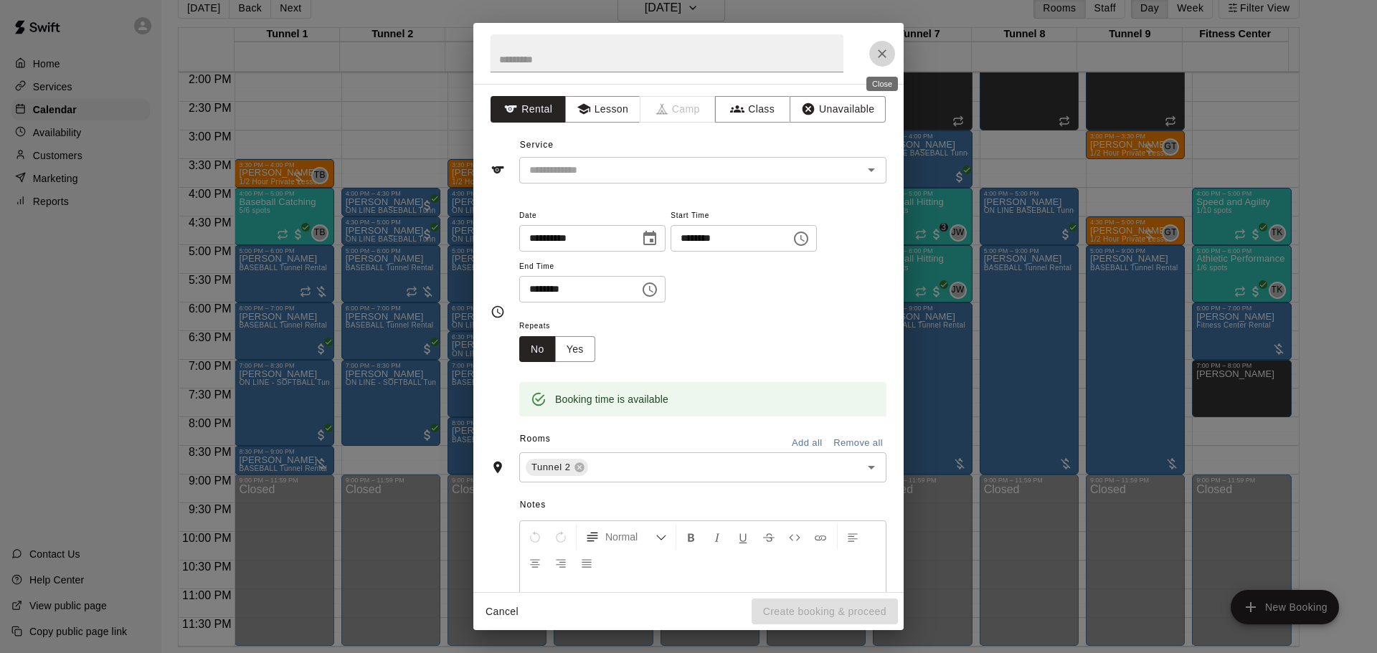
click at [879, 47] on icon "Close" at bounding box center [882, 54] width 14 height 14
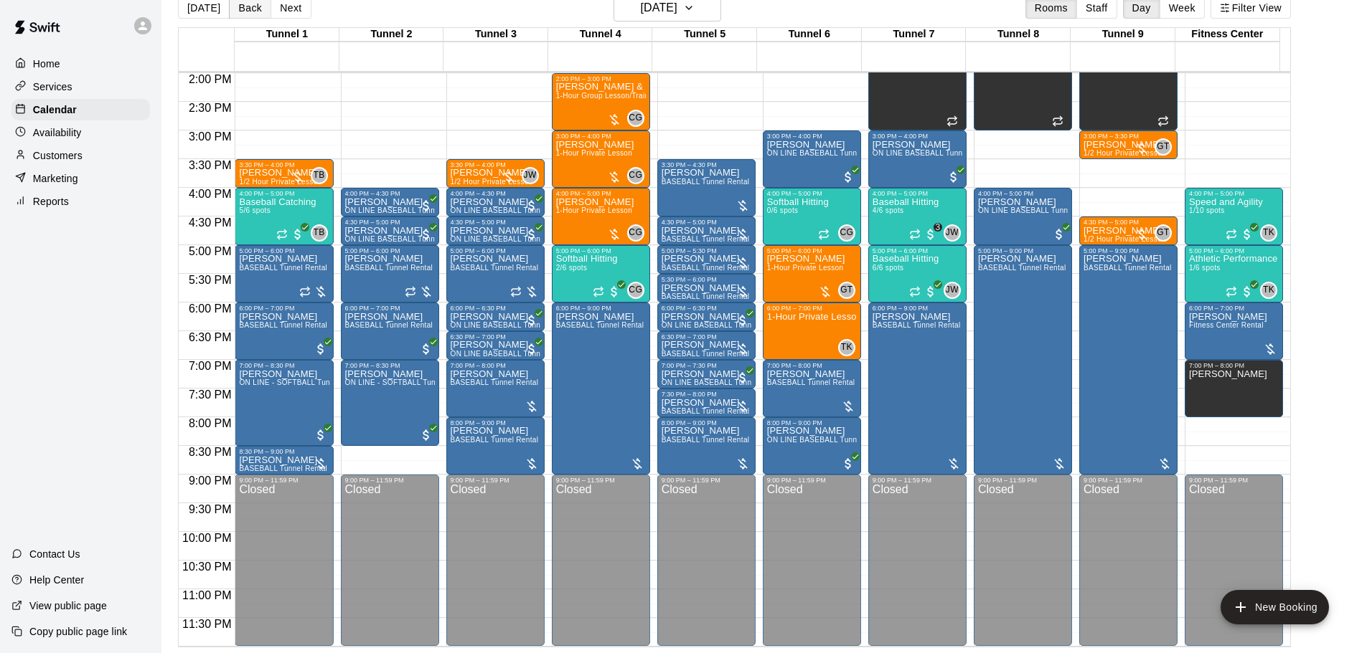
click at [236, 11] on button "Back" at bounding box center [250, 8] width 42 height 22
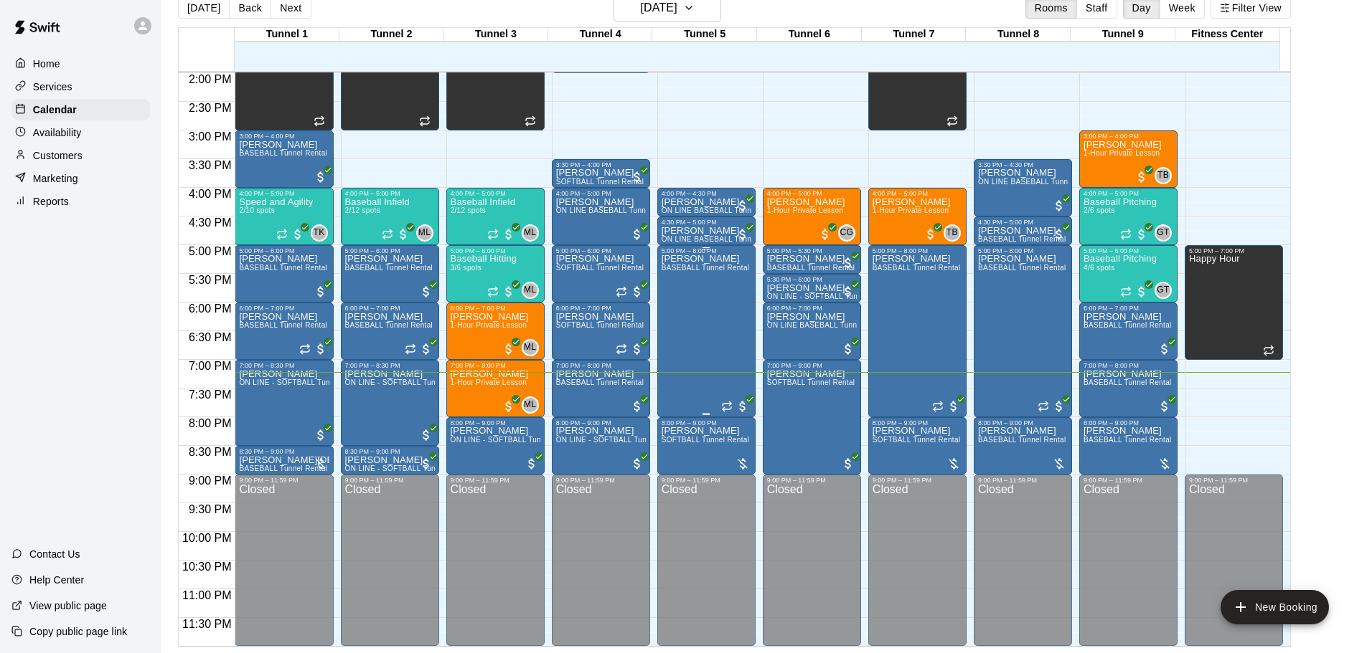
click at [713, 261] on div "[PERSON_NAME] BASEBALL Tunnel Rental" at bounding box center [705, 581] width 88 height 653
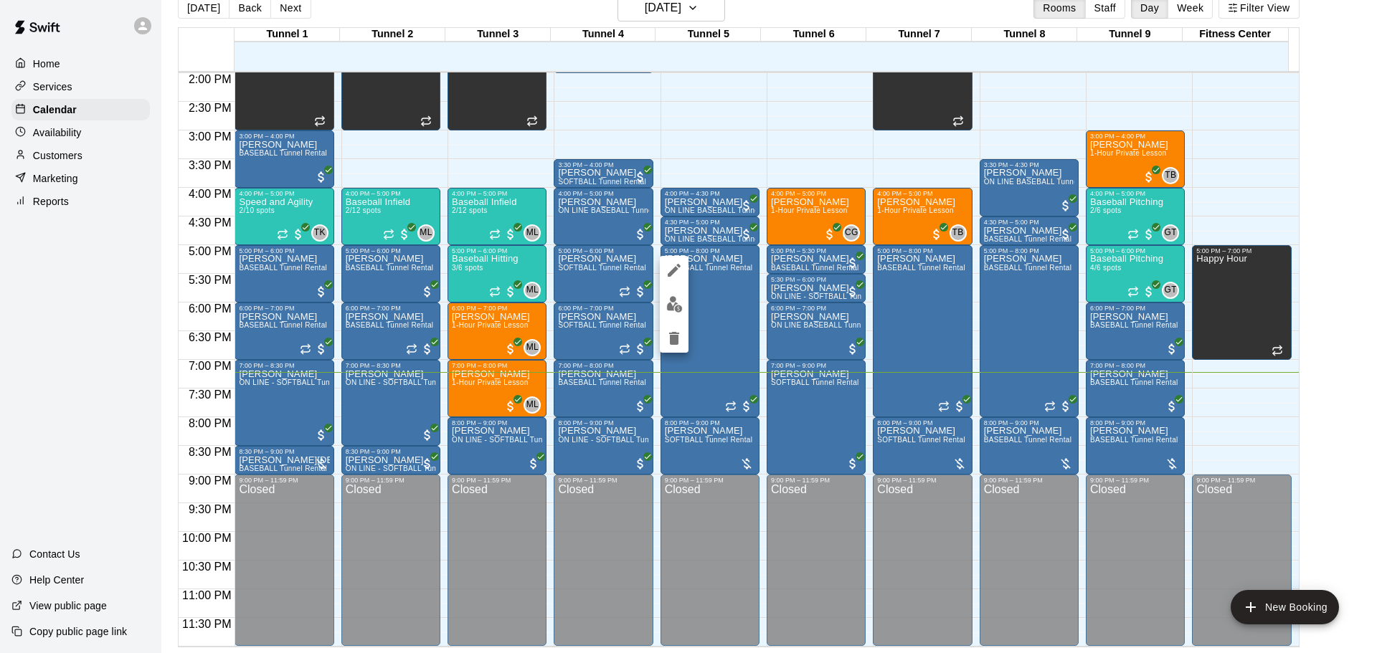
click at [792, 400] on div at bounding box center [688, 326] width 1377 height 653
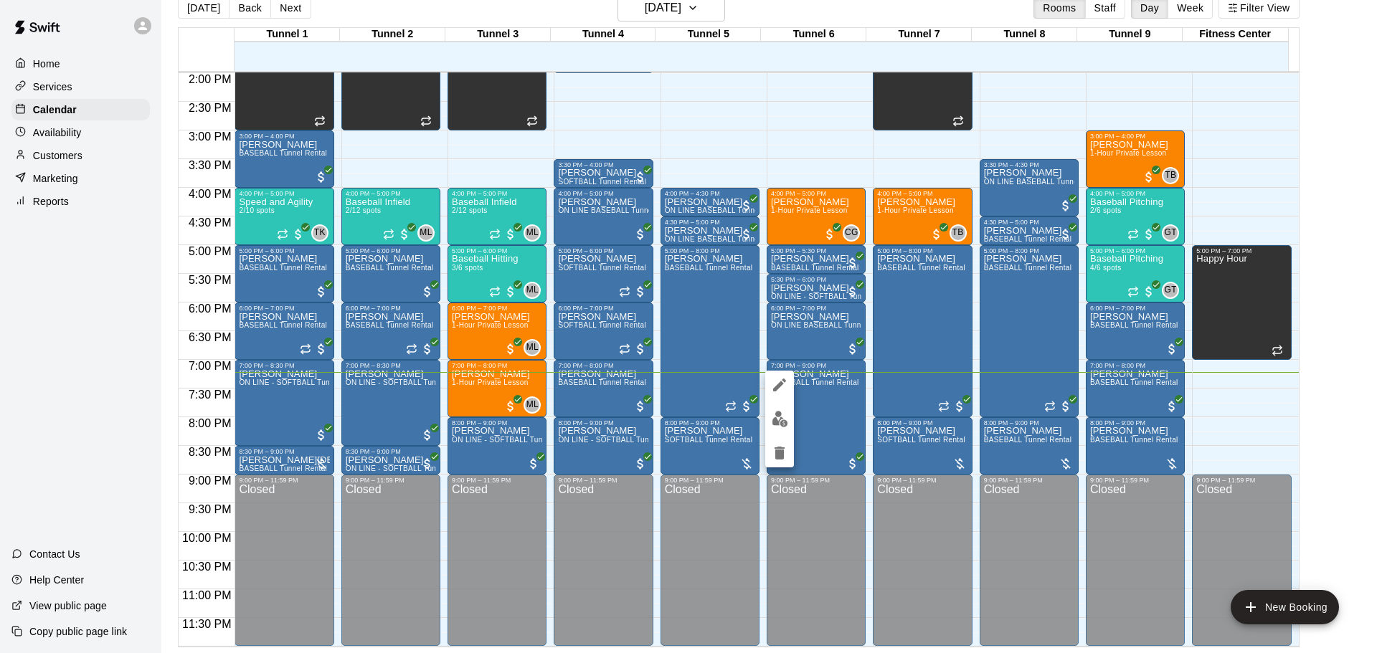
click at [778, 409] on button "edit" at bounding box center [779, 419] width 29 height 28
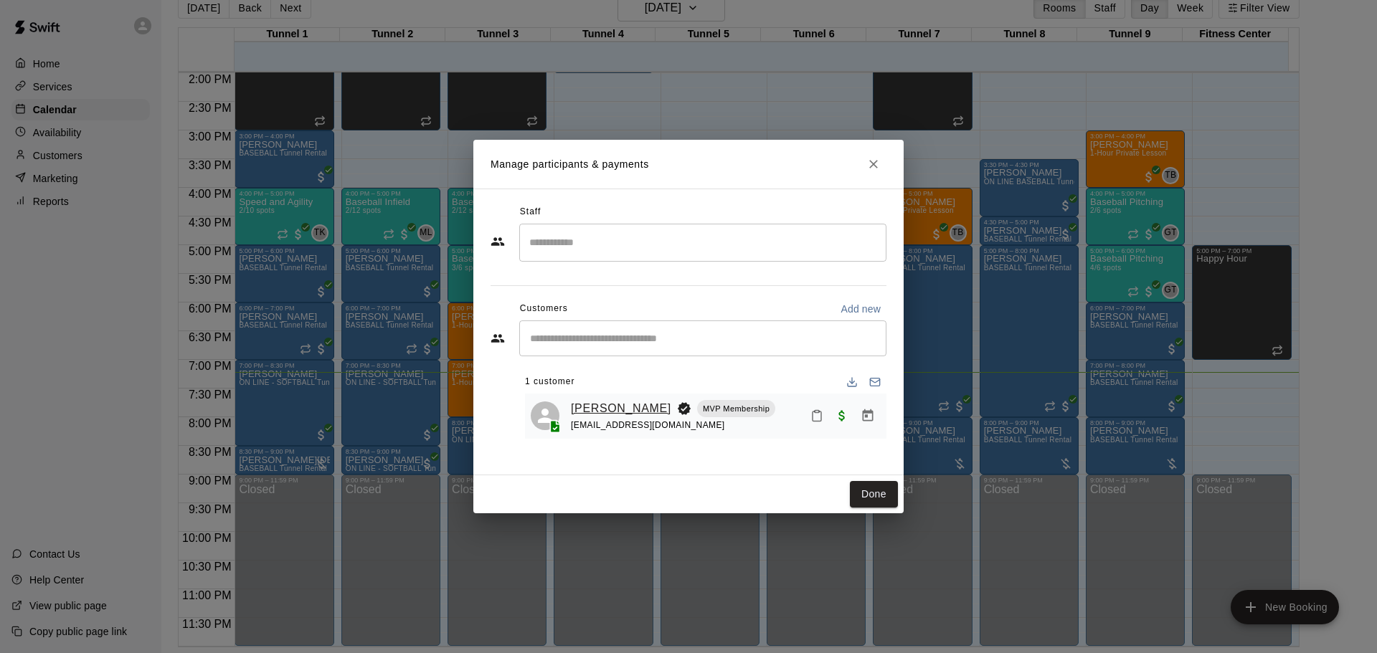
click at [604, 400] on link "[PERSON_NAME]" at bounding box center [621, 409] width 100 height 19
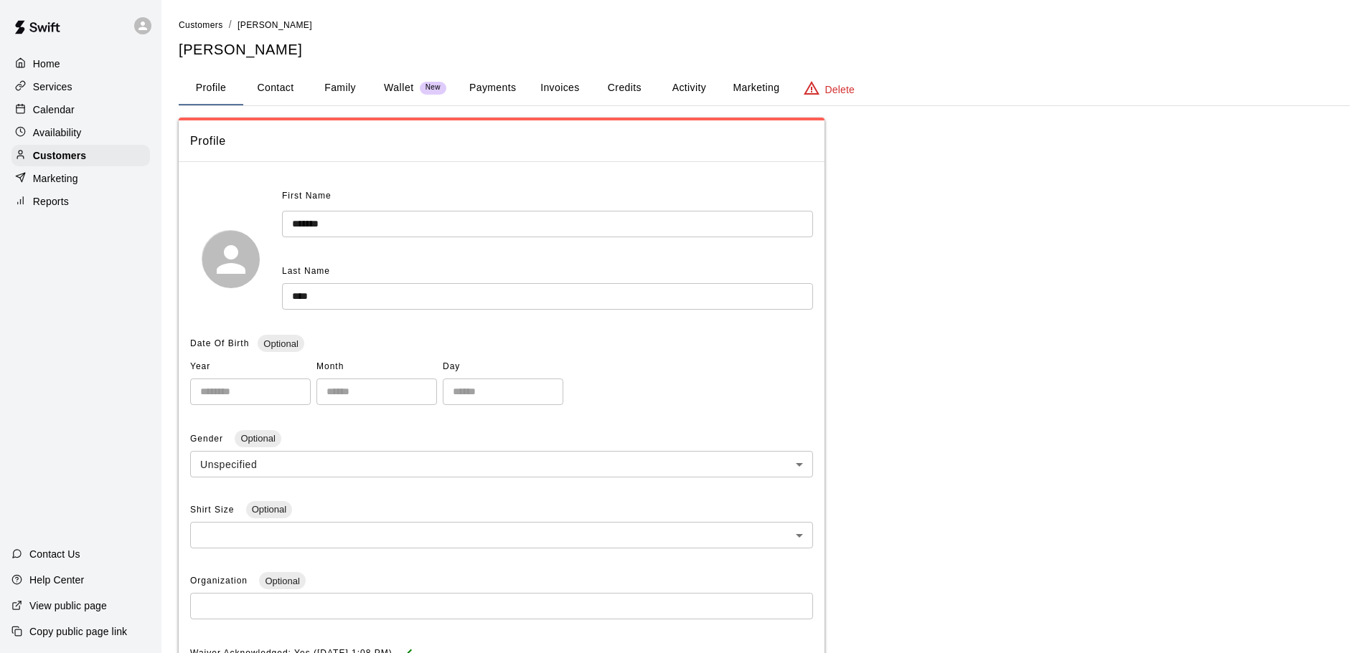
click at [501, 79] on button "Payments" at bounding box center [493, 88] width 70 height 34
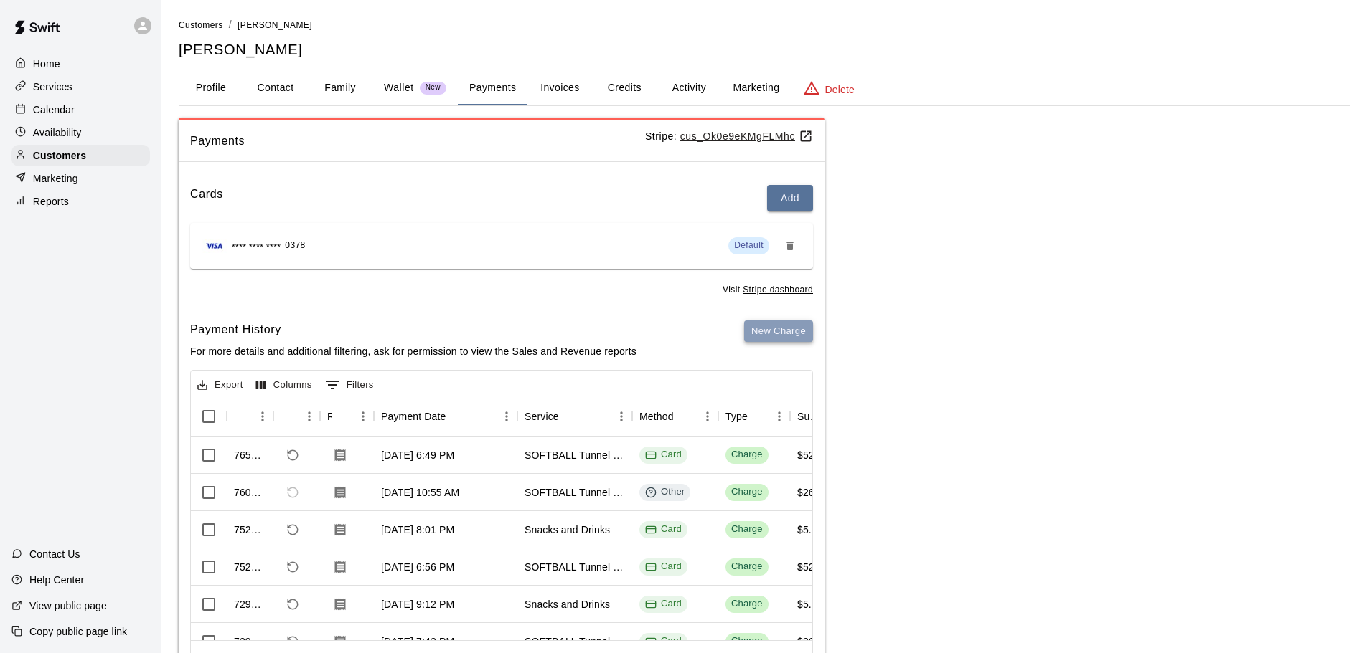
click at [768, 326] on button "New Charge" at bounding box center [778, 332] width 69 height 22
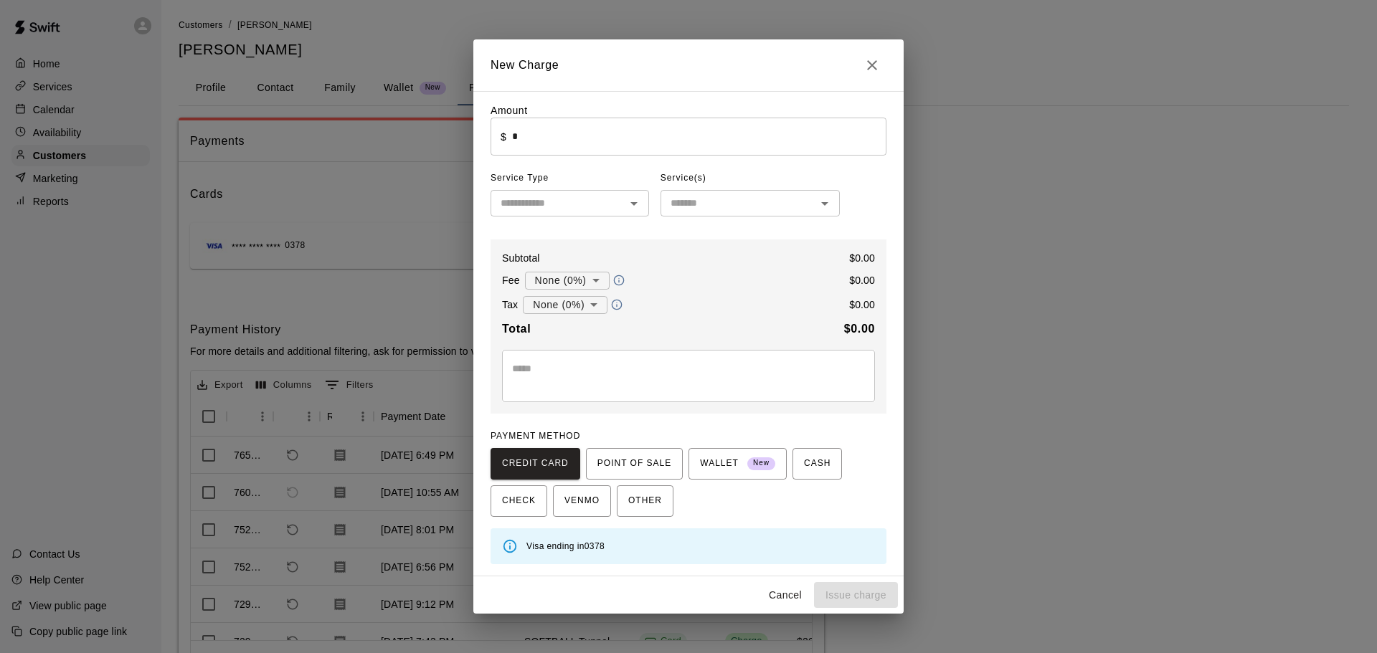
click at [527, 137] on input "*" at bounding box center [699, 137] width 374 height 38
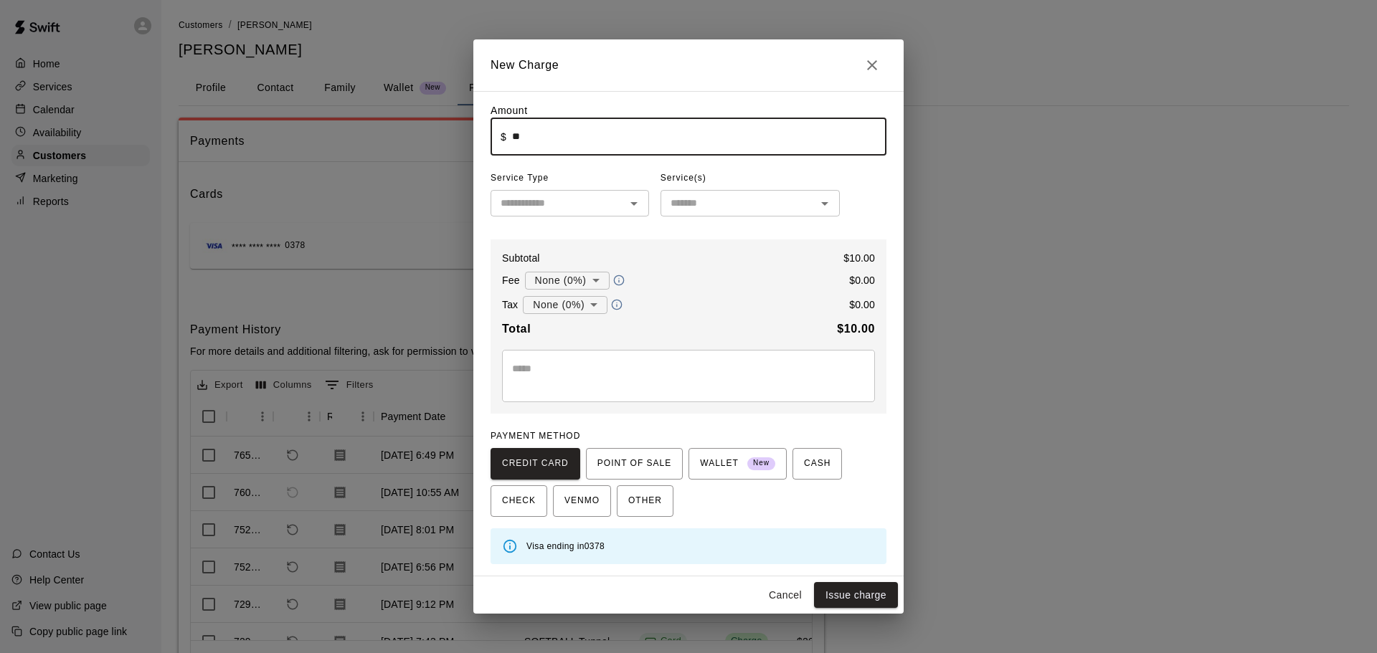
type input "*****"
click at [618, 204] on input "text" at bounding box center [558, 203] width 126 height 18
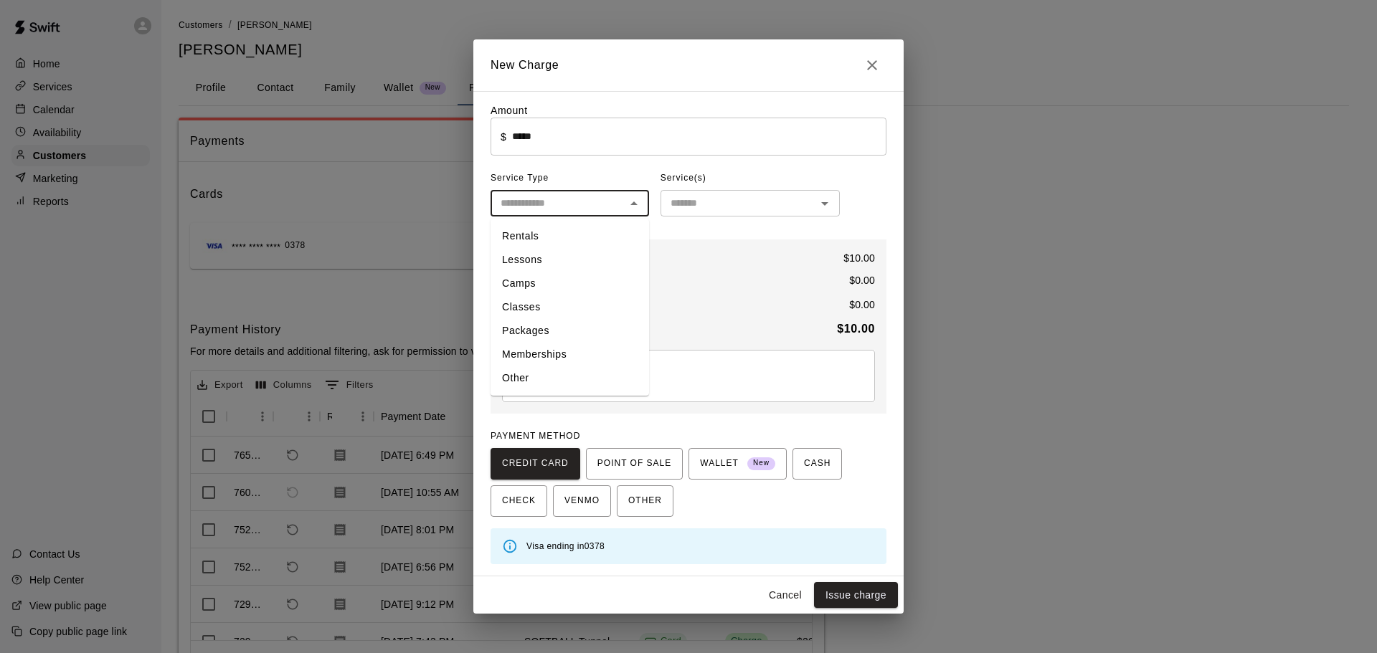
drag, startPoint x: 555, startPoint y: 373, endPoint x: 558, endPoint y: 355, distance: 18.2
click at [556, 373] on li "Other" at bounding box center [570, 379] width 159 height 24
type input "*****"
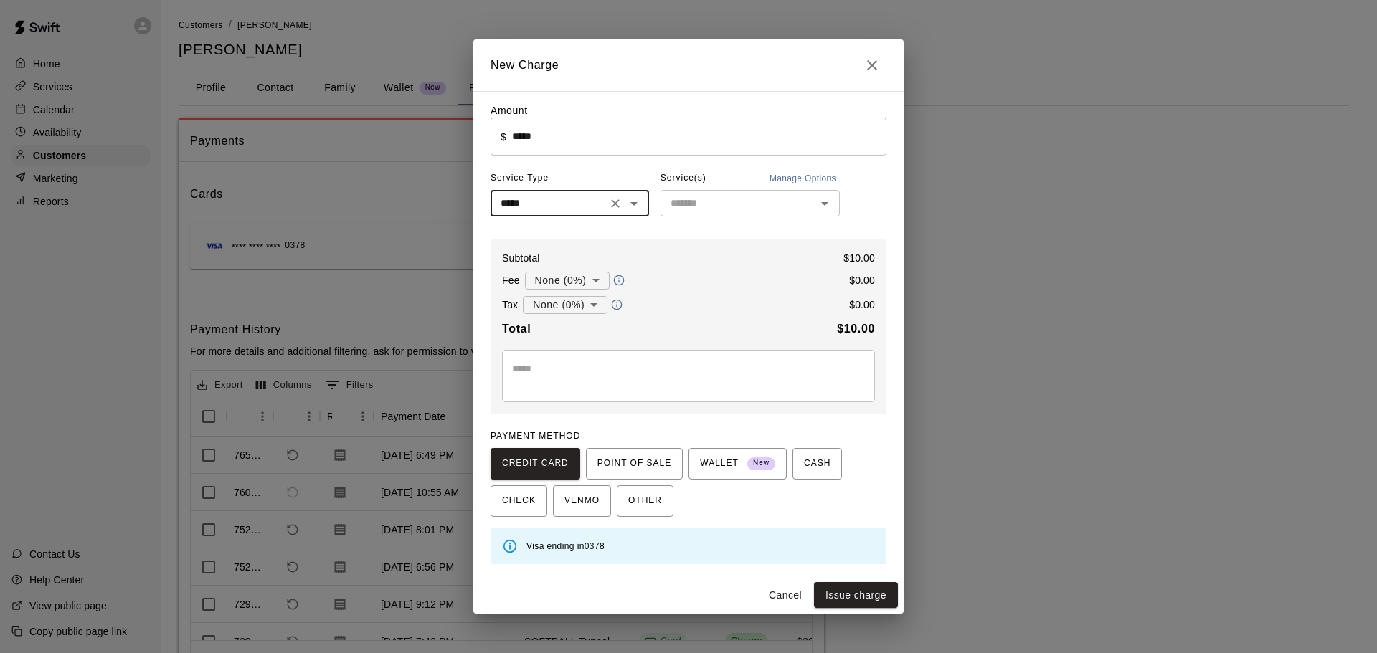
click at [705, 190] on span "Service(s)" at bounding box center [684, 178] width 46 height 23
click at [702, 222] on div "Amount ​ $ ***** ​ Service Type ***** ​ Service(s) Manage Options ​ Subtotal $ …" at bounding box center [689, 333] width 396 height 461
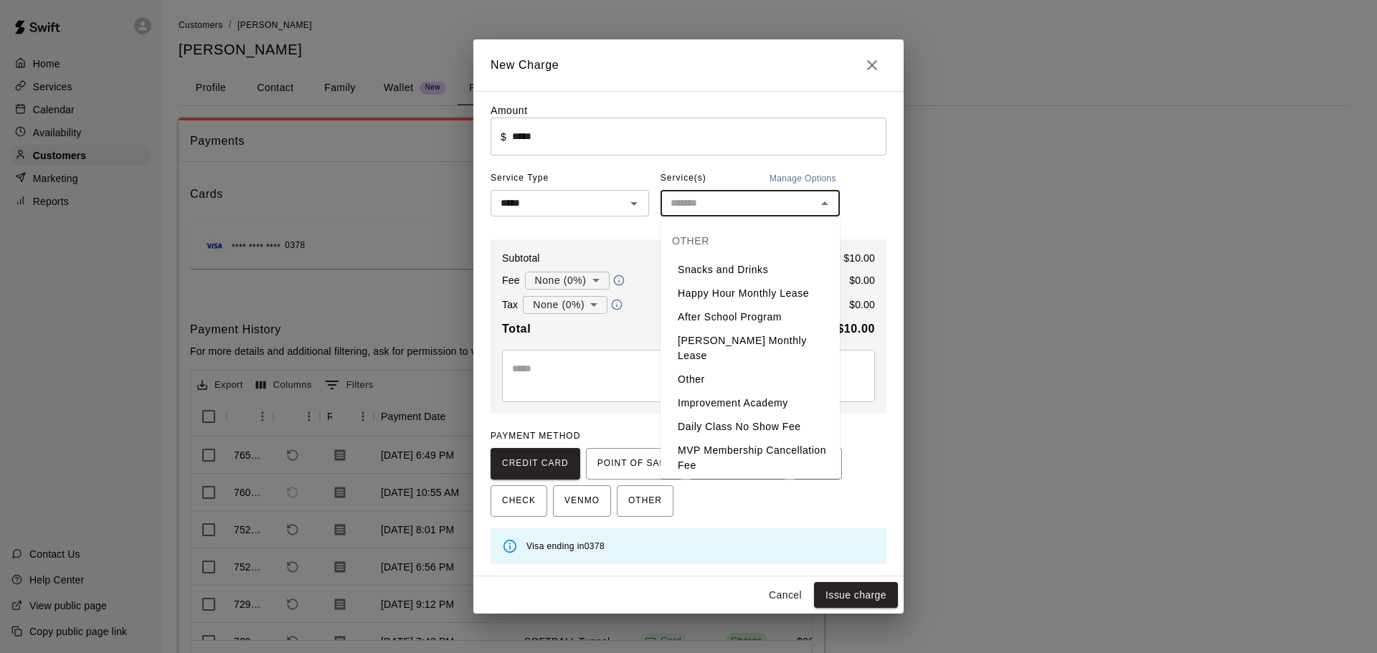
click at [702, 200] on input "text" at bounding box center [738, 203] width 147 height 18
click at [700, 267] on li "Snacks and Drinks" at bounding box center [750, 270] width 179 height 24
type input "**********"
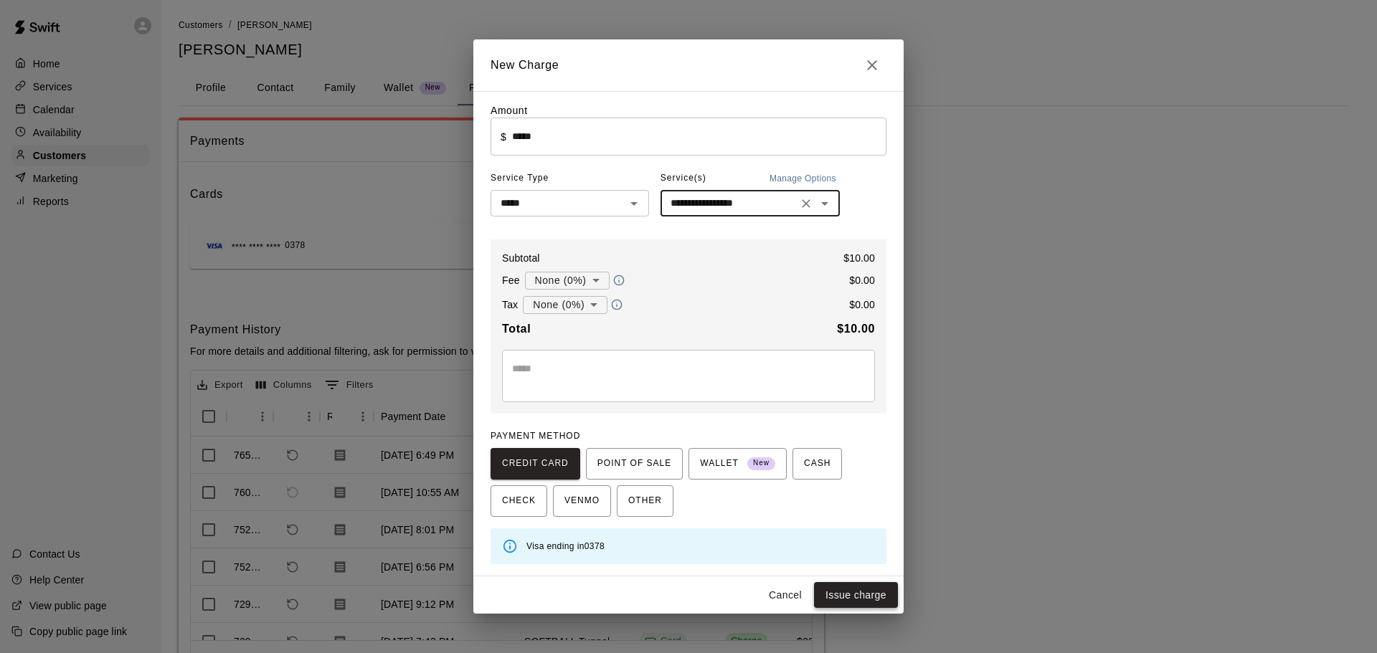
click at [851, 589] on button "Issue charge" at bounding box center [856, 595] width 84 height 27
type input "*"
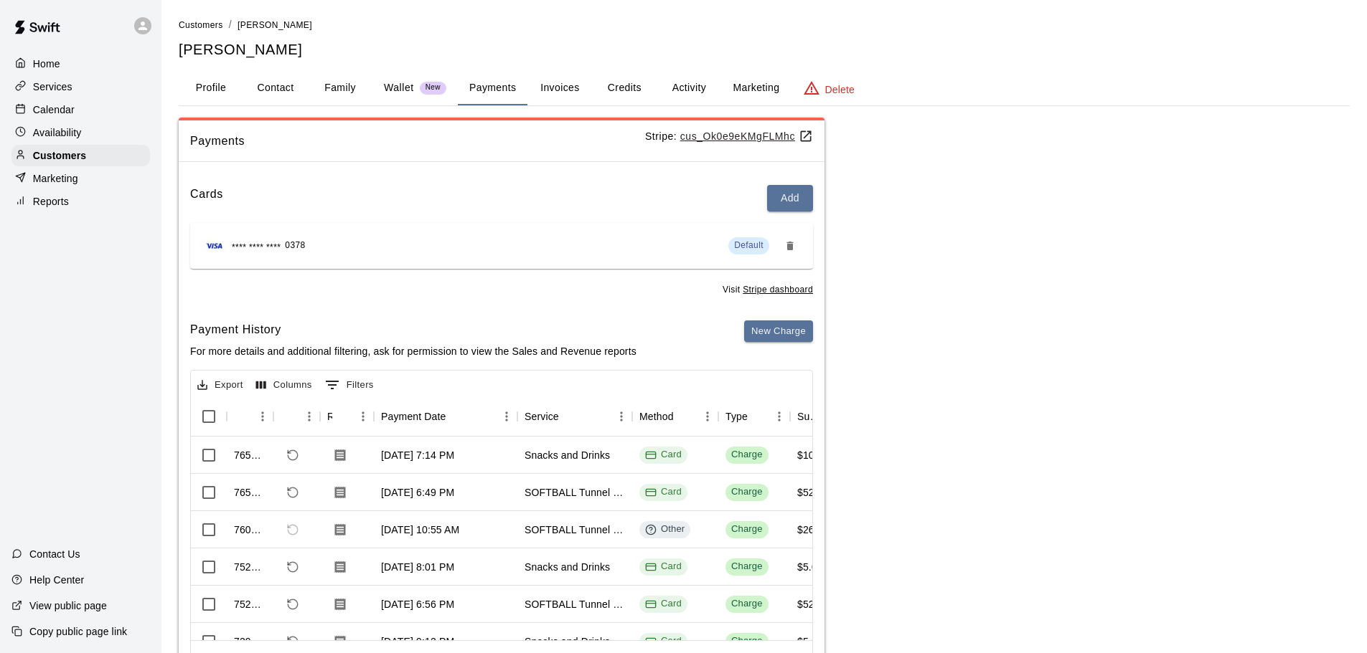
click at [205, 82] on button "Profile" at bounding box center [211, 88] width 65 height 34
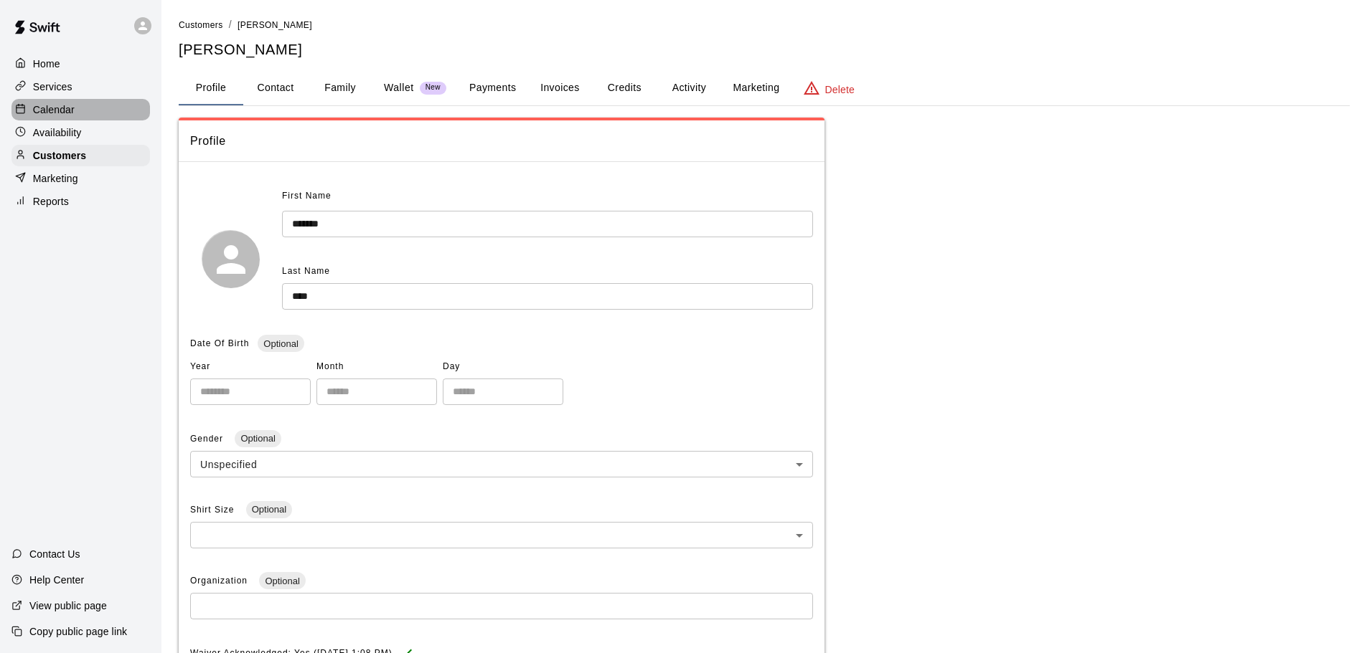
click at [55, 116] on p "Calendar" at bounding box center [54, 110] width 42 height 14
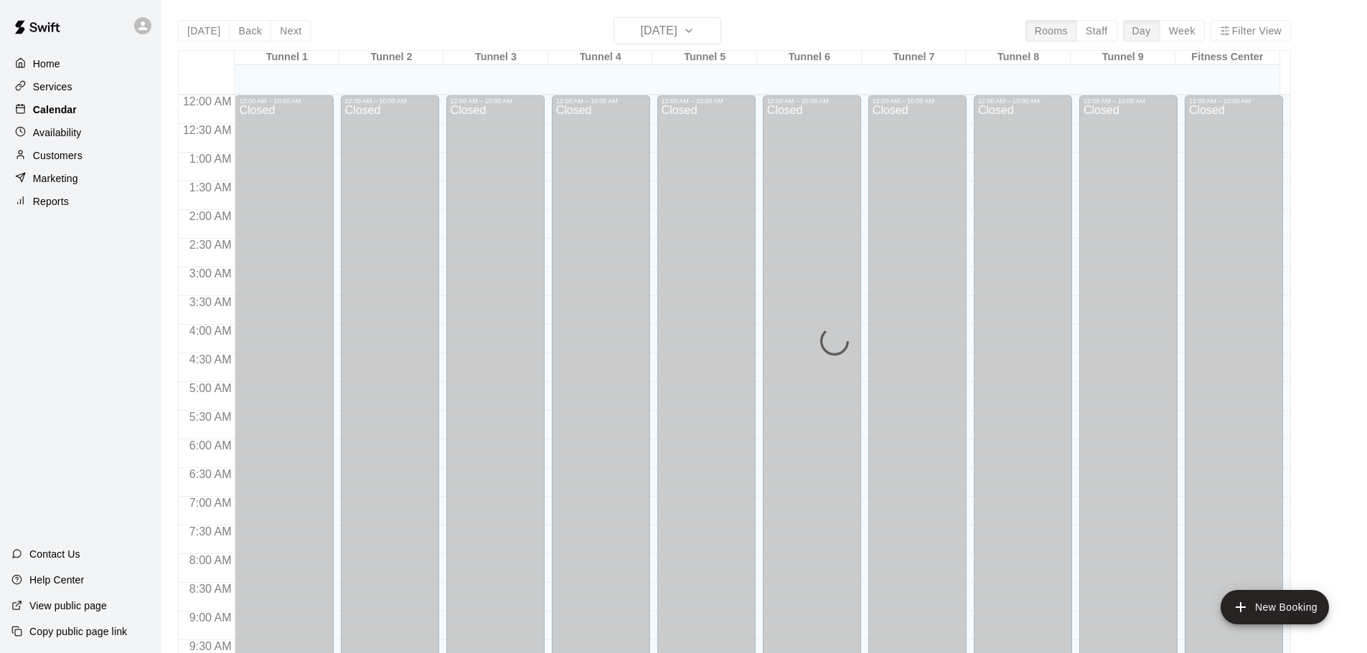
scroll to position [760, 0]
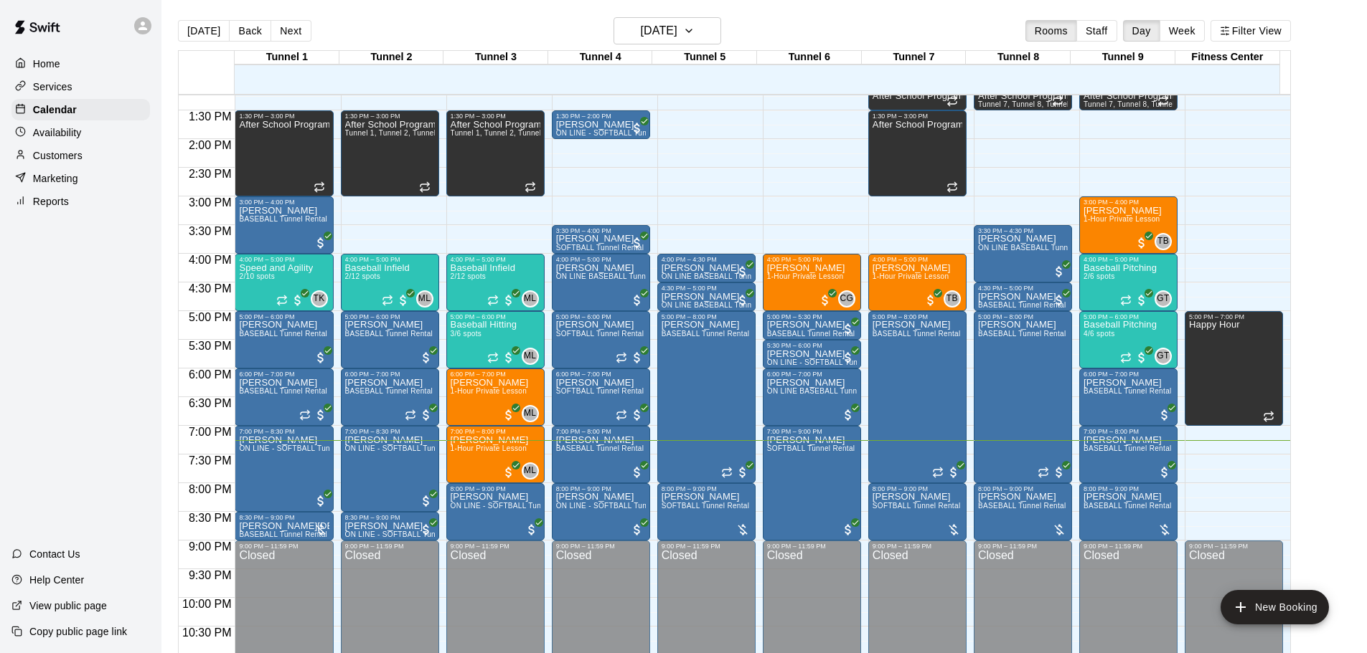
click at [1352, 236] on main "[DATE] Back [DATE][DATE] Rooms Staff Day Week Filter View Tunnel 1 19 [GEOGRAPH…" at bounding box center [764, 343] width 1194 height 653
click at [1349, 236] on main "[DATE] Back [DATE][DATE] Rooms Staff Day Week Filter View Tunnel 1 19 [GEOGRAPH…" at bounding box center [764, 343] width 1194 height 653
click at [44, 98] on div "Services" at bounding box center [80, 87] width 138 height 22
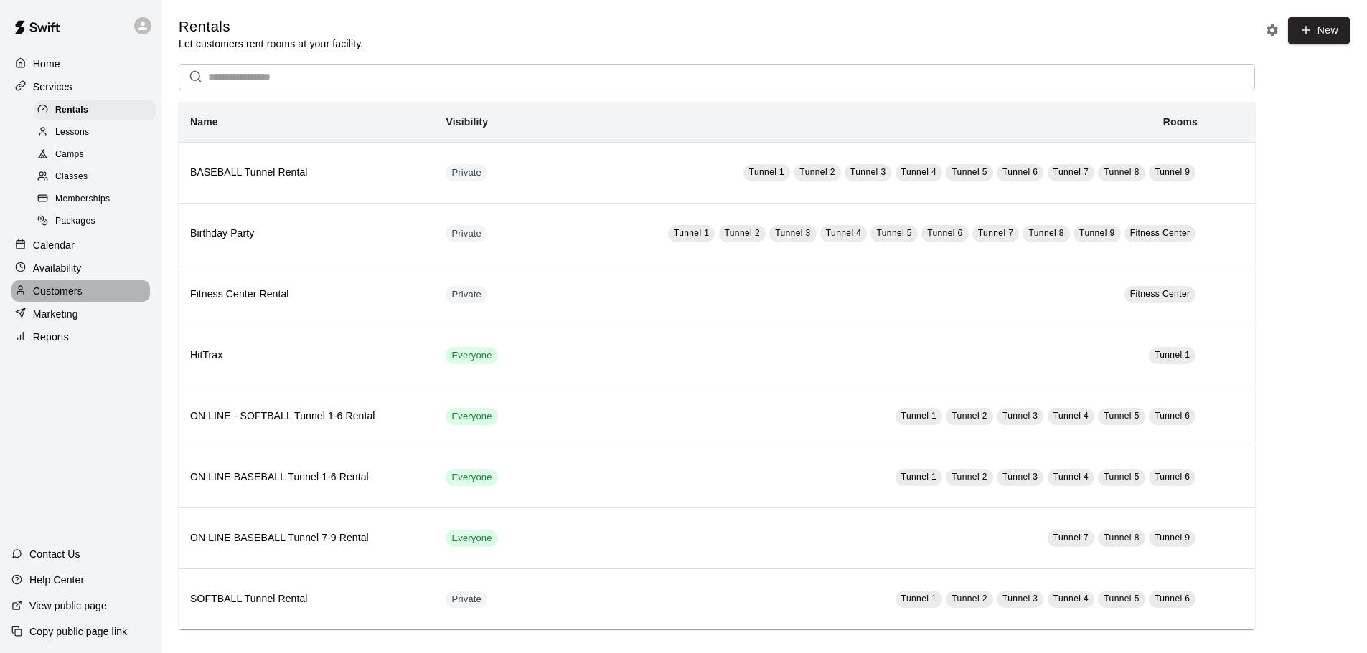
click at [46, 291] on div "Customers" at bounding box center [80, 291] width 138 height 22
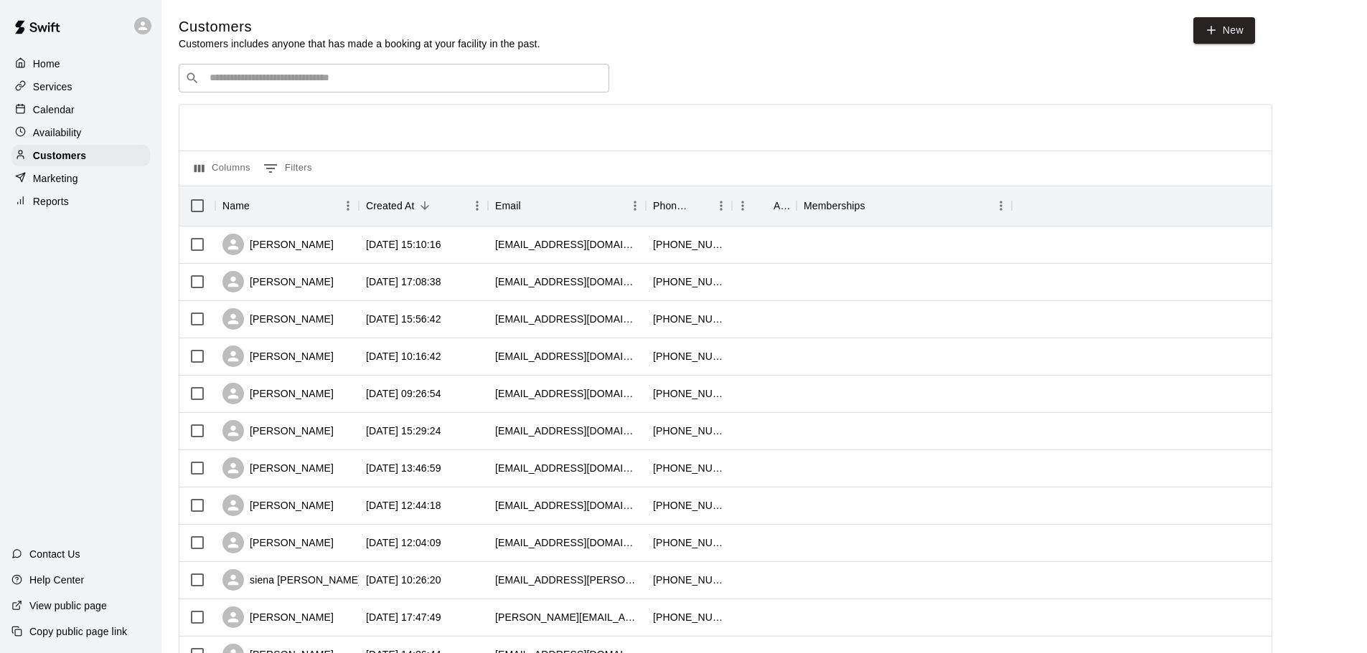
click at [199, 75] on div "​ ​" at bounding box center [394, 78] width 430 height 29
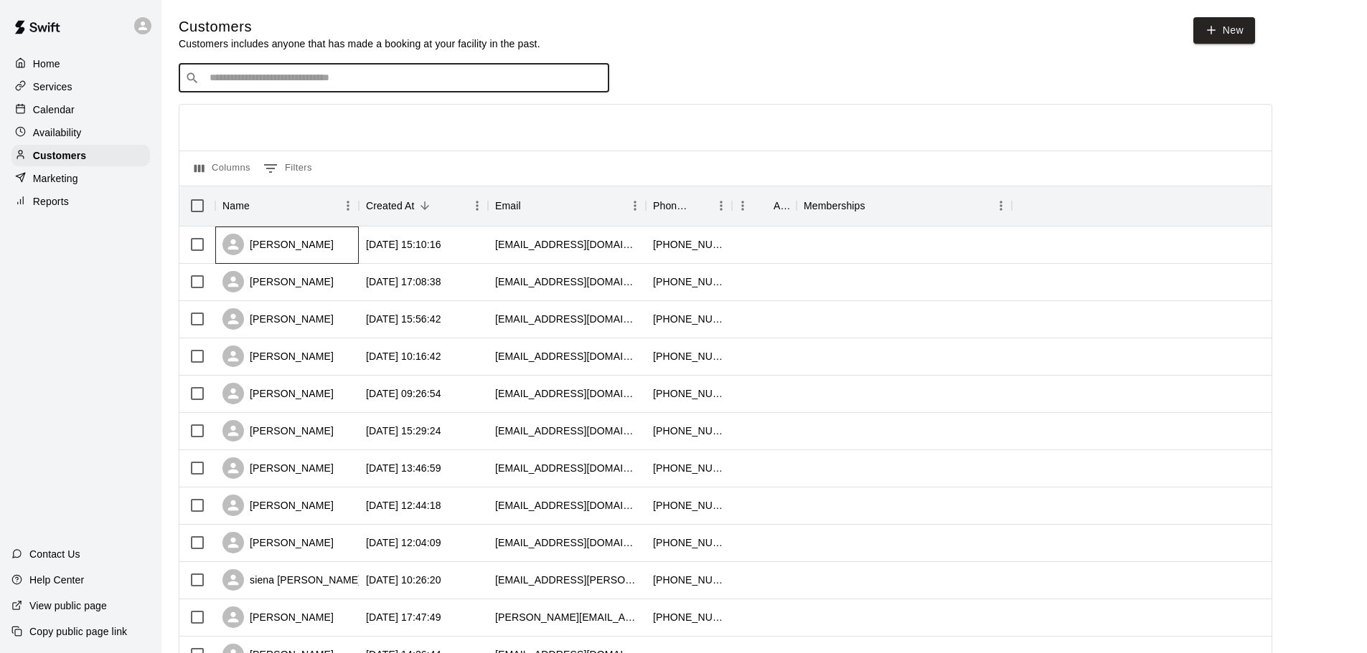
click at [282, 249] on div "[PERSON_NAME]" at bounding box center [277, 245] width 111 height 22
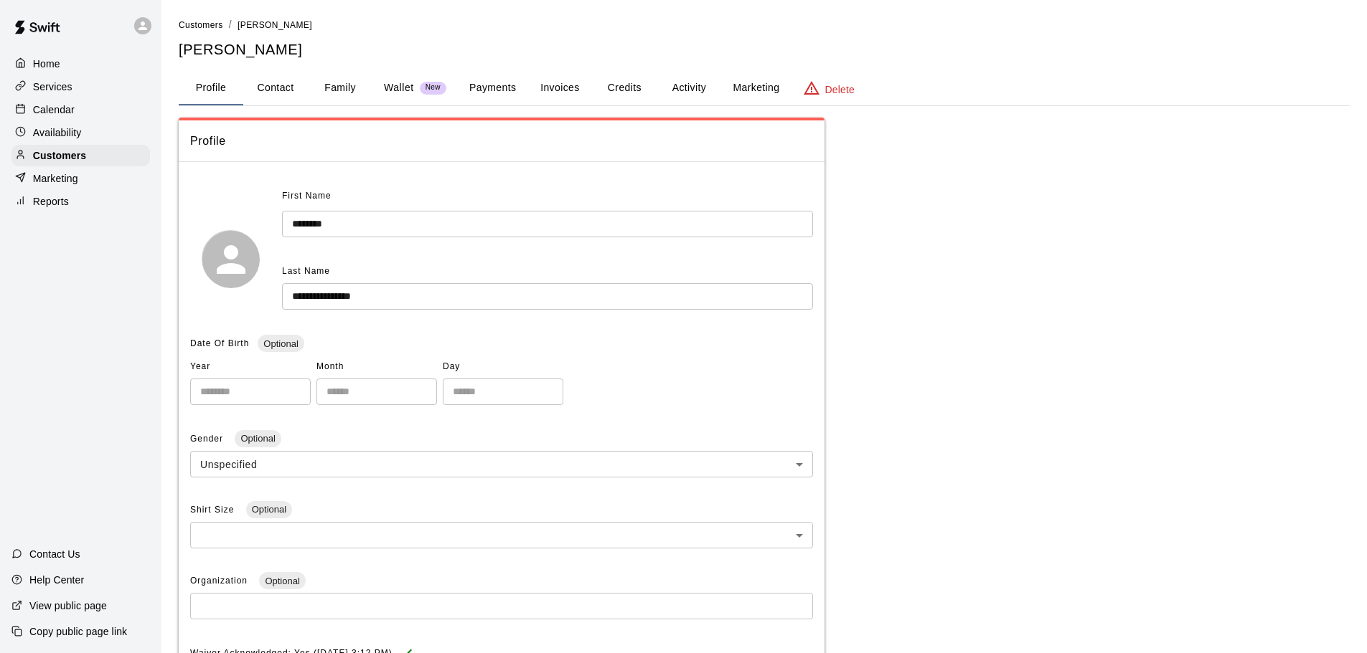
click at [105, 69] on div "Home" at bounding box center [80, 64] width 138 height 22
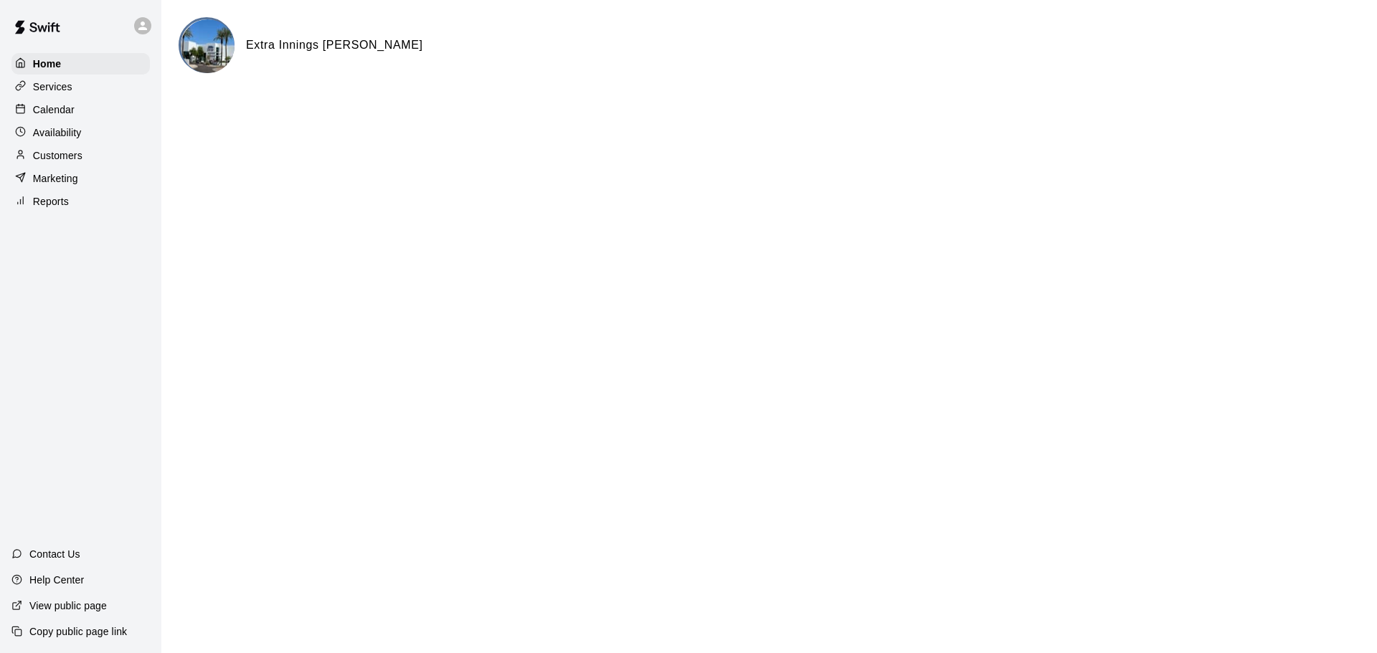
click at [73, 117] on p "Calendar" at bounding box center [54, 110] width 42 height 14
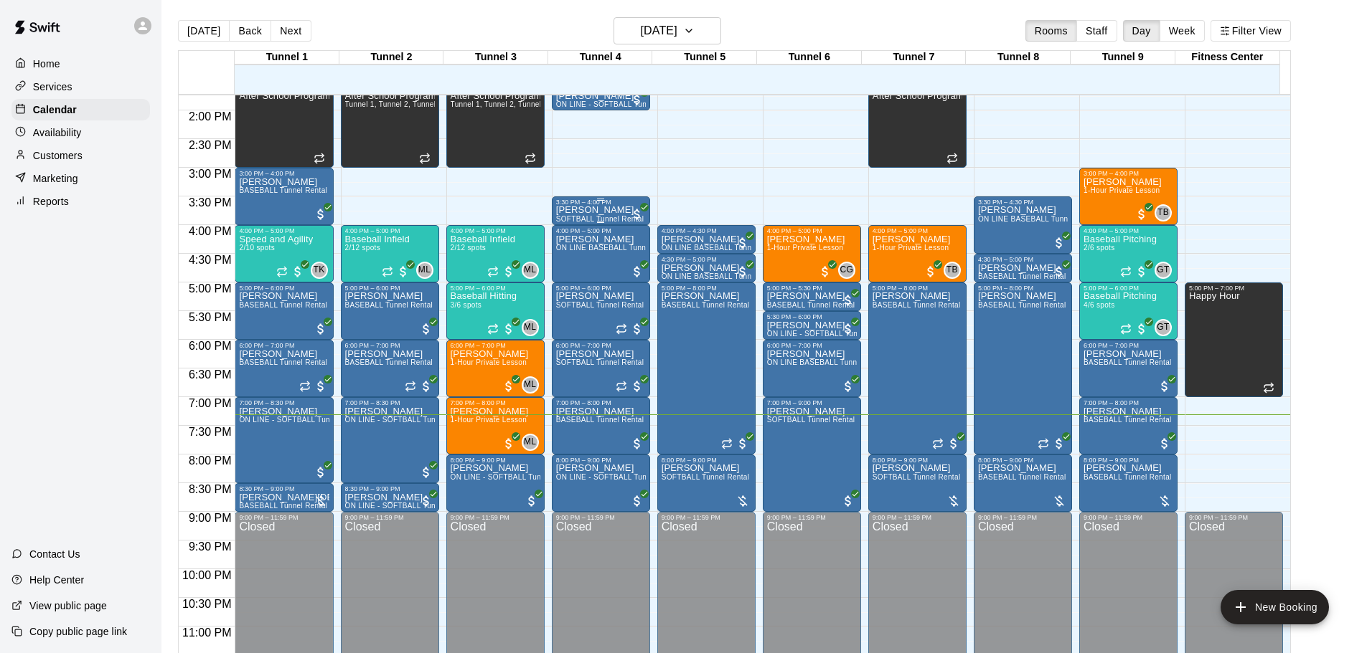
scroll to position [804, 0]
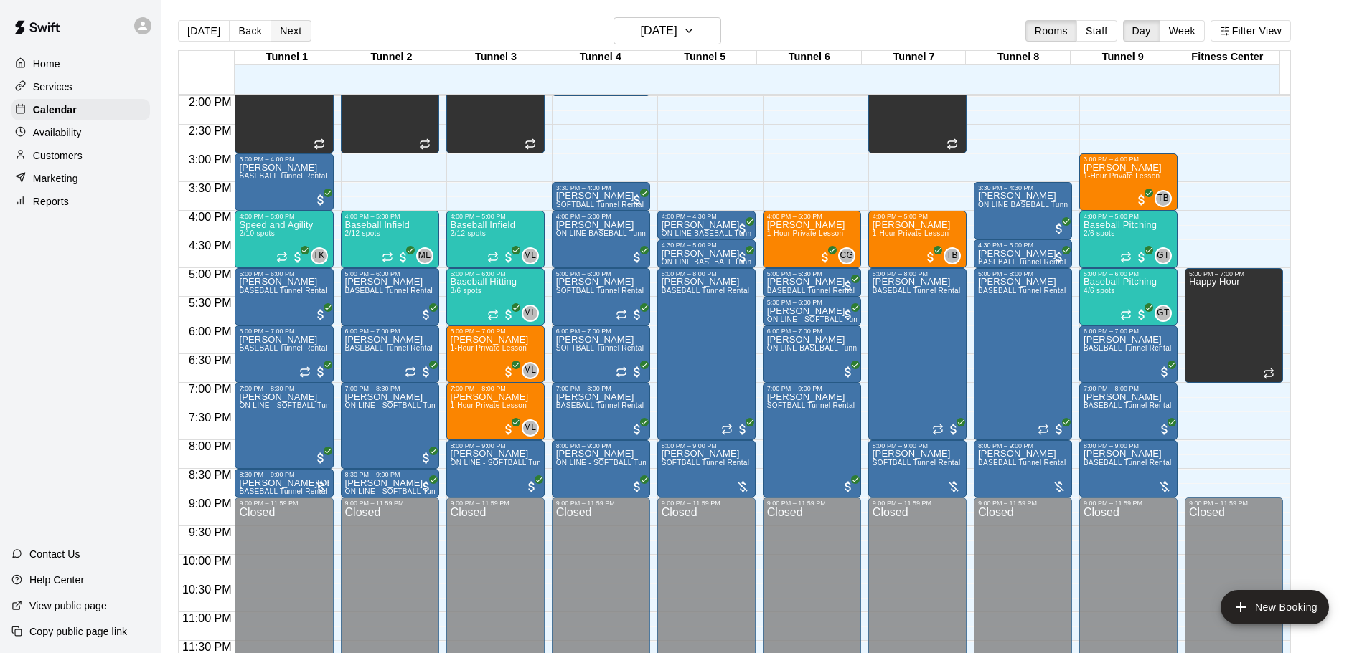
click at [279, 33] on button "Next" at bounding box center [290, 31] width 40 height 22
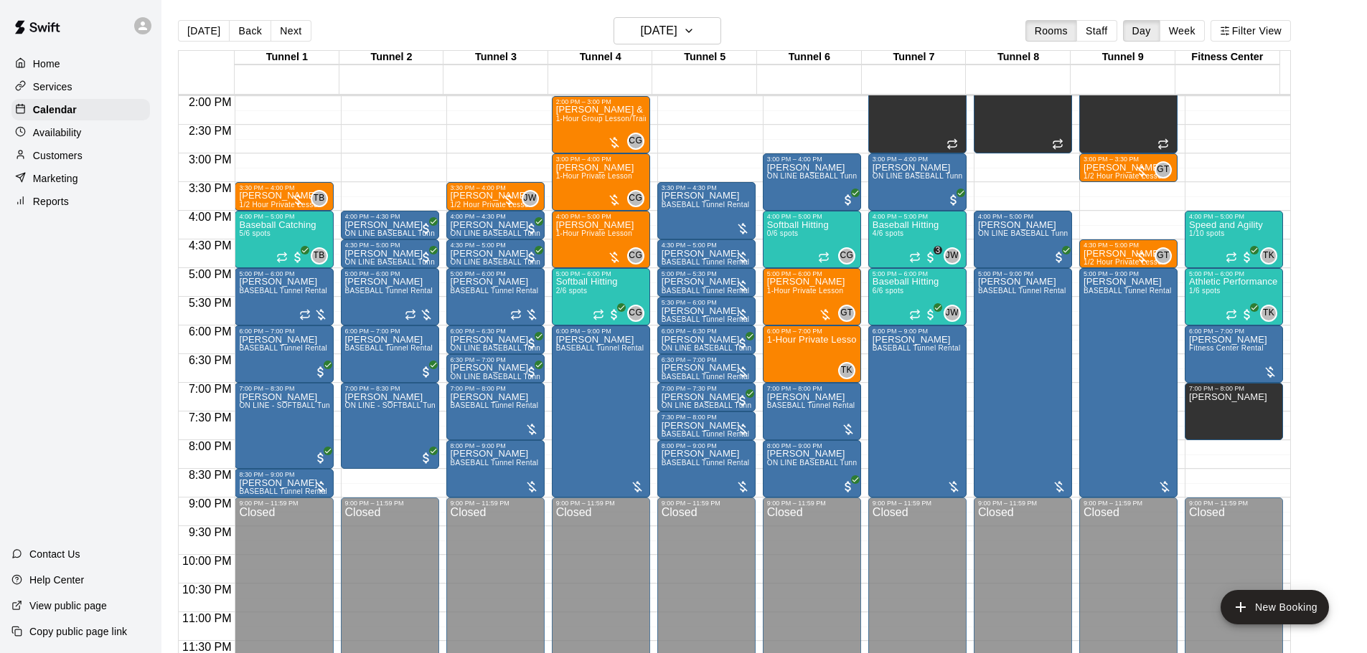
click at [146, 349] on div "Home Services Calendar Availability Customers Marketing Reports Contact Us Help…" at bounding box center [80, 326] width 161 height 653
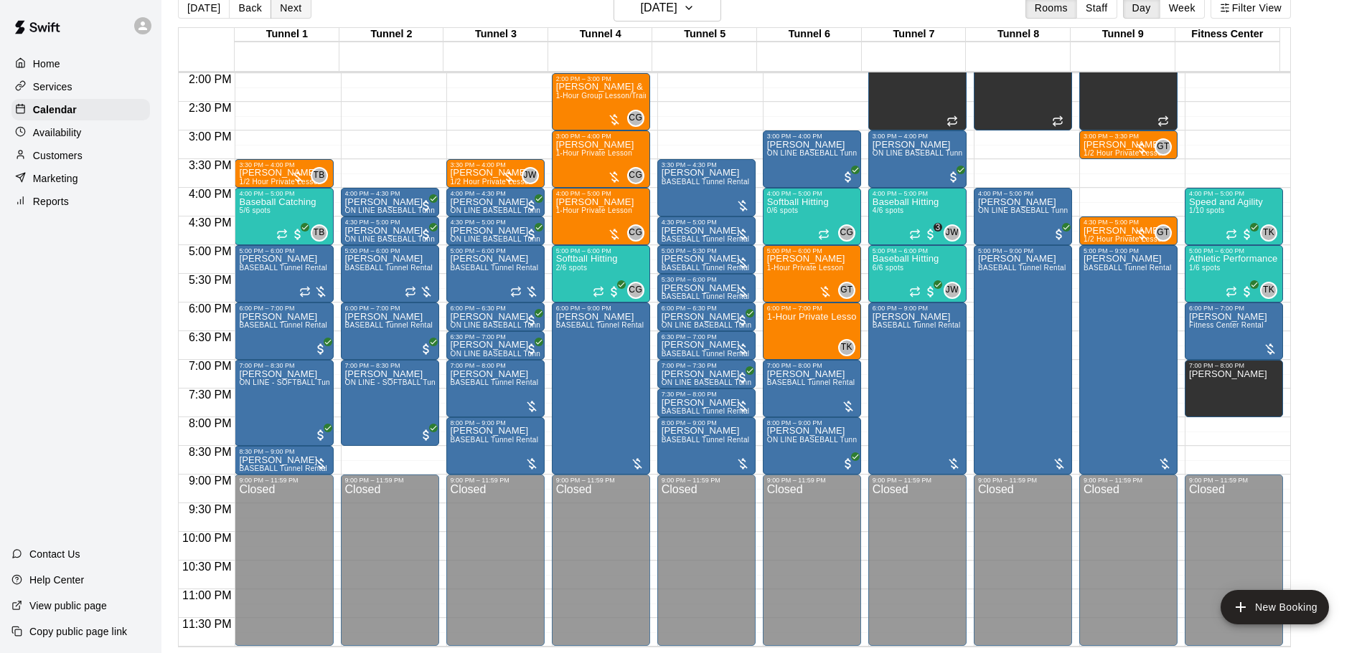
click at [287, 16] on button "Next" at bounding box center [290, 8] width 40 height 22
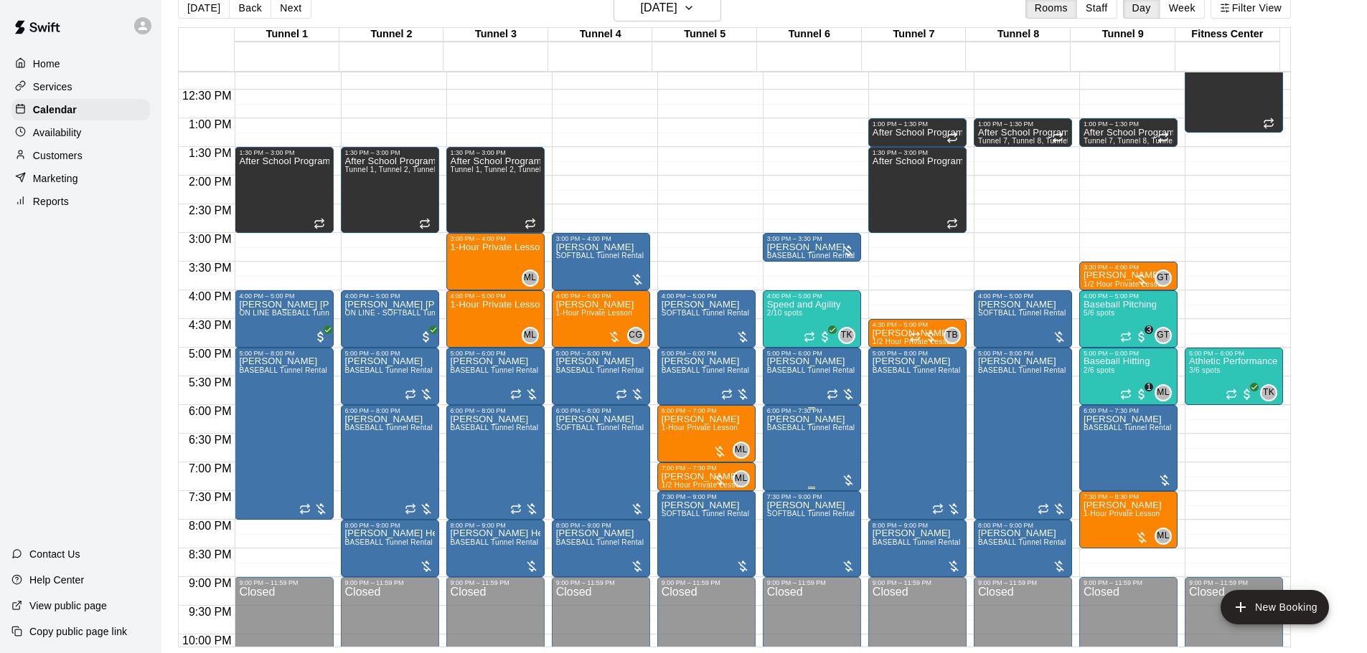
scroll to position [732, 0]
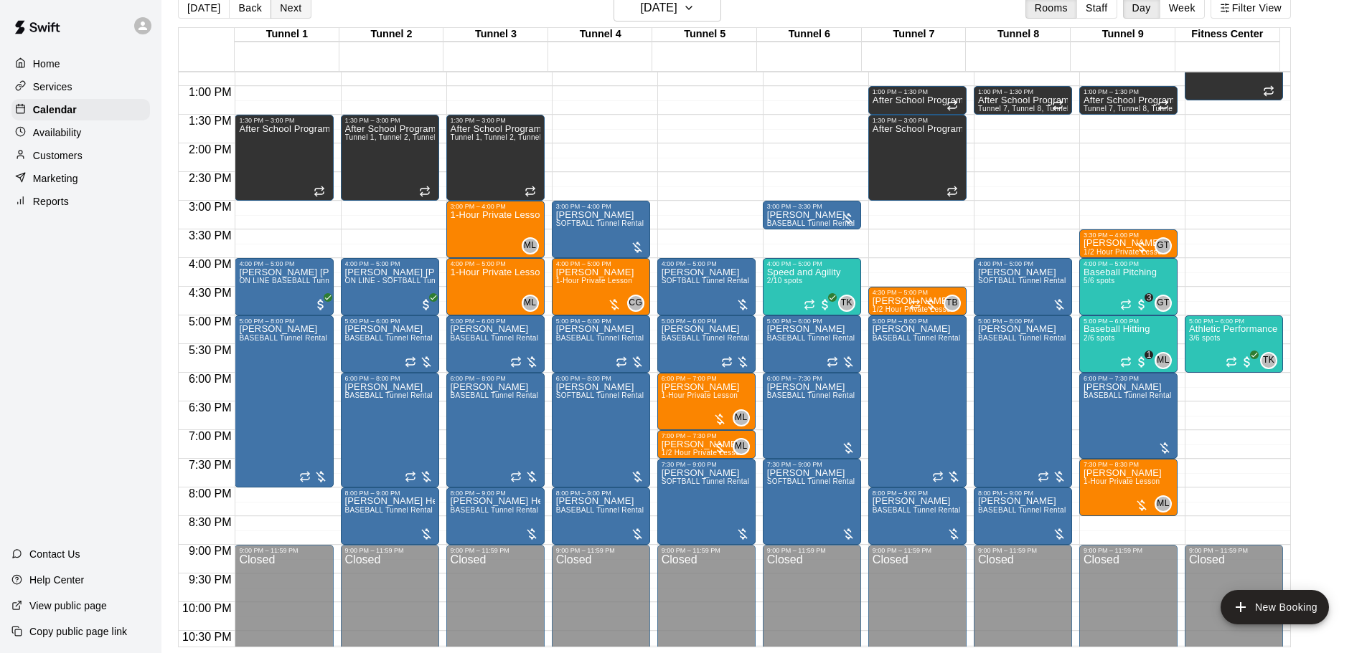
click at [299, 15] on button "Next" at bounding box center [290, 8] width 40 height 22
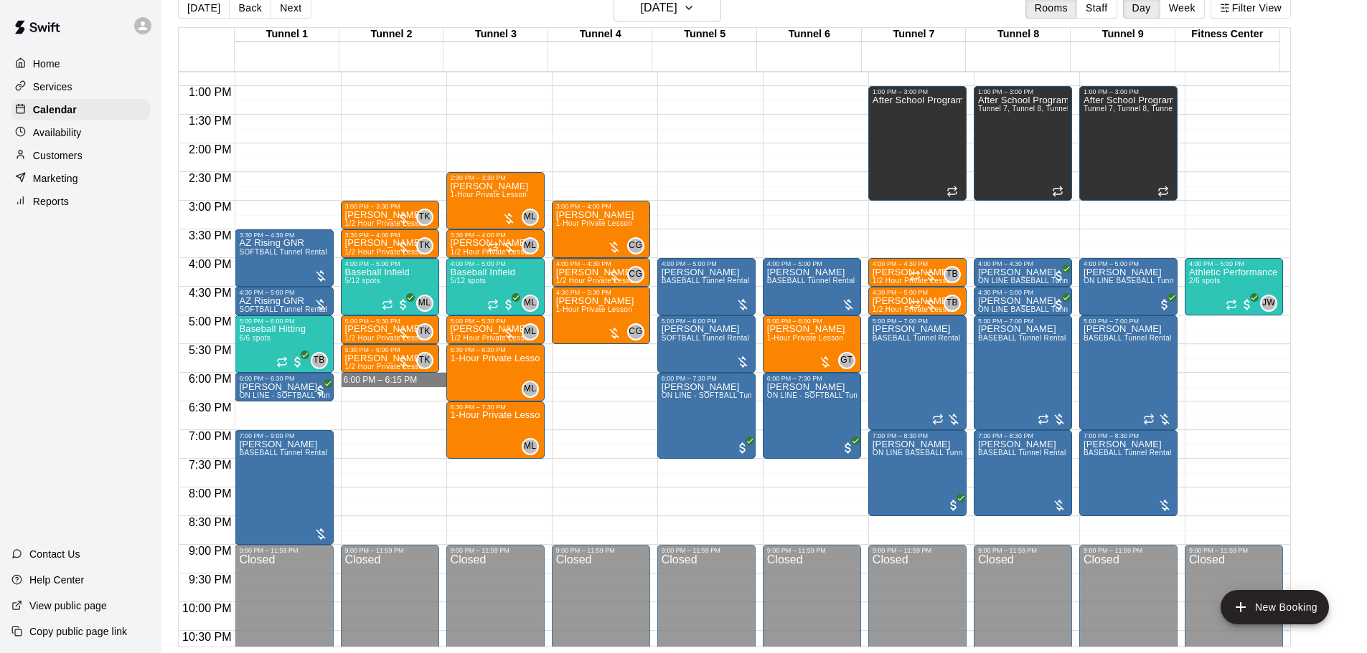
drag, startPoint x: 375, startPoint y: 385, endPoint x: 392, endPoint y: 382, distance: 16.9
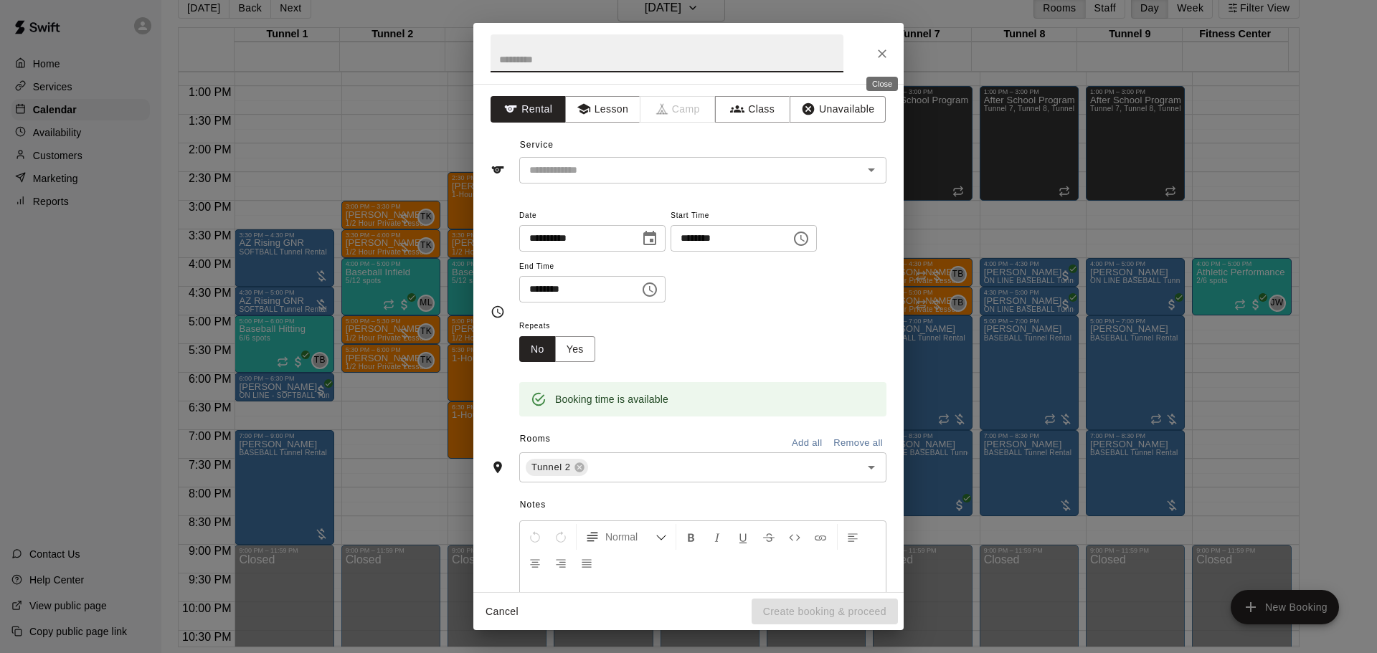
click at [874, 57] on button "Close" at bounding box center [882, 54] width 26 height 26
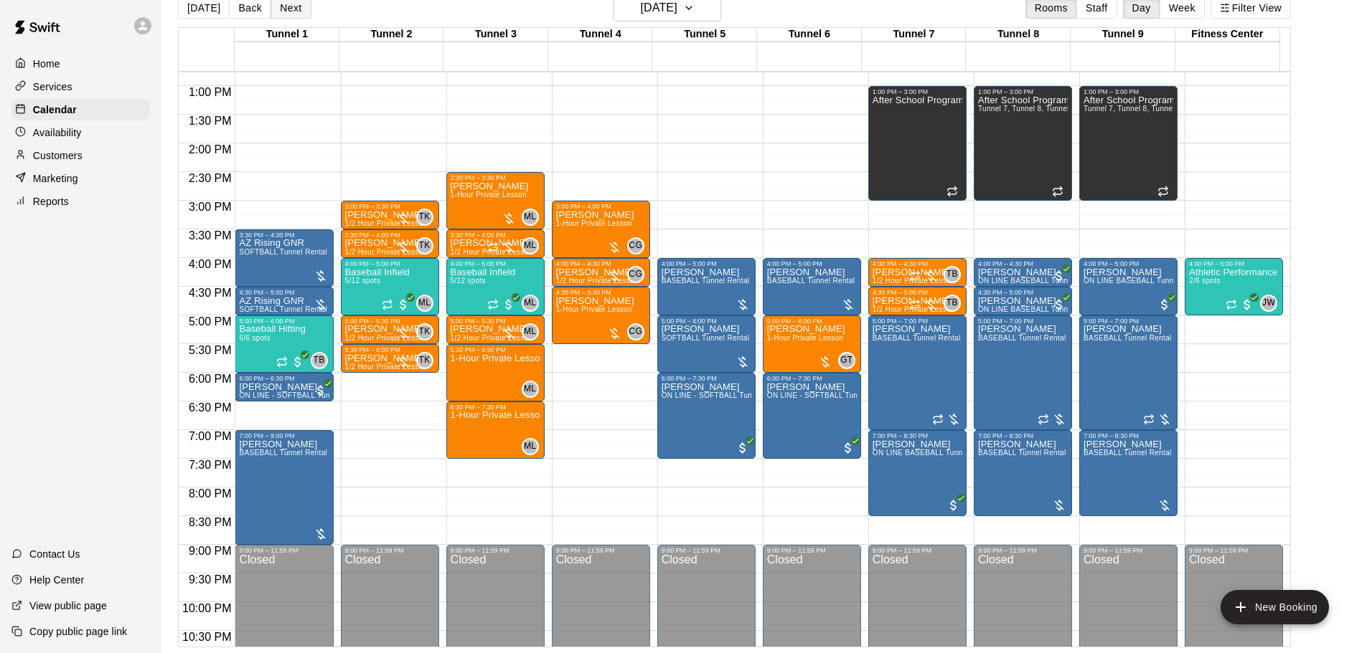
click at [301, 12] on button "Next" at bounding box center [290, 8] width 40 height 22
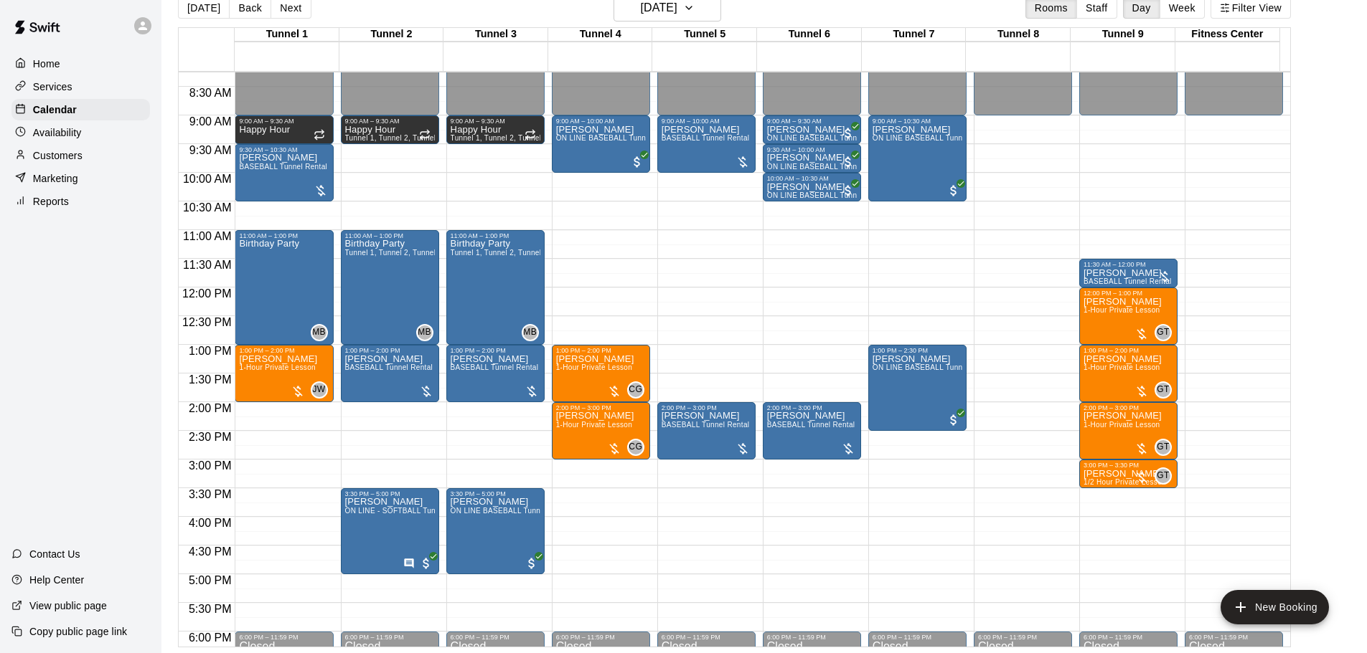
scroll to position [374, 0]
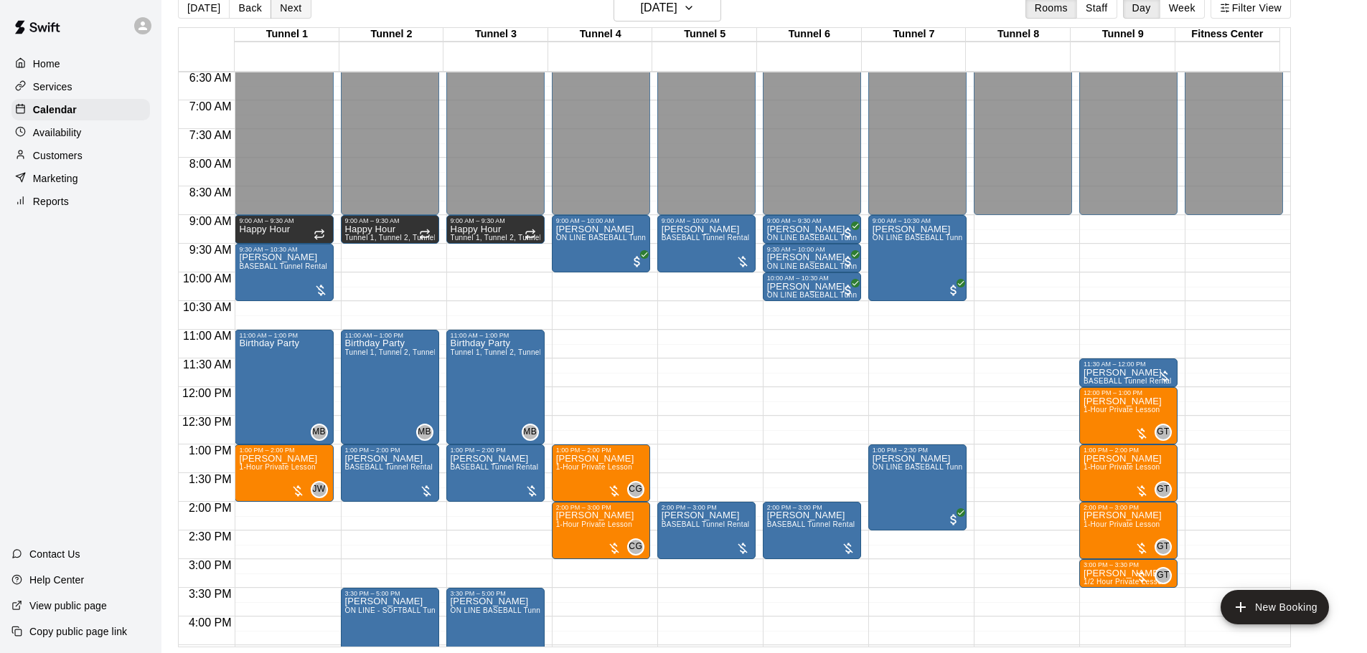
click at [285, 16] on button "Next" at bounding box center [290, 8] width 40 height 22
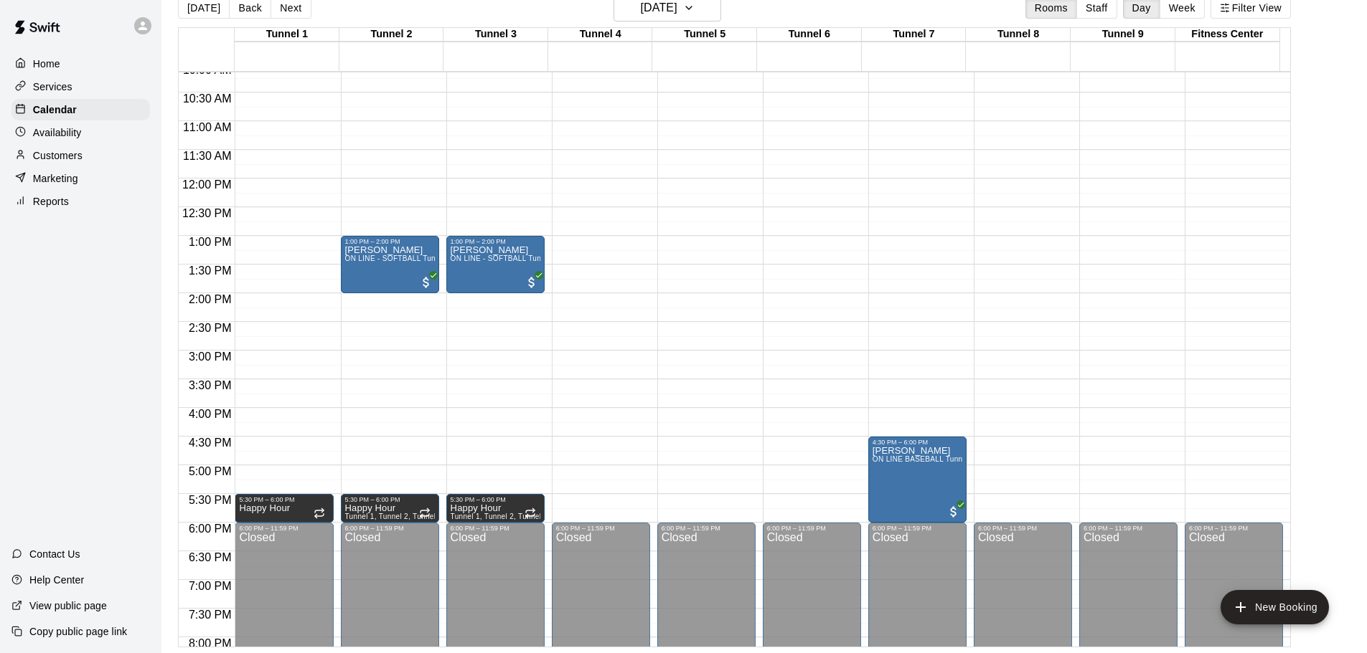
scroll to position [589, 0]
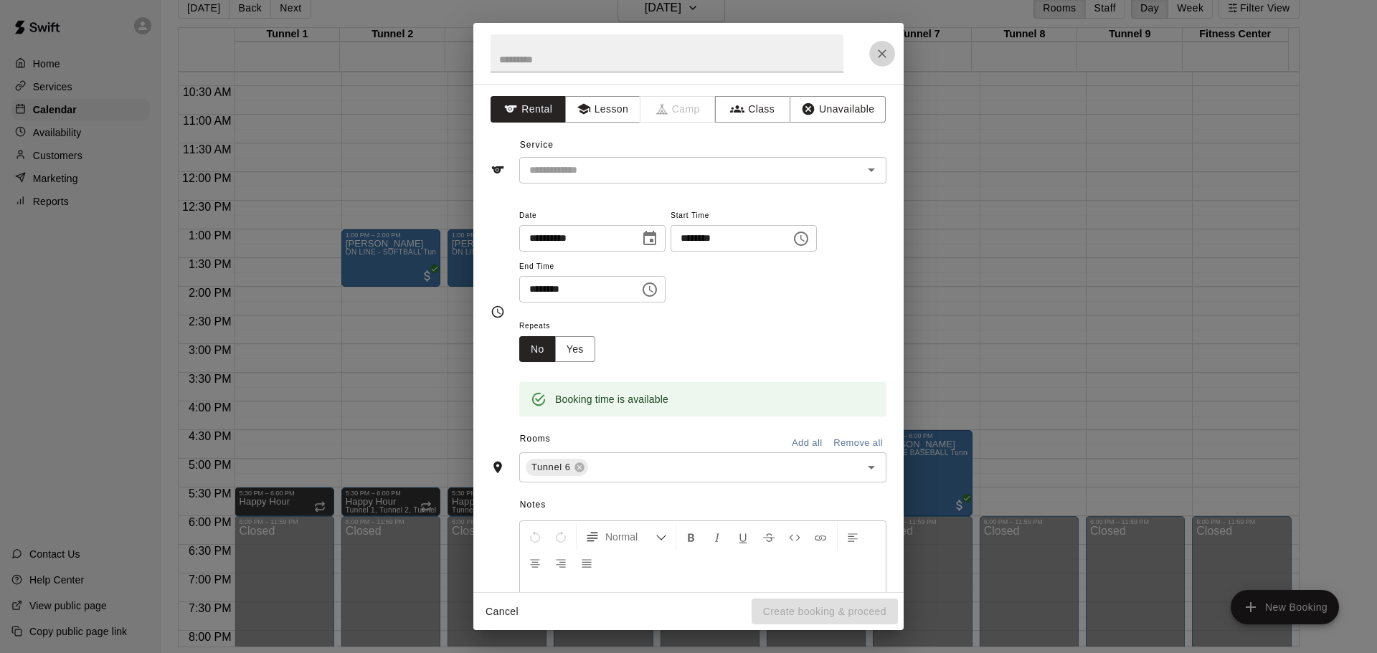
click at [880, 54] on icon "Close" at bounding box center [882, 54] width 14 height 14
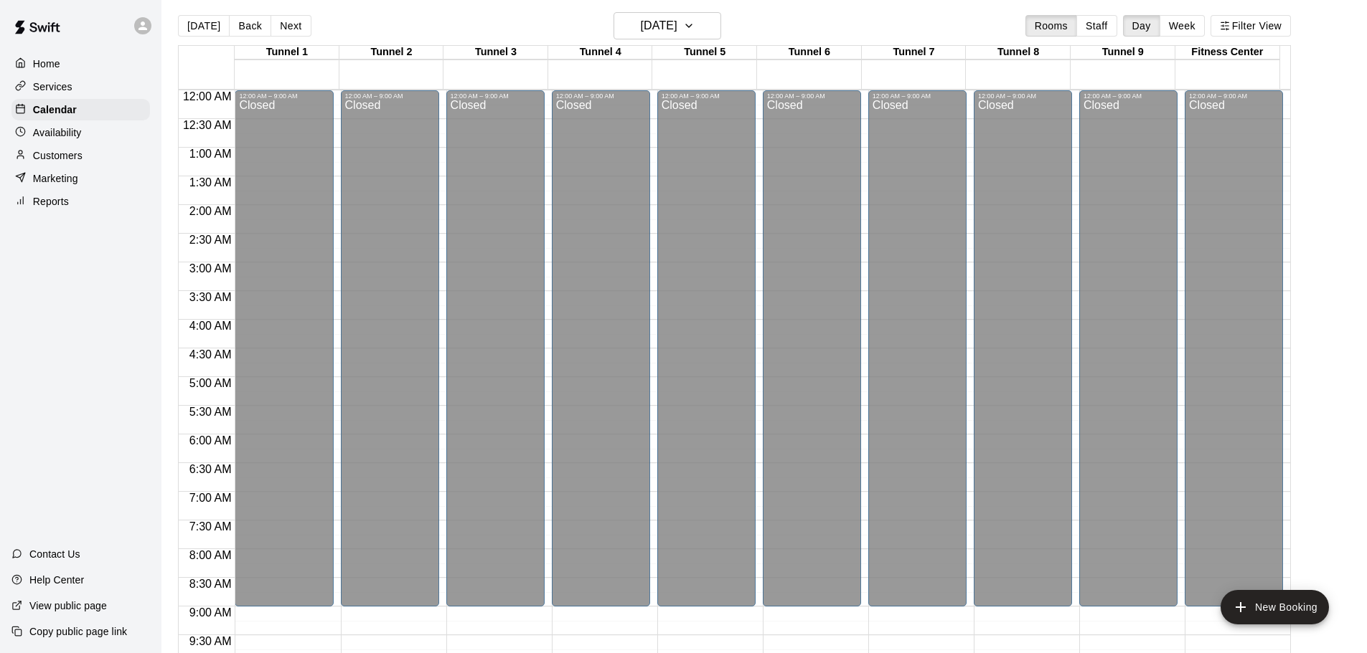
scroll to position [0, 0]
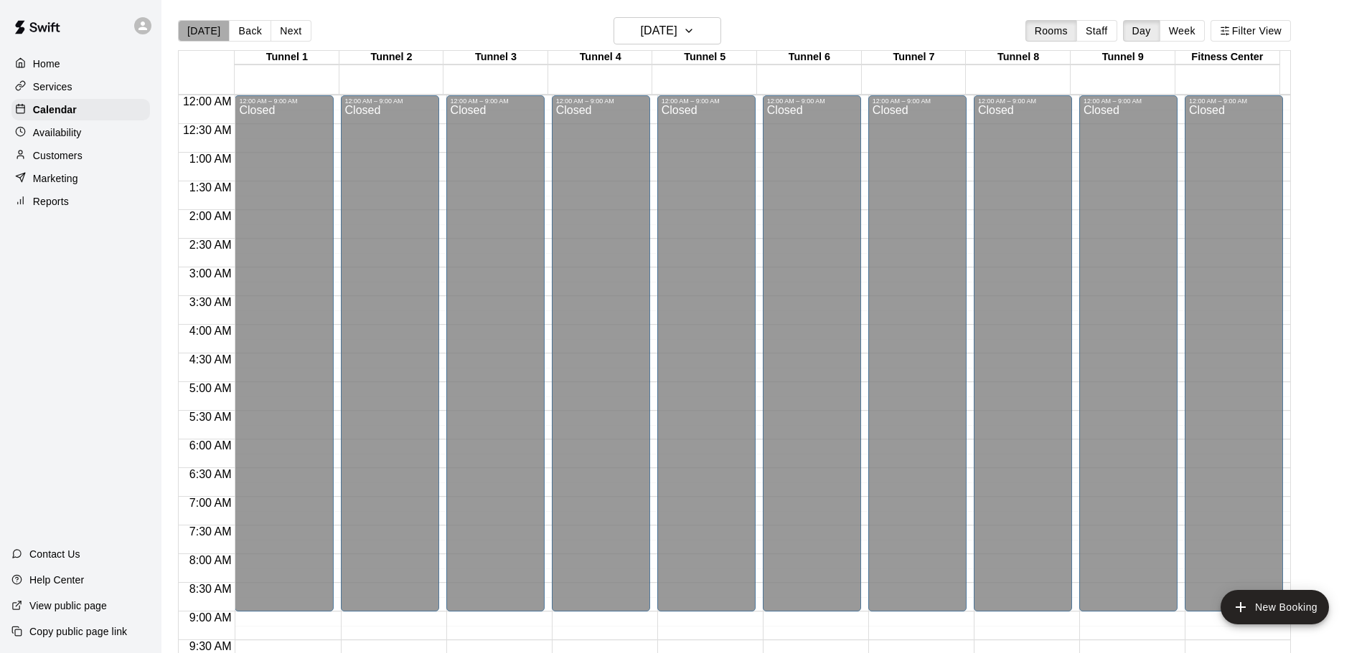
click at [203, 39] on button "[DATE]" at bounding box center [204, 31] width 52 height 22
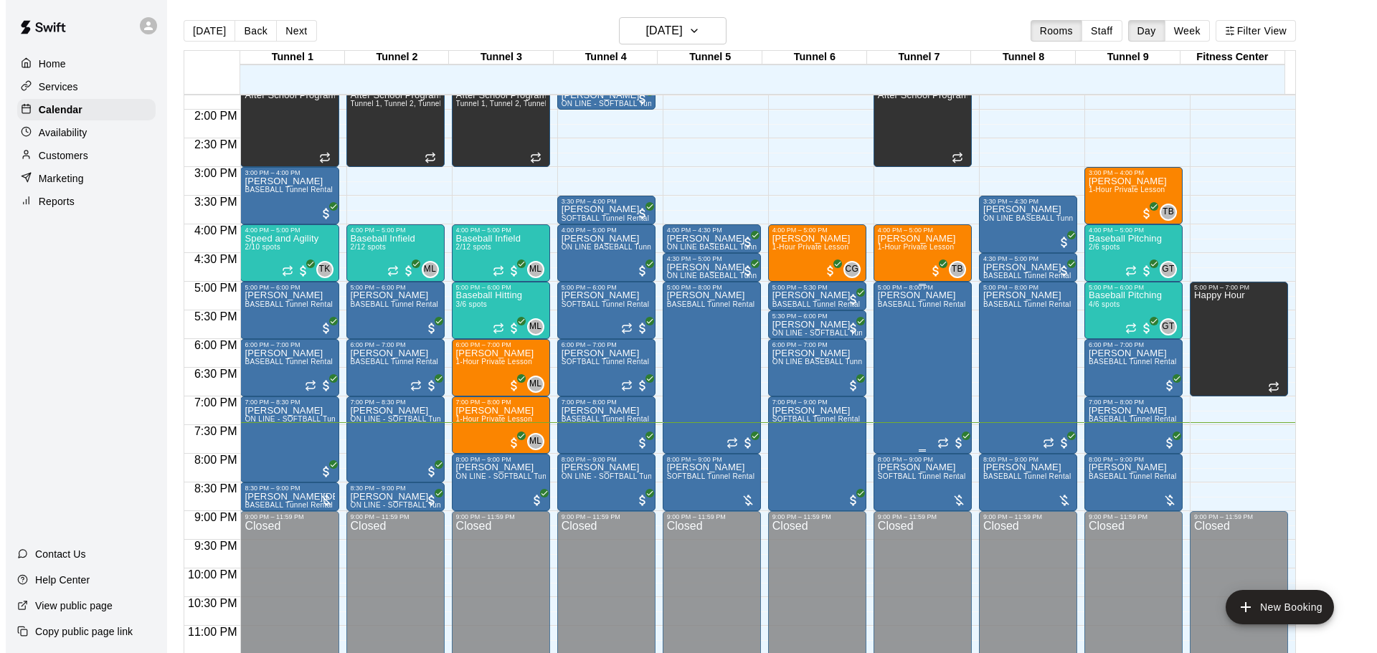
scroll to position [804, 0]
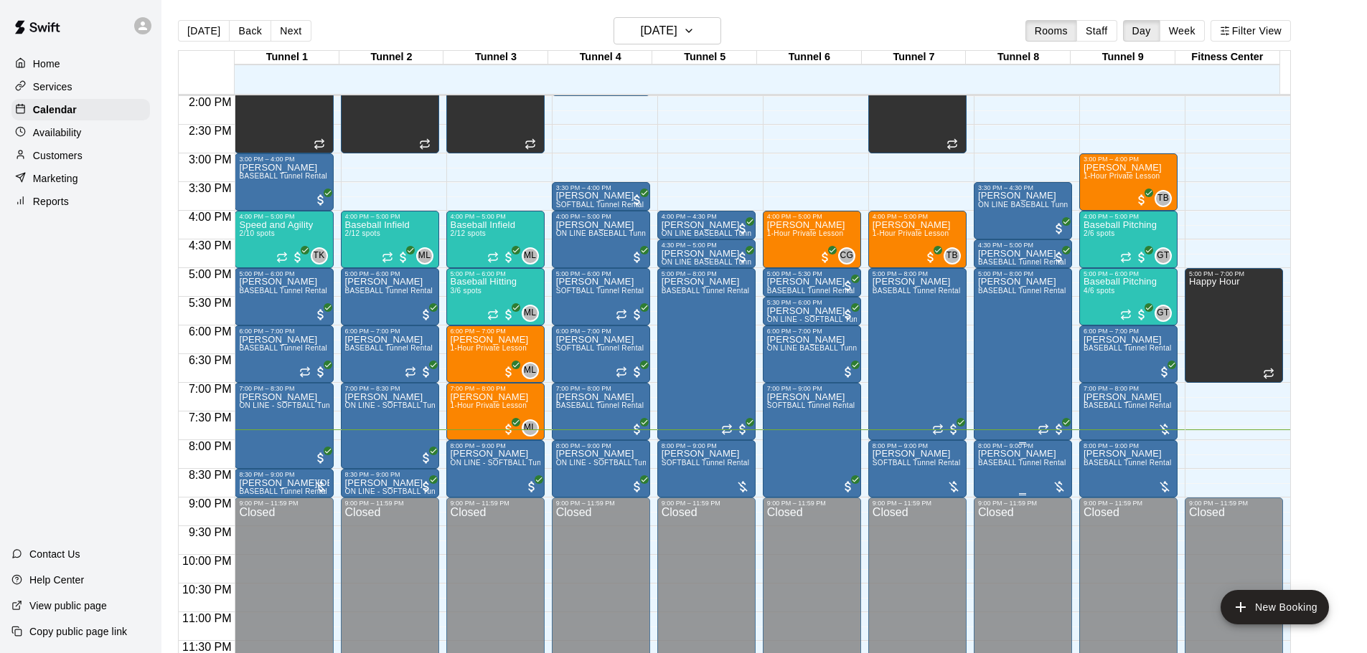
click at [1034, 450] on div "8:00 PM – 9:00 PM" at bounding box center [1023, 446] width 90 height 7
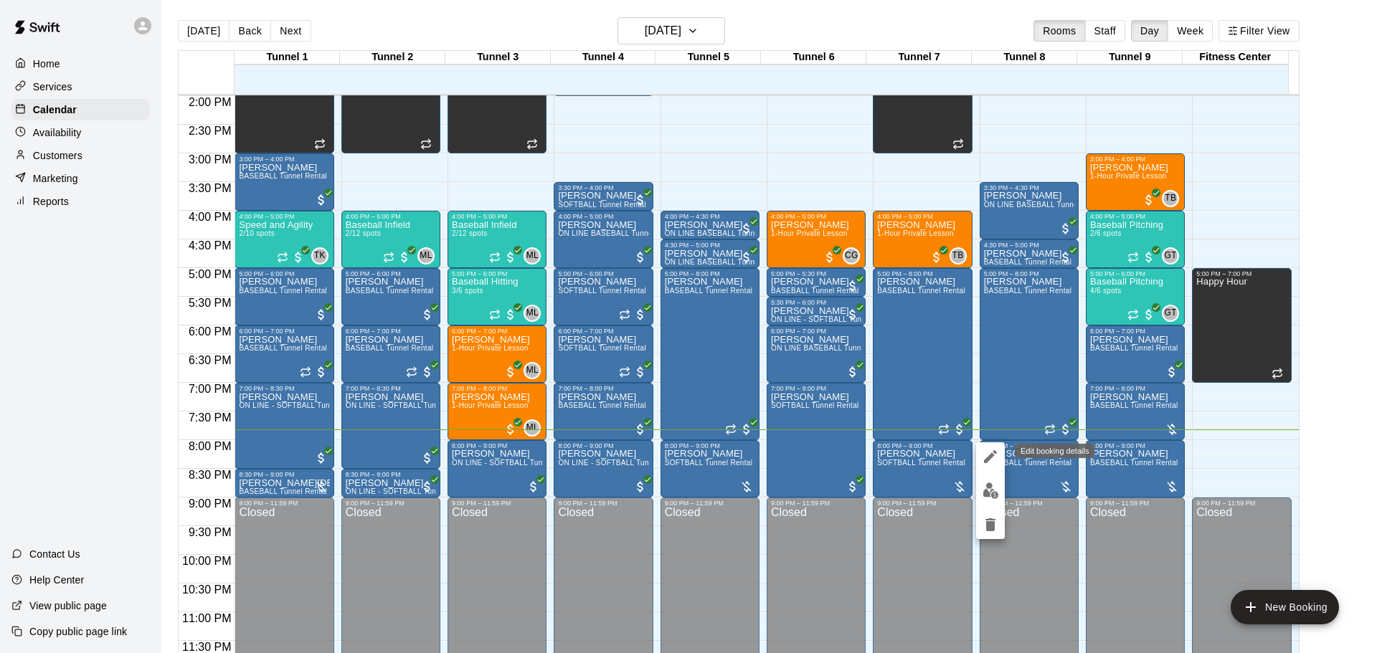
click at [994, 488] on img "edit" at bounding box center [991, 491] width 16 height 16
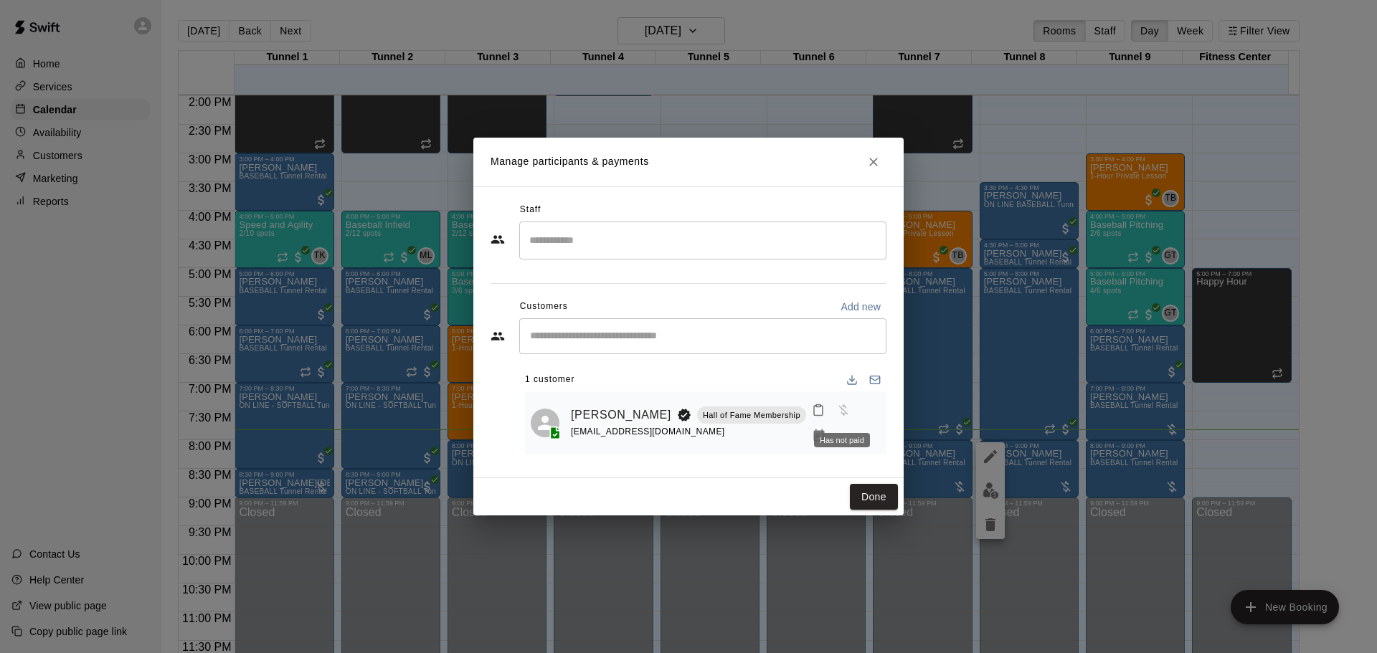
click at [832, 423] on button "Manage bookings & payment" at bounding box center [819, 436] width 26 height 26
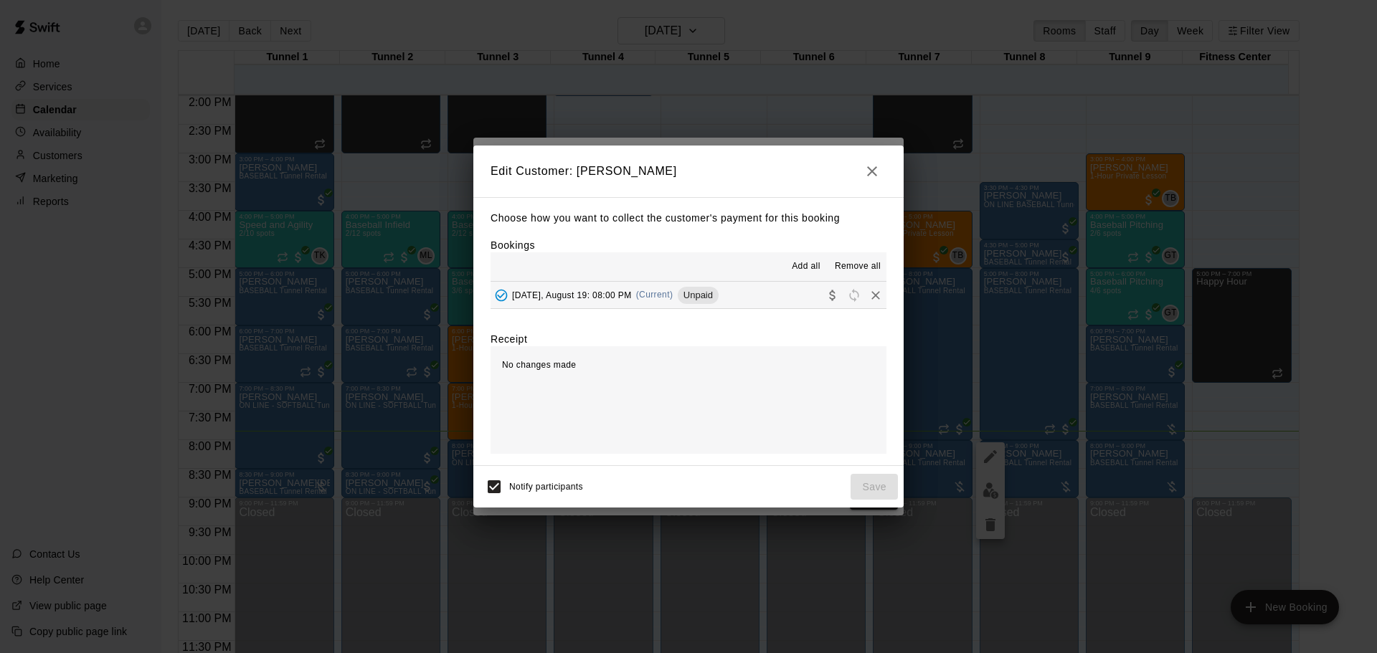
click at [748, 294] on button "Tuesday, August 19: 08:00 PM (Current) Unpaid" at bounding box center [689, 295] width 396 height 27
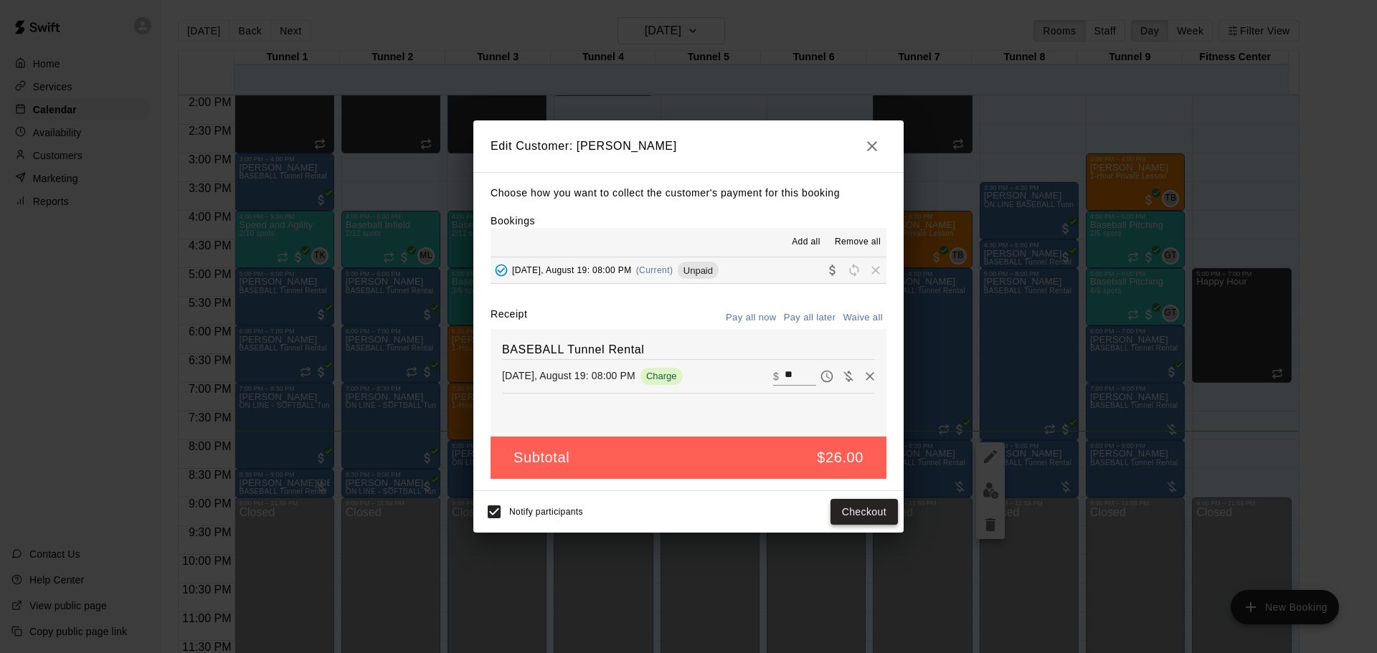
click at [862, 511] on button "Checkout" at bounding box center [864, 512] width 67 height 27
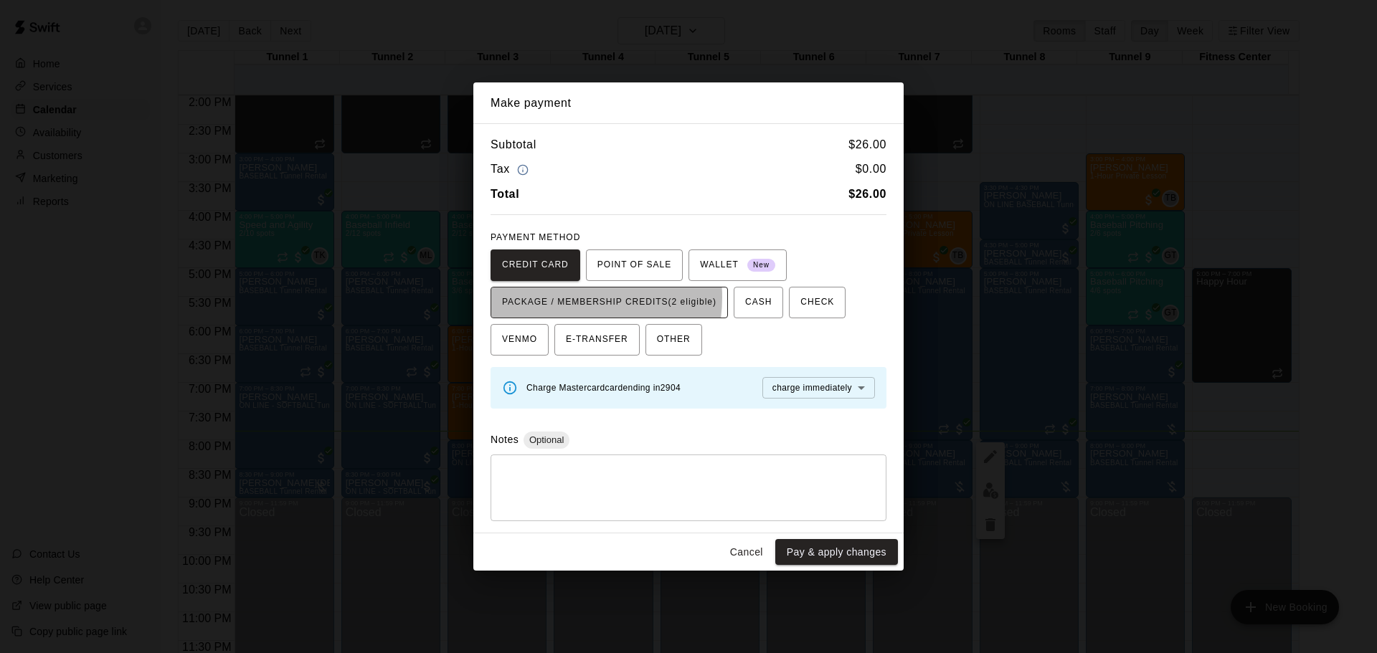
click at [564, 298] on span "PACKAGE / MEMBERSHIP CREDITS (2 eligible)" at bounding box center [609, 302] width 214 height 23
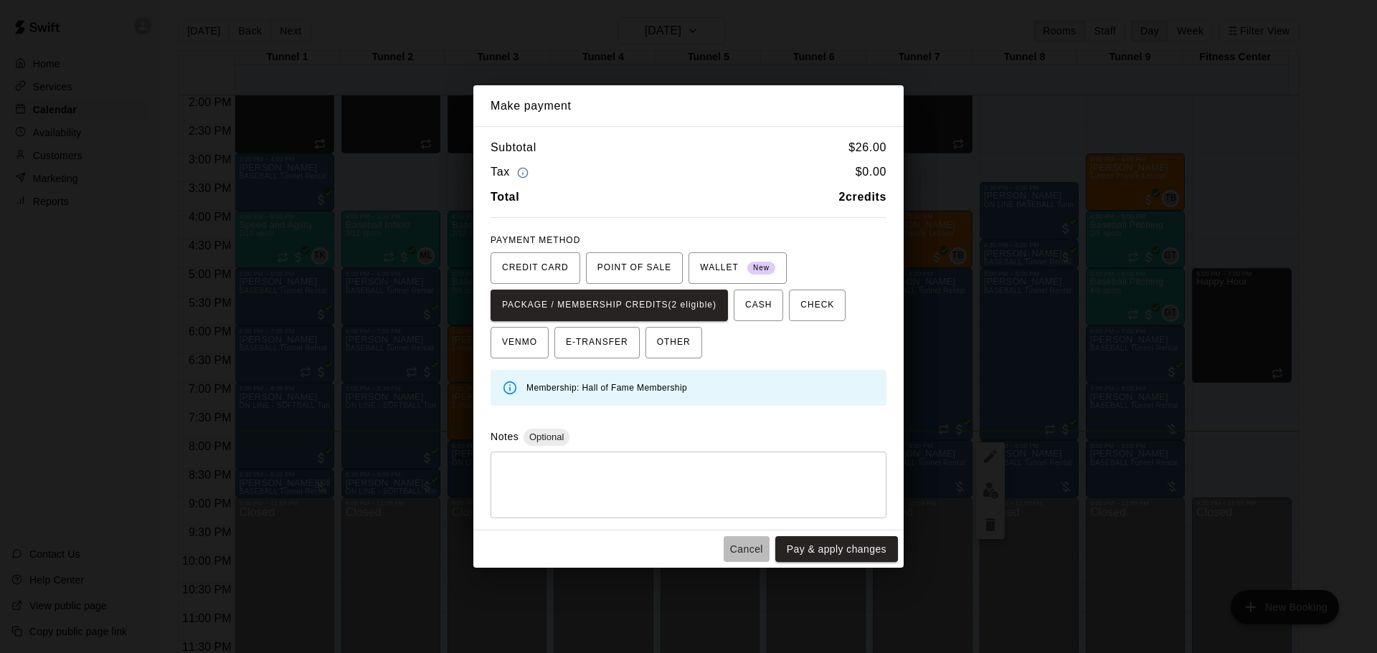
click at [755, 547] on button "Cancel" at bounding box center [747, 550] width 46 height 27
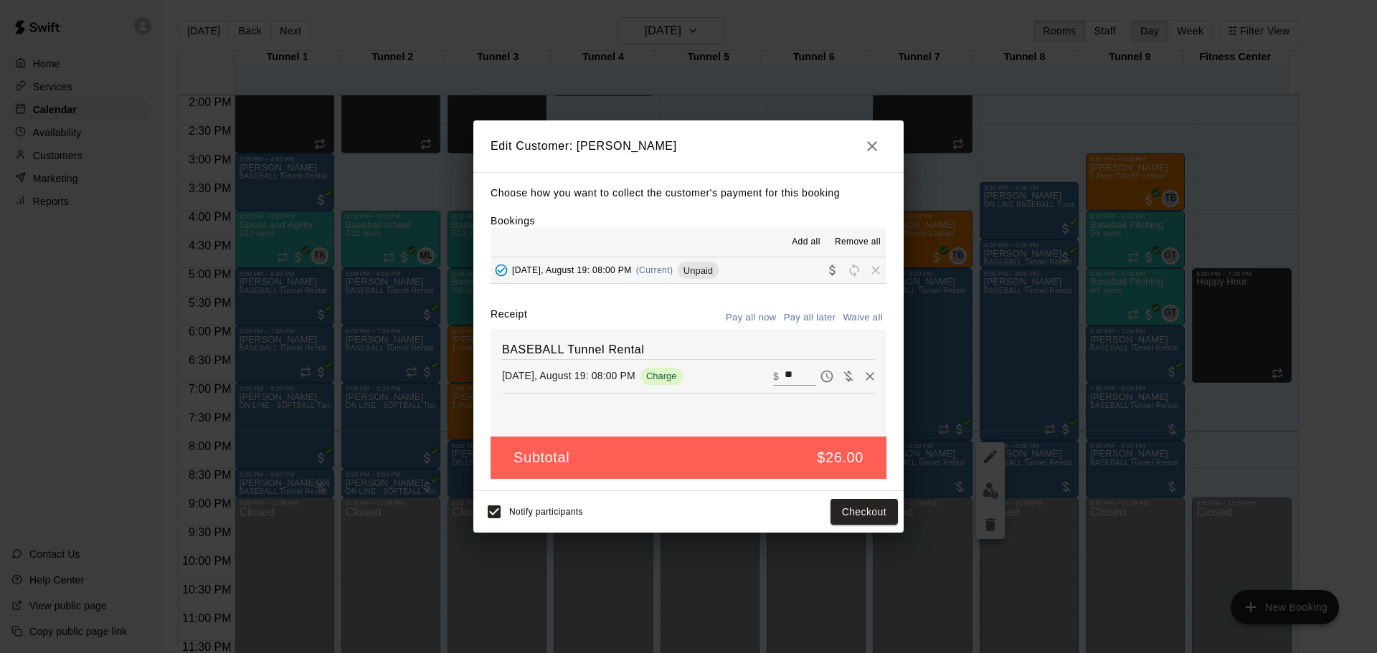
click at [865, 145] on icon "button" at bounding box center [872, 146] width 17 height 17
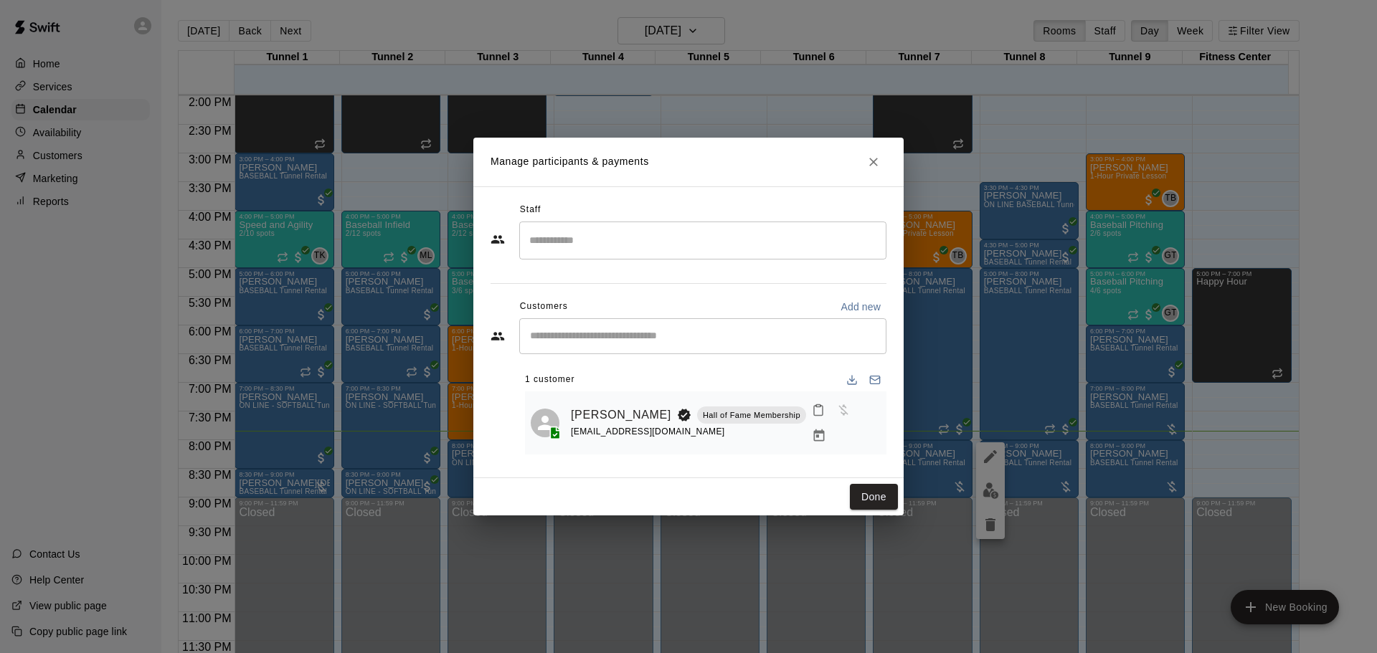
click at [1044, 461] on div "Manage participants & payments Staff ​ Customers Add new ​ 1 customer Titus Kan…" at bounding box center [688, 326] width 1377 height 653
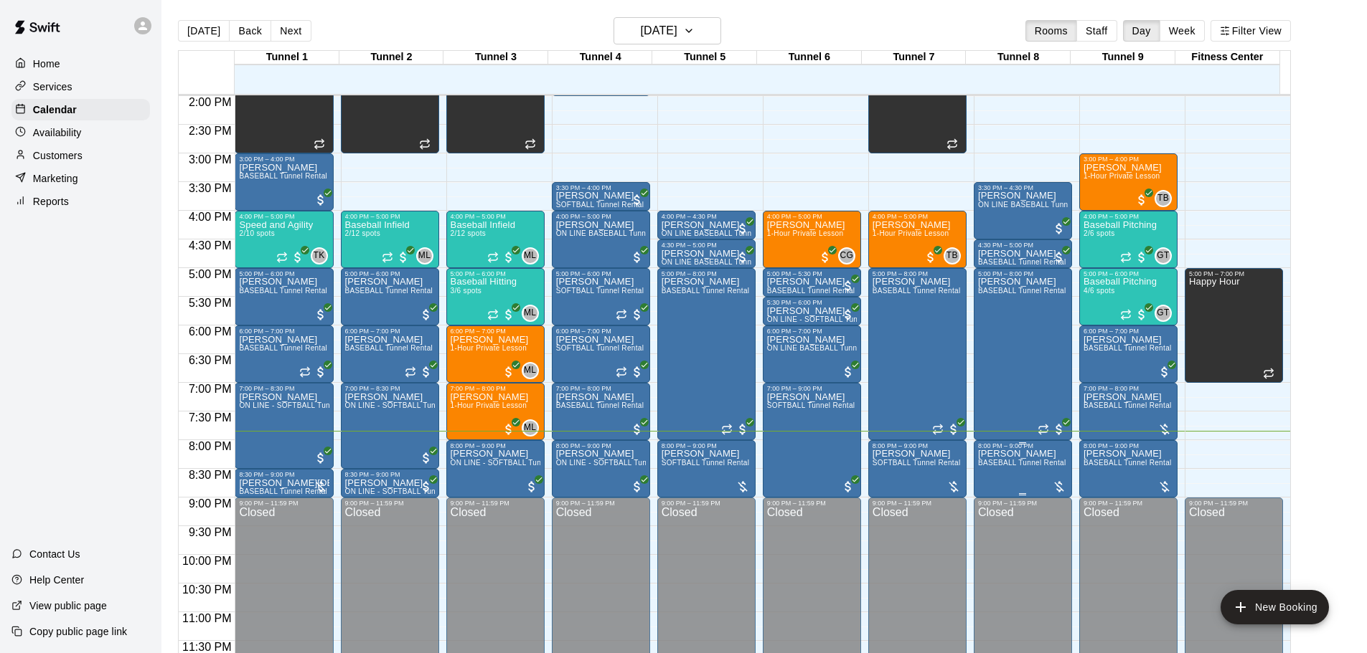
click at [1039, 465] on span "BASEBALL Tunnel Rental" at bounding box center [1022, 463] width 88 height 8
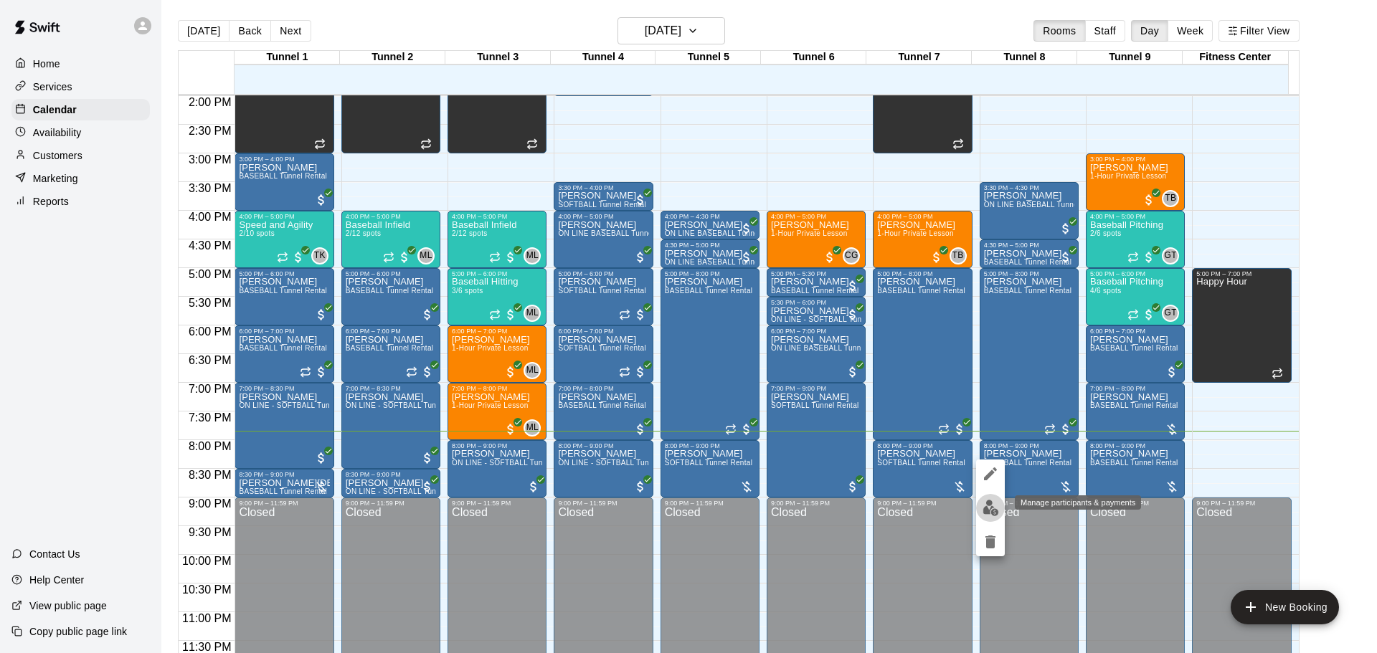
click at [992, 507] on img "edit" at bounding box center [991, 508] width 16 height 16
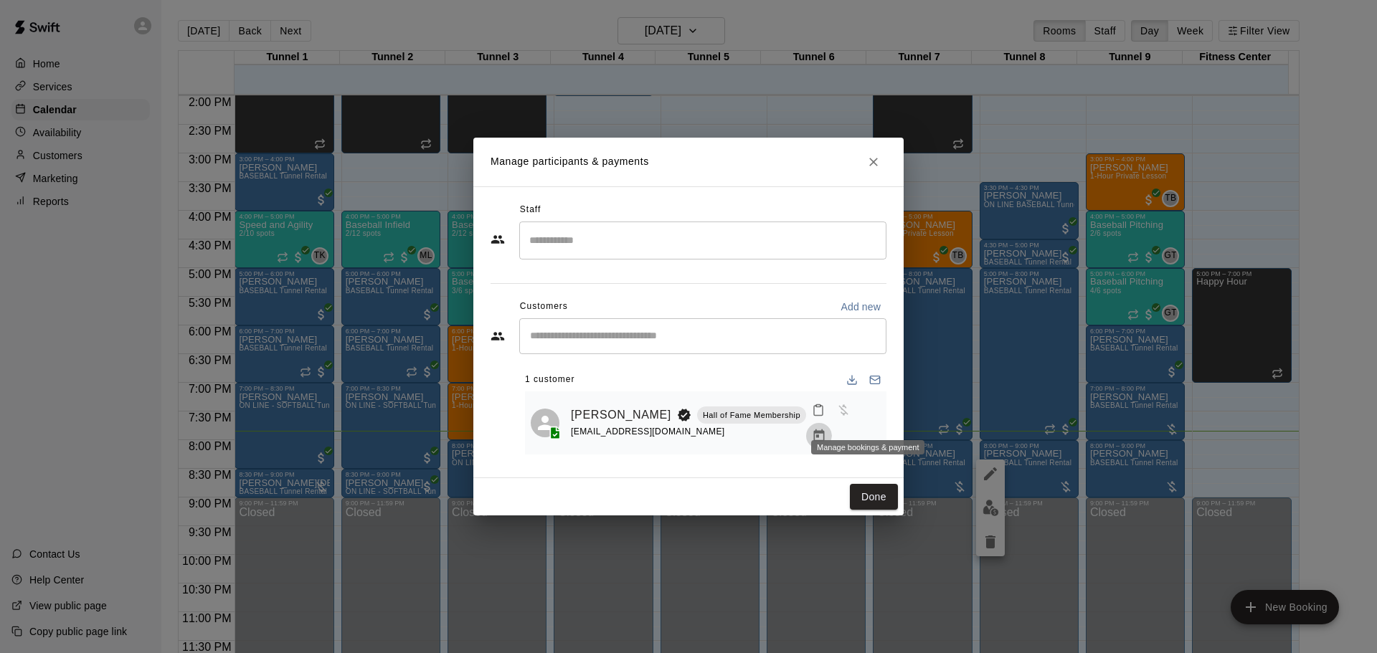
click at [824, 430] on icon "Manage bookings & payment" at bounding box center [818, 436] width 11 height 12
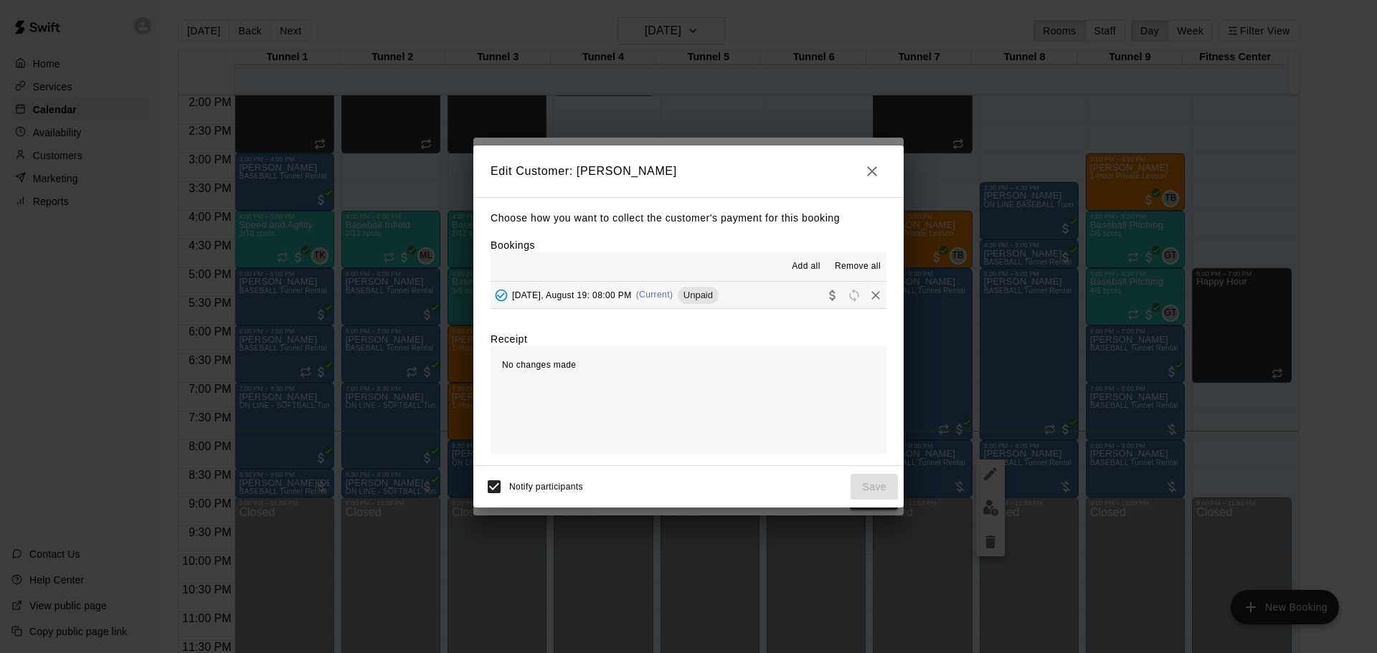
click at [731, 302] on button "Tuesday, August 19: 08:00 PM (Current) Unpaid" at bounding box center [689, 295] width 396 height 27
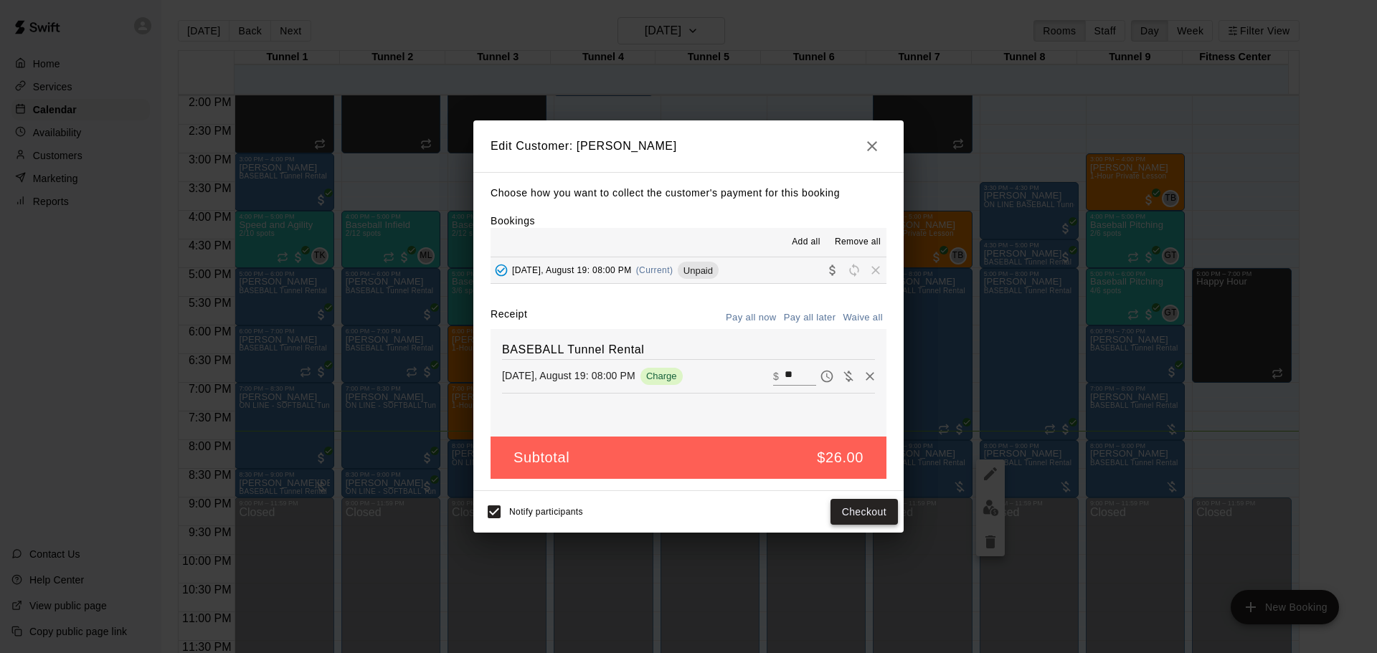
click at [851, 509] on button "Checkout" at bounding box center [864, 512] width 67 height 27
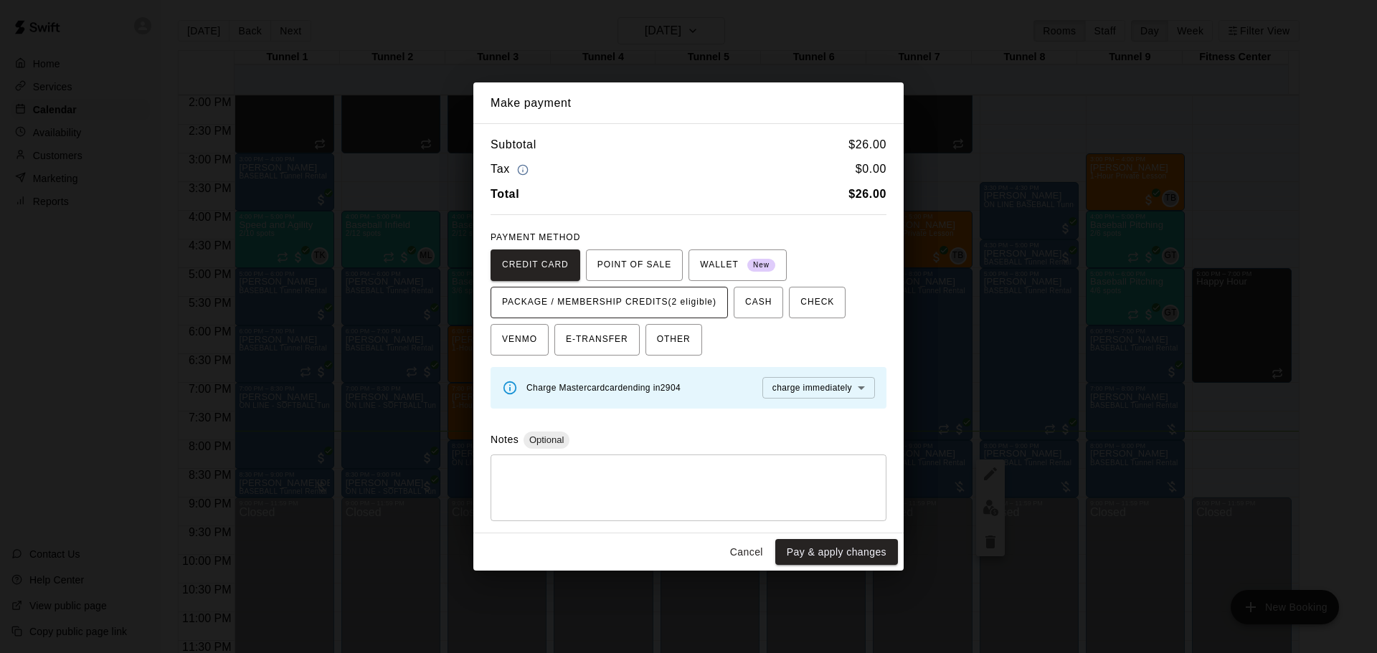
click at [646, 301] on span "PACKAGE / MEMBERSHIP CREDITS (2 eligible)" at bounding box center [609, 302] width 214 height 23
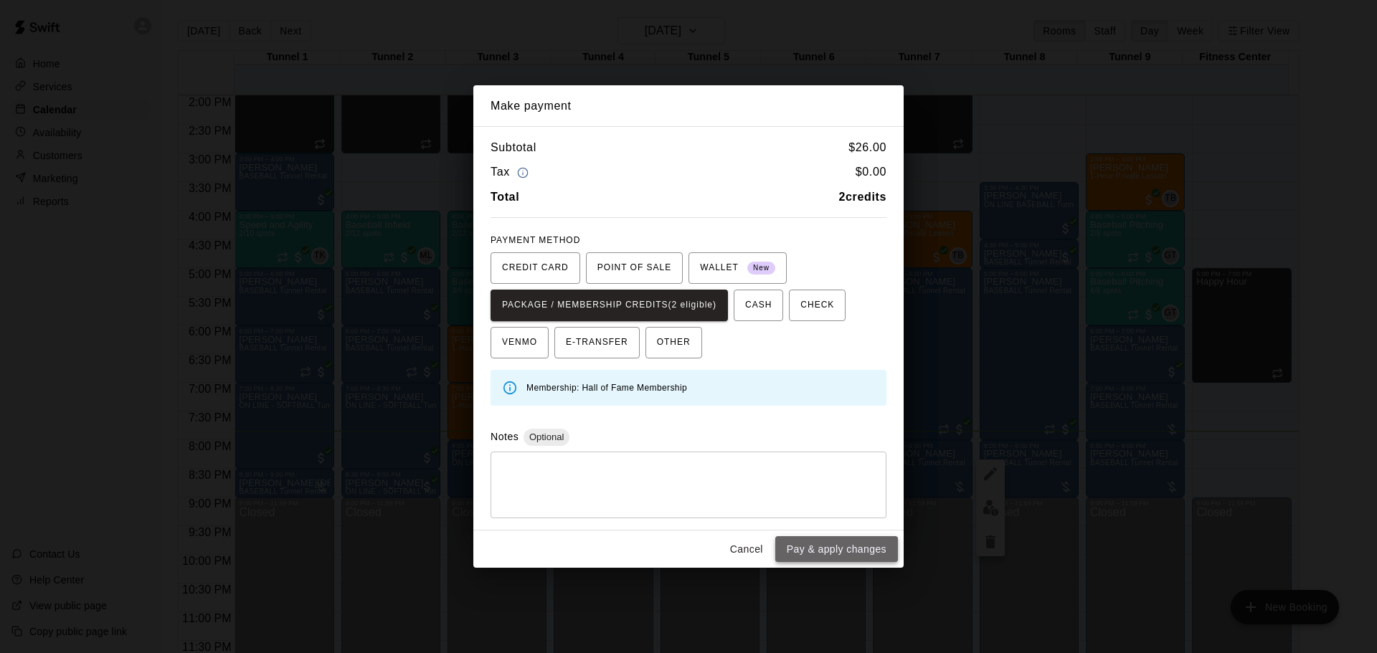
click at [877, 557] on button "Pay & apply changes" at bounding box center [836, 550] width 123 height 27
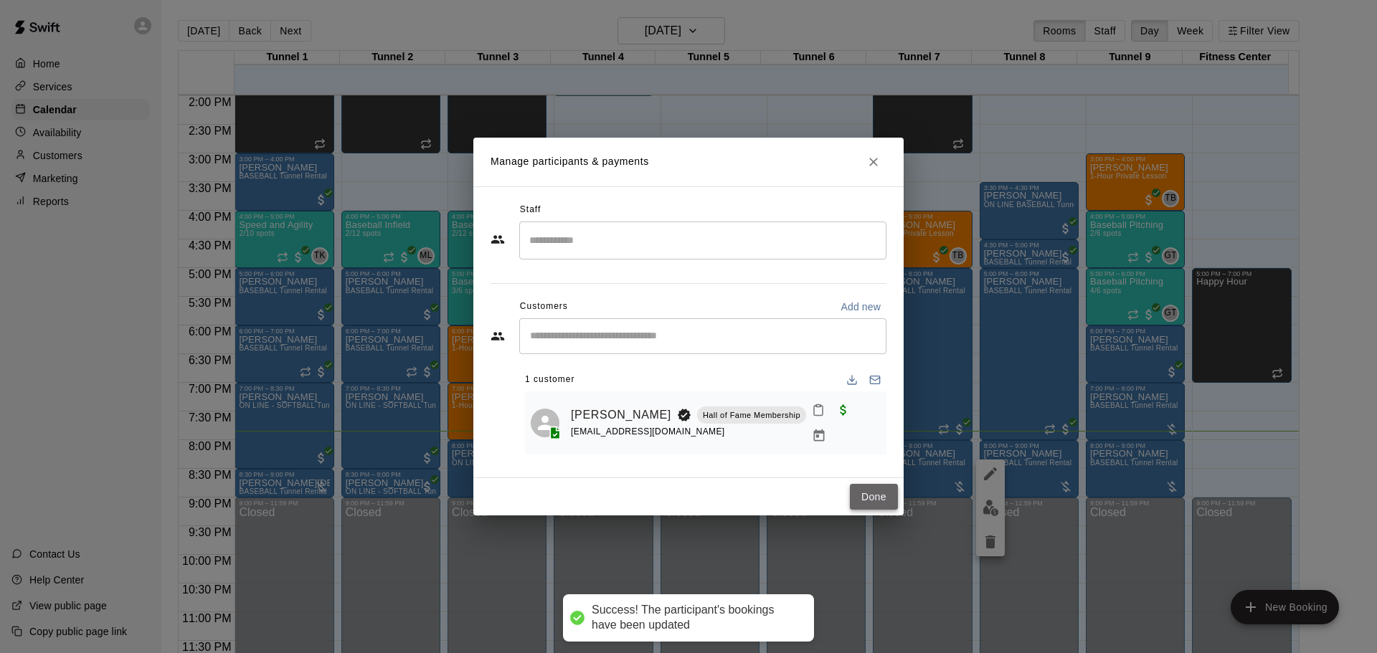
click at [872, 501] on button "Done" at bounding box center [874, 497] width 48 height 27
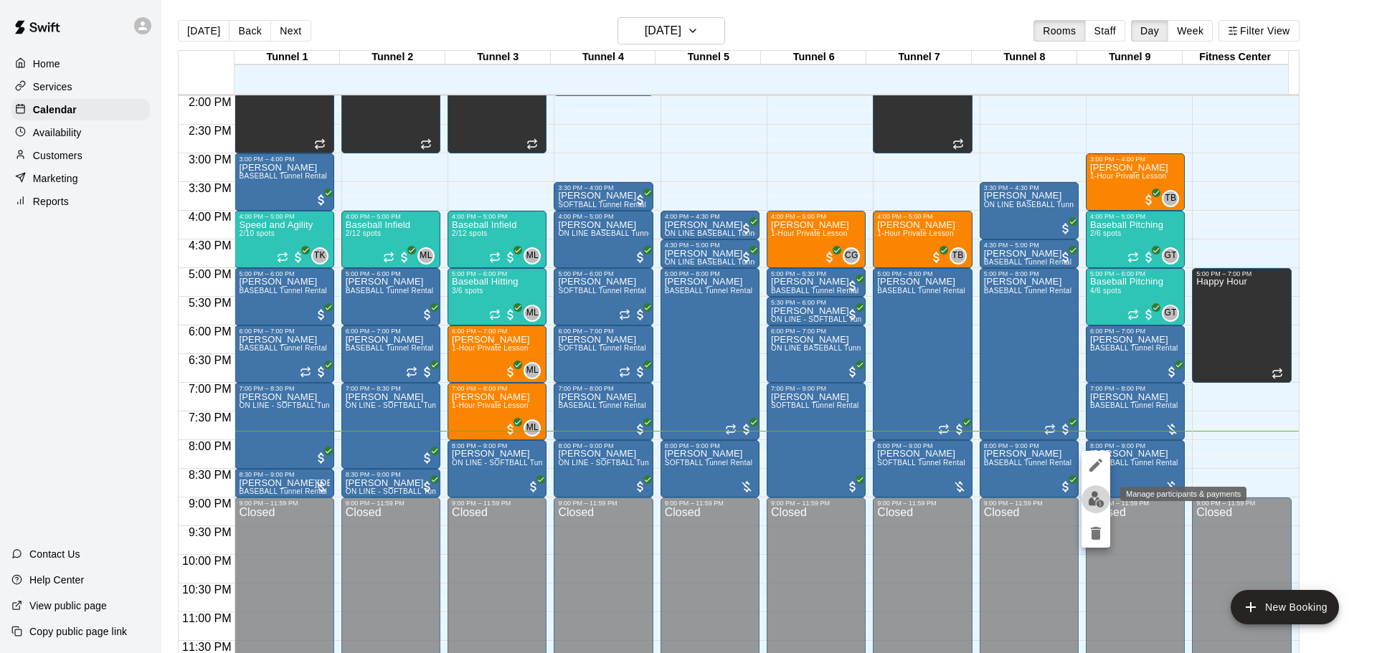
click at [1100, 489] on button "edit" at bounding box center [1096, 500] width 29 height 28
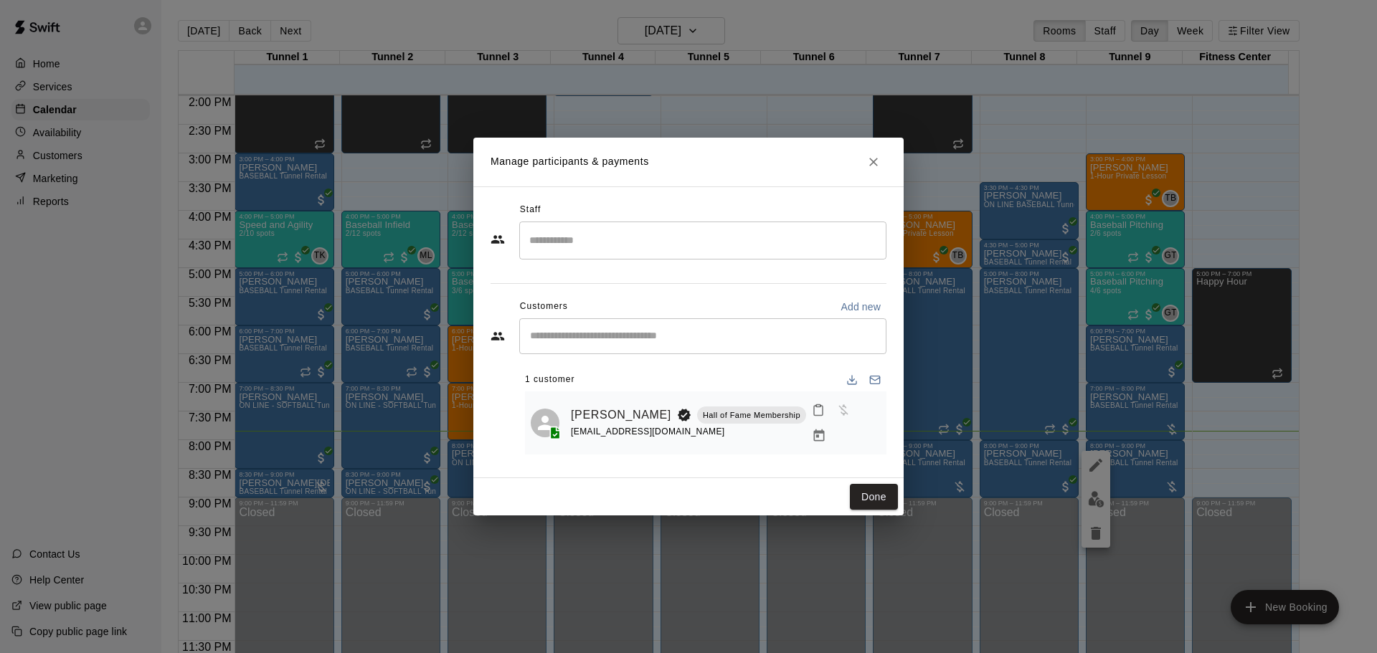
click at [832, 423] on button "Manage bookings & payment" at bounding box center [819, 436] width 26 height 26
click at [826, 429] on icon "Manage bookings & payment" at bounding box center [819, 436] width 14 height 14
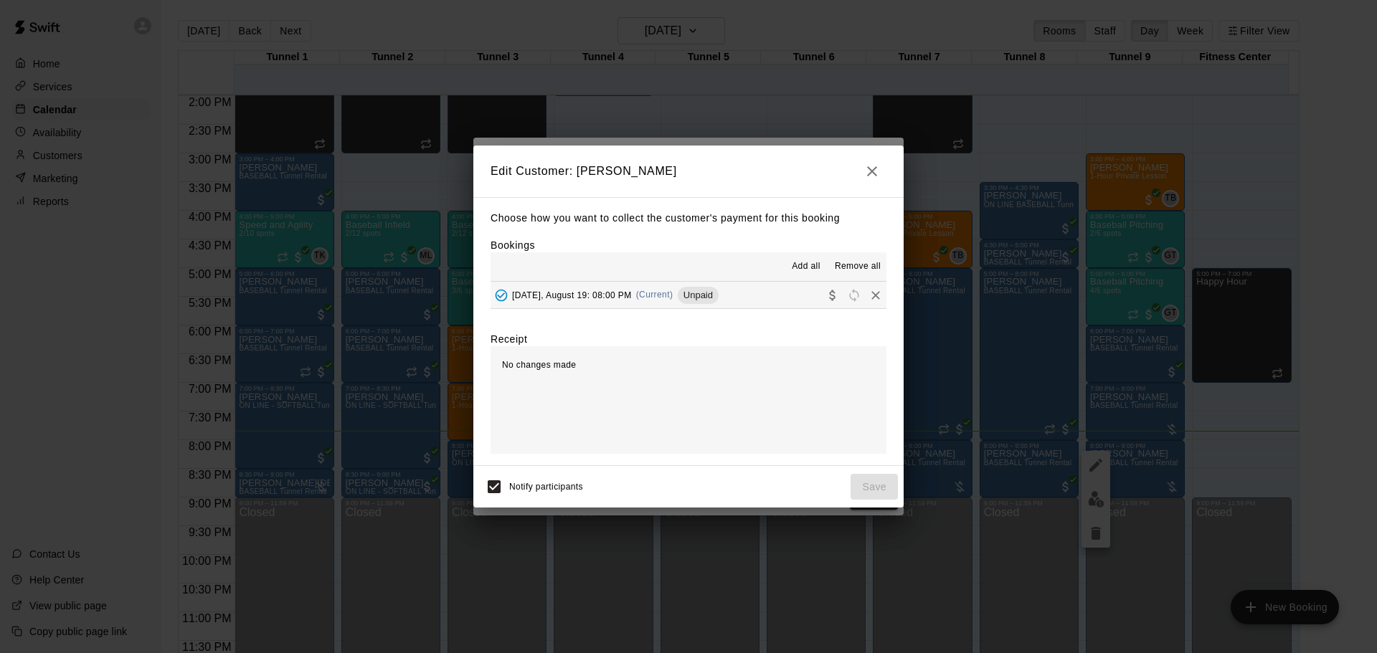
click at [543, 303] on div "Tuesday, August 19: 08:00 PM (Current) Unpaid" at bounding box center [605, 296] width 228 height 22
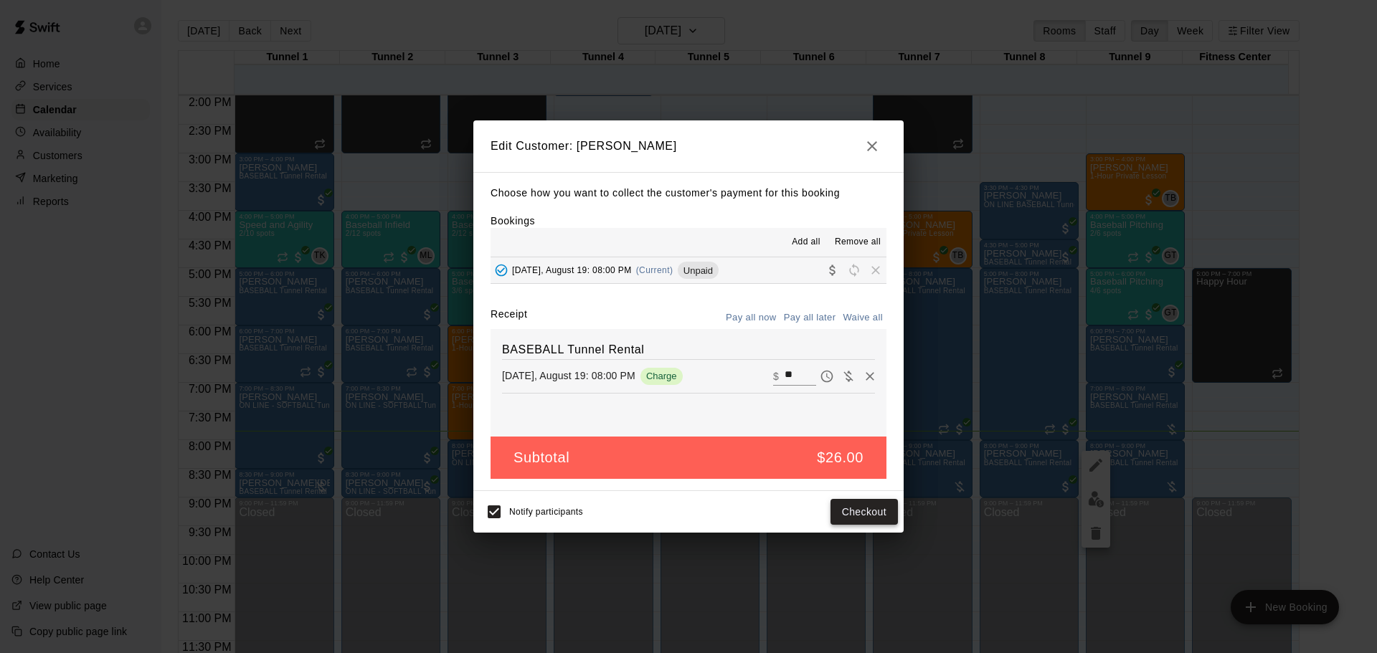
click at [859, 509] on button "Checkout" at bounding box center [864, 512] width 67 height 27
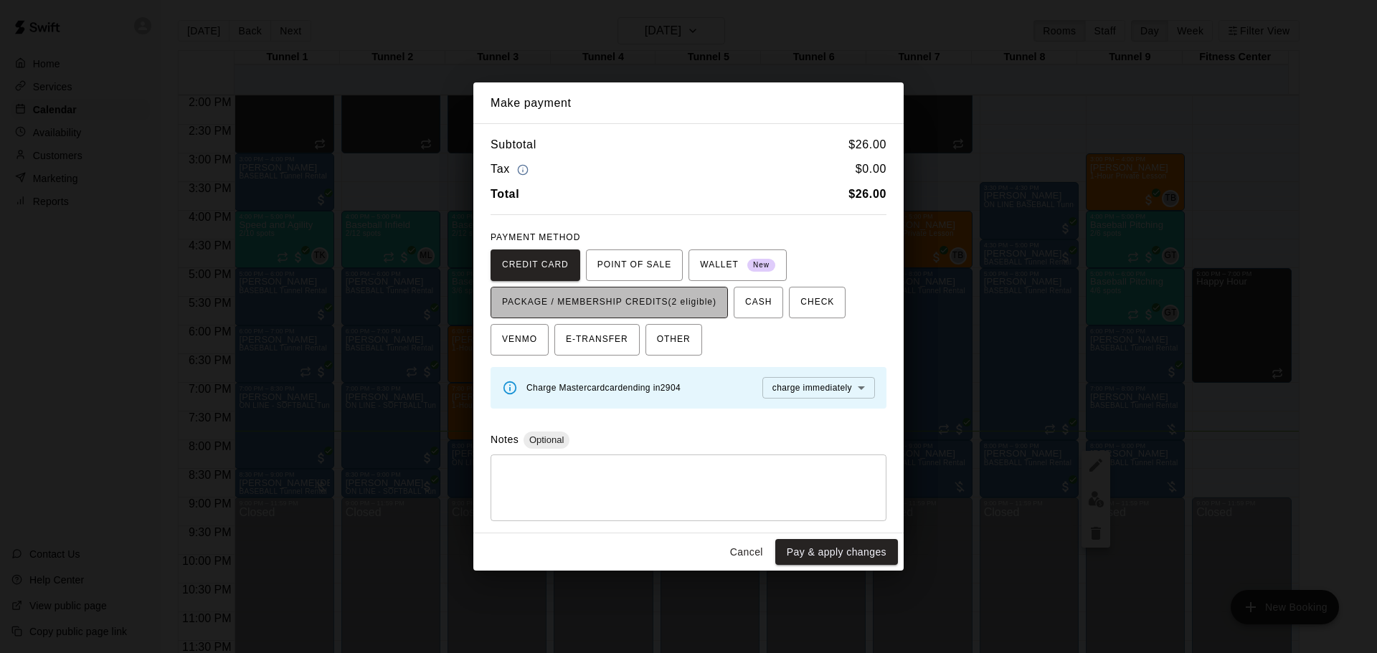
click at [623, 311] on span "PACKAGE / MEMBERSHIP CREDITS (2 eligible)" at bounding box center [609, 302] width 214 height 23
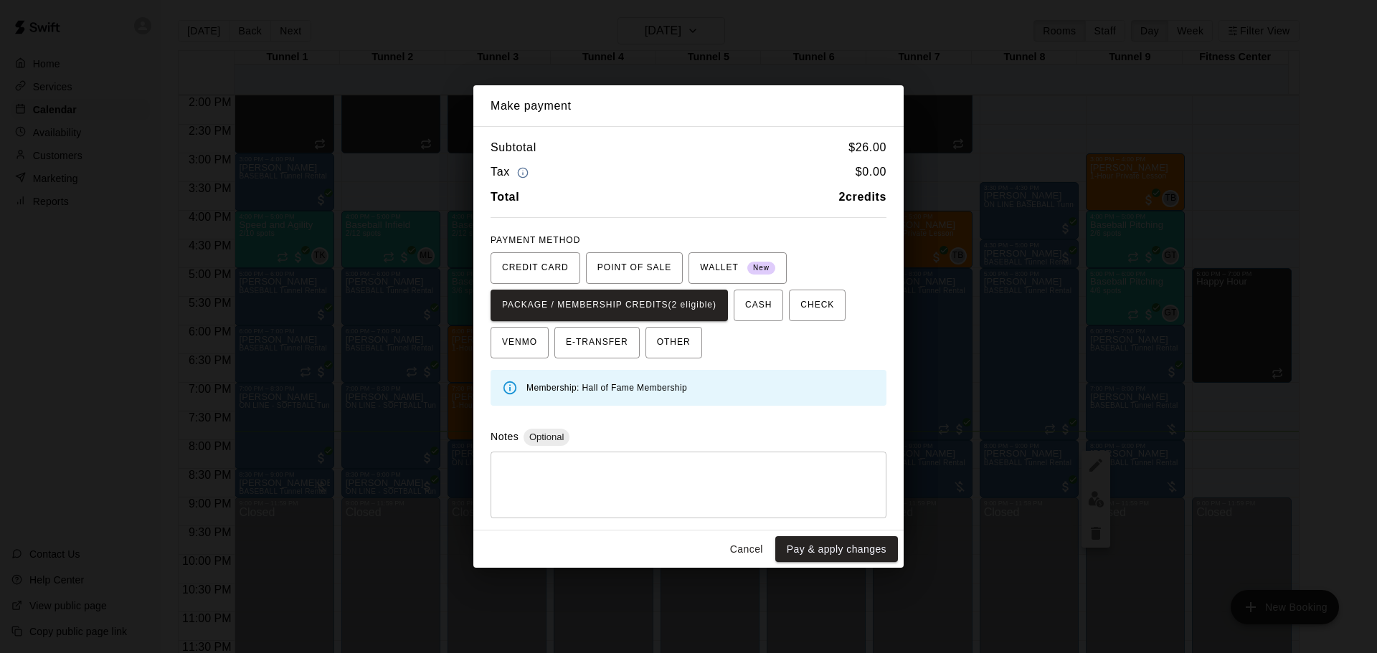
click at [854, 547] on button "Pay & apply changes" at bounding box center [836, 550] width 123 height 27
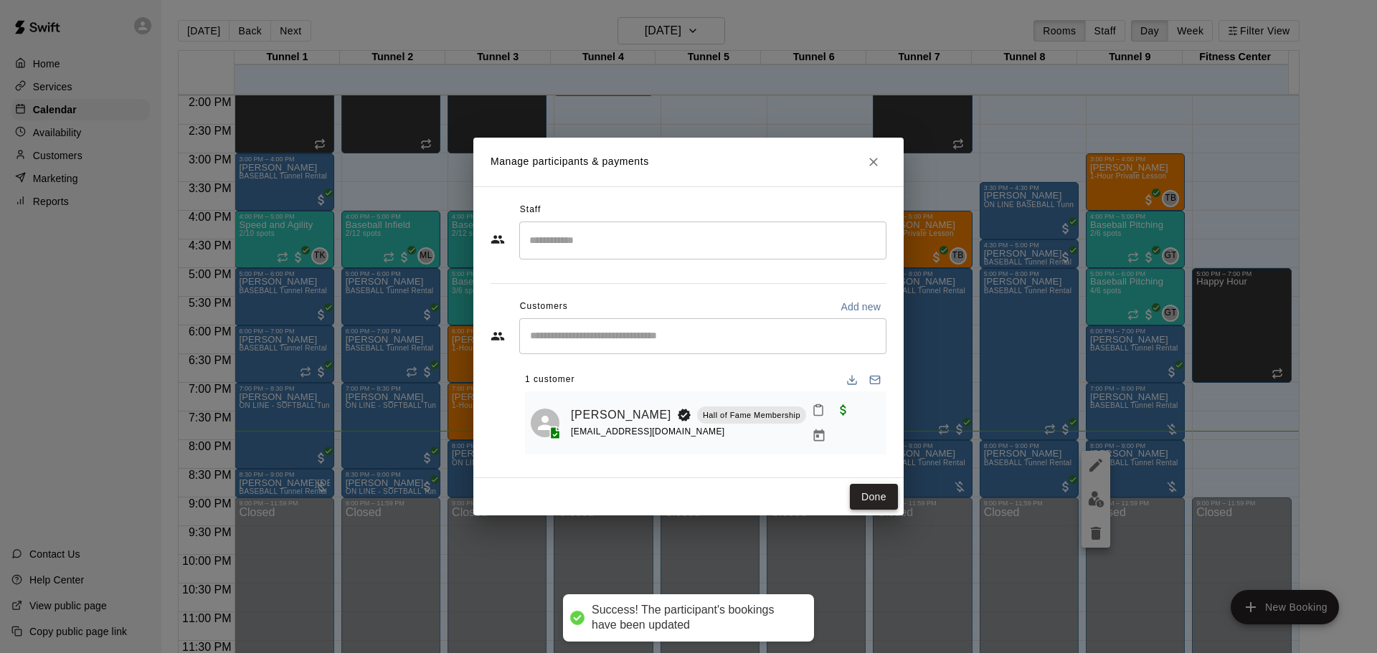
click at [883, 496] on button "Done" at bounding box center [874, 497] width 48 height 27
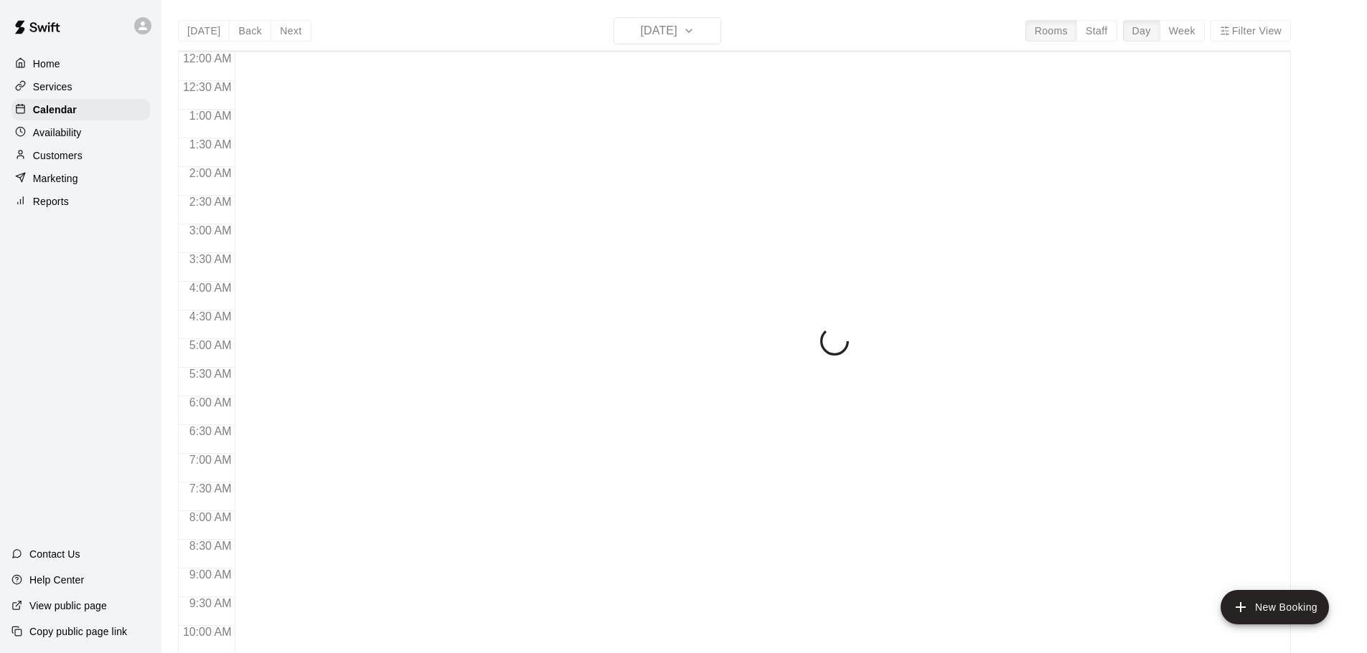
scroll to position [760, 0]
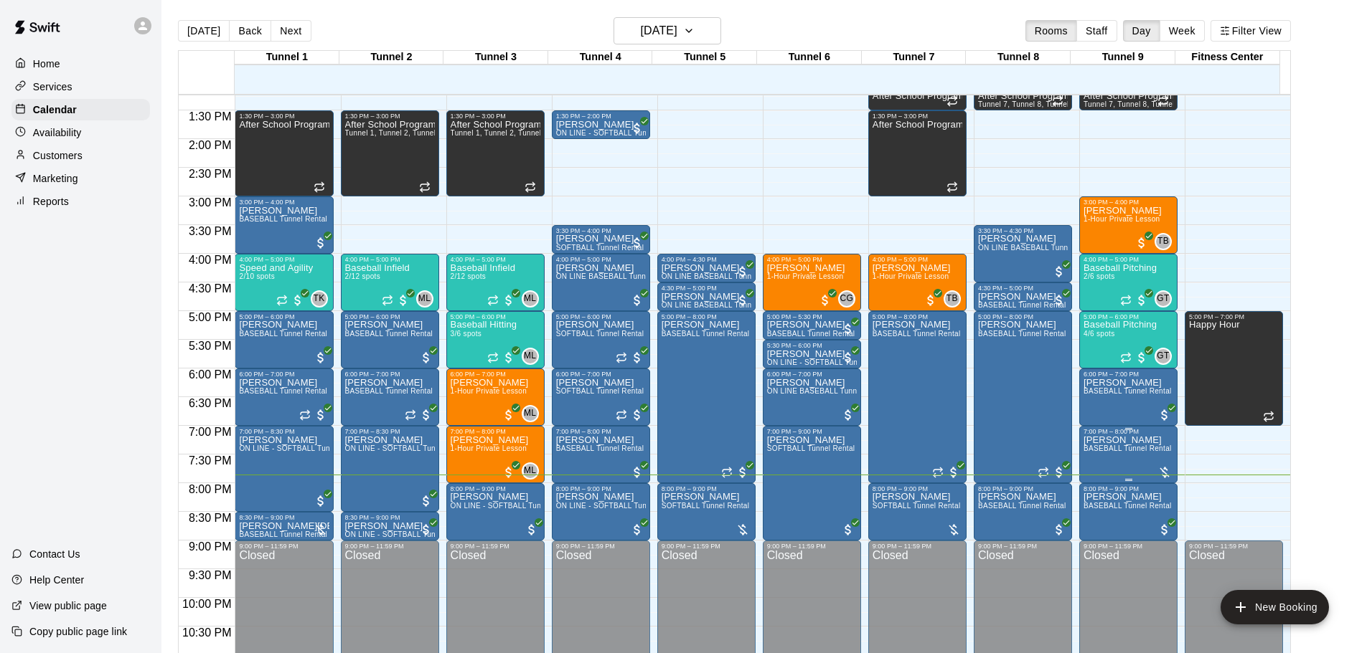
click at [1133, 453] on span "BASEBALL Tunnel Rental" at bounding box center [1127, 449] width 88 height 8
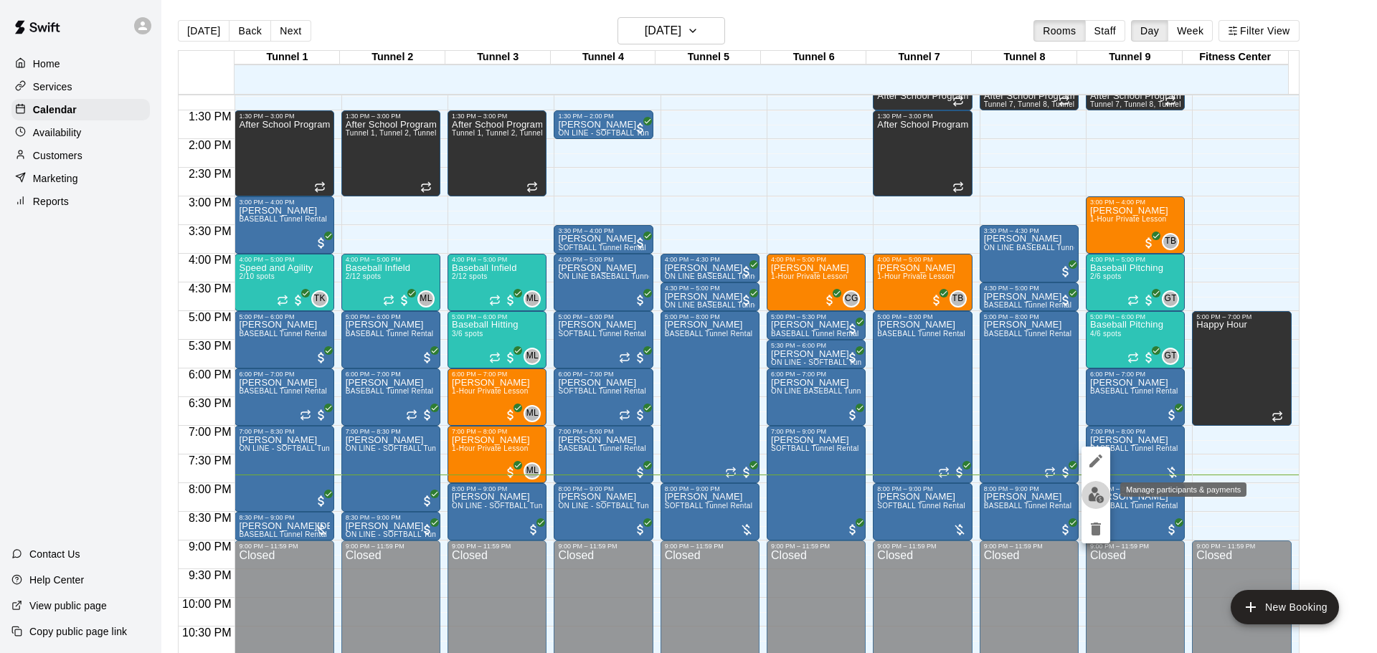
click at [1101, 497] on img "edit" at bounding box center [1096, 495] width 16 height 16
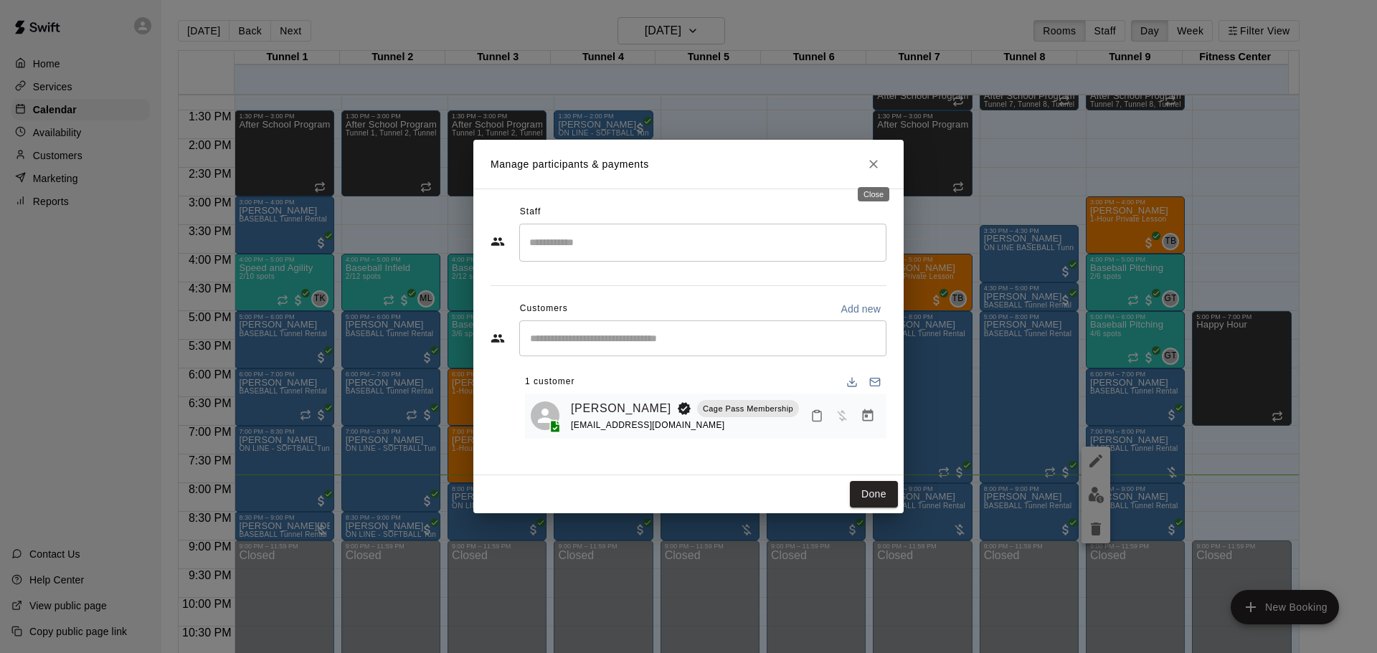
click at [867, 161] on icon "Close" at bounding box center [874, 164] width 14 height 14
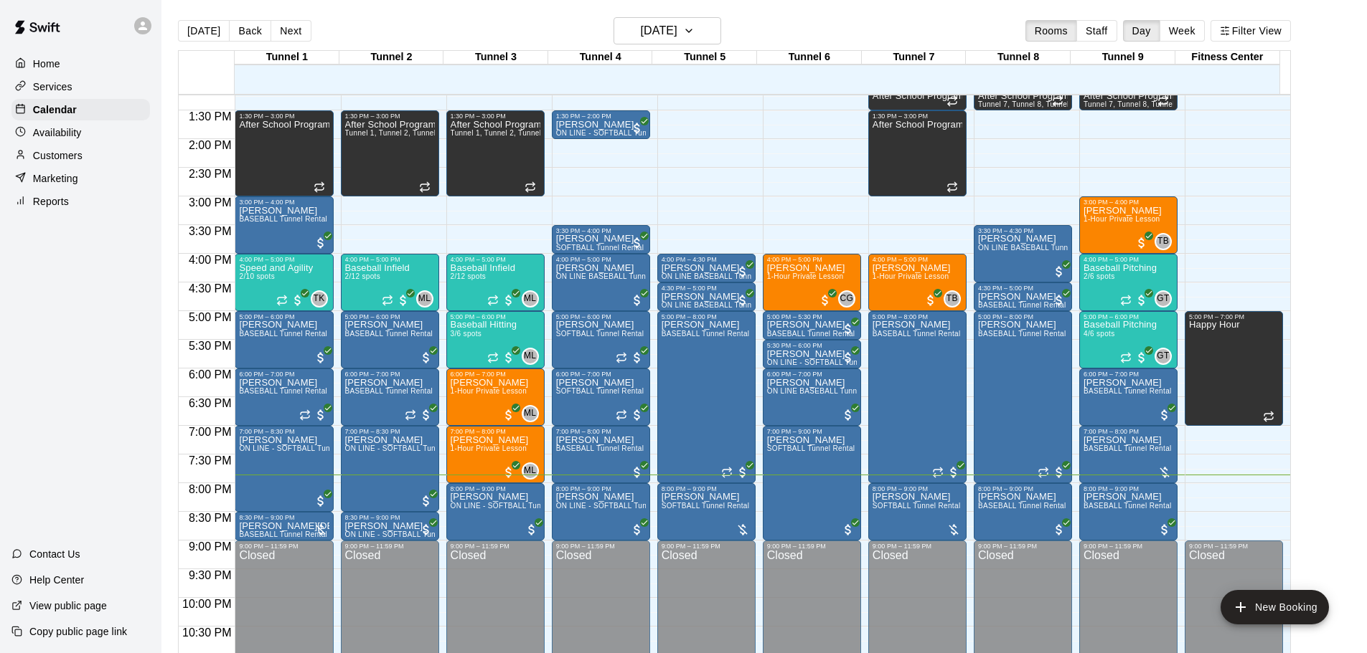
click at [1341, 371] on main "[DATE] Back [DATE][DATE] Rooms Staff Day Week Filter View Tunnel 1 19 [GEOGRAPH…" at bounding box center [764, 343] width 1194 height 653
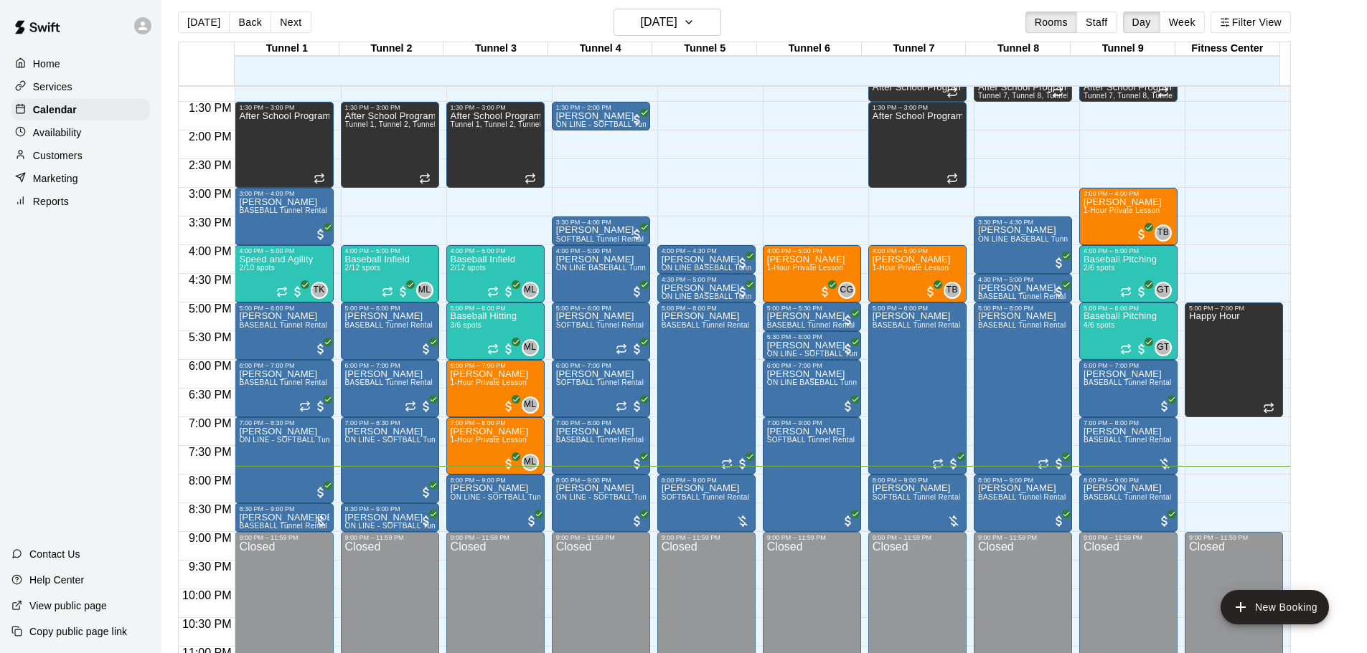
scroll to position [23, 0]
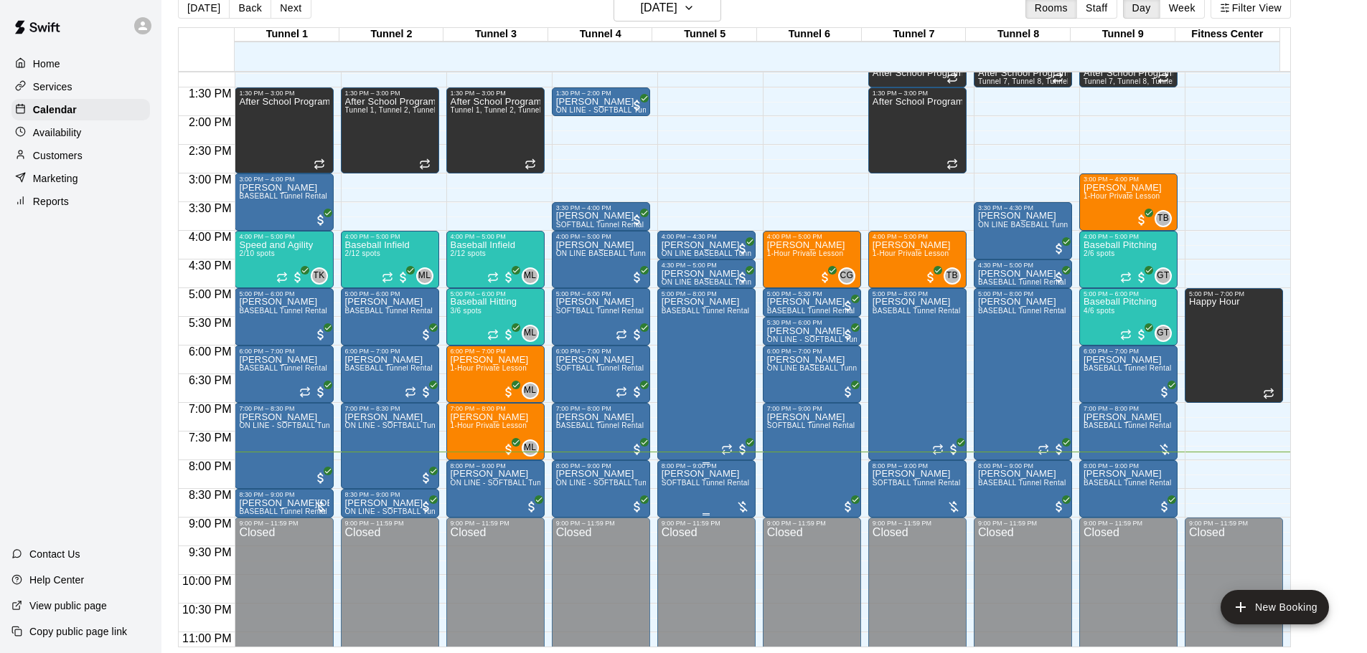
click at [681, 485] on span "SOFTBALL Tunnel Rental" at bounding box center [705, 483] width 88 height 8
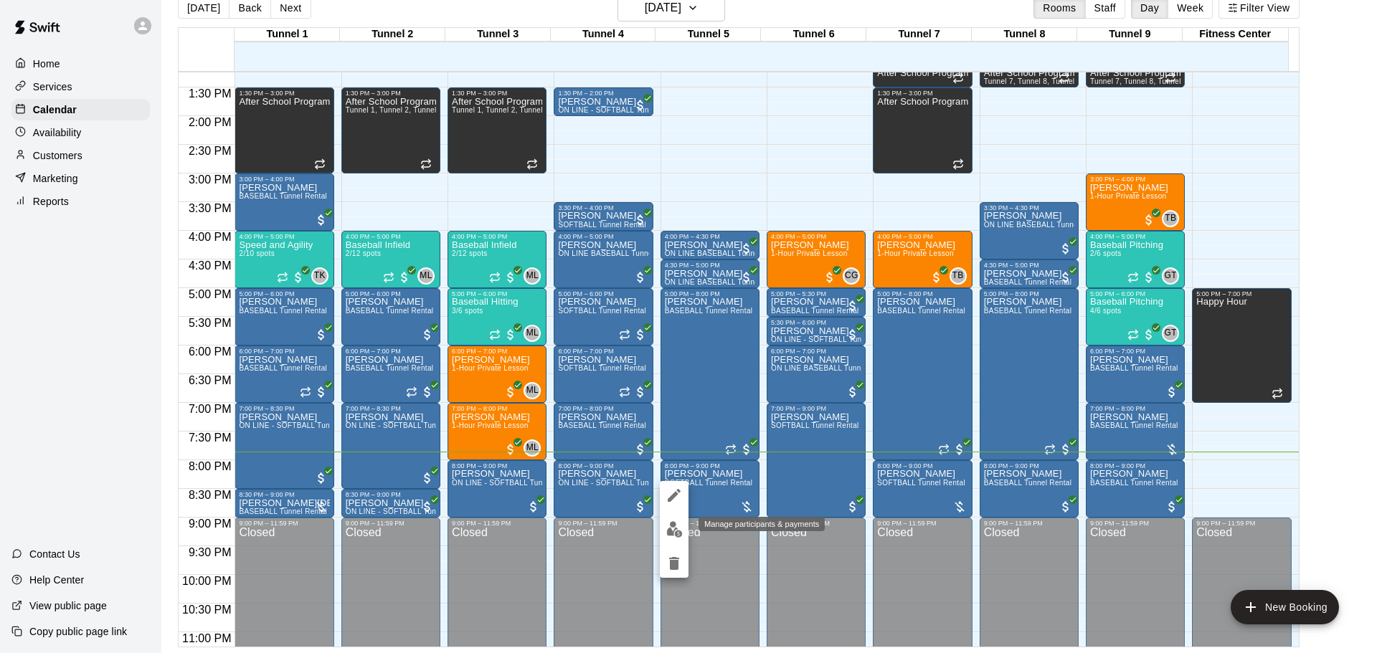
click at [678, 532] on img "edit" at bounding box center [674, 529] width 16 height 16
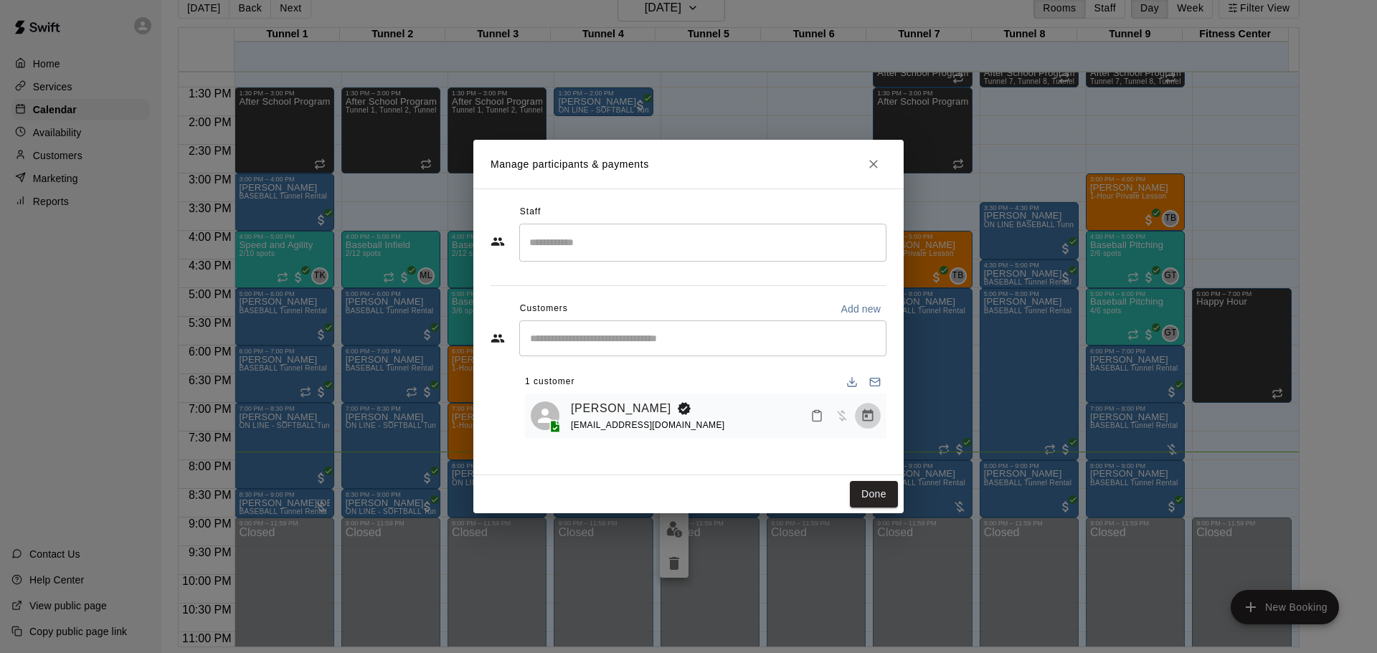
click at [867, 412] on icon "Manage bookings & payment" at bounding box center [868, 416] width 14 height 14
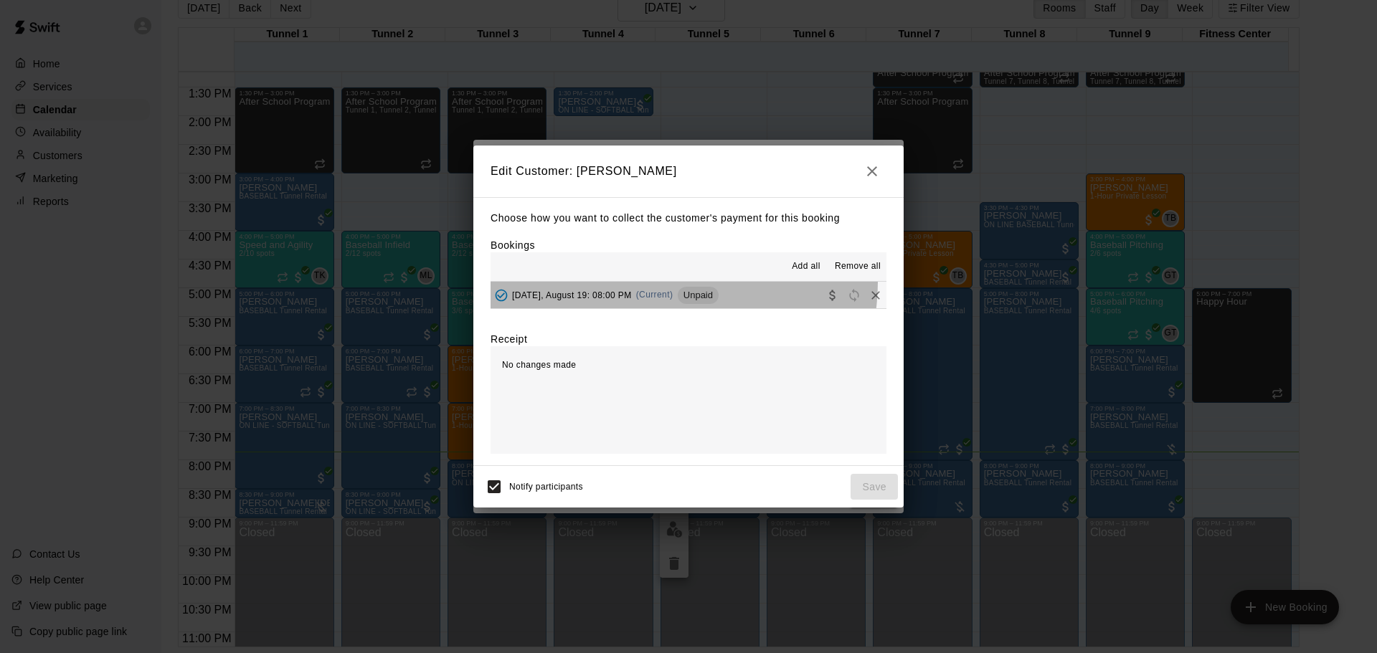
click at [654, 283] on button "[DATE], August 19: 08:00 PM (Current) Unpaid" at bounding box center [689, 295] width 396 height 27
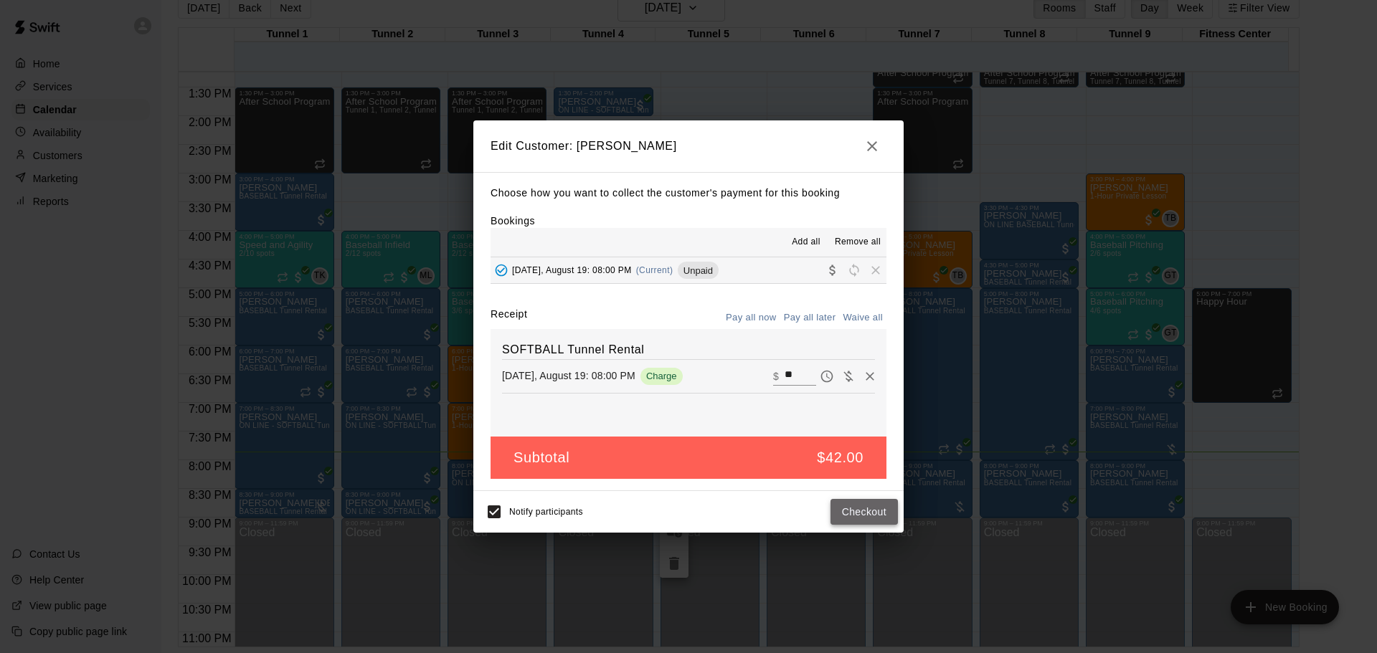
click at [864, 516] on button "Checkout" at bounding box center [864, 512] width 67 height 27
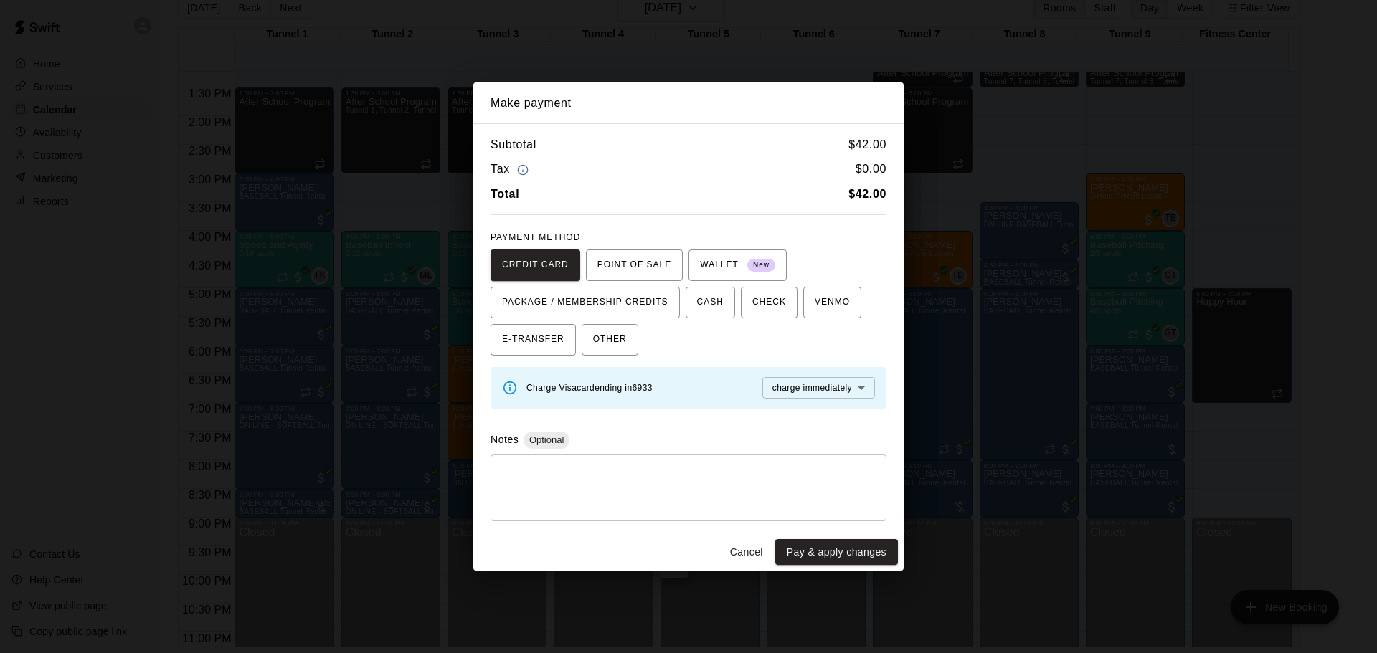
click at [843, 548] on button "Pay & apply changes" at bounding box center [836, 552] width 123 height 27
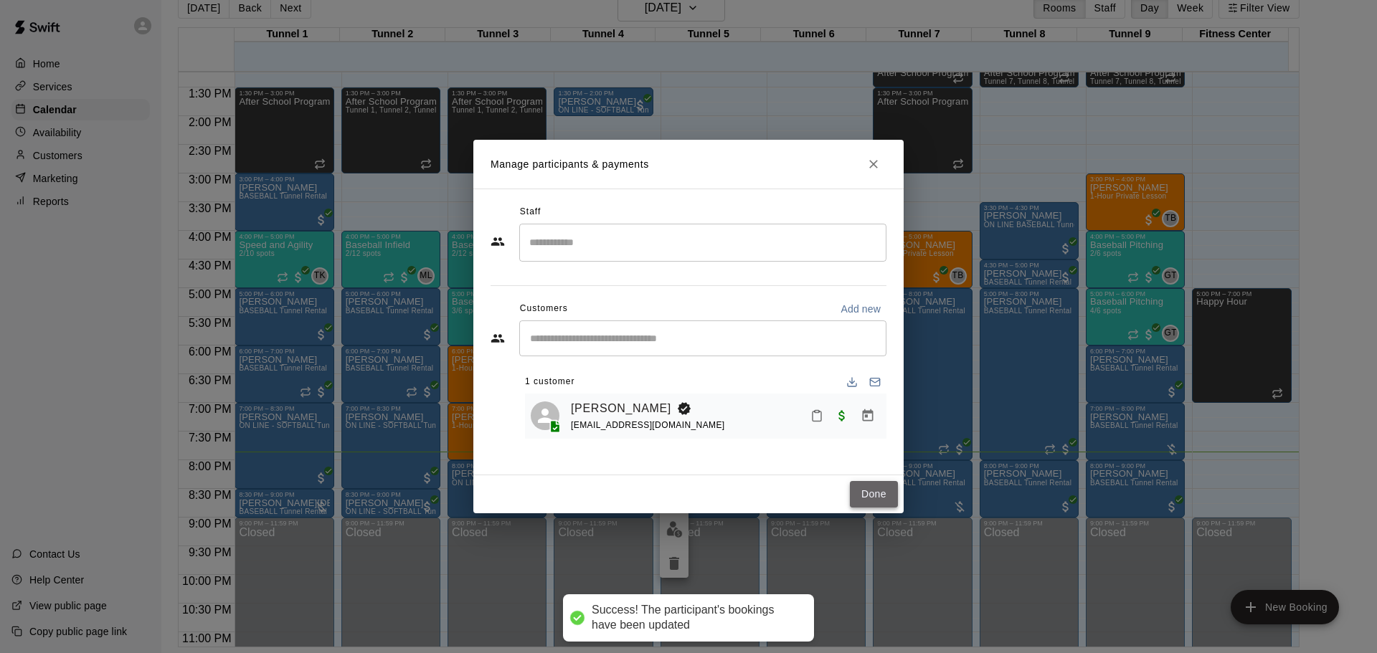
click at [856, 496] on button "Done" at bounding box center [874, 494] width 48 height 27
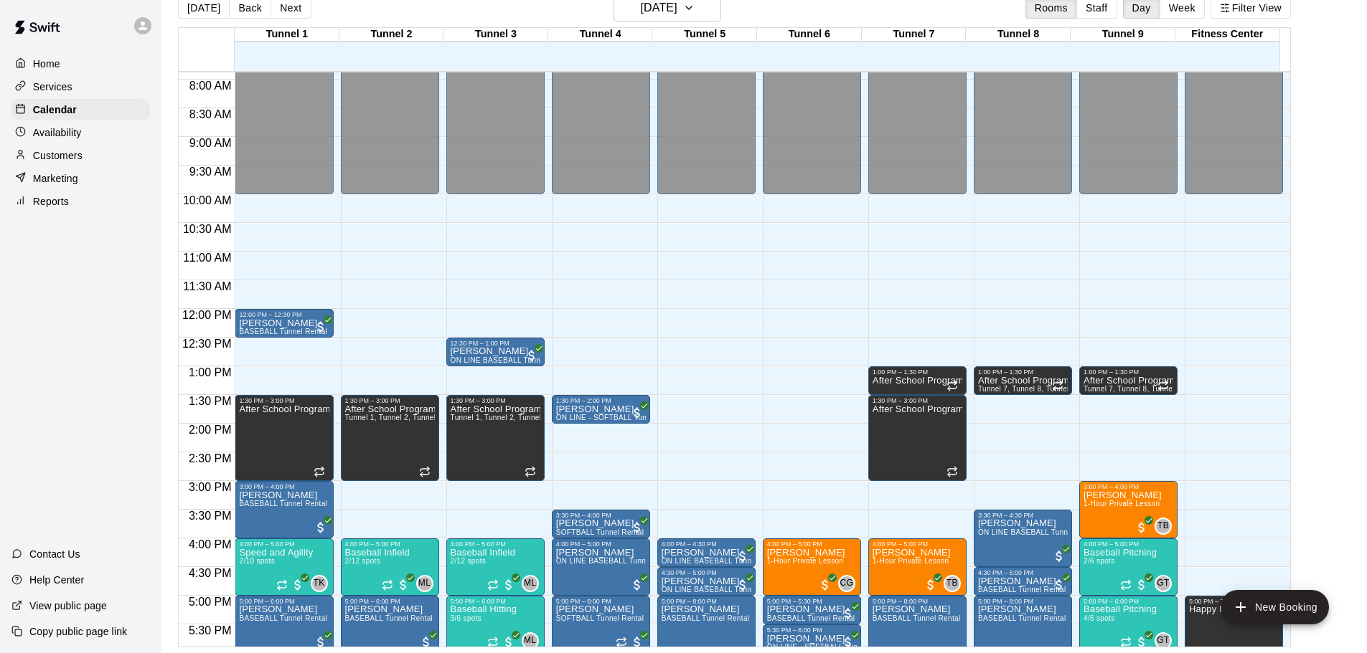
scroll to position [760, 0]
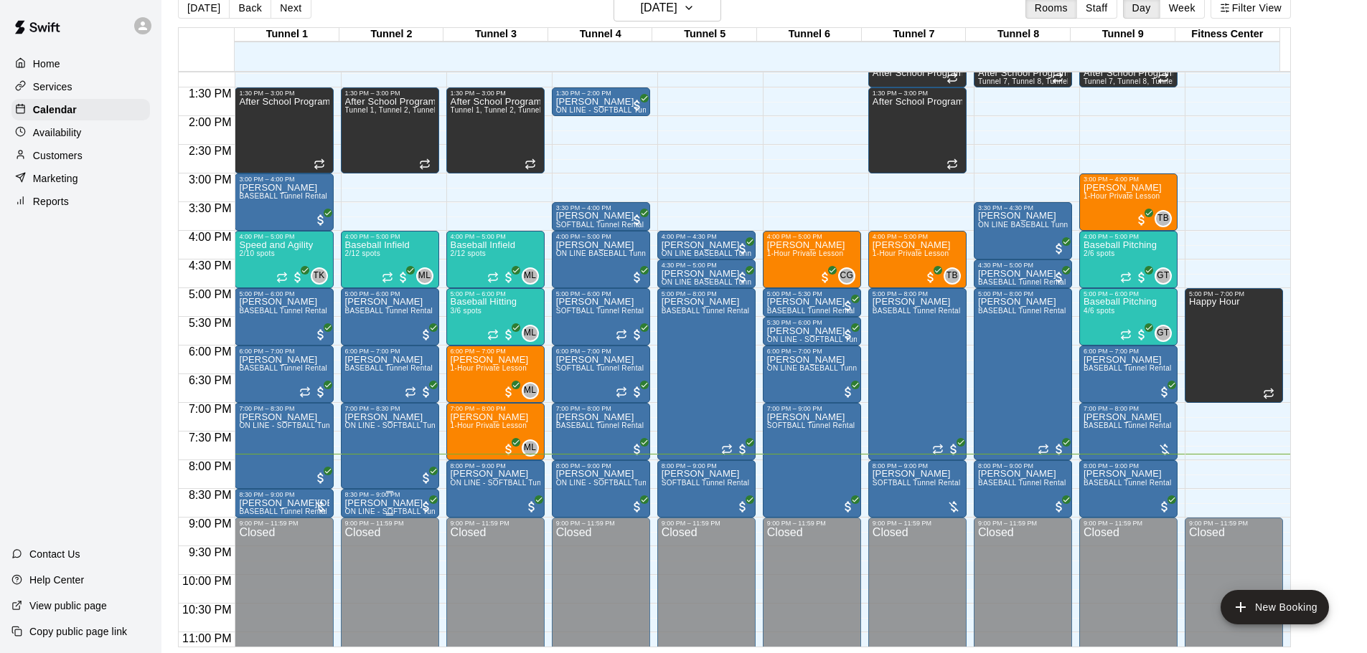
click at [346, 507] on div "12:00 AM – 10:00 AM Closed 1:30 PM – 3:00 PM After School Program Tunnel 1, Tun…" at bounding box center [390, 1] width 98 height 1377
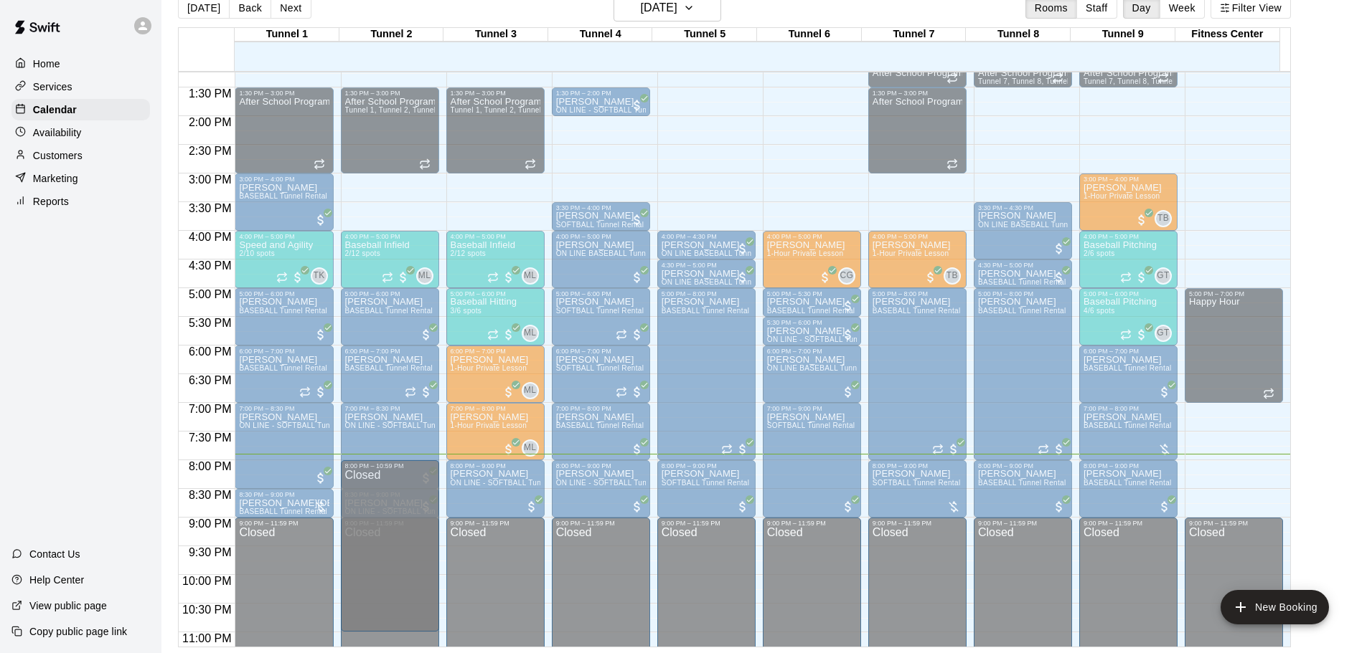
click at [1349, 534] on main "[DATE] Back [DATE][DATE] Rooms Staff Day Week Filter View Tunnel 1 19 [GEOGRAPH…" at bounding box center [764, 320] width 1194 height 653
click at [1348, 536] on main "[DATE] Back [DATE][DATE] Rooms Staff Day Week Filter View Tunnel 1 19 [GEOGRAPH…" at bounding box center [764, 320] width 1194 height 653
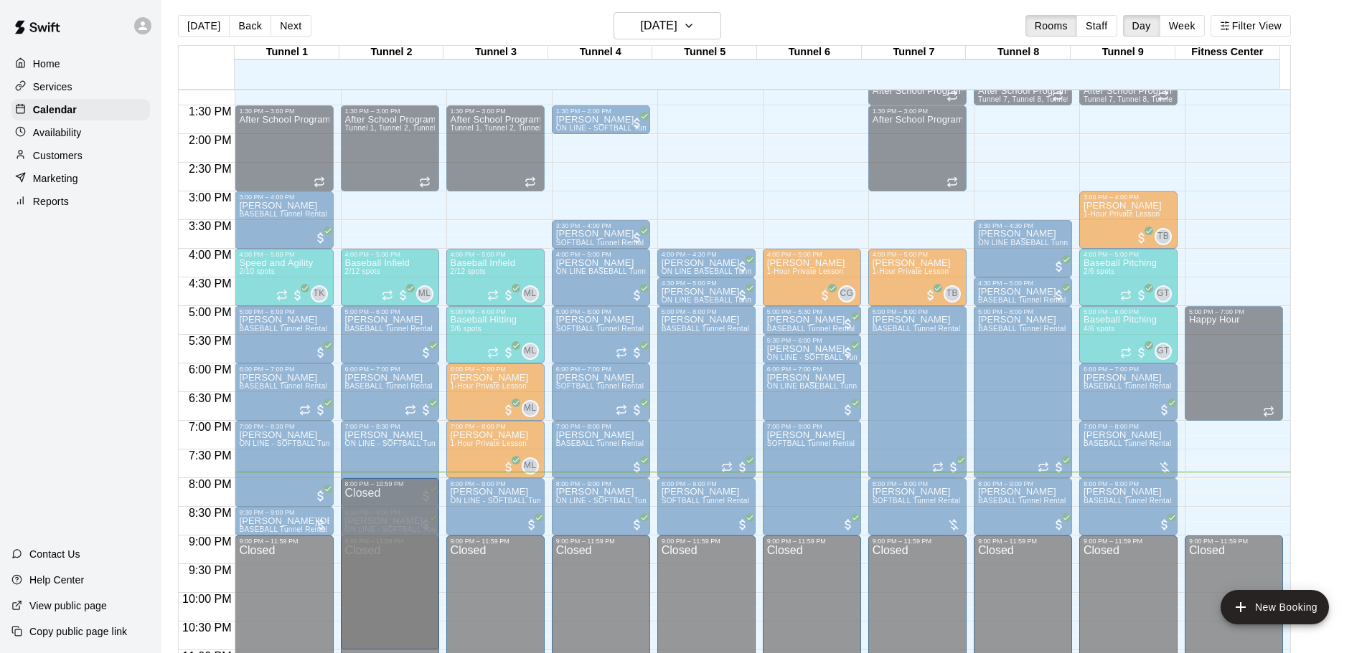
scroll to position [0, 0]
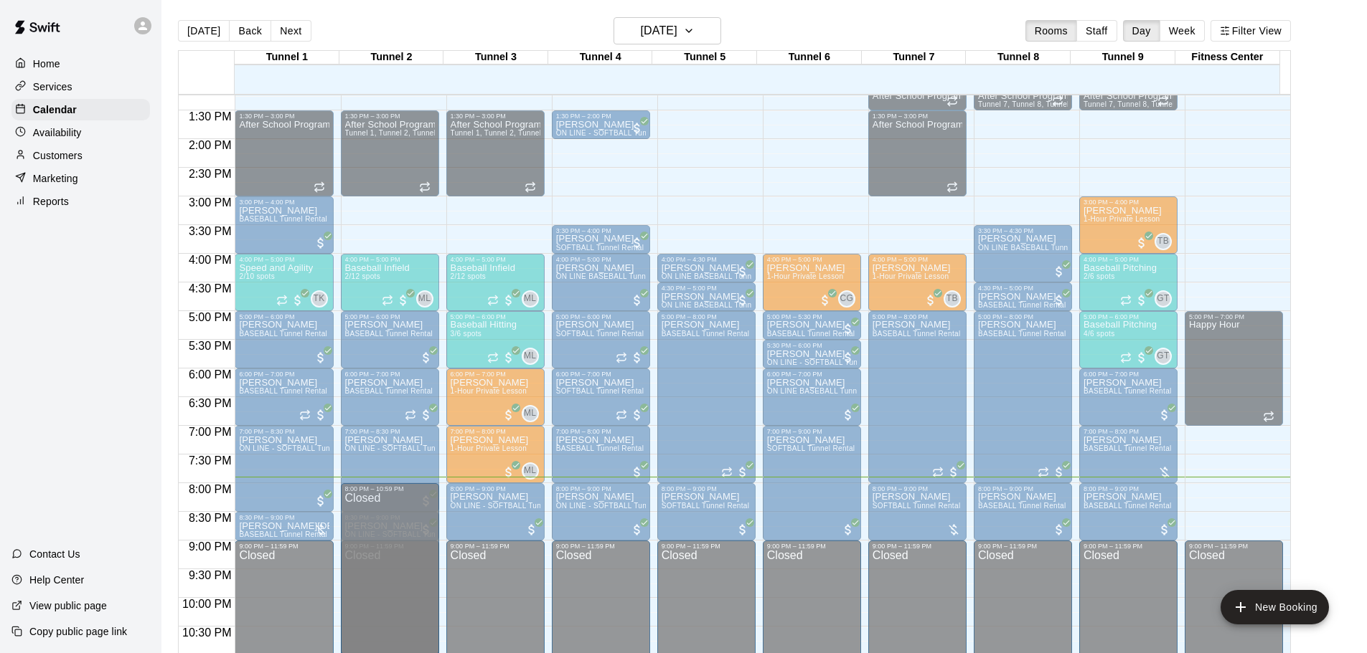
click at [1320, 96] on main "[DATE] Back [DATE][DATE] Rooms Staff Day Week Filter View Tunnel 1 19 [GEOGRAPH…" at bounding box center [764, 343] width 1194 height 653
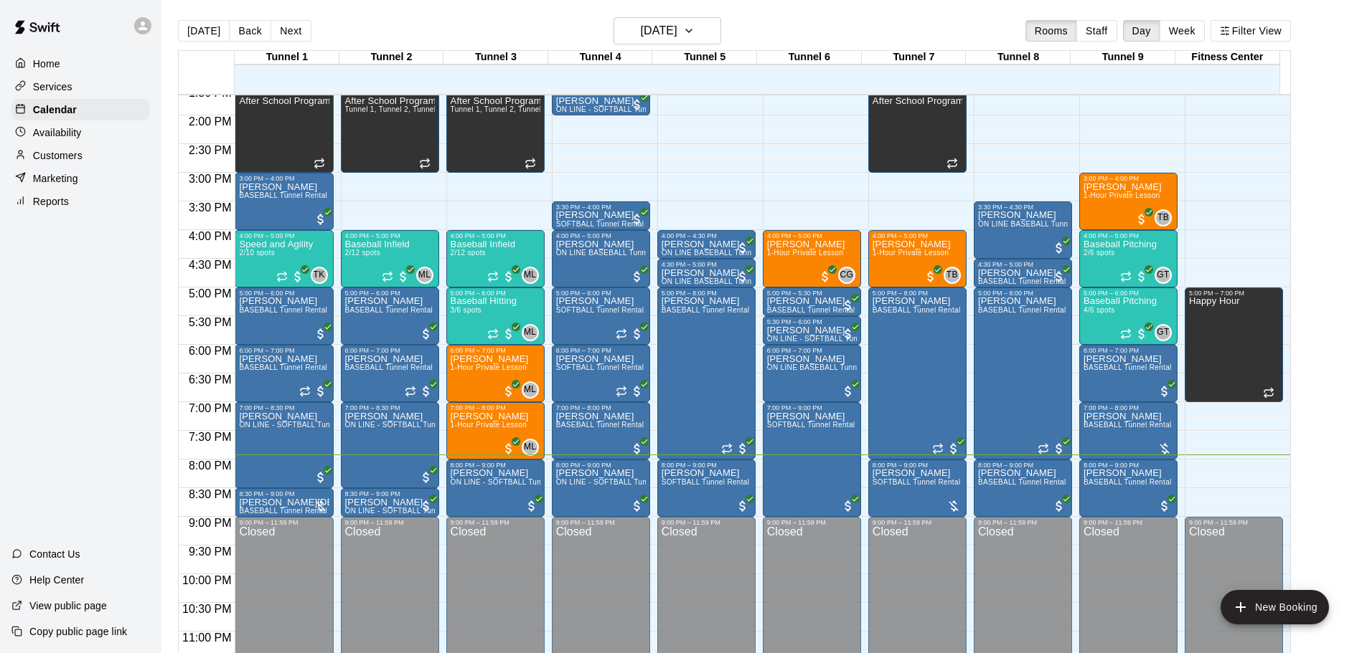
scroll to position [787, 0]
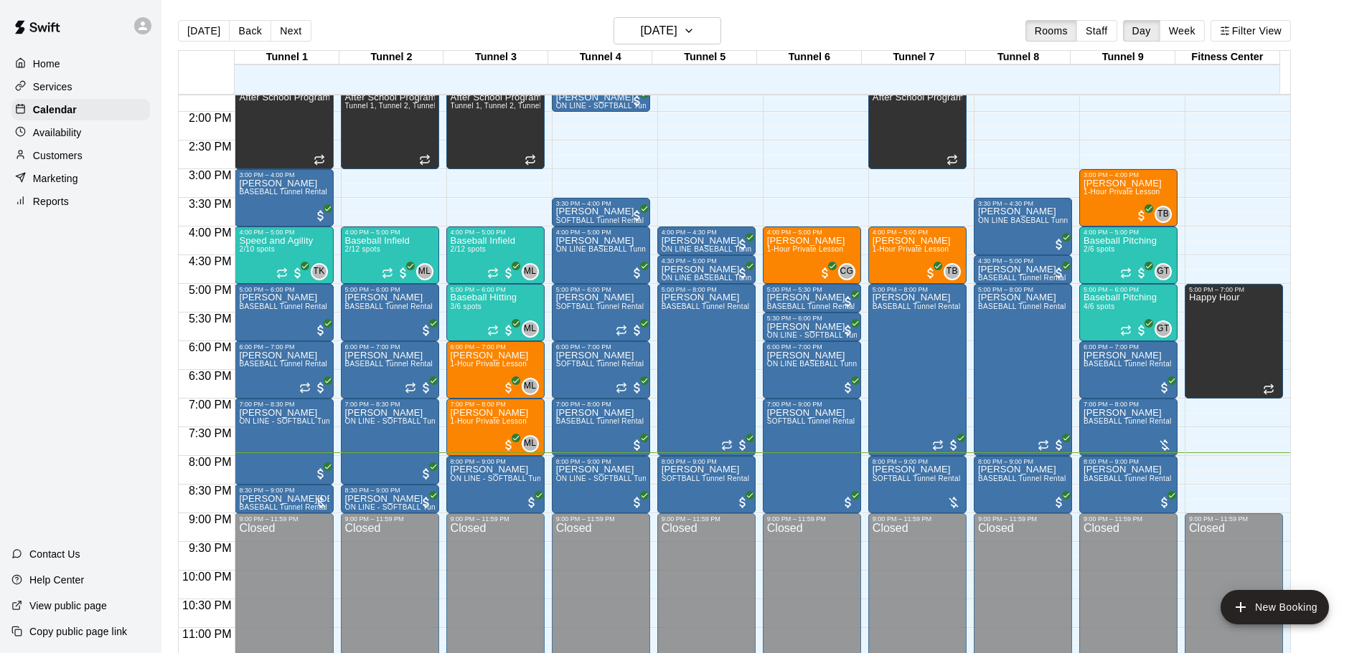
click at [1347, 504] on main "[DATE] Back [DATE][DATE] Rooms Staff Day Week Filter View Tunnel 1 19 [GEOGRAPH…" at bounding box center [764, 343] width 1194 height 653
click at [704, 40] on button "[DATE]" at bounding box center [667, 30] width 108 height 27
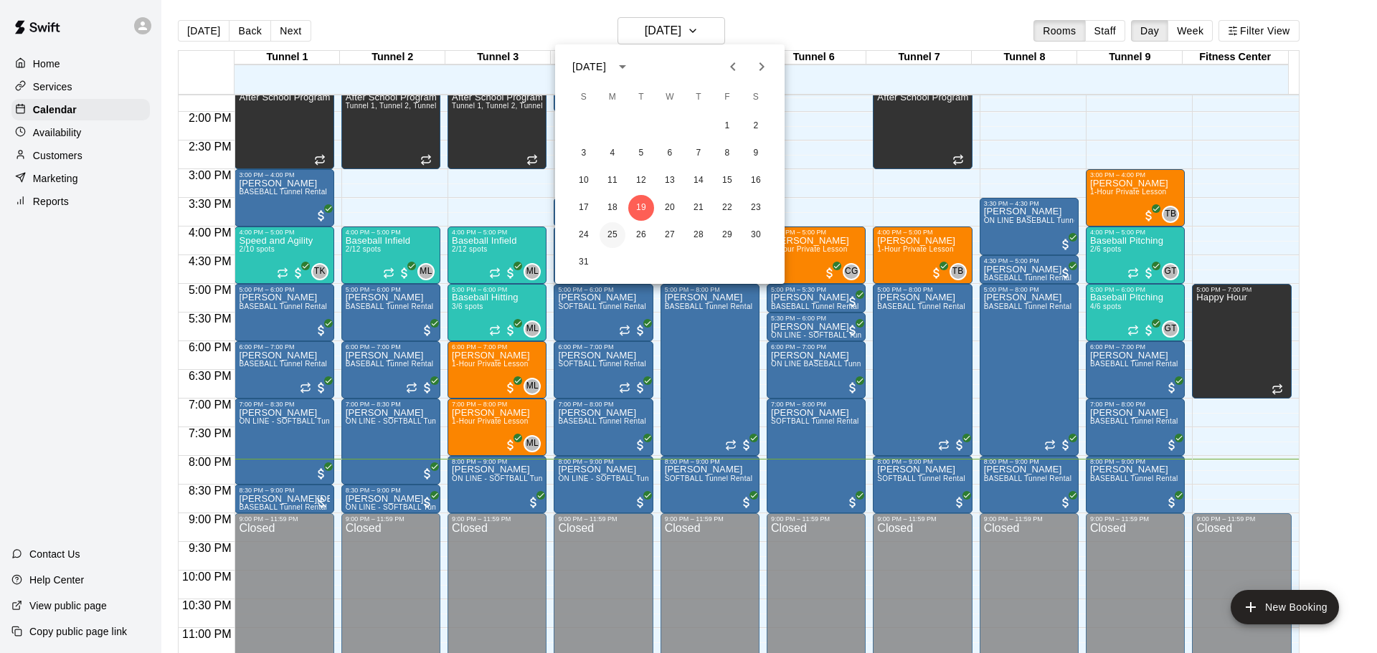
click at [609, 232] on button "25" at bounding box center [613, 235] width 26 height 26
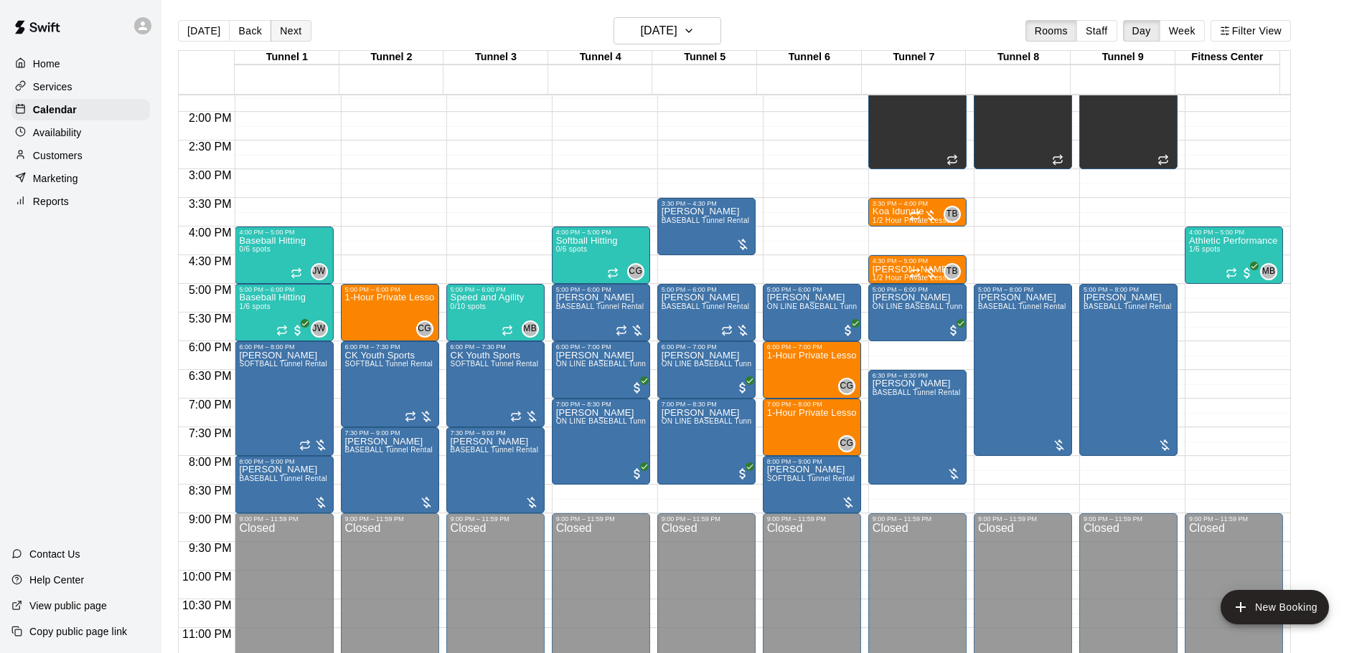
click at [285, 27] on button "Next" at bounding box center [290, 31] width 40 height 22
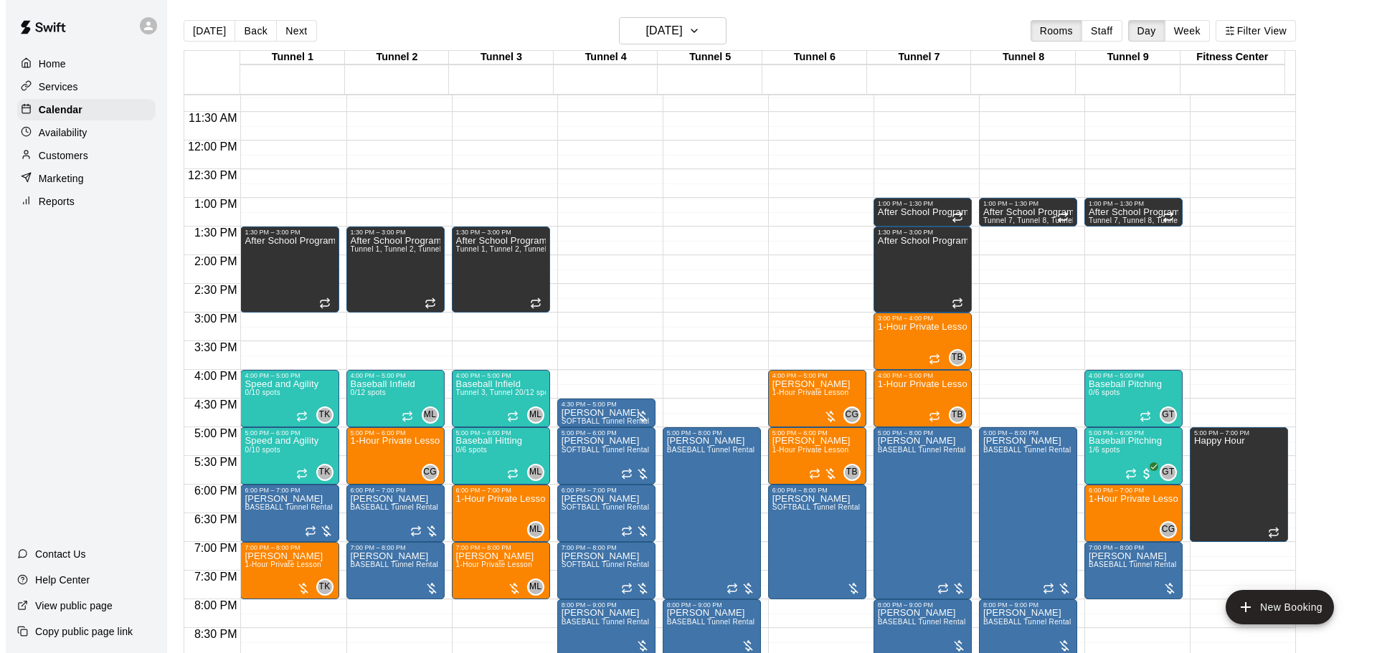
scroll to position [715, 0]
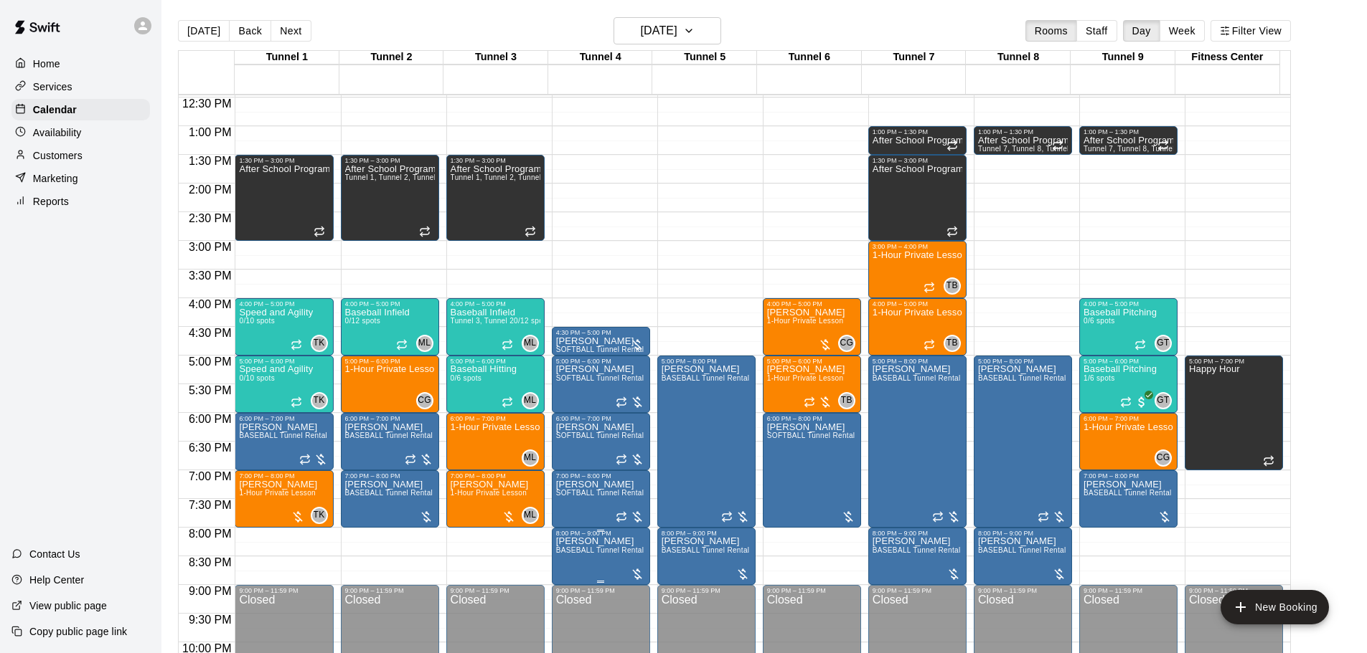
click at [585, 542] on p "[PERSON_NAME]" at bounding box center [600, 542] width 88 height 0
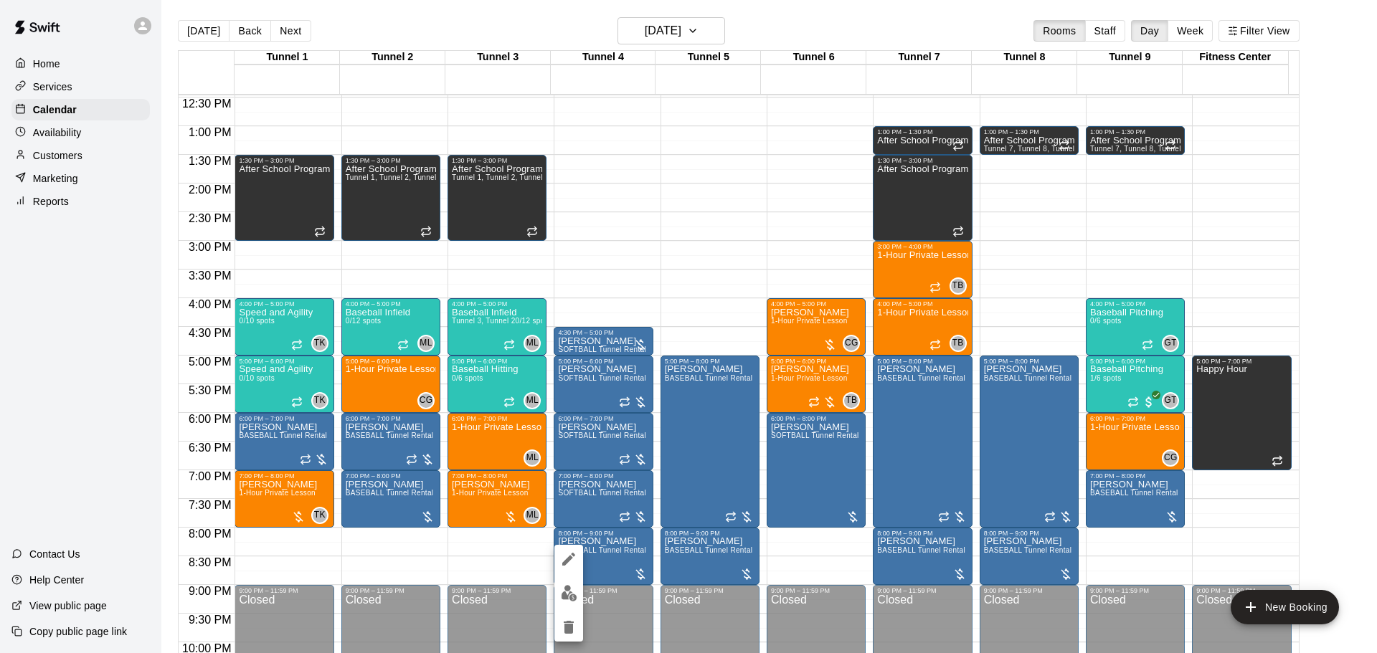
click at [567, 568] on button "edit" at bounding box center [568, 559] width 29 height 29
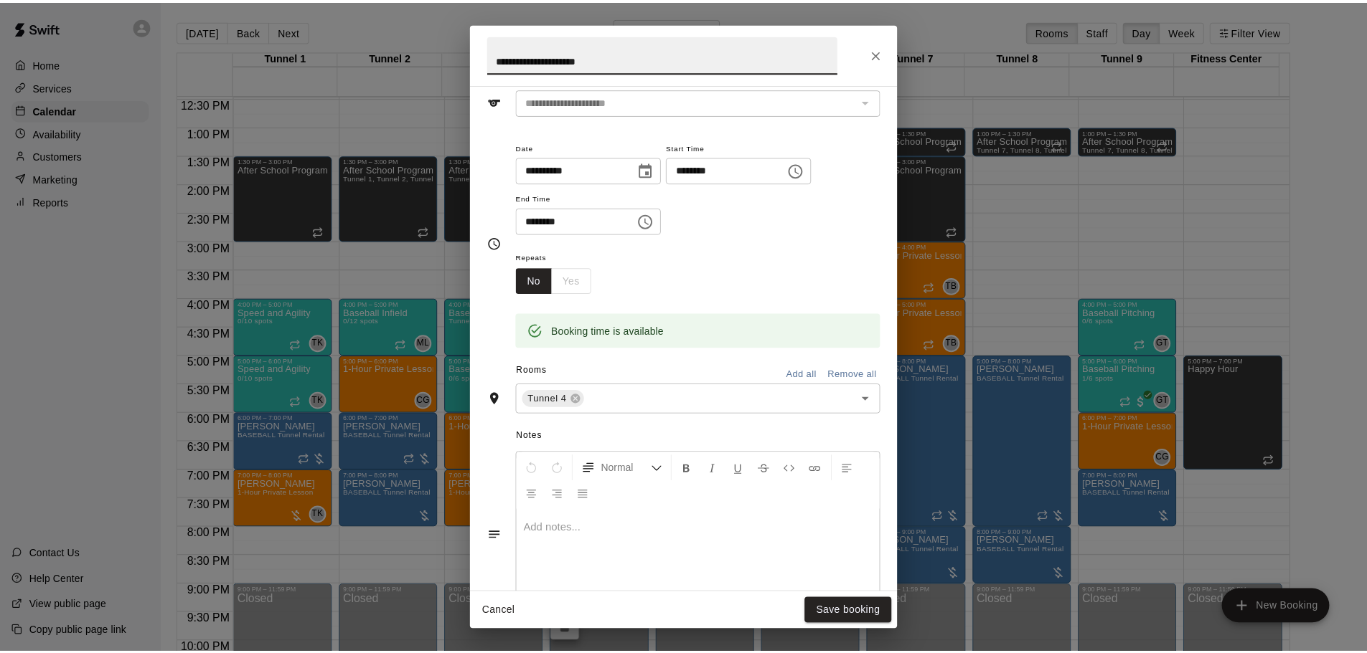
scroll to position [260, 0]
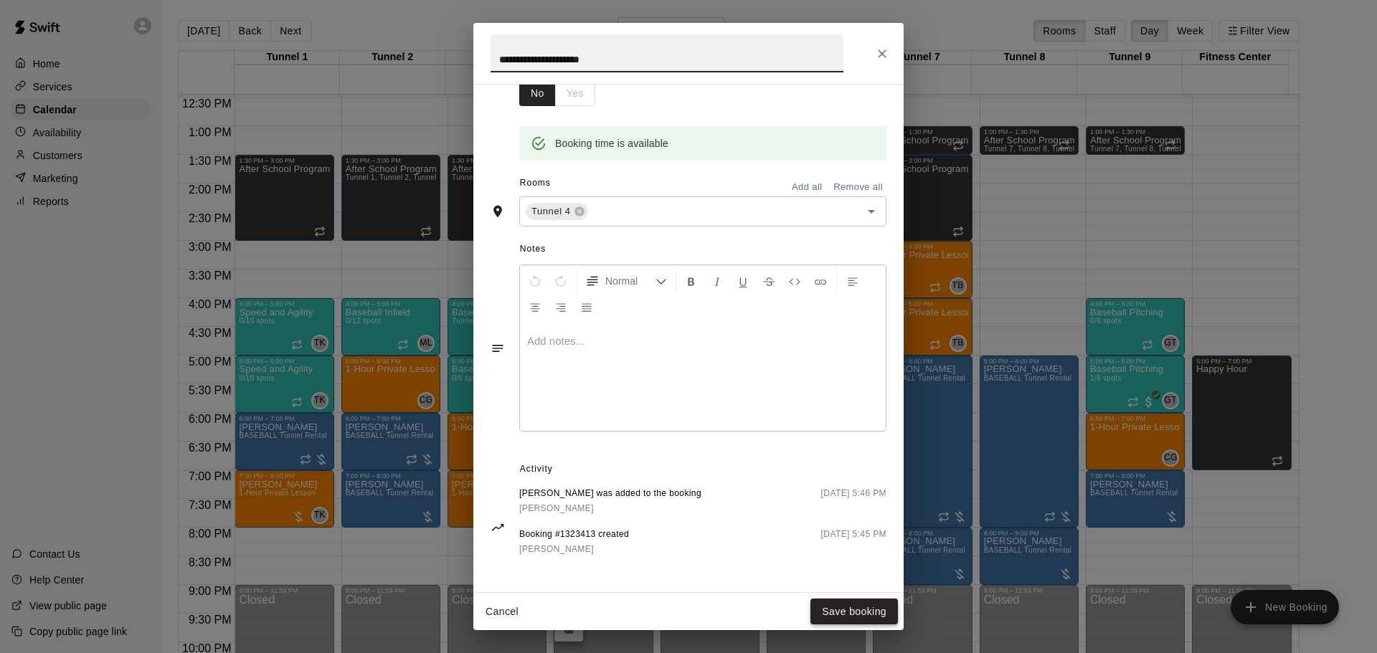
click at [820, 620] on button "Save booking" at bounding box center [855, 612] width 88 height 27
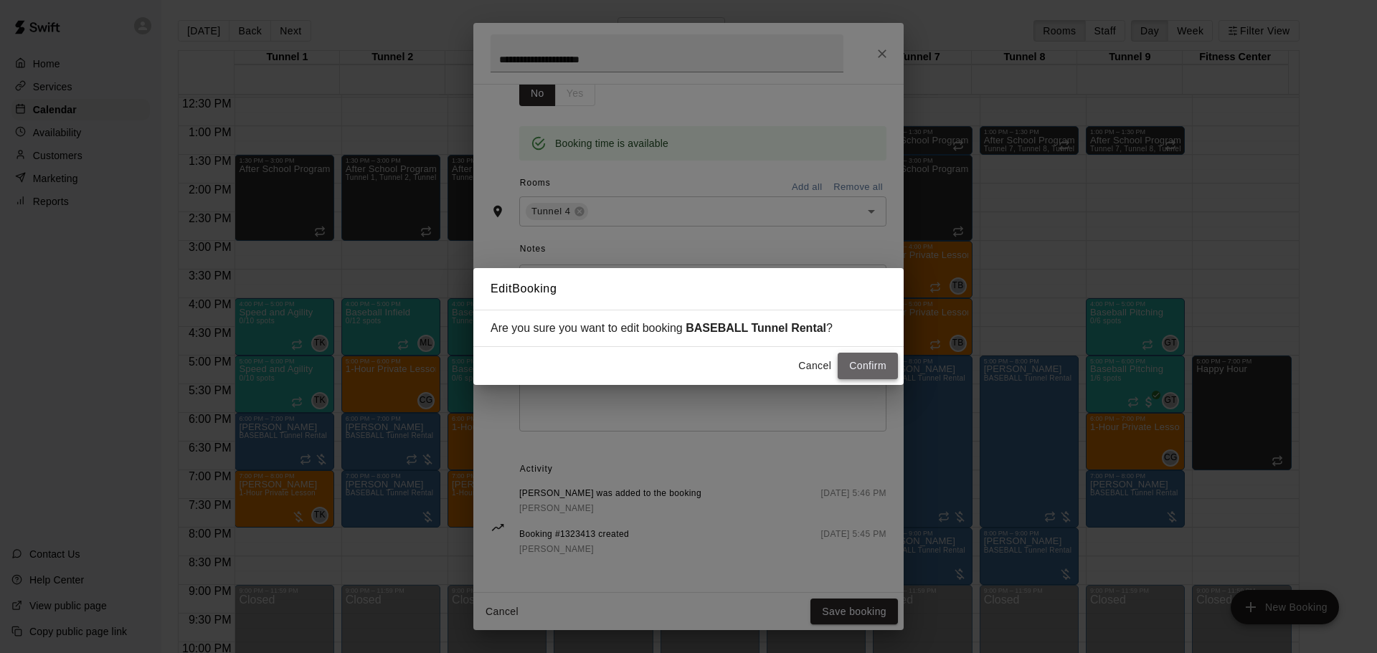
click at [849, 372] on button "Confirm" at bounding box center [868, 366] width 60 height 27
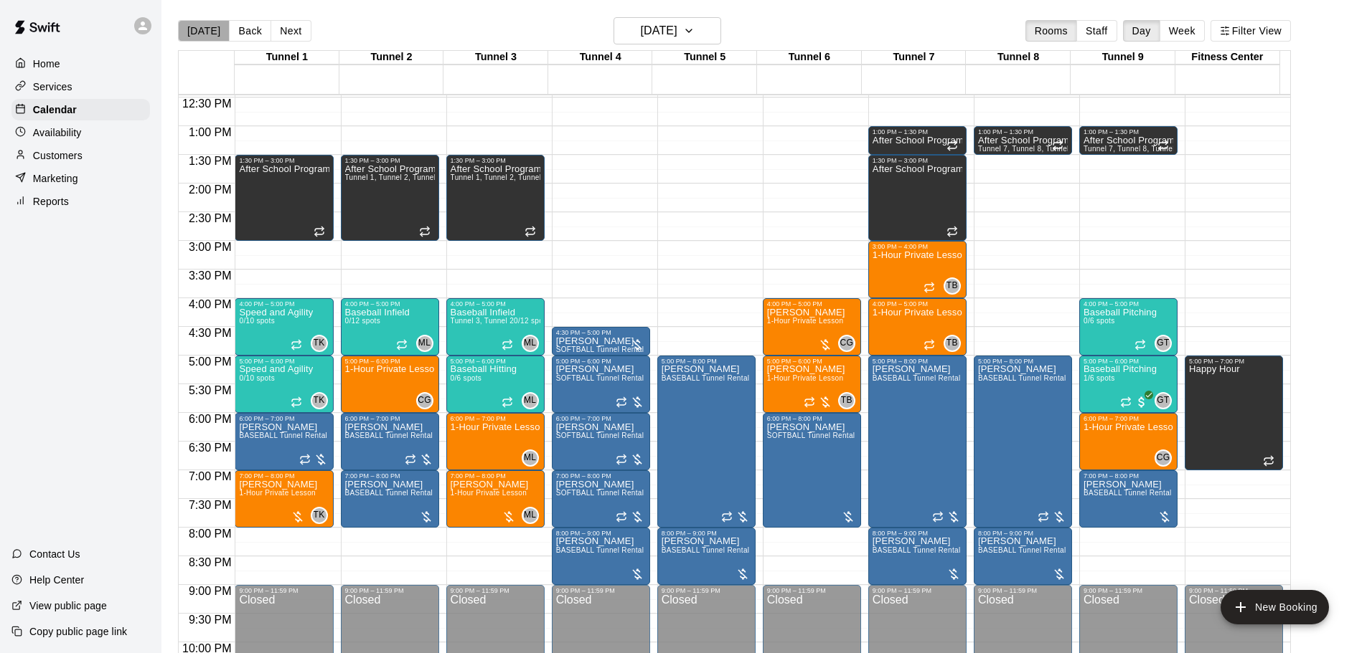
click at [212, 28] on button "[DATE]" at bounding box center [204, 31] width 52 height 22
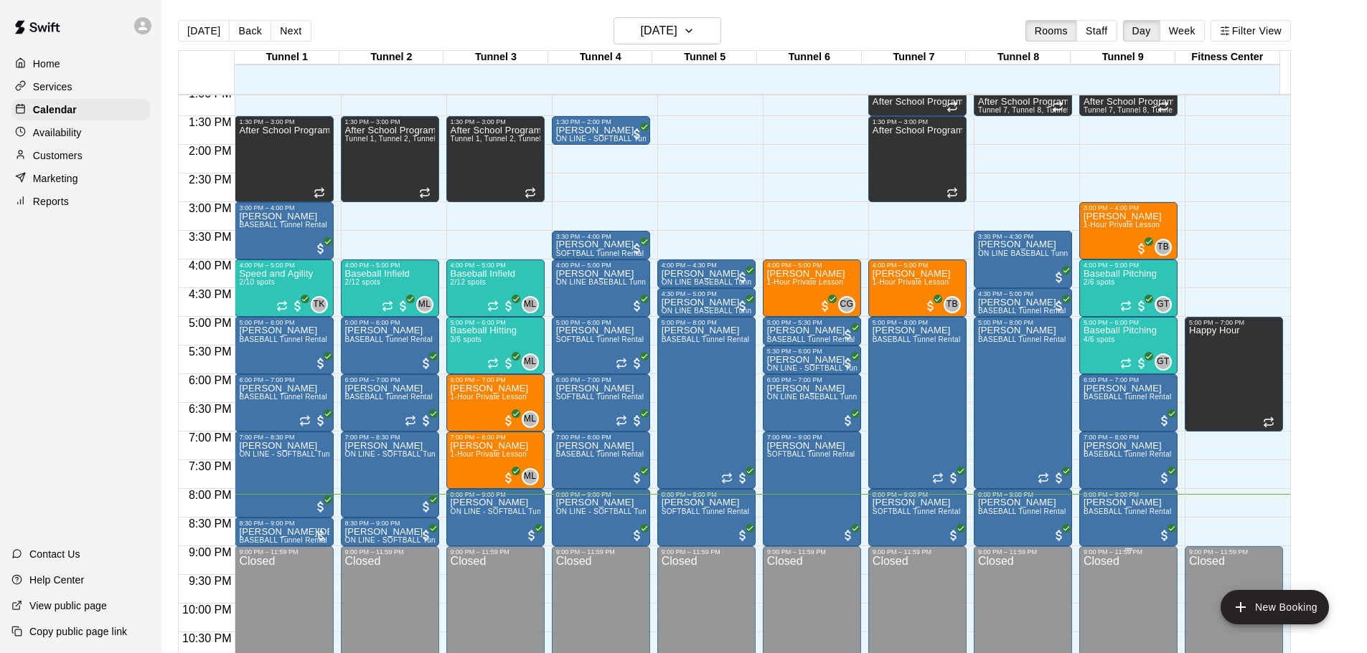
scroll to position [787, 0]
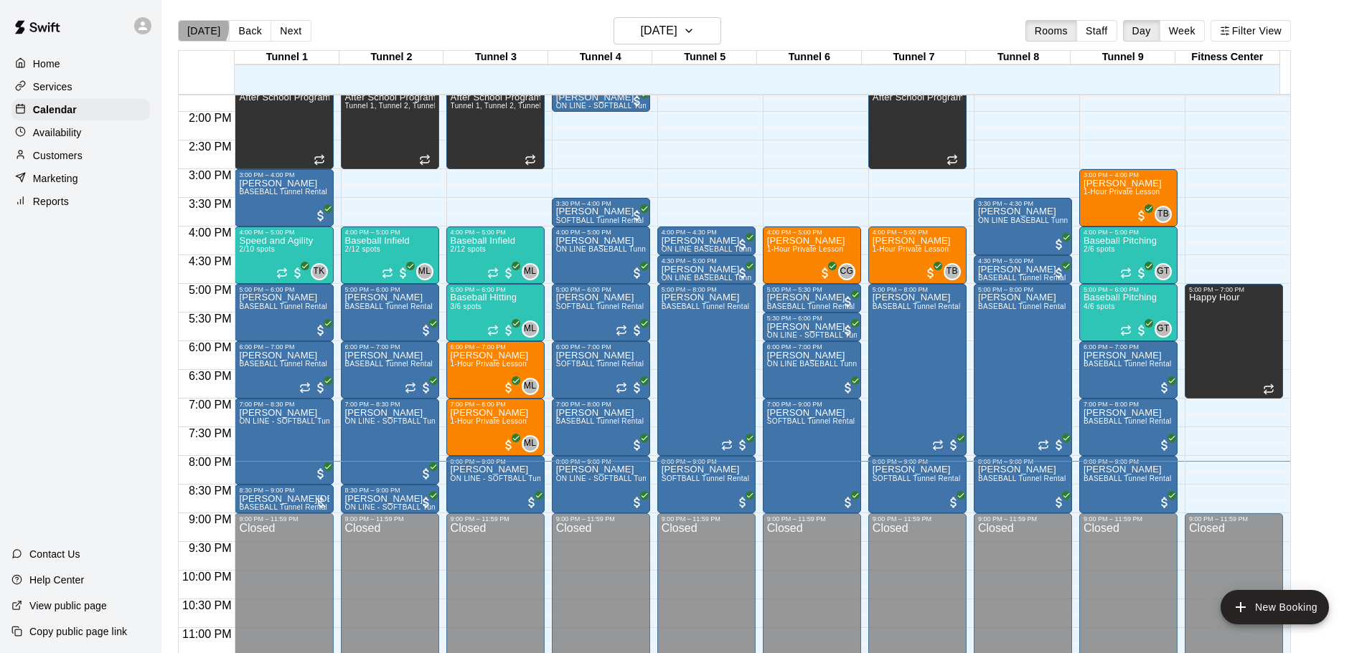
click at [196, 27] on button "[DATE]" at bounding box center [204, 31] width 52 height 22
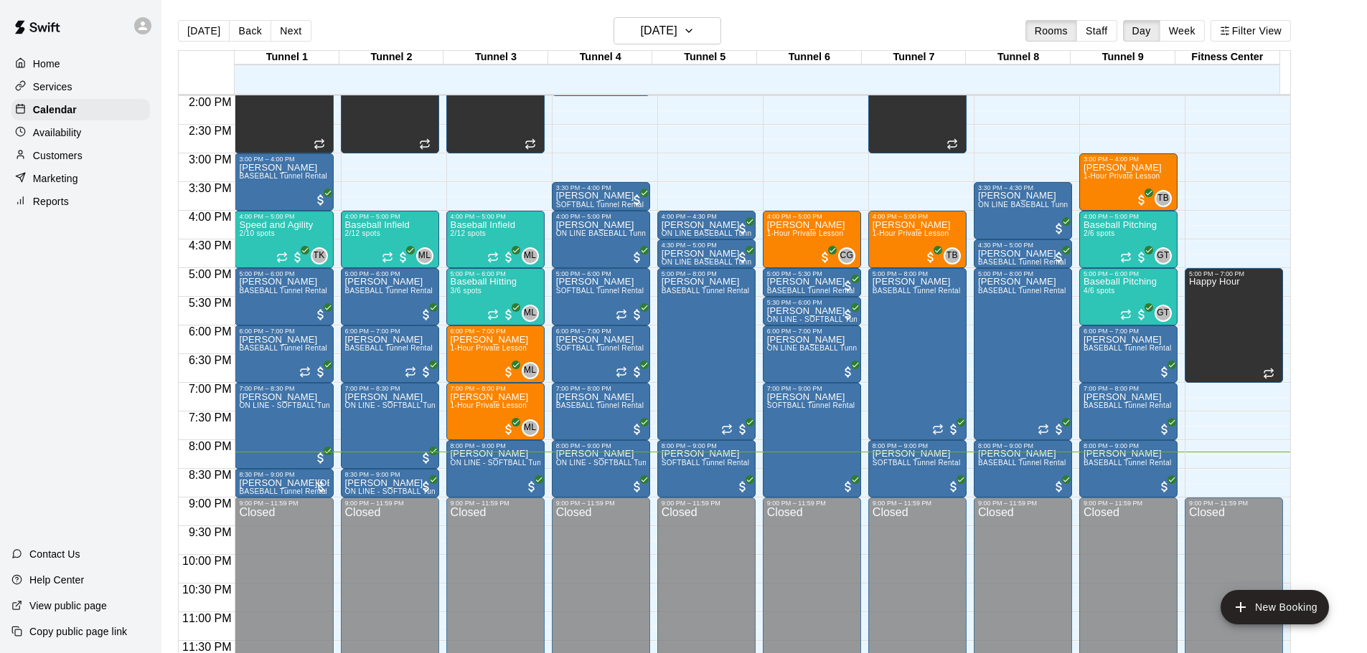
click at [62, 166] on div "Customers" at bounding box center [80, 156] width 138 height 22
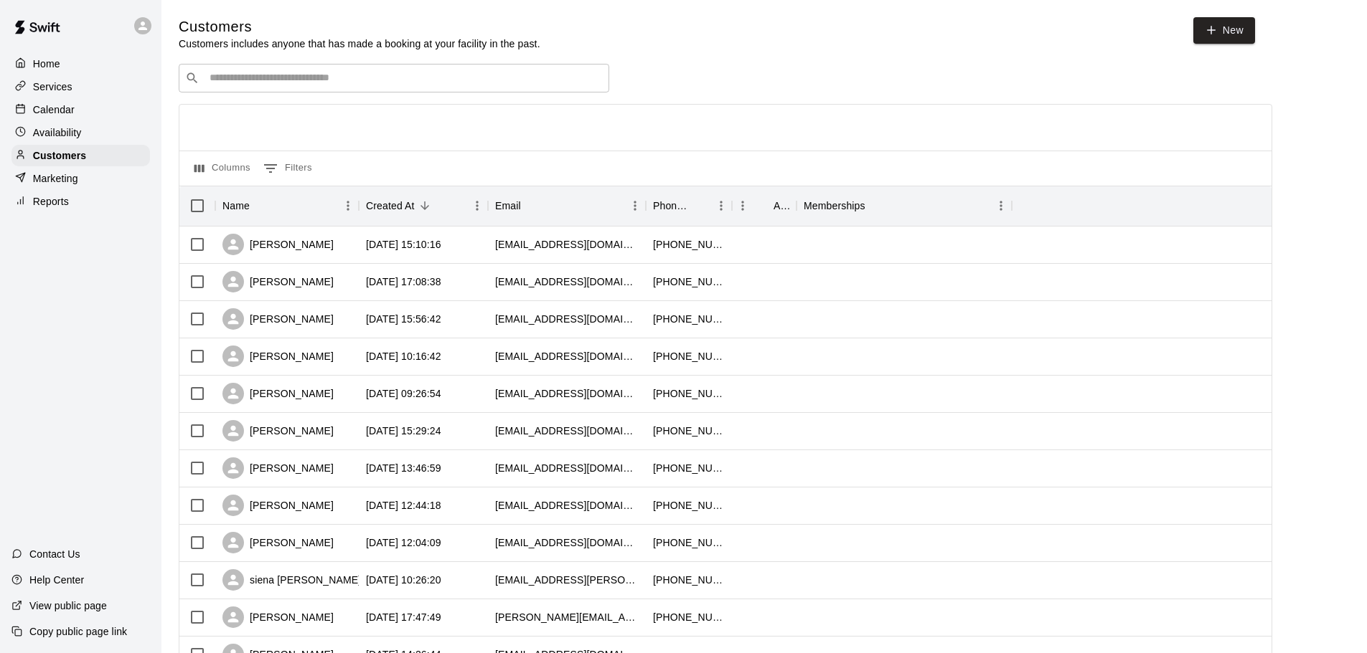
click at [242, 76] on input "Search customers by name or email" at bounding box center [403, 78] width 397 height 14
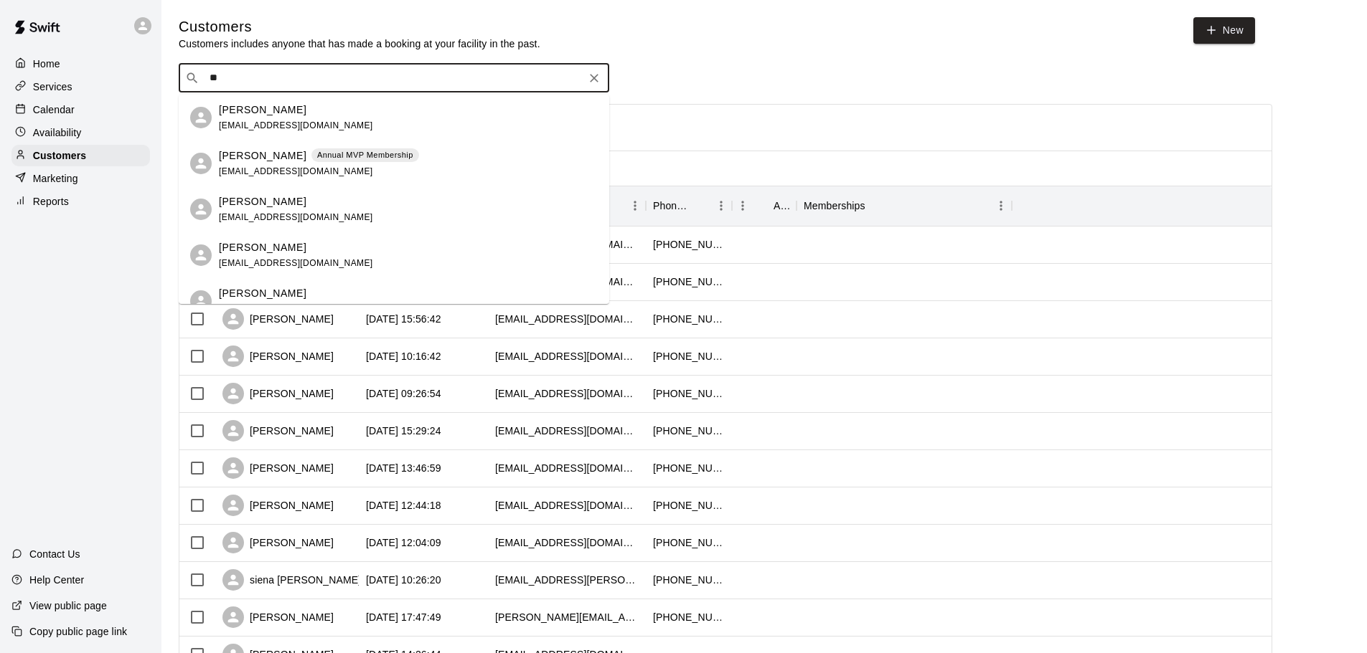
type input "*"
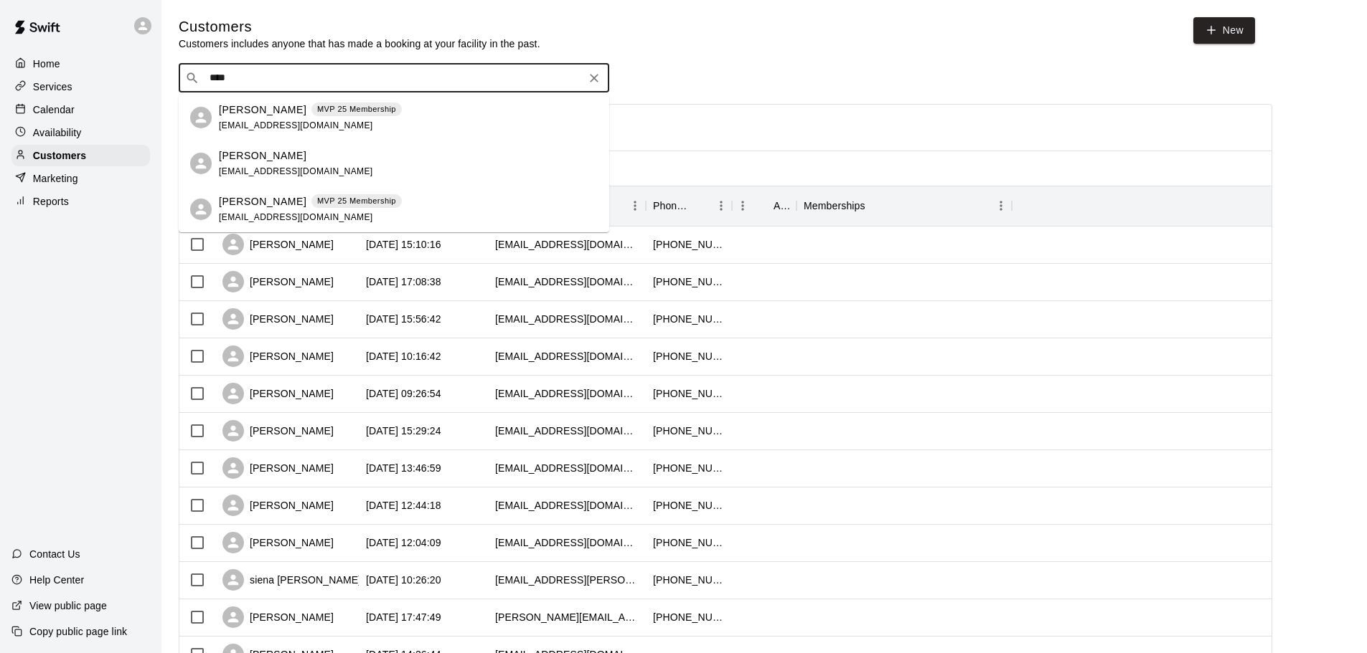
type input "*****"
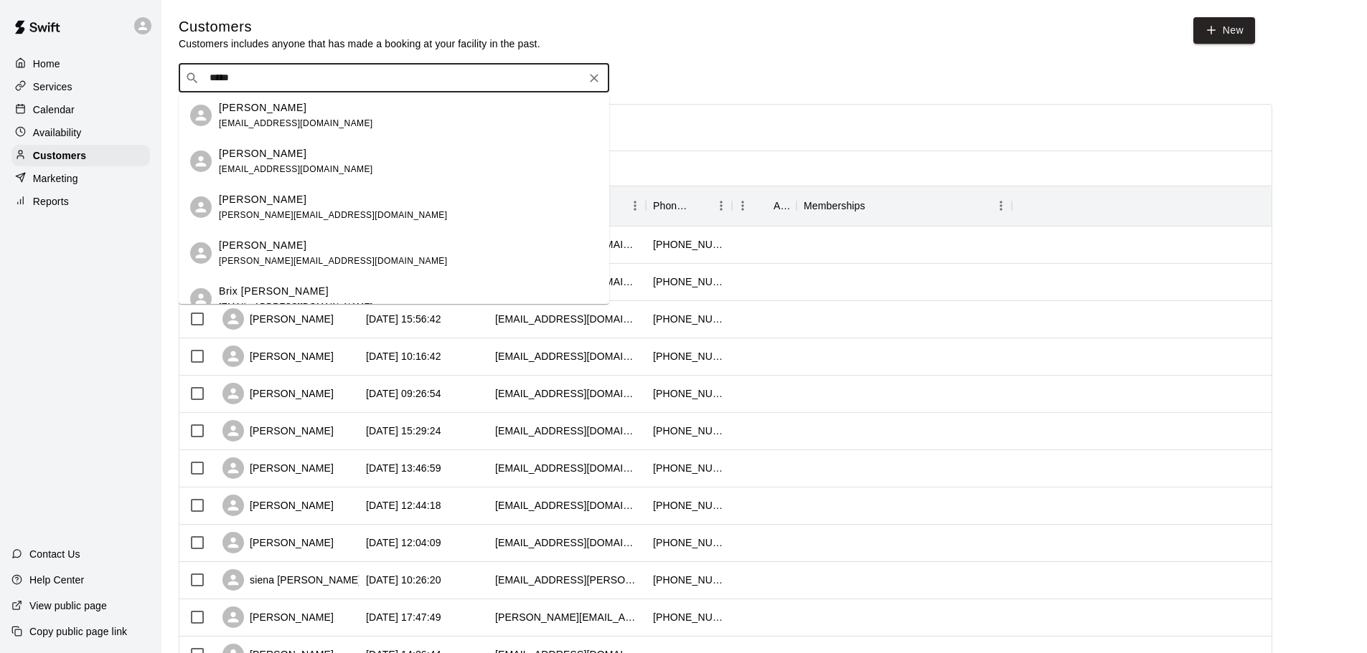
scroll to position [72, 0]
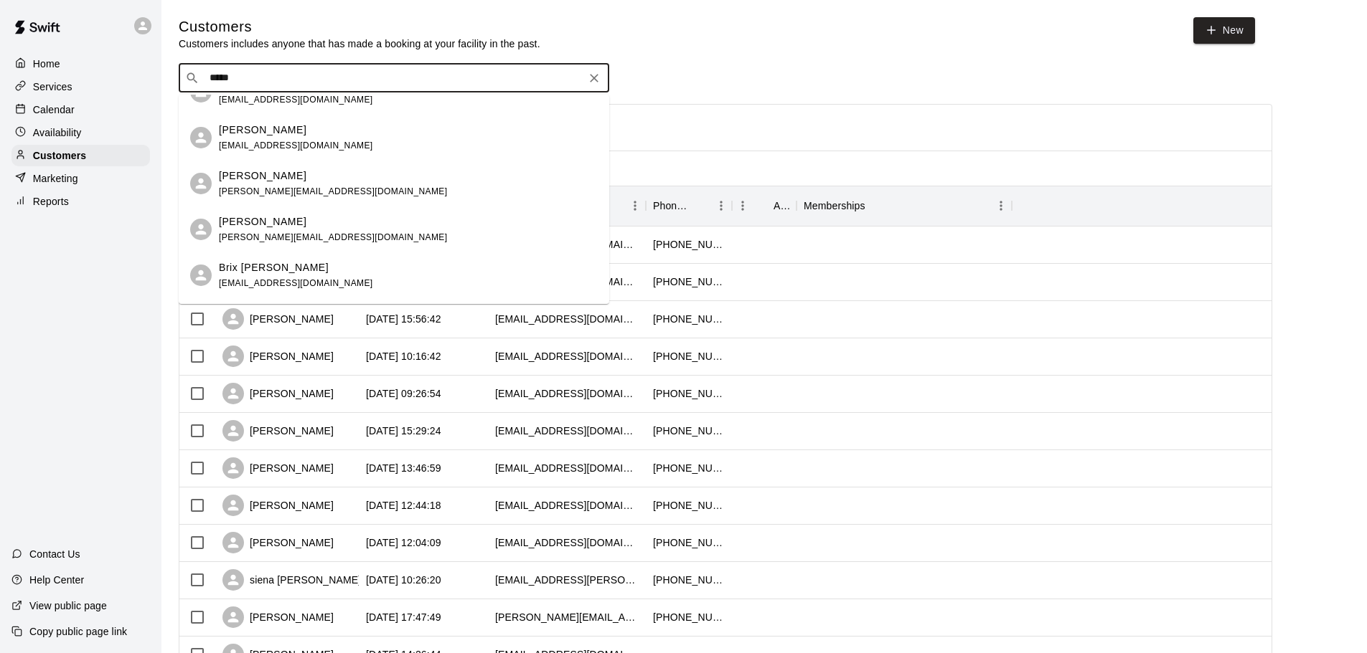
drag, startPoint x: 305, startPoint y: 232, endPoint x: 313, endPoint y: 235, distance: 8.2
click at [312, 235] on span "[PERSON_NAME][EMAIL_ADDRESS][DOMAIN_NAME]" at bounding box center [333, 237] width 228 height 10
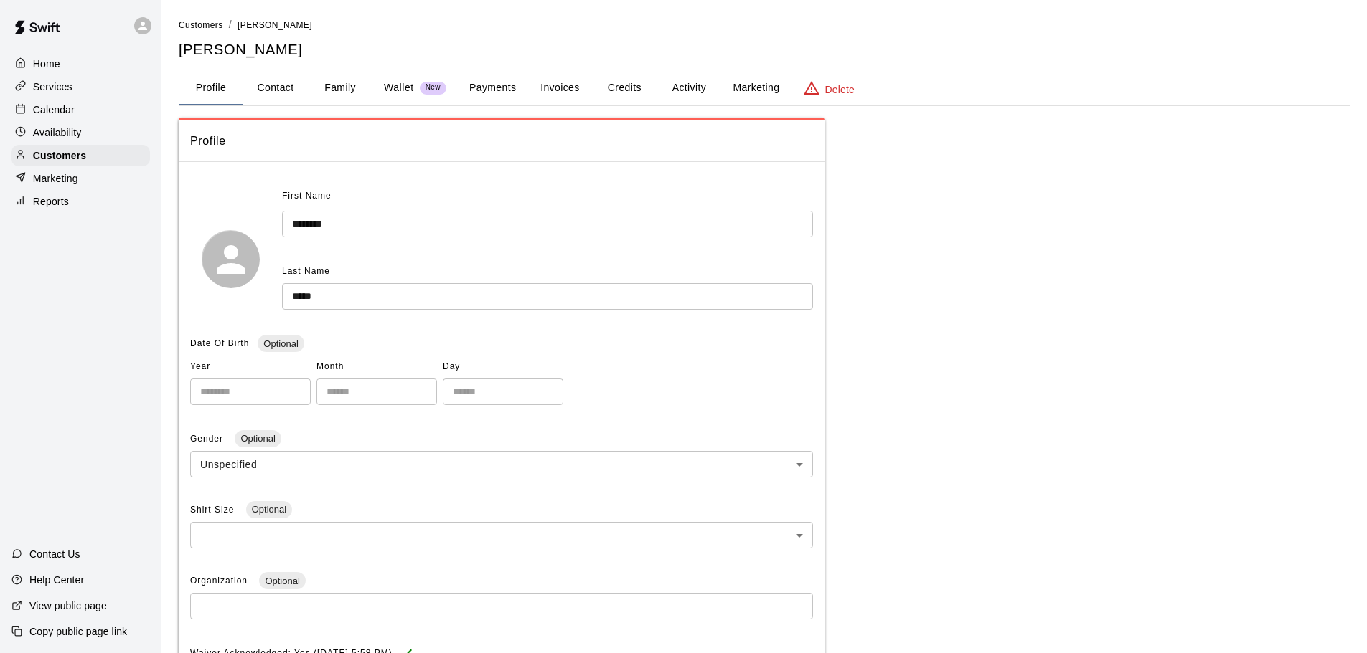
click at [501, 85] on button "Payments" at bounding box center [493, 88] width 70 height 34
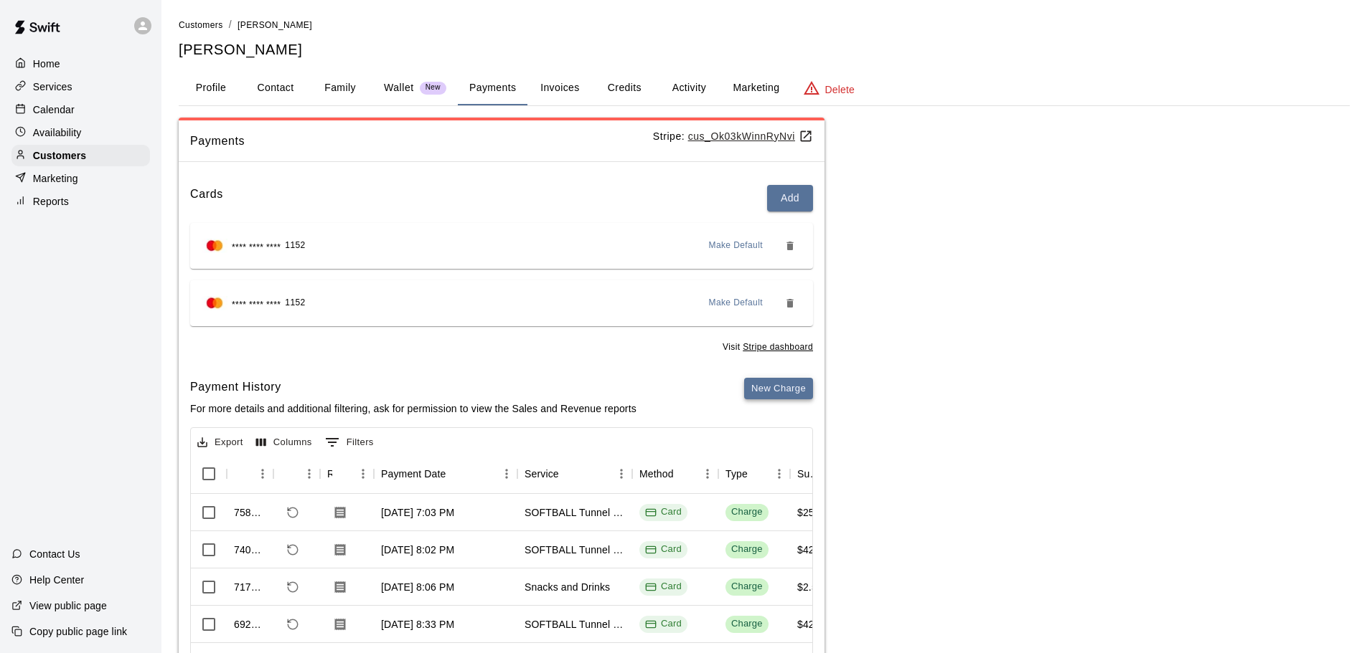
click at [768, 388] on button "New Charge" at bounding box center [778, 389] width 69 height 22
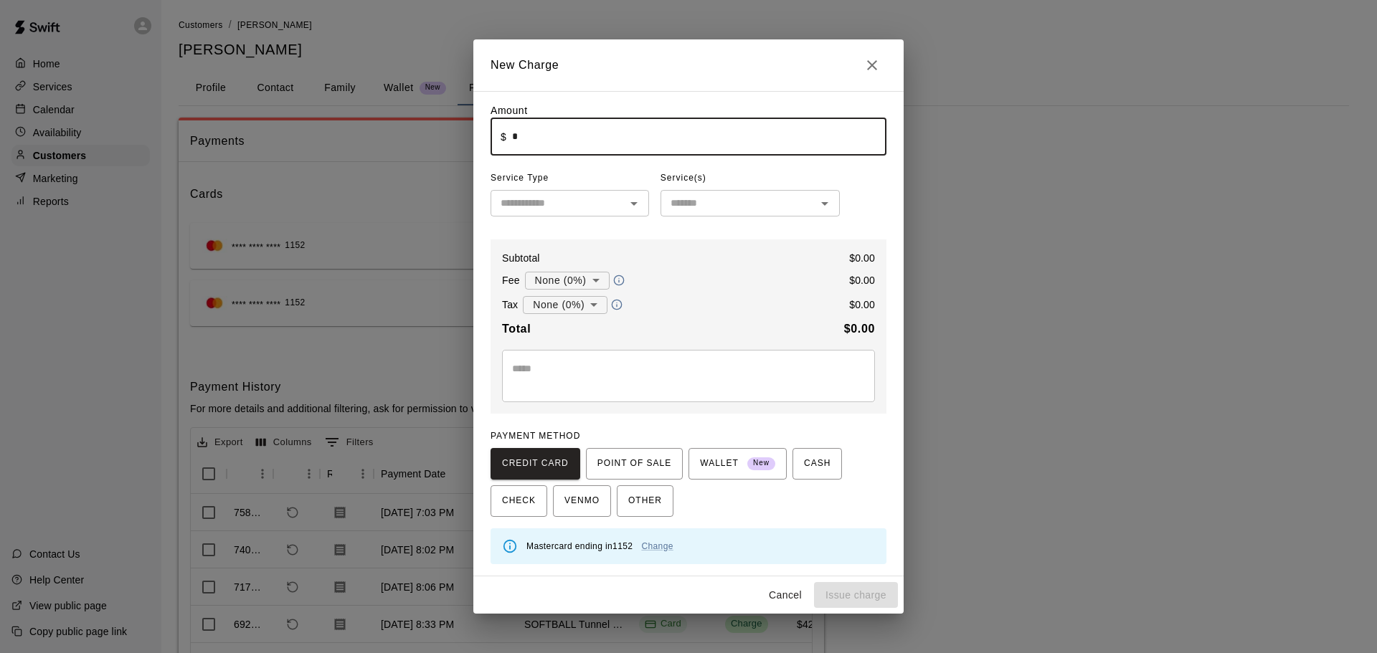
click at [573, 131] on input "*" at bounding box center [699, 137] width 374 height 38
type input "****"
click at [600, 204] on input "text" at bounding box center [558, 203] width 126 height 18
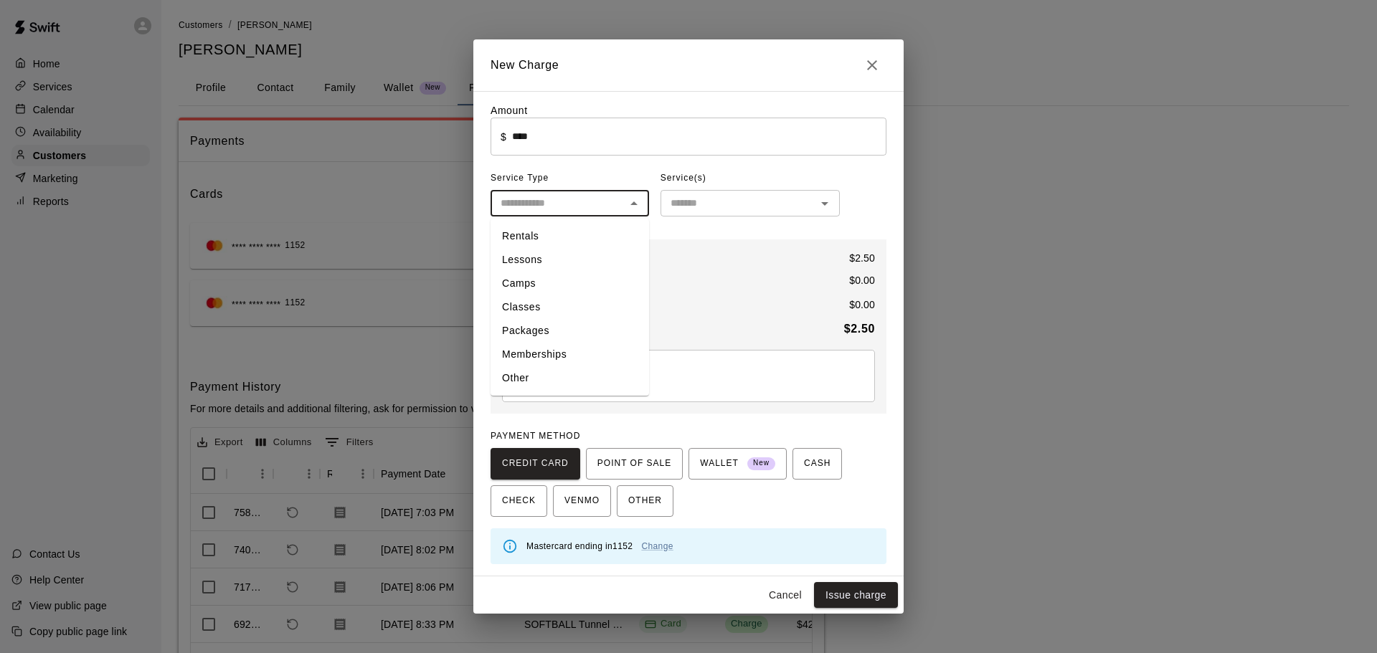
click at [549, 379] on li "Other" at bounding box center [570, 379] width 159 height 24
type input "*****"
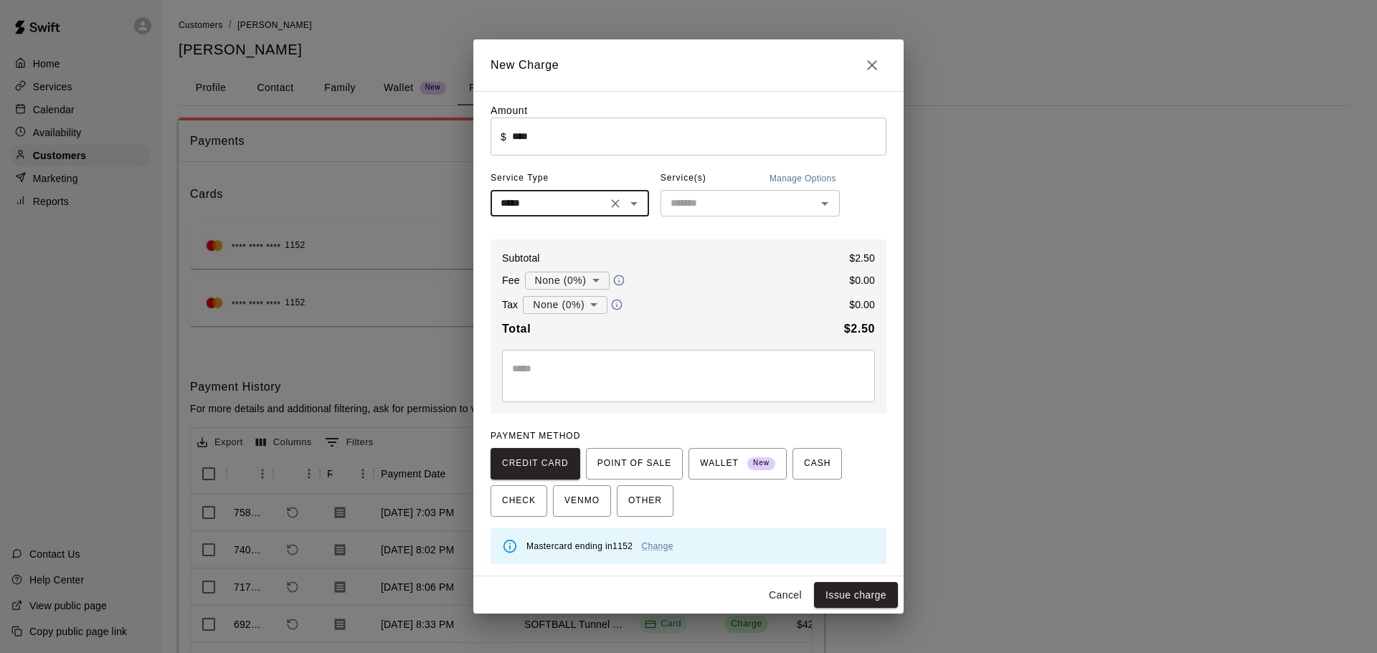
click at [702, 235] on div "Amount ​ $ **** ​ Service Type ***** ​ Service(s) Manage Options ​ Subtotal $ 2…" at bounding box center [689, 333] width 396 height 461
click at [700, 214] on div "​" at bounding box center [750, 203] width 179 height 27
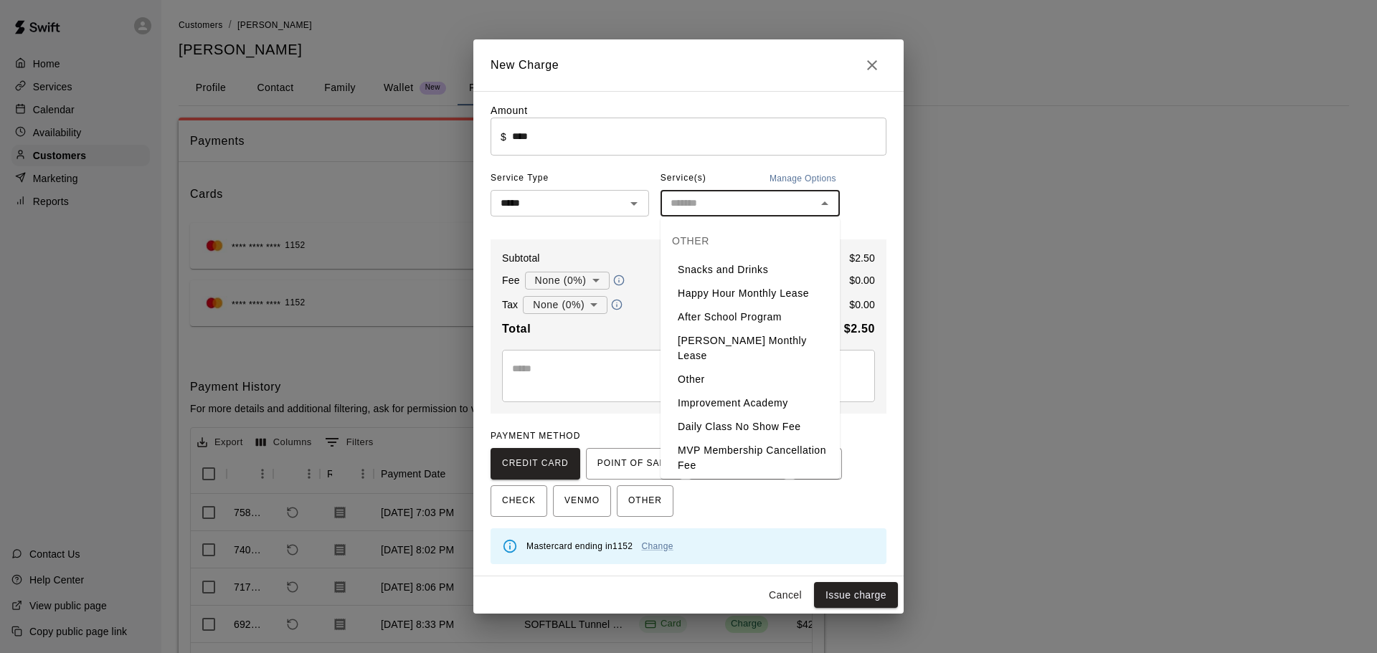
click at [701, 265] on li "Snacks and Drinks" at bounding box center [750, 270] width 179 height 24
type input "**********"
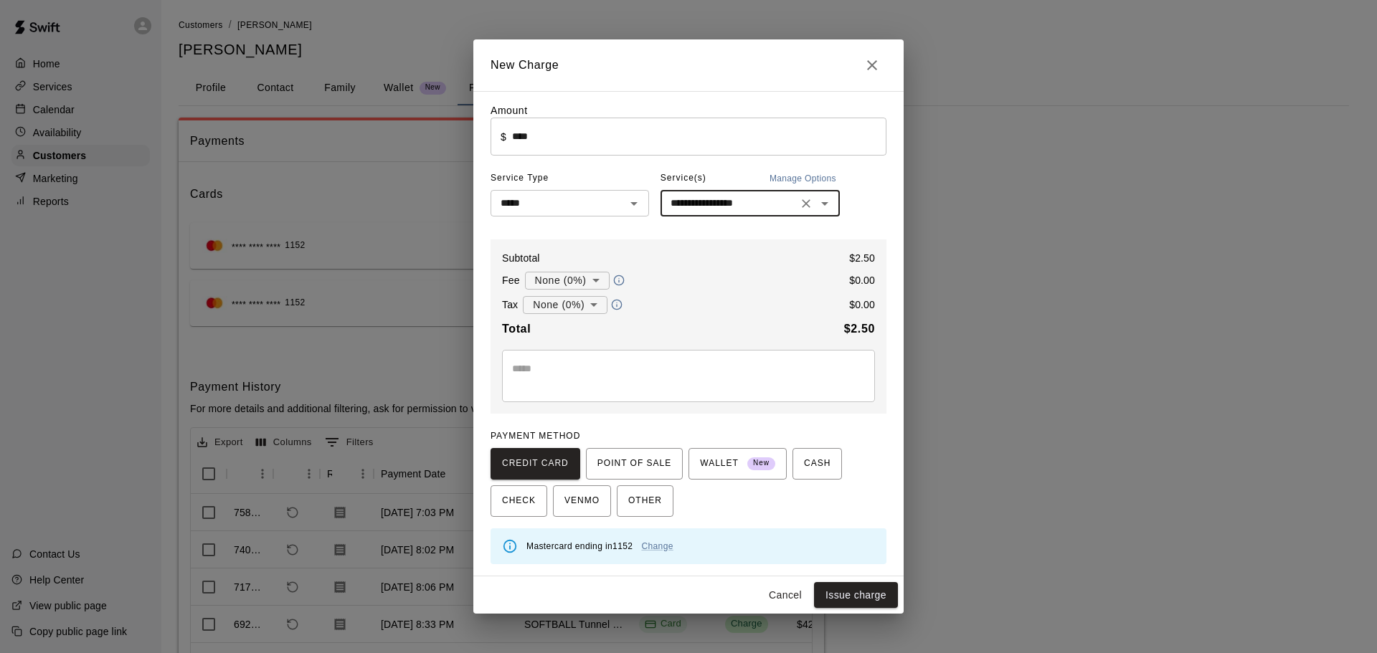
click at [852, 587] on button "Issue charge" at bounding box center [856, 595] width 84 height 27
type input "*"
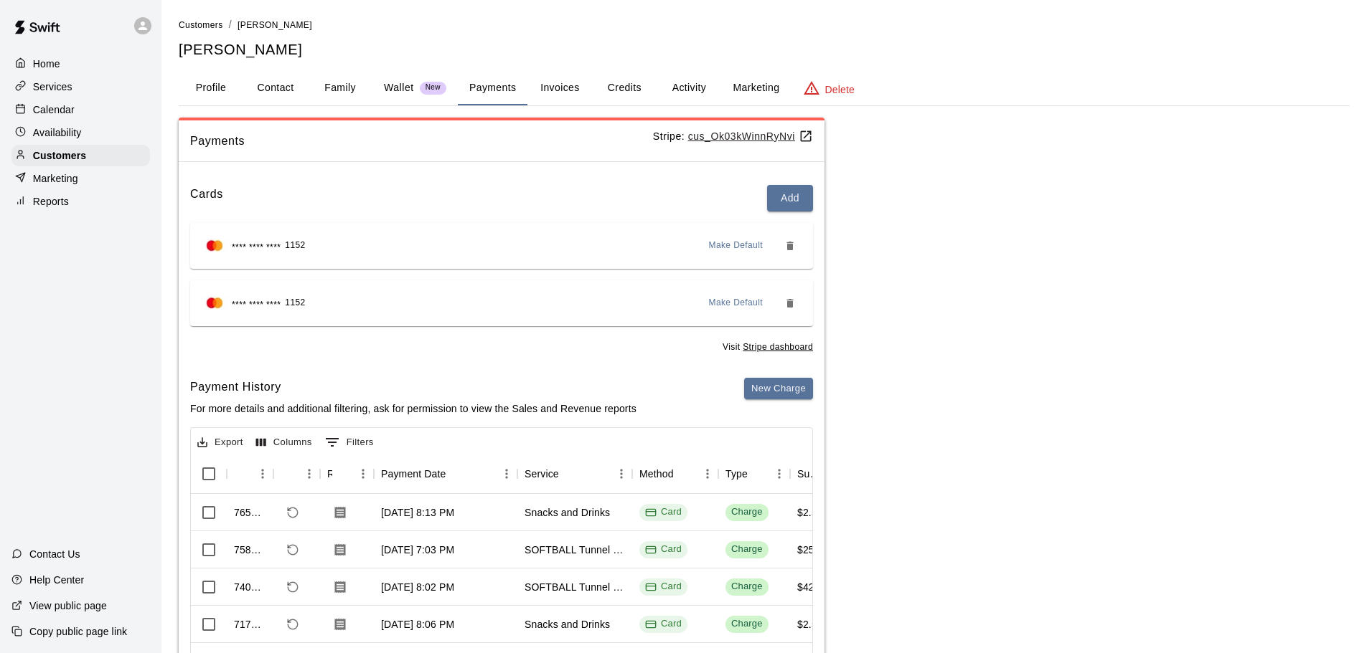
click at [62, 119] on div "Calendar" at bounding box center [80, 110] width 138 height 22
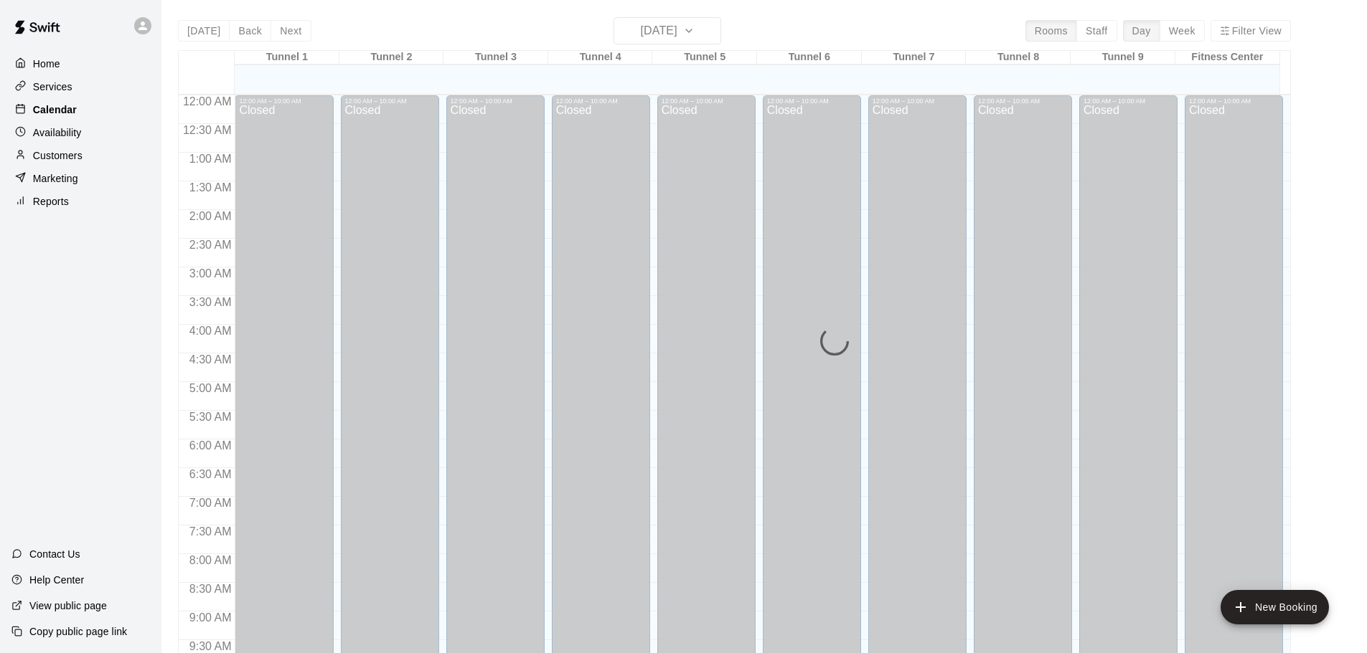
scroll to position [760, 0]
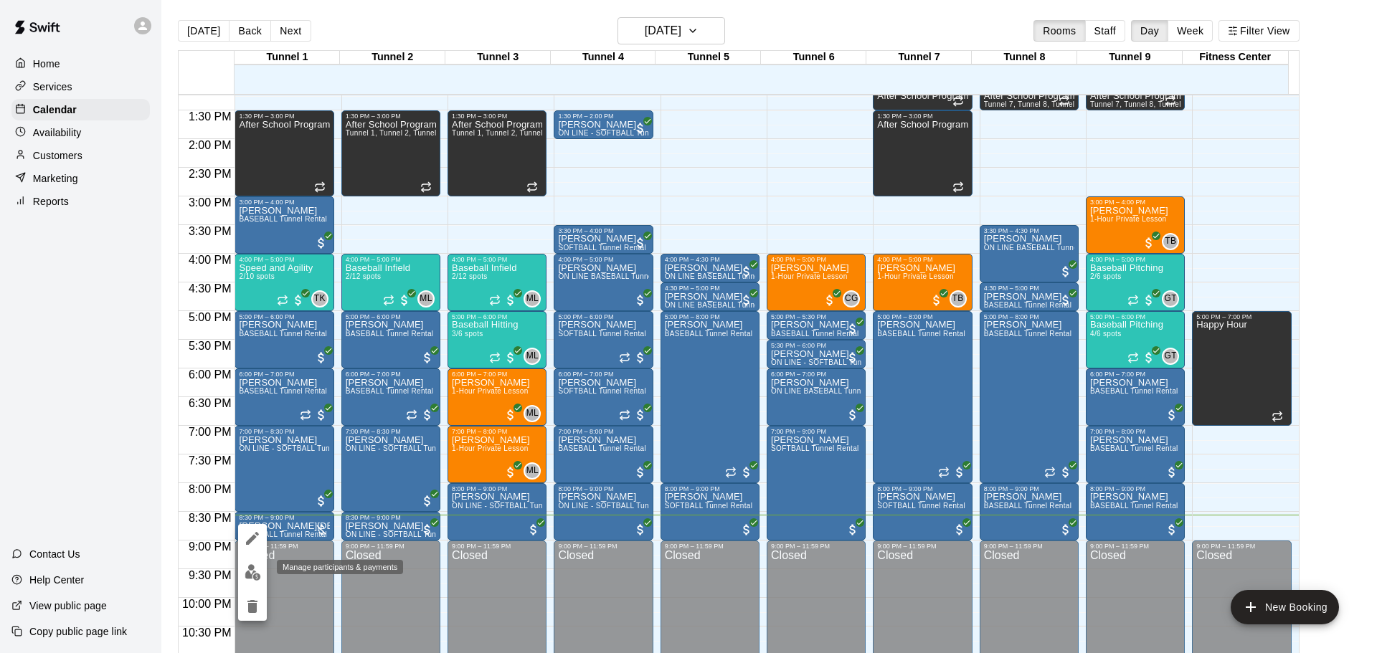
click at [255, 561] on button "edit" at bounding box center [252, 573] width 29 height 28
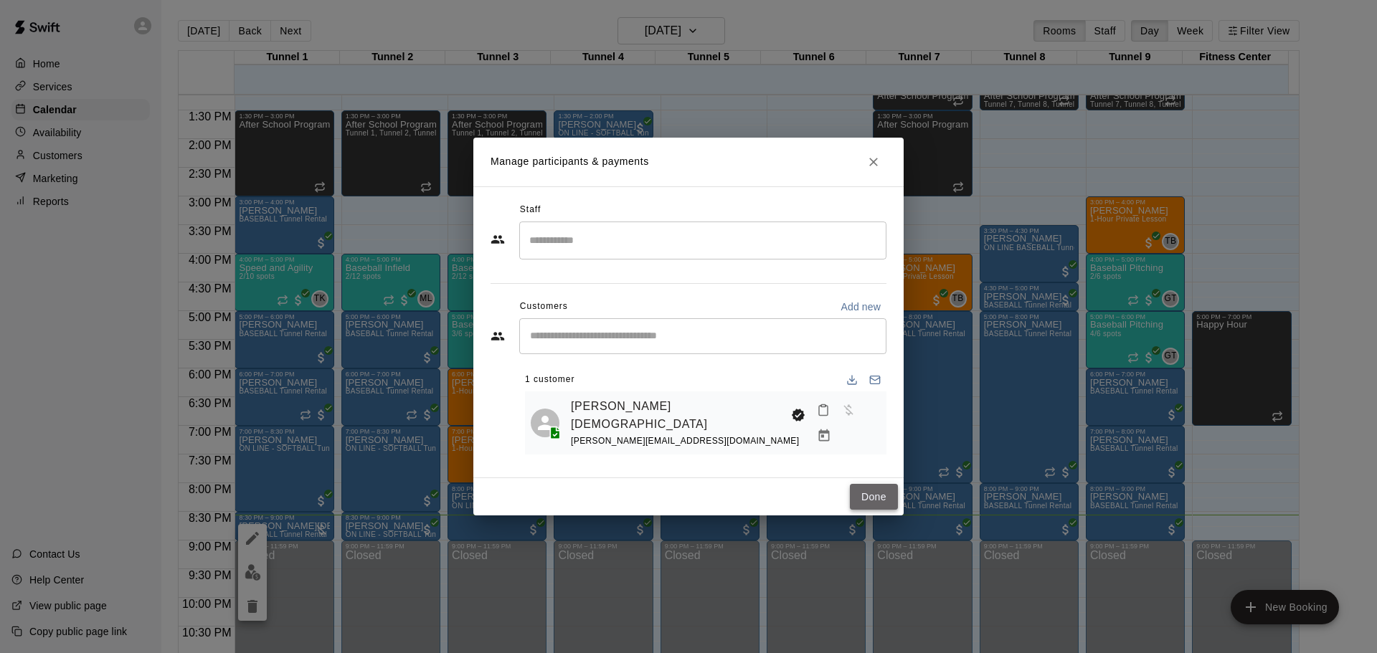
click at [889, 499] on button "Done" at bounding box center [874, 497] width 48 height 27
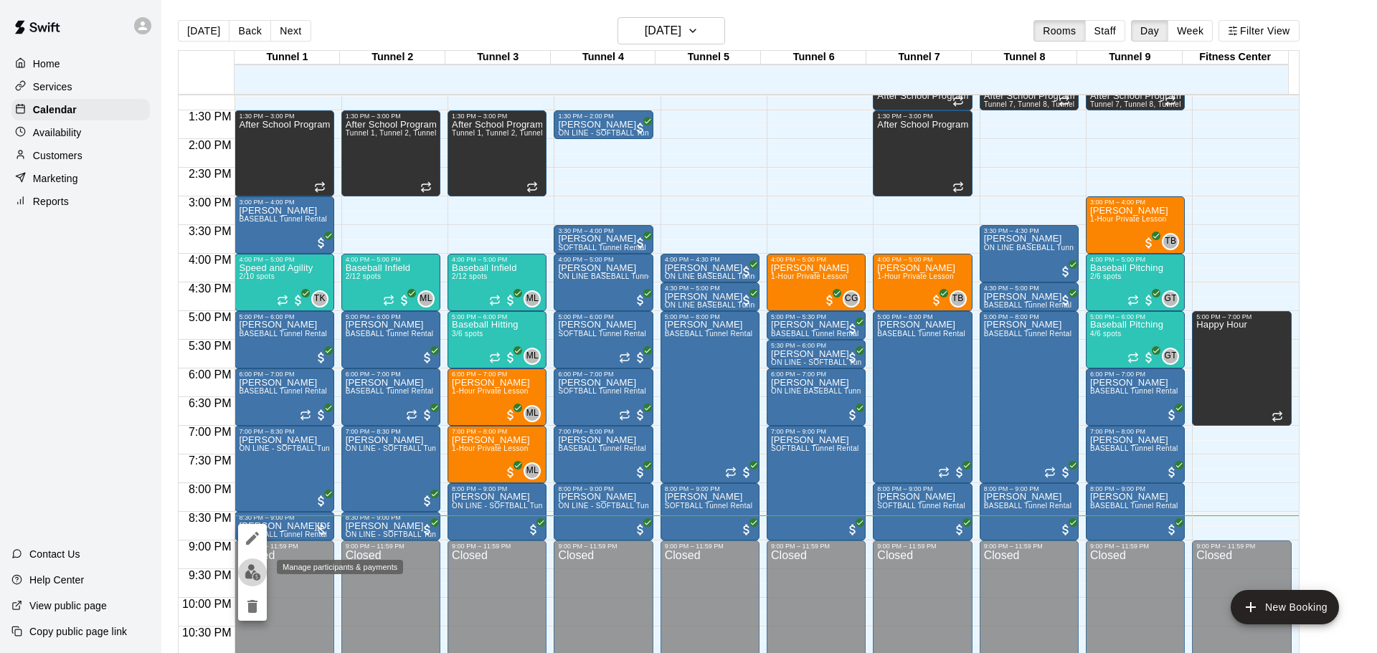
click at [255, 560] on button "edit" at bounding box center [252, 573] width 29 height 28
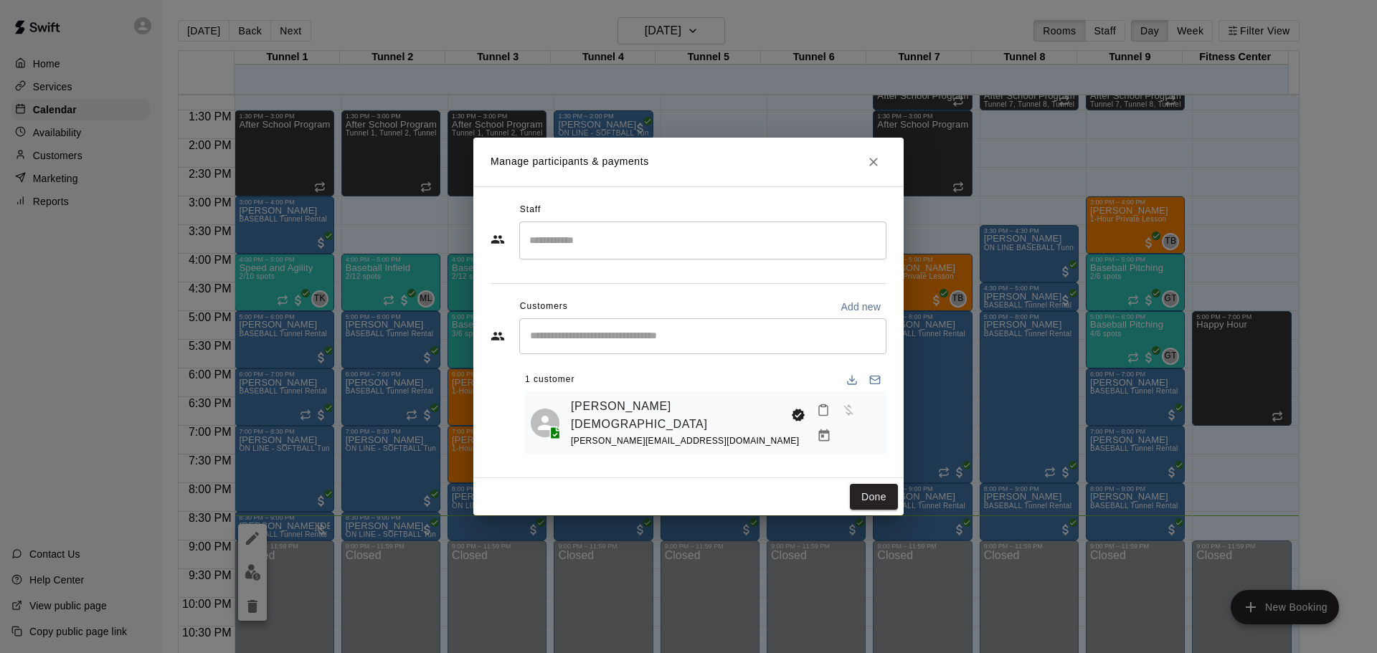
click at [883, 426] on div "[PERSON_NAME] [PERSON_NAME][EMAIL_ADDRESS][DOMAIN_NAME]" at bounding box center [706, 423] width 362 height 63
click at [830, 430] on icon "Manage bookings & payment" at bounding box center [824, 436] width 11 height 12
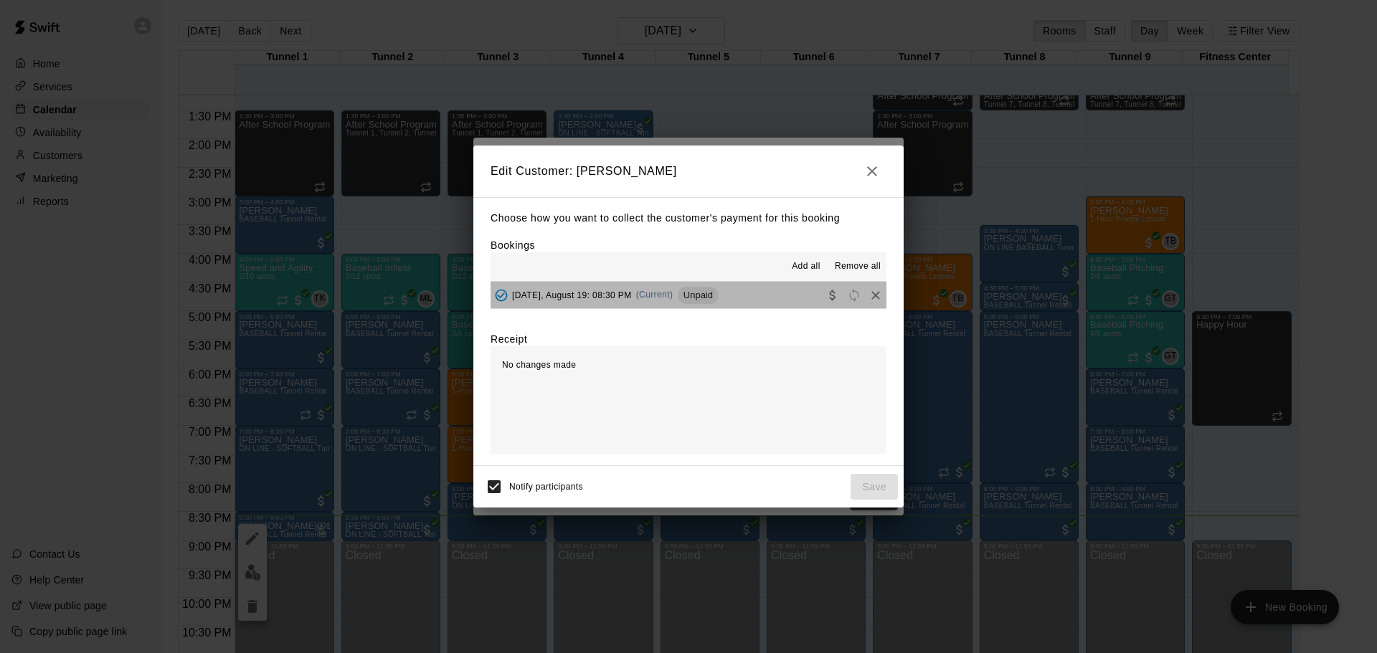
click at [728, 288] on button "[DATE], August 19: 08:30 PM (Current) Unpaid" at bounding box center [689, 295] width 396 height 27
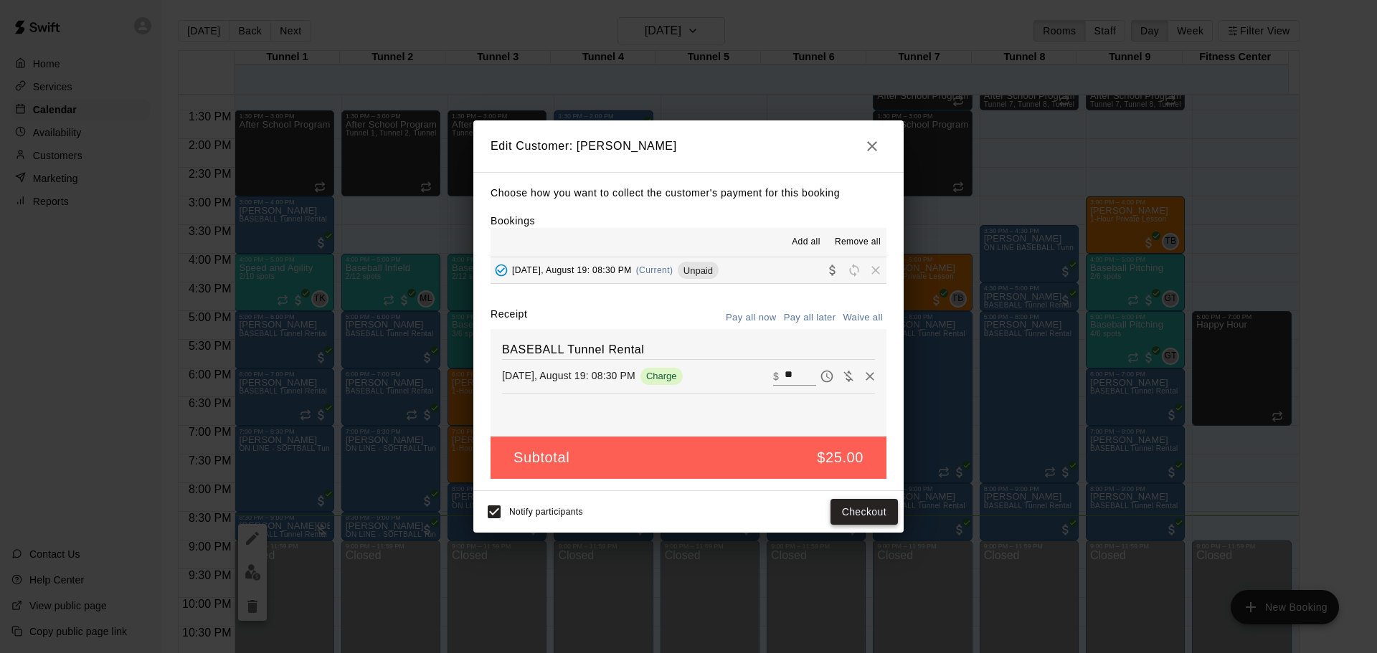
click at [859, 509] on button "Checkout" at bounding box center [864, 512] width 67 height 27
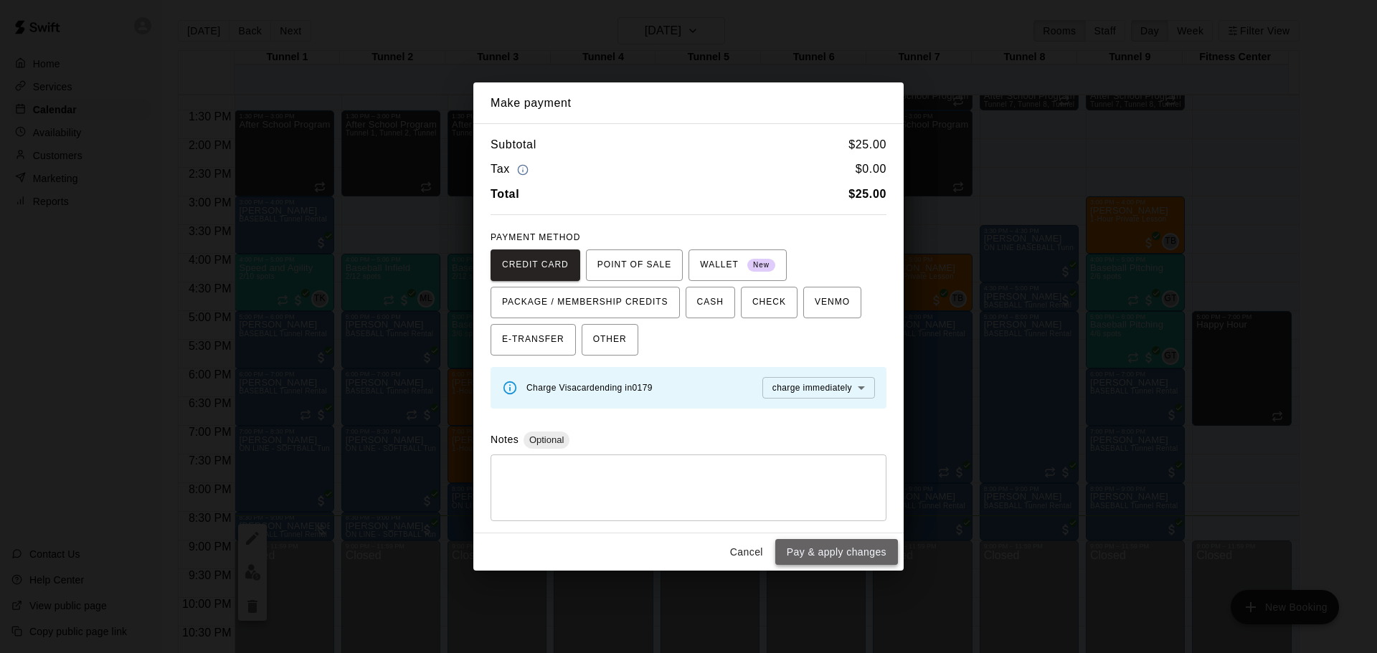
click at [861, 553] on button "Pay & apply changes" at bounding box center [836, 552] width 123 height 27
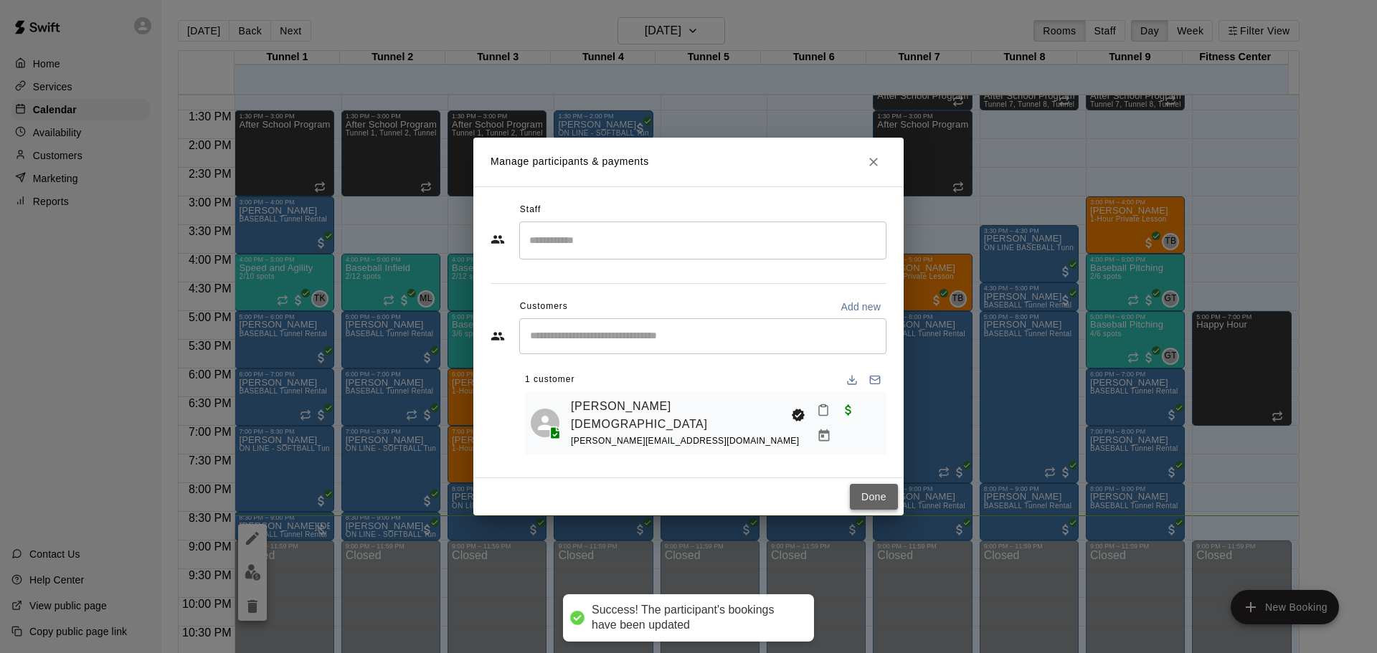
click at [874, 498] on button "Done" at bounding box center [874, 497] width 48 height 27
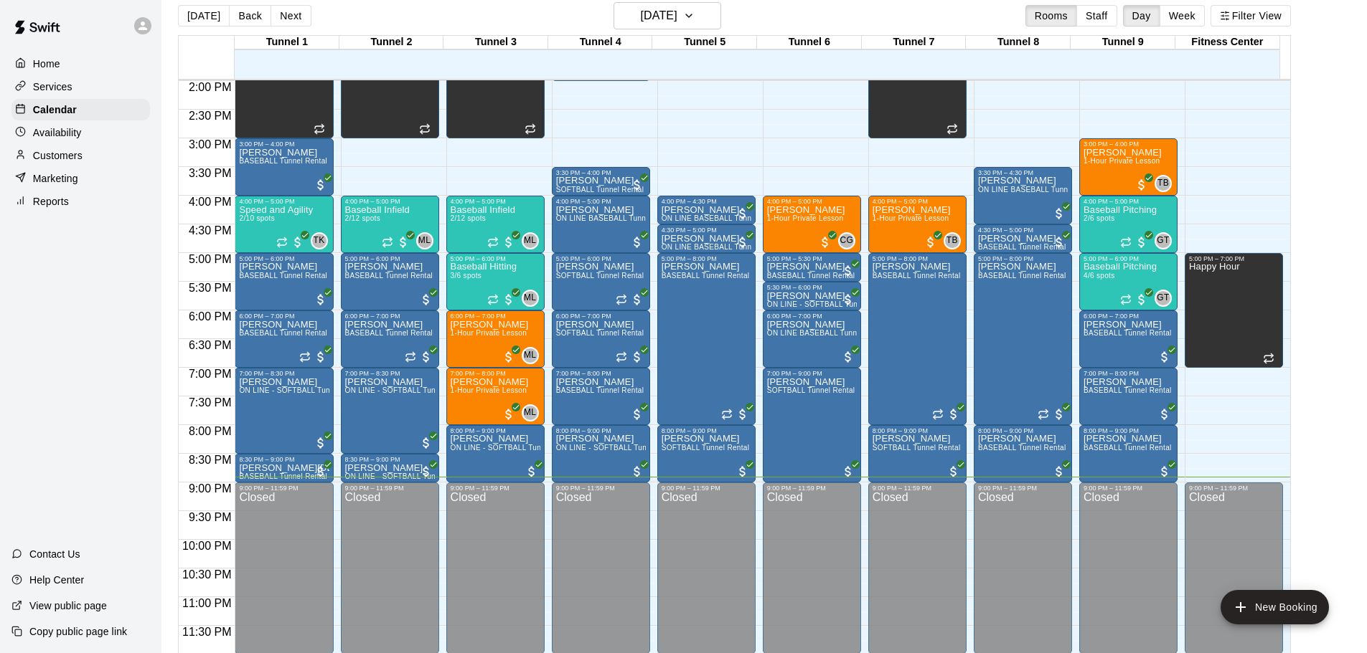
scroll to position [23, 0]
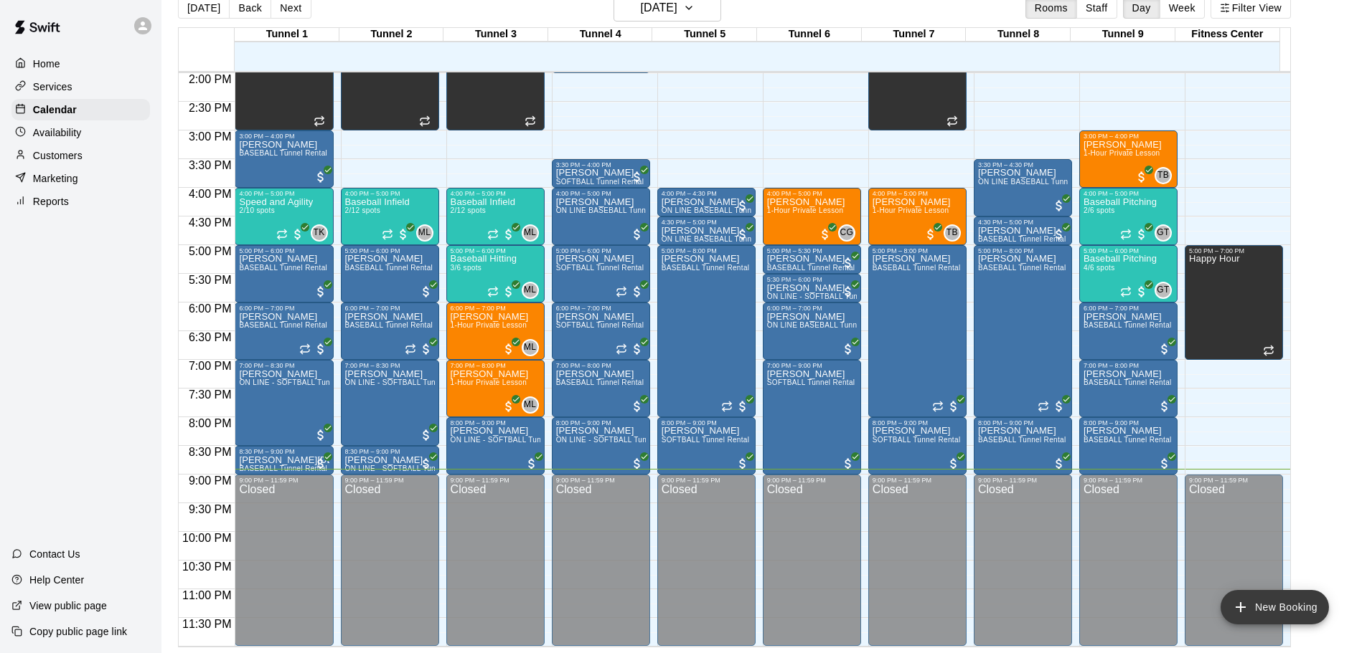
click at [1275, 601] on button "New Booking" at bounding box center [1274, 607] width 108 height 34
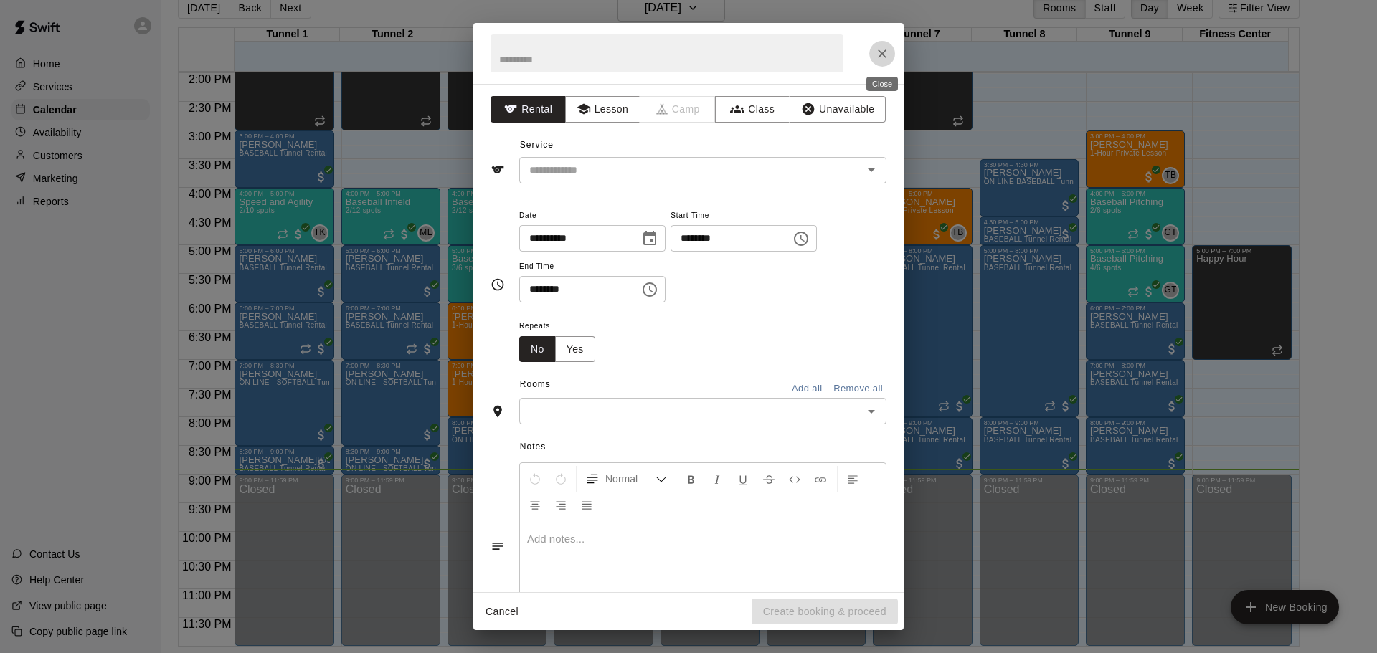
click at [877, 53] on icon "Close" at bounding box center [882, 54] width 14 height 14
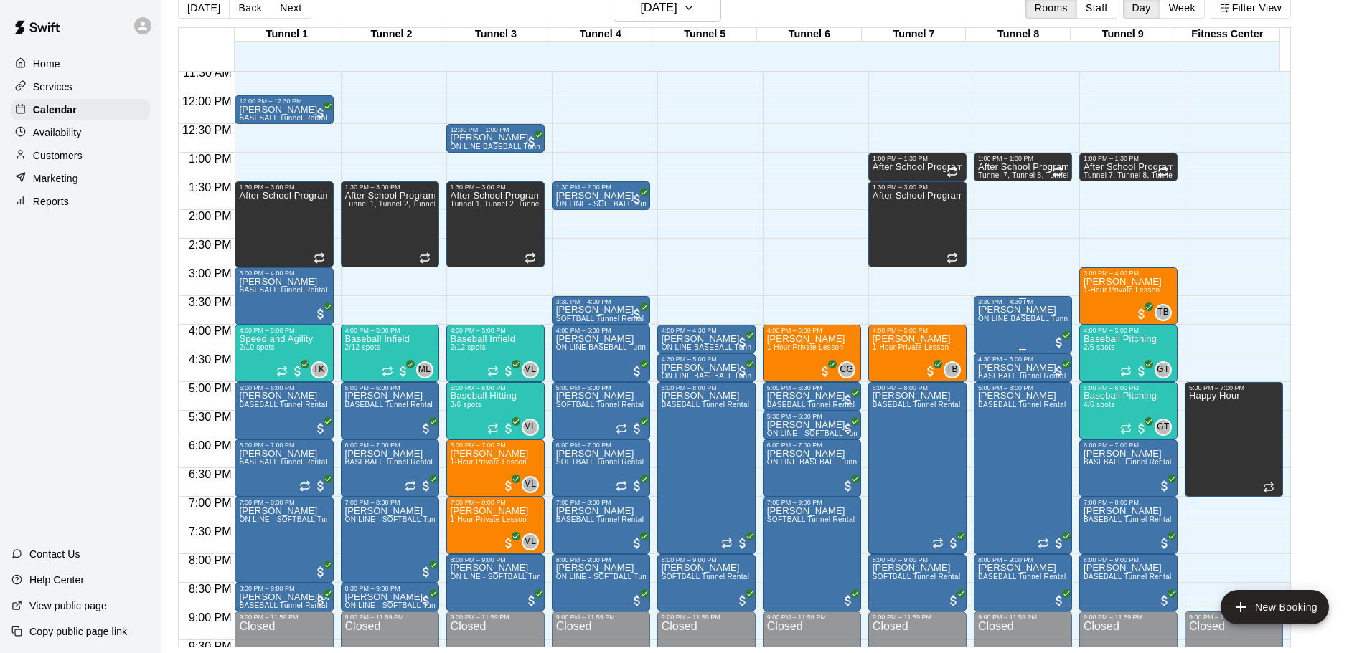
scroll to position [804, 0]
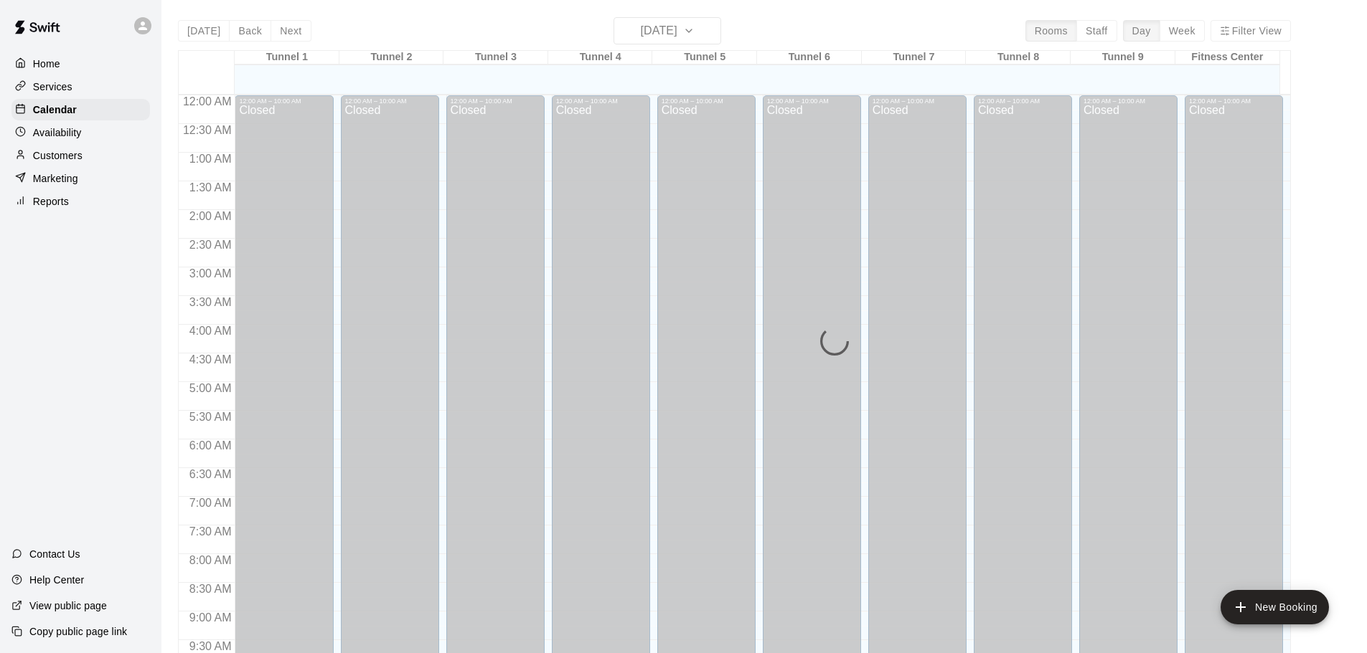
scroll to position [760, 0]
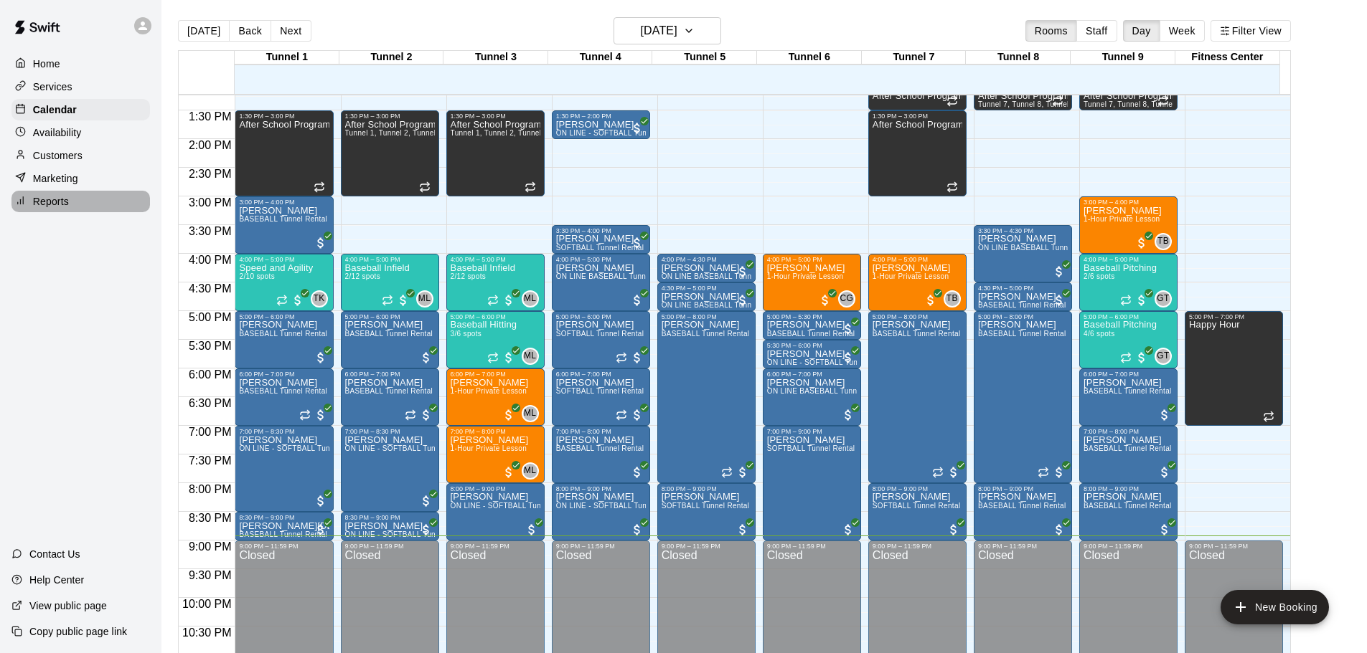
click at [70, 202] on div "Reports" at bounding box center [80, 202] width 138 height 22
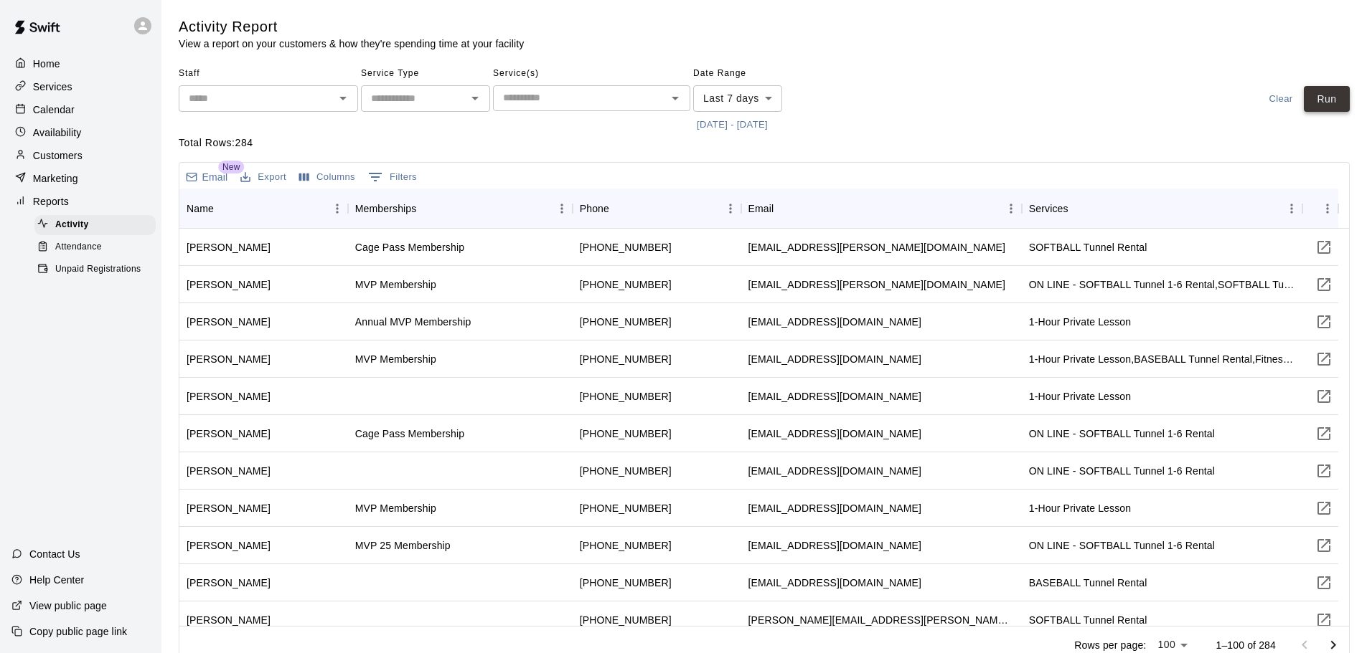
click at [1329, 95] on button "Run" at bounding box center [1326, 99] width 46 height 27
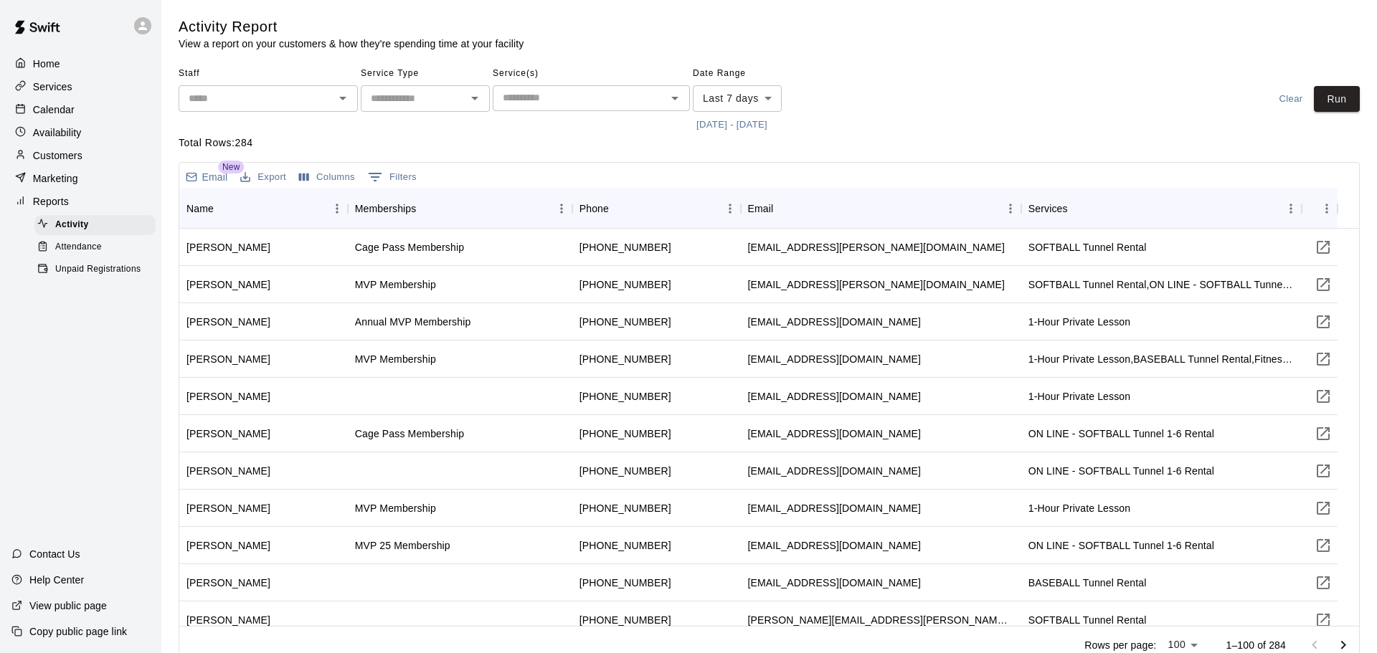
click at [708, 111] on body "Home Services Calendar Availability Customers Marketing Reports Activity Attend…" at bounding box center [688, 335] width 1377 height 670
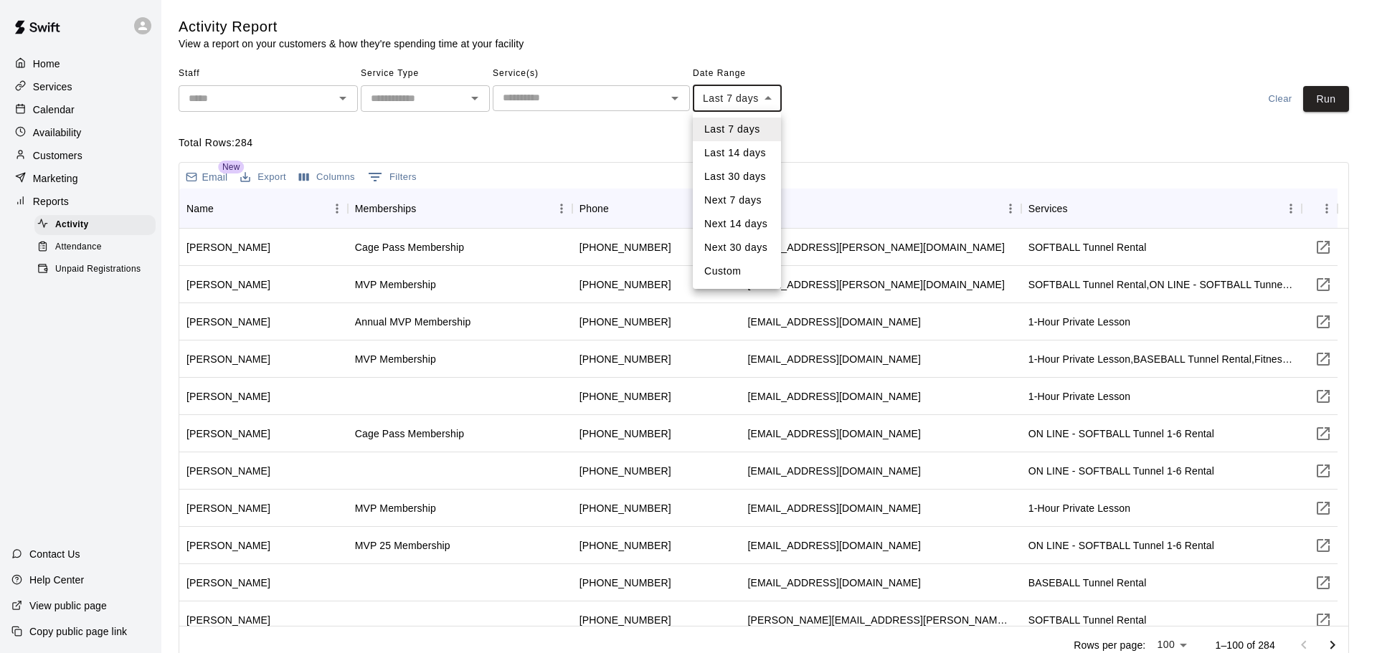
click at [838, 129] on div at bounding box center [688, 326] width 1377 height 653
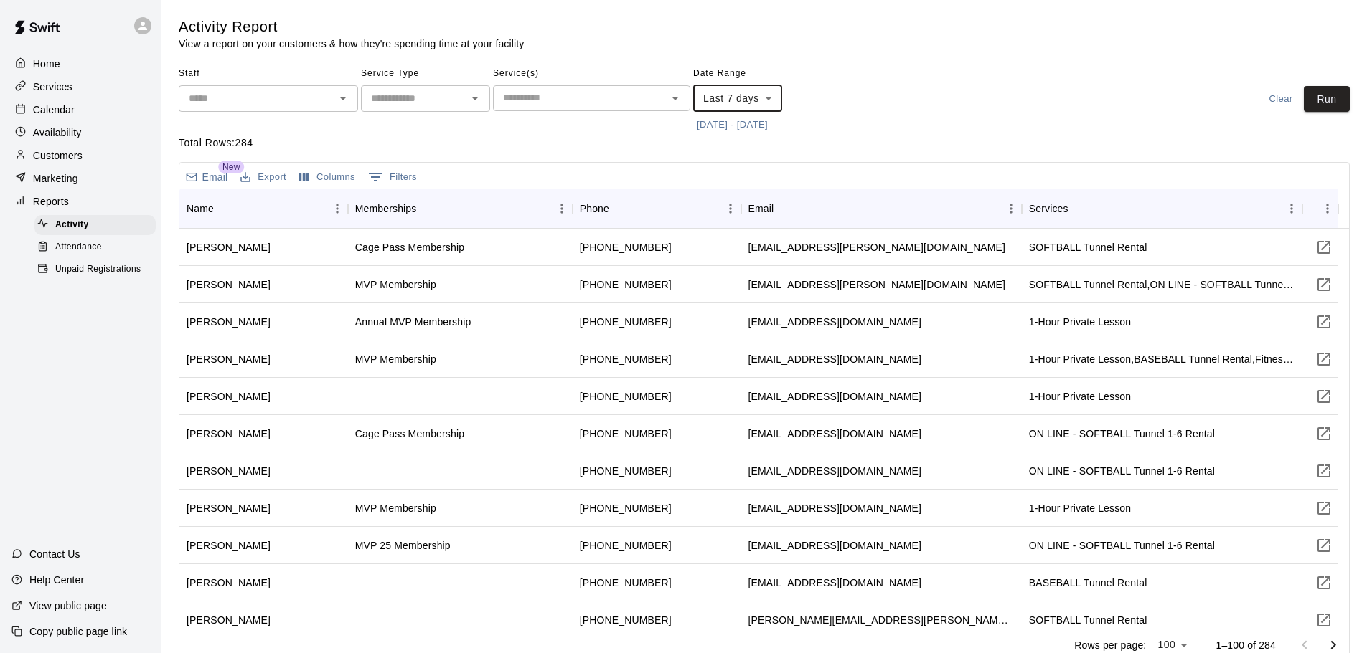
click at [90, 275] on span "Unpaid Registrations" at bounding box center [97, 270] width 85 height 14
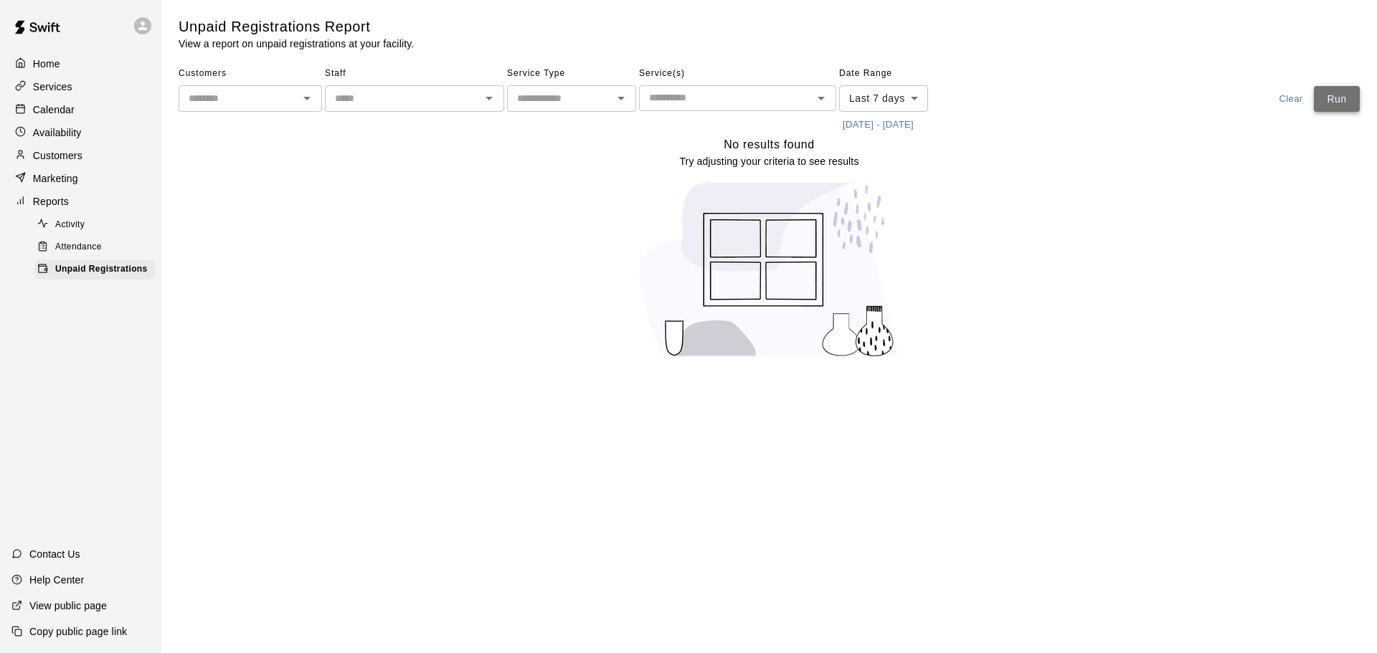
click at [1341, 99] on button "Run" at bounding box center [1337, 99] width 46 height 27
click at [1354, 95] on button "Run" at bounding box center [1337, 99] width 46 height 27
click at [1352, 95] on button "Run" at bounding box center [1337, 99] width 46 height 27
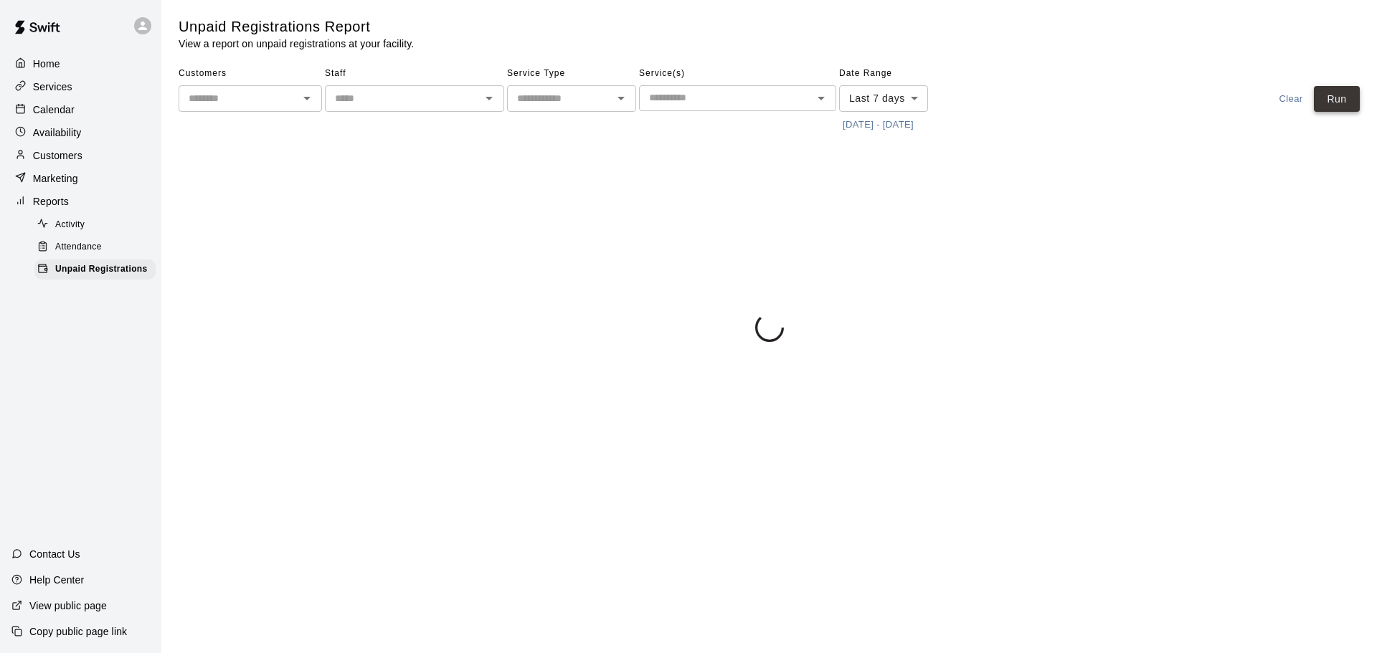
click at [1352, 95] on button "Run" at bounding box center [1337, 99] width 46 height 27
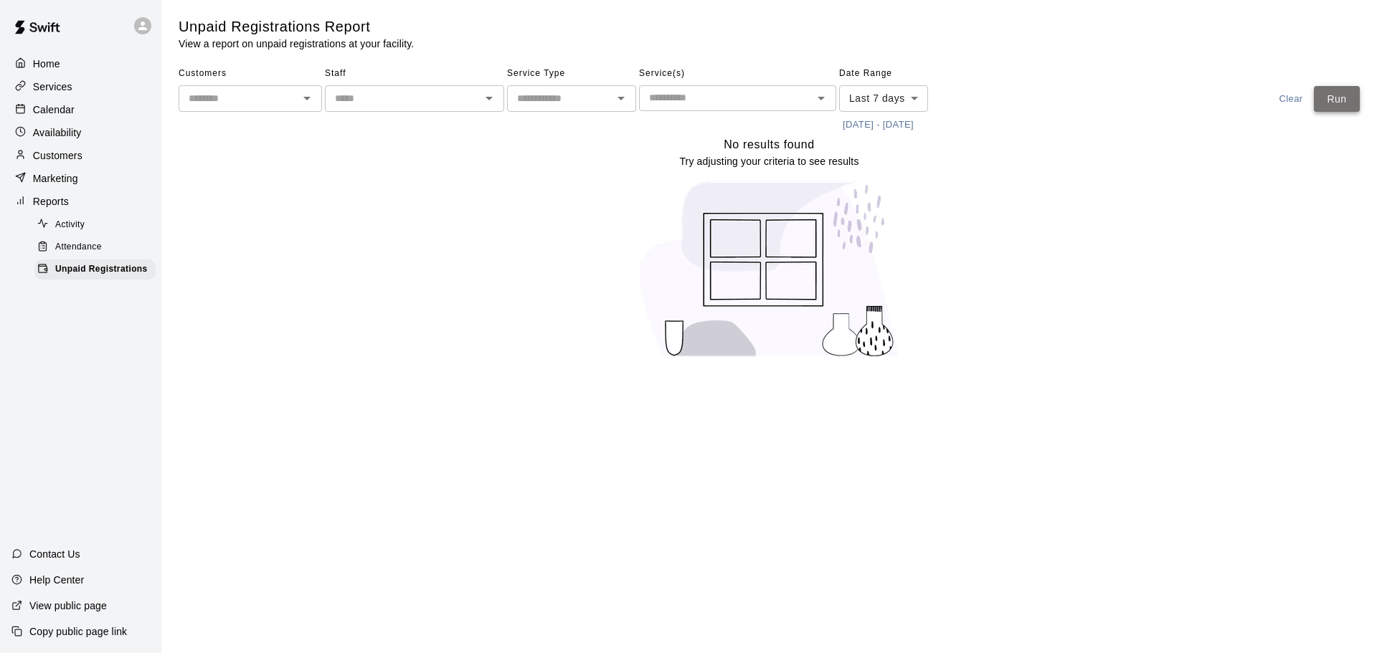
click at [1352, 95] on button "Run" at bounding box center [1337, 99] width 46 height 27
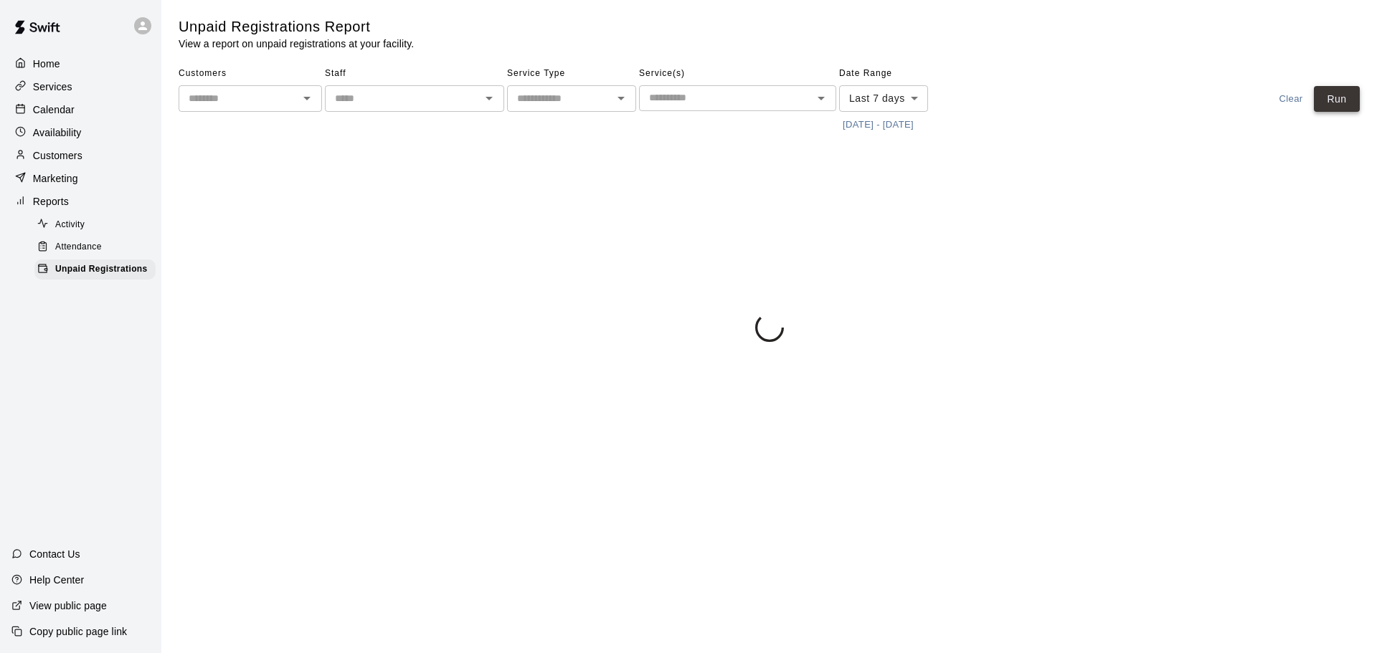
click at [1352, 95] on button "Run" at bounding box center [1337, 99] width 46 height 27
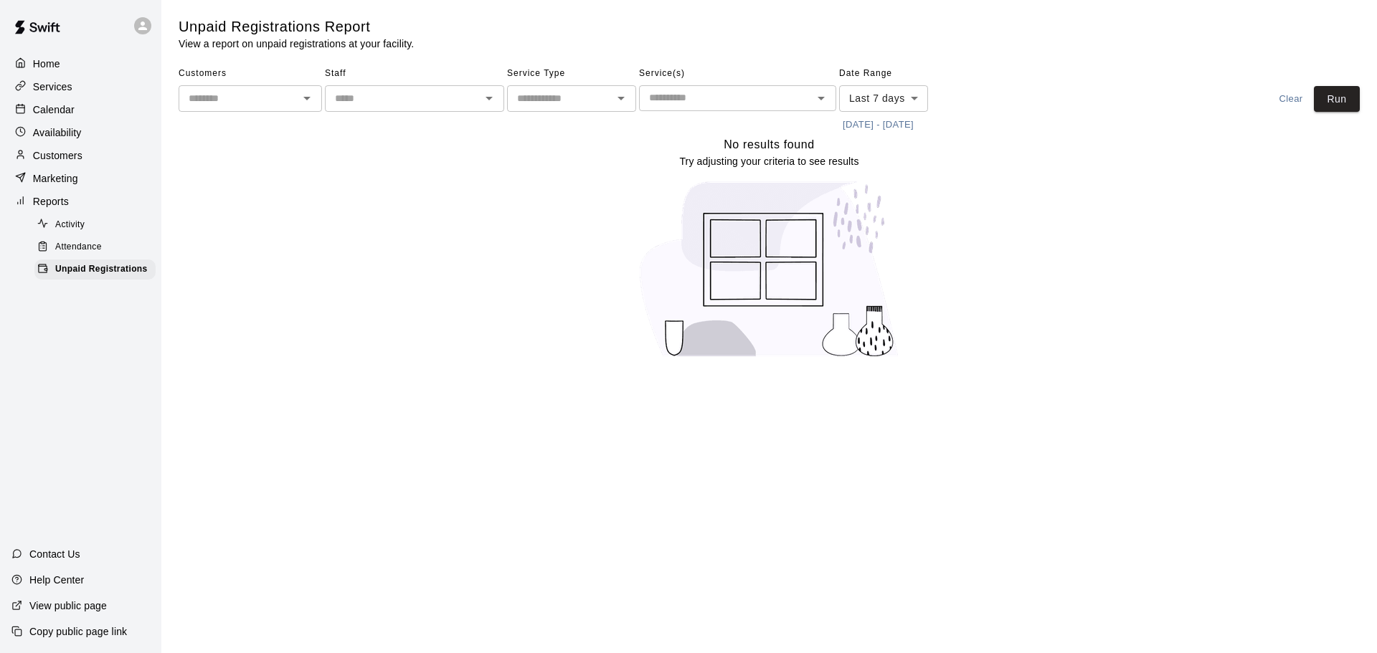
click at [65, 129] on p "Availability" at bounding box center [57, 133] width 49 height 14
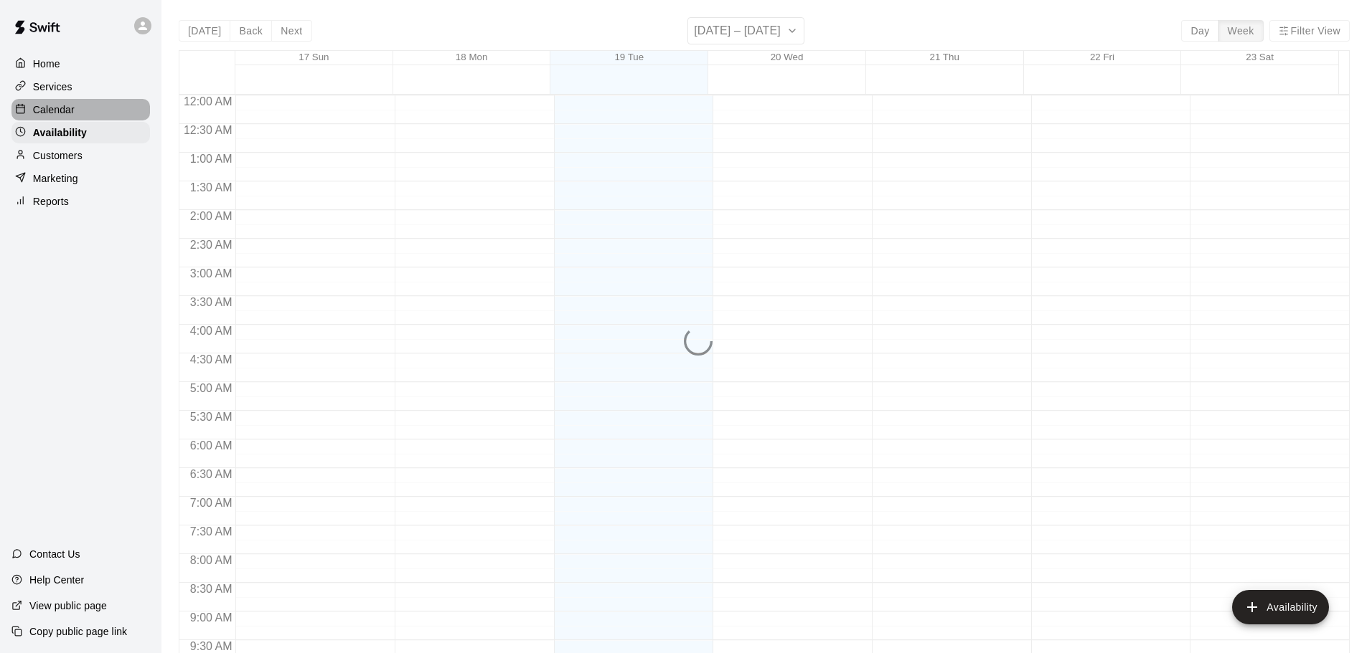
scroll to position [803, 0]
click at [65, 112] on p "Calendar" at bounding box center [54, 110] width 42 height 14
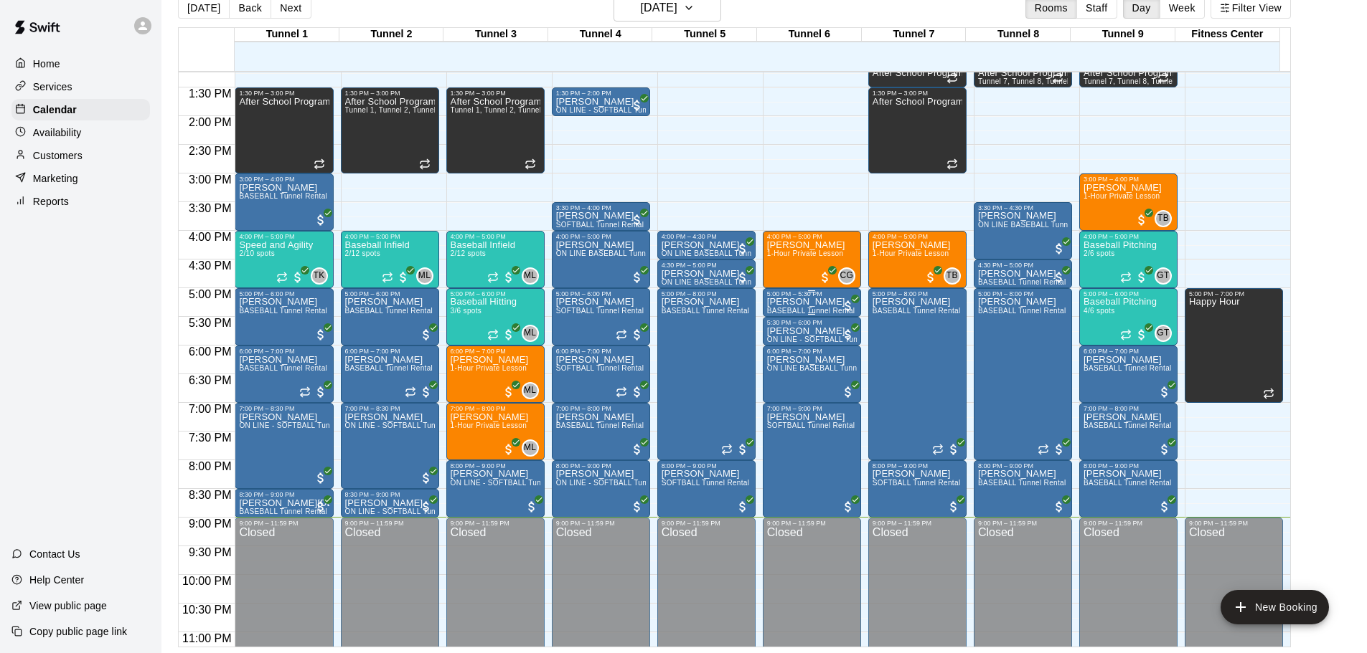
scroll to position [804, 0]
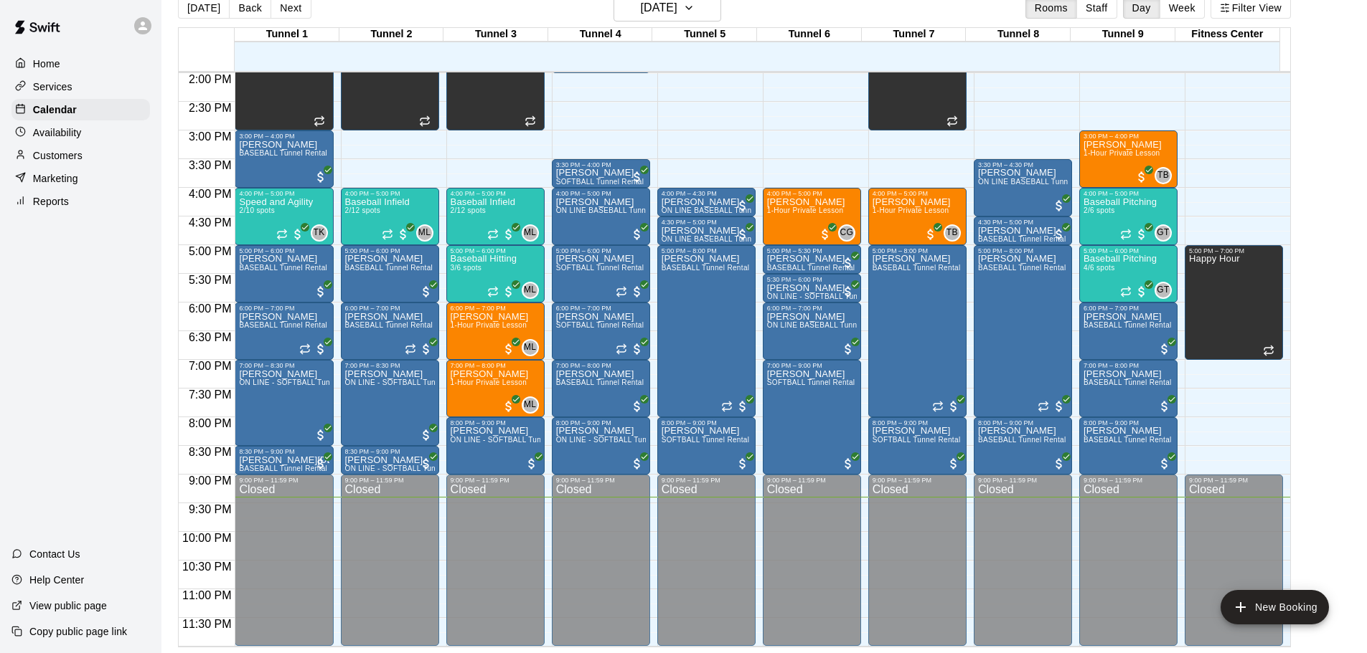
click at [65, 197] on div "Reports" at bounding box center [80, 202] width 138 height 22
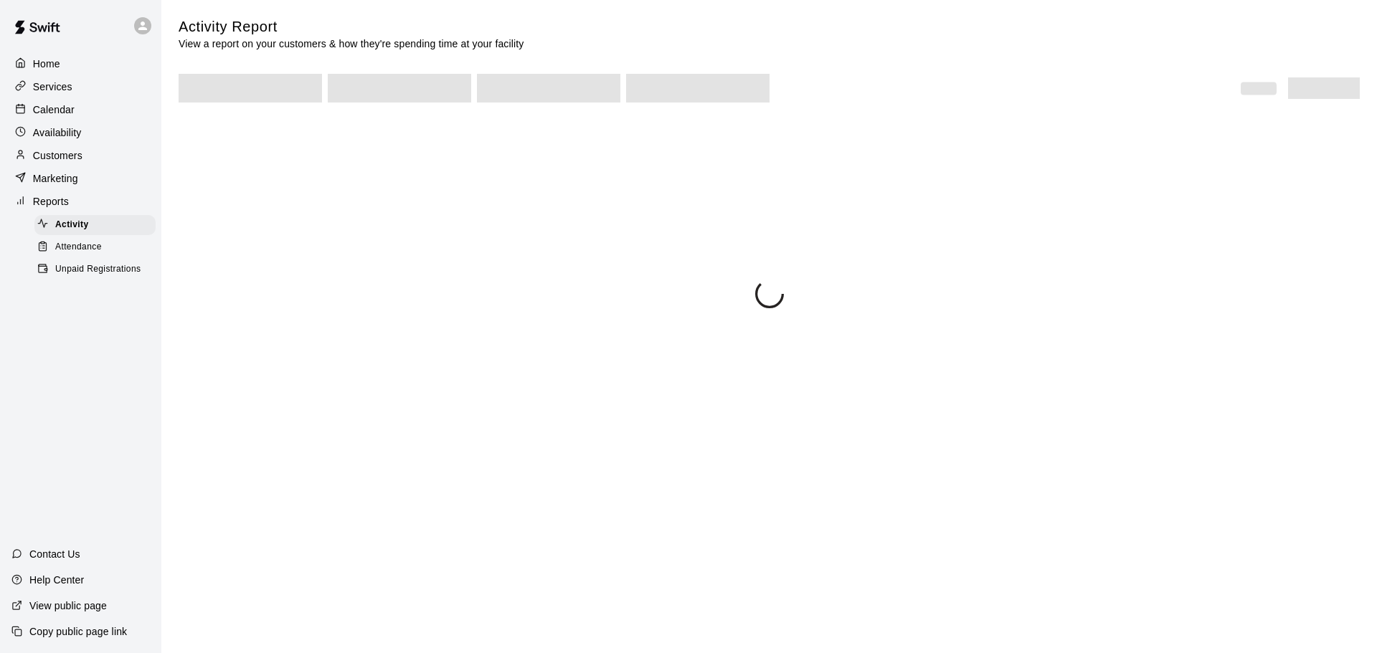
click at [65, 280] on div "Unpaid Registrations" at bounding box center [94, 270] width 121 height 20
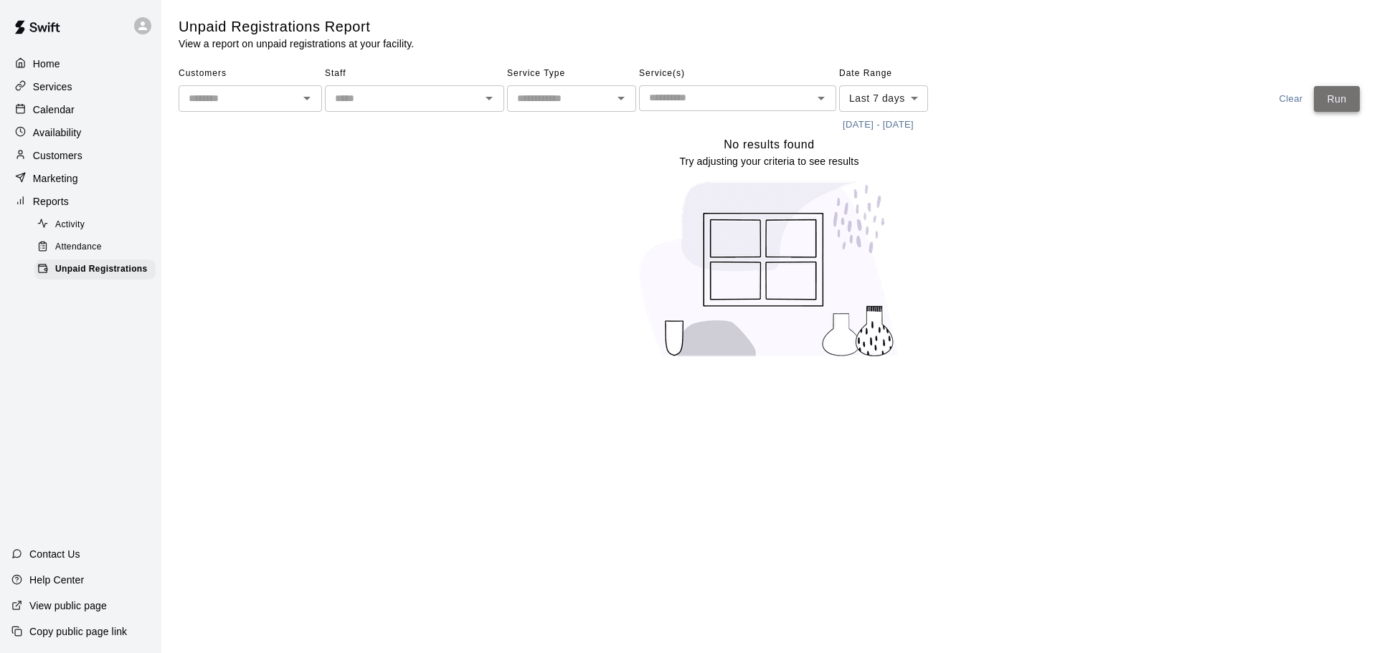
click at [1346, 101] on button "Run" at bounding box center [1337, 99] width 46 height 27
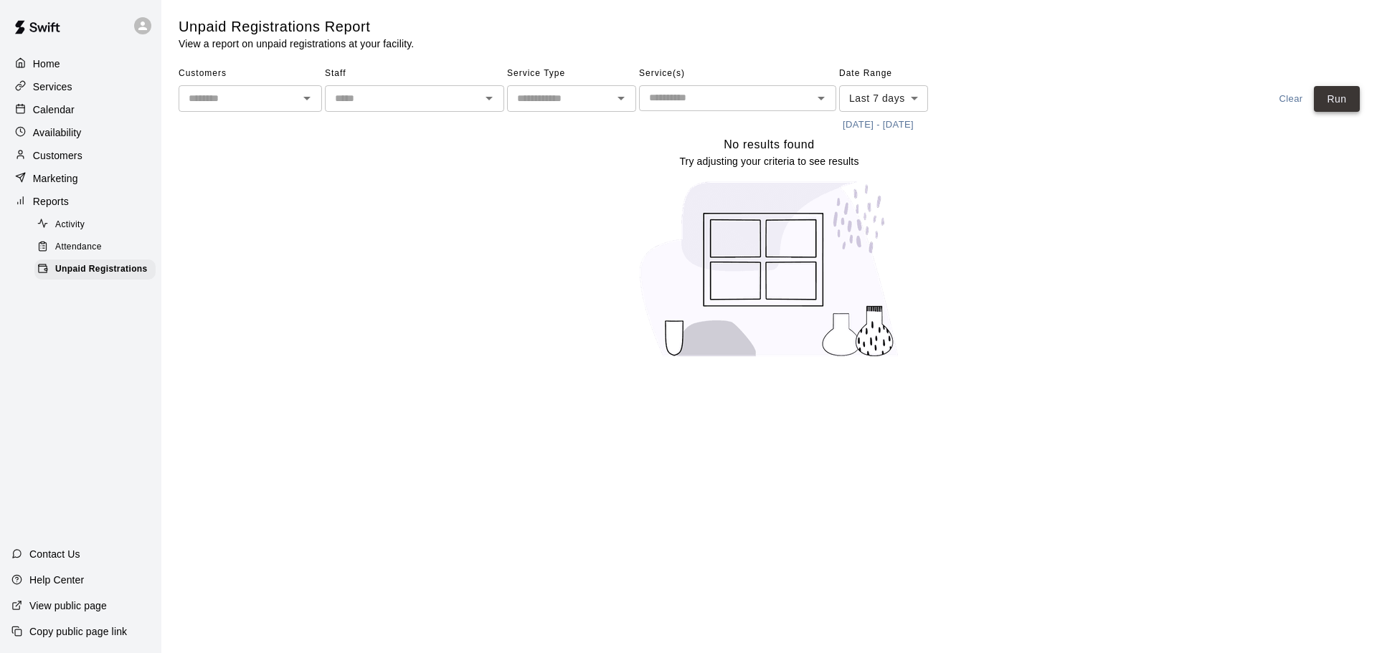
click at [1346, 101] on button "Run" at bounding box center [1337, 99] width 46 height 27
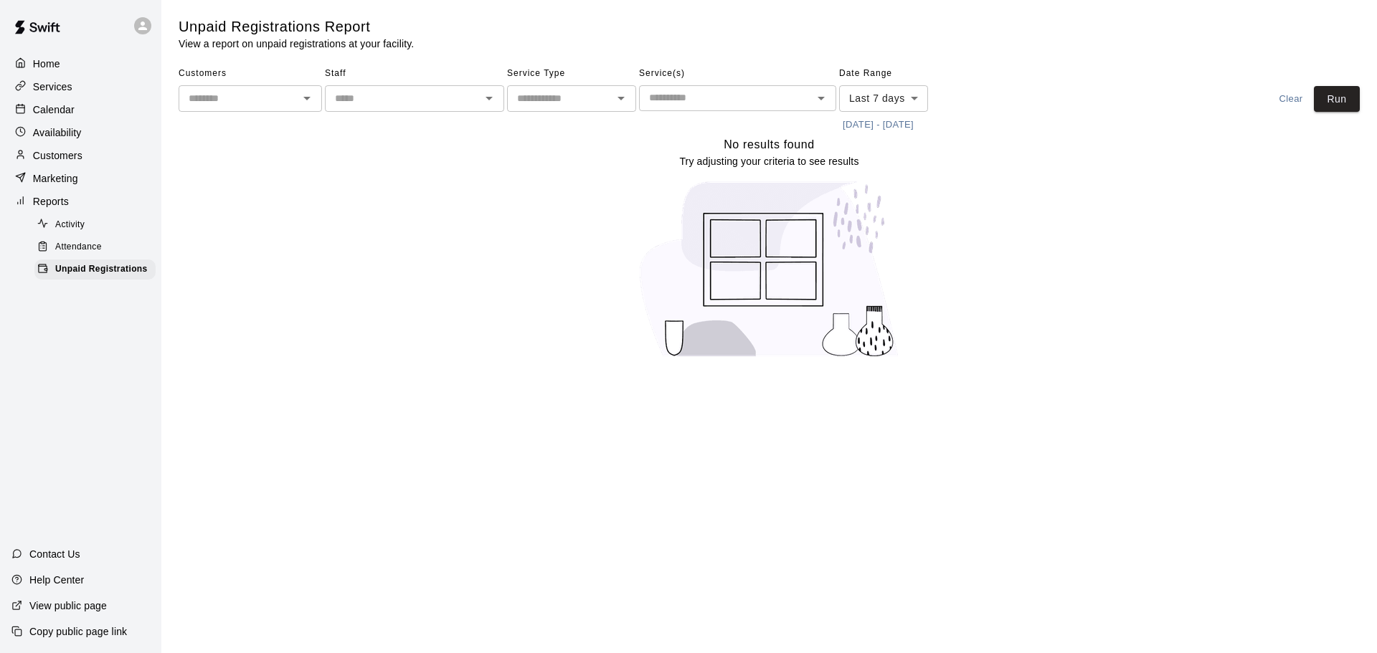
click at [145, 13] on div at bounding box center [146, 25] width 30 height 29
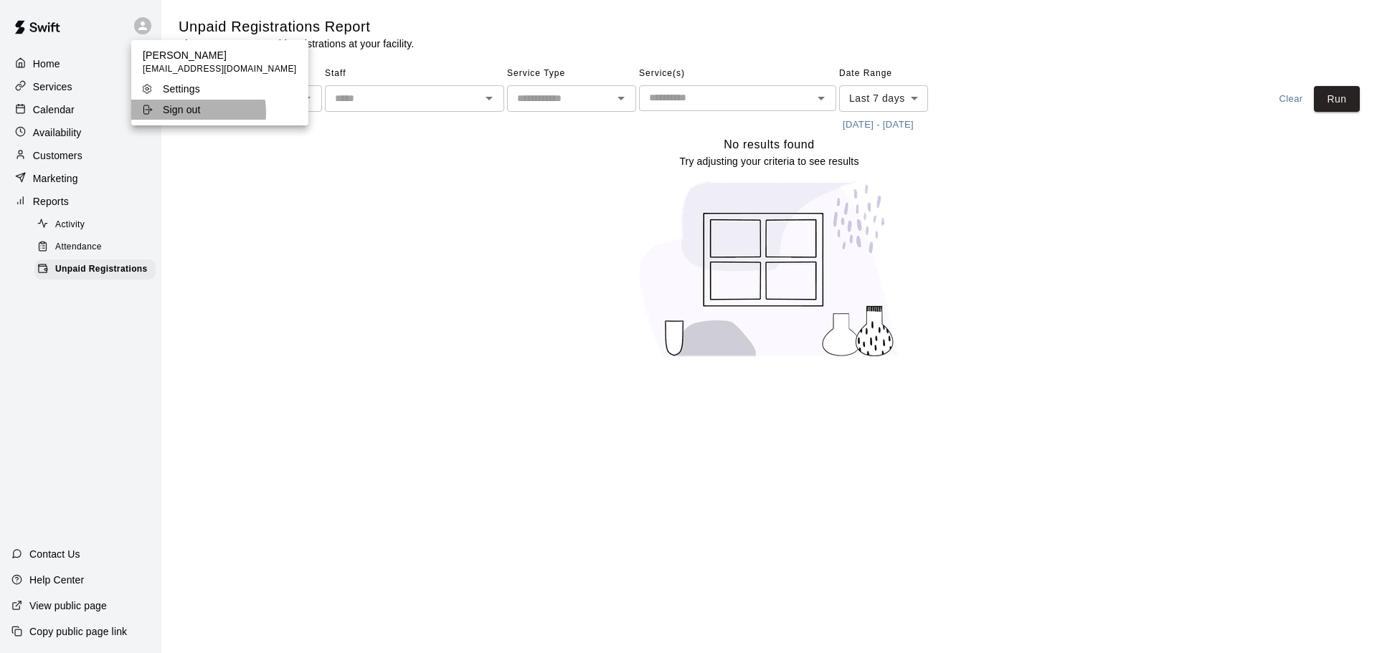
click at [184, 113] on p "Sign out" at bounding box center [182, 110] width 38 height 14
